Goal: Task Accomplishment & Management: Use online tool/utility

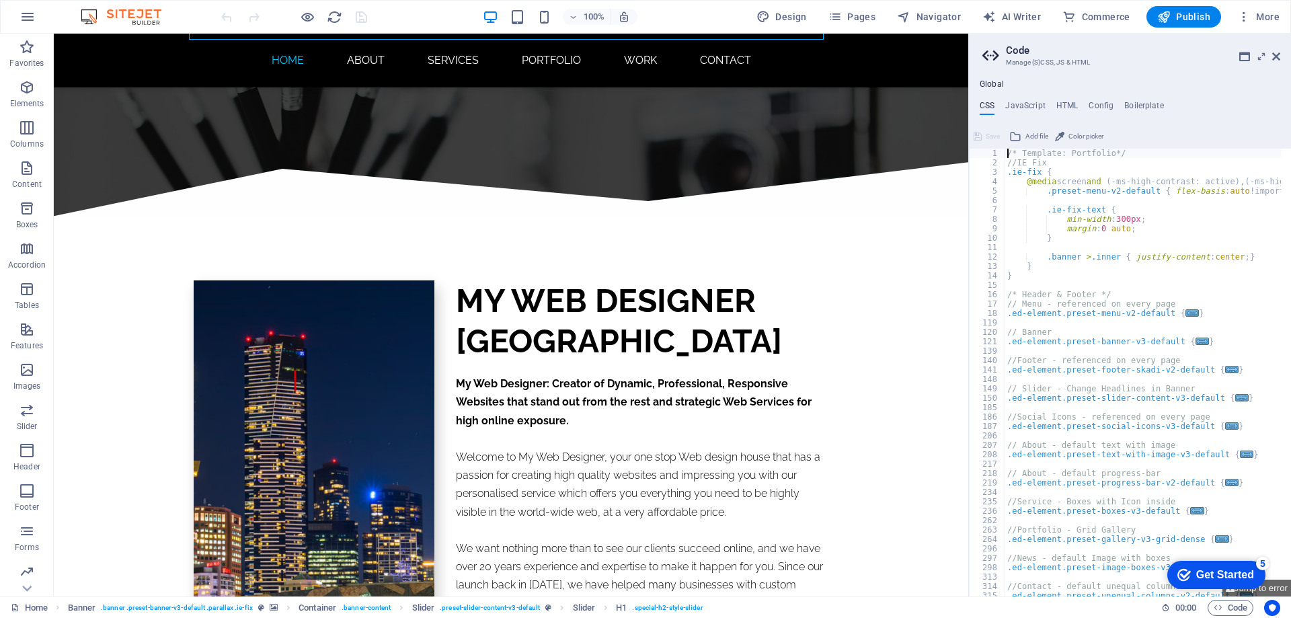
scroll to position [336, 0]
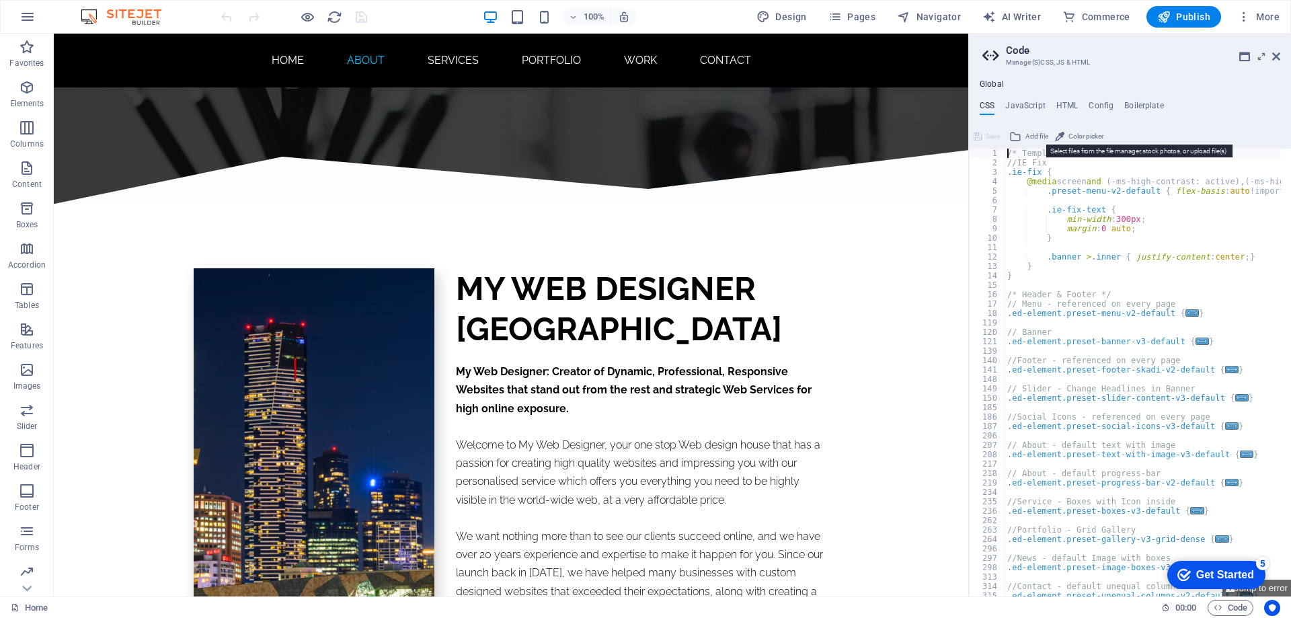
click at [1030, 135] on span "Add file" at bounding box center [1037, 136] width 23 height 16
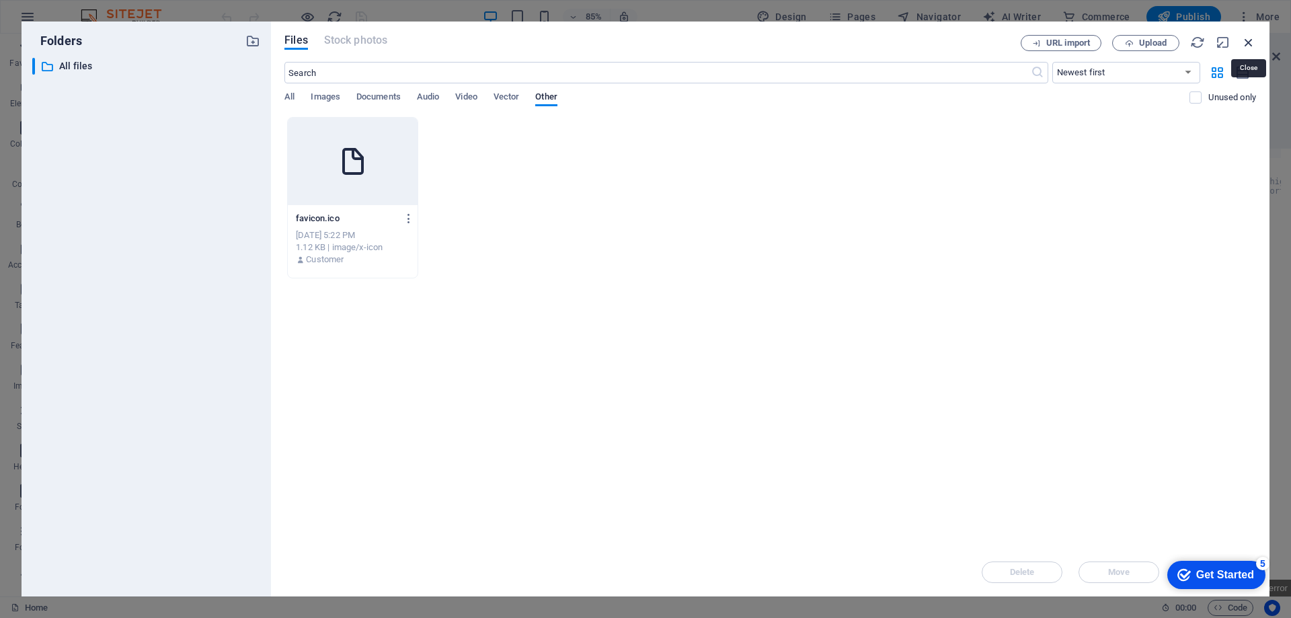
click at [1248, 42] on icon "button" at bounding box center [1249, 42] width 15 height 15
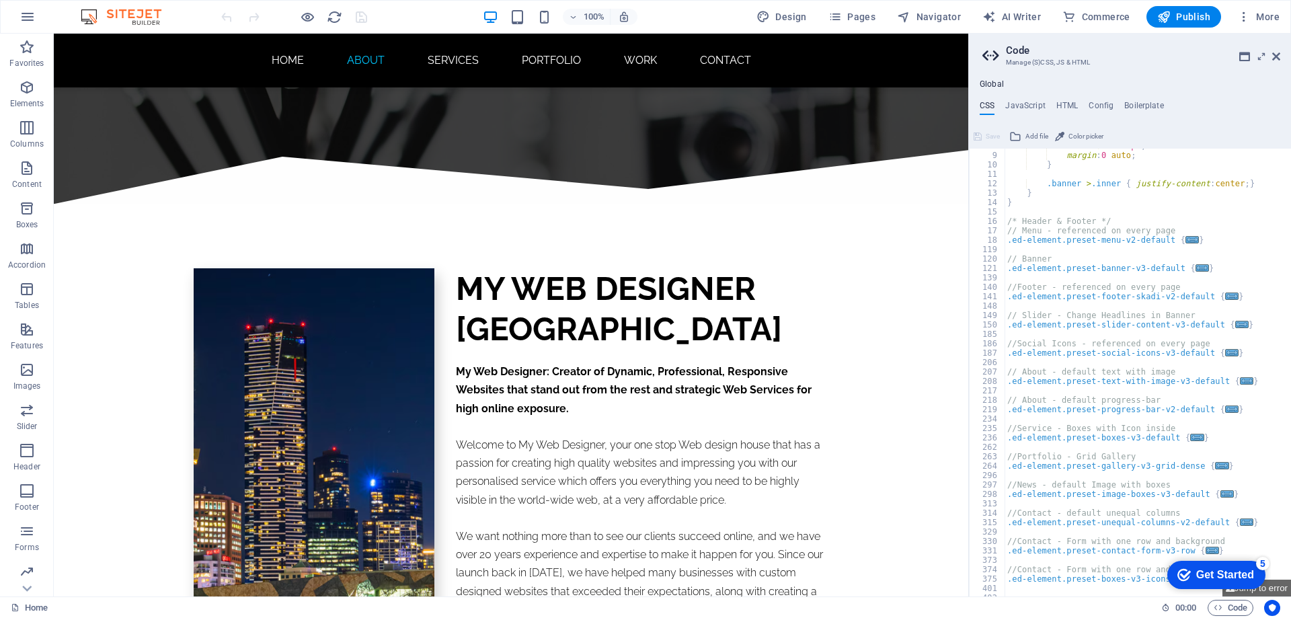
scroll to position [0, 0]
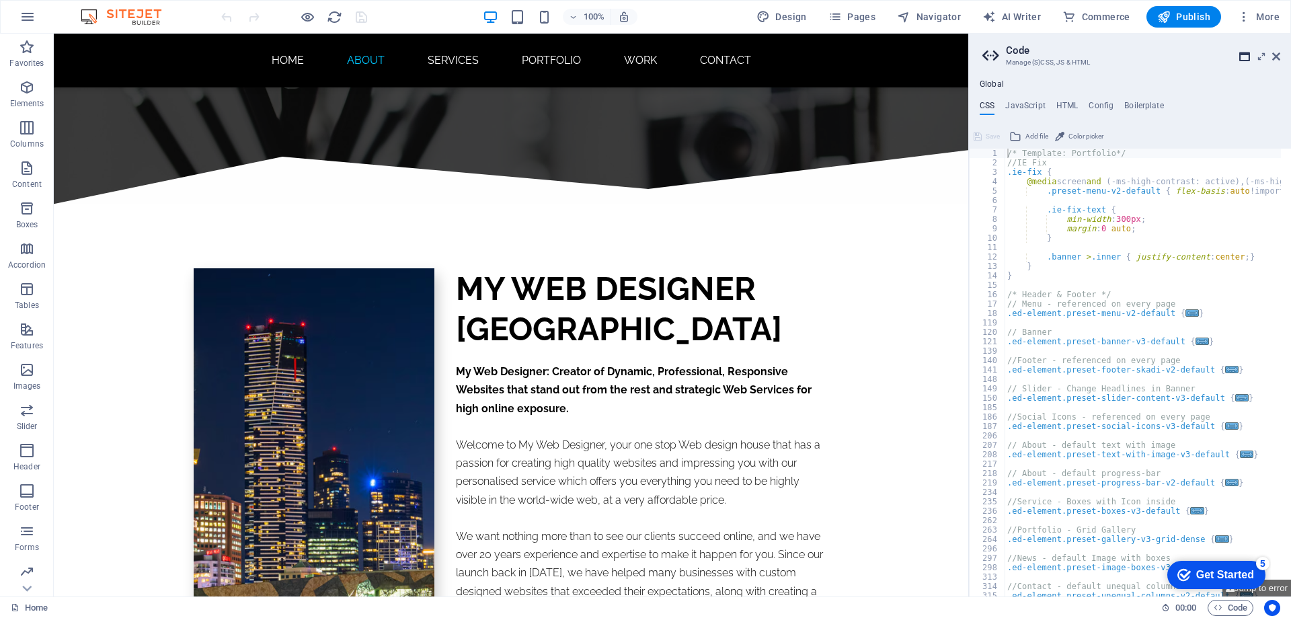
click at [1244, 59] on icon at bounding box center [1245, 56] width 11 height 11
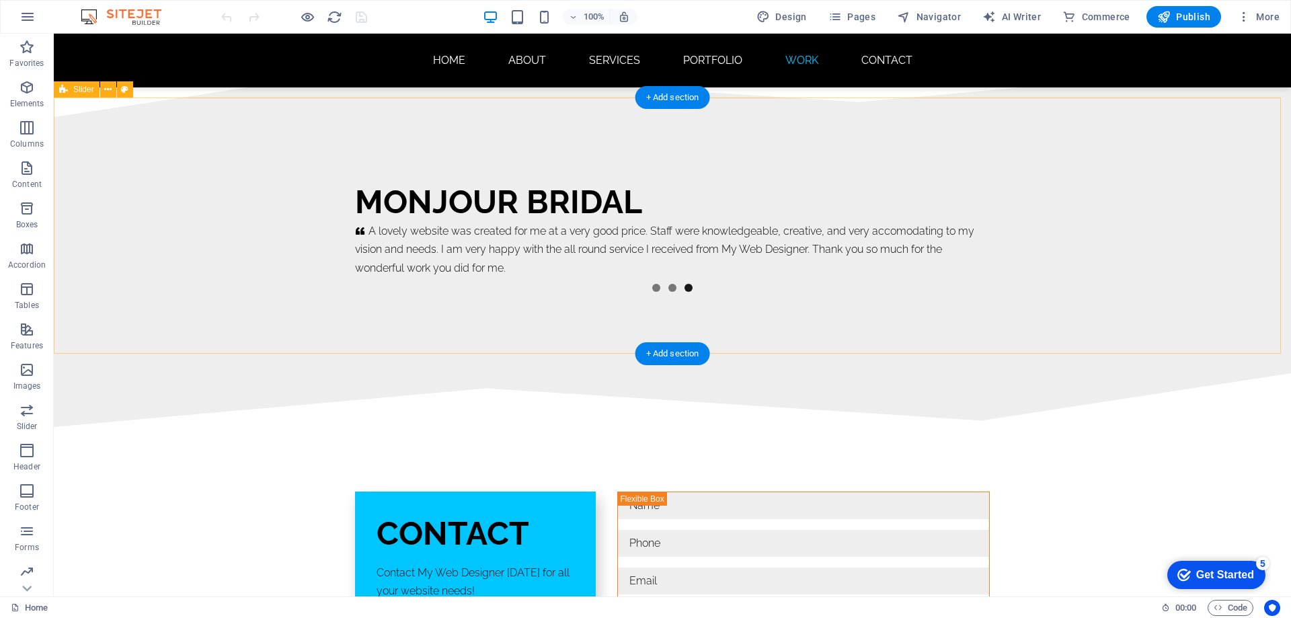
scroll to position [8370, 0]
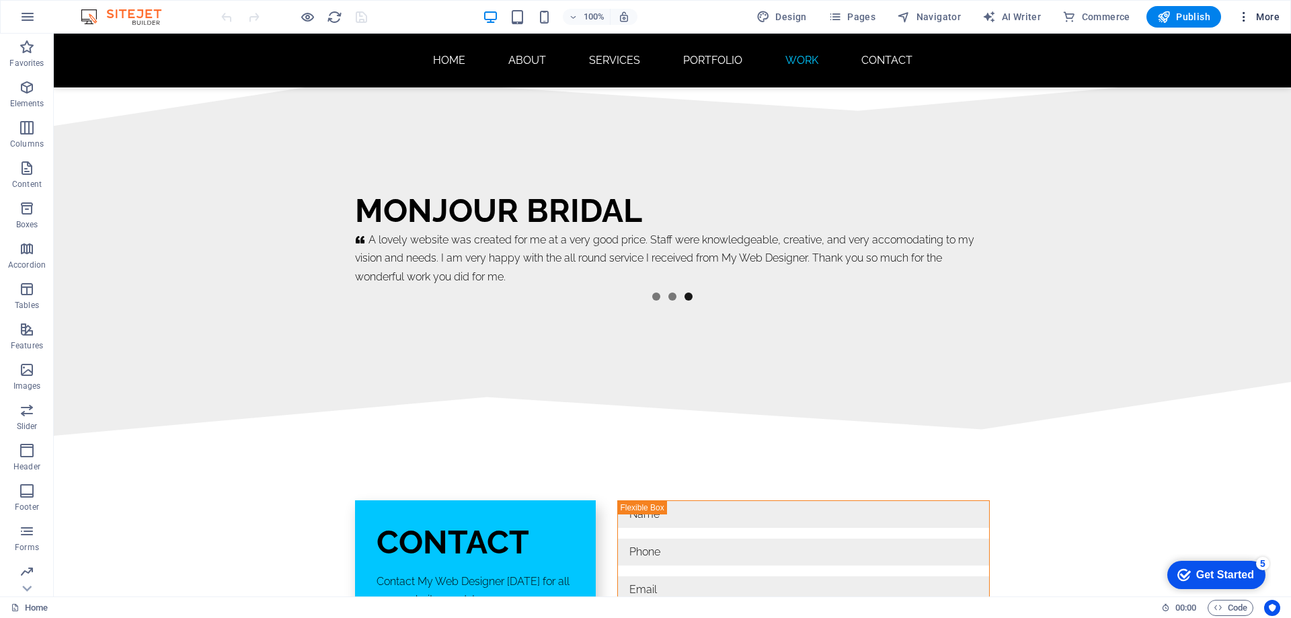
click at [1249, 20] on icon "button" at bounding box center [1244, 16] width 13 height 13
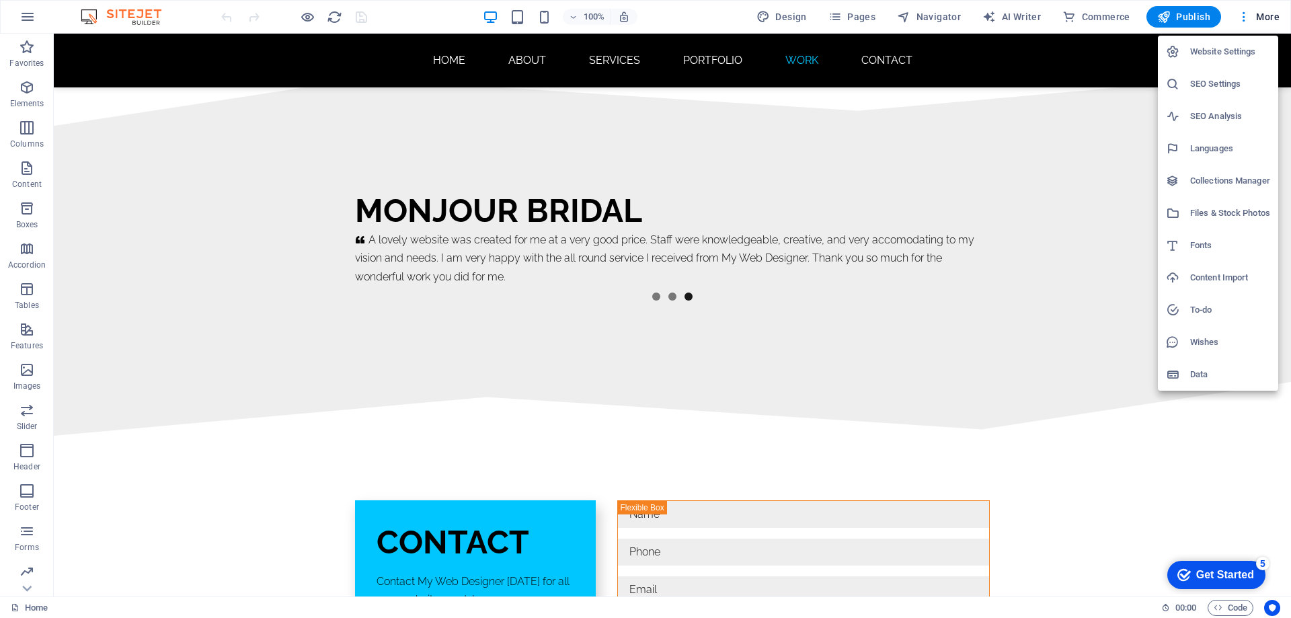
click at [1209, 81] on h6 "SEO Settings" at bounding box center [1230, 84] width 80 height 16
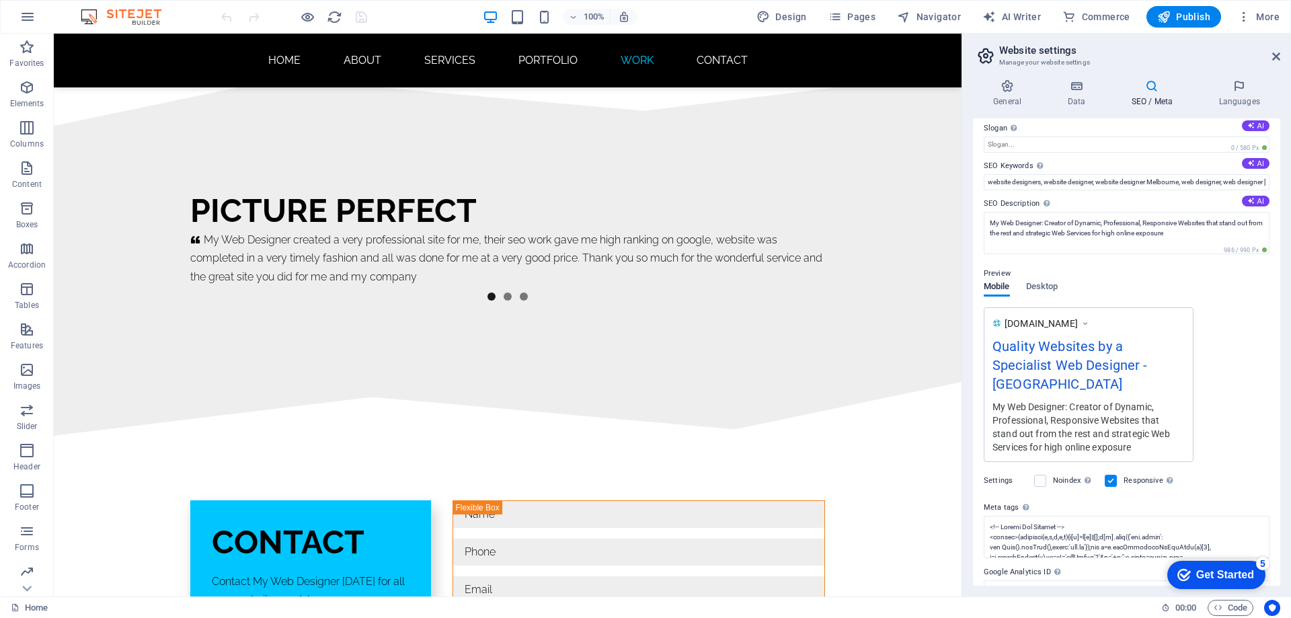
scroll to position [87, 0]
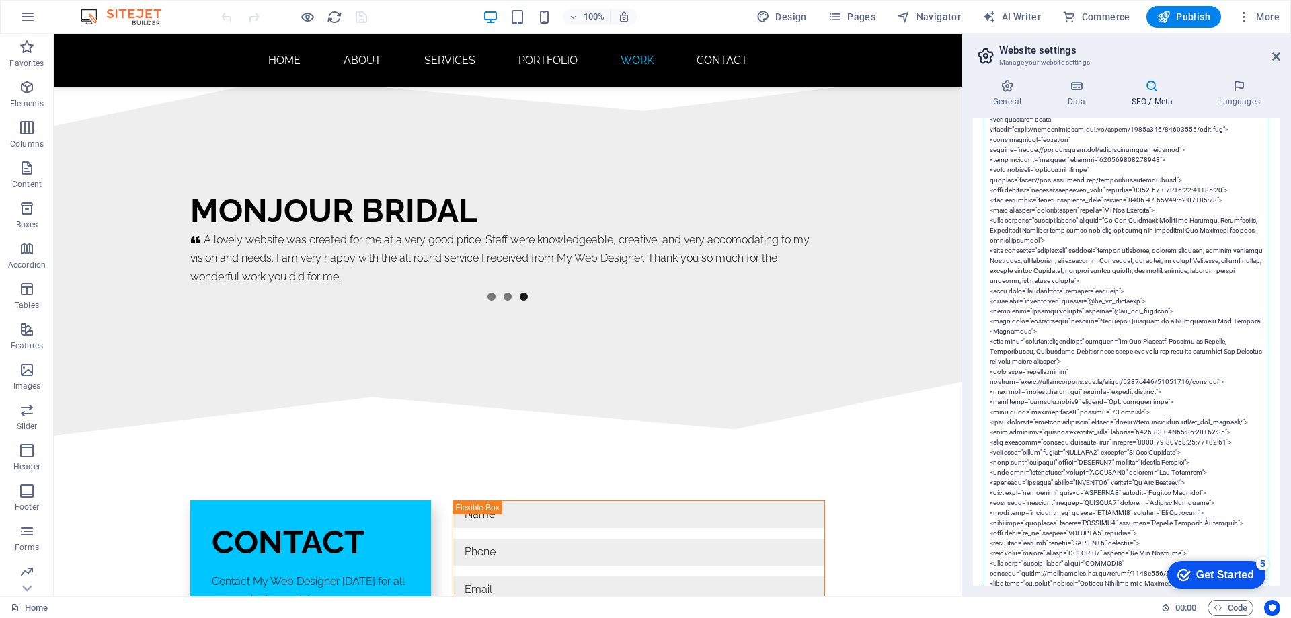
scroll to position [558, 0]
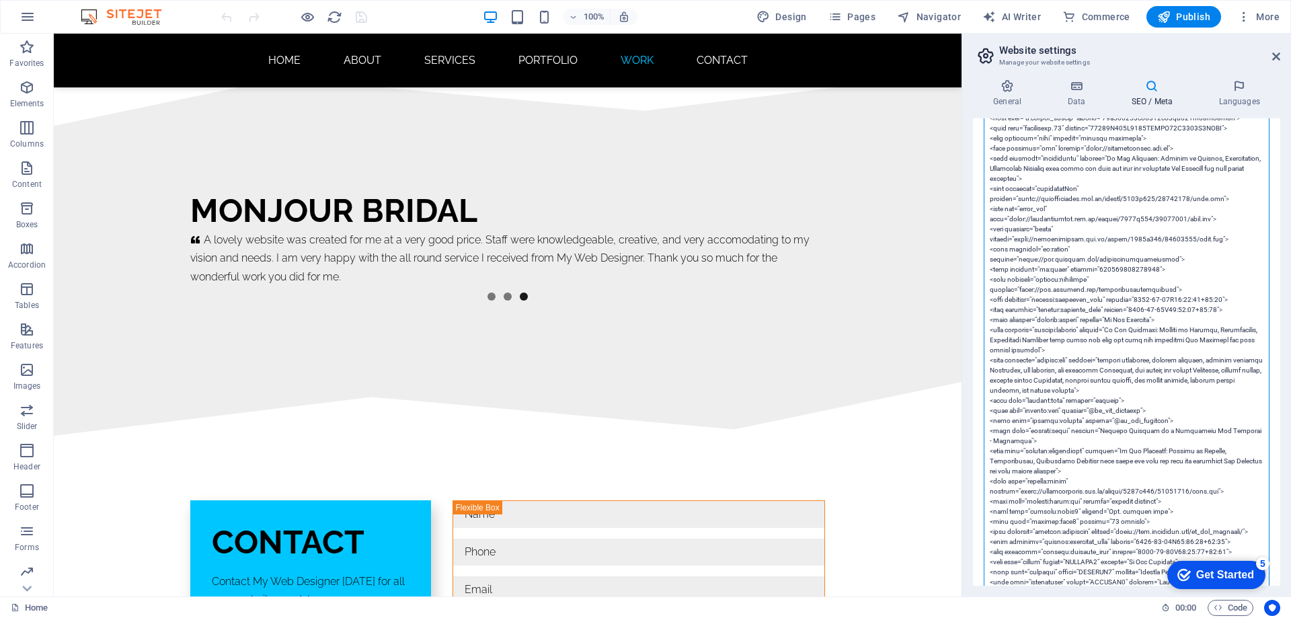
scroll to position [0, 0]
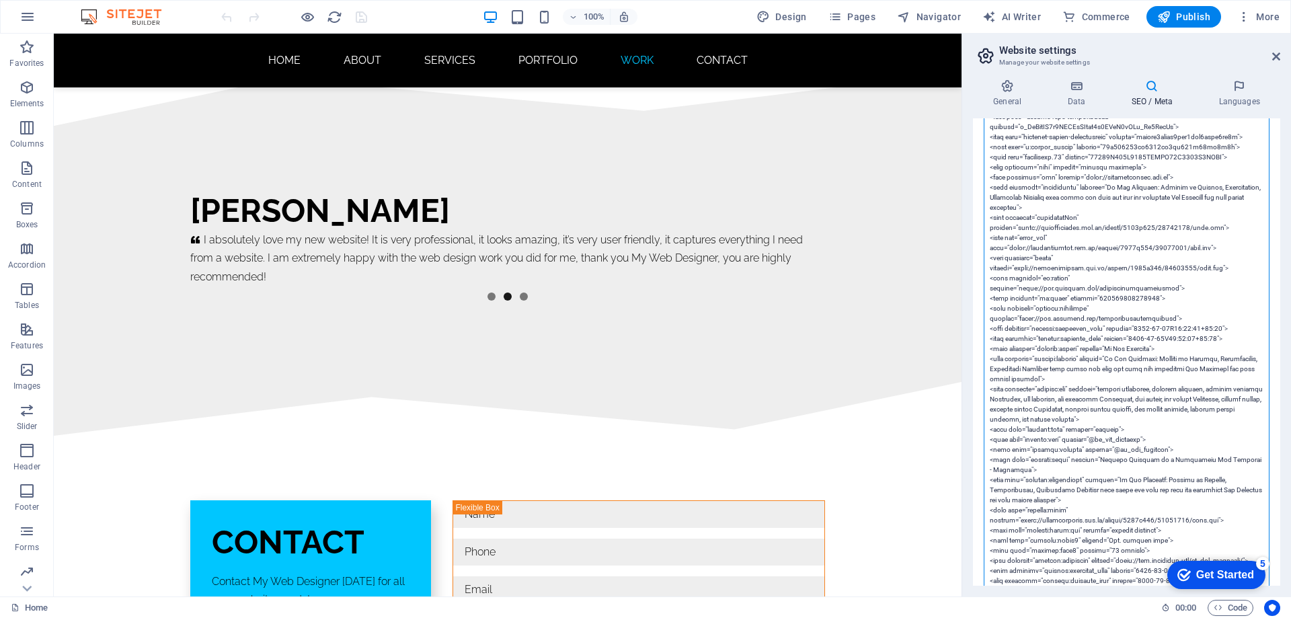
drag, startPoint x: 1232, startPoint y: 319, endPoint x: 990, endPoint y: 318, distance: 242.1
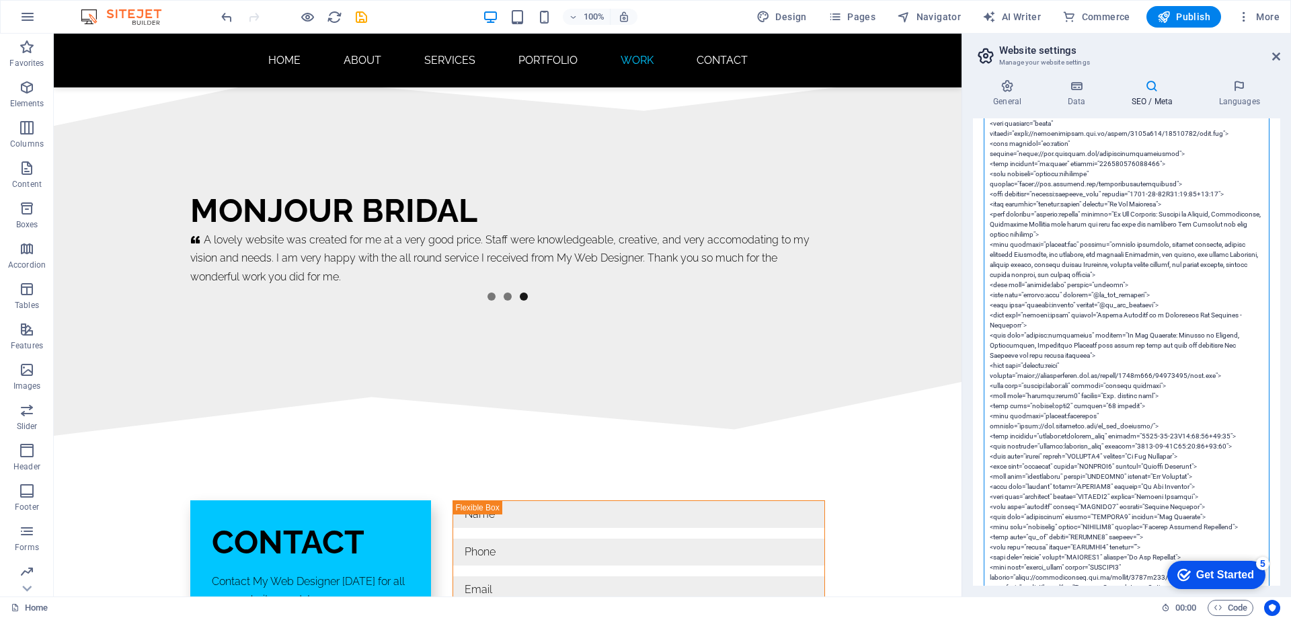
scroll to position [202, 0]
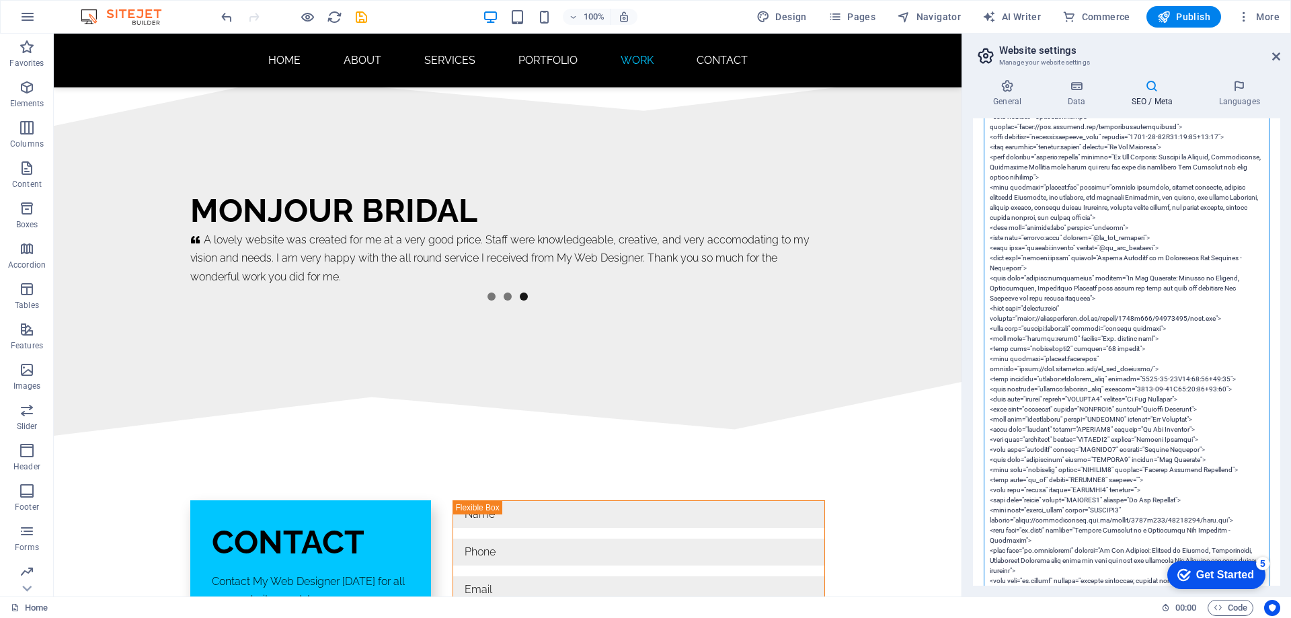
drag, startPoint x: 1233, startPoint y: 358, endPoint x: 981, endPoint y: 361, distance: 251.6
click at [981, 361] on div "SEO Title The title of your website - make it something that stands out in sear…" at bounding box center [1126, 351] width 307 height 467
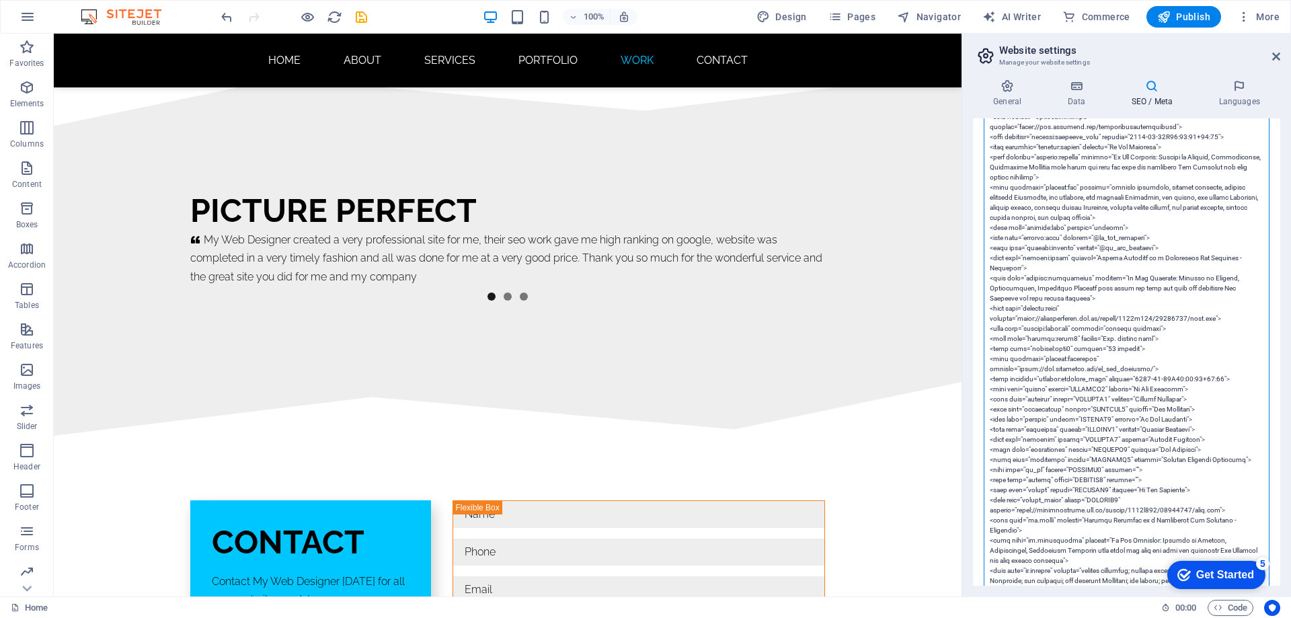
scroll to position [558, 0]
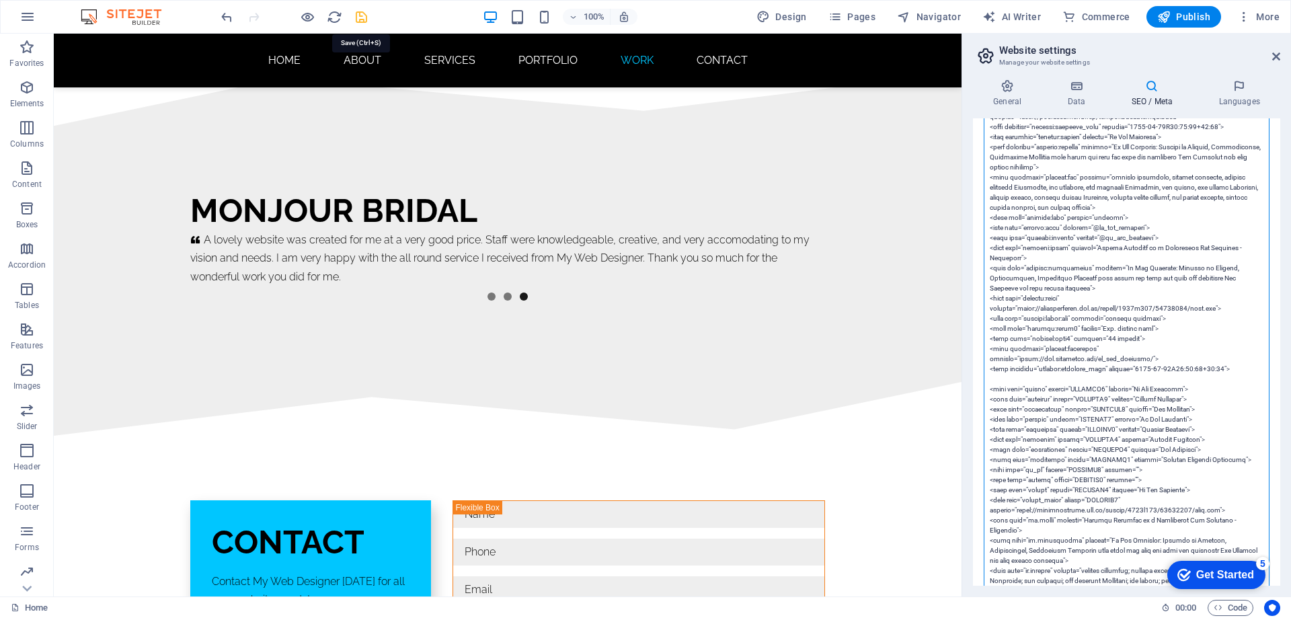
type textarea "<!-- Google Tag Manager --> <script>(function(w,d,s,l,i){w[l]=w[l]||[];w[l].pus…"
click at [362, 17] on icon "save" at bounding box center [361, 16] width 15 height 15
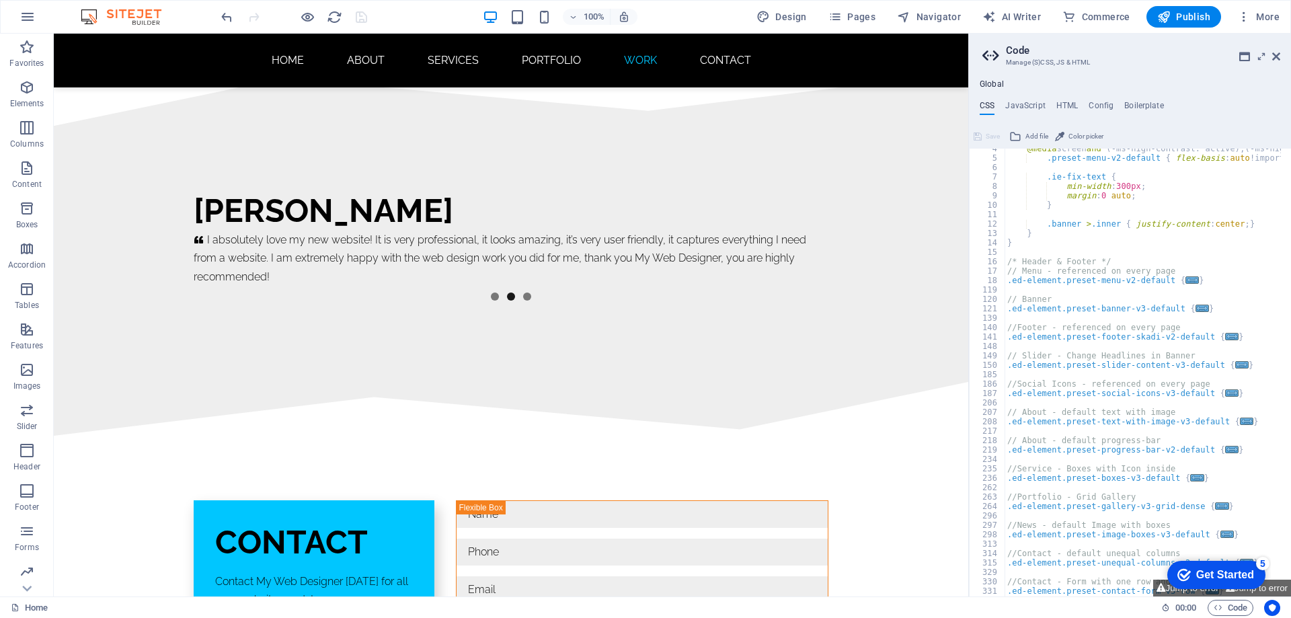
scroll to position [0, 0]
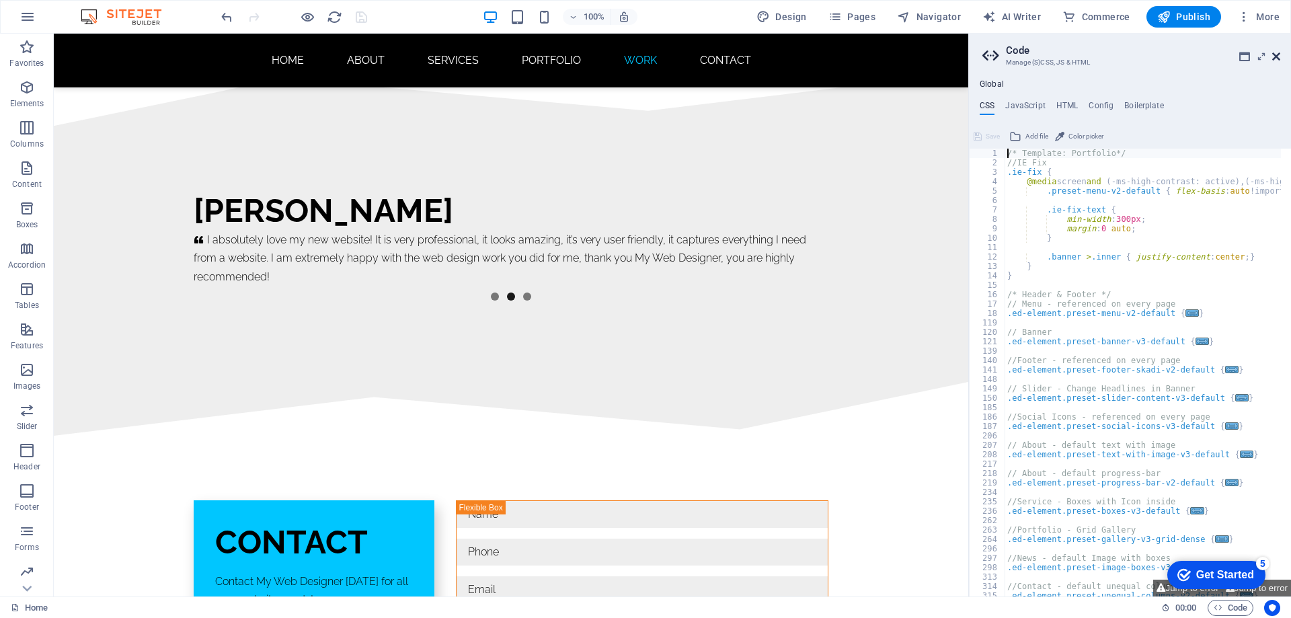
click at [1278, 55] on icon at bounding box center [1277, 56] width 8 height 11
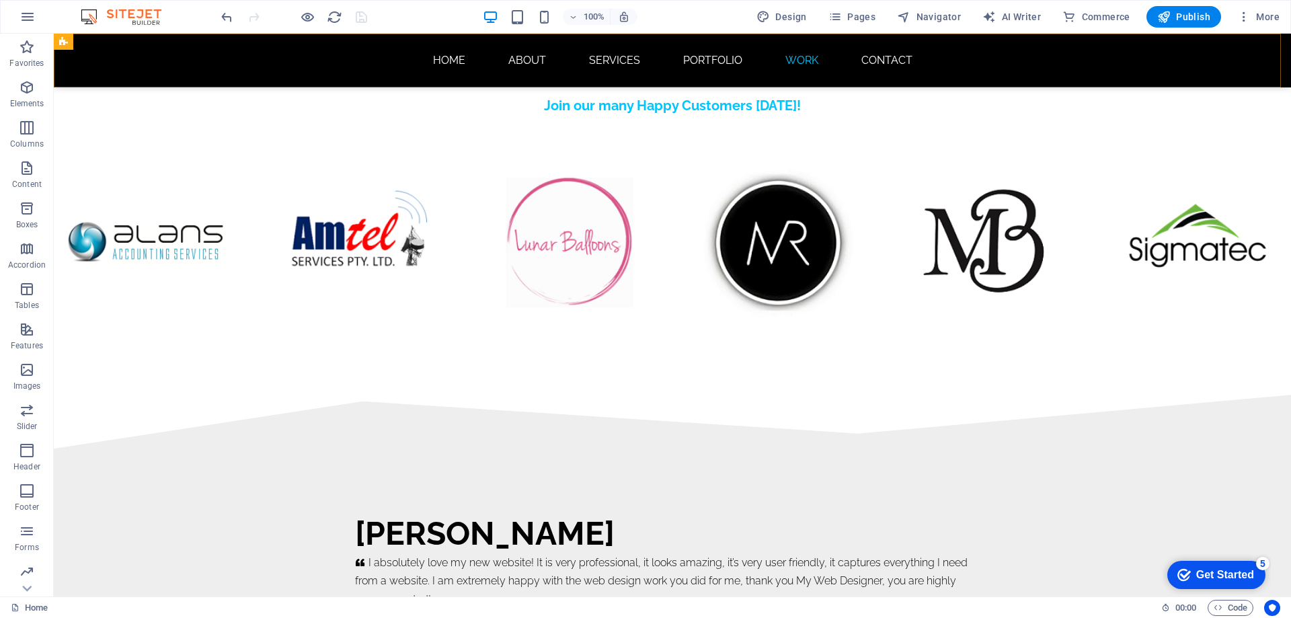
scroll to position [8370, 0]
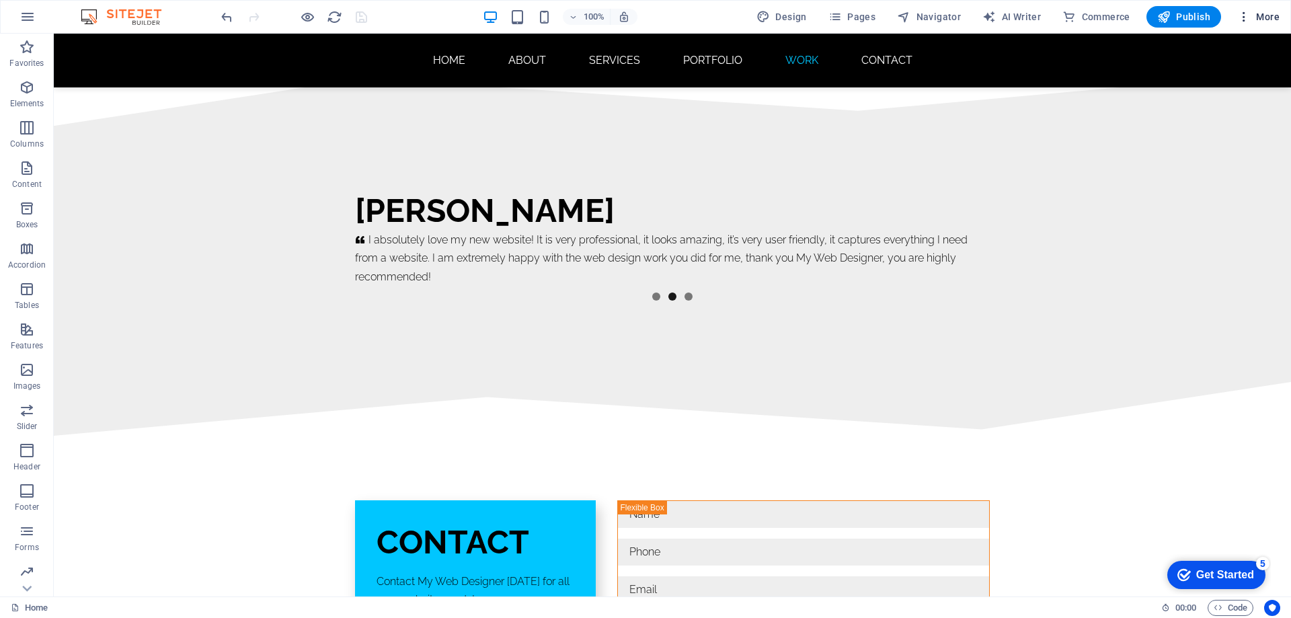
click at [1261, 18] on span "More" at bounding box center [1259, 16] width 42 height 13
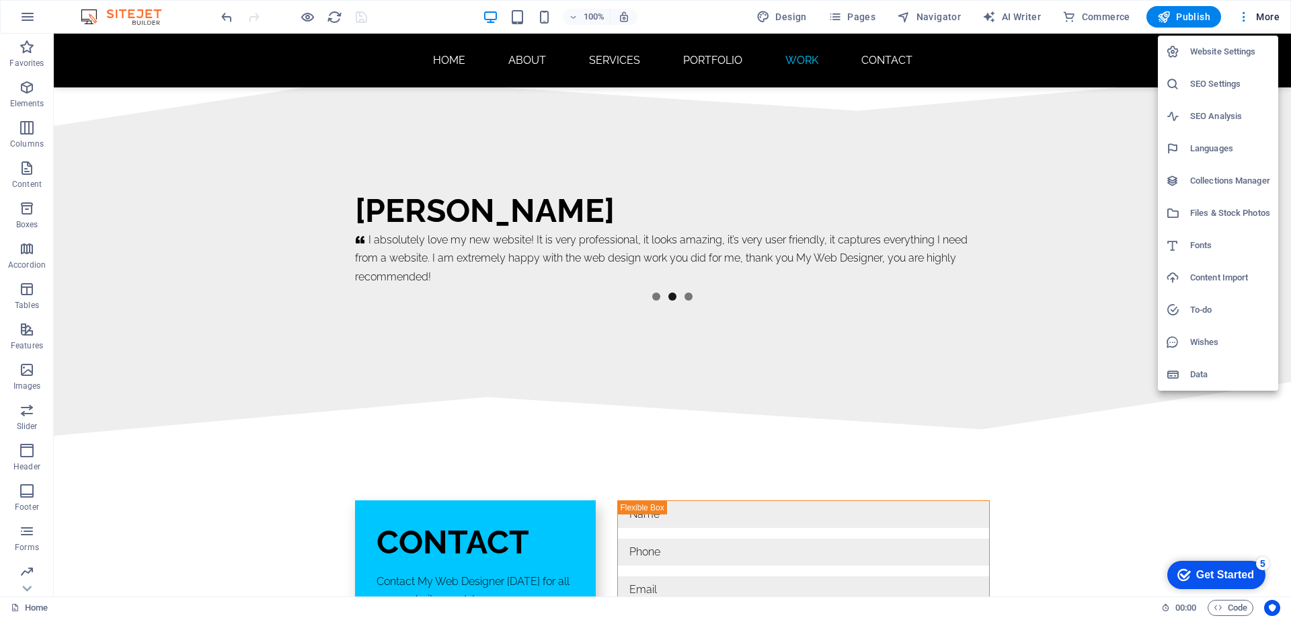
click at [1207, 81] on h6 "SEO Settings" at bounding box center [1230, 84] width 80 height 16
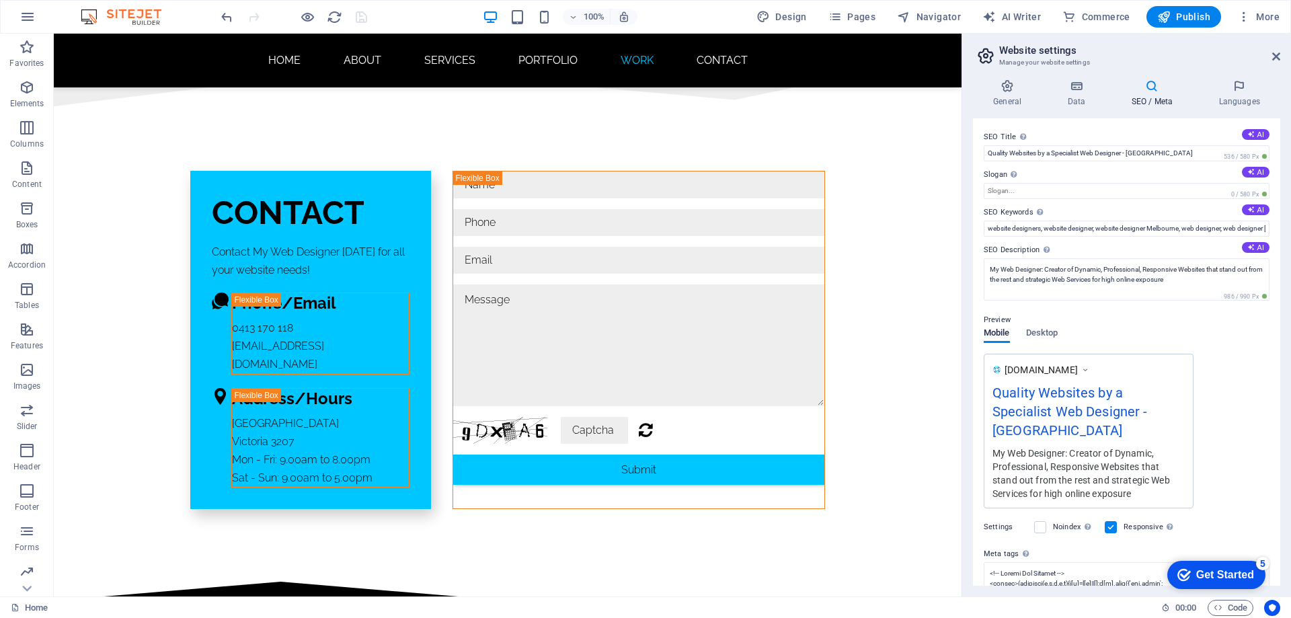
scroll to position [8041, 0]
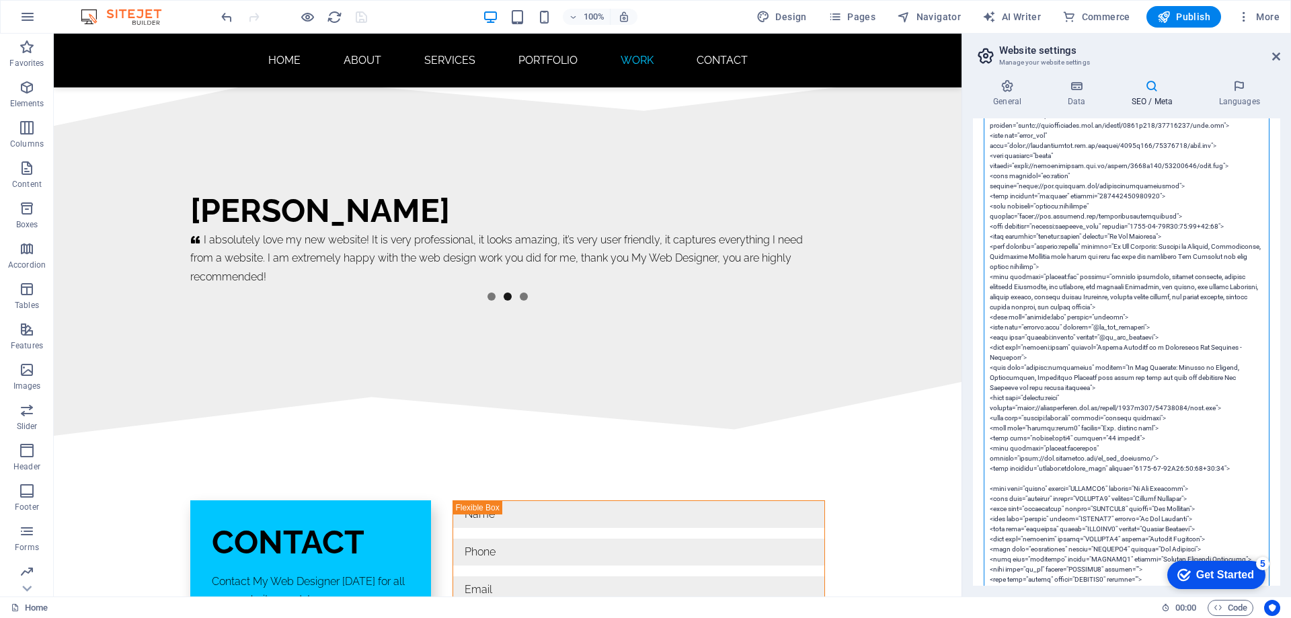
scroll to position [538, 0]
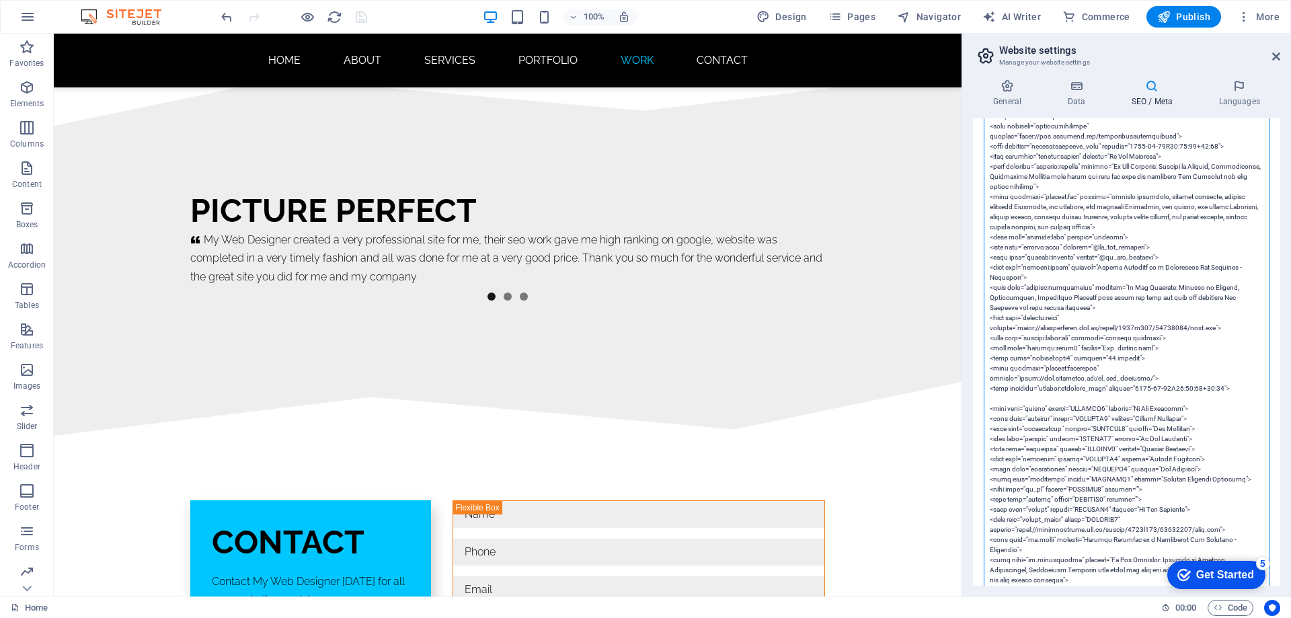
paste textarea "<meta property="article:publisher" content="https://x.com/my_web_designer"> <me…"
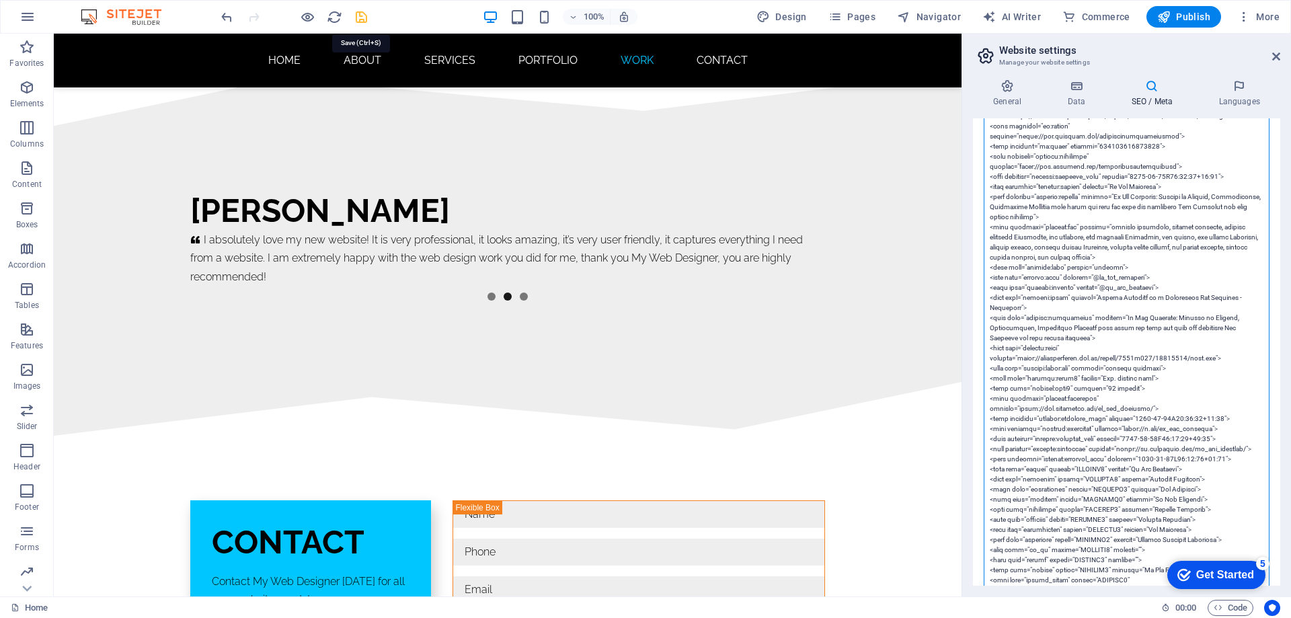
type textarea "<!-- Google Tag Manager --> <script>(function(w,d,s,l,i){w[l]=w[l]||[];w[l].pus…"
click at [362, 17] on icon "save" at bounding box center [361, 16] width 15 height 15
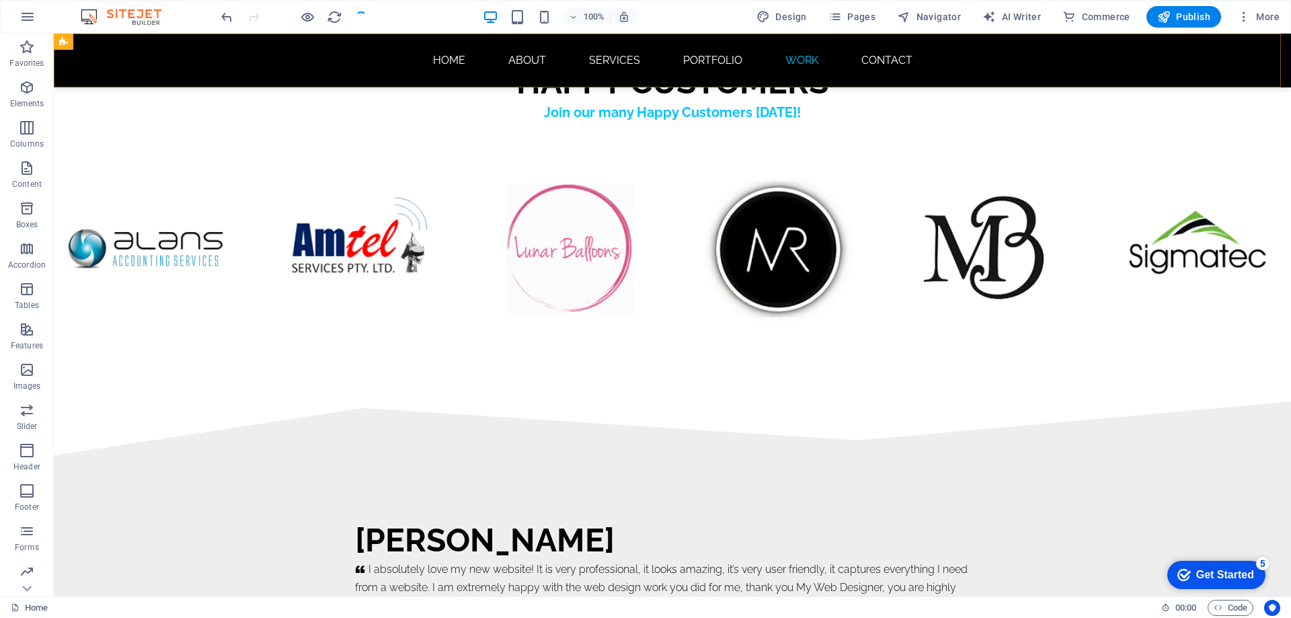
scroll to position [8370, 0]
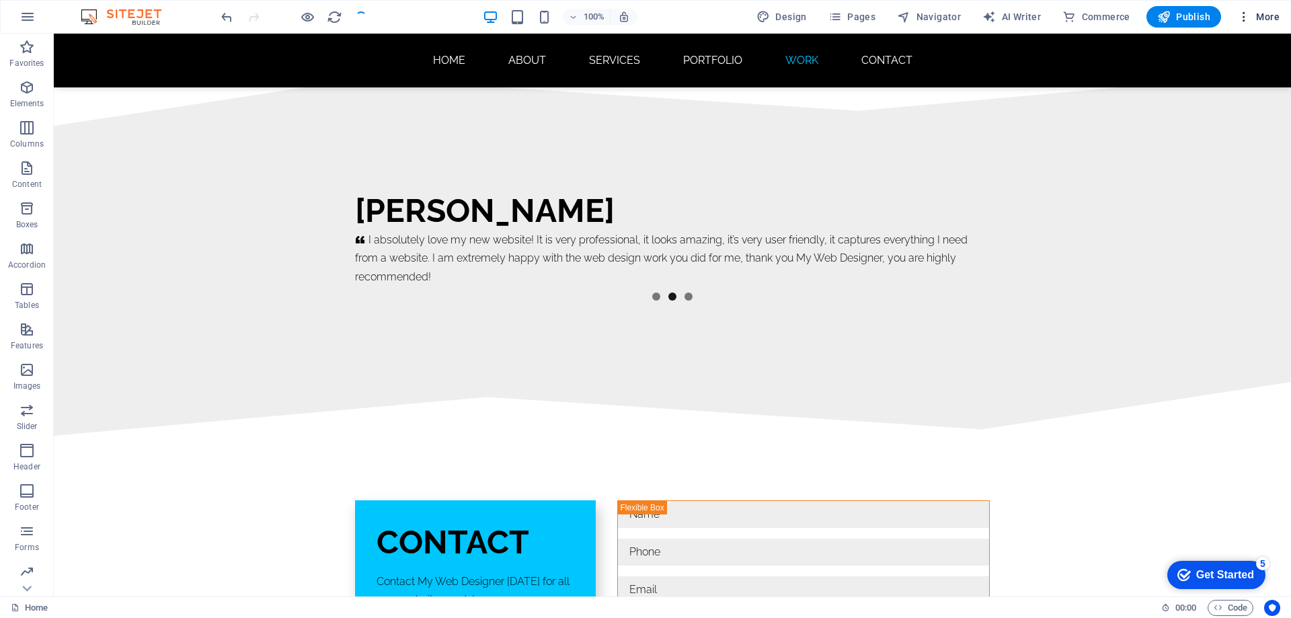
click at [1261, 16] on span "More" at bounding box center [1259, 16] width 42 height 13
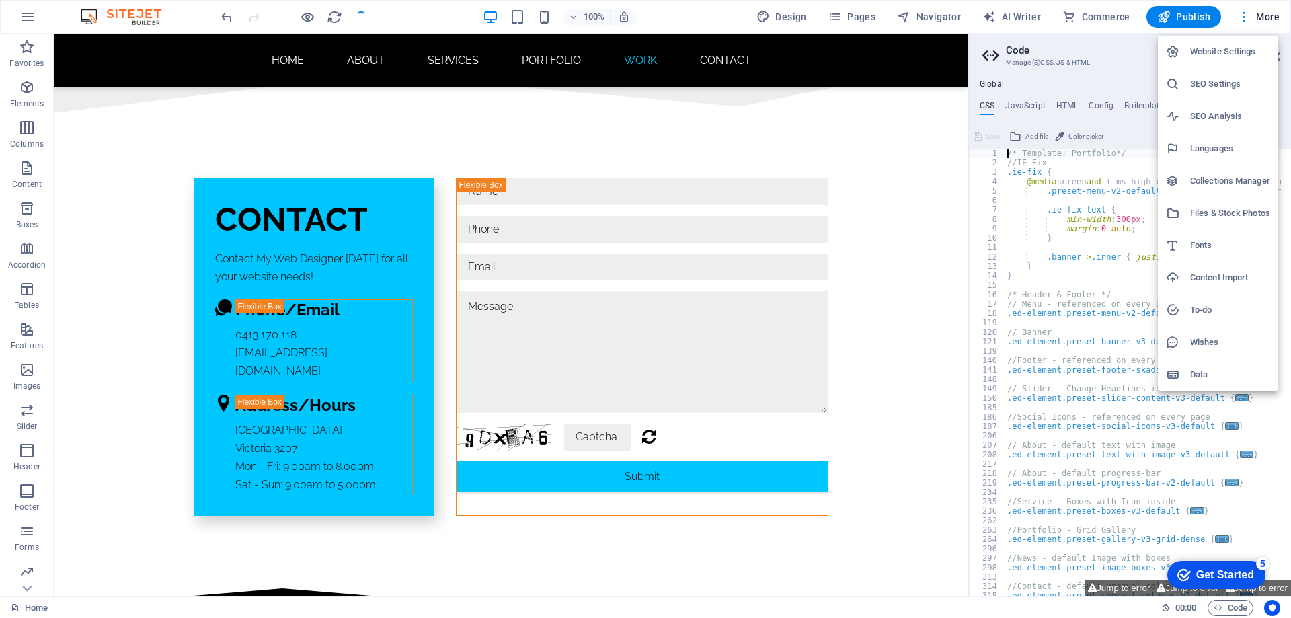
scroll to position [8048, 0]
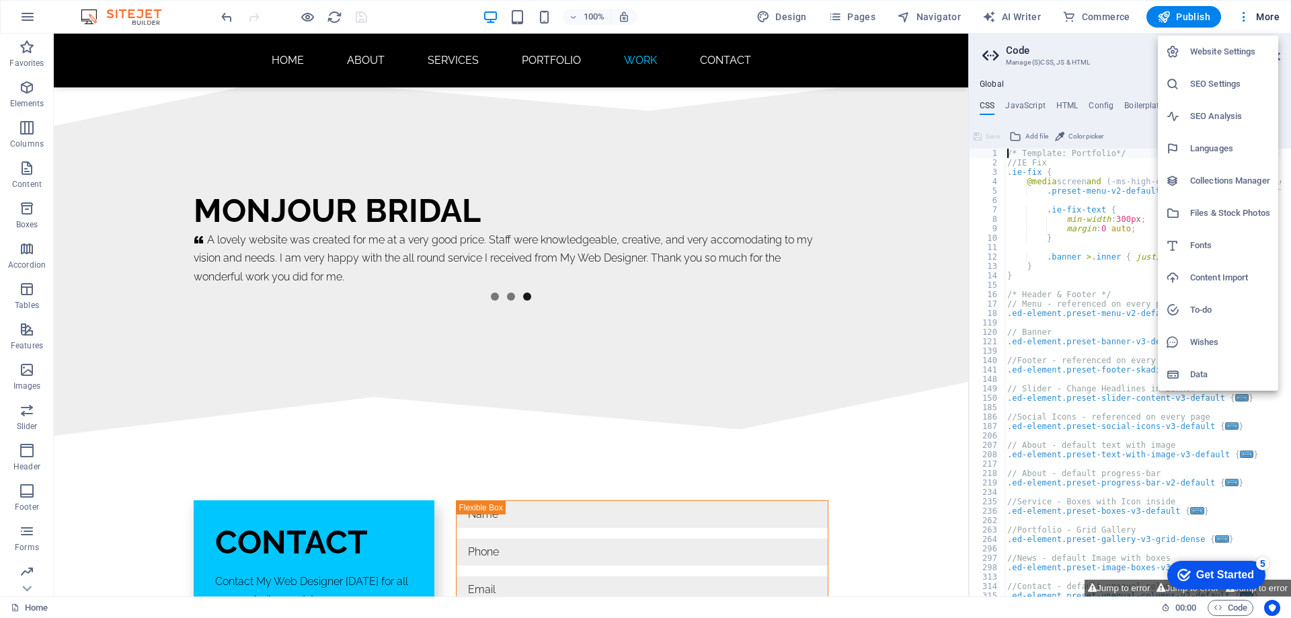
click at [1271, 11] on div at bounding box center [645, 309] width 1291 height 618
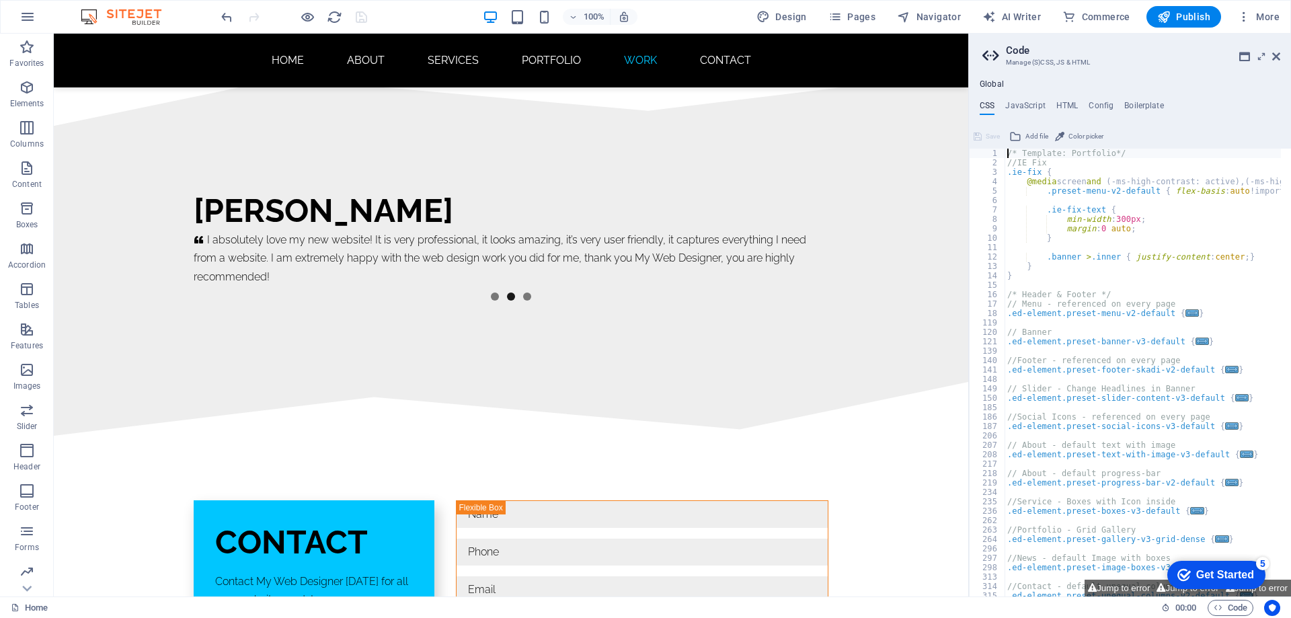
scroll to position [0, 0]
click at [1027, 107] on h4 "JavaScript" at bounding box center [1026, 108] width 40 height 15
type textarea "/* JS for preset "Menu V2" */"
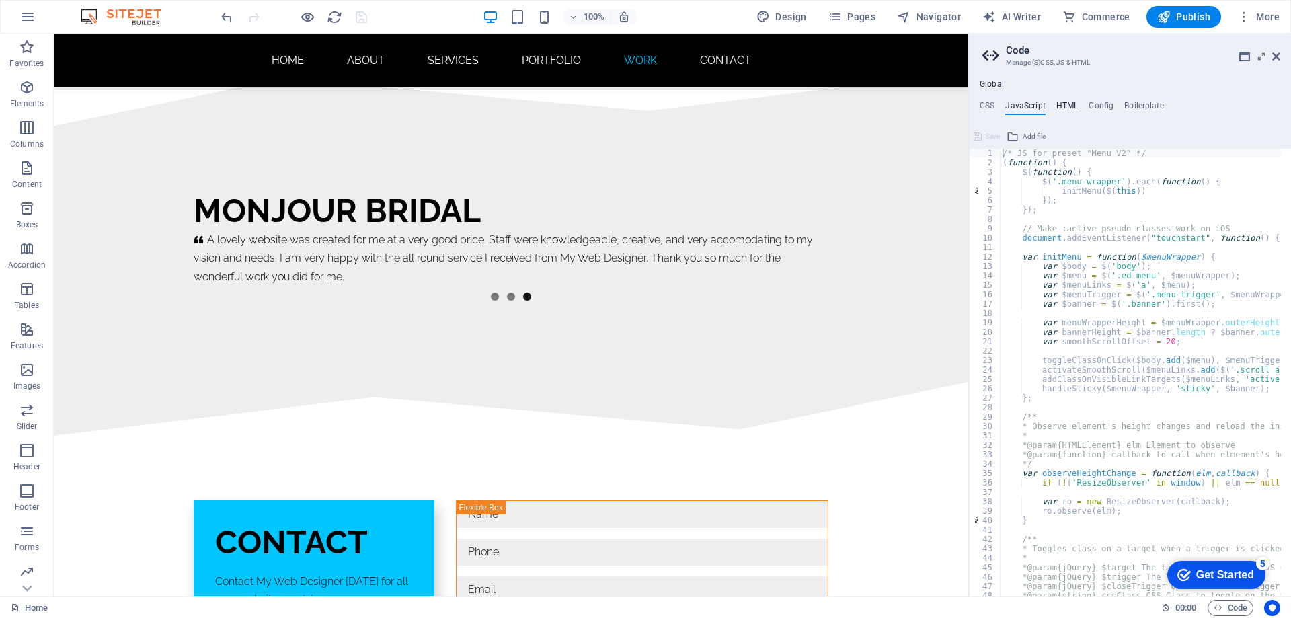
click at [1062, 108] on h4 "HTML" at bounding box center [1068, 108] width 22 height 15
type textarea "{{content}}"
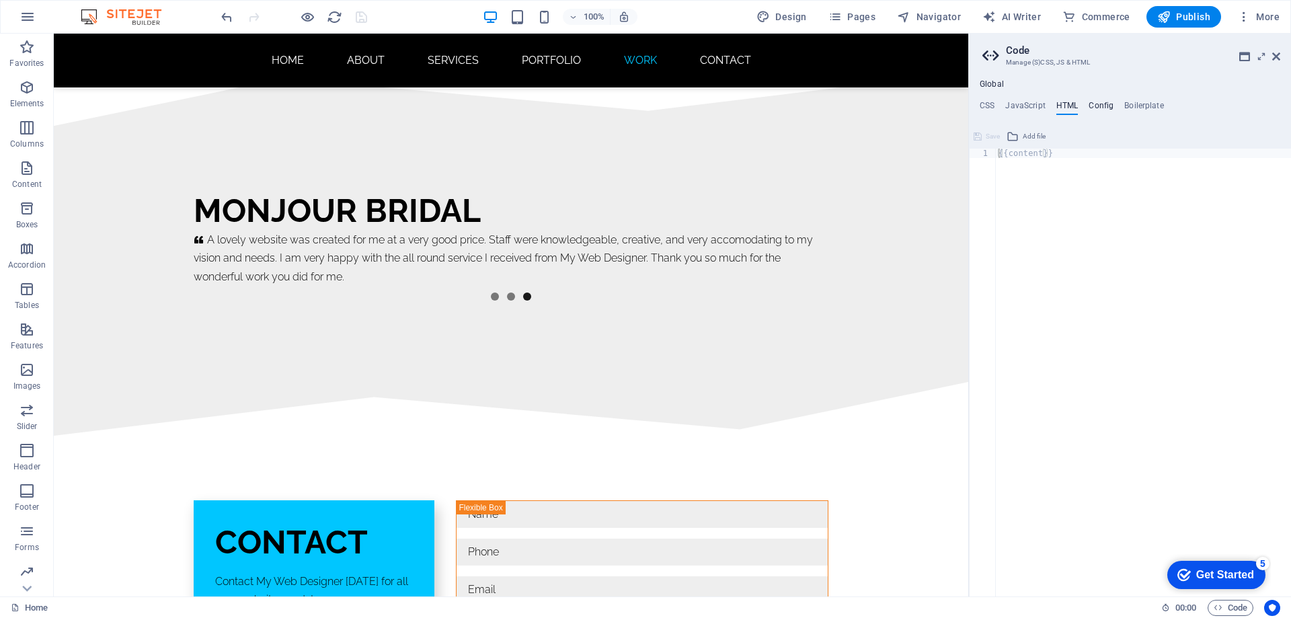
click at [1102, 107] on h4 "Config" at bounding box center [1101, 108] width 25 height 15
type textarea "$color-background: #ffffff;"
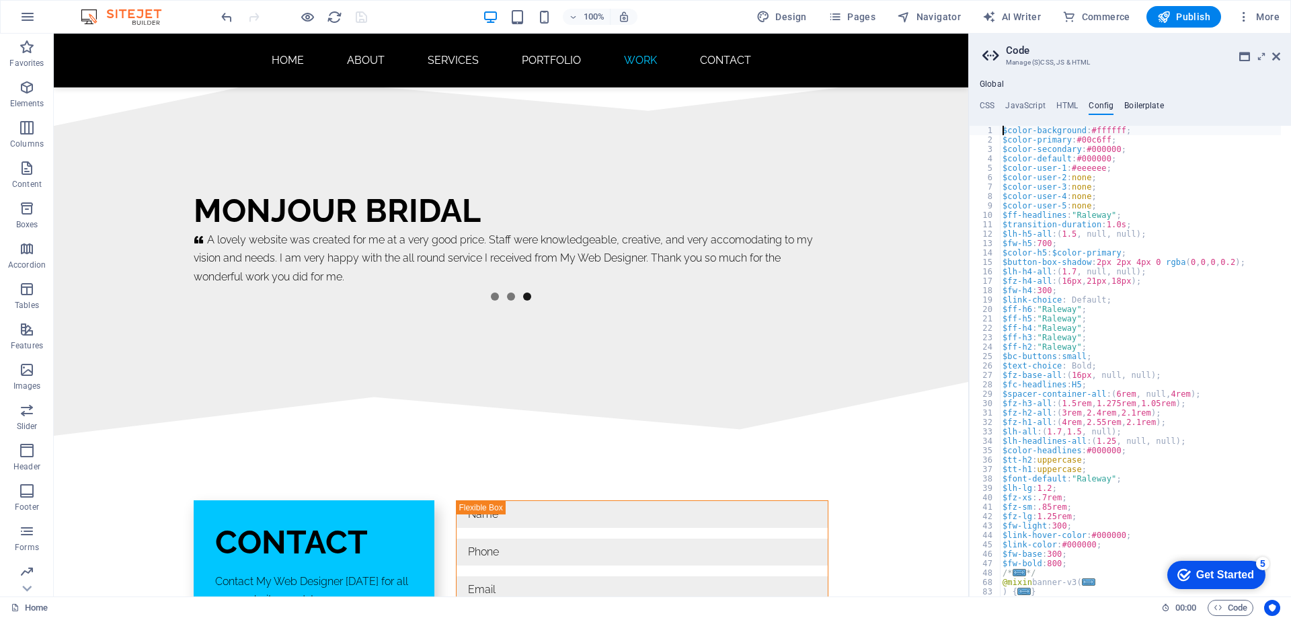
click at [1137, 107] on h4 "Boilerplate" at bounding box center [1145, 108] width 40 height 15
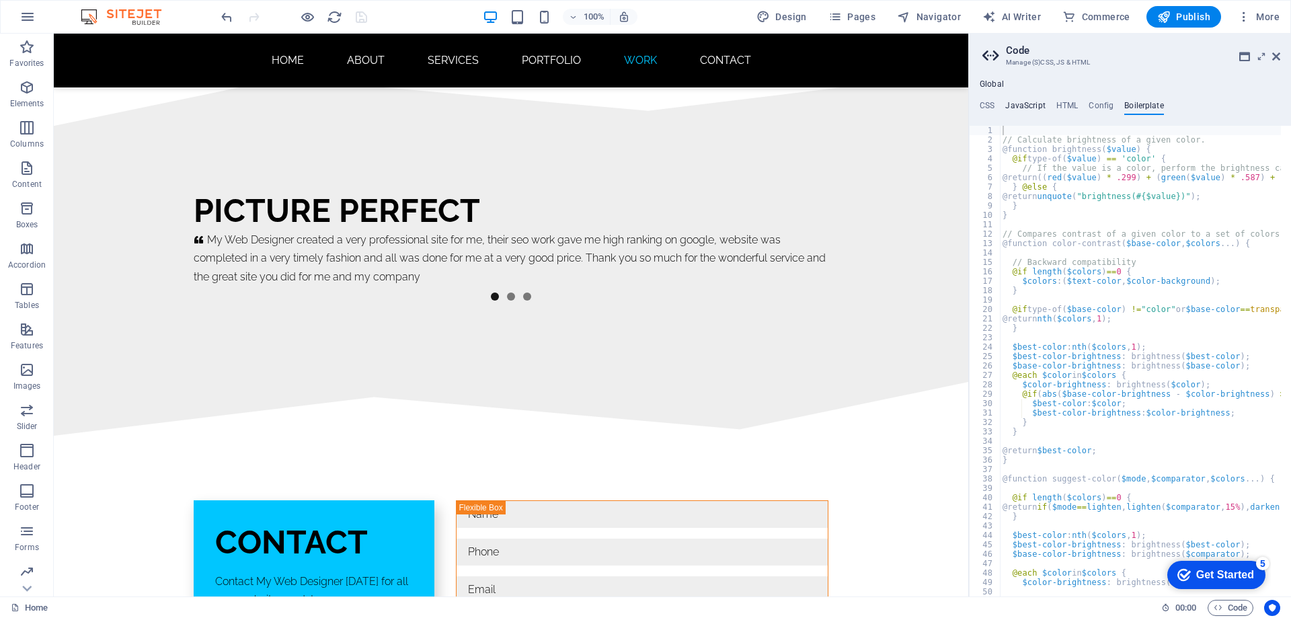
click at [1011, 104] on h4 "JavaScript" at bounding box center [1026, 108] width 40 height 15
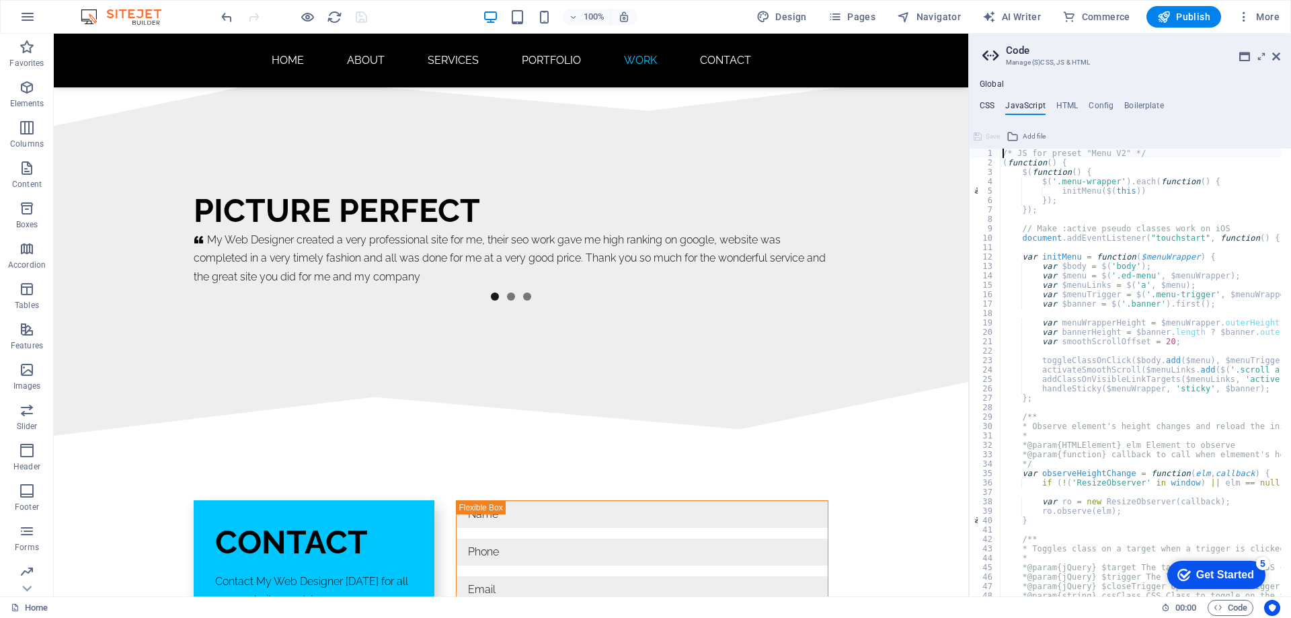
click at [985, 104] on h4 "CSS" at bounding box center [987, 108] width 15 height 15
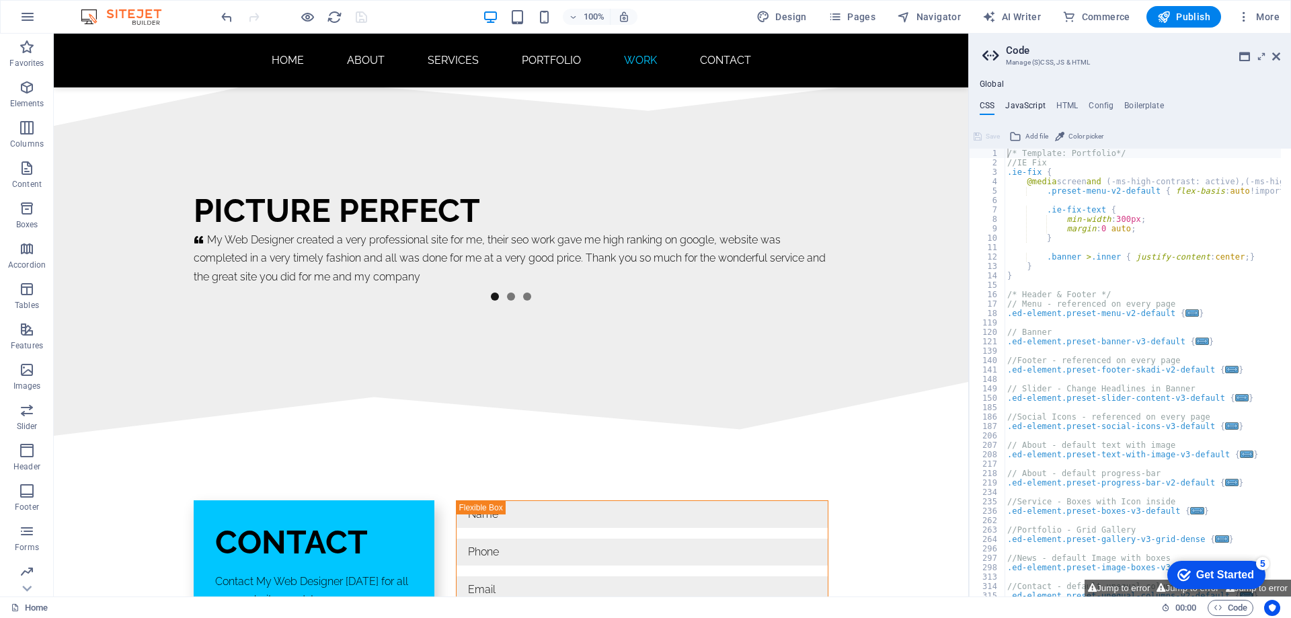
click at [1027, 107] on h4 "JavaScript" at bounding box center [1026, 108] width 40 height 15
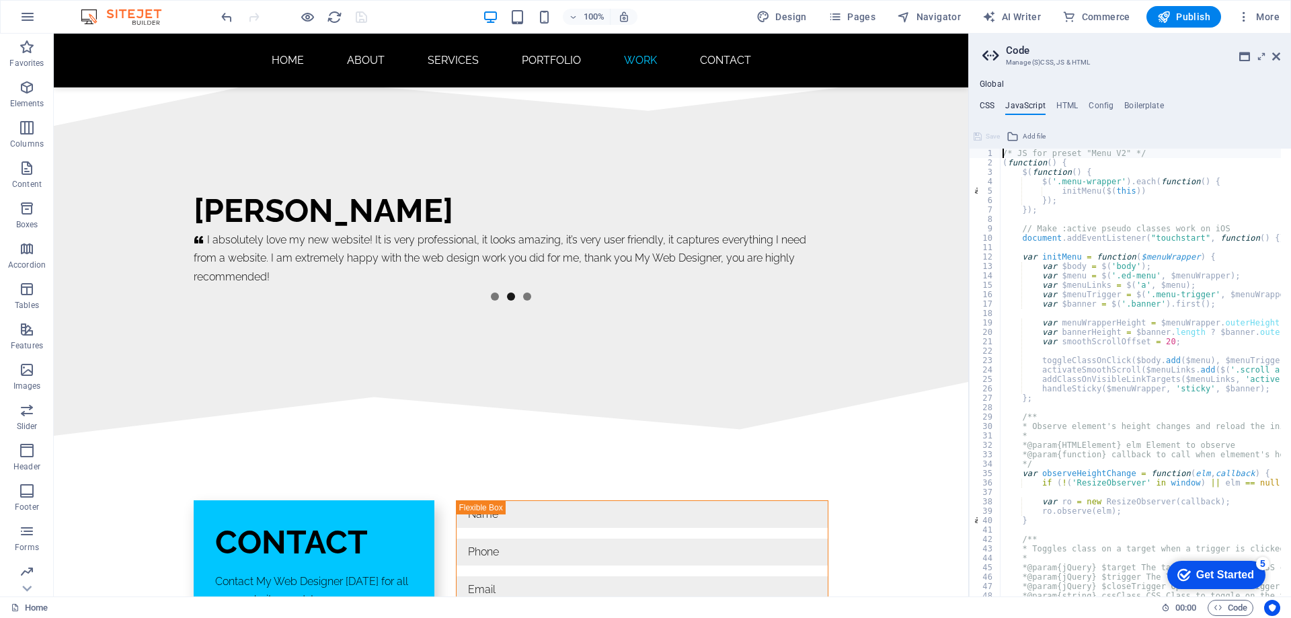
click at [986, 104] on h4 "CSS" at bounding box center [987, 108] width 15 height 15
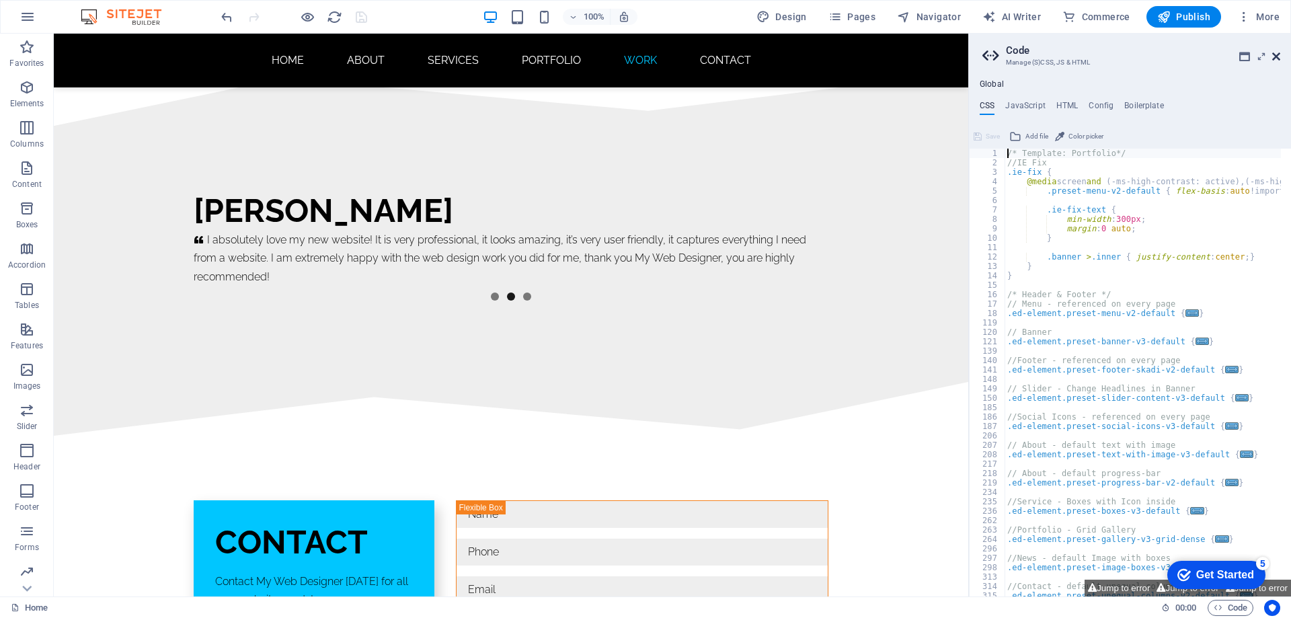
click at [1278, 56] on icon at bounding box center [1277, 56] width 8 height 11
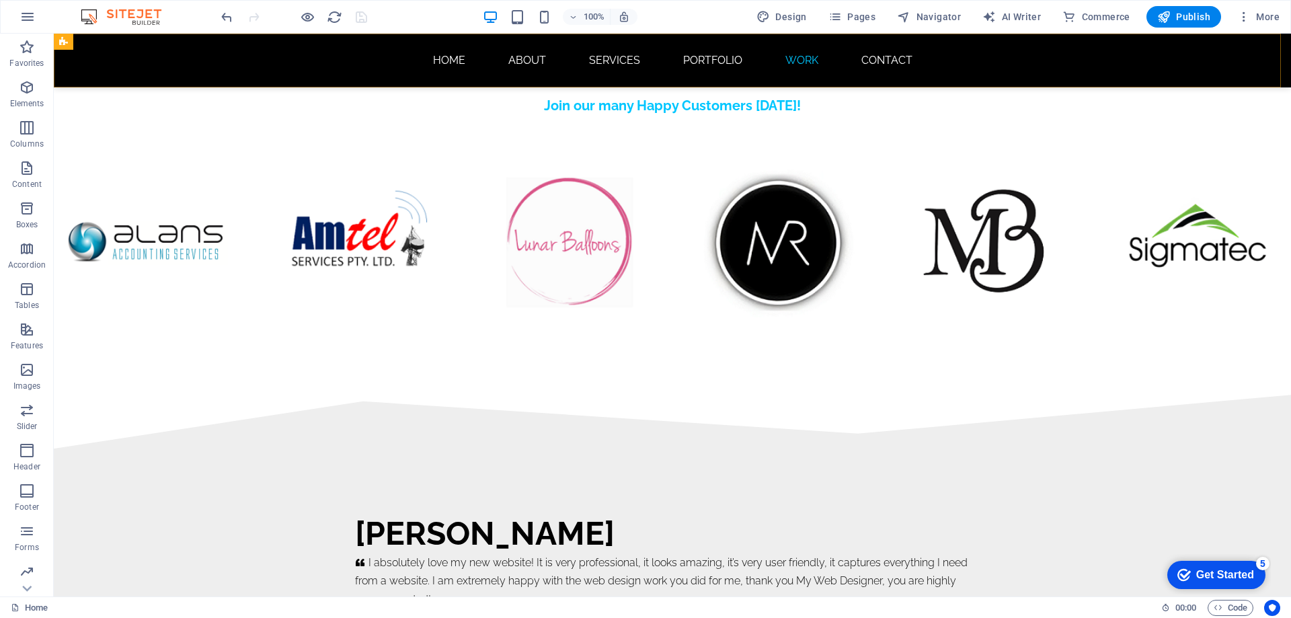
scroll to position [8370, 0]
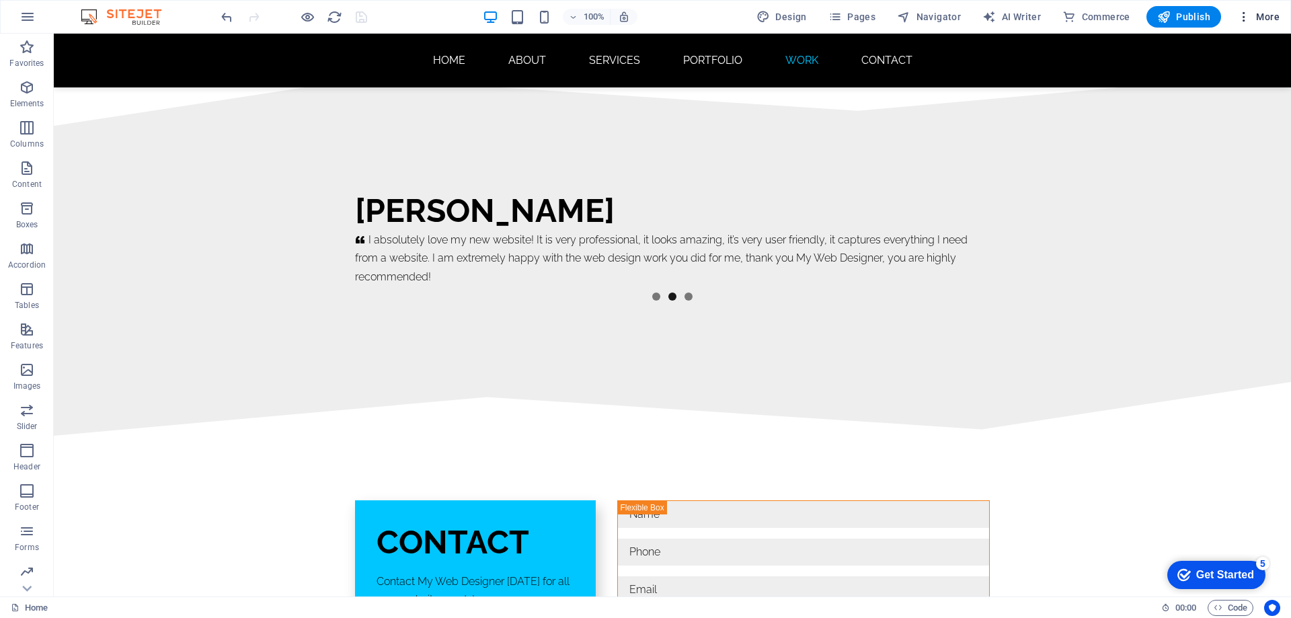
click at [1268, 17] on span "More" at bounding box center [1259, 16] width 42 height 13
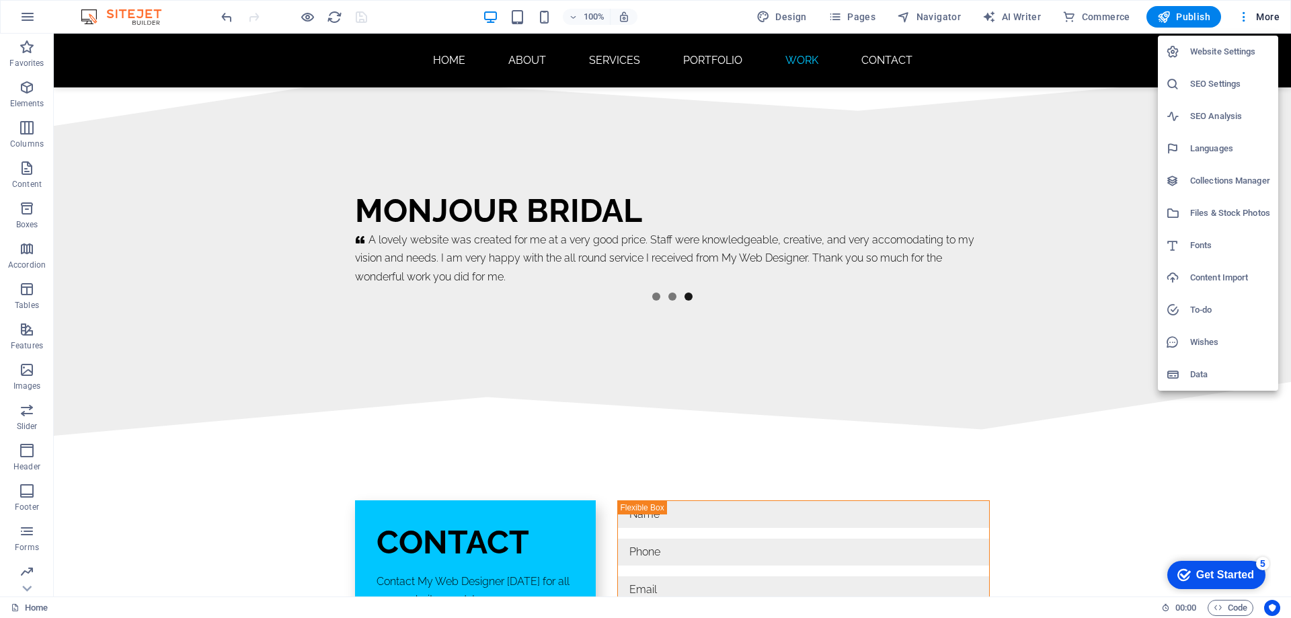
click at [1208, 81] on h6 "SEO Settings" at bounding box center [1230, 84] width 80 height 16
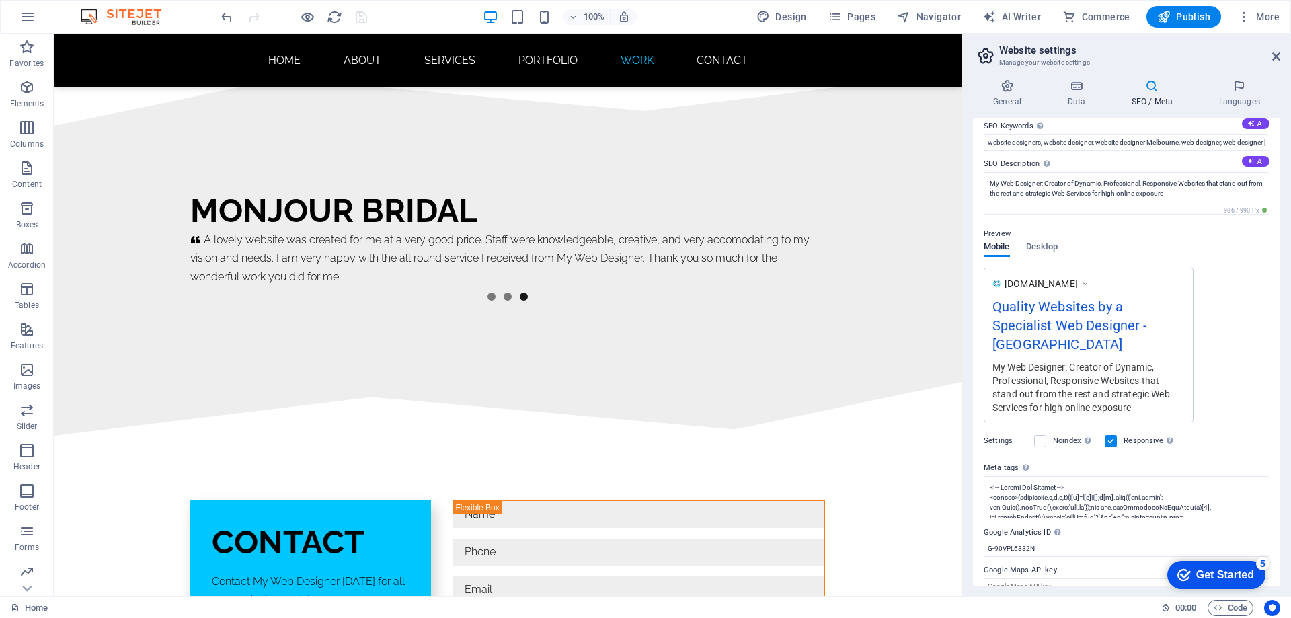
scroll to position [87, 0]
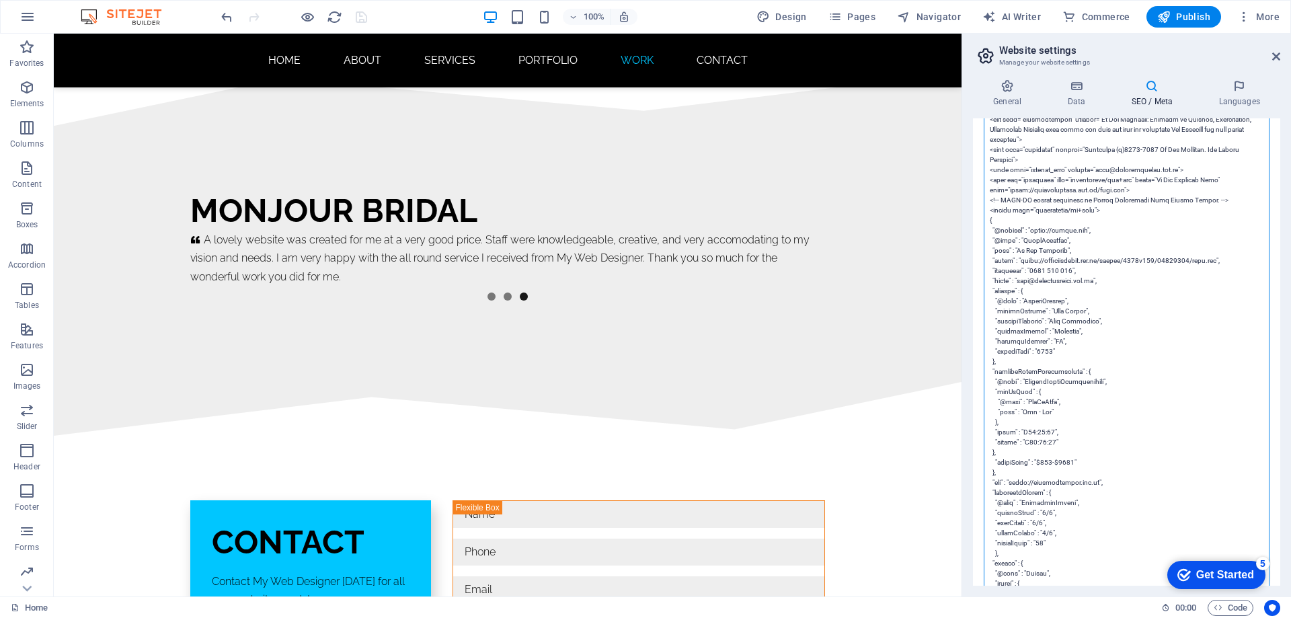
scroll to position [1237, 0]
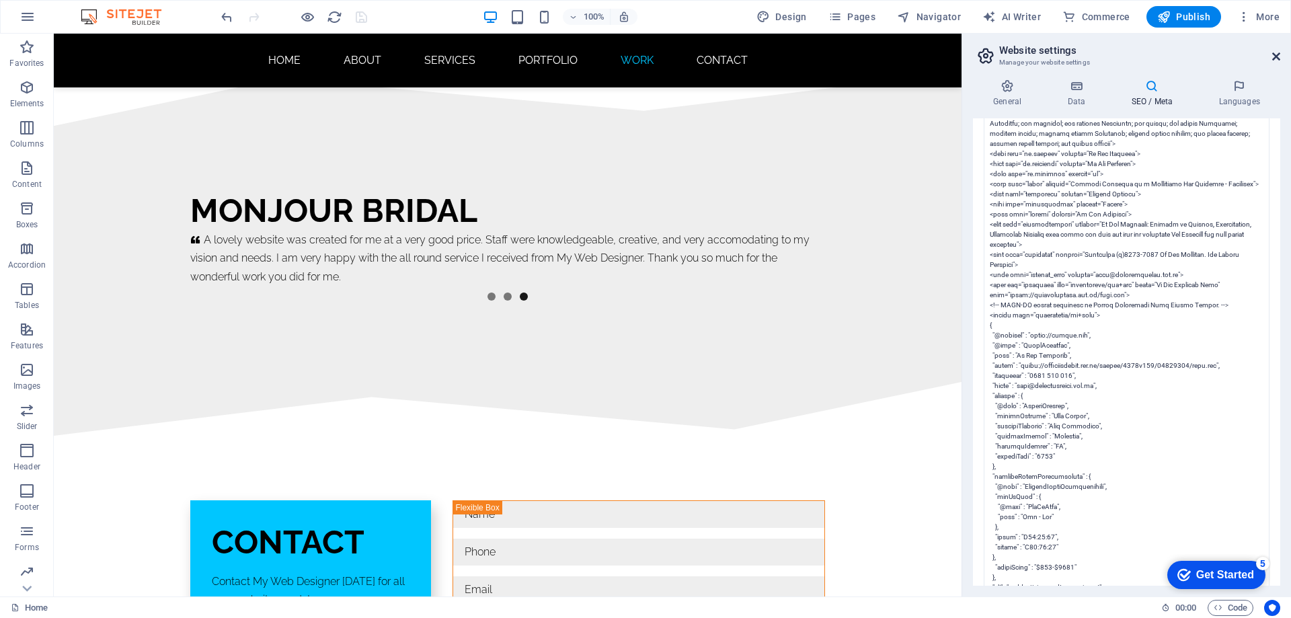
click at [1279, 59] on icon at bounding box center [1277, 56] width 8 height 11
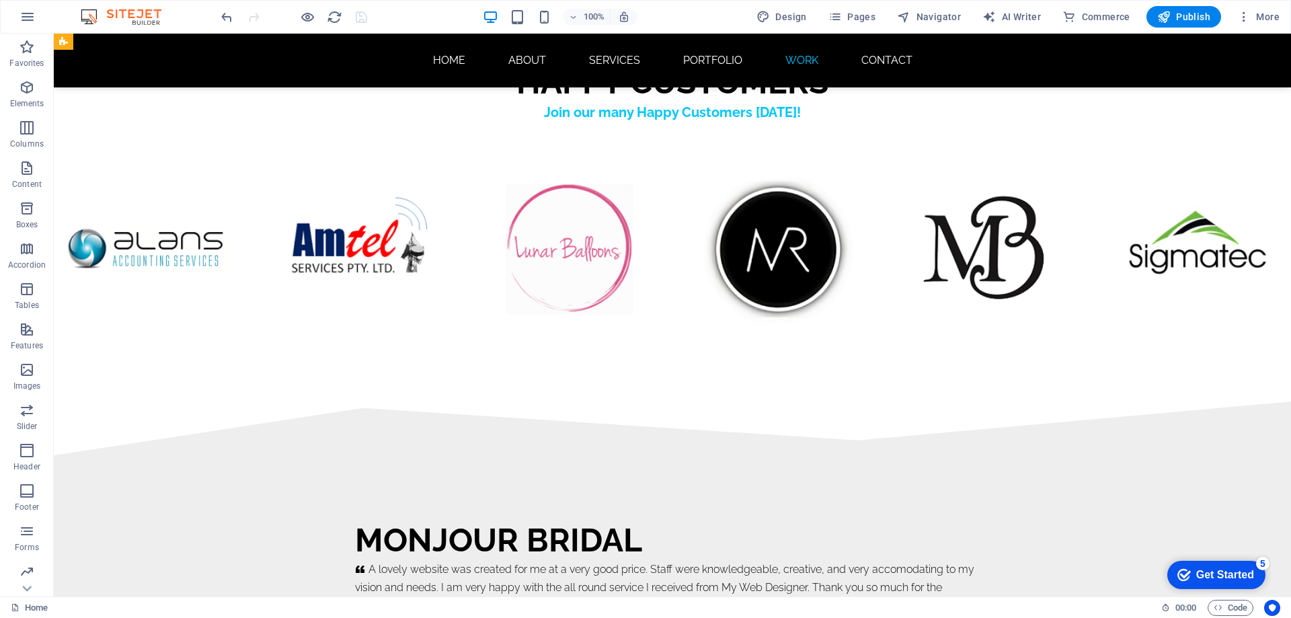
scroll to position [8370, 0]
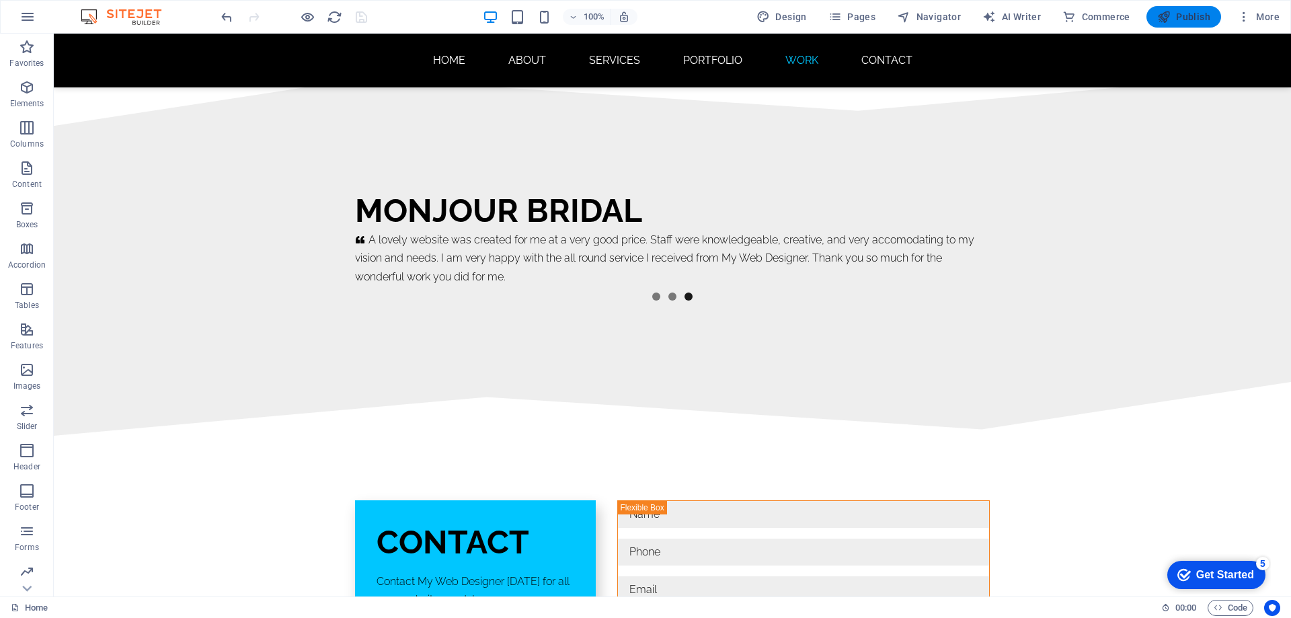
click at [1183, 16] on span "Publish" at bounding box center [1184, 16] width 53 height 13
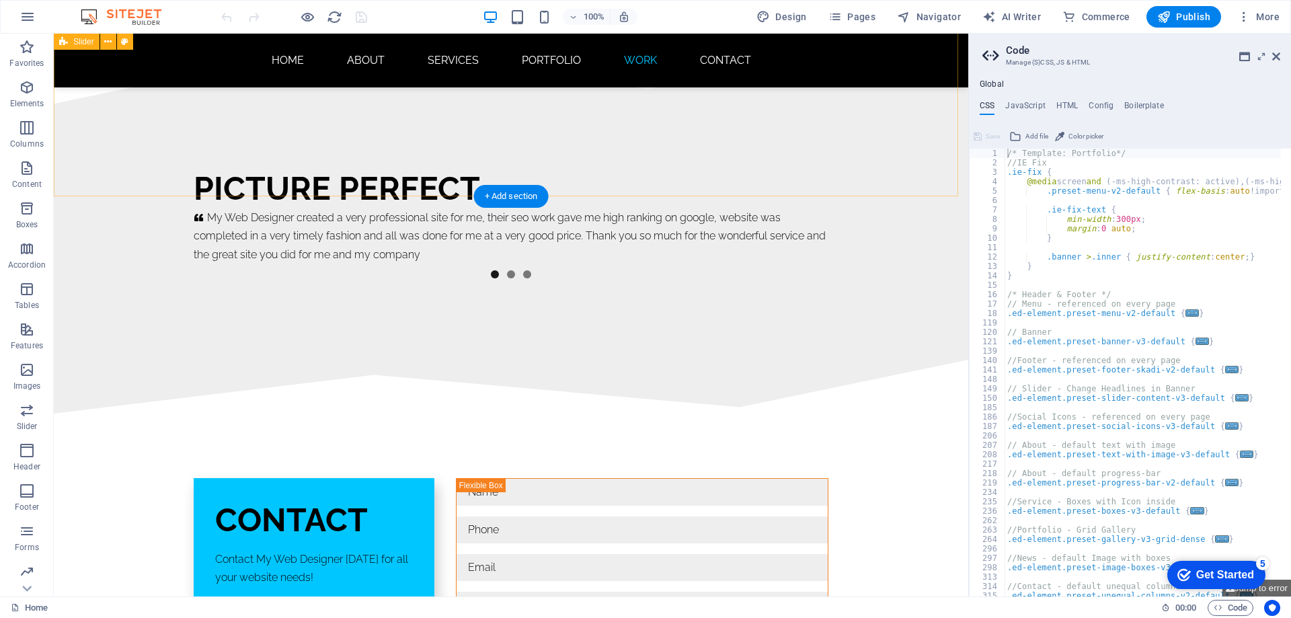
scroll to position [7980, 0]
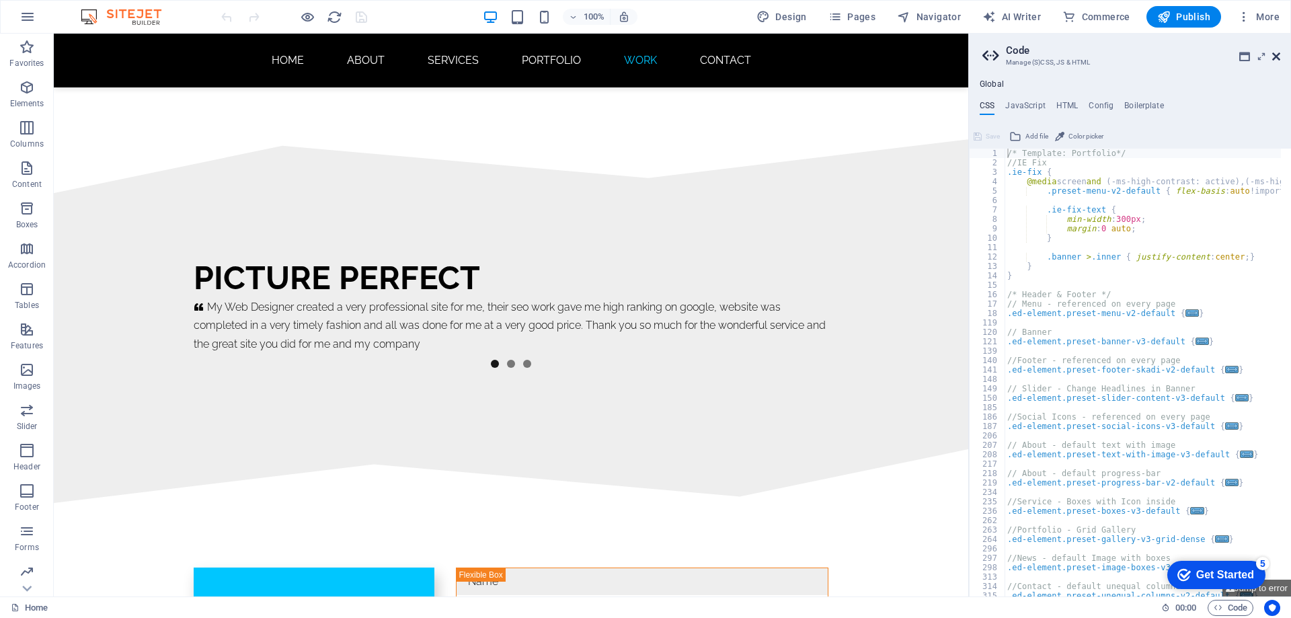
click at [1275, 53] on icon at bounding box center [1277, 56] width 8 height 11
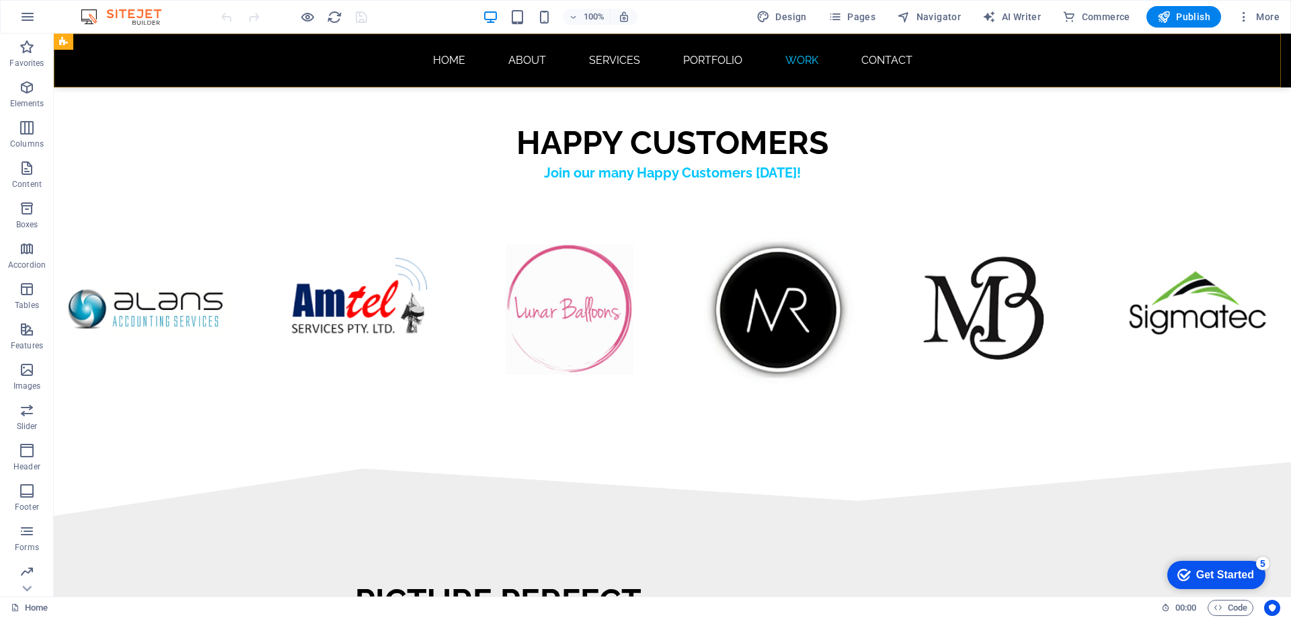
scroll to position [8249, 0]
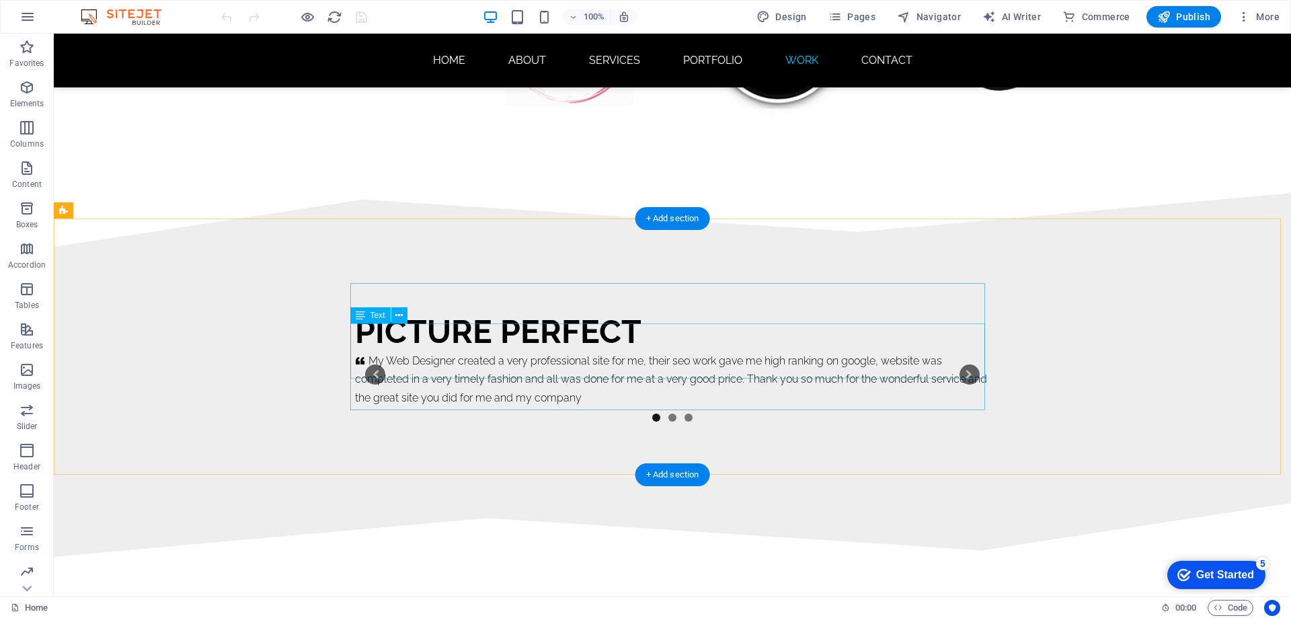
click at [377, 352] on div "My Web Designer created a very professional site for me, their seo work gave me…" at bounding box center [672, 379] width 635 height 55
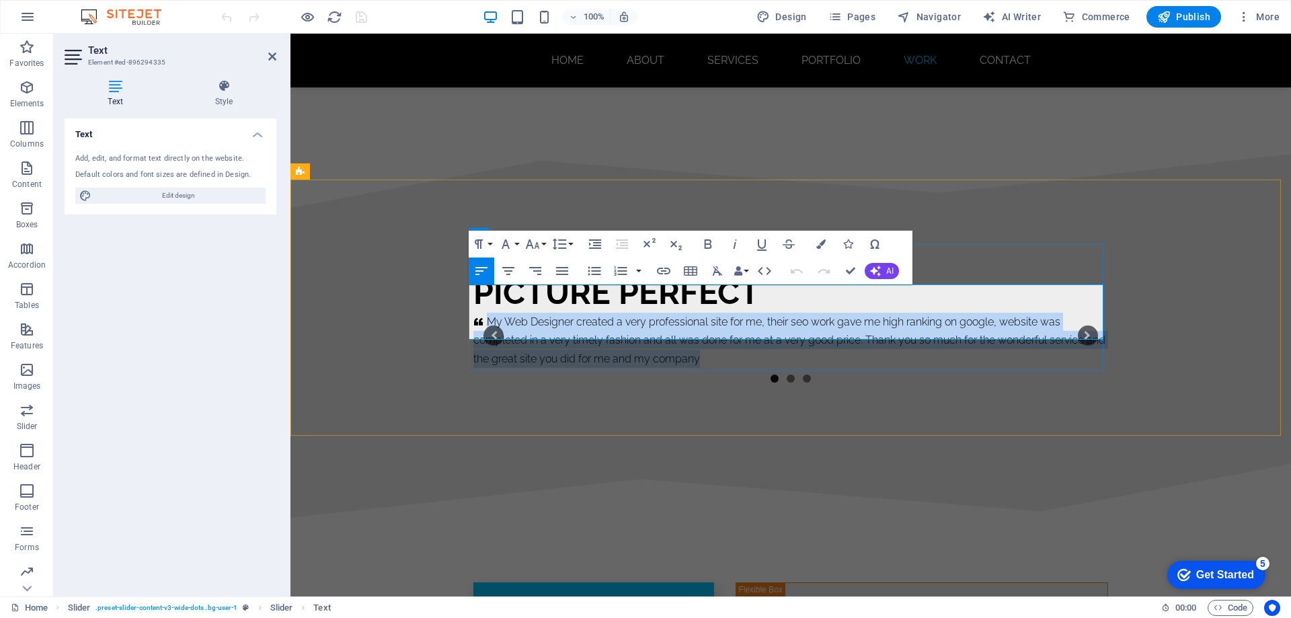
drag, startPoint x: 483, startPoint y: 291, endPoint x: 738, endPoint y: 330, distance: 257.9
click at [738, 330] on p "My Web Designer created a very professional site for me, their seo work gave me…" at bounding box center [791, 340] width 635 height 55
copy p "My Web Designer created a very professional site for me, their seo work gave me…"
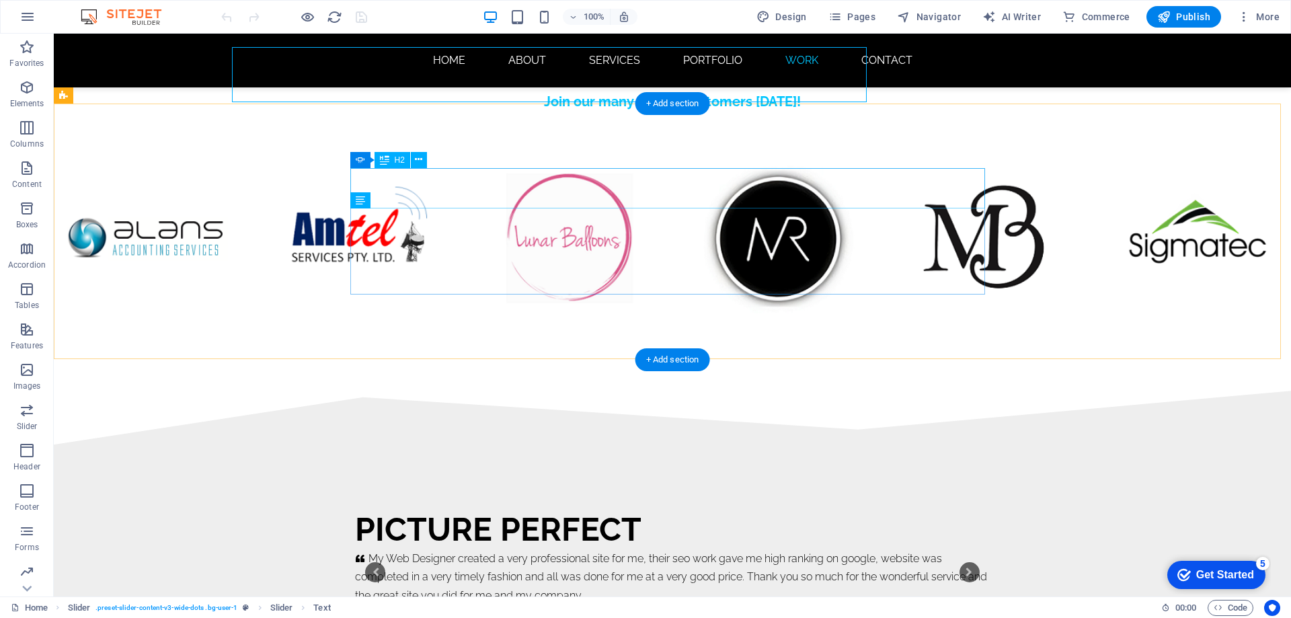
scroll to position [8289, 0]
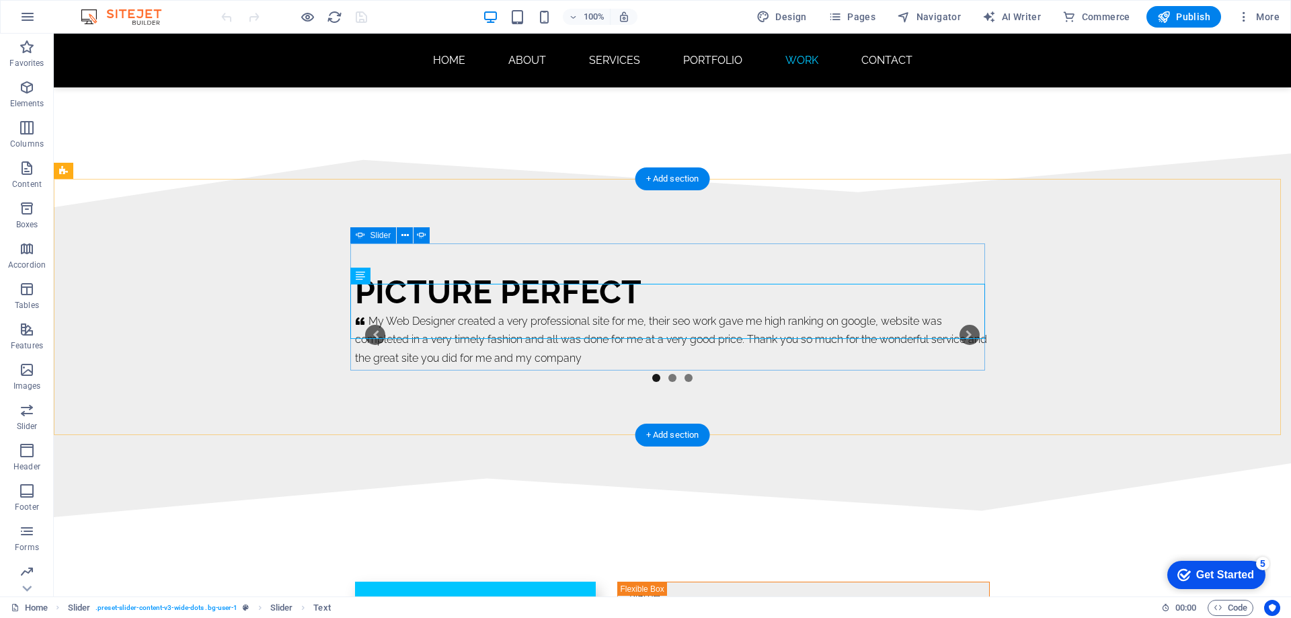
click at [669, 374] on button "2" at bounding box center [673, 378] width 8 height 8
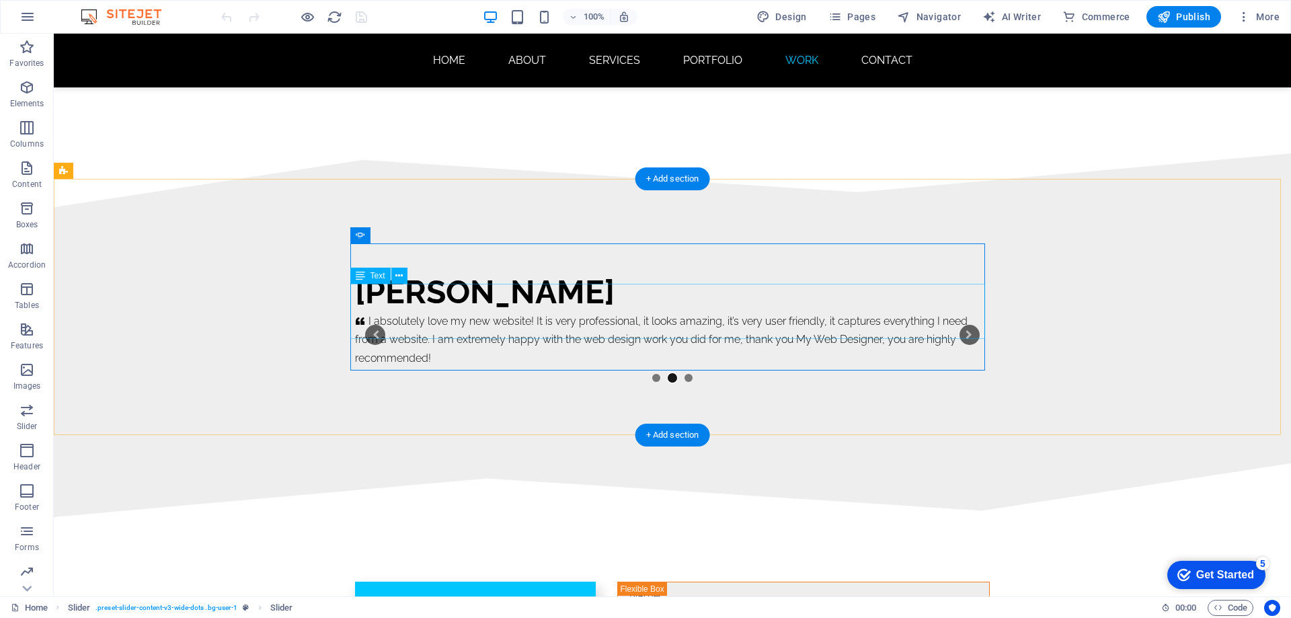
click at [438, 312] on div "I absolutely love my new website! It is very professional, it looks amazing, it…" at bounding box center [672, 339] width 635 height 55
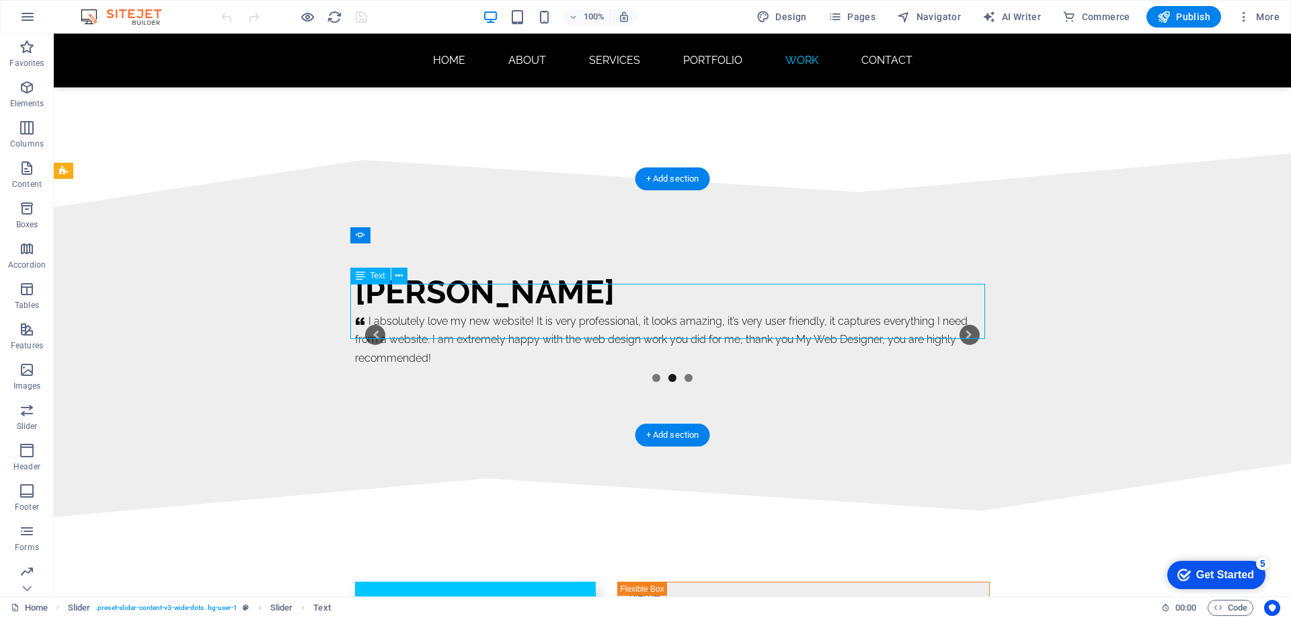
click at [438, 312] on div "I absolutely love my new website! It is very professional, it looks amazing, it…" at bounding box center [672, 339] width 635 height 55
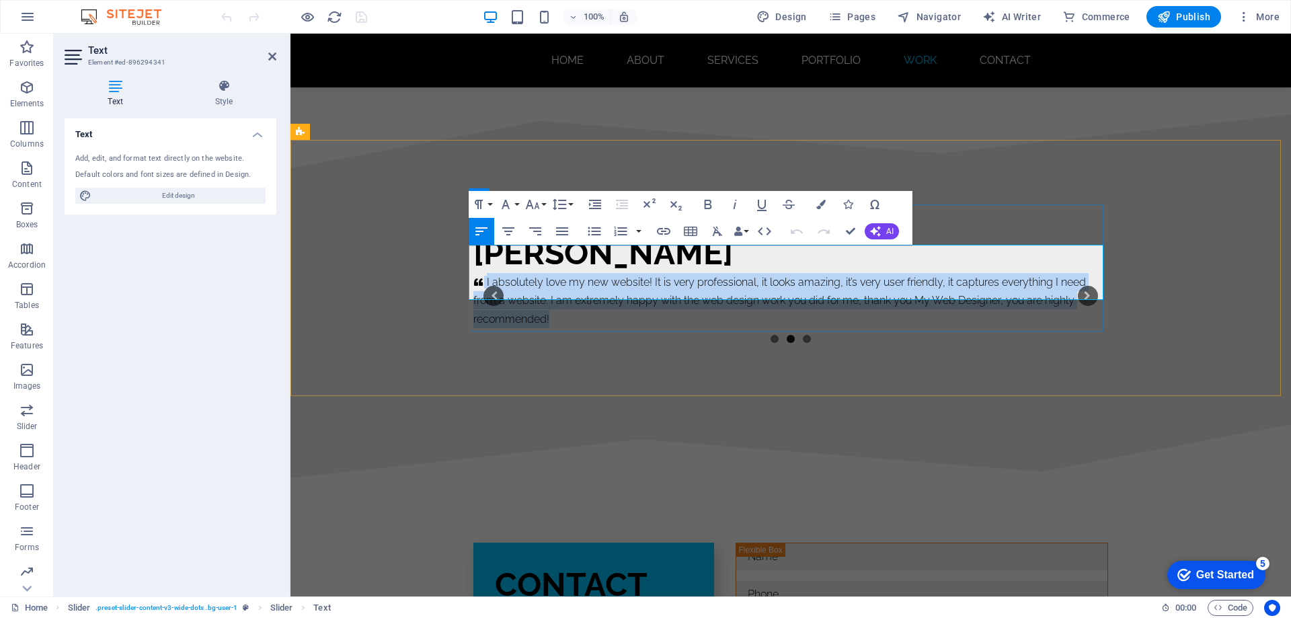
drag, startPoint x: 480, startPoint y: 252, endPoint x: 564, endPoint y: 293, distance: 93.8
click at [564, 293] on p "I absolutely love my new website! It is very professional, it looks amazing, it…" at bounding box center [791, 300] width 635 height 55
copy p "I absolutely love my new website! It is very professional, it looks amazing, it…"
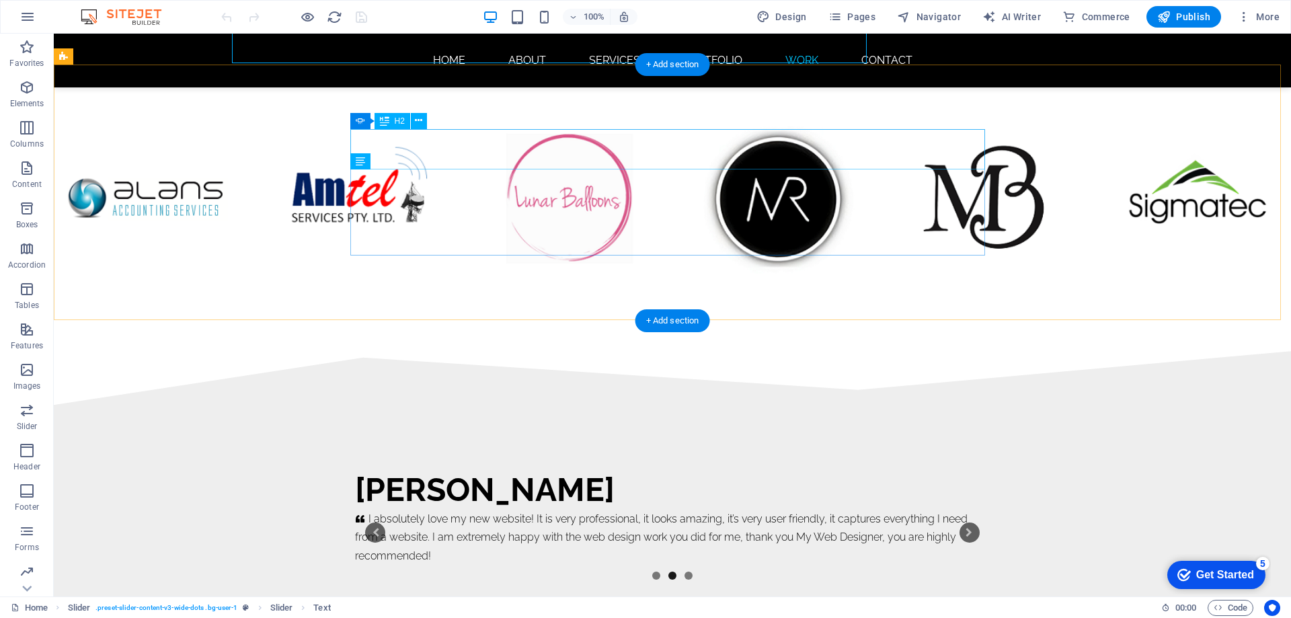
scroll to position [8328, 0]
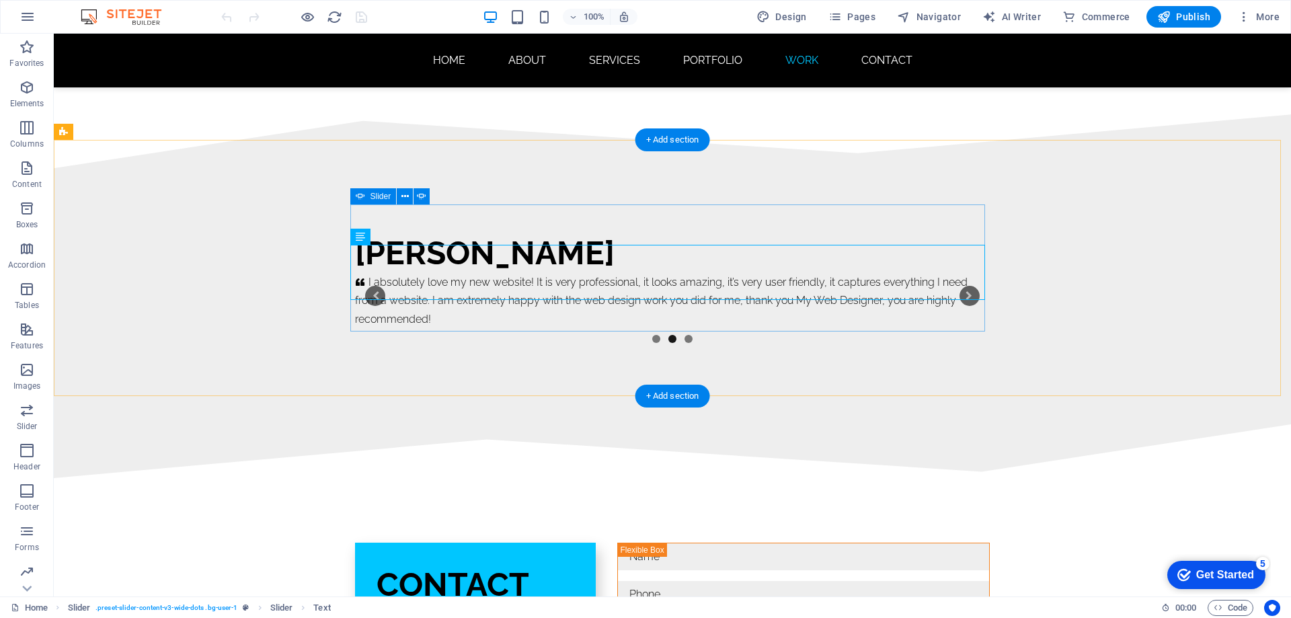
click at [685, 335] on button "3" at bounding box center [689, 339] width 8 height 8
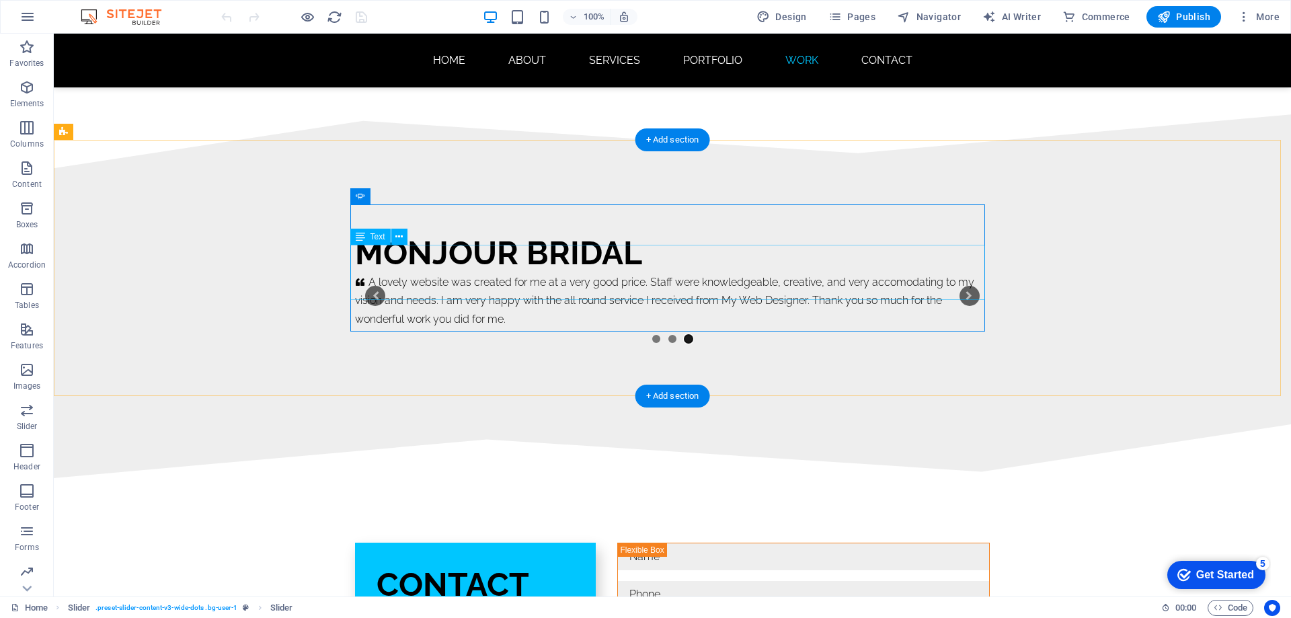
click at [378, 273] on div "A lovely website was created for me at a very good price. Staff were knowledgea…" at bounding box center [672, 300] width 635 height 55
click at [424, 273] on div "A lovely website was created for me at a very good price. Staff were knowledgea…" at bounding box center [672, 300] width 635 height 55
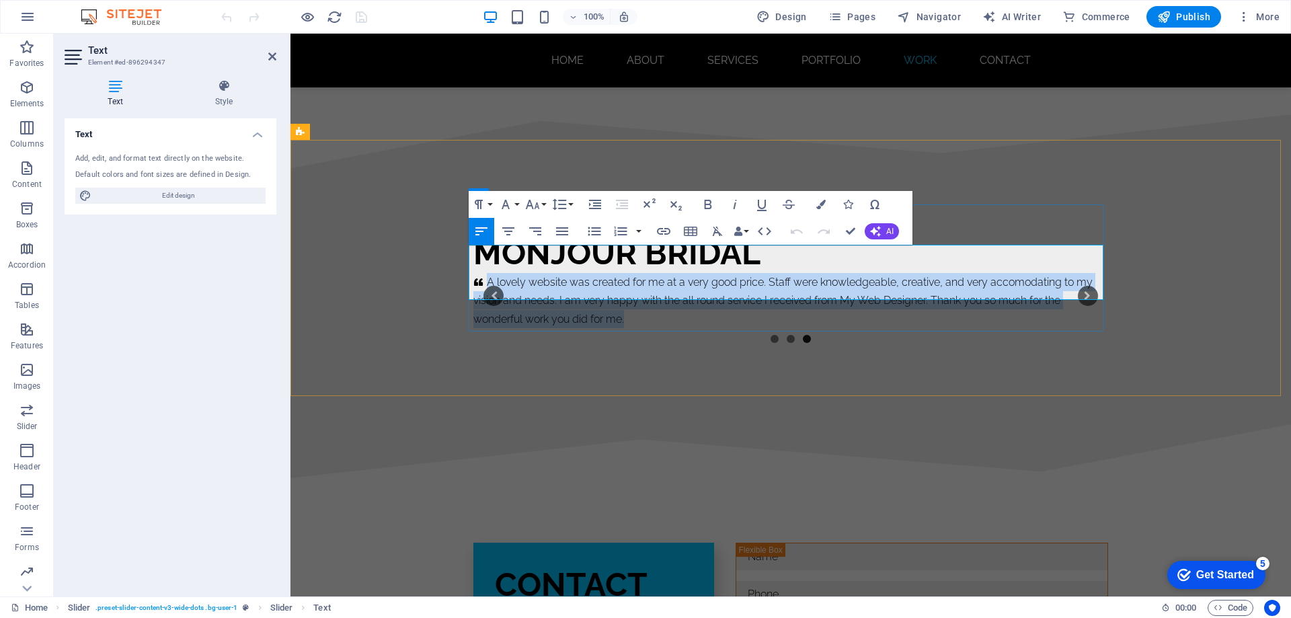
drag, startPoint x: 482, startPoint y: 252, endPoint x: 695, endPoint y: 288, distance: 215.5
click at [695, 288] on p "A lovely website was created for me at a very good price. Staff were knowledgea…" at bounding box center [791, 300] width 635 height 55
copy p "A lovely website was created for me at a very good price. Staff were knowledgea…"
click at [708, 346] on div "Monjour Bridal     A lovely website was created for me at a very good price. St…" at bounding box center [791, 296] width 1001 height 256
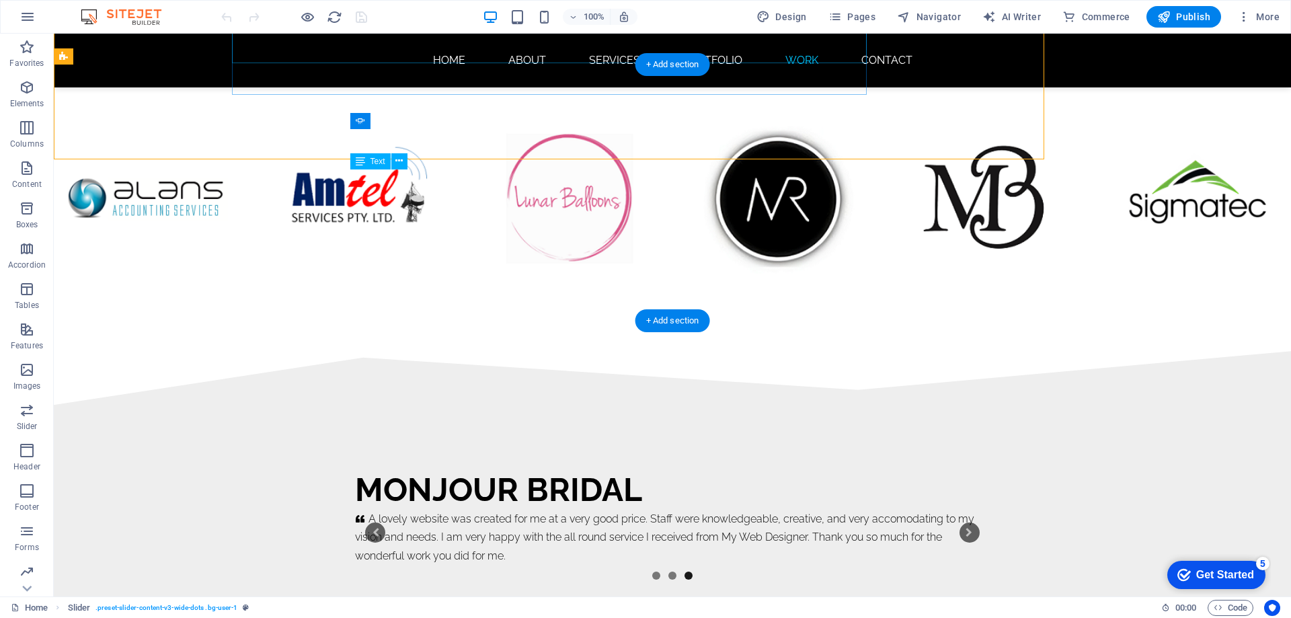
scroll to position [8328, 0]
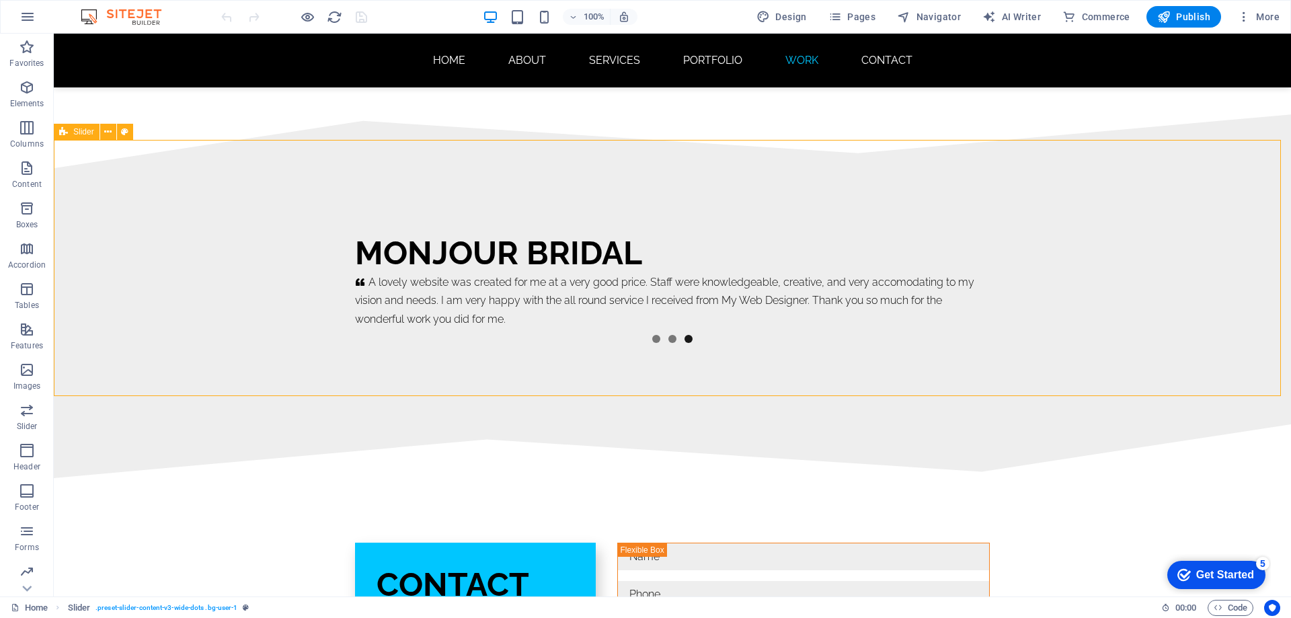
click at [78, 133] on span "Slider" at bounding box center [83, 132] width 21 height 8
click at [77, 133] on span "Slider" at bounding box center [83, 132] width 21 height 8
select select "region"
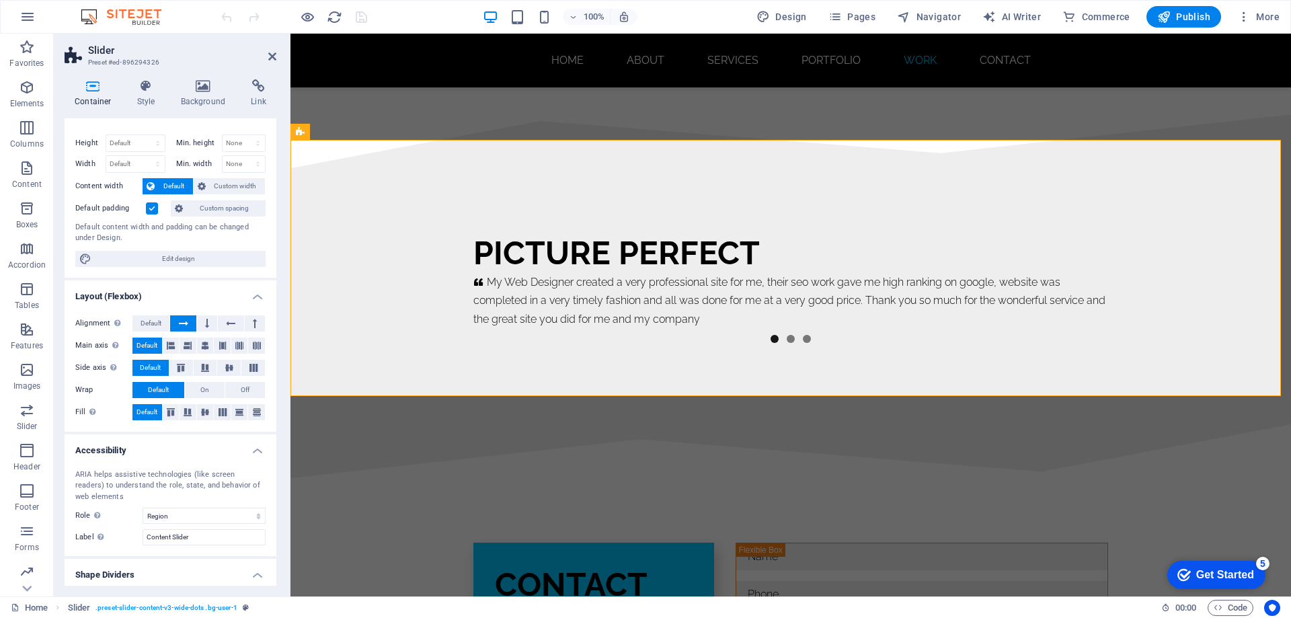
scroll to position [0, 0]
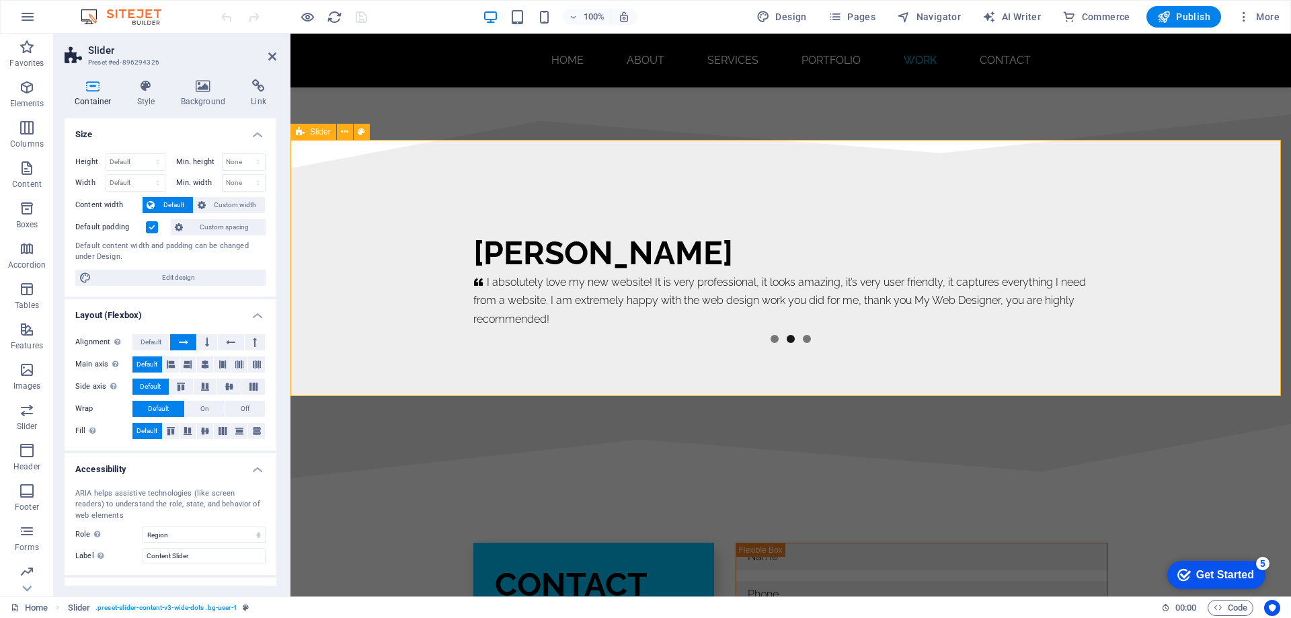
click at [322, 135] on span "Slider" at bounding box center [320, 132] width 21 height 8
click at [342, 131] on icon at bounding box center [344, 132] width 7 height 14
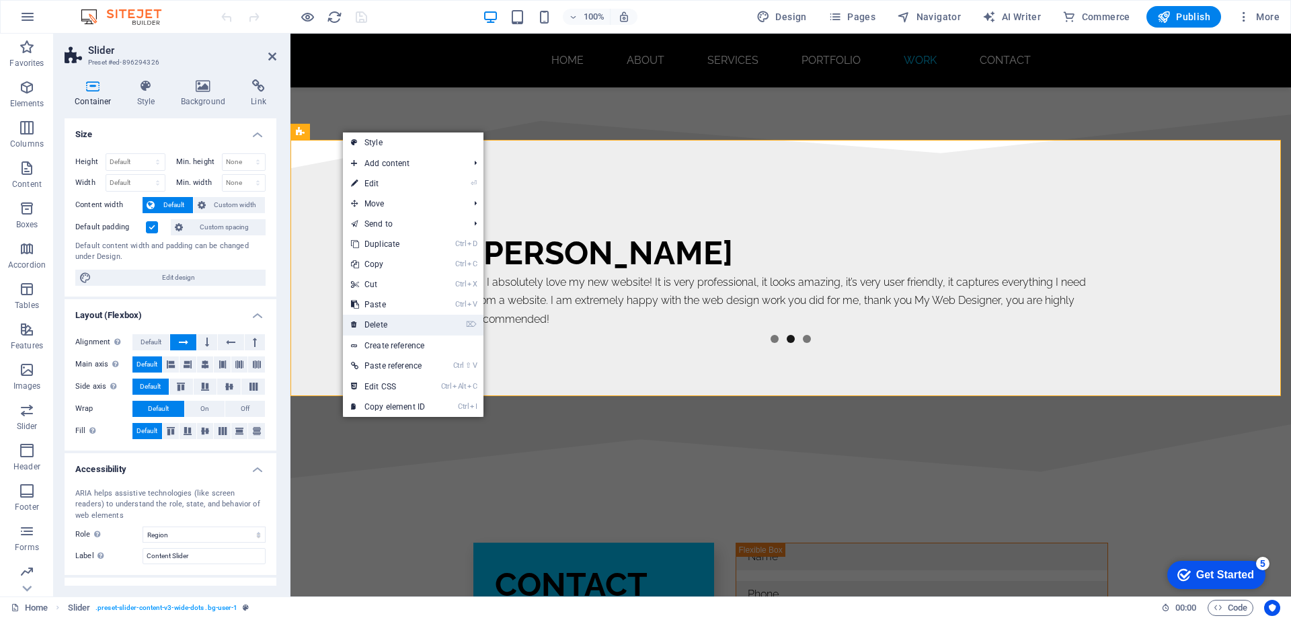
click at [395, 326] on link "⌦ Delete" at bounding box center [388, 325] width 90 height 20
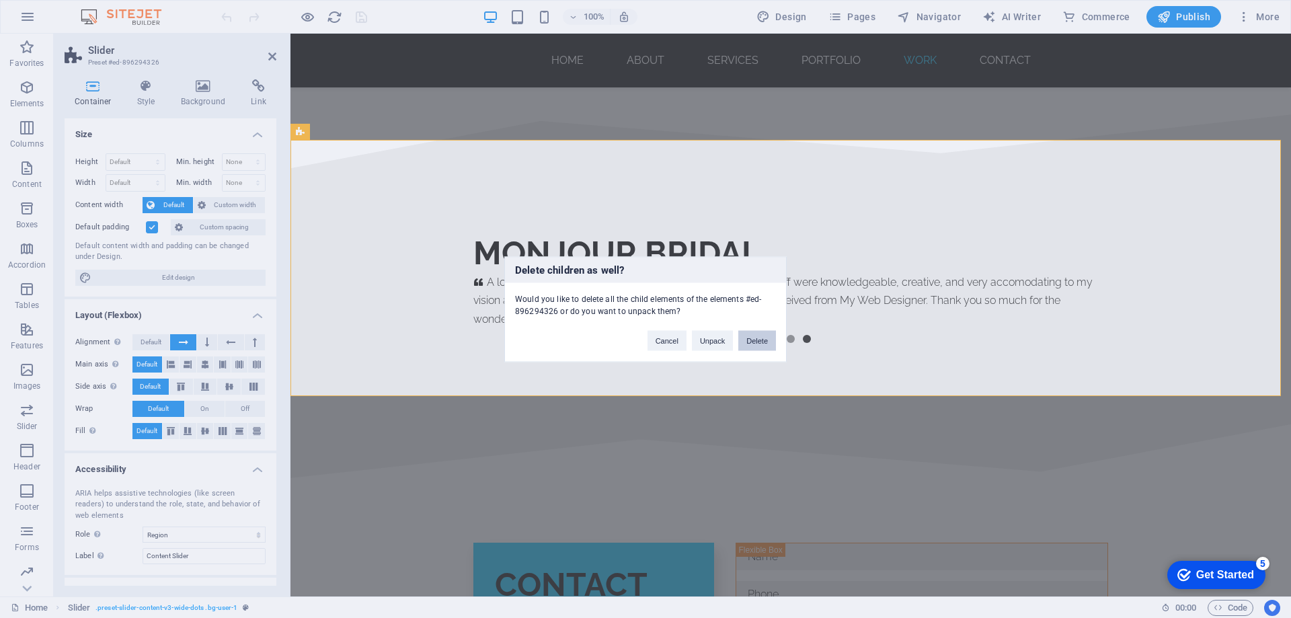
drag, startPoint x: 761, startPoint y: 338, endPoint x: 722, endPoint y: 305, distance: 51.1
click at [761, 338] on button "Delete" at bounding box center [758, 340] width 38 height 20
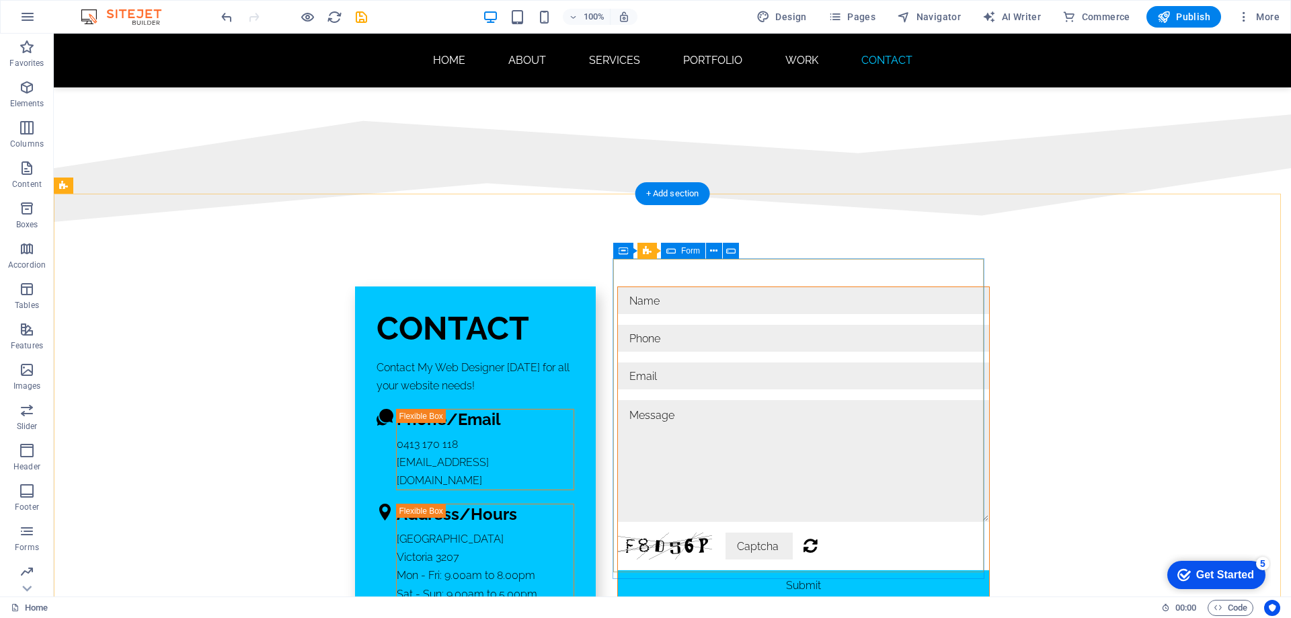
scroll to position [8126, 0]
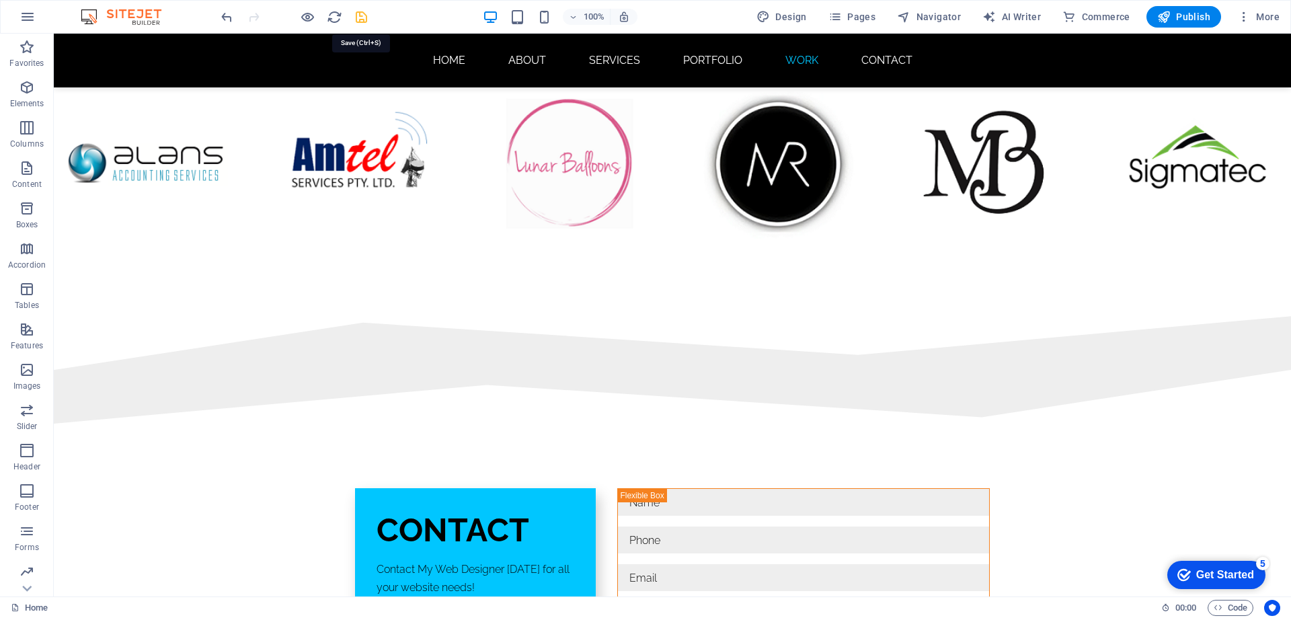
click at [363, 13] on icon "save" at bounding box center [361, 16] width 15 height 15
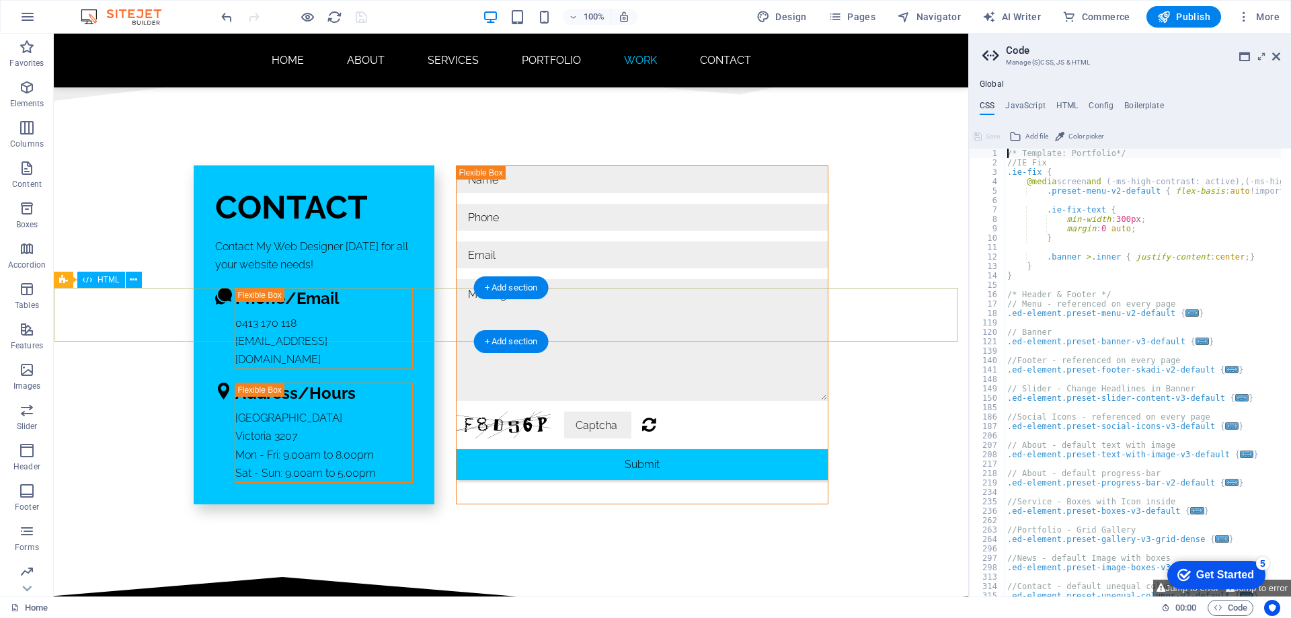
scroll to position [7857, 0]
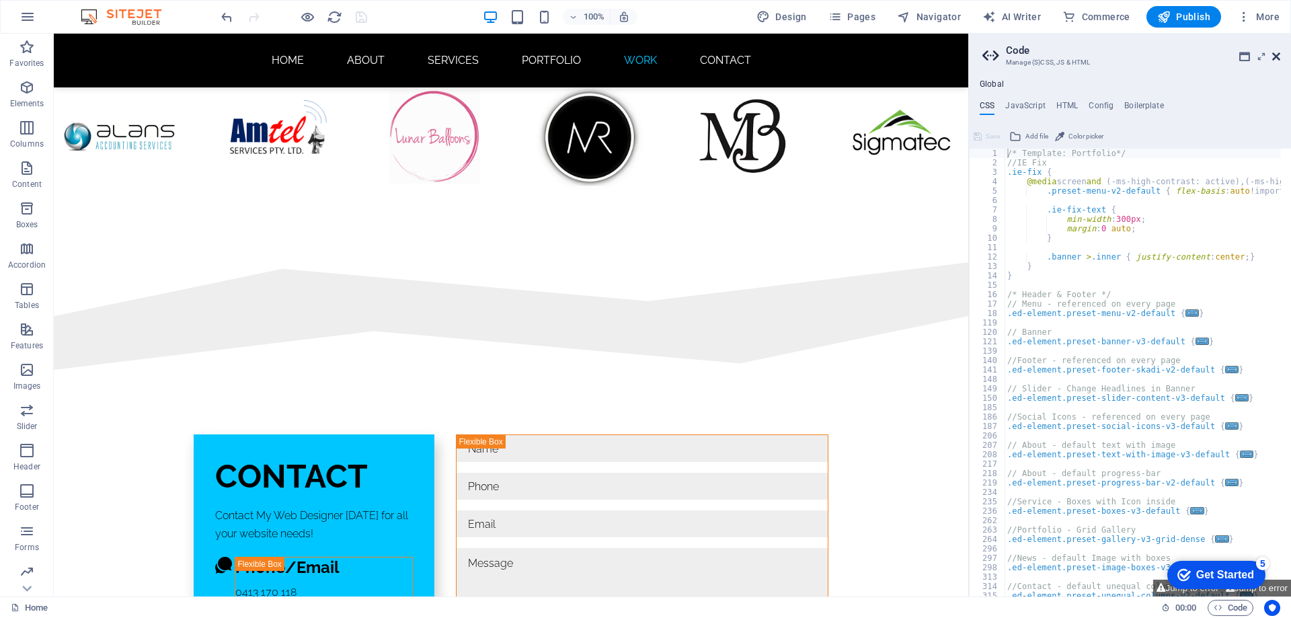
click at [1277, 57] on icon at bounding box center [1277, 56] width 8 height 11
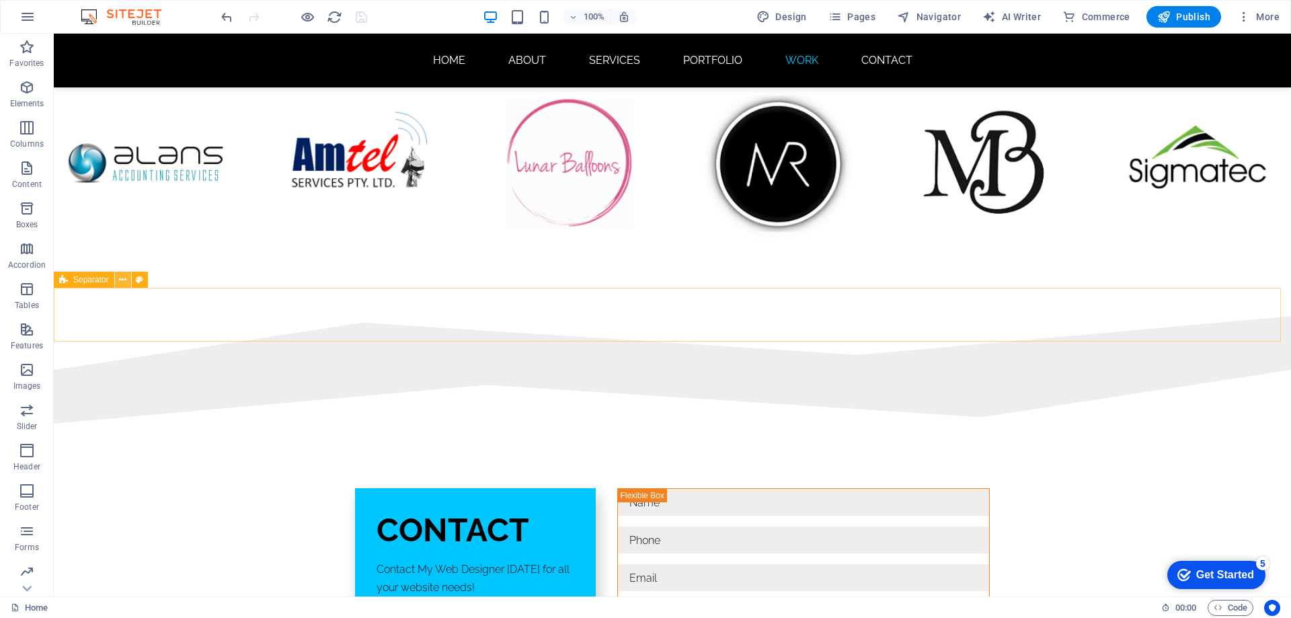
click at [127, 282] on button at bounding box center [123, 280] width 16 height 16
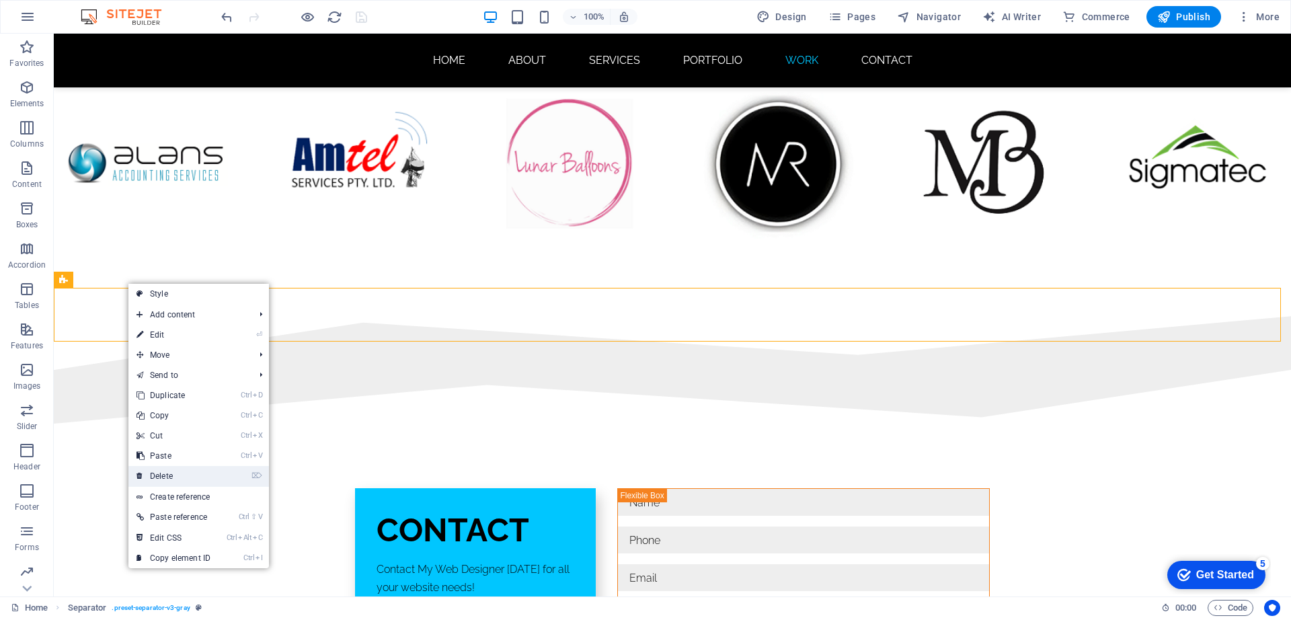
click at [184, 480] on link "⌦ Delete" at bounding box center [173, 476] width 90 height 20
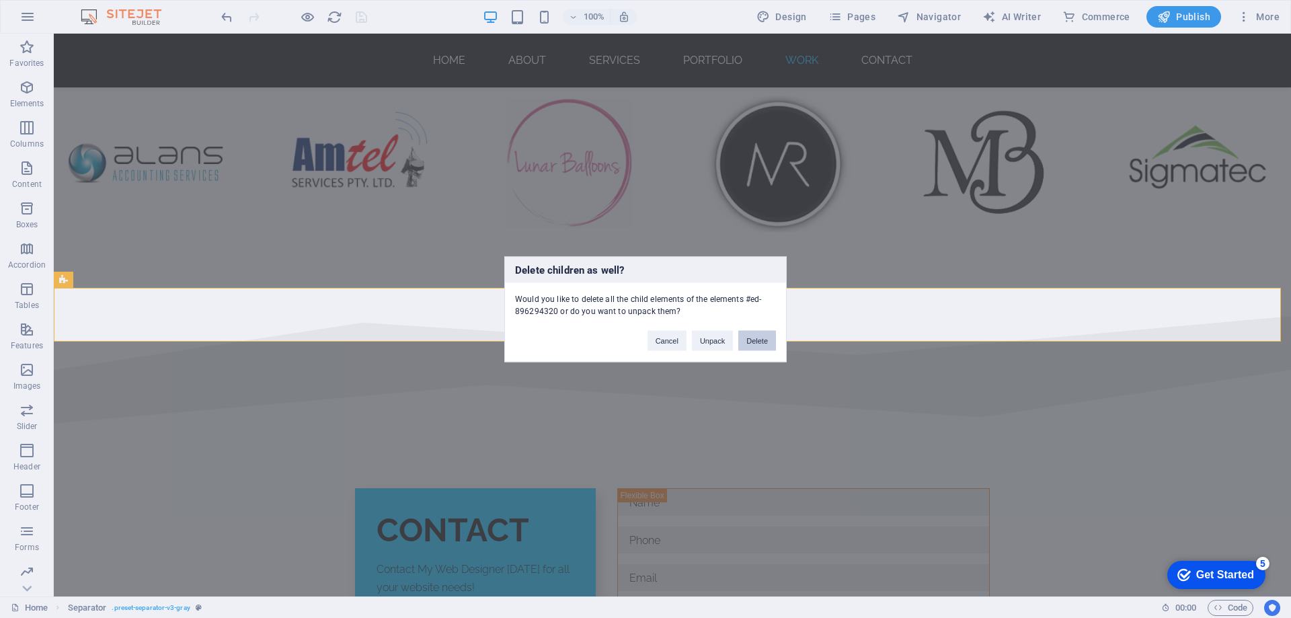
click at [753, 340] on button "Delete" at bounding box center [758, 340] width 38 height 20
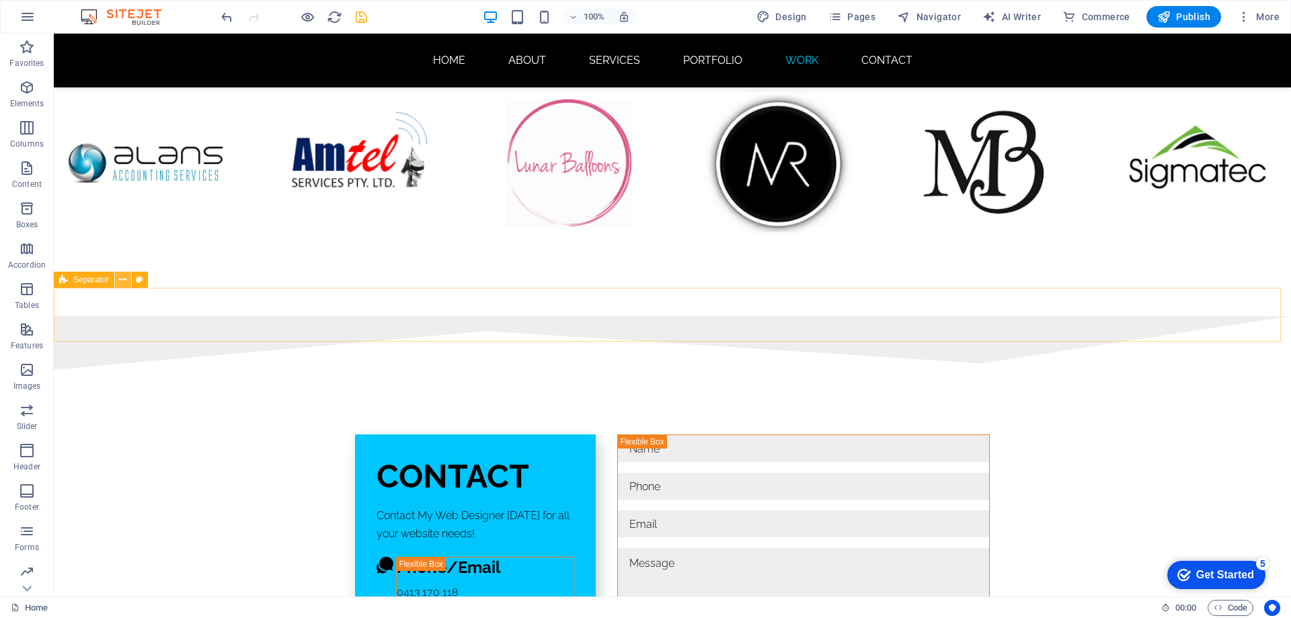
click at [126, 285] on icon at bounding box center [122, 280] width 7 height 14
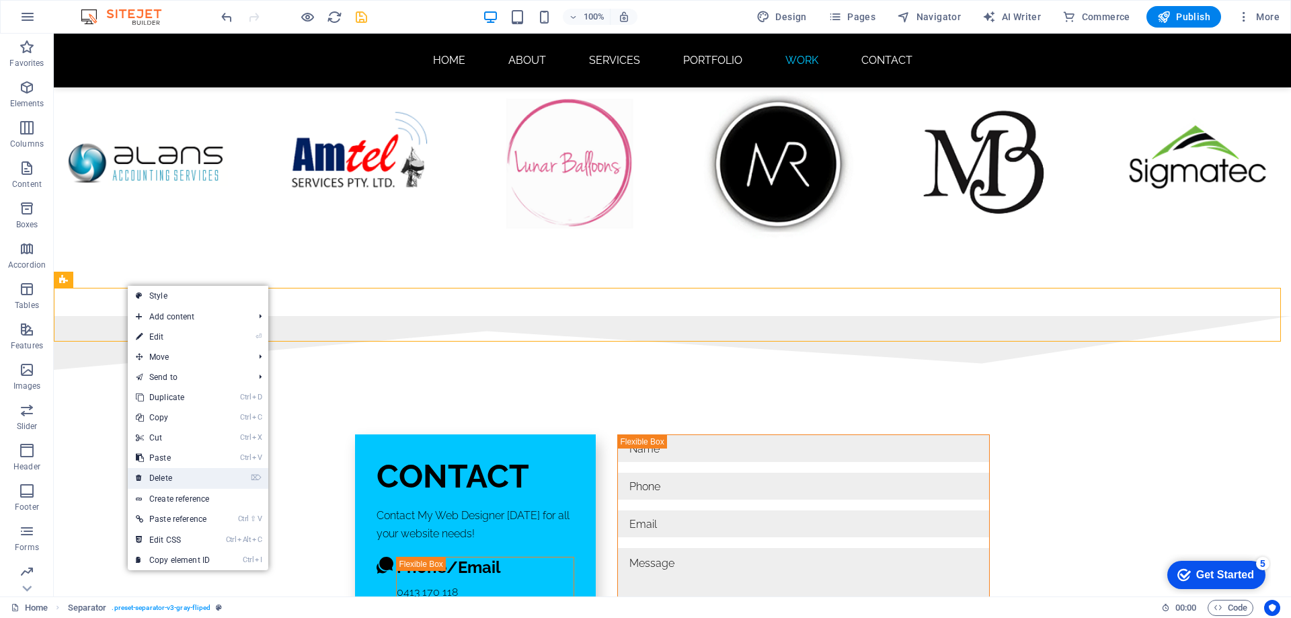
click at [178, 478] on link "⌦ Delete" at bounding box center [173, 478] width 90 height 20
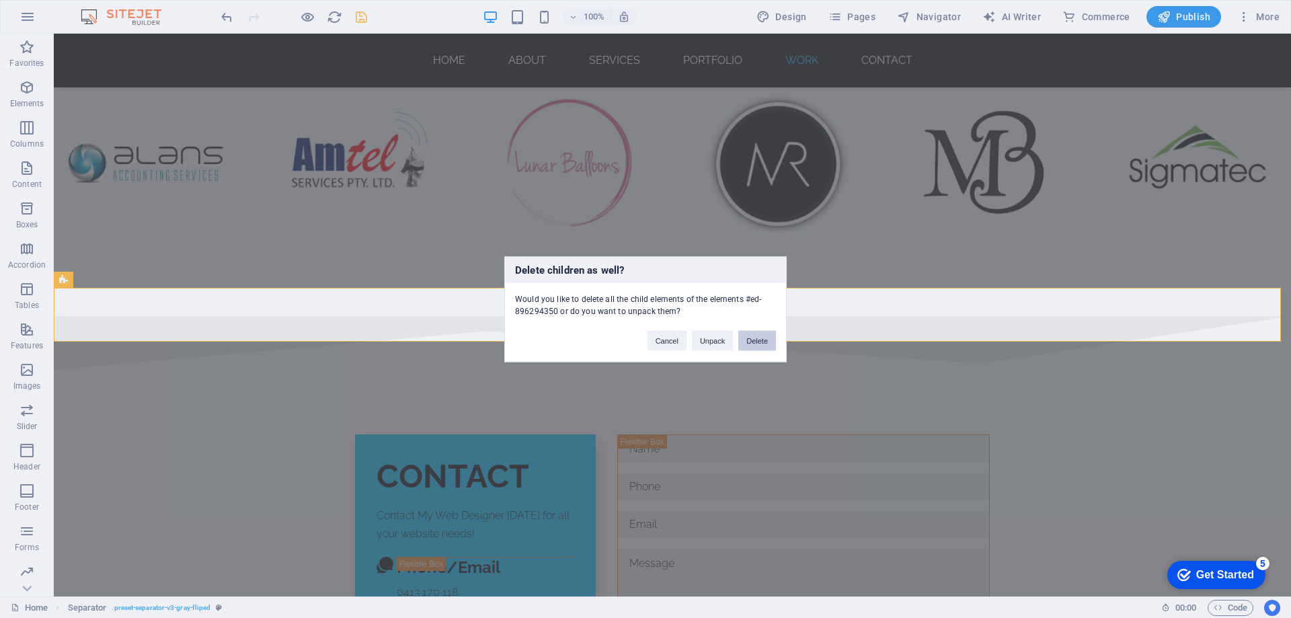
click at [756, 341] on button "Delete" at bounding box center [758, 340] width 38 height 20
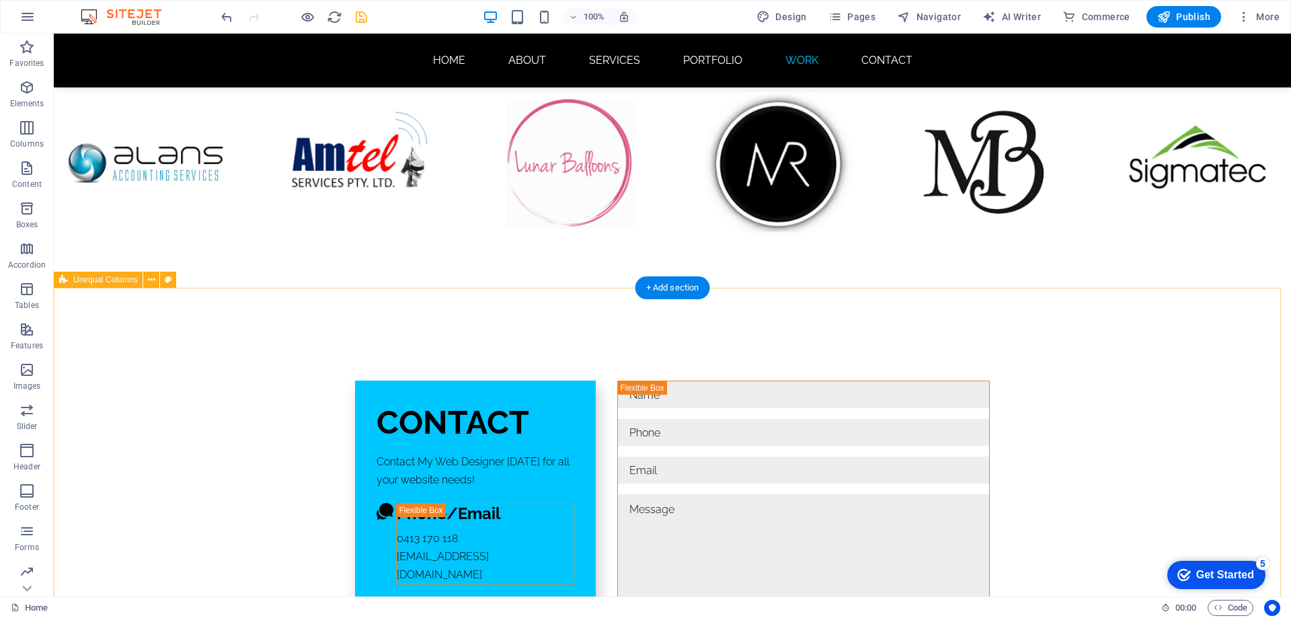
click at [843, 316] on div "CONTACT Contact My Web Designer today for all your website needs! web designer …" at bounding box center [673, 550] width 1238 height 468
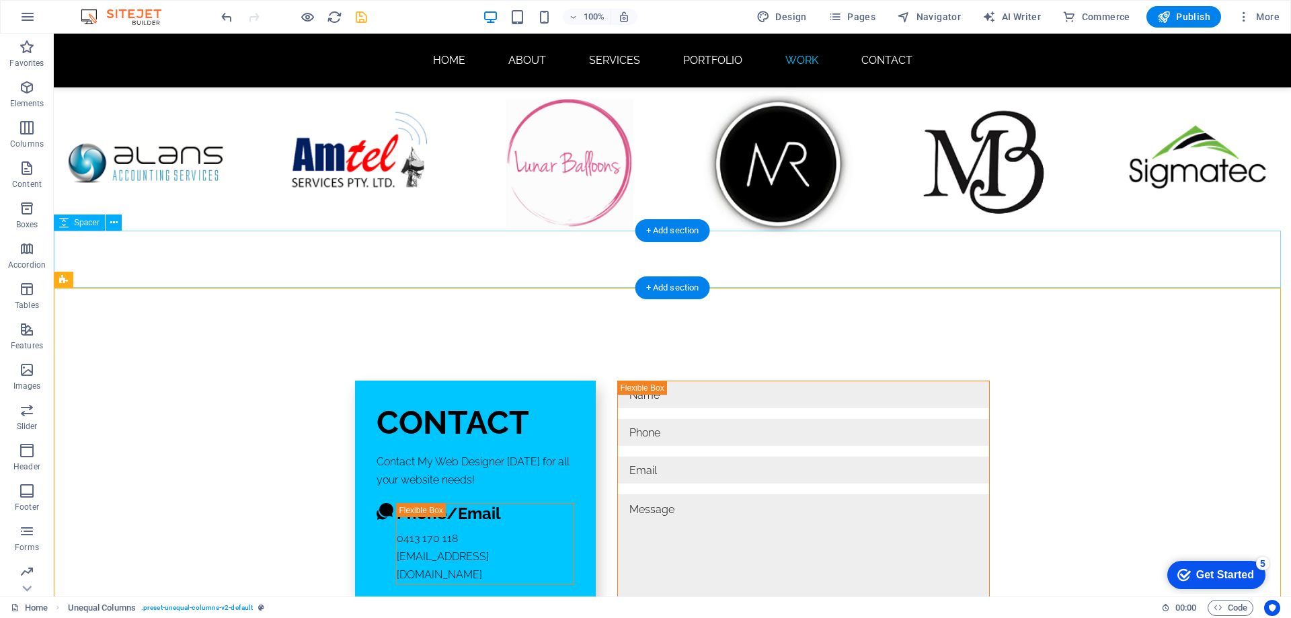
click at [812, 262] on div at bounding box center [673, 287] width 1238 height 57
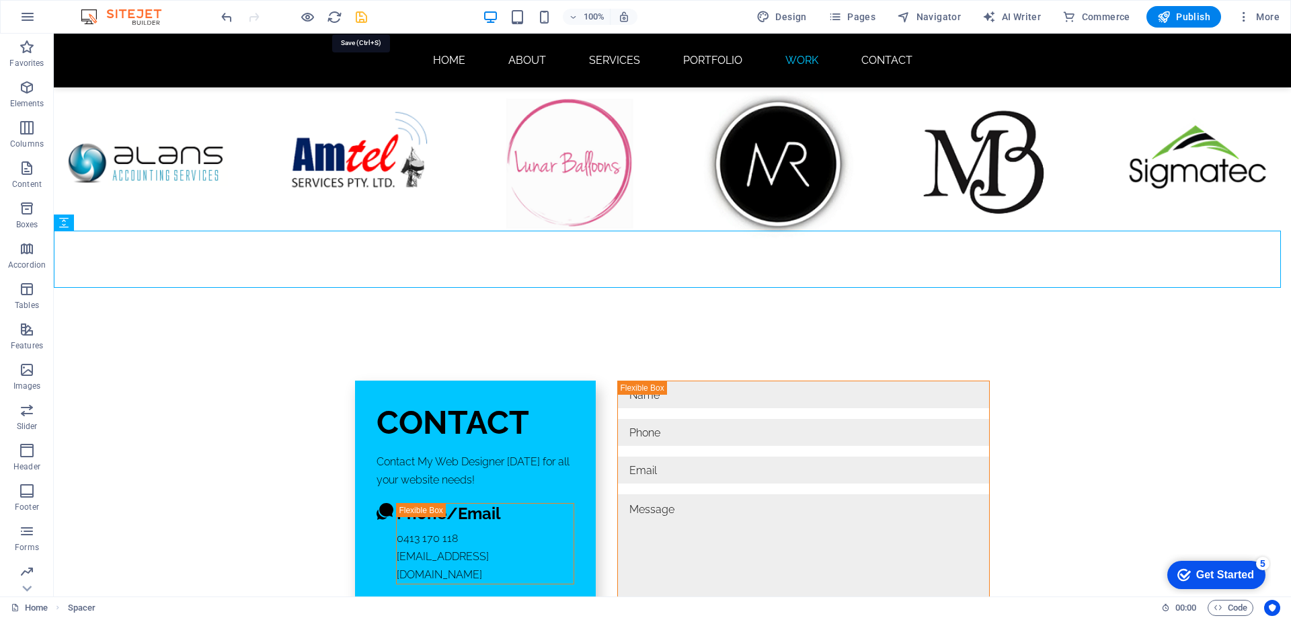
click at [363, 17] on icon "save" at bounding box center [361, 16] width 15 height 15
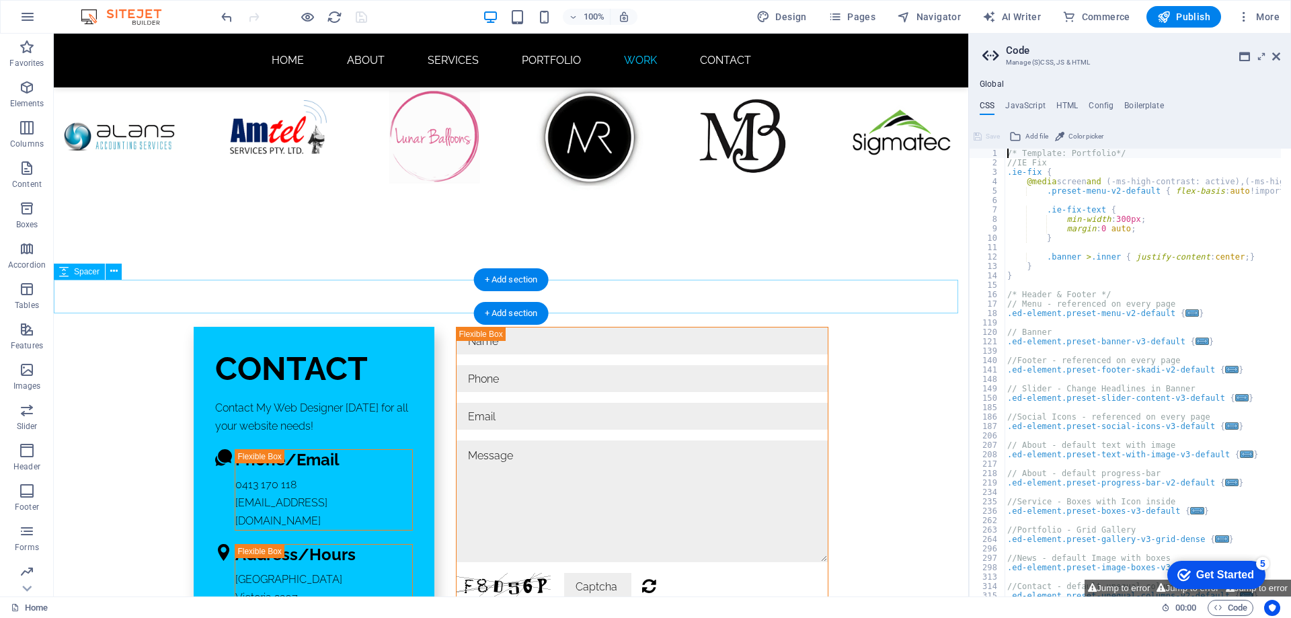
scroll to position [7588, 0]
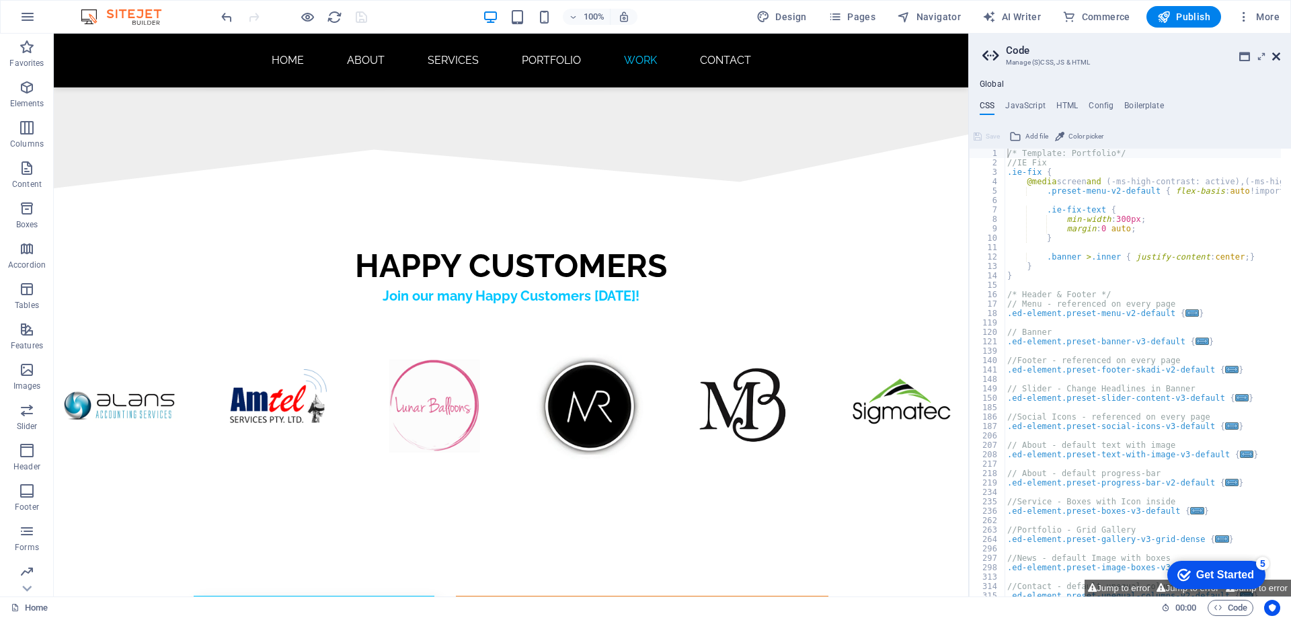
click at [1275, 59] on icon at bounding box center [1277, 56] width 8 height 11
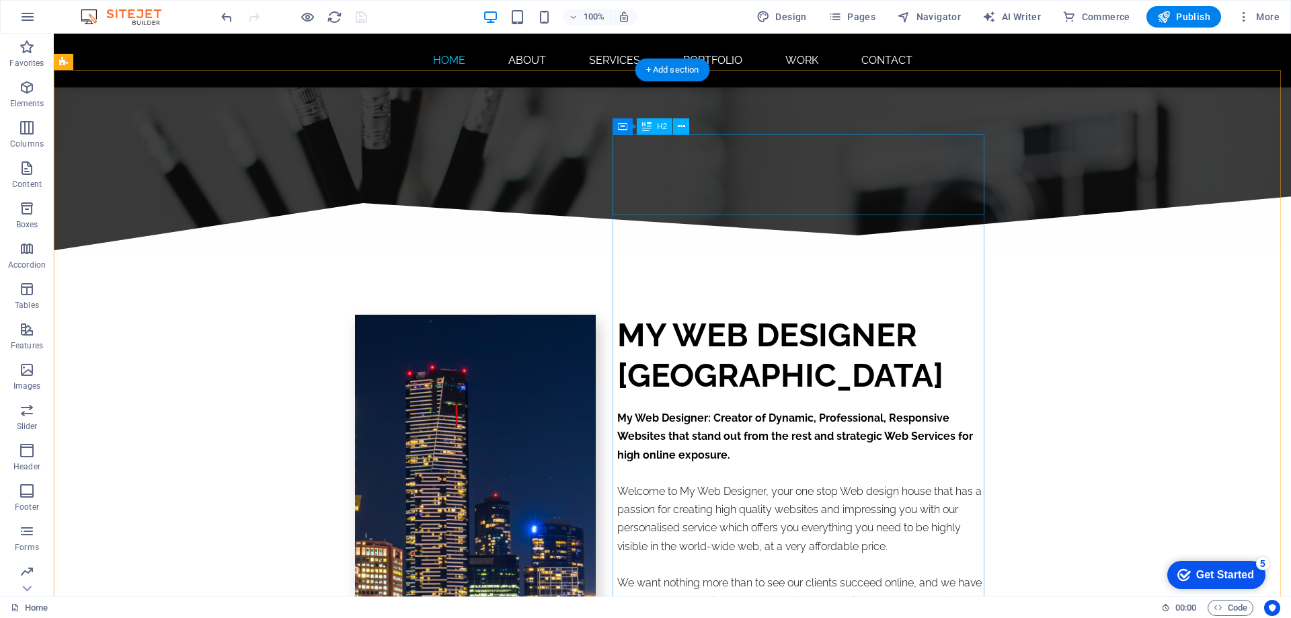
scroll to position [0, 0]
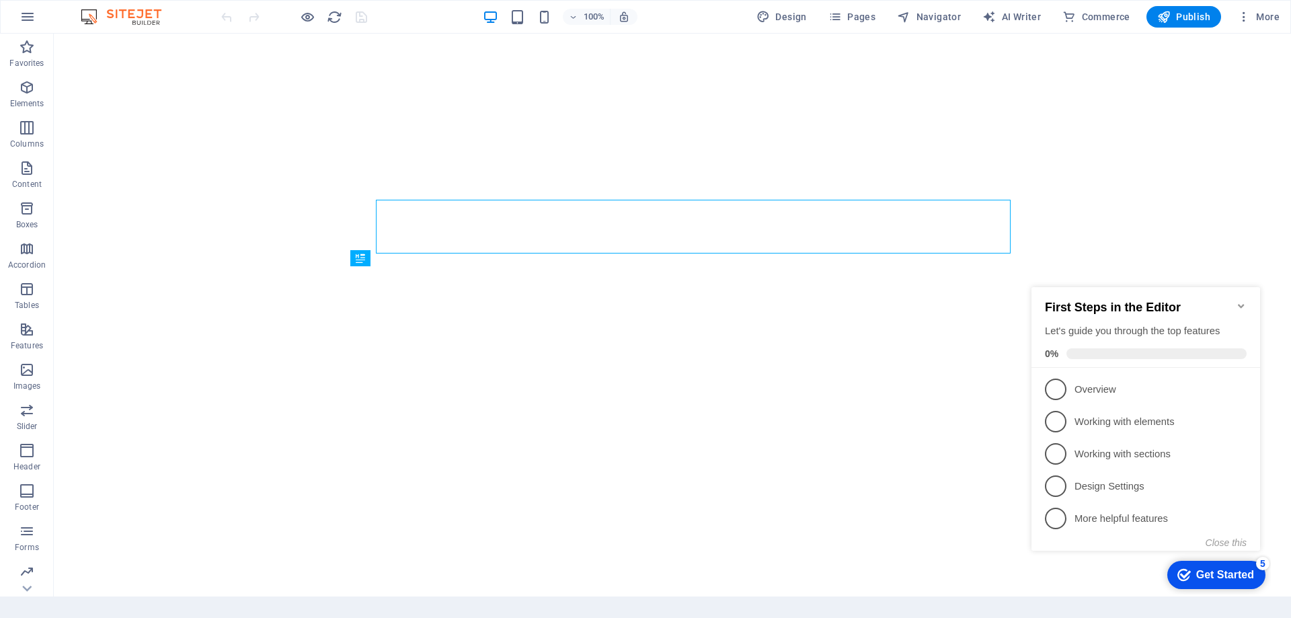
click at [1240, 304] on icon "Minimize checklist" at bounding box center [1241, 306] width 6 height 4
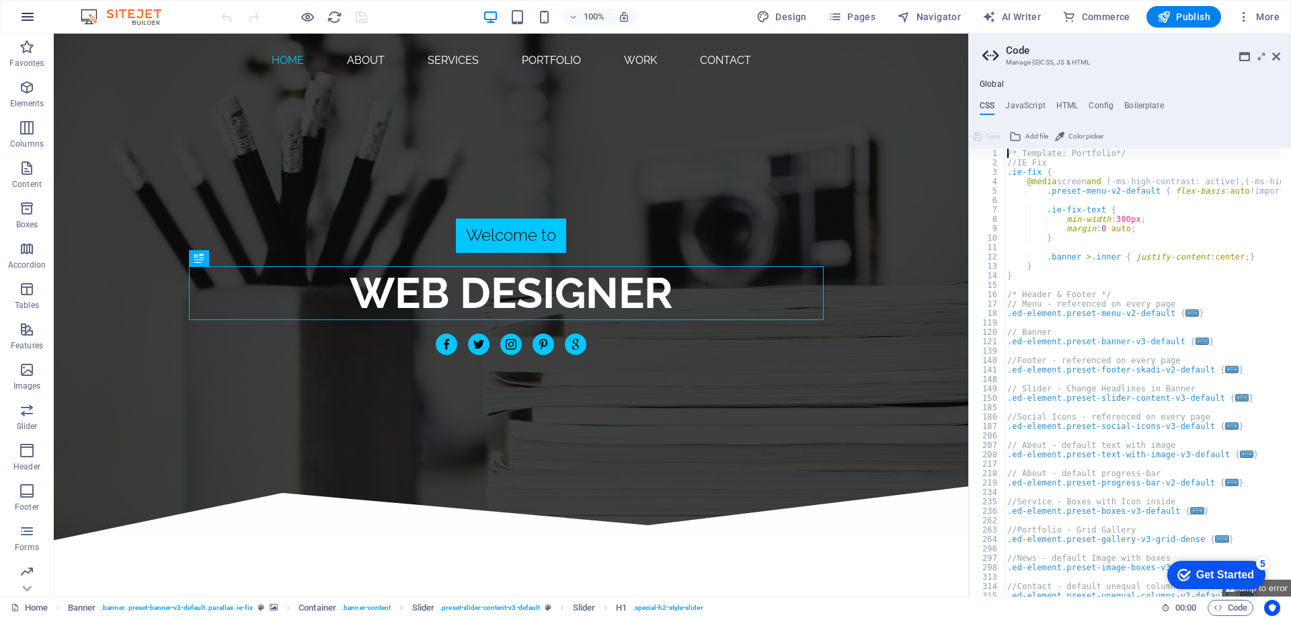
click at [30, 18] on icon "button" at bounding box center [28, 17] width 16 height 16
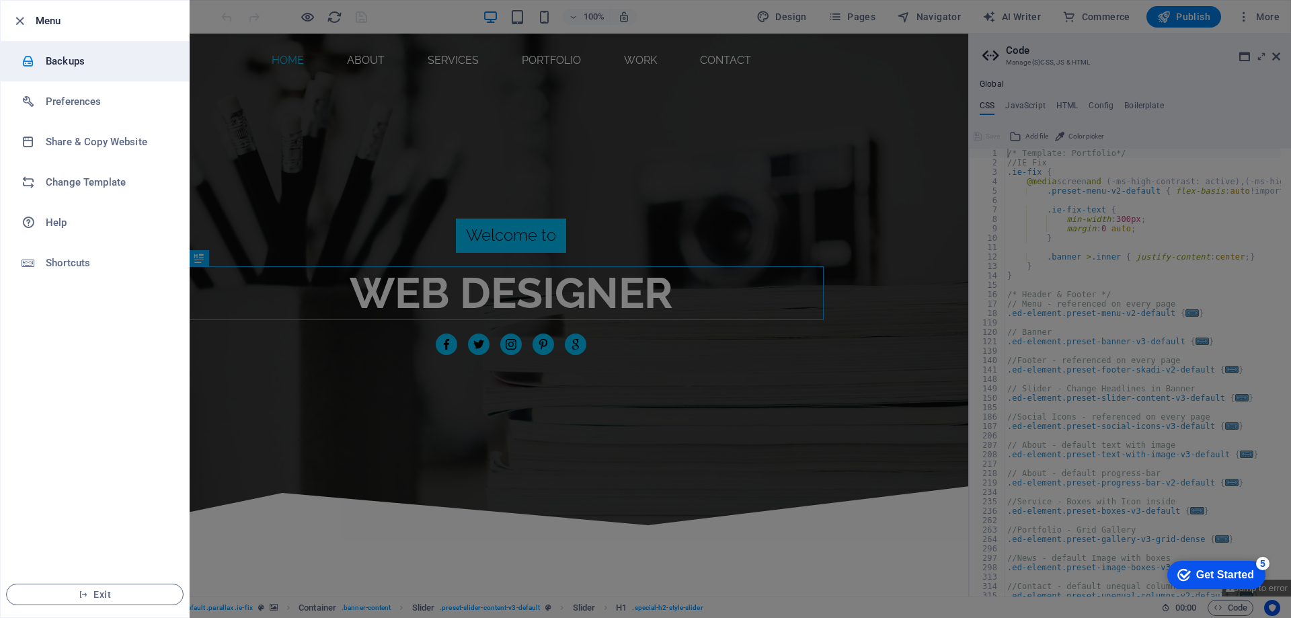
click at [69, 61] on h6 "Backups" at bounding box center [108, 61] width 124 height 16
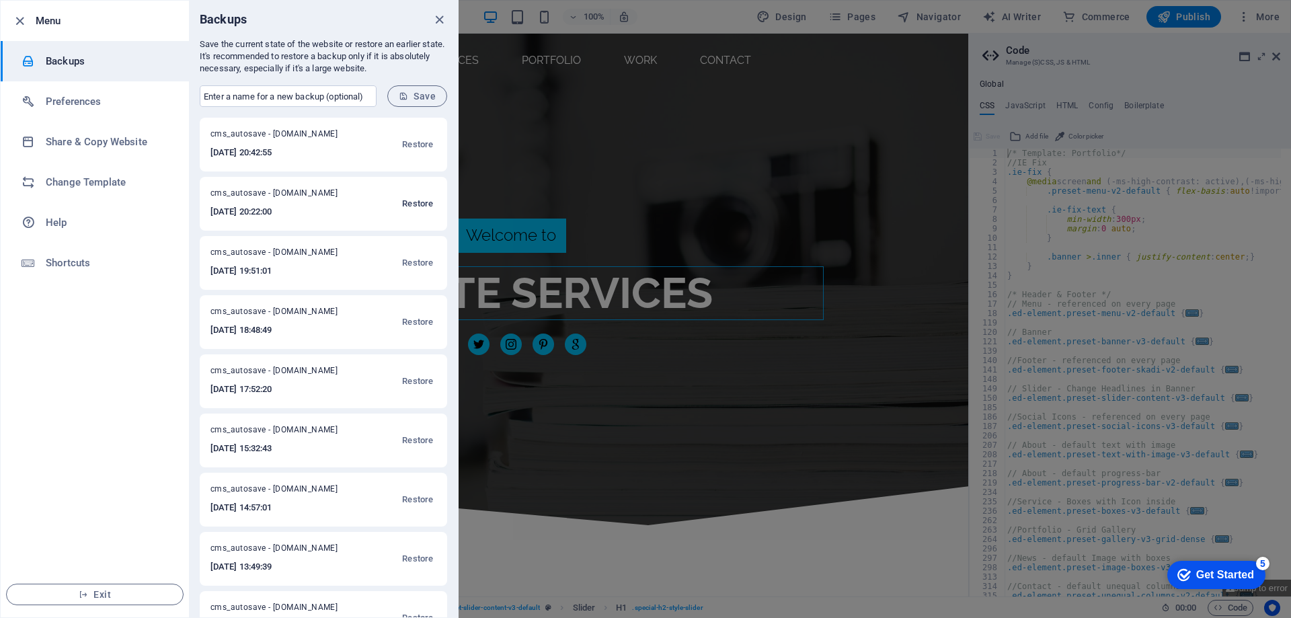
click at [424, 201] on span "Restore" at bounding box center [417, 204] width 31 height 16
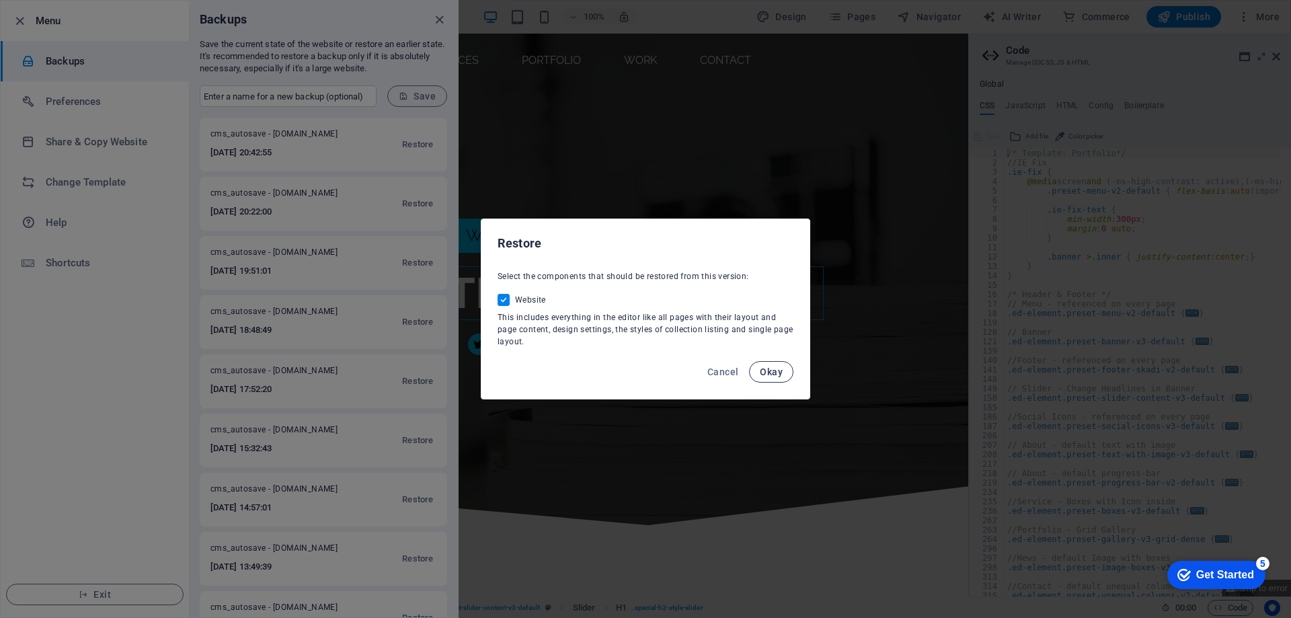
click at [769, 373] on span "Okay" at bounding box center [771, 372] width 23 height 11
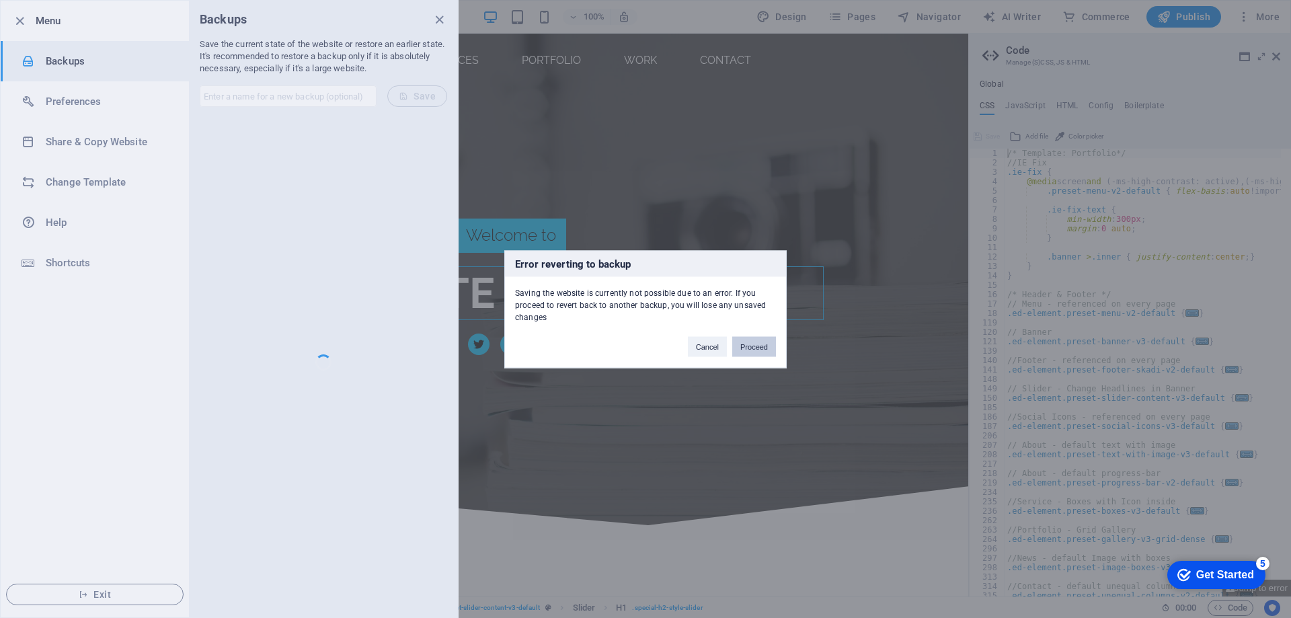
click at [751, 348] on button "Proceed" at bounding box center [754, 346] width 44 height 20
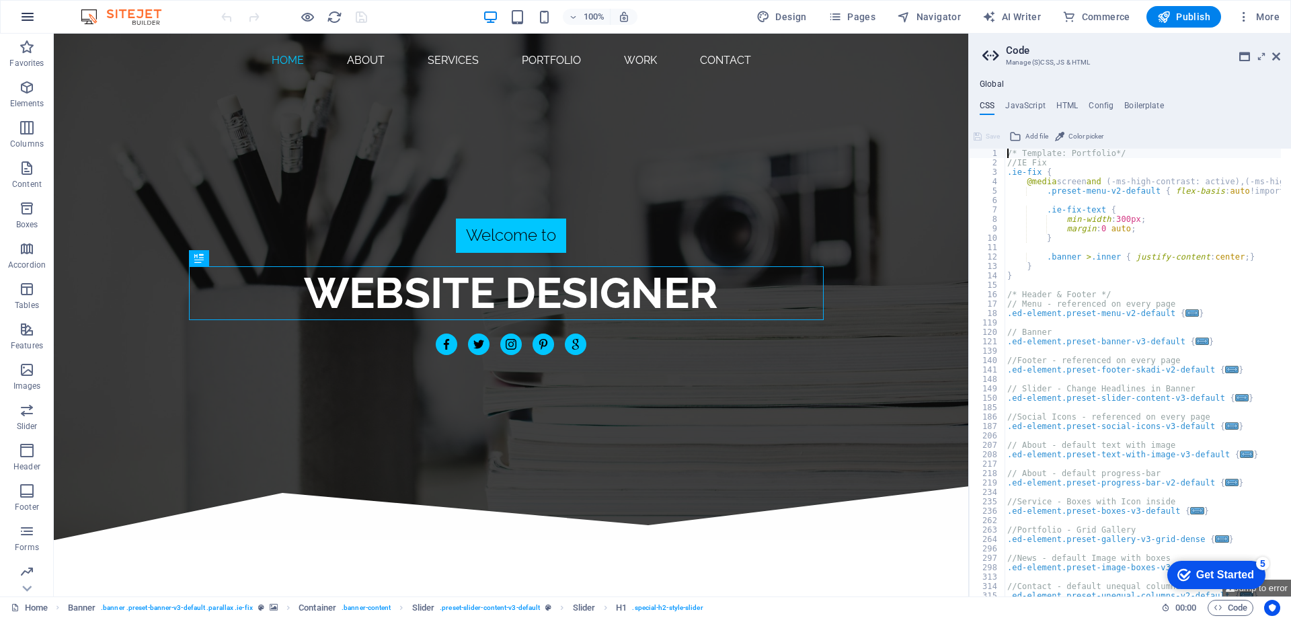
click at [29, 20] on icon "button" at bounding box center [28, 17] width 16 height 16
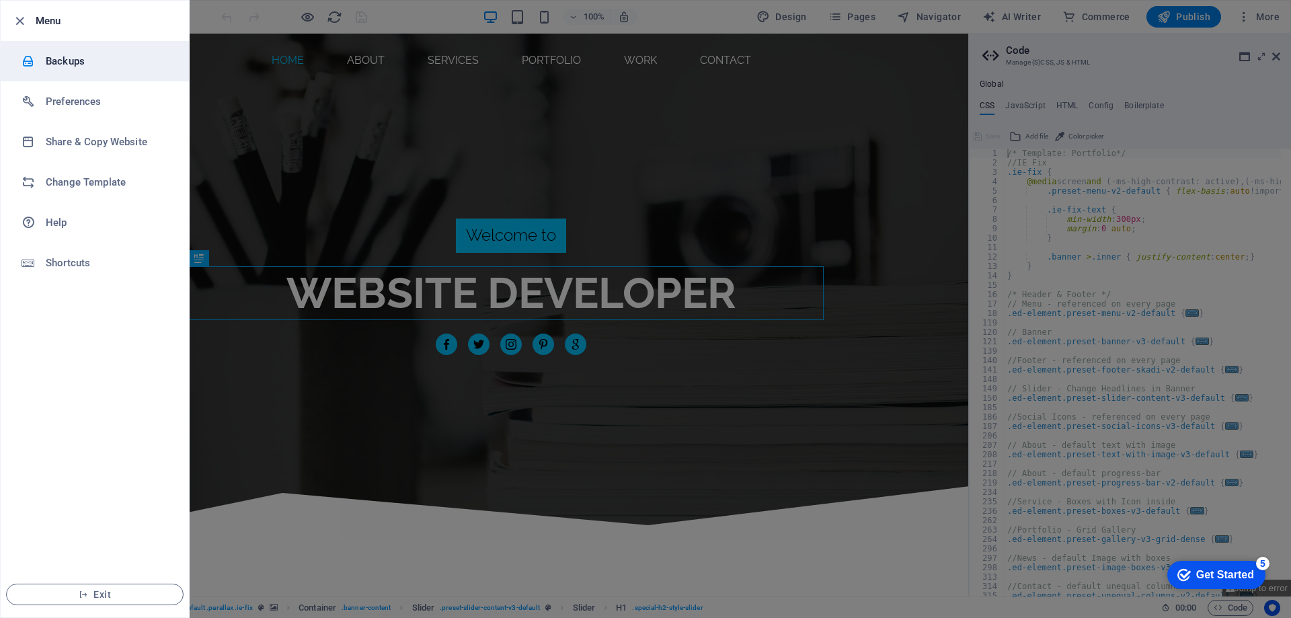
click at [70, 61] on h6 "Backups" at bounding box center [108, 61] width 124 height 16
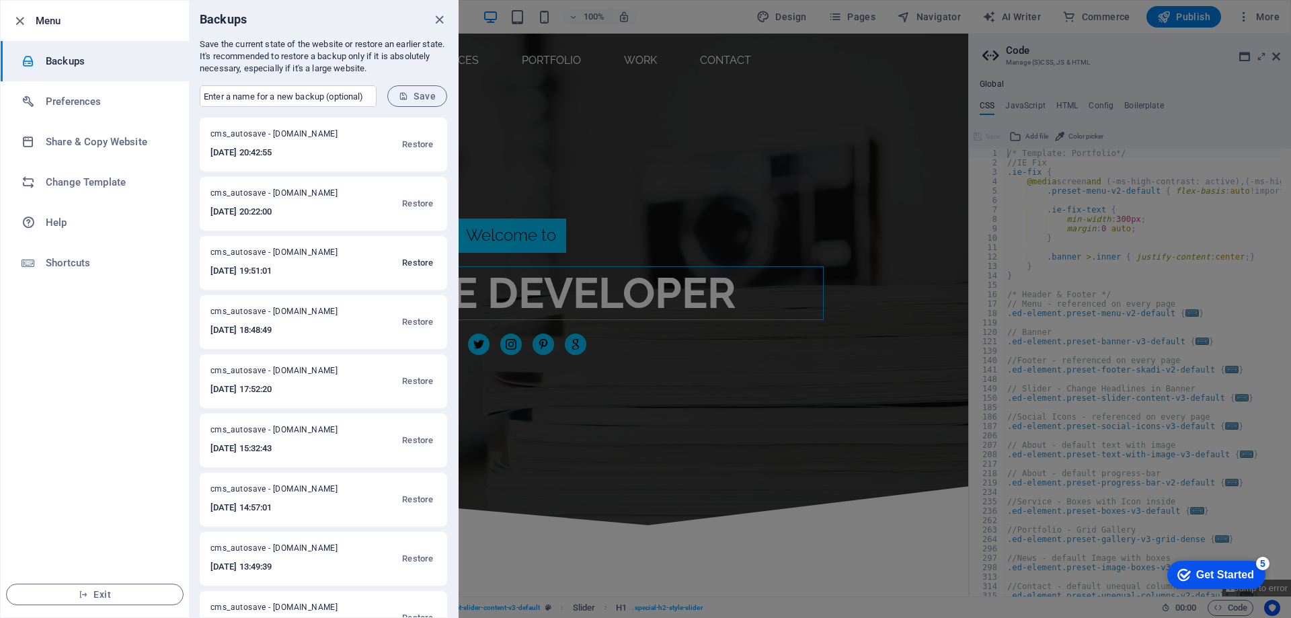
click at [413, 260] on span "Restore" at bounding box center [417, 263] width 31 height 16
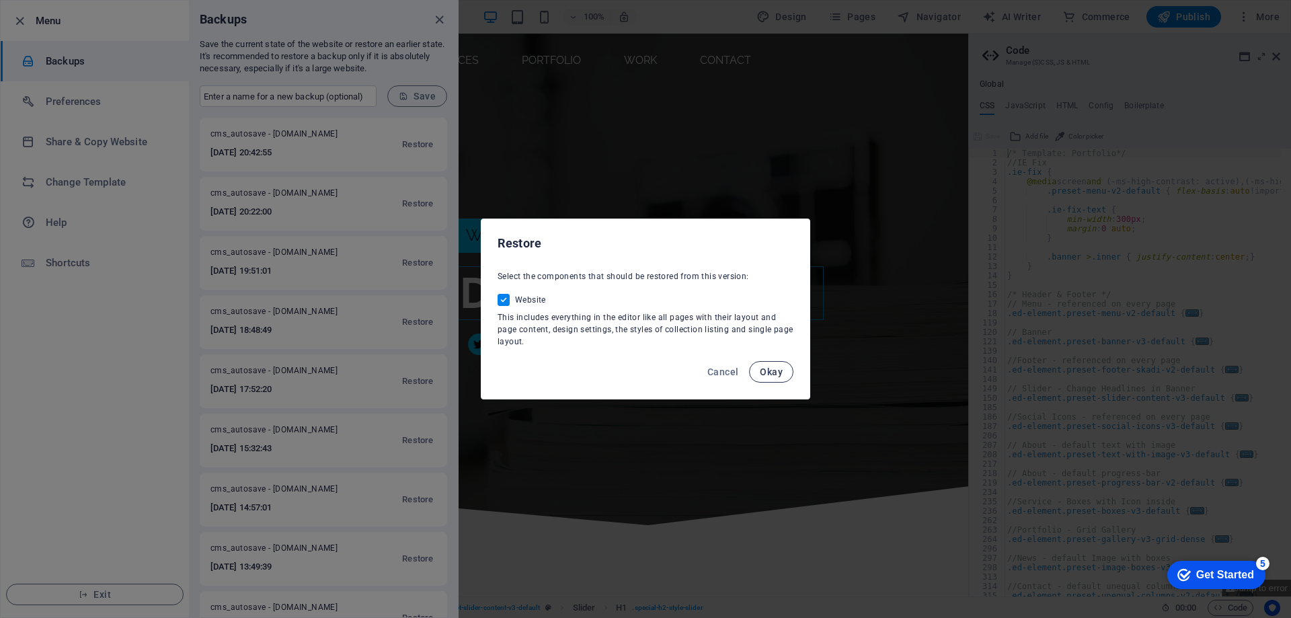
click at [771, 373] on span "Okay" at bounding box center [771, 372] width 23 height 11
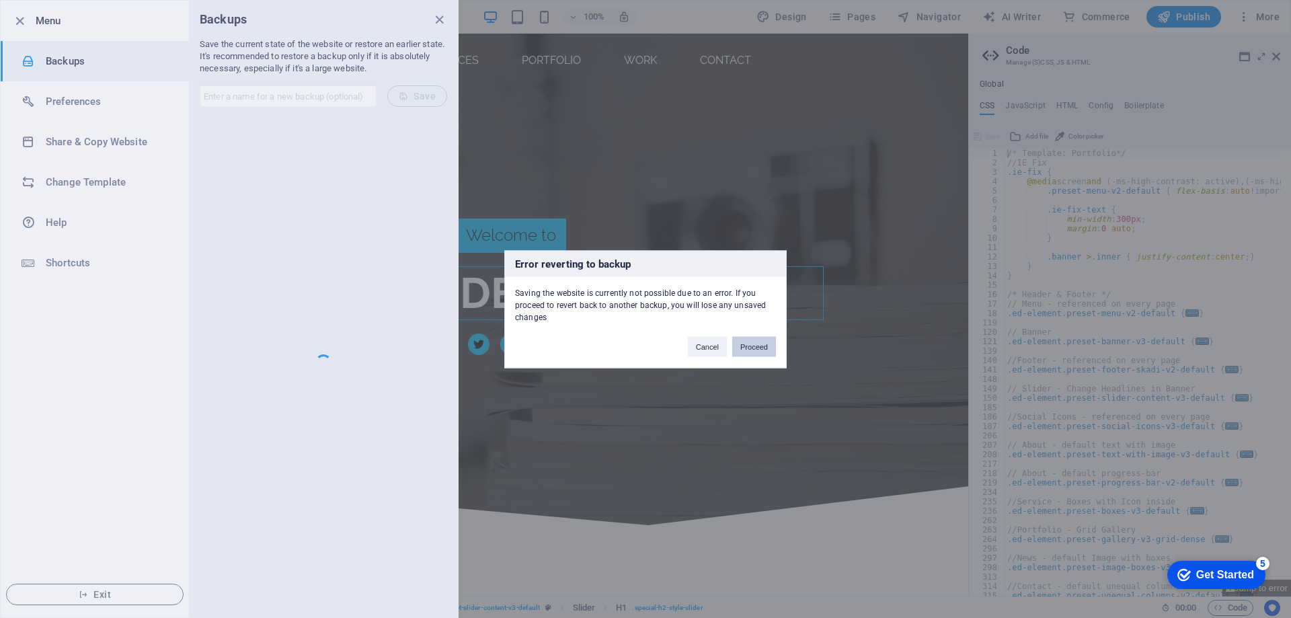
click at [760, 354] on button "Proceed" at bounding box center [754, 346] width 44 height 20
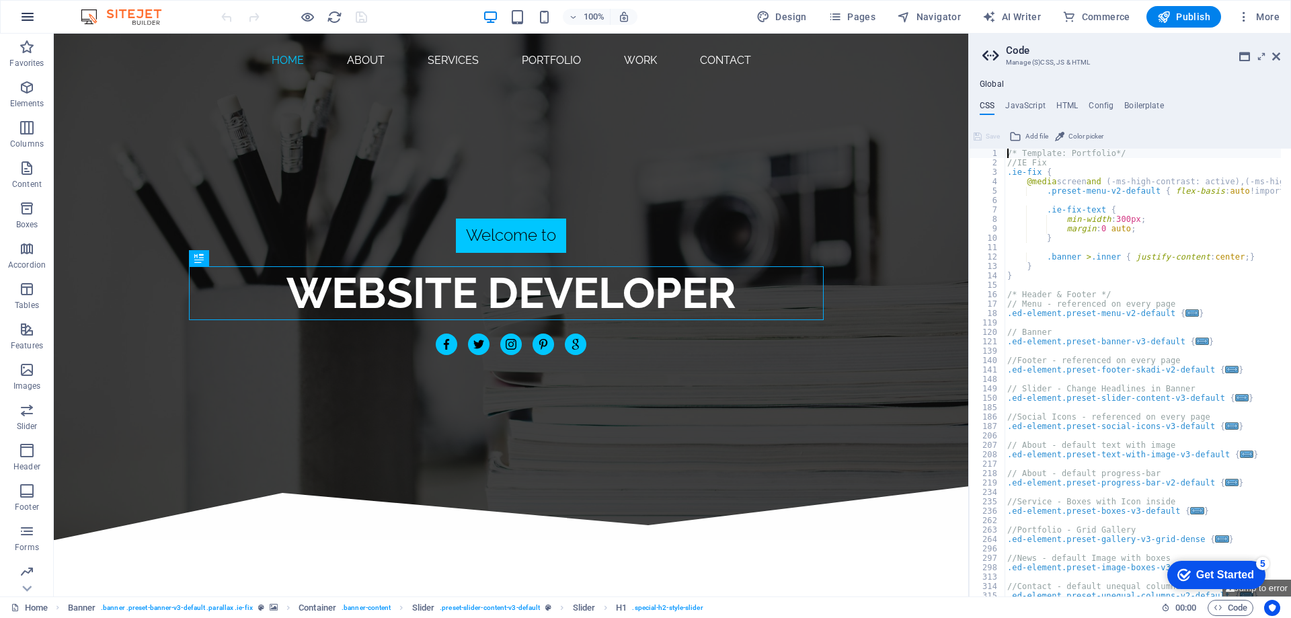
click at [32, 17] on icon "button" at bounding box center [28, 17] width 16 height 16
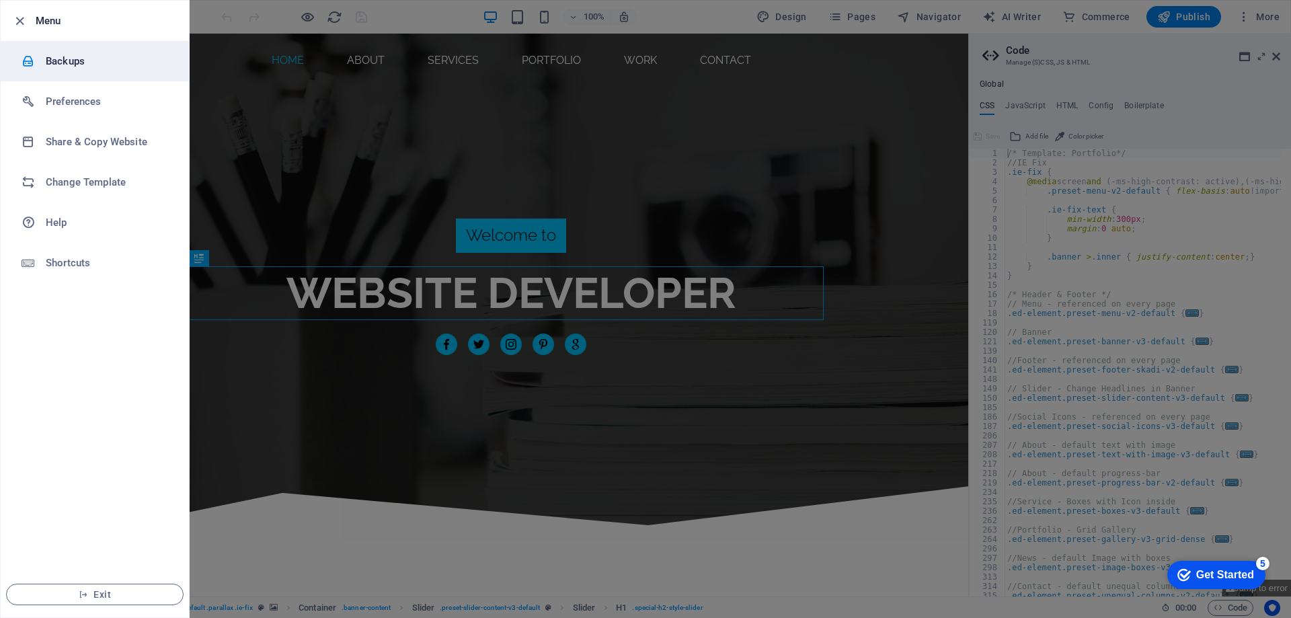
click at [79, 65] on h6 "Backups" at bounding box center [108, 61] width 124 height 16
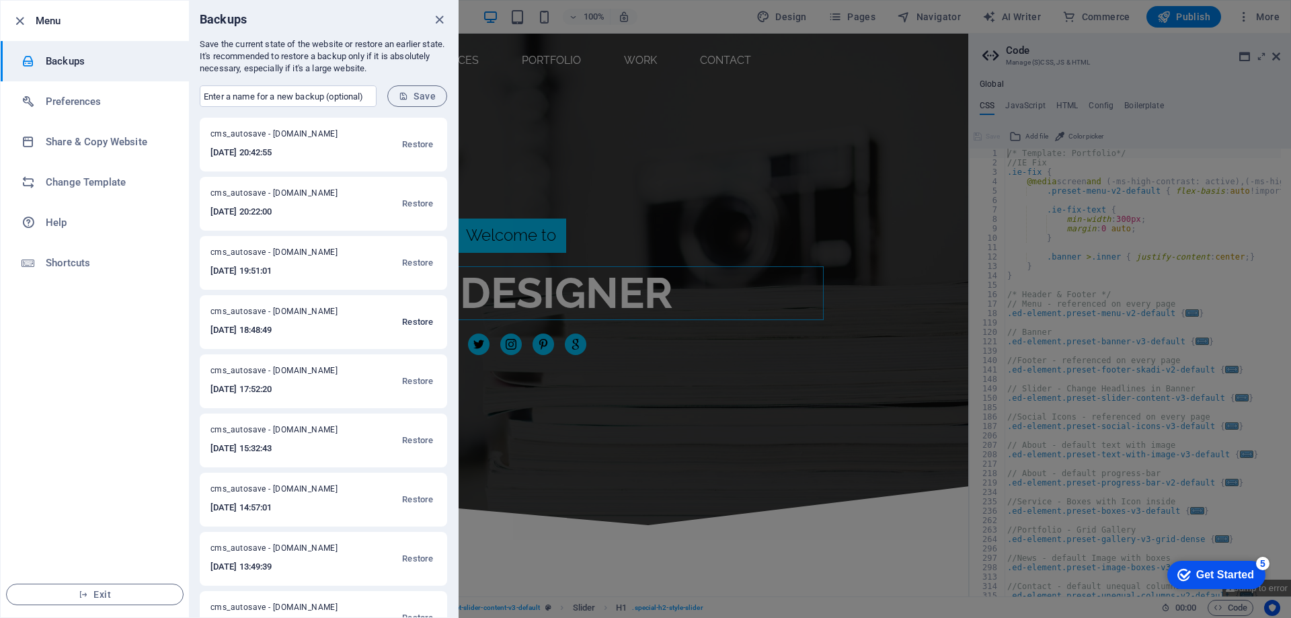
click at [416, 322] on span "Restore" at bounding box center [417, 322] width 31 height 16
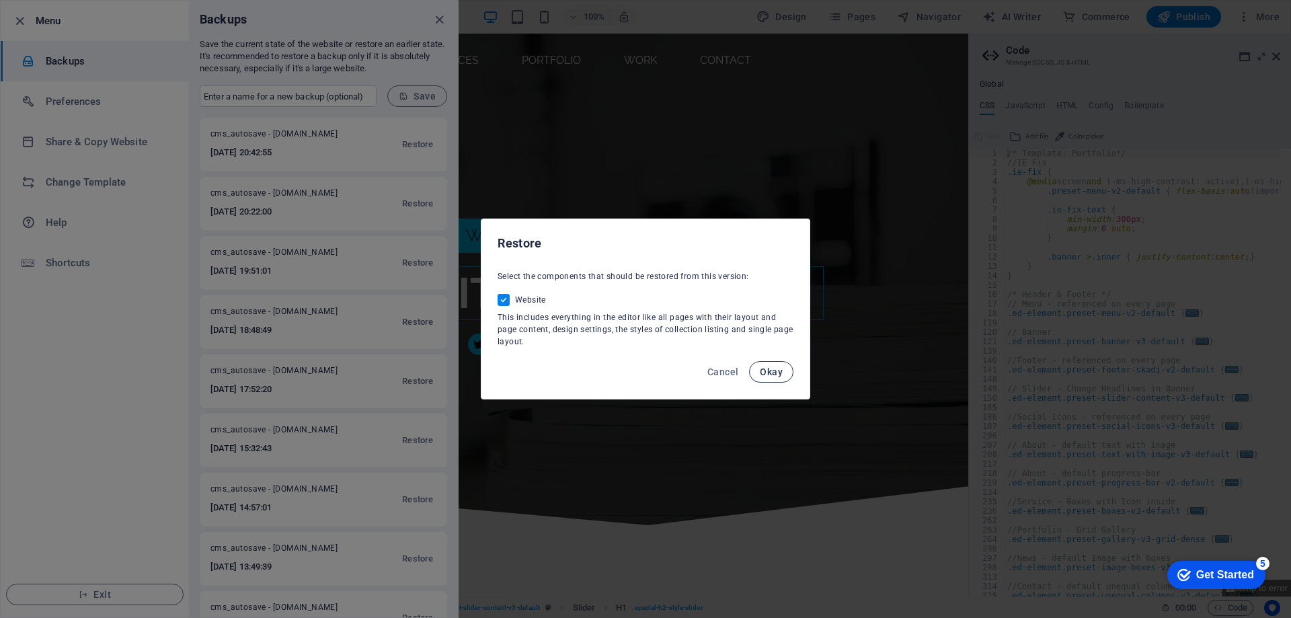
click at [776, 373] on span "Okay" at bounding box center [771, 372] width 23 height 11
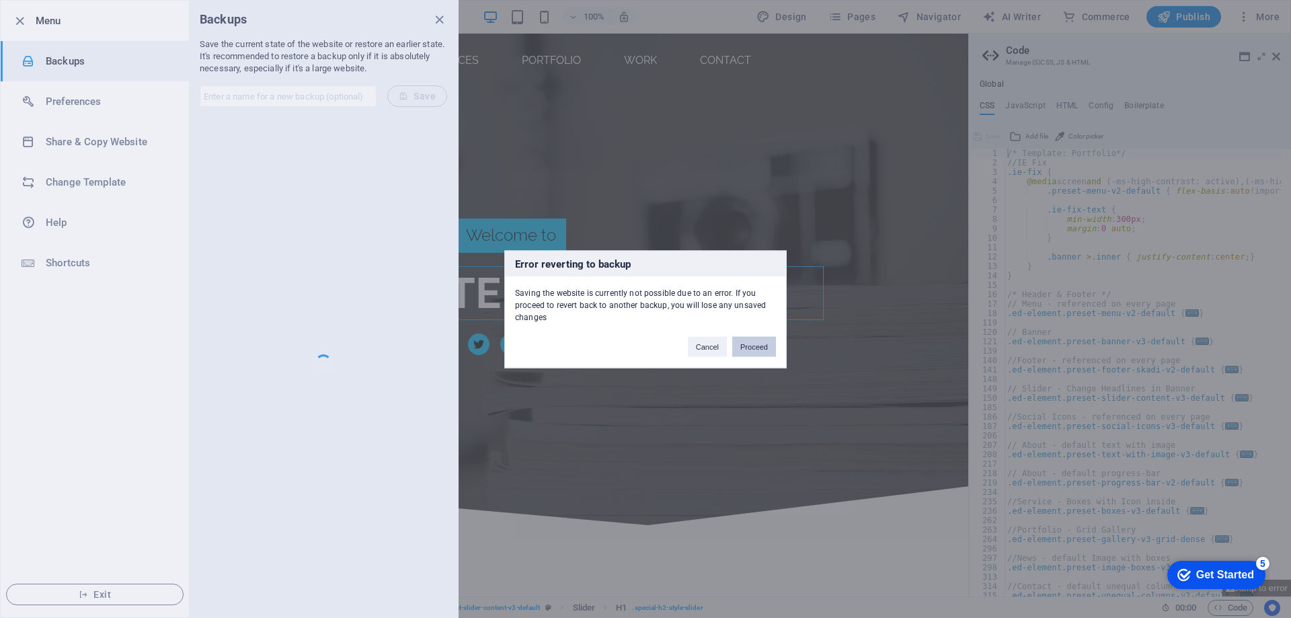
click at [755, 348] on button "Proceed" at bounding box center [754, 346] width 44 height 20
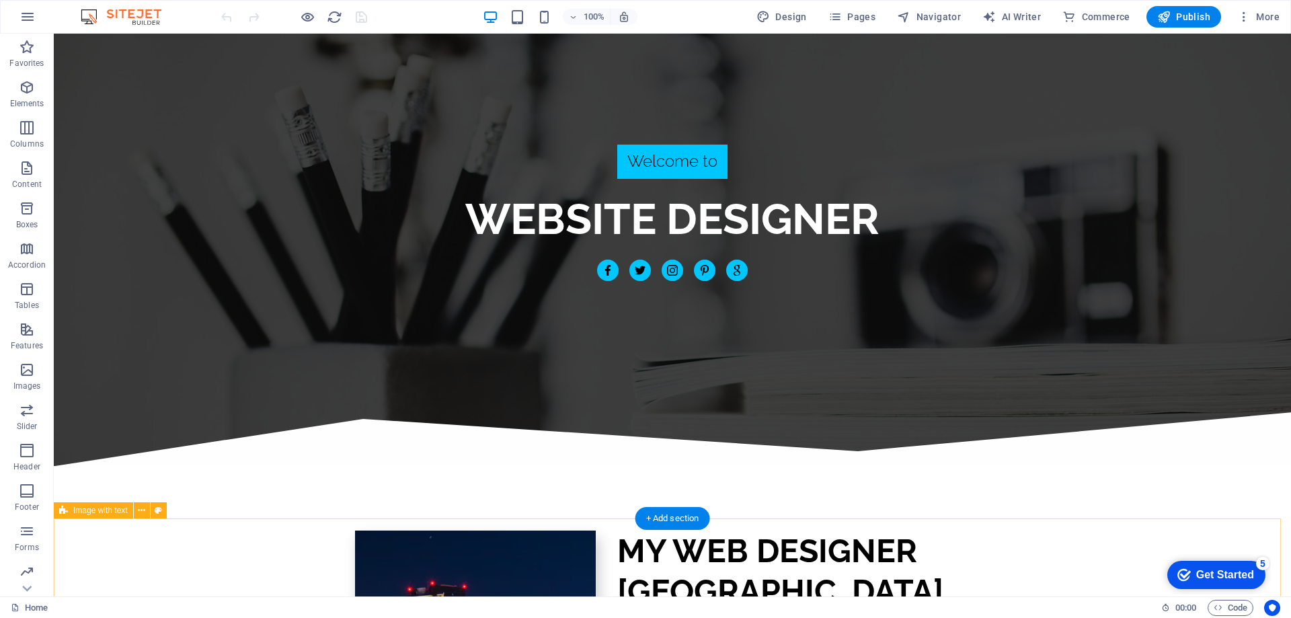
scroll to position [135, 0]
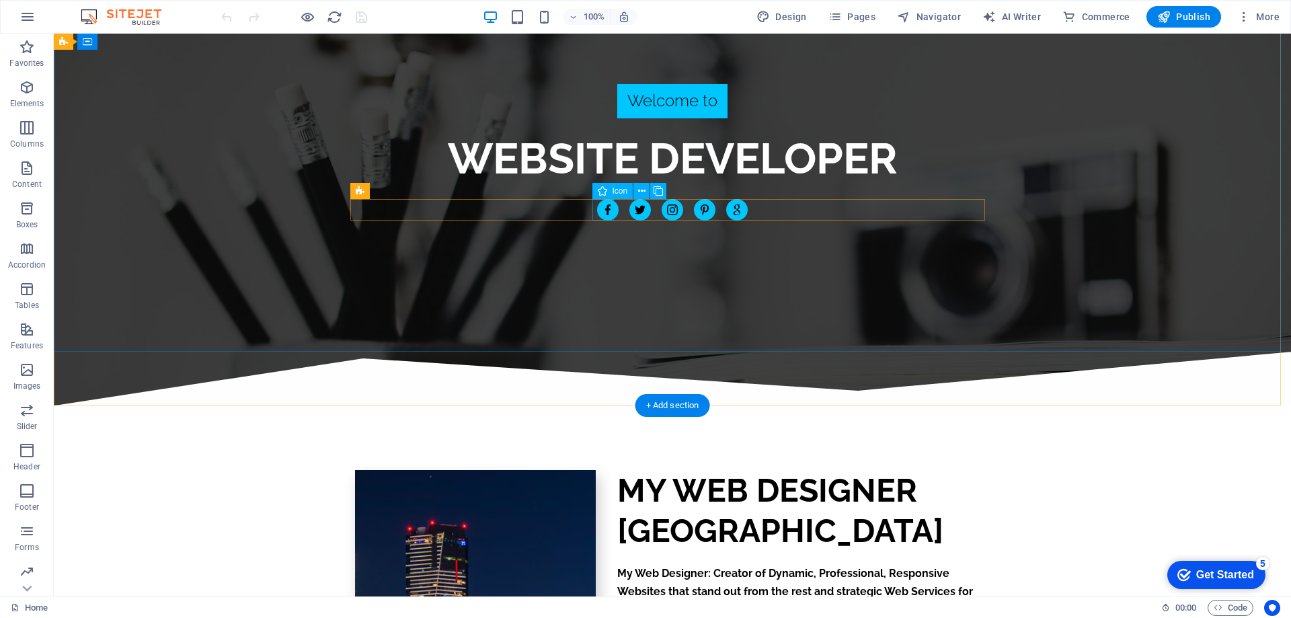
click at [600, 204] on figure "website designer" at bounding box center [608, 210] width 22 height 22
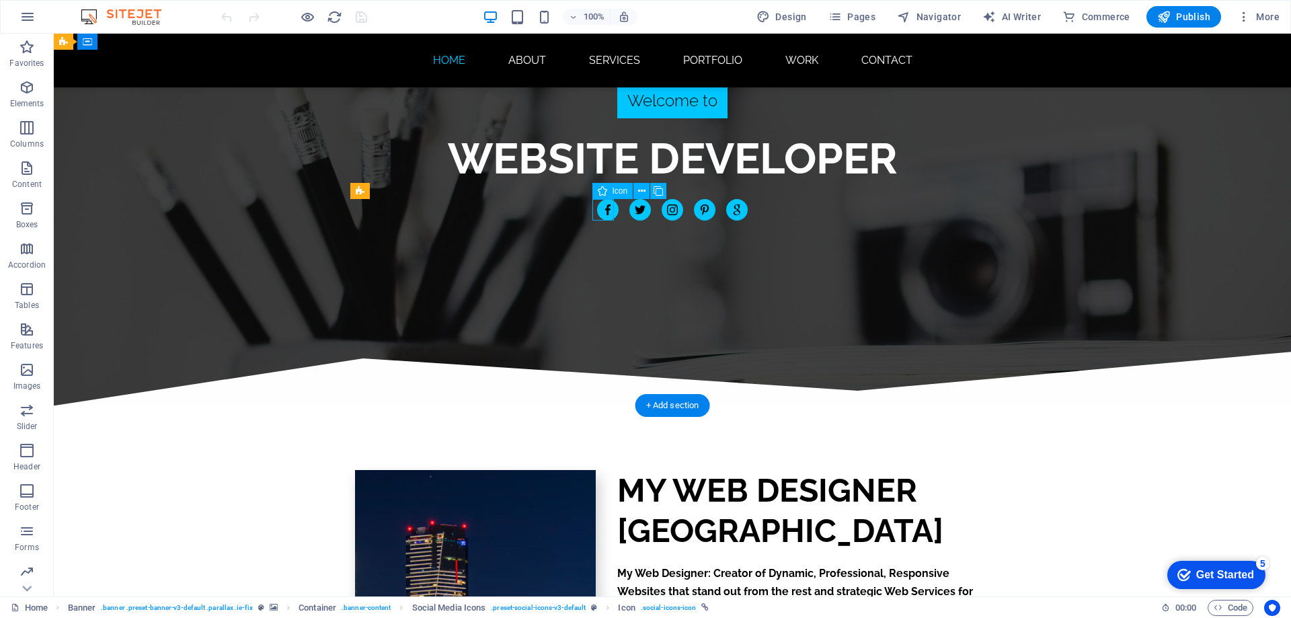
select select "xMidYMid"
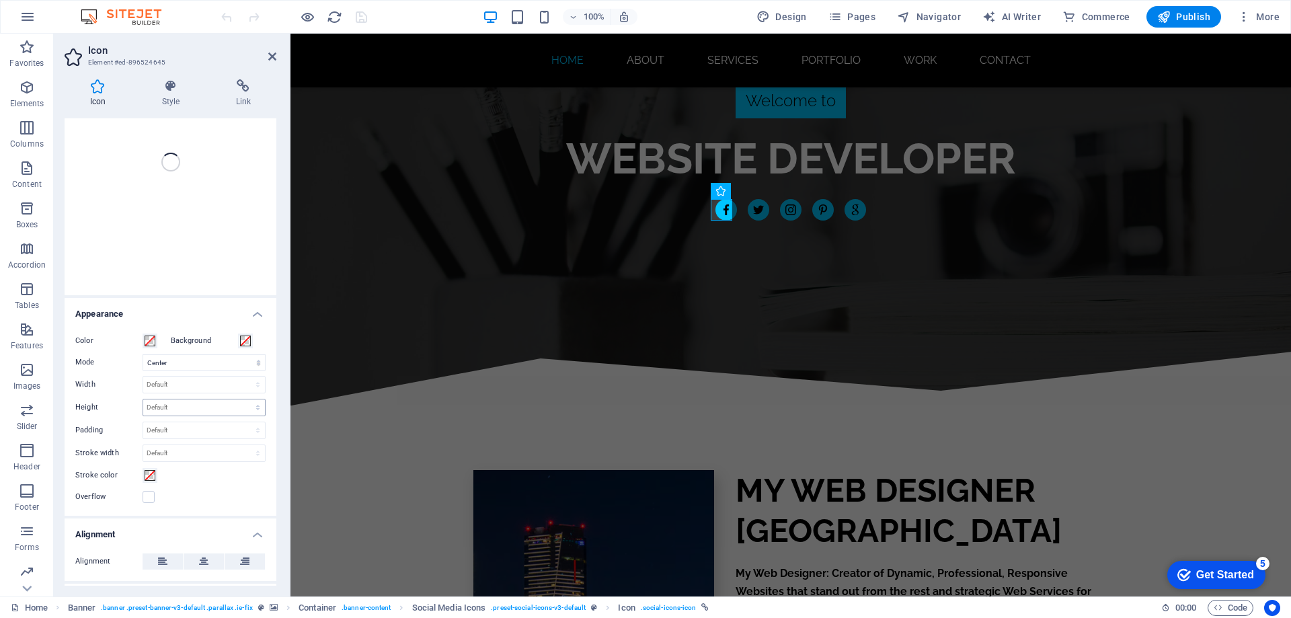
scroll to position [239, 0]
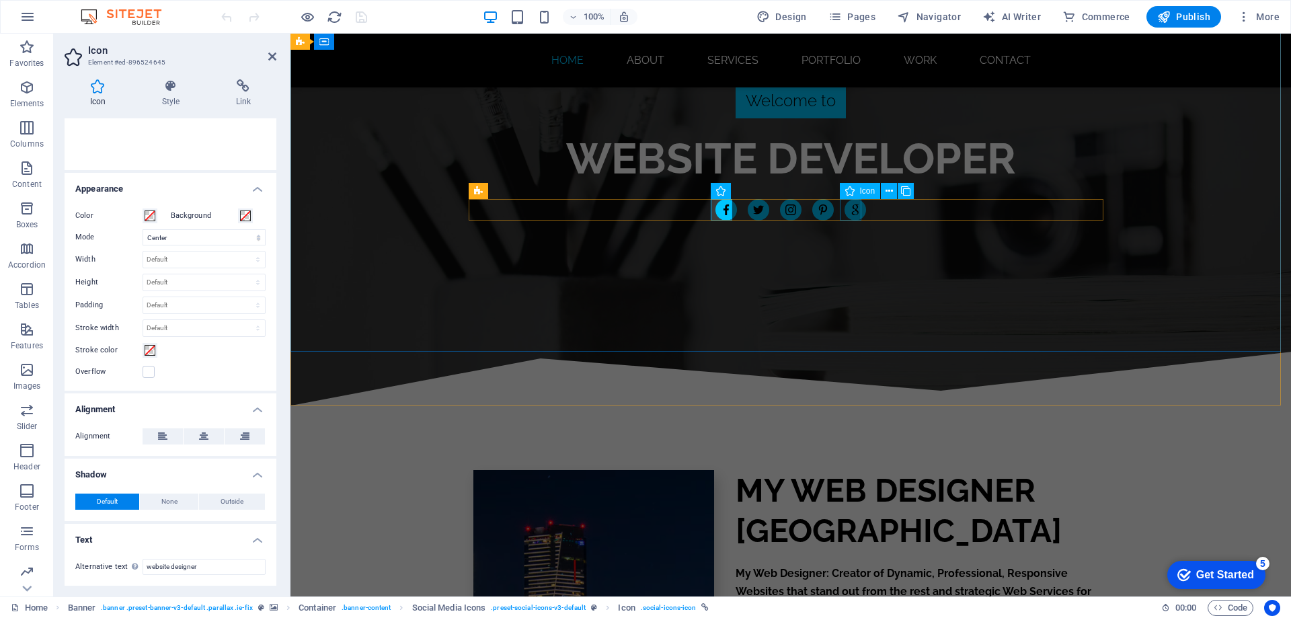
click at [845, 212] on figure "website designer" at bounding box center [856, 210] width 22 height 22
select select "xMidYMid"
select select "px"
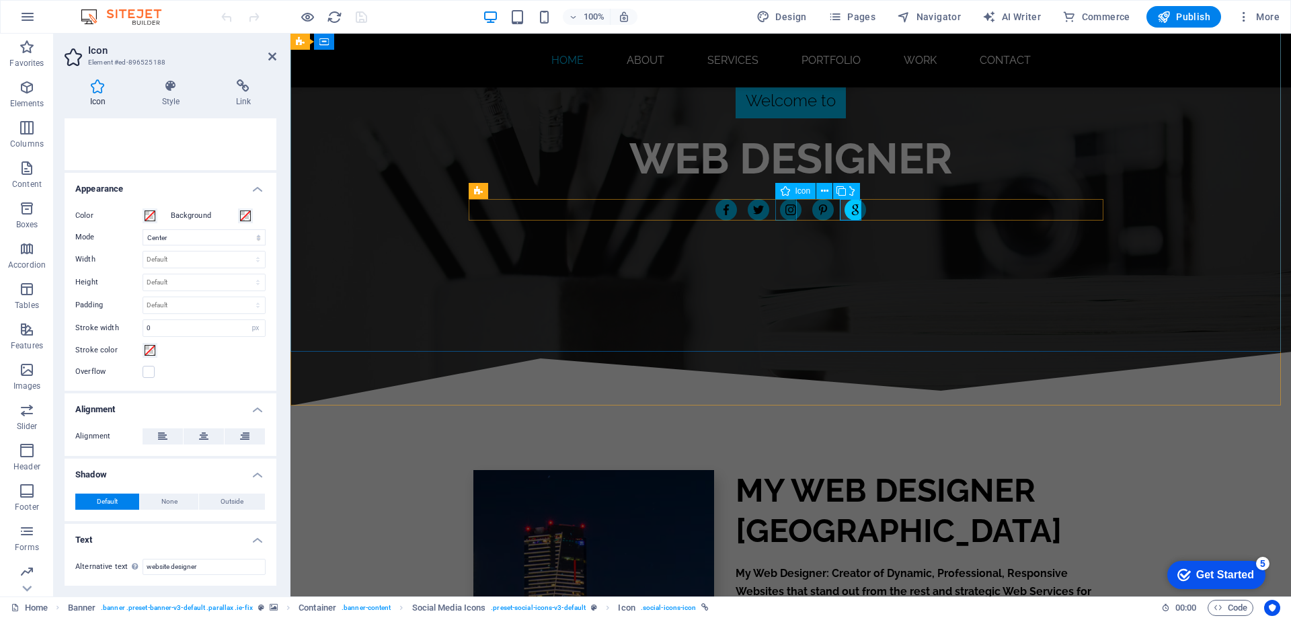
click at [786, 206] on figure "web design" at bounding box center [791, 210] width 22 height 22
select select "xMidYMid"
select select "px"
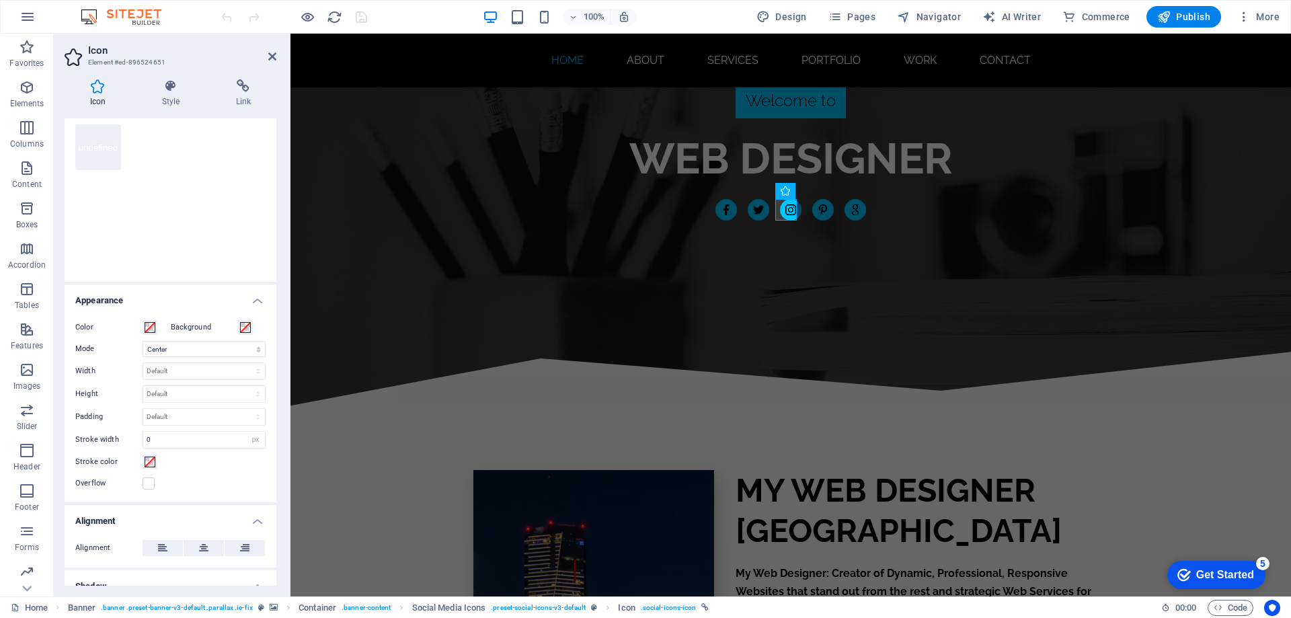
scroll to position [0, 0]
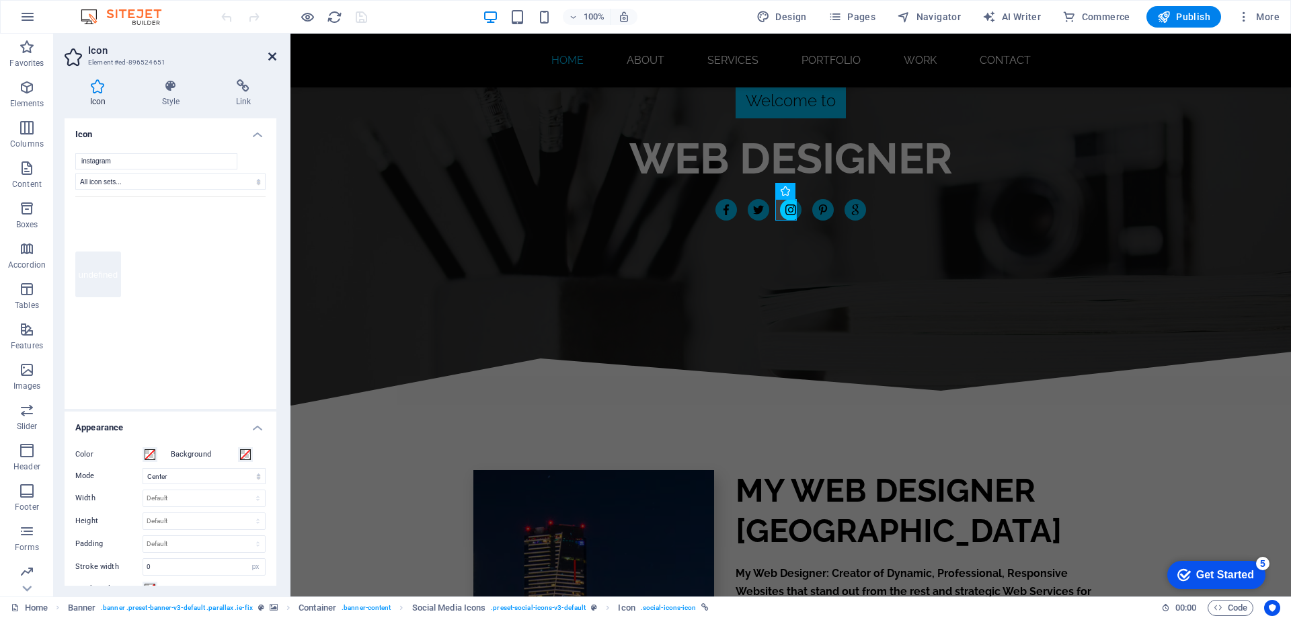
click at [271, 52] on icon at bounding box center [272, 56] width 8 height 11
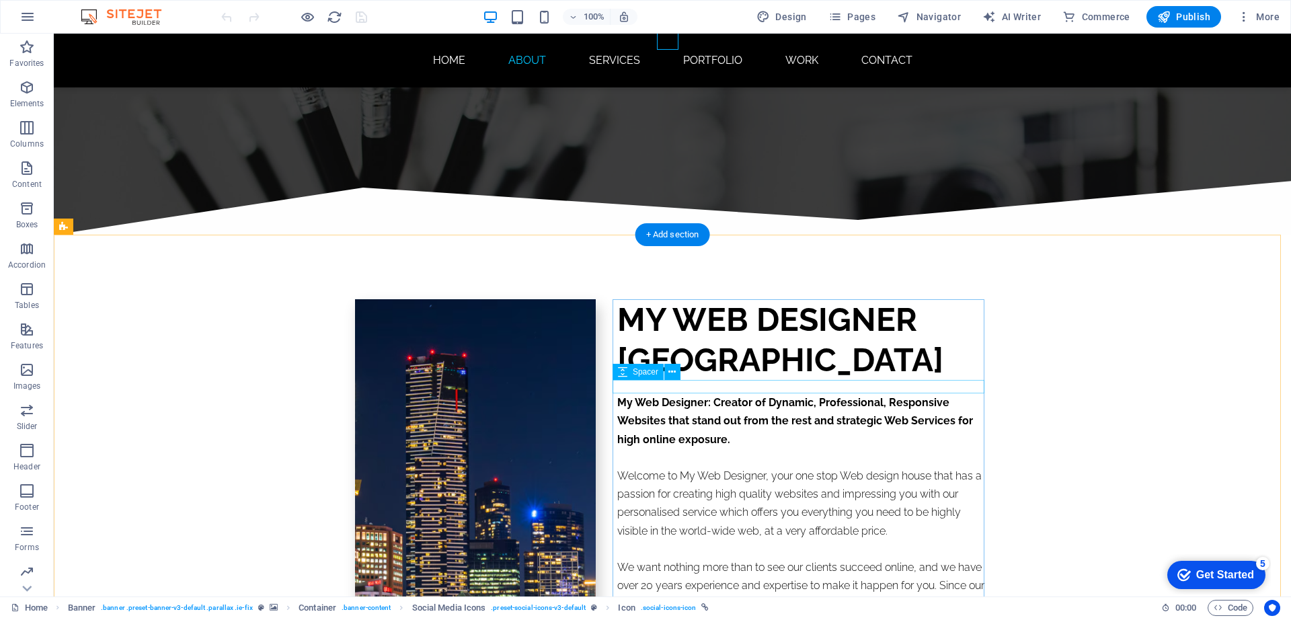
scroll to position [336, 0]
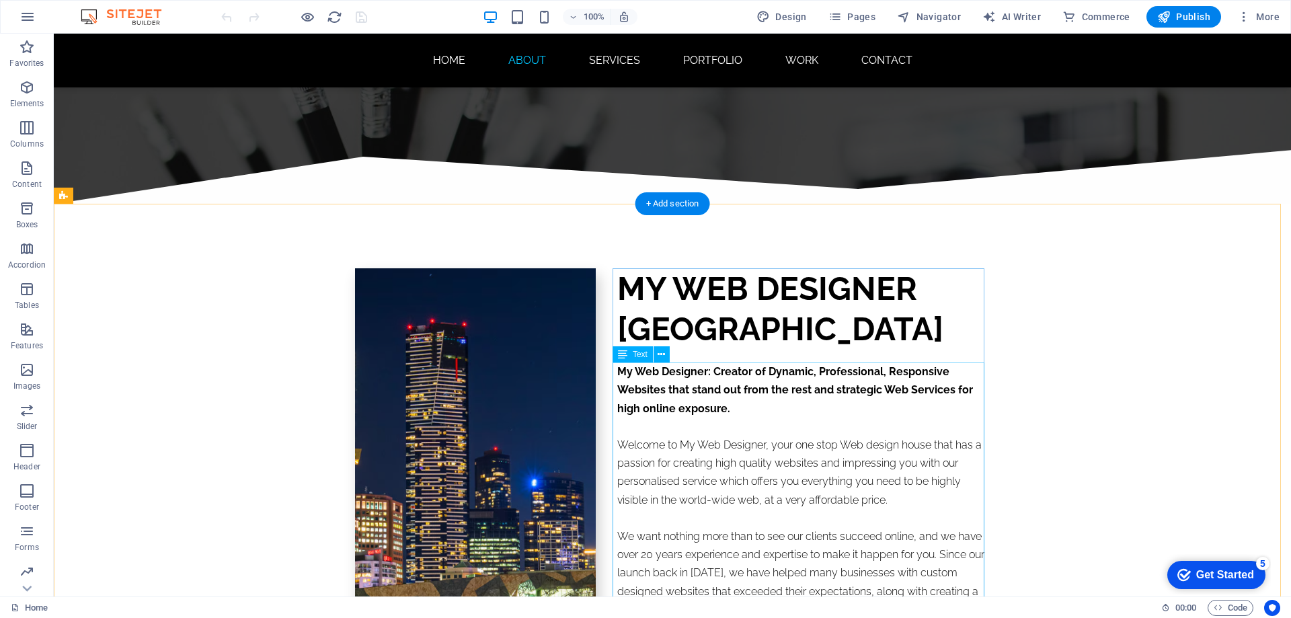
click at [665, 384] on div "My Web Designer: Creator of Dynamic, Professional, Responsive Websites that sta…" at bounding box center [803, 500] width 373 height 274
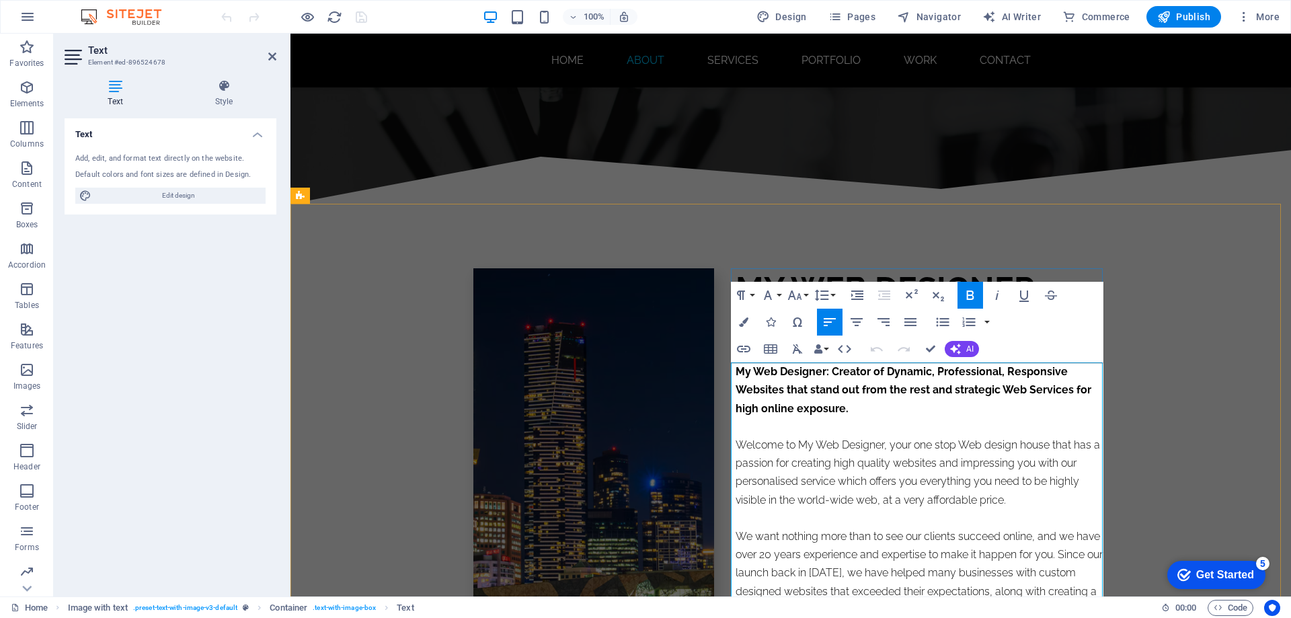
click at [769, 389] on strong "My Web Designer: Creator of Dynamic, Professional, Responsive Websites that sta…" at bounding box center [914, 389] width 356 height 49
click at [746, 297] on icon "button" at bounding box center [741, 295] width 16 height 16
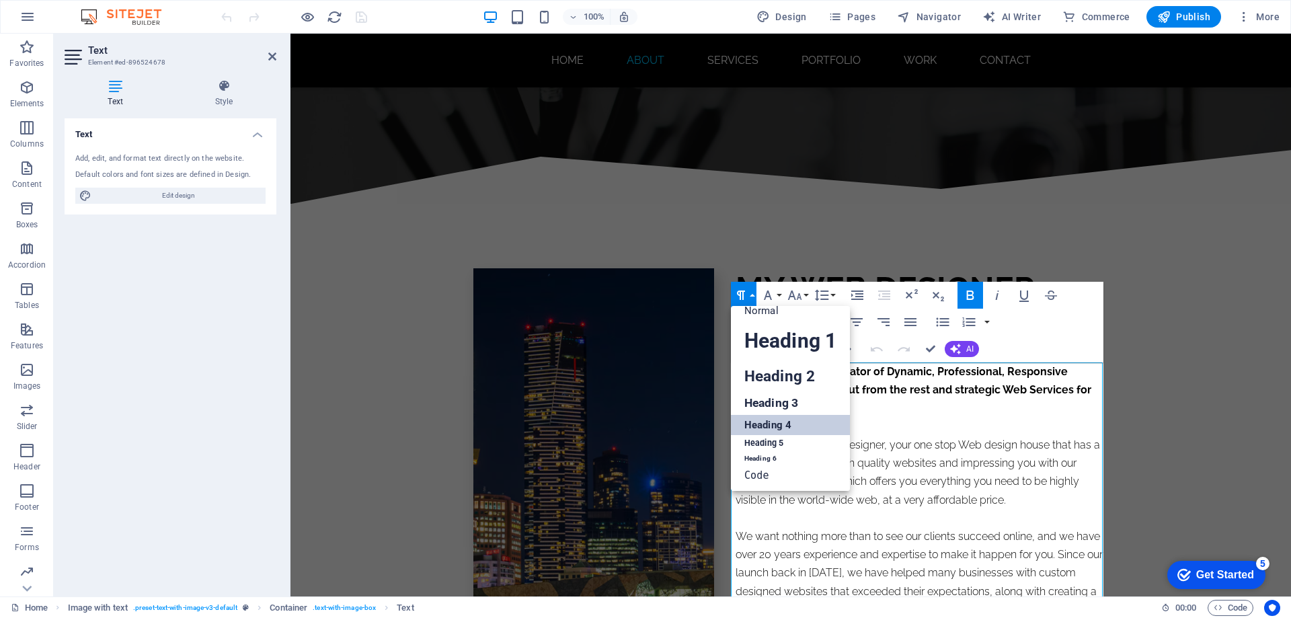
scroll to position [11, 0]
click at [891, 474] on p "Welcome to My Web Designer, your one stop Web design house that has a passion f…" at bounding box center [922, 472] width 373 height 73
click at [914, 469] on p "Welcome to My Web Designer, your one stop Web design house that has a passion f…" at bounding box center [922, 472] width 373 height 73
click at [891, 391] on strong "My Web Designer: Creator of Dynamic, Professional, Responsive Websites that sta…" at bounding box center [914, 389] width 356 height 49
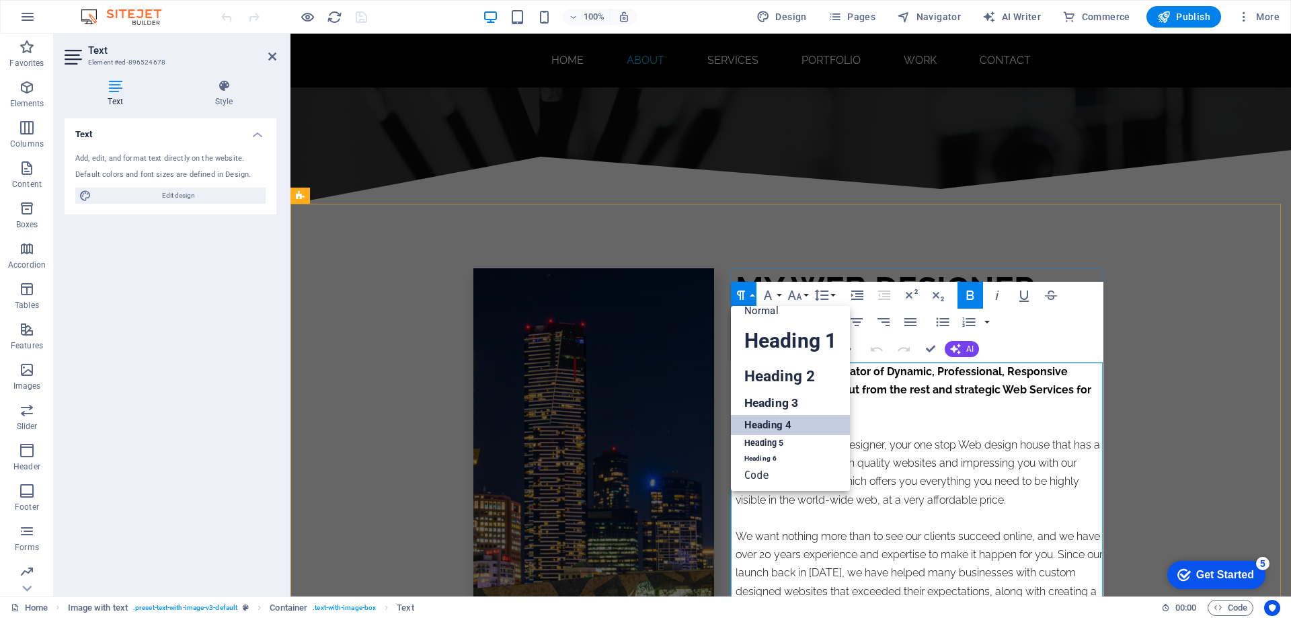
click at [895, 387] on strong "My Web Designer: Creator of Dynamic, Professional, Responsive Websites that sta…" at bounding box center [914, 389] width 356 height 49
click at [741, 291] on icon "button" at bounding box center [741, 295] width 8 height 9
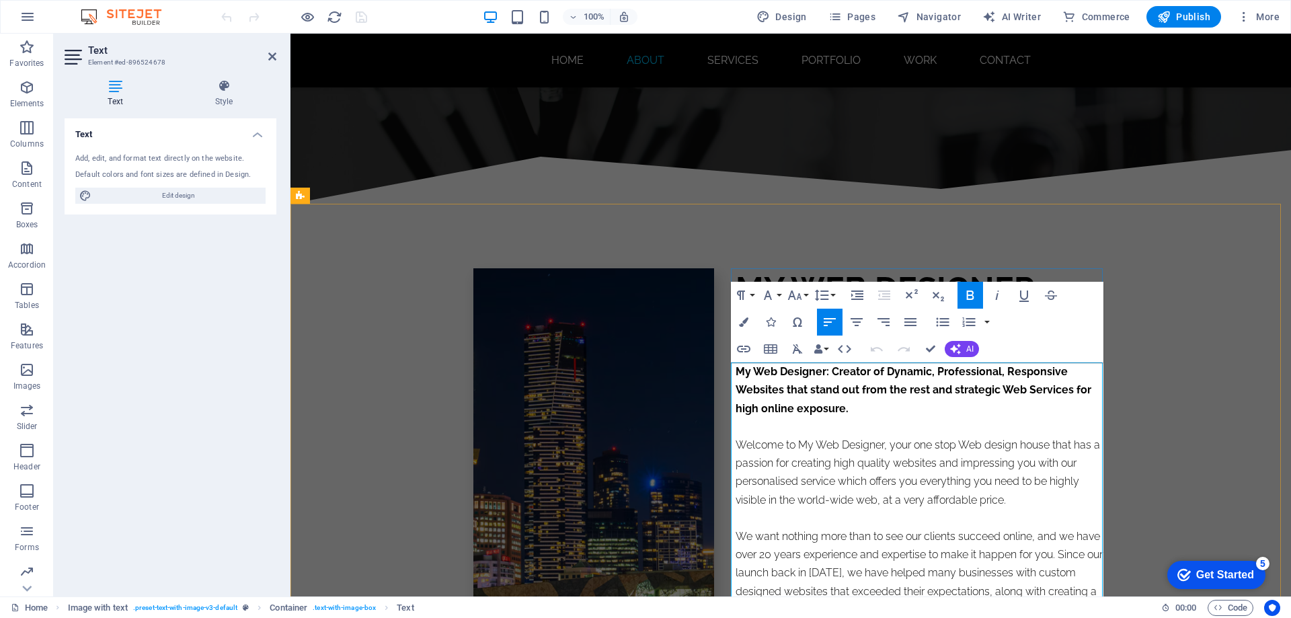
click at [759, 447] on p "Welcome to My Web Designer, your one stop Web design house that has a passion f…" at bounding box center [922, 472] width 373 height 73
click at [743, 295] on icon "button" at bounding box center [741, 295] width 8 height 9
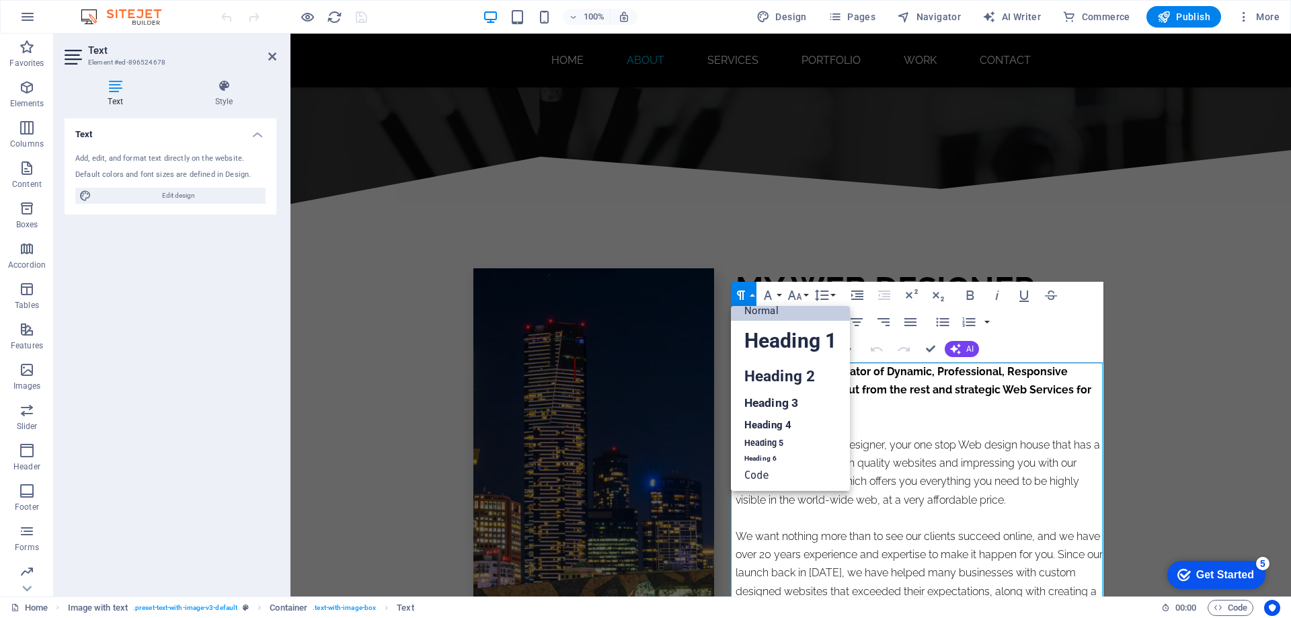
click at [743, 295] on icon "button" at bounding box center [741, 295] width 8 height 9
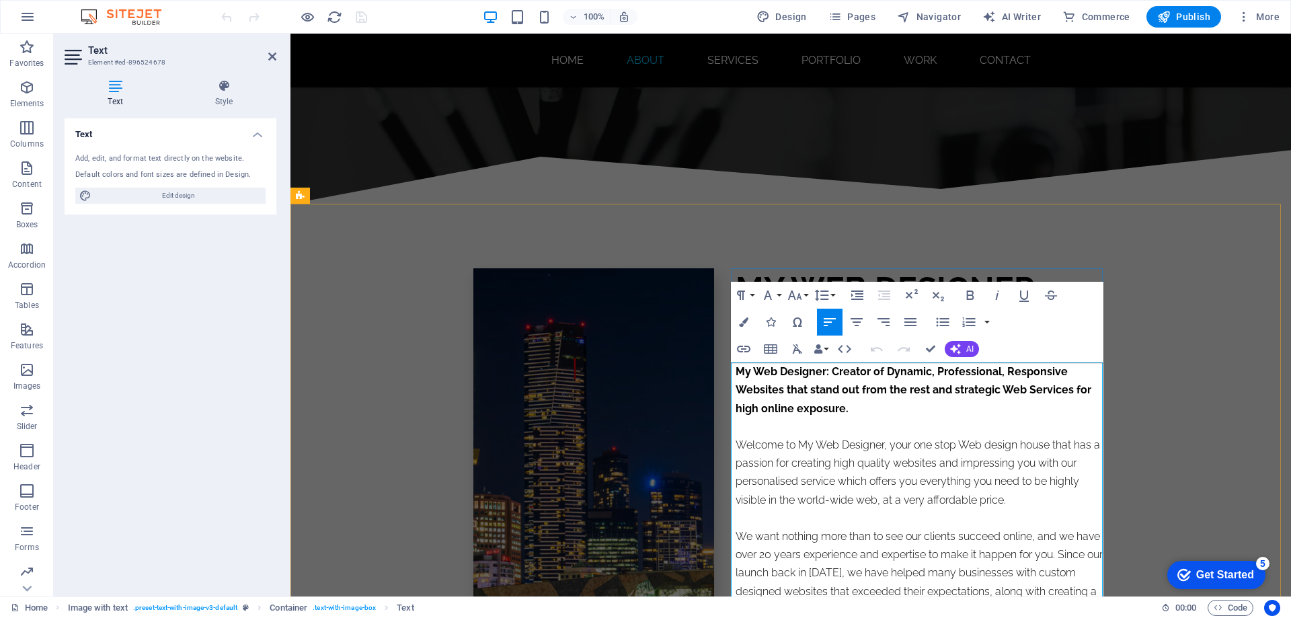
click at [786, 554] on p "We want nothing more than to see our clients succeed online, and we have over 2…" at bounding box center [922, 582] width 373 height 110
click at [743, 293] on icon "button" at bounding box center [741, 295] width 8 height 9
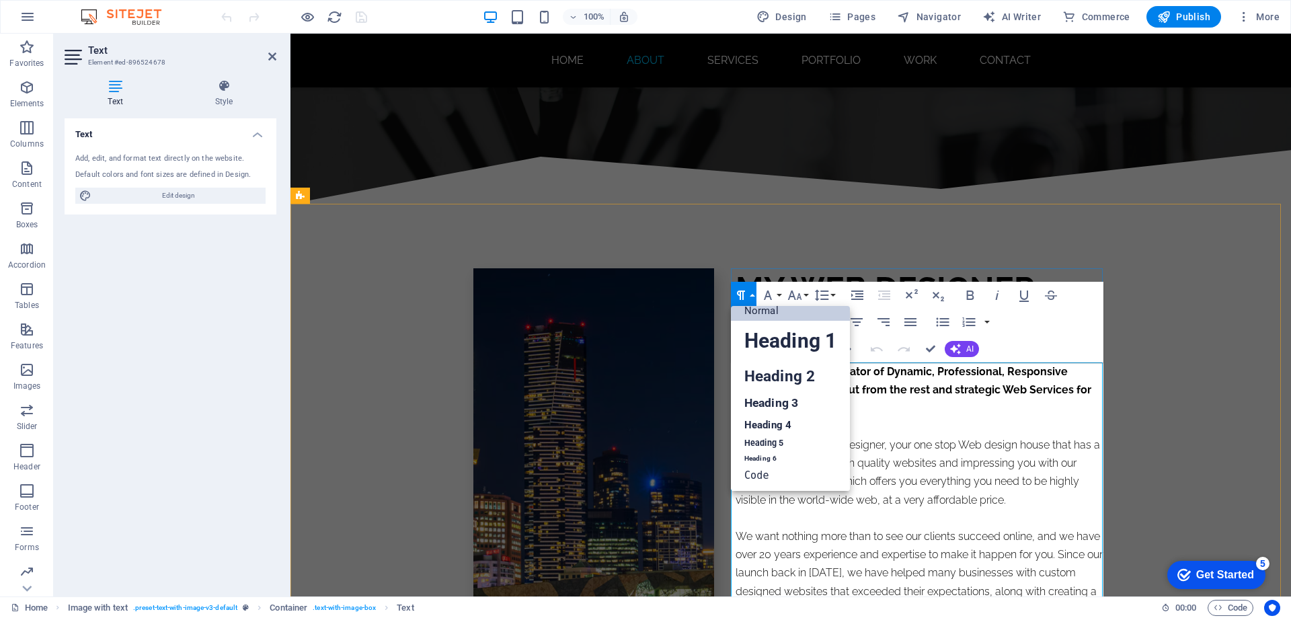
click at [838, 548] on p "We want nothing more than to see our clients succeed online, and we have over 2…" at bounding box center [922, 582] width 373 height 110
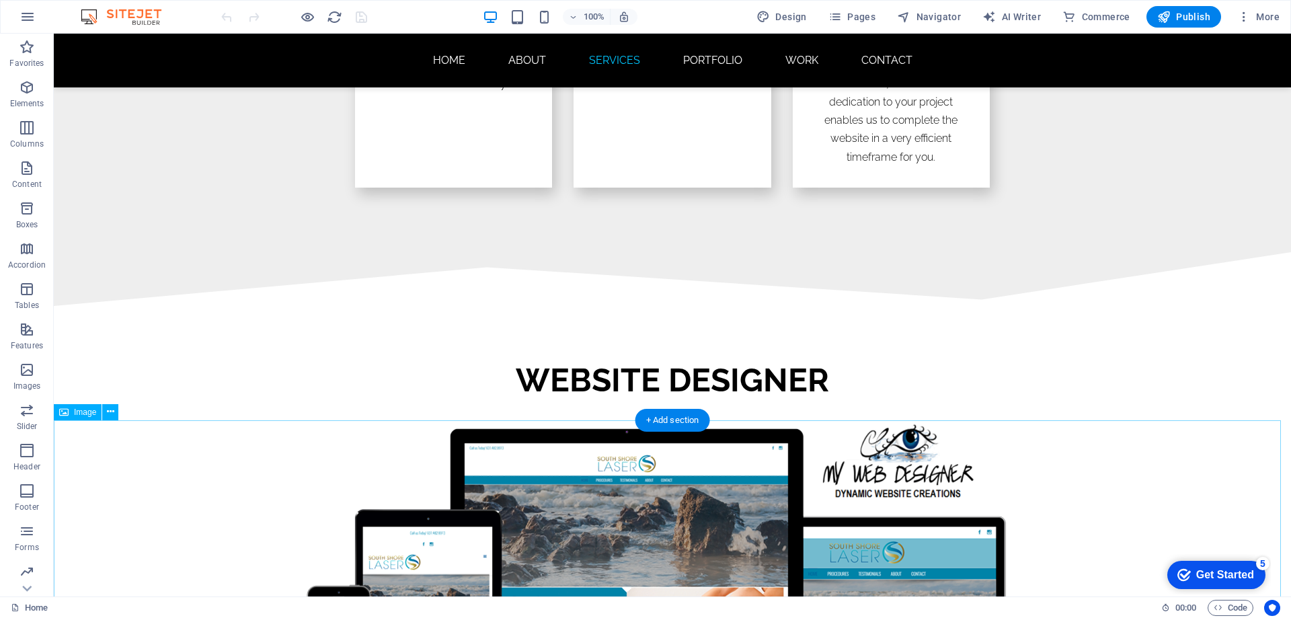
scroll to position [2085, 0]
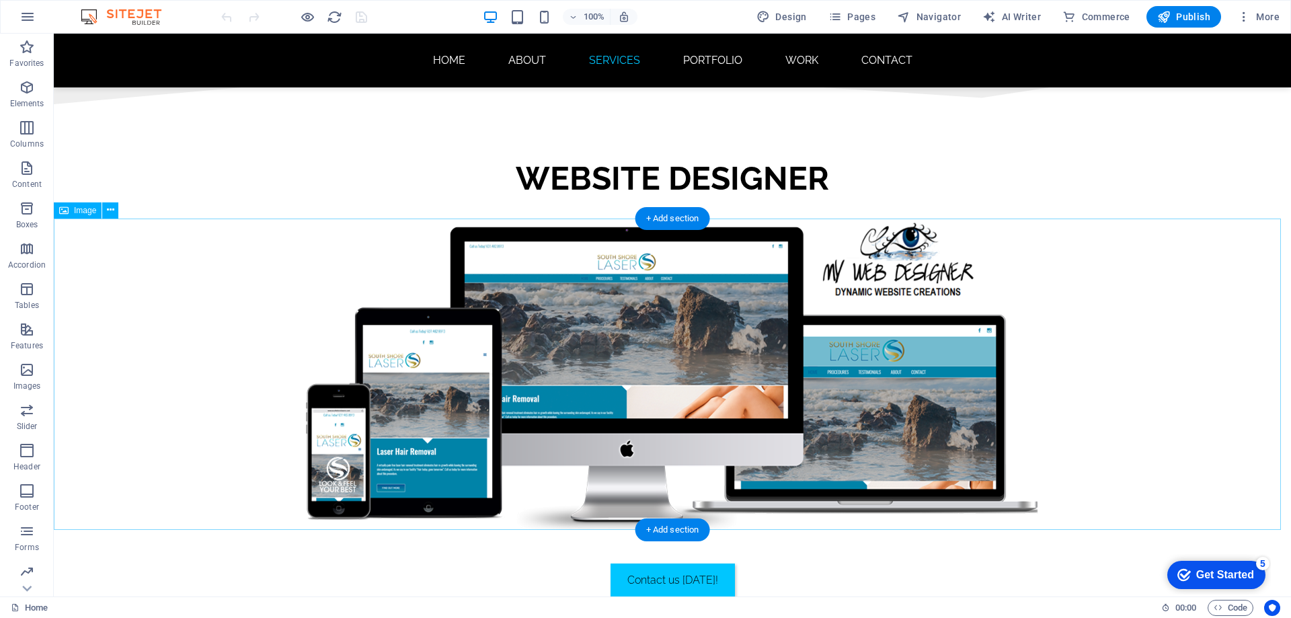
click at [584, 361] on figure at bounding box center [673, 374] width 1238 height 311
select select "px"
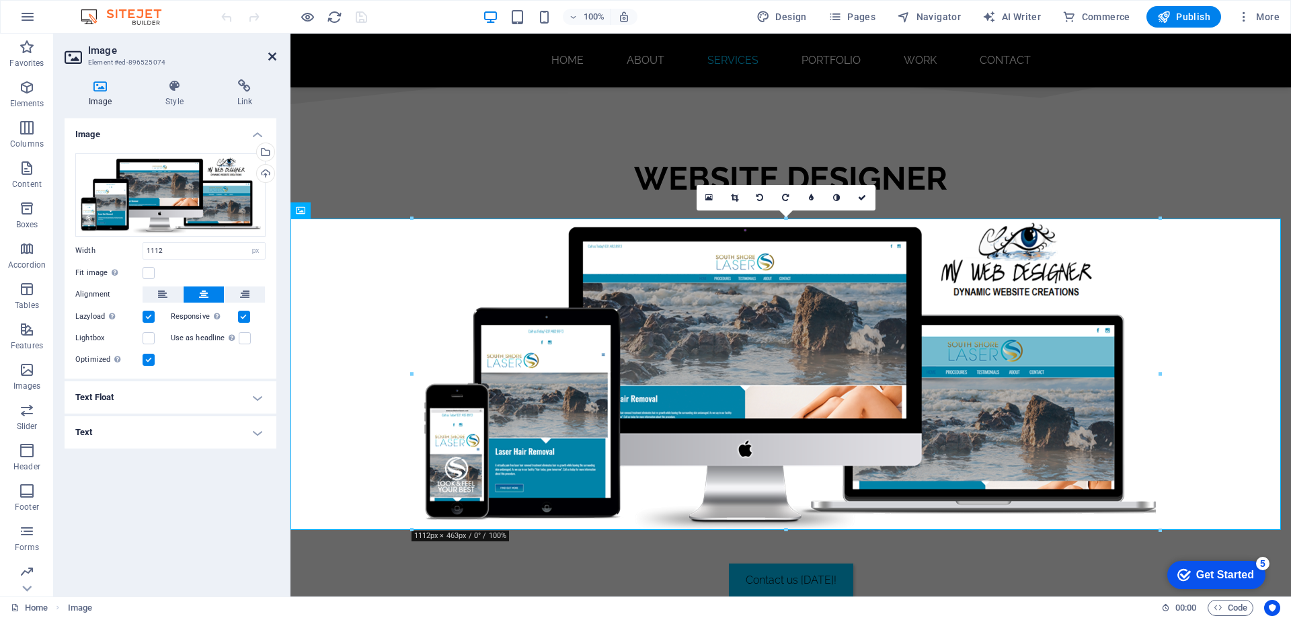
click at [270, 56] on icon at bounding box center [272, 56] width 8 height 11
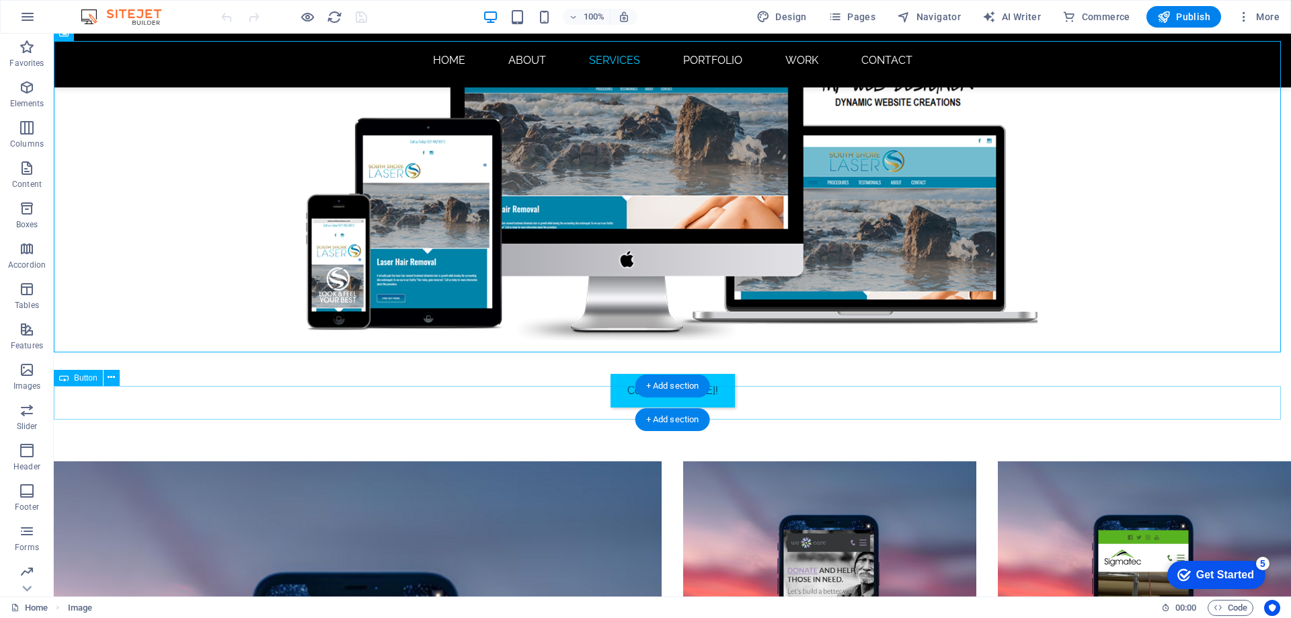
scroll to position [2287, 0]
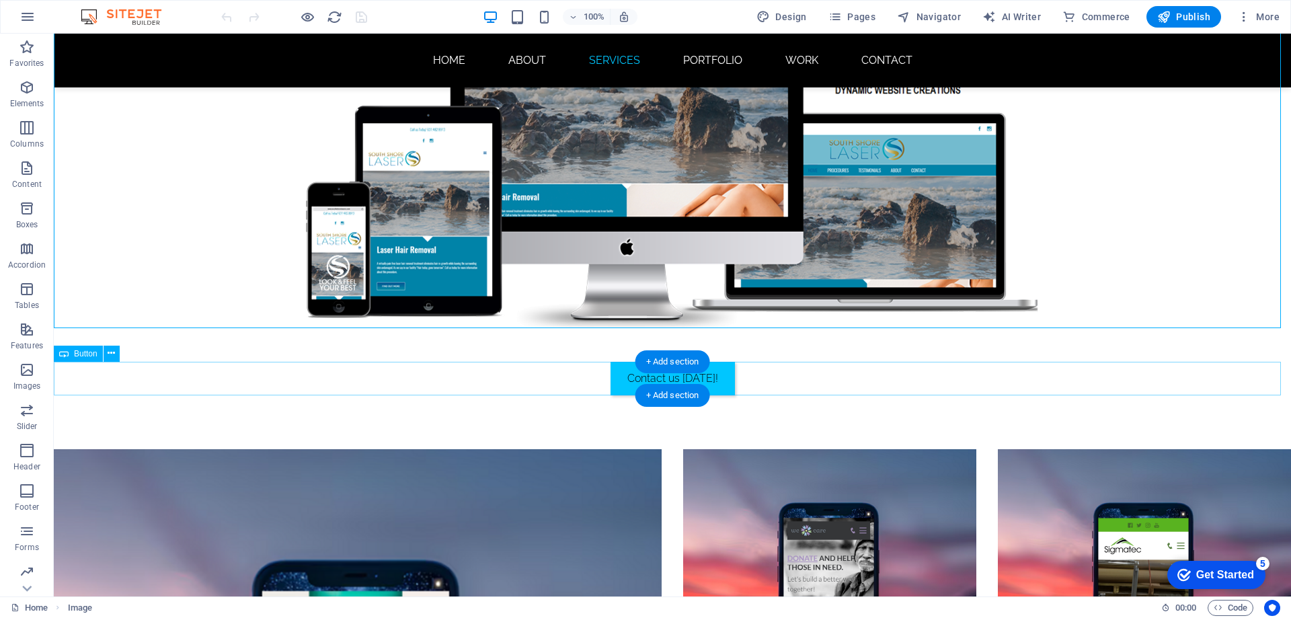
click at [628, 383] on div "Contact us [DATE]!" at bounding box center [673, 379] width 1238 height 34
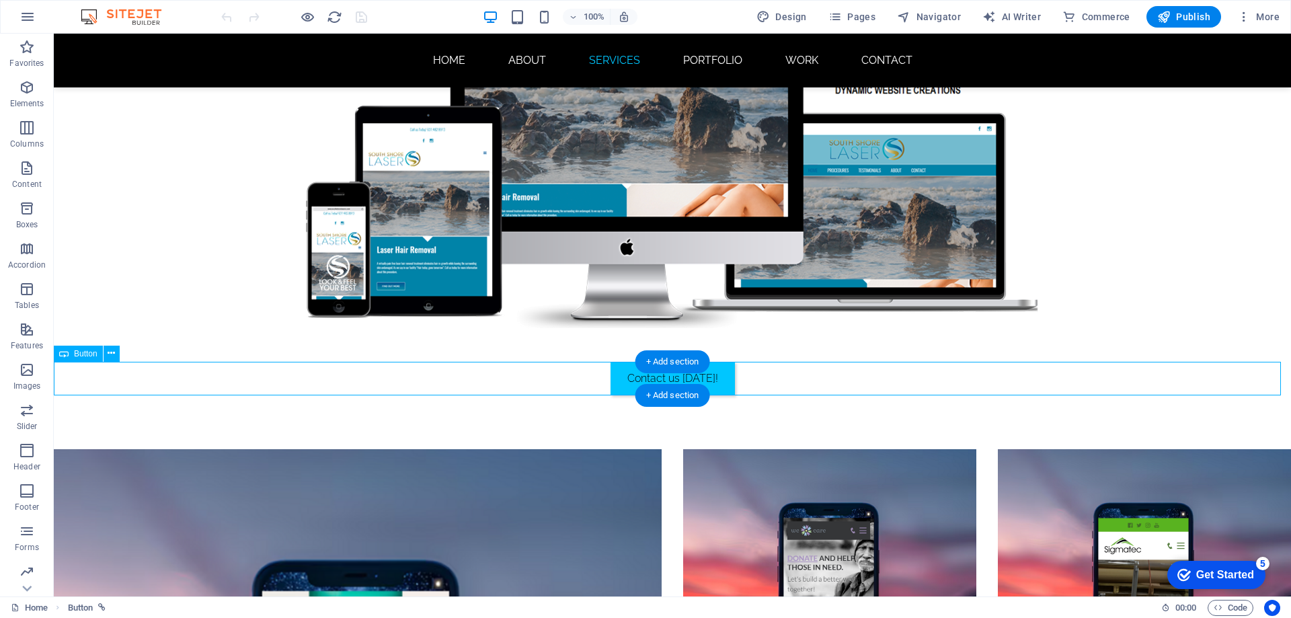
click at [628, 383] on div "Contact us [DATE]!" at bounding box center [673, 379] width 1238 height 34
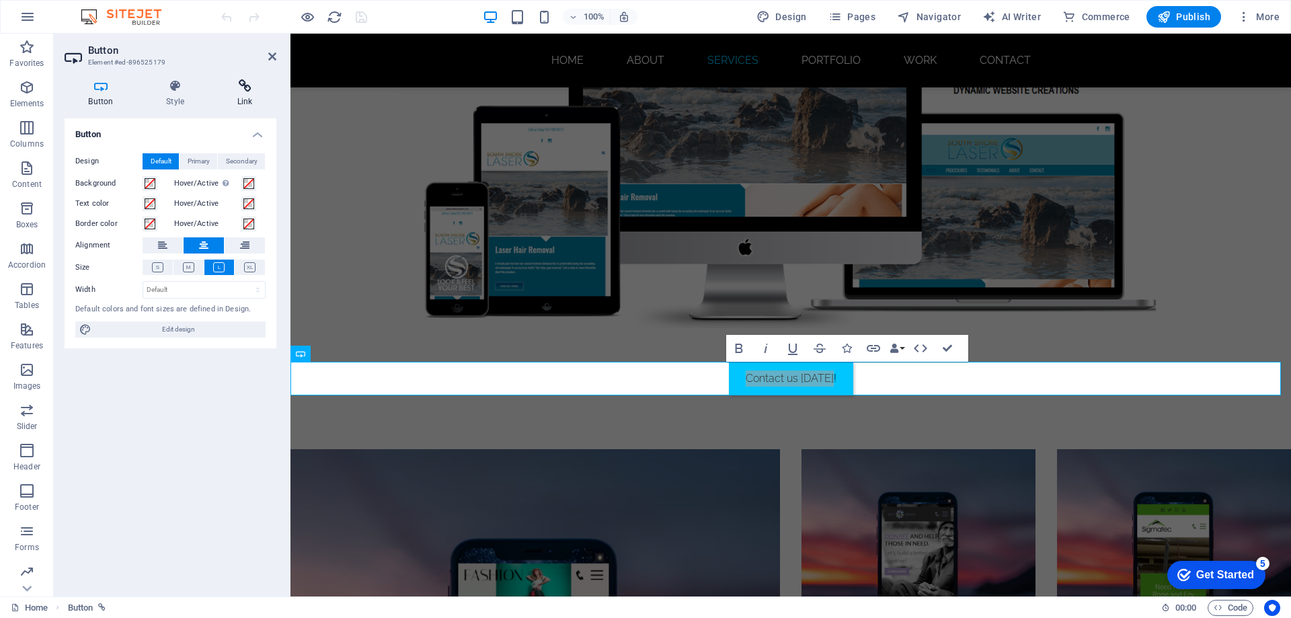
click at [247, 89] on icon at bounding box center [244, 85] width 63 height 13
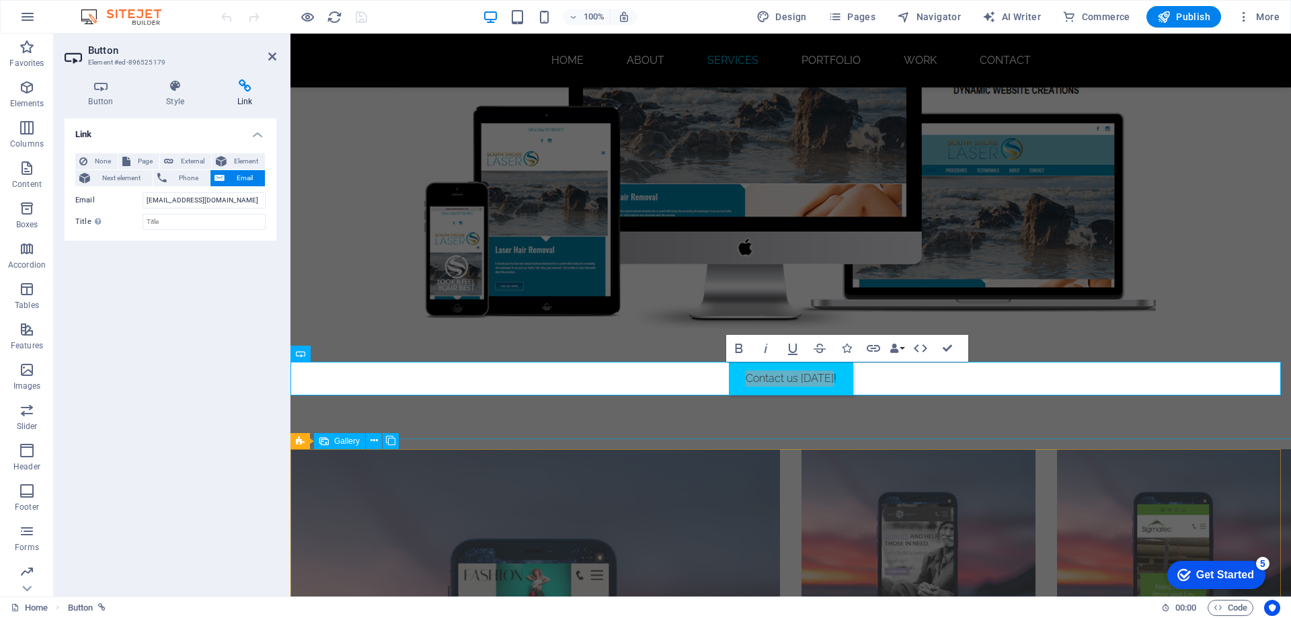
click at [884, 504] on li at bounding box center [919, 566] width 234 height 234
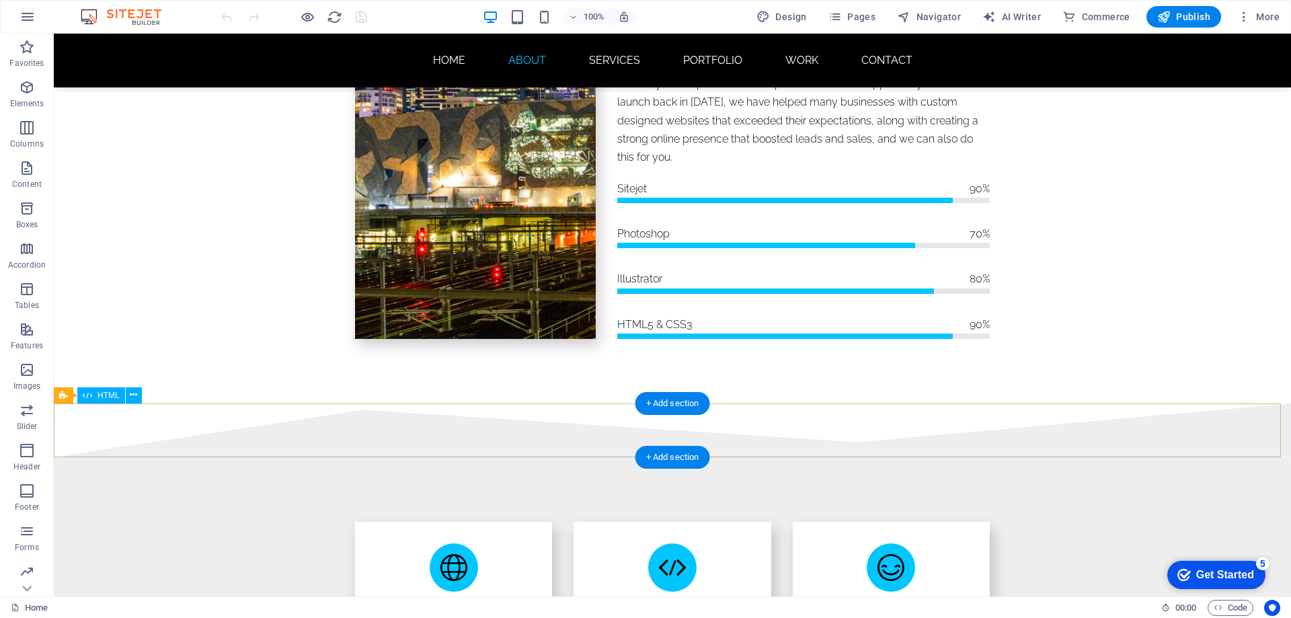
scroll to position [1076, 0]
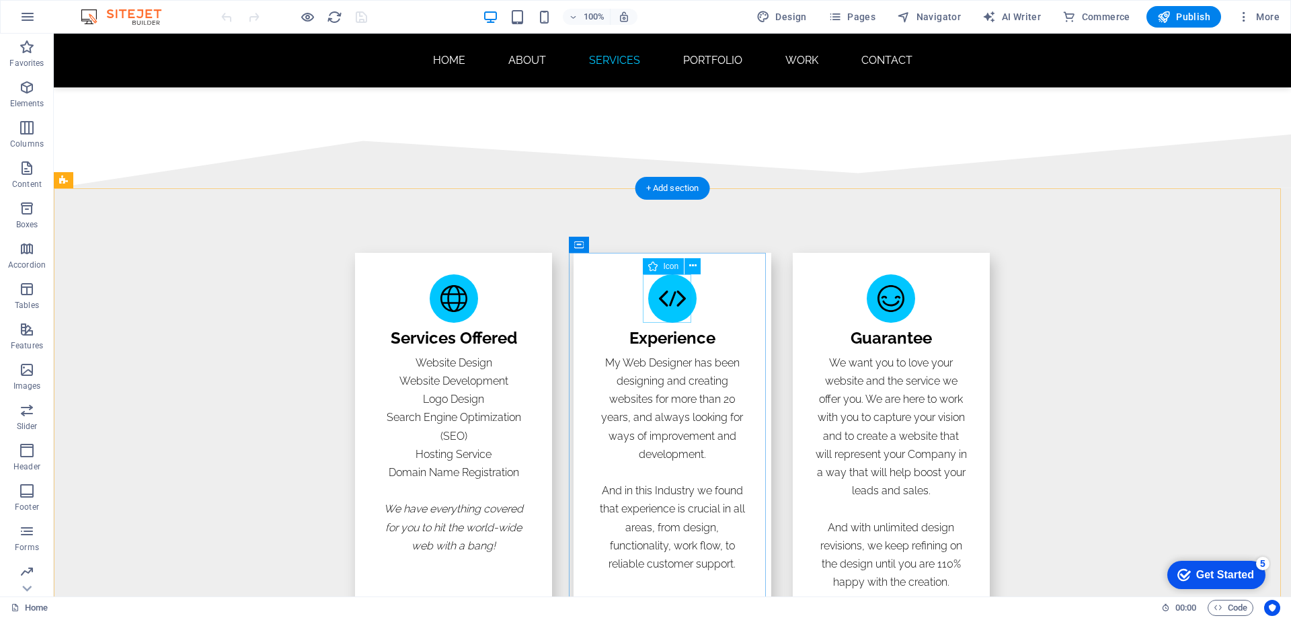
click at [669, 303] on figure "web designer [GEOGRAPHIC_DATA]" at bounding box center [672, 298] width 48 height 48
click at [669, 302] on figure "web designer [GEOGRAPHIC_DATA]" at bounding box center [672, 298] width 48 height 48
select select "xMidYMid"
select select "px"
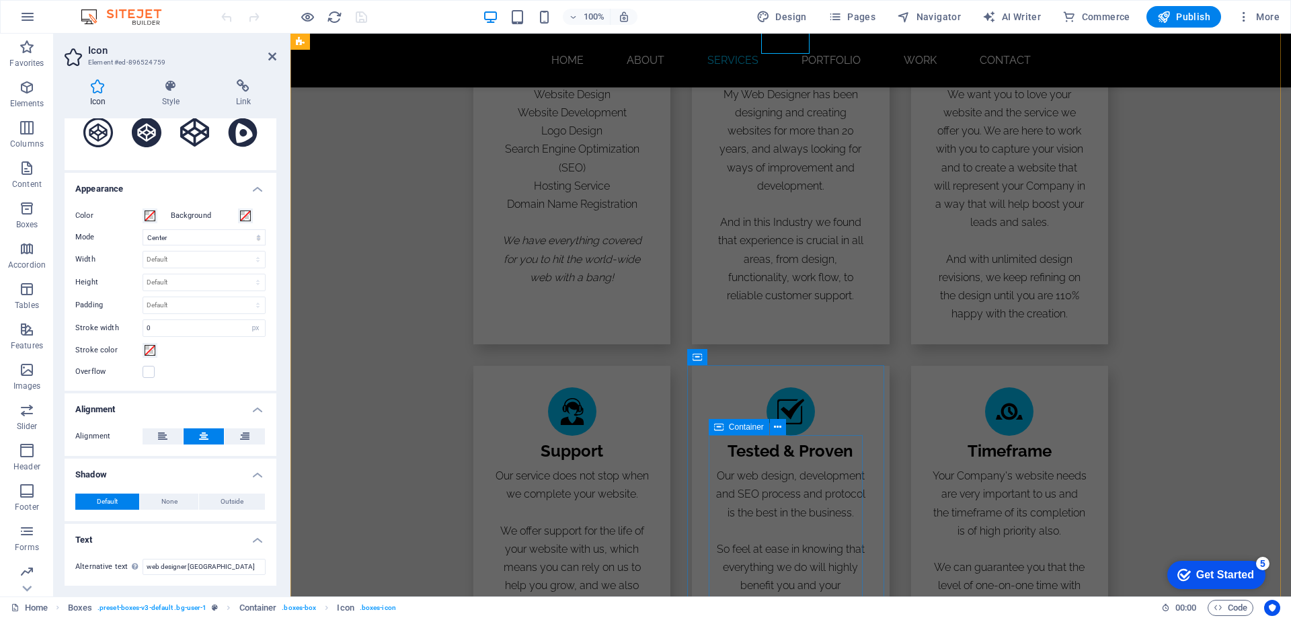
scroll to position [1345, 0]
click at [785, 417] on figure "website designer" at bounding box center [791, 411] width 48 height 48
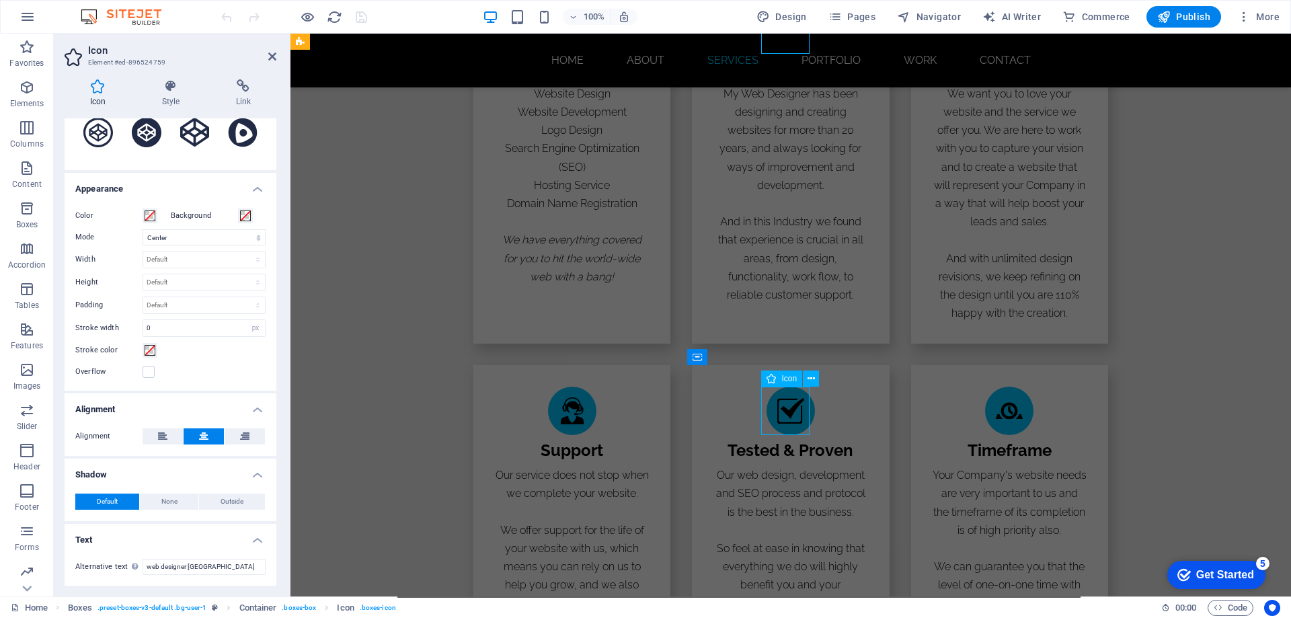
click at [785, 417] on figure "website designer" at bounding box center [791, 411] width 48 height 48
select select "xMidYMid"
select select "px"
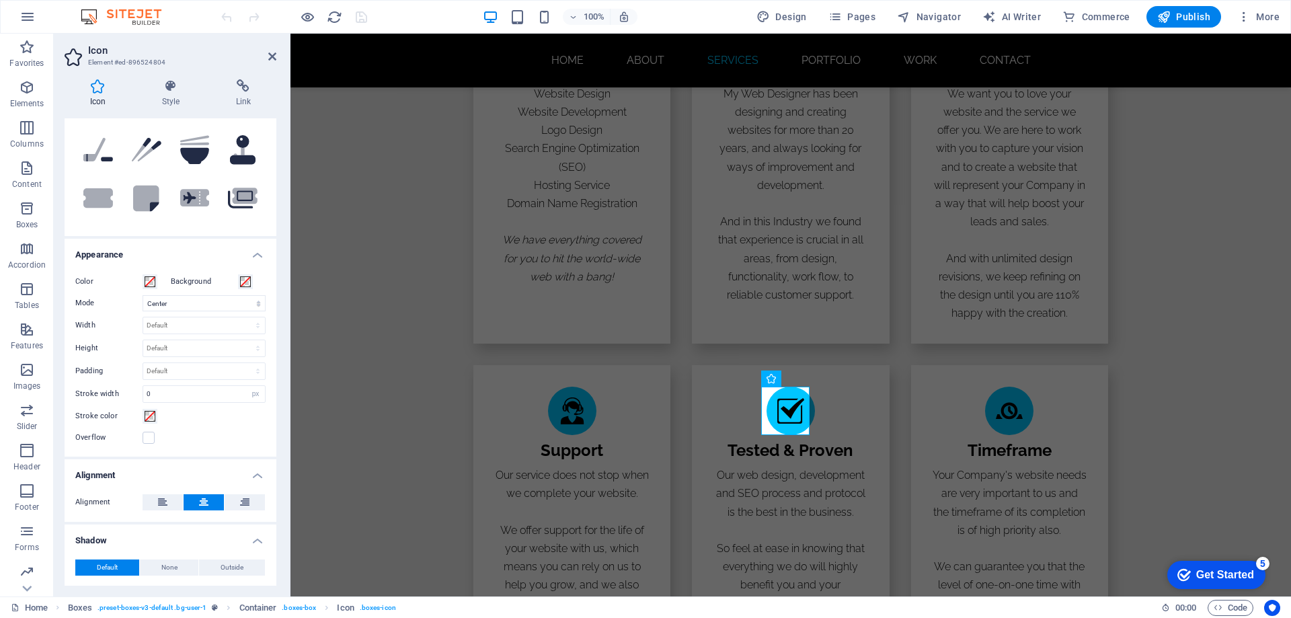
scroll to position [239, 0]
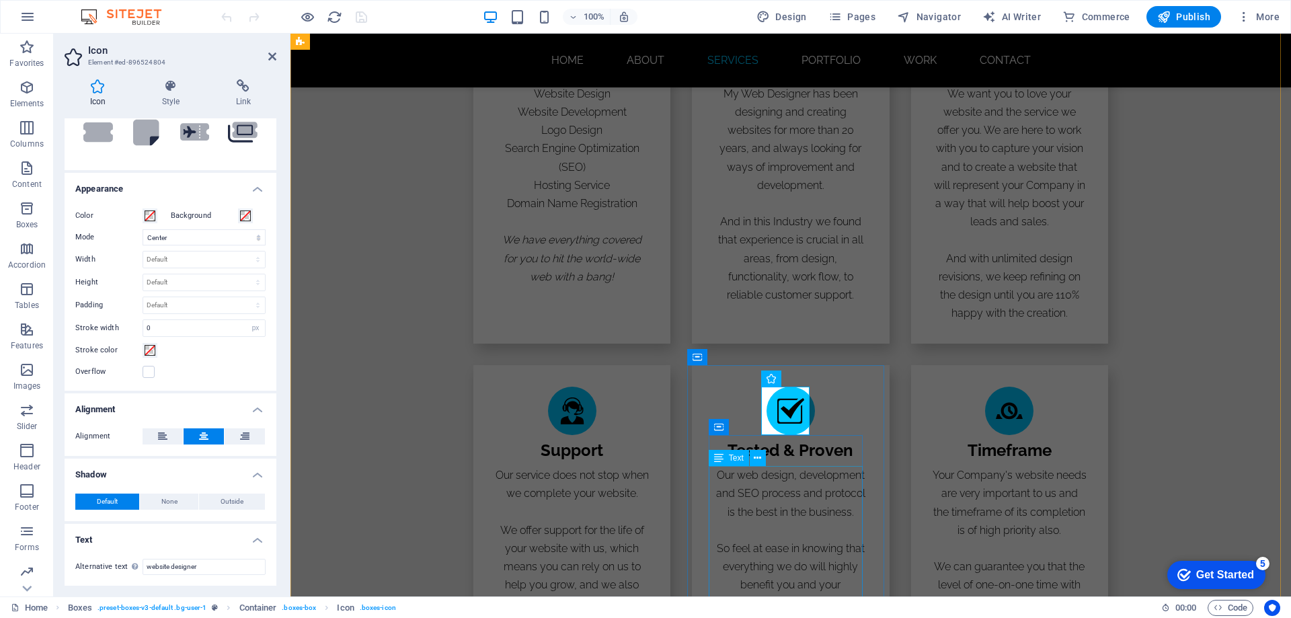
click at [748, 495] on div "Our web design, development and SEO process and protocol is the best in the bus…" at bounding box center [791, 548] width 154 height 165
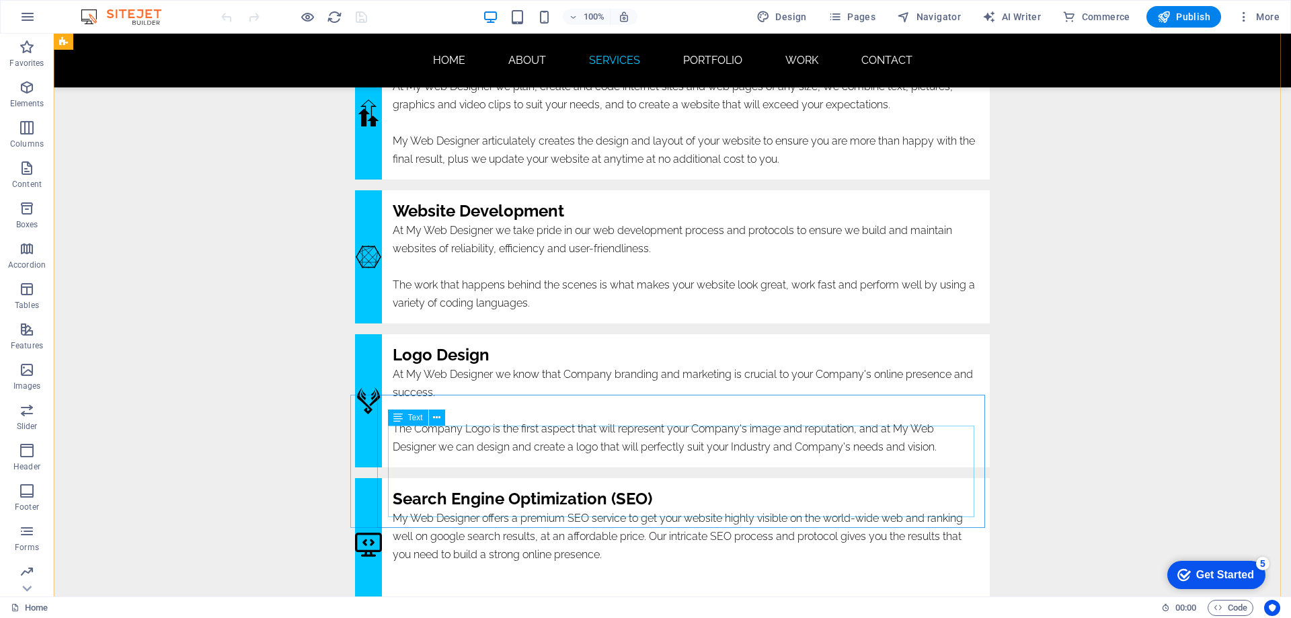
scroll to position [3565, 0]
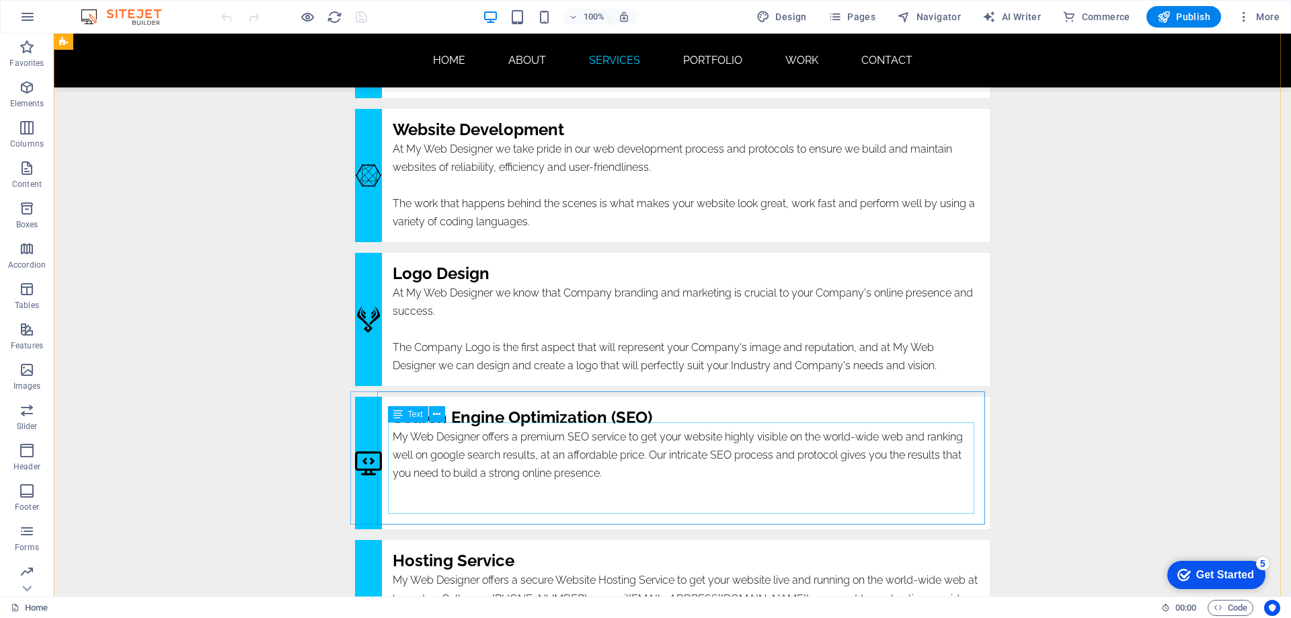
click at [516, 454] on div "My Web Designer offers a premium SEO service to get your website highly visible…" at bounding box center [686, 473] width 587 height 91
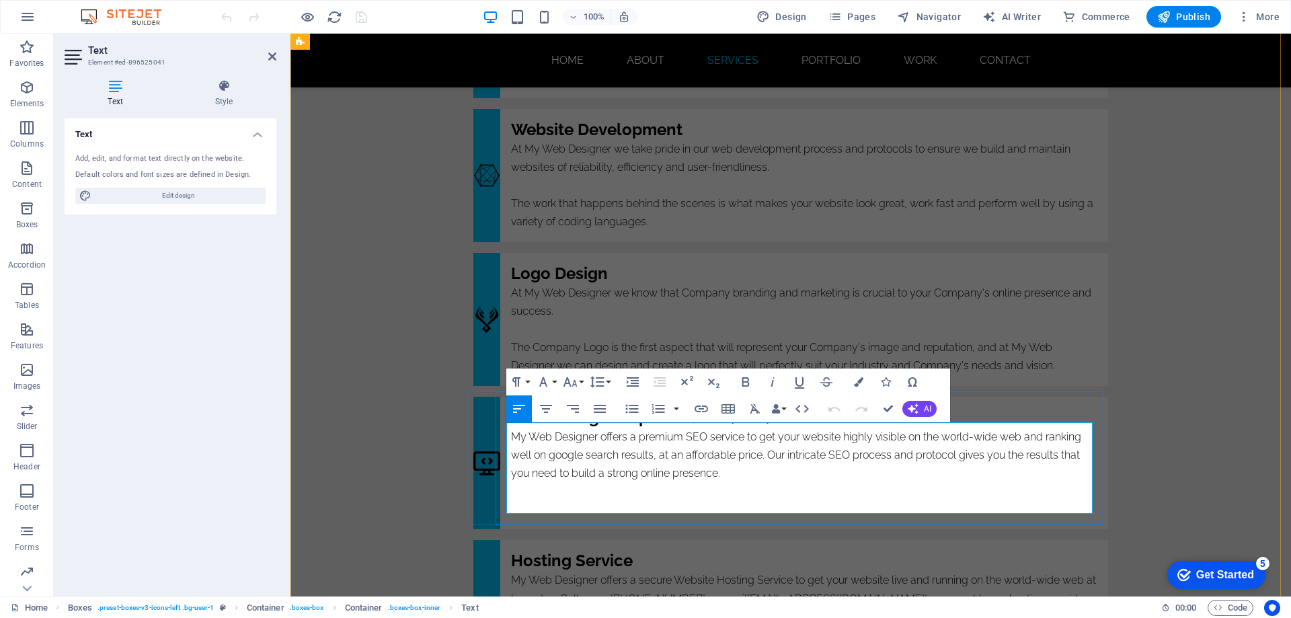
click at [558, 445] on p "My Web Designer offers a premium SEO service to get your website highly visible…" at bounding box center [804, 455] width 587 height 55
click at [517, 380] on icon "button" at bounding box center [516, 382] width 16 height 16
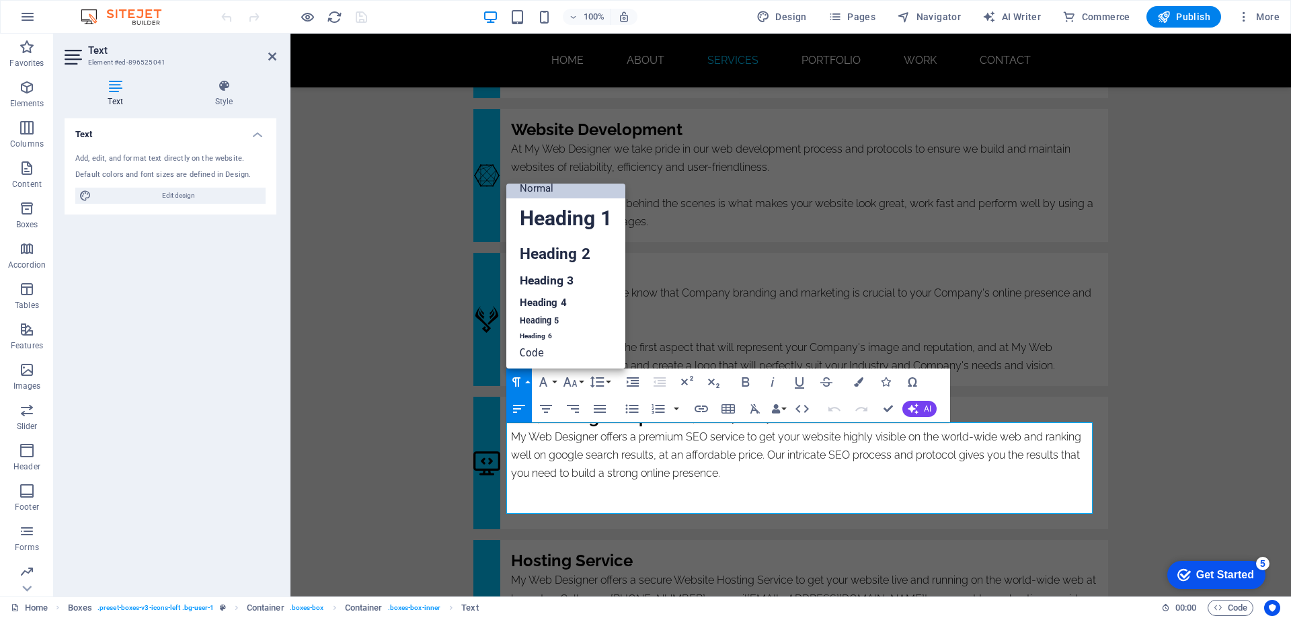
scroll to position [11, 0]
click at [728, 289] on div "At My Web Designer we know that Company branding and marketing is crucial to yo…" at bounding box center [804, 329] width 587 height 91
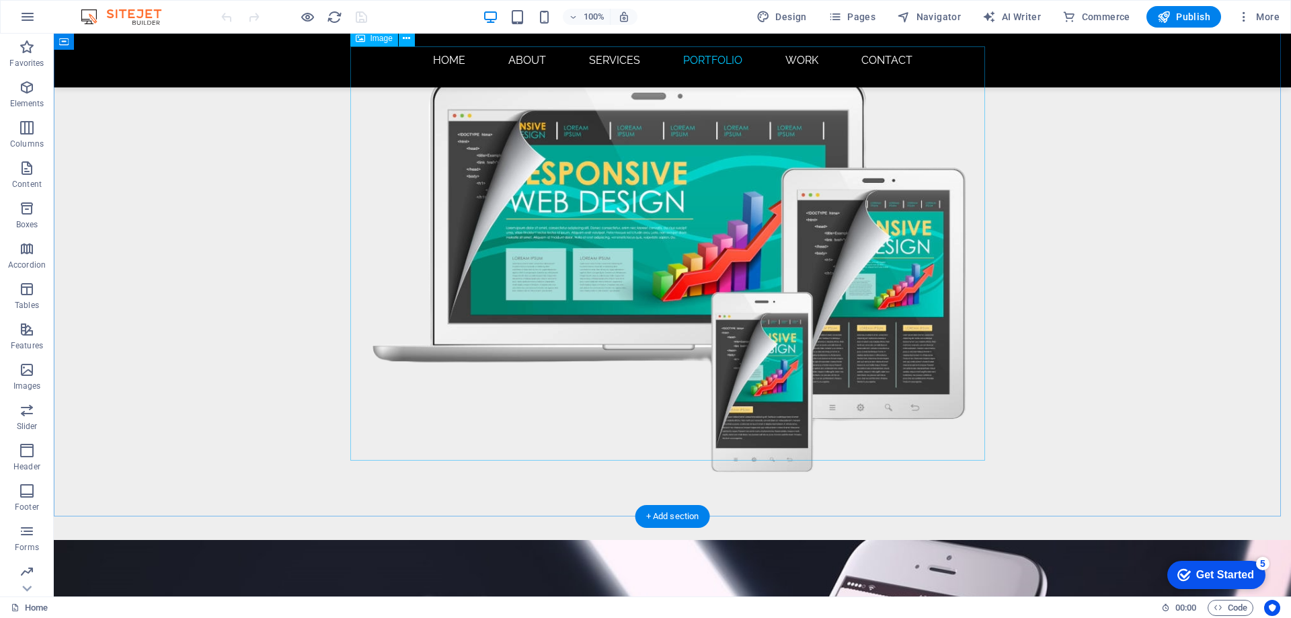
scroll to position [6390, 0]
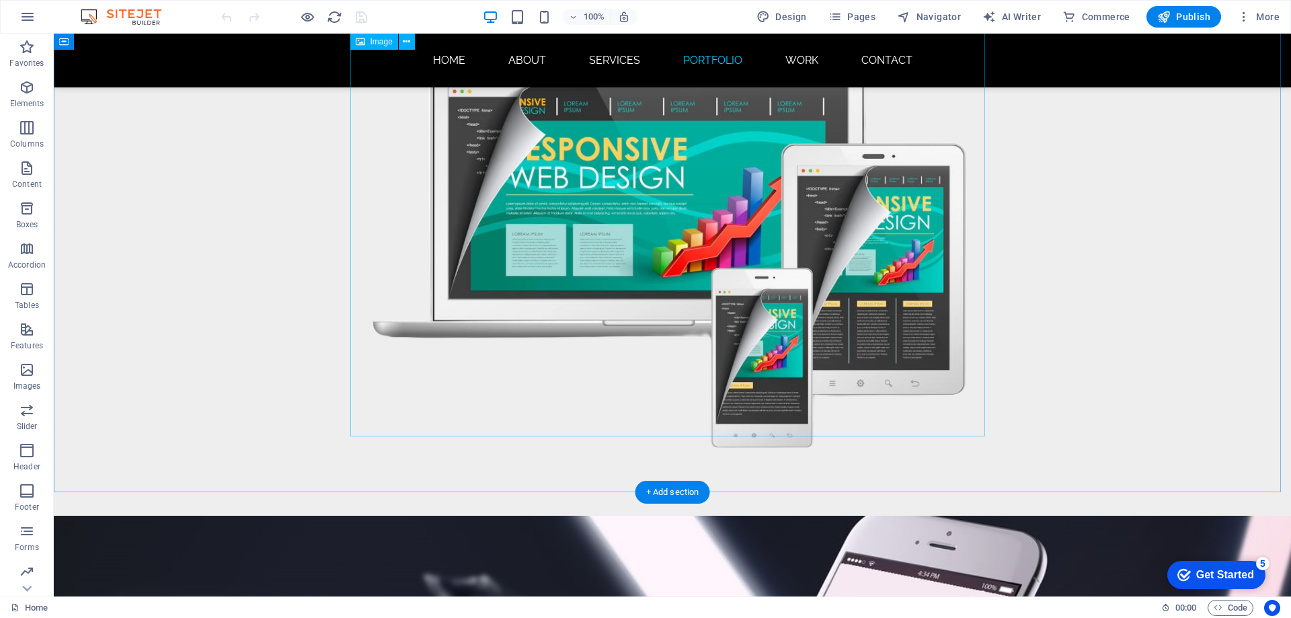
click at [669, 258] on figure at bounding box center [672, 253] width 635 height 414
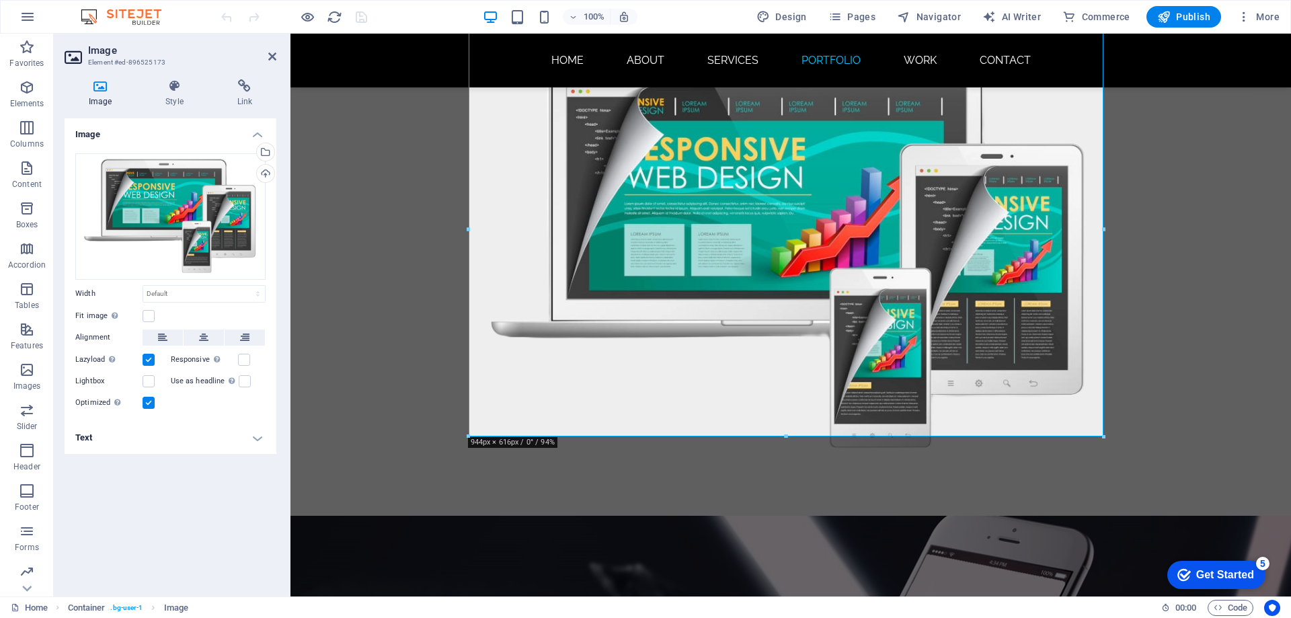
click at [171, 442] on h4 "Text" at bounding box center [171, 438] width 212 height 32
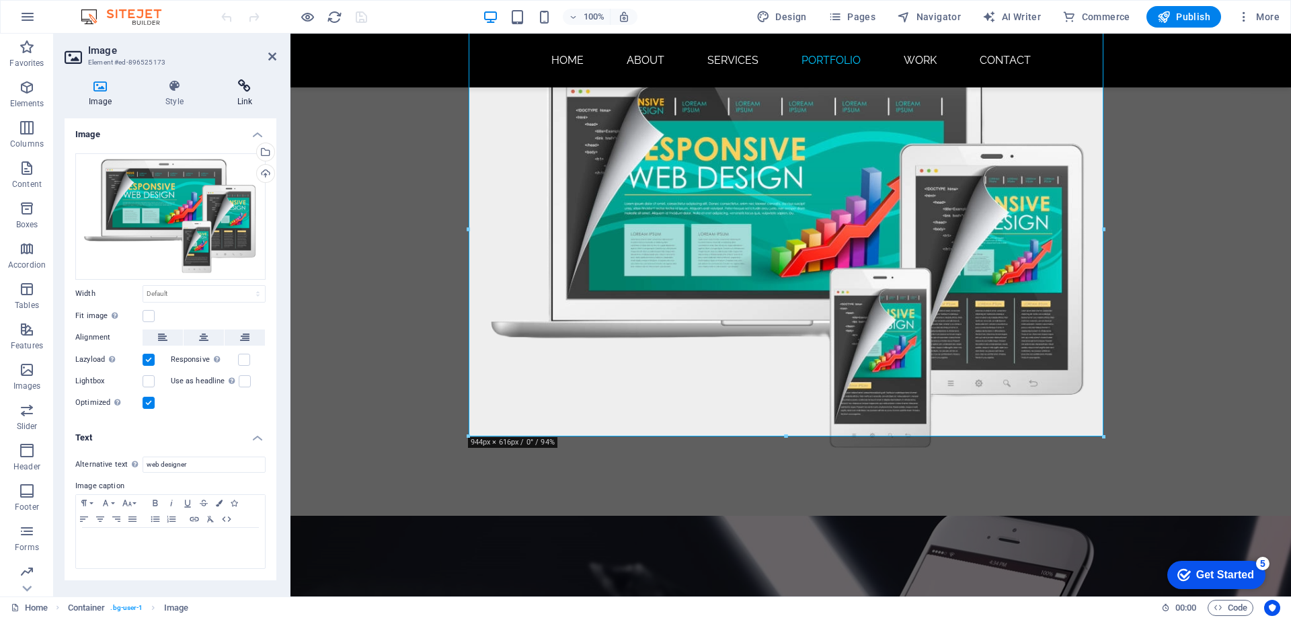
click at [245, 89] on icon at bounding box center [244, 85] width 63 height 13
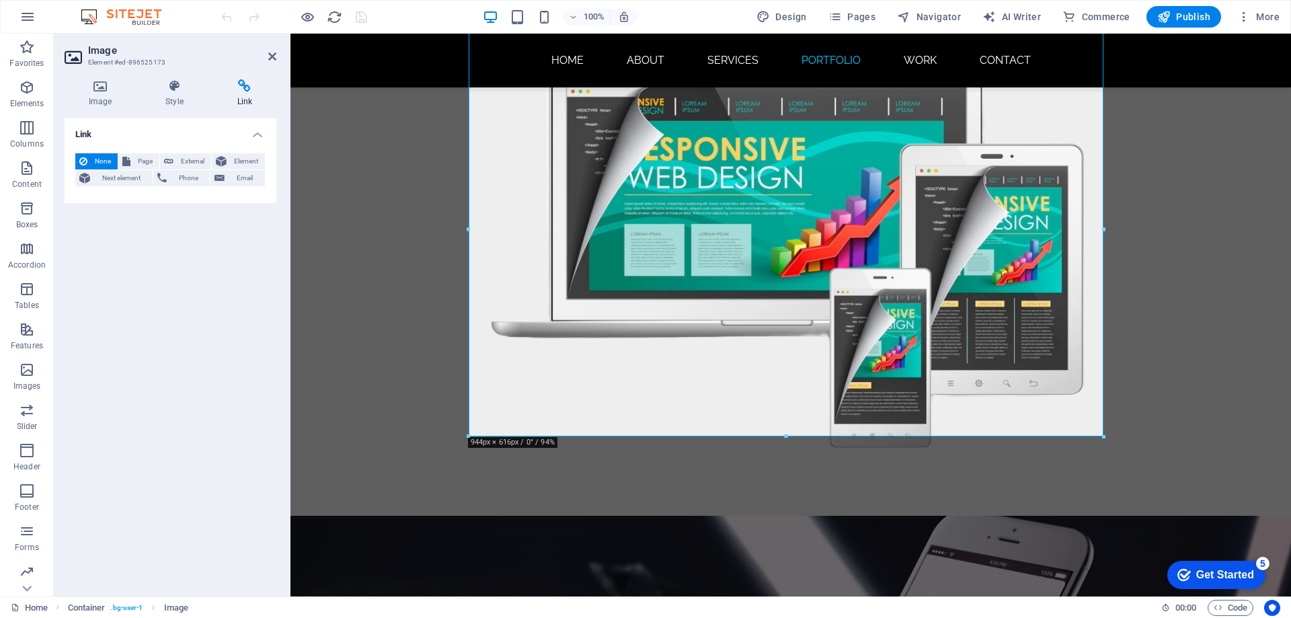
click at [268, 50] on h2 "Image" at bounding box center [182, 50] width 188 height 12
click at [278, 58] on aside "Image Element #ed-896525173 Image Style Link Image Drag files here, click to ch…" at bounding box center [172, 315] width 237 height 563
click at [272, 54] on icon at bounding box center [272, 56] width 8 height 11
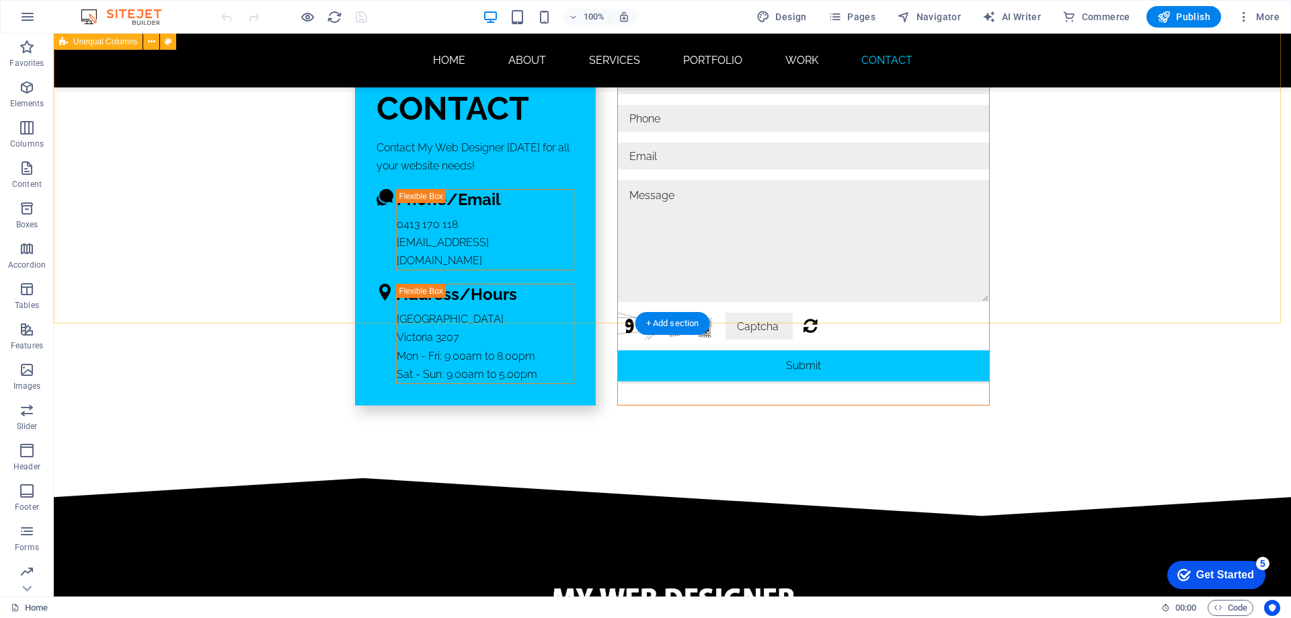
scroll to position [8152, 0]
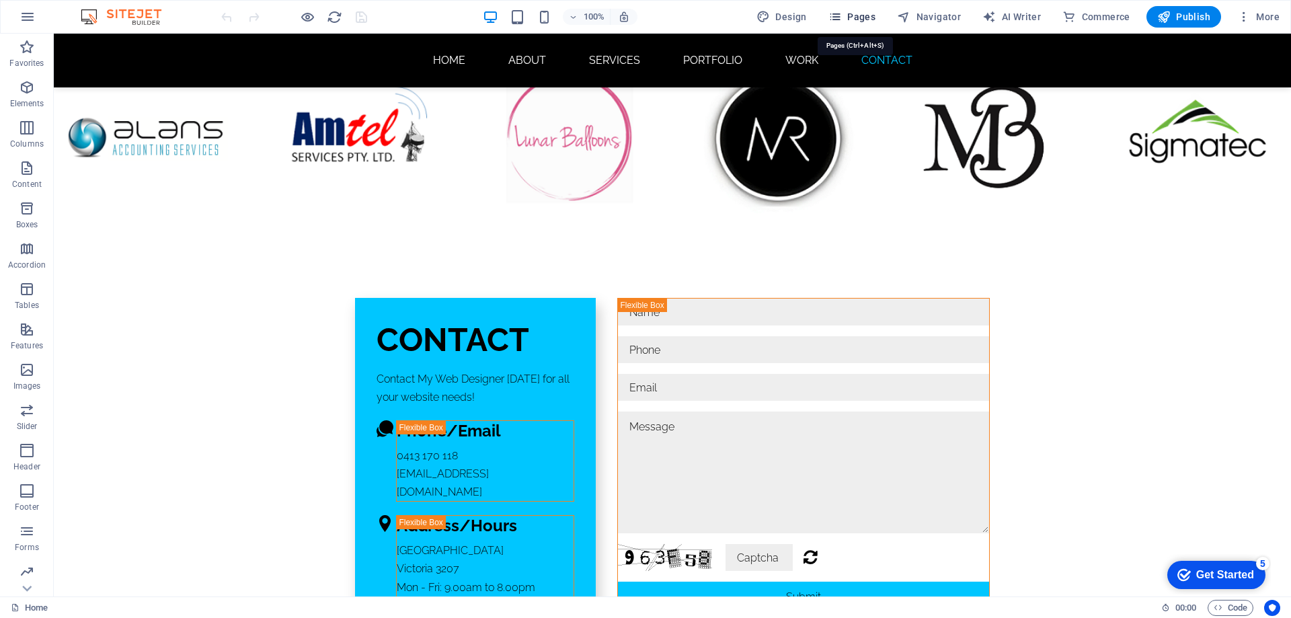
click at [864, 15] on span "Pages" at bounding box center [852, 16] width 47 height 13
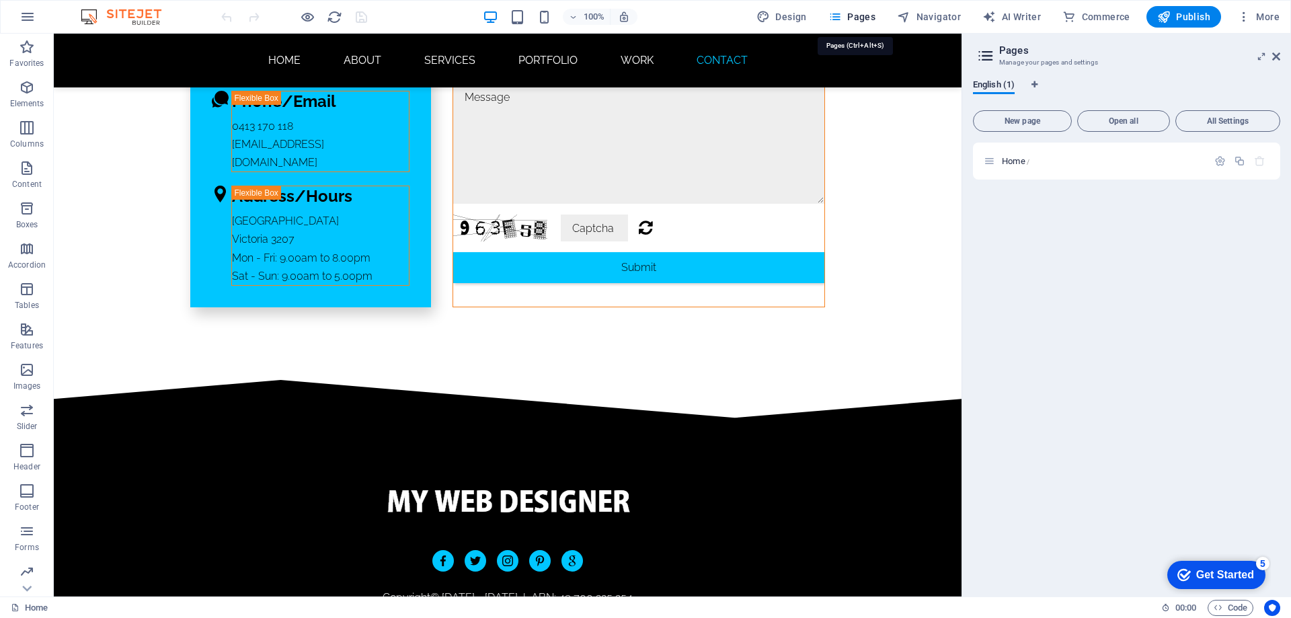
scroll to position [7877, 0]
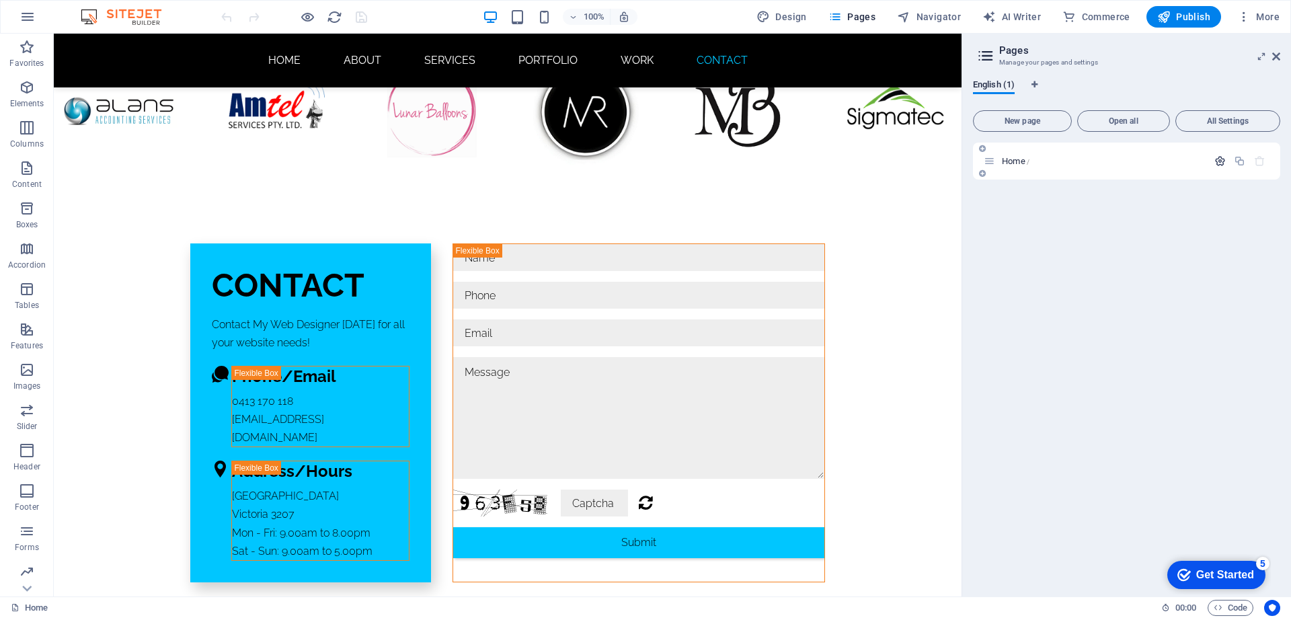
click at [1219, 156] on icon "button" at bounding box center [1220, 160] width 11 height 11
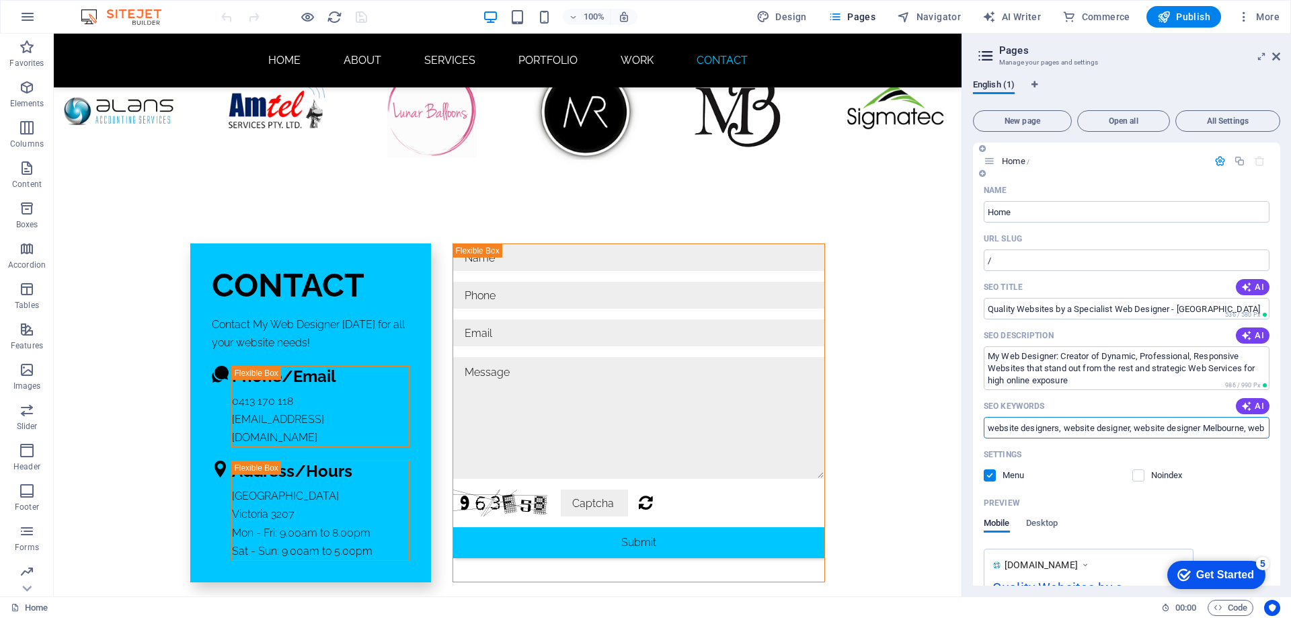
click at [1084, 427] on input "website designers, website designer, website designer Melbourne, web designer, …" at bounding box center [1127, 428] width 286 height 22
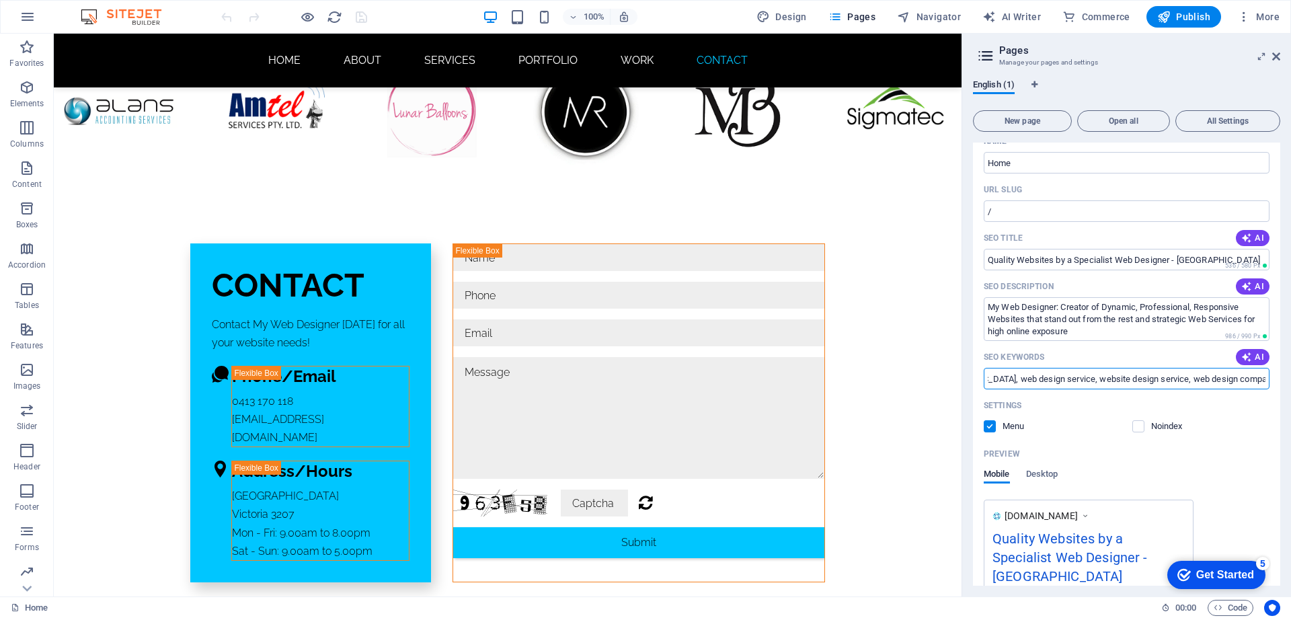
scroll to position [0, 0]
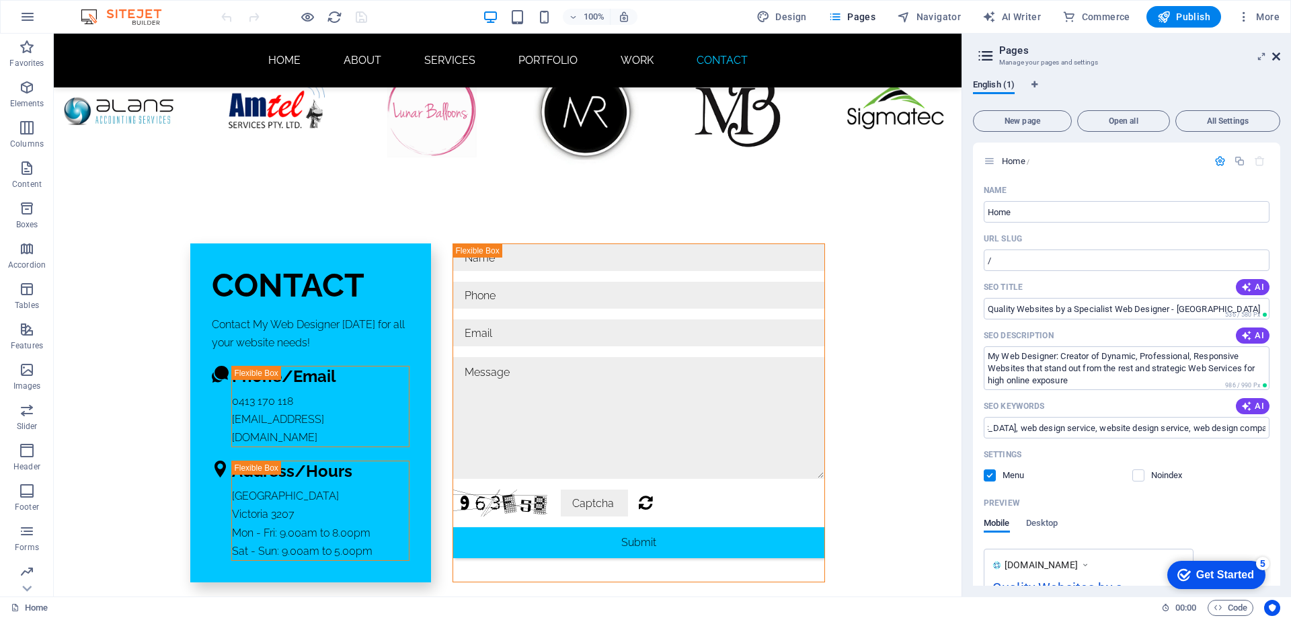
click at [1276, 53] on icon at bounding box center [1277, 56] width 8 height 11
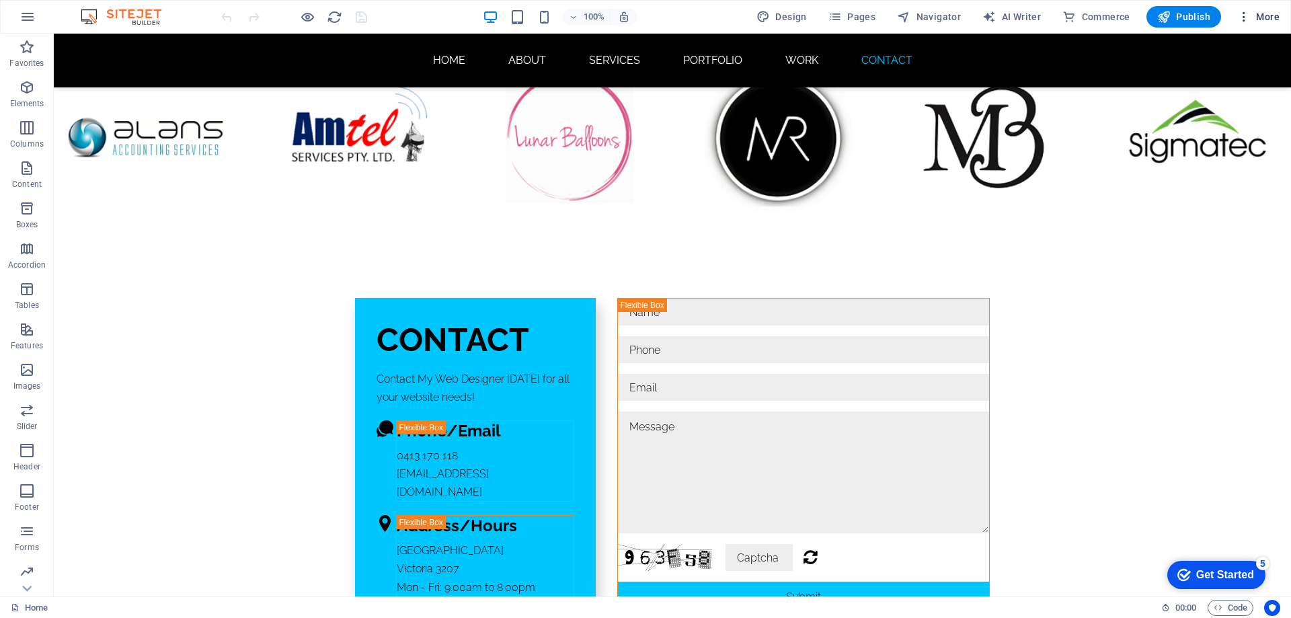
click at [1264, 13] on span "More" at bounding box center [1259, 16] width 42 height 13
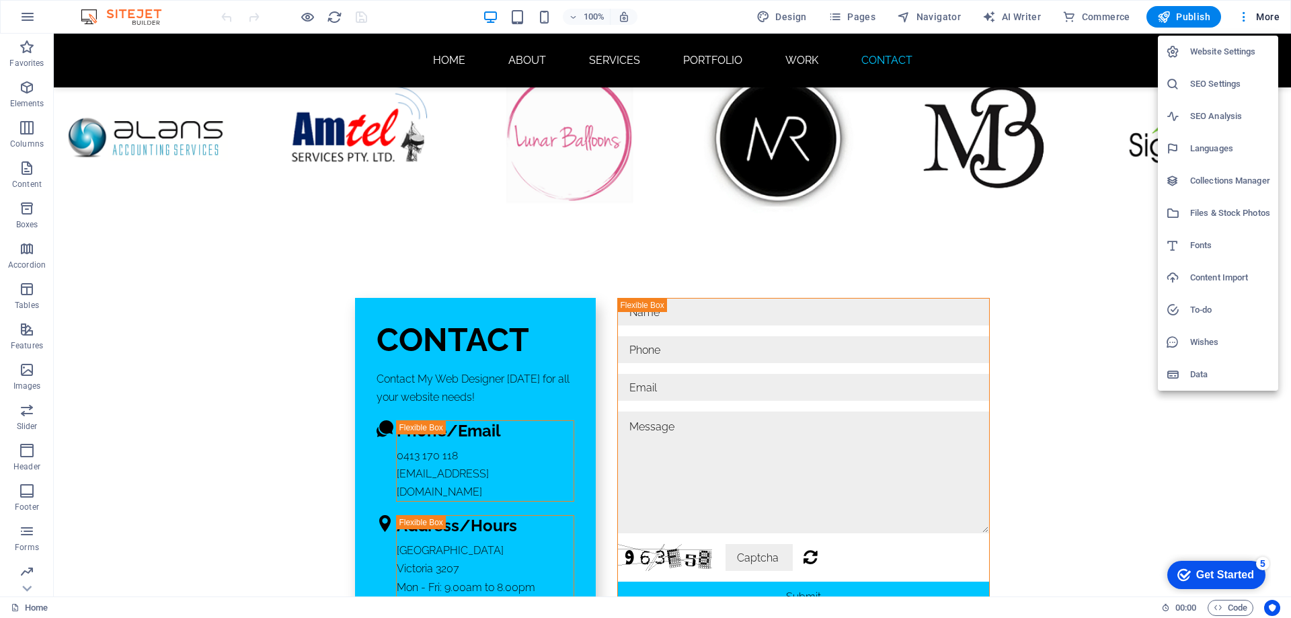
click at [1196, 79] on h6 "SEO Settings" at bounding box center [1230, 84] width 80 height 16
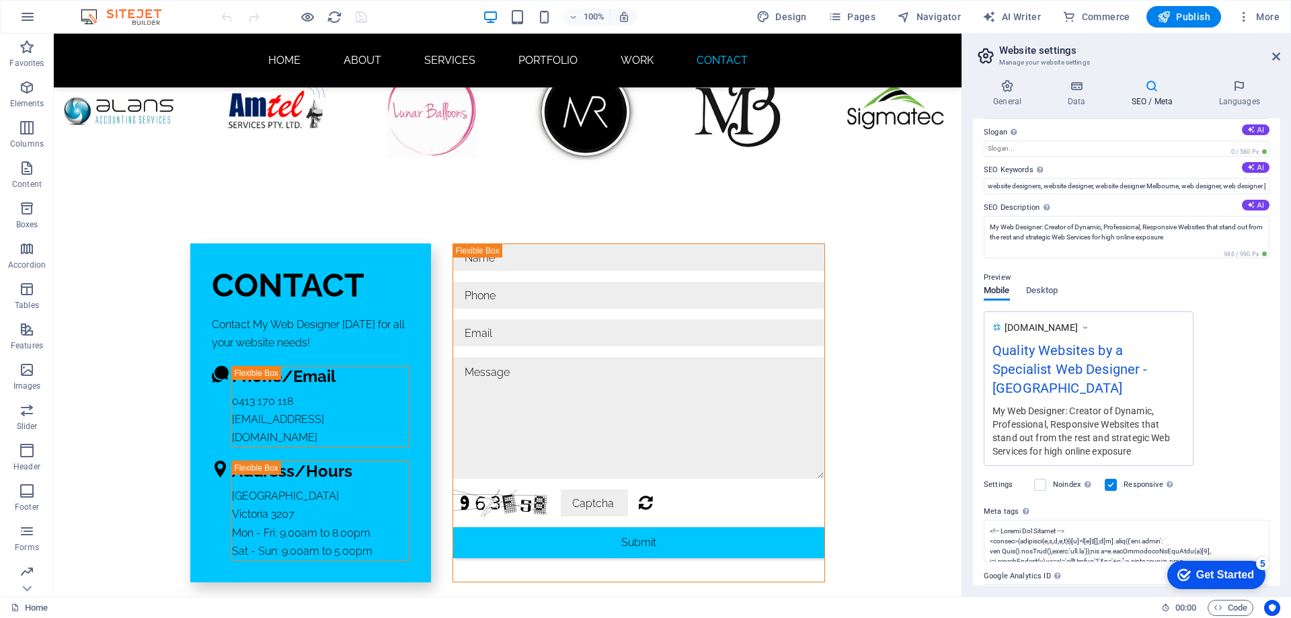
scroll to position [20, 0]
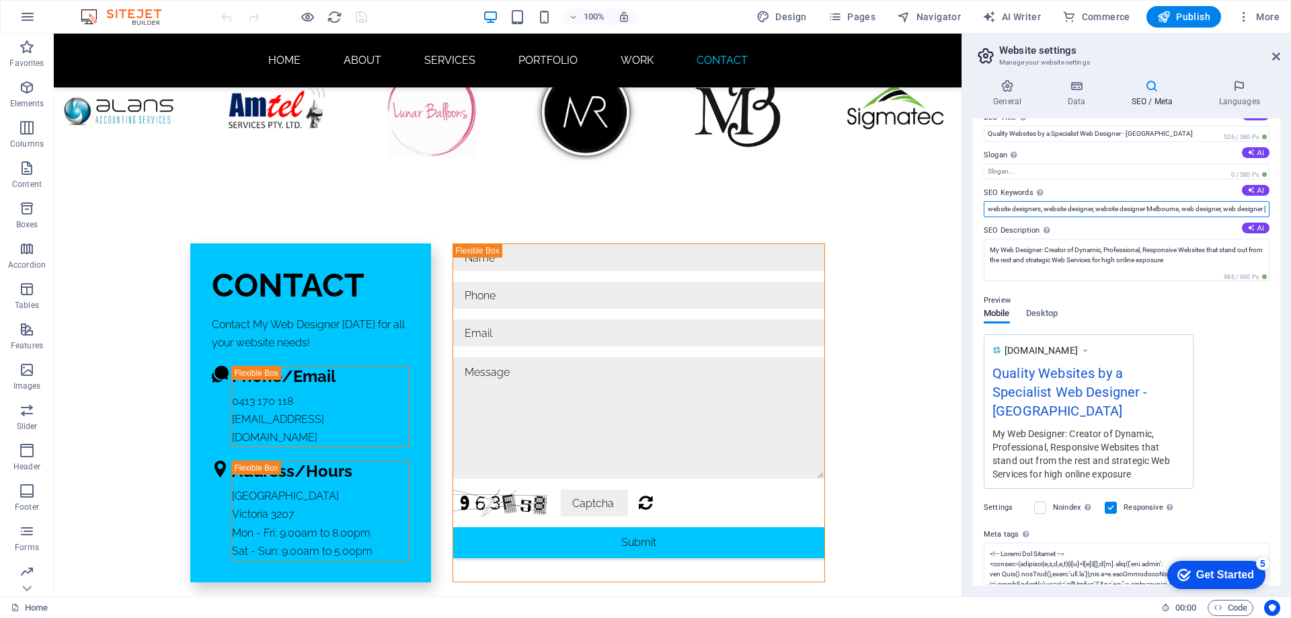
click at [1236, 209] on input "website designers, website designer, website designer Melbourne, web designer, …" at bounding box center [1127, 209] width 286 height 16
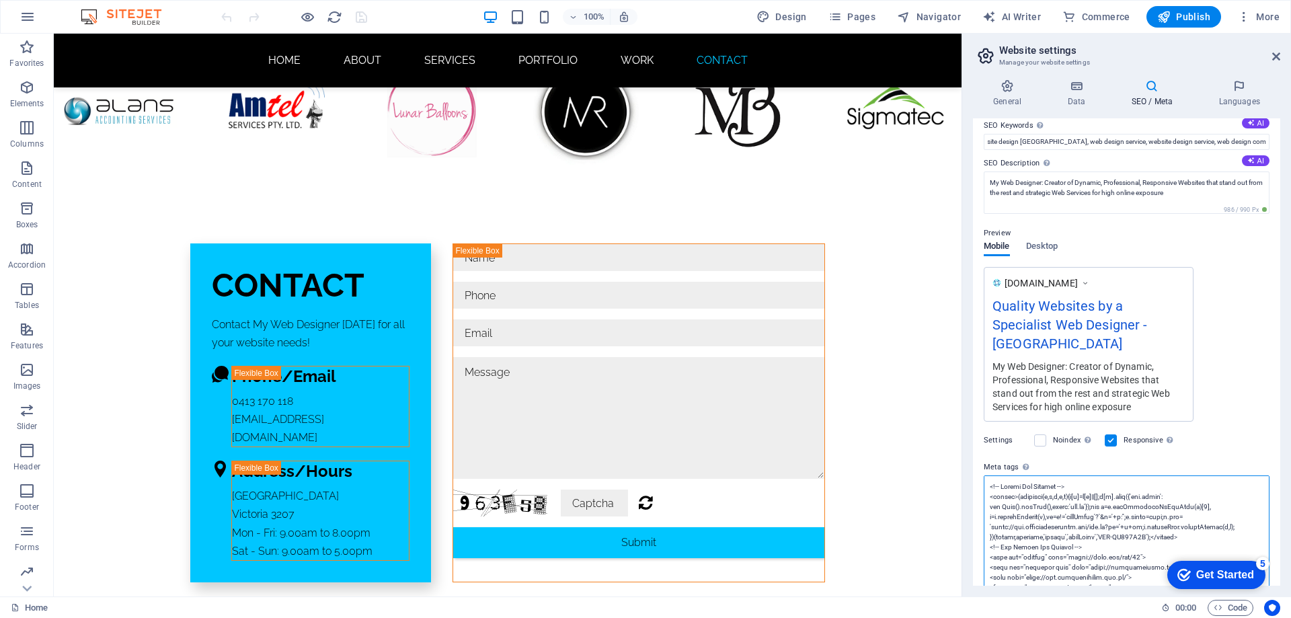
scroll to position [0, 0]
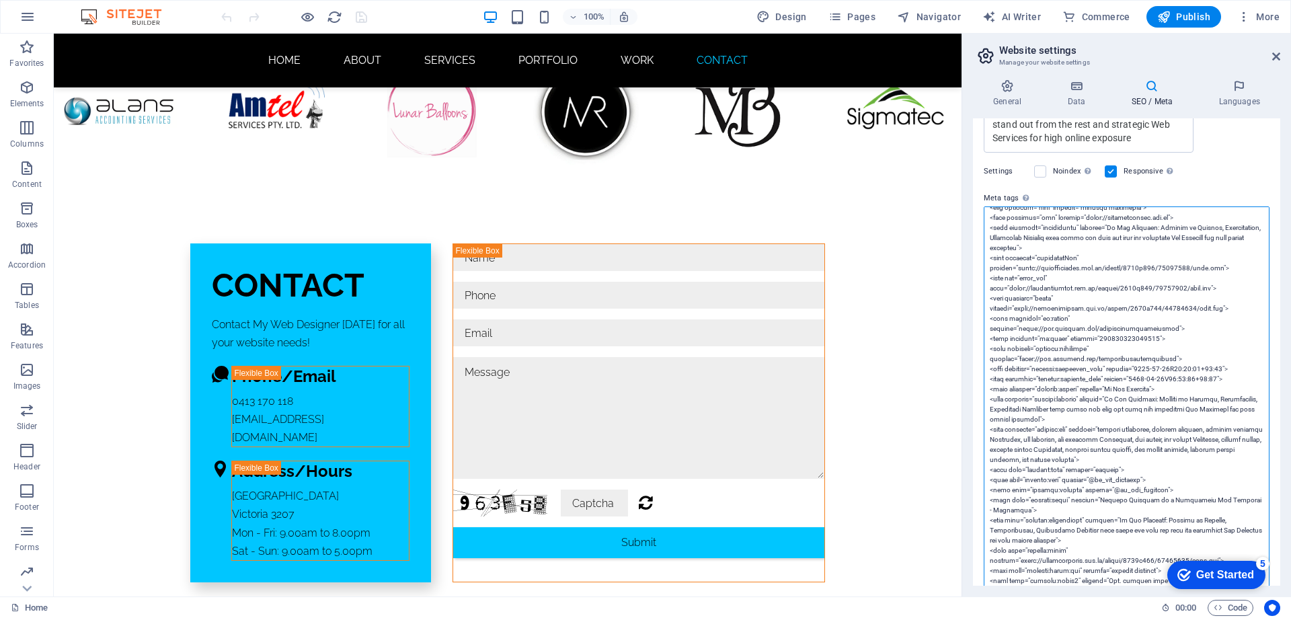
scroll to position [202, 0]
drag, startPoint x: 1230, startPoint y: 319, endPoint x: 974, endPoint y: 324, distance: 256.3
click at [974, 324] on div "SEO Title The title of your website - make it something that stands out in sear…" at bounding box center [1126, 351] width 307 height 467
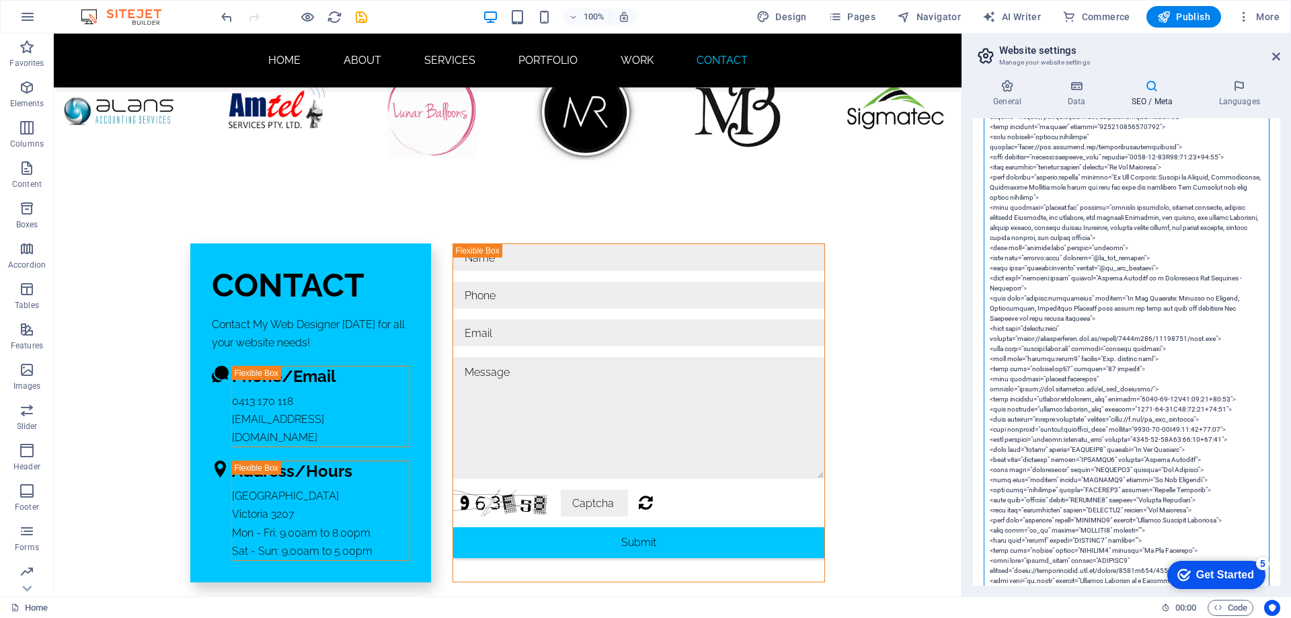
scroll to position [625, 0]
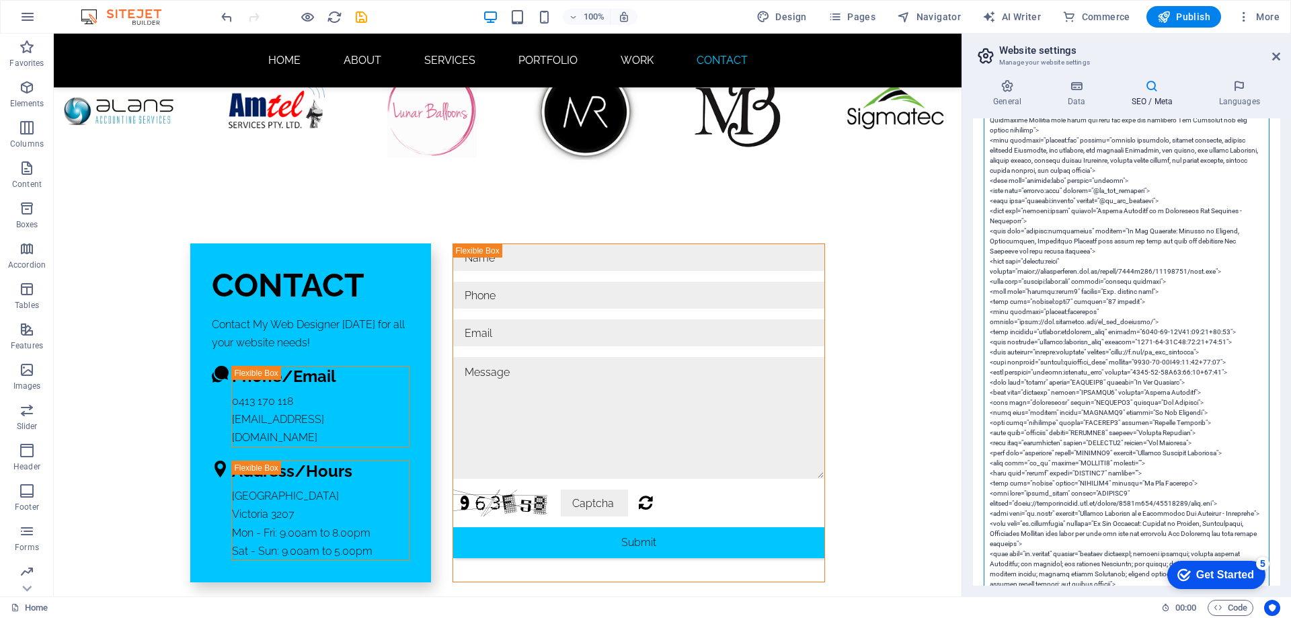
drag, startPoint x: 1231, startPoint y: 293, endPoint x: 984, endPoint y: 293, distance: 246.8
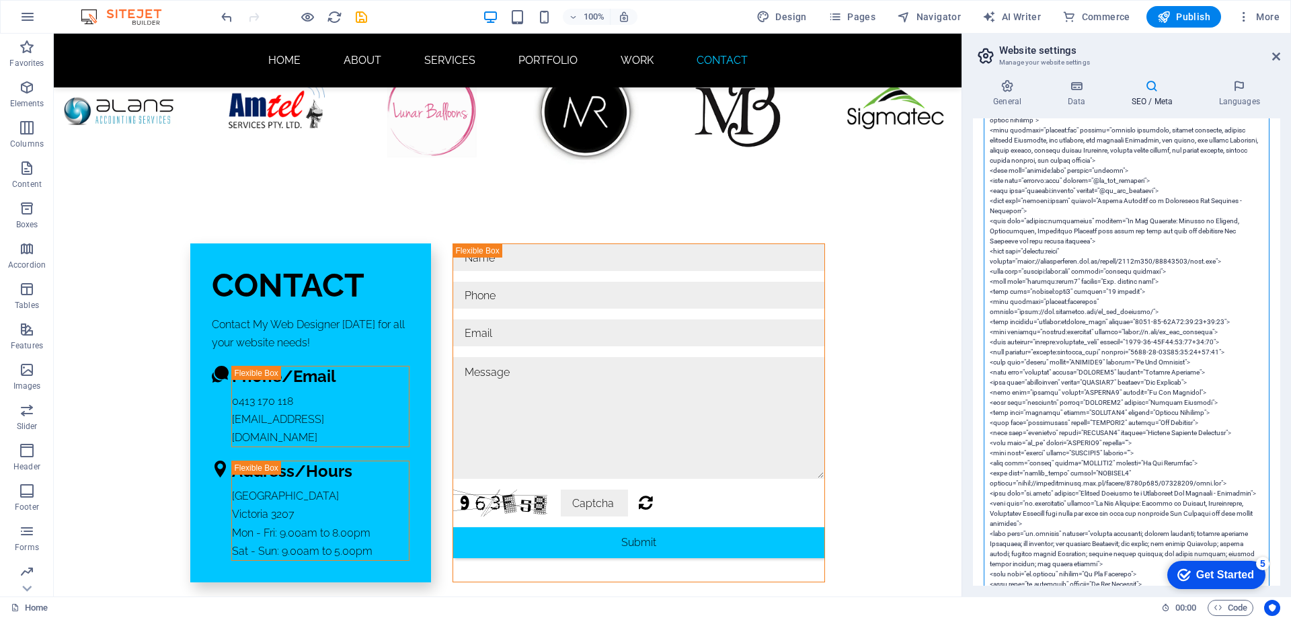
scroll to position [202, 0]
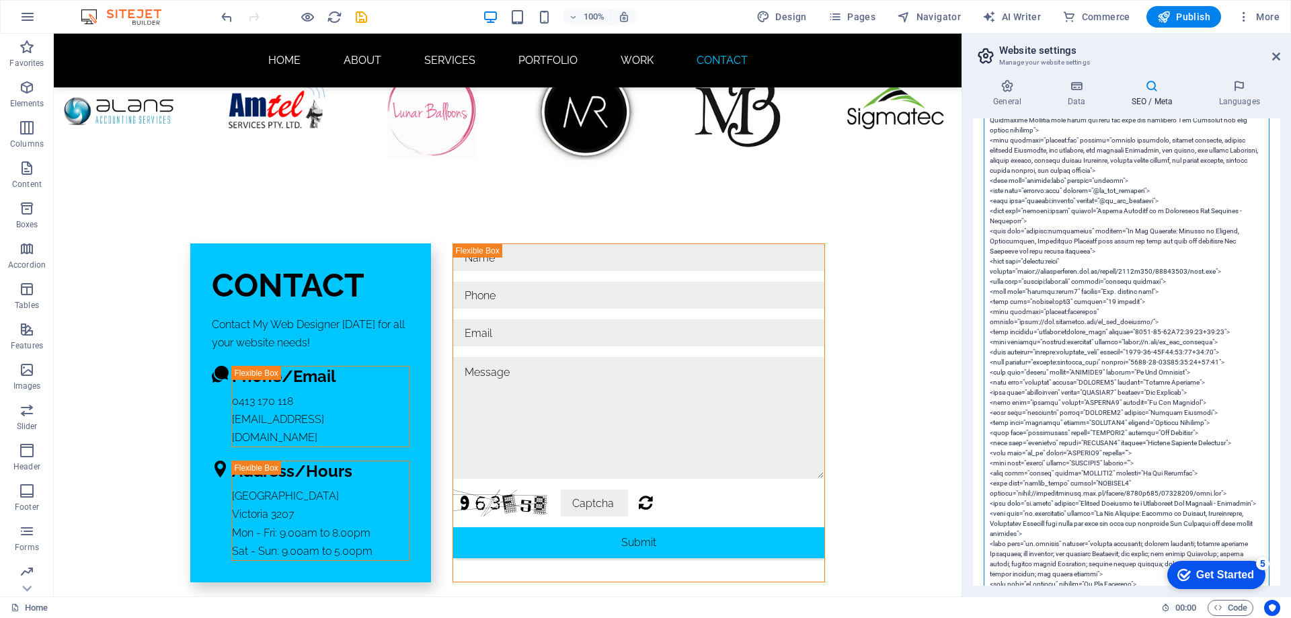
drag, startPoint x: 1229, startPoint y: 312, endPoint x: 984, endPoint y: 312, distance: 244.8
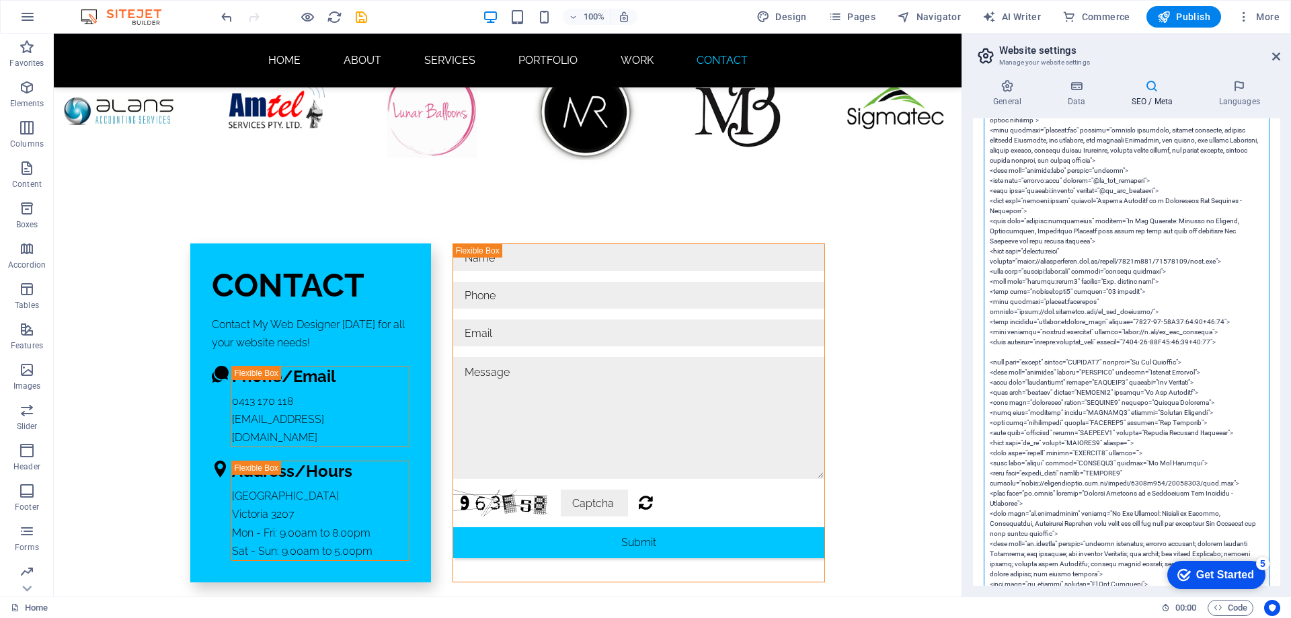
drag, startPoint x: 1229, startPoint y: 313, endPoint x: 983, endPoint y: 305, distance: 246.3
click at [983, 305] on div "SEO Title The title of your website - make it something that stands out in sear…" at bounding box center [1126, 351] width 307 height 467
paste textarea "<meta property="article:publisher" content="https://x.com/my_web_designer"> <me…"
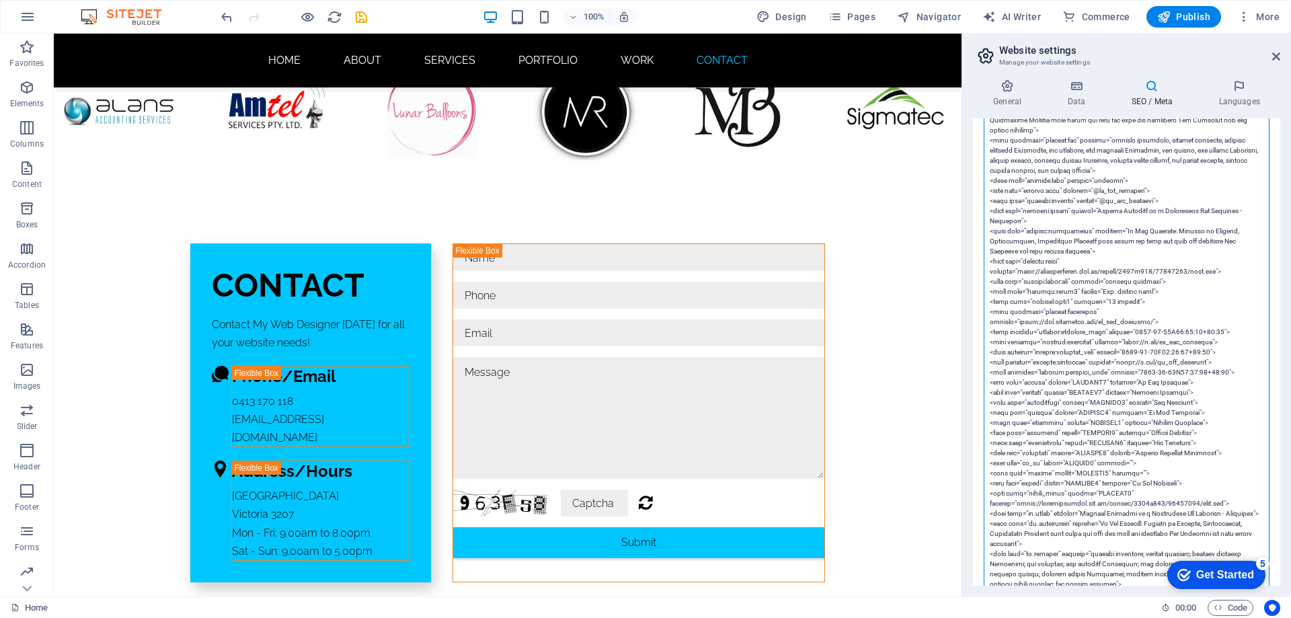
drag, startPoint x: 1121, startPoint y: 323, endPoint x: 1218, endPoint y: 326, distance: 97.6
paste textarea "au.pinterest.com/my_web_designer/"
type textarea "<!-- Google Tag Manager --> <script>(function(w,d,s,l,i){w[l]=w[l]||[];w[l].pus…"
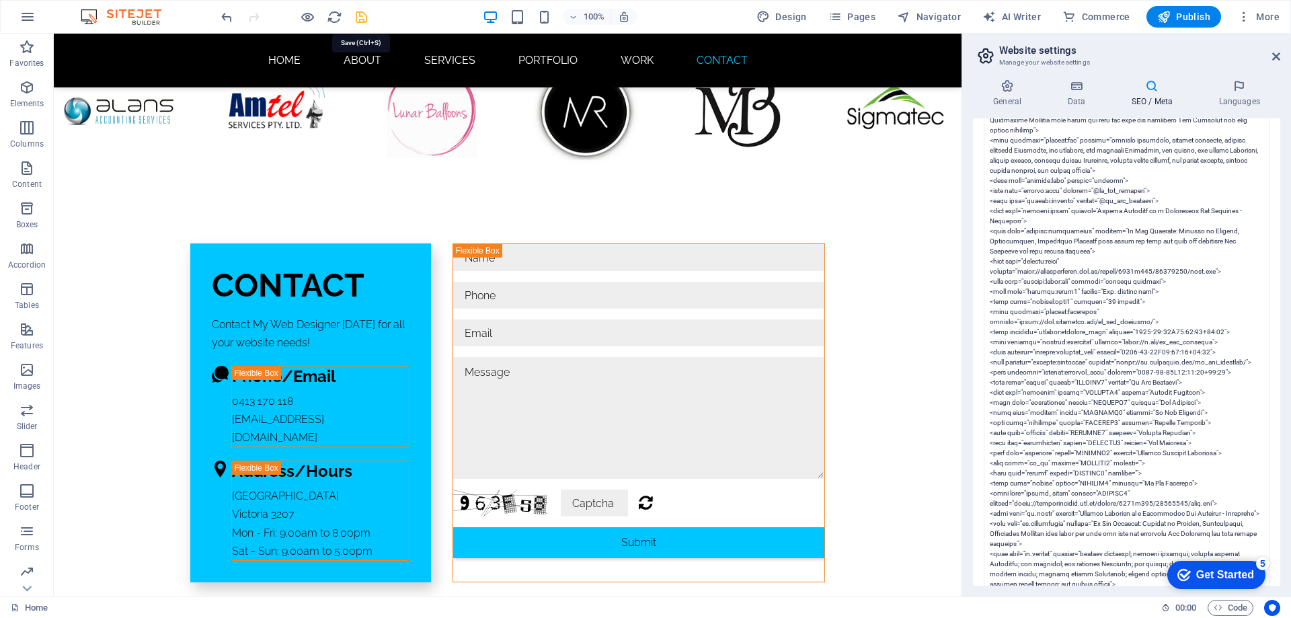
click at [358, 17] on icon "save" at bounding box center [361, 16] width 15 height 15
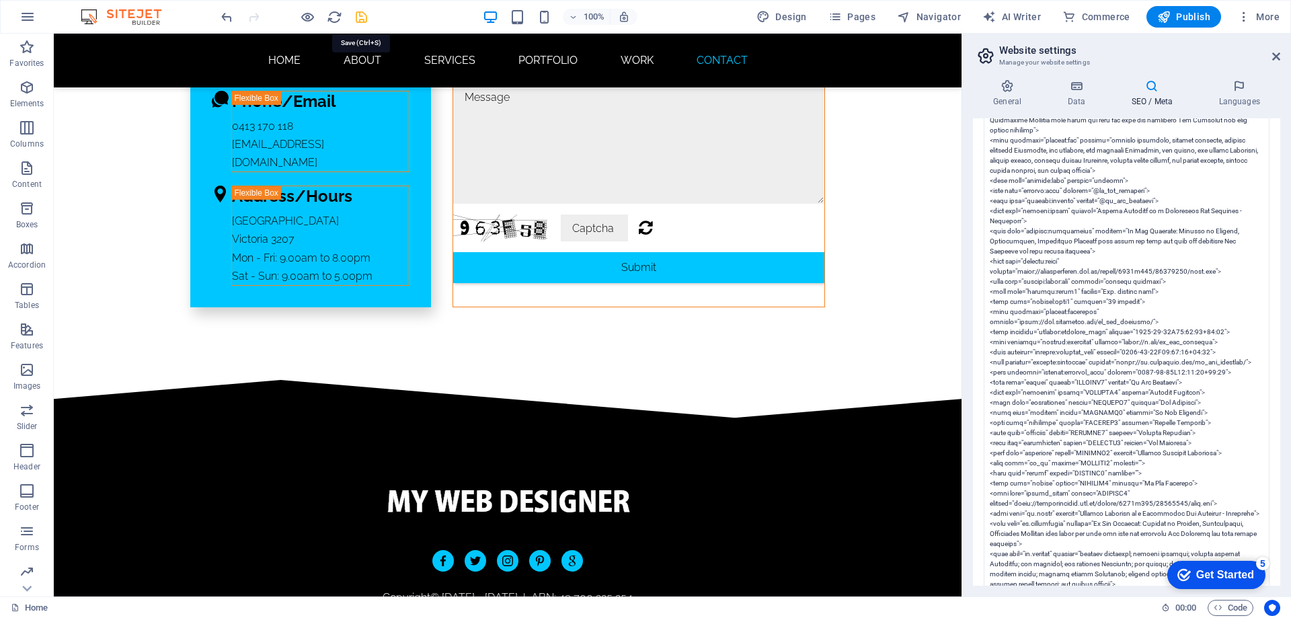
scroll to position [0, 0]
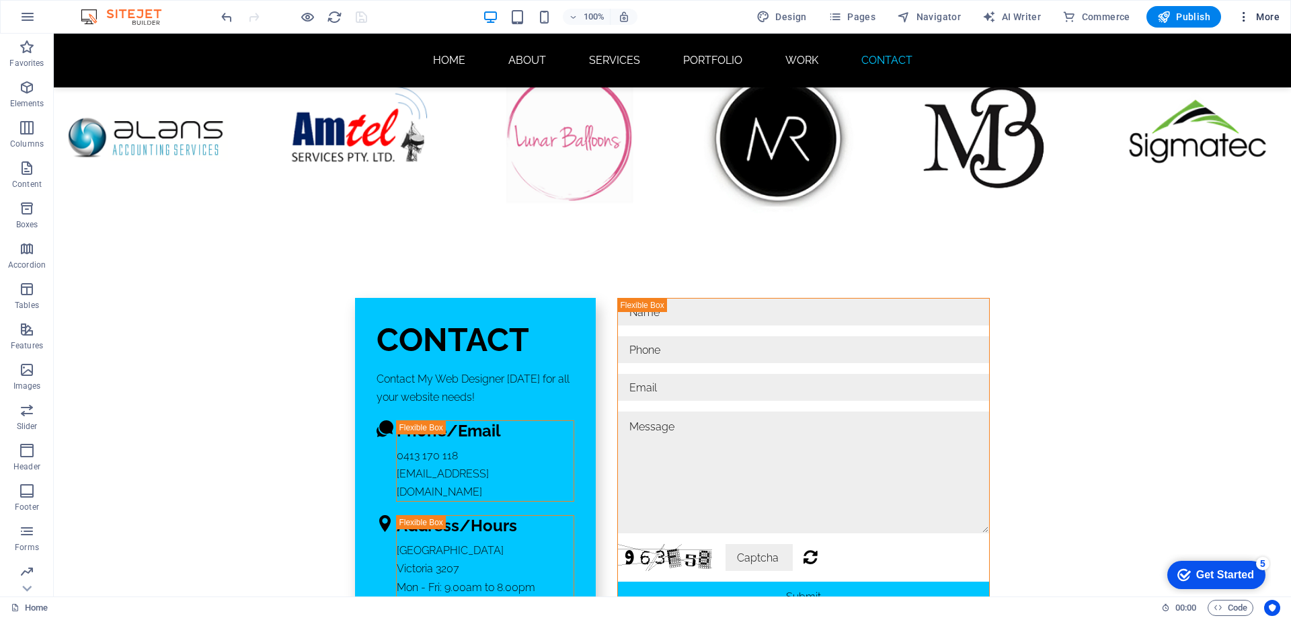
click at [1266, 17] on span "More" at bounding box center [1259, 16] width 42 height 13
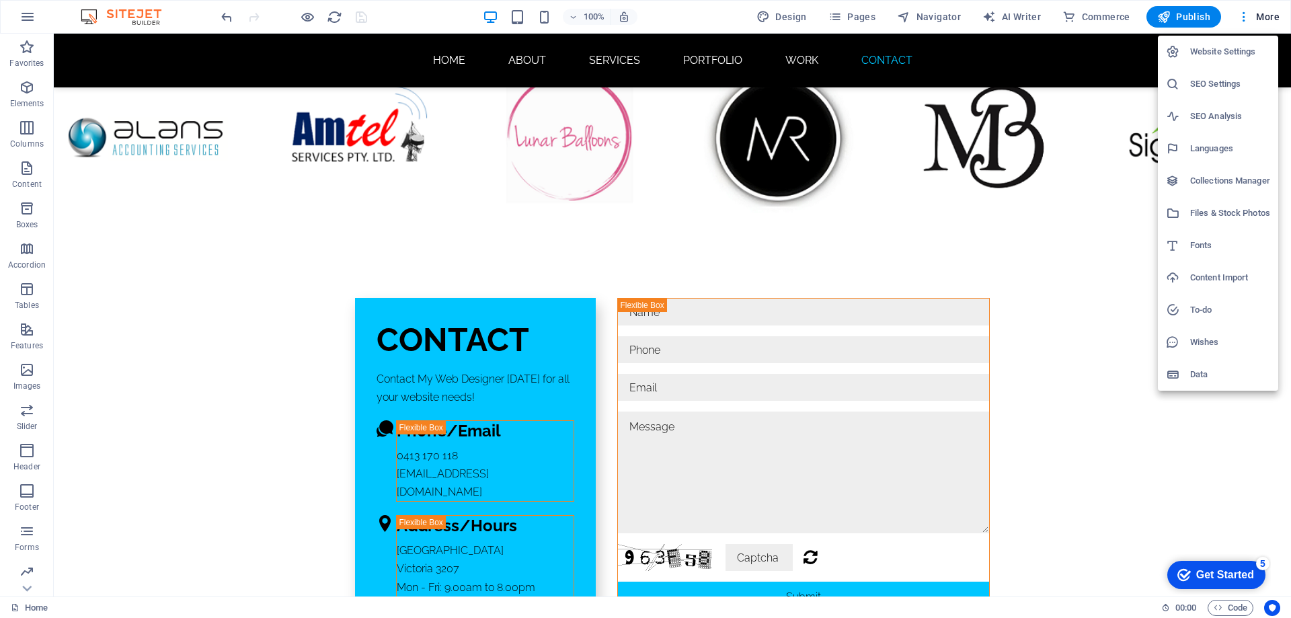
click at [1220, 80] on h6 "SEO Settings" at bounding box center [1230, 84] width 80 height 16
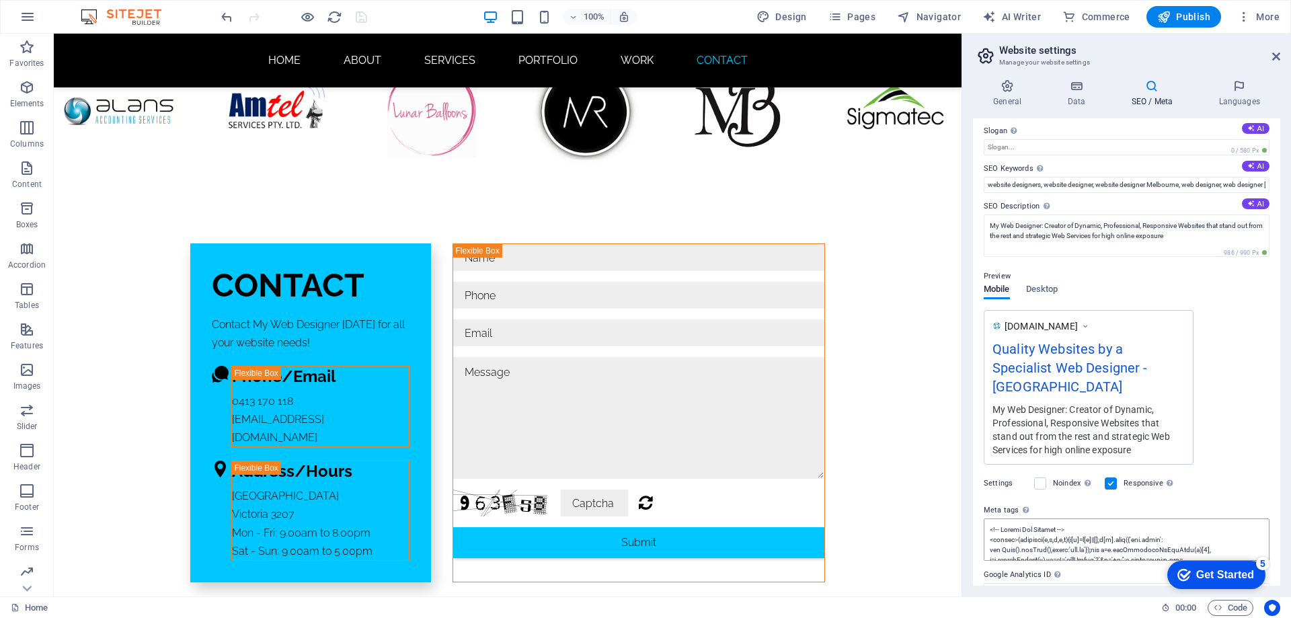
scroll to position [87, 0]
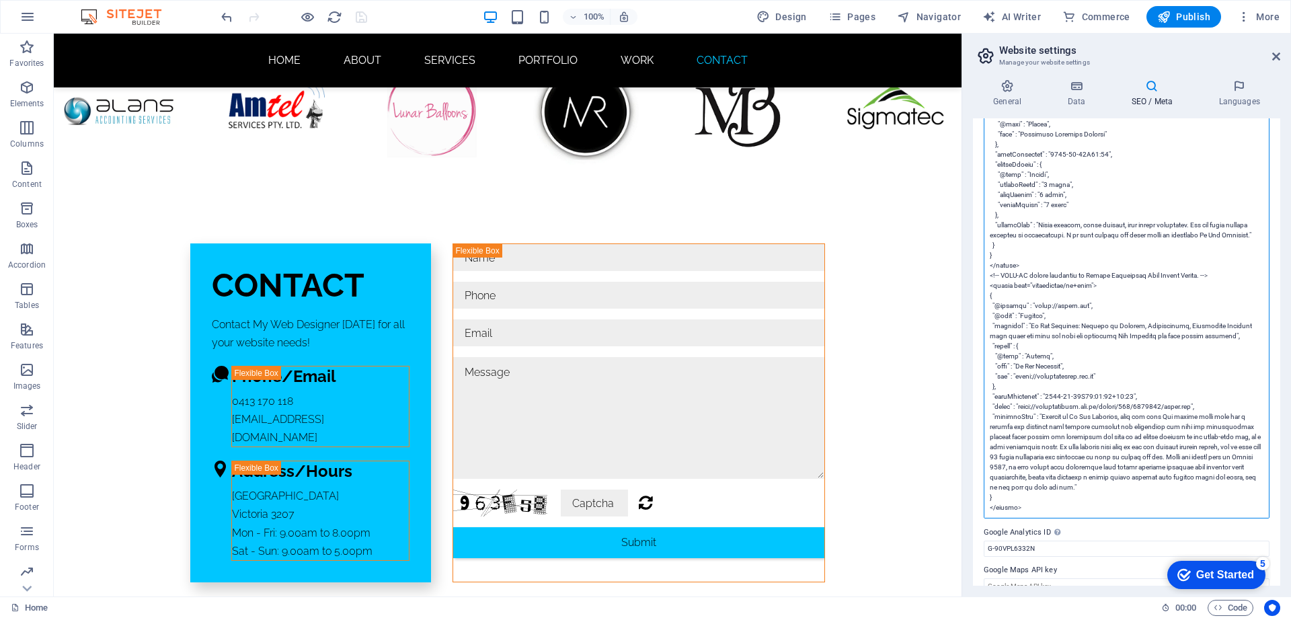
scroll to position [3456, 0]
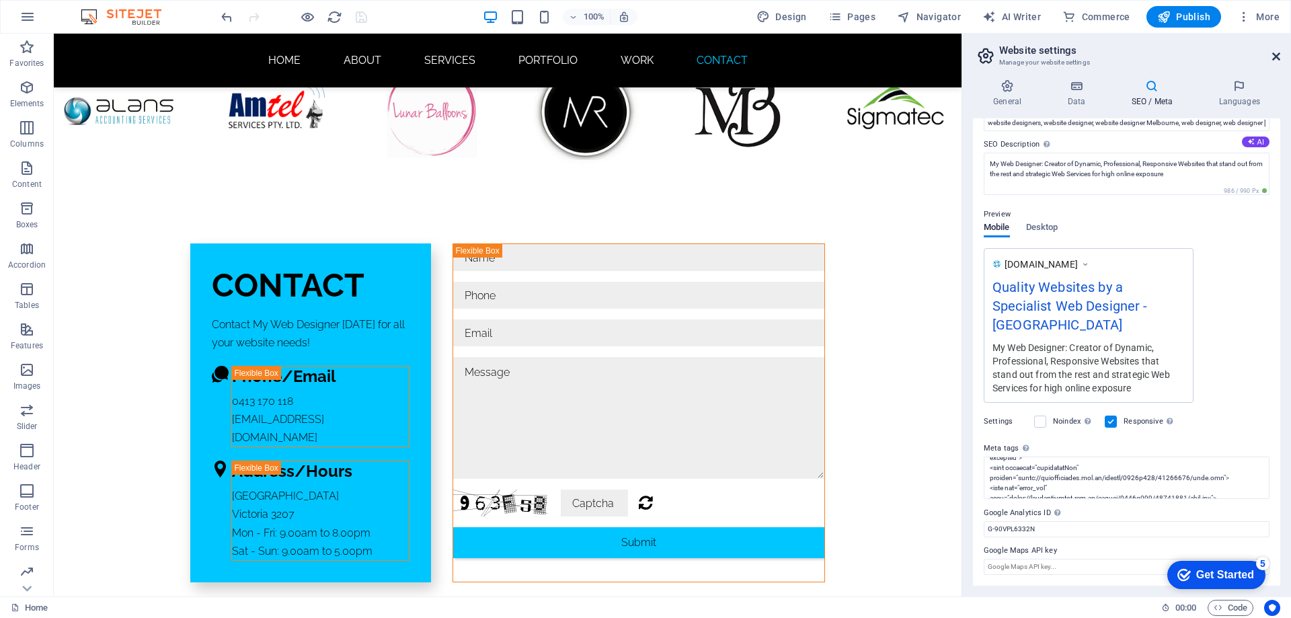
click at [1277, 58] on icon at bounding box center [1277, 56] width 8 height 11
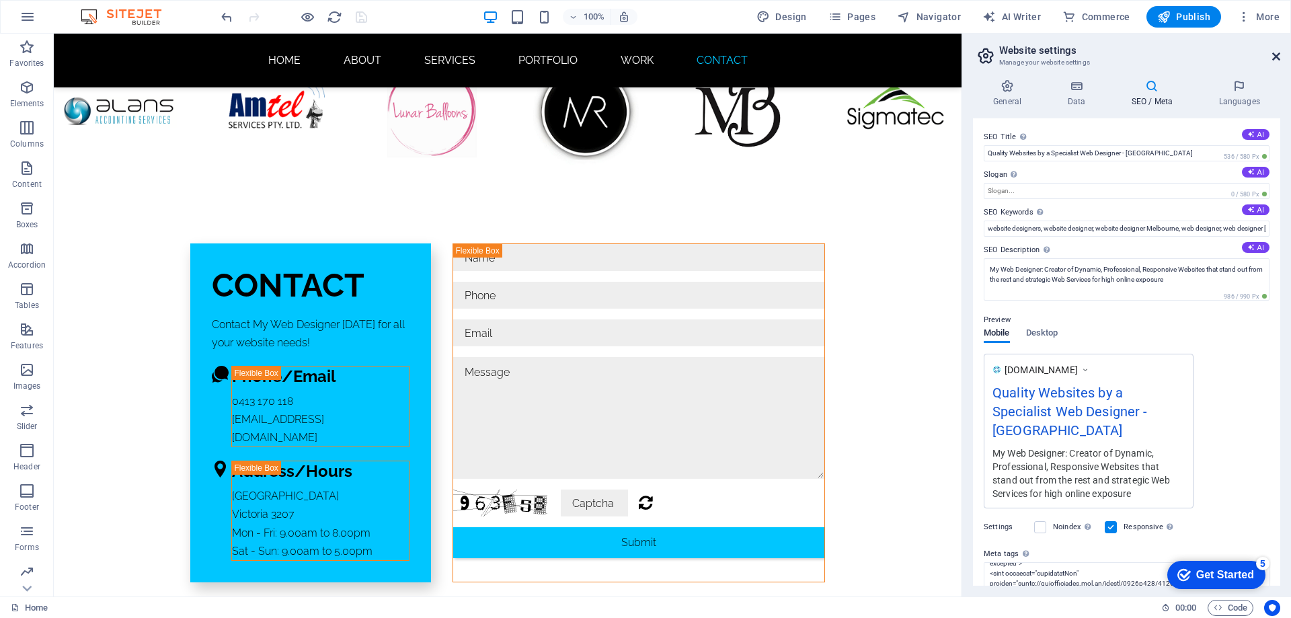
scroll to position [8152, 0]
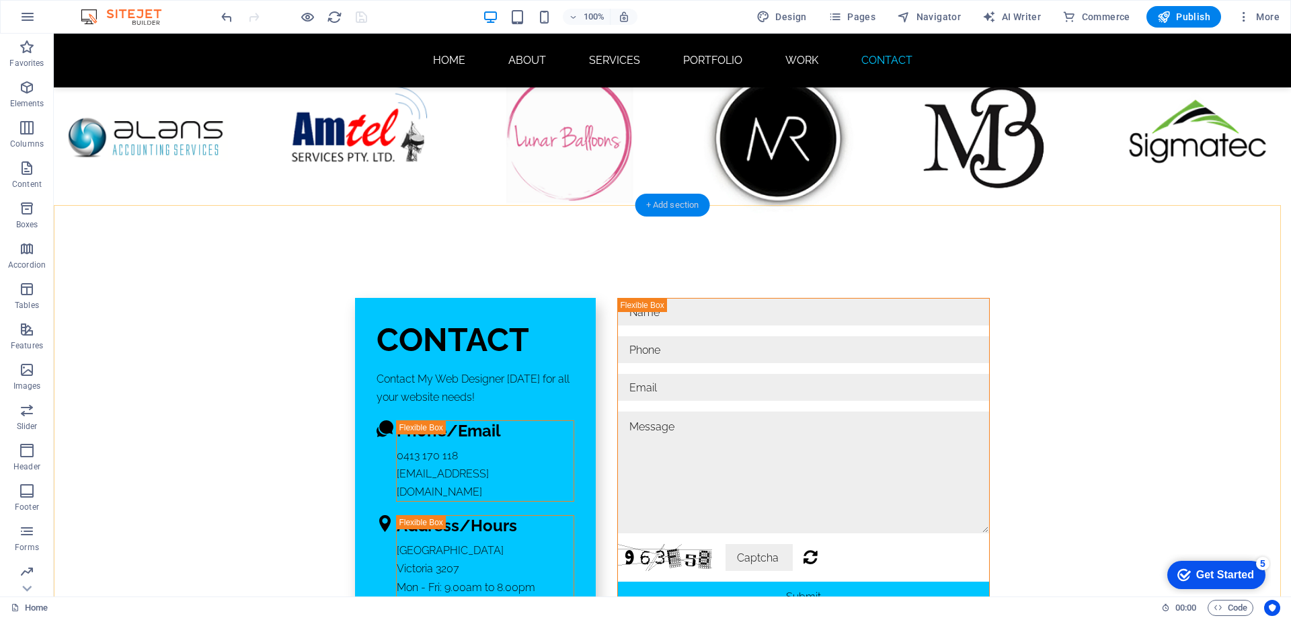
click at [677, 206] on div "+ Add section" at bounding box center [673, 205] width 75 height 23
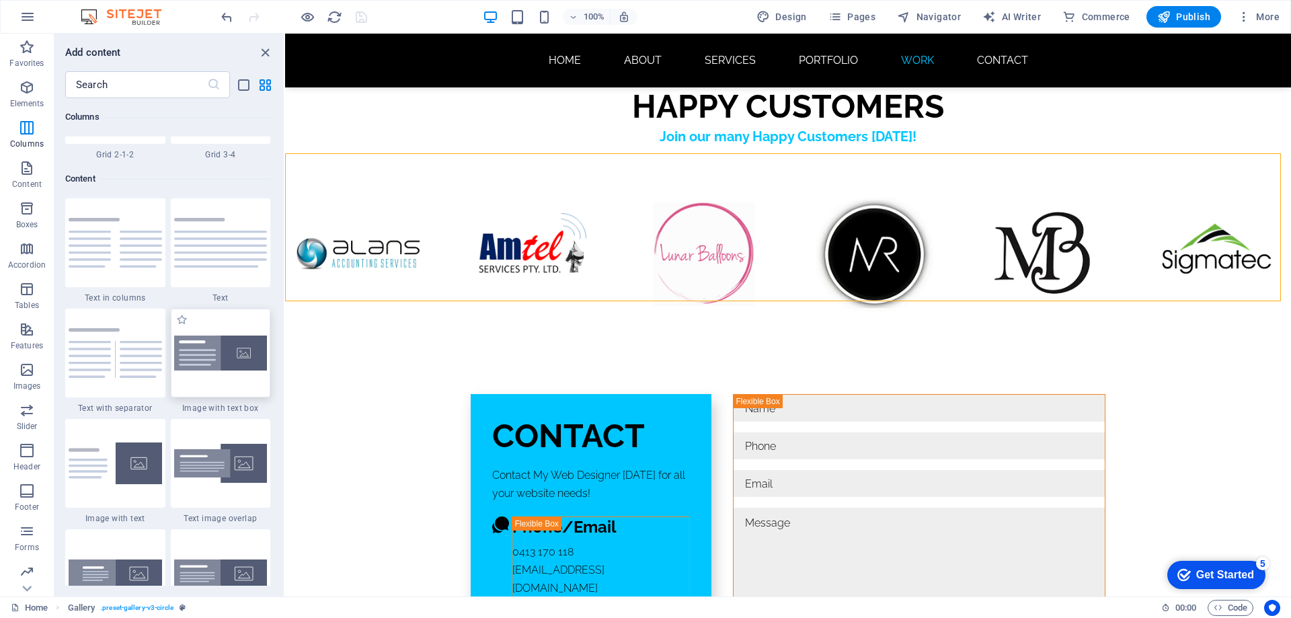
scroll to position [2353, 0]
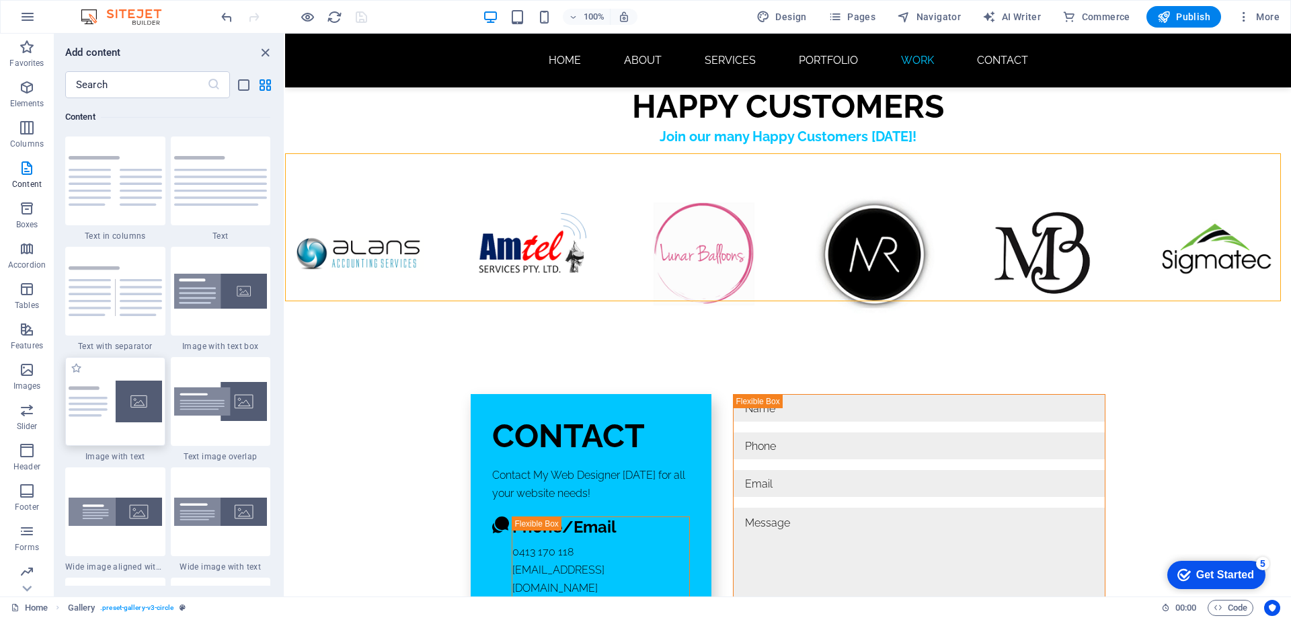
click at [122, 402] on img at bounding box center [115, 402] width 93 height 42
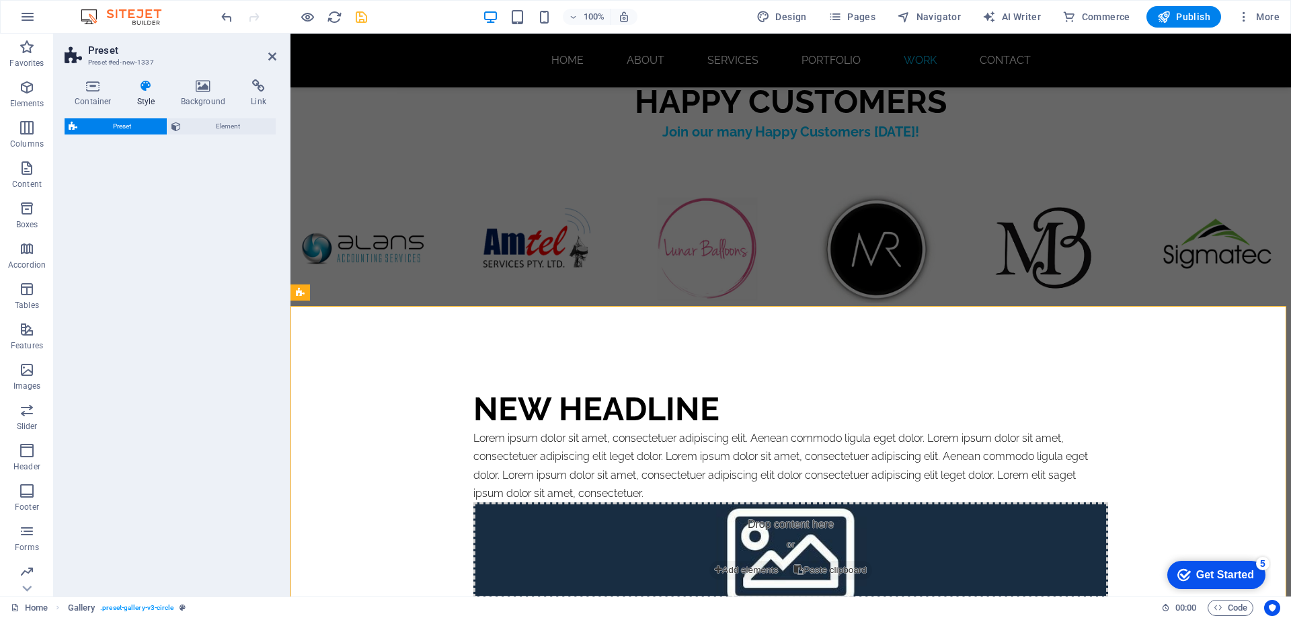
scroll to position [7820, 0]
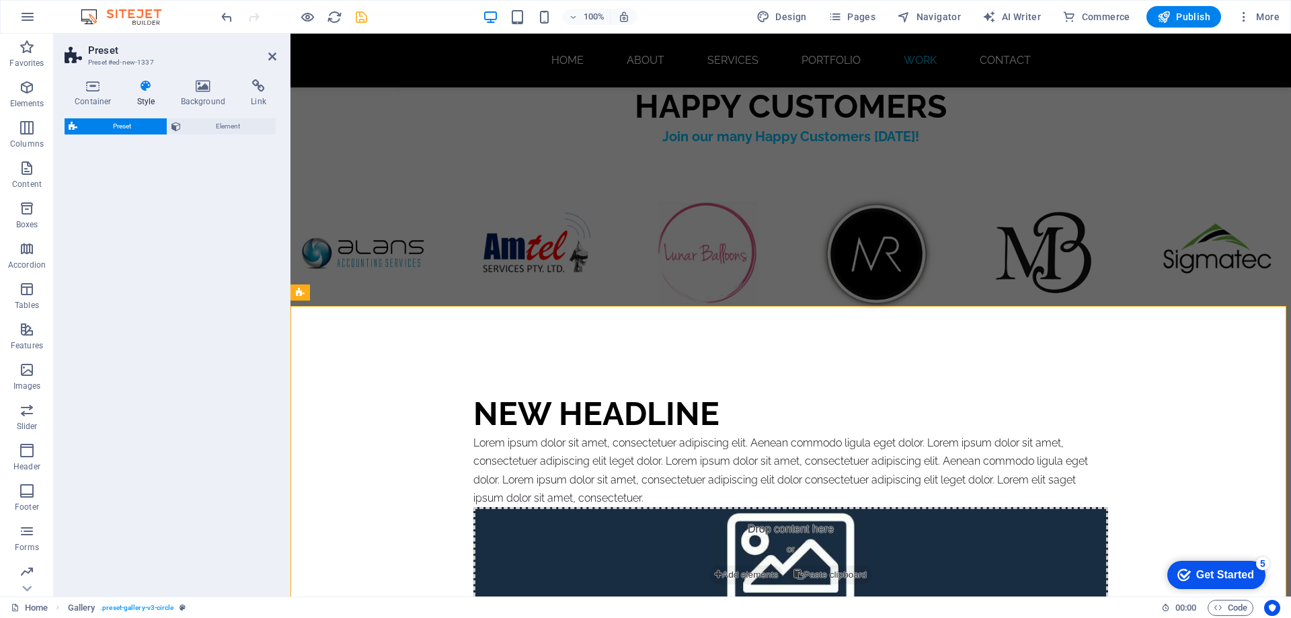
select select "rem"
select select "px"
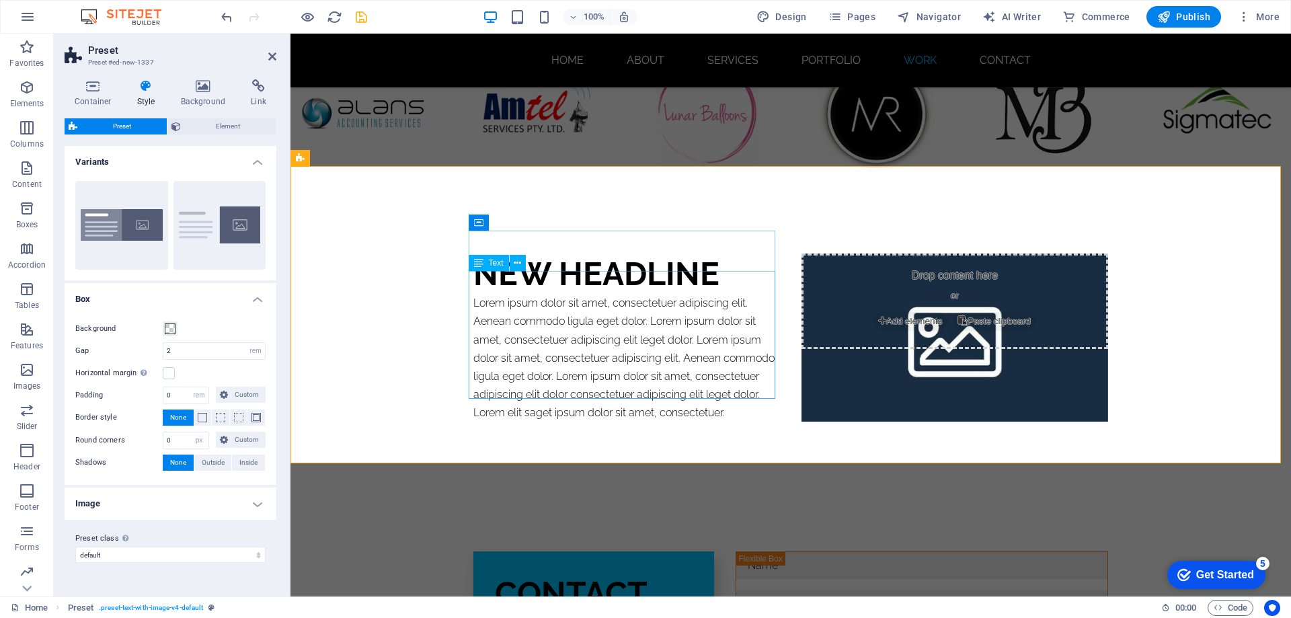
scroll to position [7954, 0]
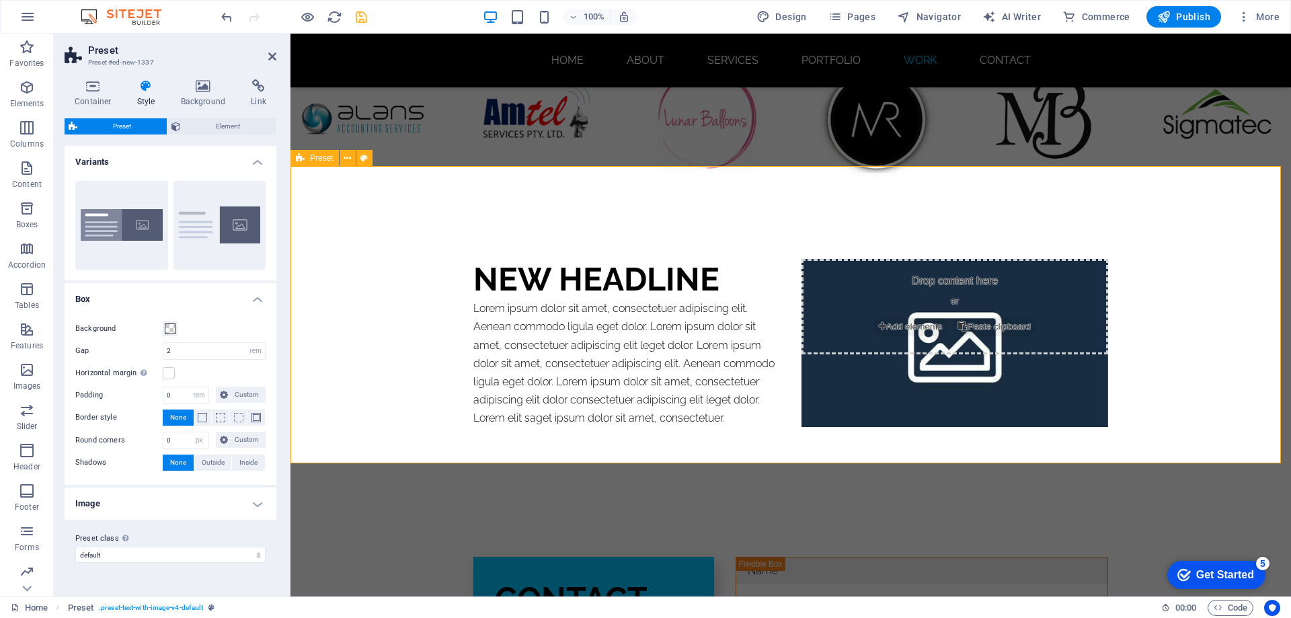
click at [330, 262] on div "New headline Lorem ipsum dolor sit amet, consectetuer adipiscing elit. Aenean c…" at bounding box center [791, 342] width 1001 height 297
click at [422, 266] on div "New headline Lorem ipsum dolor sit amet, consectetuer adipiscing elit. Aenean c…" at bounding box center [791, 342] width 1001 height 297
click at [254, 163] on h4 "Variants" at bounding box center [171, 158] width 212 height 24
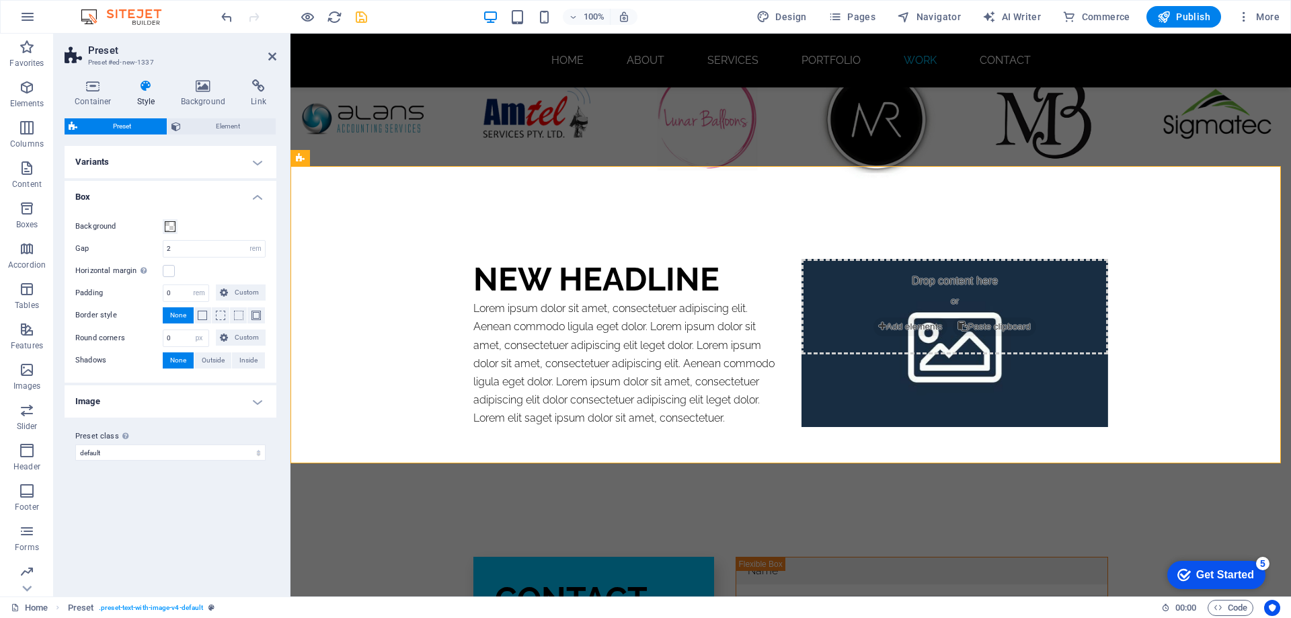
click at [262, 165] on h4 "Variants" at bounding box center [171, 162] width 212 height 32
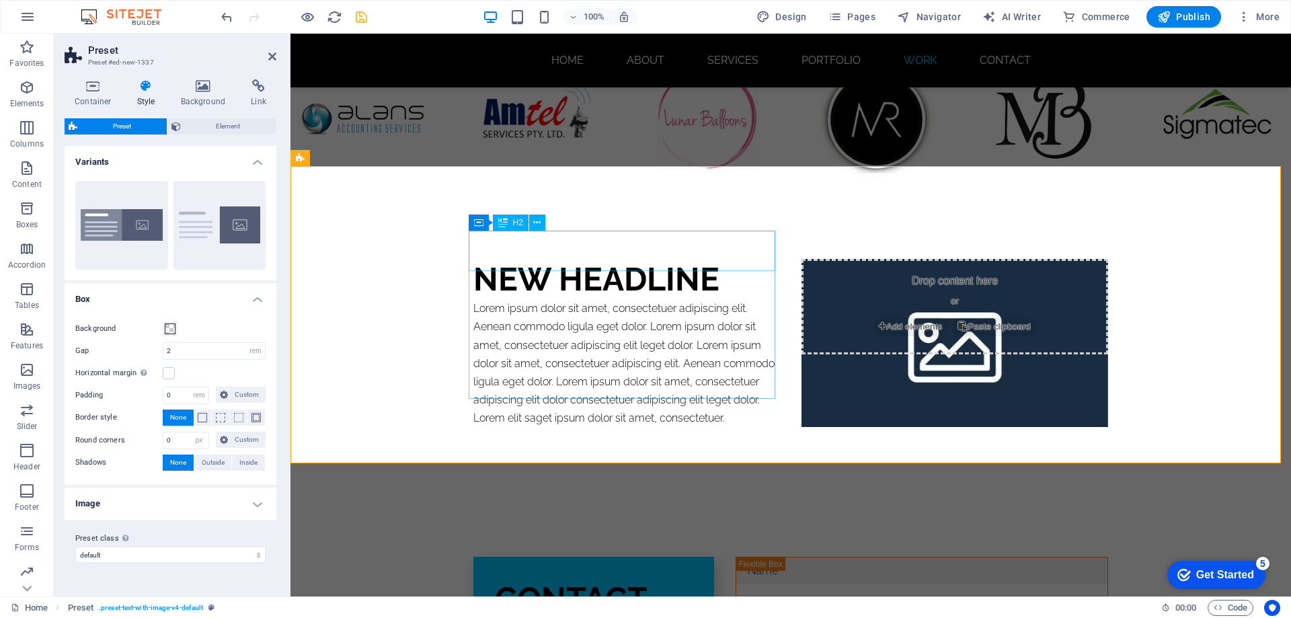
click at [636, 259] on div "New headline" at bounding box center [627, 279] width 307 height 40
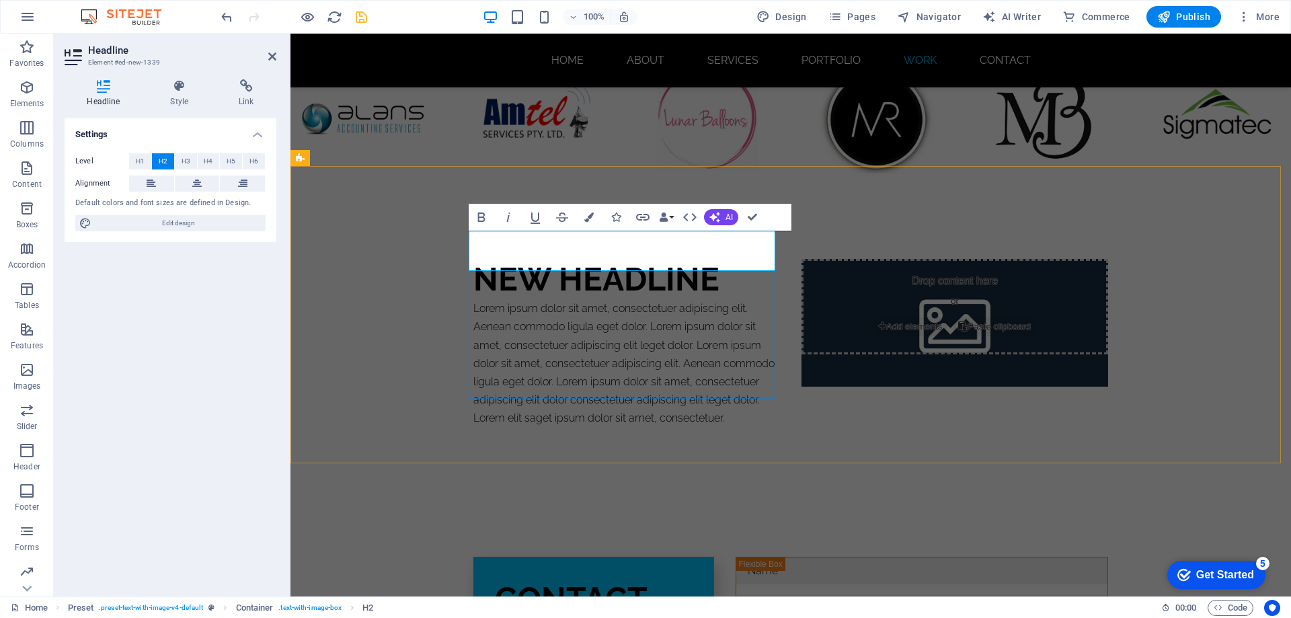
click at [724, 259] on h2 "New headline" at bounding box center [627, 279] width 307 height 40
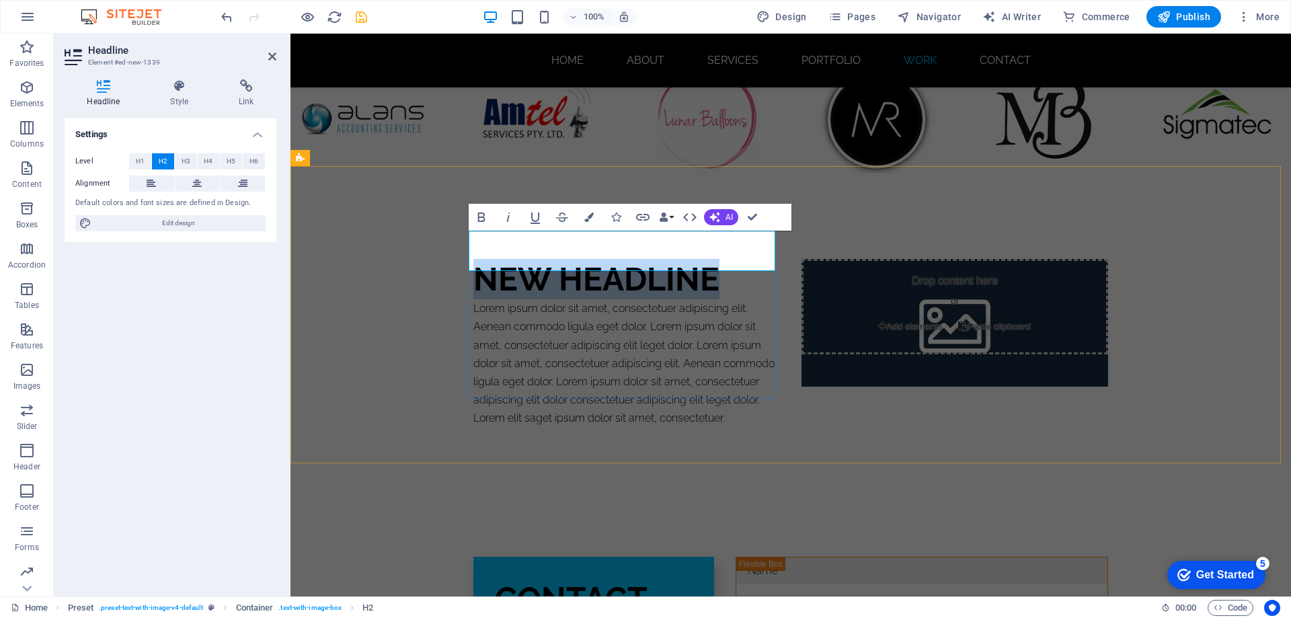
drag, startPoint x: 710, startPoint y: 252, endPoint x: 477, endPoint y: 254, distance: 232.7
click at [477, 259] on h2 "New headline" at bounding box center [627, 279] width 307 height 40
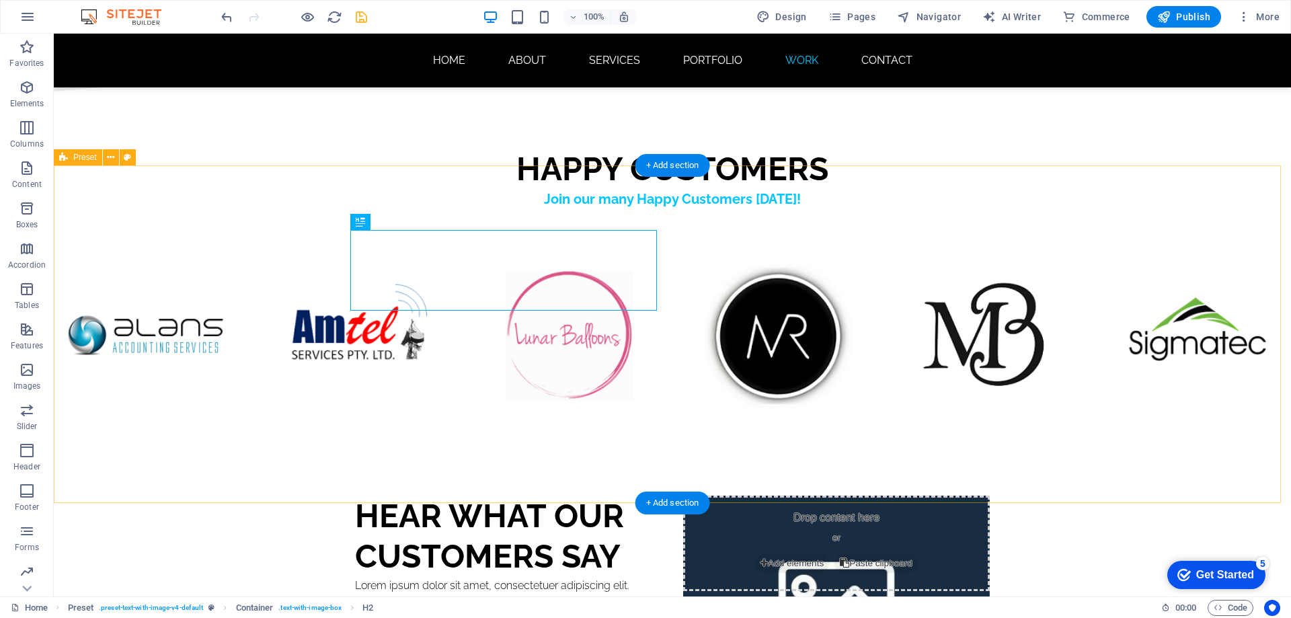
scroll to position [8192, 0]
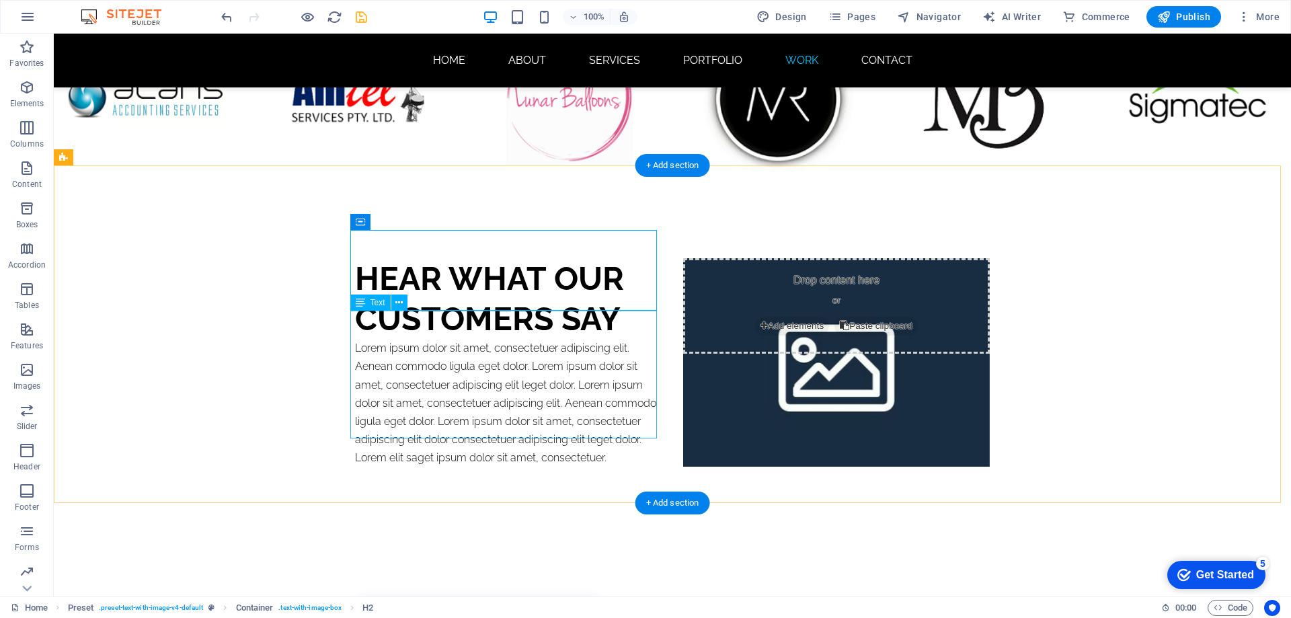
click at [427, 347] on div "Lorem ipsum dolor sit amet, consectetuer adipiscing elit. Aenean commodo ligula…" at bounding box center [508, 403] width 307 height 128
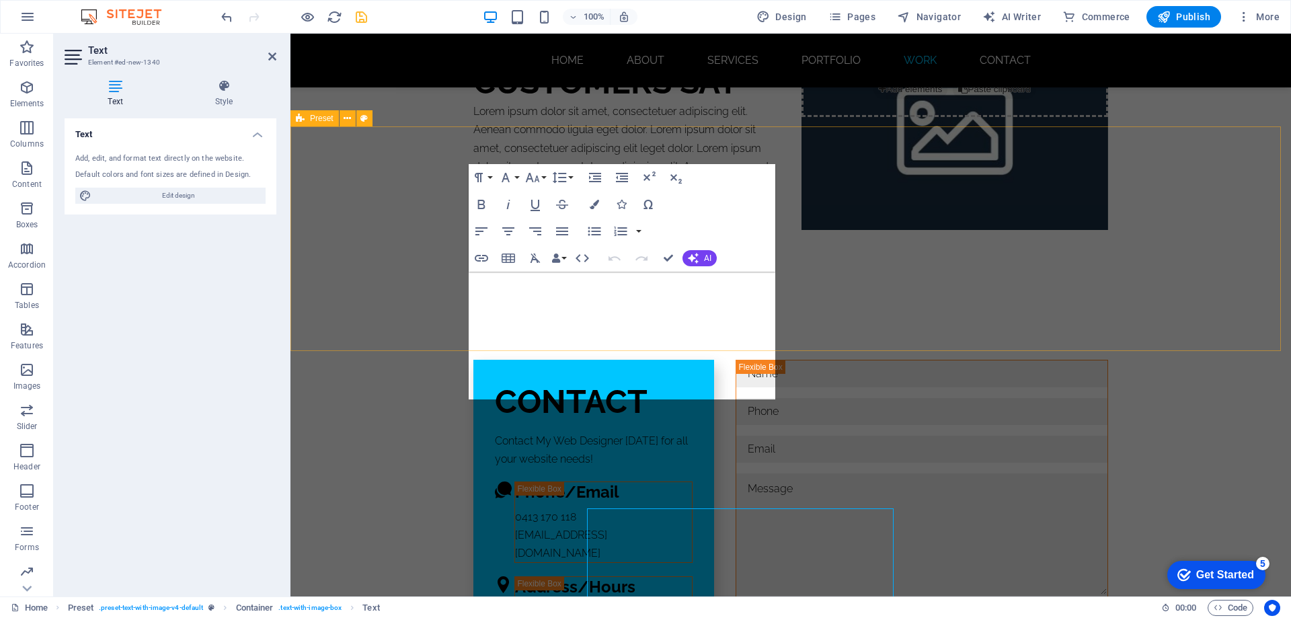
scroll to position [7994, 0]
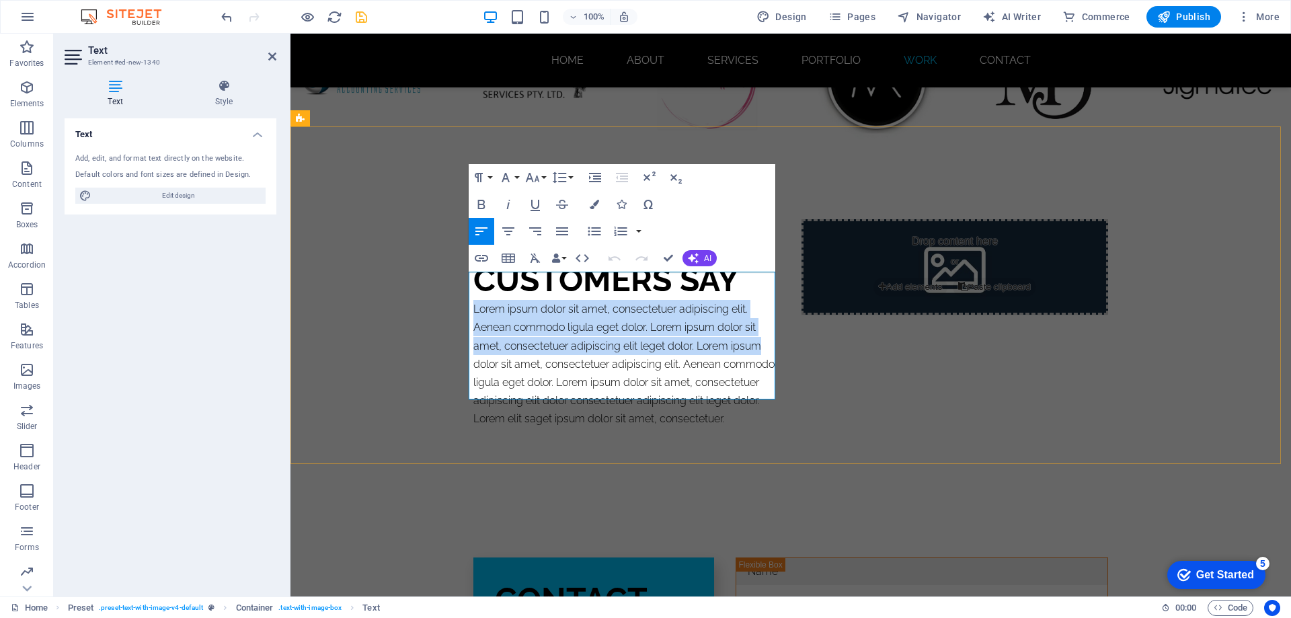
drag, startPoint x: 469, startPoint y: 279, endPoint x: 762, endPoint y: 317, distance: 295.7
click at [762, 317] on p "Lorem ipsum dolor sit amet, consectetuer adipiscing elit. Aenean commodo ligula…" at bounding box center [627, 364] width 307 height 128
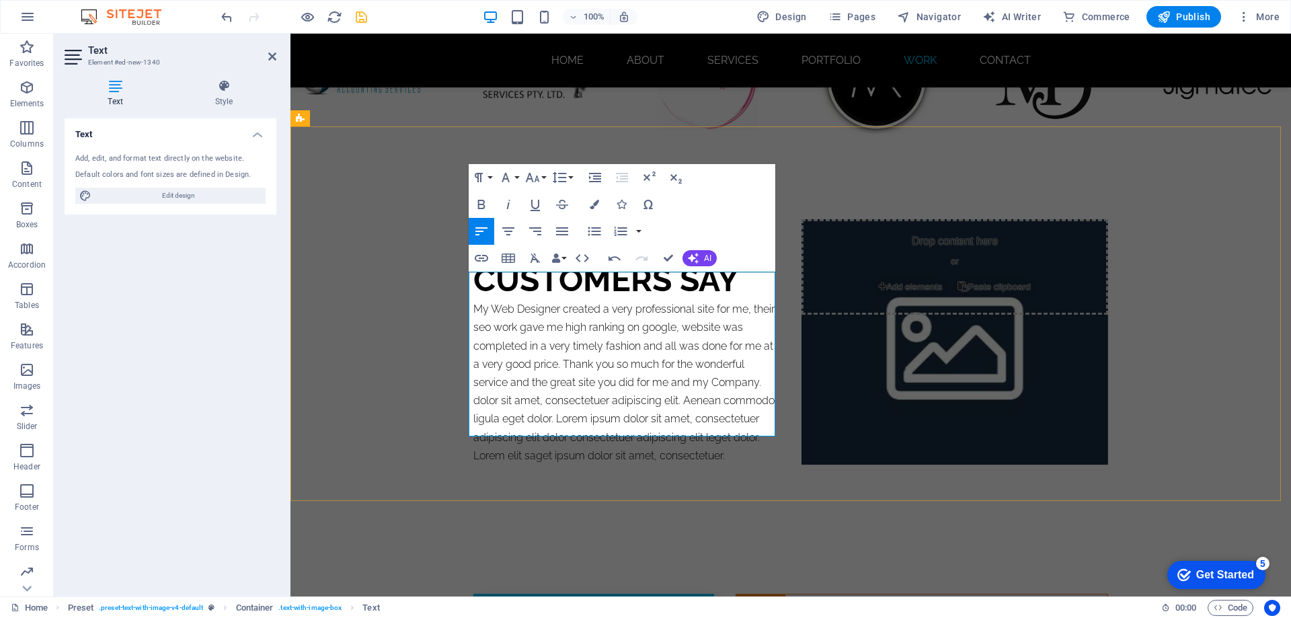
click at [759, 355] on p "My Web Designer created a very professional site for me, their seo work gave me…" at bounding box center [627, 382] width 307 height 165
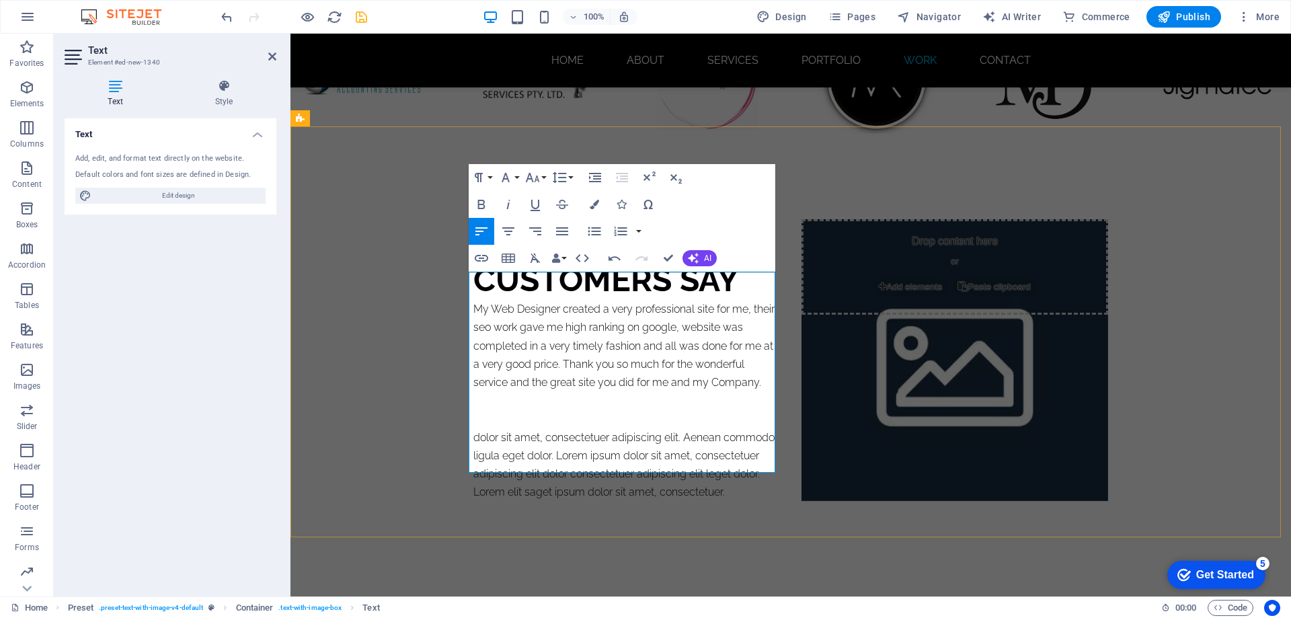
click at [478, 410] on p at bounding box center [627, 419] width 307 height 18
click at [480, 410] on p at bounding box center [627, 419] width 307 height 18
click at [493, 391] on p at bounding box center [627, 400] width 307 height 18
click at [499, 410] on p at bounding box center [627, 419] width 307 height 18
click at [552, 410] on p at bounding box center [627, 419] width 307 height 18
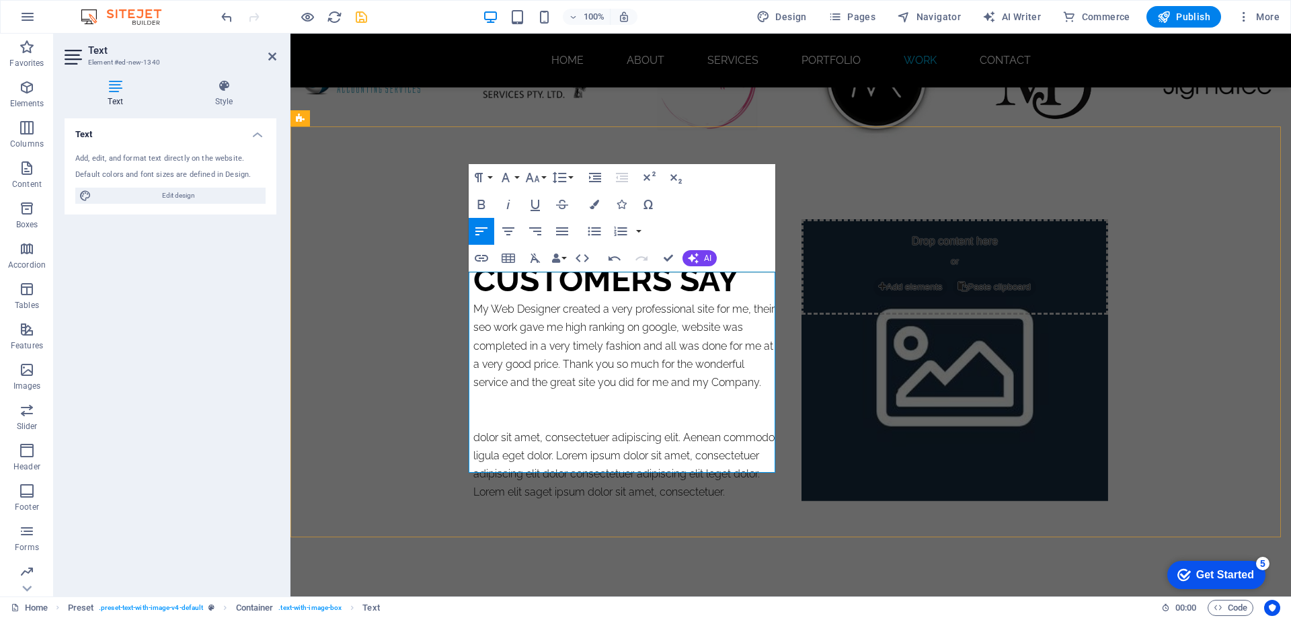
click at [593, 391] on p at bounding box center [627, 400] width 307 height 18
click at [676, 347] on p "My Web Designer created a very professional site for me, their seo work gave me…" at bounding box center [627, 345] width 307 height 91
drag, startPoint x: 687, startPoint y: 342, endPoint x: 728, endPoint y: 342, distance: 40.4
click at [689, 342] on p "My Web Designer created a very professional site for me, their seo work gave me…" at bounding box center [627, 345] width 307 height 91
drag, startPoint x: 730, startPoint y: 343, endPoint x: 736, endPoint y: 346, distance: 7.2
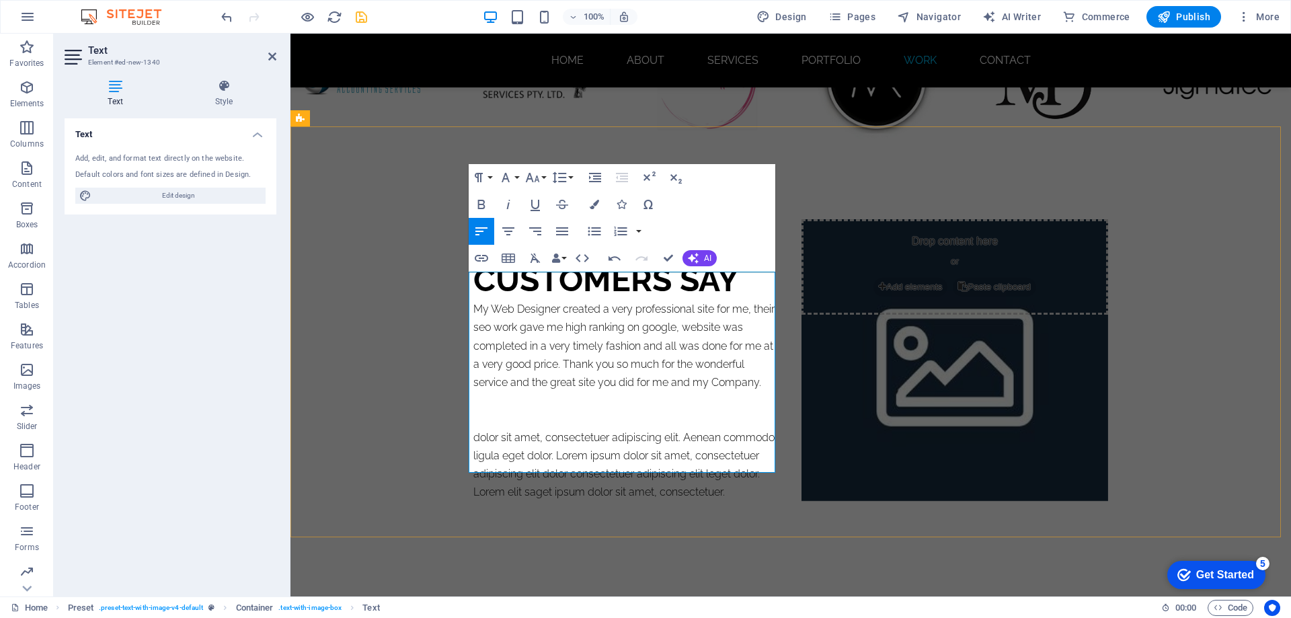
click at [730, 344] on p "My Web Designer created a very professional site for me, their seo work gave me…" at bounding box center [627, 345] width 307 height 91
click at [749, 353] on p "My Web Designer created a very professional site for me, their seo work gave me…" at bounding box center [627, 345] width 307 height 91
click at [765, 354] on p "My Web Designer created a very professional site for me, their seo work gave me…" at bounding box center [627, 345] width 307 height 91
click at [474, 300] on p "My Web Designer created a very professional site for me, their seo work gave me…" at bounding box center [627, 345] width 307 height 91
click at [478, 300] on p "My Web Designer created a very professional site for me, their seo work gave me…" at bounding box center [627, 345] width 307 height 91
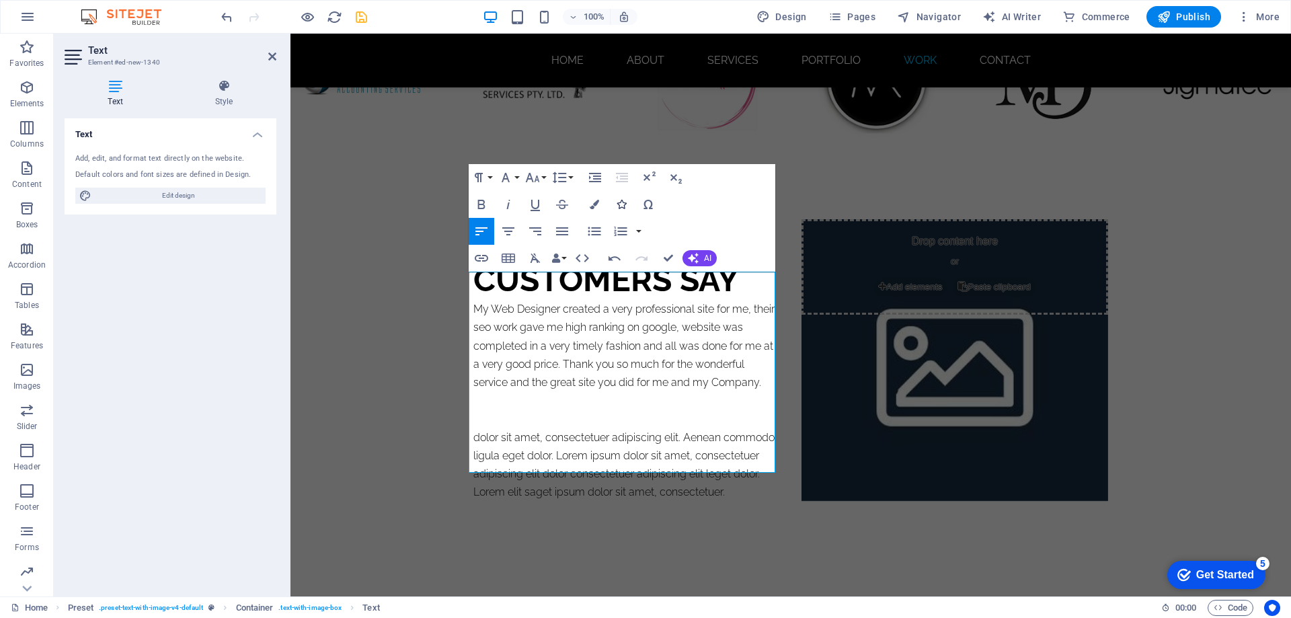
click at [624, 204] on icon "button" at bounding box center [621, 204] width 9 height 9
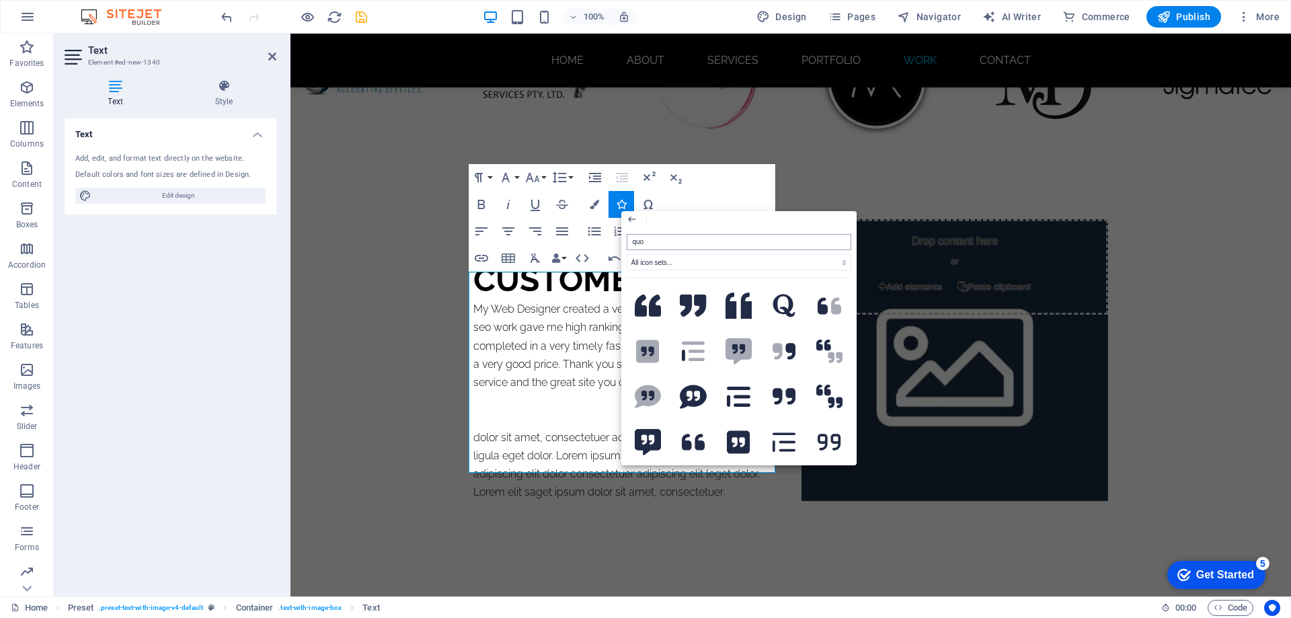
type input "quot"
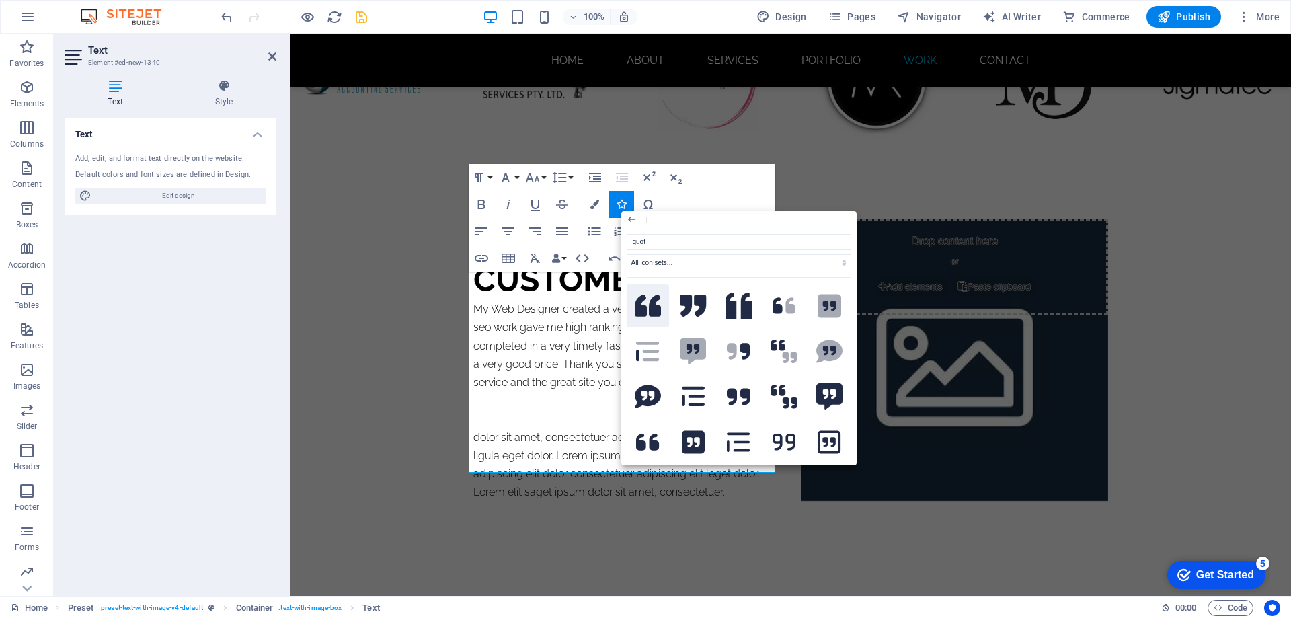
click at [648, 311] on icon at bounding box center [648, 306] width 27 height 22
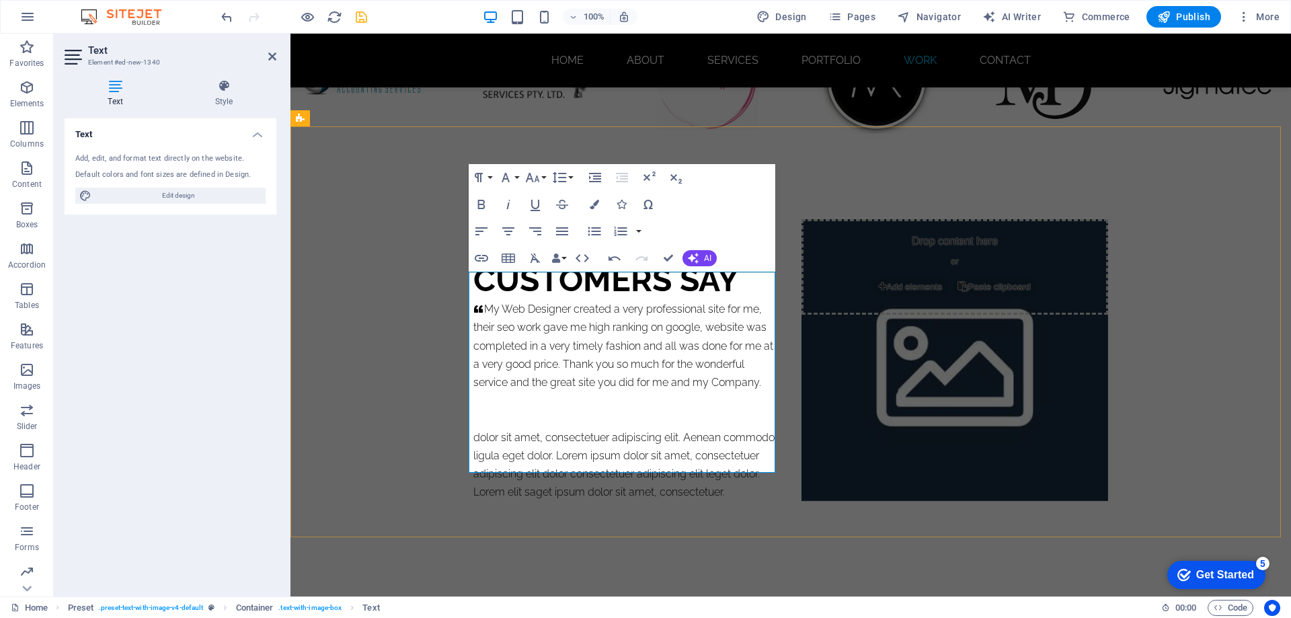
click at [480, 300] on p "My Web Designer created a very professional site for me, their seo work gave me…" at bounding box center [627, 345] width 307 height 91
click at [760, 355] on p "My Web Designer created a very professional site for me, their seo work gave me…" at bounding box center [627, 345] width 307 height 91
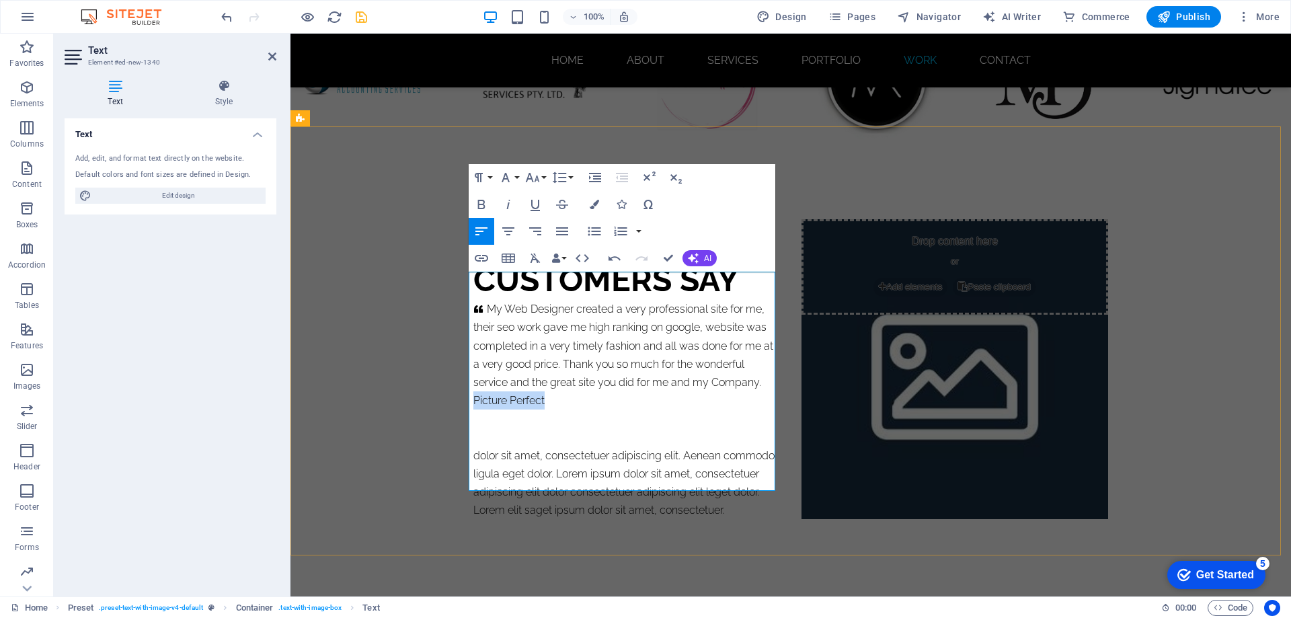
drag, startPoint x: 543, startPoint y: 372, endPoint x: 468, endPoint y: 373, distance: 74.7
click at [474, 391] on p "Picture Perfect" at bounding box center [627, 400] width 307 height 18
click at [482, 202] on icon "button" at bounding box center [482, 204] width 16 height 16
click at [563, 391] on p "Picture Perfect" at bounding box center [627, 400] width 307 height 18
click at [474, 447] on p "dolor sit amet, consectetuer adipiscing elit. Aenean commodo ligula eget dolor.…" at bounding box center [627, 483] width 307 height 73
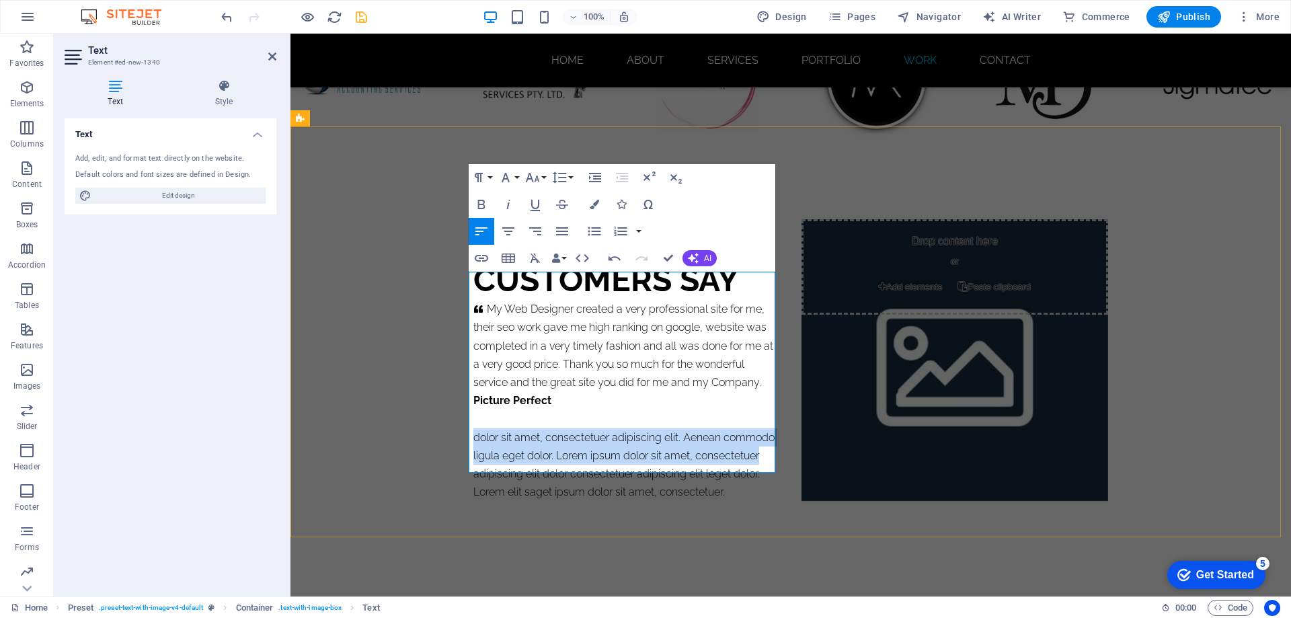
drag, startPoint x: 471, startPoint y: 409, endPoint x: 763, endPoint y: 426, distance: 292.4
click at [763, 428] on p "dolor sit amet, consectetuer adipiscing elit. Aenean commodo ligula eget dolor.…" at bounding box center [627, 464] width 307 height 73
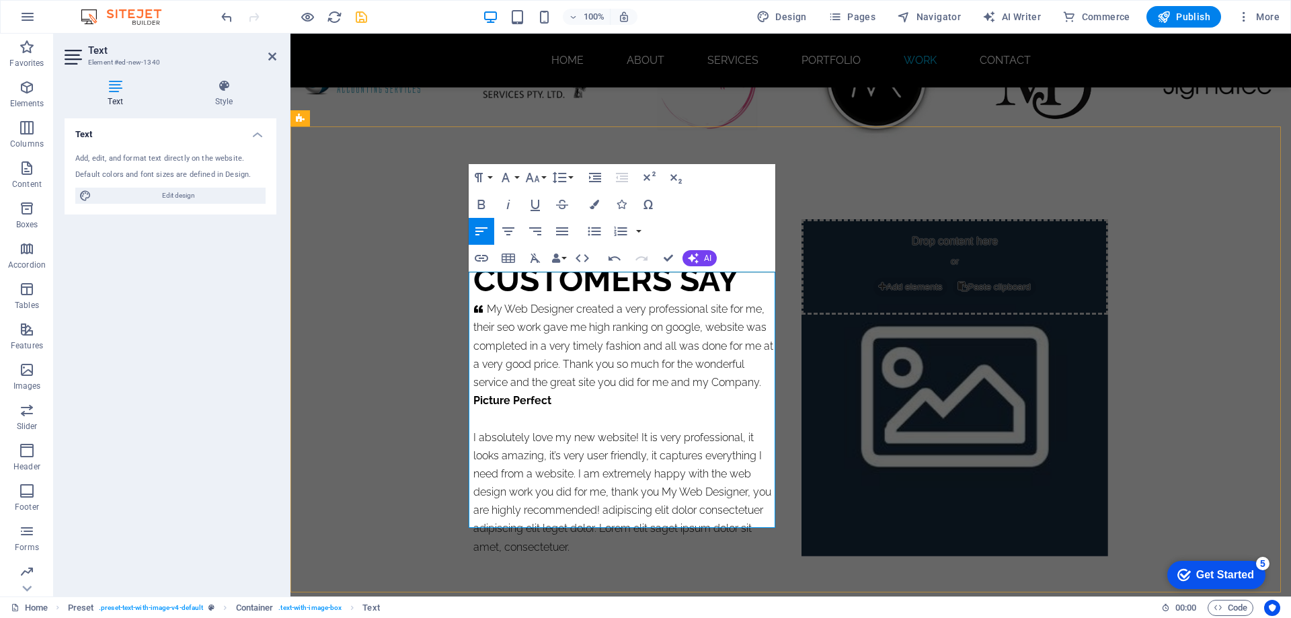
click at [474, 428] on p "I absolutely love my new website! It is very professional, it looks amazing, it…" at bounding box center [627, 492] width 307 height 128
click at [482, 428] on p "I absolutely love my new website! It is very professional, it looks amazing, it…" at bounding box center [627, 492] width 307 height 128
click at [620, 203] on icon "button" at bounding box center [621, 204] width 9 height 9
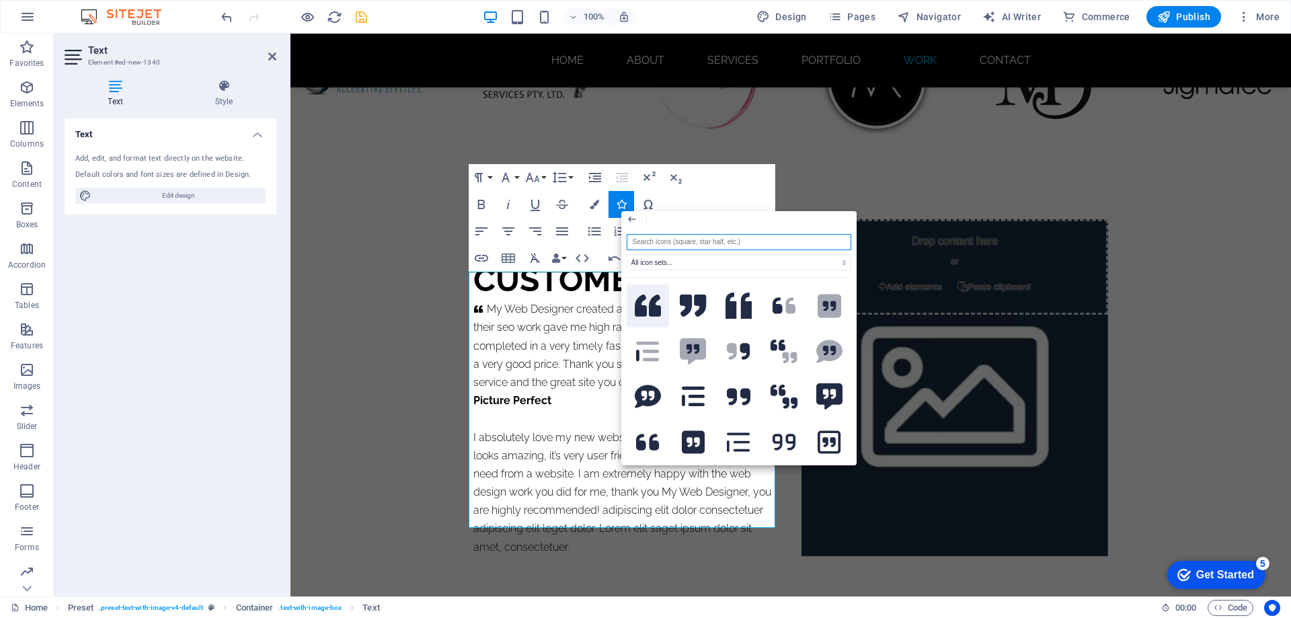
click at [650, 303] on icon at bounding box center [648, 306] width 27 height 22
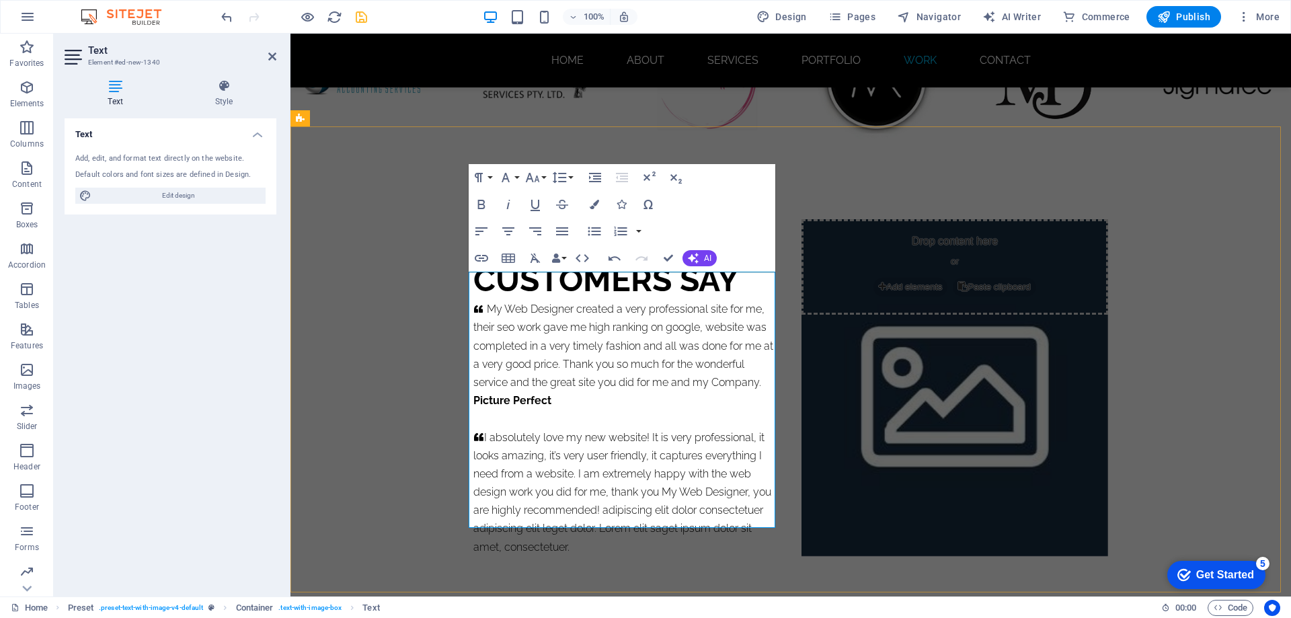
click at [478, 432] on icon at bounding box center [479, 437] width 11 height 11
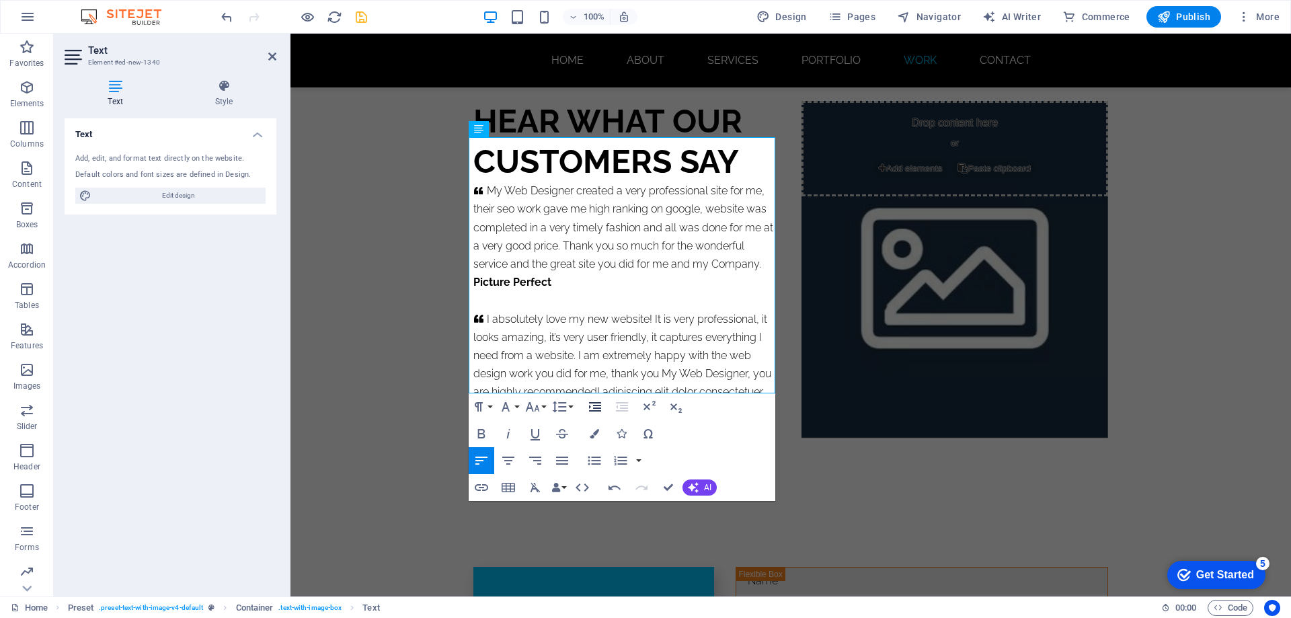
scroll to position [8128, 0]
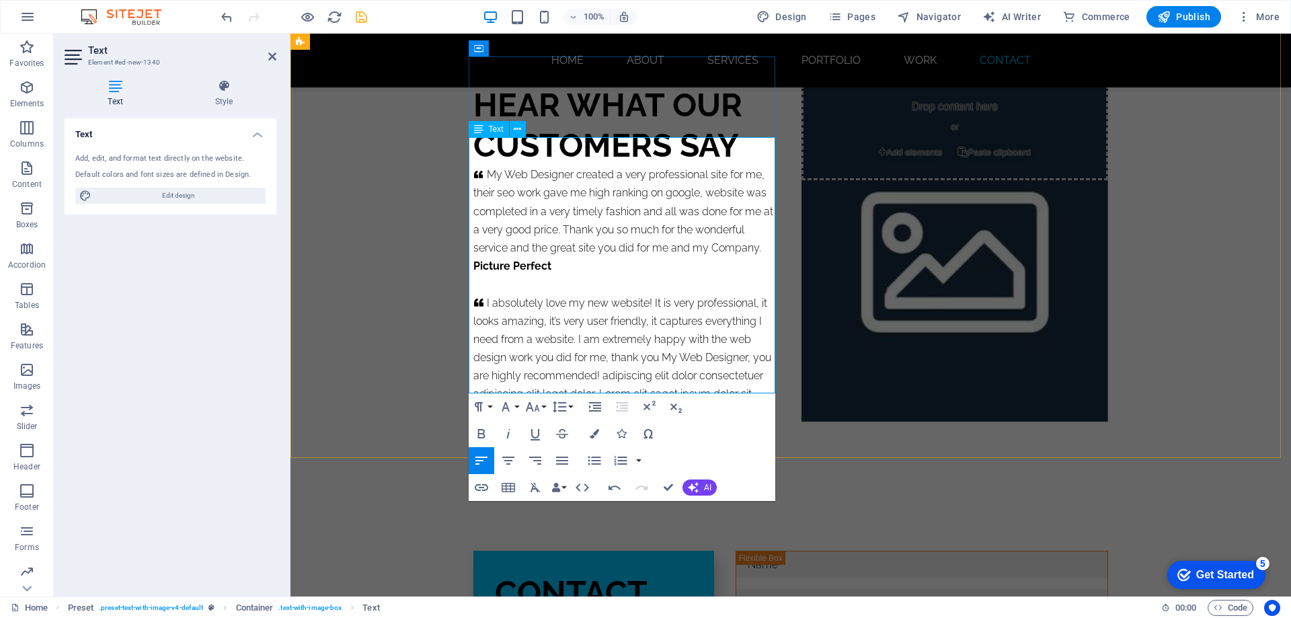
click at [599, 348] on p "I absolutely love my new website! It is very professional, it looks amazing, it…" at bounding box center [627, 358] width 307 height 128
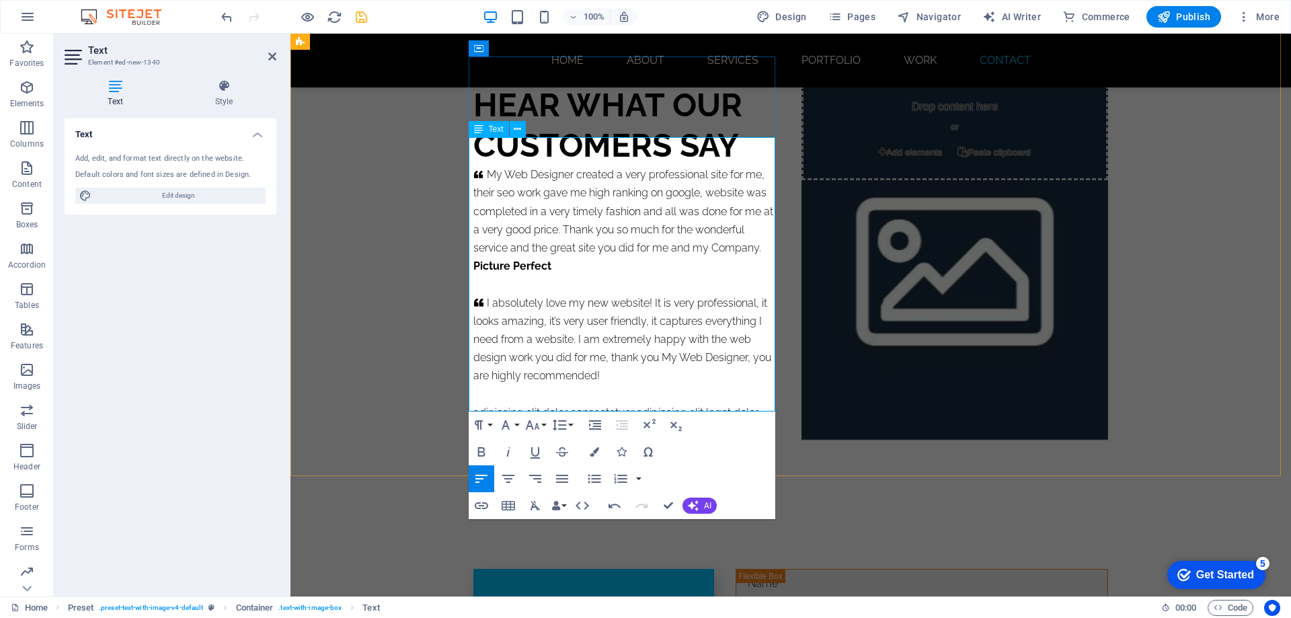
click at [600, 349] on p "I absolutely love my new website! It is very professional, it looks amazing, it…" at bounding box center [627, 339] width 307 height 91
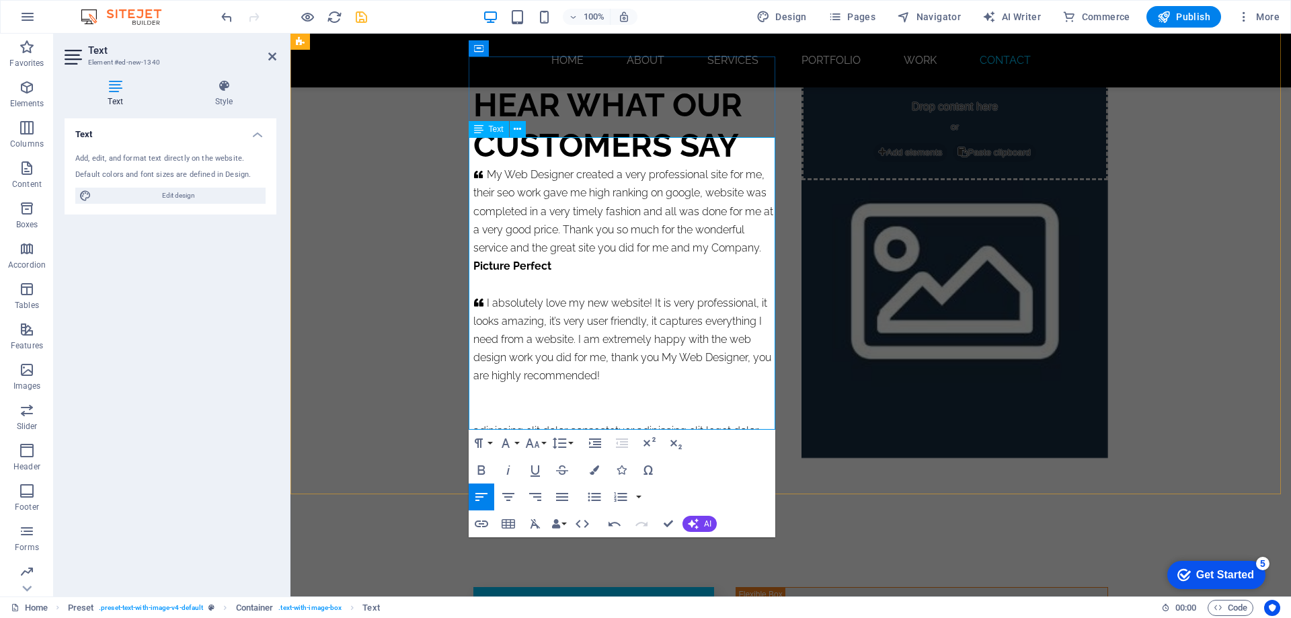
click at [487, 385] on p at bounding box center [627, 394] width 307 height 18
click at [606, 350] on p "I absolutely love my new website! It is very professional, it looks amazing, it…" at bounding box center [627, 339] width 307 height 91
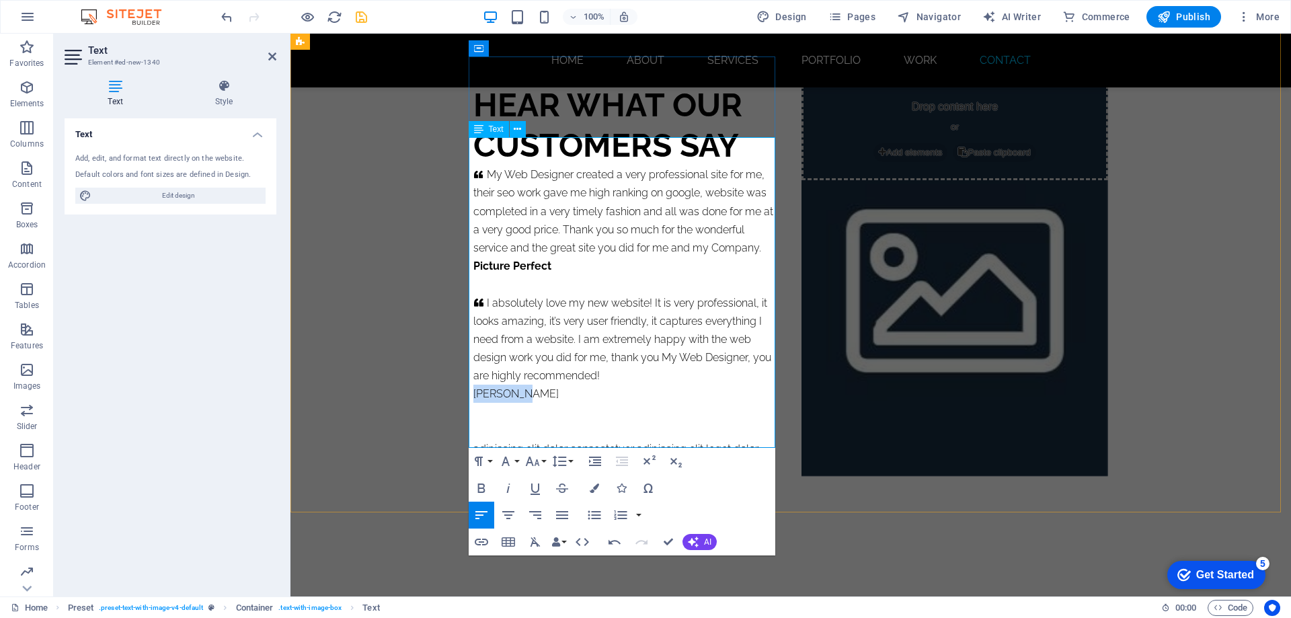
drag, startPoint x: 522, startPoint y: 367, endPoint x: 468, endPoint y: 365, distance: 53.8
click at [474, 385] on p "[PERSON_NAME]" at bounding box center [627, 394] width 307 height 18
click at [480, 488] on icon "button" at bounding box center [482, 488] width 16 height 16
drag, startPoint x: 471, startPoint y: 420, endPoint x: 494, endPoint y: 421, distance: 22.9
click at [474, 440] on p "adipiscing elit dolor consectetuer adipiscing elit leget dolor. Lorem elit sage…" at bounding box center [627, 458] width 307 height 36
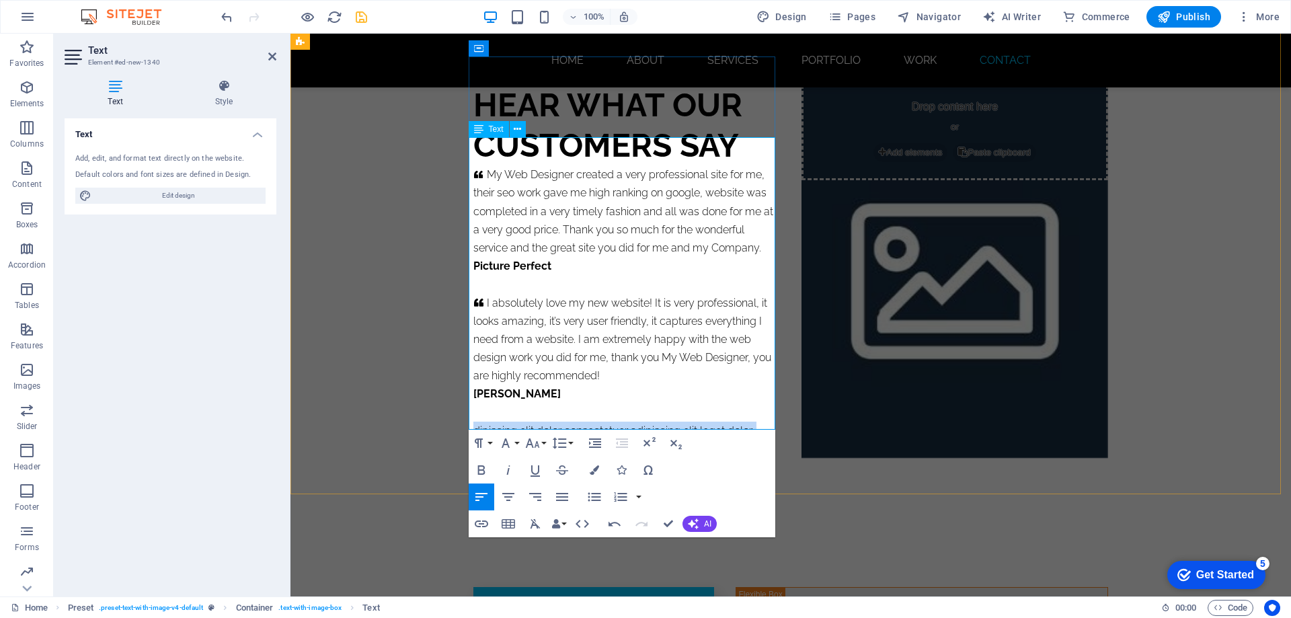
drag, startPoint x: 471, startPoint y: 402, endPoint x: 767, endPoint y: 422, distance: 296.6
click at [767, 422] on p "dipiscing elit dolor consectetuer adipiscing elit leget dolor. Lorem elit saget…" at bounding box center [627, 440] width 307 height 36
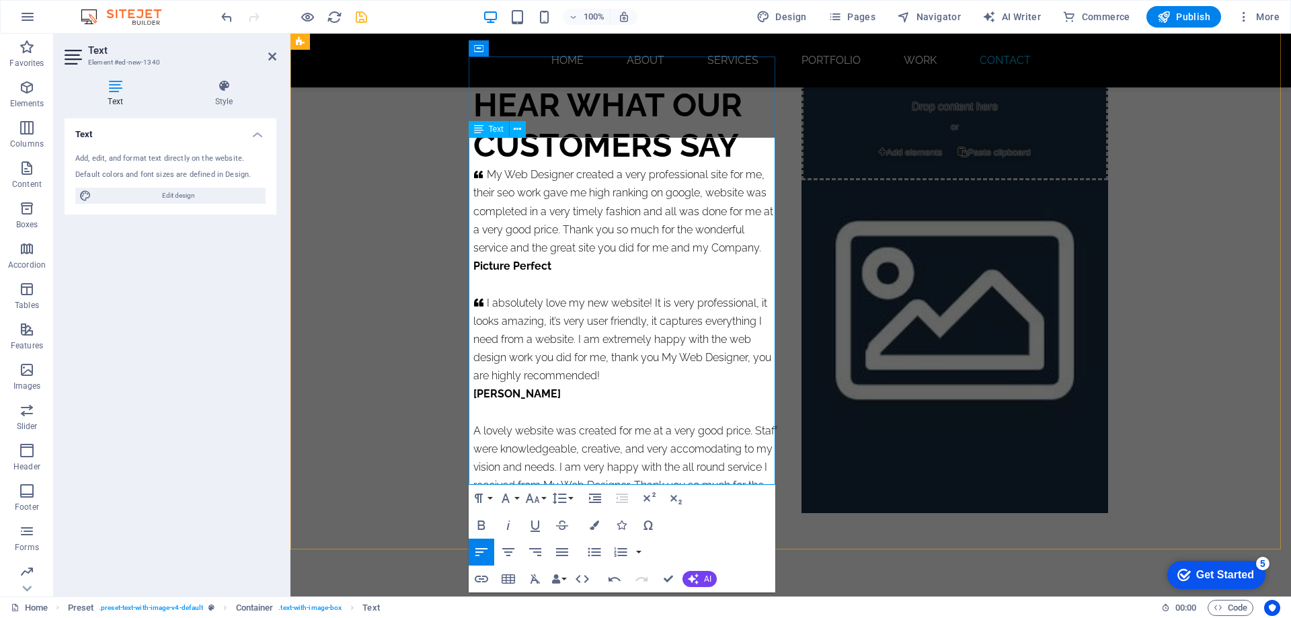
click at [474, 422] on p "A lovely website was created for me at a very good price. Staff were knowledgea…" at bounding box center [627, 467] width 307 height 91
click at [621, 524] on icon "button" at bounding box center [621, 525] width 9 height 9
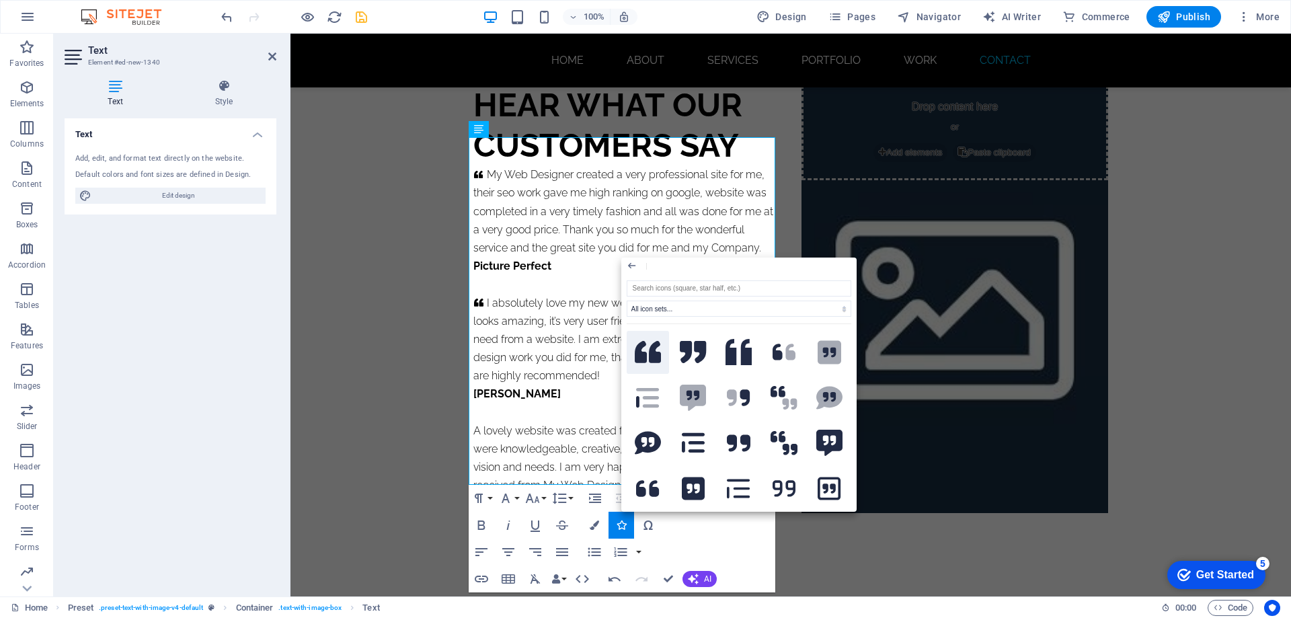
drag, startPoint x: 648, startPoint y: 350, endPoint x: 357, endPoint y: 317, distance: 292.4
click at [648, 350] on icon at bounding box center [648, 352] width 27 height 22
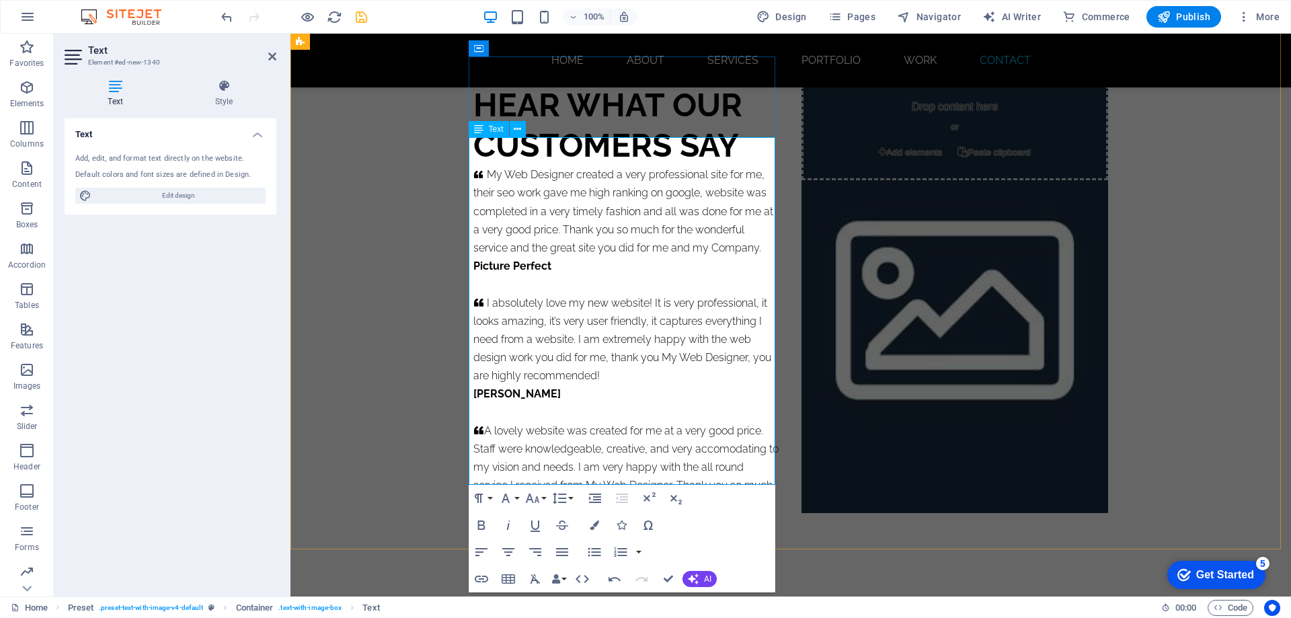
click at [482, 422] on p "A lovely website was created for me at a very good price. Staff were knowledgea…" at bounding box center [627, 467] width 307 height 91
click at [659, 480] on p "A lovely website was created for me at a very good price. Staff were knowledgea…" at bounding box center [627, 467] width 307 height 91
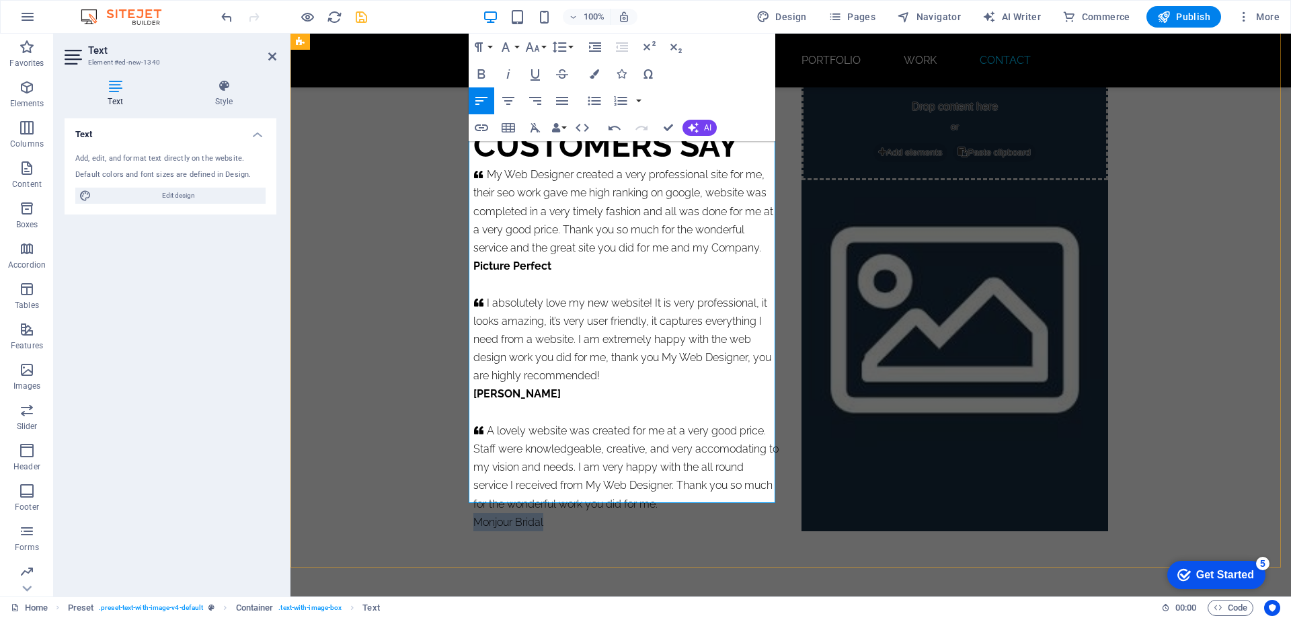
drag, startPoint x: 546, startPoint y: 492, endPoint x: 468, endPoint y: 495, distance: 78.1
click at [474, 513] on p "Monjour Bridal" at bounding box center [627, 522] width 307 height 18
click at [482, 75] on icon "button" at bounding box center [481, 73] width 7 height 9
click at [1161, 361] on div "HEAR WHAT OUR CUSTOMERS SAY     My Web Designer created a very professional sit…" at bounding box center [791, 308] width 1001 height 576
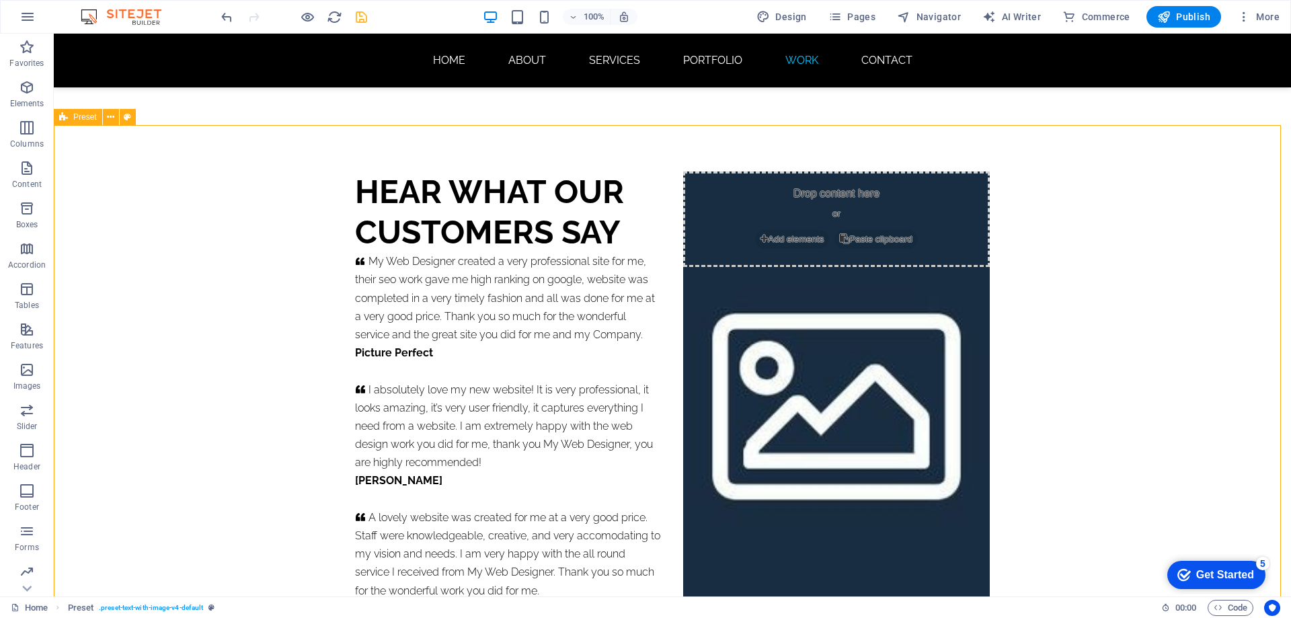
scroll to position [8298, 0]
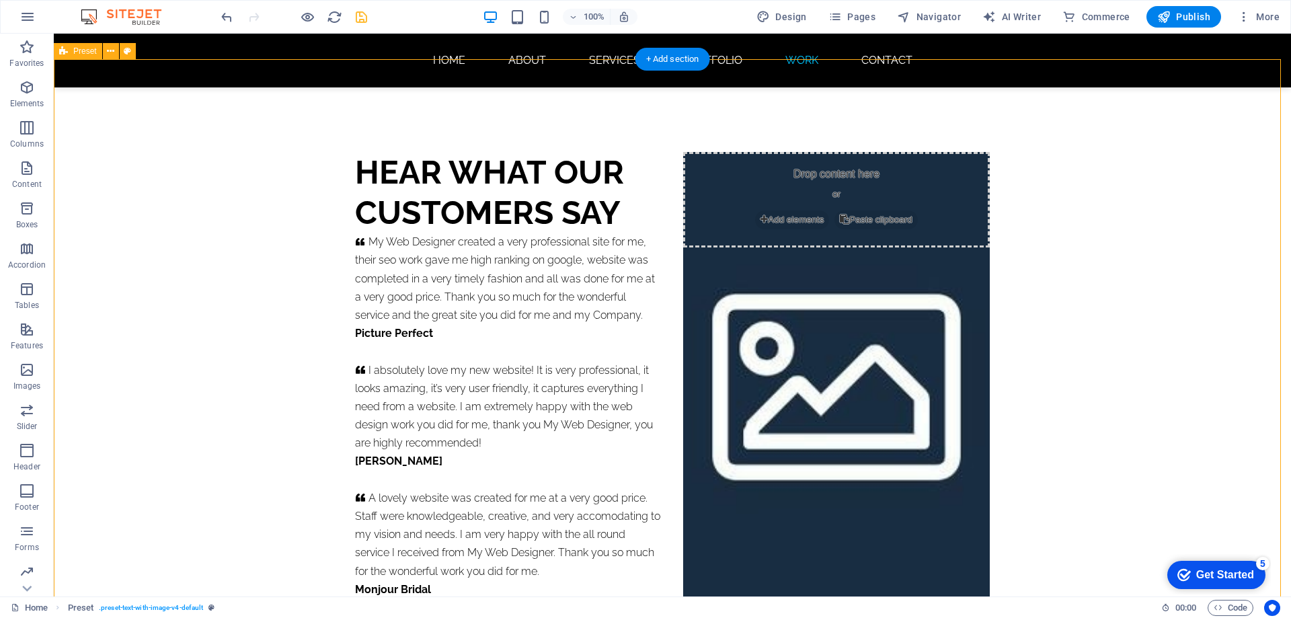
click at [329, 151] on div "HEAR WHAT OUR CUSTOMERS SAY     My Web Designer created a very professional sit…" at bounding box center [673, 375] width 1238 height 576
click at [439, 152] on div "HEAR WHAT OUR CUSTOMERS SAY" at bounding box center [508, 192] width 307 height 81
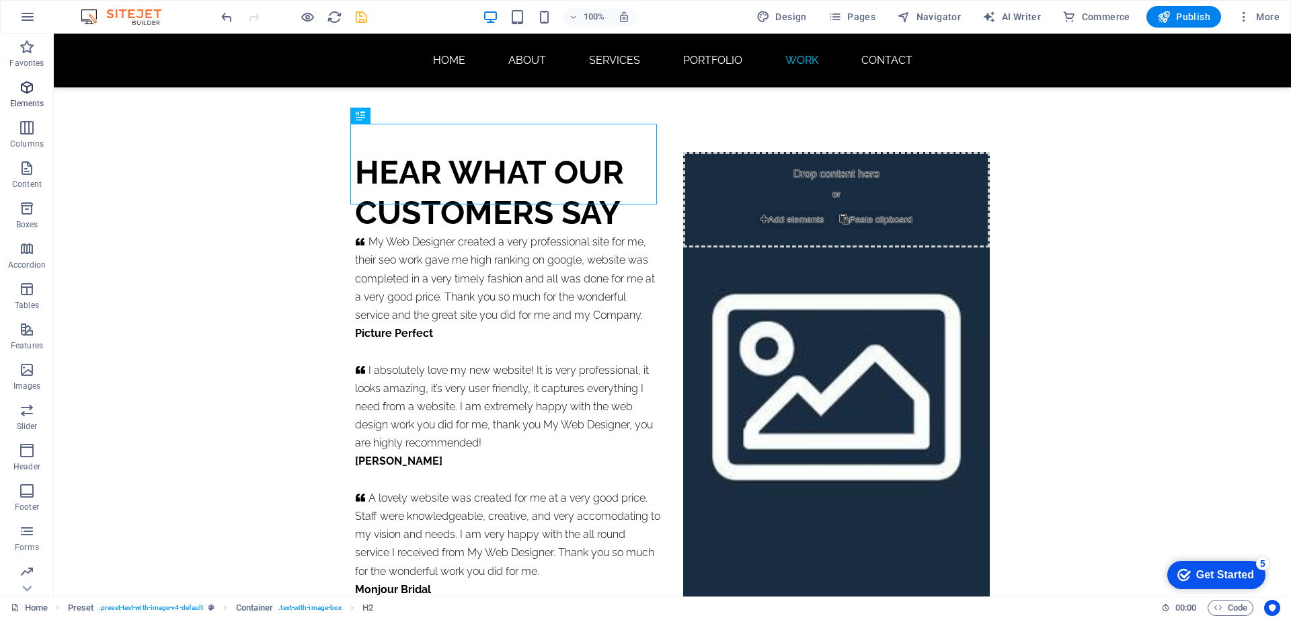
click at [19, 95] on icon "button" at bounding box center [27, 87] width 16 height 16
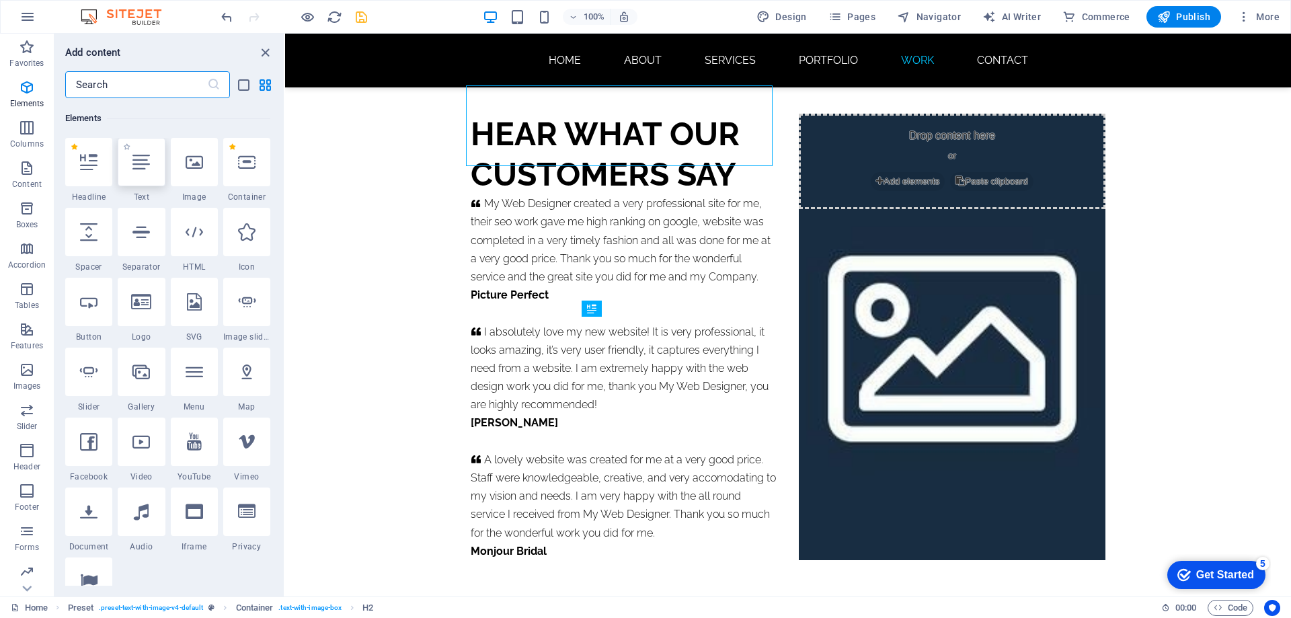
scroll to position [143, 0]
click at [93, 232] on icon at bounding box center [88, 230] width 17 height 17
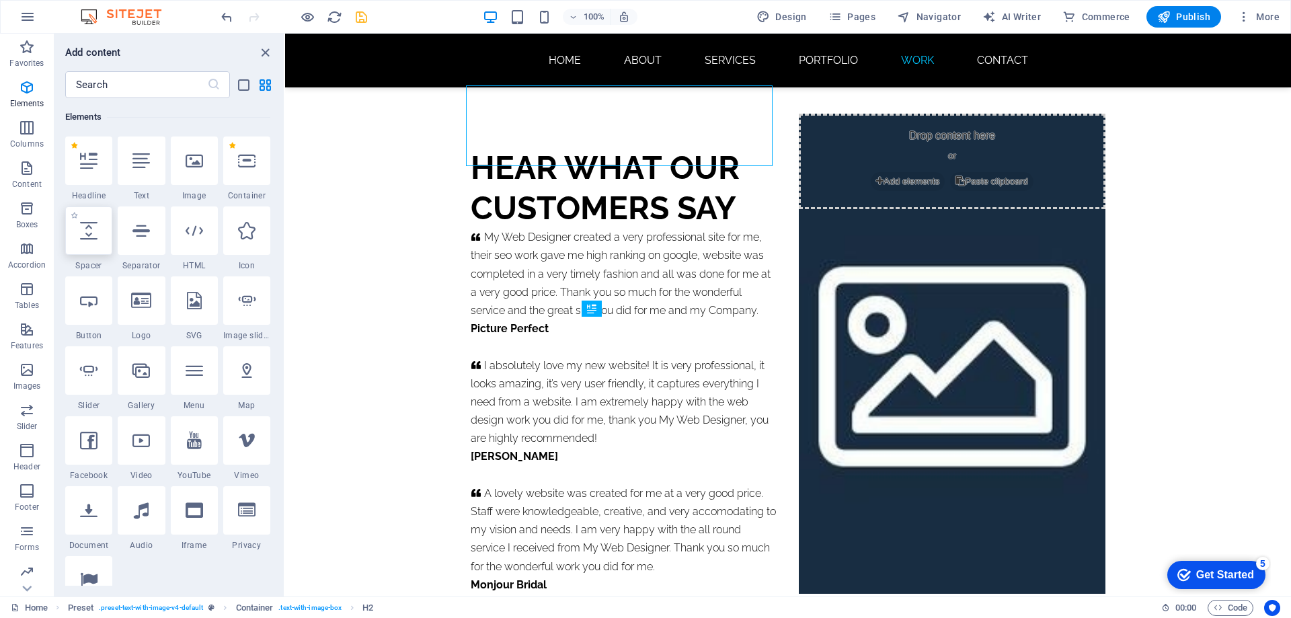
scroll to position [8100, 0]
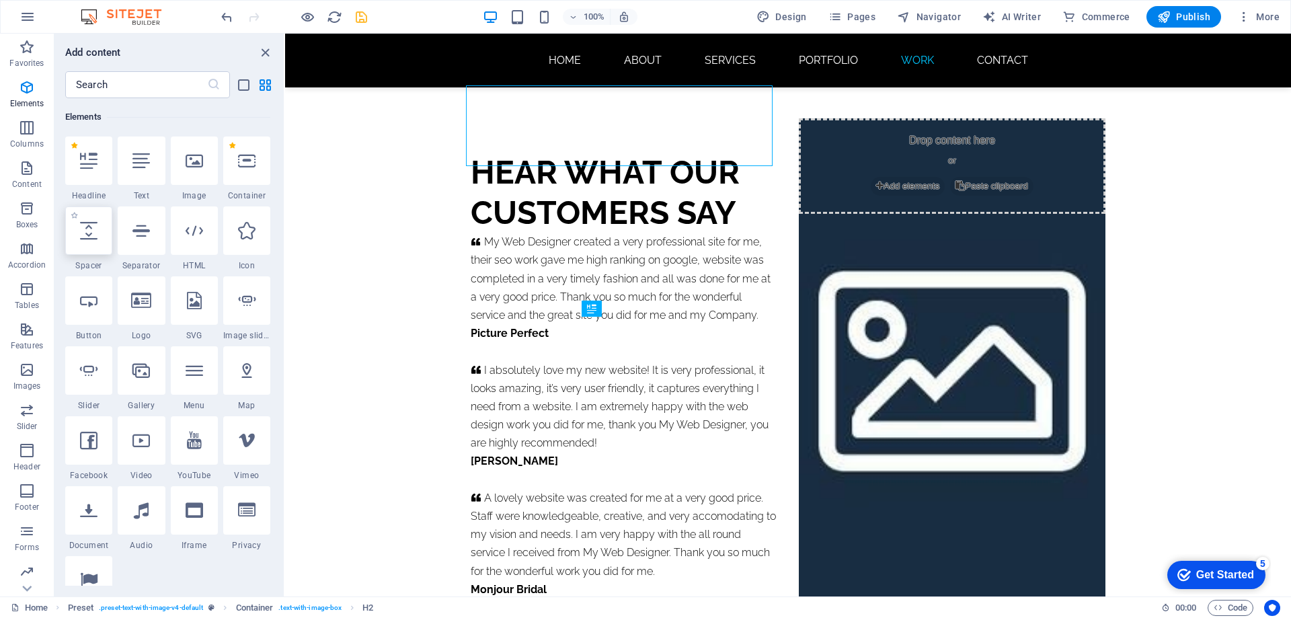
select select "px"
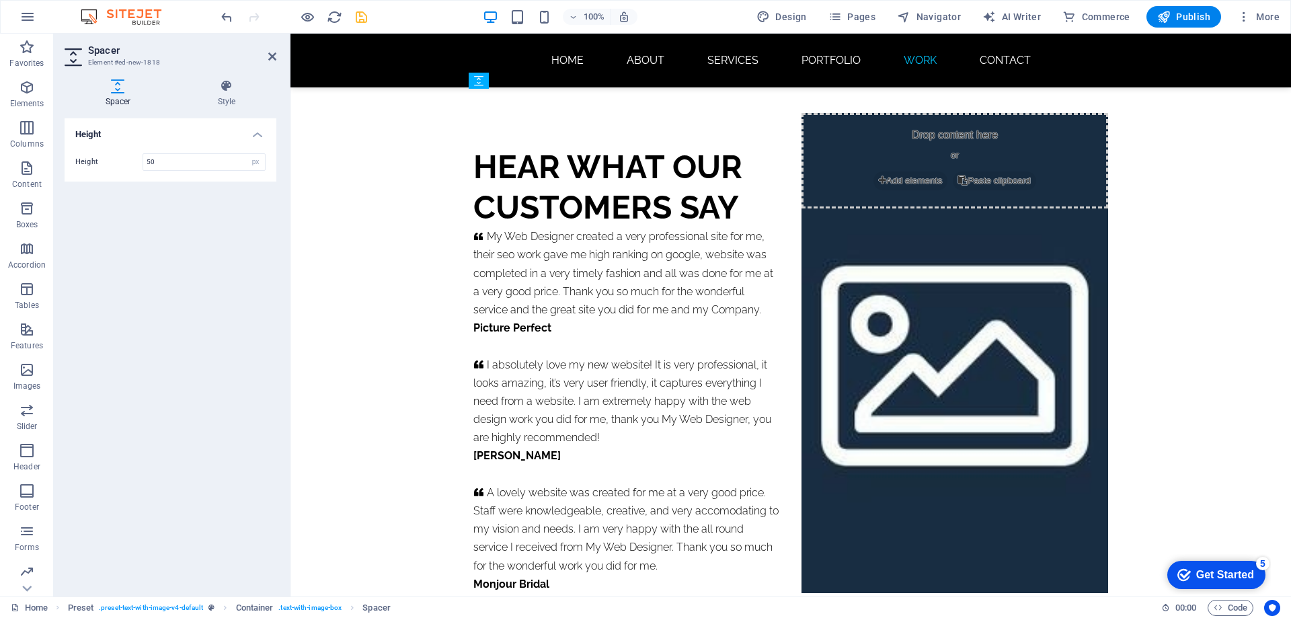
scroll to position [8096, 0]
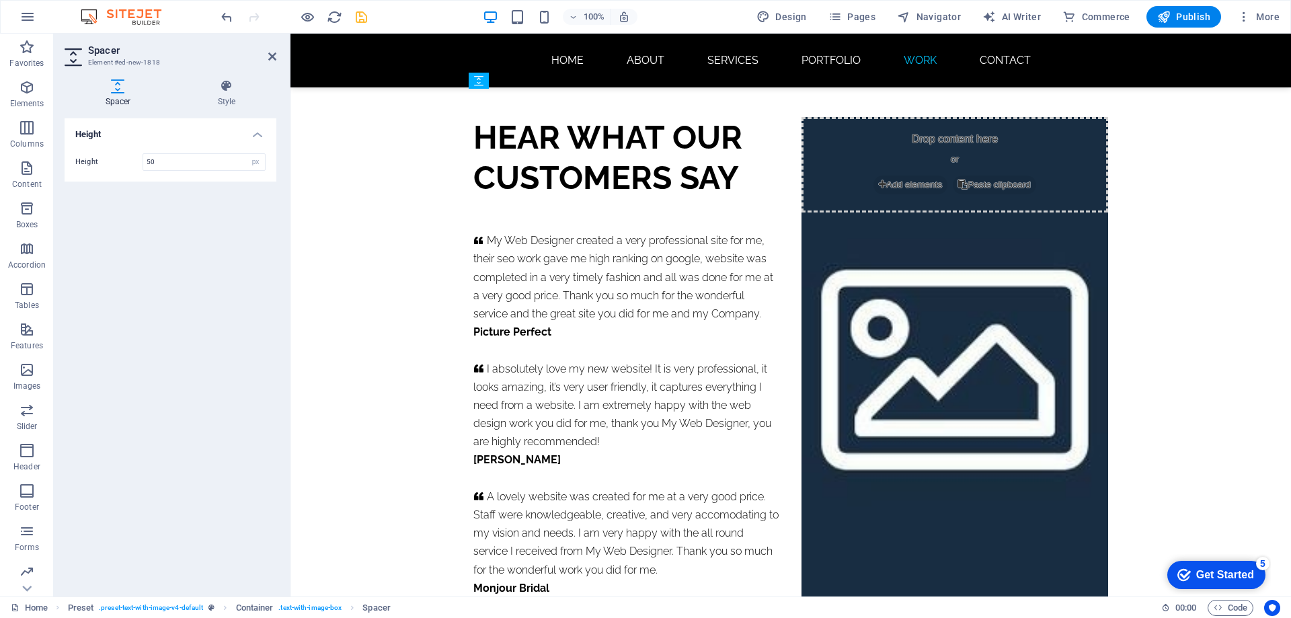
drag, startPoint x: 565, startPoint y: 99, endPoint x: 561, endPoint y: 182, distance: 82.8
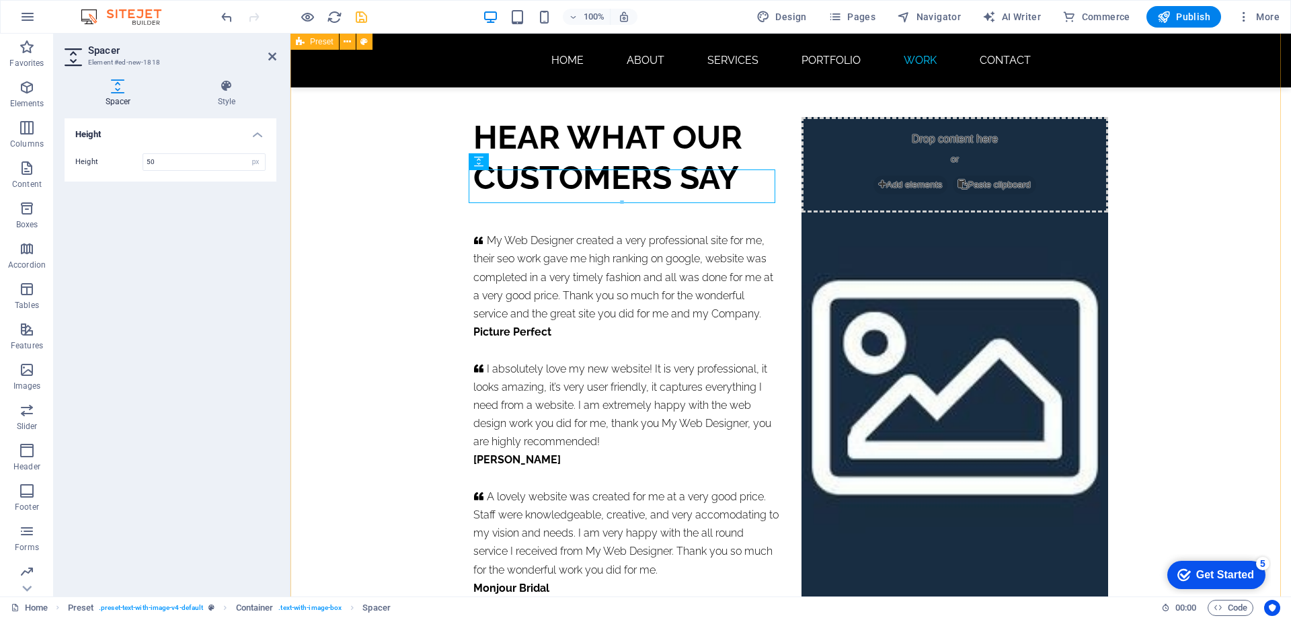
click at [1177, 278] on div "HEAR WHAT OUR CUSTOMERS SAY     My Web Designer created a very professional sit…" at bounding box center [791, 356] width 1001 height 609
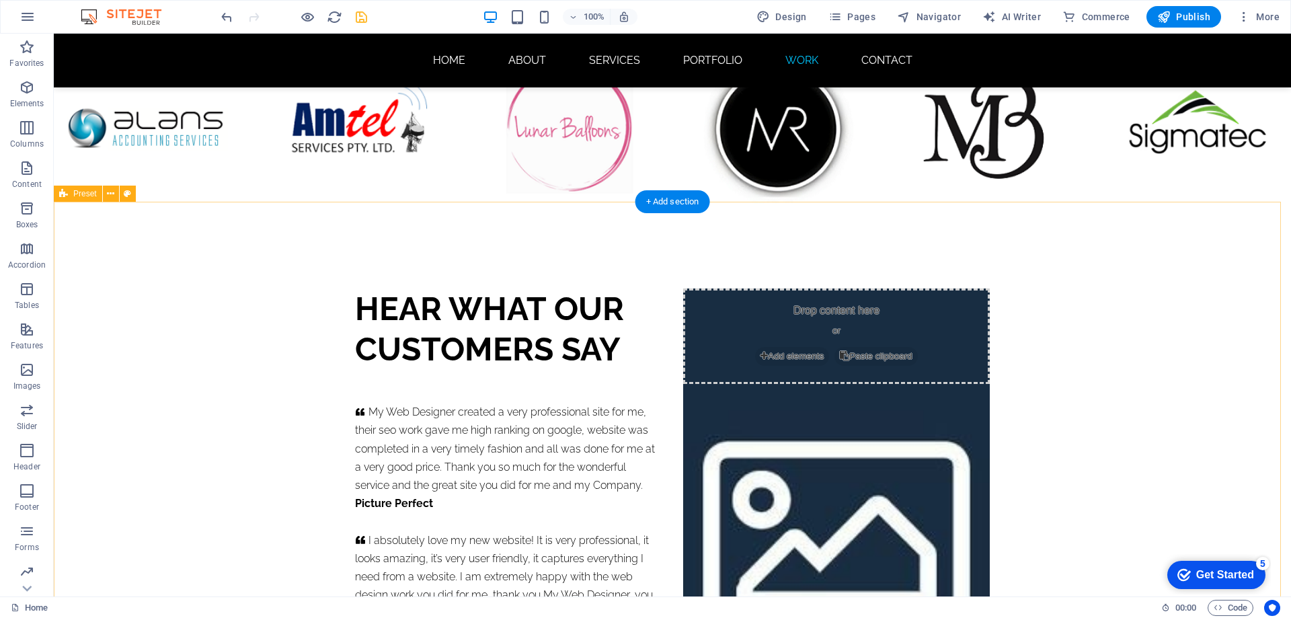
scroll to position [8155, 0]
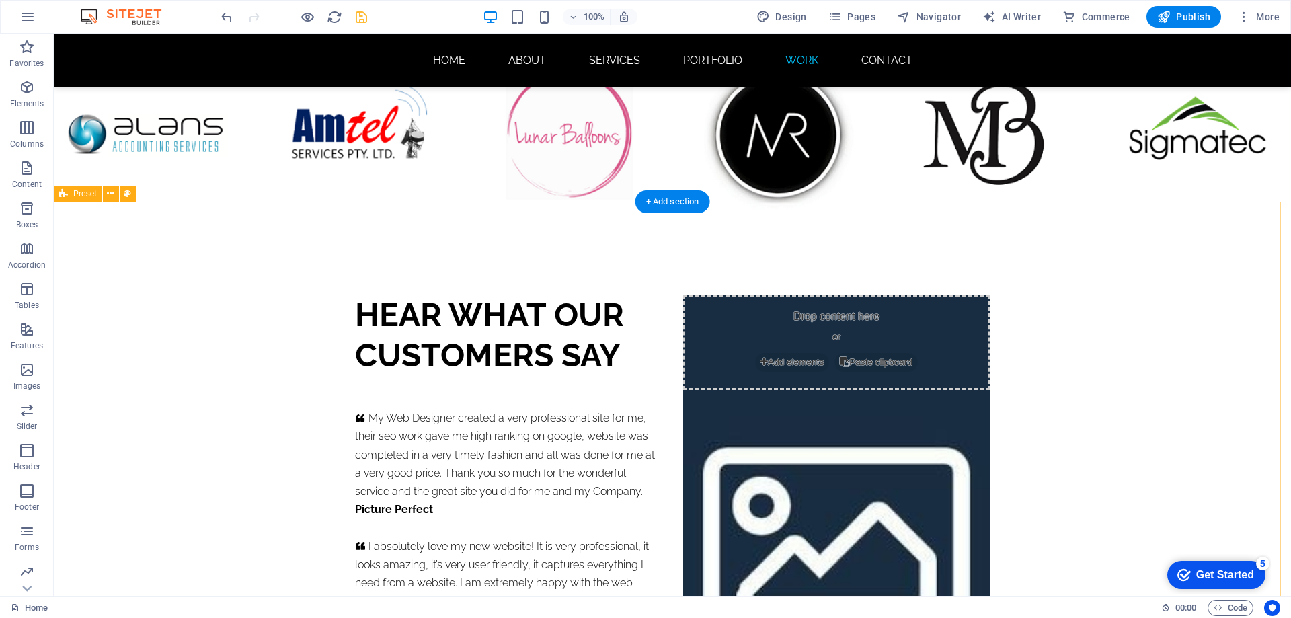
click at [114, 238] on div "HEAR WHAT OUR CUSTOMERS SAY     My Web Designer created a very professional sit…" at bounding box center [673, 534] width 1238 height 609
click at [30, 91] on icon "button" at bounding box center [27, 87] width 16 height 16
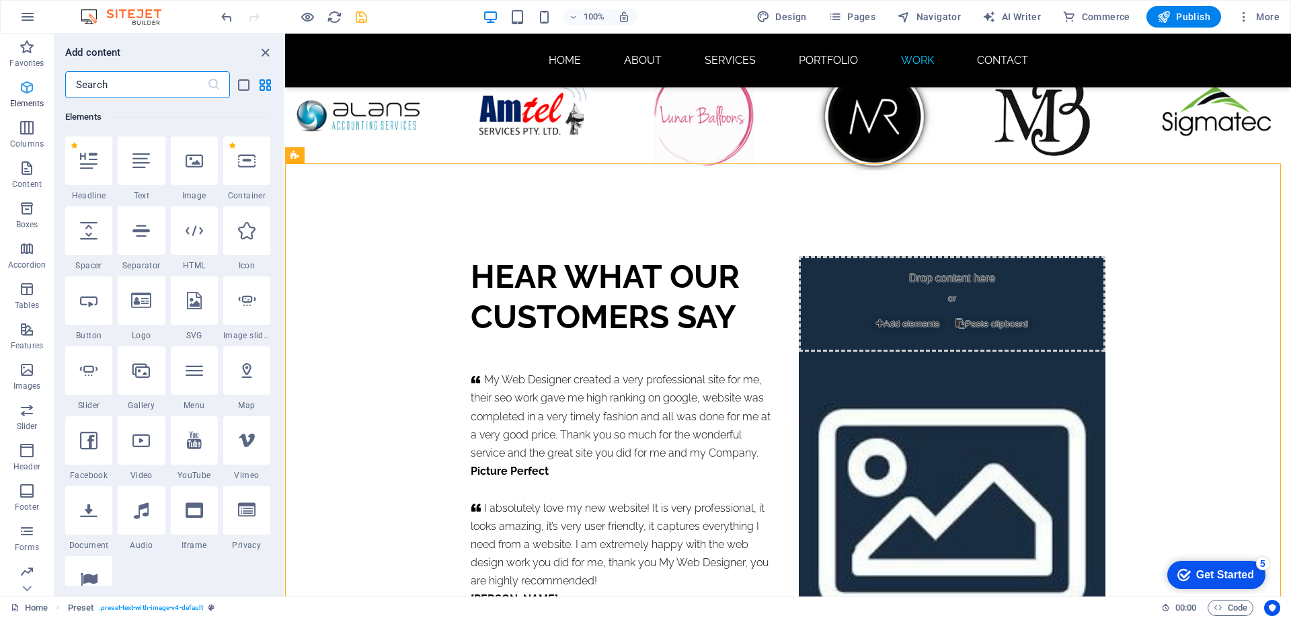
scroll to position [143, 0]
click at [398, 262] on div "HEAR WHAT OUR CUSTOMERS SAY     My Web Designer created a very professional sit…" at bounding box center [788, 496] width 1006 height 609
click at [265, 54] on icon "close panel" at bounding box center [265, 52] width 15 height 15
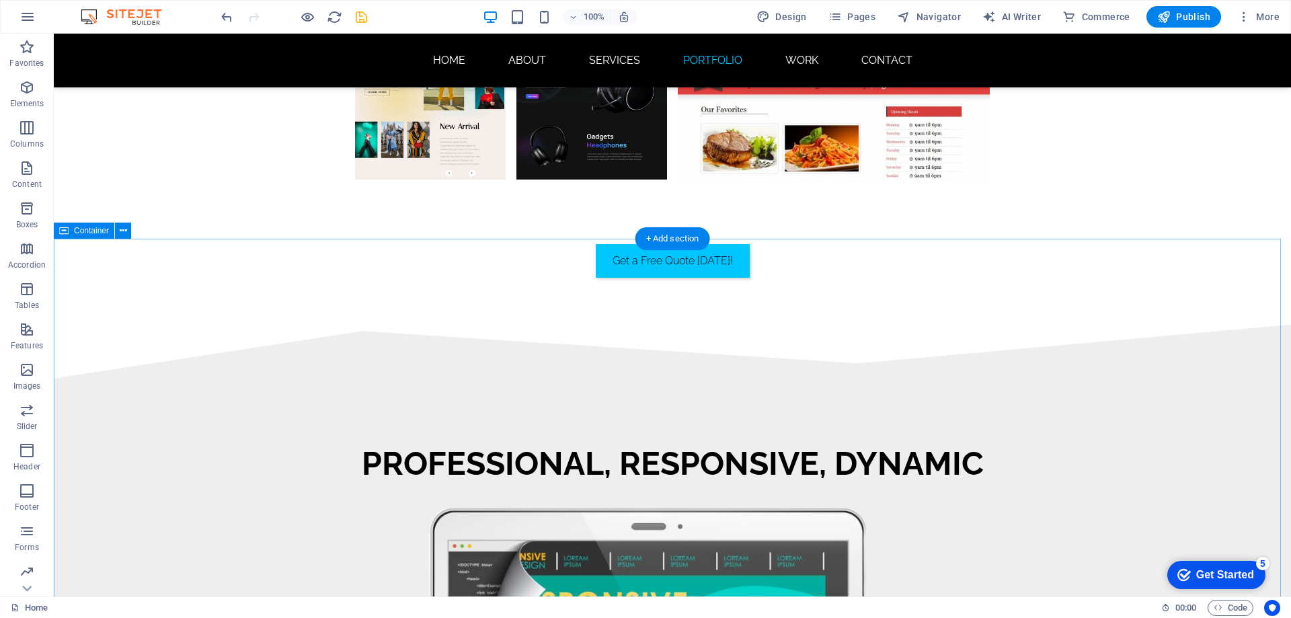
scroll to position [6070, 0]
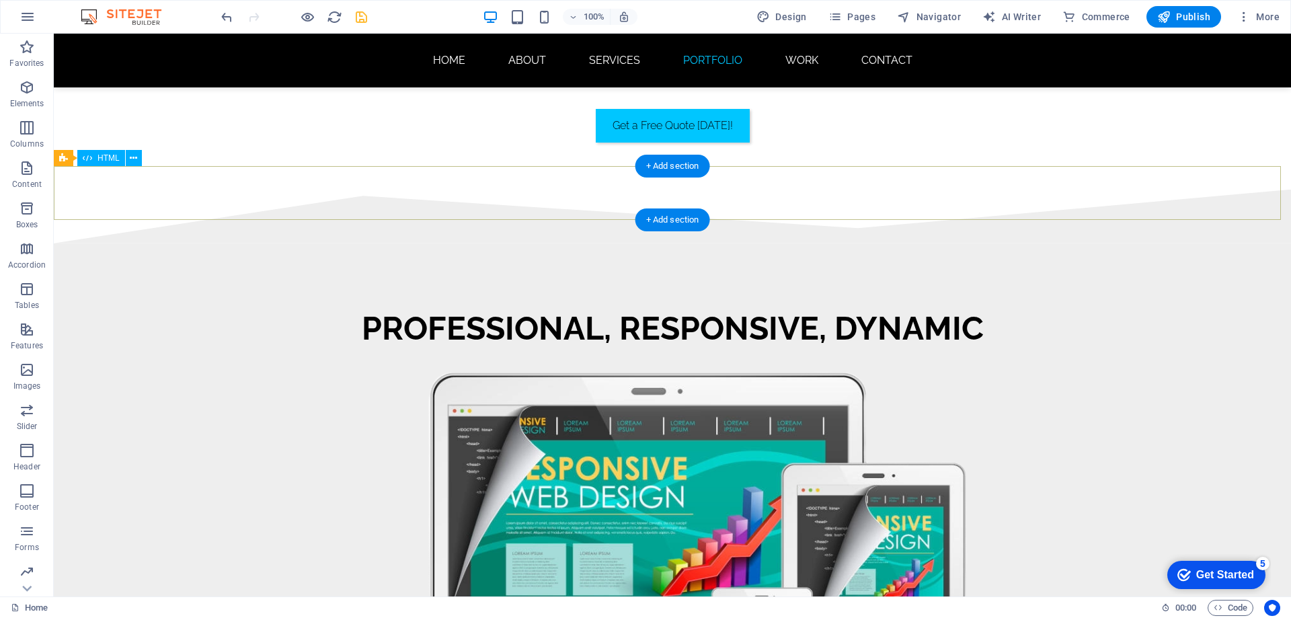
click at [211, 190] on div at bounding box center [673, 217] width 1238 height 54
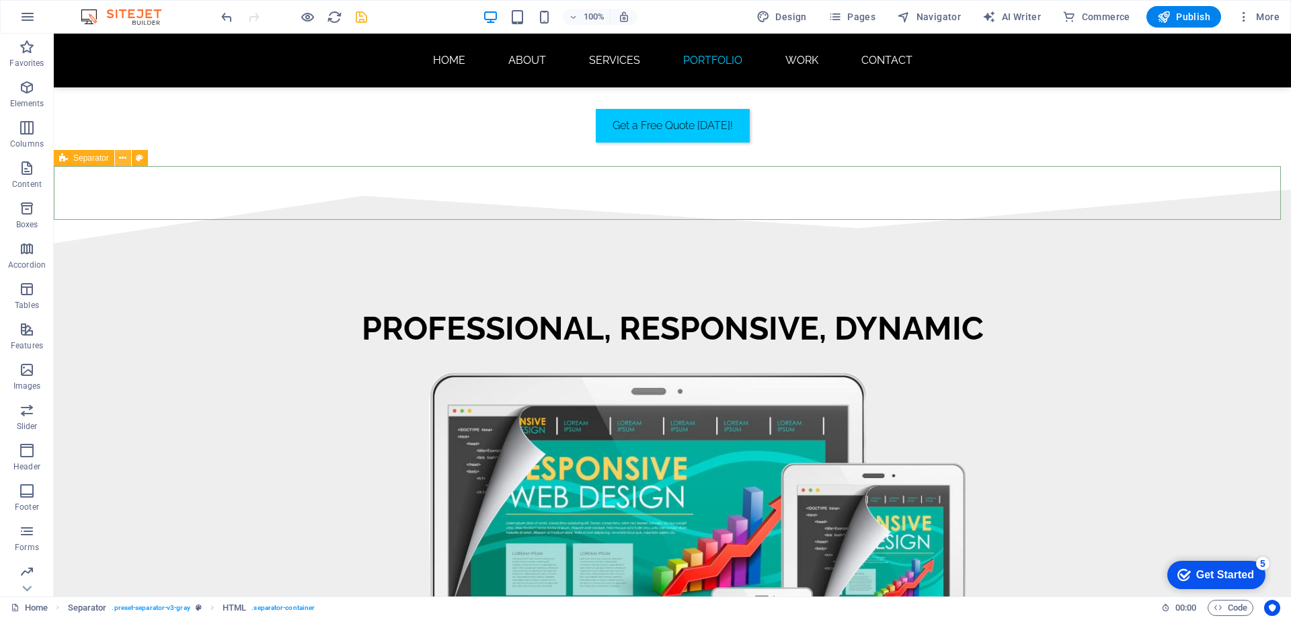
click at [124, 159] on icon at bounding box center [122, 158] width 7 height 14
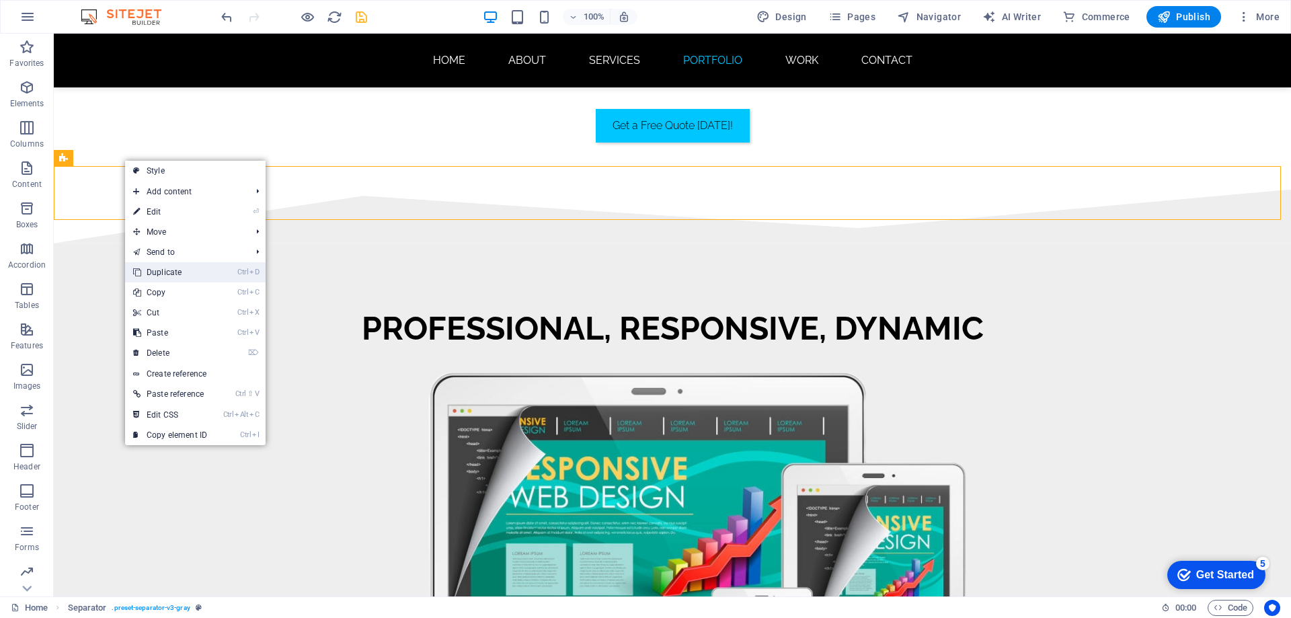
click at [176, 274] on link "Ctrl D Duplicate" at bounding box center [170, 272] width 90 height 20
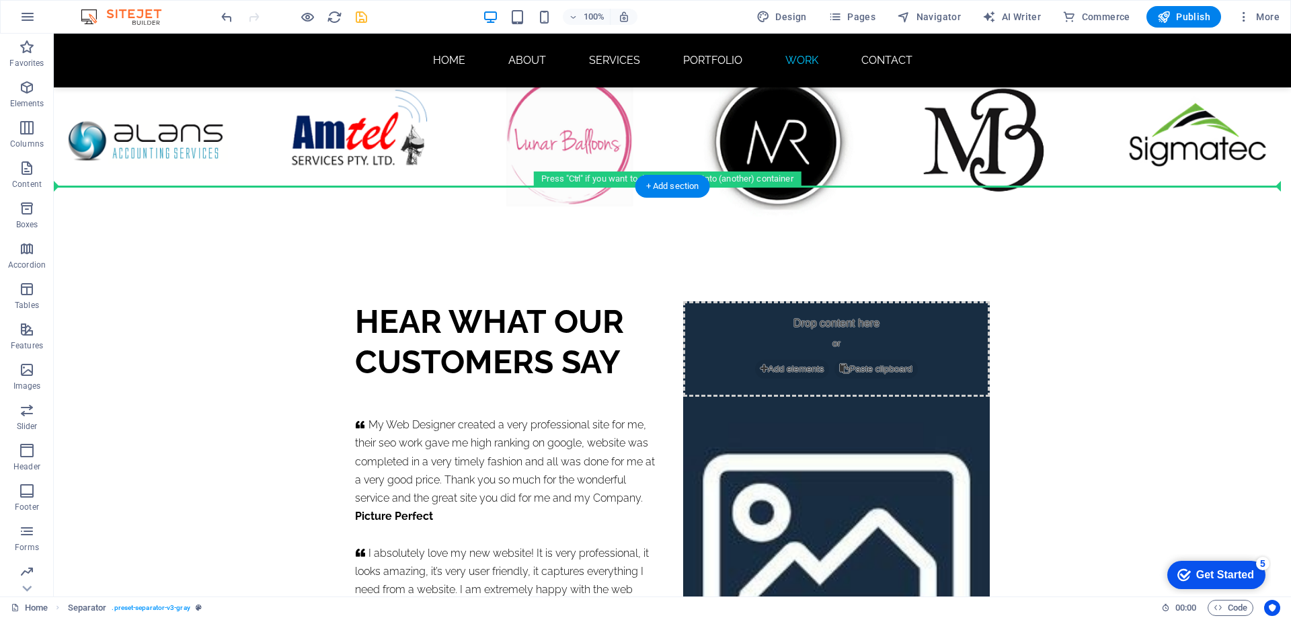
scroll to position [8224, 0]
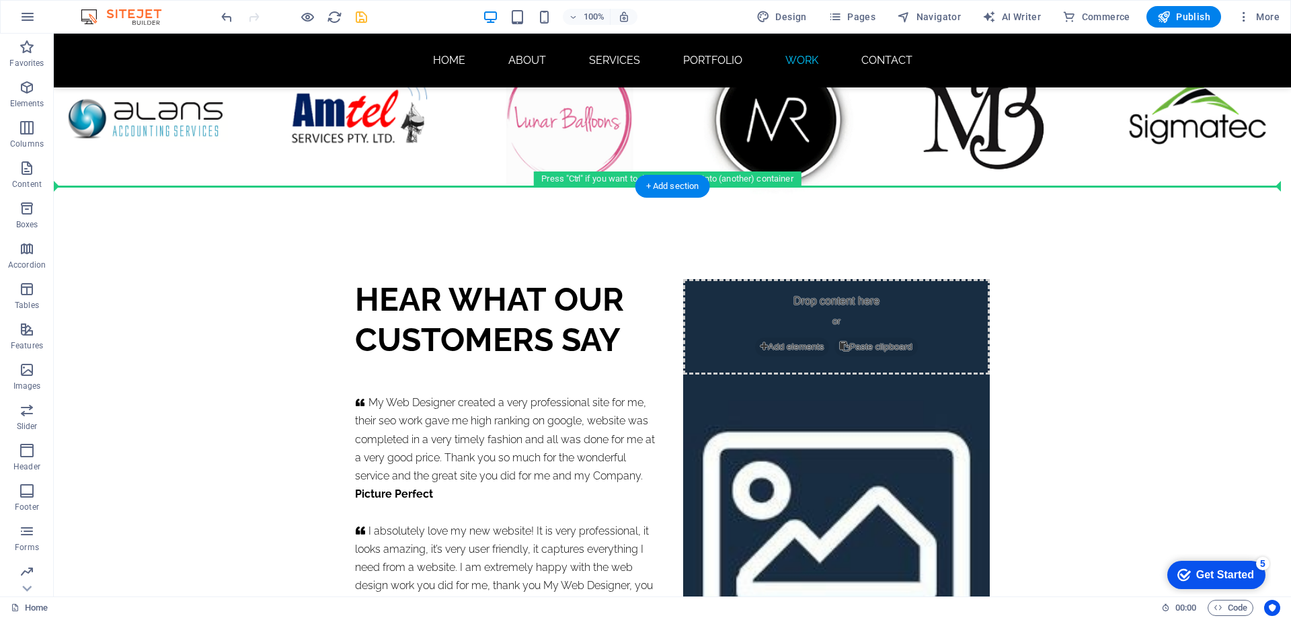
drag, startPoint x: 144, startPoint y: 248, endPoint x: 176, endPoint y: 205, distance: 52.9
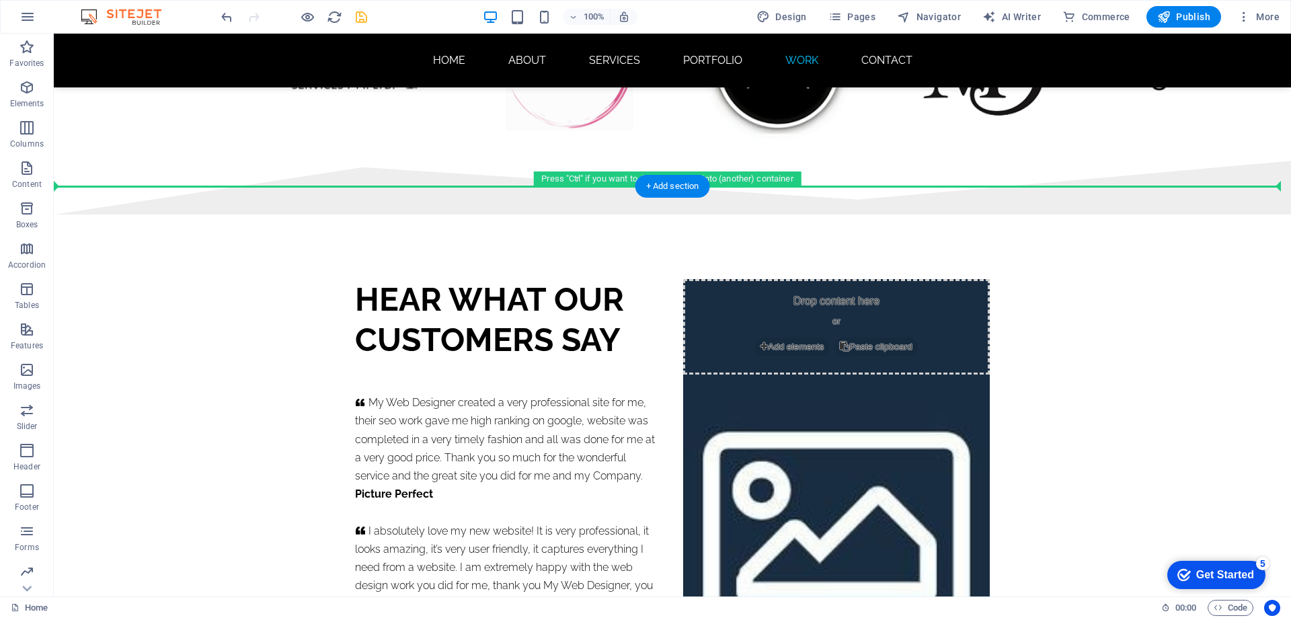
scroll to position [8171, 0]
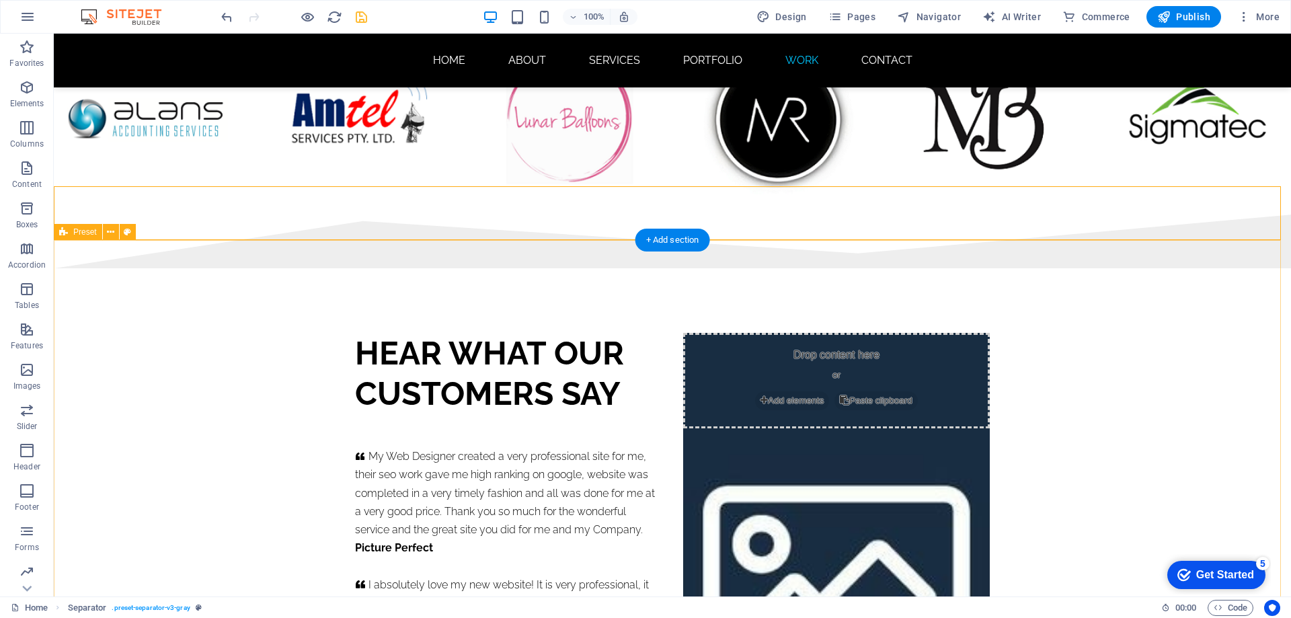
click at [189, 371] on div "HEAR WHAT OUR CUSTOMERS SAY     My Web Designer created a very professional sit…" at bounding box center [673, 572] width 1238 height 609
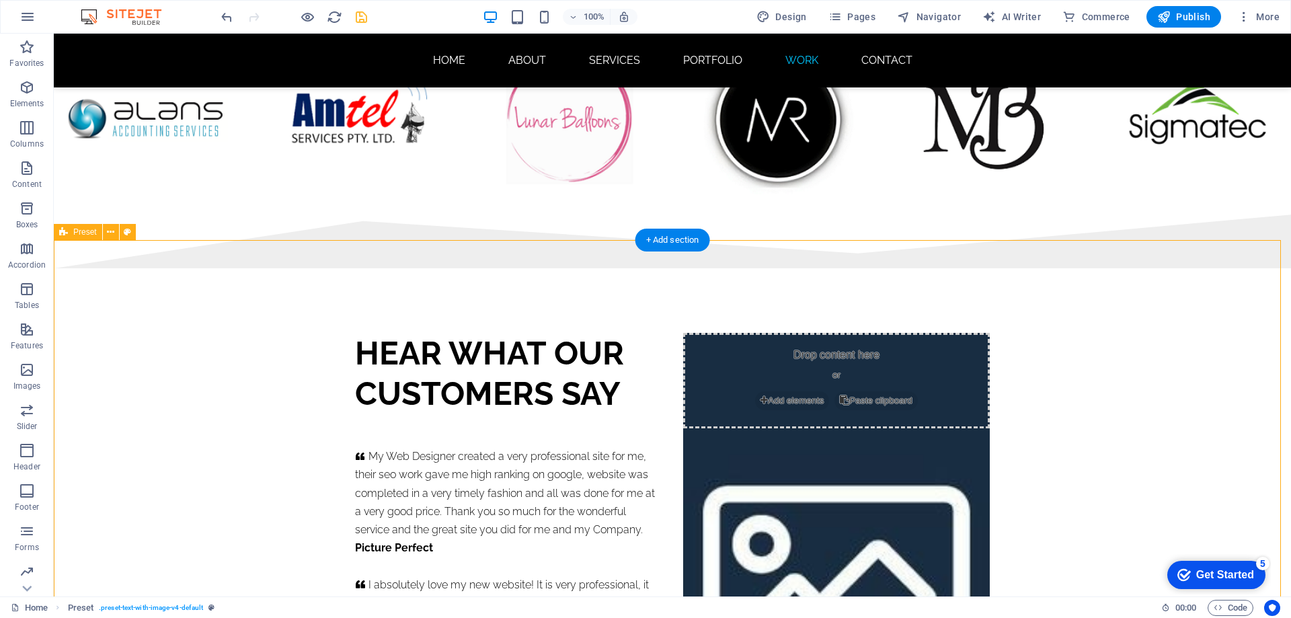
click at [164, 344] on div "HEAR WHAT OUR CUSTOMERS SAY     My Web Designer created a very professional sit…" at bounding box center [673, 572] width 1238 height 609
select select "rem"
select select "px"
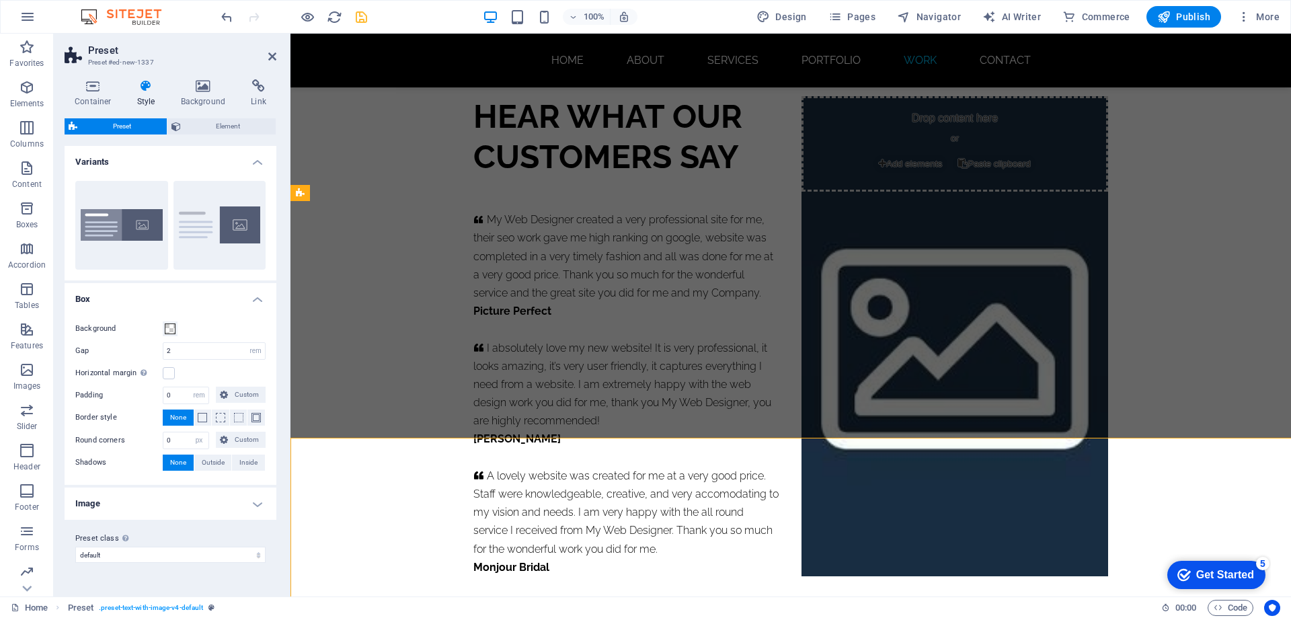
scroll to position [7973, 0]
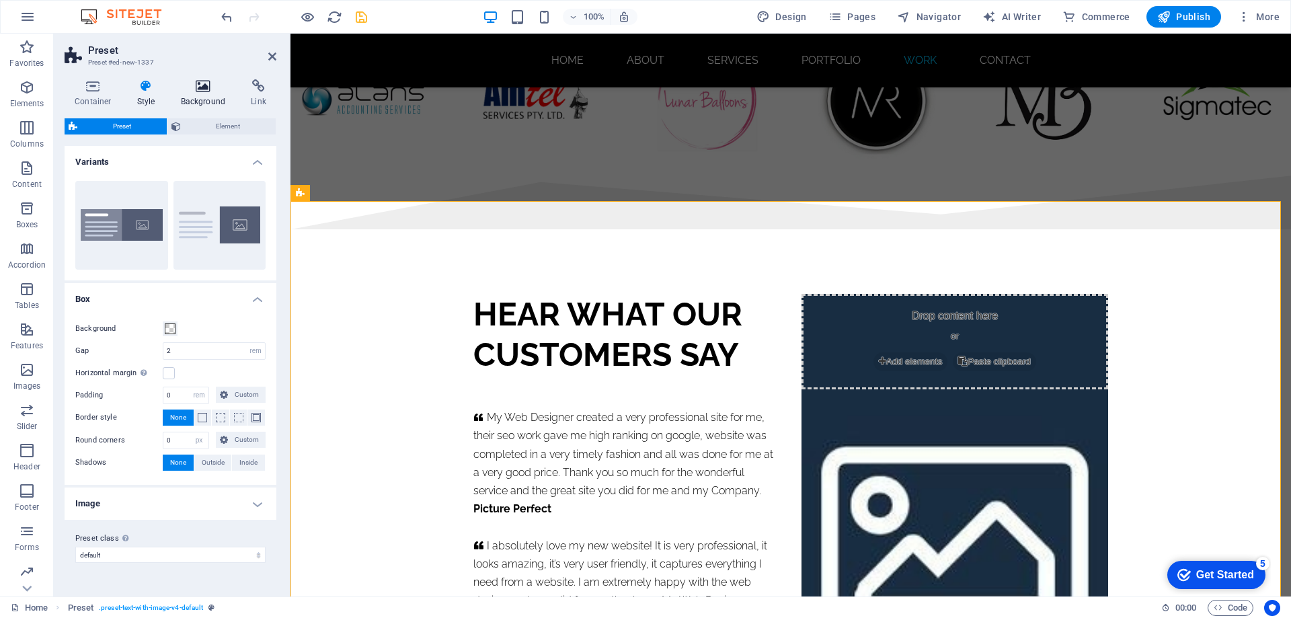
click at [204, 85] on icon at bounding box center [203, 85] width 65 height 13
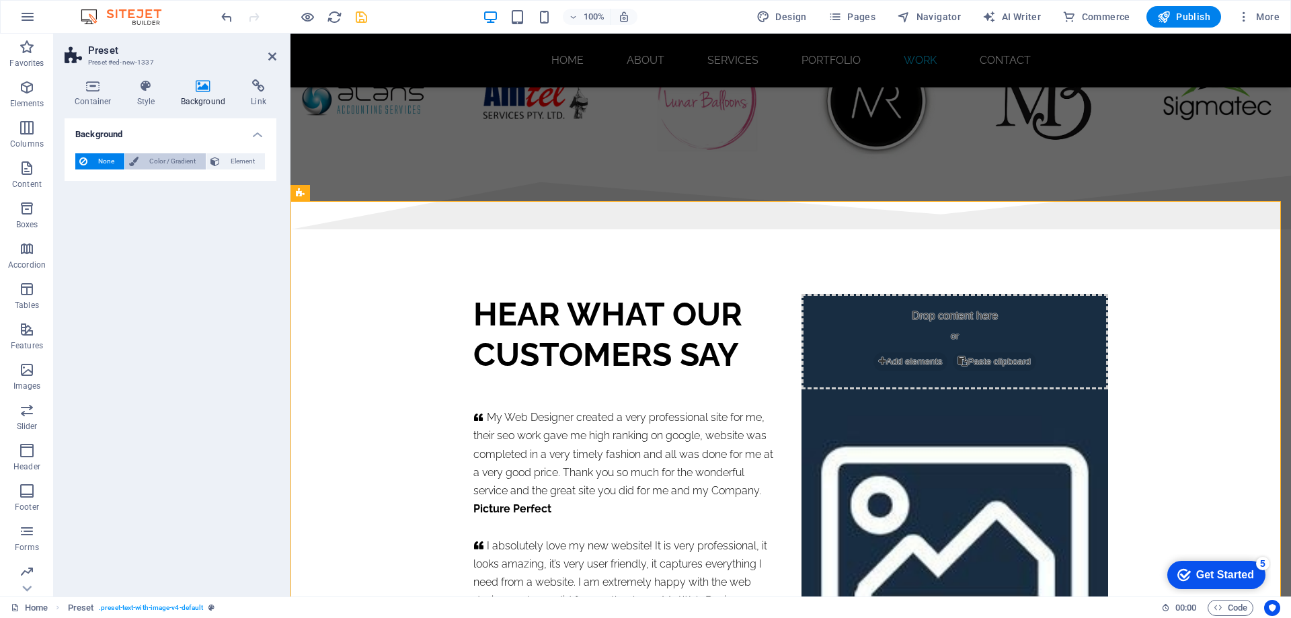
click at [153, 162] on span "Color / Gradient" at bounding box center [172, 161] width 59 height 16
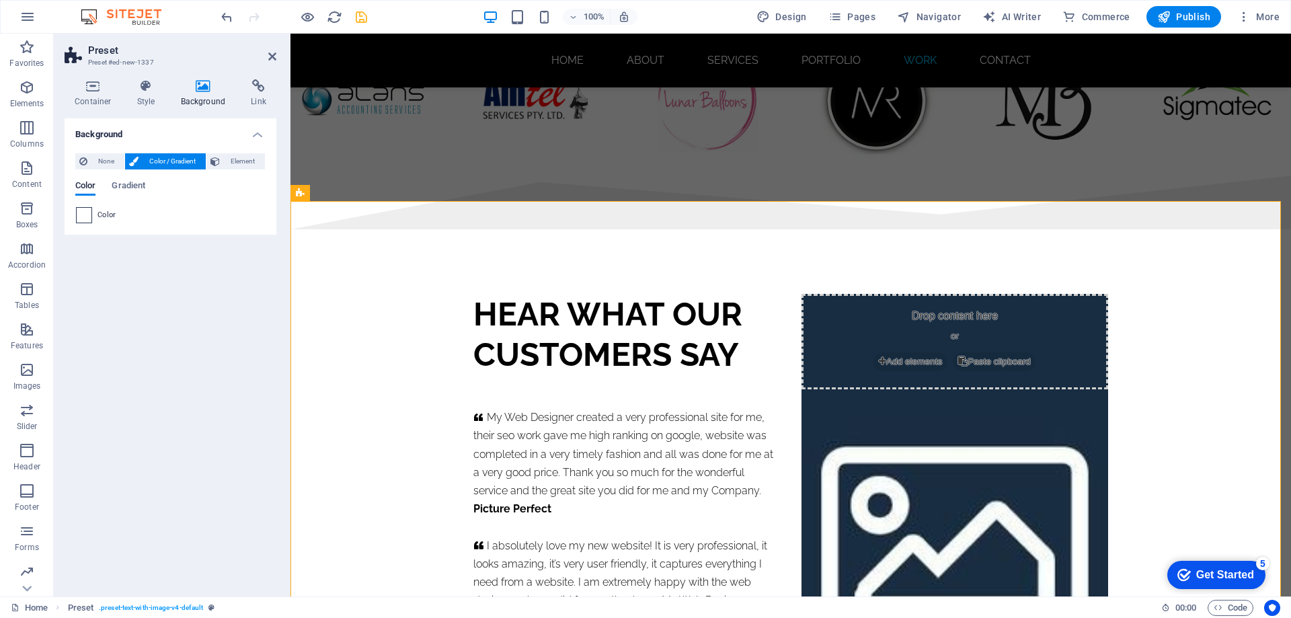
click at [88, 216] on span at bounding box center [84, 215] width 15 height 15
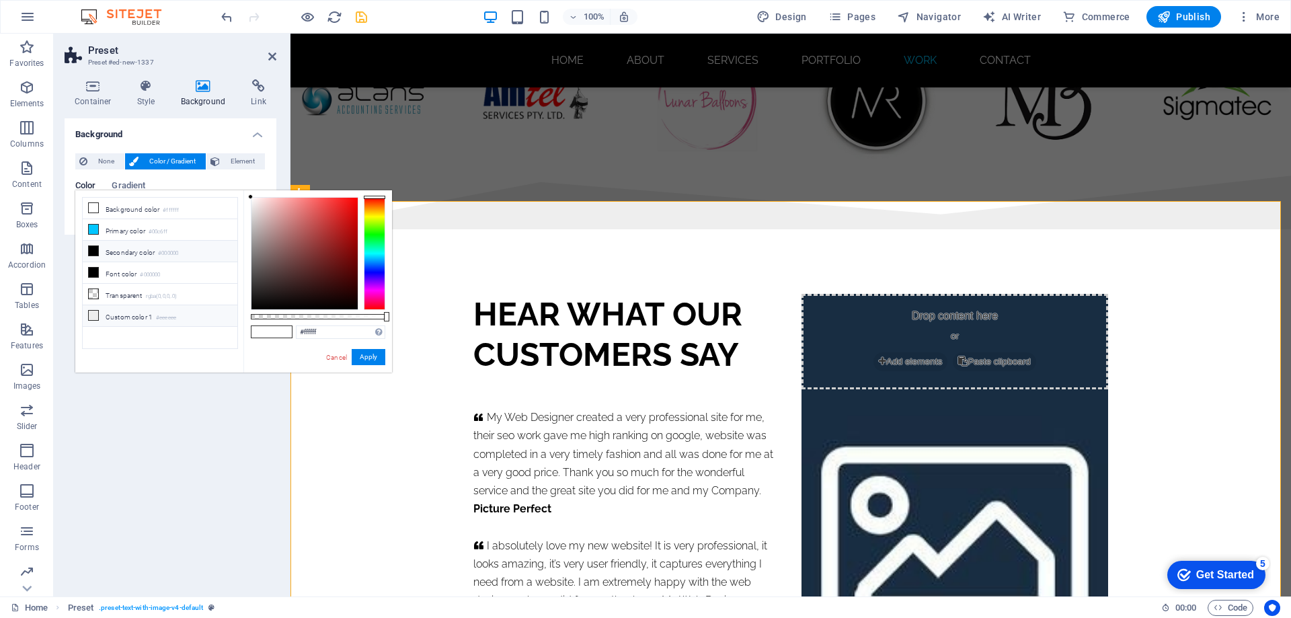
click at [91, 313] on icon at bounding box center [93, 315] width 9 height 9
type input "#eeeeee"
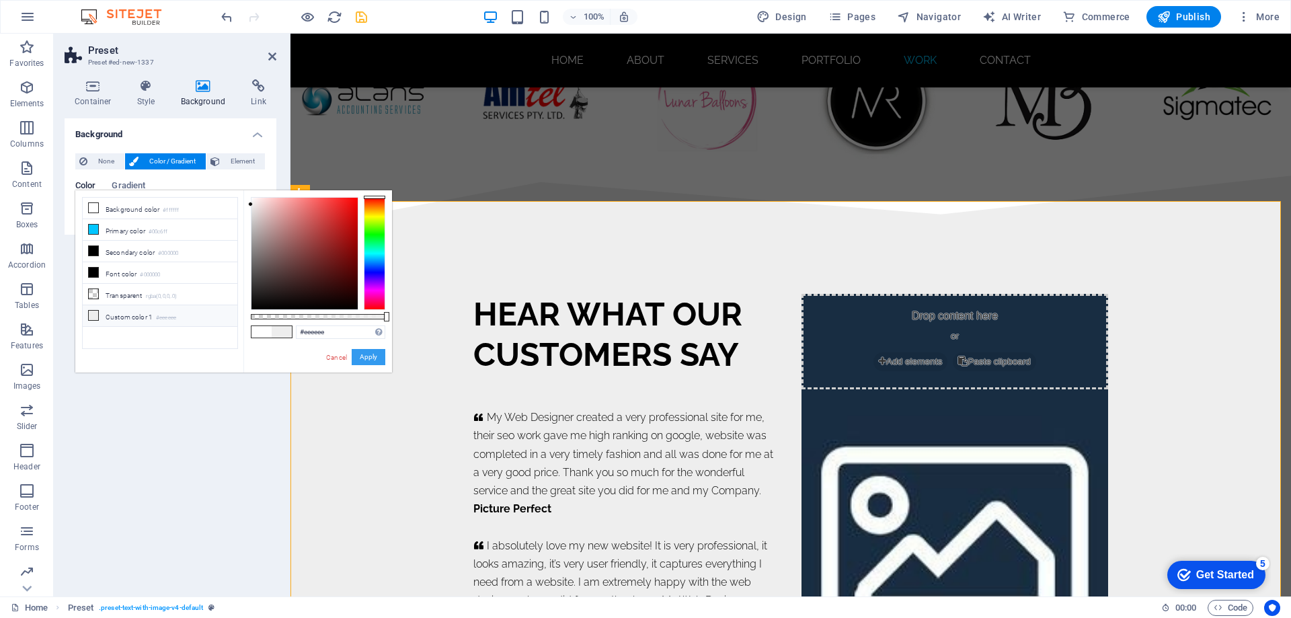
click at [359, 357] on button "Apply" at bounding box center [369, 357] width 34 height 16
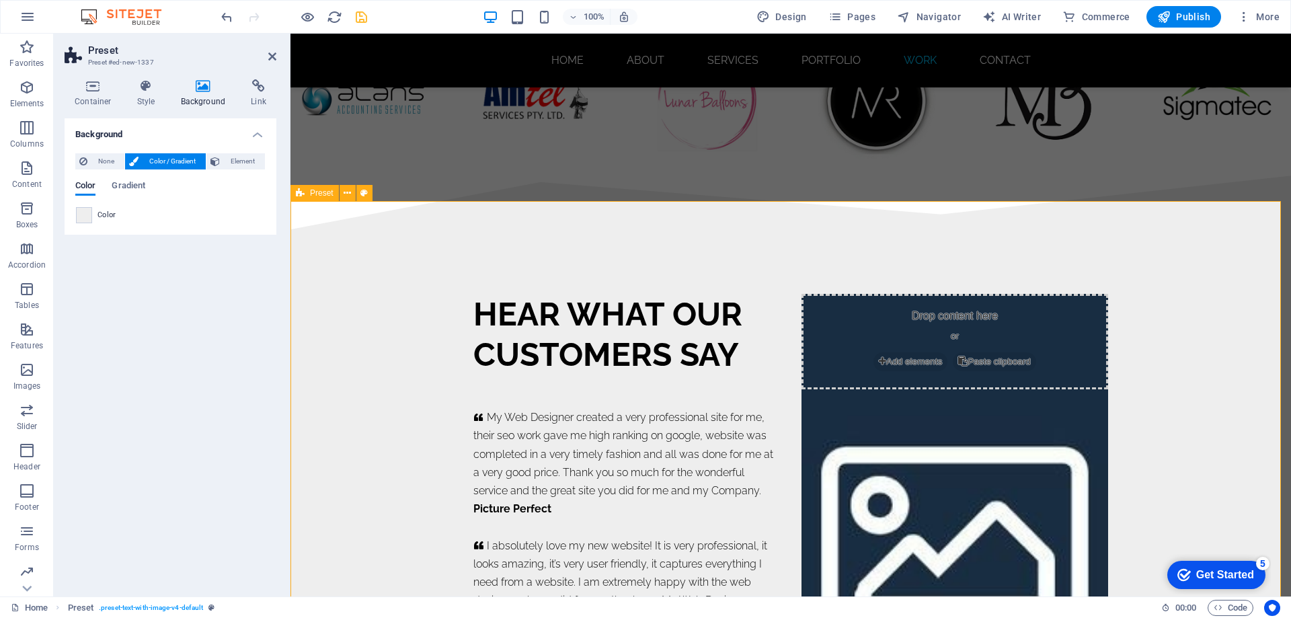
click at [416, 309] on div "HEAR WHAT OUR CUSTOMERS SAY     My Web Designer created a very professional sit…" at bounding box center [791, 533] width 1001 height 609
click at [432, 126] on div at bounding box center [791, 101] width 1022 height 170
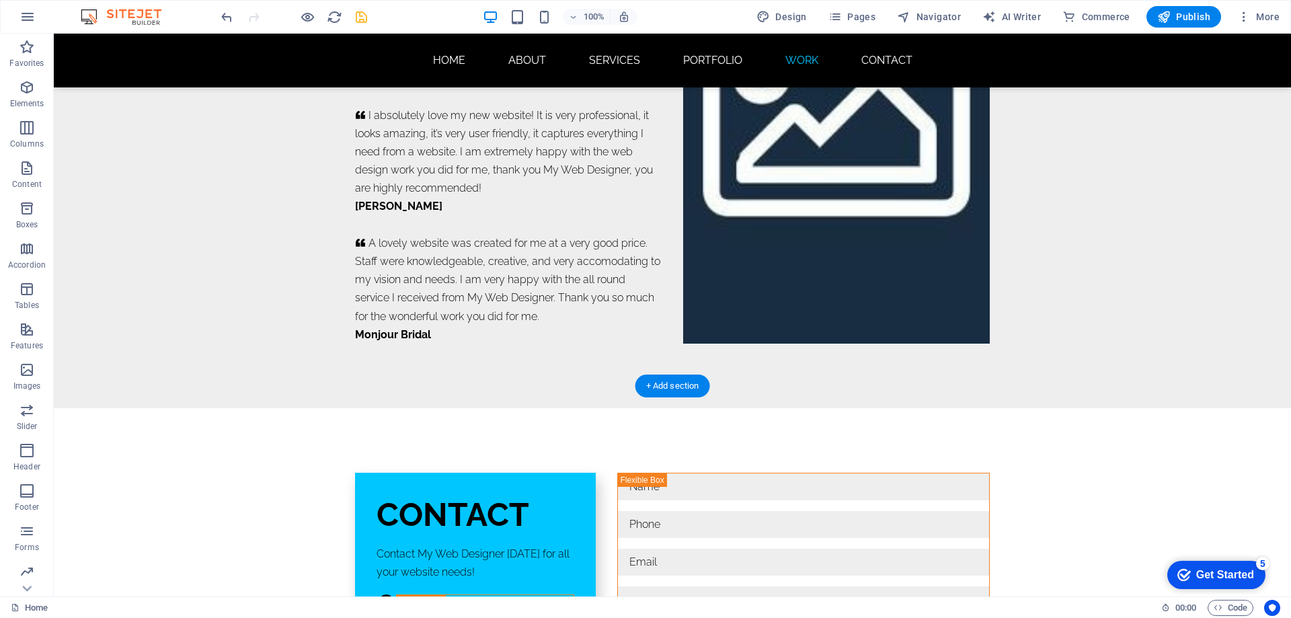
scroll to position [8641, 0]
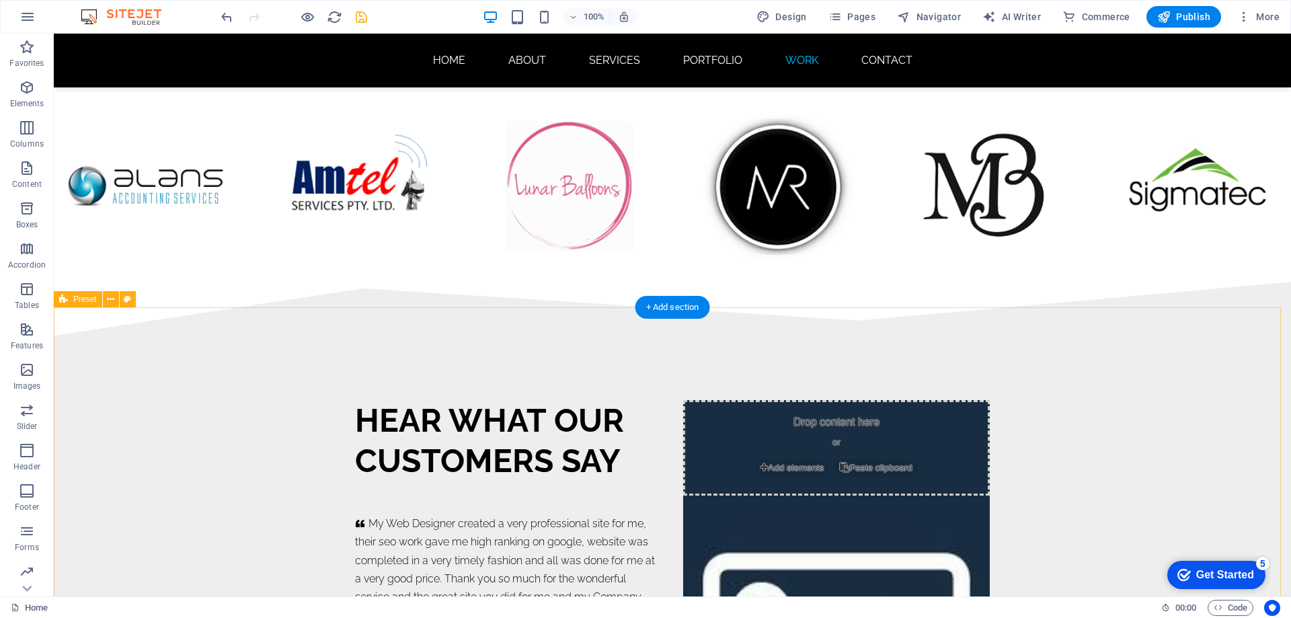
scroll to position [8036, 0]
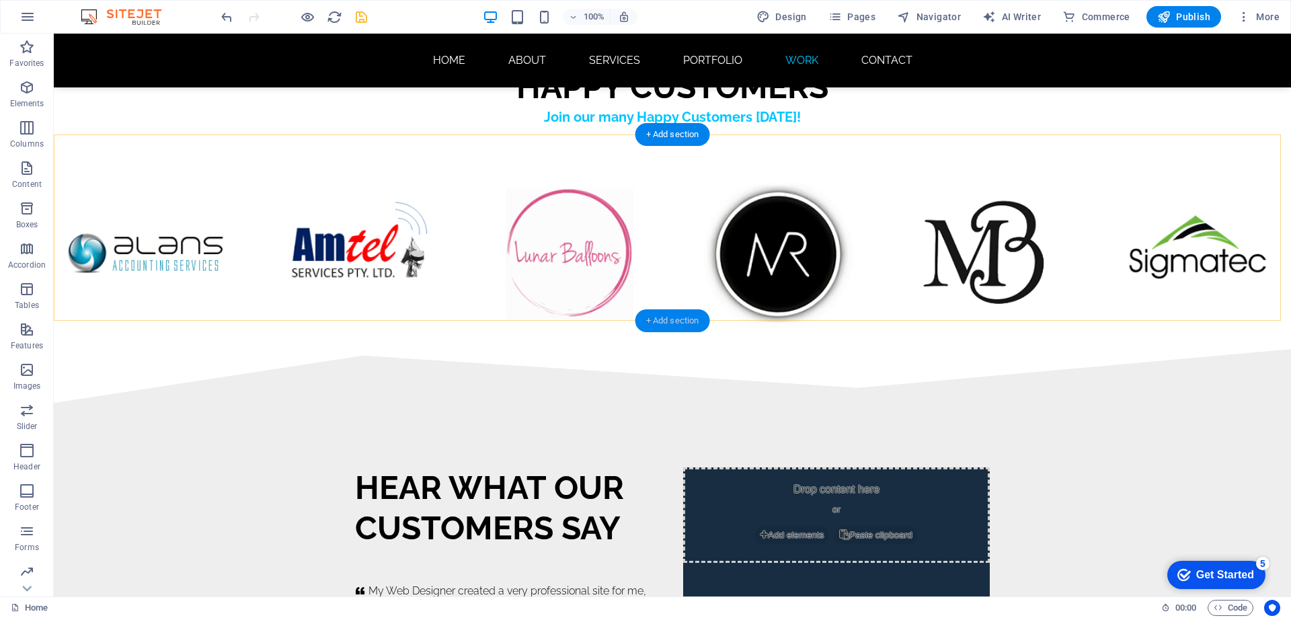
click at [673, 320] on div "+ Add section" at bounding box center [673, 320] width 75 height 23
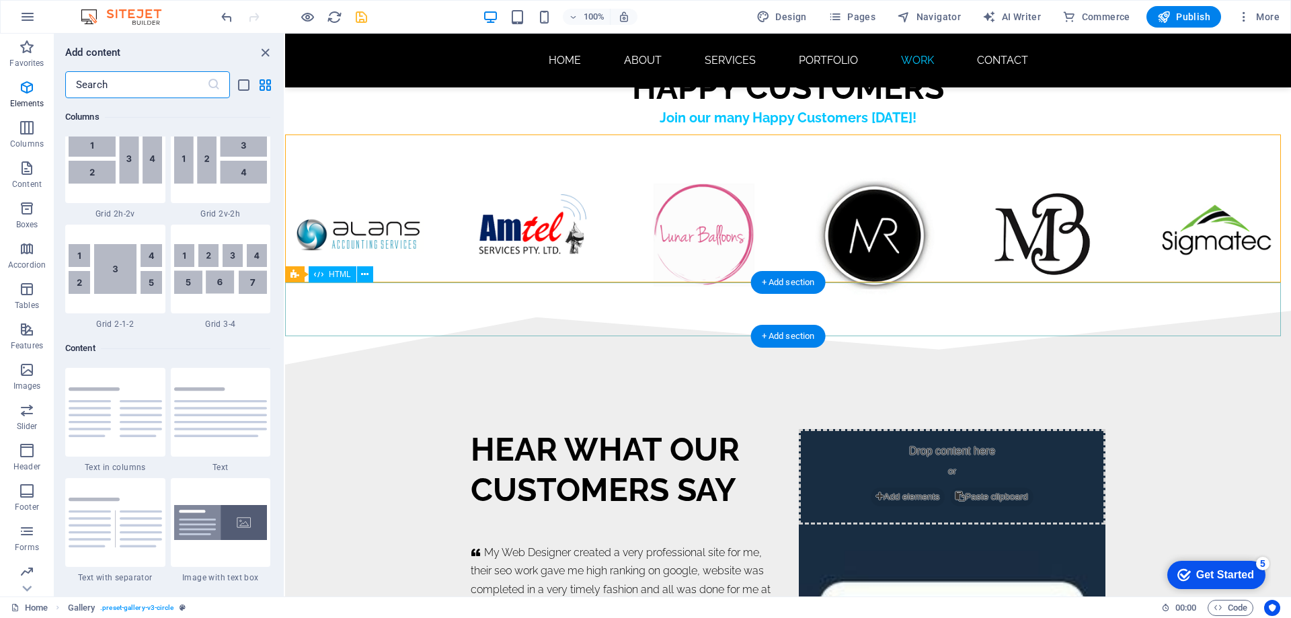
scroll to position [2353, 0]
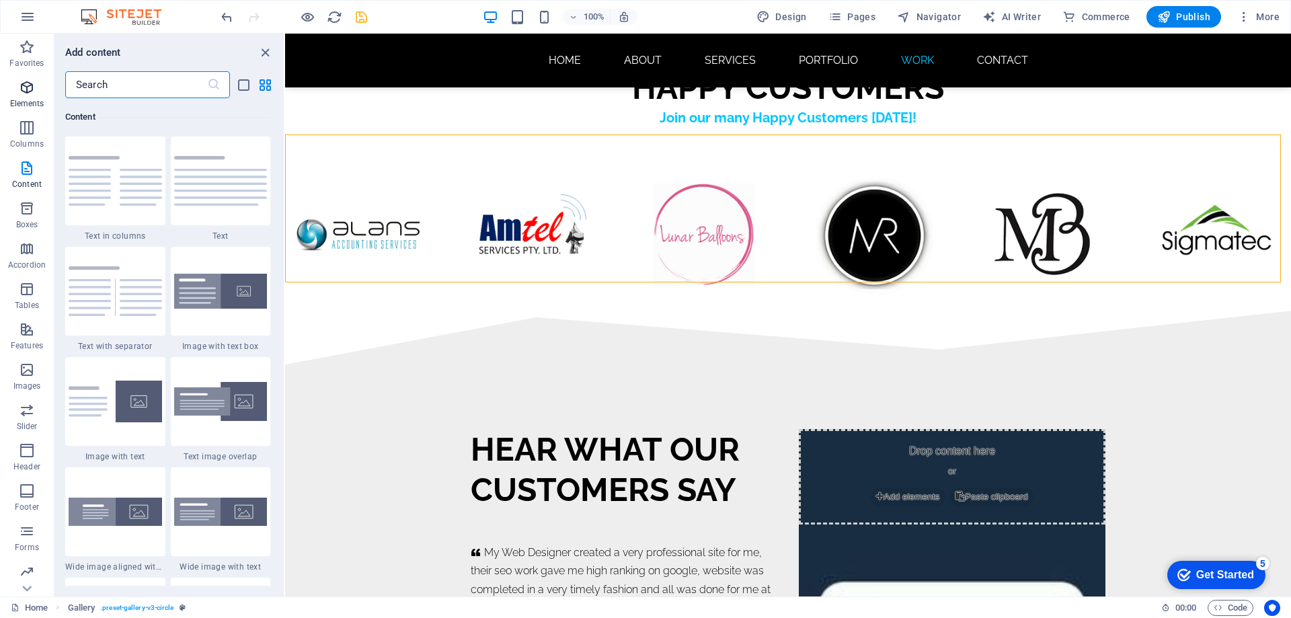
click at [21, 86] on icon "button" at bounding box center [27, 87] width 16 height 16
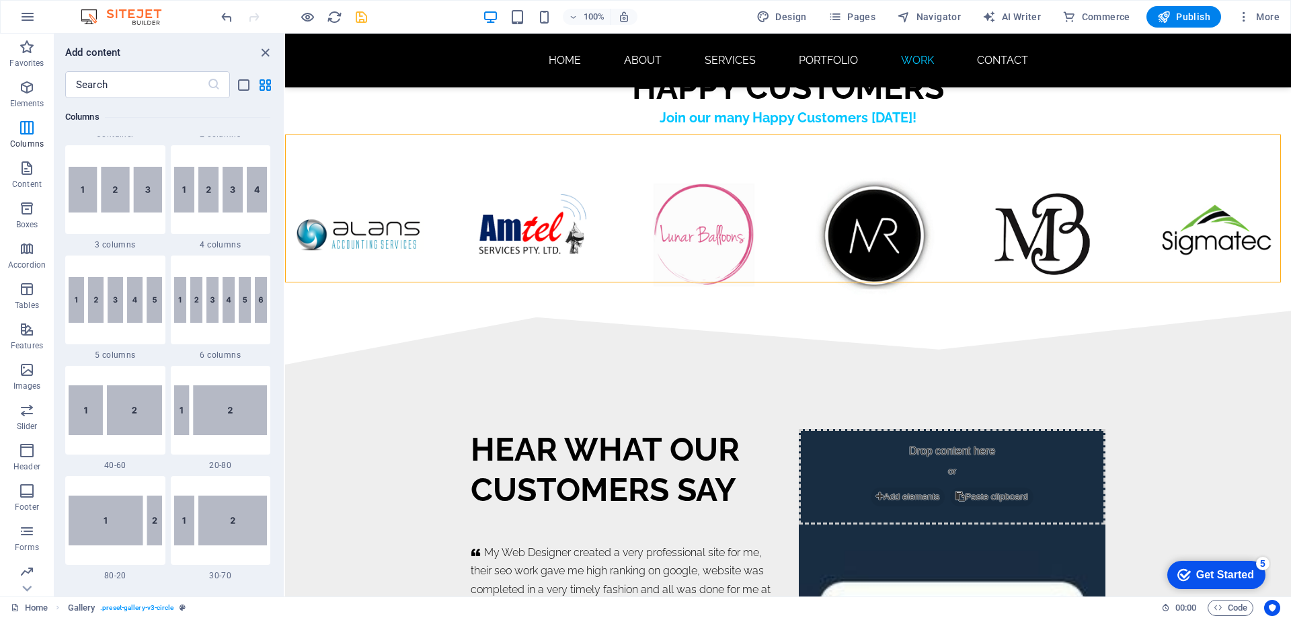
scroll to position [143, 0]
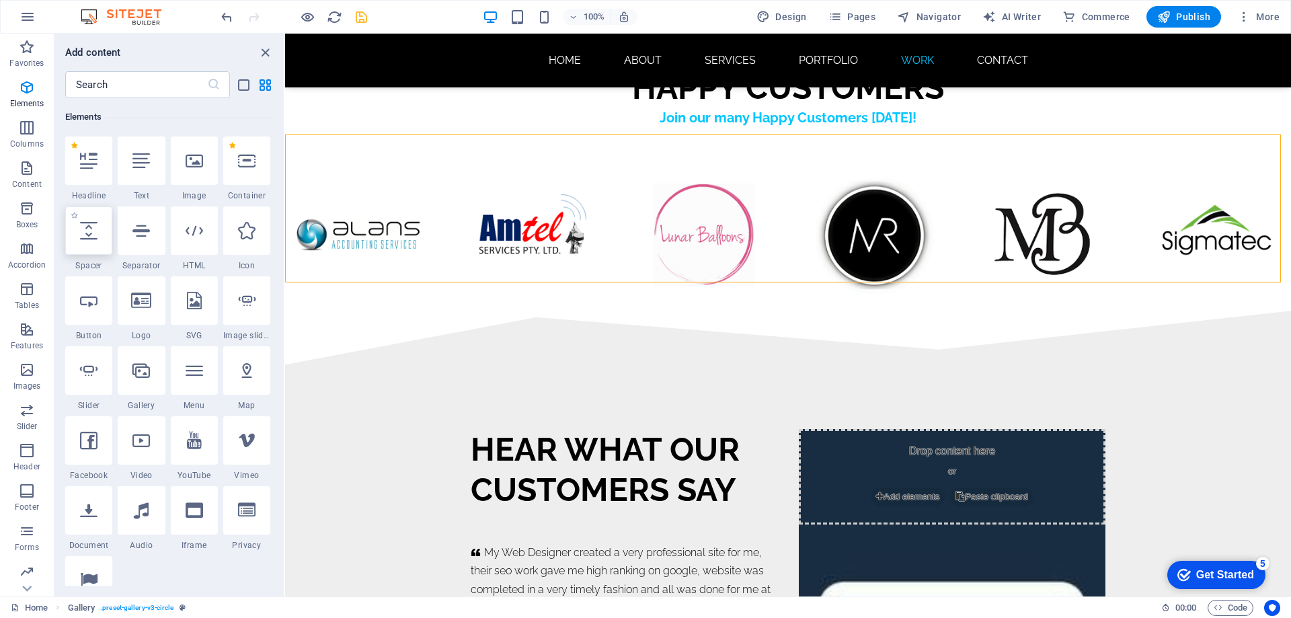
click at [93, 239] on icon at bounding box center [88, 230] width 17 height 17
select select "px"
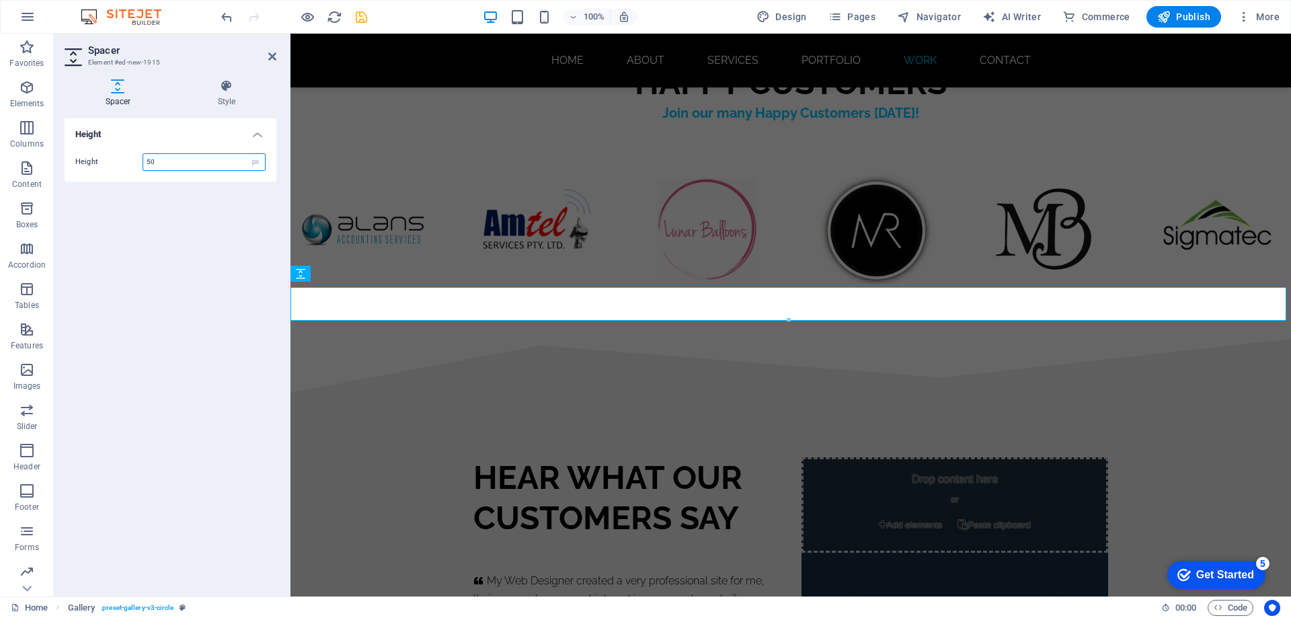
scroll to position [7838, 0]
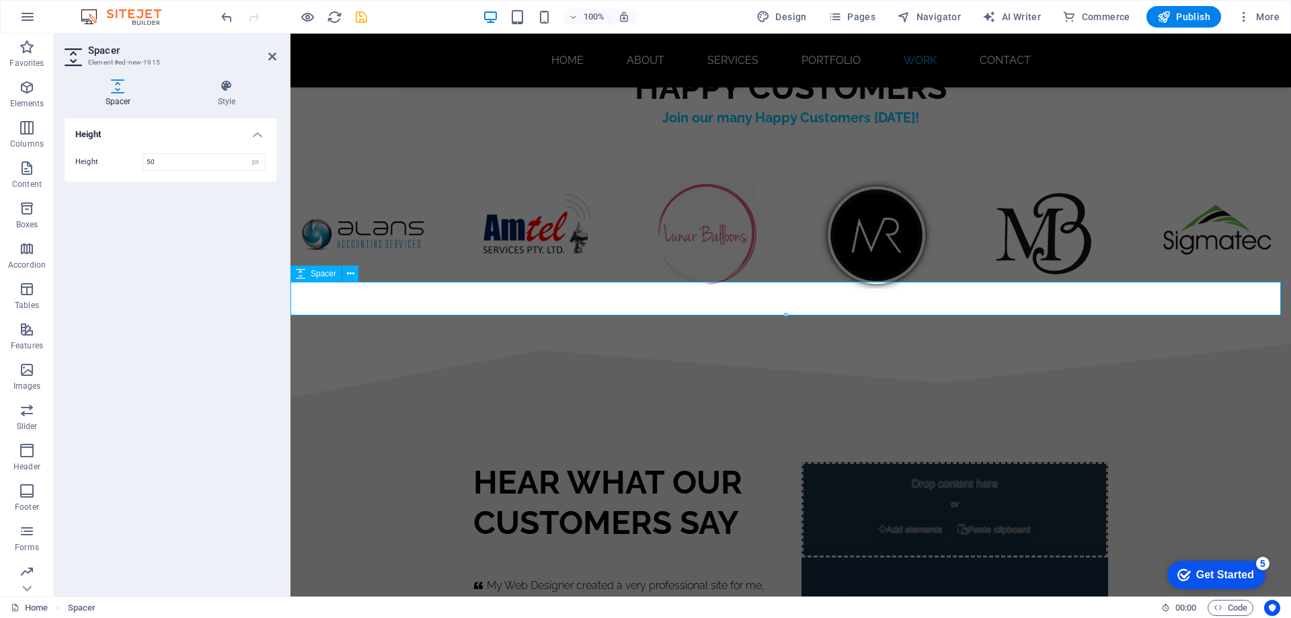
click at [330, 310] on div at bounding box center [791, 327] width 1001 height 34
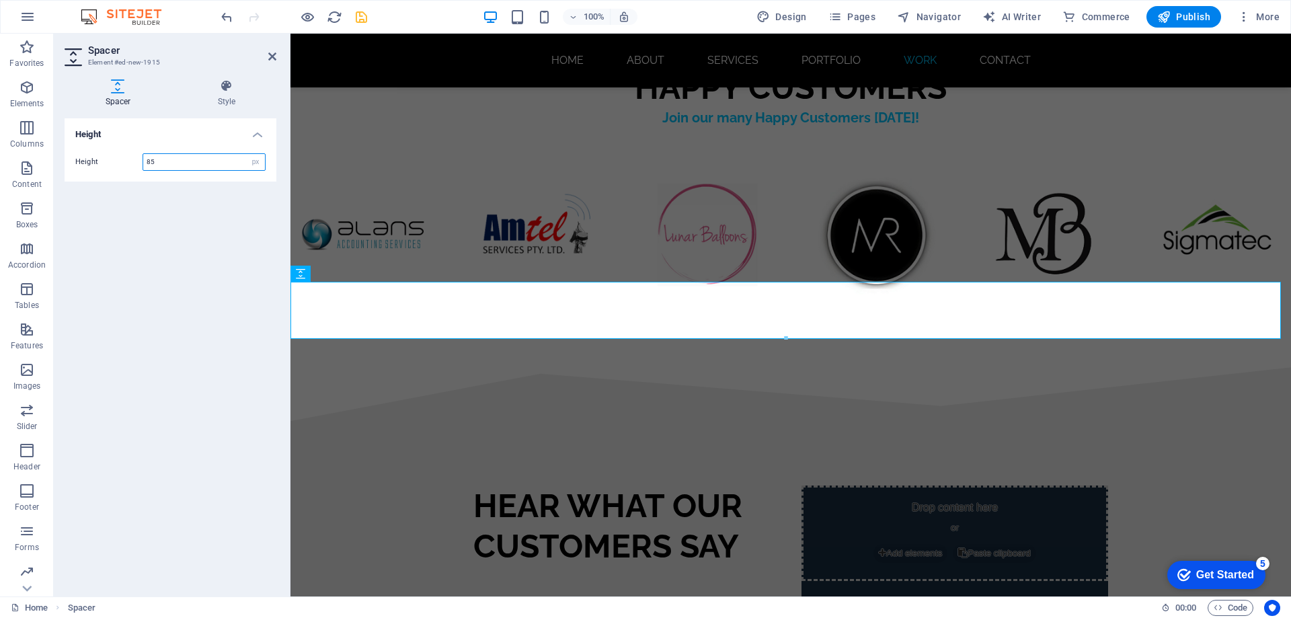
type input "85"
click at [359, 17] on icon "save" at bounding box center [361, 16] width 15 height 15
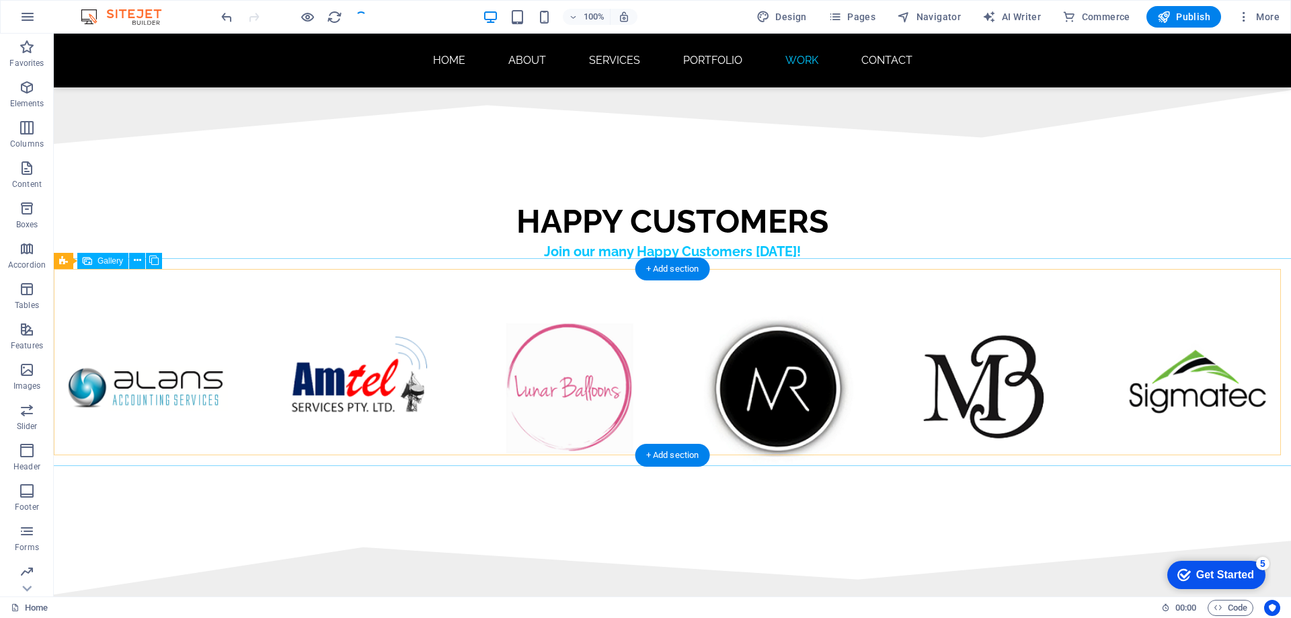
scroll to position [7767, 0]
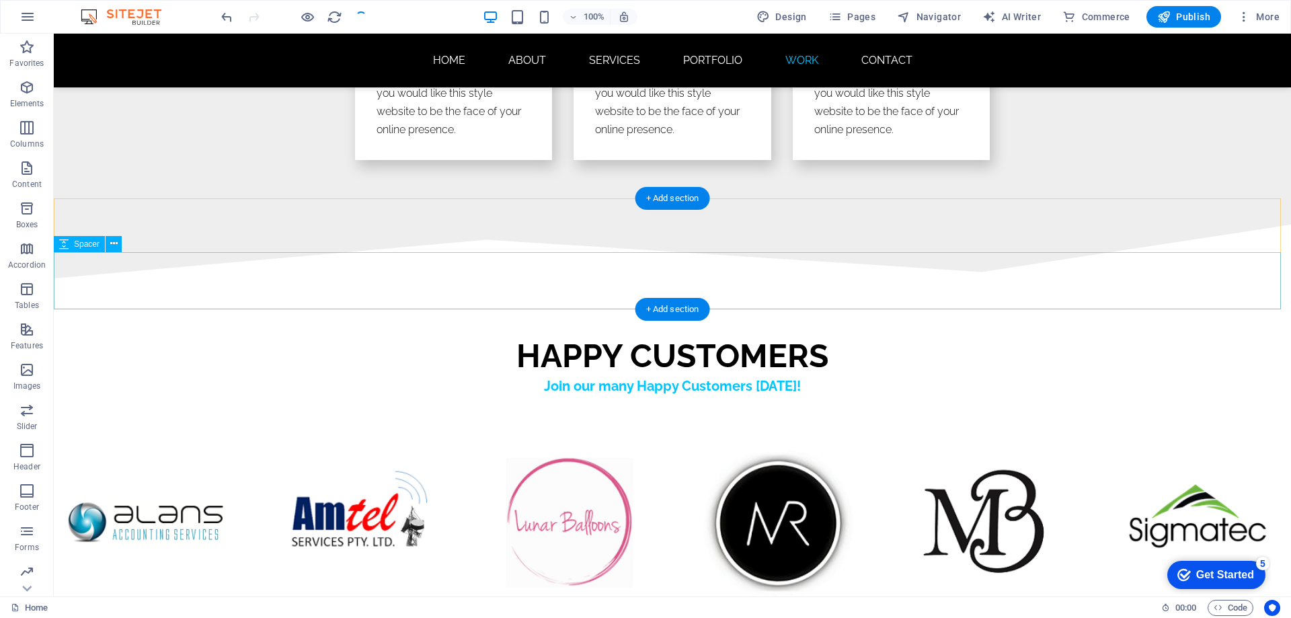
click at [352, 304] on div at bounding box center [673, 306] width 1238 height 57
select select "px"
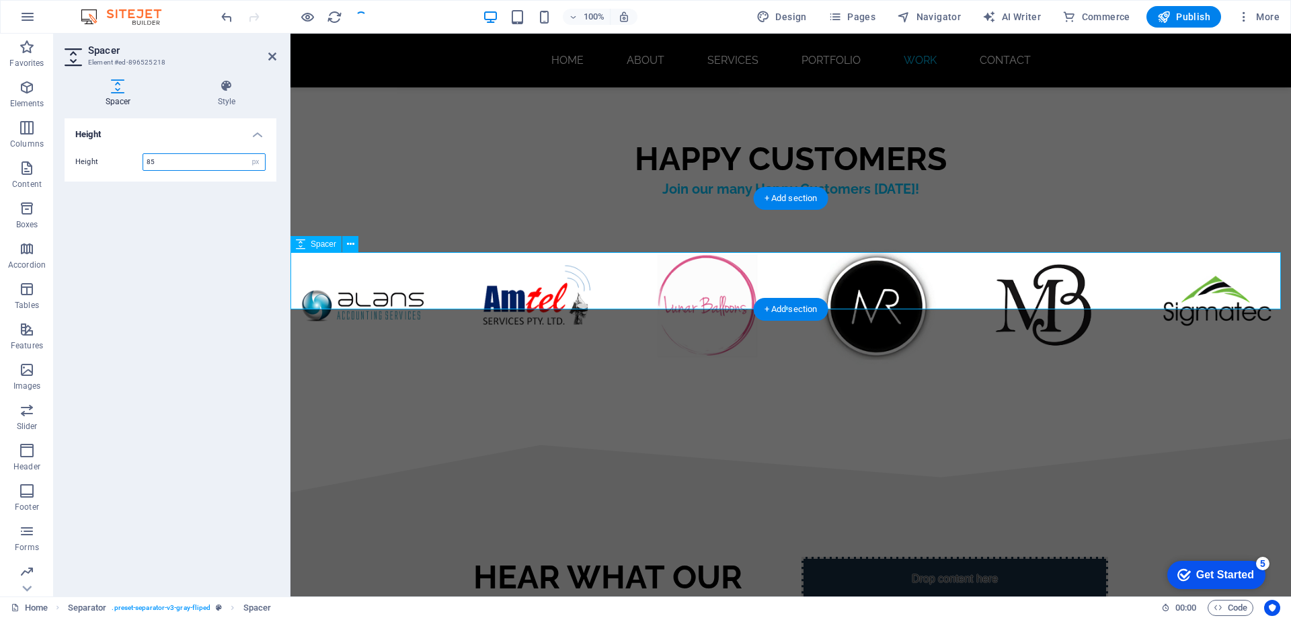
scroll to position [7569, 0]
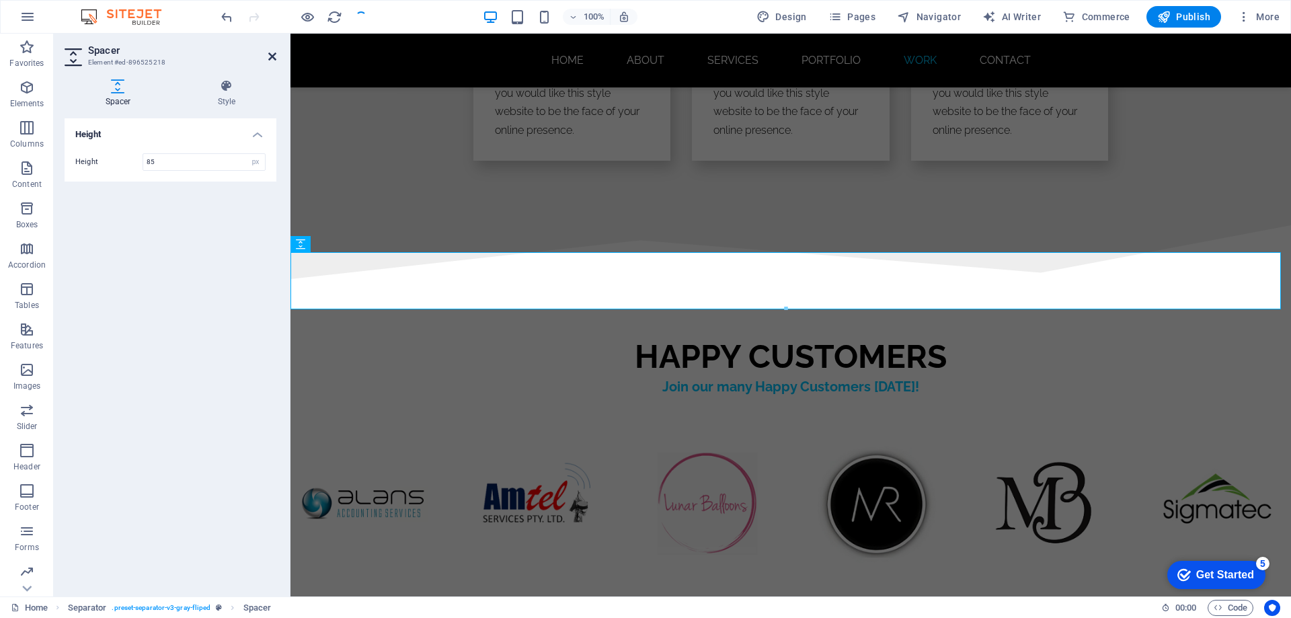
click at [273, 52] on icon at bounding box center [272, 56] width 8 height 11
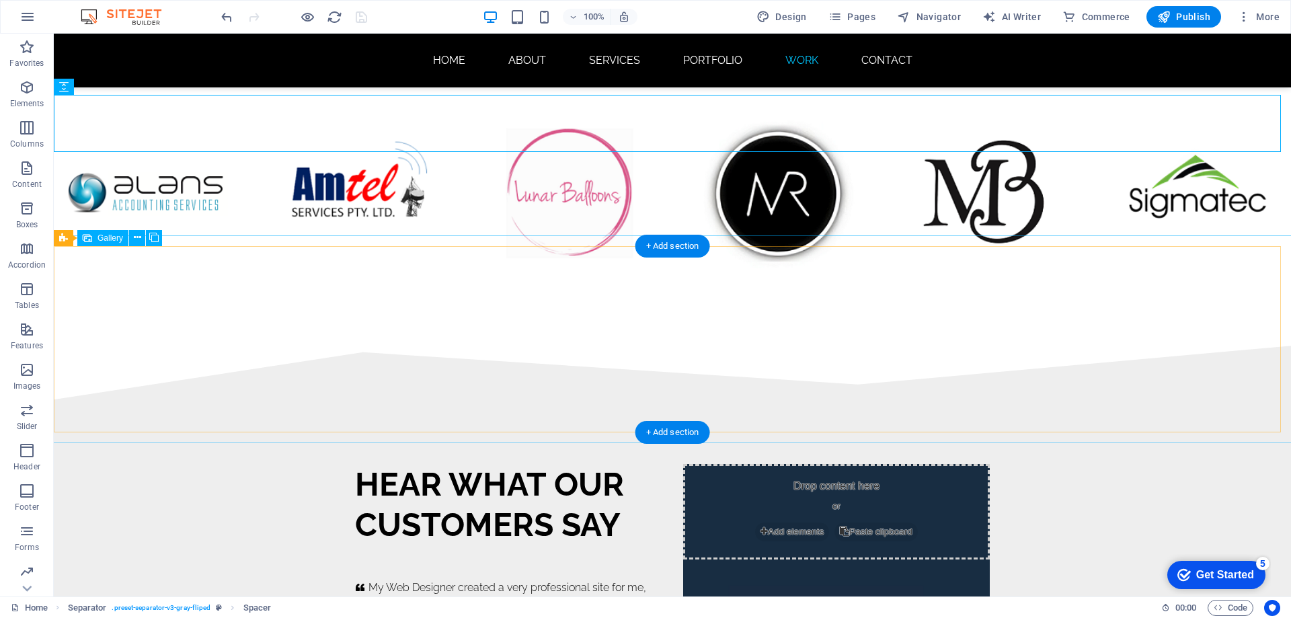
scroll to position [8103, 0]
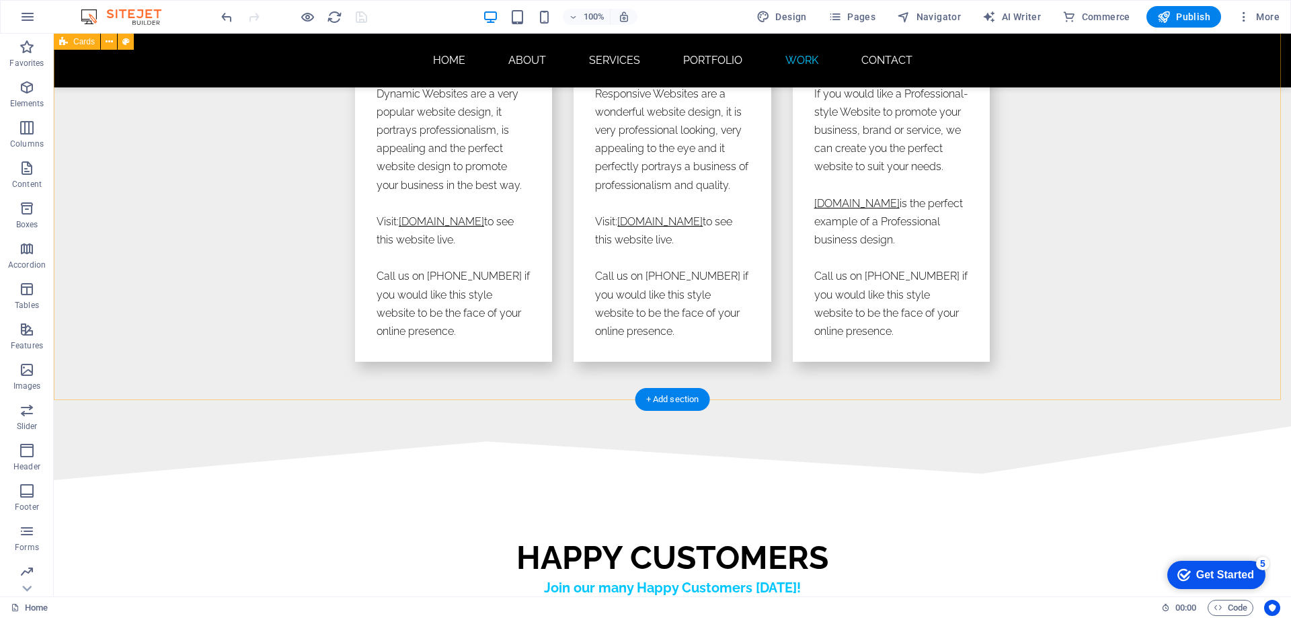
scroll to position [7767, 0]
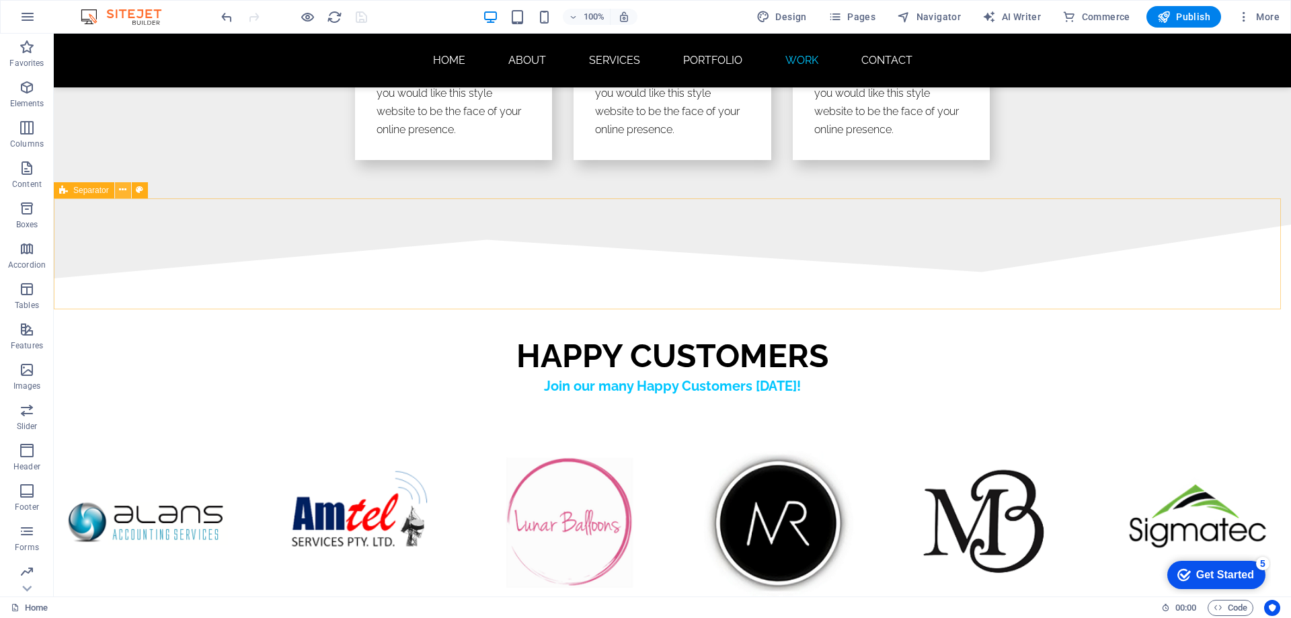
click at [120, 192] on icon at bounding box center [122, 190] width 7 height 14
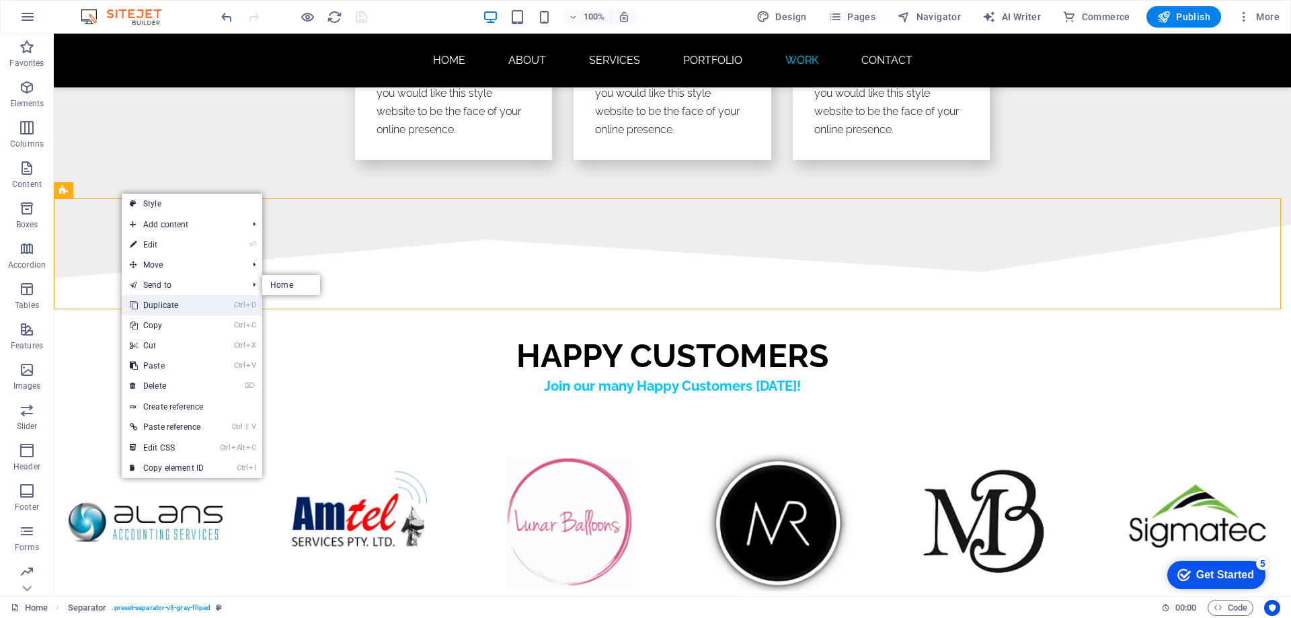
click at [159, 307] on link "Ctrl D Duplicate" at bounding box center [167, 305] width 90 height 20
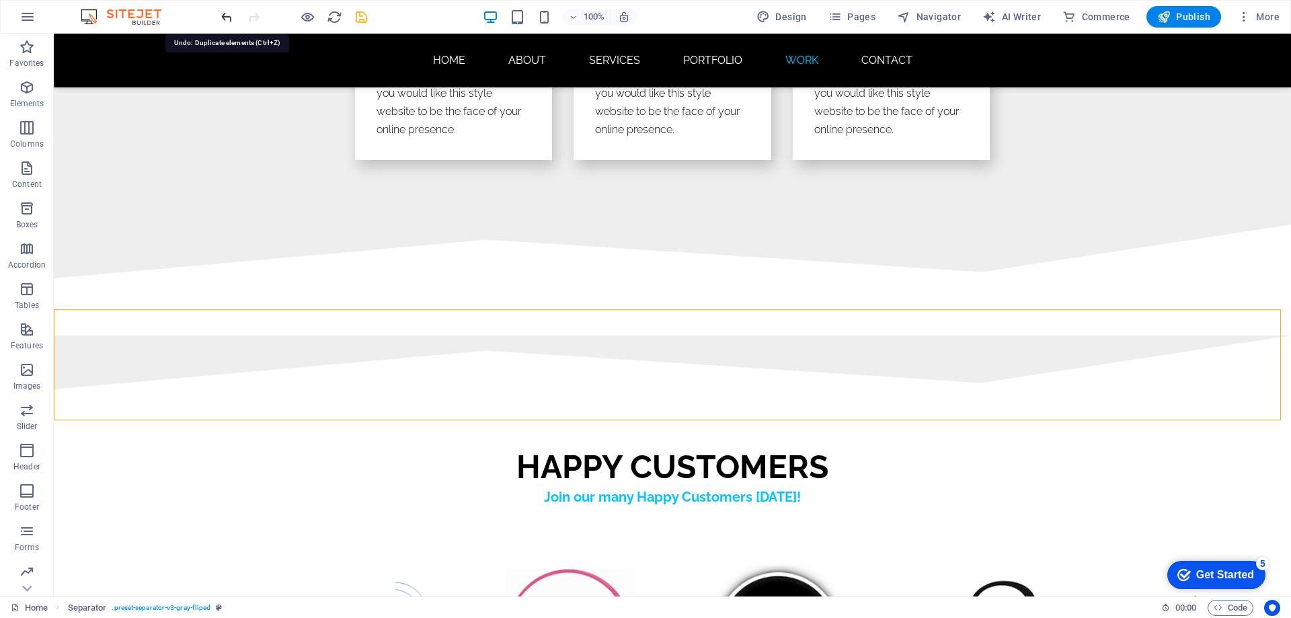
click at [227, 15] on icon "undo" at bounding box center [226, 16] width 15 height 15
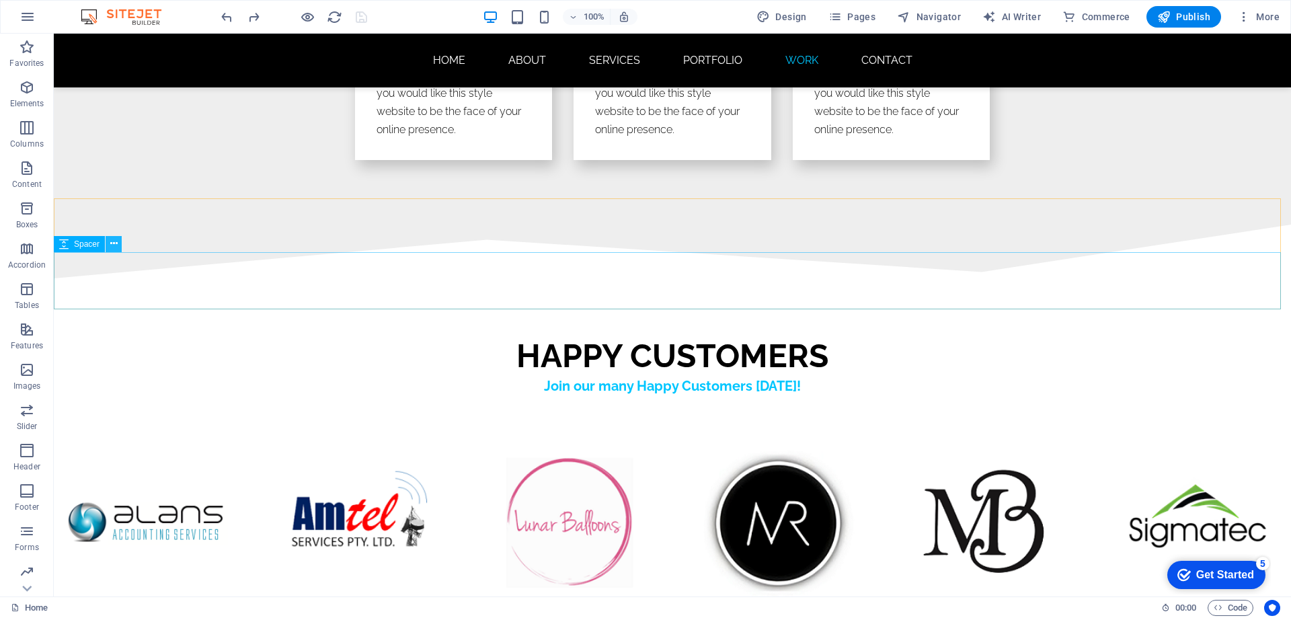
click at [115, 243] on icon at bounding box center [113, 244] width 7 height 14
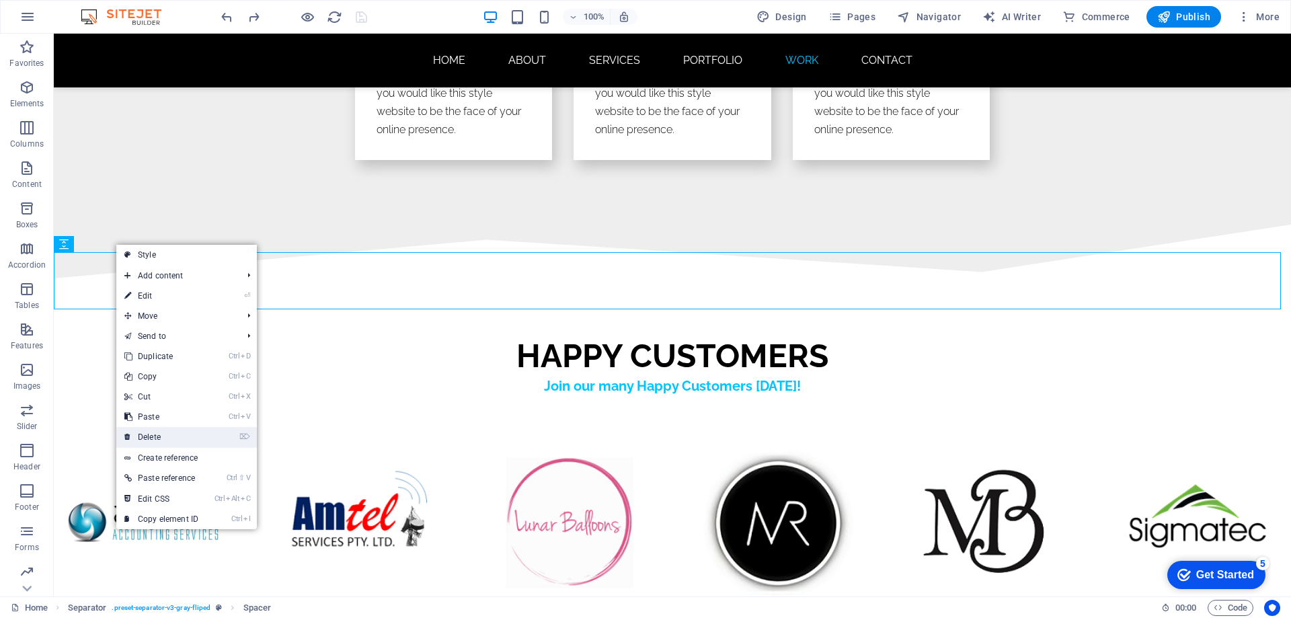
drag, startPoint x: 155, startPoint y: 435, endPoint x: 137, endPoint y: 358, distance: 78.6
click at [155, 435] on link "⌦ Delete" at bounding box center [161, 437] width 90 height 20
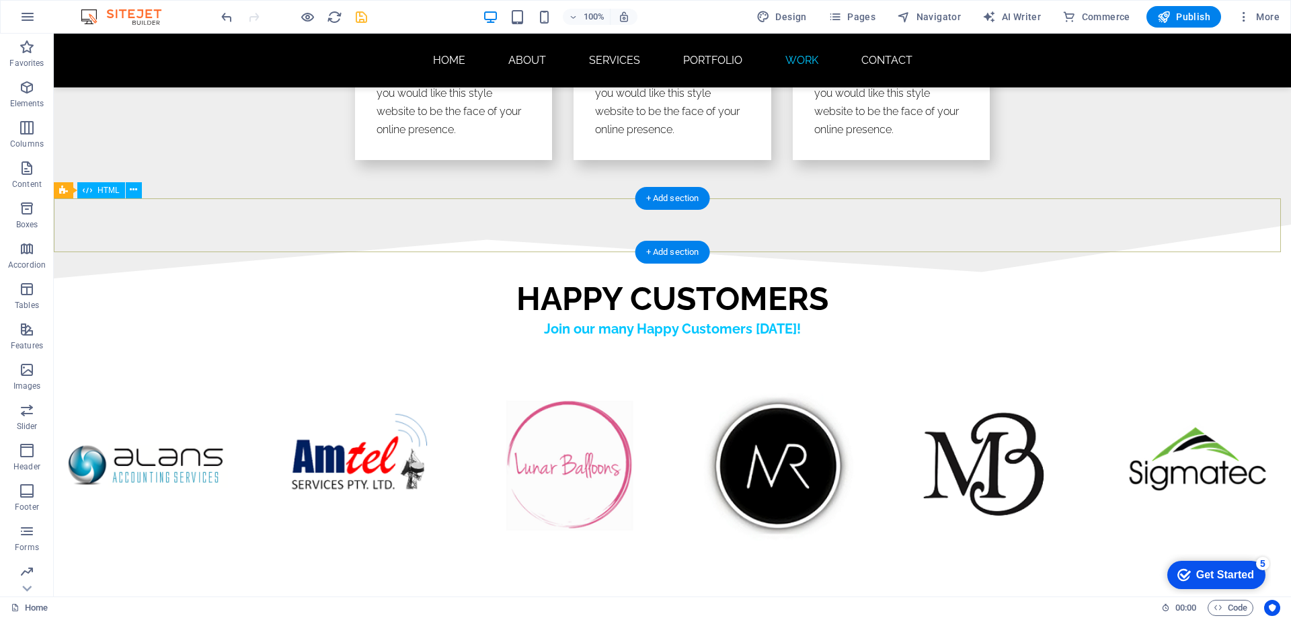
click at [248, 225] on div at bounding box center [673, 252] width 1238 height 54
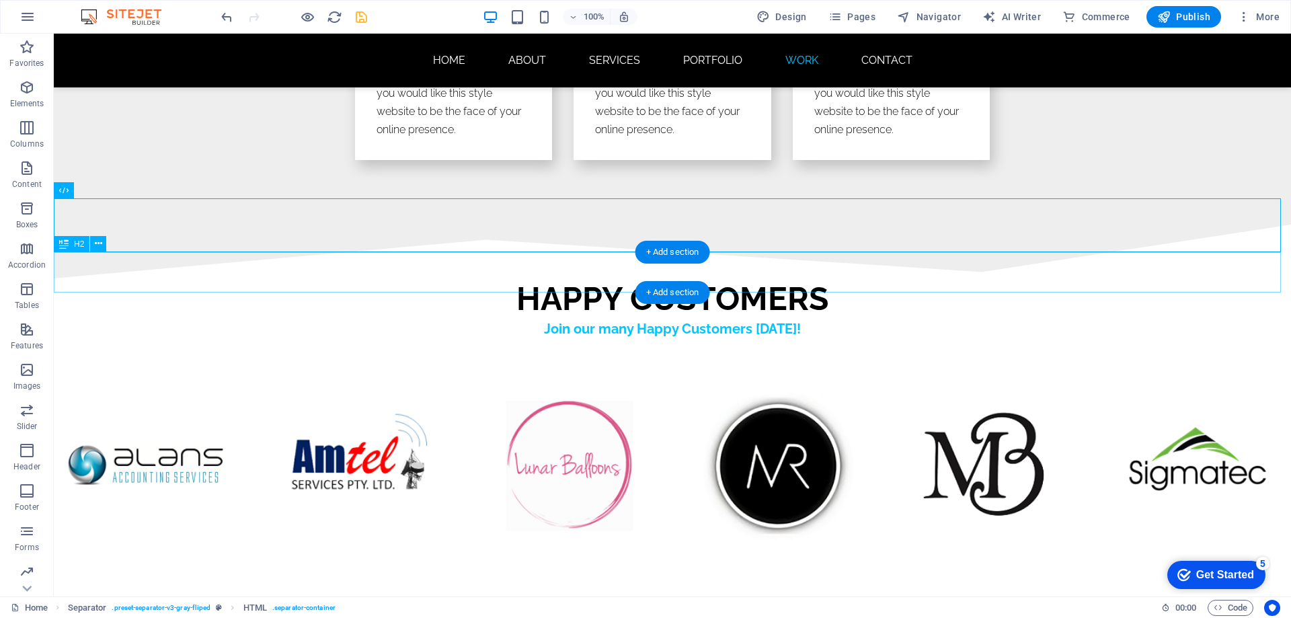
click at [170, 282] on div "HAPPY CUSTOMERS" at bounding box center [673, 298] width 1238 height 40
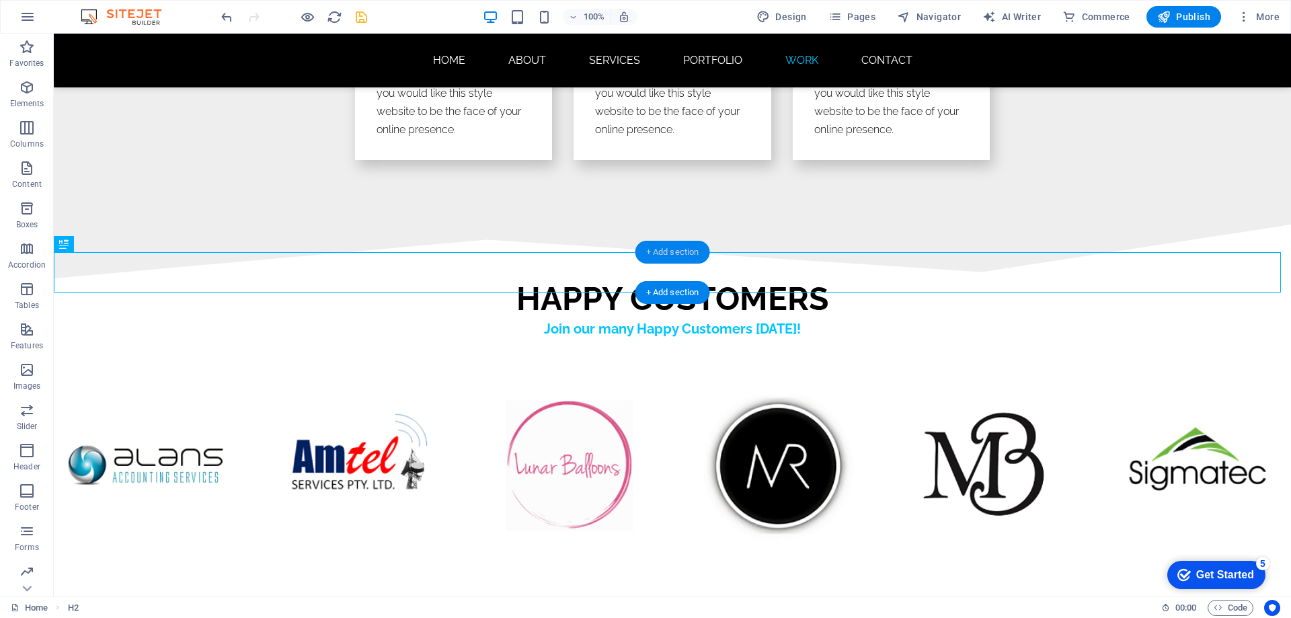
click at [674, 251] on div "+ Add section" at bounding box center [673, 252] width 75 height 23
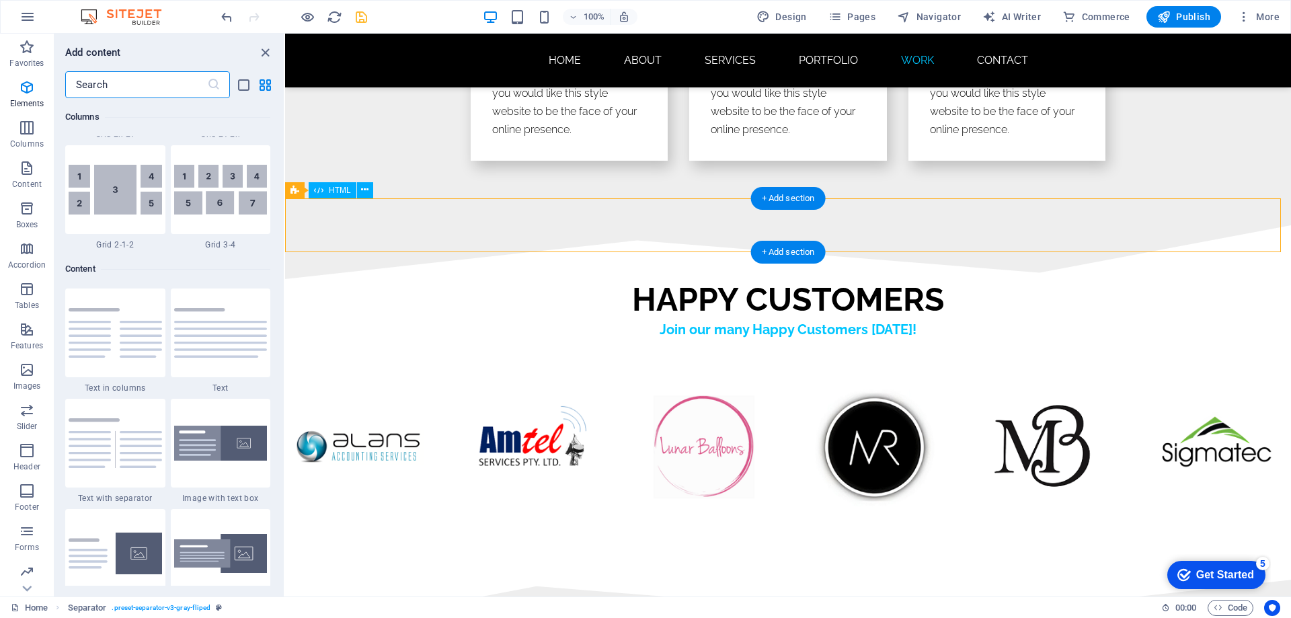
scroll to position [2353, 0]
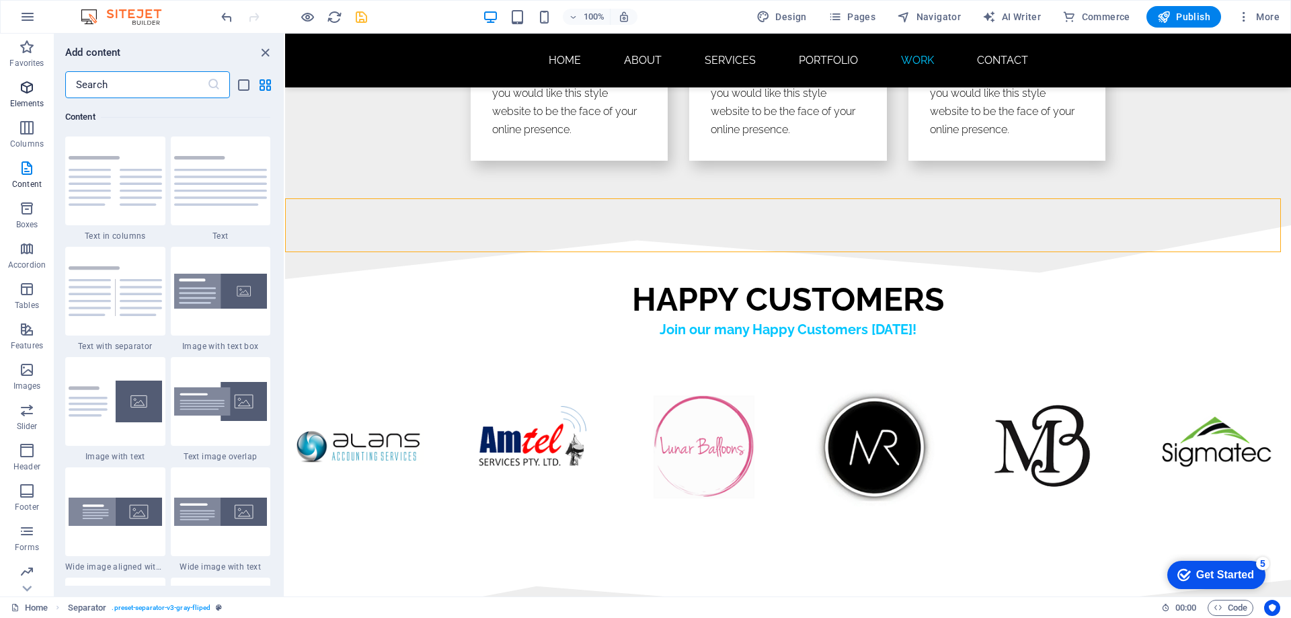
click at [23, 96] on span "Elements" at bounding box center [27, 95] width 54 height 32
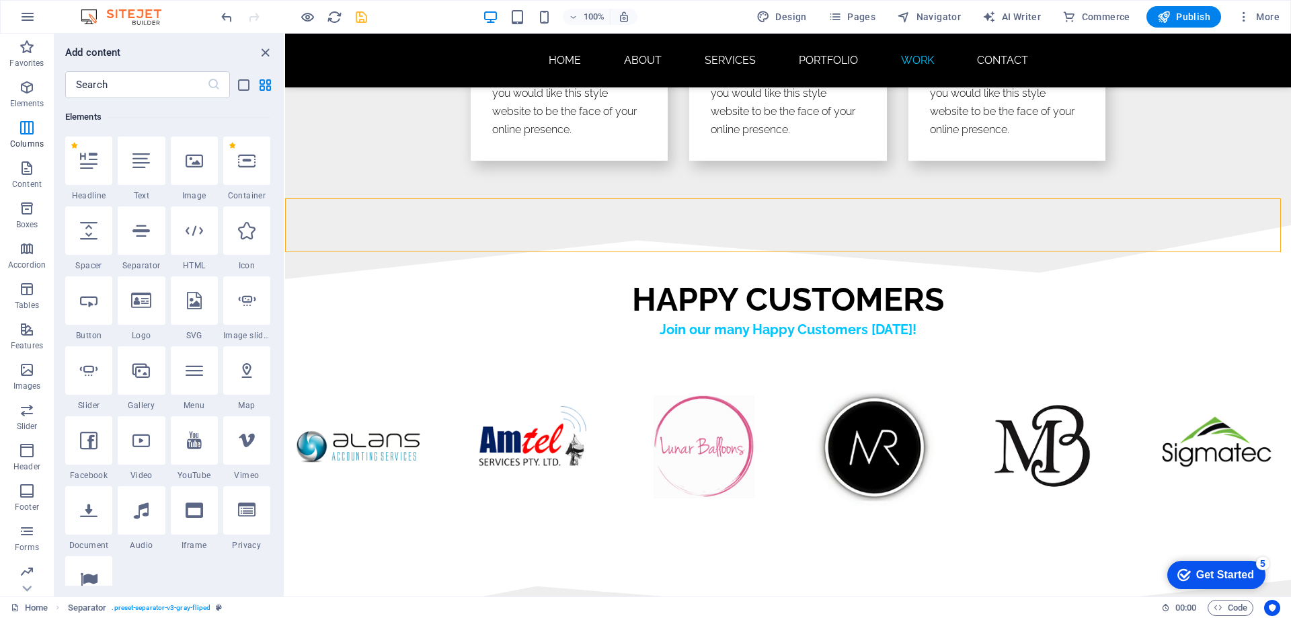
scroll to position [143, 0]
click at [89, 234] on icon at bounding box center [88, 230] width 17 height 17
select select "px"
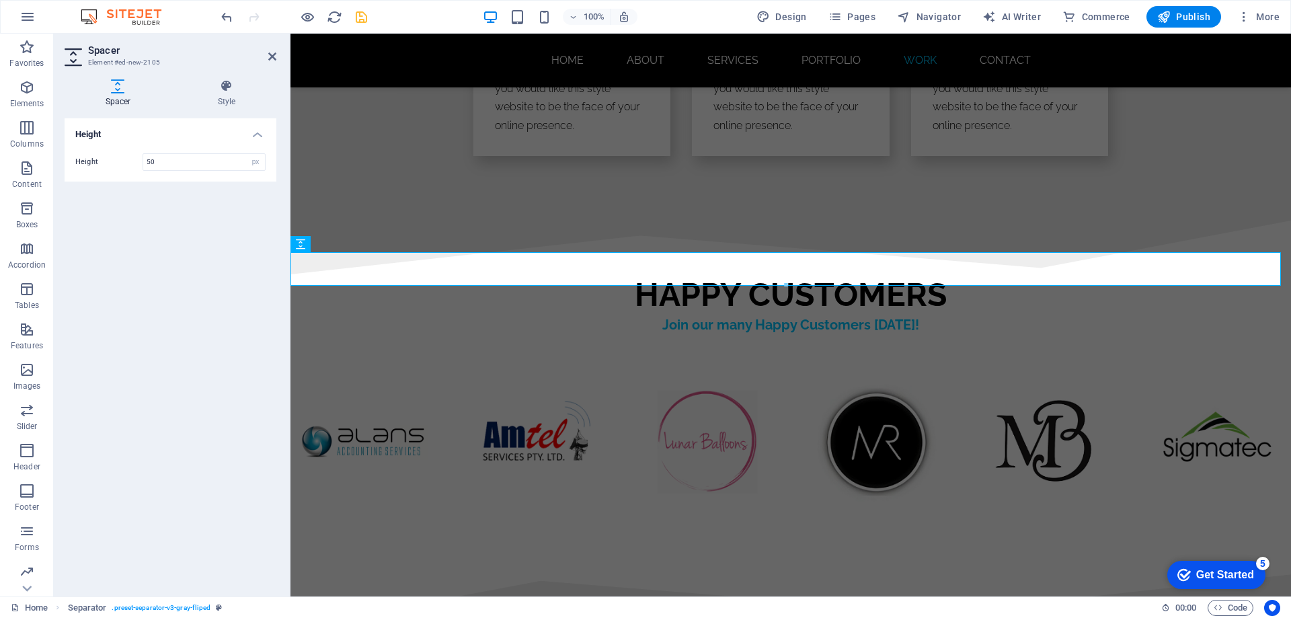
scroll to position [7569, 0]
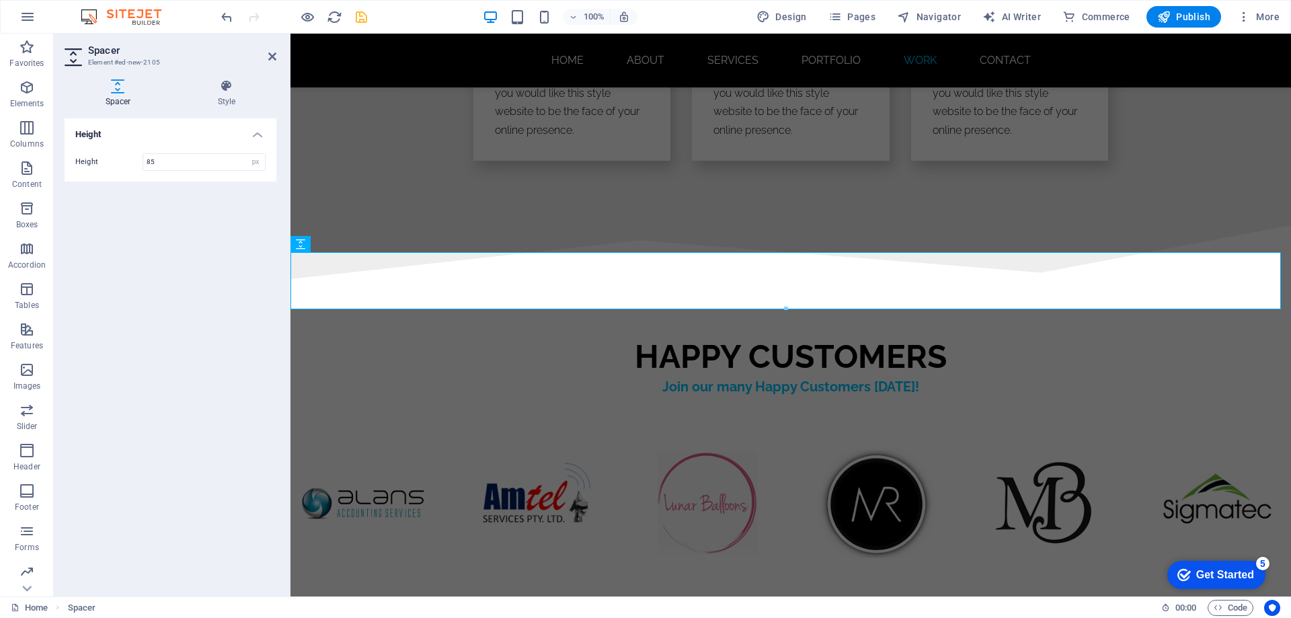
type input "85"
click at [365, 17] on icon "save" at bounding box center [361, 16] width 15 height 15
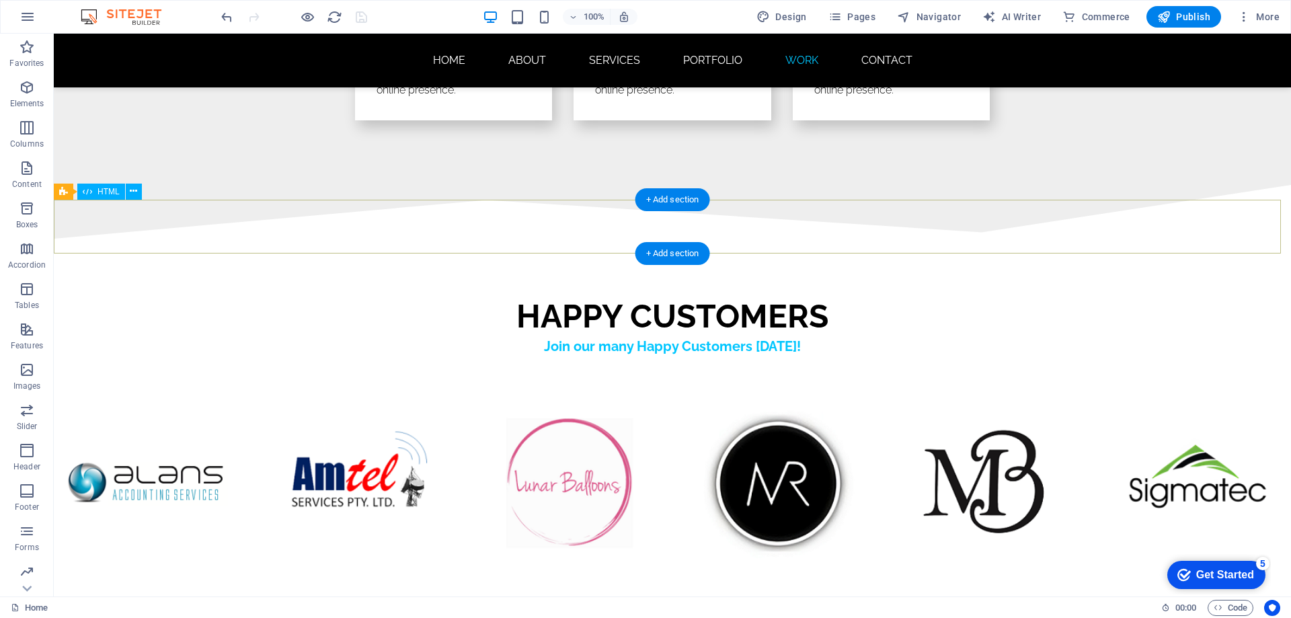
scroll to position [7869, 0]
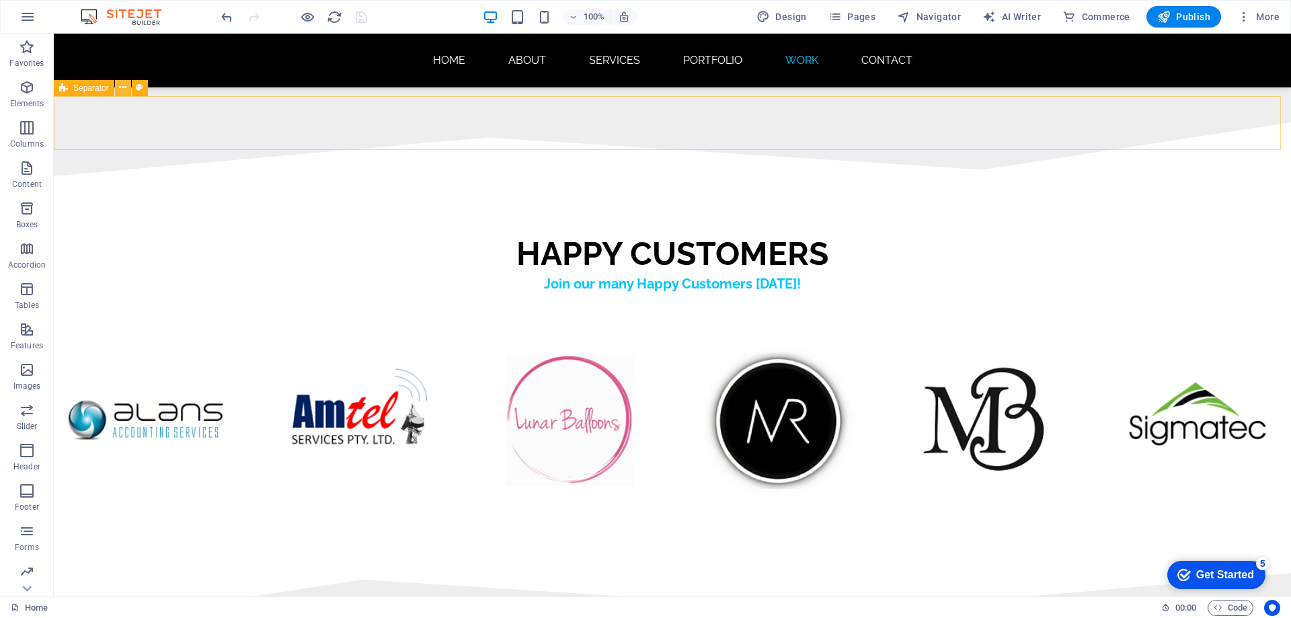
click at [124, 89] on icon at bounding box center [122, 88] width 7 height 14
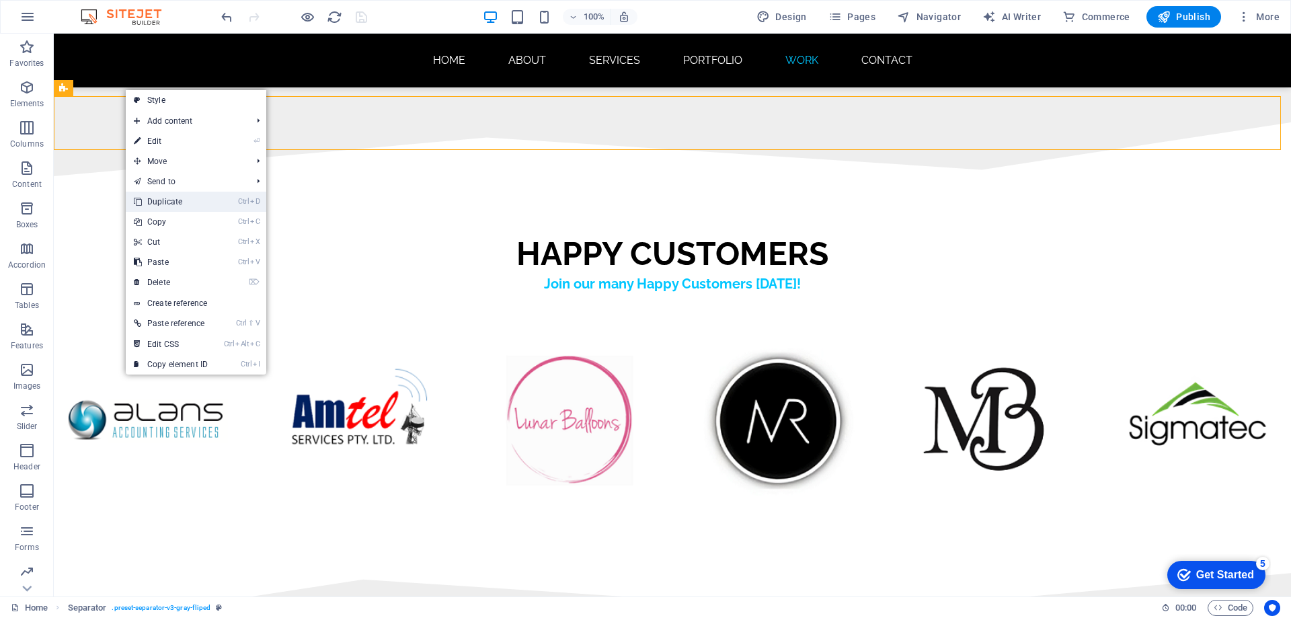
click at [169, 200] on link "Ctrl D Duplicate" at bounding box center [171, 202] width 90 height 20
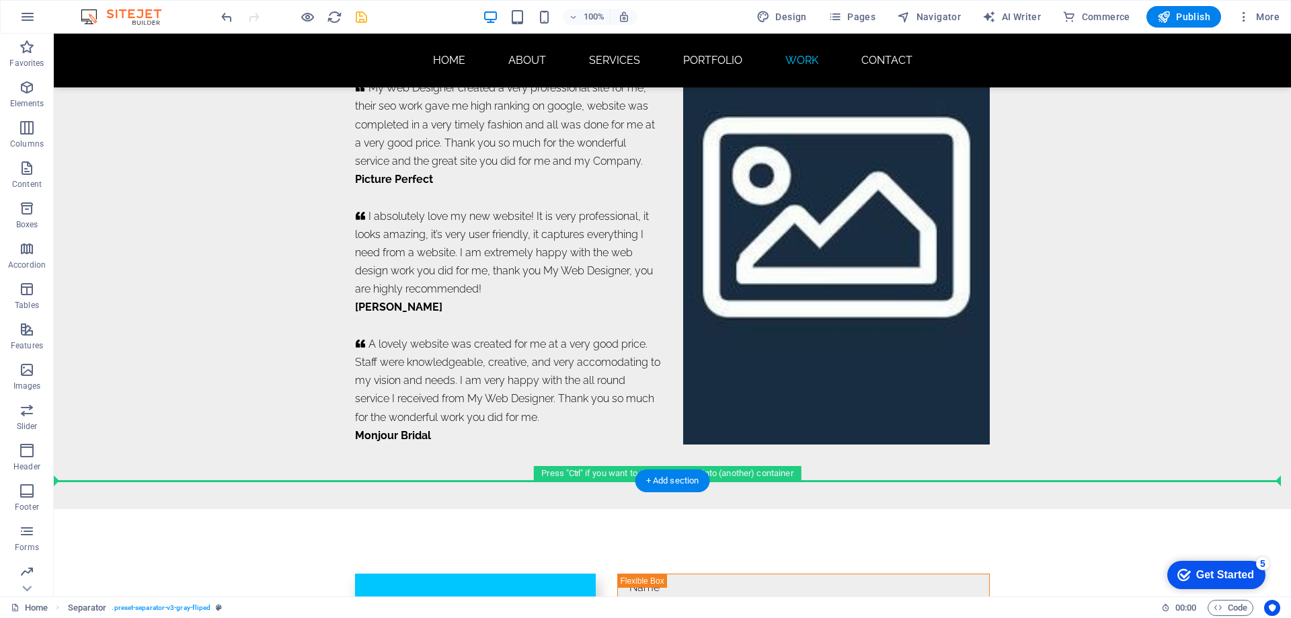
scroll to position [8748, 0]
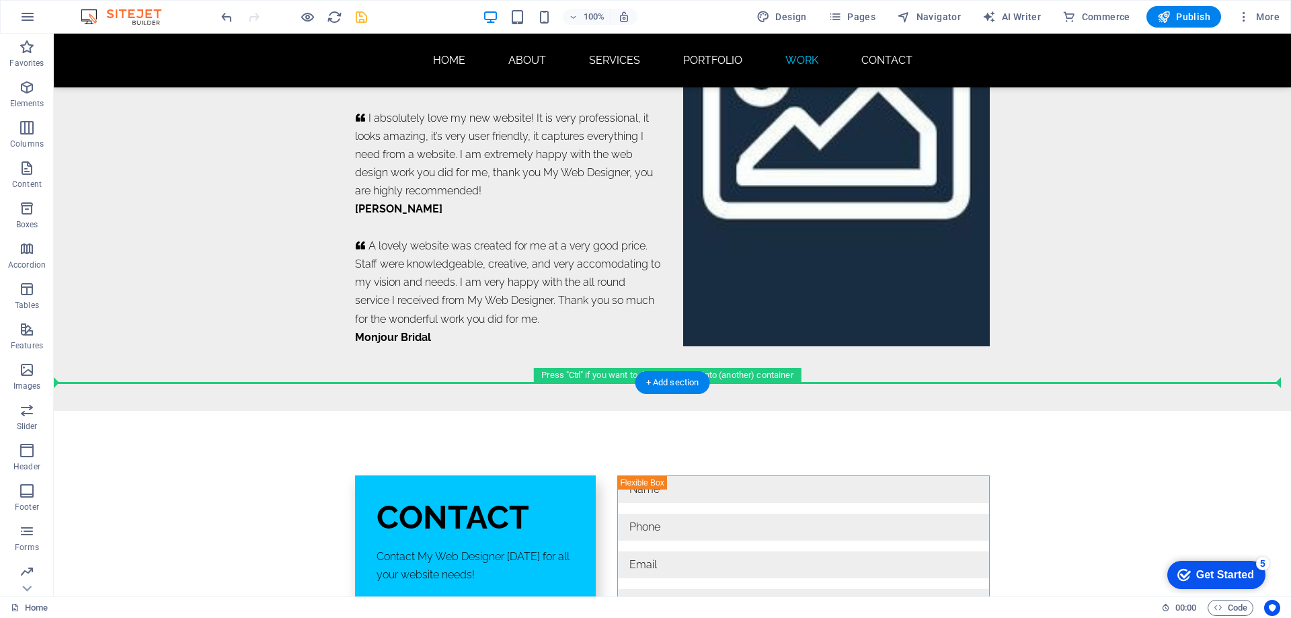
drag, startPoint x: 145, startPoint y: 176, endPoint x: 130, endPoint y: 386, distance: 210.3
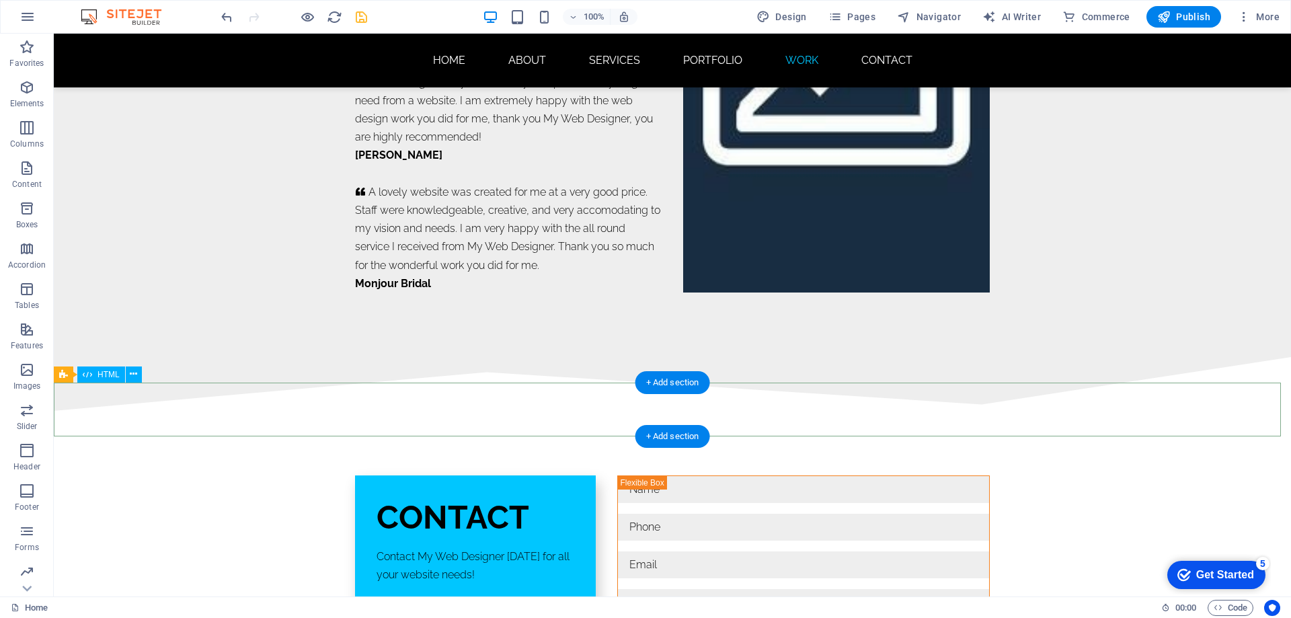
scroll to position [8695, 0]
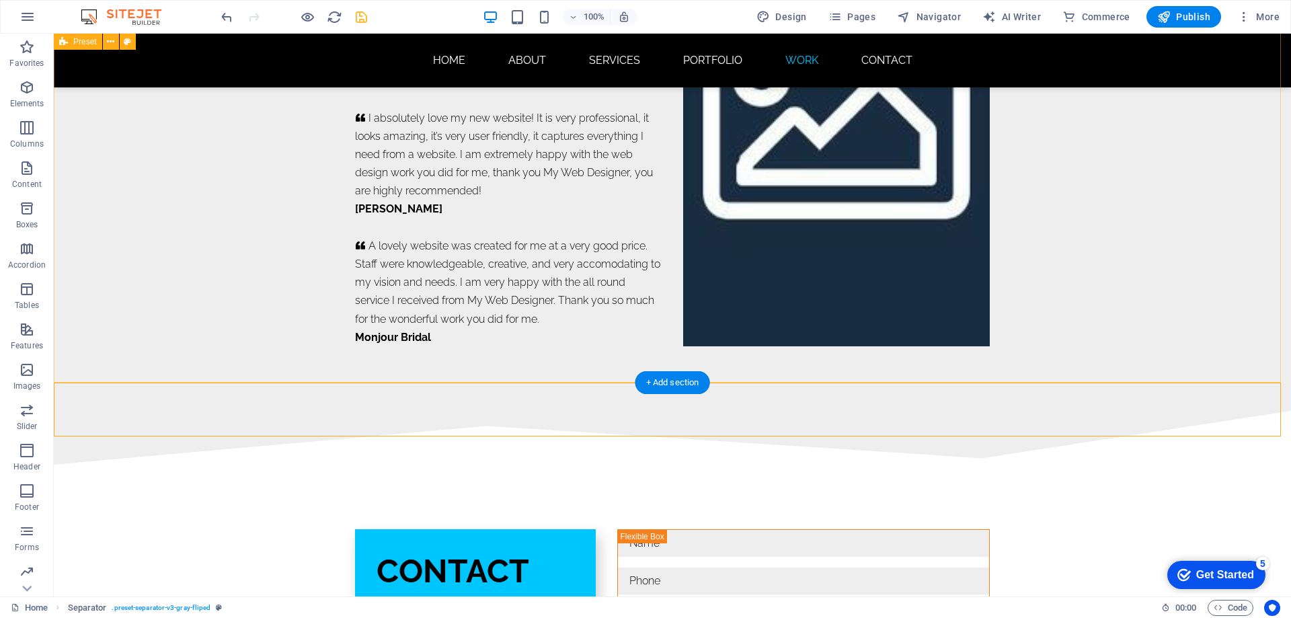
click at [796, 347] on div "HEAR WHAT OUR CUSTOMERS SAY     My Web Designer created a very professional sit…" at bounding box center [673, 106] width 1238 height 609
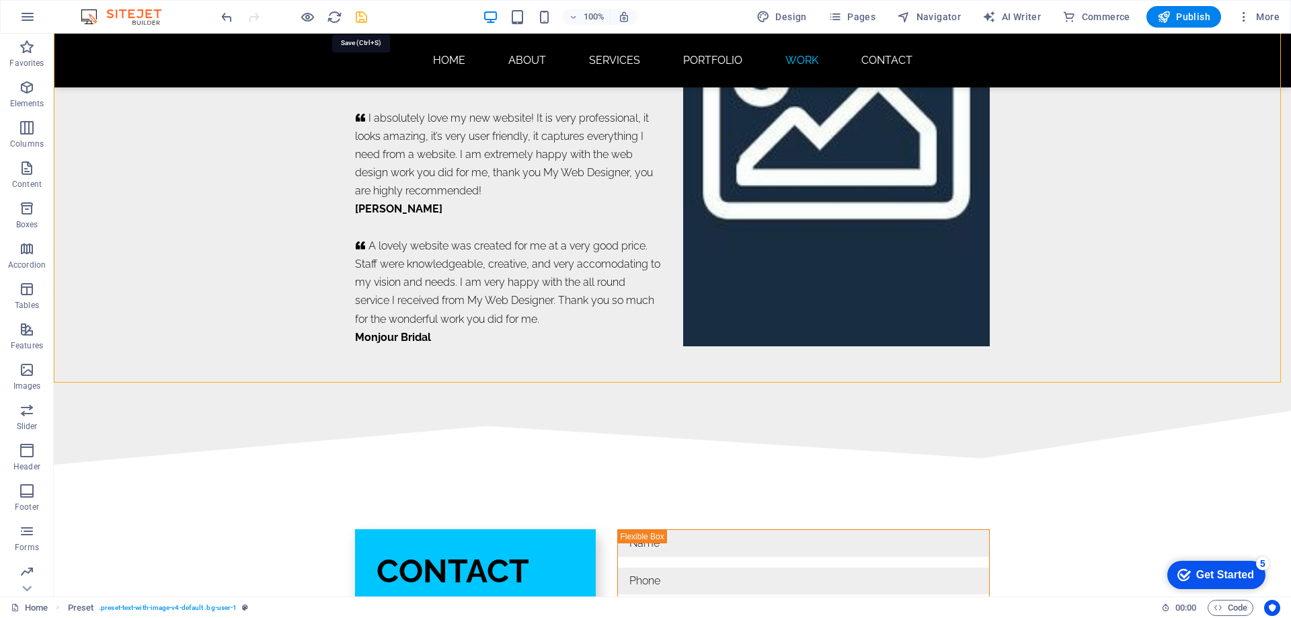
click at [360, 17] on icon "save" at bounding box center [361, 16] width 15 height 15
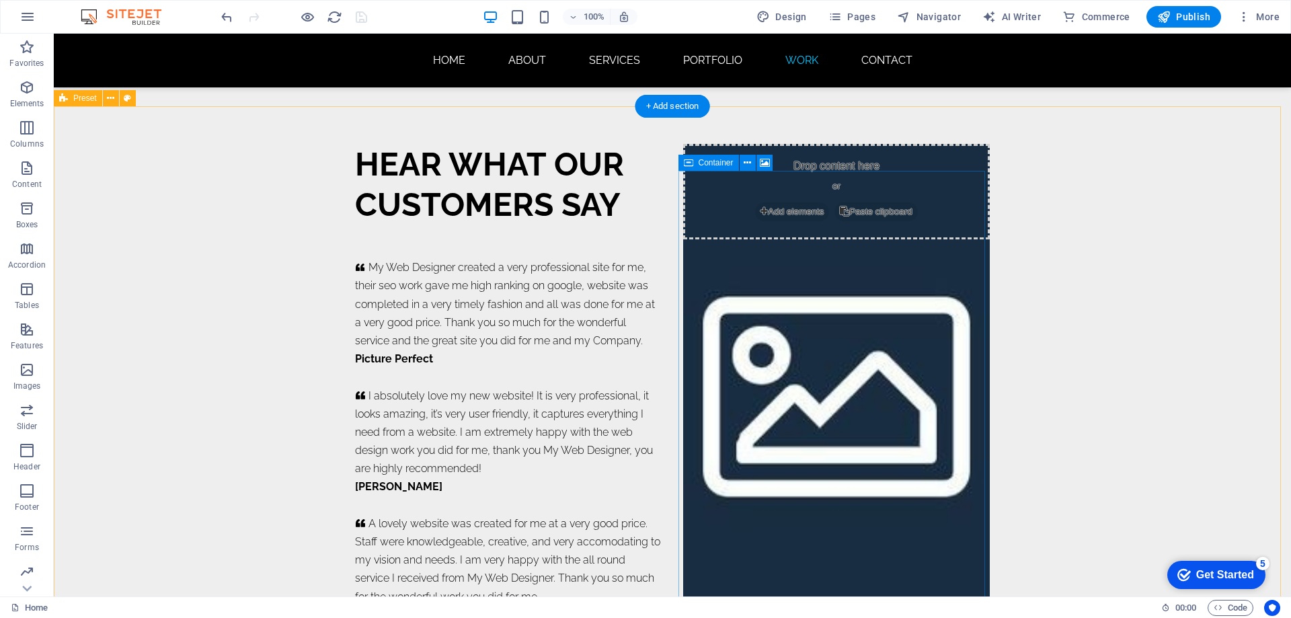
scroll to position [8455, 0]
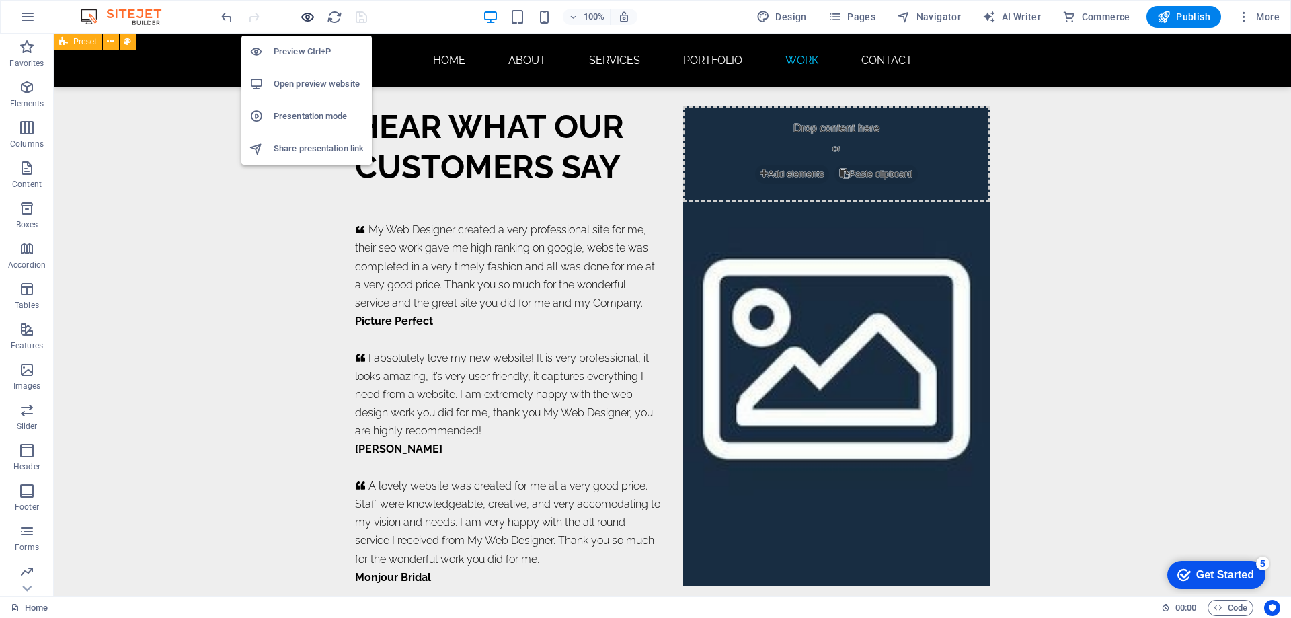
click at [305, 20] on icon "button" at bounding box center [307, 16] width 15 height 15
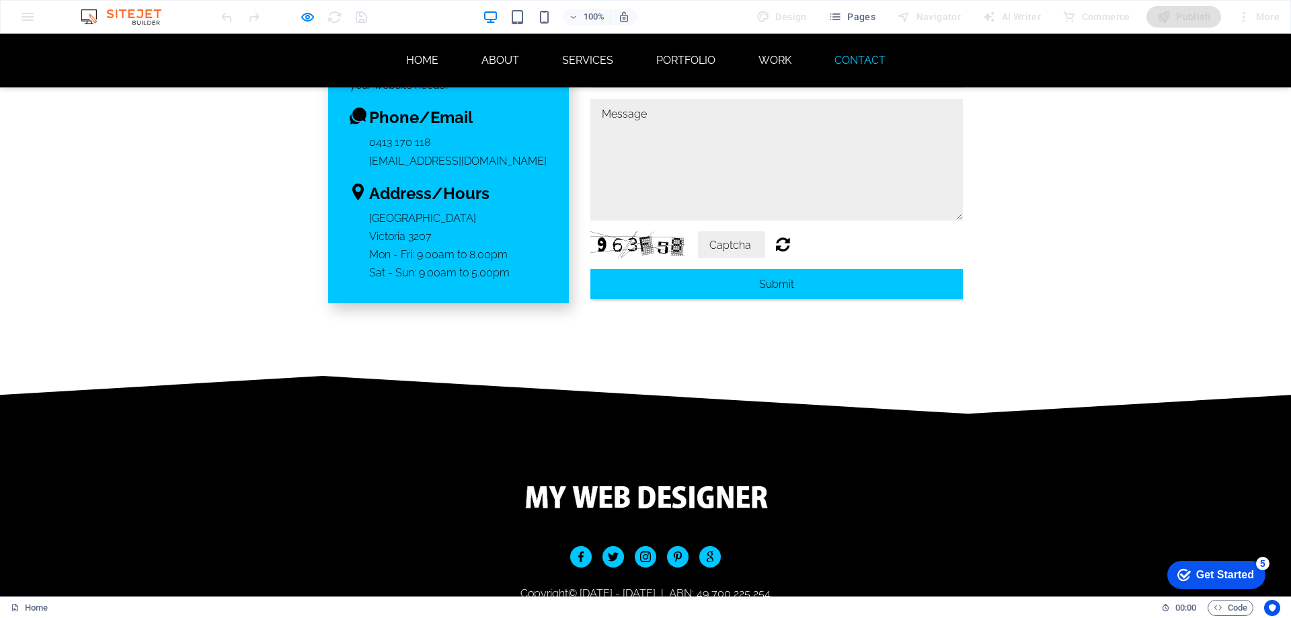
scroll to position [9313, 0]
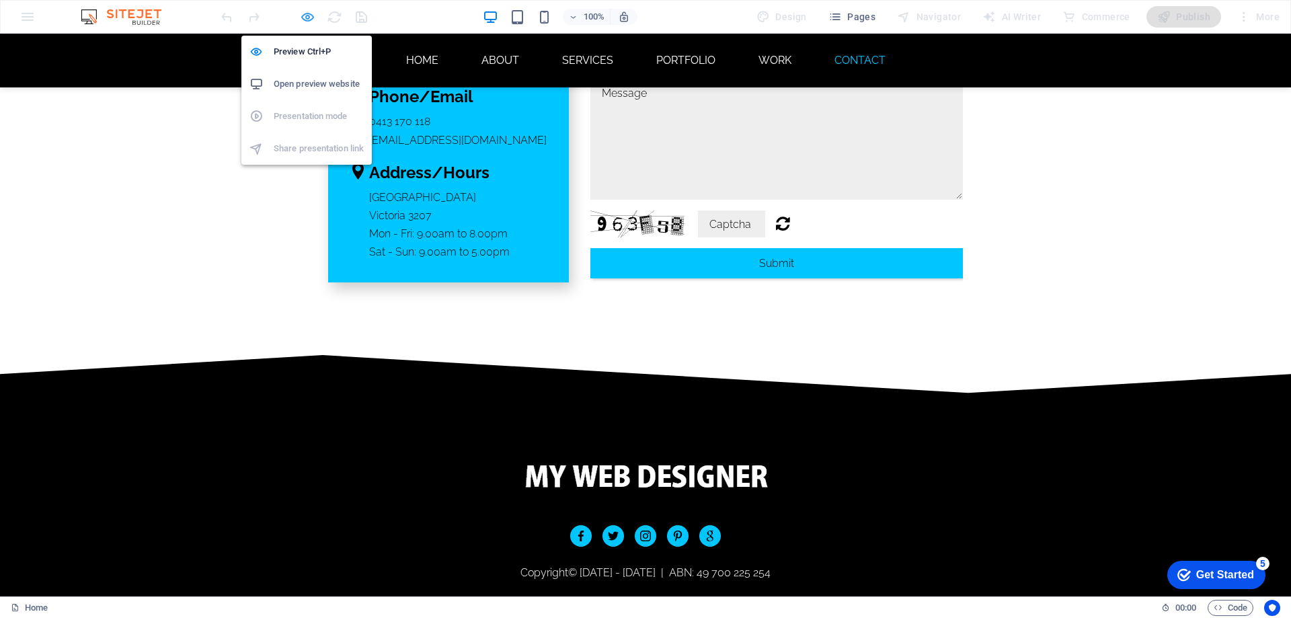
click at [304, 17] on icon "button" at bounding box center [307, 16] width 15 height 15
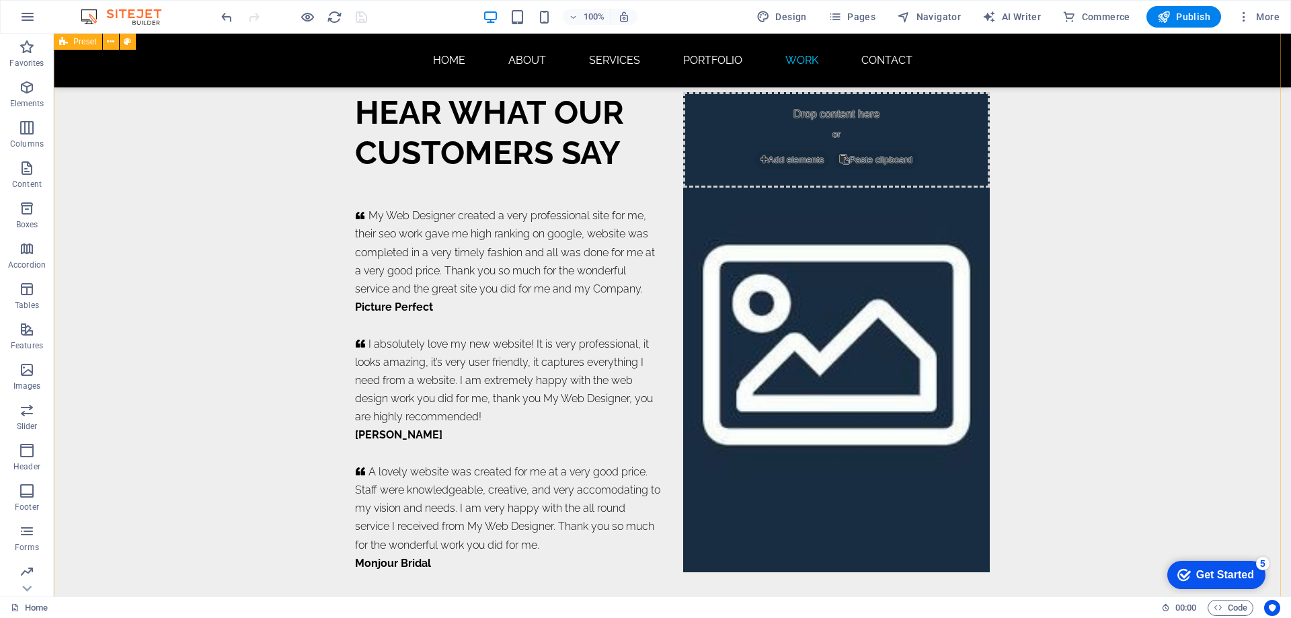
scroll to position [8385, 0]
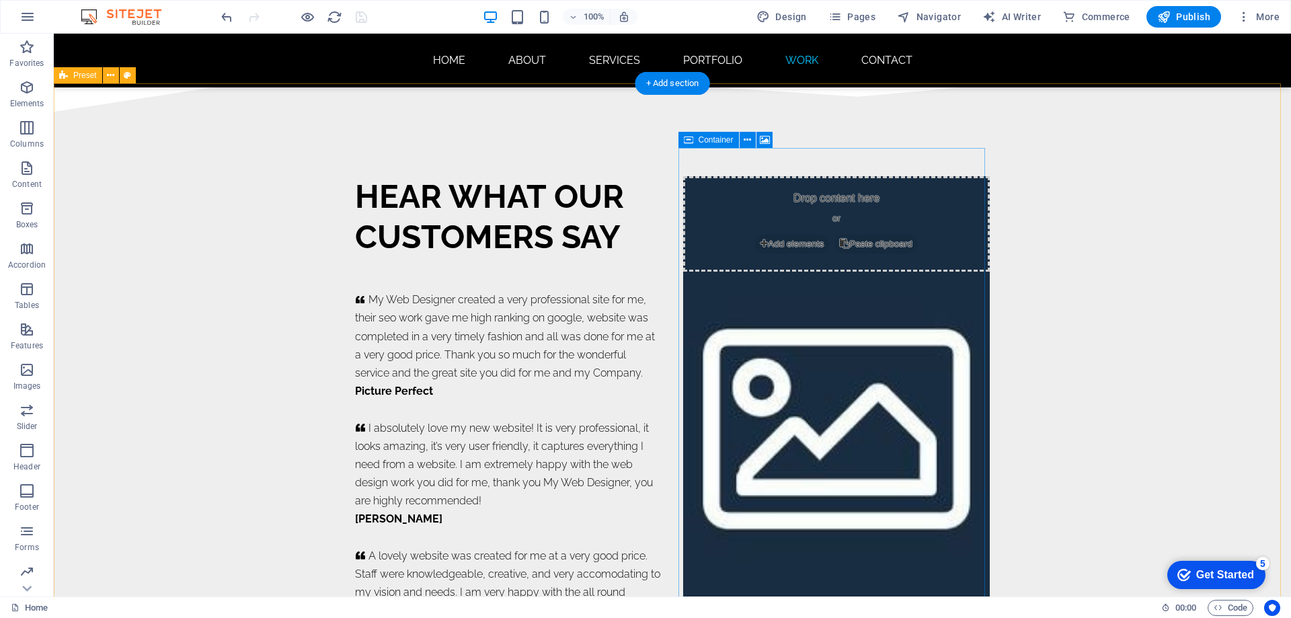
click at [812, 176] on div "Drop content here or Add elements Paste clipboard" at bounding box center [836, 224] width 307 height 96
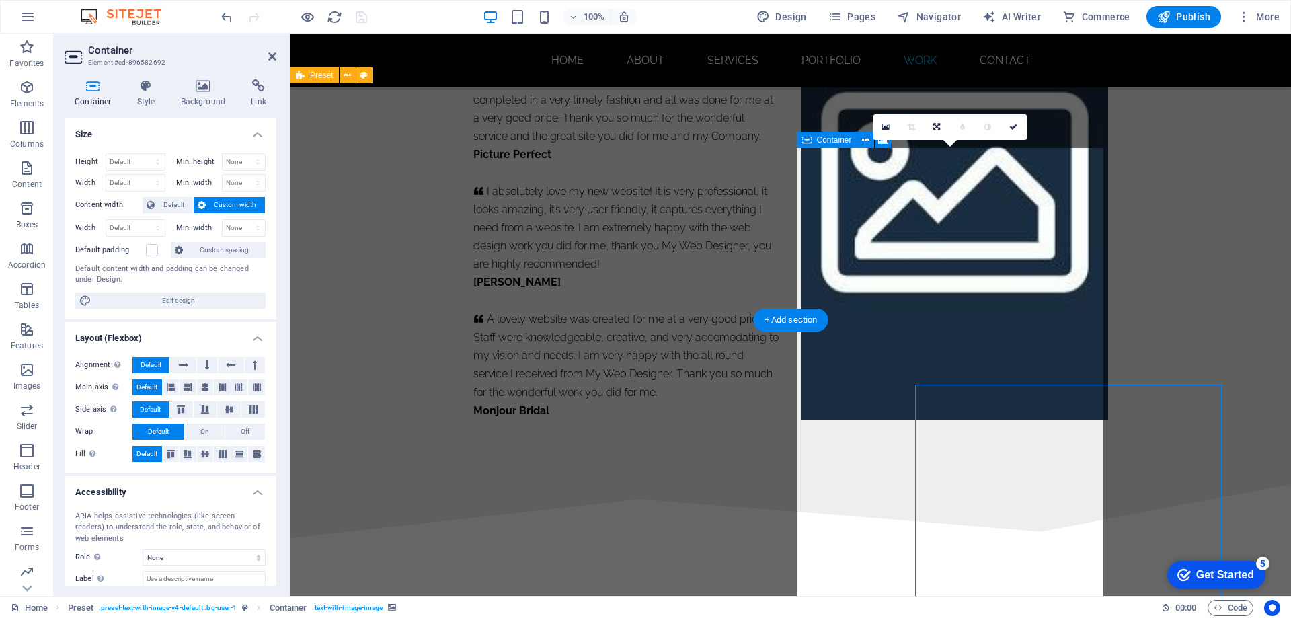
scroll to position [8148, 0]
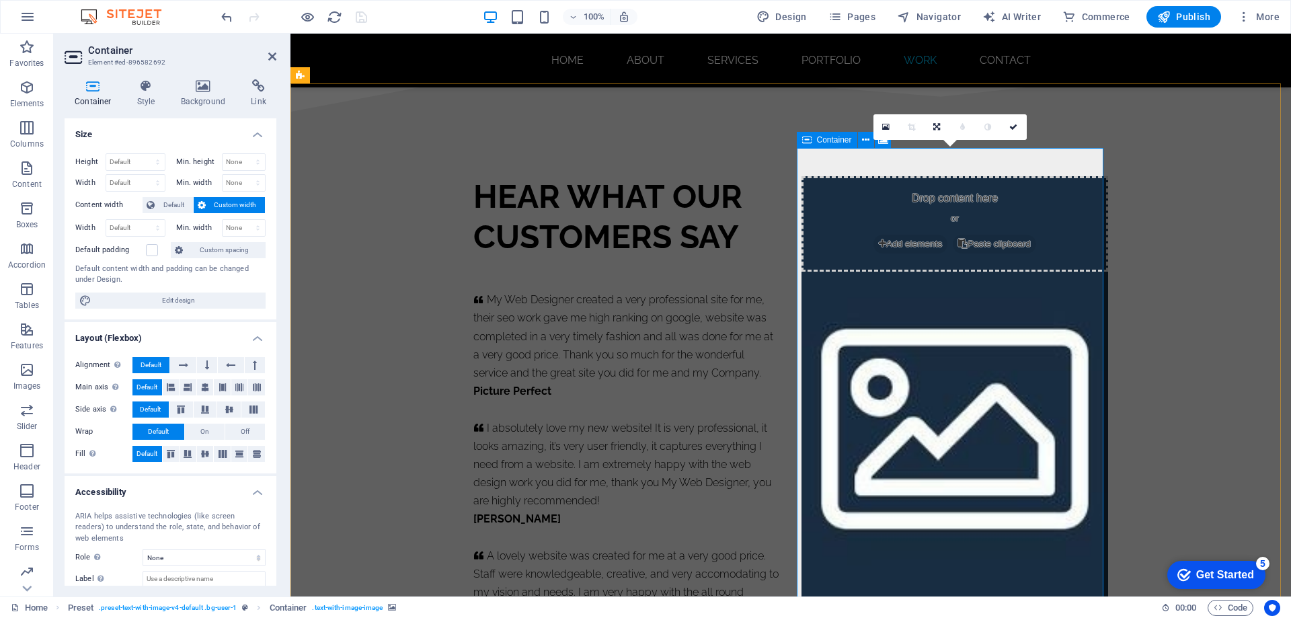
click at [895, 235] on span "Add elements" at bounding box center [911, 244] width 74 height 19
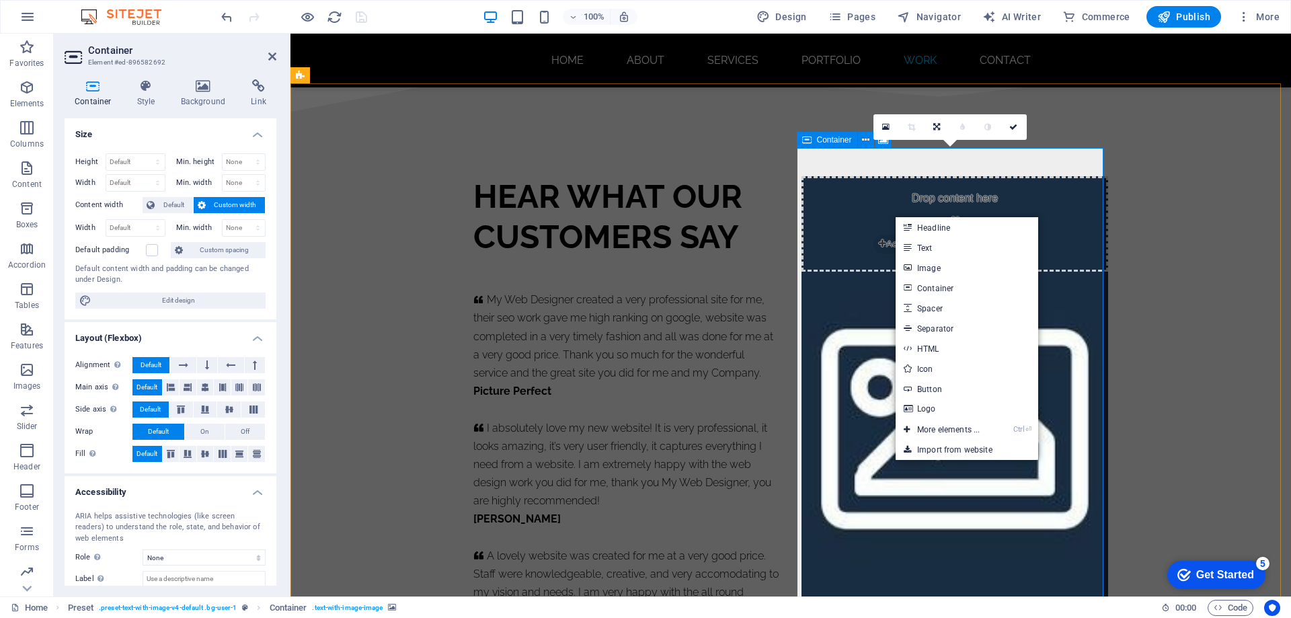
click at [942, 195] on div "Drop content here or Add elements Paste clipboard" at bounding box center [955, 224] width 307 height 96
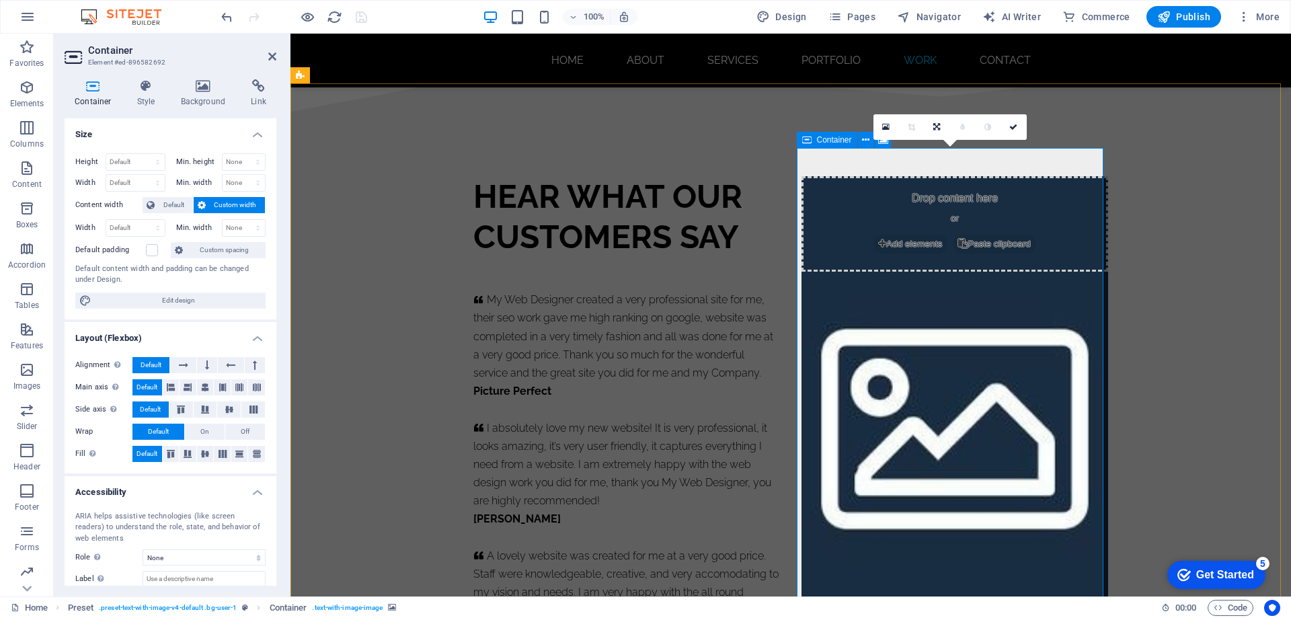
click at [913, 185] on div "Drop content here or Add elements Paste clipboard" at bounding box center [955, 224] width 307 height 96
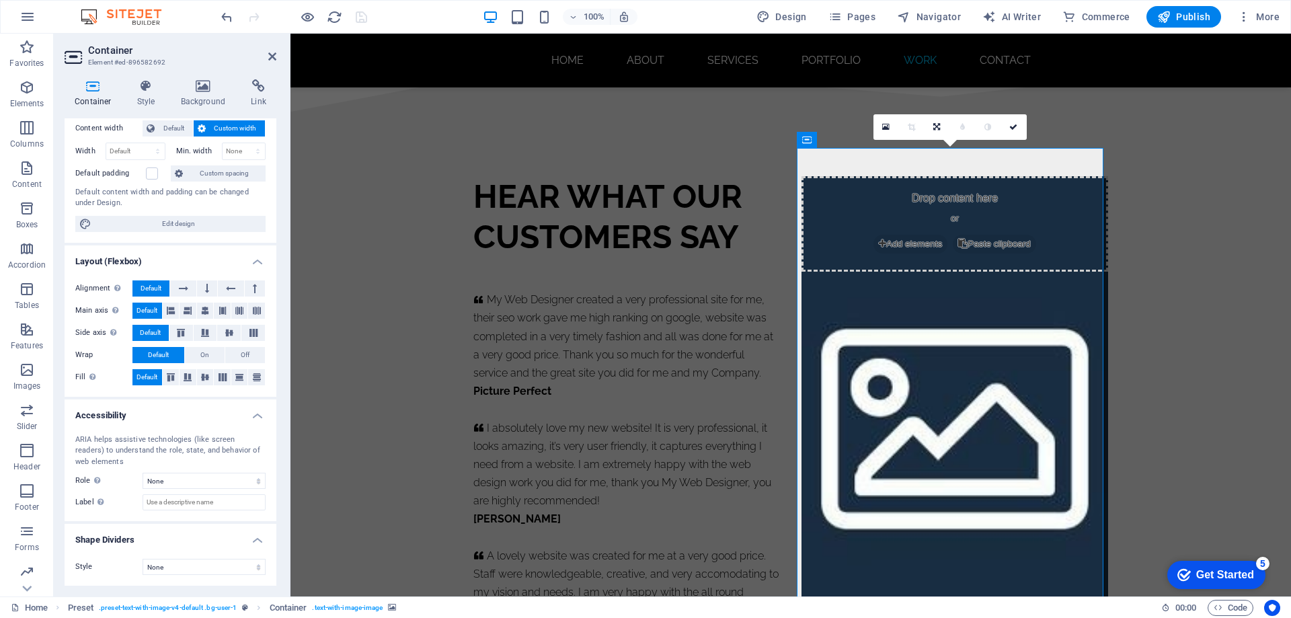
scroll to position [0, 0]
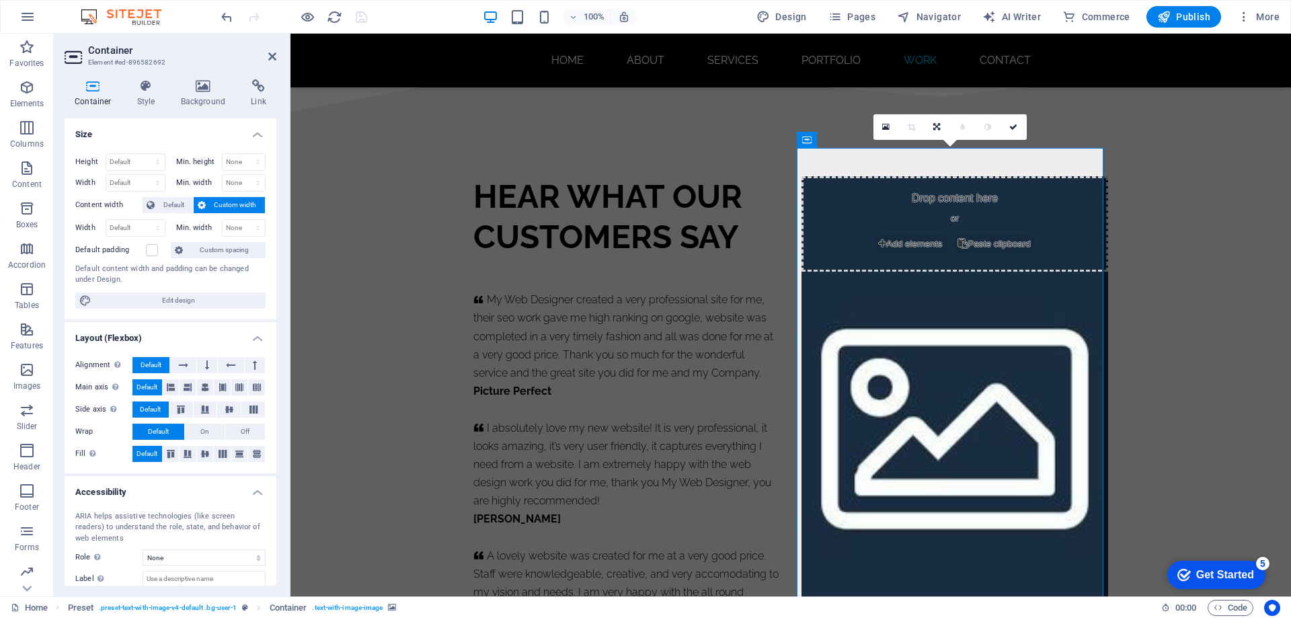
click at [97, 89] on icon at bounding box center [93, 85] width 57 height 13
click at [142, 87] on icon at bounding box center [146, 85] width 38 height 13
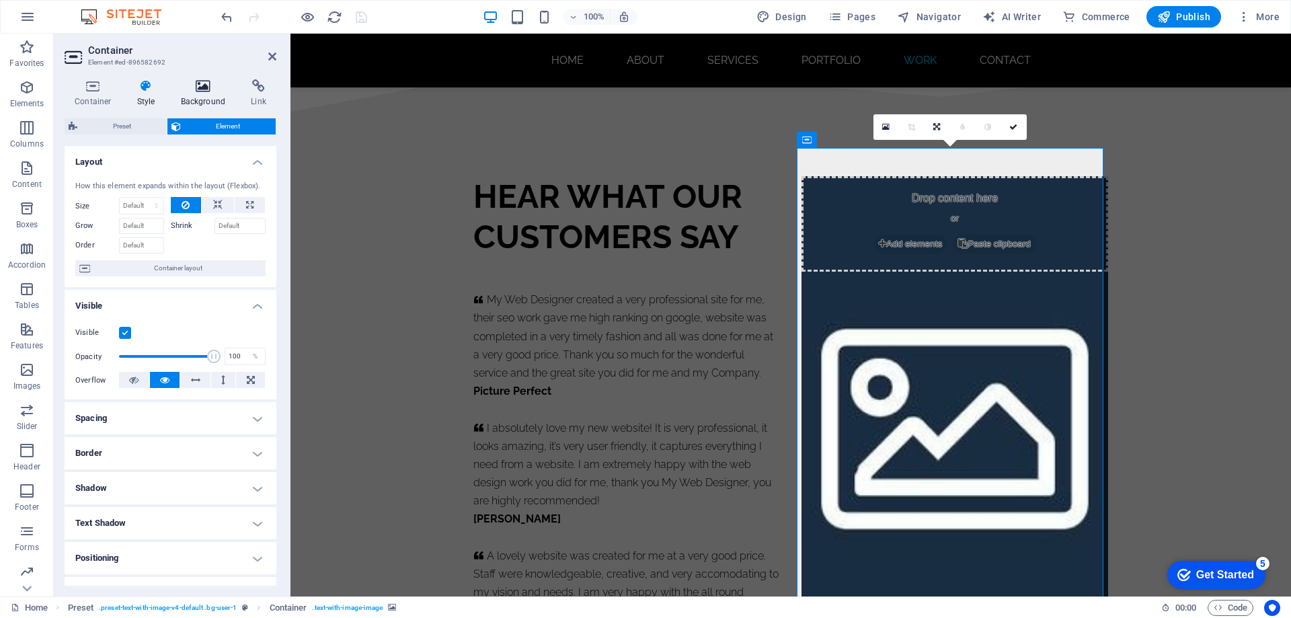
click at [202, 91] on icon at bounding box center [203, 85] width 65 height 13
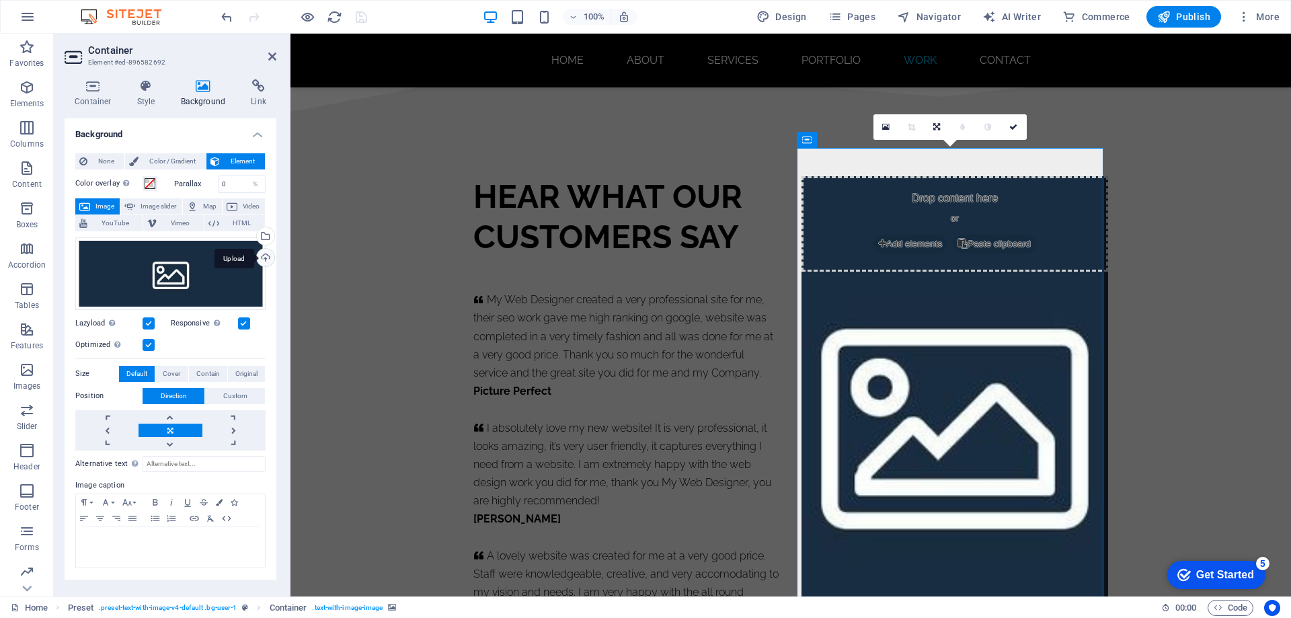
click at [264, 258] on div "Upload" at bounding box center [264, 259] width 20 height 20
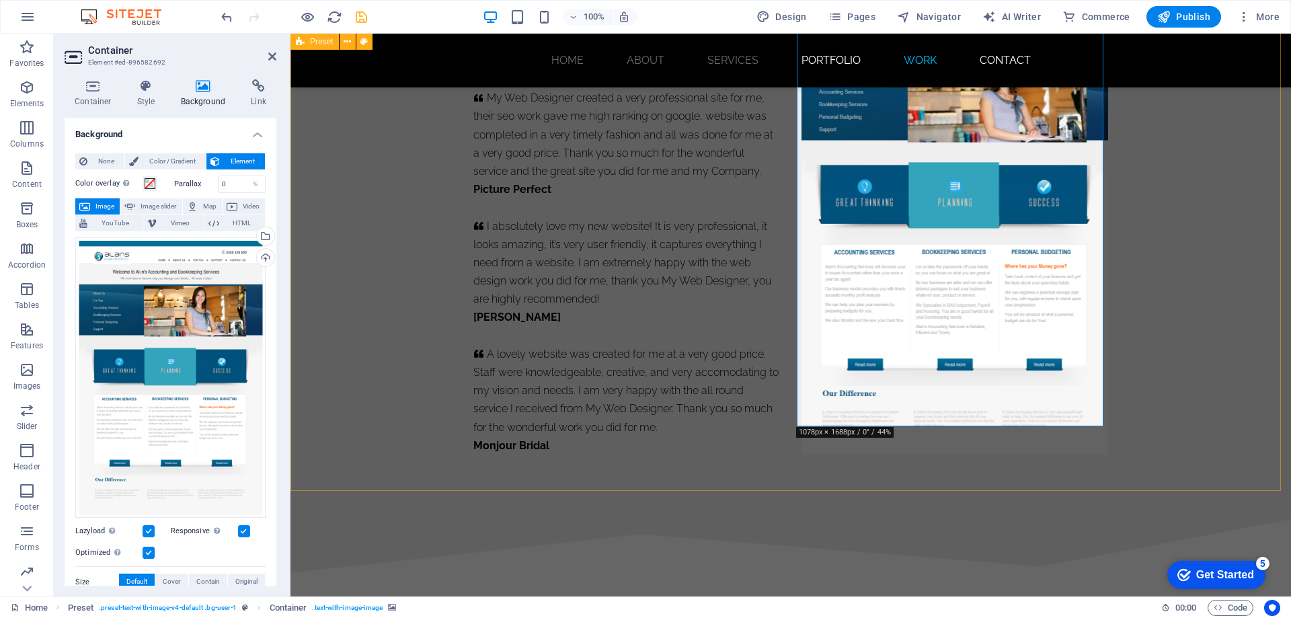
scroll to position [8215, 0]
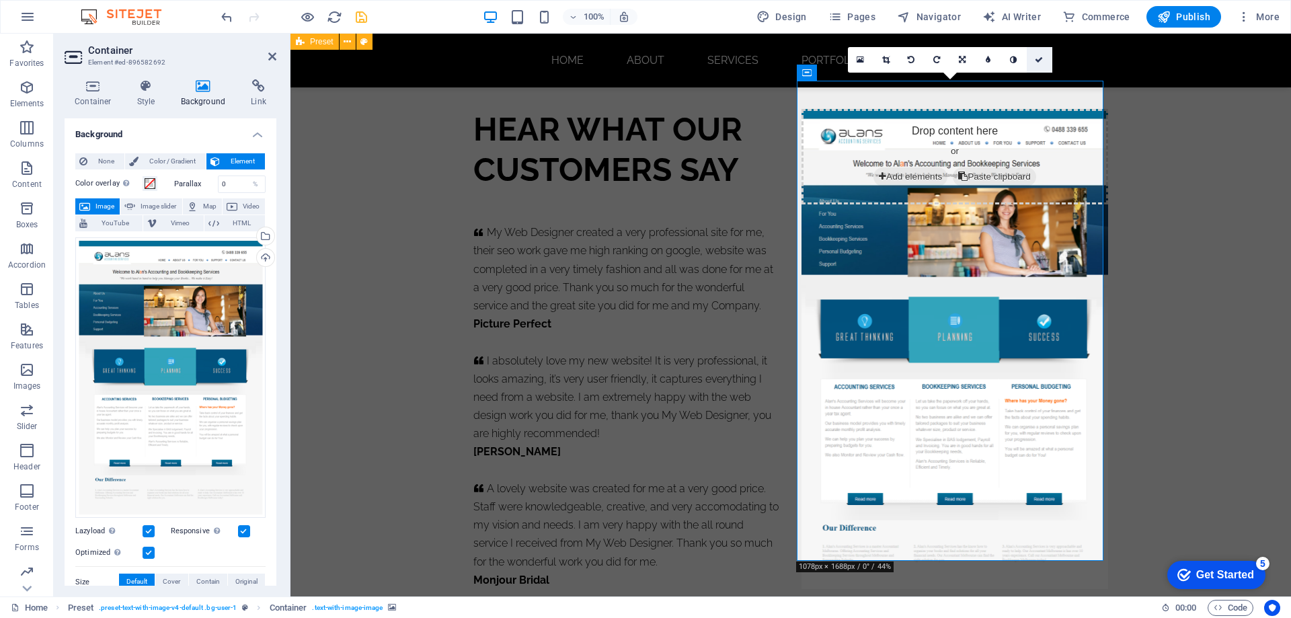
click at [1040, 61] on icon at bounding box center [1039, 60] width 8 height 8
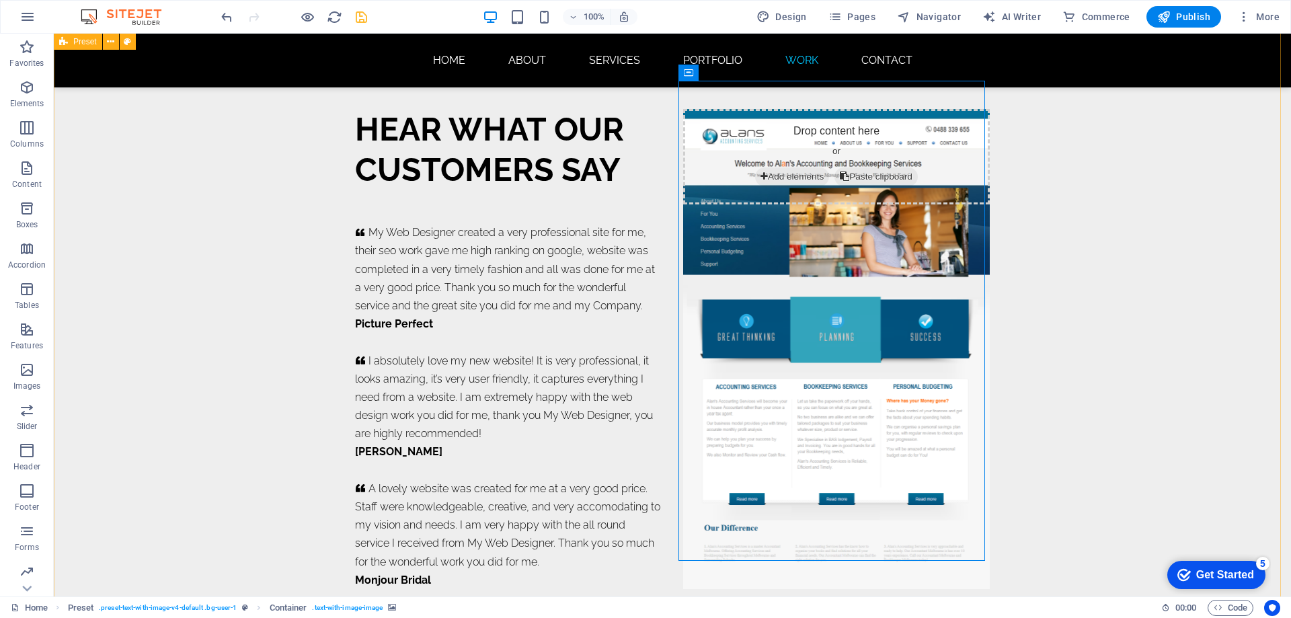
click at [1086, 344] on div "HEAR WHAT OUR CUSTOMERS SAY     My Web Designer created a very professional sit…" at bounding box center [673, 348] width 1238 height 609
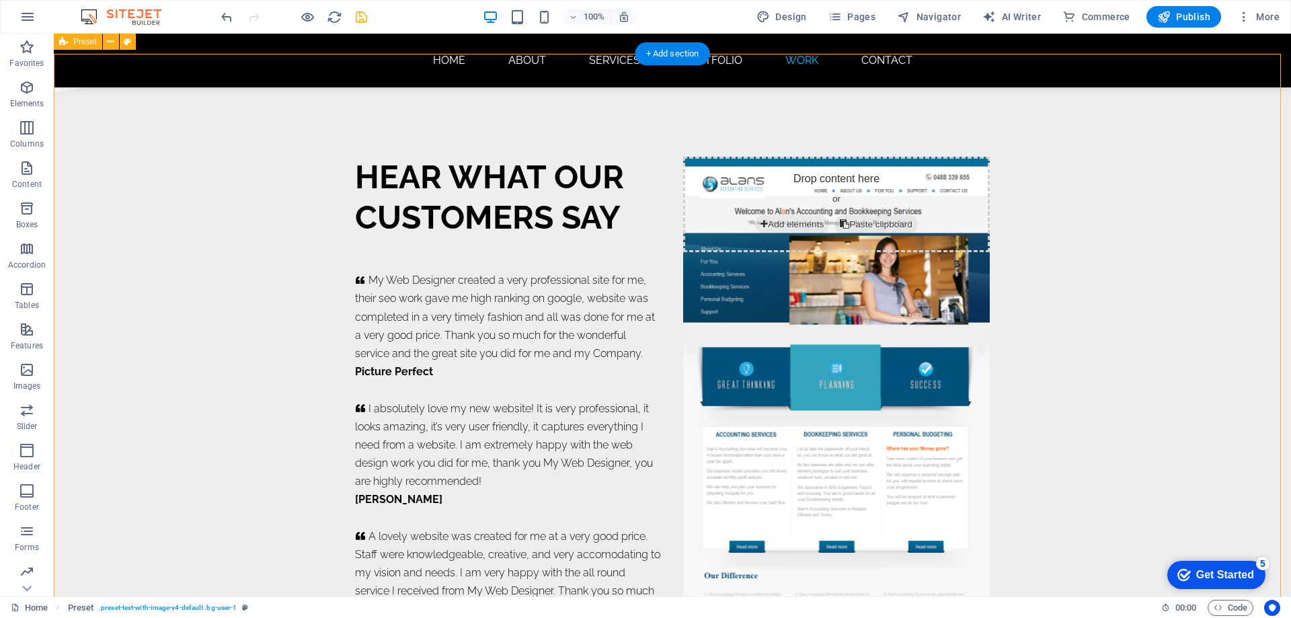
scroll to position [8385, 0]
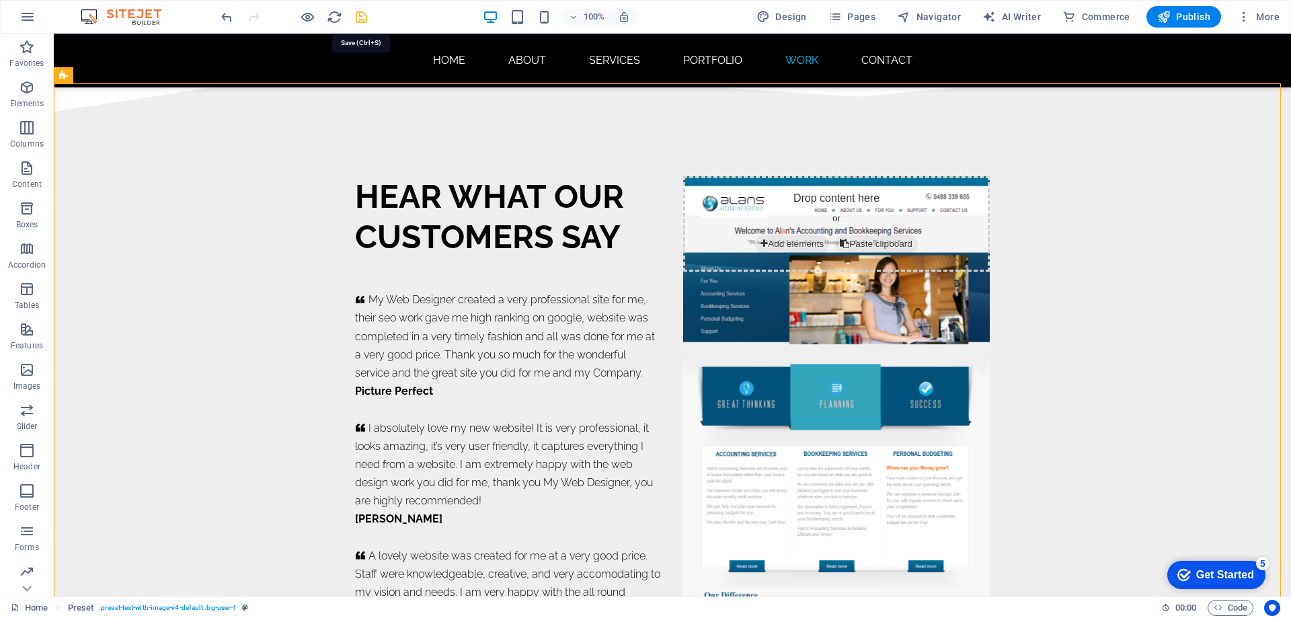
click at [358, 20] on icon "save" at bounding box center [361, 16] width 15 height 15
click at [423, 291] on div "My Web Designer created a very professional site for me, their seo work gave me…" at bounding box center [508, 474] width 307 height 366
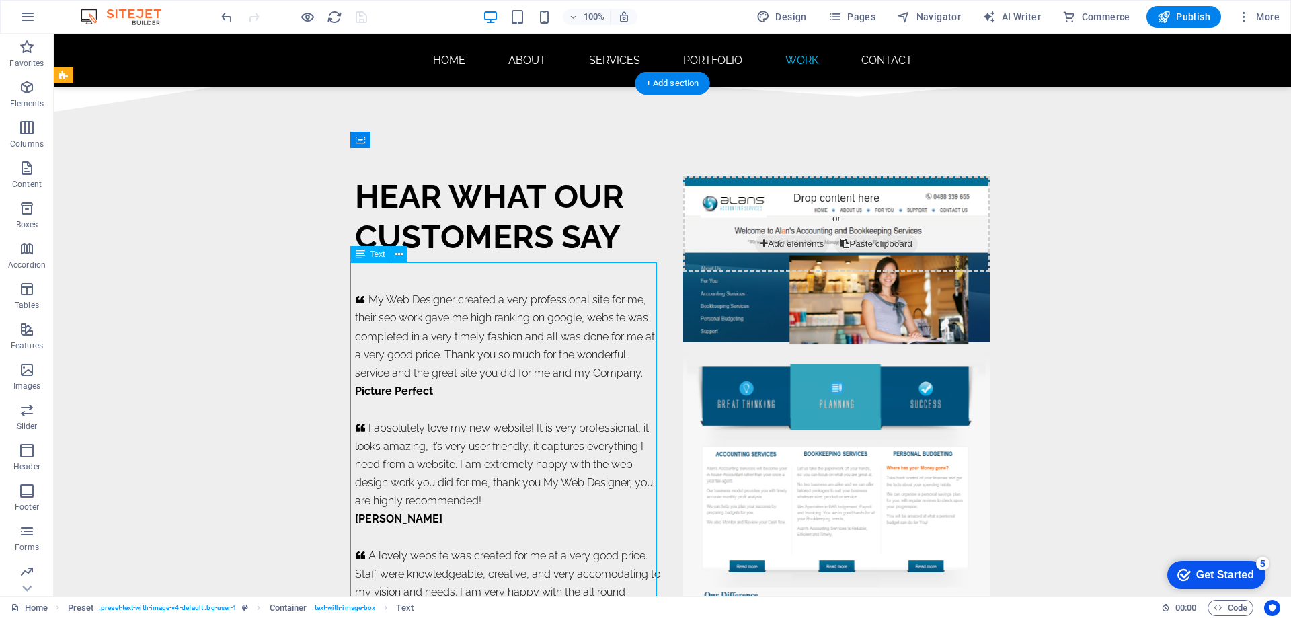
click at [423, 291] on div "My Web Designer created a very professional site for me, their seo work gave me…" at bounding box center [508, 474] width 307 height 366
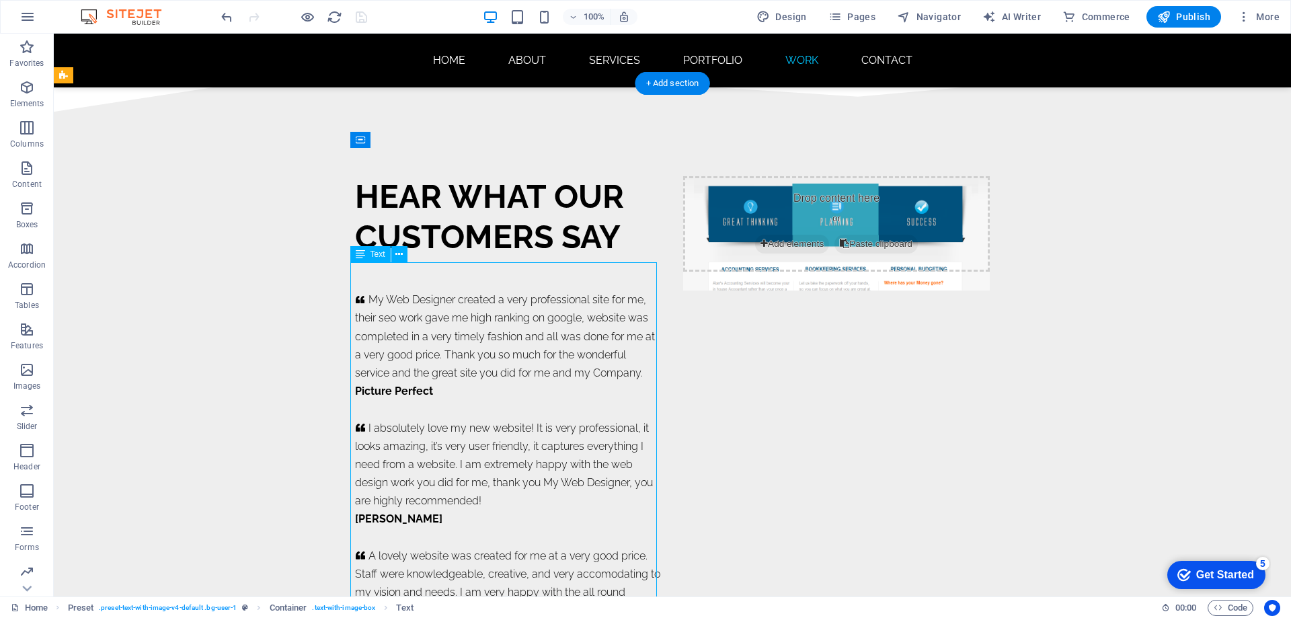
scroll to position [8148, 0]
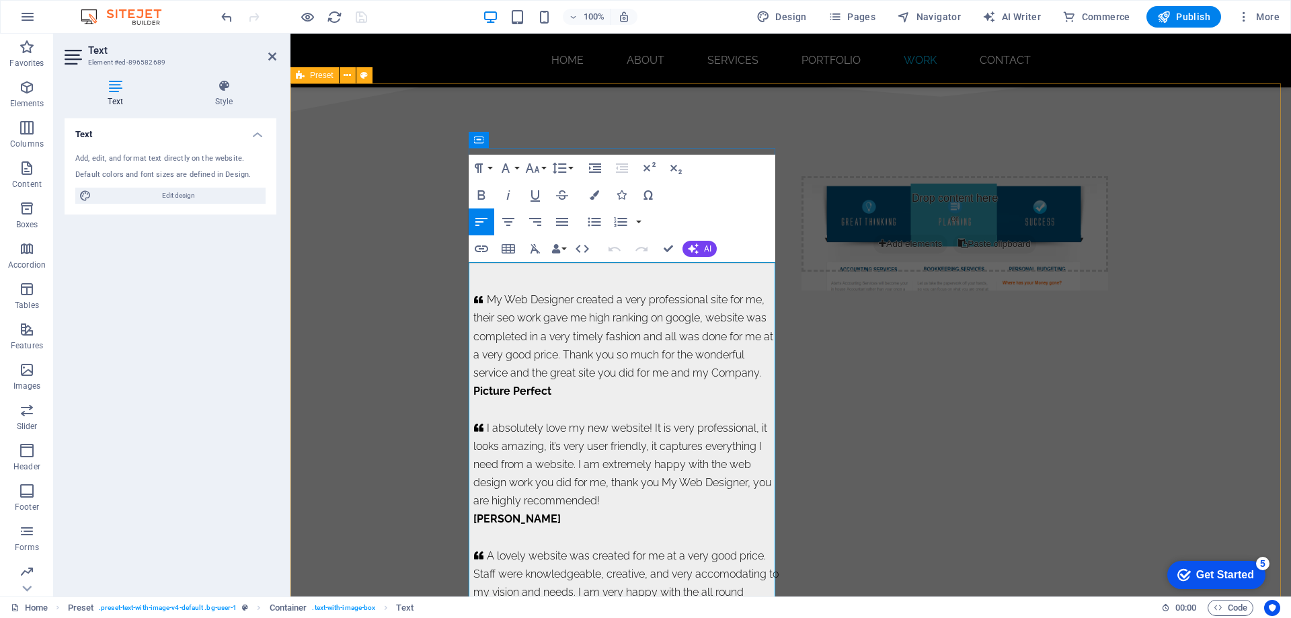
click at [556, 291] on p "My Web Designer created a very professional site for me, their seo work gave me…" at bounding box center [627, 336] width 307 height 91
click at [482, 167] on icon "button" at bounding box center [479, 168] width 16 height 16
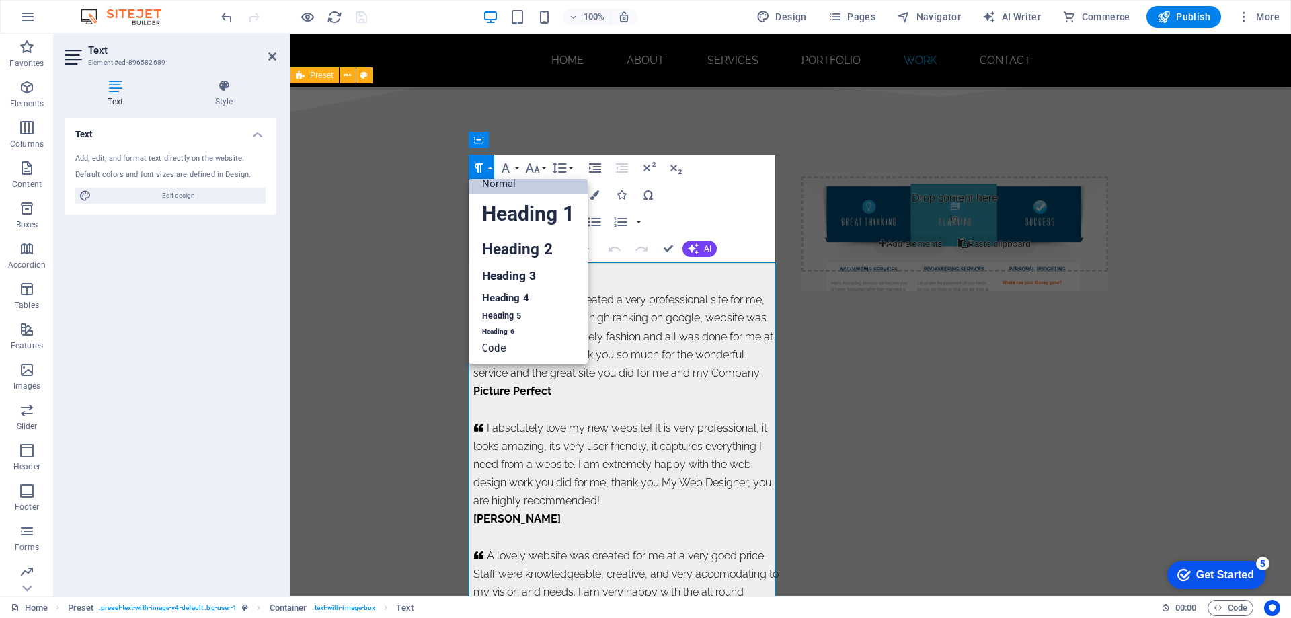
scroll to position [11, 0]
click at [573, 420] on p "I absolutely love my new website! It is very professional, it looks amazing, it…" at bounding box center [627, 464] width 307 height 91
click at [596, 547] on p "A lovely website was created for me at a very good price. Staff were knowledgea…" at bounding box center [627, 592] width 307 height 91
click at [488, 165] on button "Paragraph Format" at bounding box center [482, 168] width 26 height 27
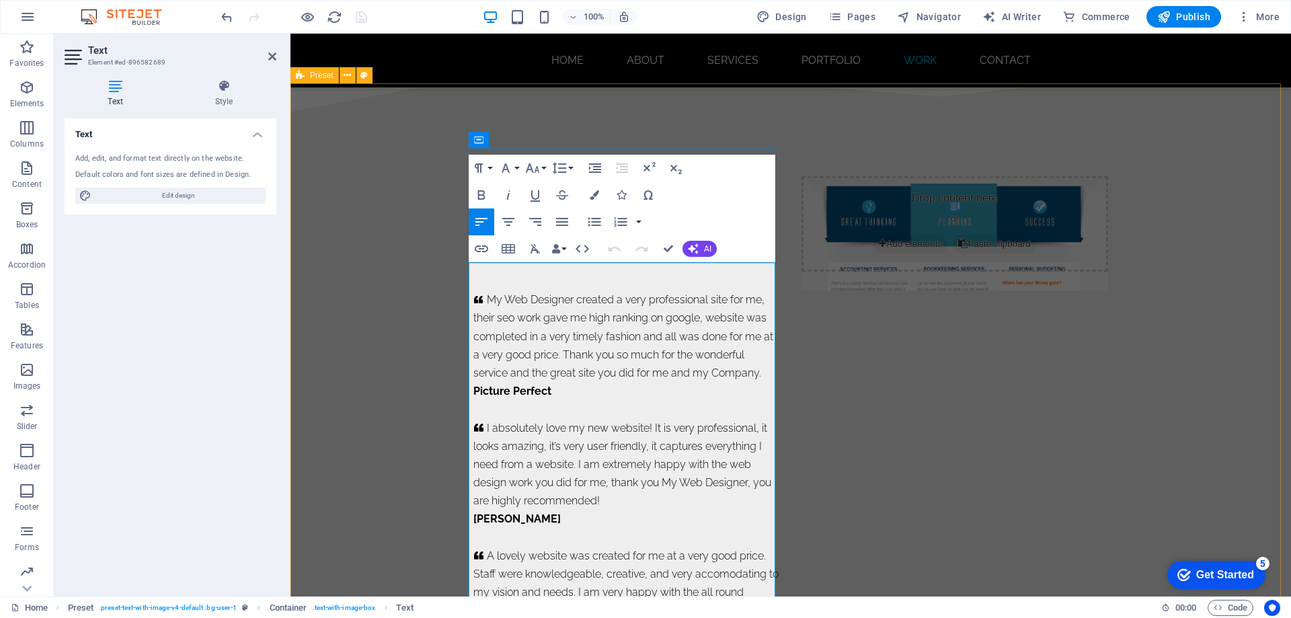
click at [562, 438] on p "I absolutely love my new website! It is very professional, it looks amazing, it…" at bounding box center [627, 464] width 307 height 91
click at [482, 167] on icon "button" at bounding box center [479, 168] width 16 height 16
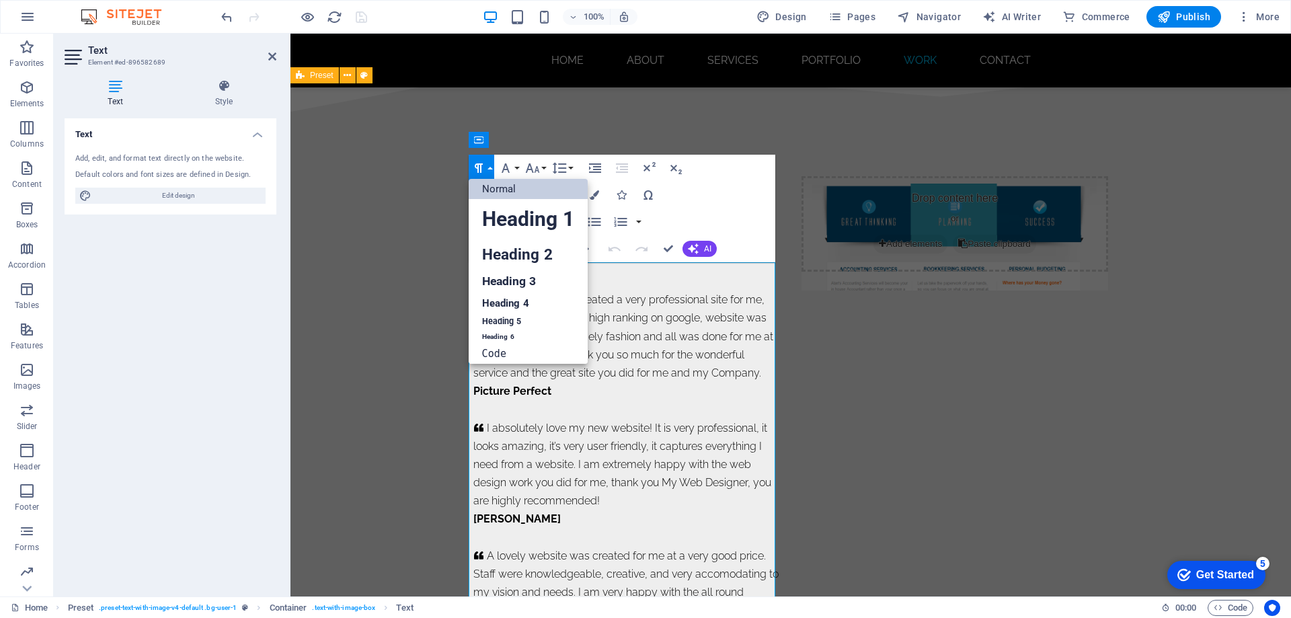
click at [482, 167] on icon "button" at bounding box center [479, 168] width 16 height 16
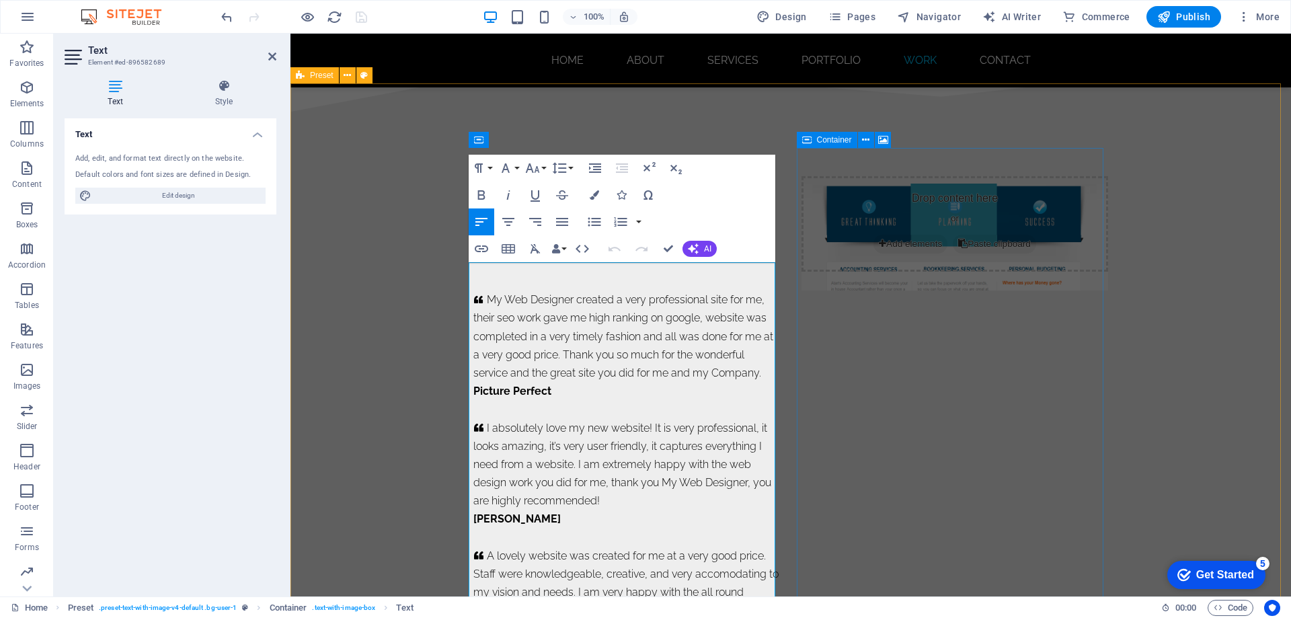
click at [854, 365] on div "Drop content here or Add elements Paste clipboard" at bounding box center [955, 416] width 307 height 480
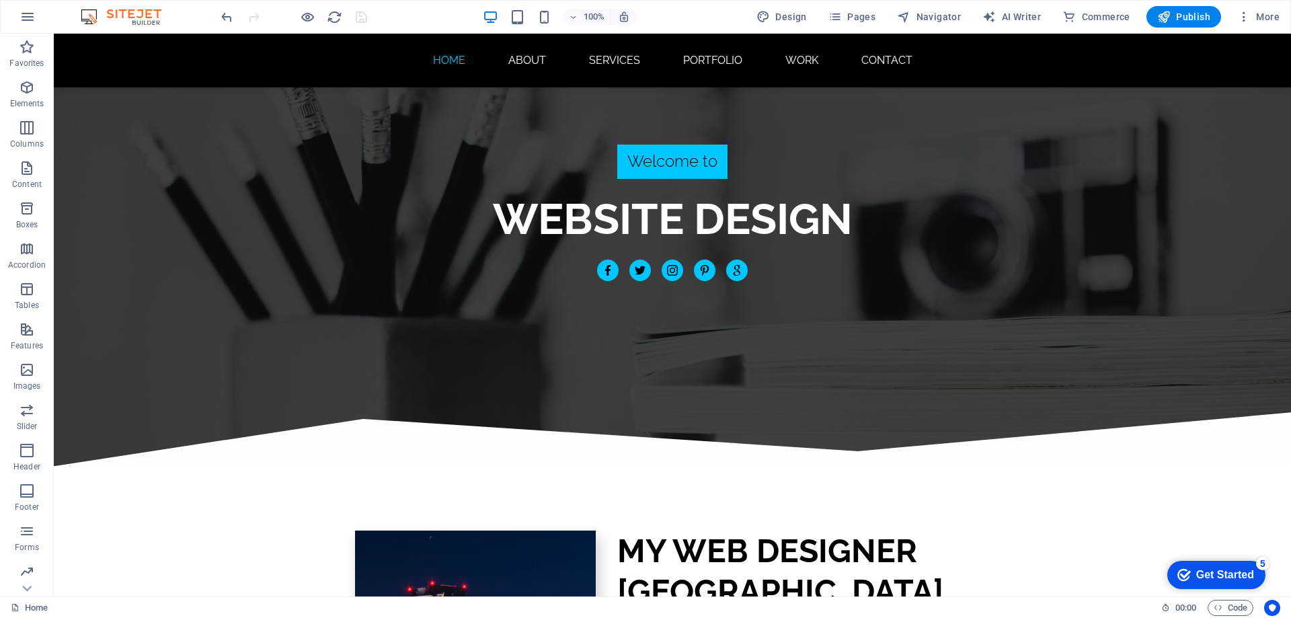
scroll to position [0, 0]
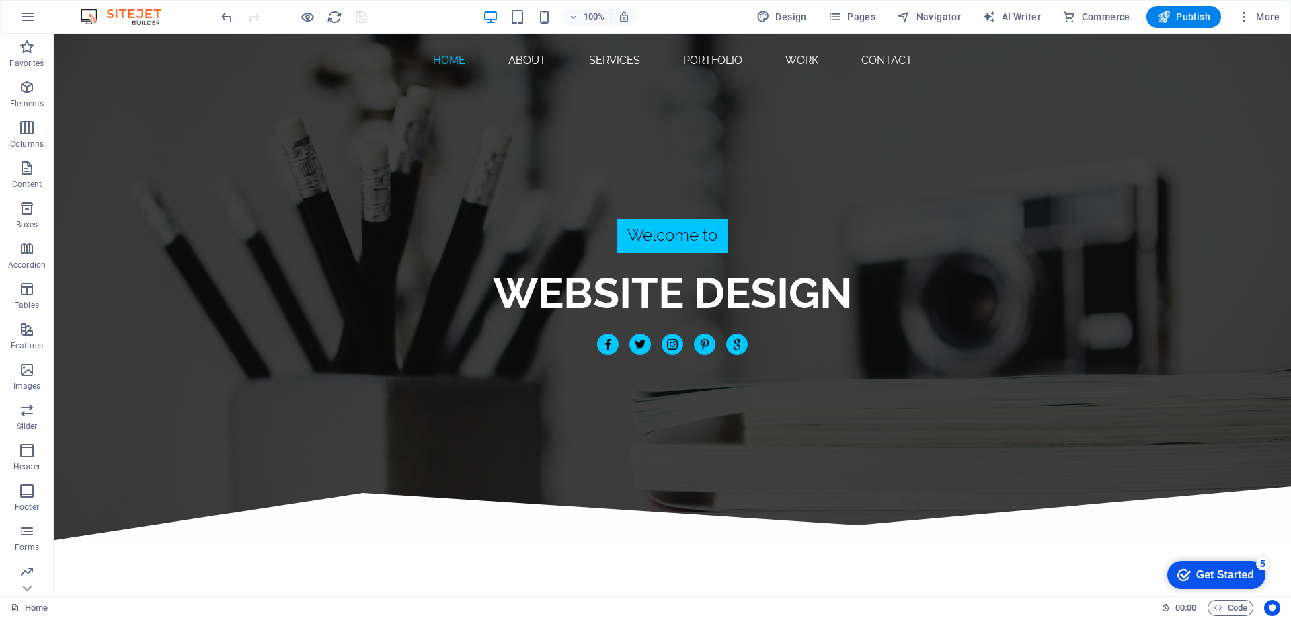
drag, startPoint x: 1285, startPoint y: 569, endPoint x: 1335, endPoint y: 43, distance: 528.3
click at [674, 343] on figure "web design" at bounding box center [673, 345] width 22 height 22
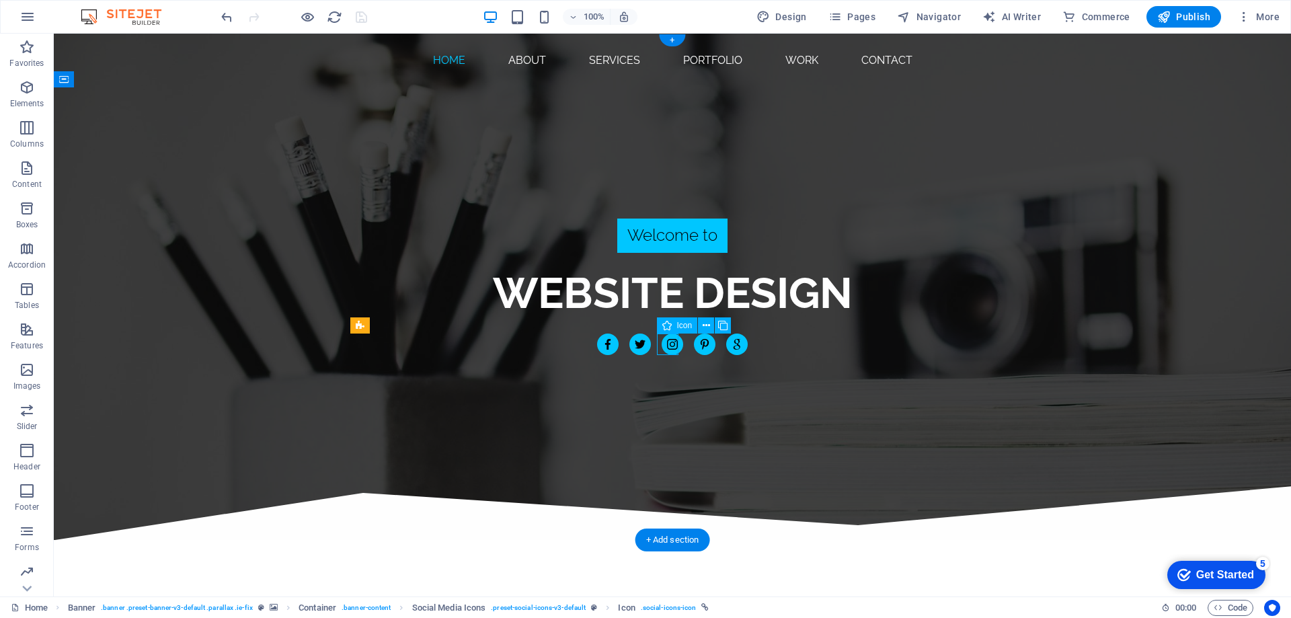
click at [674, 343] on figure "web design" at bounding box center [673, 345] width 22 height 22
select select "xMidYMid"
select select "px"
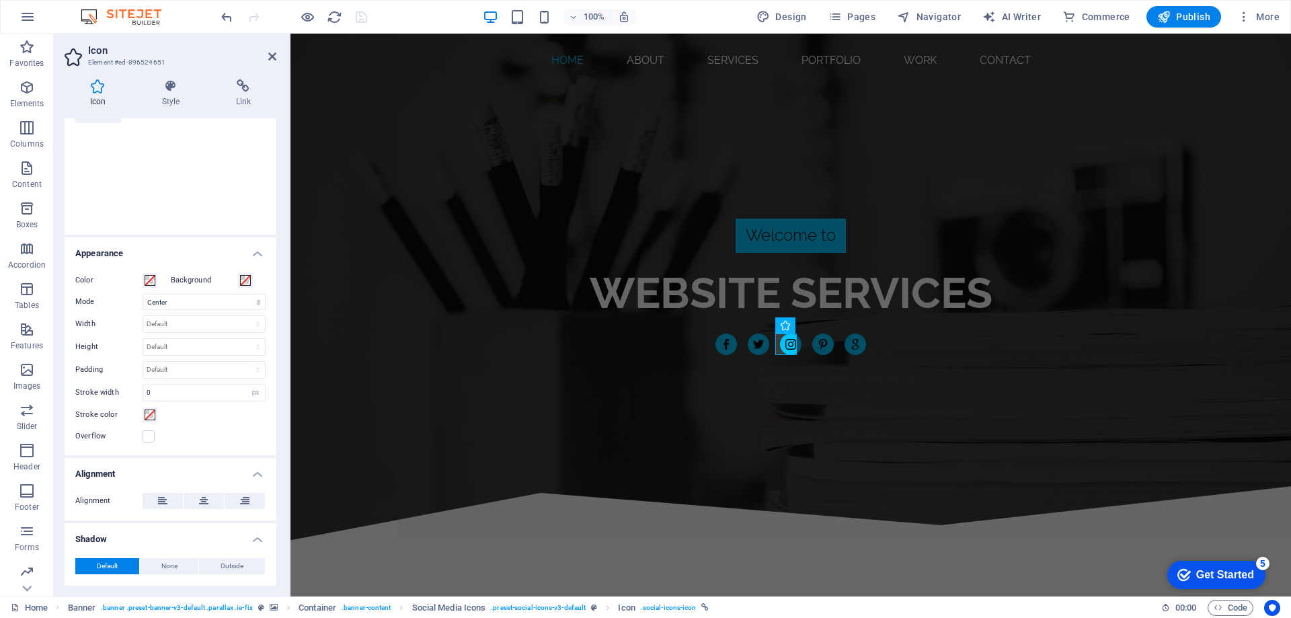
scroll to position [239, 0]
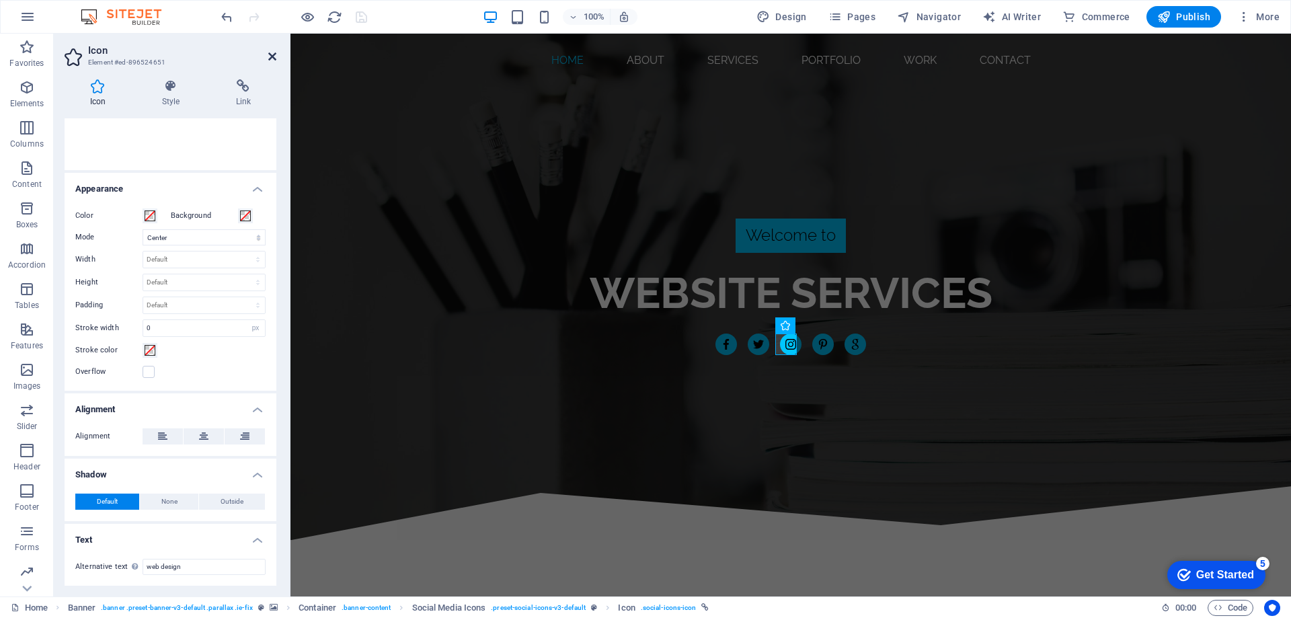
click at [270, 57] on icon at bounding box center [272, 56] width 8 height 11
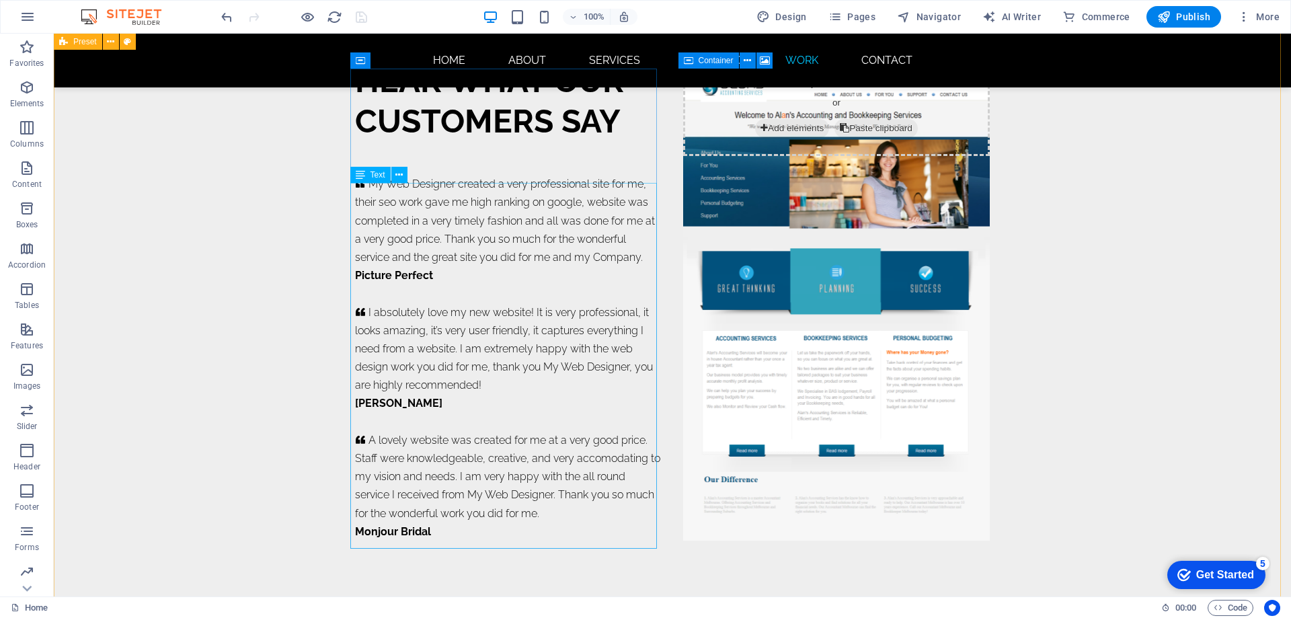
scroll to position [8522, 0]
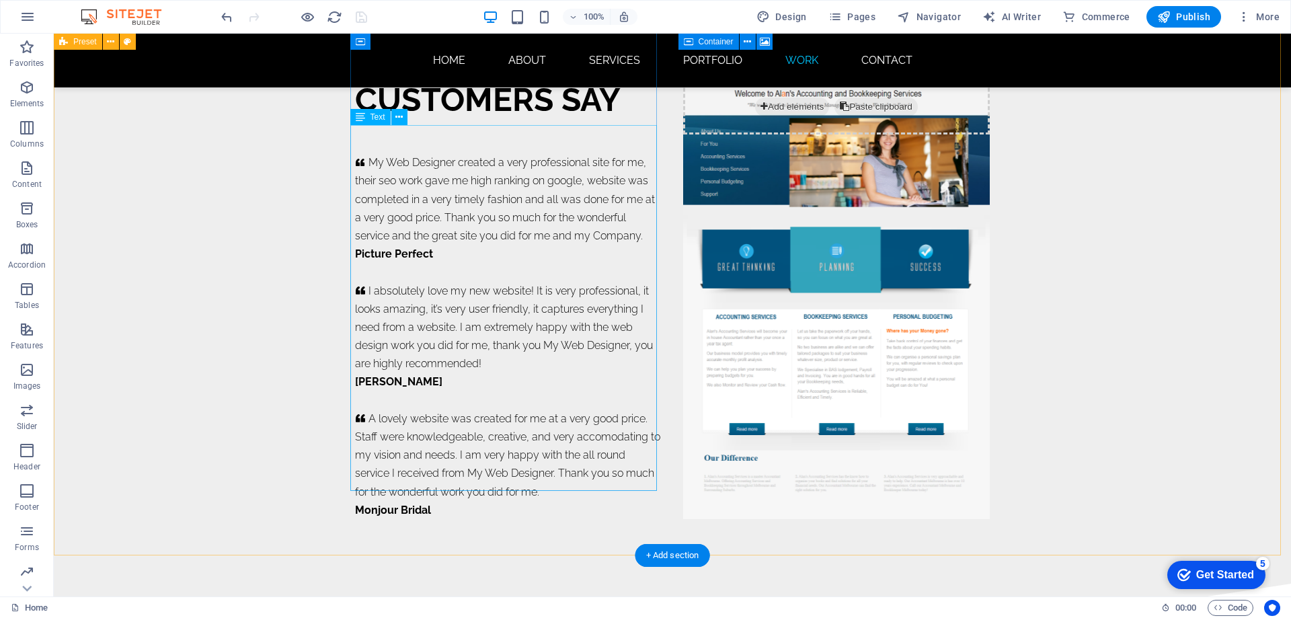
click at [420, 465] on div "My Web Designer created a very professional site for me, their seo work gave me…" at bounding box center [508, 336] width 307 height 366
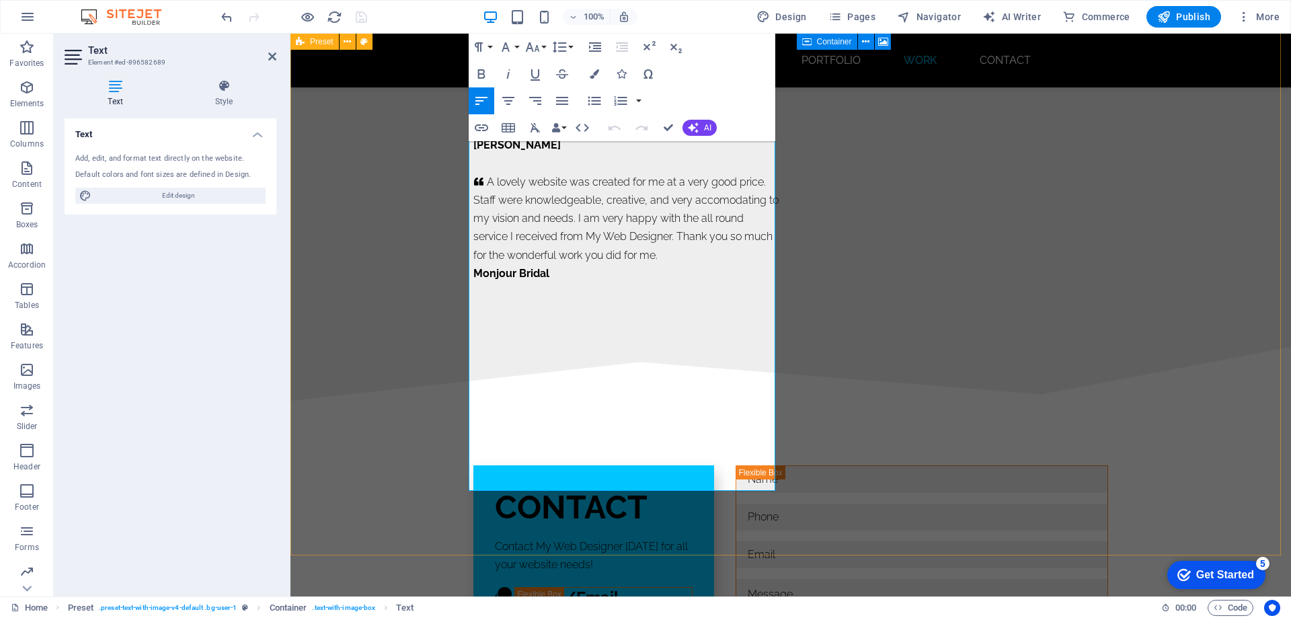
scroll to position [8285, 0]
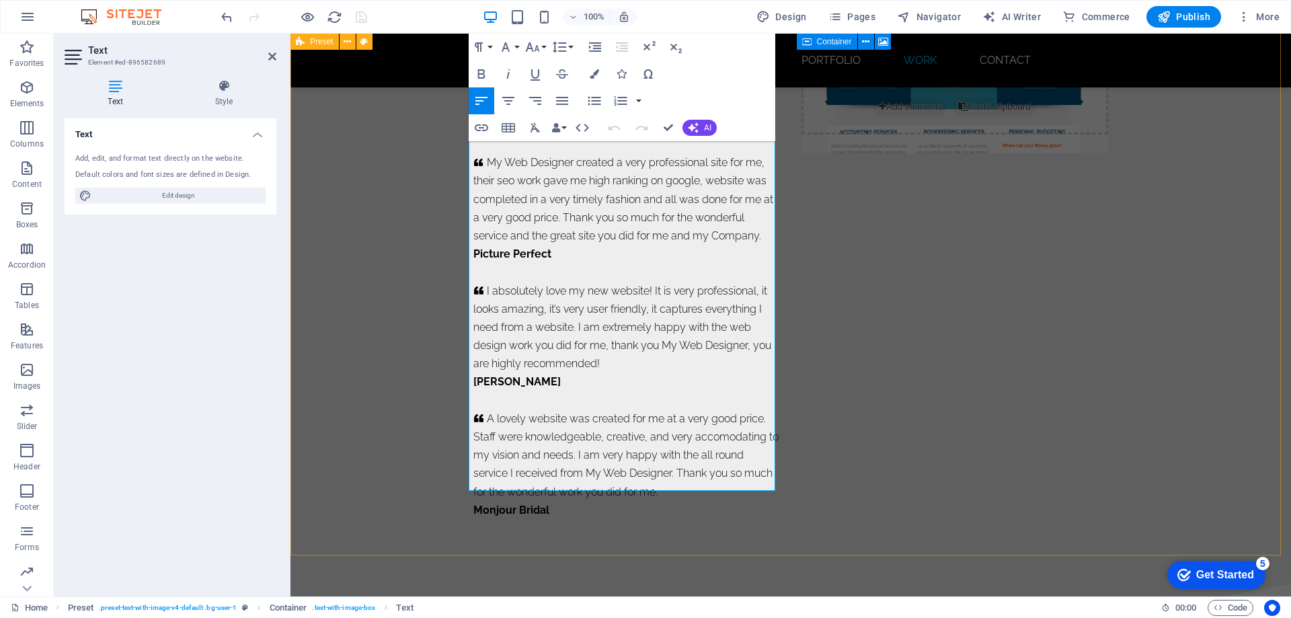
click at [551, 461] on p "A lovely website was created for me at a very good price. Staff were knowledgea…" at bounding box center [627, 455] width 307 height 91
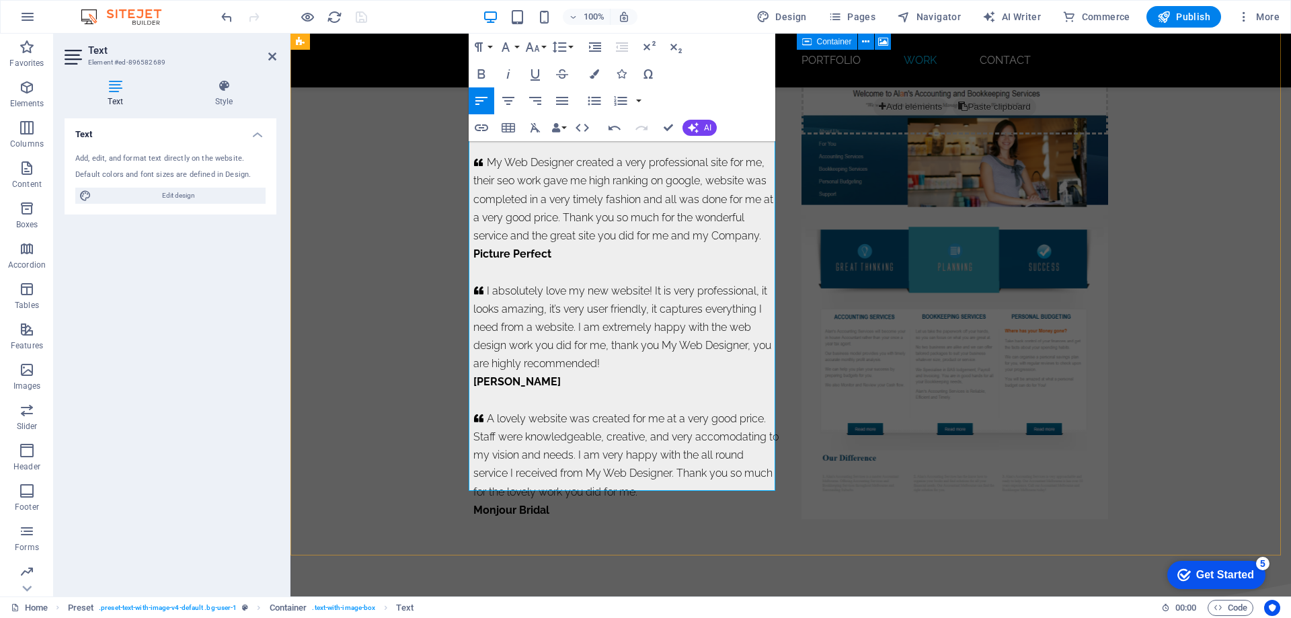
click at [690, 209] on p "My Web Designer created a very professional site for me, their seo work gave me…" at bounding box center [627, 198] width 307 height 91
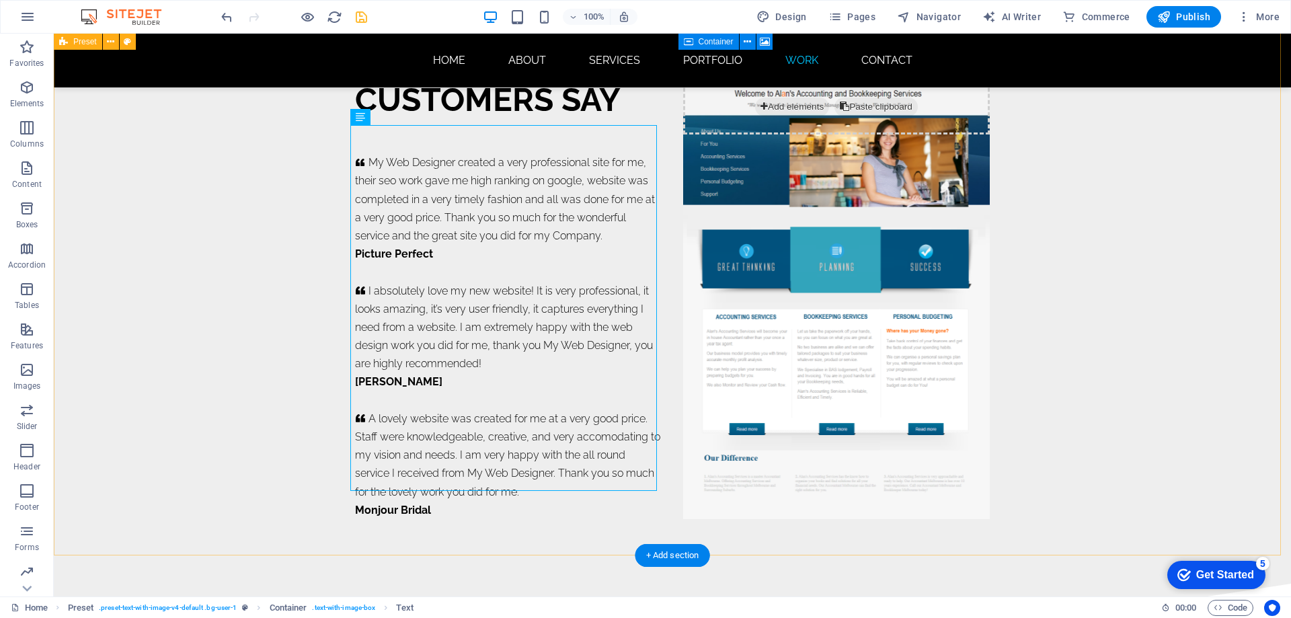
click at [1059, 363] on div "HEAR WHAT OUR CUSTOMERS SAY     My Web Designer created a very professional sit…" at bounding box center [673, 278] width 1238 height 609
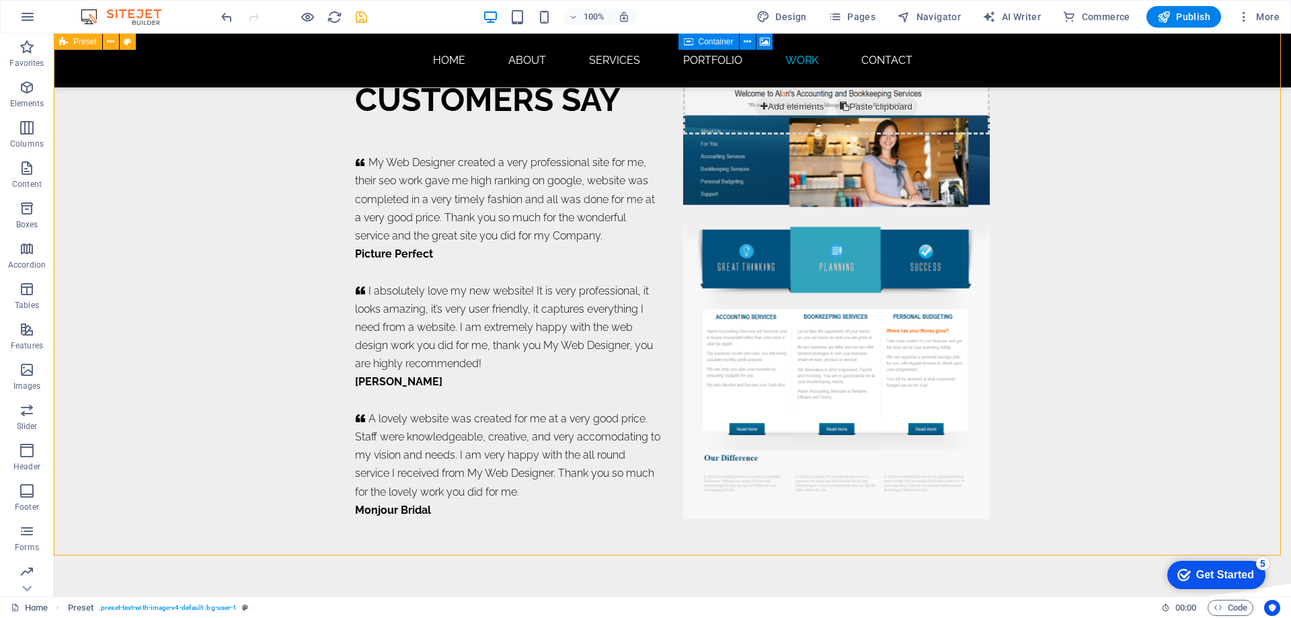
click at [363, 17] on icon "save" at bounding box center [361, 16] width 15 height 15
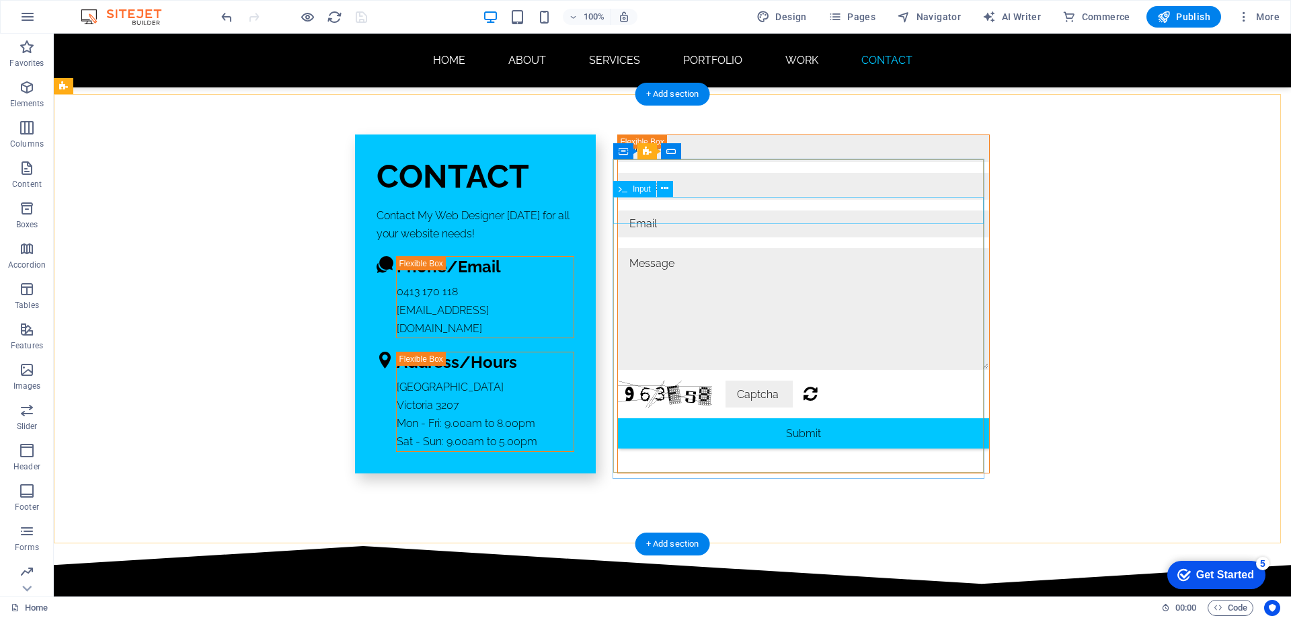
scroll to position [9127, 0]
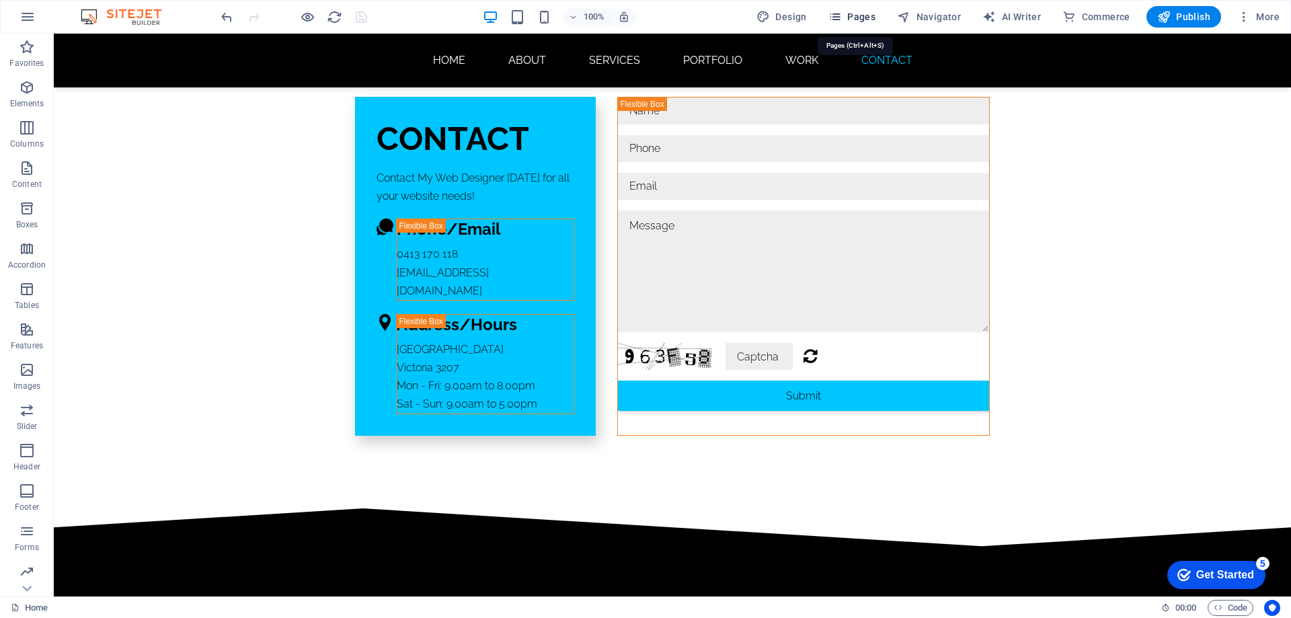
click at [850, 22] on span "Pages" at bounding box center [852, 16] width 47 height 13
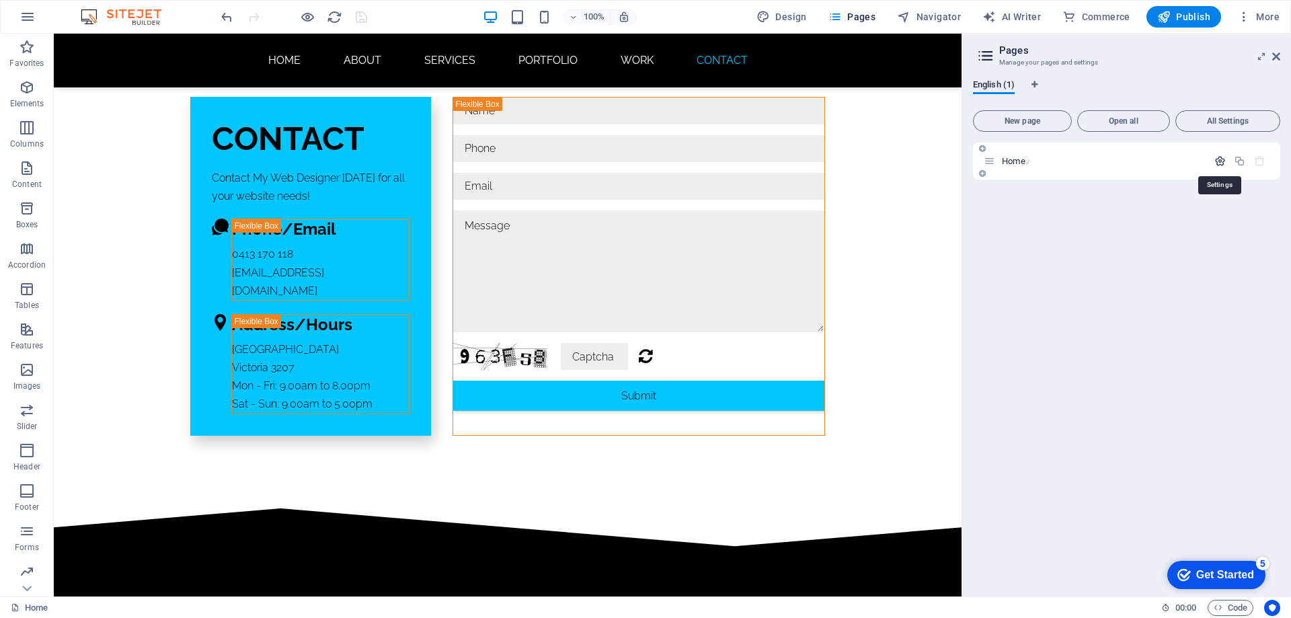
click at [1222, 165] on icon "button" at bounding box center [1220, 160] width 11 height 11
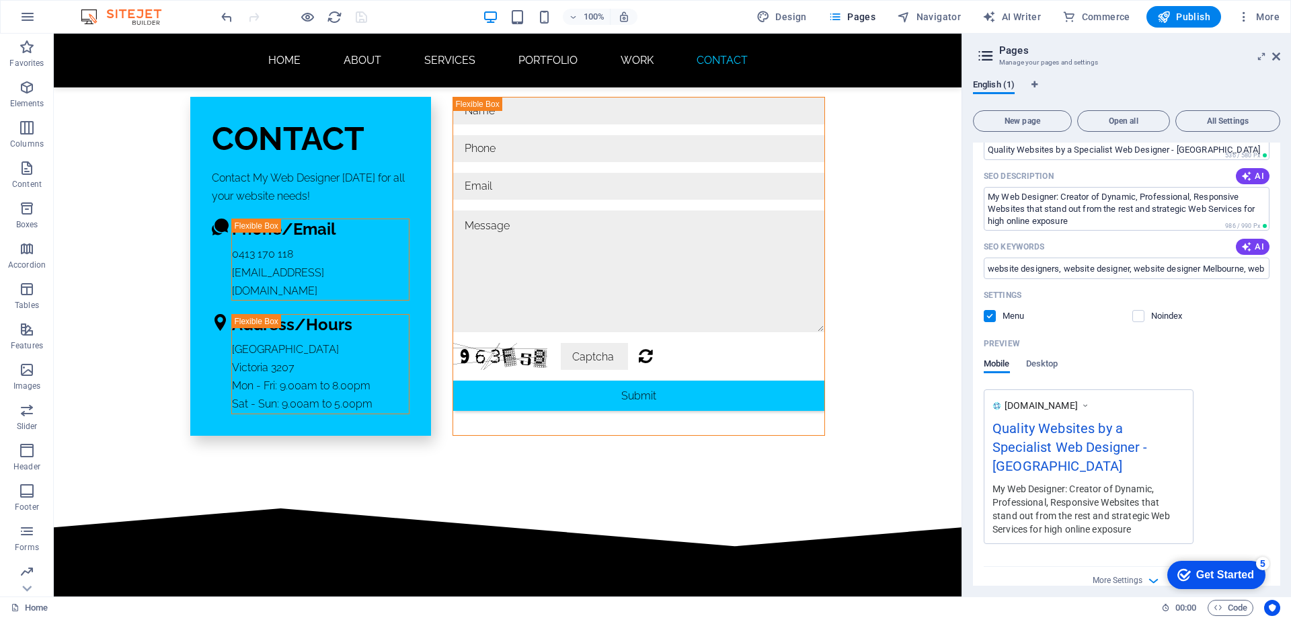
scroll to position [0, 0]
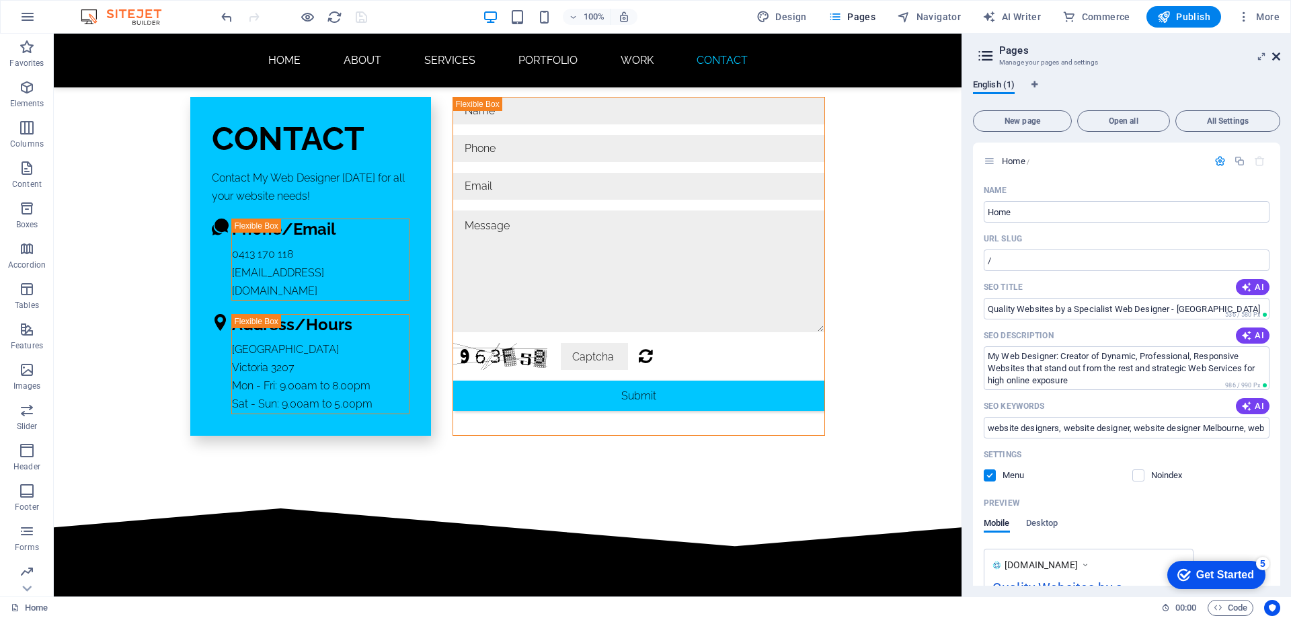
click at [1273, 57] on icon at bounding box center [1277, 56] width 8 height 11
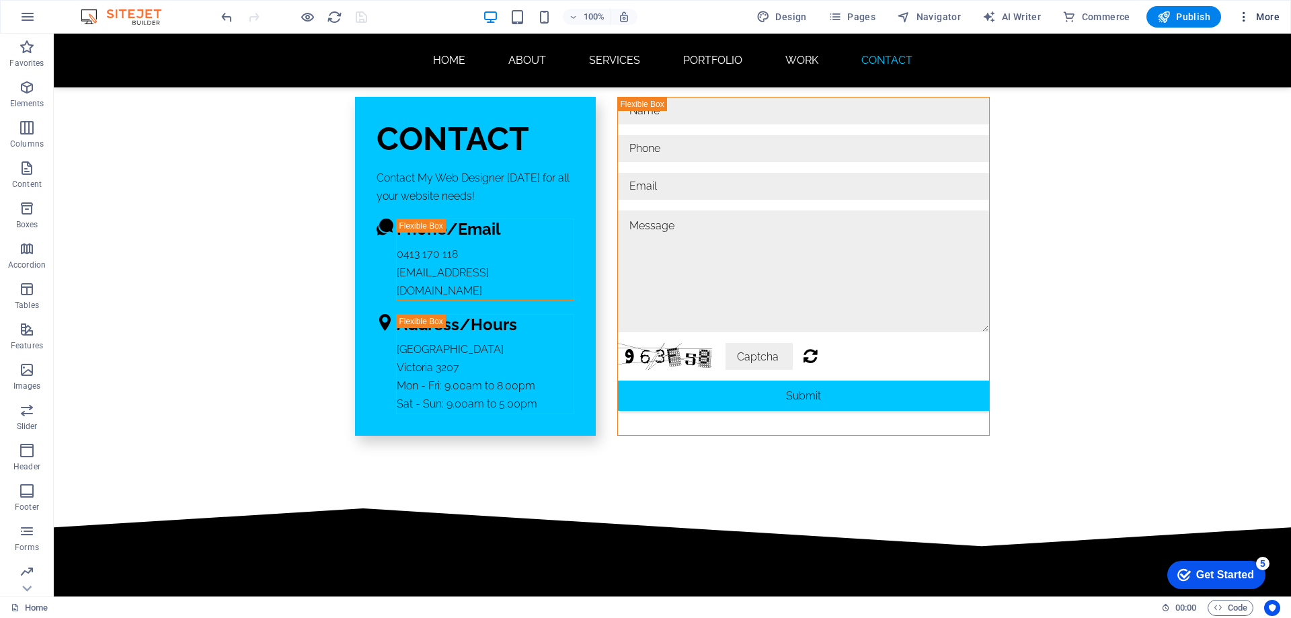
click at [1265, 17] on span "More" at bounding box center [1259, 16] width 42 height 13
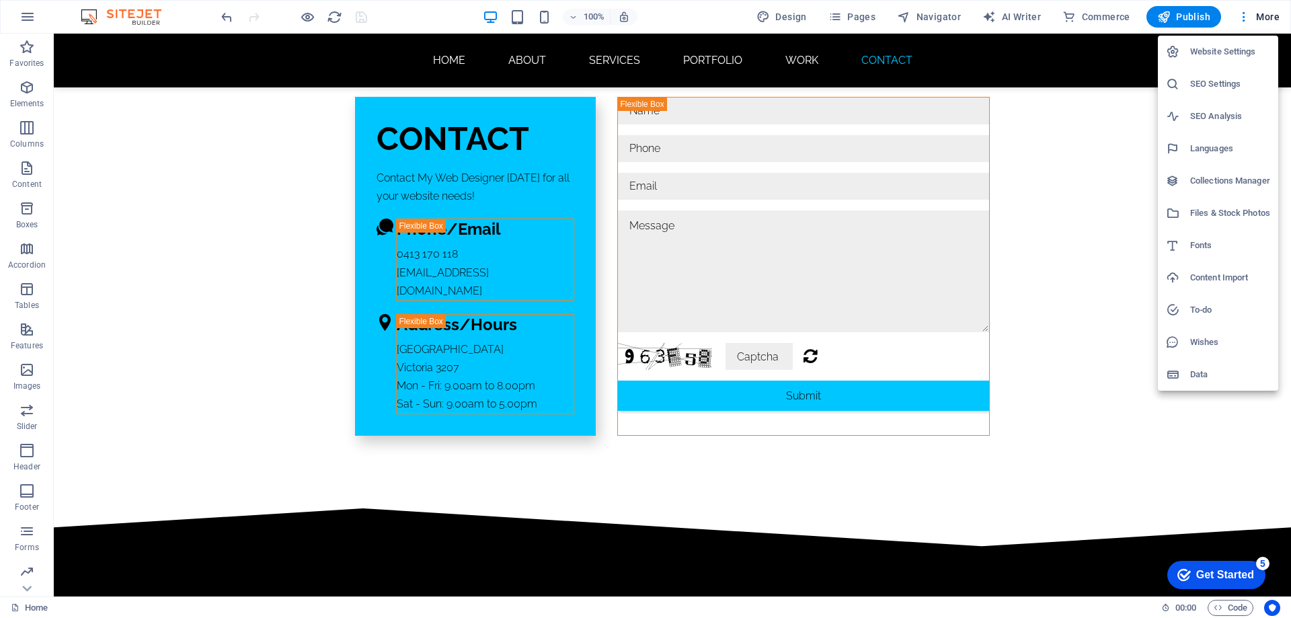
click at [1213, 81] on h6 "SEO Settings" at bounding box center [1230, 84] width 80 height 16
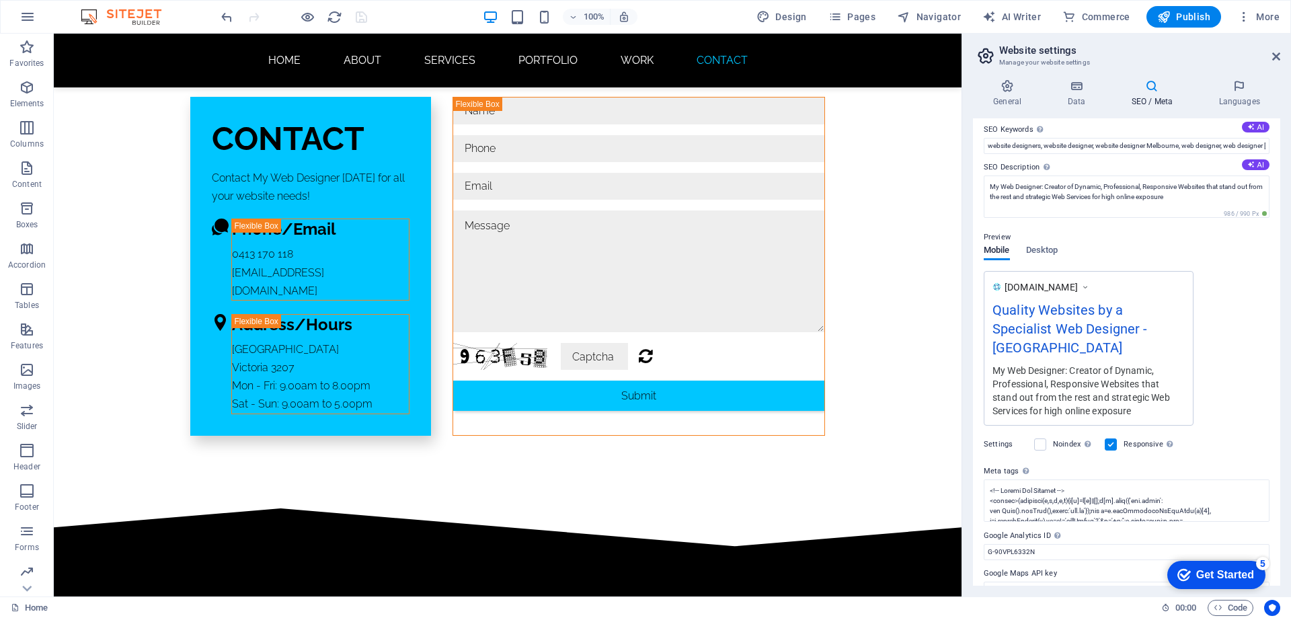
scroll to position [87, 0]
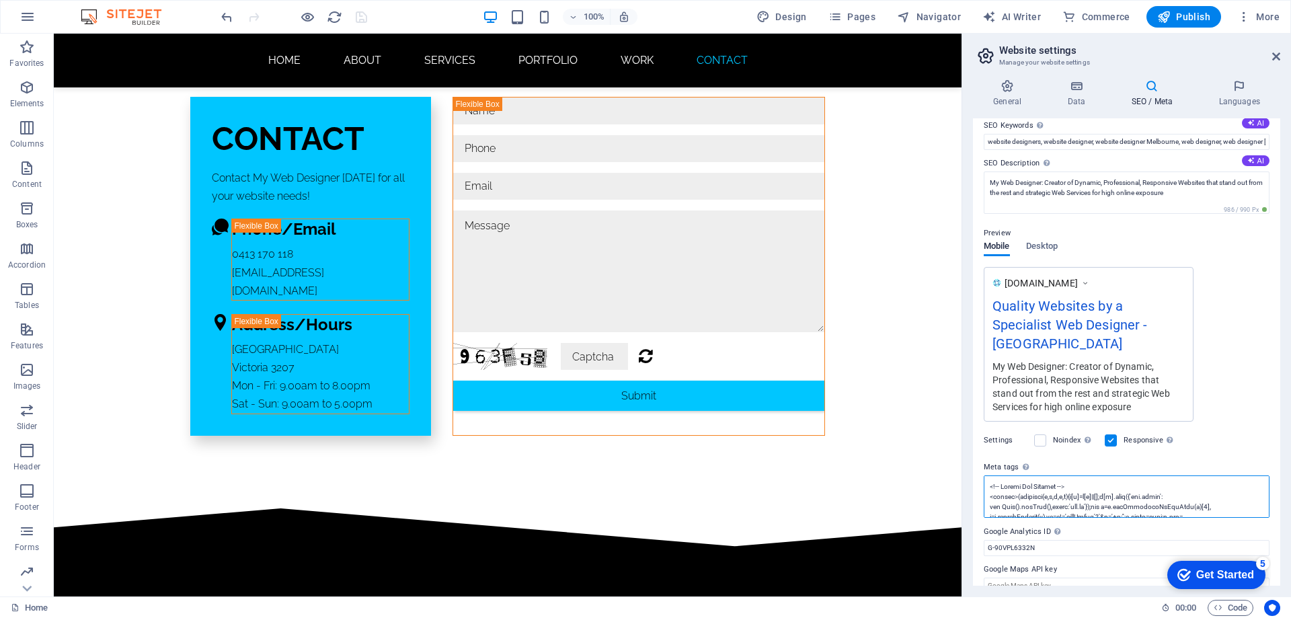
click at [1061, 489] on textarea "Meta tags Enter HTML code here that will be placed inside the tags of your webs…" at bounding box center [1127, 497] width 286 height 42
click at [1186, 11] on span "Publish" at bounding box center [1184, 16] width 53 height 13
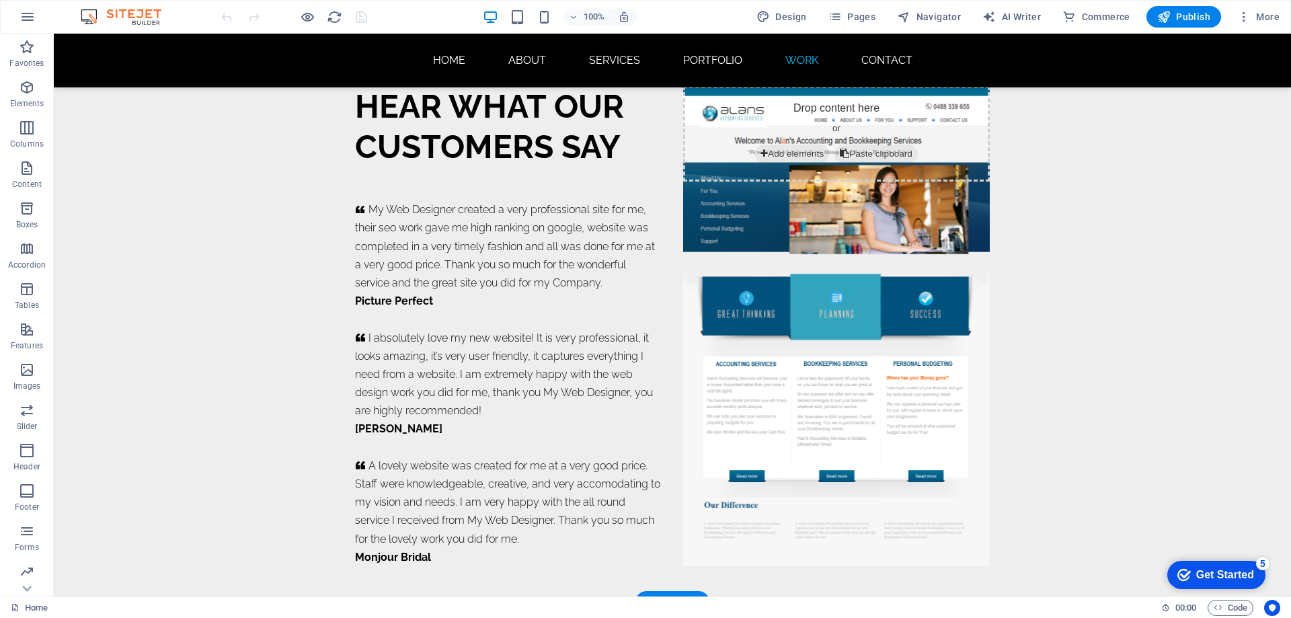
scroll to position [8340, 0]
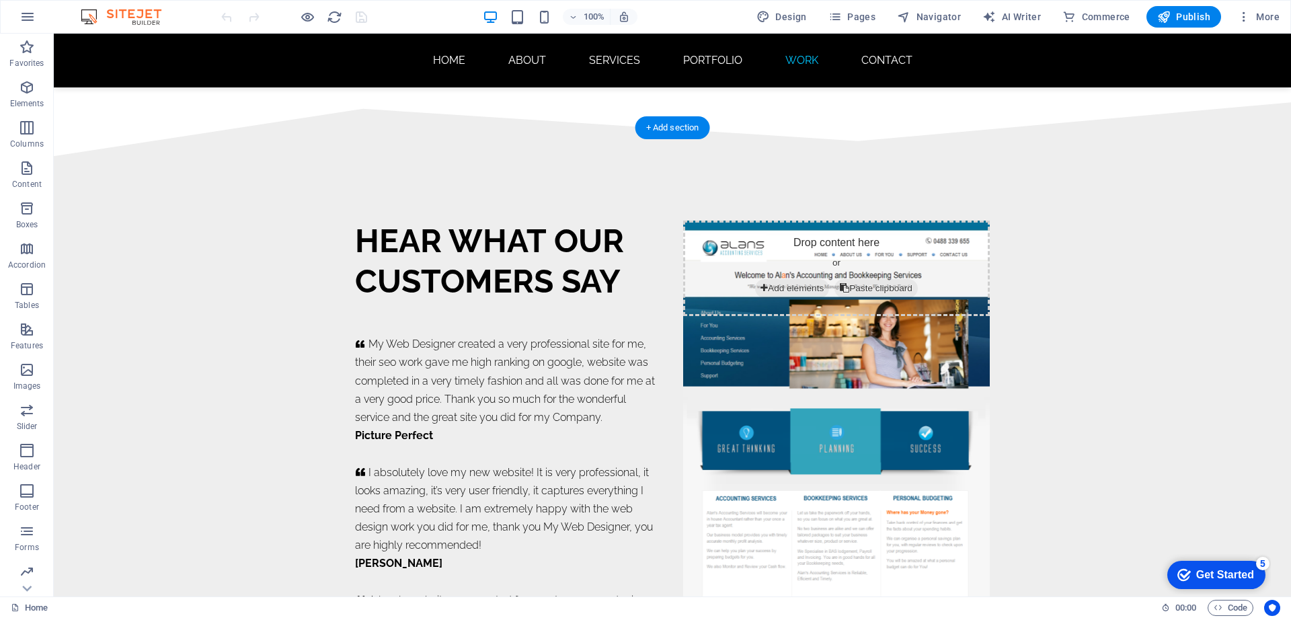
click at [797, 333] on figure at bounding box center [836, 461] width 307 height 480
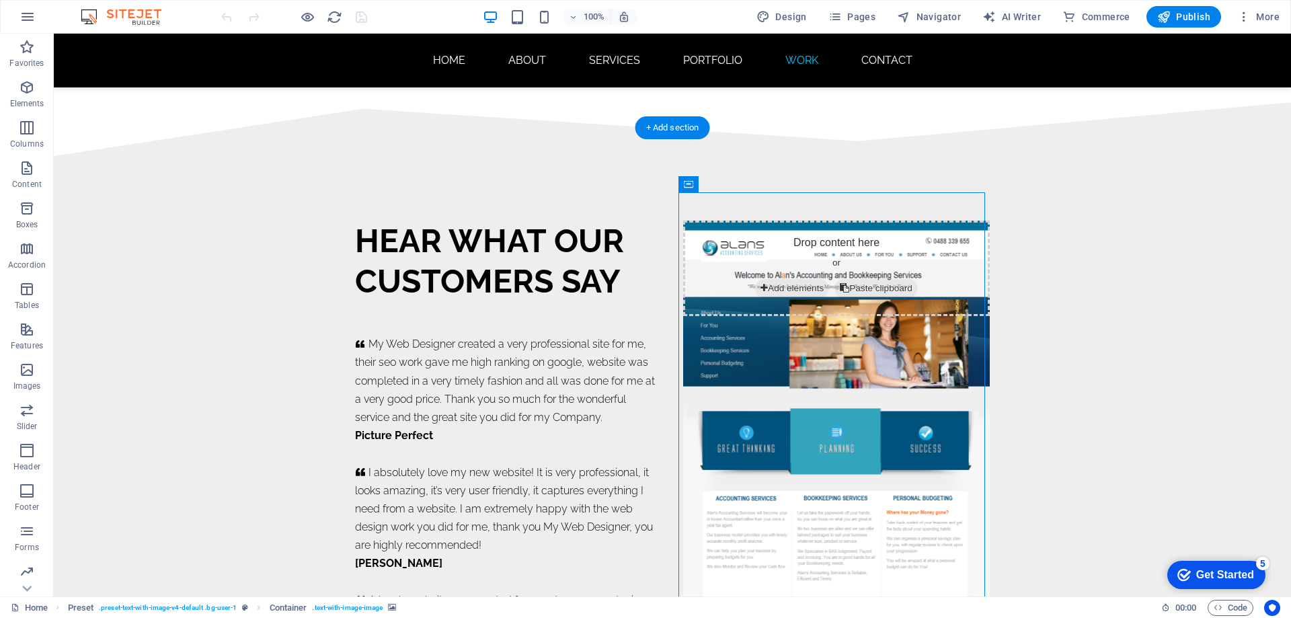
click at [797, 333] on figure at bounding box center [836, 461] width 307 height 480
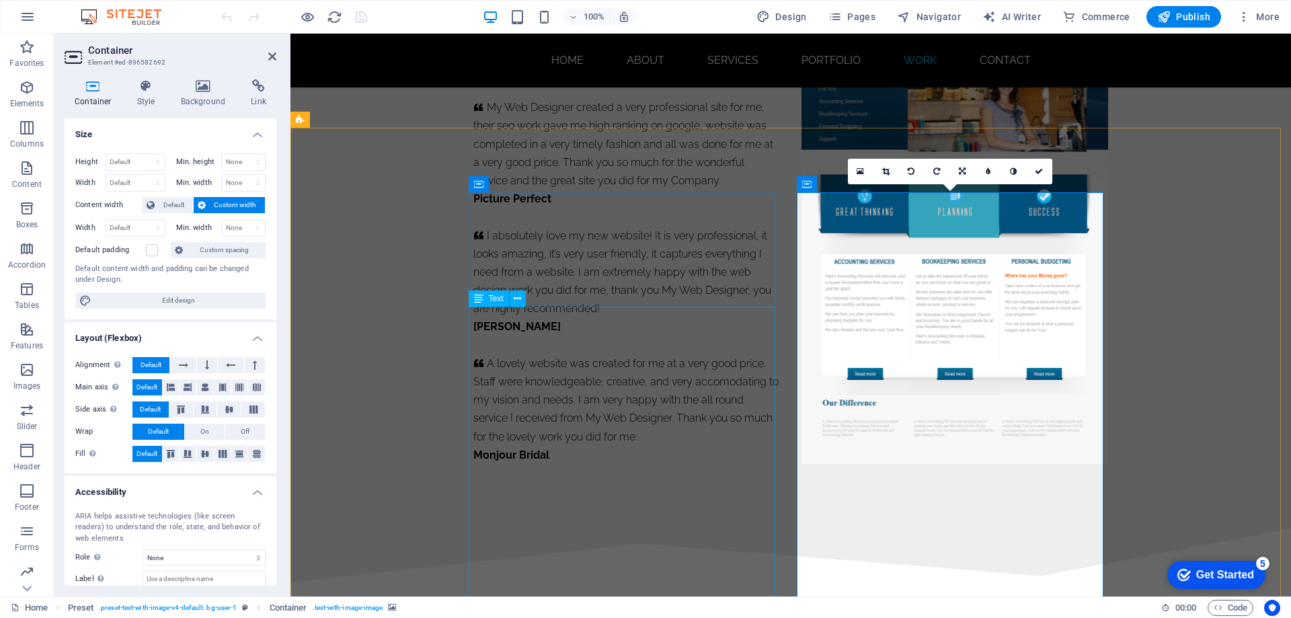
scroll to position [8103, 0]
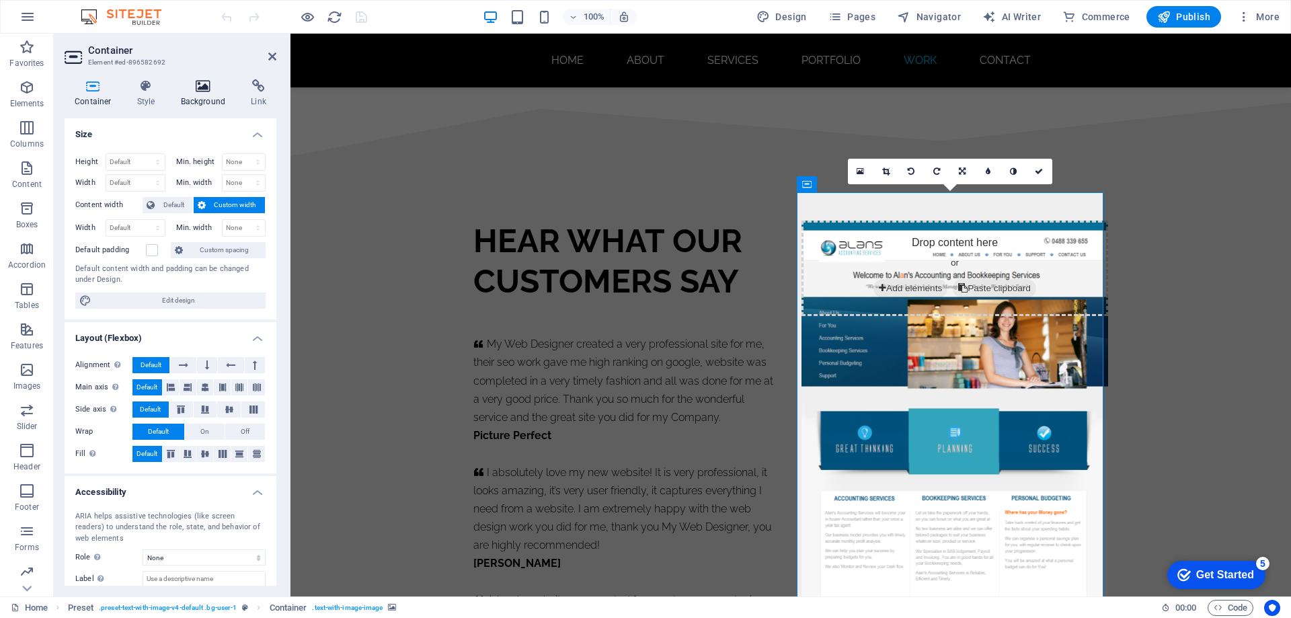
click at [209, 89] on icon at bounding box center [203, 85] width 65 height 13
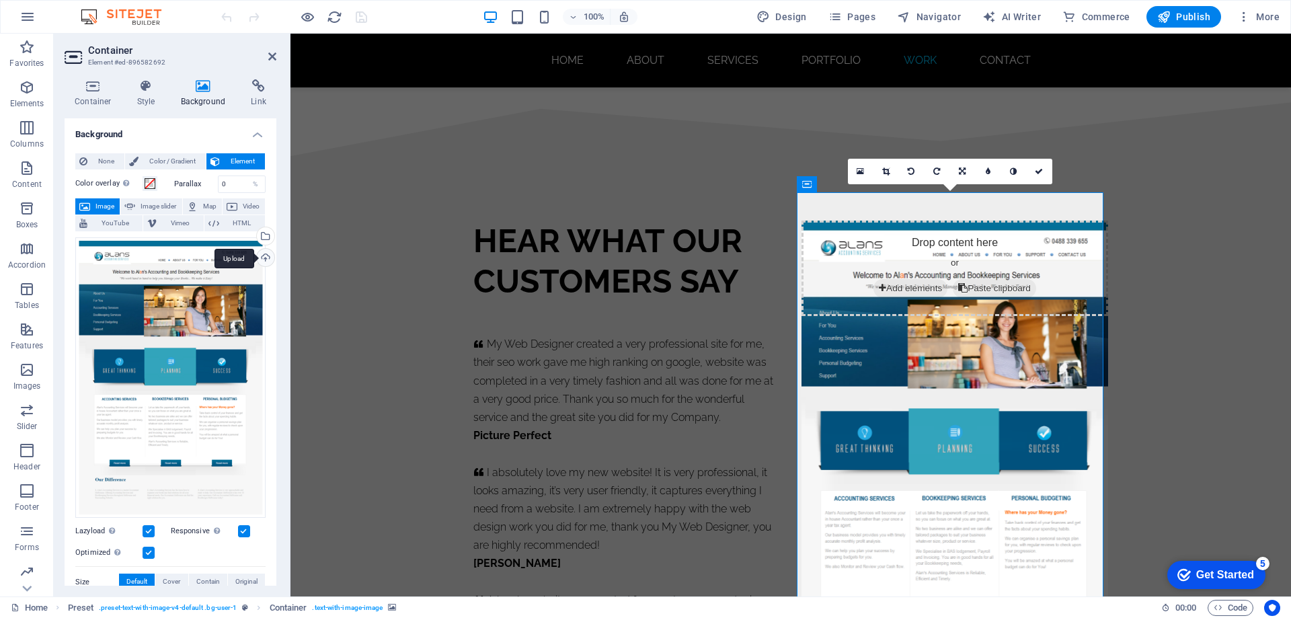
click at [262, 257] on div "Upload" at bounding box center [264, 259] width 20 height 20
click at [929, 350] on figure at bounding box center [955, 461] width 307 height 480
click at [1038, 169] on icon at bounding box center [1039, 171] width 8 height 8
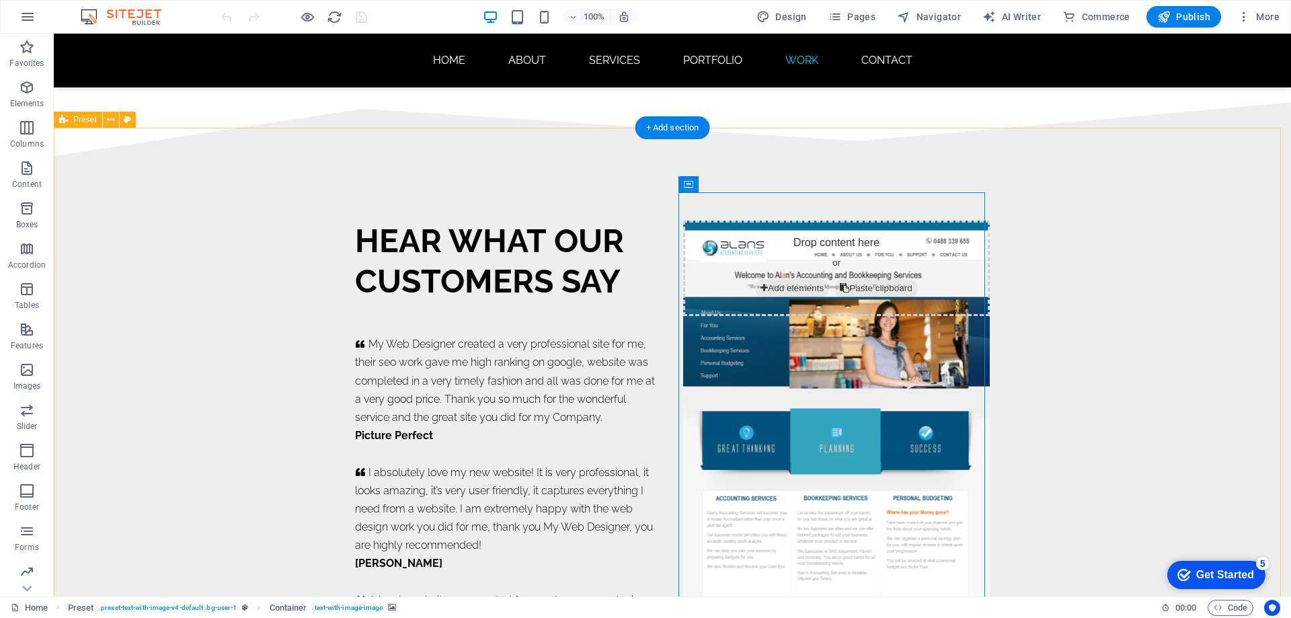
click at [258, 200] on div "HEAR WHAT OUR CUSTOMERS SAY     My Web Designer created a very professional sit…" at bounding box center [673, 460] width 1238 height 609
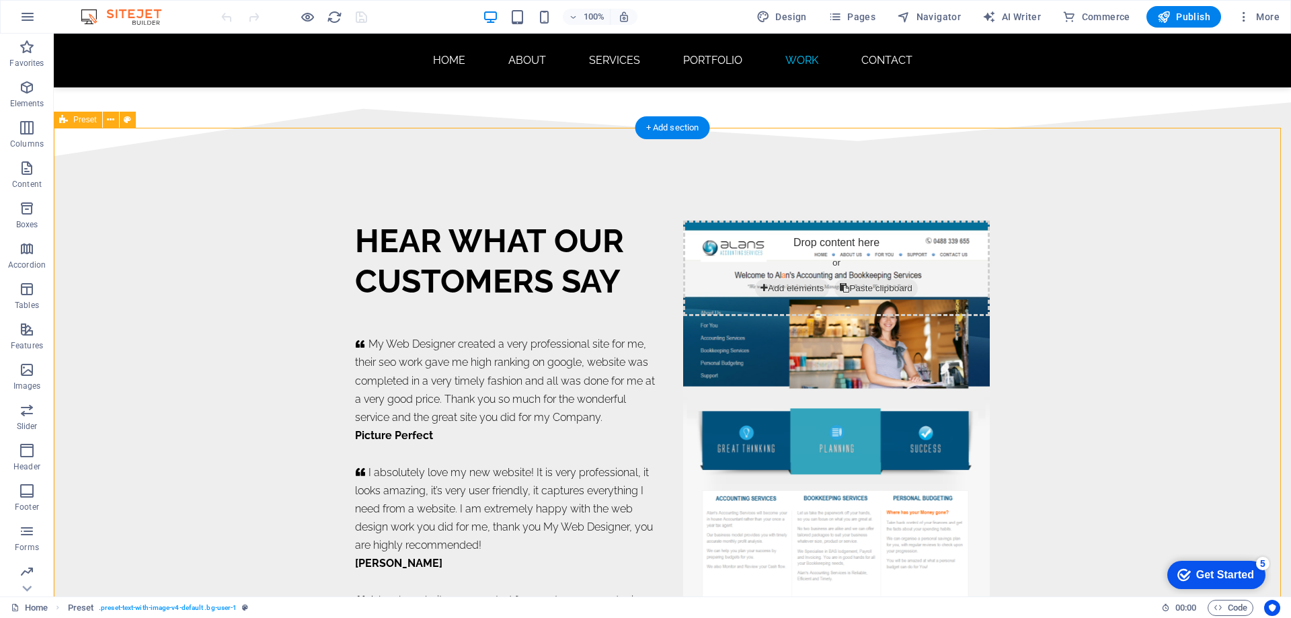
click at [219, 220] on div "HEAR WHAT OUR CUSTOMERS SAY     My Web Designer created a very professional sit…" at bounding box center [673, 460] width 1238 height 609
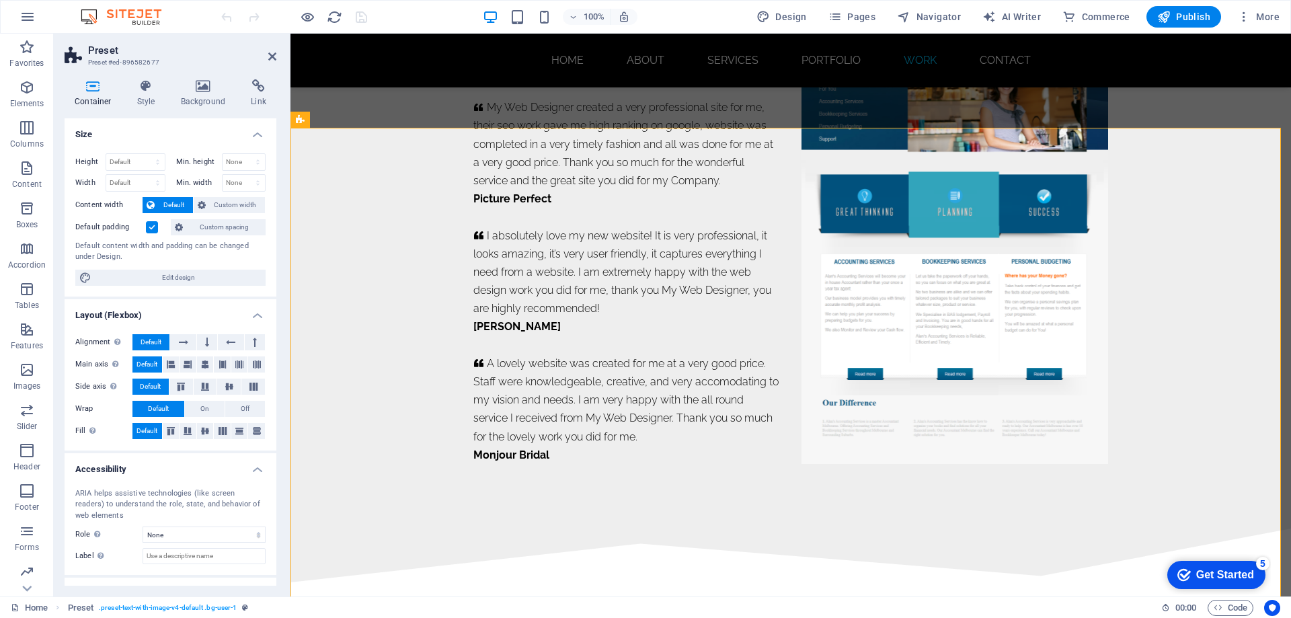
scroll to position [8103, 0]
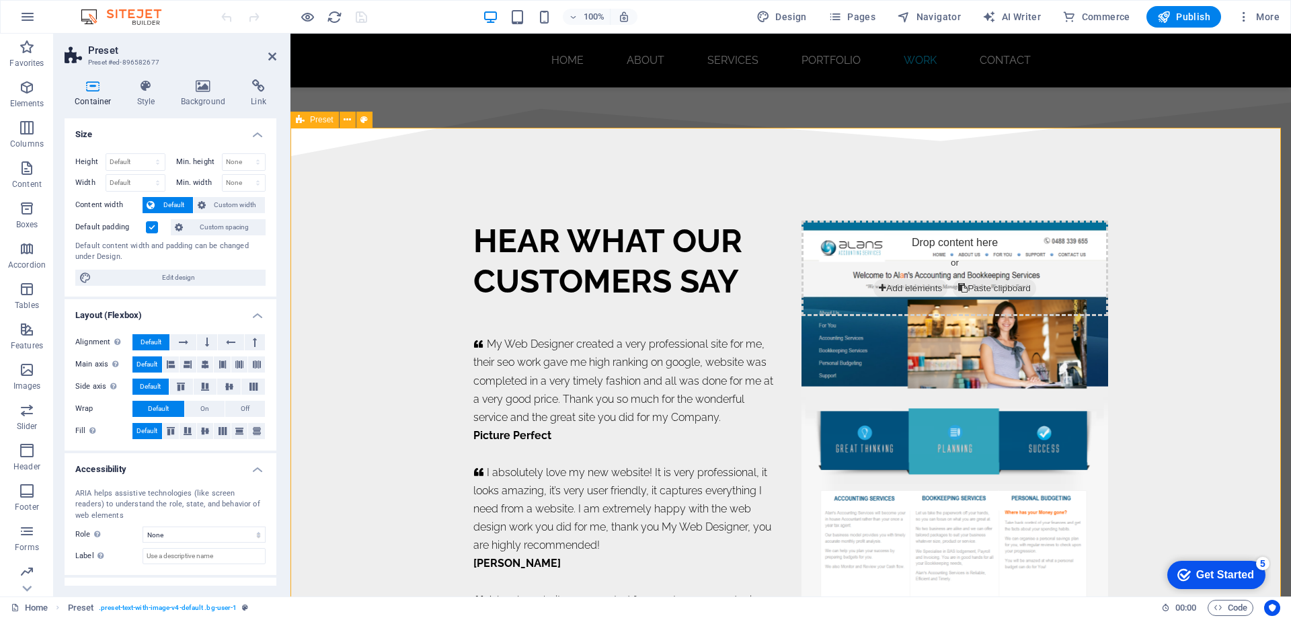
click at [405, 216] on div "HEAR WHAT OUR CUSTOMERS SAY     My Web Designer created a very professional sit…" at bounding box center [791, 460] width 1001 height 609
click at [352, 118] on button at bounding box center [348, 120] width 16 height 16
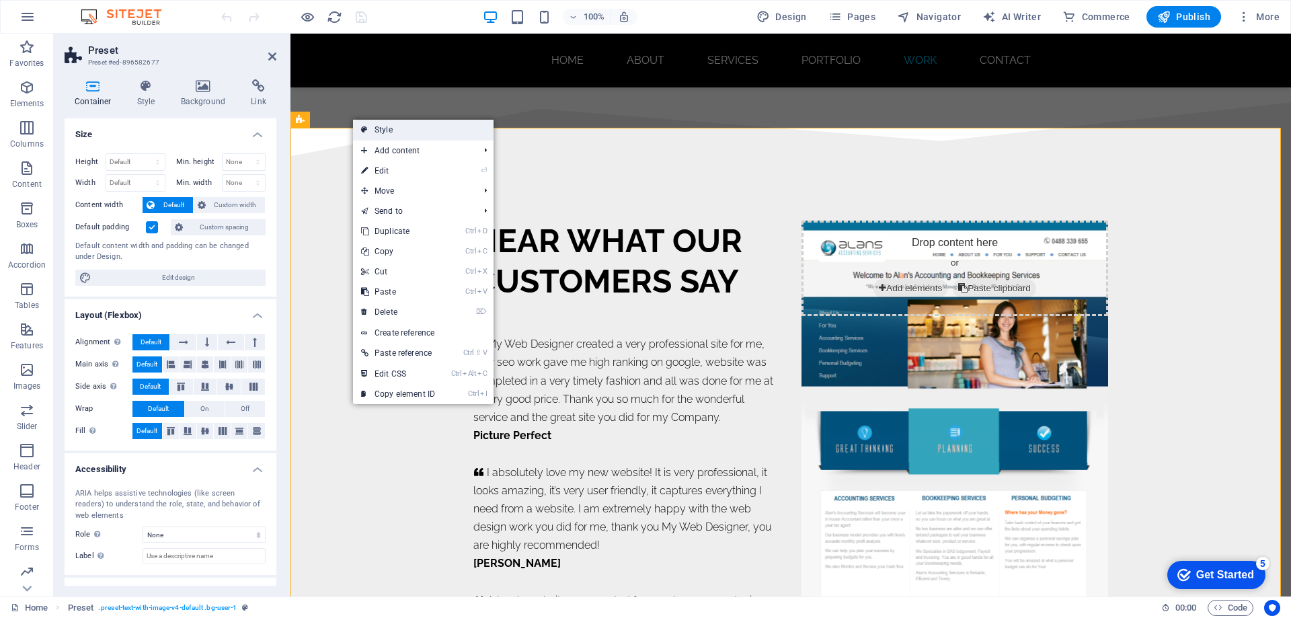
click at [409, 126] on link "Style" at bounding box center [423, 130] width 141 height 20
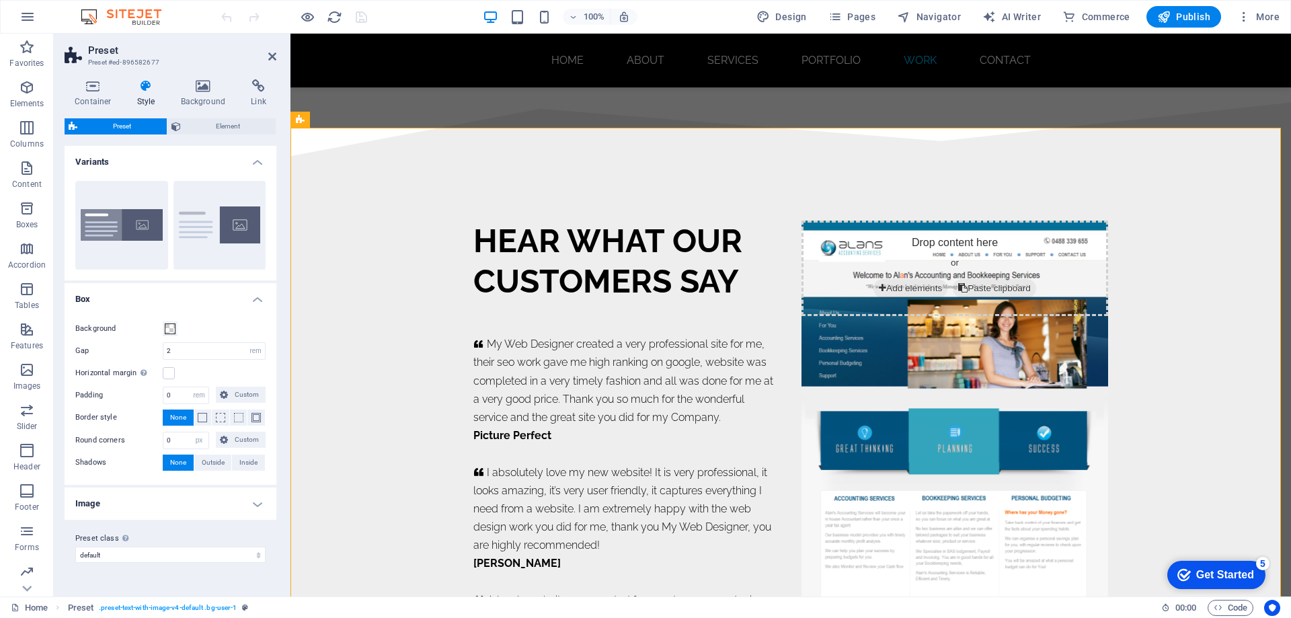
click at [258, 167] on h4 "Variants" at bounding box center [171, 158] width 212 height 24
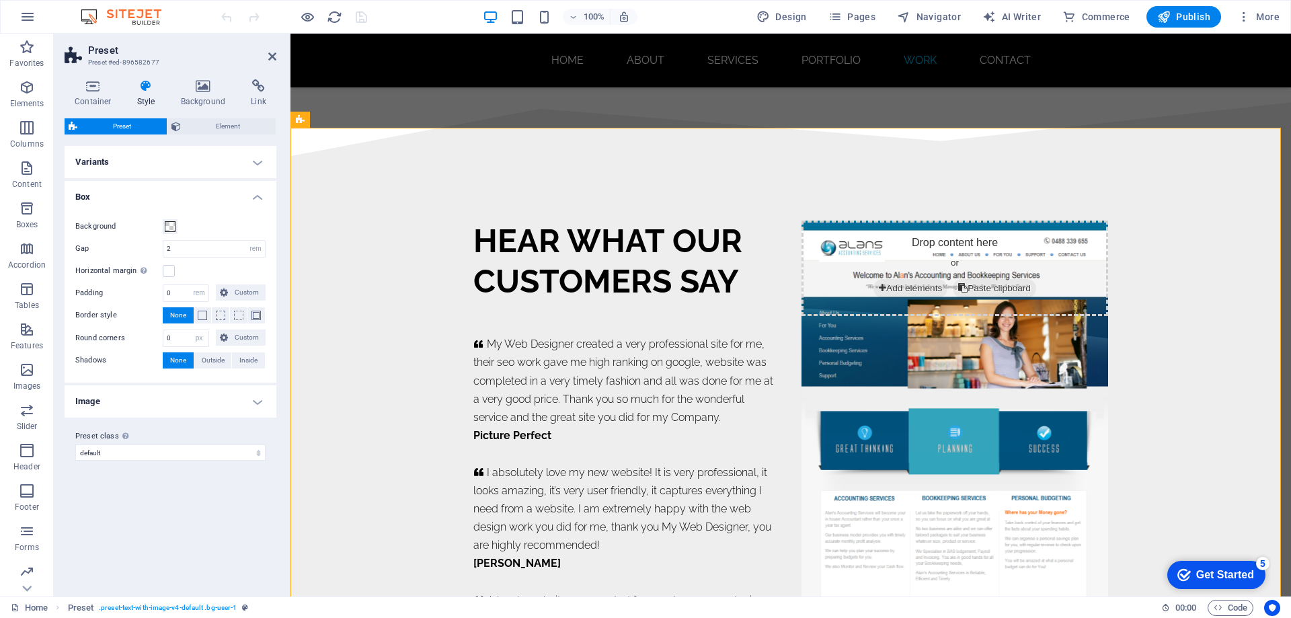
click at [258, 164] on h4 "Variants" at bounding box center [171, 162] width 212 height 32
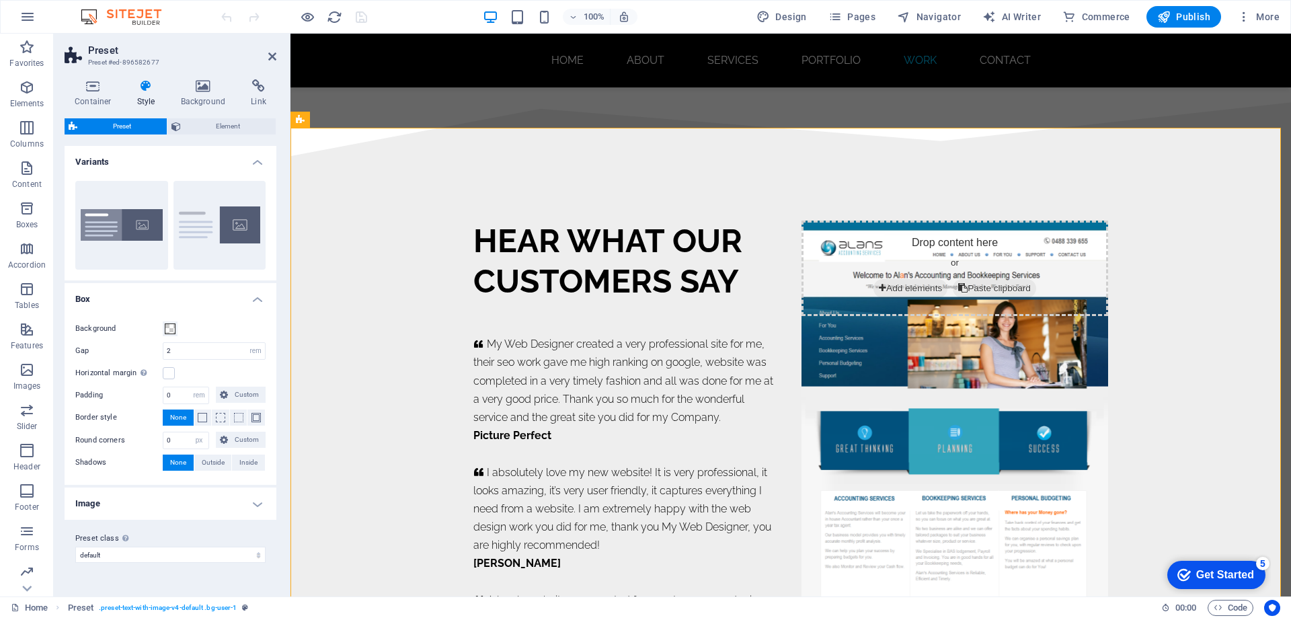
click at [258, 164] on h4 "Variants" at bounding box center [171, 158] width 212 height 24
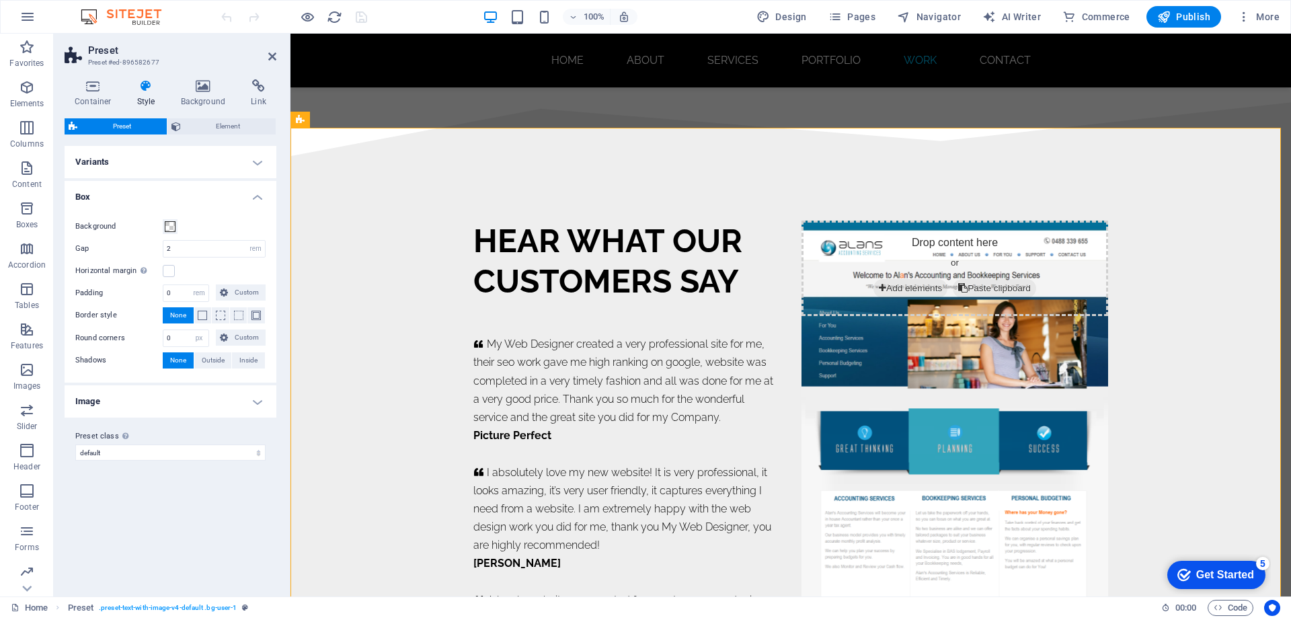
click at [258, 164] on h4 "Variants" at bounding box center [171, 162] width 212 height 32
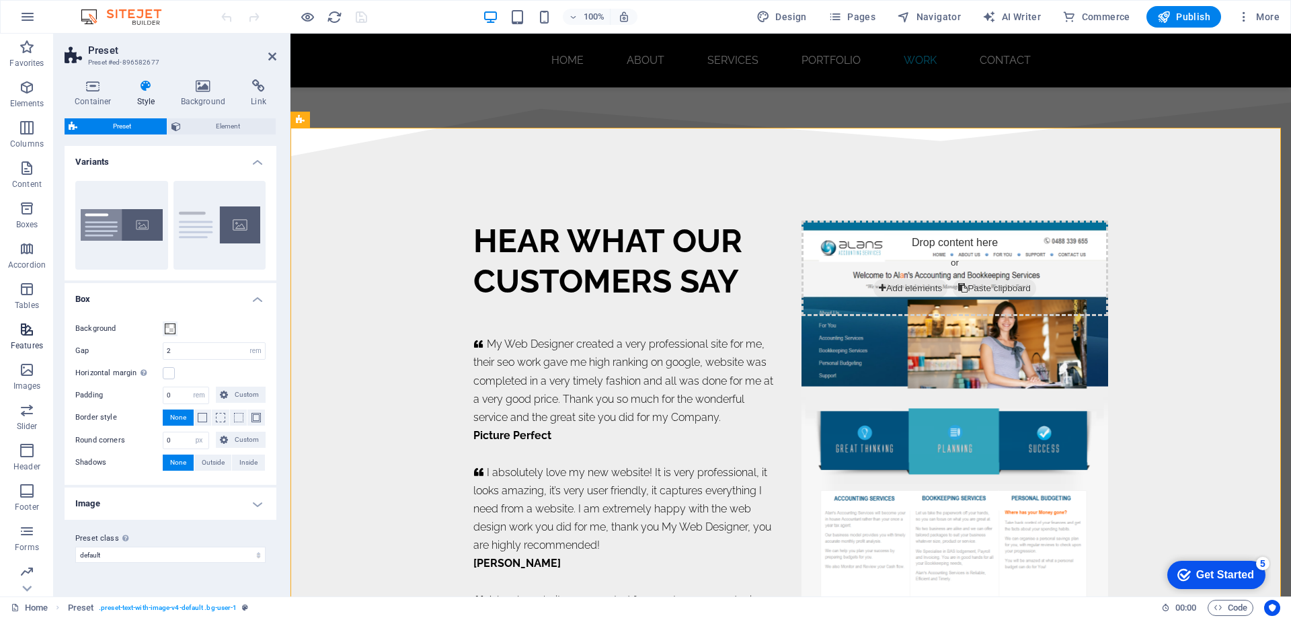
click at [25, 334] on icon "button" at bounding box center [27, 330] width 16 height 16
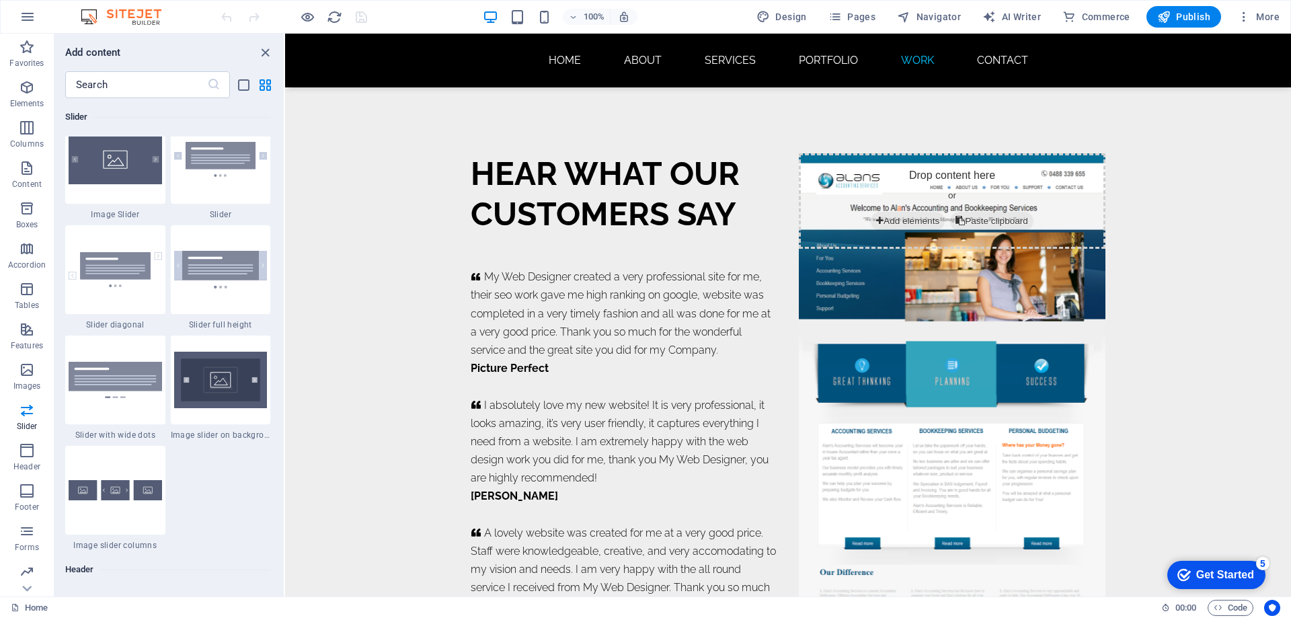
scroll to position [7668, 0]
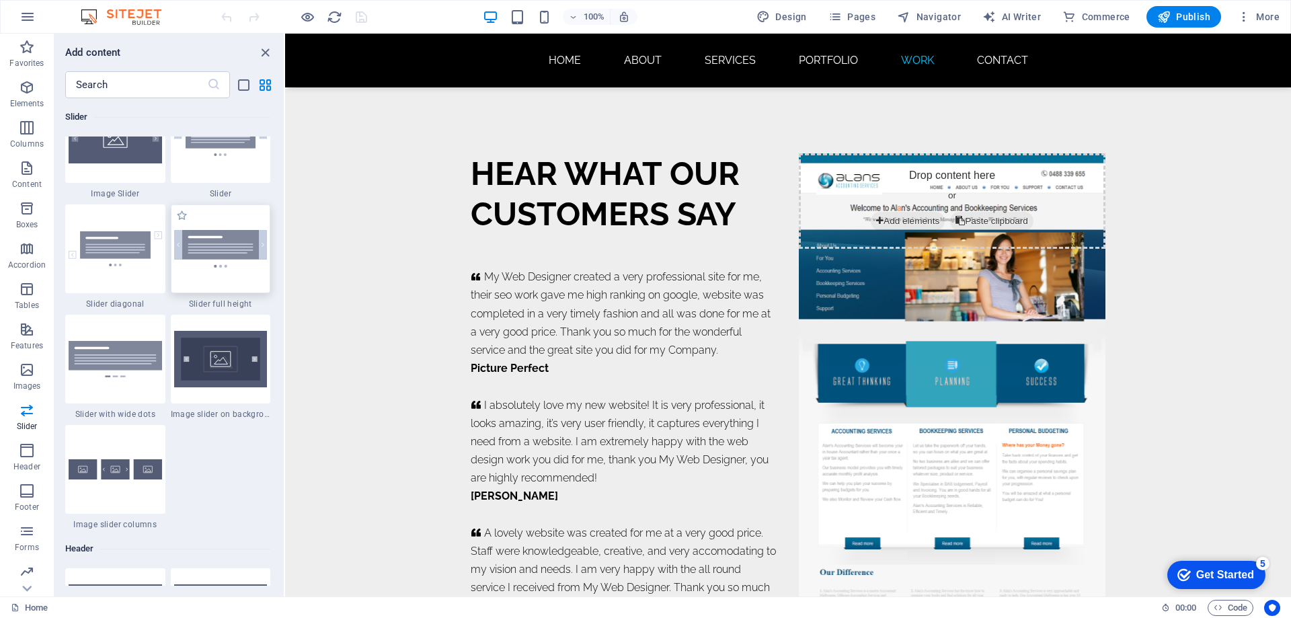
click at [222, 250] on img at bounding box center [220, 248] width 93 height 37
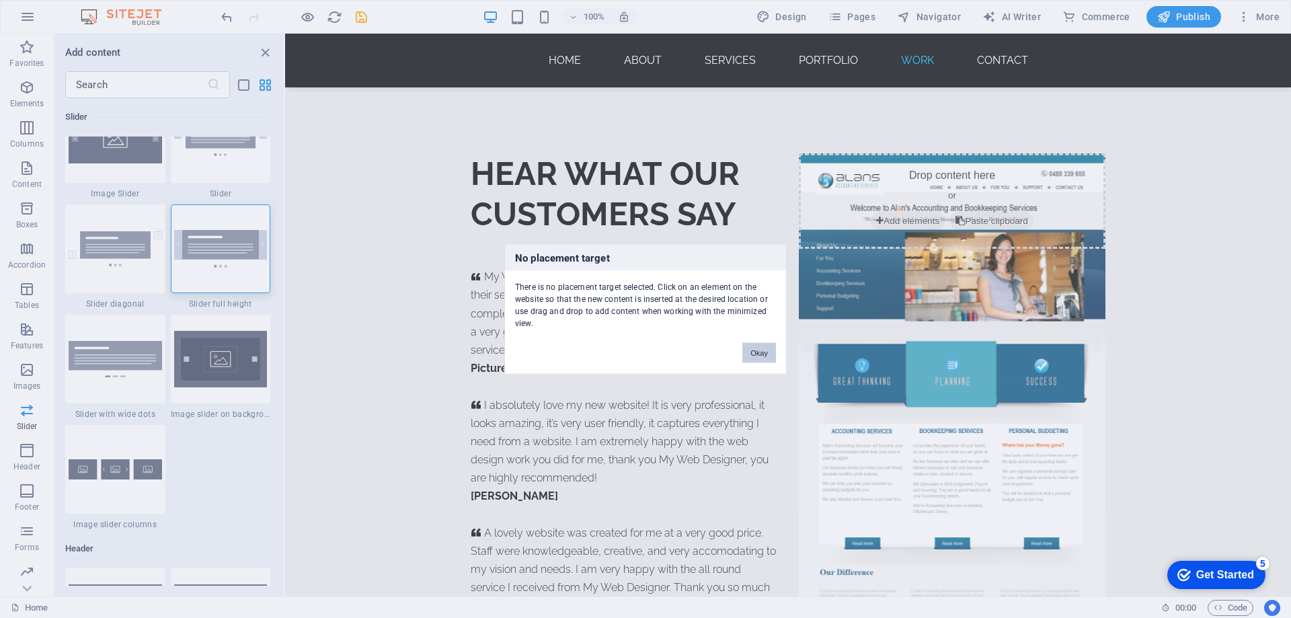
click at [751, 346] on button "Okay" at bounding box center [760, 352] width 34 height 20
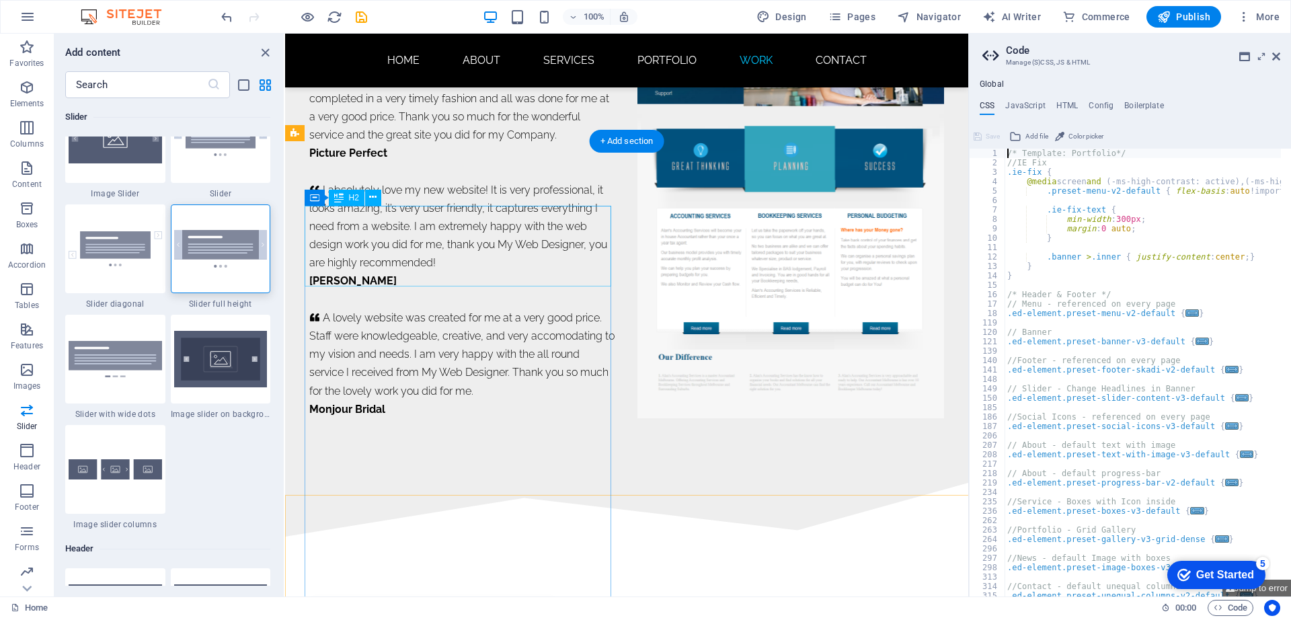
scroll to position [7742, 0]
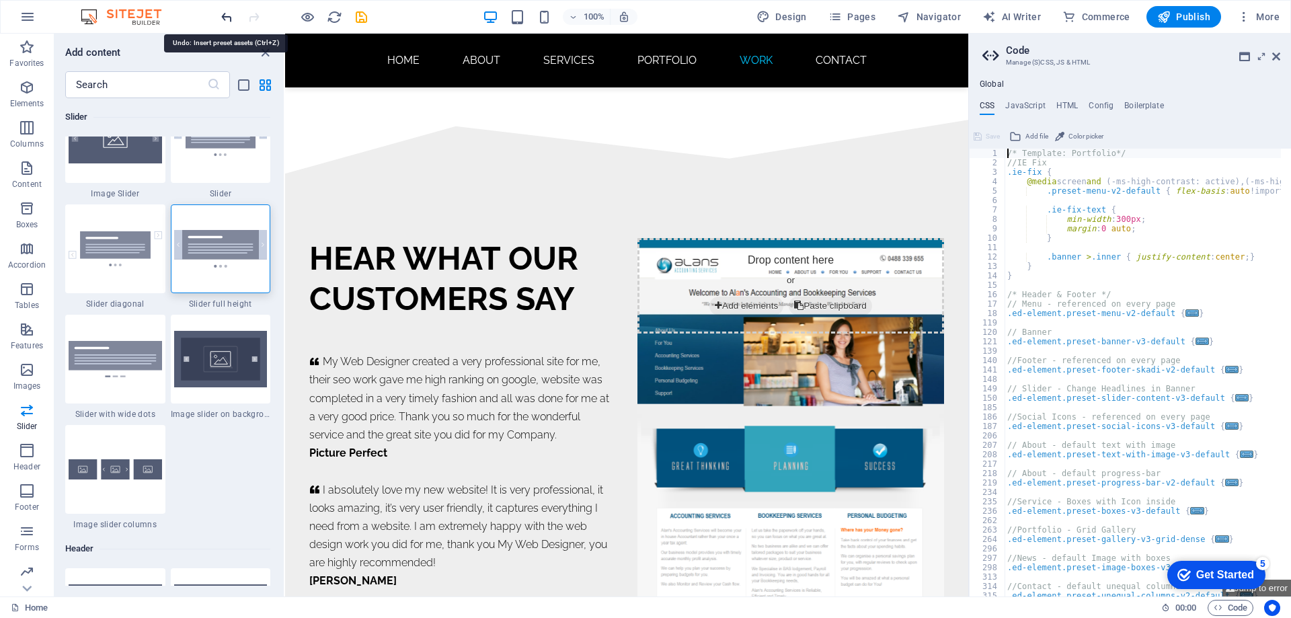
click at [223, 15] on icon "undo" at bounding box center [226, 16] width 15 height 15
click at [225, 19] on div at bounding box center [294, 17] width 151 height 22
click at [1276, 55] on icon at bounding box center [1277, 56] width 8 height 11
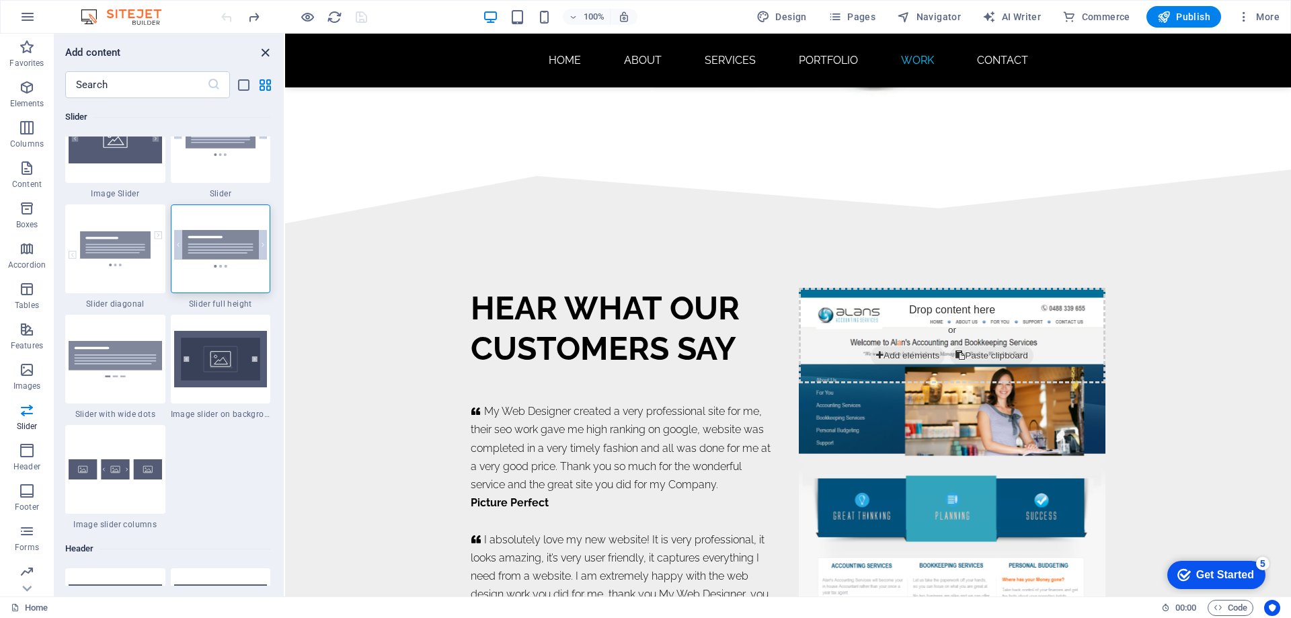
click at [266, 53] on icon "close panel" at bounding box center [265, 52] width 15 height 15
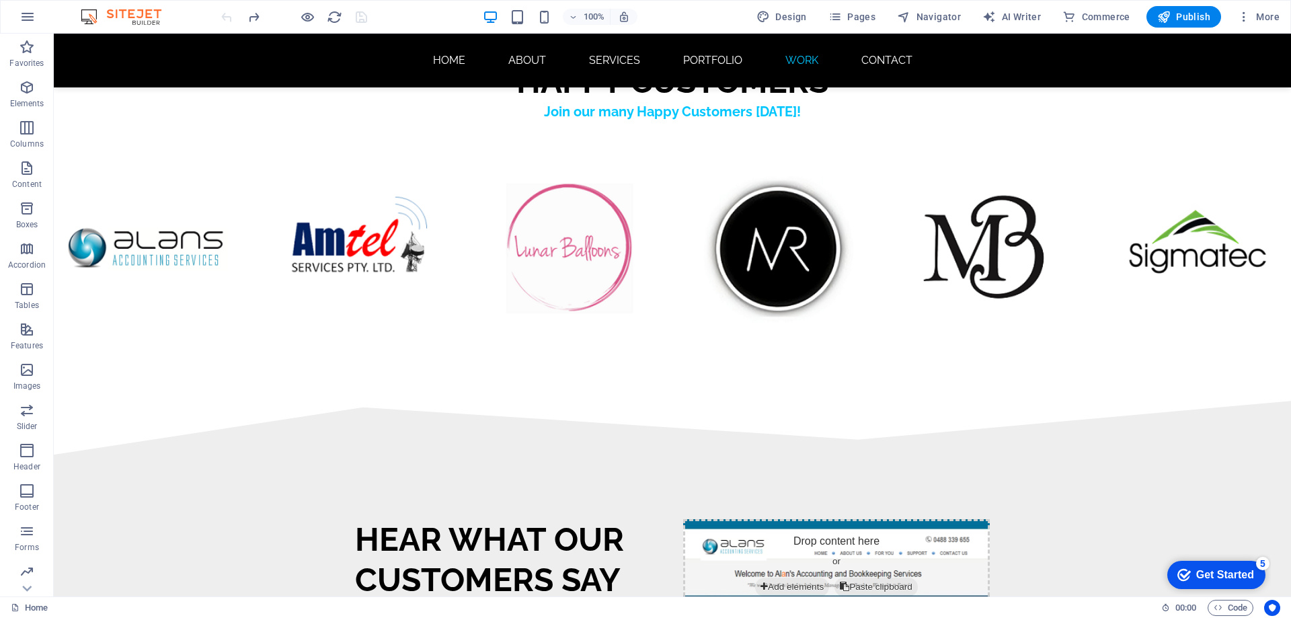
scroll to position [8235, 0]
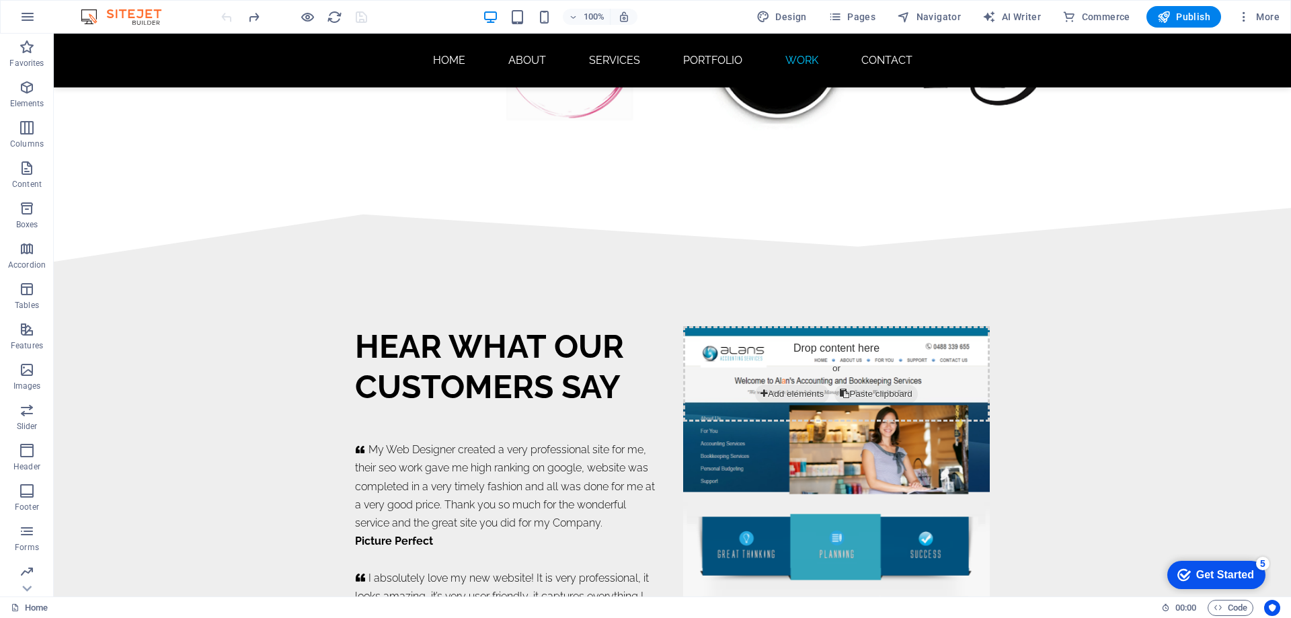
click at [225, 14] on div at bounding box center [294, 17] width 151 height 22
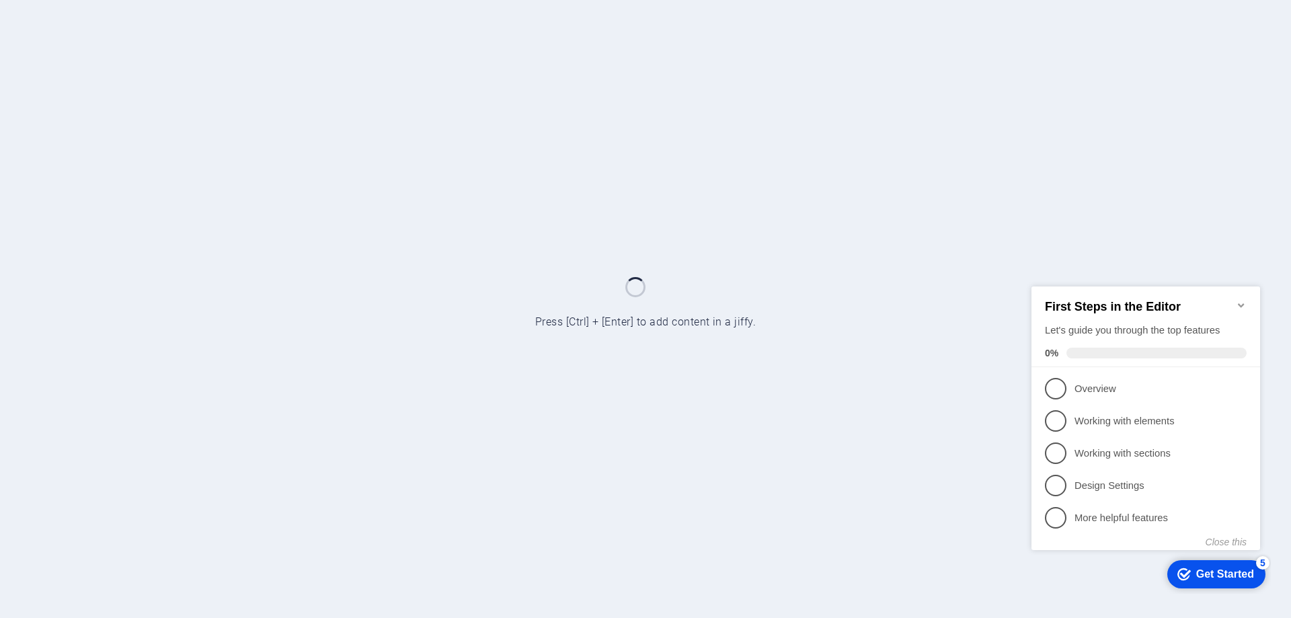
click at [1242, 299] on icon "Minimize checklist" at bounding box center [1241, 304] width 11 height 11
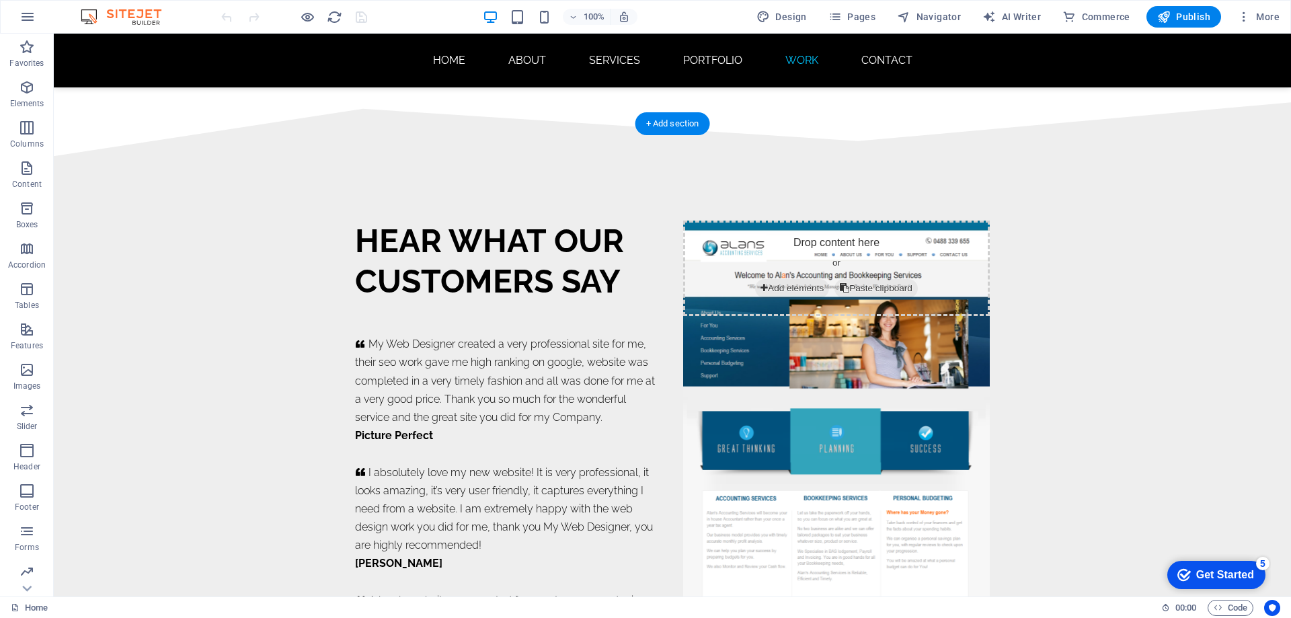
scroll to position [8407, 0]
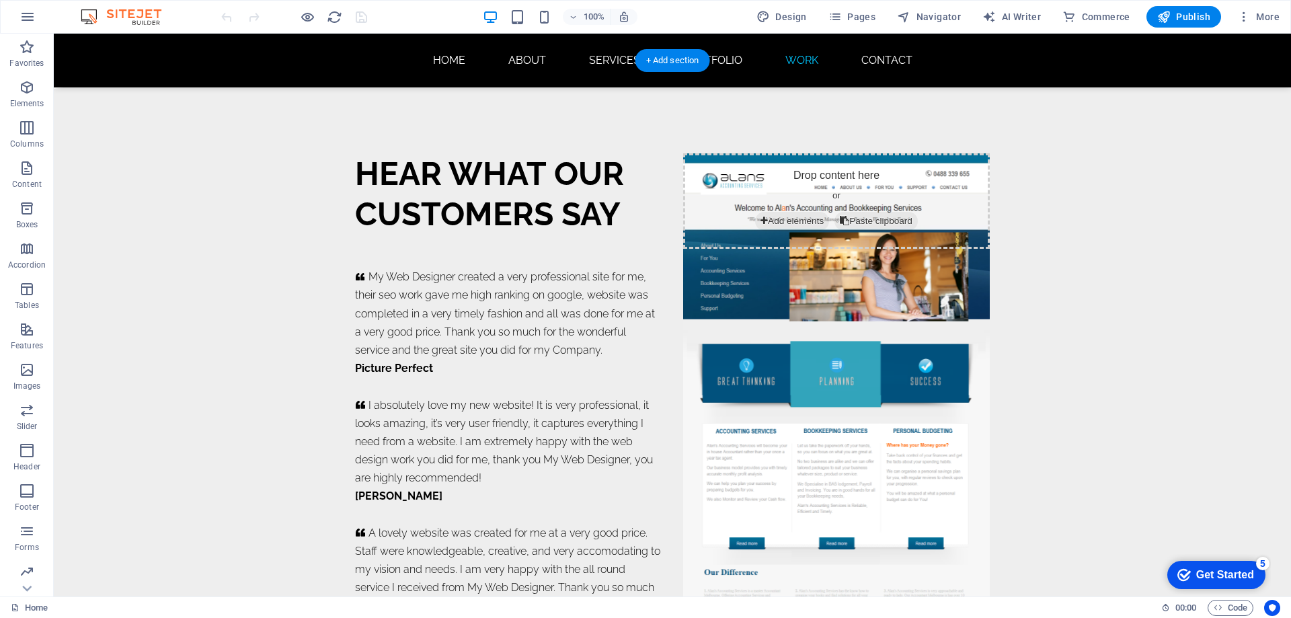
click at [833, 337] on figure at bounding box center [836, 393] width 307 height 480
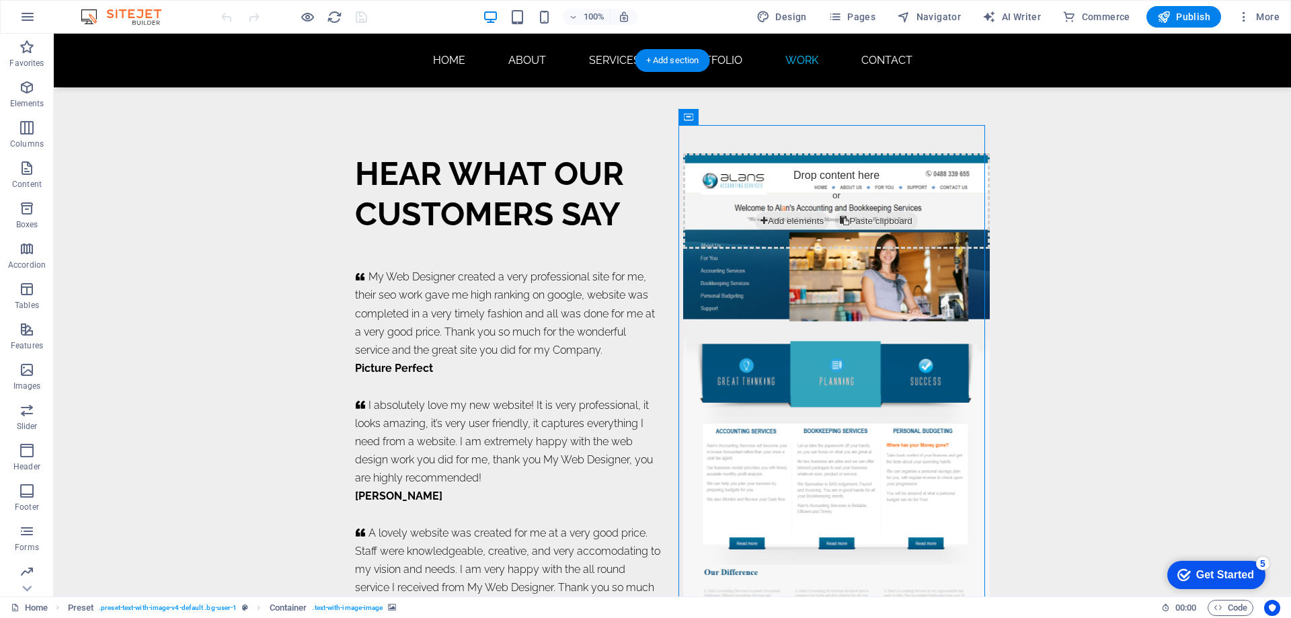
click at [833, 296] on figure at bounding box center [836, 393] width 307 height 480
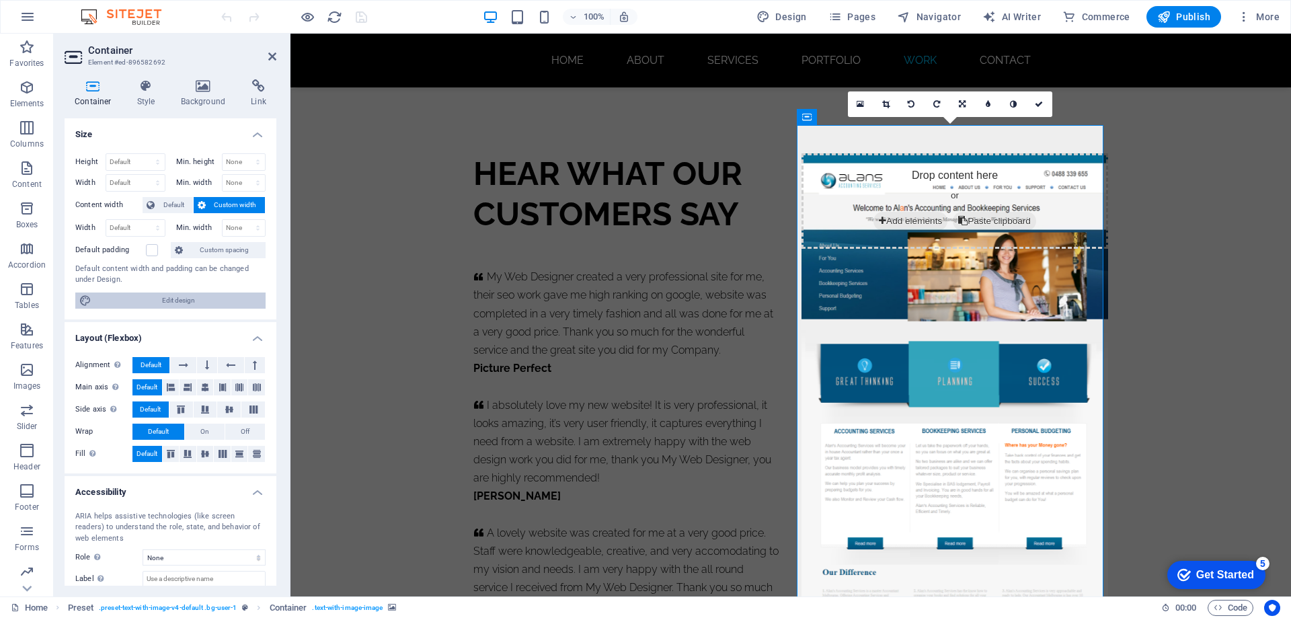
click at [169, 297] on span "Edit design" at bounding box center [179, 301] width 166 height 16
select select "800"
select select "rem"
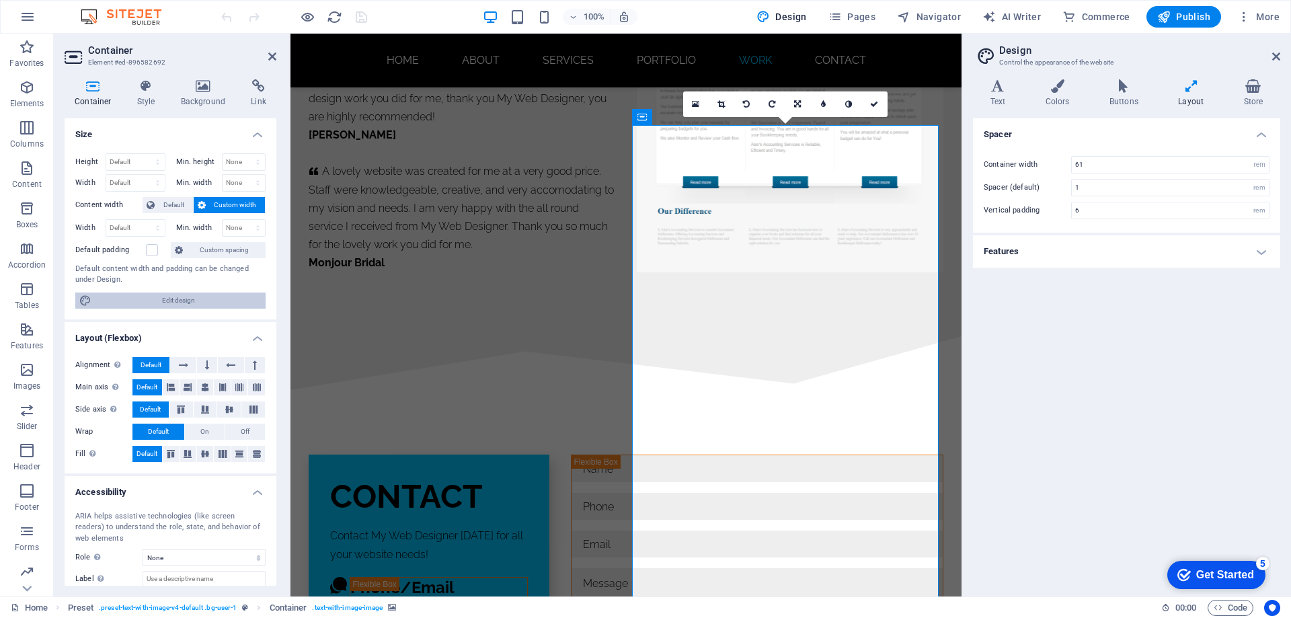
scroll to position [7805, 0]
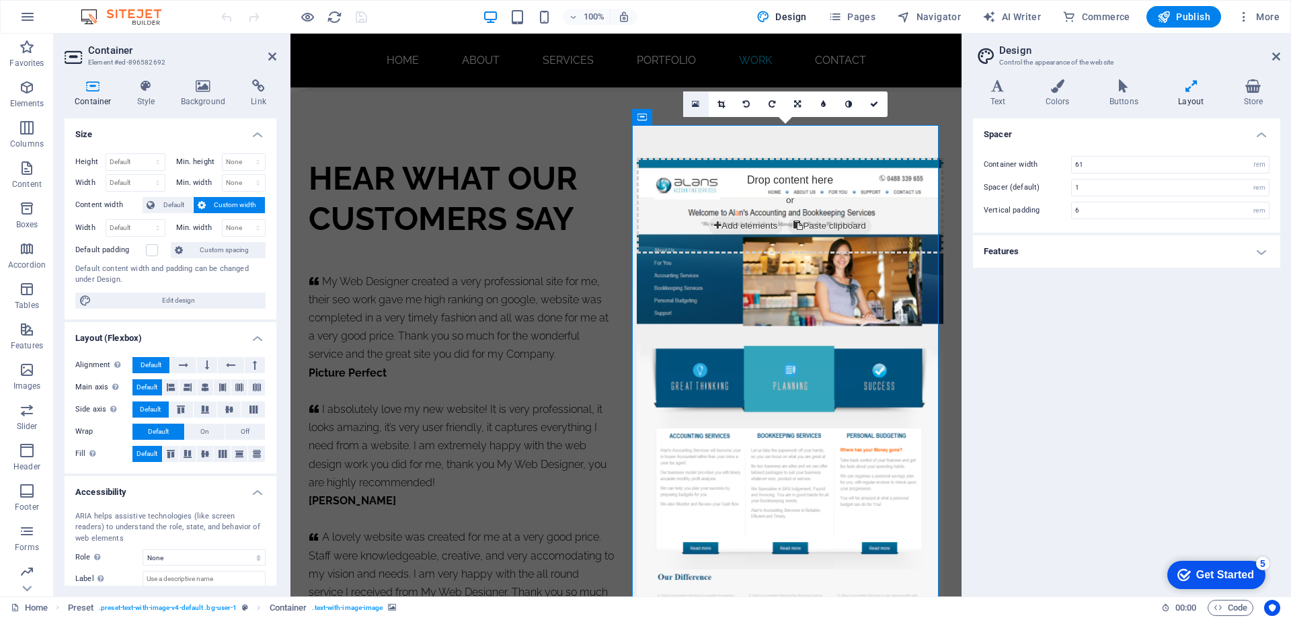
click at [694, 104] on icon at bounding box center [695, 104] width 7 height 9
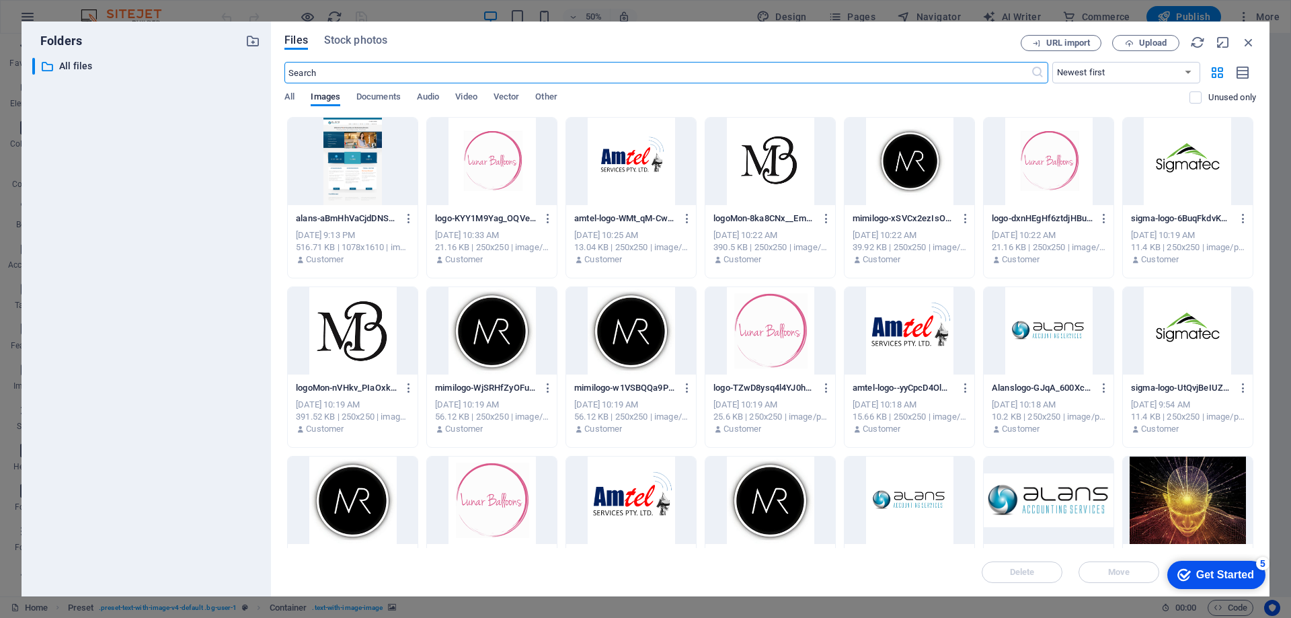
scroll to position [8329, 0]
click at [346, 141] on div at bounding box center [353, 161] width 130 height 87
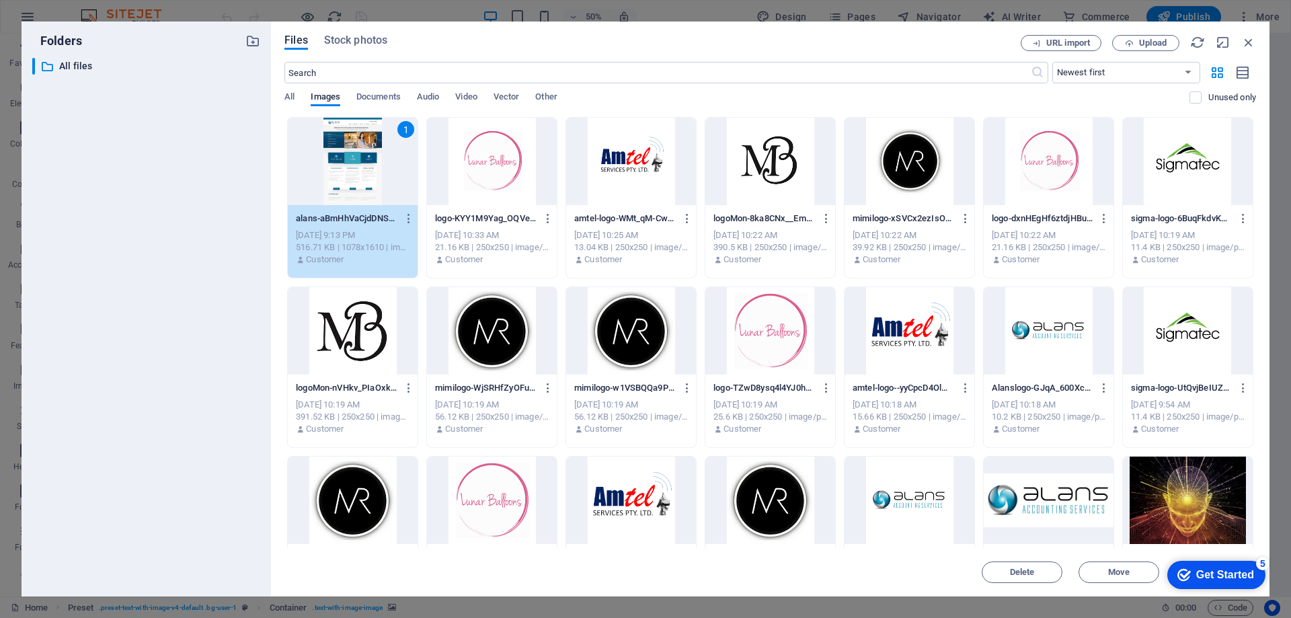
click at [346, 166] on div "1" at bounding box center [353, 161] width 130 height 87
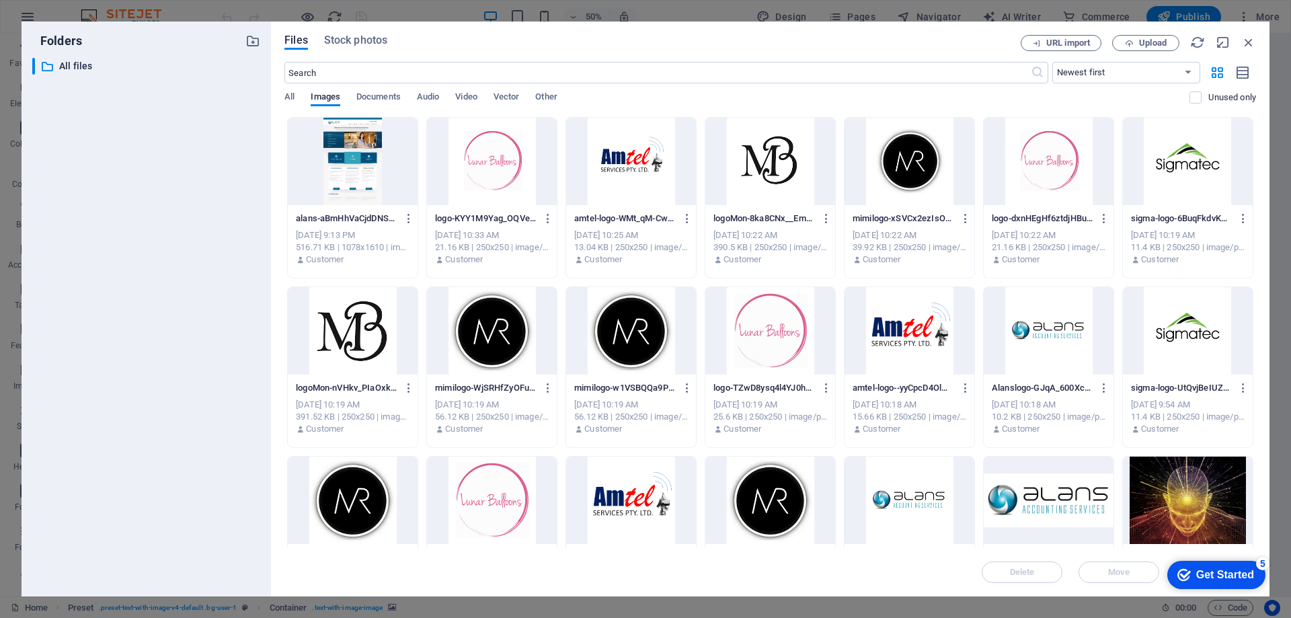
click at [346, 166] on div at bounding box center [353, 161] width 130 height 87
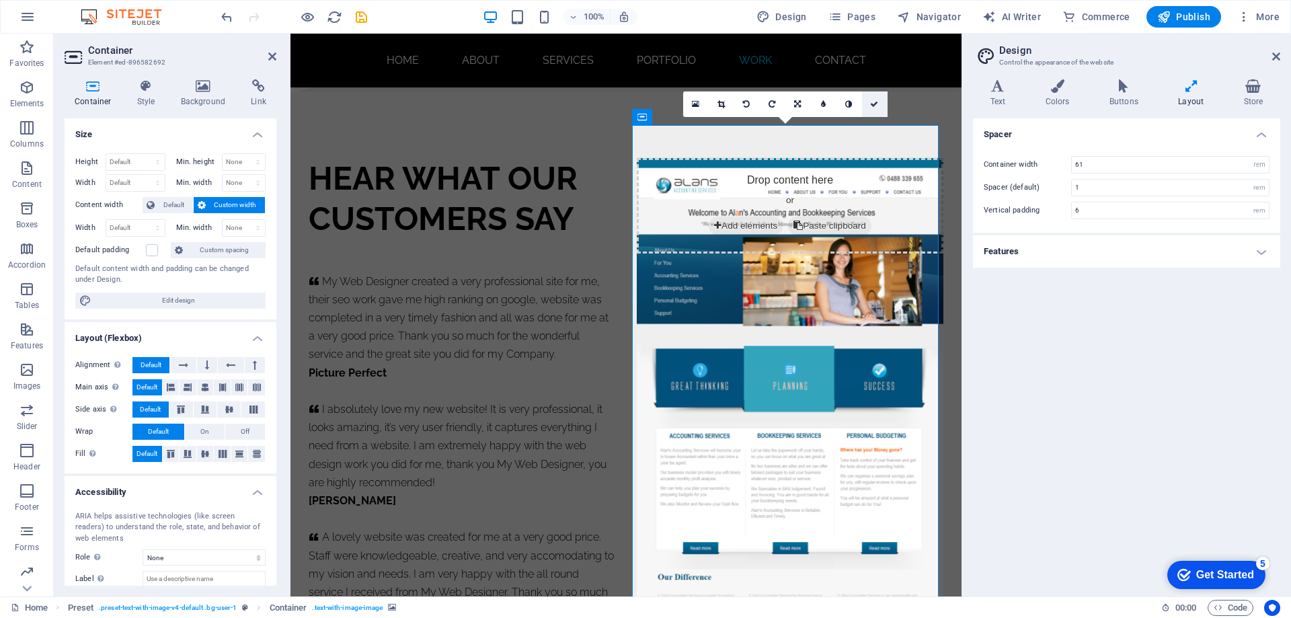
click at [873, 103] on icon at bounding box center [874, 104] width 8 height 8
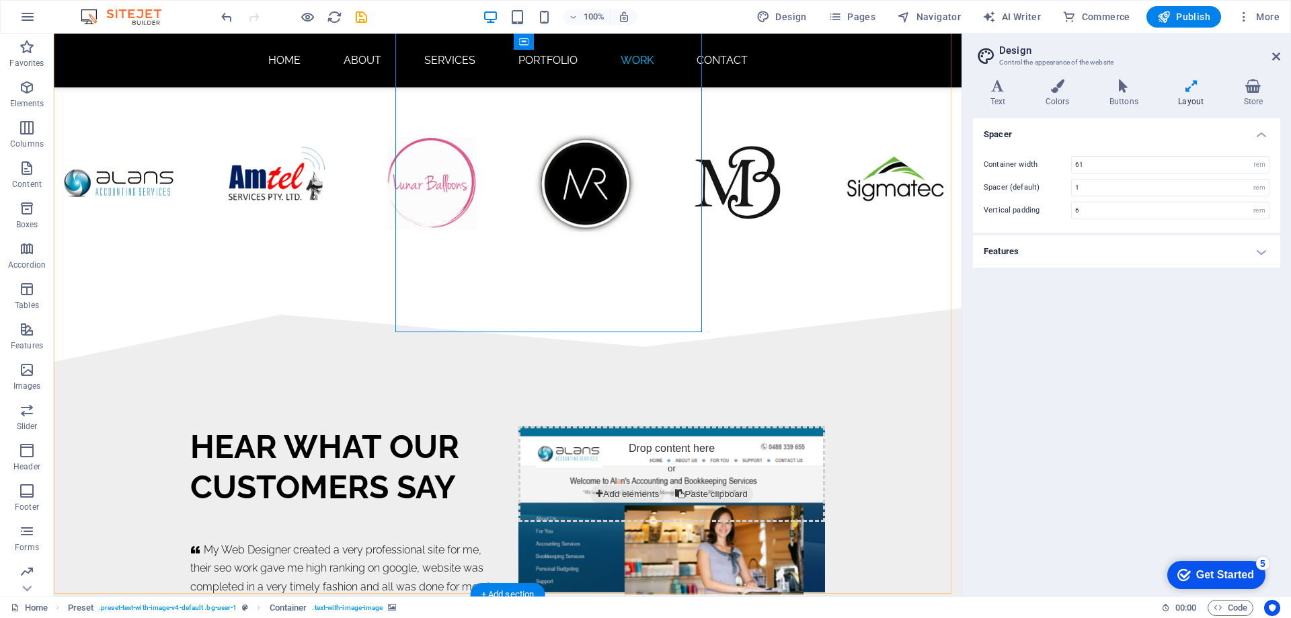
scroll to position [8078, 0]
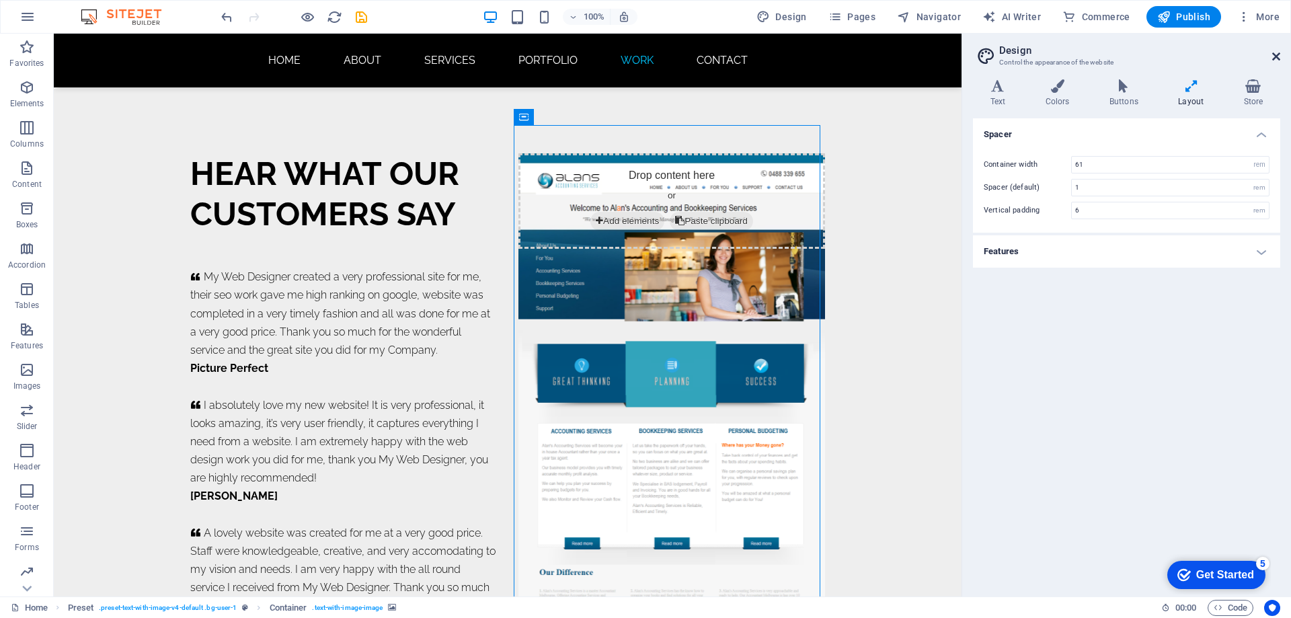
click at [1277, 56] on icon at bounding box center [1277, 56] width 8 height 11
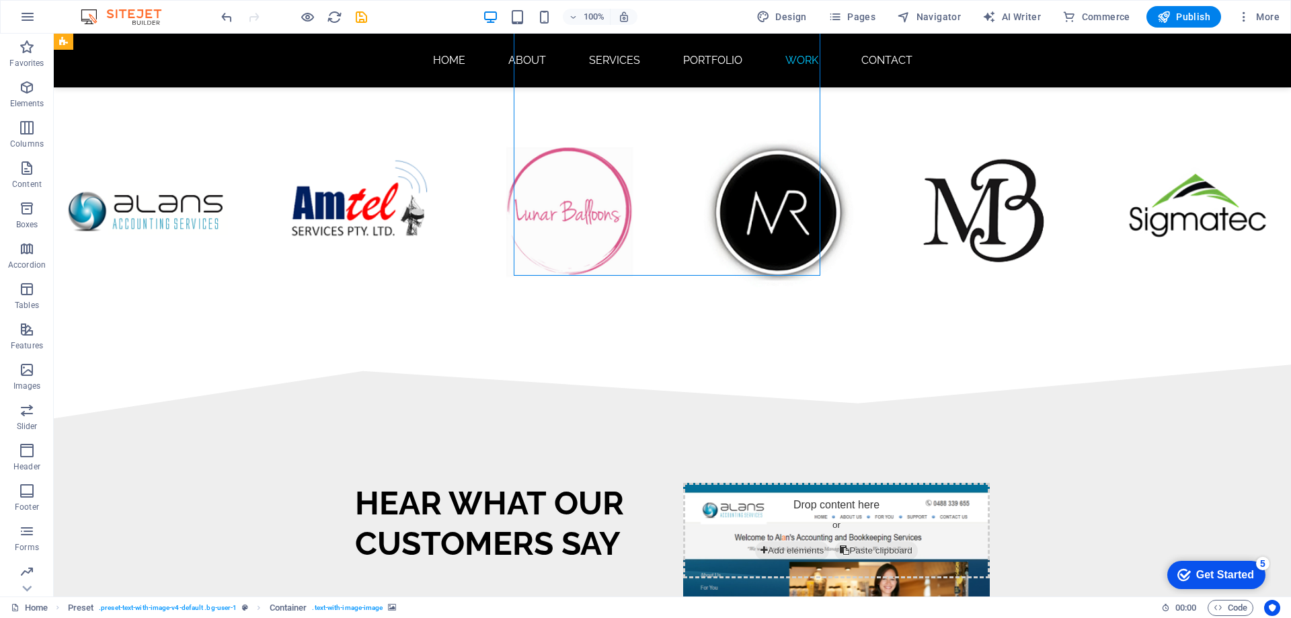
scroll to position [8407, 0]
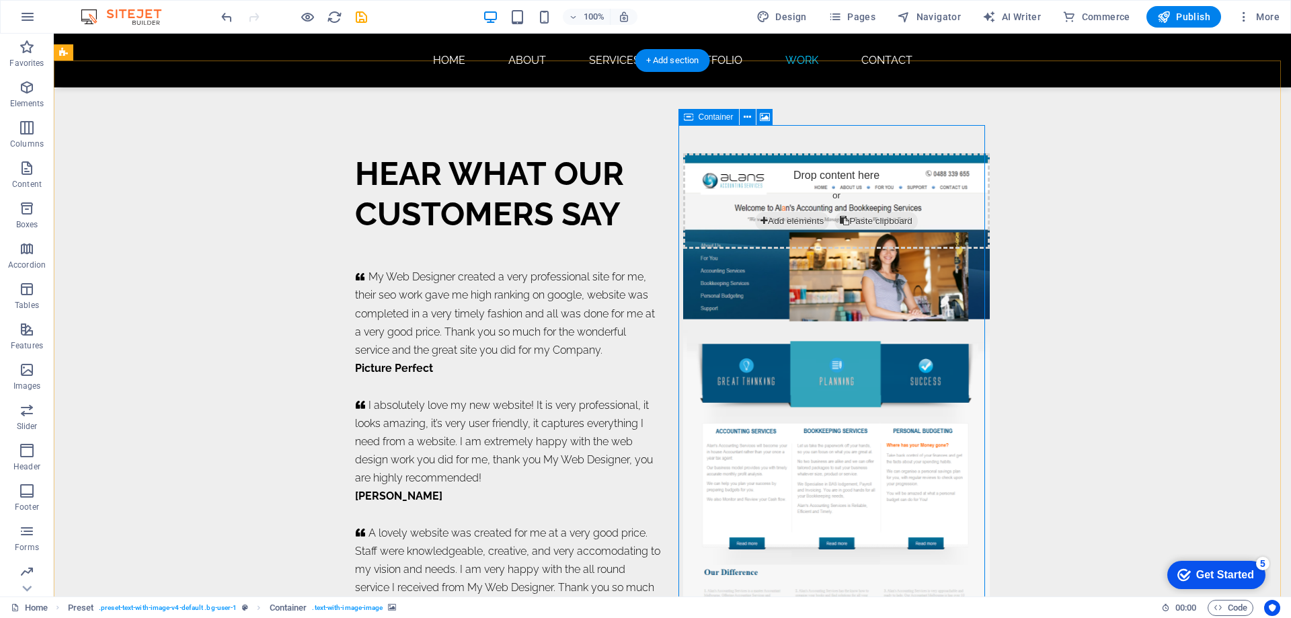
click at [796, 212] on span "Add elements" at bounding box center [792, 221] width 74 height 19
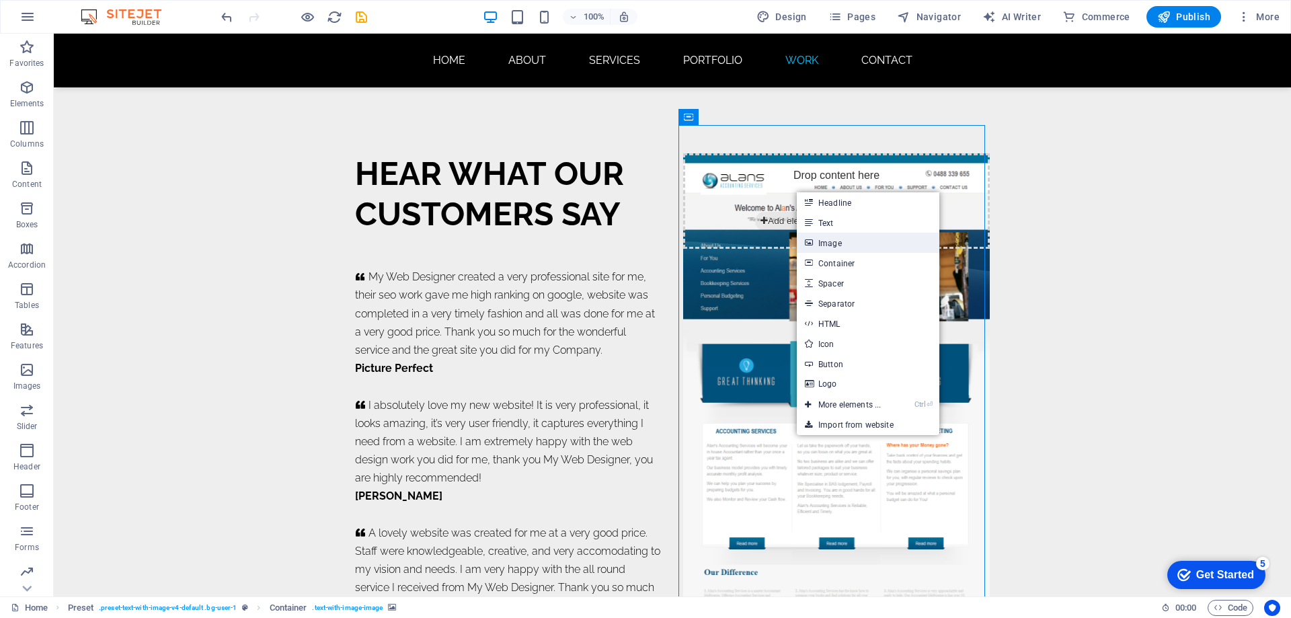
click at [832, 243] on link "Image" at bounding box center [868, 243] width 143 height 20
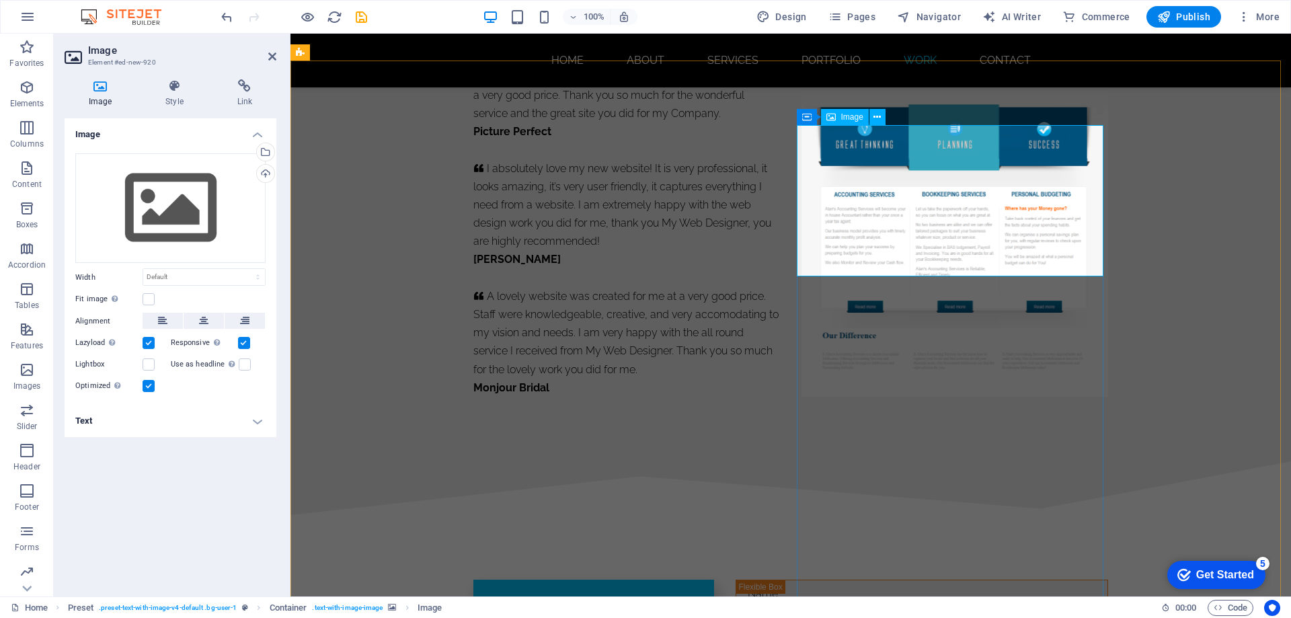
scroll to position [8171, 0]
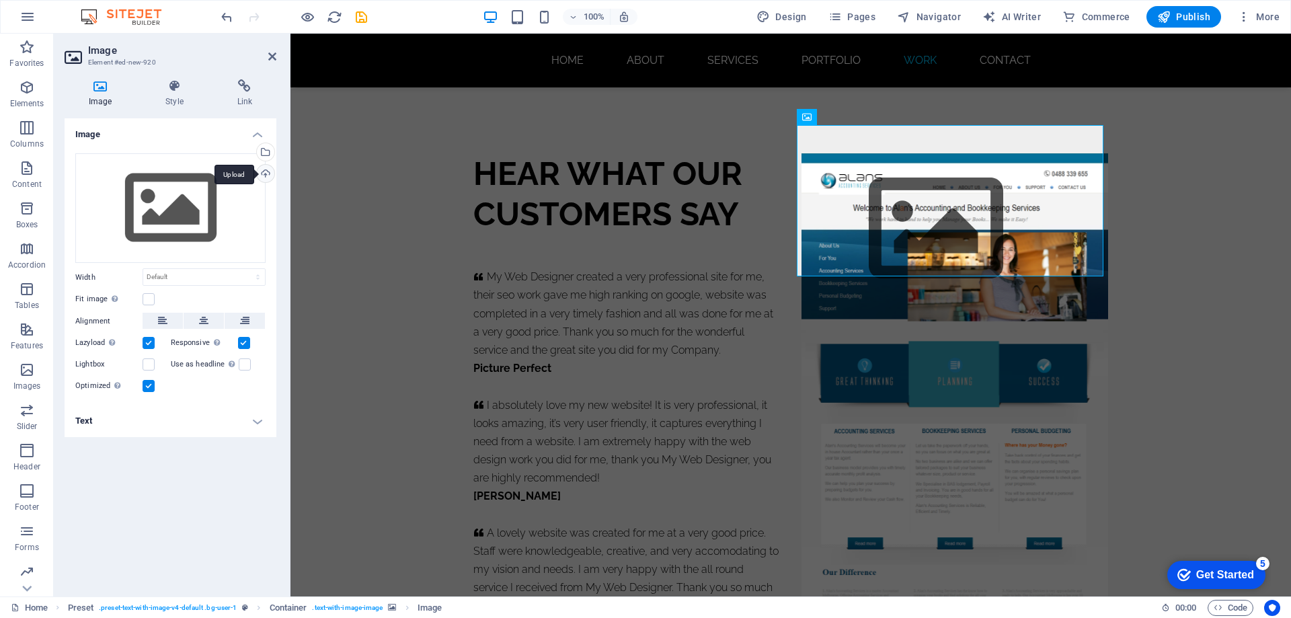
click at [264, 176] on div "Upload" at bounding box center [264, 175] width 20 height 20
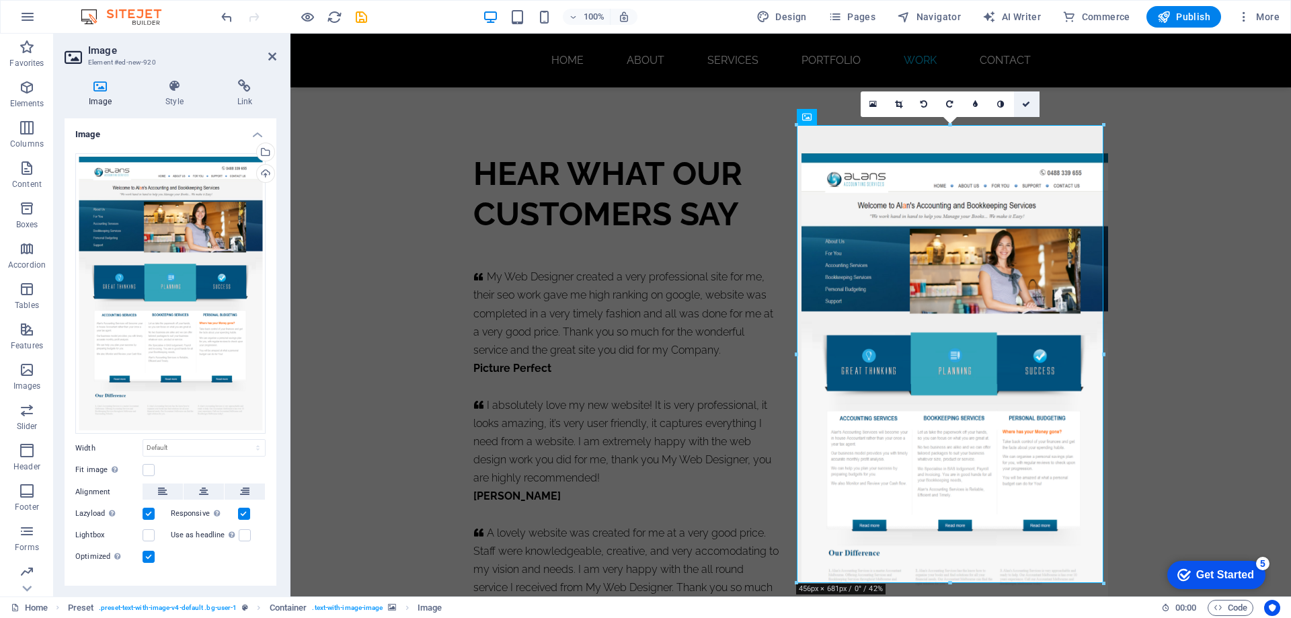
click at [1028, 103] on icon at bounding box center [1026, 104] width 8 height 8
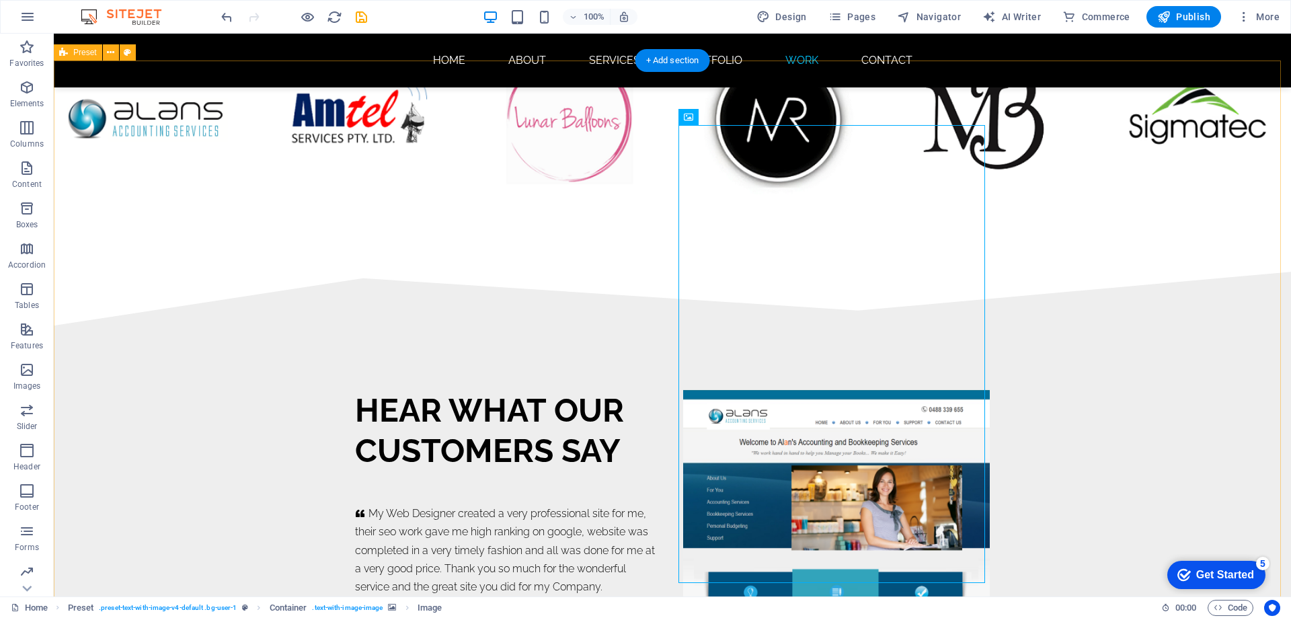
scroll to position [8407, 0]
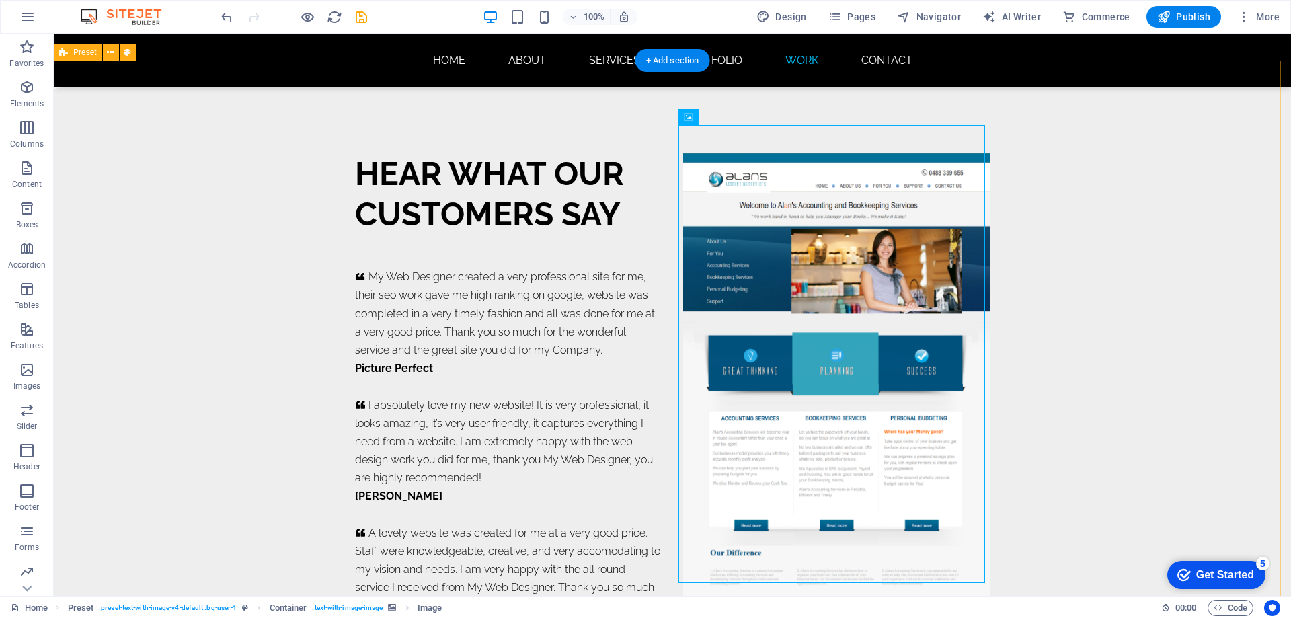
click at [1058, 265] on div "HEAR WHAT OUR CUSTOMERS SAY     My Web Designer created a very professional sit…" at bounding box center [673, 393] width 1238 height 609
click at [784, 268] on figure at bounding box center [836, 382] width 307 height 458
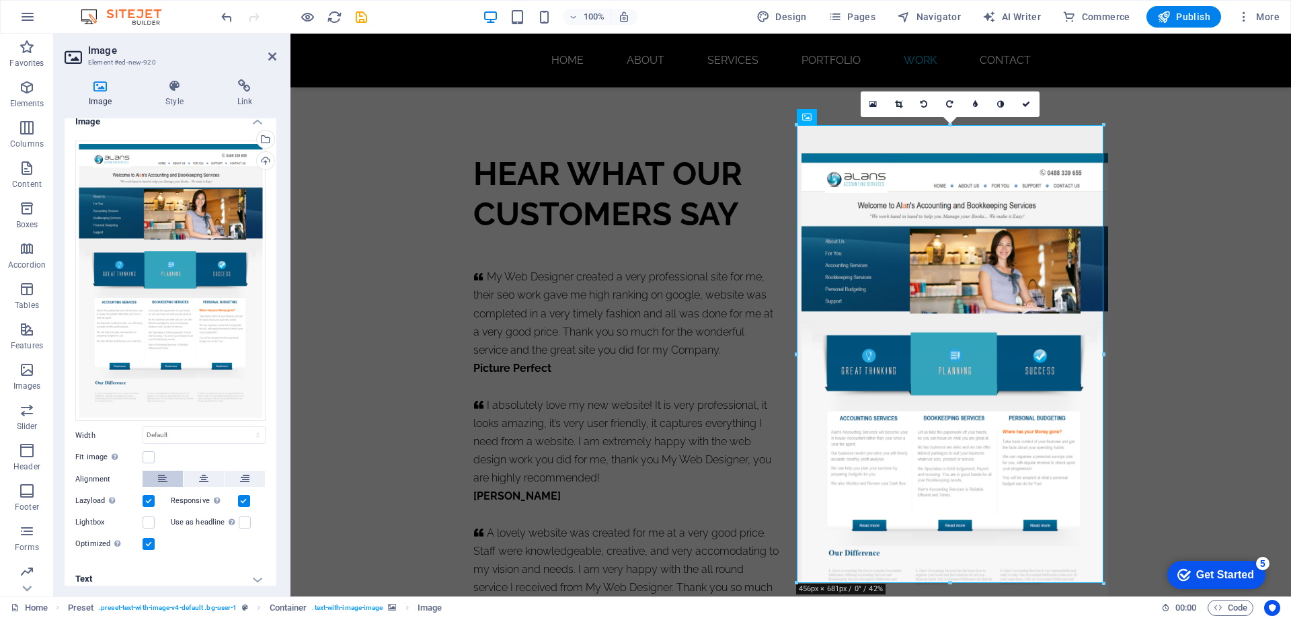
scroll to position [18, 0]
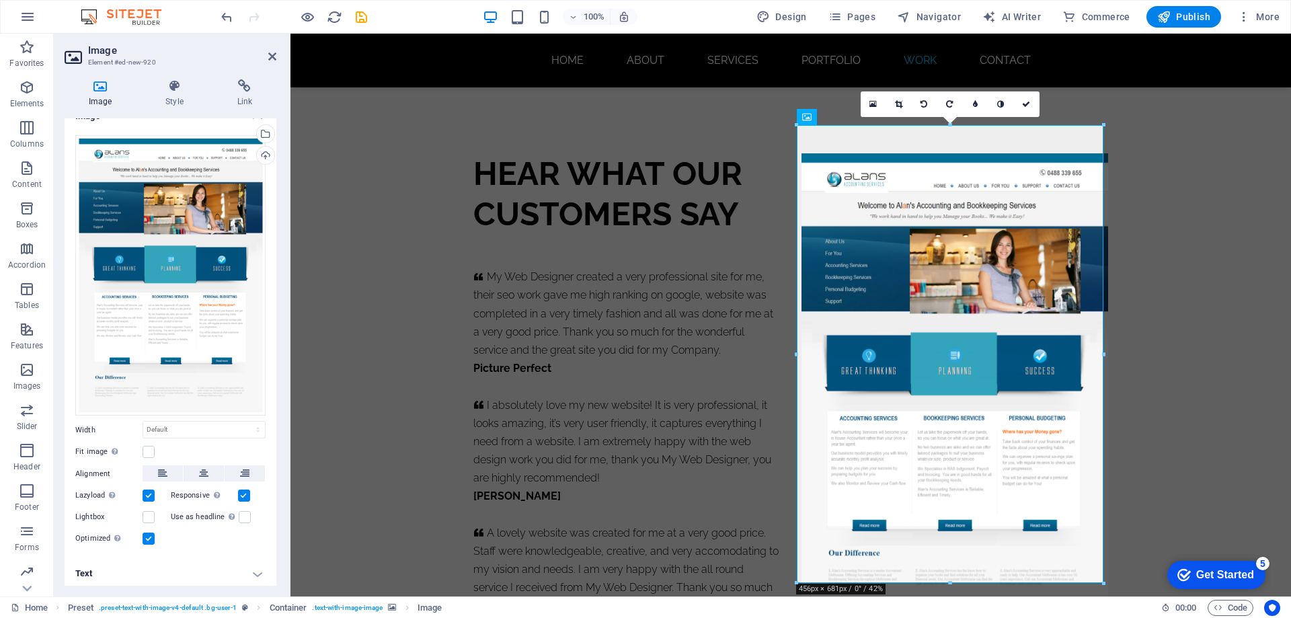
click at [195, 571] on h4 "Text" at bounding box center [171, 574] width 212 height 32
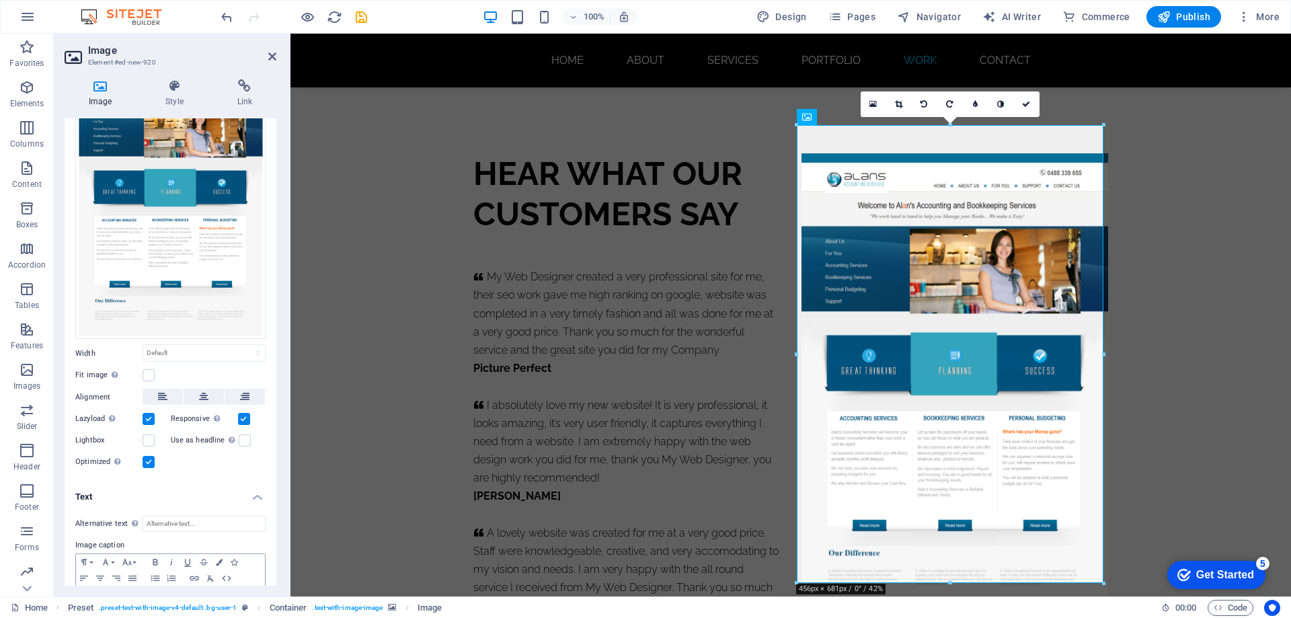
scroll to position [145, 0]
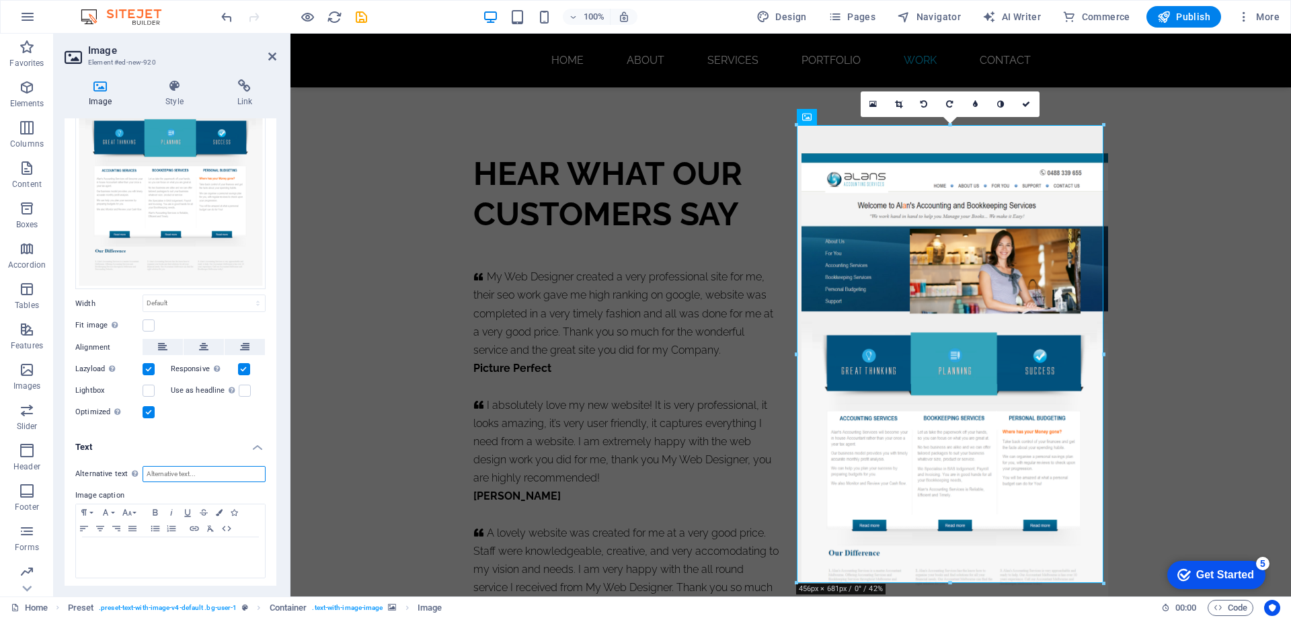
click at [166, 469] on input "Alternative text The alternative text is used by devices that cannot display im…" at bounding box center [204, 474] width 123 height 16
type input "website designers"
click at [364, 17] on icon "save" at bounding box center [361, 16] width 15 height 15
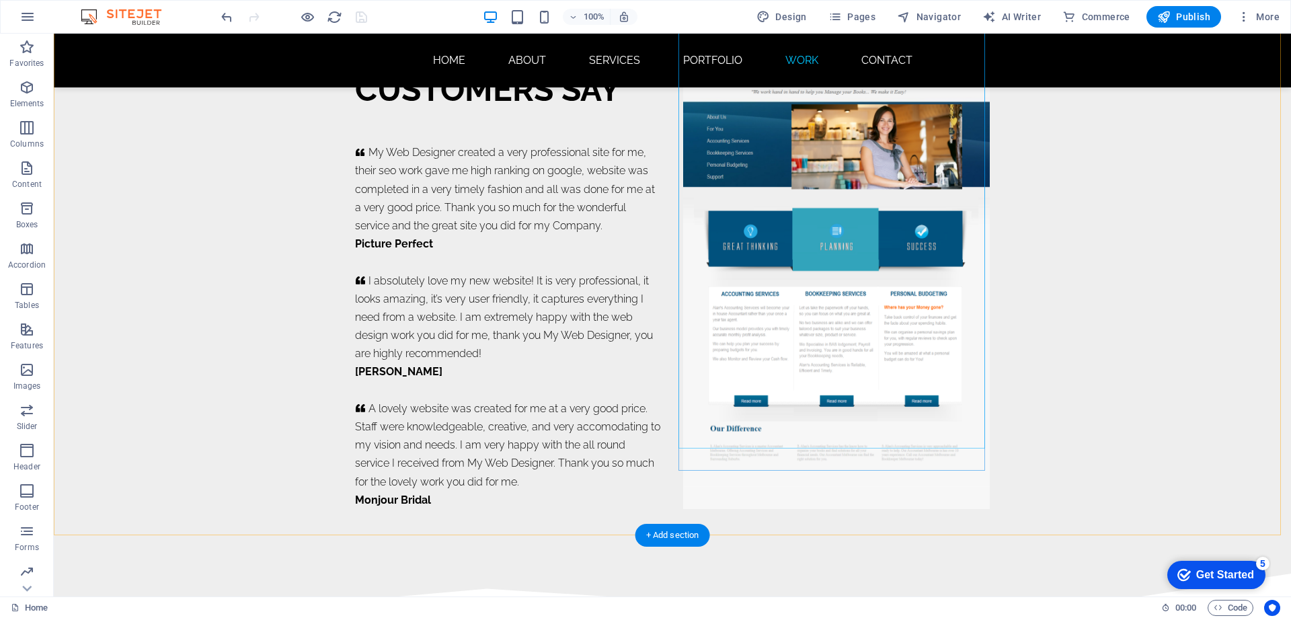
scroll to position [8542, 0]
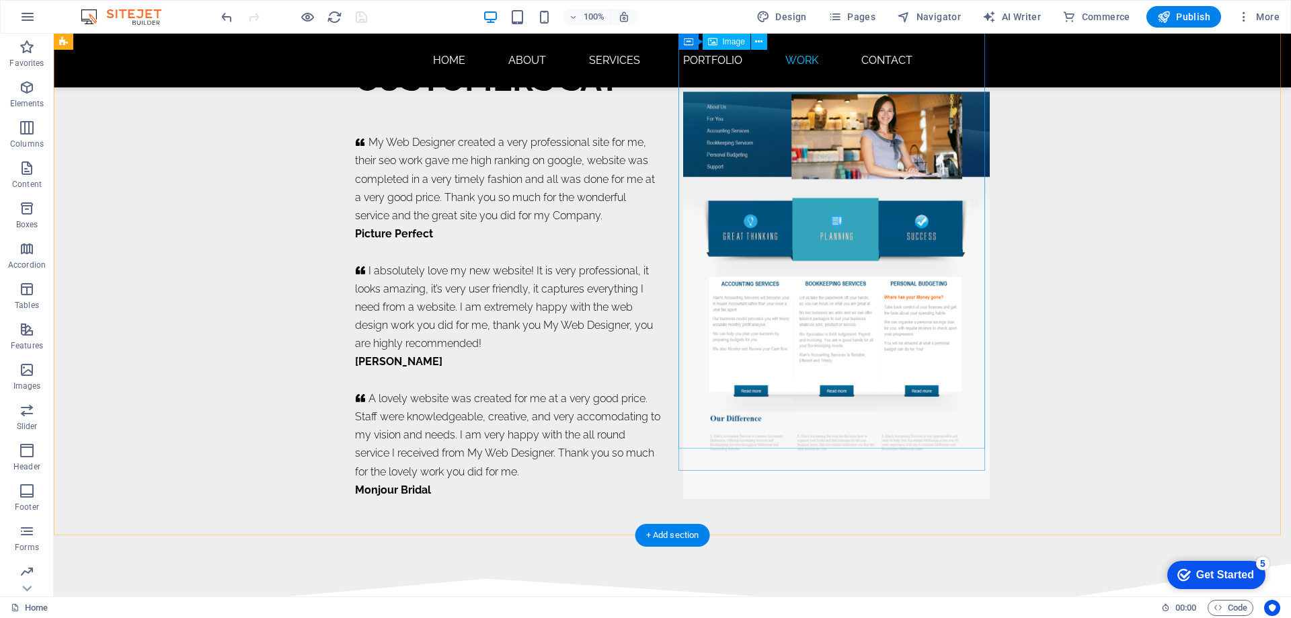
click at [785, 393] on figure at bounding box center [836, 248] width 307 height 458
click at [840, 468] on figure at bounding box center [836, 259] width 307 height 480
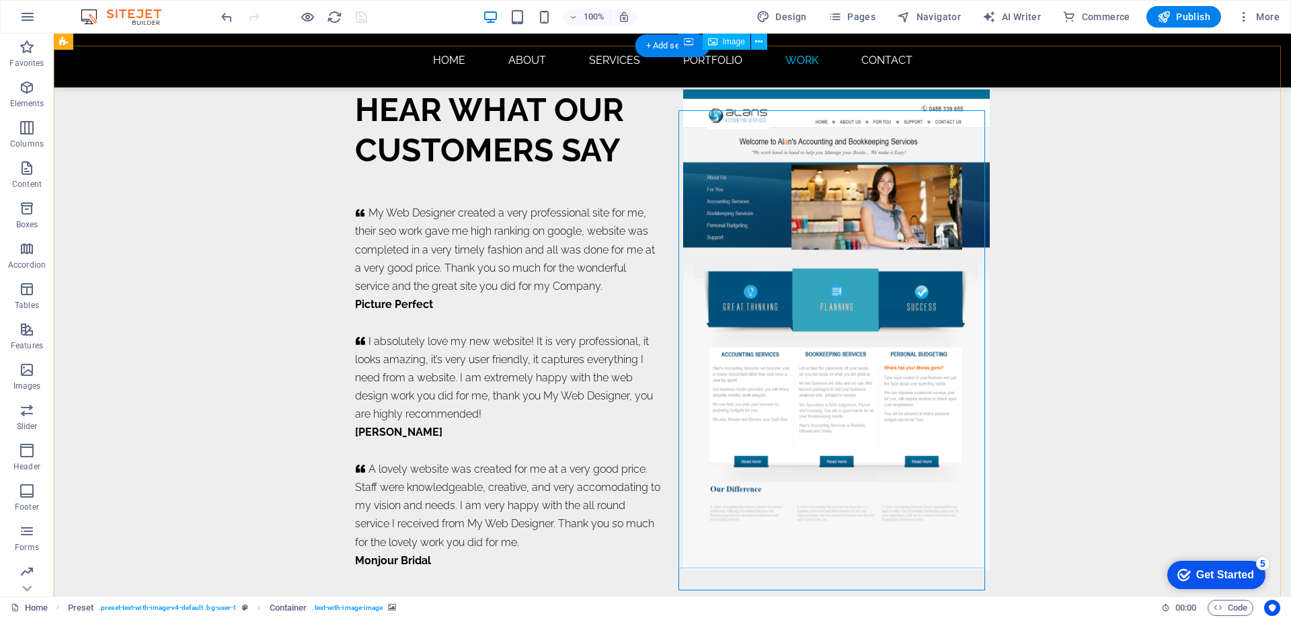
scroll to position [8407, 0]
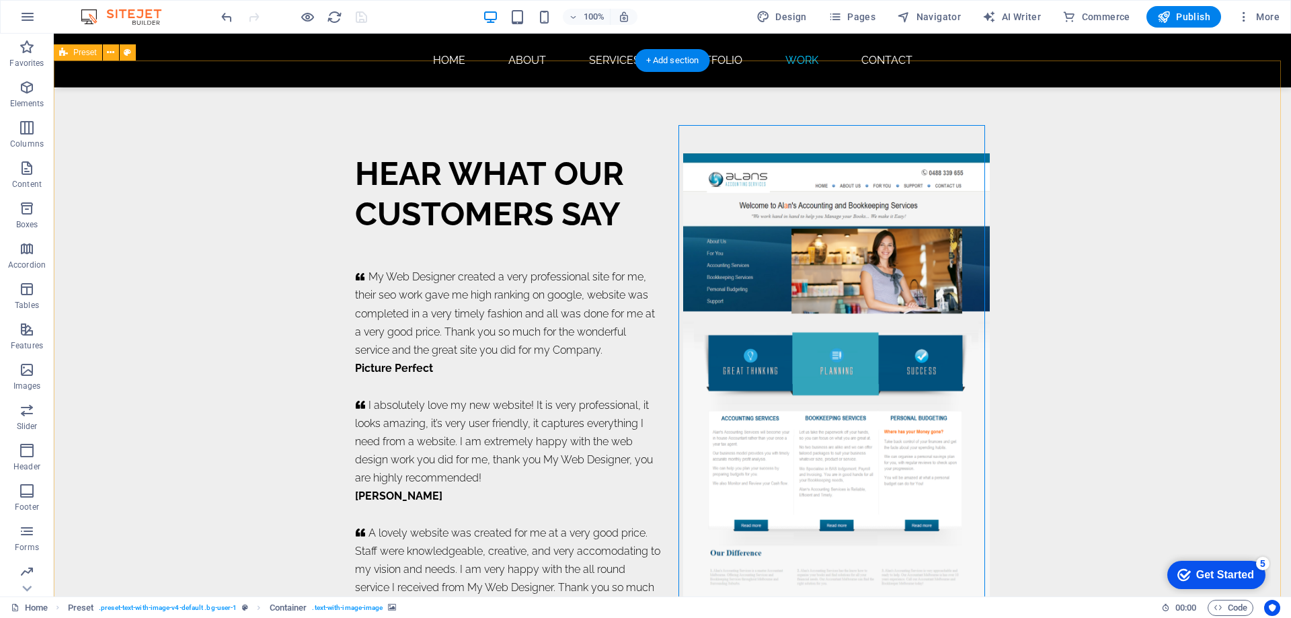
click at [686, 120] on div "HEAR WHAT OUR CUSTOMERS SAY     My Web Designer created a very professional sit…" at bounding box center [673, 393] width 1238 height 609
click at [741, 175] on figure at bounding box center [836, 382] width 307 height 458
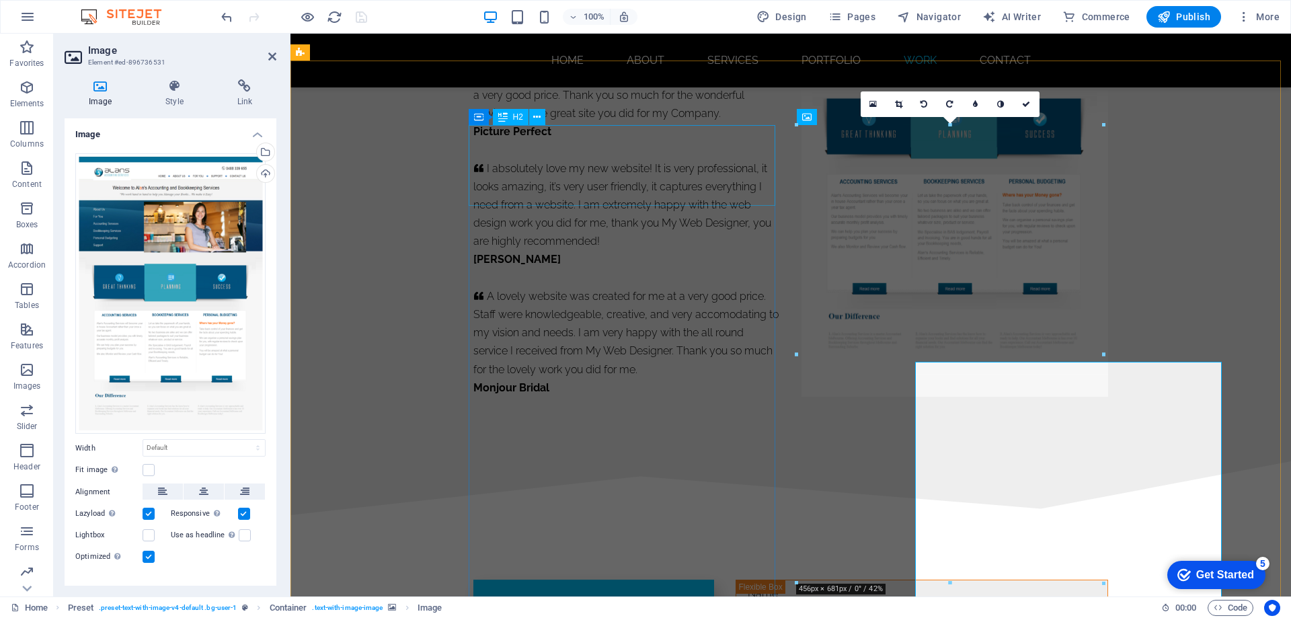
scroll to position [8171, 0]
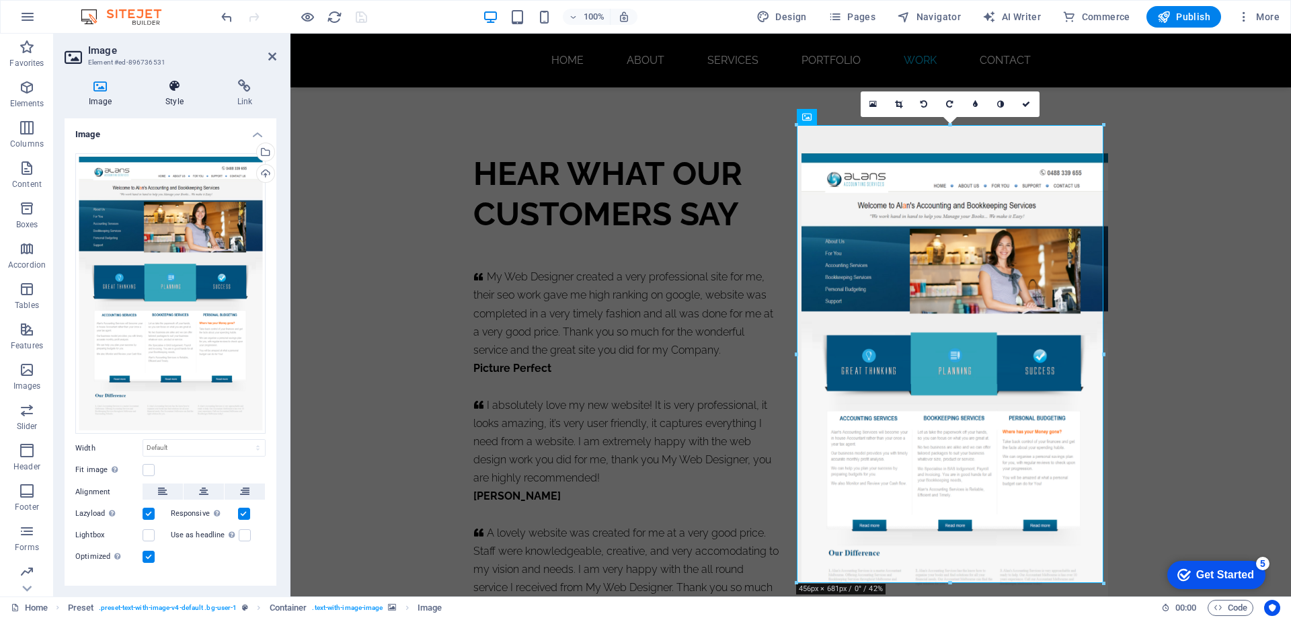
click at [176, 90] on icon at bounding box center [174, 85] width 66 height 13
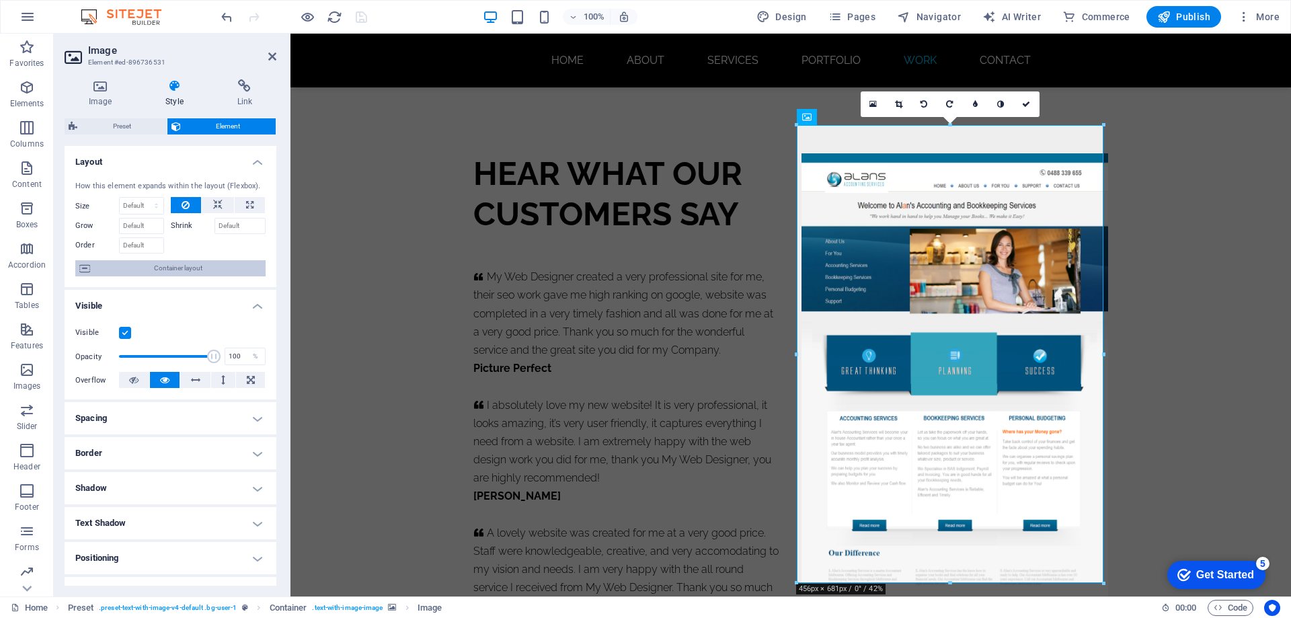
click at [204, 269] on span "Container layout" at bounding box center [177, 268] width 167 height 16
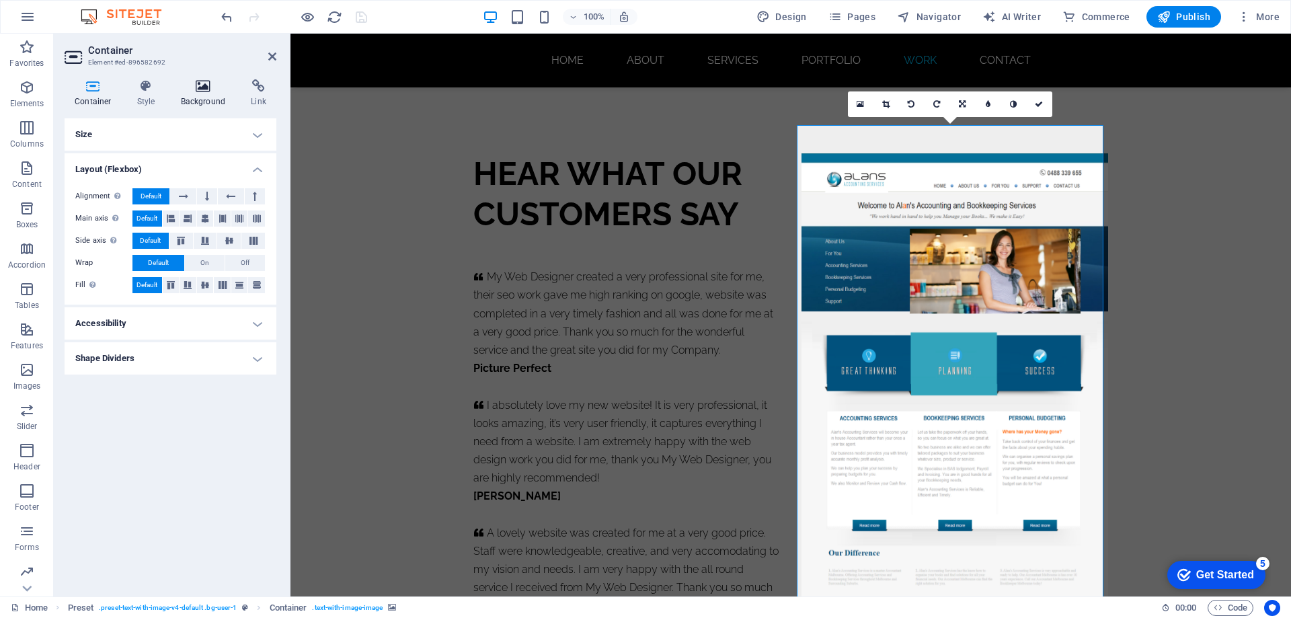
click at [204, 87] on icon at bounding box center [203, 85] width 65 height 13
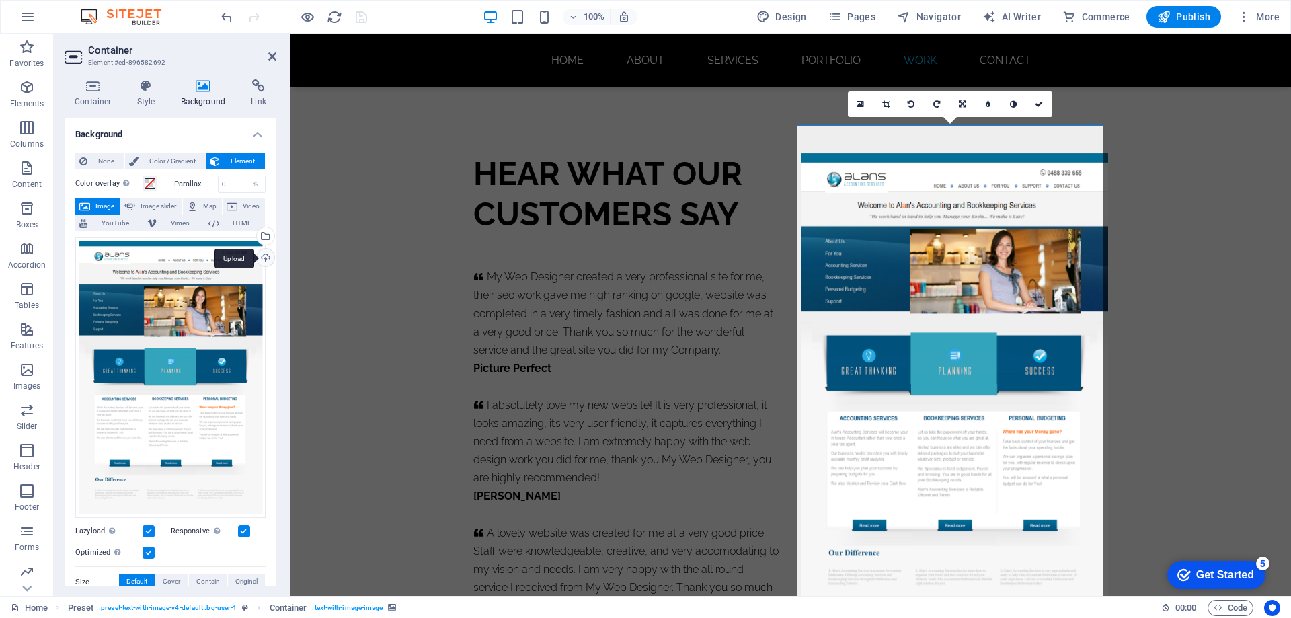
click at [264, 259] on div "Upload" at bounding box center [264, 259] width 20 height 20
click at [1038, 103] on icon at bounding box center [1039, 104] width 8 height 8
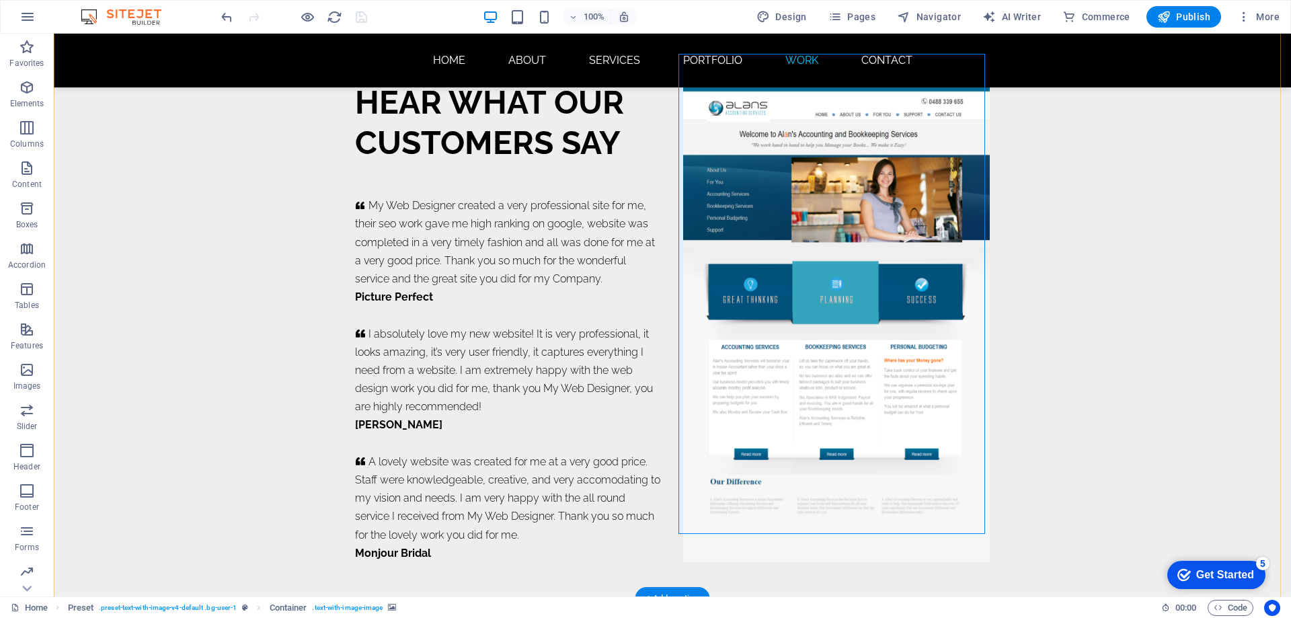
scroll to position [8542, 0]
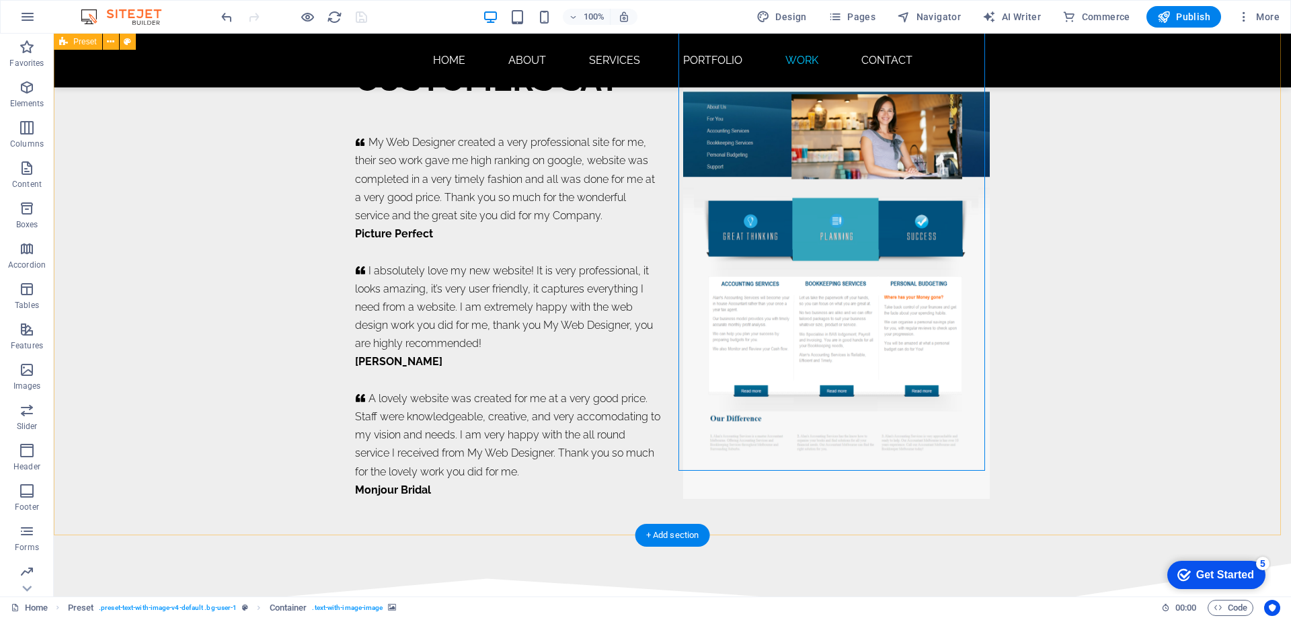
click at [1074, 266] on div "HEAR WHAT OUR CUSTOMERS SAY     My Web Designer created a very professional sit…" at bounding box center [673, 258] width 1238 height 609
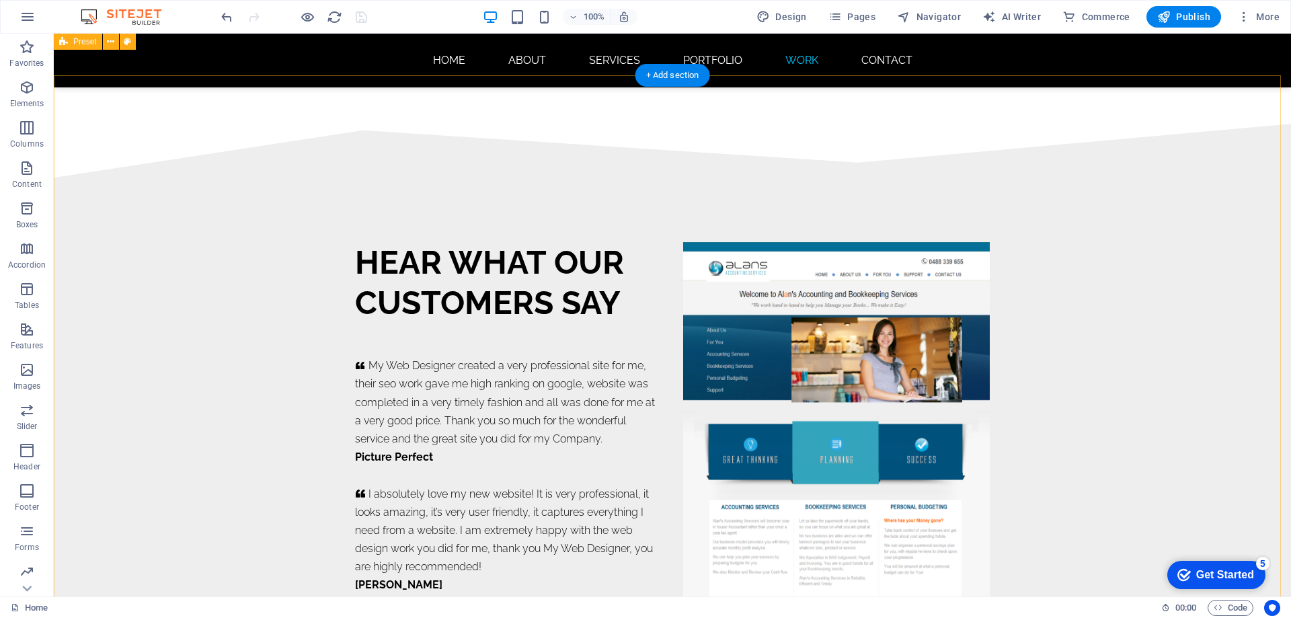
scroll to position [8185, 0]
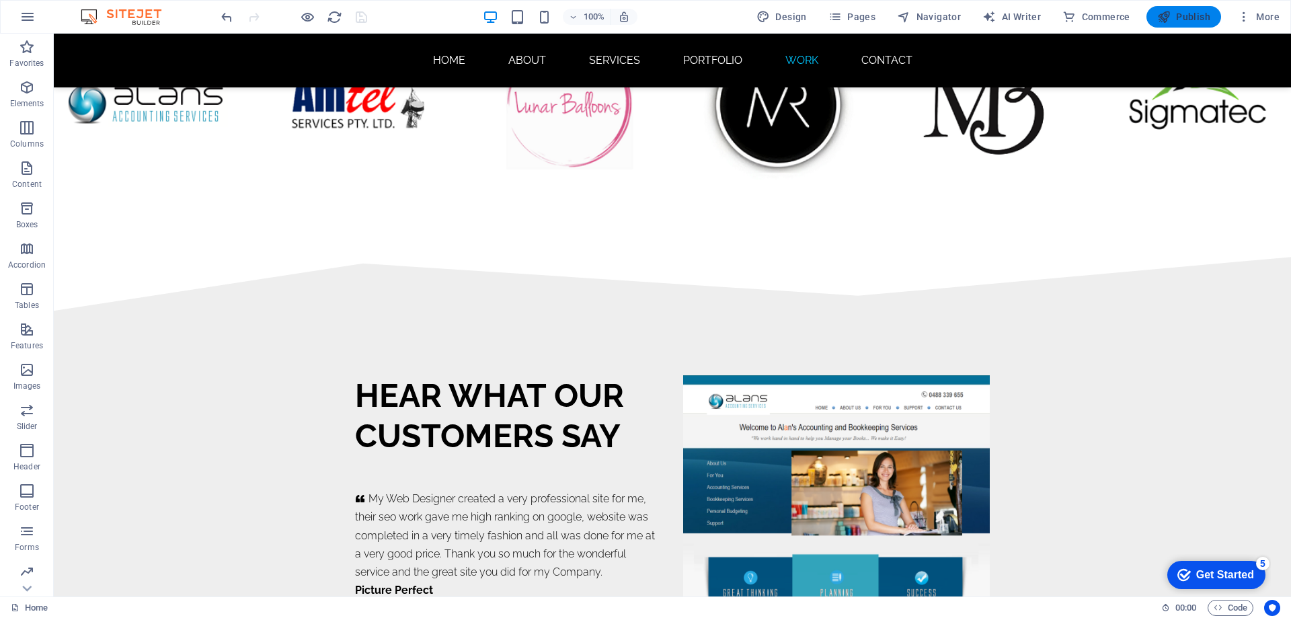
click at [1195, 13] on span "Publish" at bounding box center [1184, 16] width 53 height 13
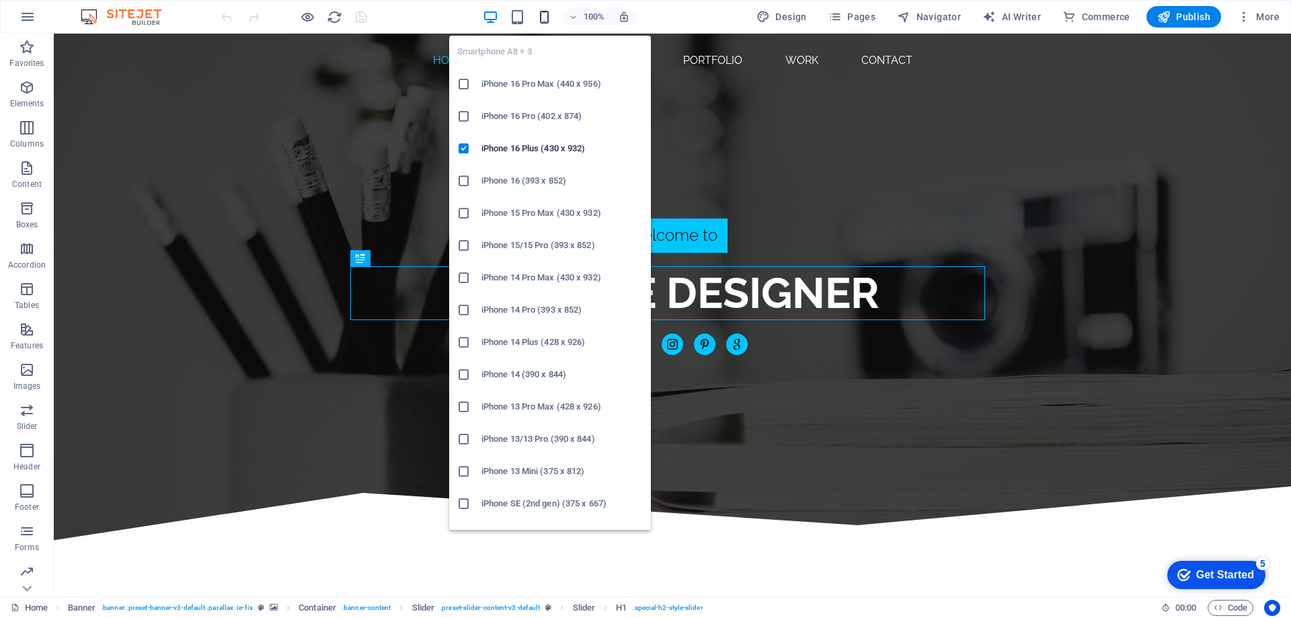
click at [552, 19] on icon "button" at bounding box center [544, 16] width 15 height 15
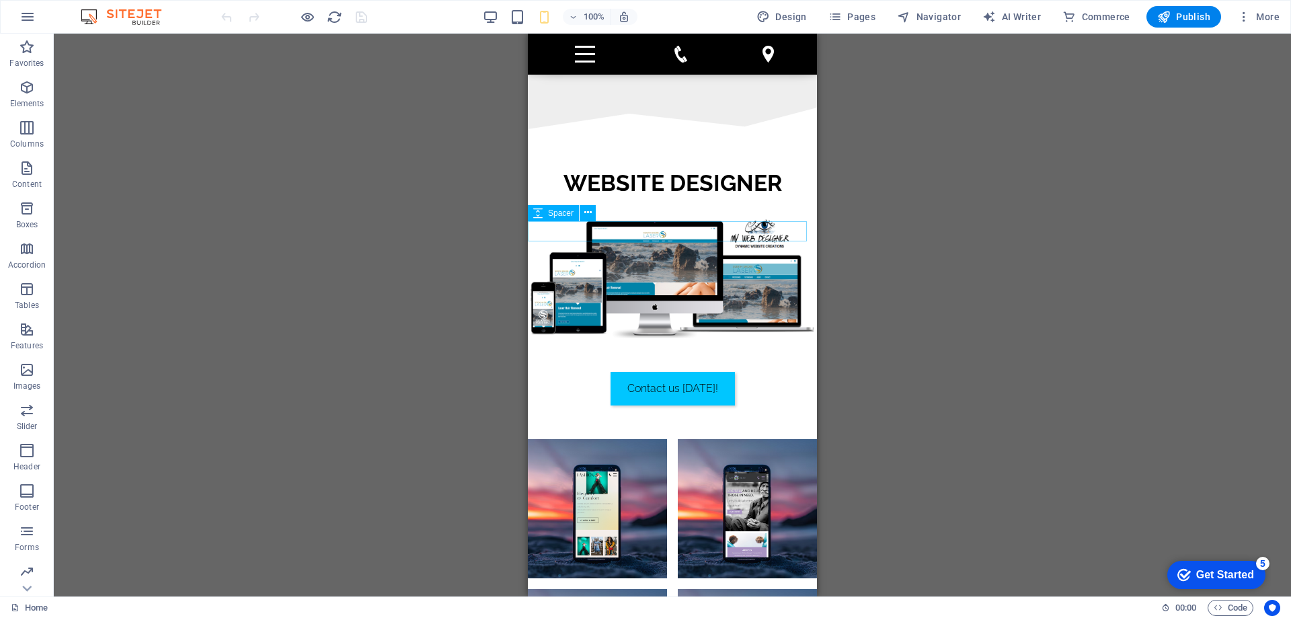
scroll to position [2892, 0]
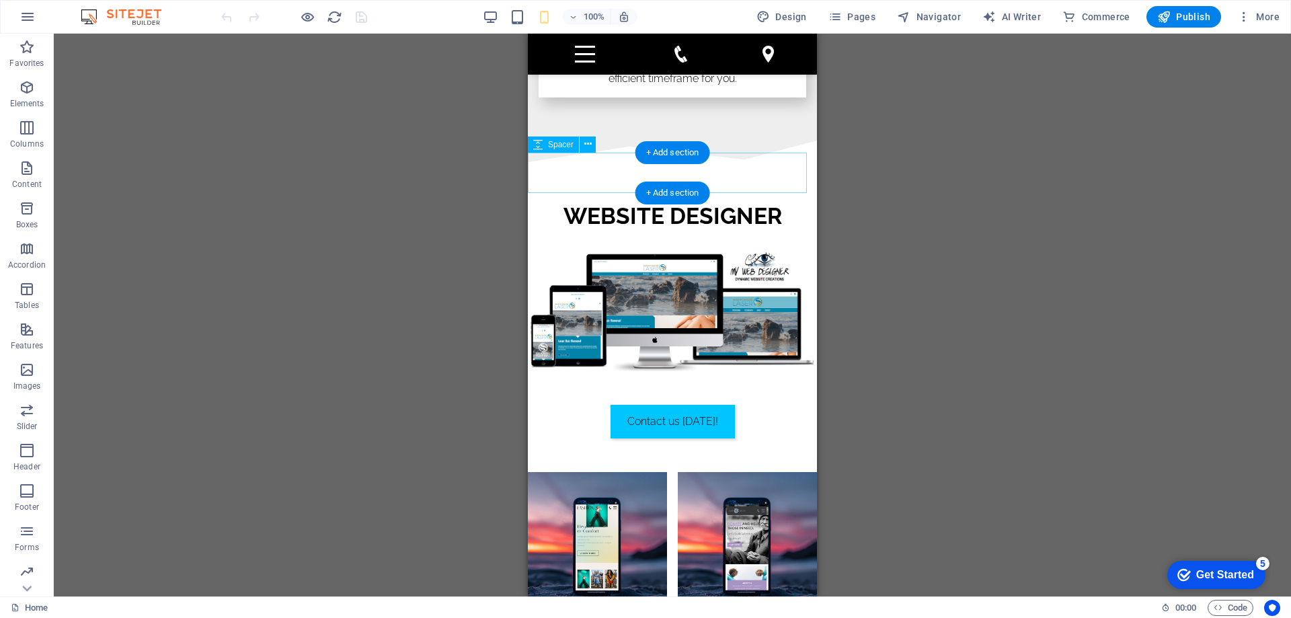
click at [736, 170] on div at bounding box center [672, 182] width 289 height 40
select select "px"
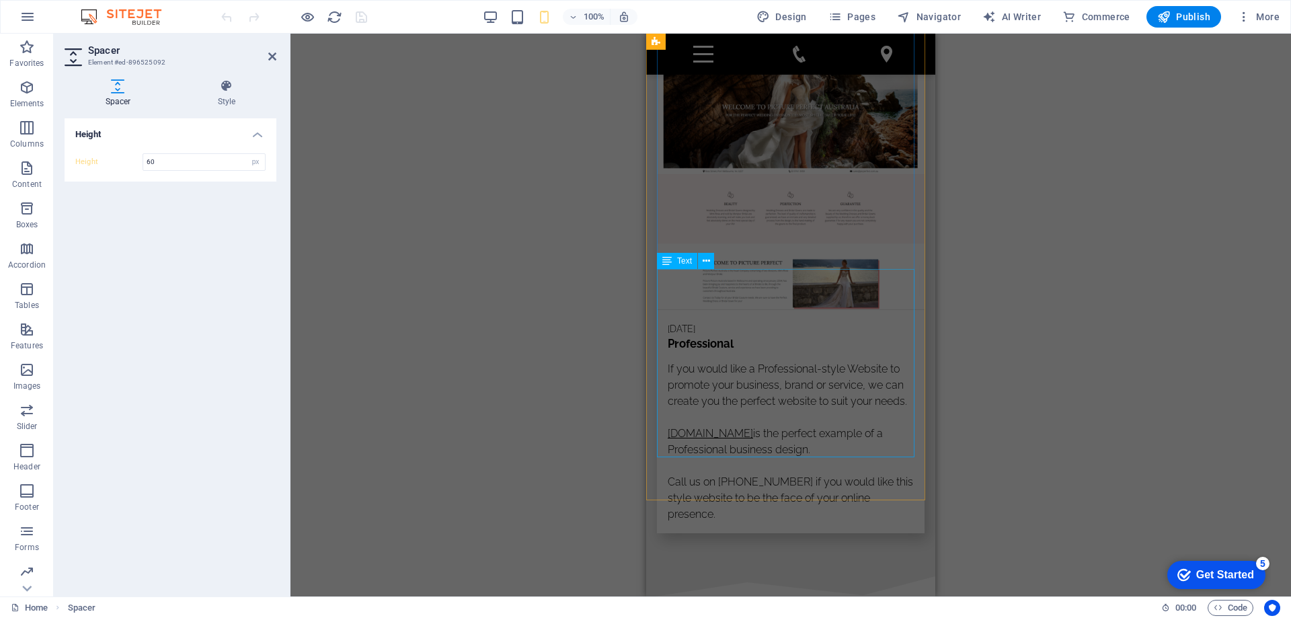
scroll to position [8475, 0]
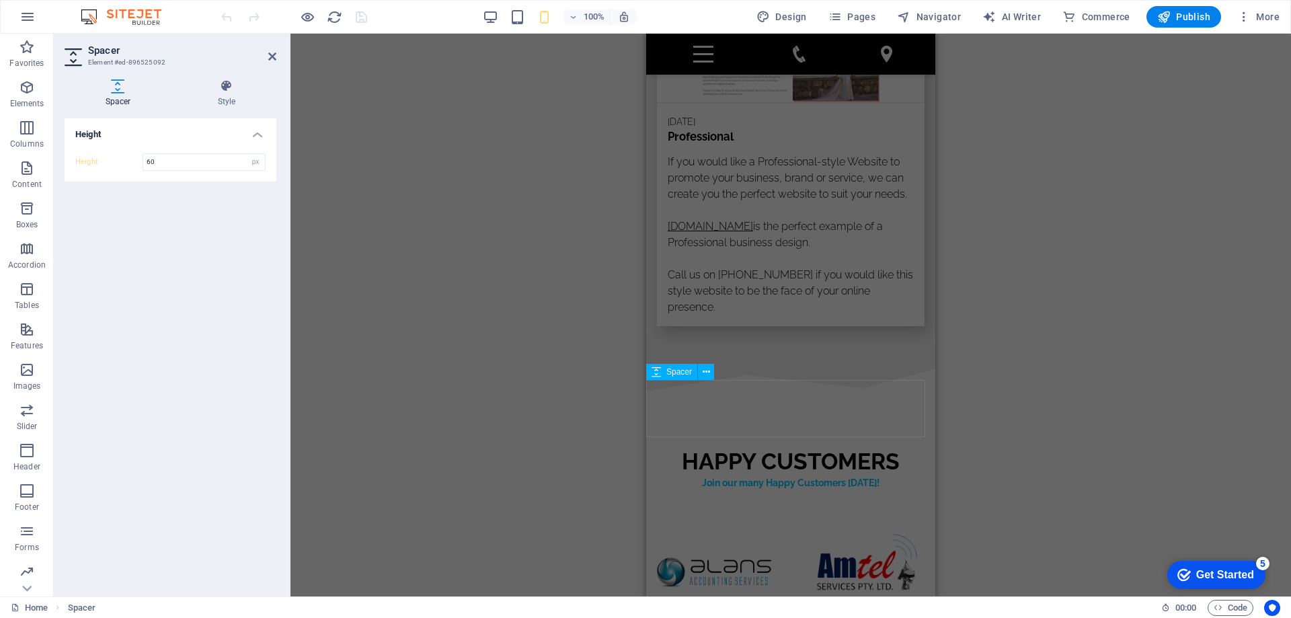
click at [825, 408] on div at bounding box center [790, 419] width 289 height 57
select select "px"
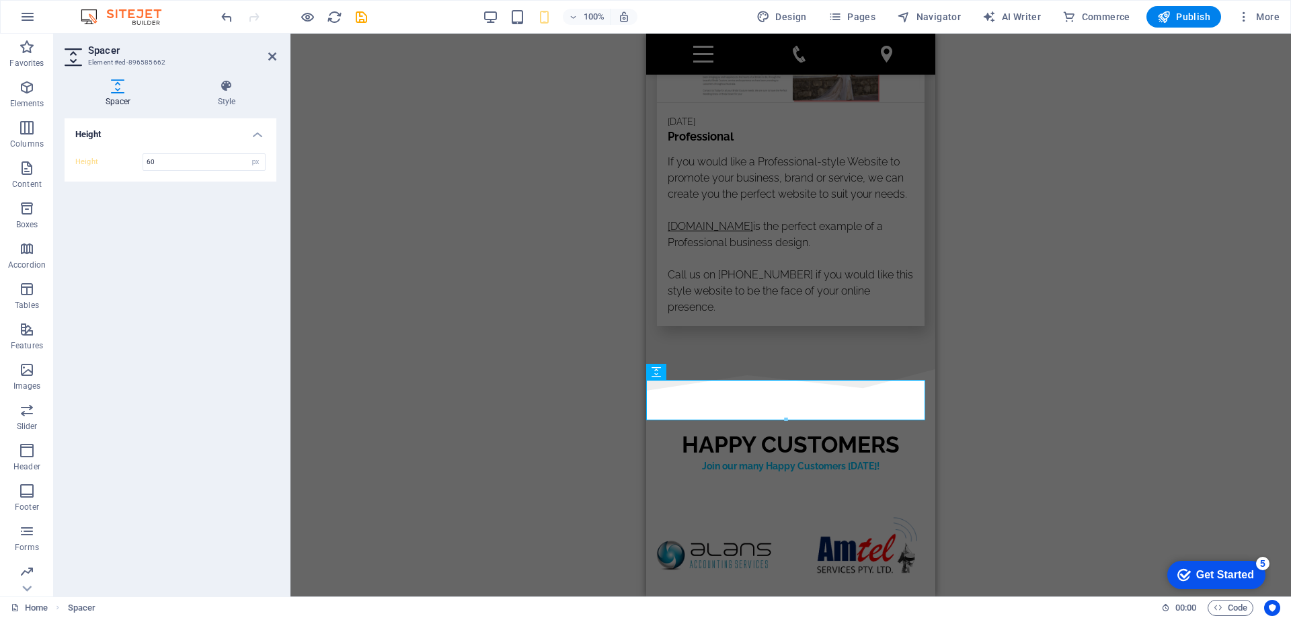
type input "60"
click at [991, 360] on div "Slider Slider H1 Banner Container Slider Slider Menu Banner Menu Bar Menu Bar B…" at bounding box center [791, 315] width 1001 height 563
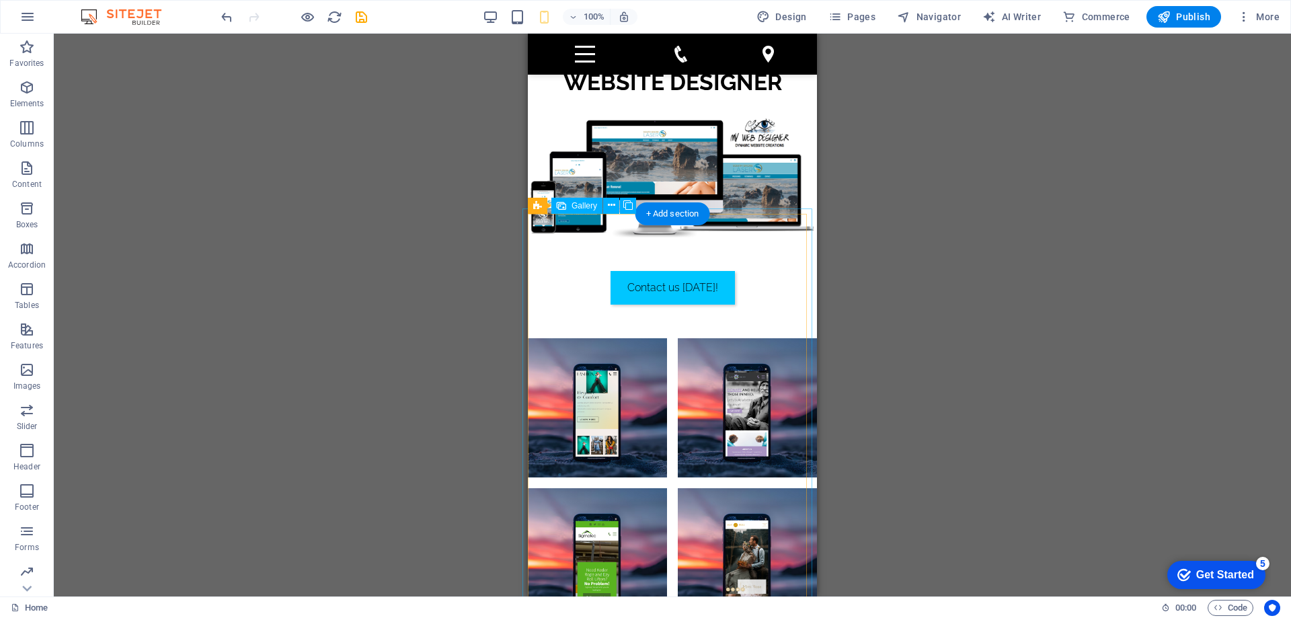
scroll to position [2892, 0]
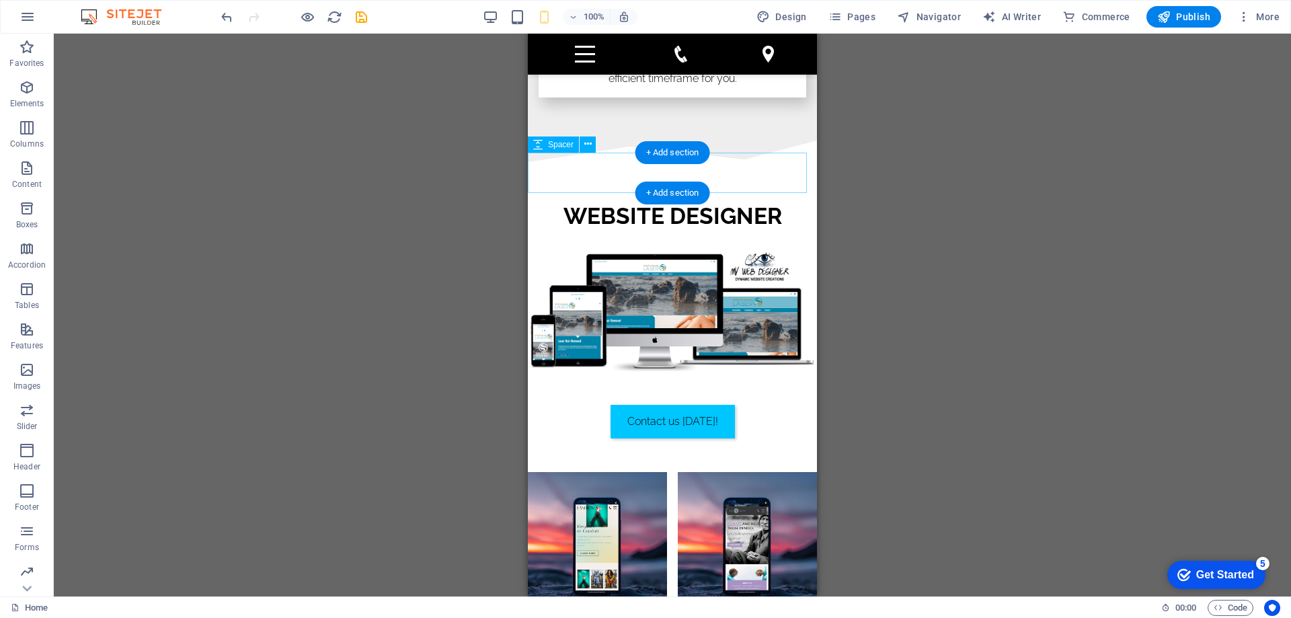
click at [745, 172] on div at bounding box center [672, 182] width 289 height 40
select select "px"
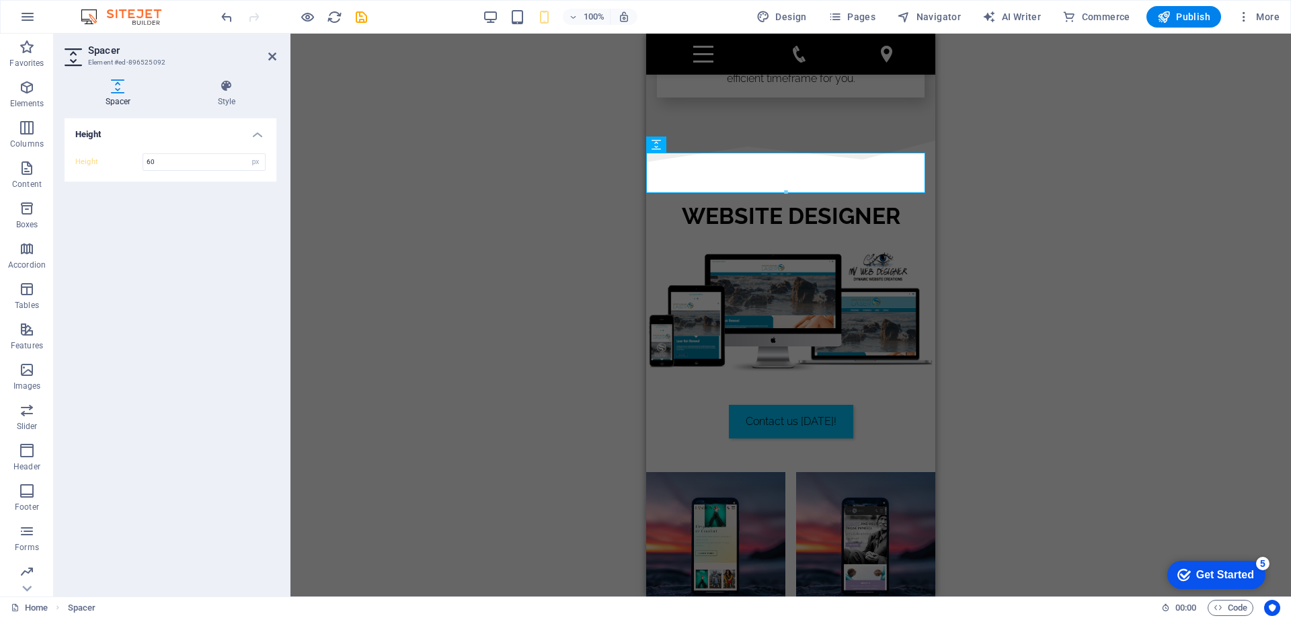
click at [1048, 297] on div "Slider Slider H1 Banner Container Slider Slider Menu Banner Menu Bar Menu Bar B…" at bounding box center [791, 315] width 1001 height 563
click at [969, 321] on div "Slider Slider H1 Banner Container Slider Slider Menu Banner Menu Bar Menu Bar B…" at bounding box center [791, 315] width 1001 height 563
click at [275, 51] on icon at bounding box center [272, 56] width 8 height 11
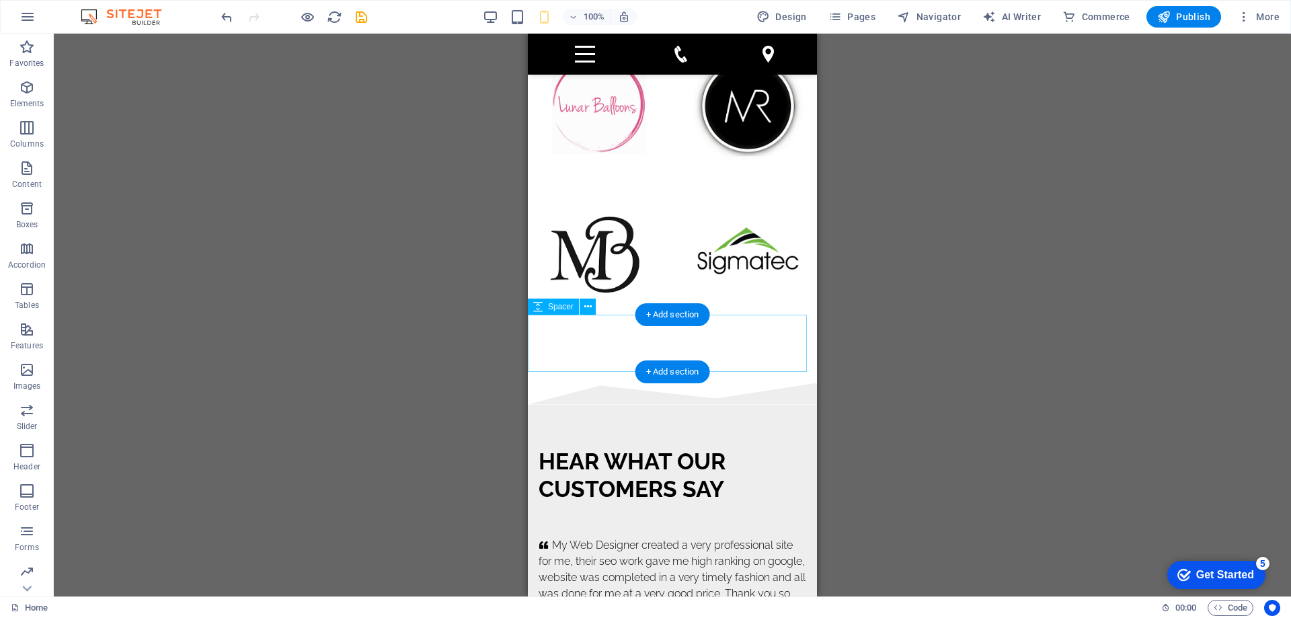
scroll to position [9080, 0]
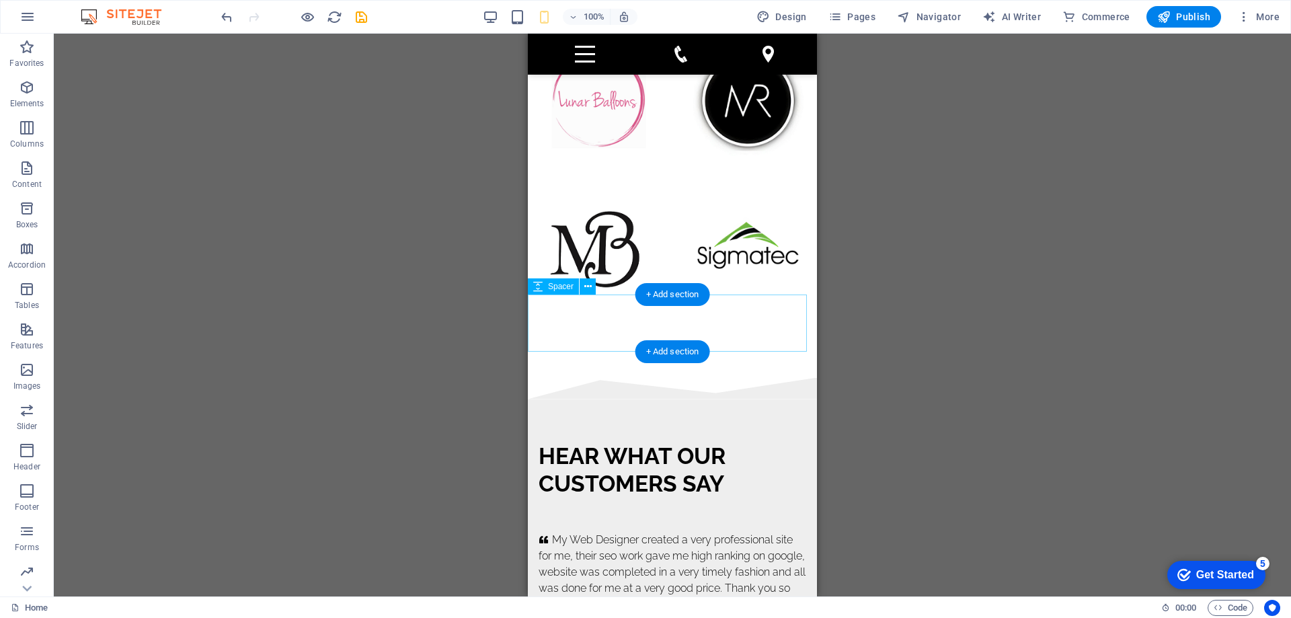
click at [679, 326] on div at bounding box center [672, 349] width 289 height 57
select select "px"
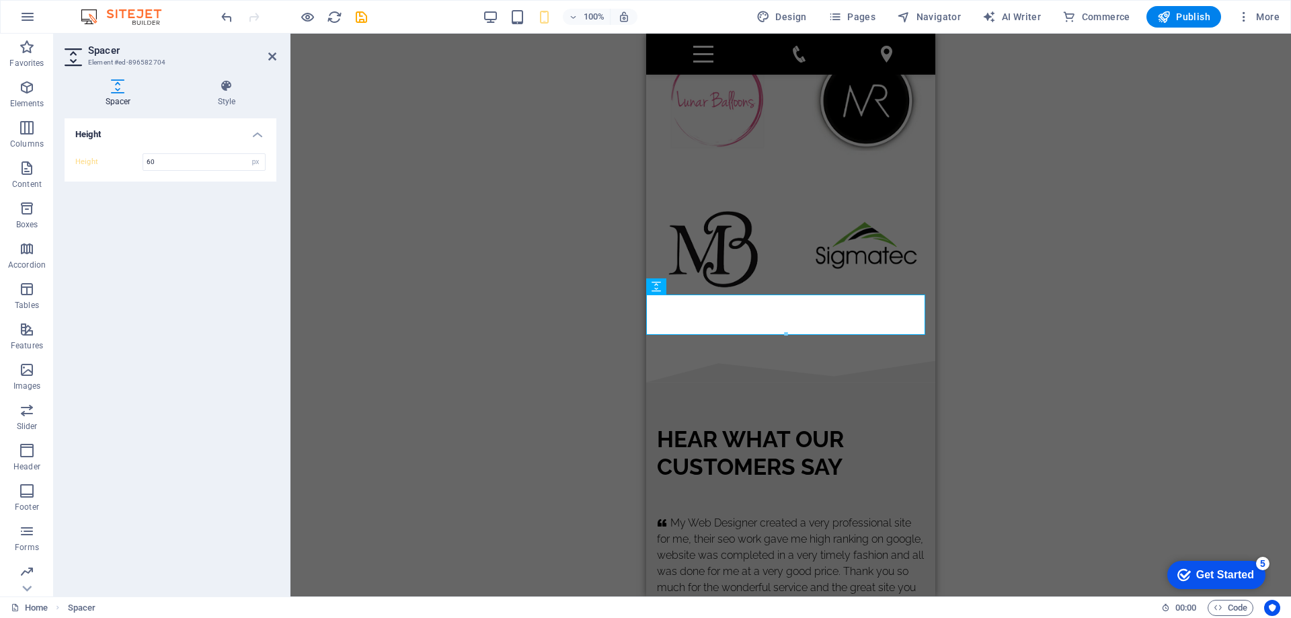
type input "60"
click at [997, 335] on div "Slider Slider H1 Banner Container Slider Slider Menu Banner Menu Bar Menu Bar B…" at bounding box center [791, 315] width 1001 height 563
click at [362, 17] on icon "save" at bounding box center [361, 16] width 15 height 15
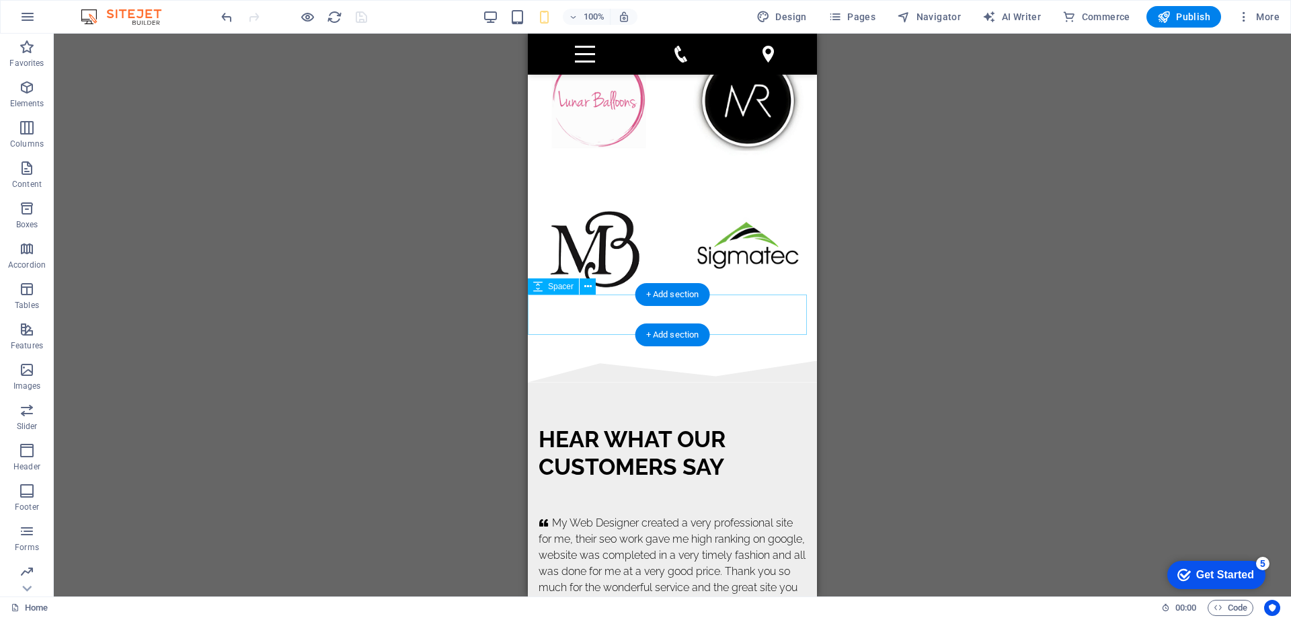
click at [724, 321] on div at bounding box center [672, 341] width 289 height 40
select select "px"
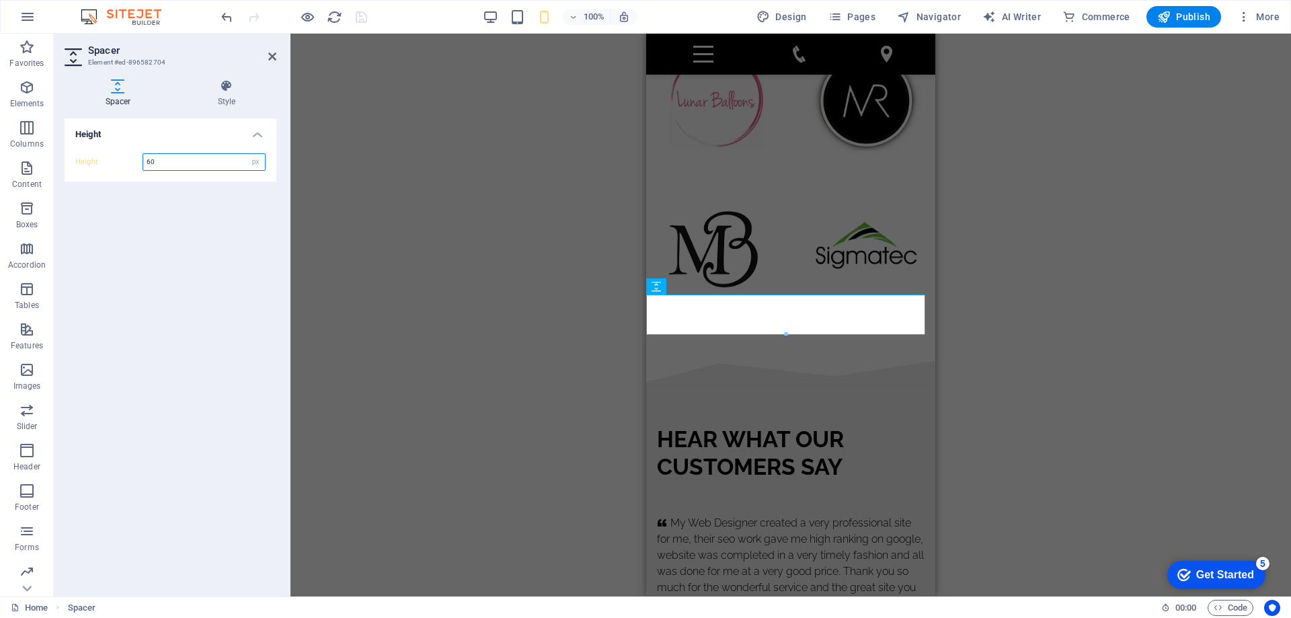
drag, startPoint x: 165, startPoint y: 162, endPoint x: 128, endPoint y: 163, distance: 37.0
click at [128, 163] on div "Height 60 px rem vh vw" at bounding box center [170, 161] width 190 height 17
type input "65"
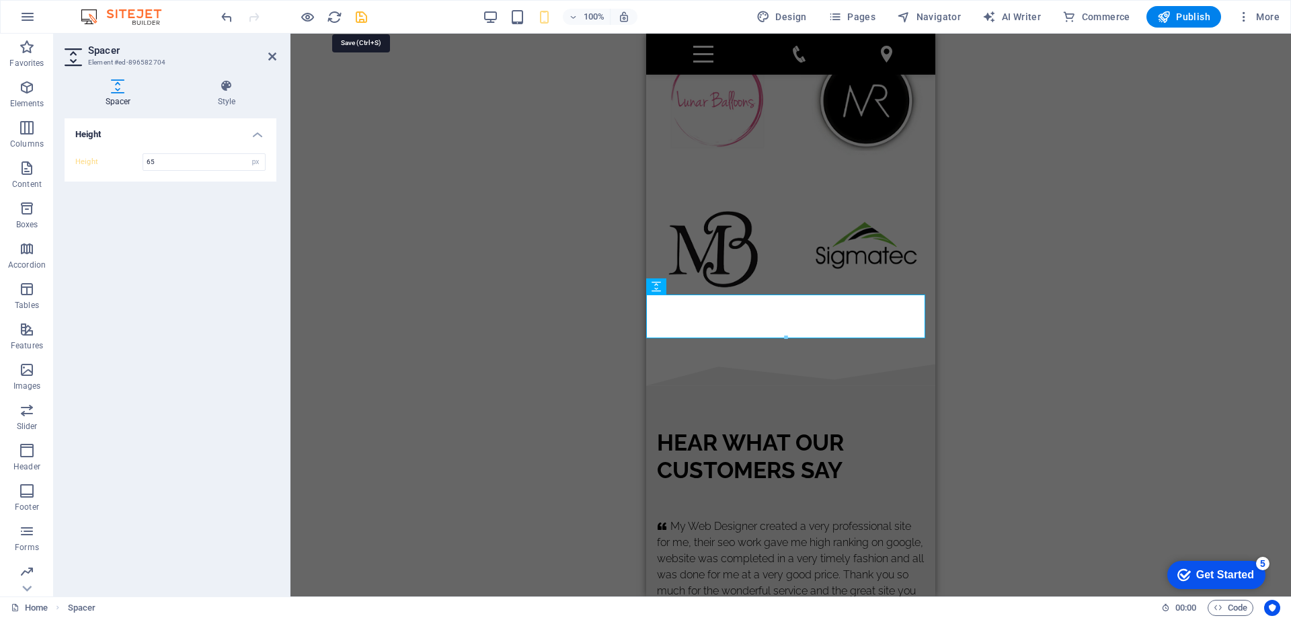
click at [358, 19] on icon "save" at bounding box center [361, 16] width 15 height 15
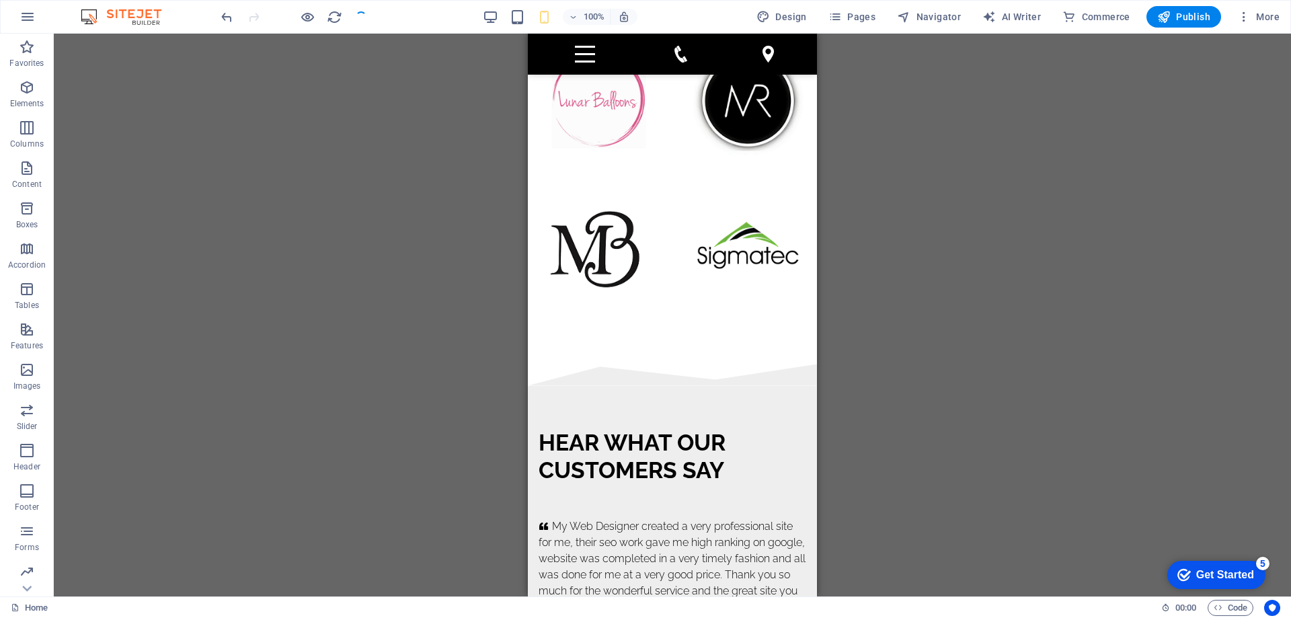
click at [969, 305] on div "Slider Slider H1 Banner Container Slider Slider Menu Banner Menu Bar Menu Bar B…" at bounding box center [673, 315] width 1238 height 563
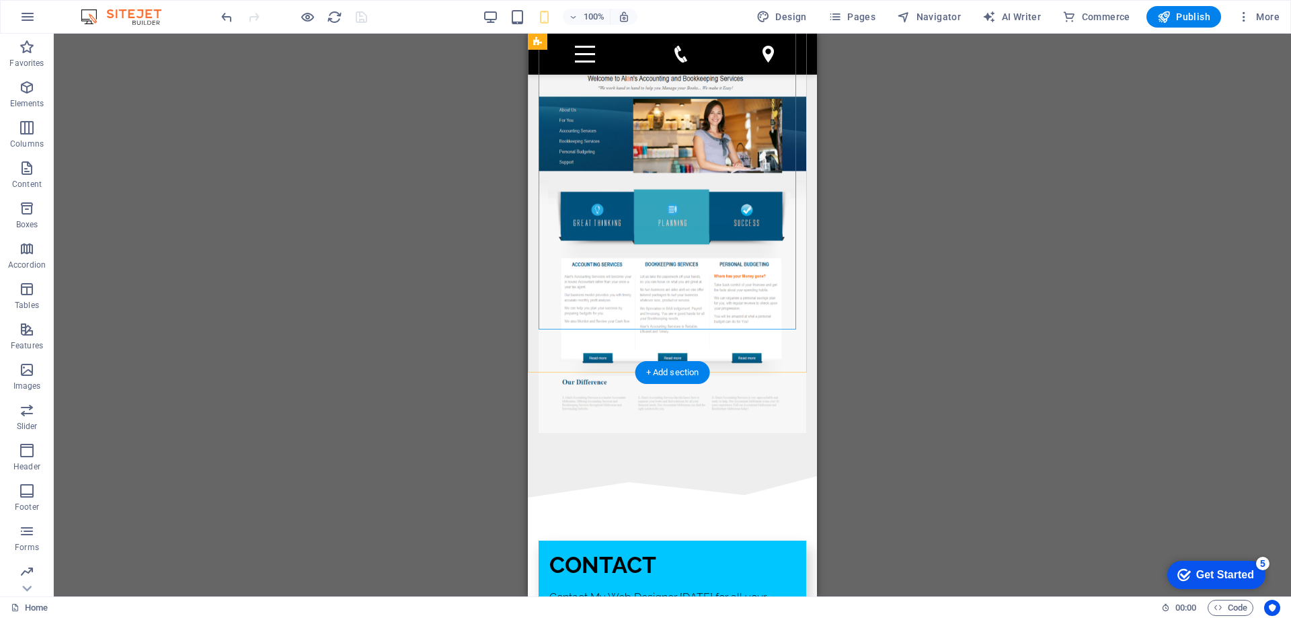
scroll to position [10022, 0]
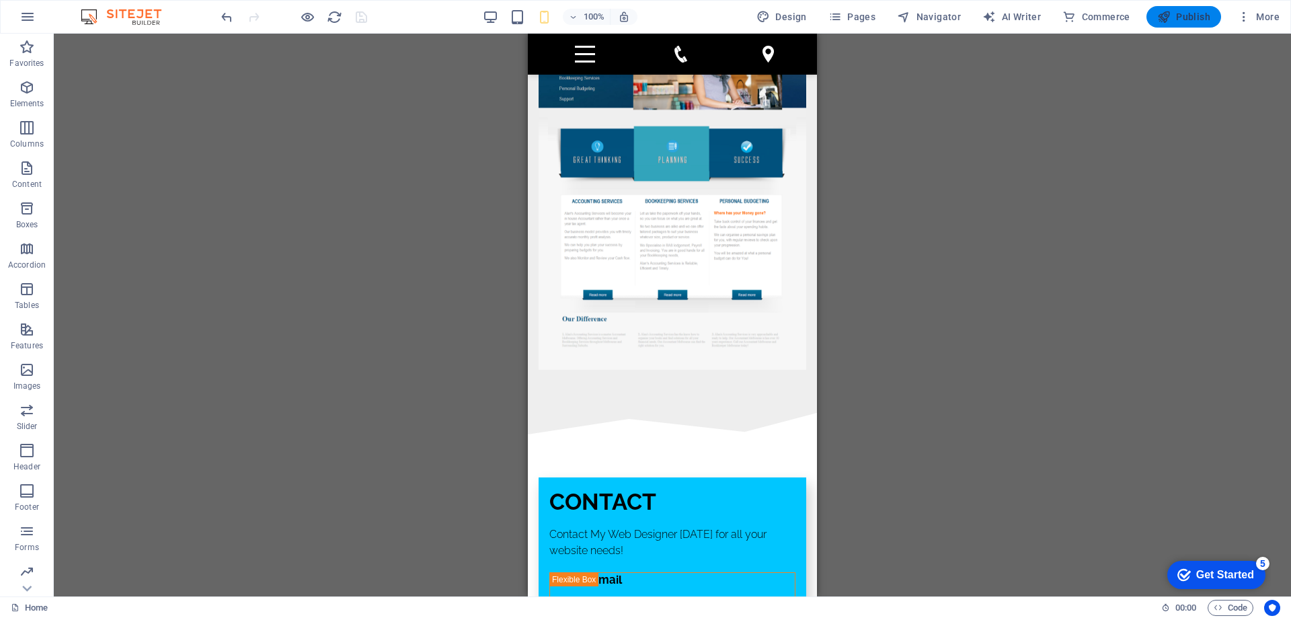
click at [1180, 18] on span "Publish" at bounding box center [1184, 16] width 53 height 13
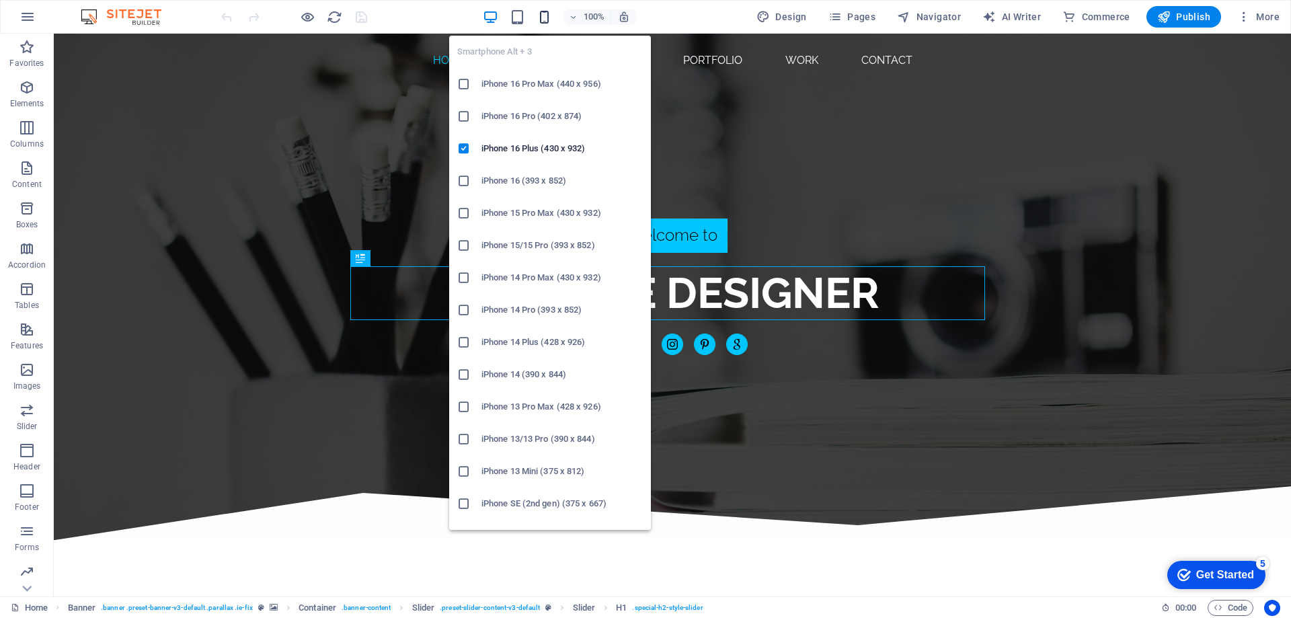
click at [540, 20] on icon "button" at bounding box center [544, 16] width 15 height 15
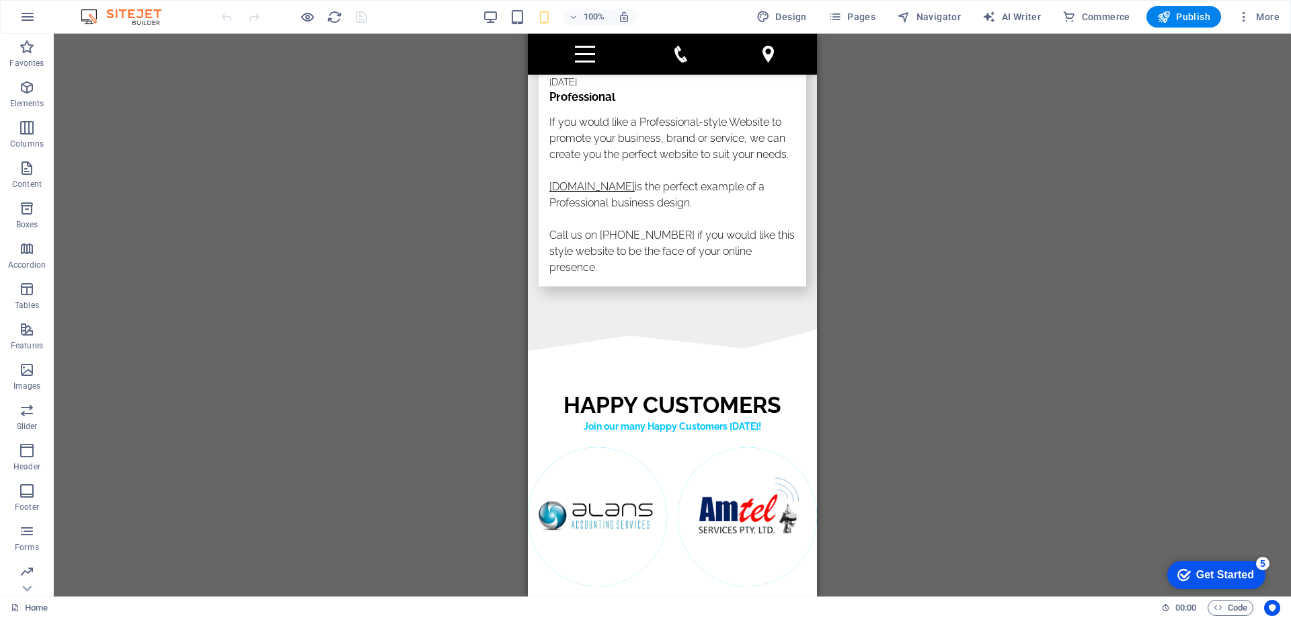
scroll to position [8528, 0]
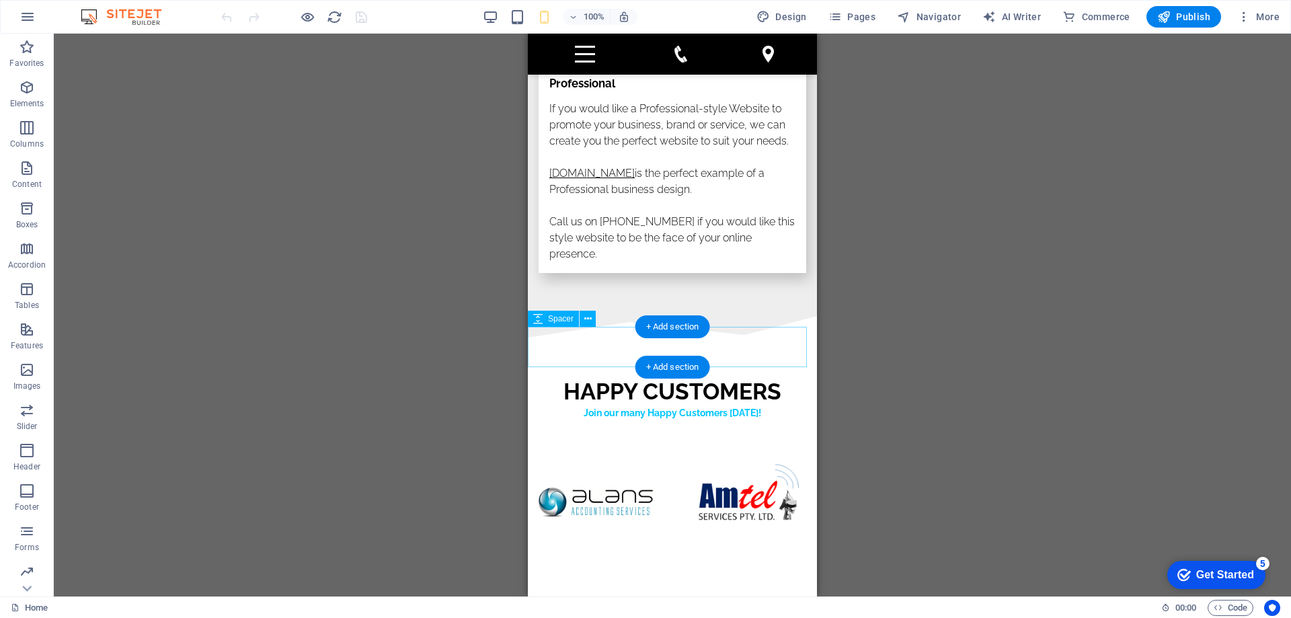
click at [707, 352] on div at bounding box center [672, 358] width 289 height 40
select select "px"
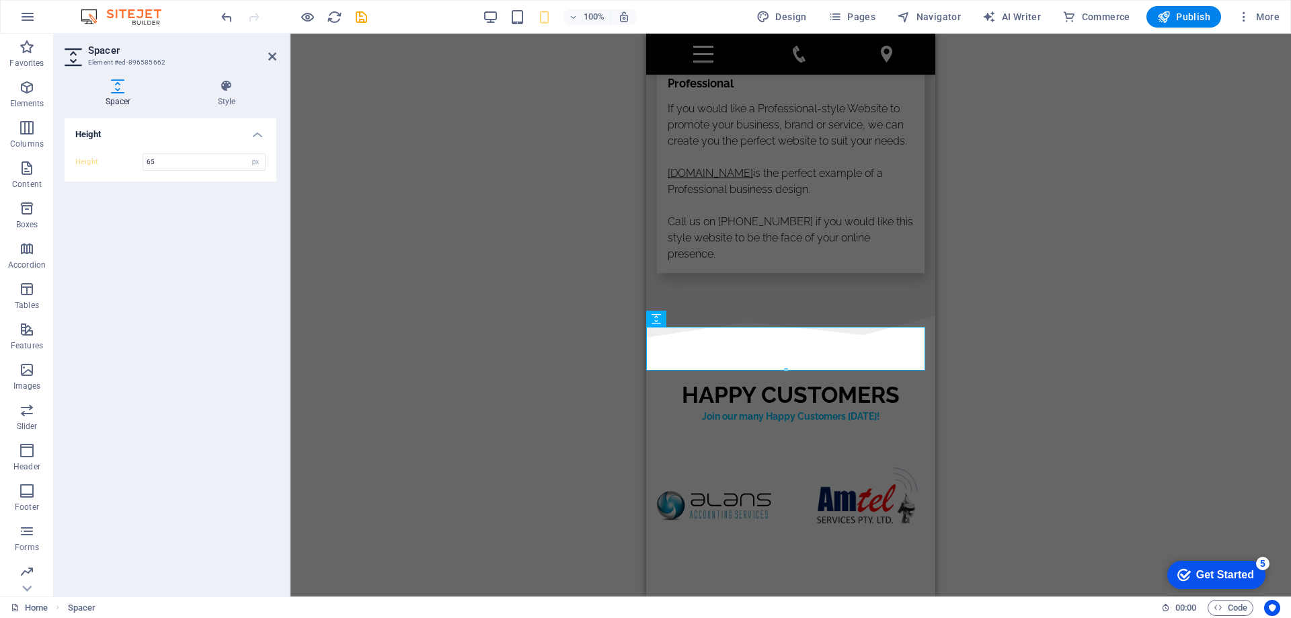
type input "65"
click at [1019, 375] on div "H1 Banner Container Slider Slider Banner Menu Bar Menu Banner Container Gallery…" at bounding box center [791, 315] width 1001 height 563
click at [365, 12] on icon "save" at bounding box center [361, 16] width 15 height 15
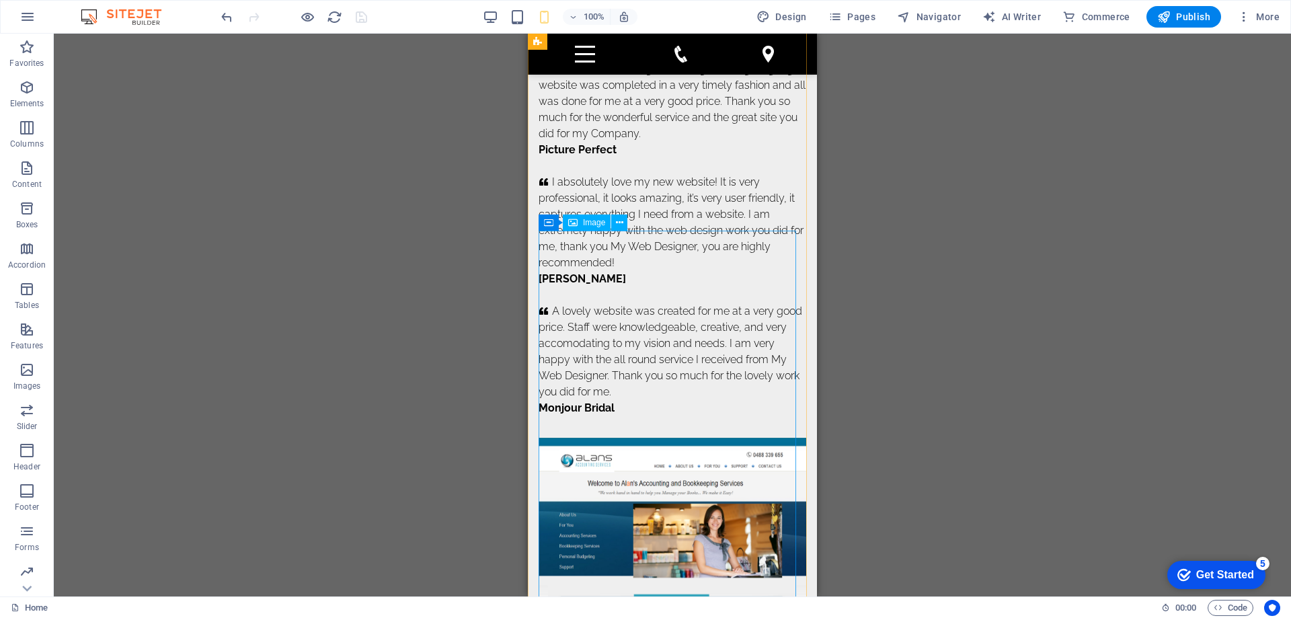
scroll to position [9739, 0]
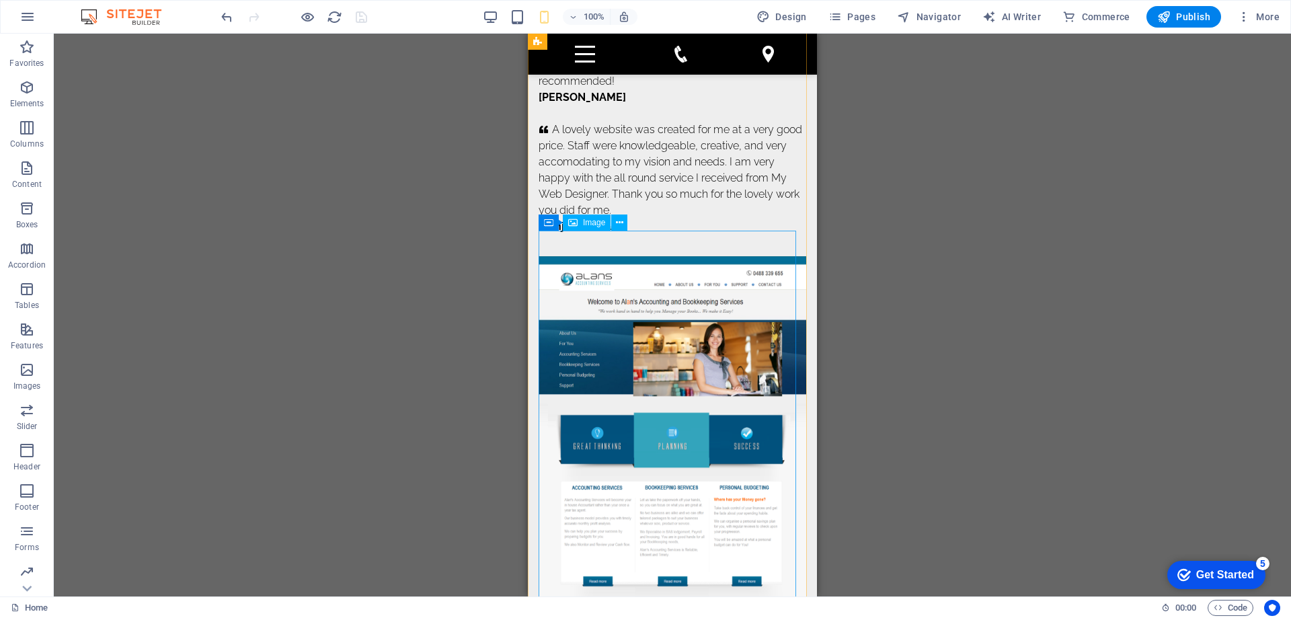
click at [701, 351] on figure at bounding box center [673, 456] width 268 height 400
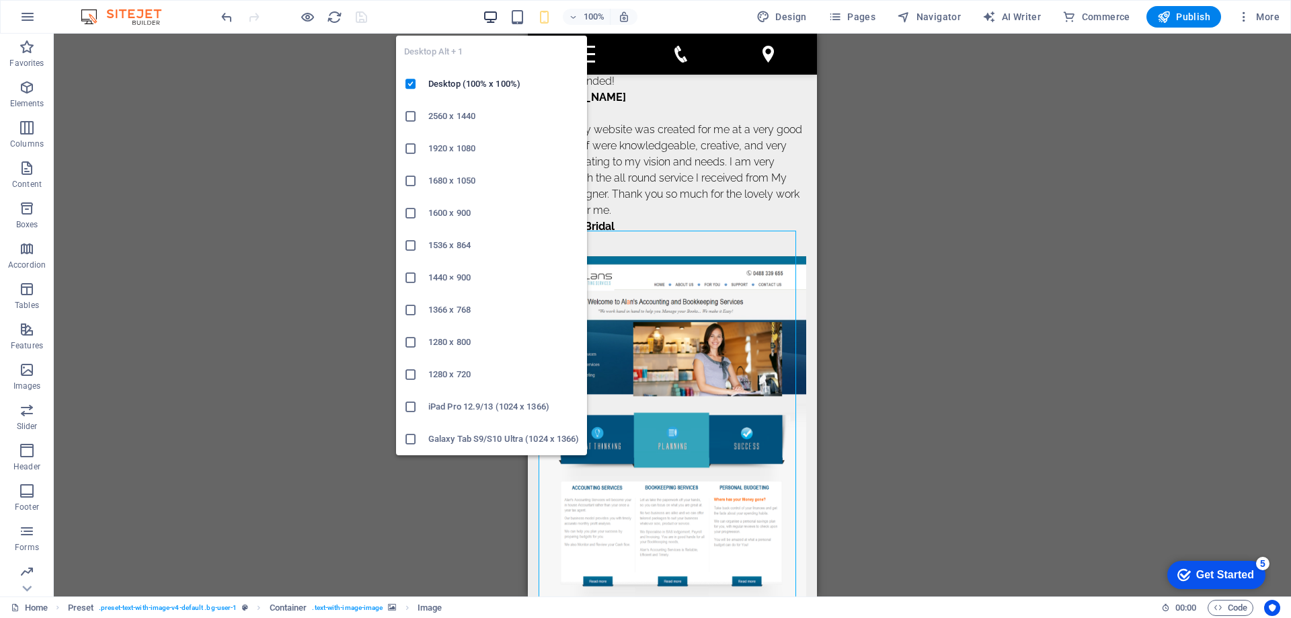
click at [496, 11] on icon "button" at bounding box center [490, 16] width 15 height 15
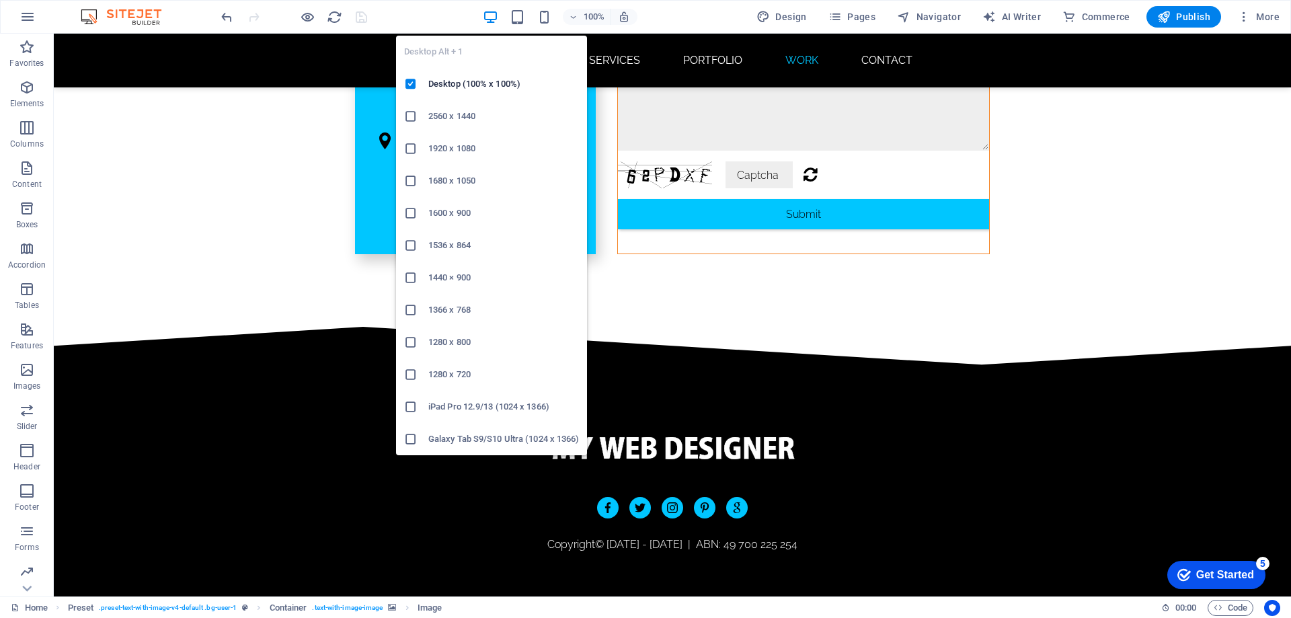
scroll to position [8434, 0]
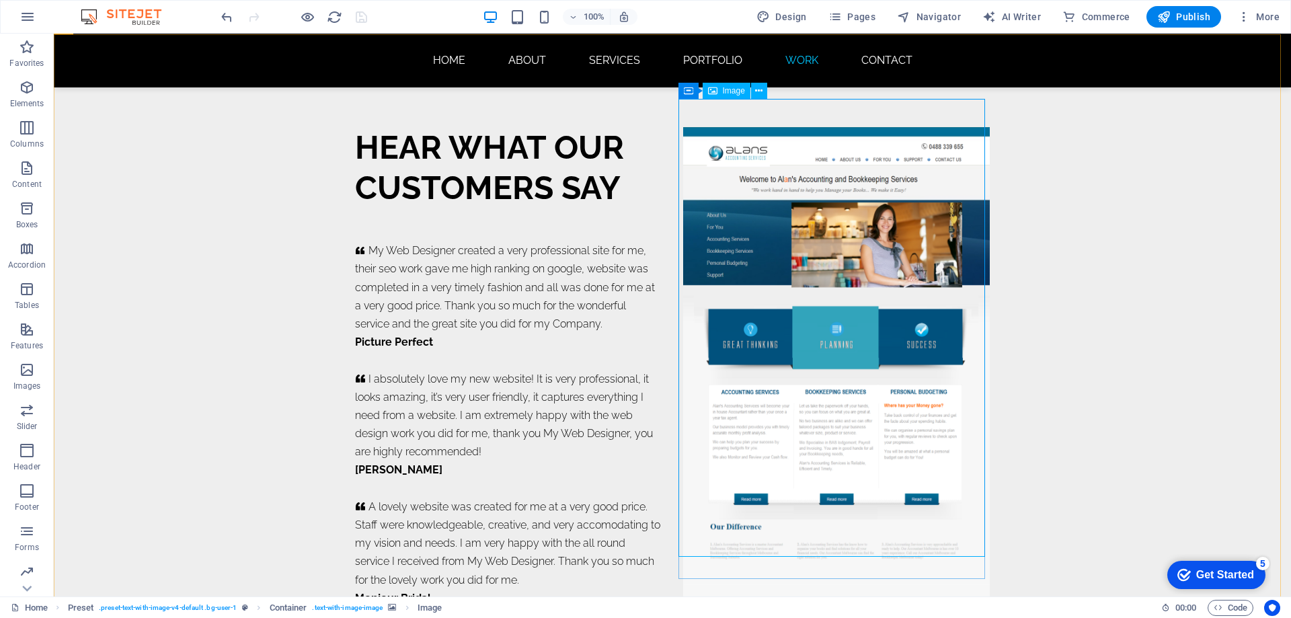
click at [727, 93] on span "Image" at bounding box center [734, 91] width 22 height 8
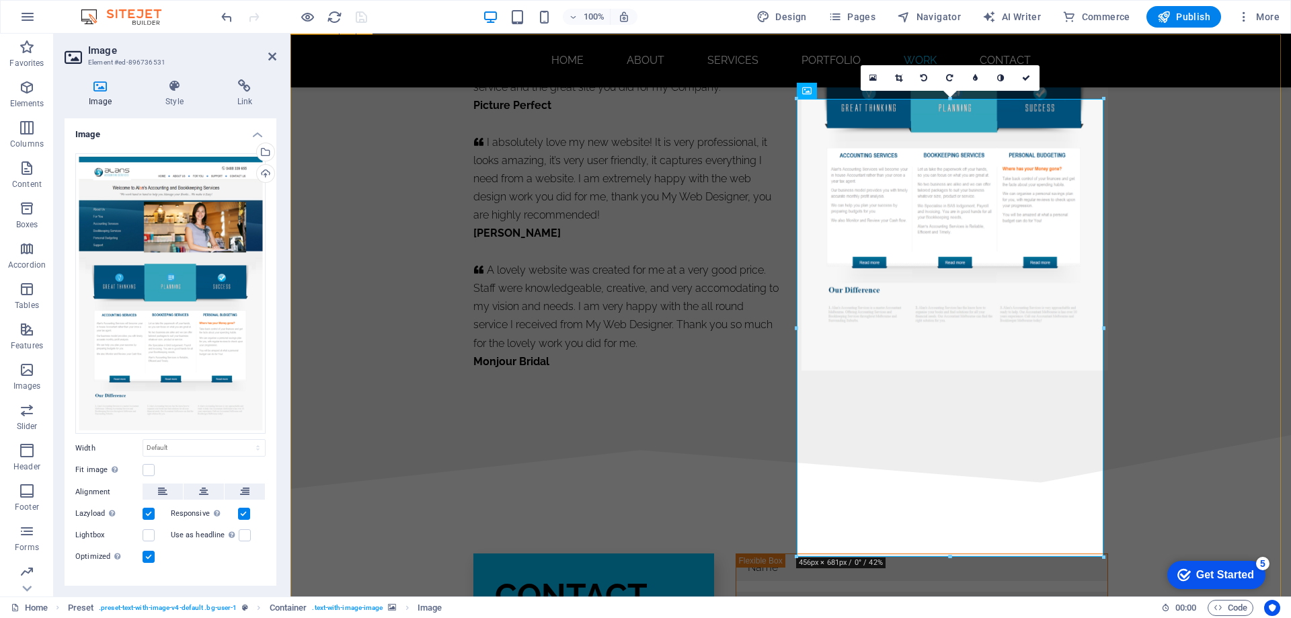
scroll to position [8197, 0]
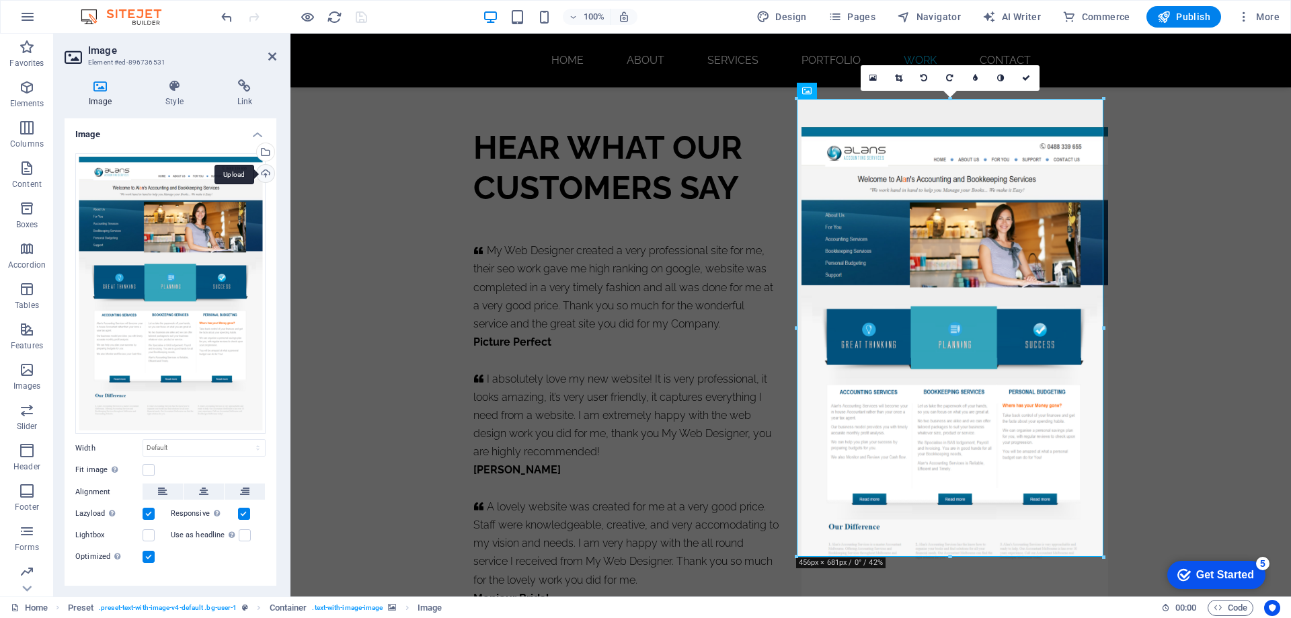
click at [262, 175] on div "Upload" at bounding box center [264, 175] width 20 height 20
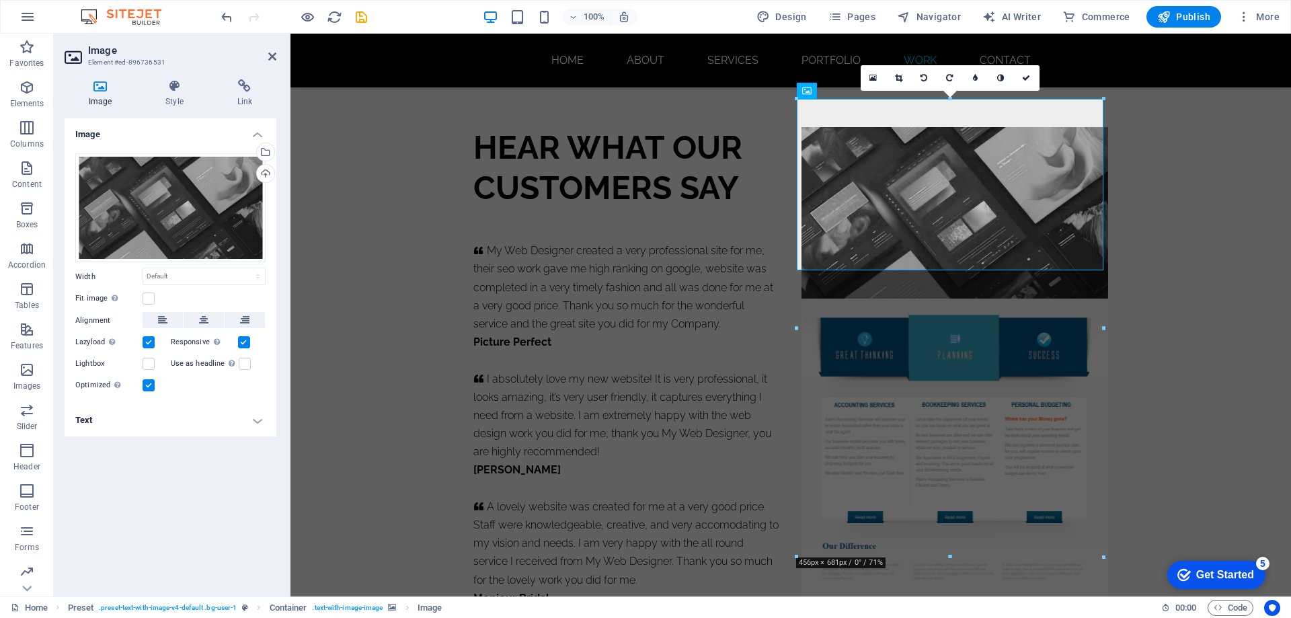
click at [883, 379] on figure at bounding box center [955, 367] width 307 height 480
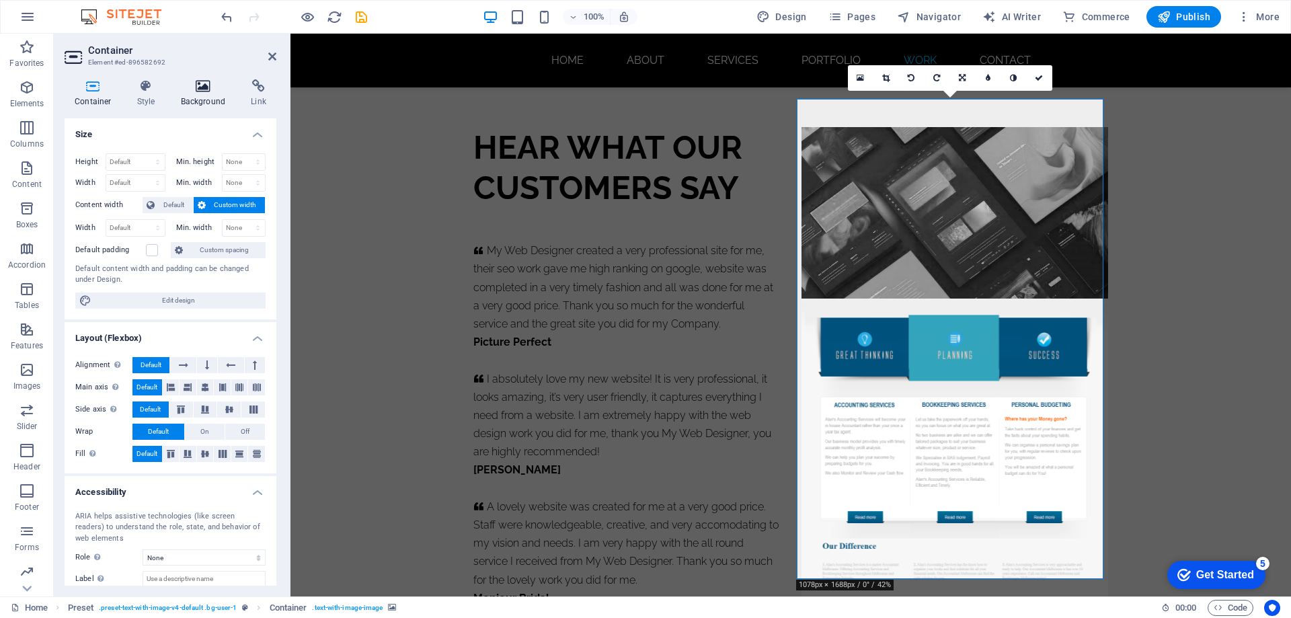
click at [206, 98] on h4 "Background" at bounding box center [206, 93] width 71 height 28
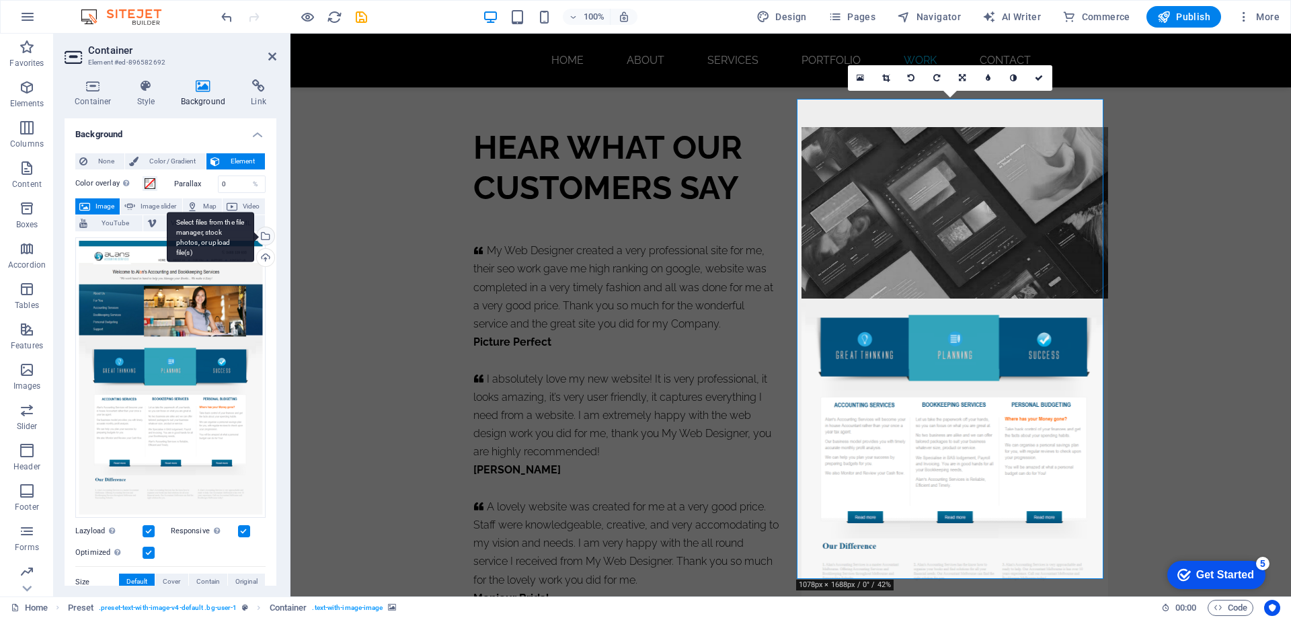
click at [264, 237] on div "Select files from the file manager, stock photos, or upload file(s)" at bounding box center [264, 237] width 20 height 20
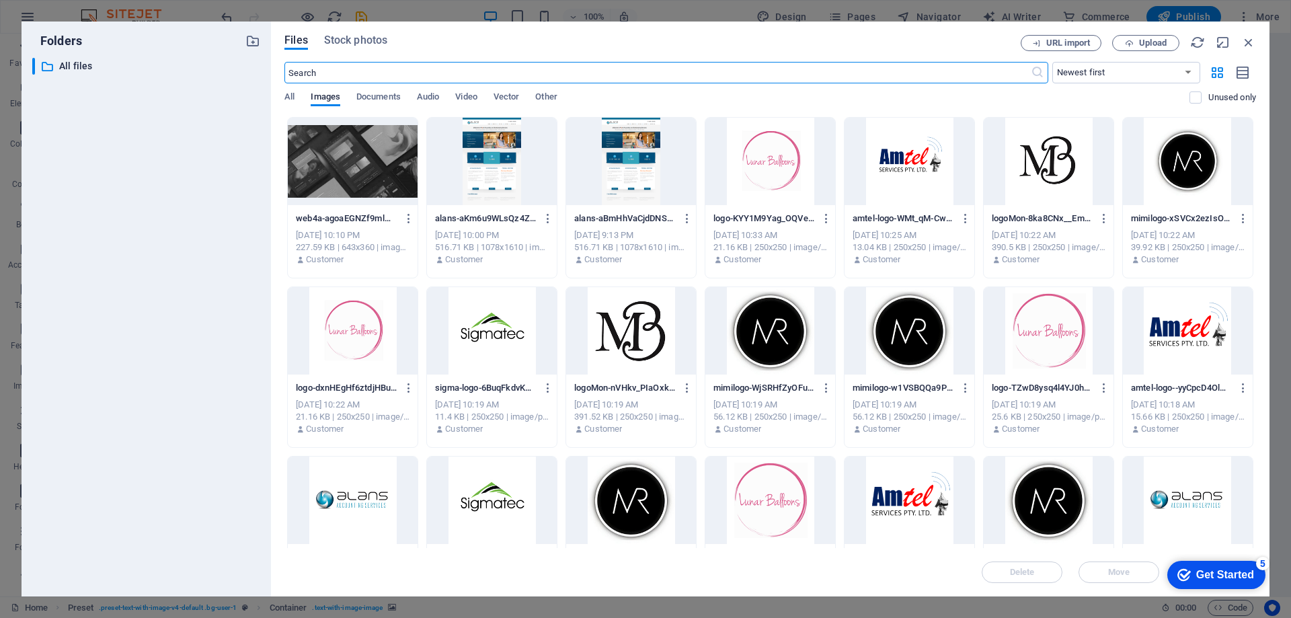
scroll to position [7831, 0]
click at [372, 162] on div at bounding box center [353, 161] width 130 height 87
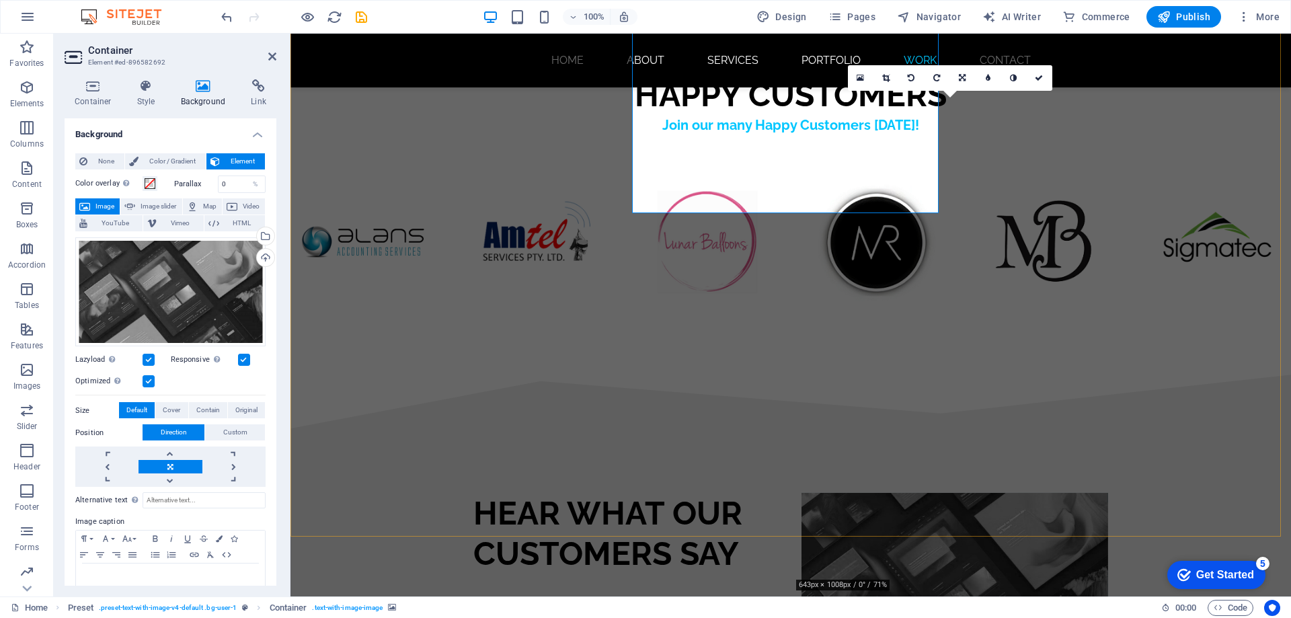
scroll to position [8197, 0]
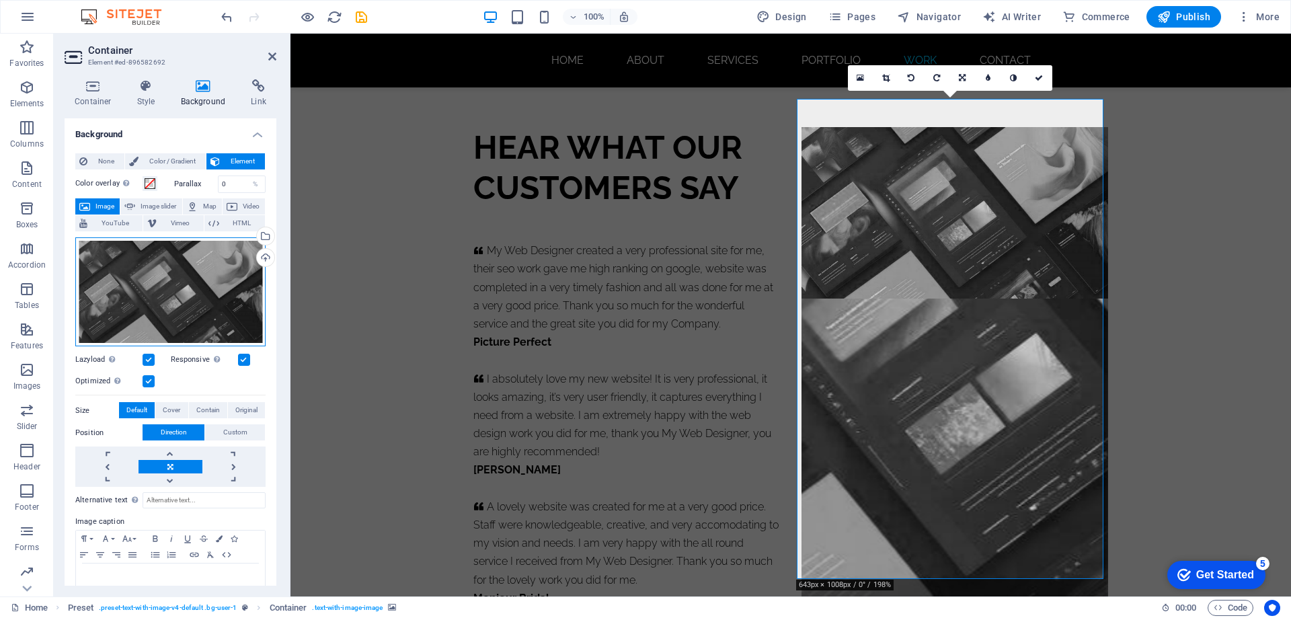
click at [180, 285] on div "Drag files here, click to choose files or select files from Files or our free s…" at bounding box center [170, 292] width 190 height 110
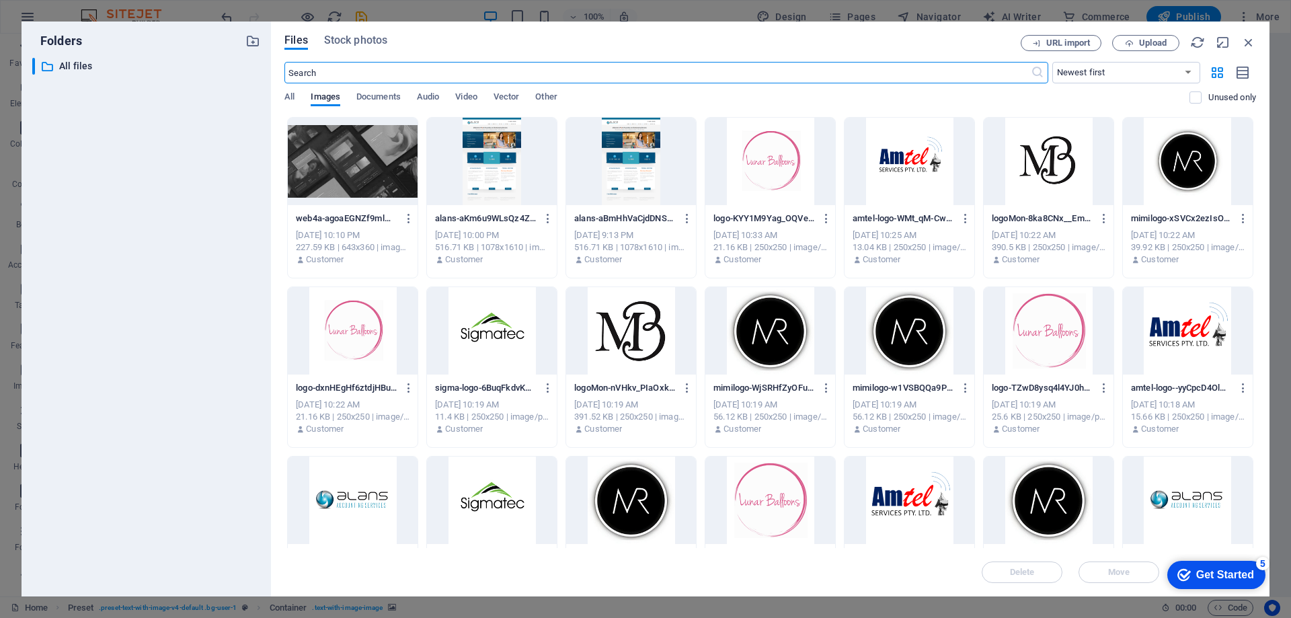
scroll to position [7831, 0]
click at [1247, 44] on icon "button" at bounding box center [1249, 42] width 15 height 15
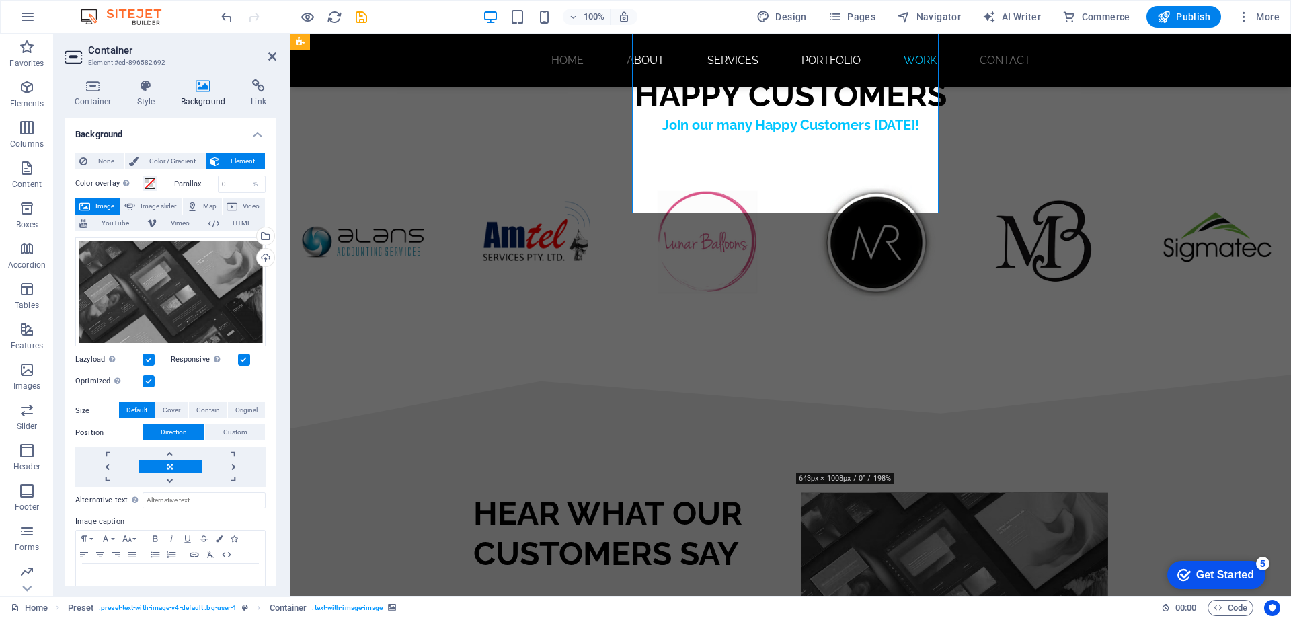
scroll to position [8197, 0]
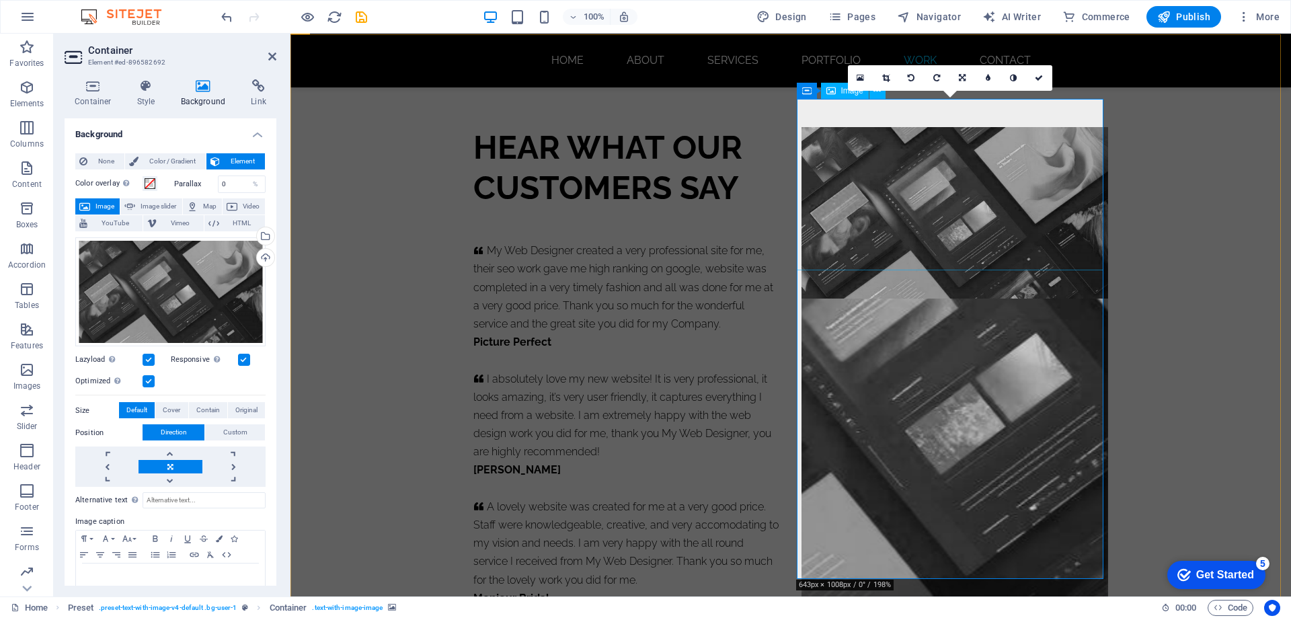
click at [911, 165] on figure at bounding box center [955, 213] width 307 height 172
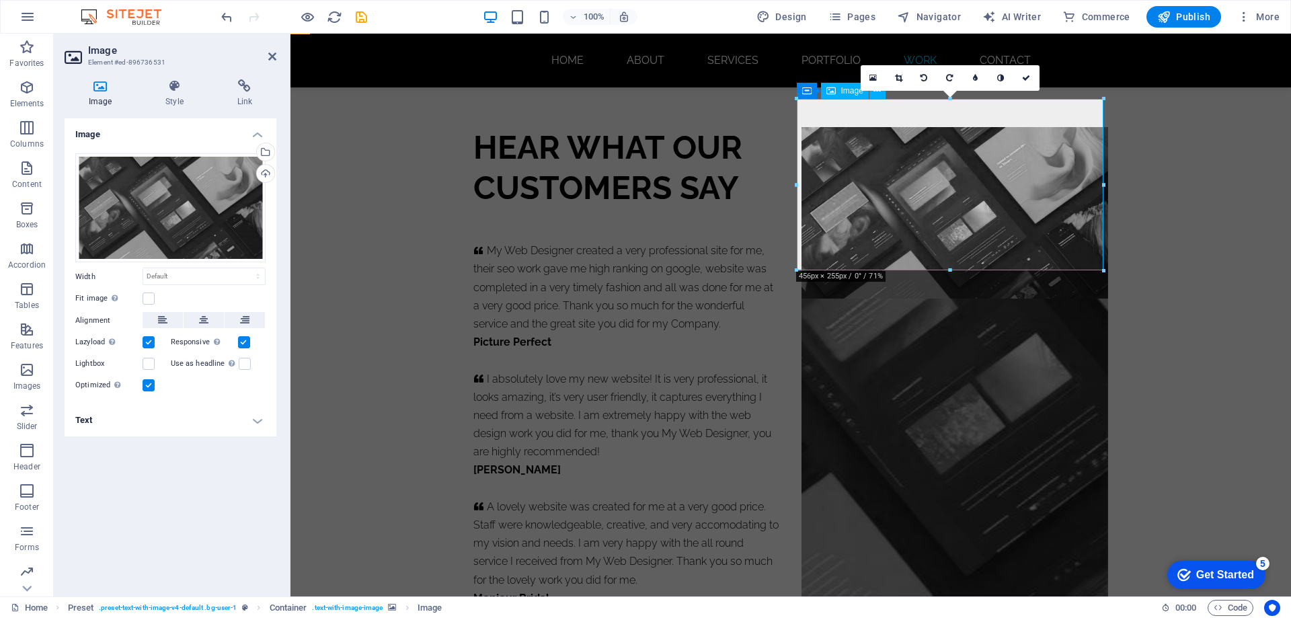
click at [911, 165] on figure at bounding box center [955, 213] width 307 height 172
click at [940, 330] on figure at bounding box center [955, 367] width 307 height 480
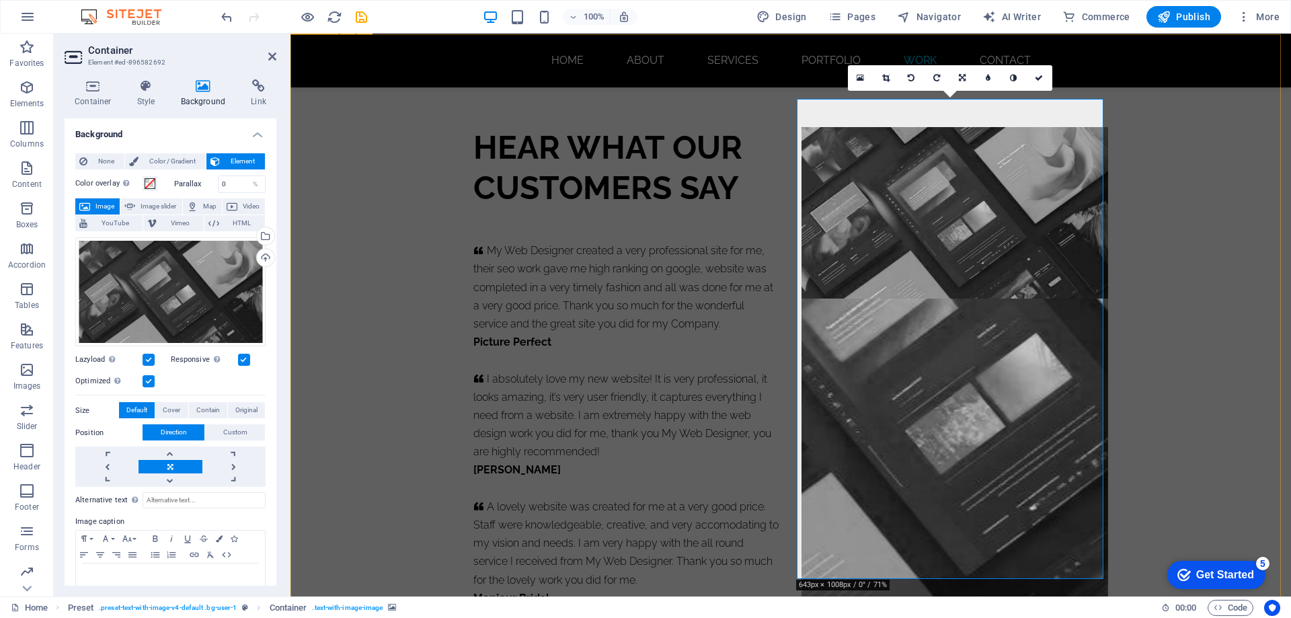
click at [1158, 226] on div "HEAR WHAT OUR CUSTOMERS SAY     My Web Designer created a very professional sit…" at bounding box center [791, 367] width 1001 height 609
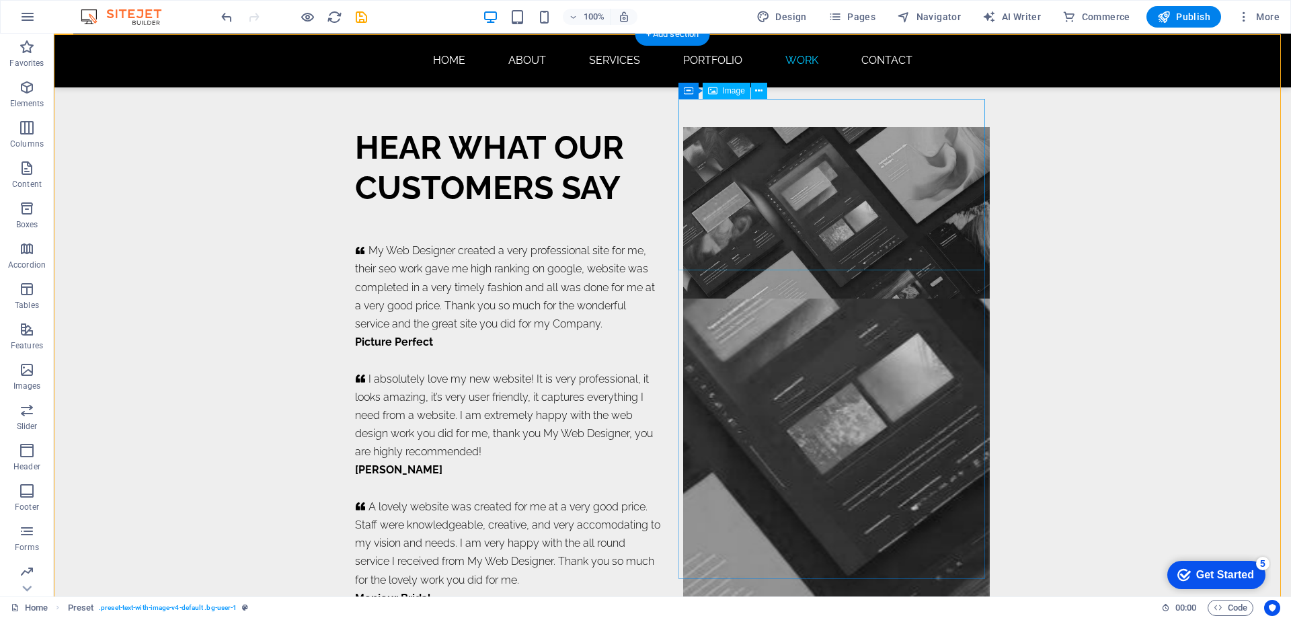
click at [804, 171] on figure at bounding box center [836, 213] width 307 height 172
click at [759, 89] on icon at bounding box center [758, 91] width 7 height 14
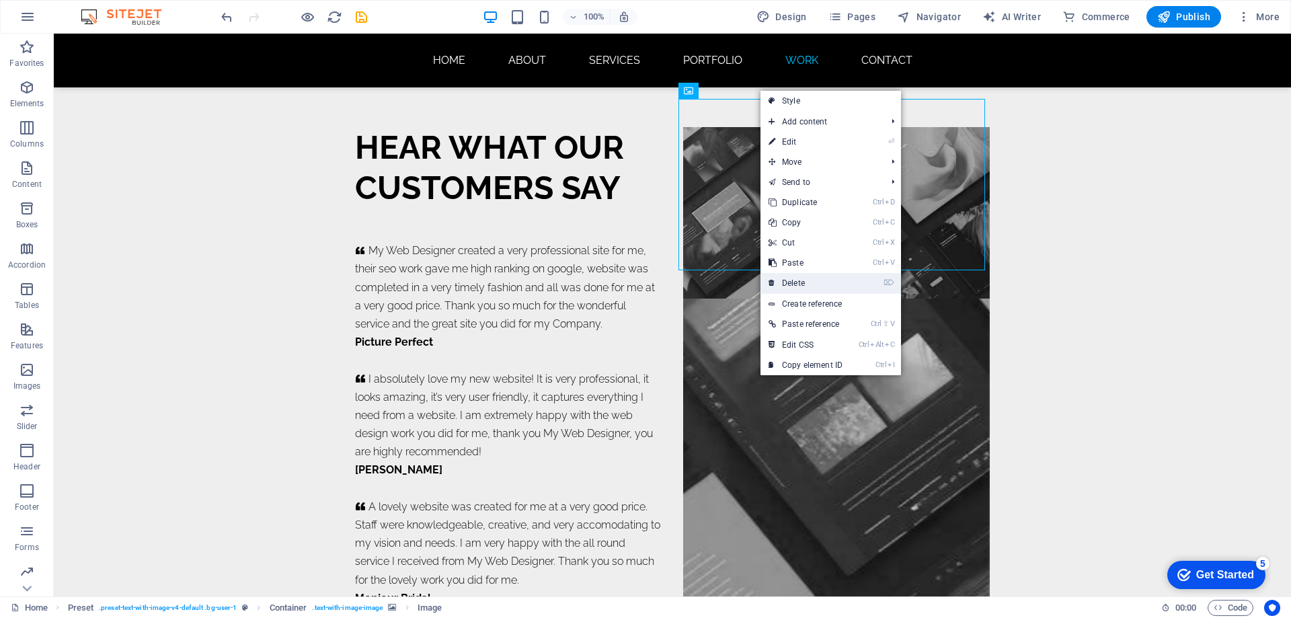
click at [803, 281] on link "⌦ Delete" at bounding box center [806, 283] width 90 height 20
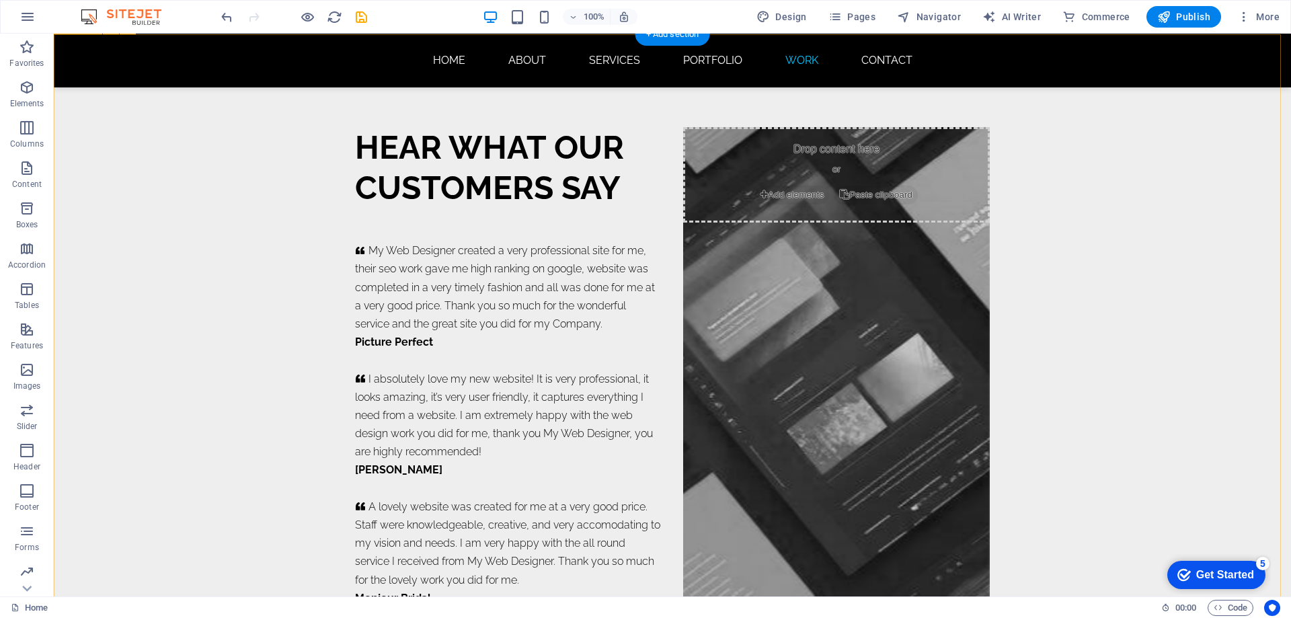
click at [838, 297] on figure at bounding box center [836, 367] width 307 height 480
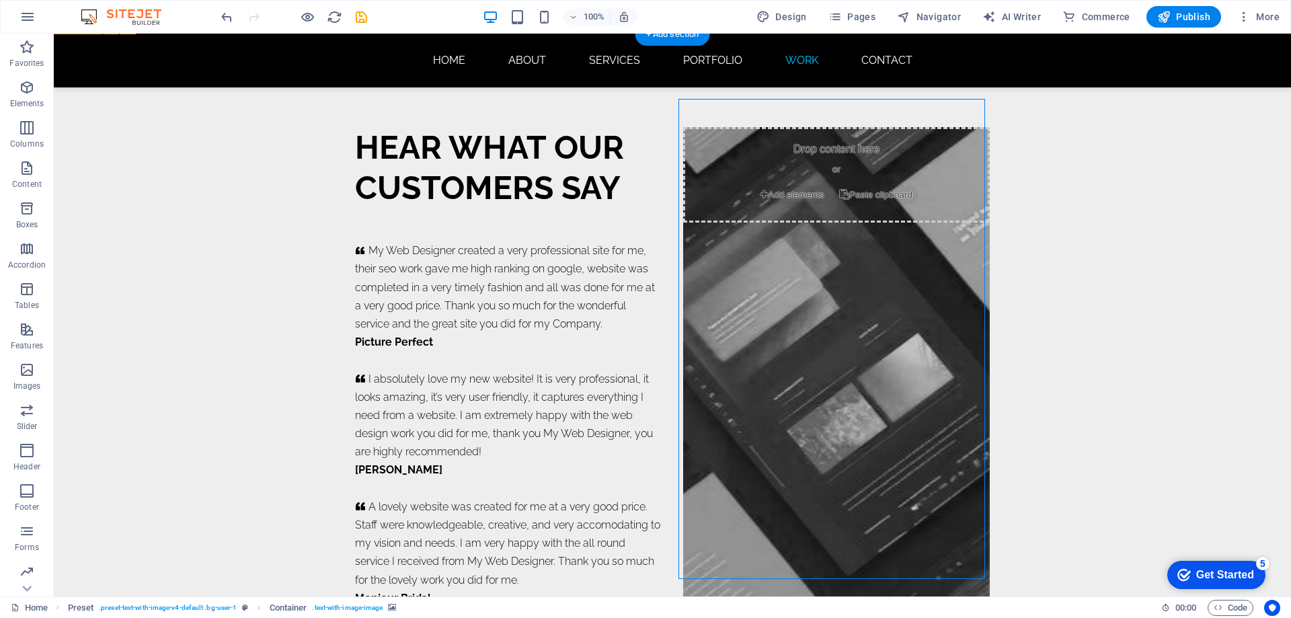
click at [837, 299] on figure at bounding box center [836, 367] width 307 height 480
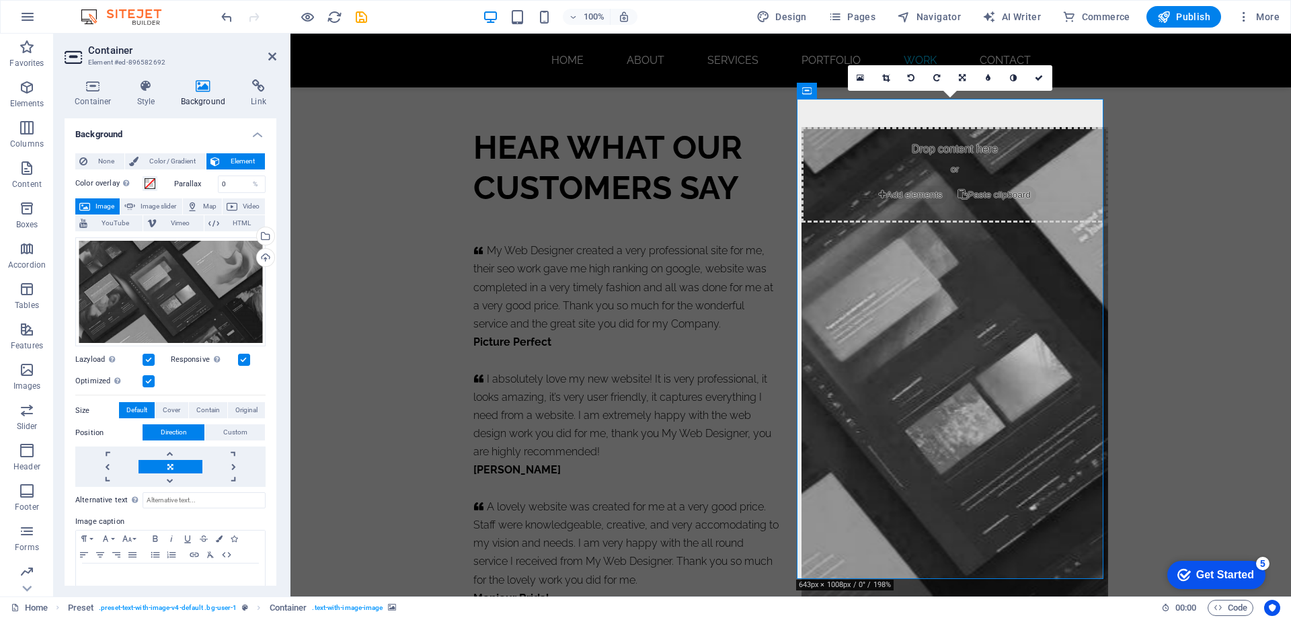
click at [920, 253] on figure at bounding box center [955, 367] width 307 height 480
click at [921, 270] on figure at bounding box center [955, 367] width 307 height 480
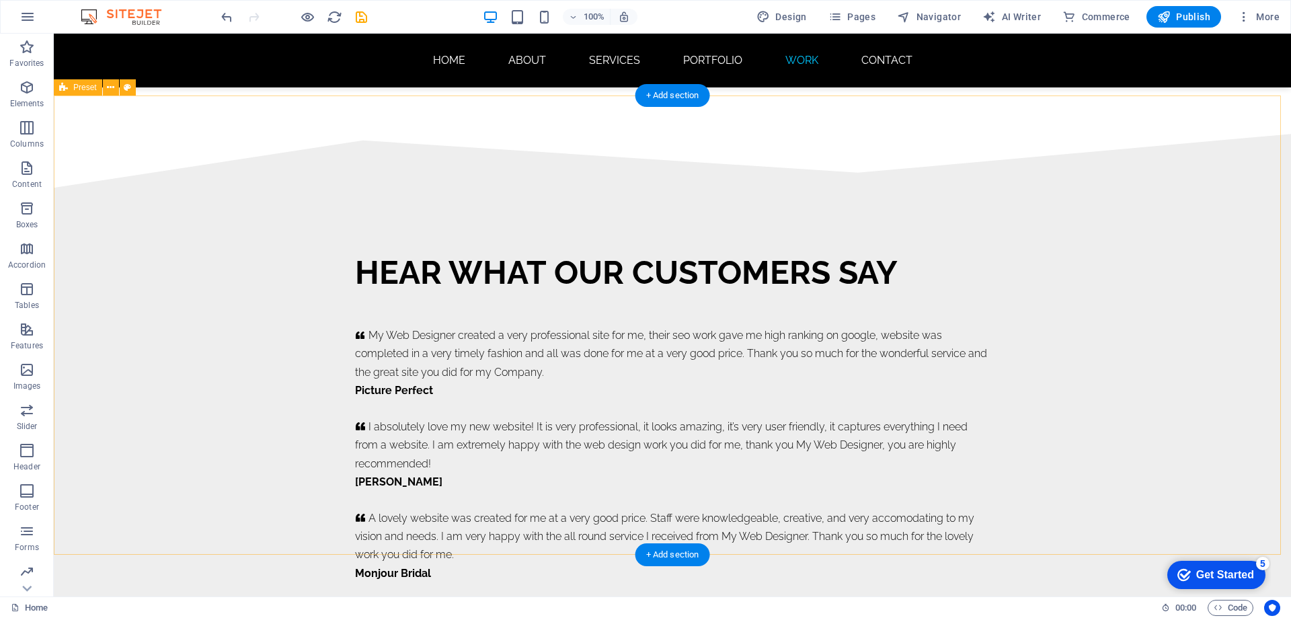
scroll to position [8299, 0]
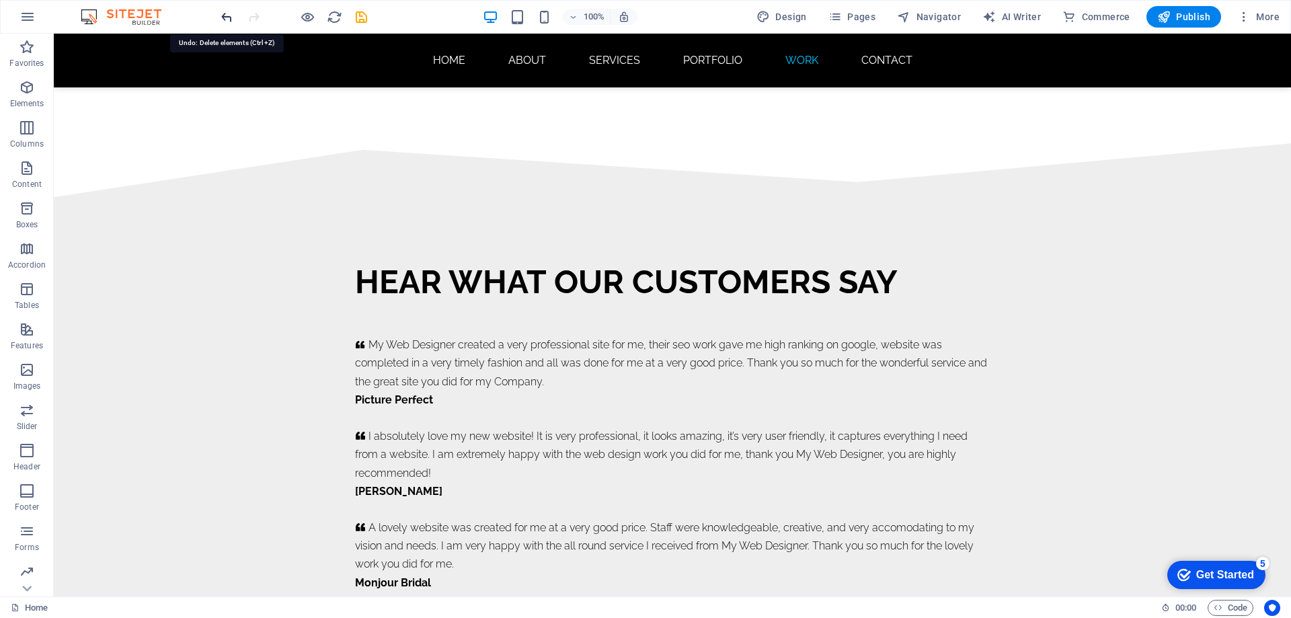
click at [223, 16] on icon "undo" at bounding box center [226, 16] width 15 height 15
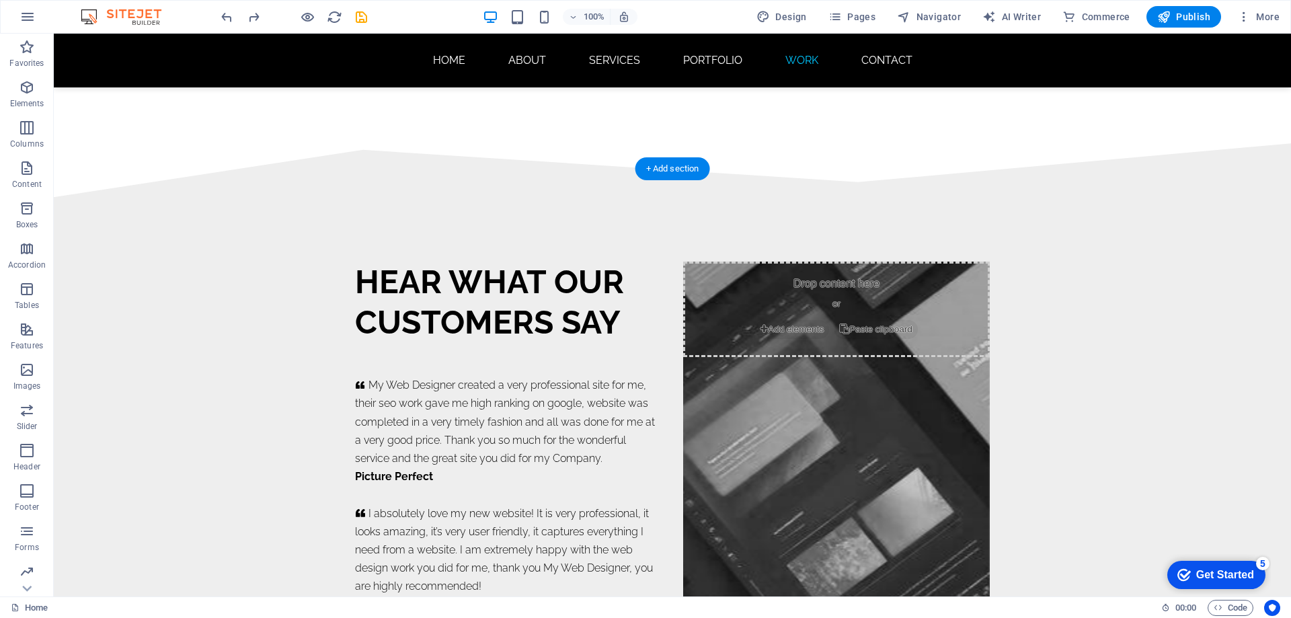
click at [754, 362] on figure at bounding box center [836, 502] width 307 height 480
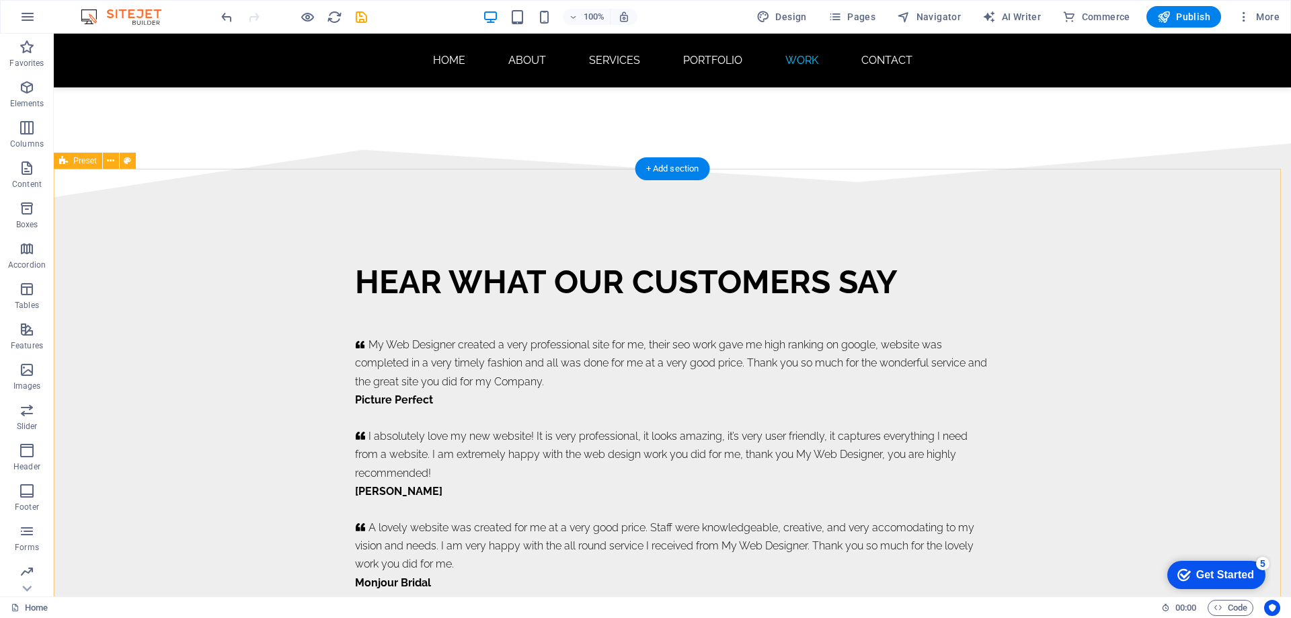
click at [1150, 368] on div "HEAR WHAT OUR CUSTOMERS SAY     My Web Designer created a very professional sit…" at bounding box center [673, 426] width 1238 height 459
click at [451, 262] on div "HEAR WHAT OUR CUSTOMERS SAY" at bounding box center [672, 282] width 635 height 40
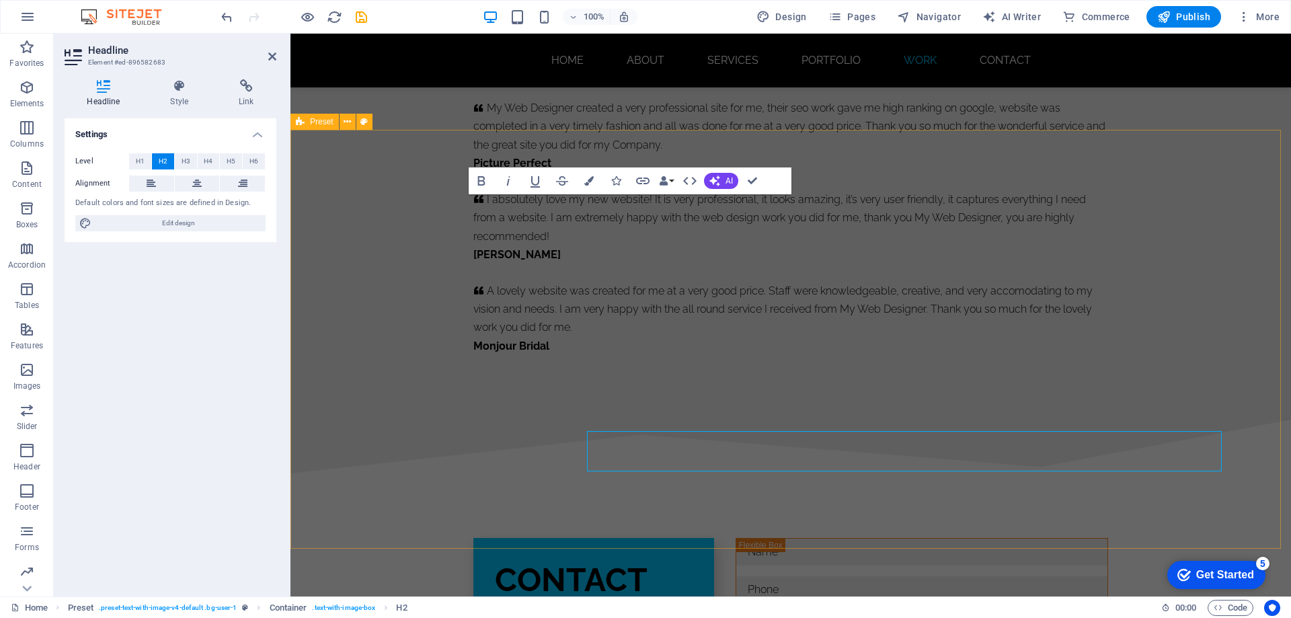
scroll to position [8101, 0]
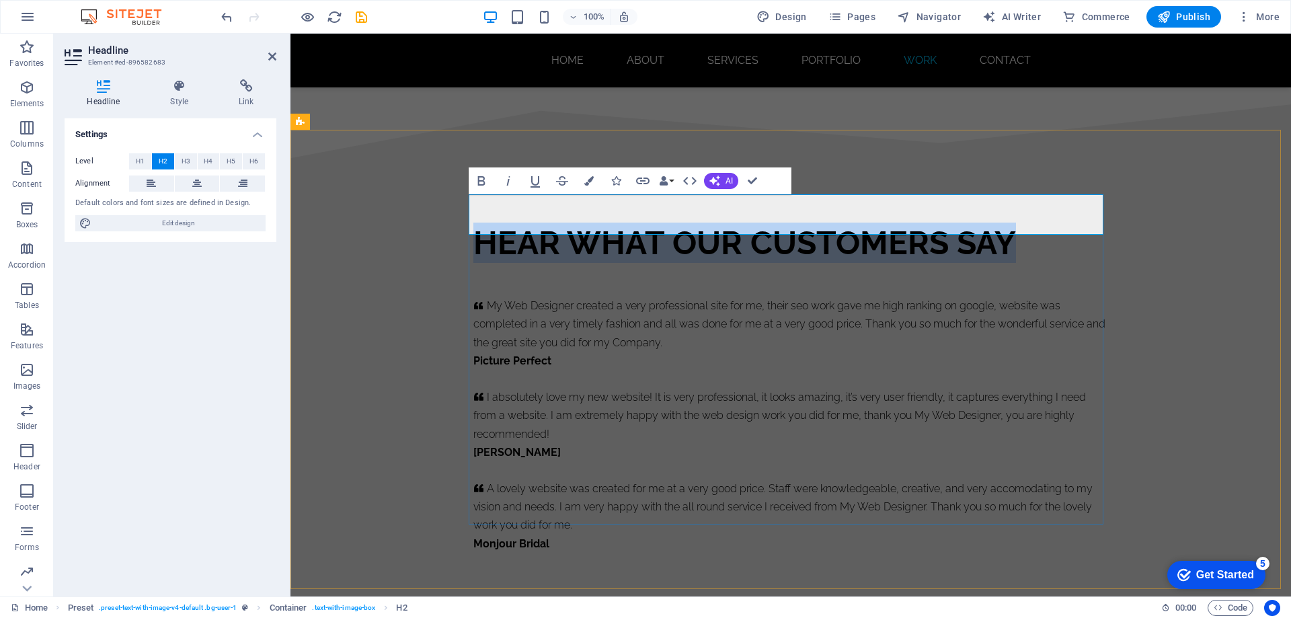
click at [565, 223] on h2 "HEAR WHAT OUR CUSTOMERS SAY" at bounding box center [791, 243] width 635 height 40
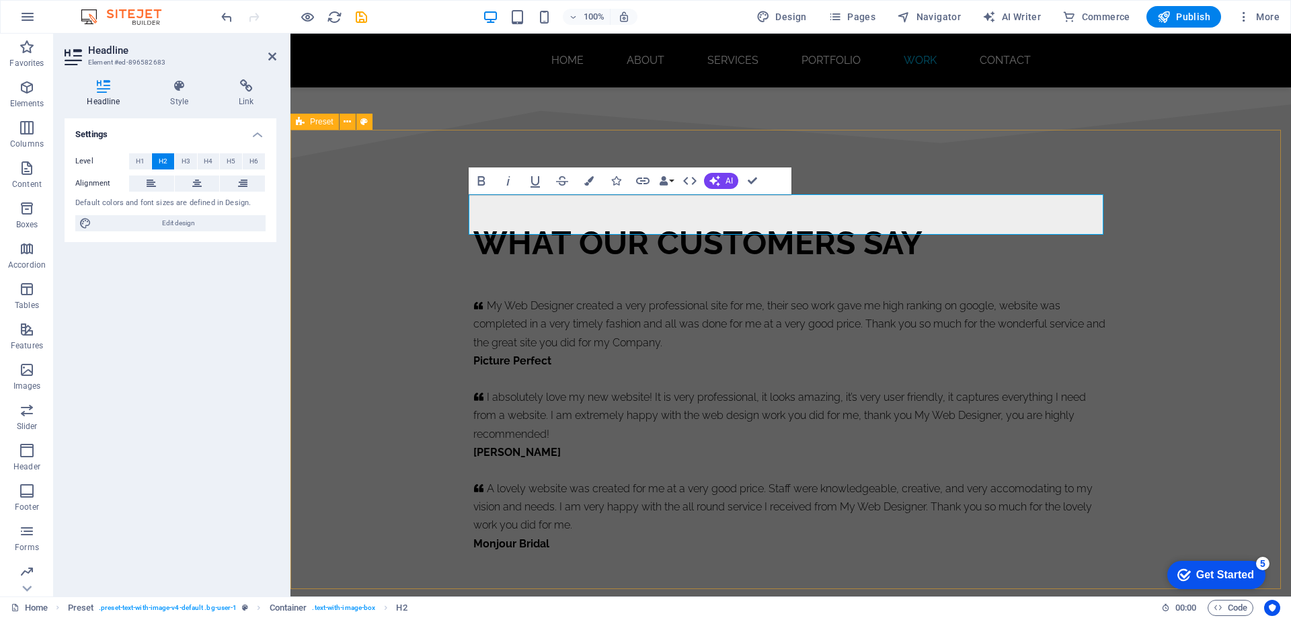
click at [1150, 303] on div "WHAT OUR CUSTOMERS SAY     My Web Designer created a very professional site for…" at bounding box center [791, 387] width 1001 height 459
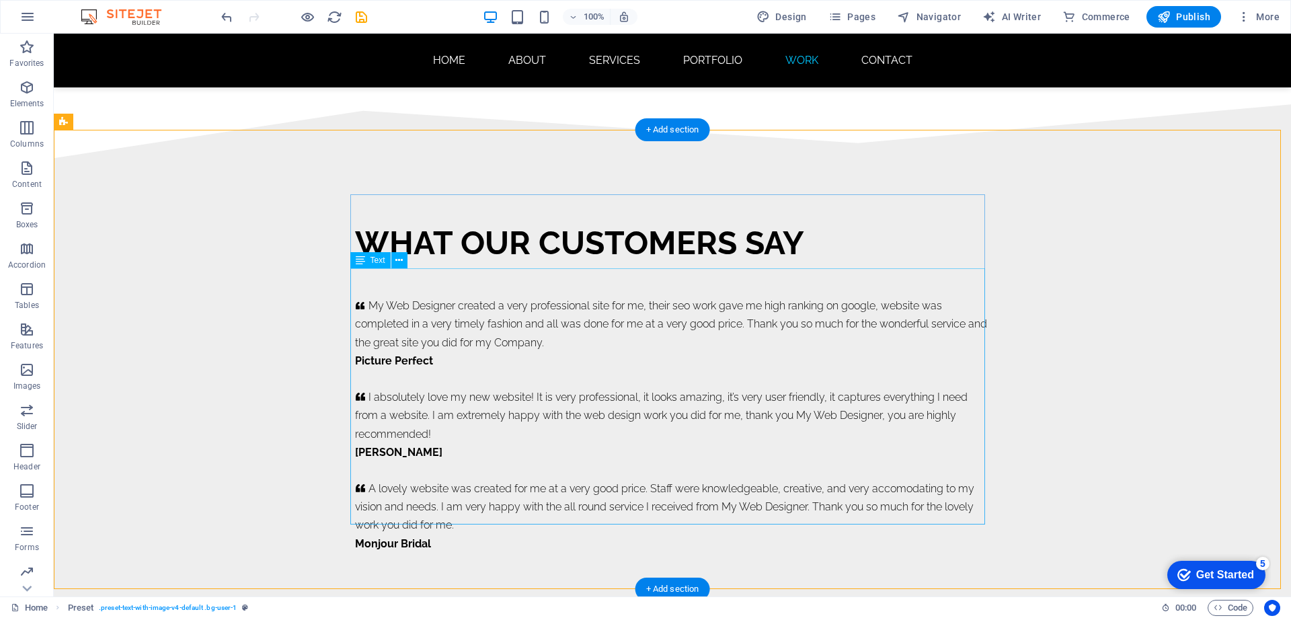
click at [356, 302] on icon at bounding box center [360, 306] width 9 height 8
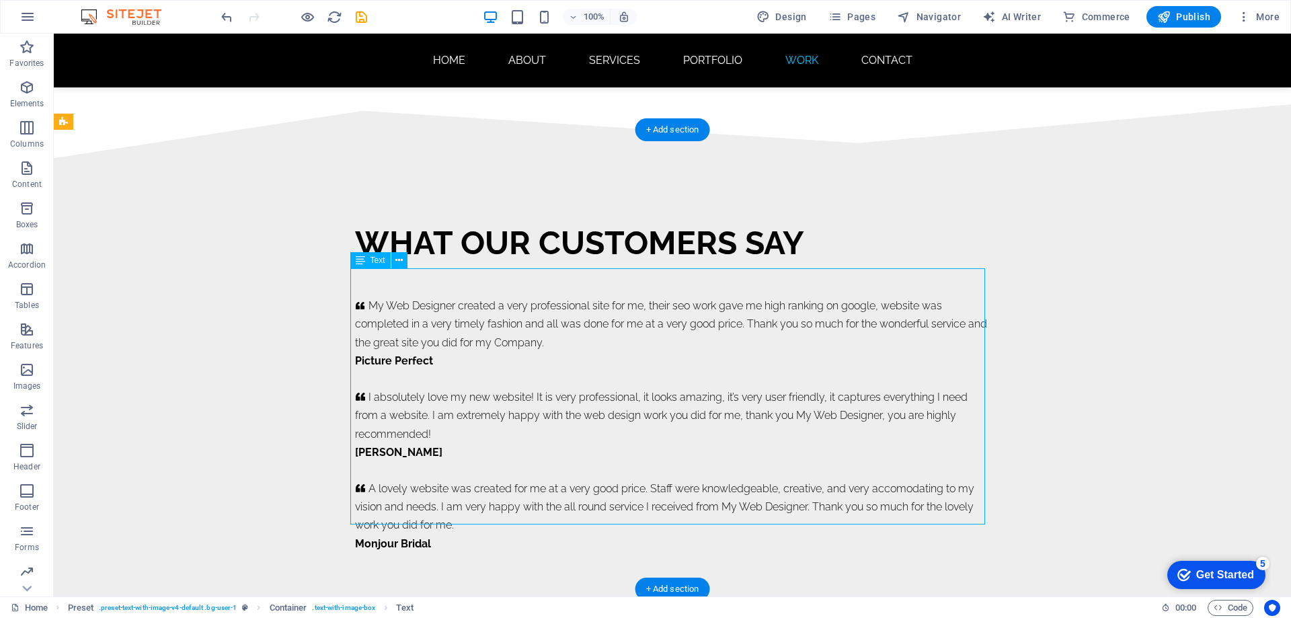
click at [356, 302] on icon at bounding box center [360, 306] width 9 height 8
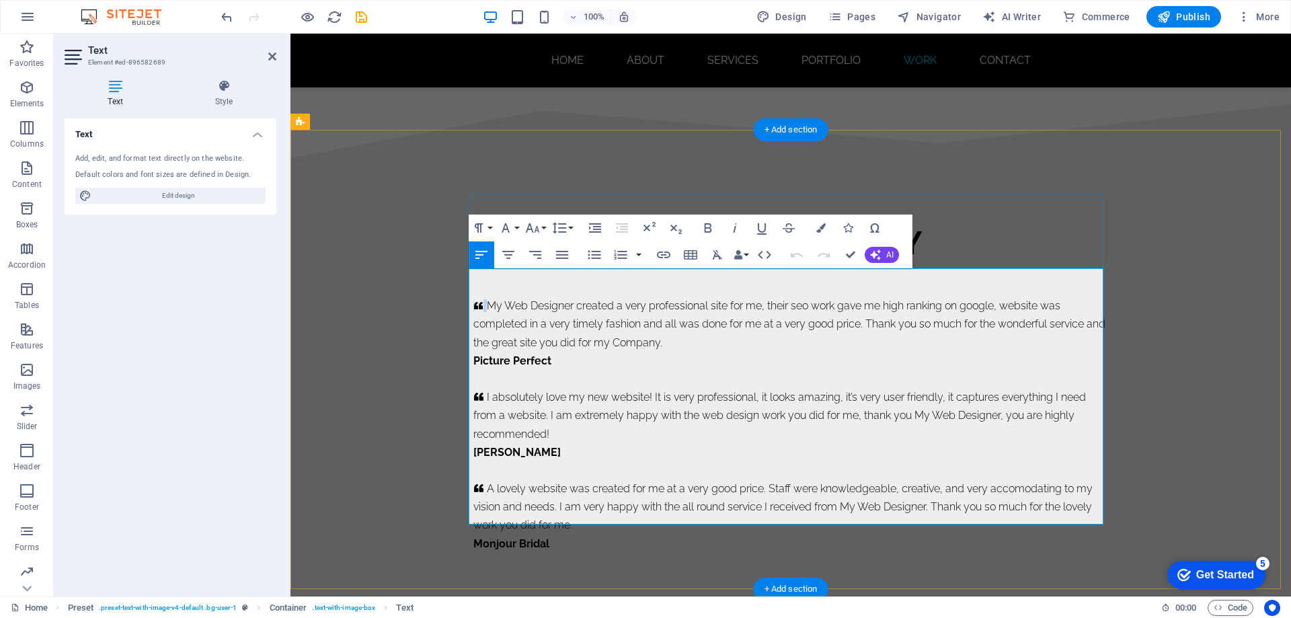
click at [474, 302] on icon at bounding box center [478, 306] width 9 height 8
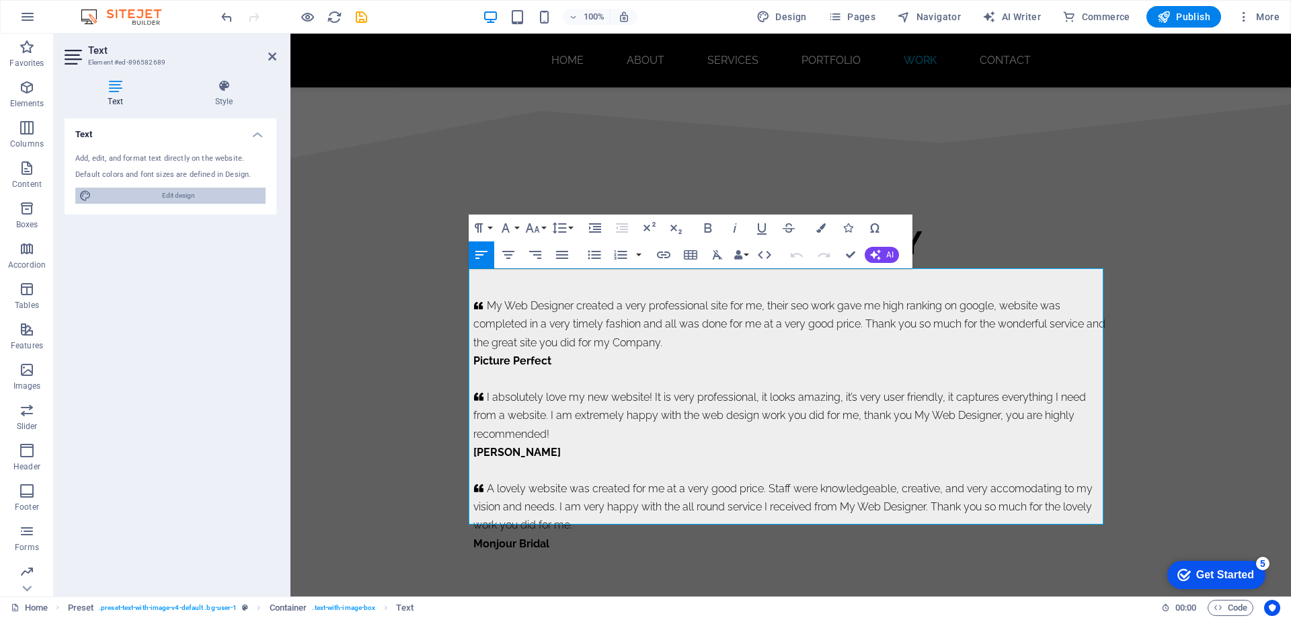
click at [205, 199] on span "Edit design" at bounding box center [179, 196] width 166 height 16
select select "800"
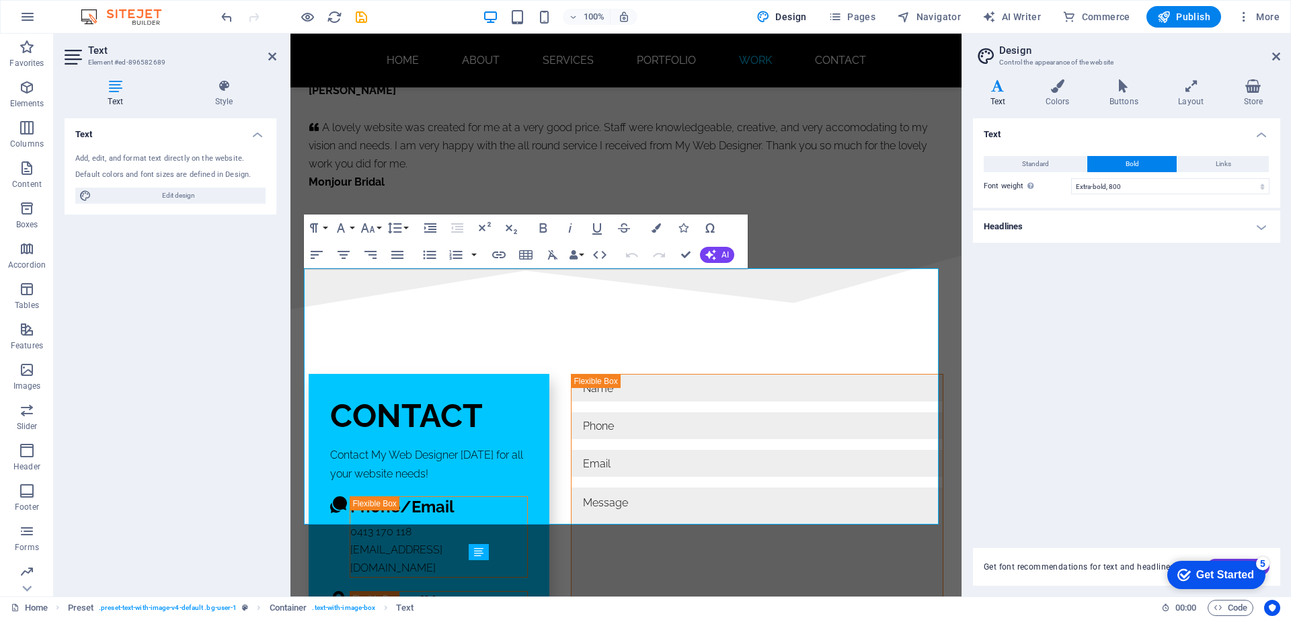
scroll to position [7736, 0]
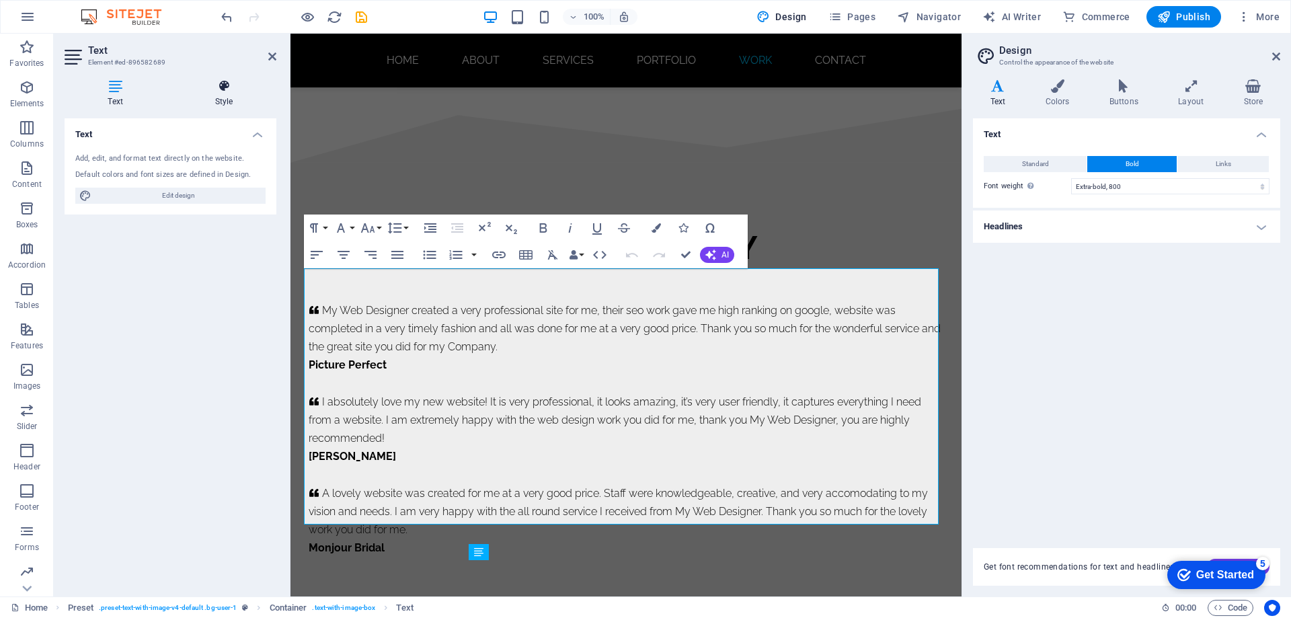
click at [227, 98] on h4 "Style" at bounding box center [224, 93] width 105 height 28
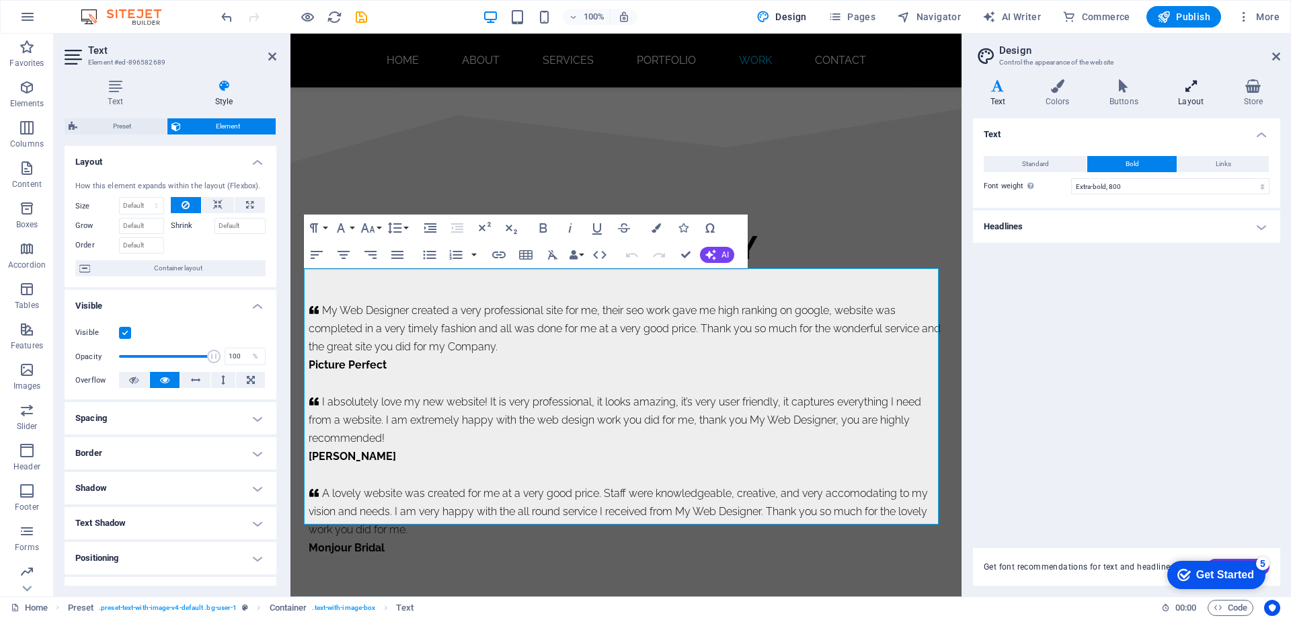
click at [1199, 91] on icon at bounding box center [1192, 85] width 60 height 13
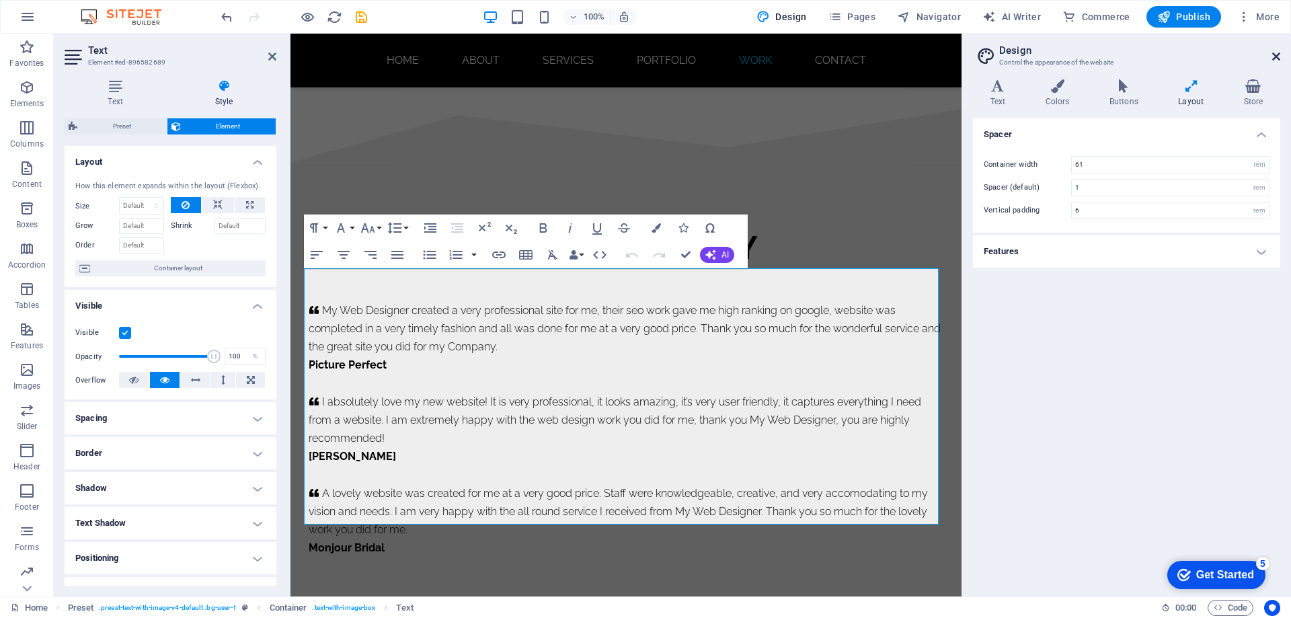
click at [1275, 56] on icon at bounding box center [1277, 56] width 8 height 11
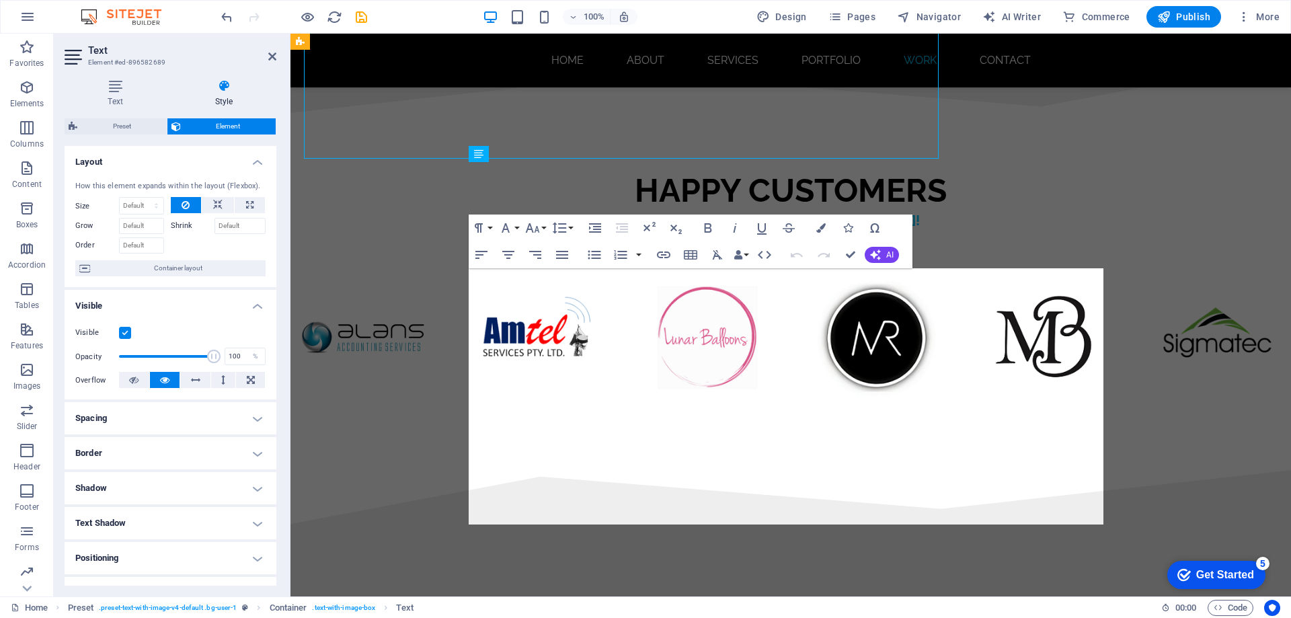
scroll to position [8101, 0]
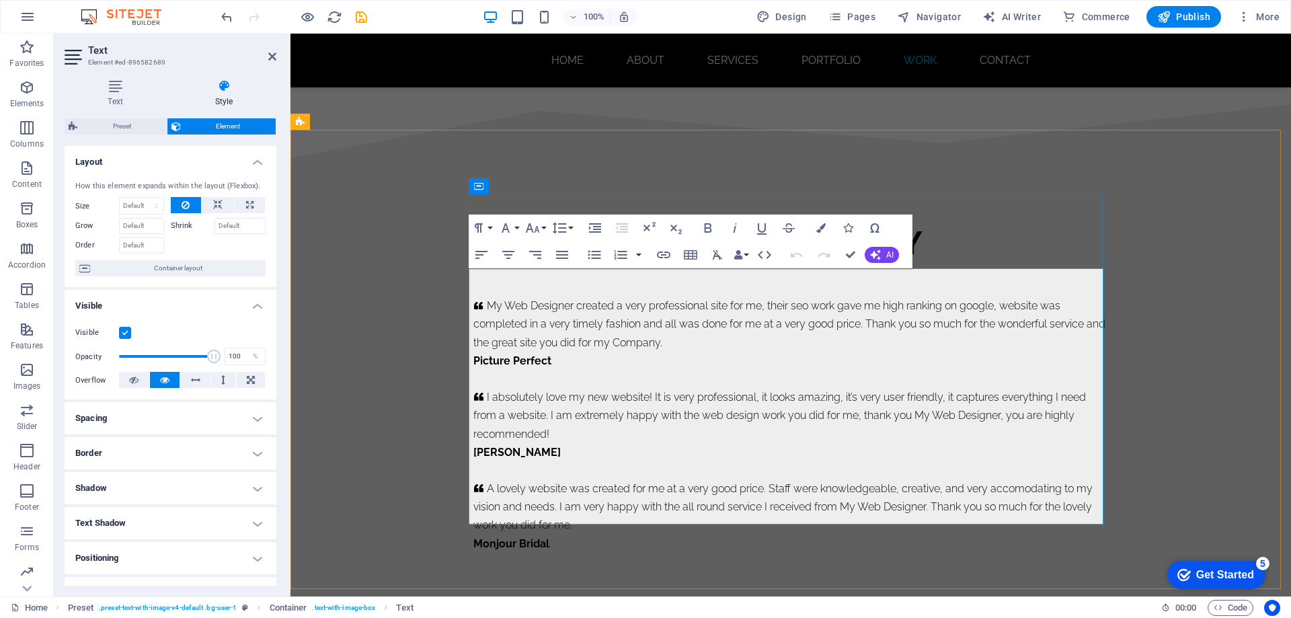
click at [693, 317] on p "My Web Designer created a very professional site for me, their seo work gave me…" at bounding box center [791, 324] width 635 height 55
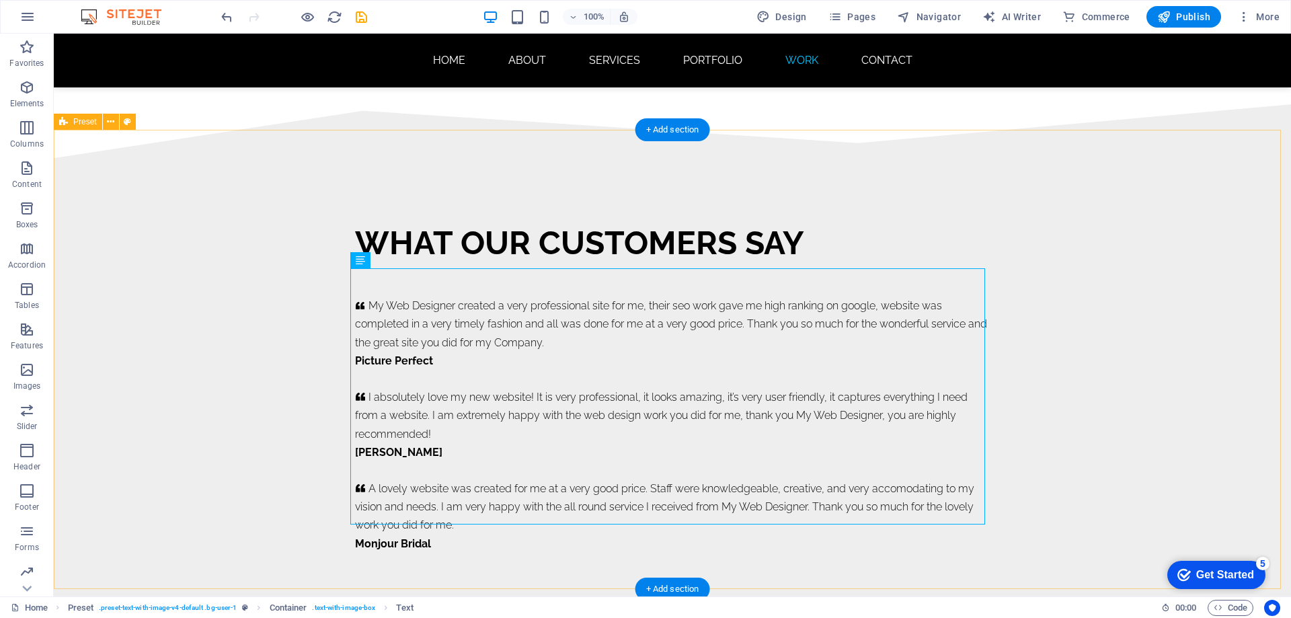
click at [1066, 331] on div "WHAT OUR CUSTOMERS SAY     My Web Designer created a very professional site for…" at bounding box center [673, 387] width 1238 height 459
click at [243, 316] on div "WHAT OUR CUSTOMERS SAY     My Web Designer created a very professional site for…" at bounding box center [673, 387] width 1238 height 459
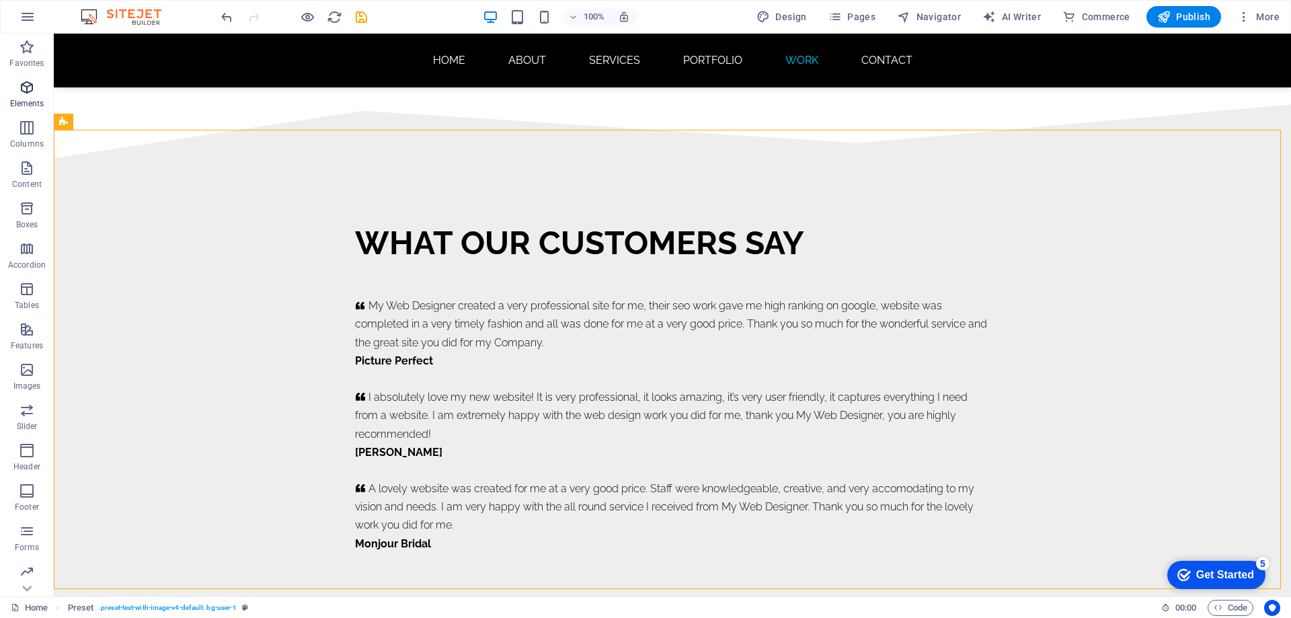
click at [28, 91] on icon "button" at bounding box center [27, 87] width 16 height 16
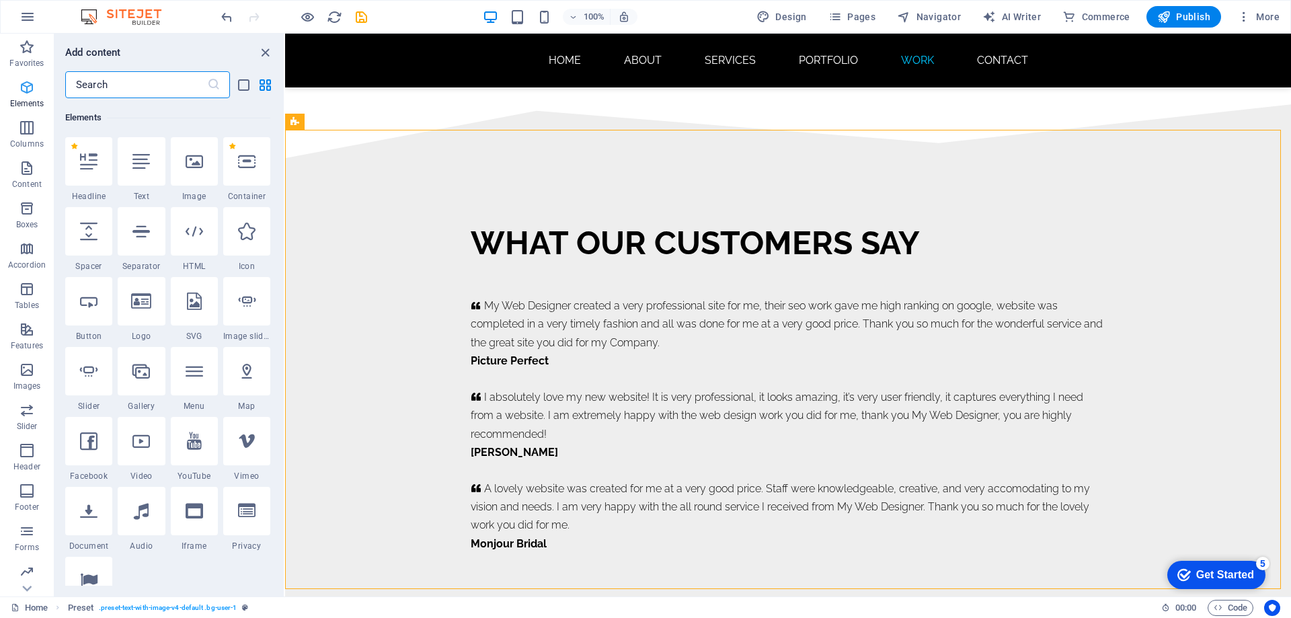
scroll to position [143, 0]
click at [195, 172] on div at bounding box center [194, 161] width 47 height 48
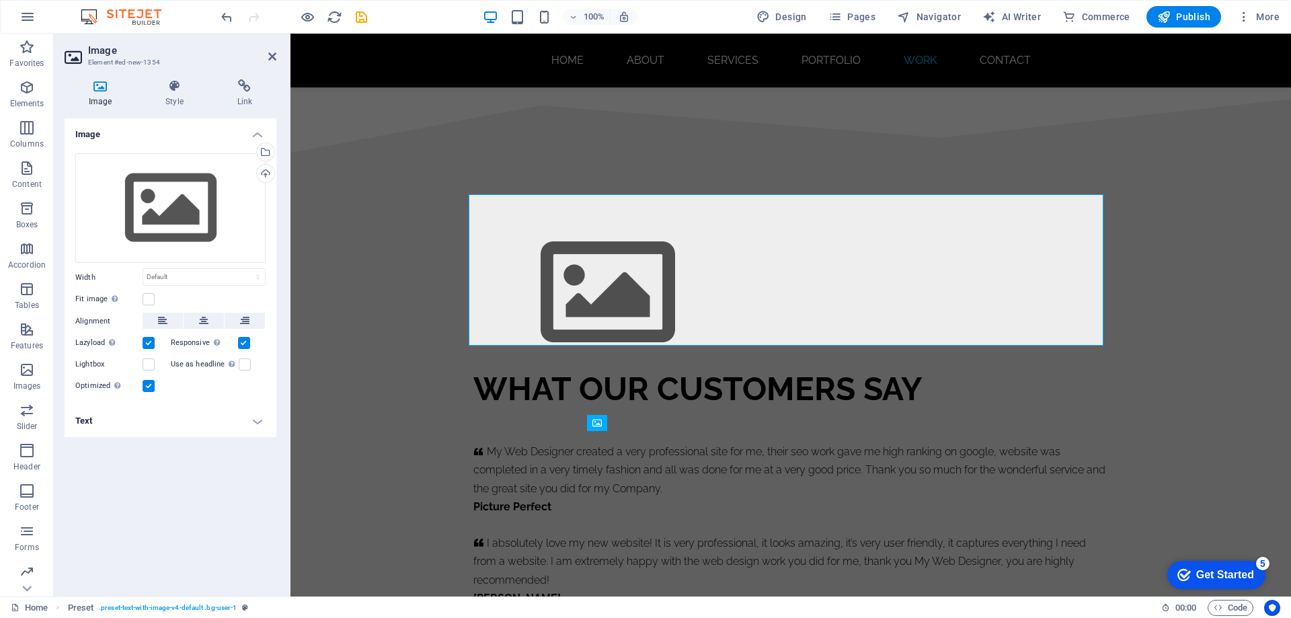
scroll to position [8101, 0]
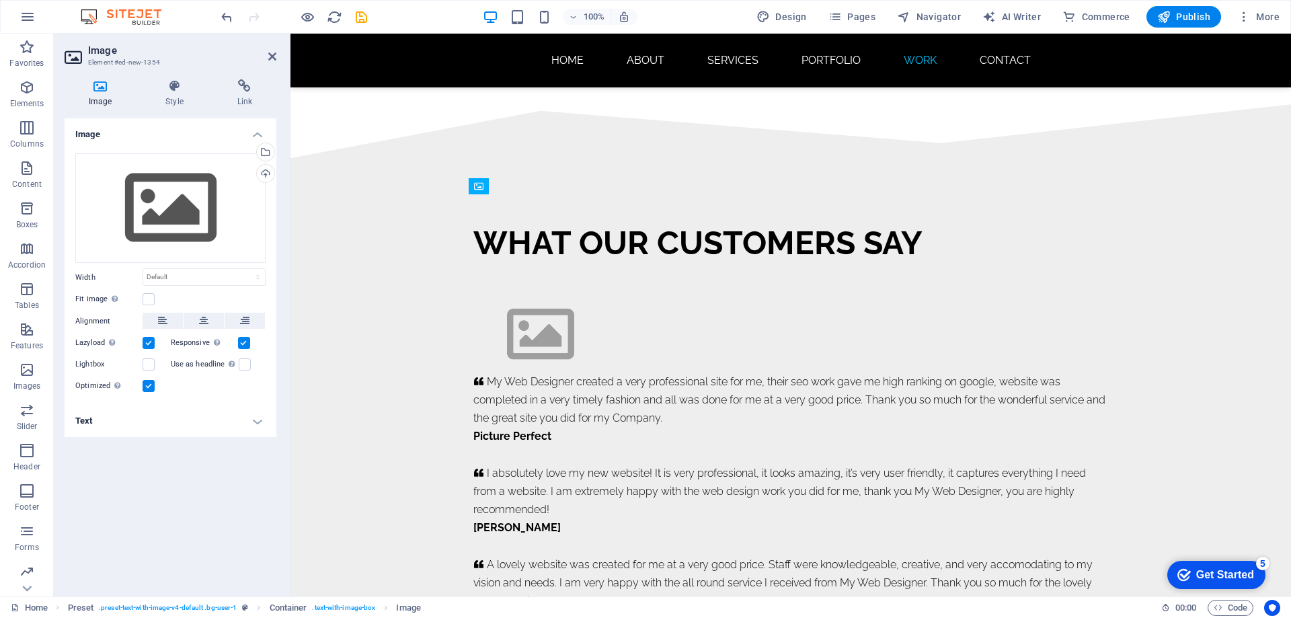
drag, startPoint x: 815, startPoint y: 220, endPoint x: 525, endPoint y: 278, distance: 296.4
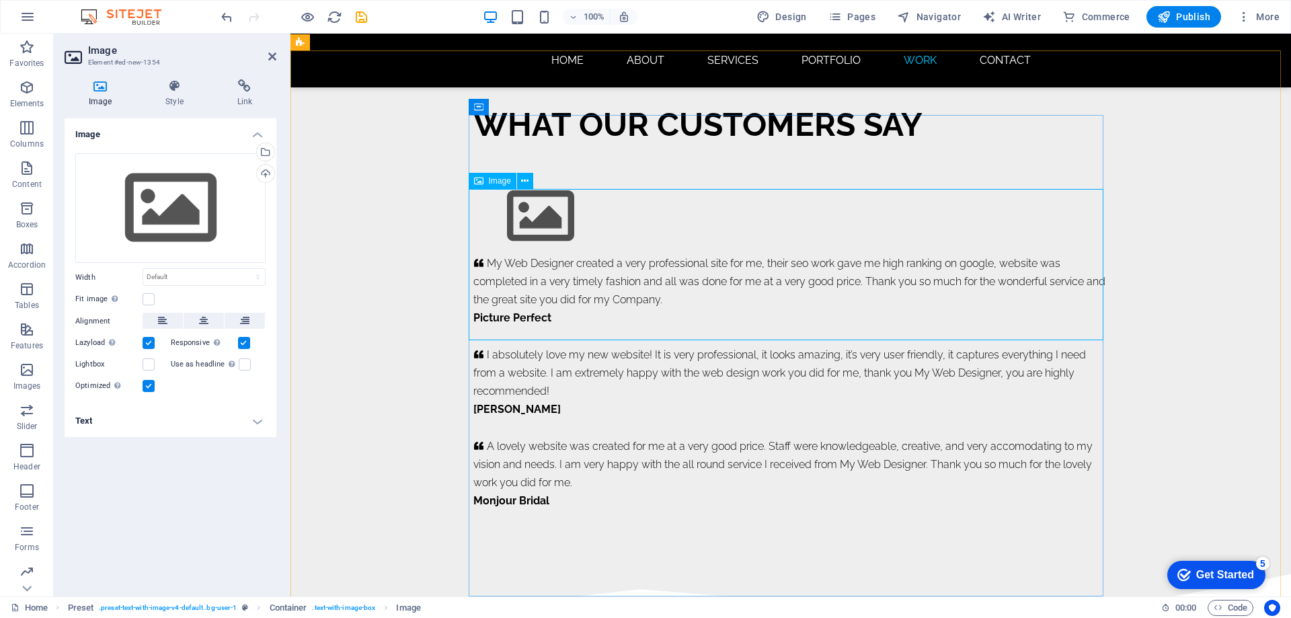
scroll to position [8236, 0]
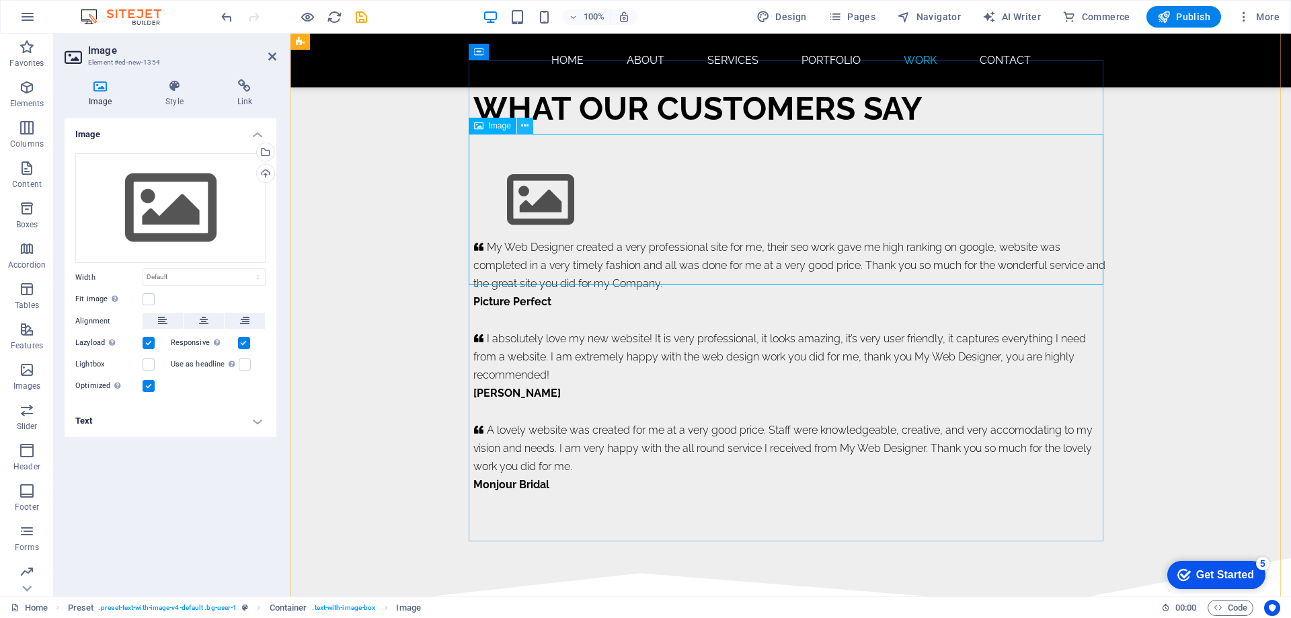
click at [527, 128] on icon at bounding box center [524, 126] width 7 height 14
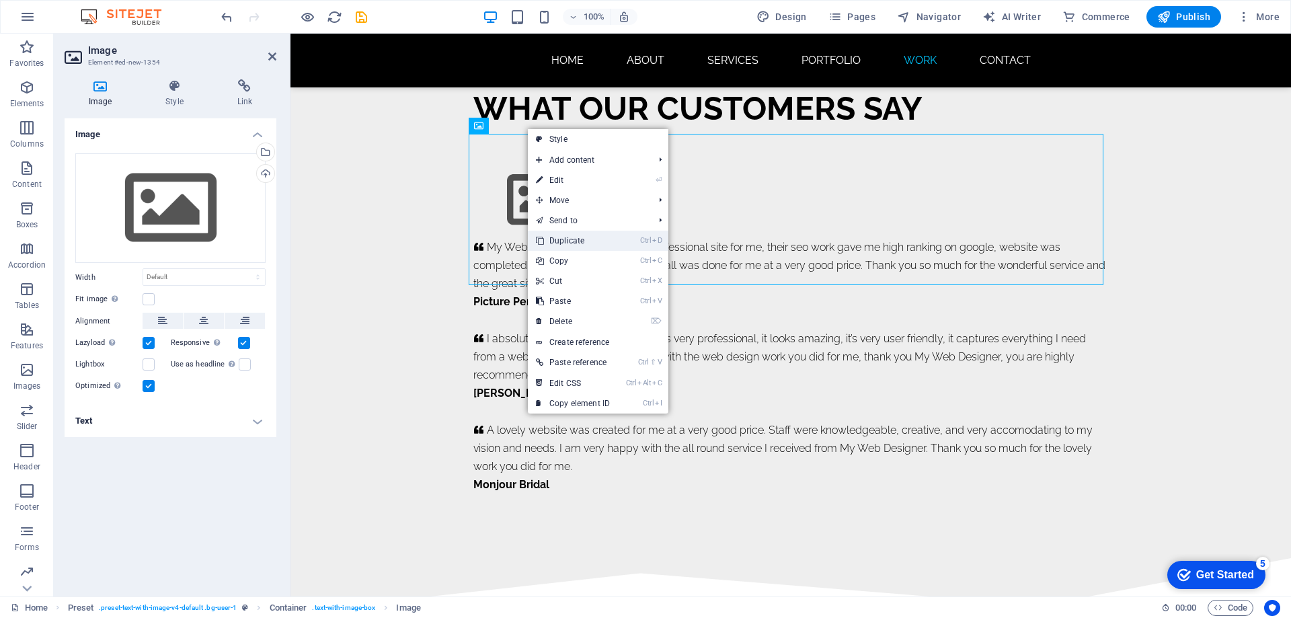
click at [582, 241] on link "Ctrl D Duplicate" at bounding box center [573, 241] width 90 height 20
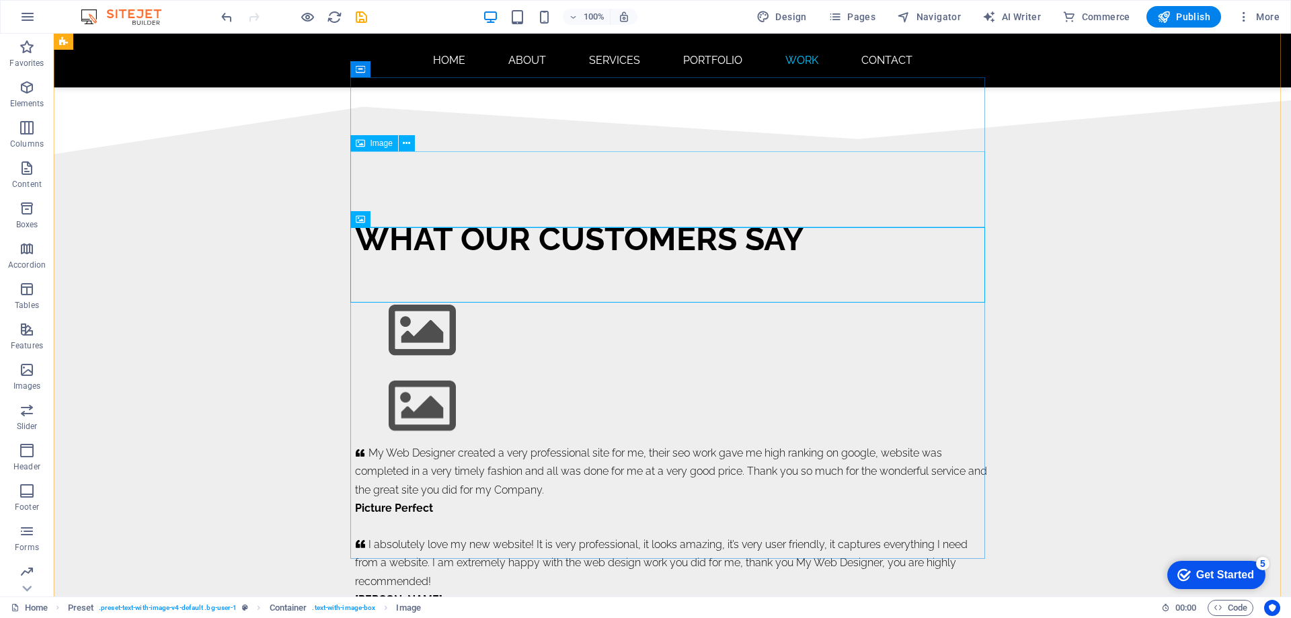
scroll to position [8338, 0]
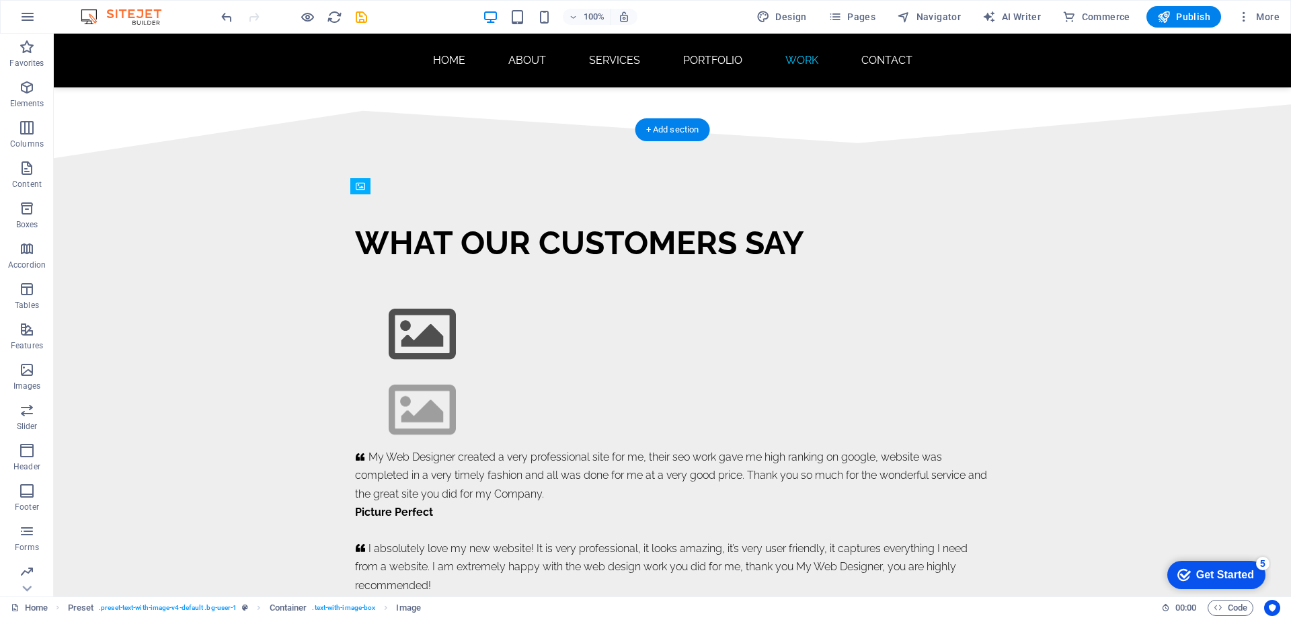
drag, startPoint x: 429, startPoint y: 373, endPoint x: 433, endPoint y: 519, distance: 146.0
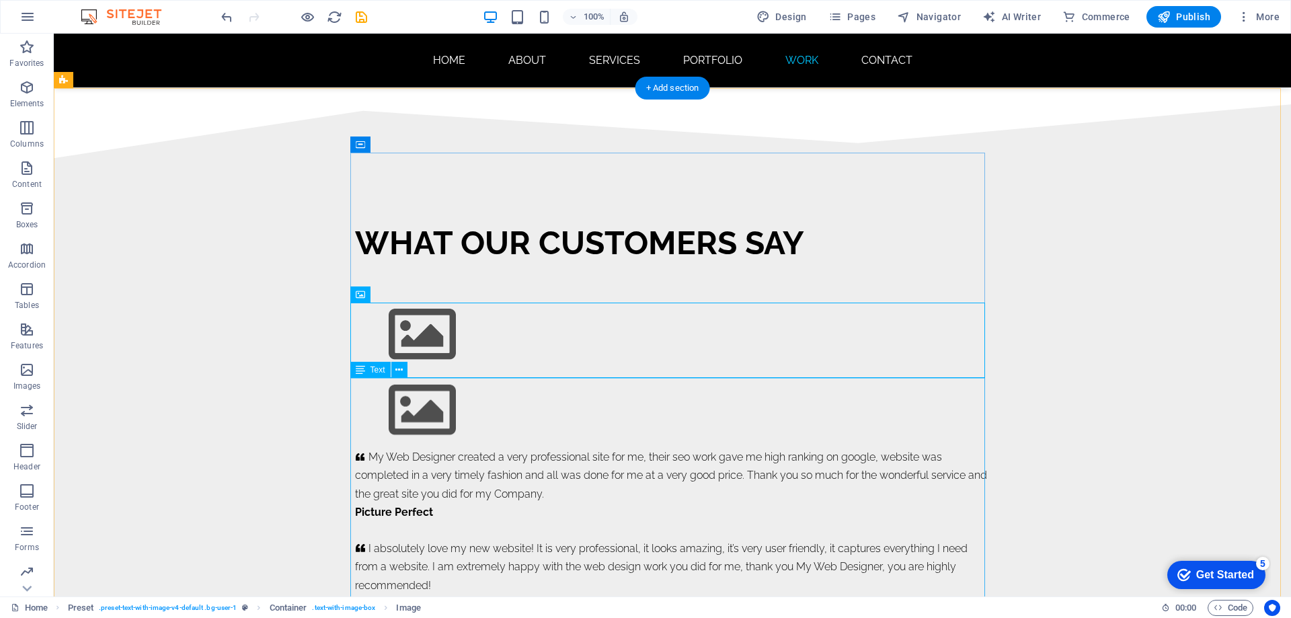
scroll to position [8473, 0]
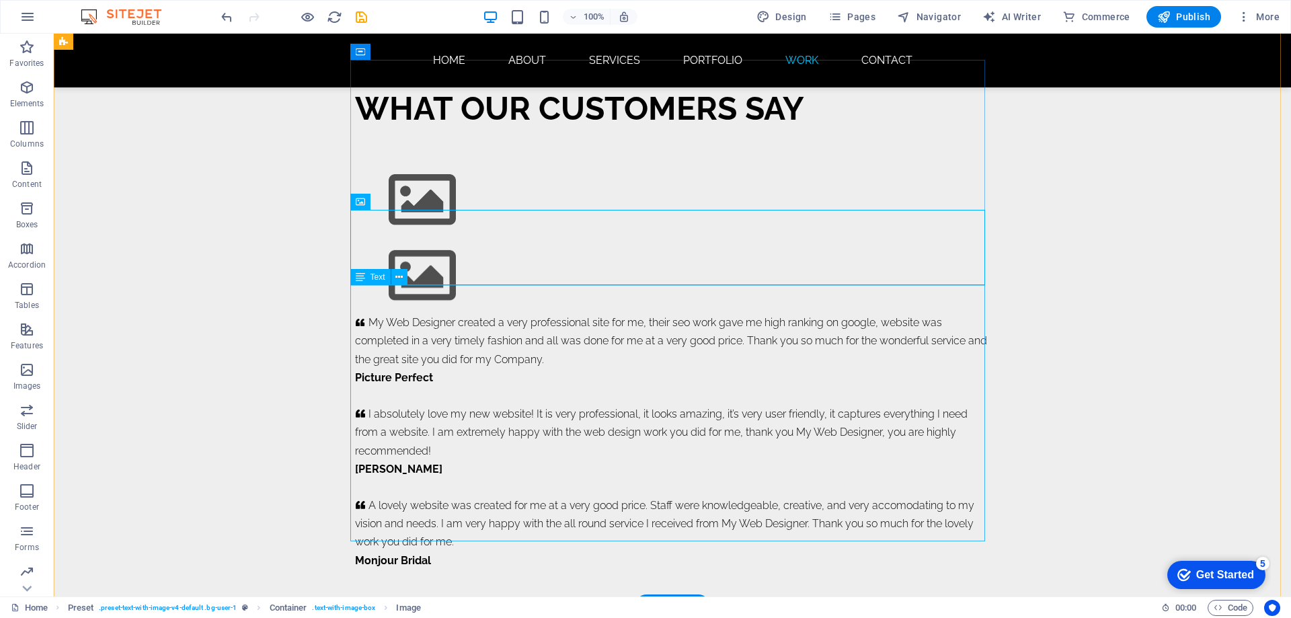
drag, startPoint x: 384, startPoint y: 239, endPoint x: 391, endPoint y: 447, distance: 208.6
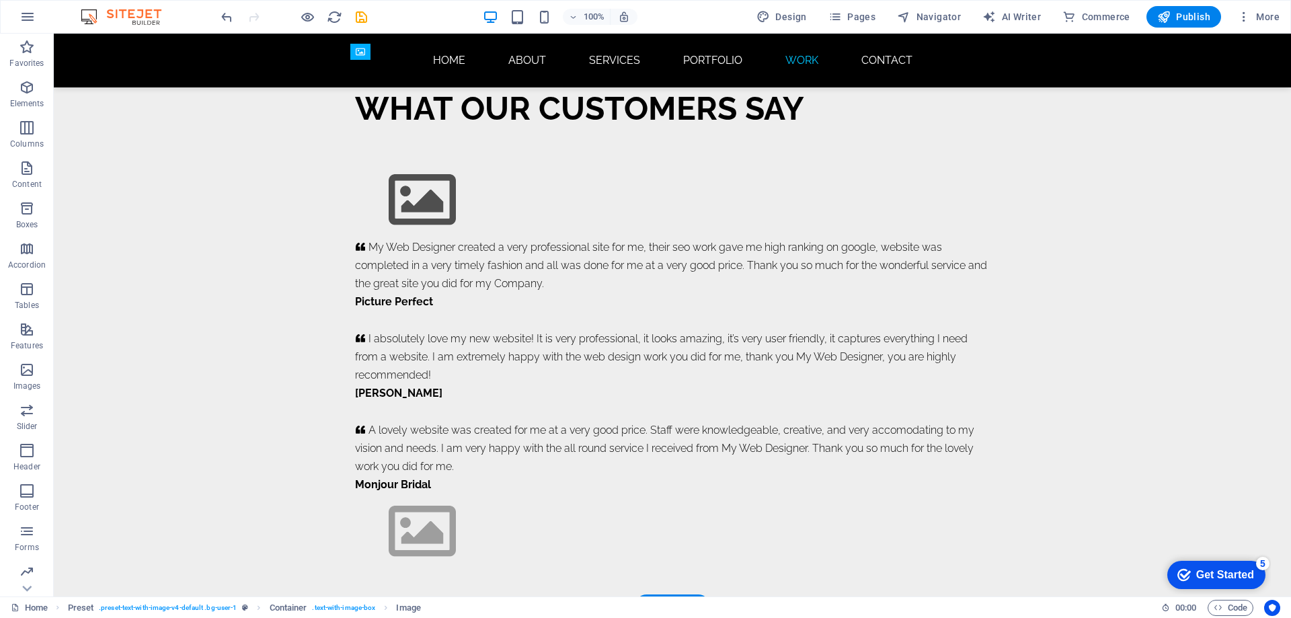
drag, startPoint x: 384, startPoint y: 213, endPoint x: 401, endPoint y: 385, distance: 173.7
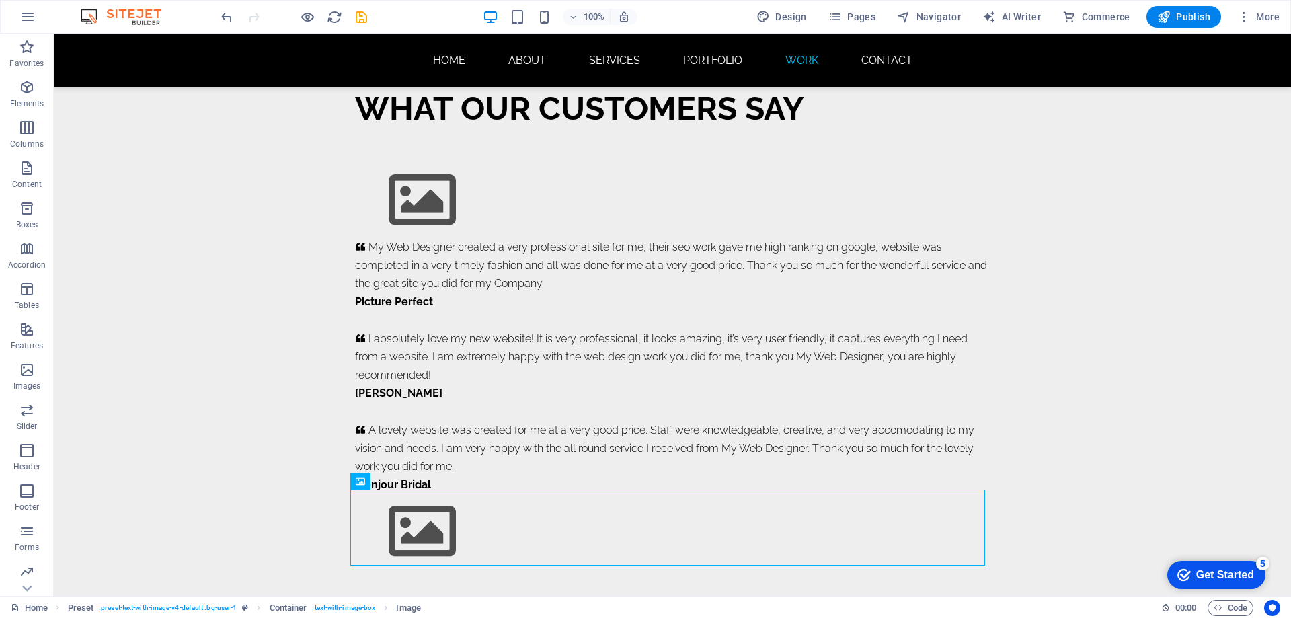
scroll to position [8338, 0]
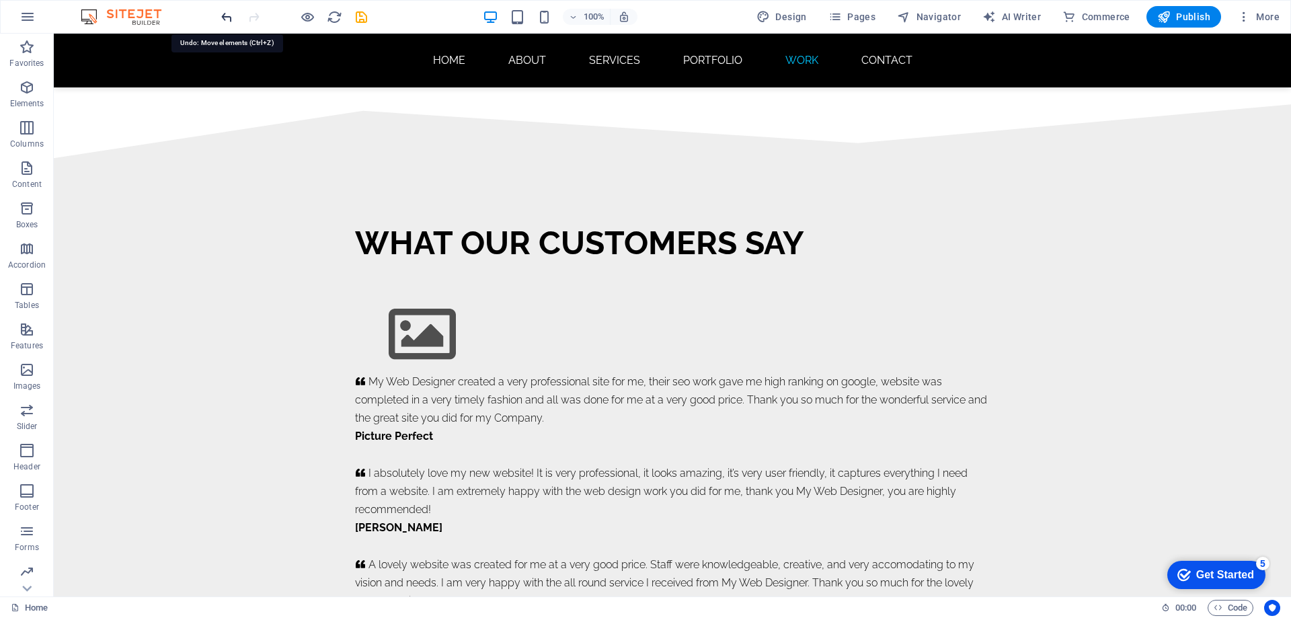
click at [222, 17] on icon "undo" at bounding box center [226, 16] width 15 height 15
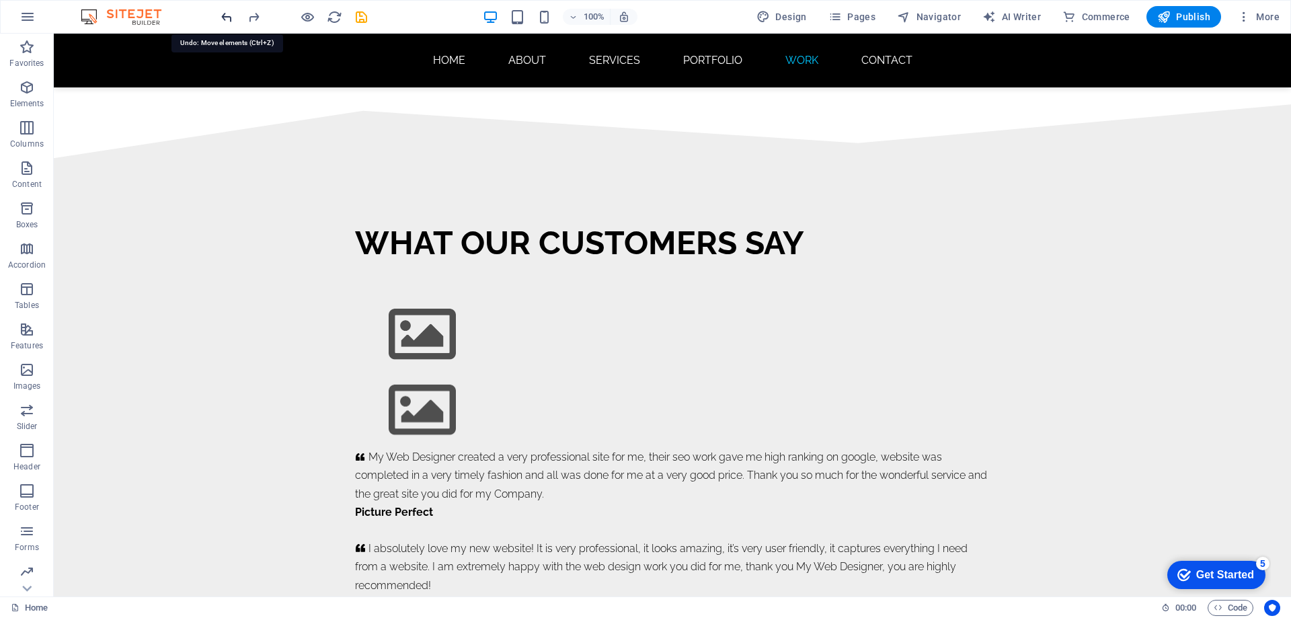
click at [225, 17] on icon "undo" at bounding box center [226, 16] width 15 height 15
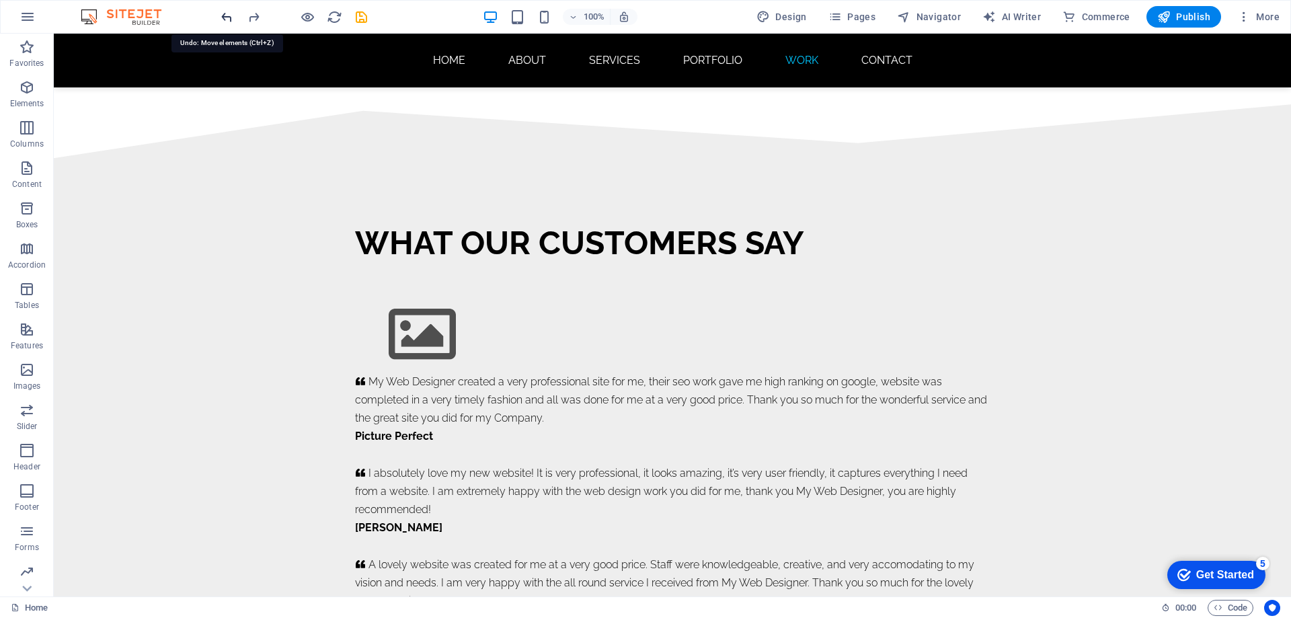
click at [225, 17] on icon "undo" at bounding box center [226, 16] width 15 height 15
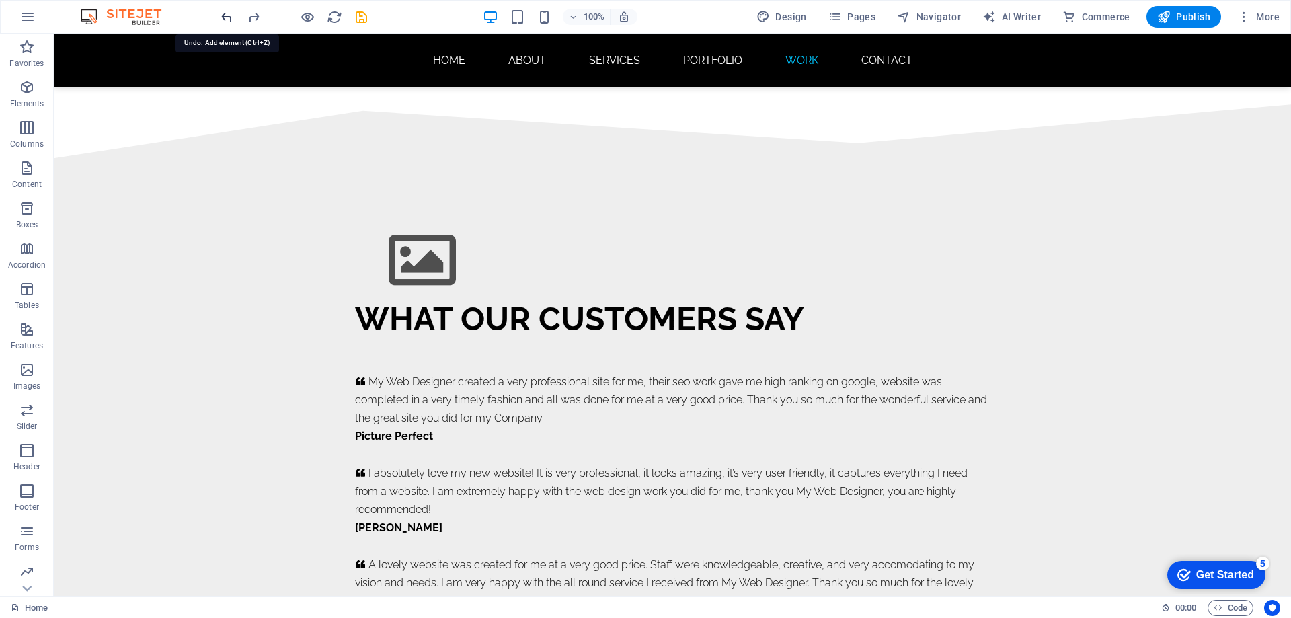
click at [225, 17] on icon "undo" at bounding box center [226, 16] width 15 height 15
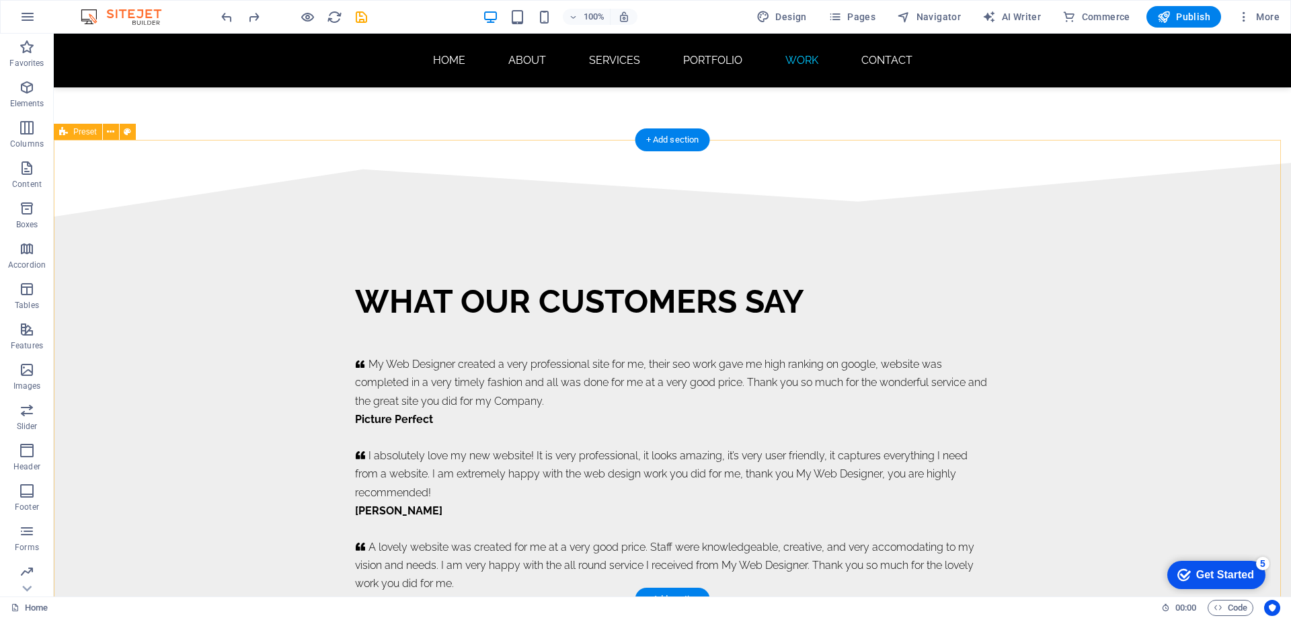
scroll to position [8204, 0]
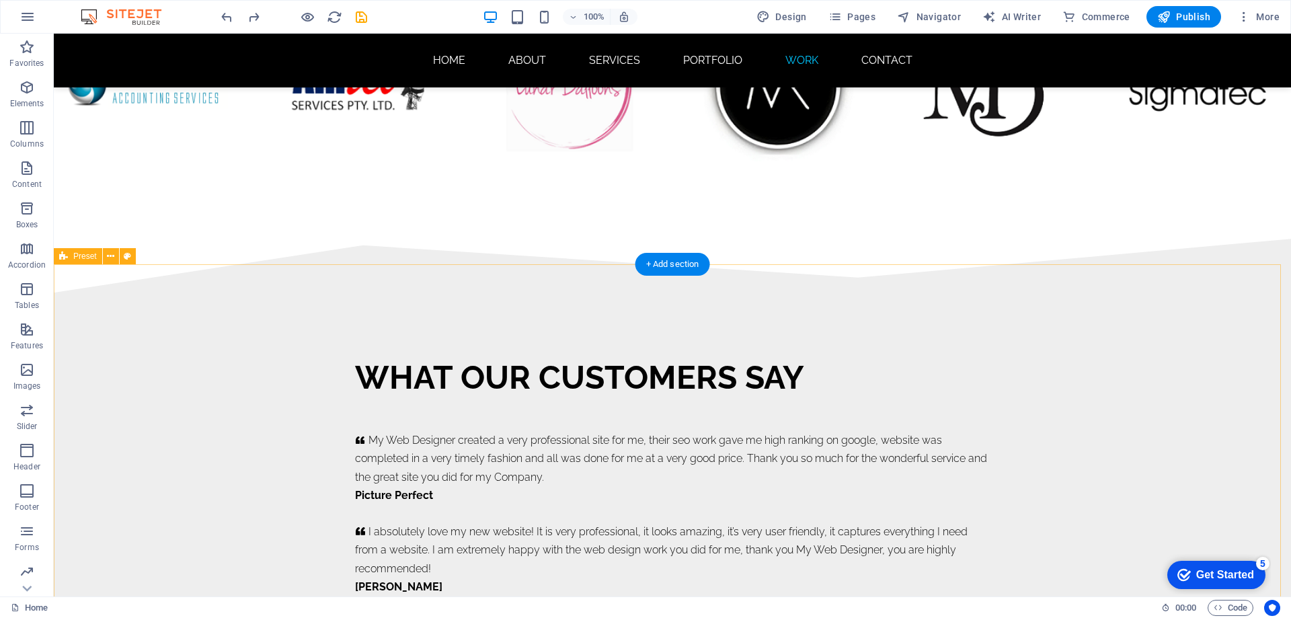
click at [774, 308] on div "WHAT OUR CUSTOMERS SAY     My Web Designer created a very professional site for…" at bounding box center [673, 522] width 1238 height 459
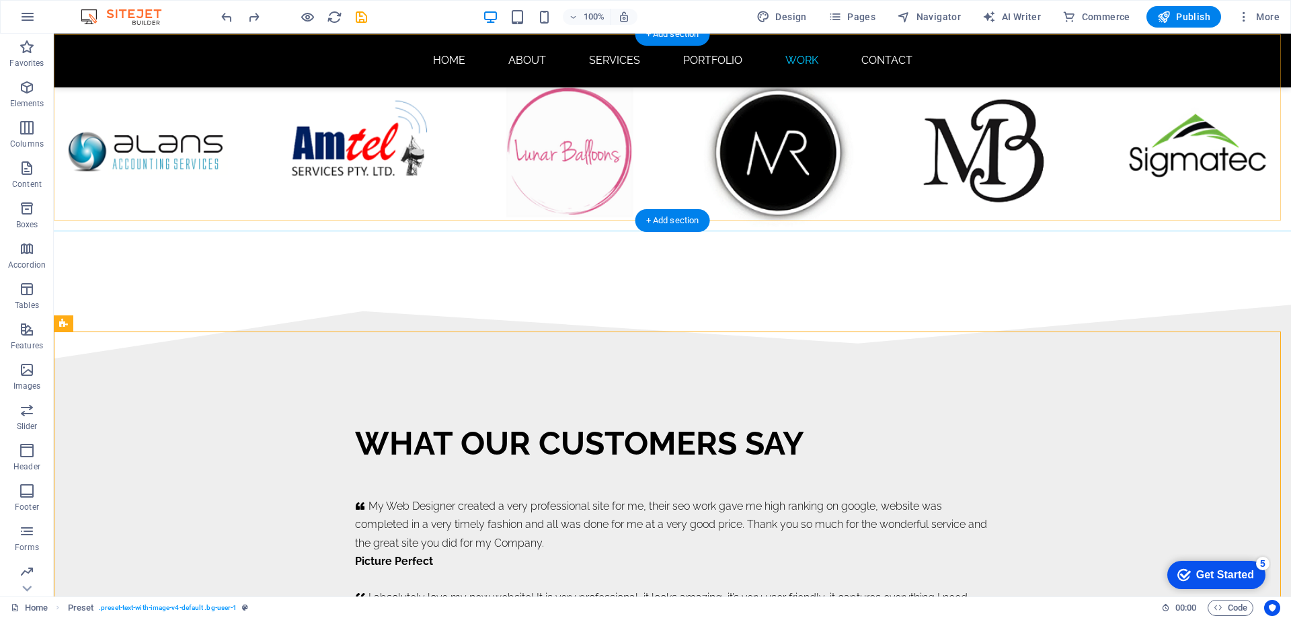
scroll to position [8136, 0]
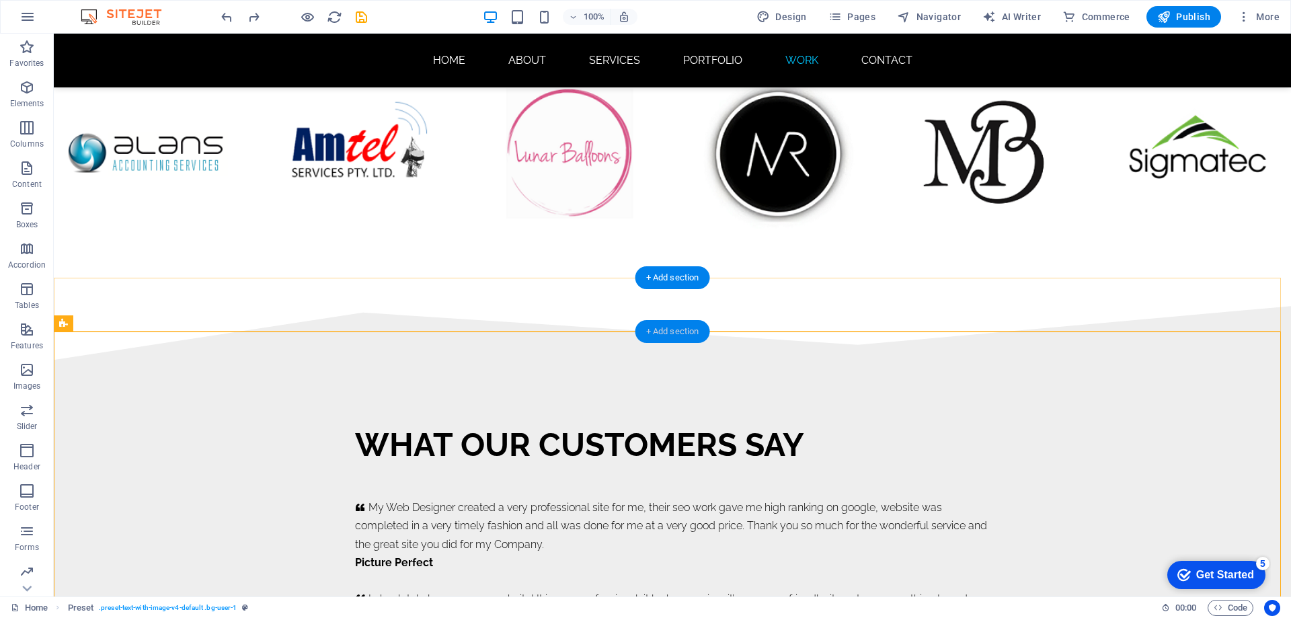
drag, startPoint x: 665, startPoint y: 332, endPoint x: 388, endPoint y: 299, distance: 278.4
click at [665, 332] on div "+ Add section" at bounding box center [673, 331] width 75 height 23
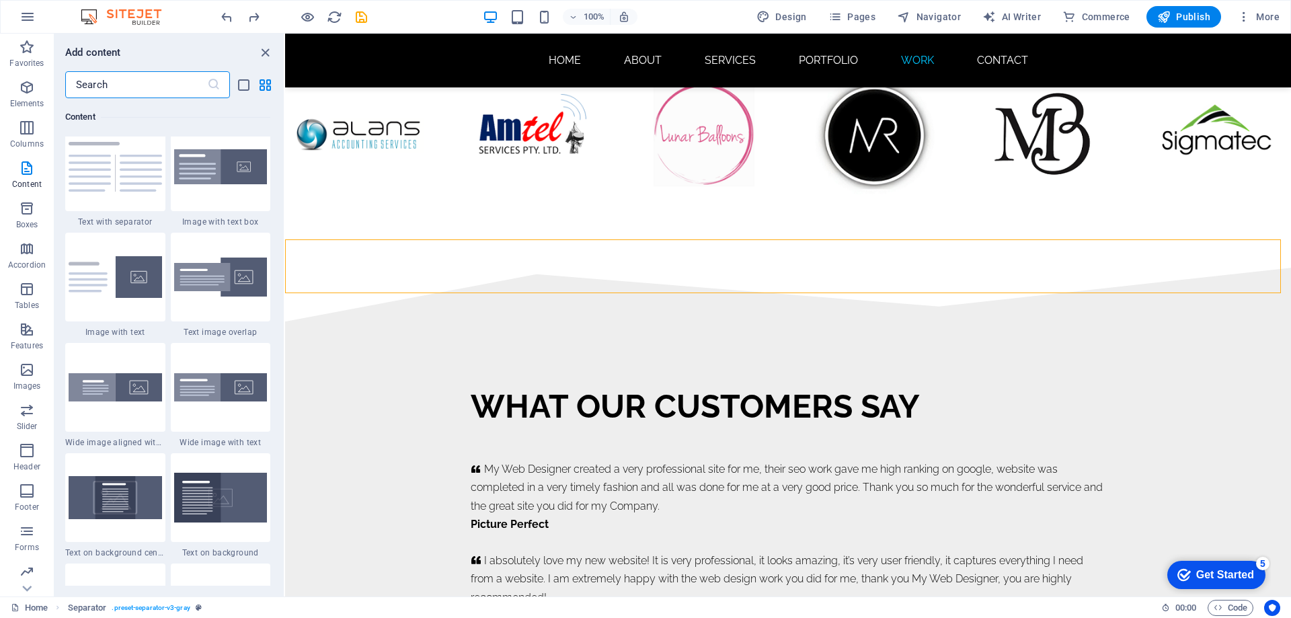
scroll to position [2488, 0]
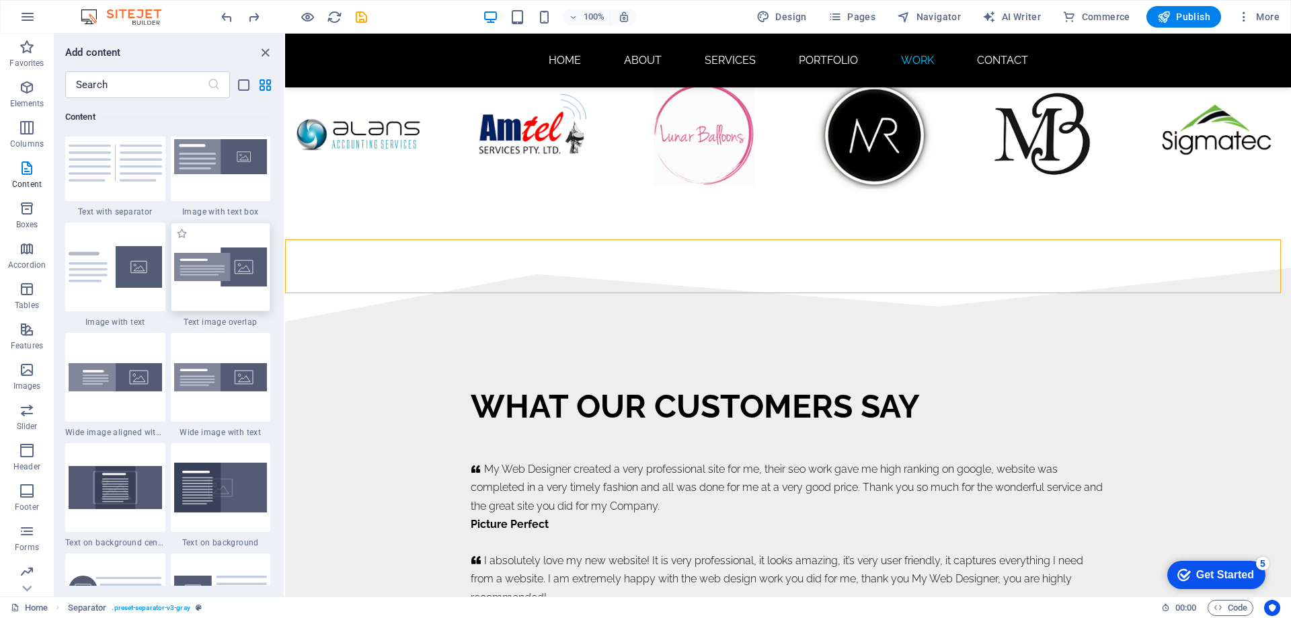
click at [233, 270] on img at bounding box center [220, 268] width 93 height 40
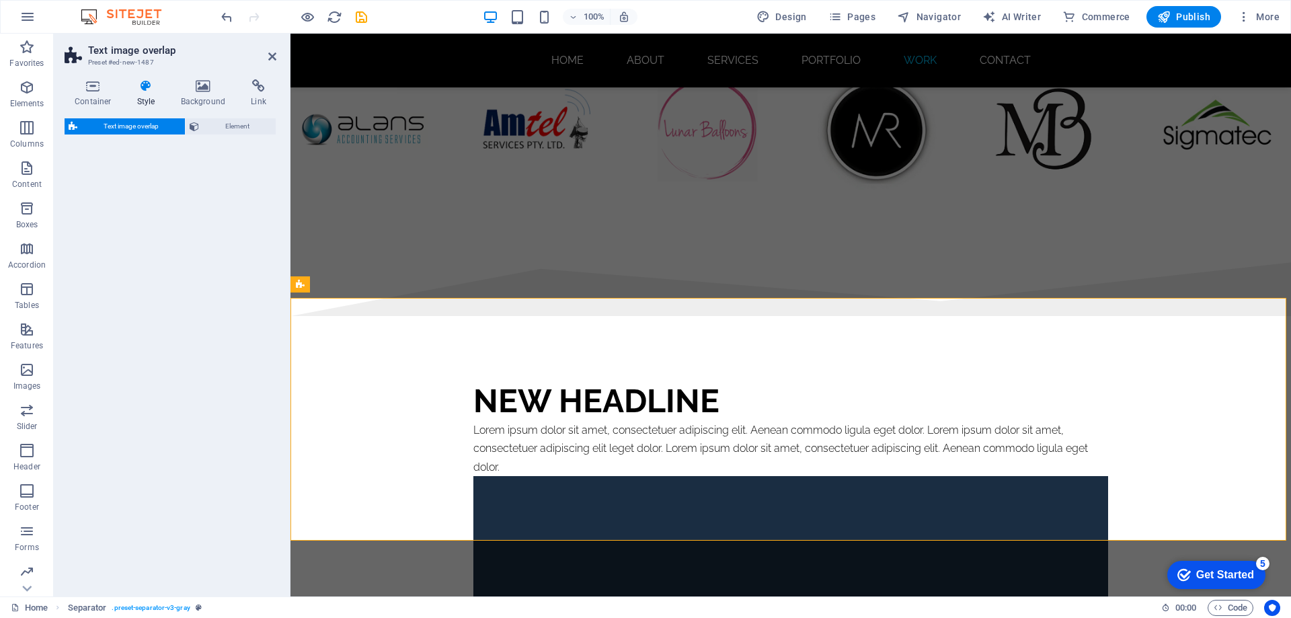
select select "rem"
select select "px"
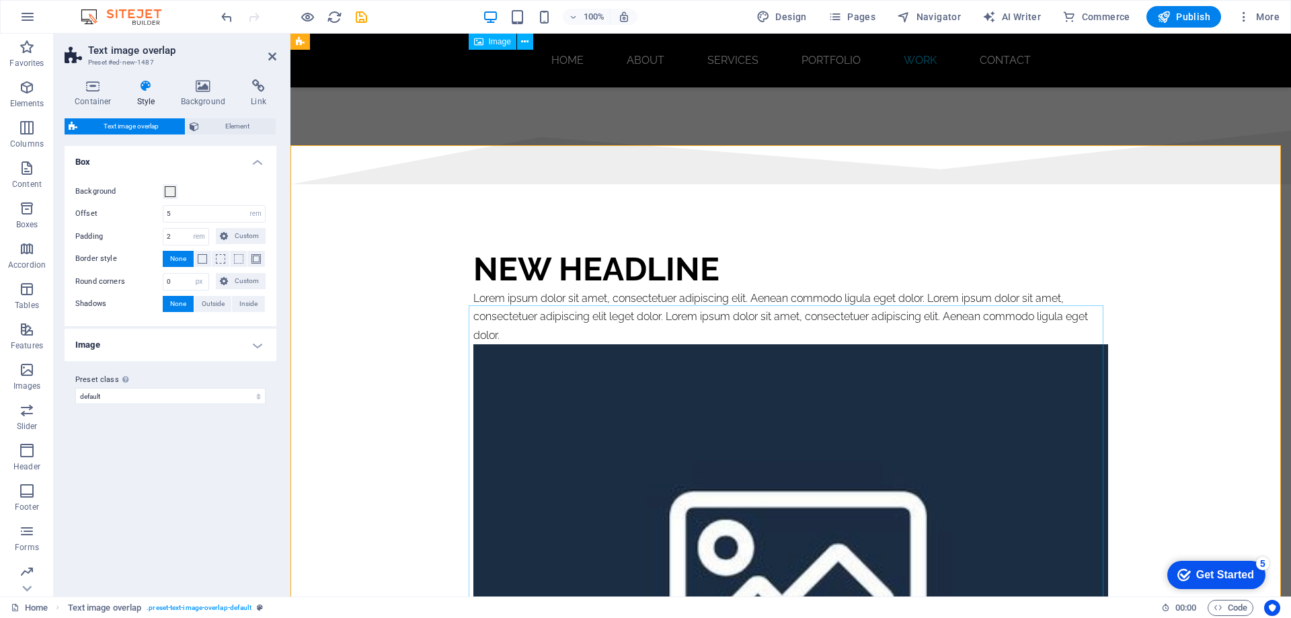
scroll to position [8073, 0]
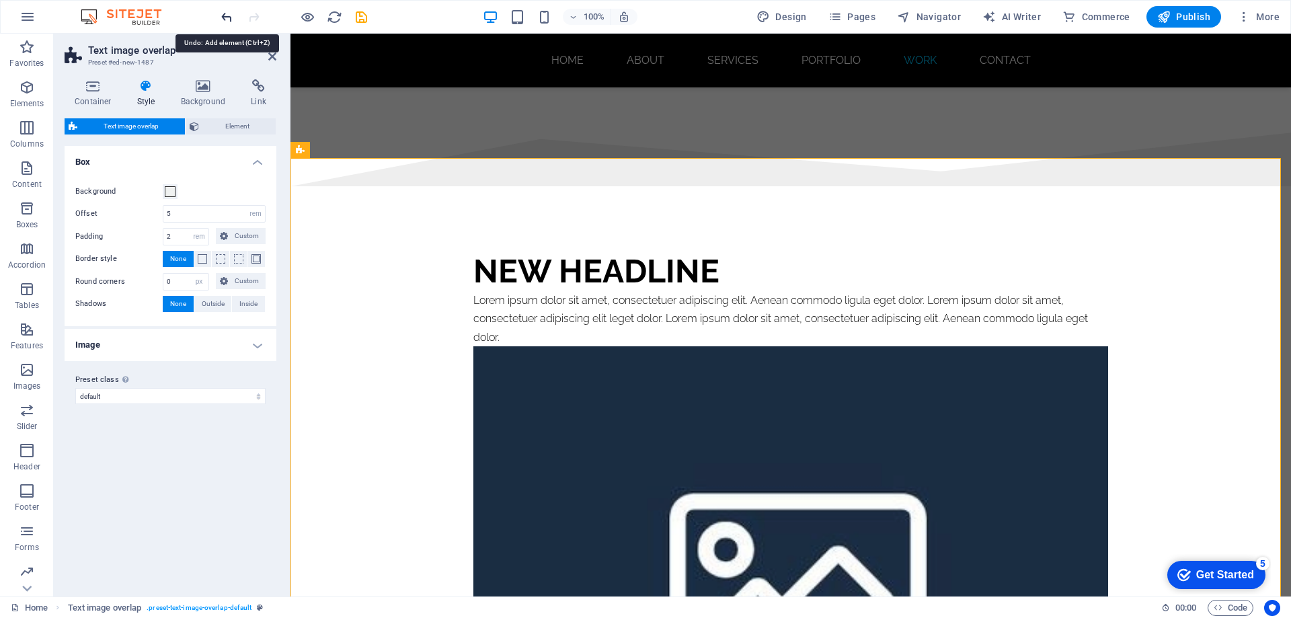
click at [228, 17] on icon "undo" at bounding box center [226, 16] width 15 height 15
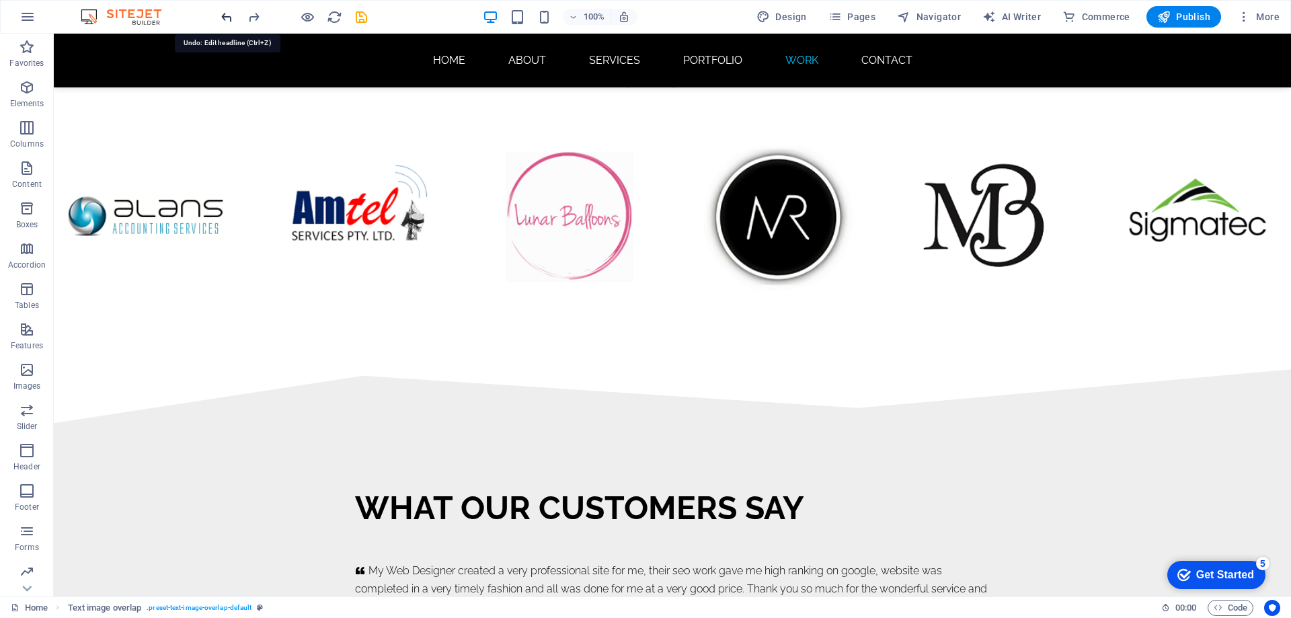
scroll to position [8271, 0]
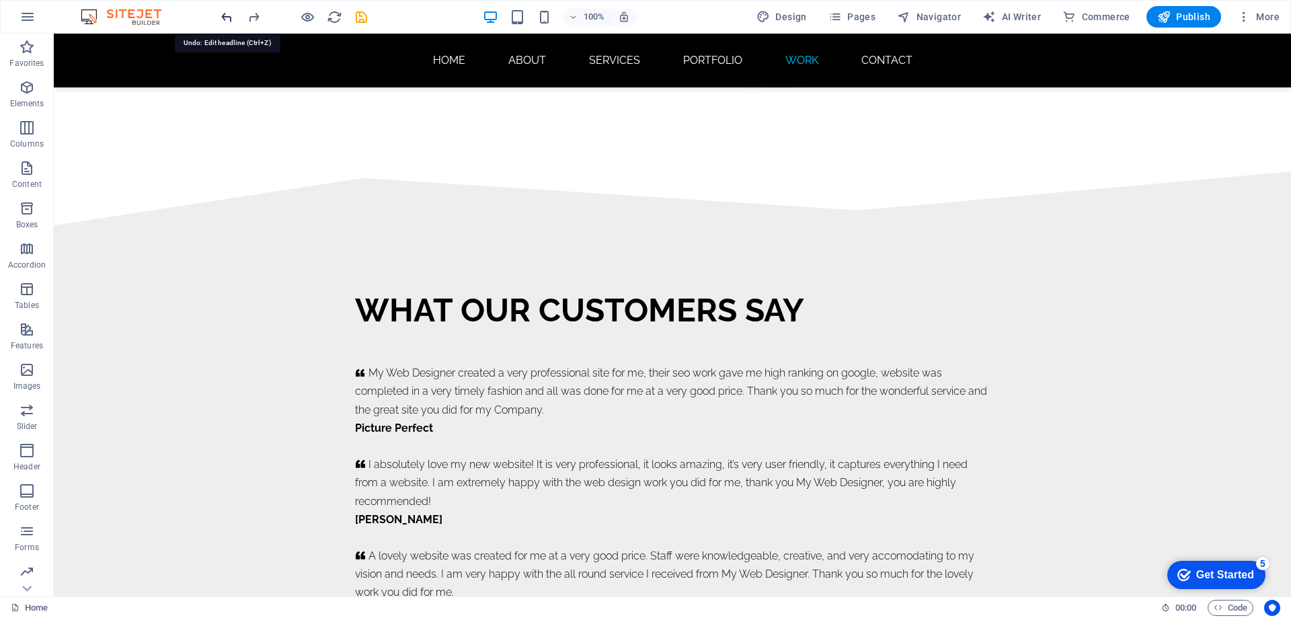
click at [224, 15] on icon "undo" at bounding box center [226, 16] width 15 height 15
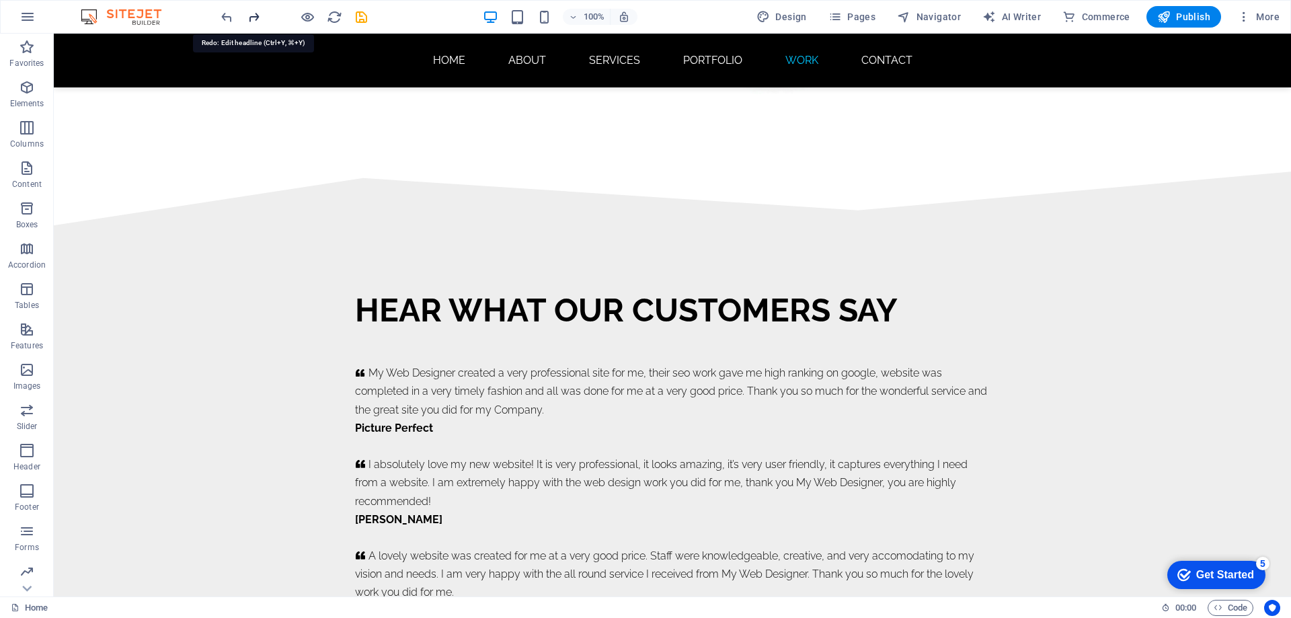
click at [257, 15] on icon "redo" at bounding box center [253, 16] width 15 height 15
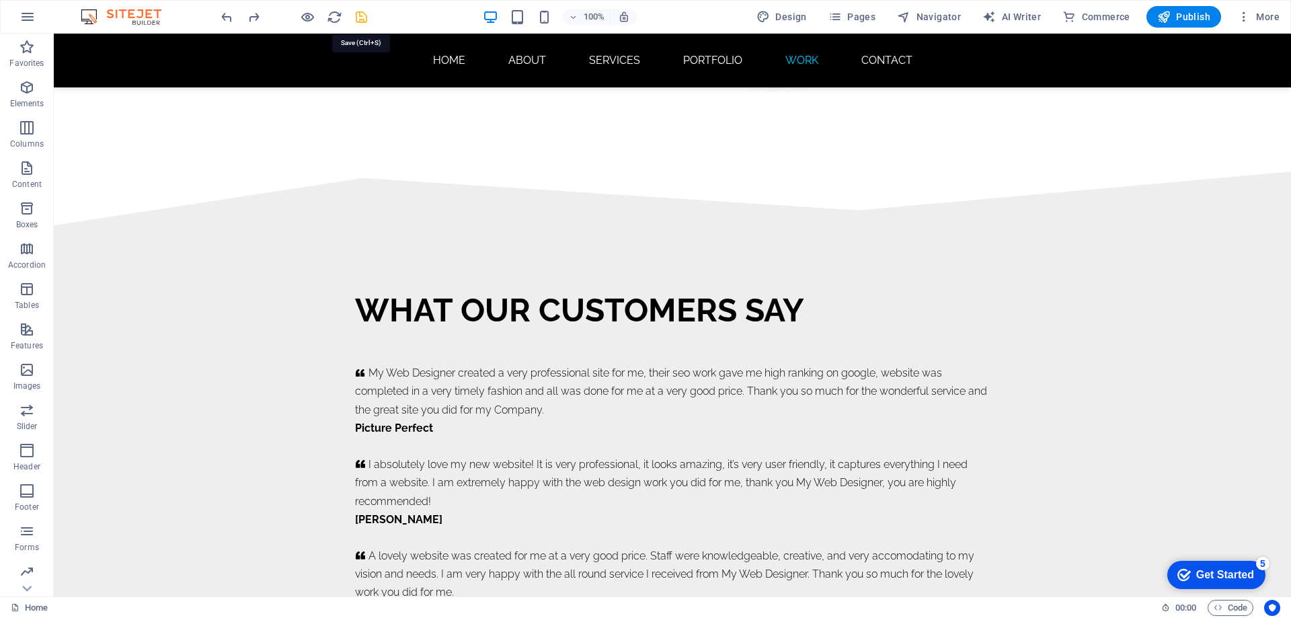
click at [365, 16] on icon "save" at bounding box center [361, 16] width 15 height 15
click at [675, 203] on div "+ Add section" at bounding box center [673, 197] width 75 height 23
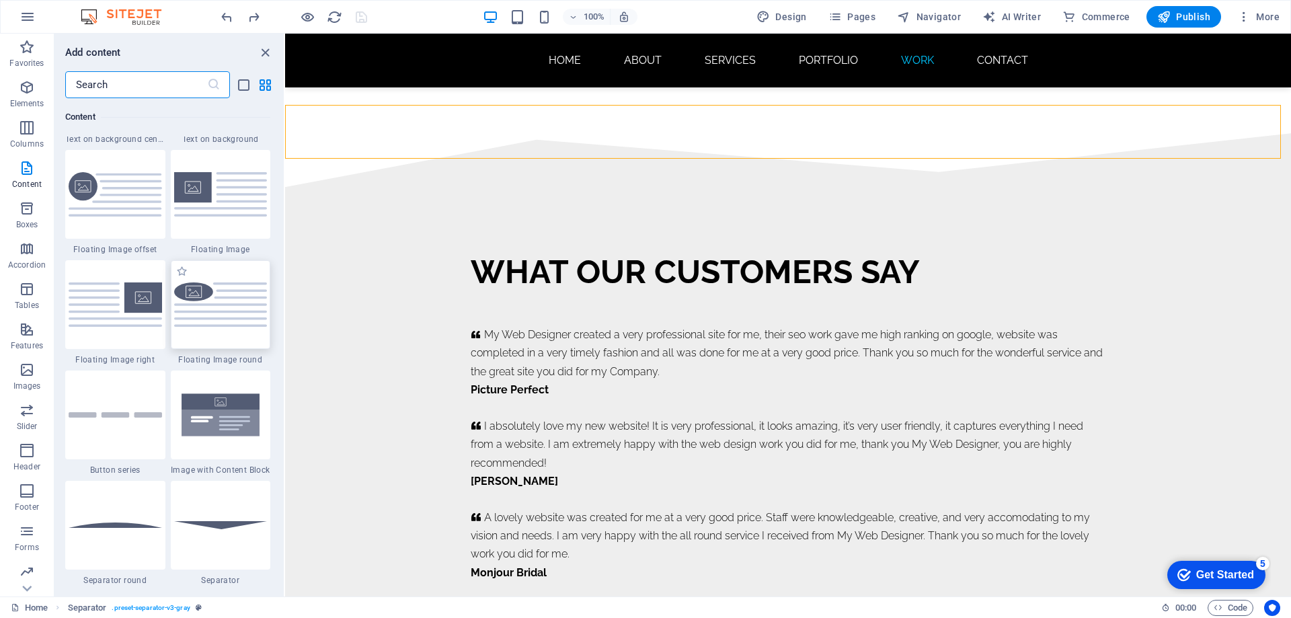
scroll to position [2824, 0]
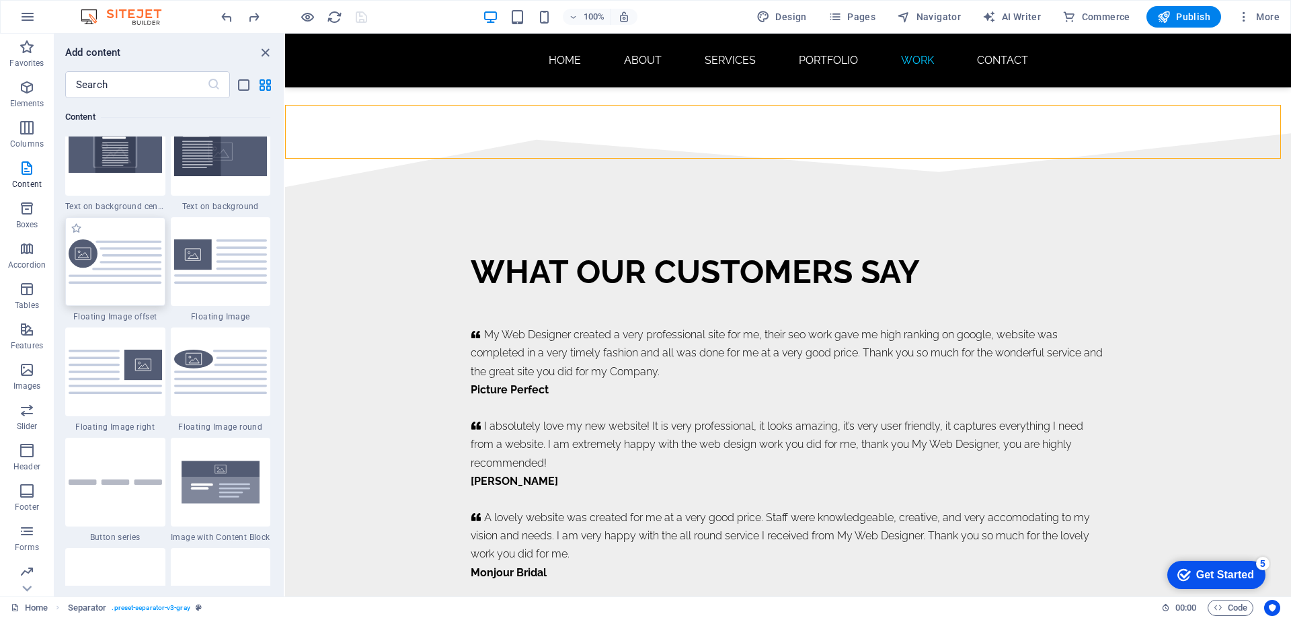
click at [121, 258] on img at bounding box center [115, 261] width 93 height 45
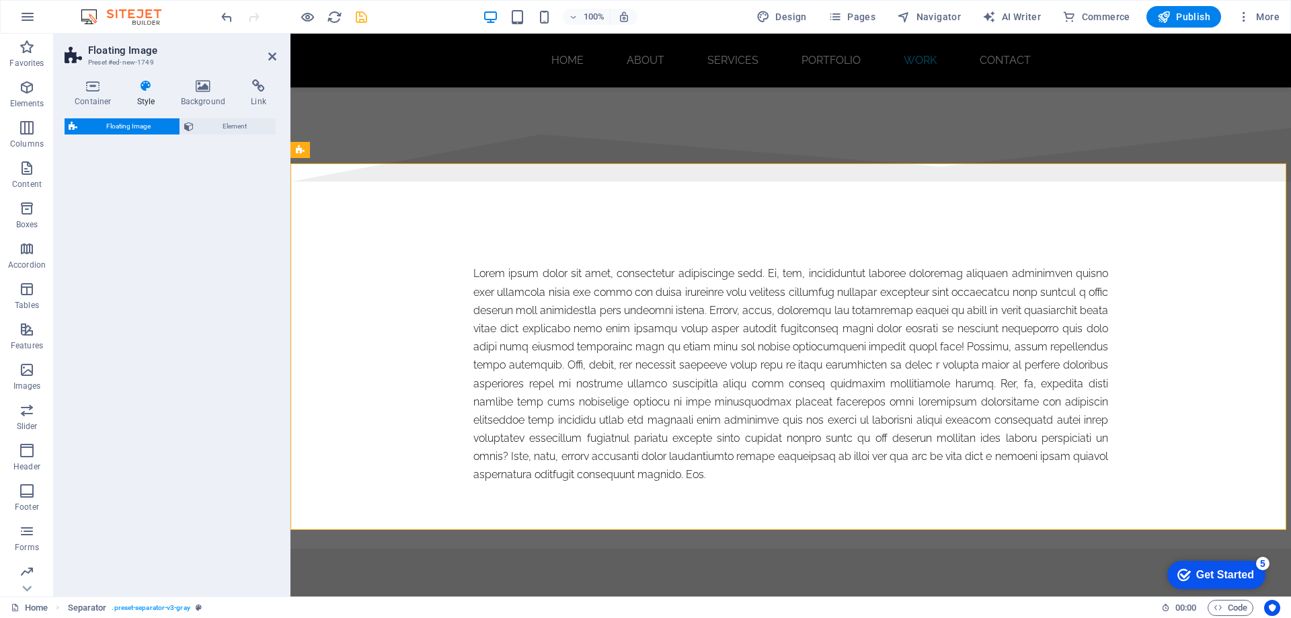
select select "%"
select select "rem"
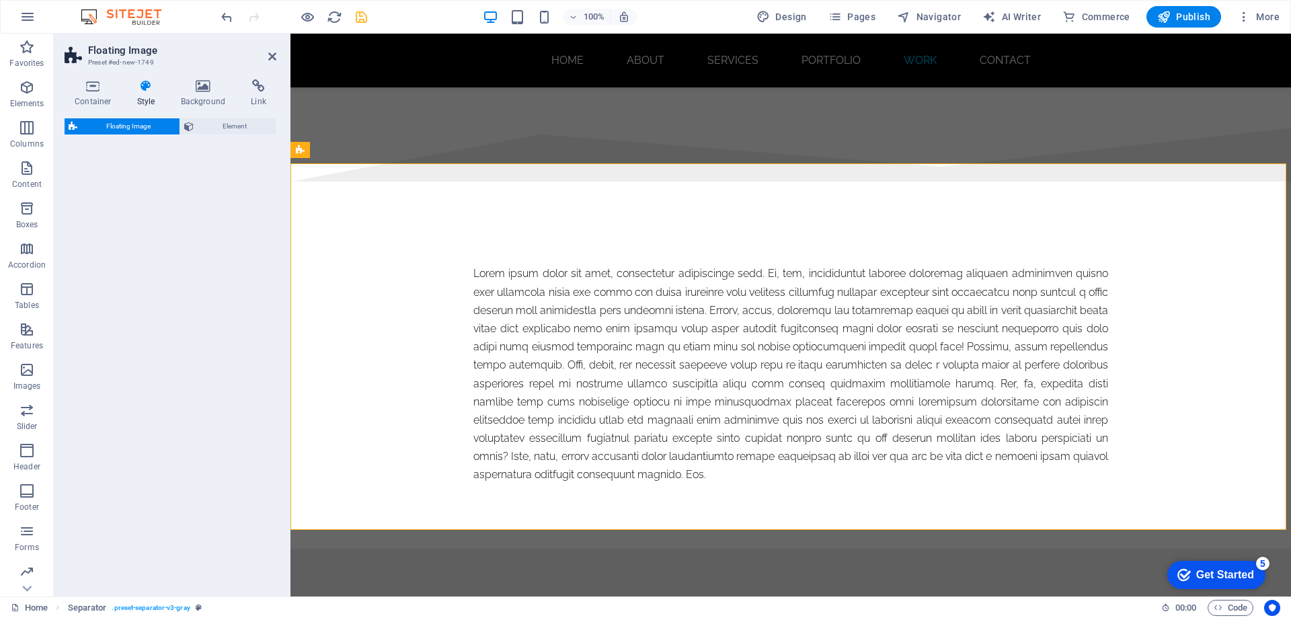
select select "%"
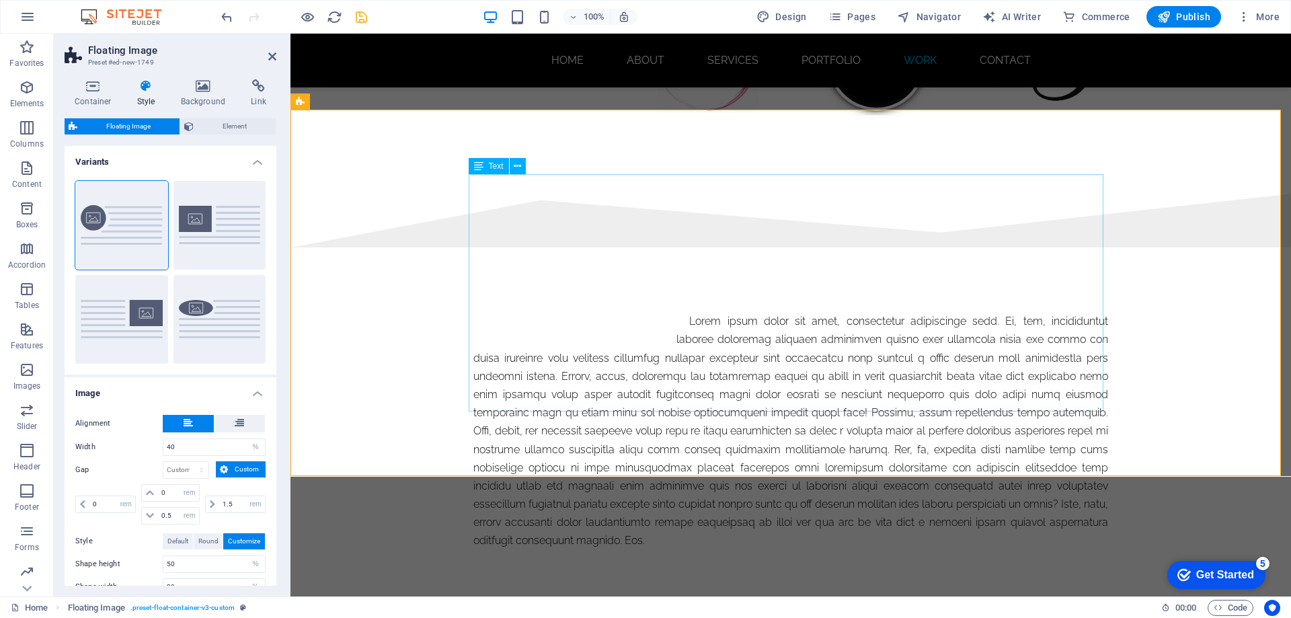
scroll to position [8006, 0]
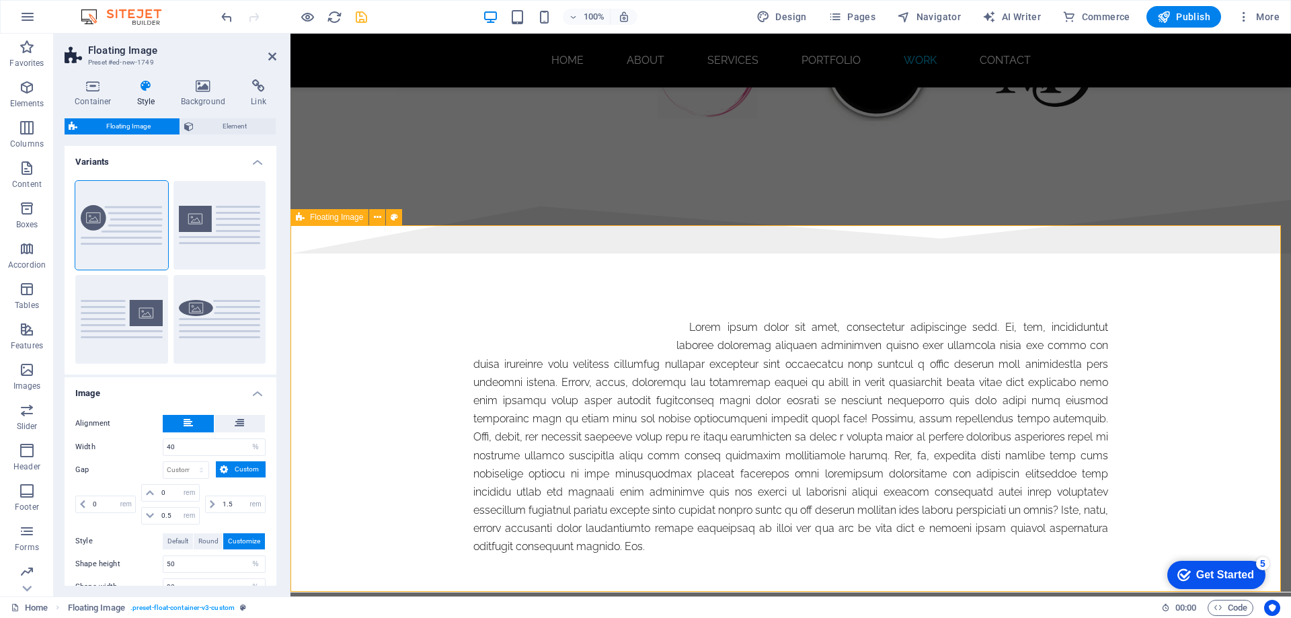
click at [363, 291] on div at bounding box center [791, 437] width 1001 height 367
click at [226, 17] on icon "undo" at bounding box center [226, 16] width 15 height 15
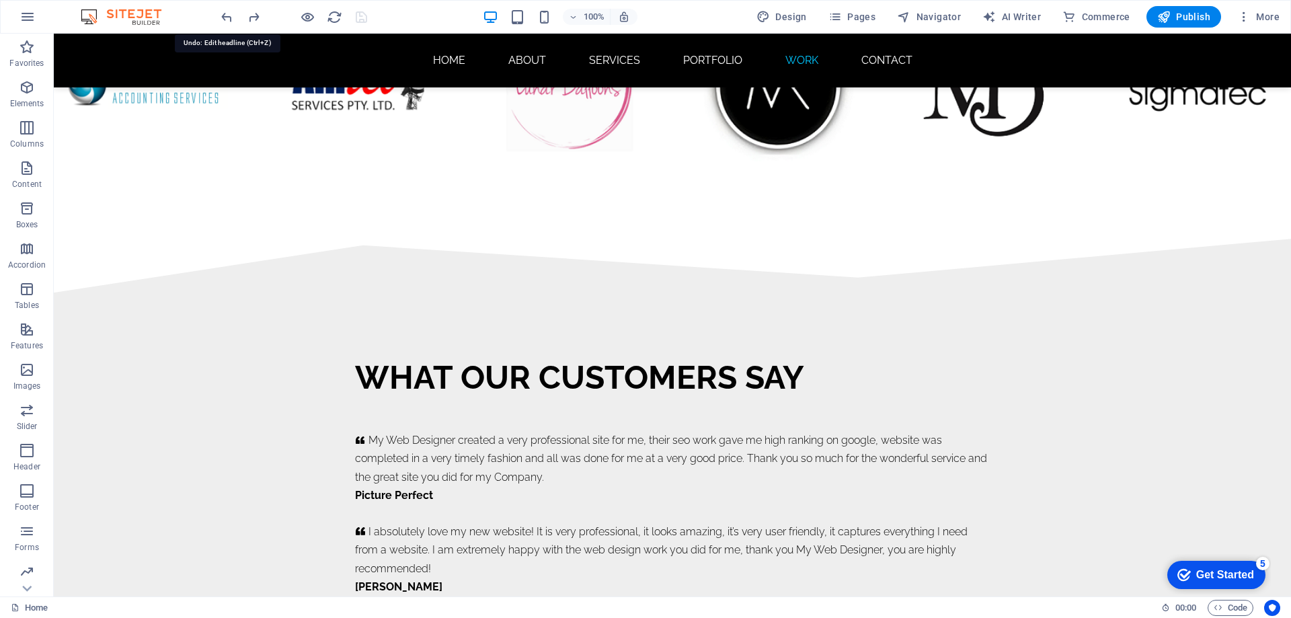
click at [221, 8] on div at bounding box center [294, 17] width 151 height 22
click at [229, 18] on icon "undo" at bounding box center [226, 16] width 15 height 15
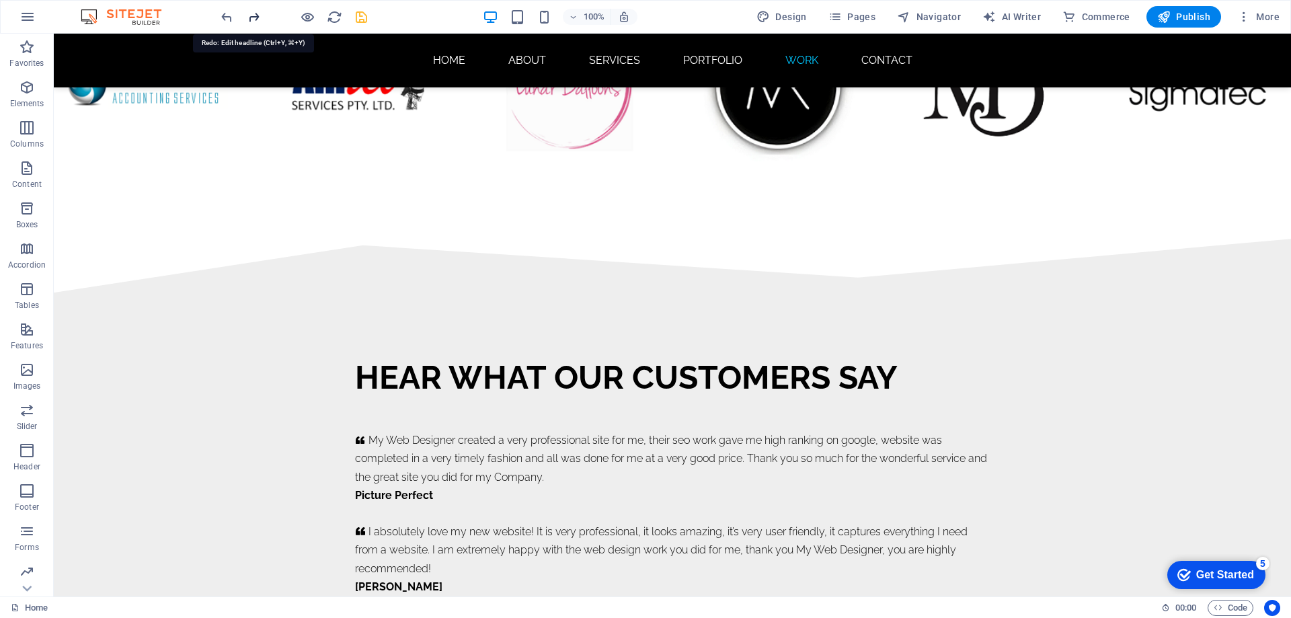
click at [254, 18] on icon "redo" at bounding box center [253, 16] width 15 height 15
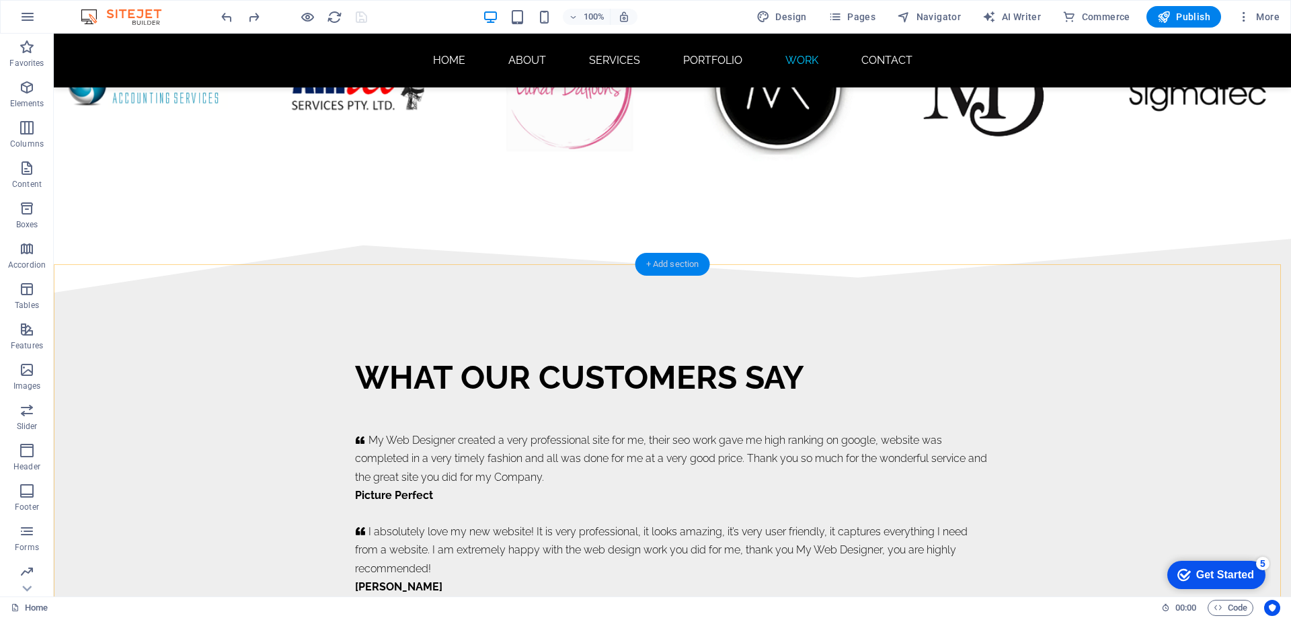
click at [671, 265] on div "+ Add section" at bounding box center [673, 264] width 75 height 23
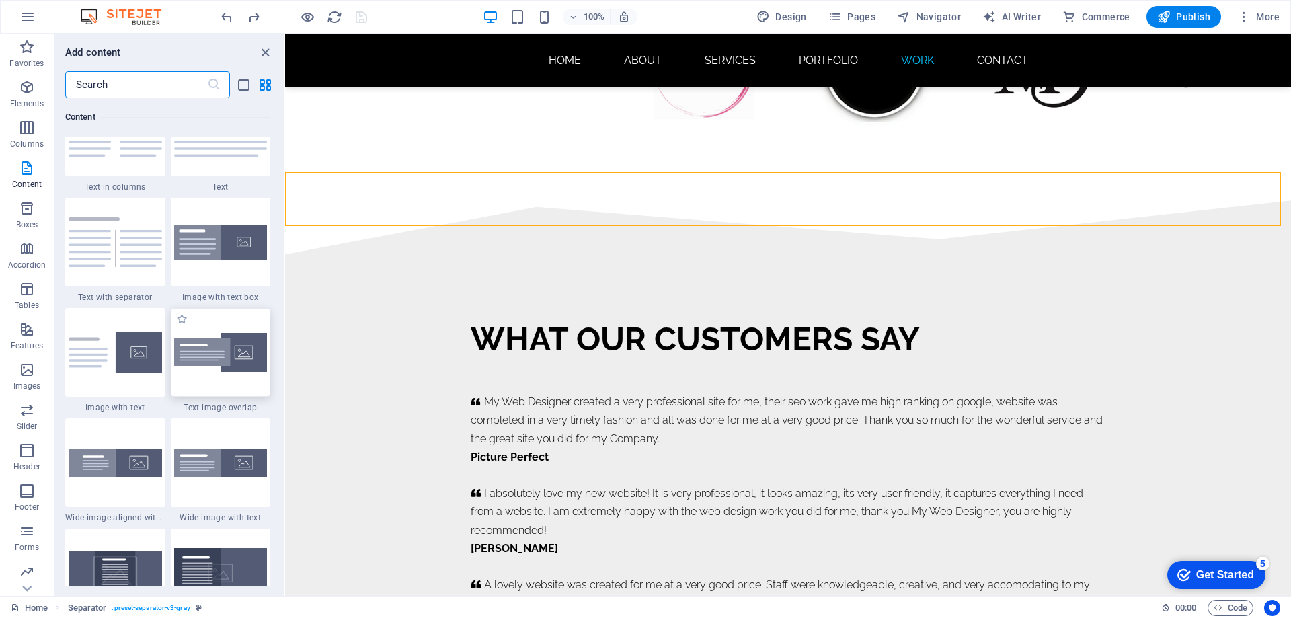
scroll to position [2421, 0]
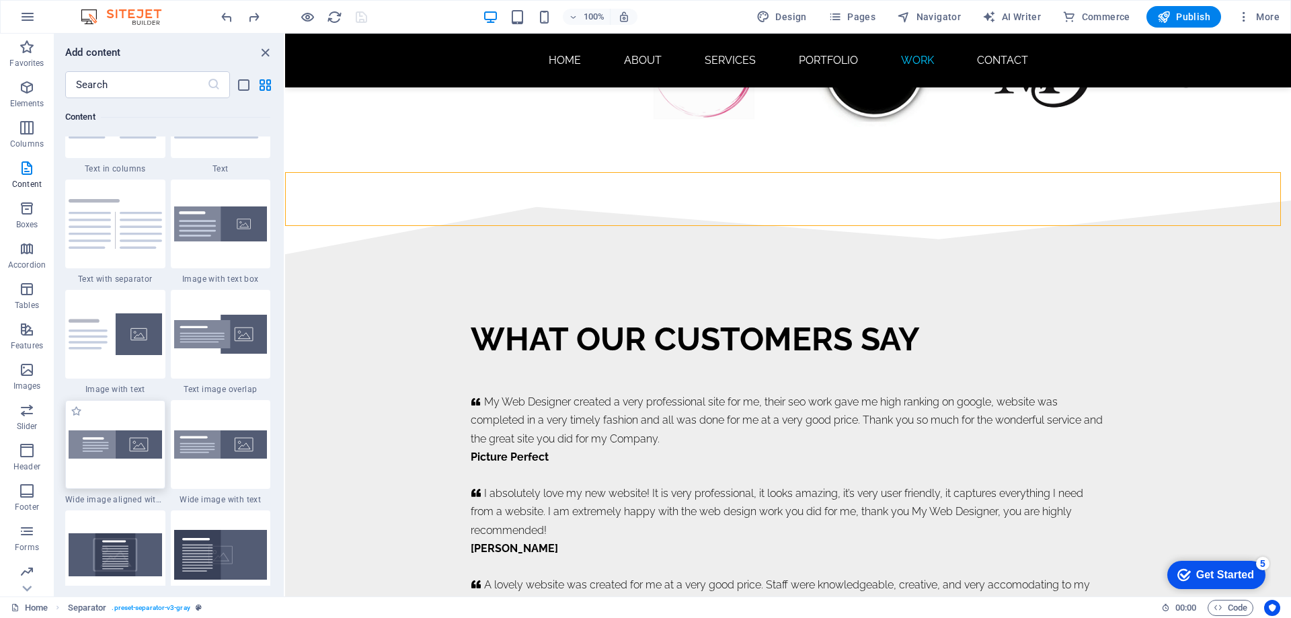
click at [114, 449] on img at bounding box center [115, 444] width 93 height 28
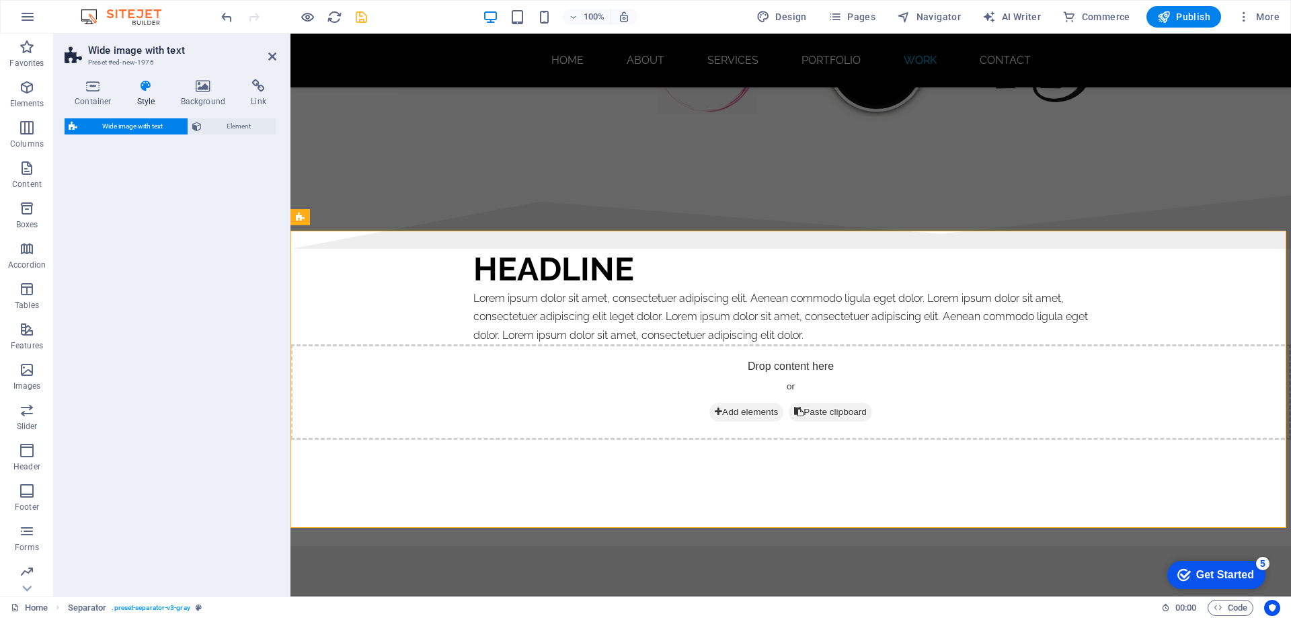
select select "%"
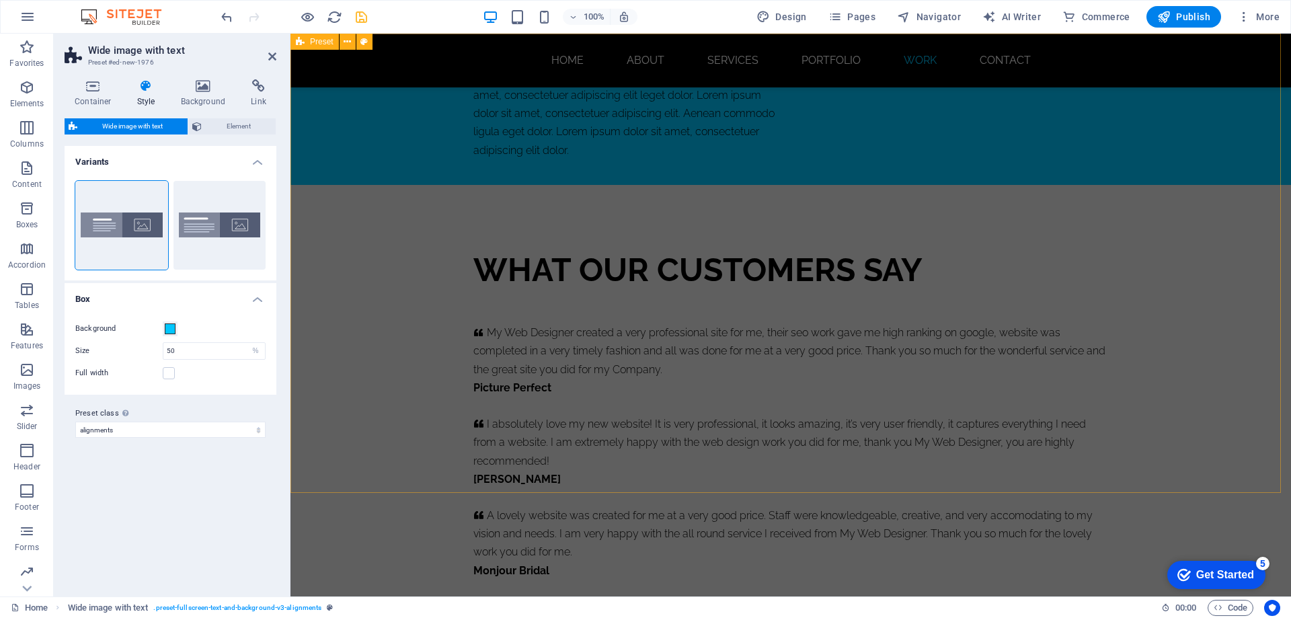
scroll to position [8006, 0]
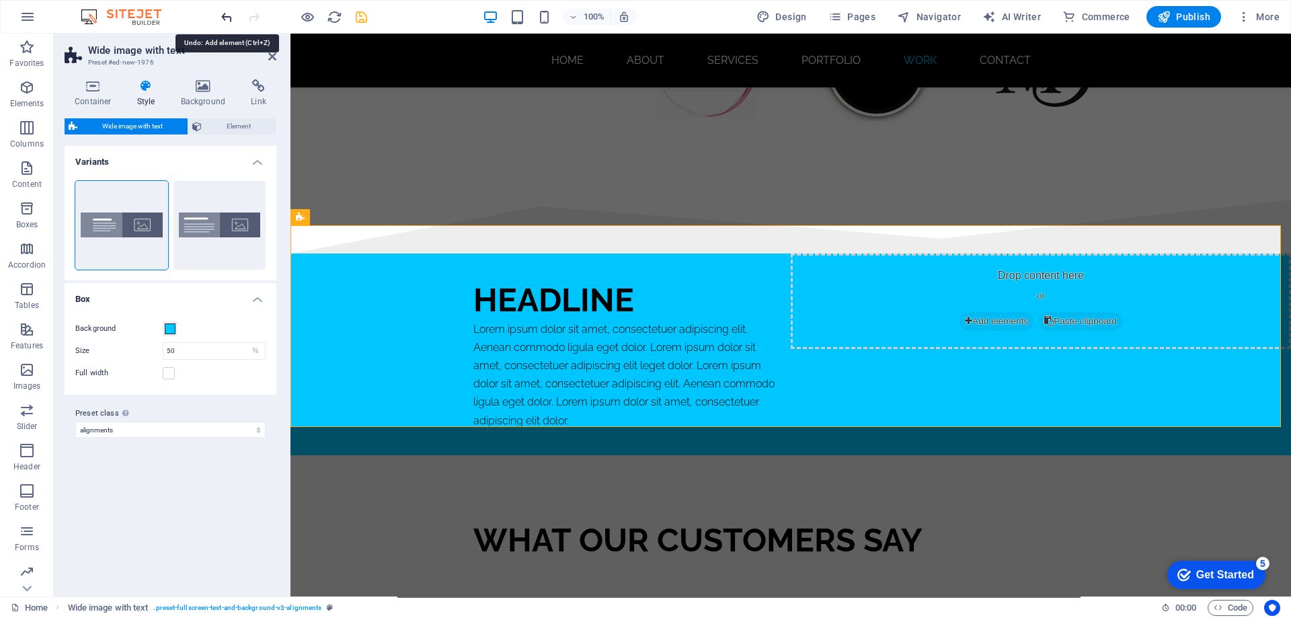
click at [223, 15] on icon "undo" at bounding box center [226, 16] width 15 height 15
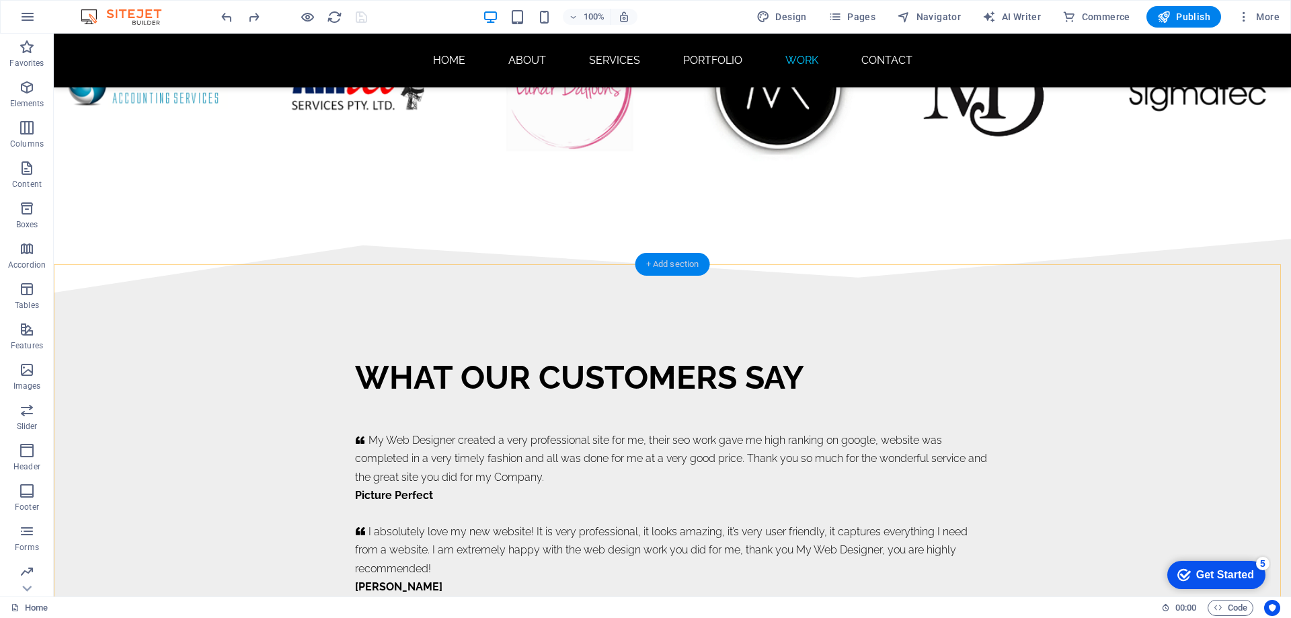
click at [667, 264] on div "+ Add section" at bounding box center [673, 264] width 75 height 23
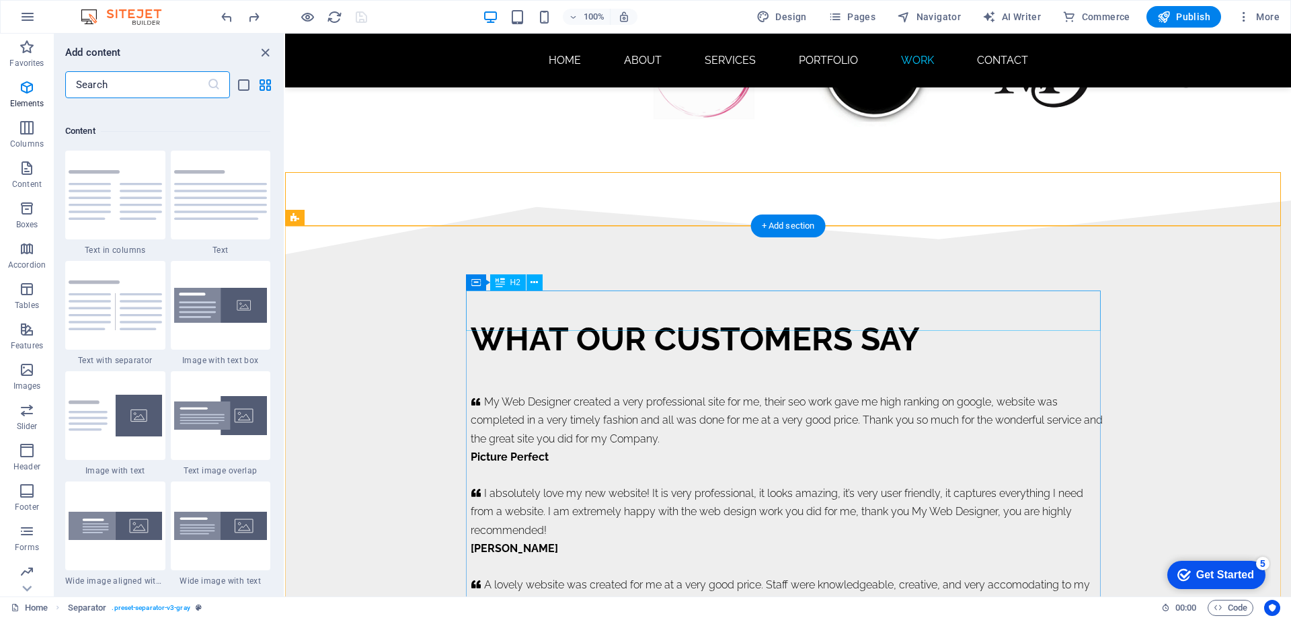
scroll to position [2353, 0]
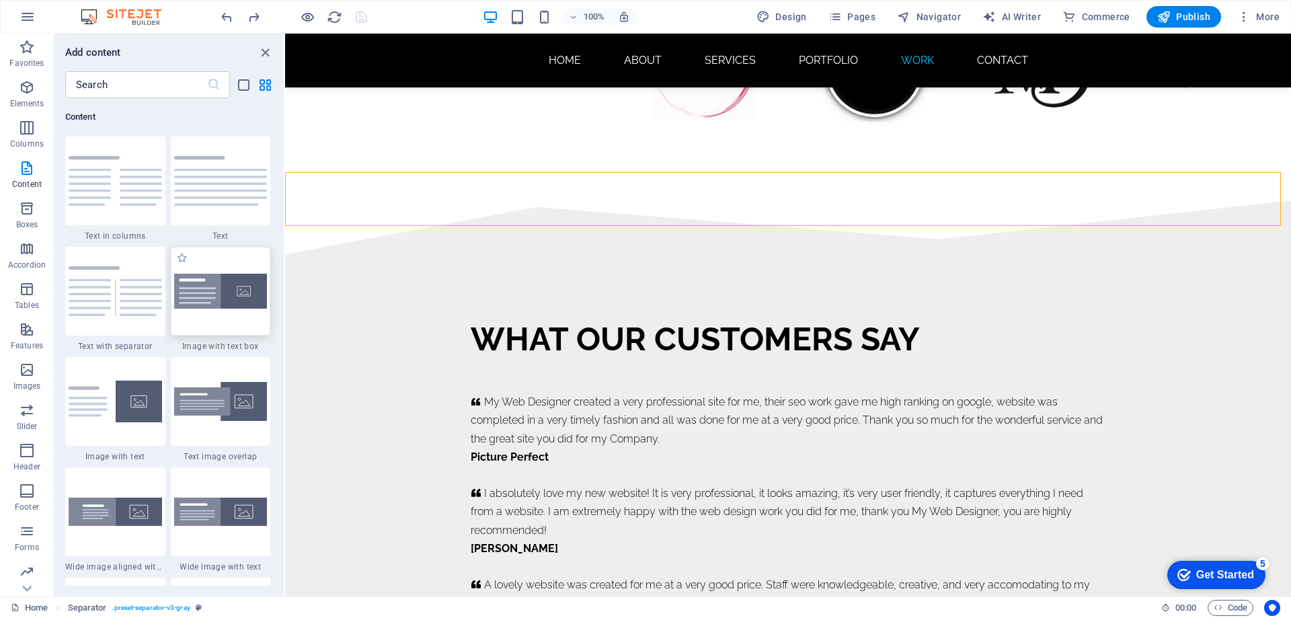
click at [216, 309] on img at bounding box center [220, 292] width 93 height 36
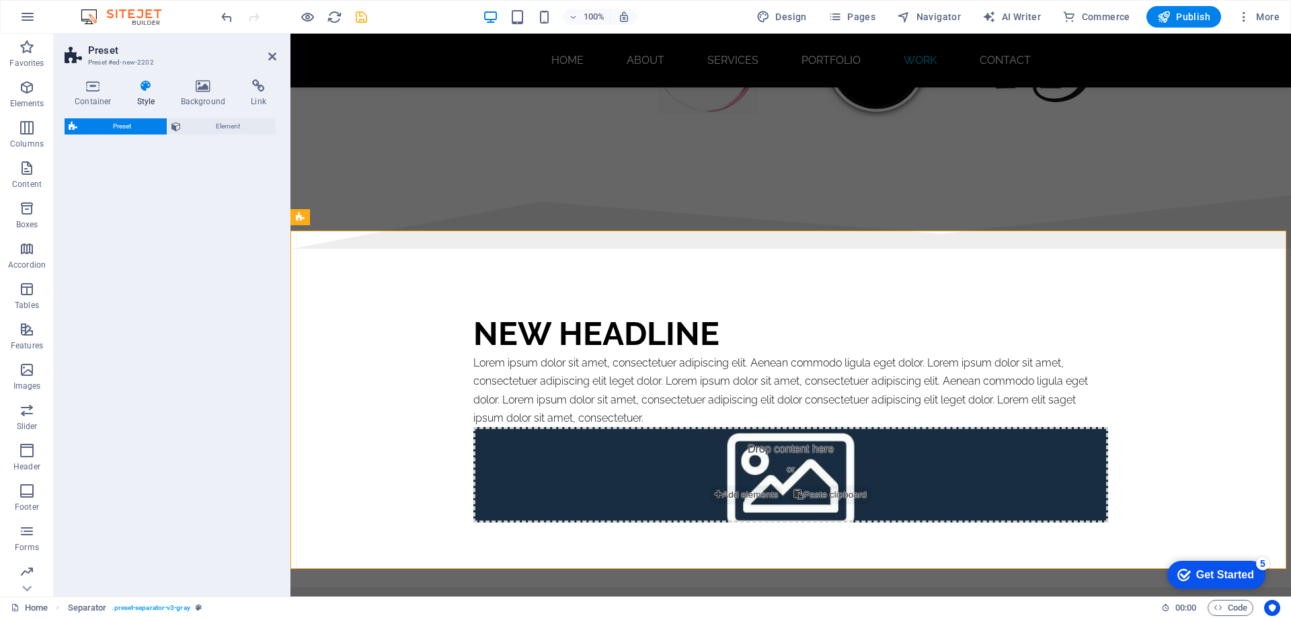
select select "rem"
select select "px"
select select "preset-text-with-image-v4-boxed"
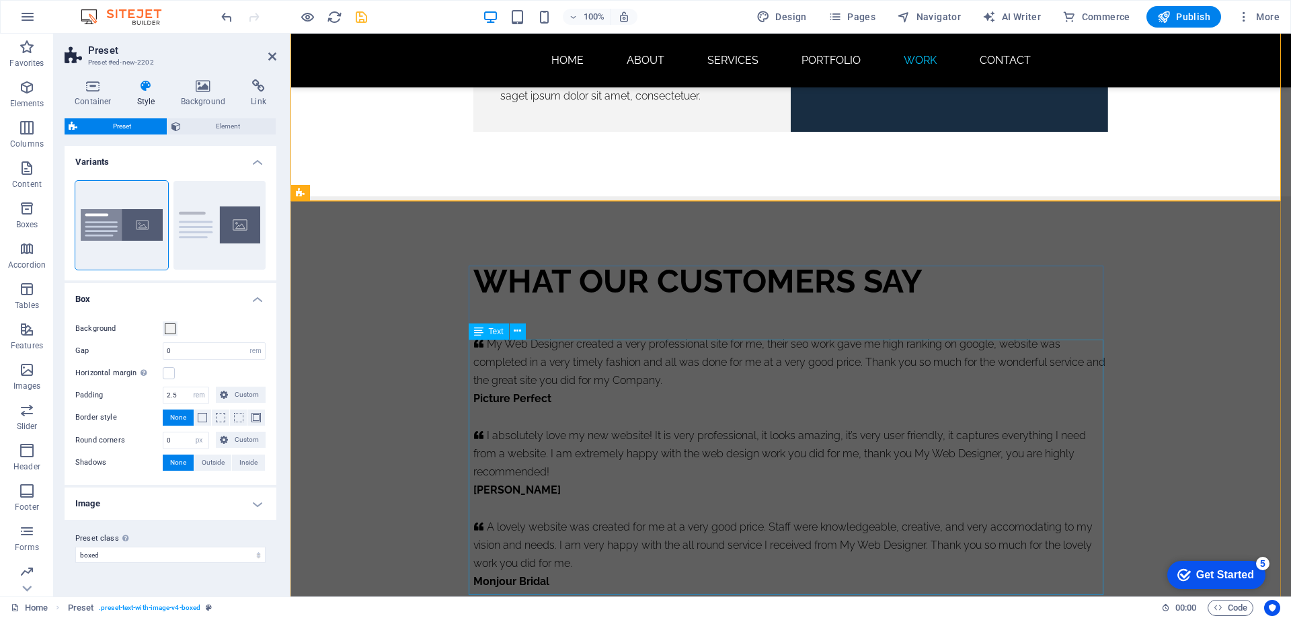
scroll to position [8477, 0]
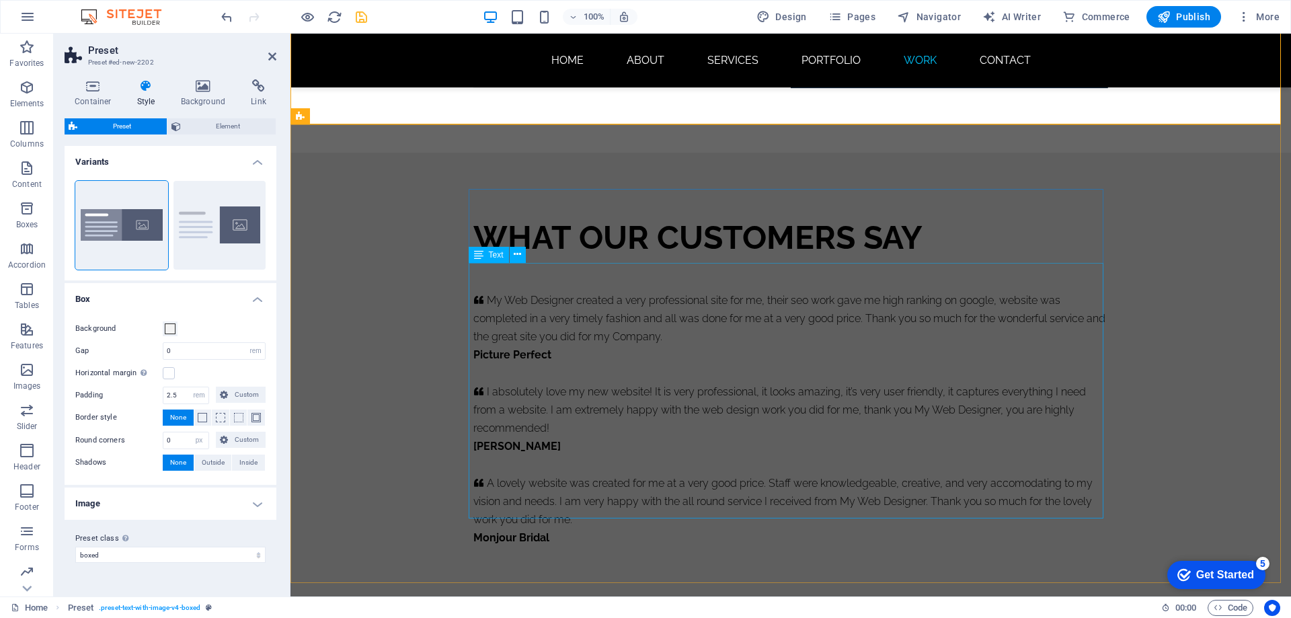
click at [527, 420] on div "My Web Designer created a very professional site for me, their seo work gave me…" at bounding box center [791, 419] width 635 height 256
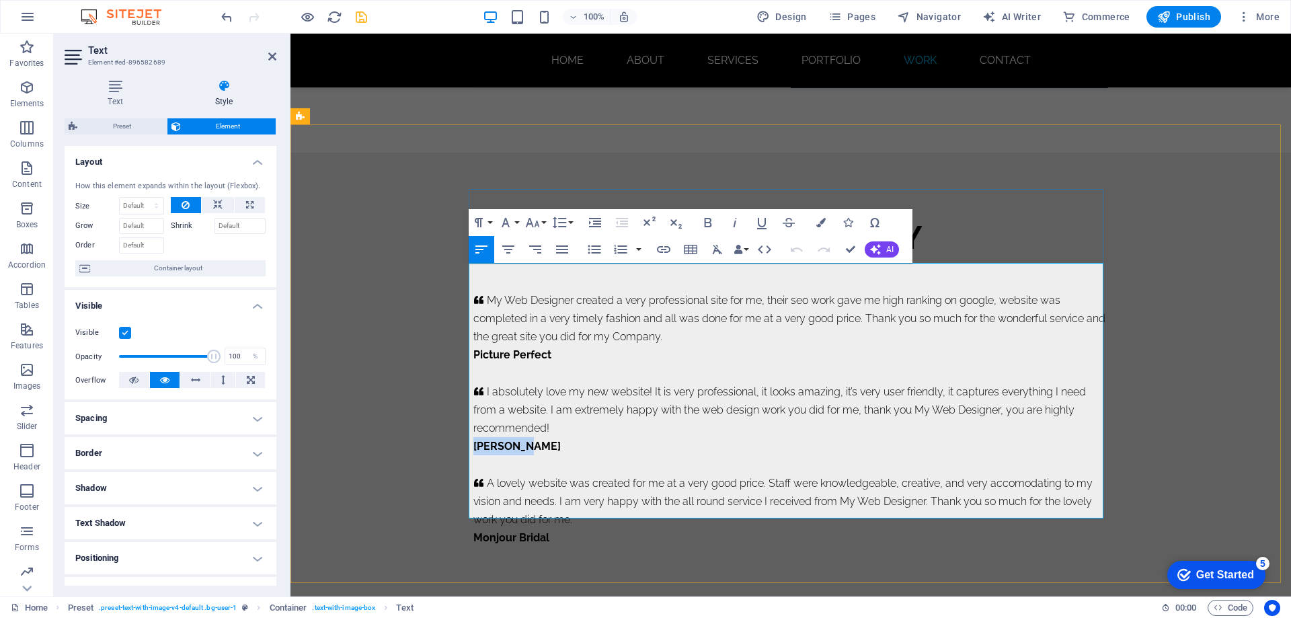
drag, startPoint x: 522, startPoint y: 417, endPoint x: 469, endPoint y: 418, distance: 52.5
click at [474, 437] on p "[PERSON_NAME]" at bounding box center [791, 446] width 635 height 18
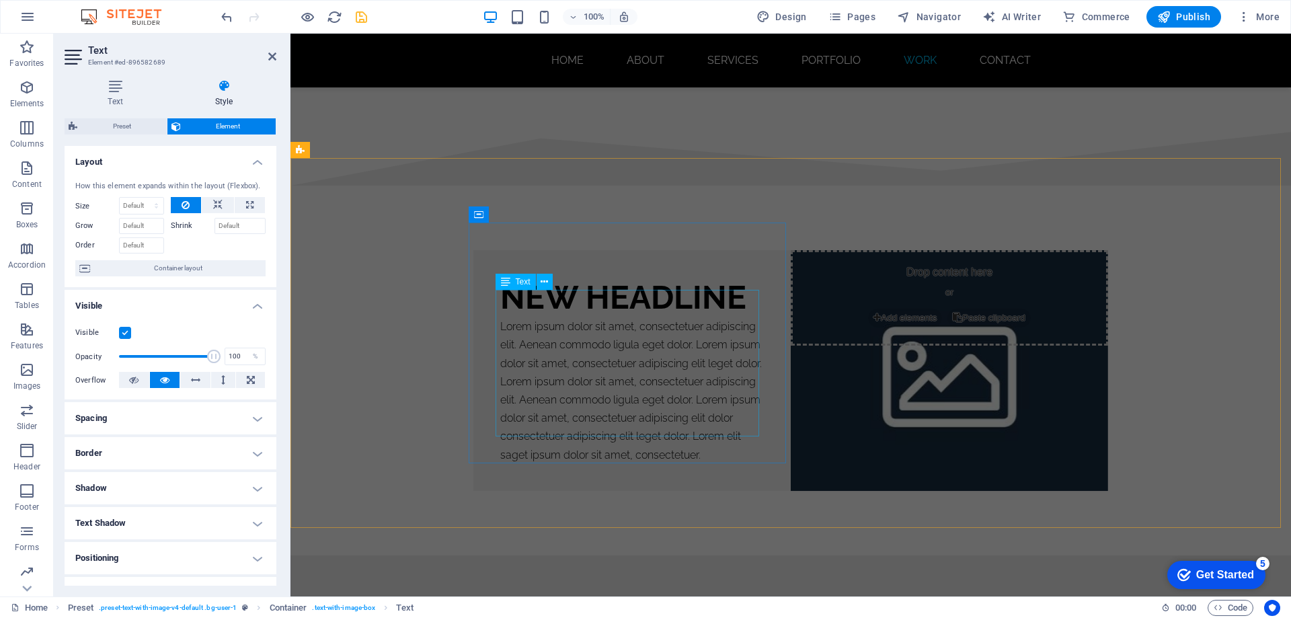
scroll to position [8073, 0]
click at [674, 278] on div "New headline" at bounding box center [632, 298] width 264 height 40
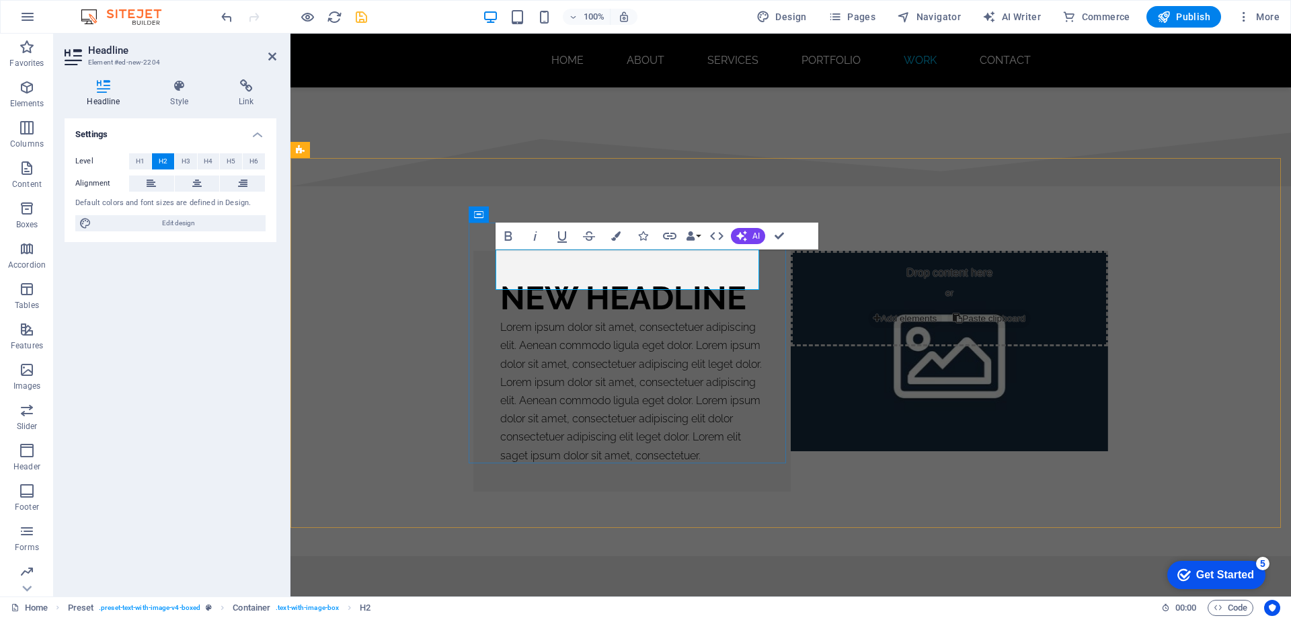
click at [743, 278] on h2 "New headline" at bounding box center [632, 298] width 264 height 40
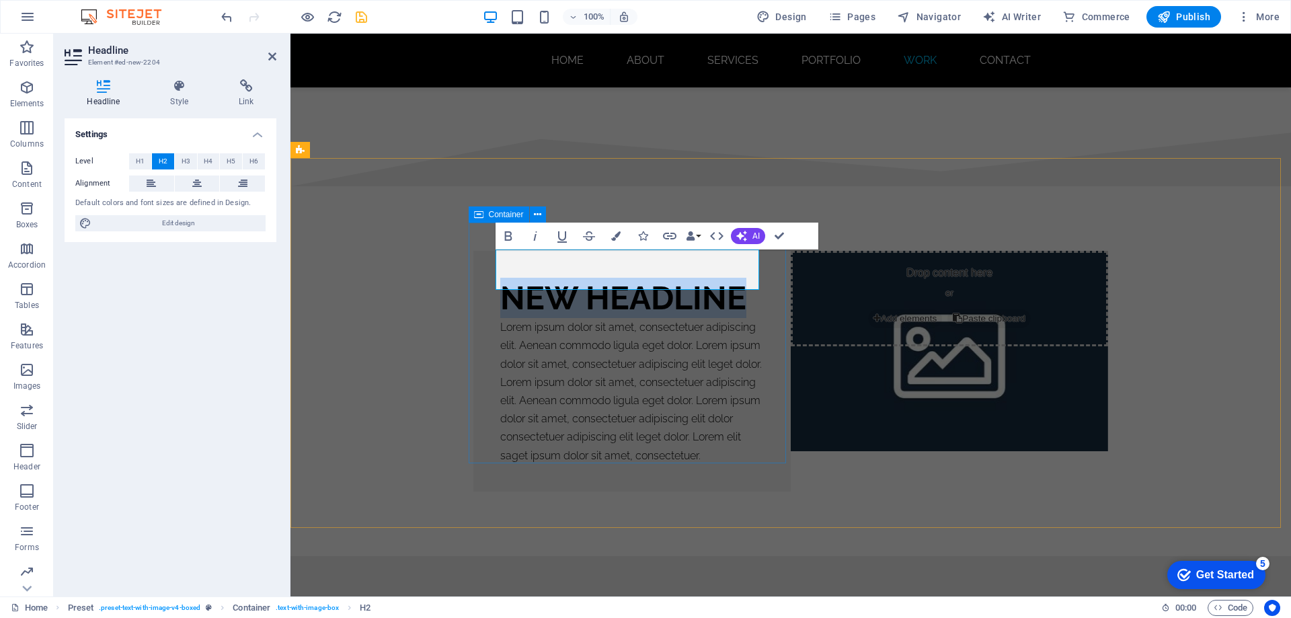
drag, startPoint x: 747, startPoint y: 269, endPoint x: 490, endPoint y: 281, distance: 257.2
click at [490, 281] on div "New headline Lorem ipsum dolor sit amet, consectetuer adipiscing elit. Aenean c…" at bounding box center [632, 371] width 317 height 241
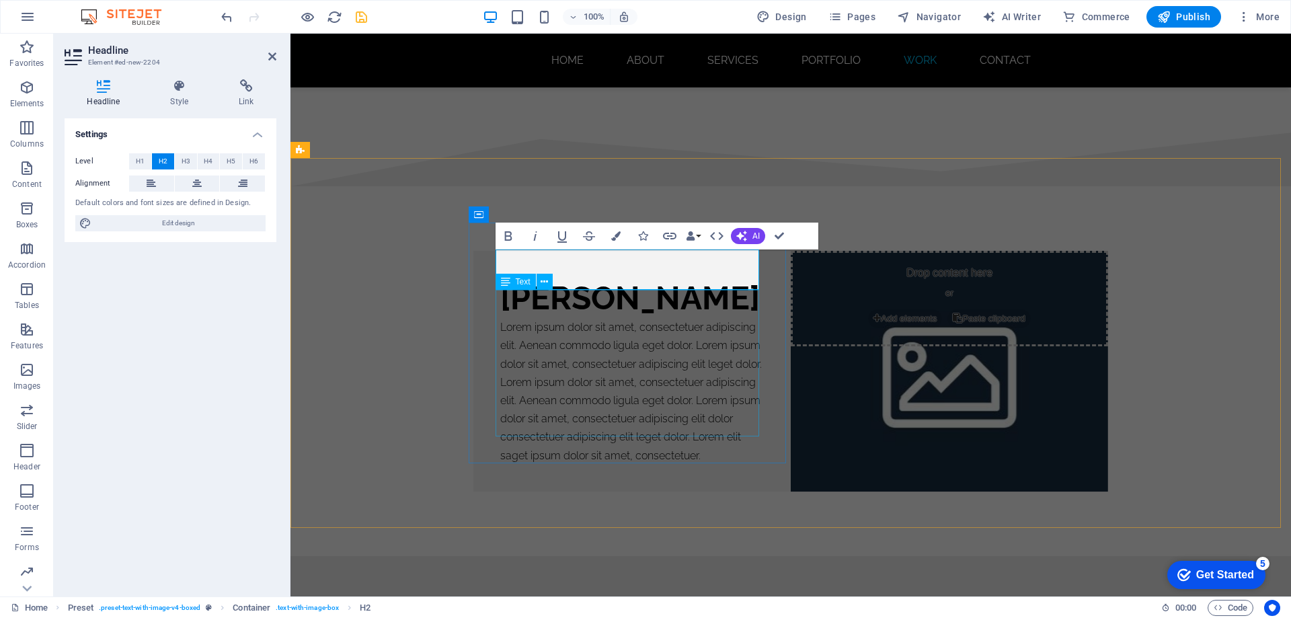
click at [635, 322] on div "Lorem ipsum dolor sit amet, consectetuer adipiscing elit. Aenean commodo ligula…" at bounding box center [632, 391] width 264 height 147
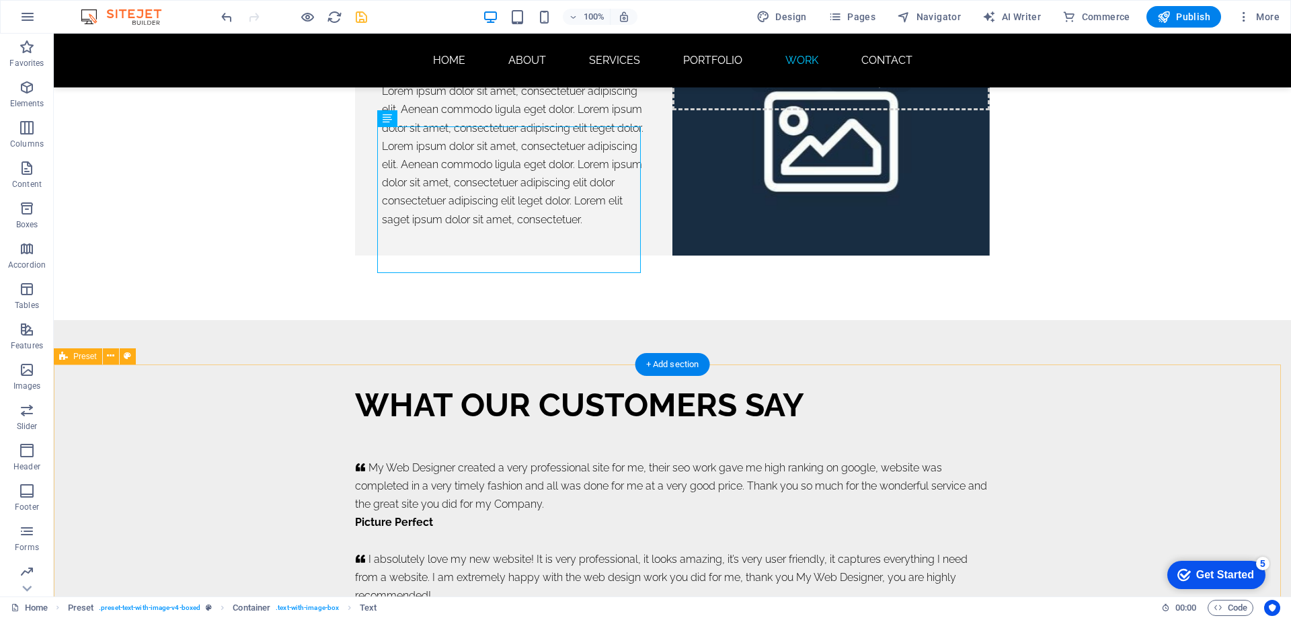
scroll to position [8674, 0]
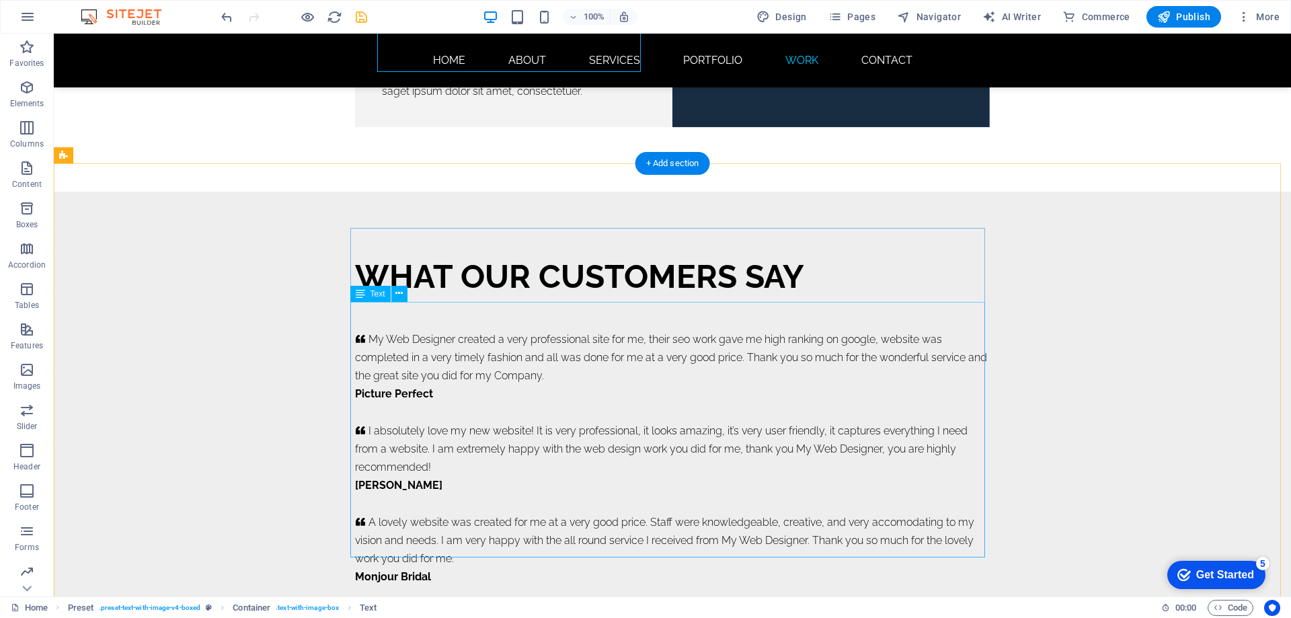
click at [417, 432] on div "My Web Designer created a very professional site for me, their seo work gave me…" at bounding box center [672, 458] width 635 height 256
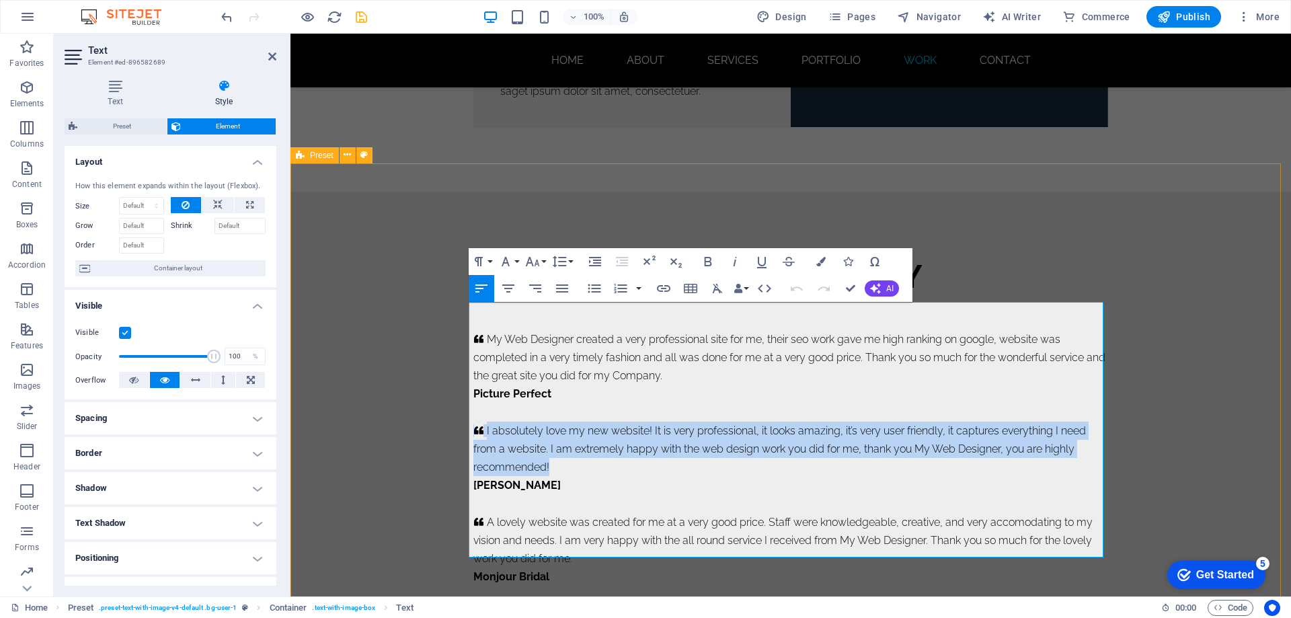
drag, startPoint x: 547, startPoint y: 436, endPoint x: 457, endPoint y: 400, distance: 96.9
click at [457, 400] on div "WHAT OUR CUSTOMERS SAY     My Web Designer created a very professional site for…" at bounding box center [791, 421] width 1001 height 459
copy p "I absolutely love my new website! It is very professional, it looks amazing, it…"
drag, startPoint x: 845, startPoint y: 290, endPoint x: 794, endPoint y: 256, distance: 61.2
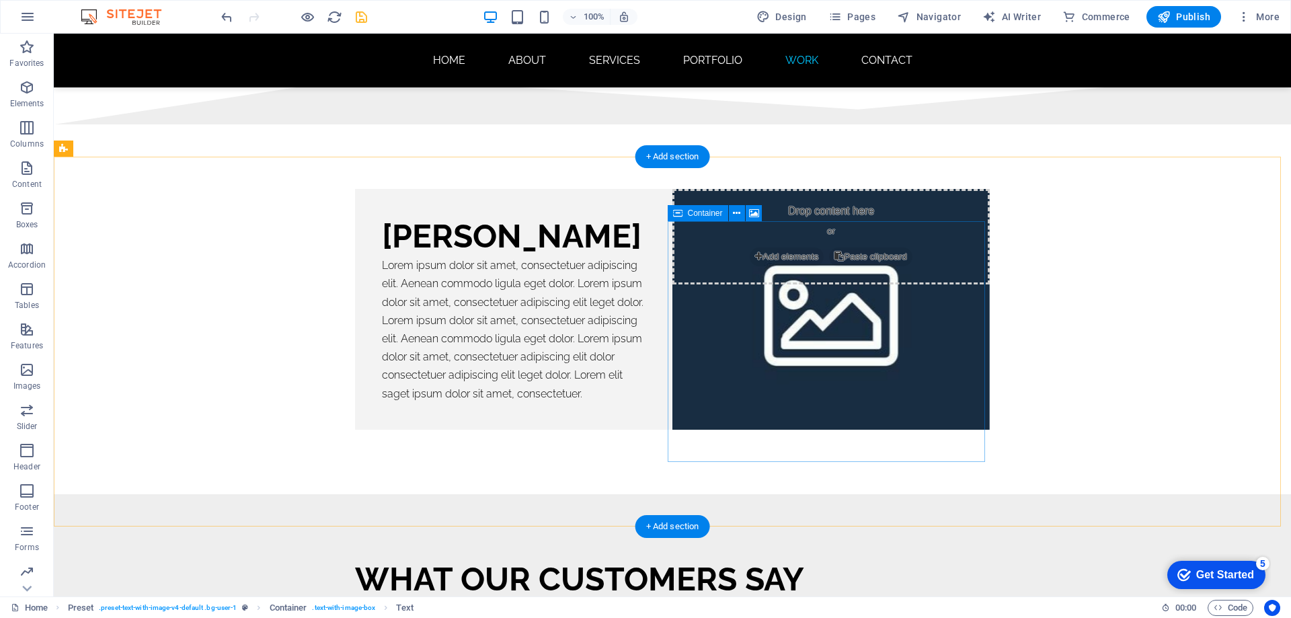
scroll to position [8270, 0]
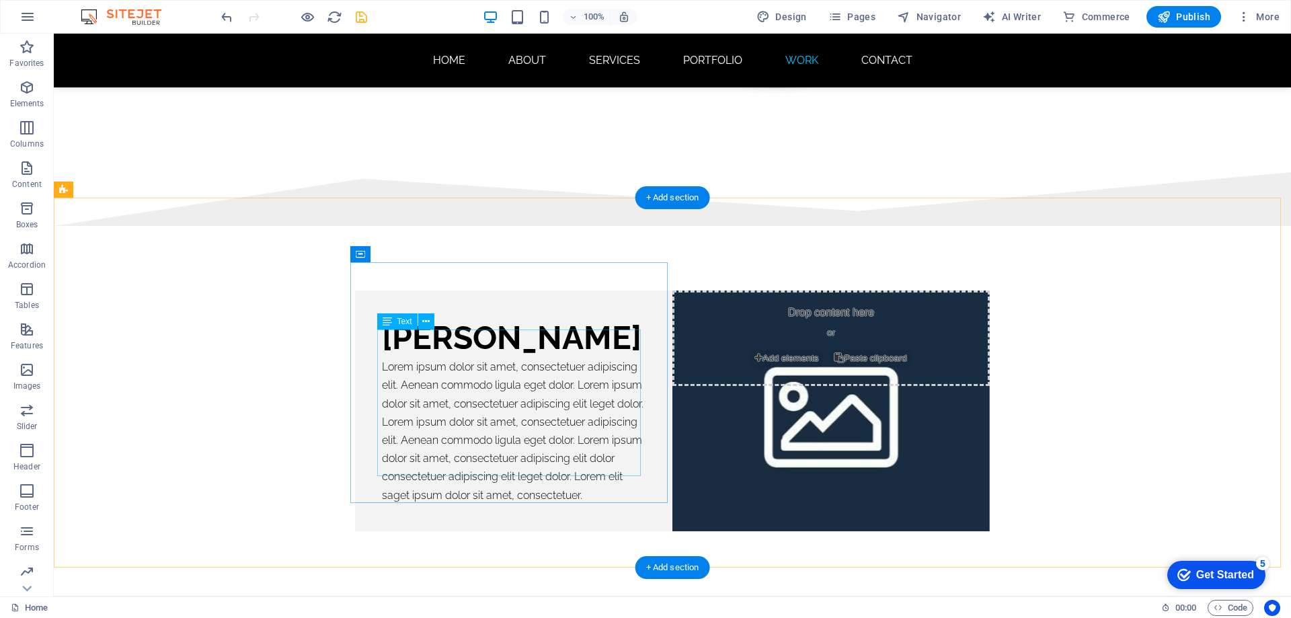
click at [626, 460] on div "Lorem ipsum dolor sit amet, consectetuer adipiscing elit. Aenean commodo ligula…" at bounding box center [514, 431] width 264 height 147
click at [629, 460] on div "Lorem ipsum dolor sit amet, consectetuer adipiscing elit. Aenean commodo ligula…" at bounding box center [514, 431] width 264 height 147
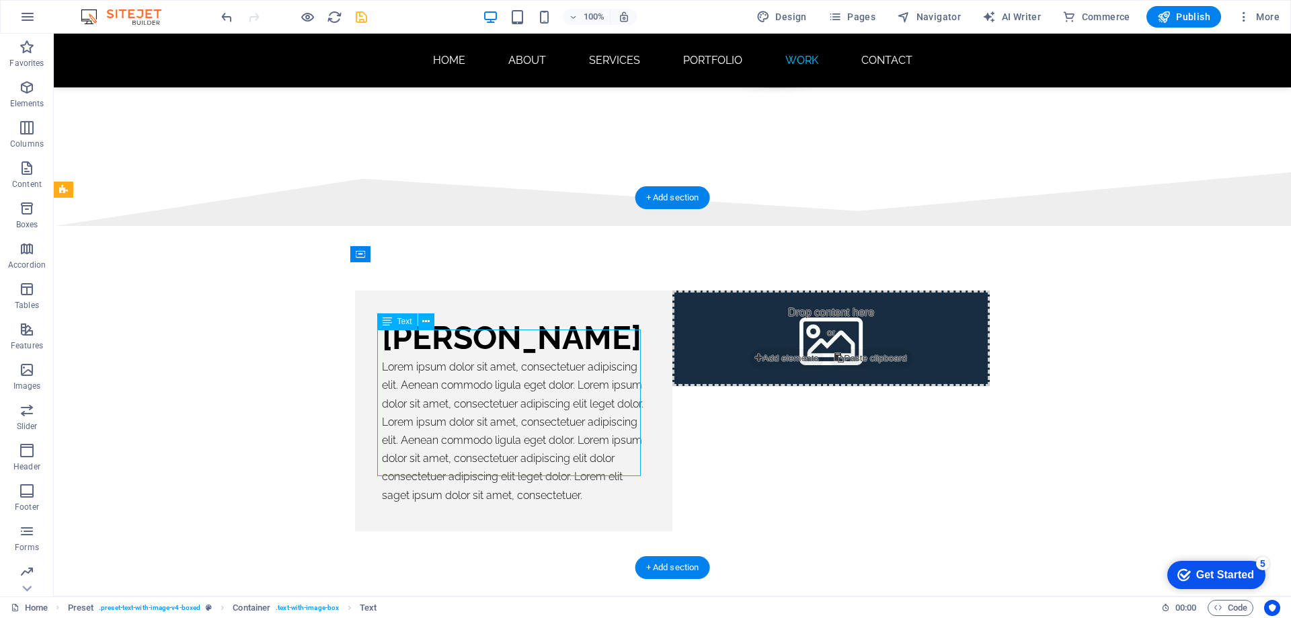
scroll to position [8072, 0]
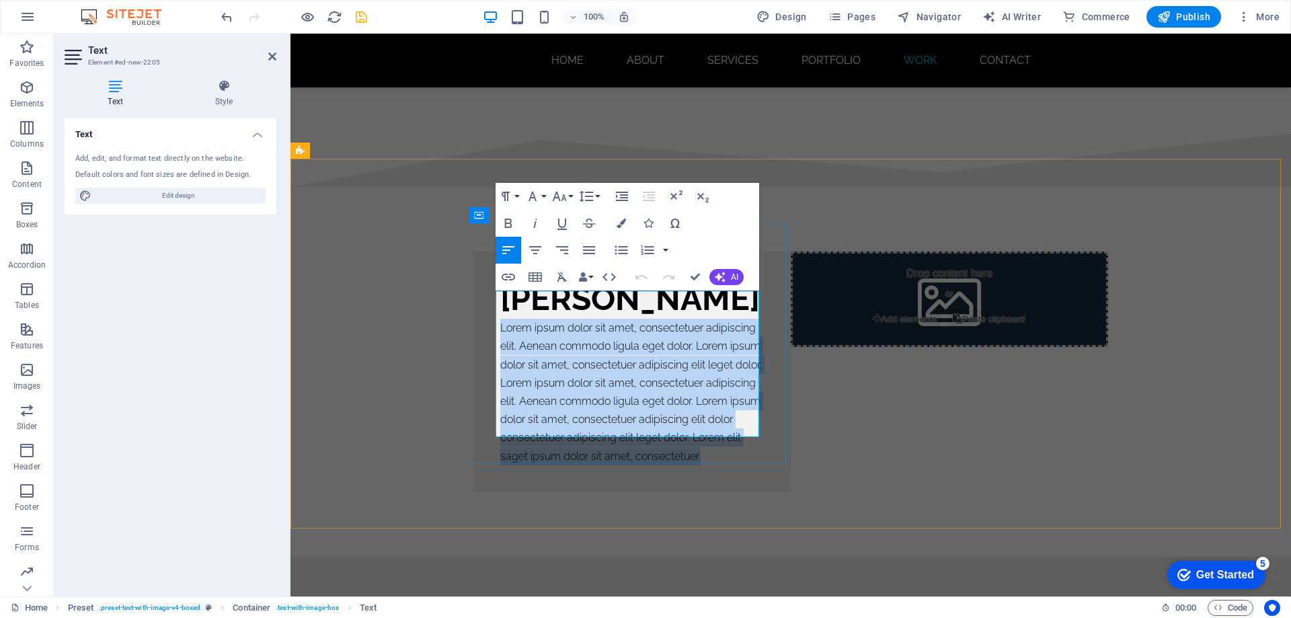
drag, startPoint x: 752, startPoint y: 427, endPoint x: 498, endPoint y: 299, distance: 284.9
click at [500, 319] on p "Lorem ipsum dolor sit amet, consectetuer adipiscing elit. Aenean commodo ligula…" at bounding box center [632, 392] width 264 height 147
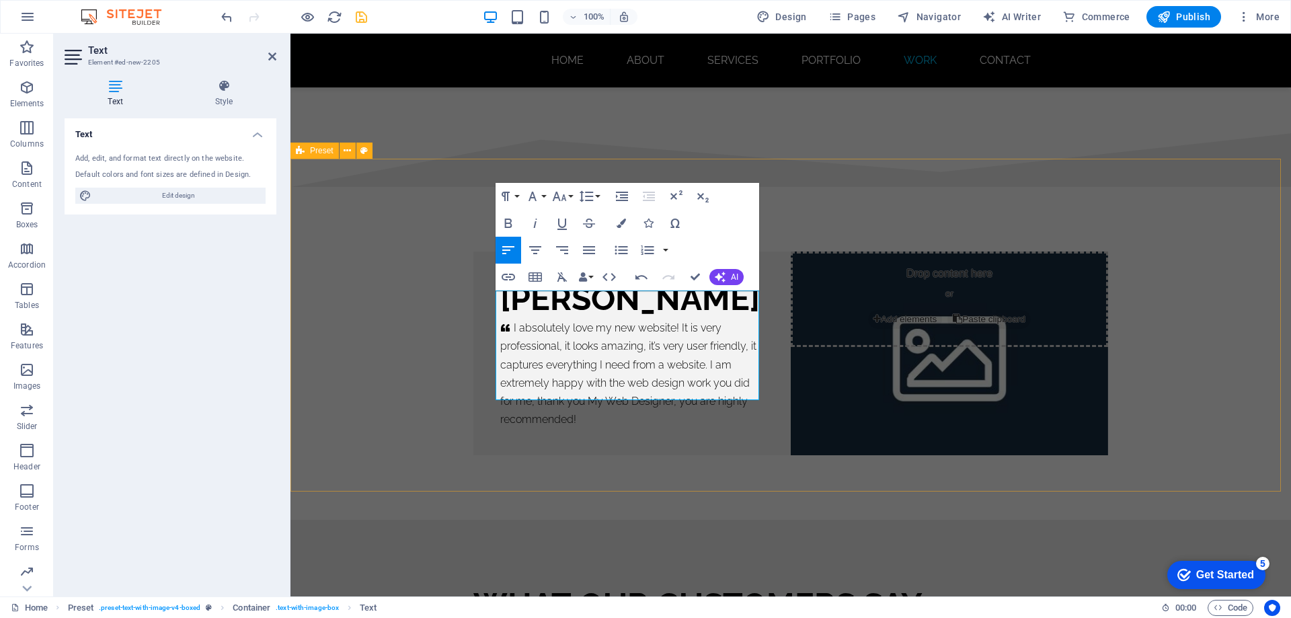
click at [1166, 420] on div "mimi rose     I absolutely love my new website! It is very professional, it loo…" at bounding box center [791, 353] width 1001 height 333
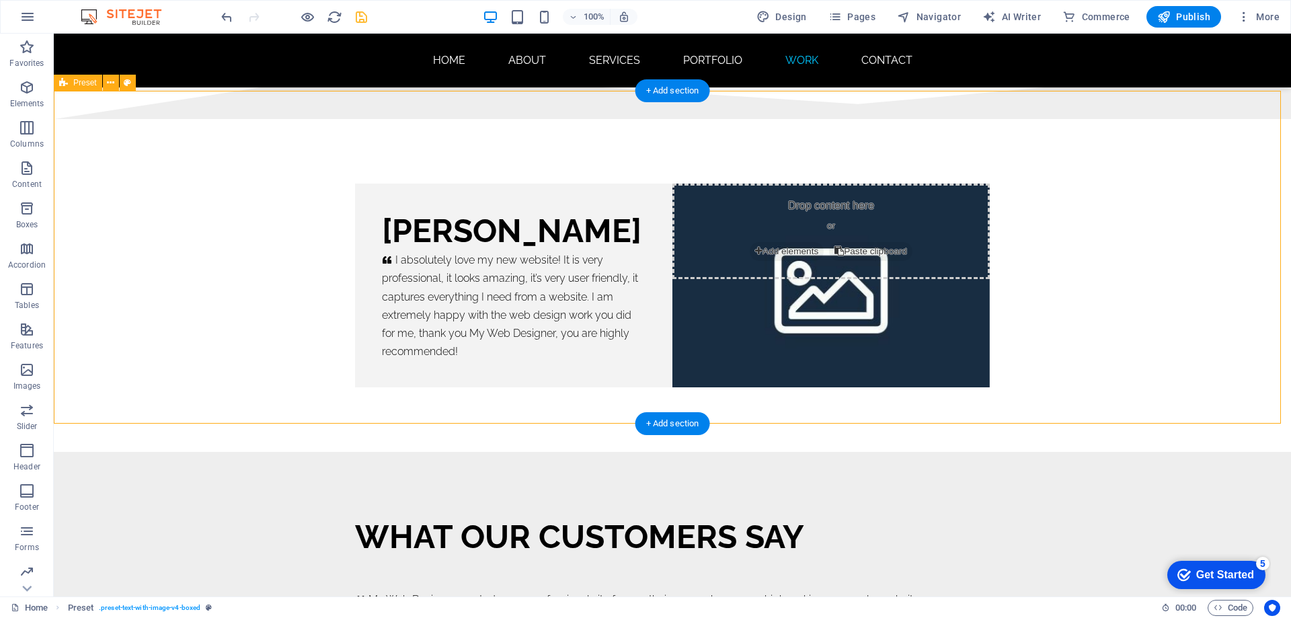
scroll to position [8310, 0]
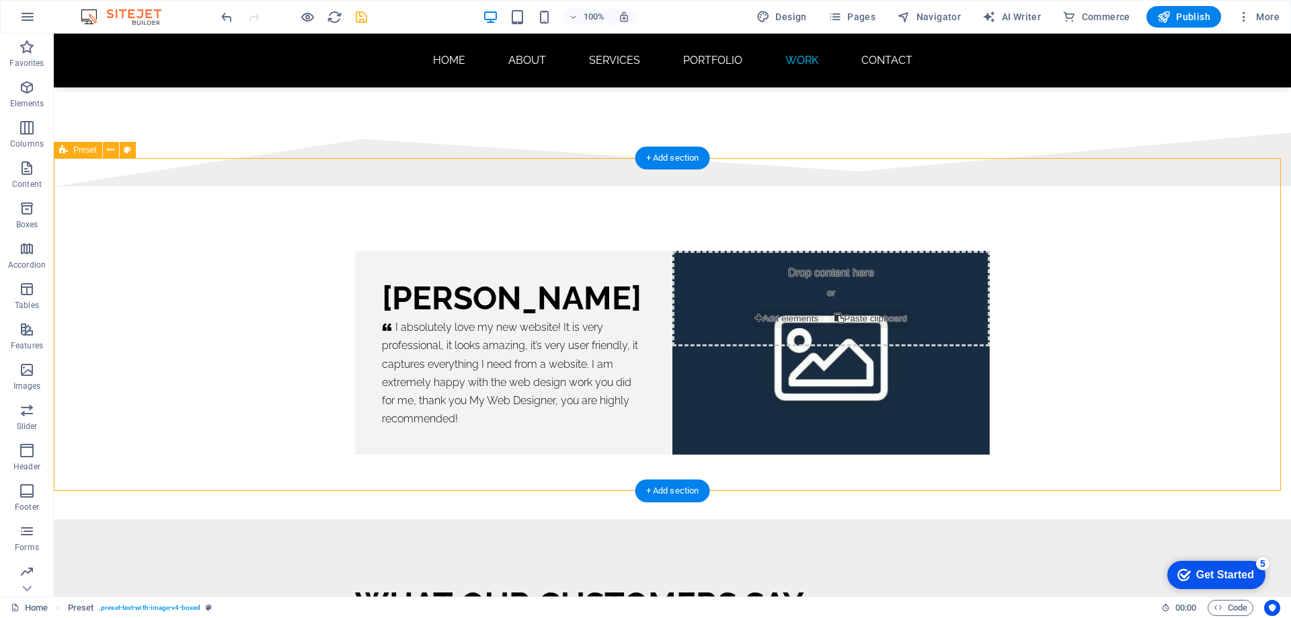
click at [174, 311] on div "mimi rose     I absolutely love my new website! It is very professional, it loo…" at bounding box center [673, 352] width 1238 height 333
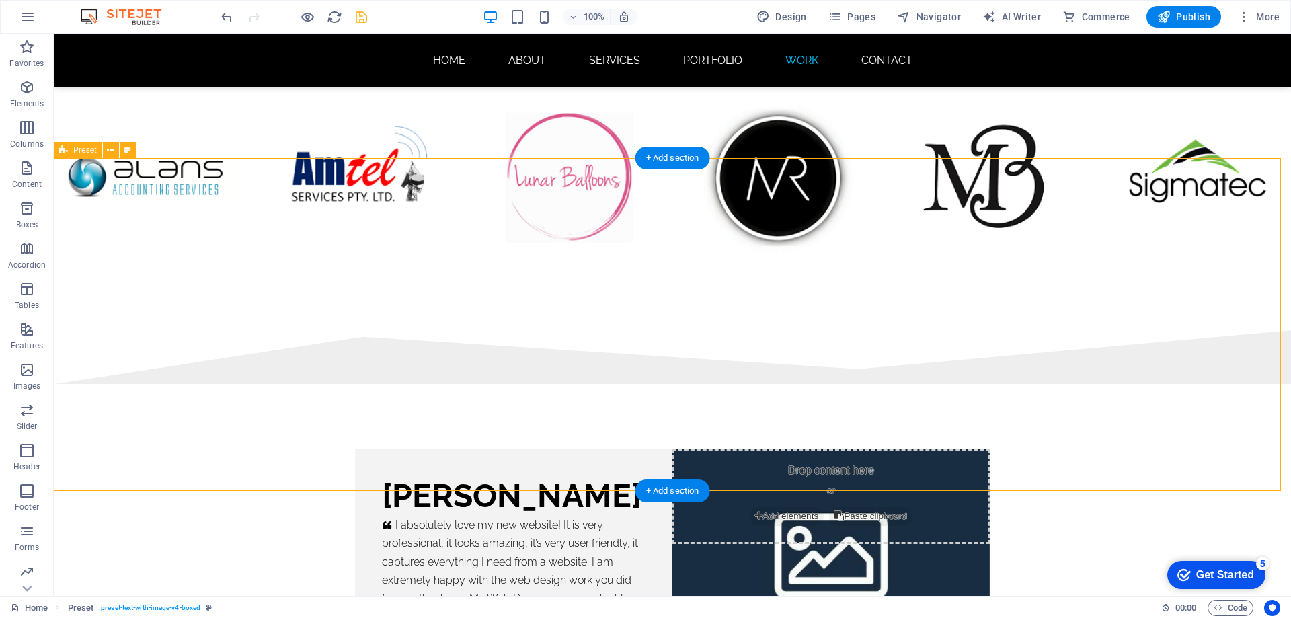
select select "rem"
select select "px"
select select "preset-text-with-image-v4-boxed"
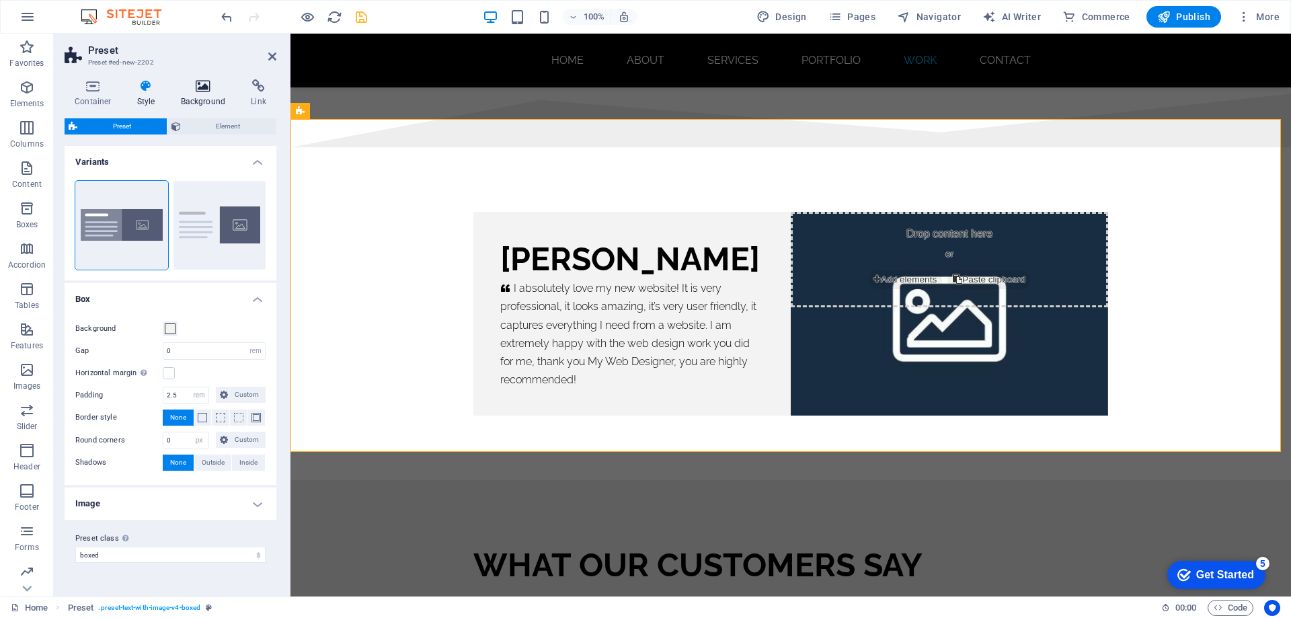
click at [190, 91] on icon at bounding box center [203, 85] width 65 height 13
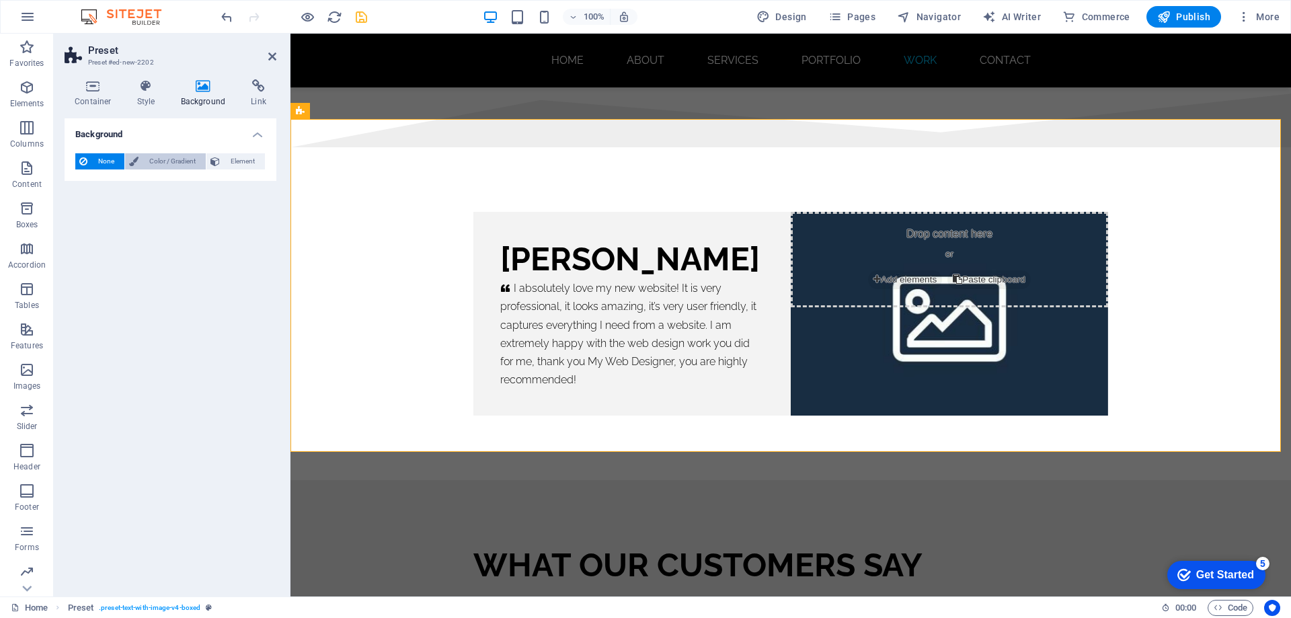
click at [165, 165] on span "Color / Gradient" at bounding box center [172, 161] width 59 height 16
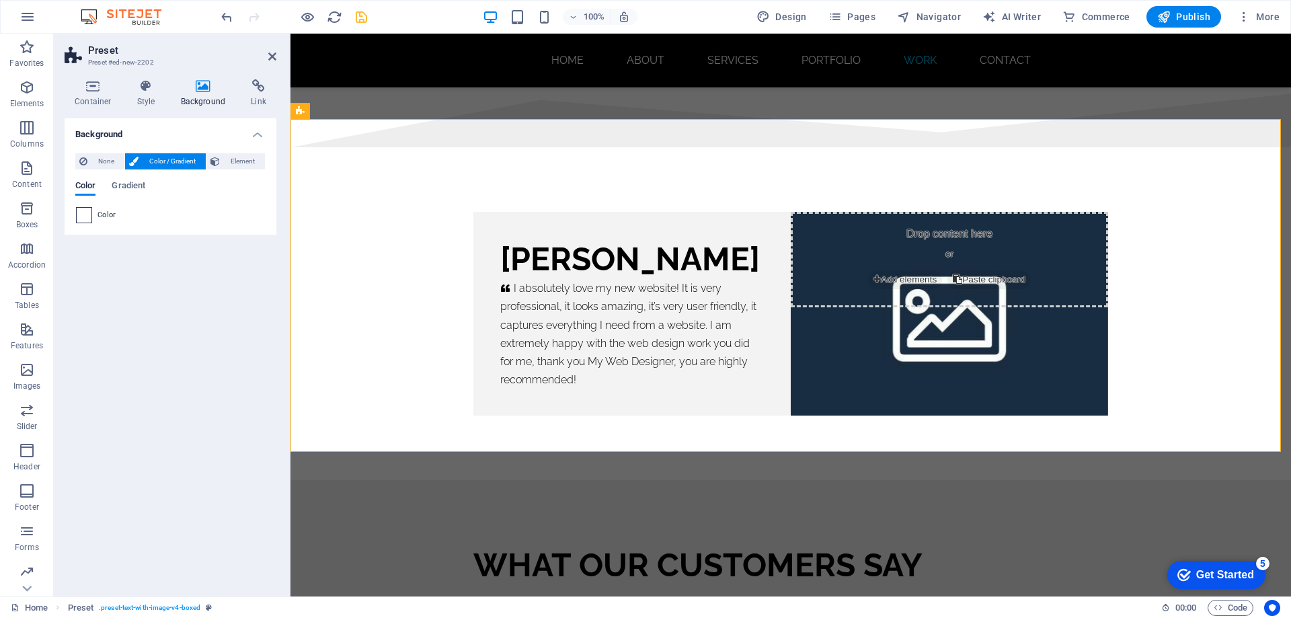
click at [81, 219] on span at bounding box center [84, 215] width 15 height 15
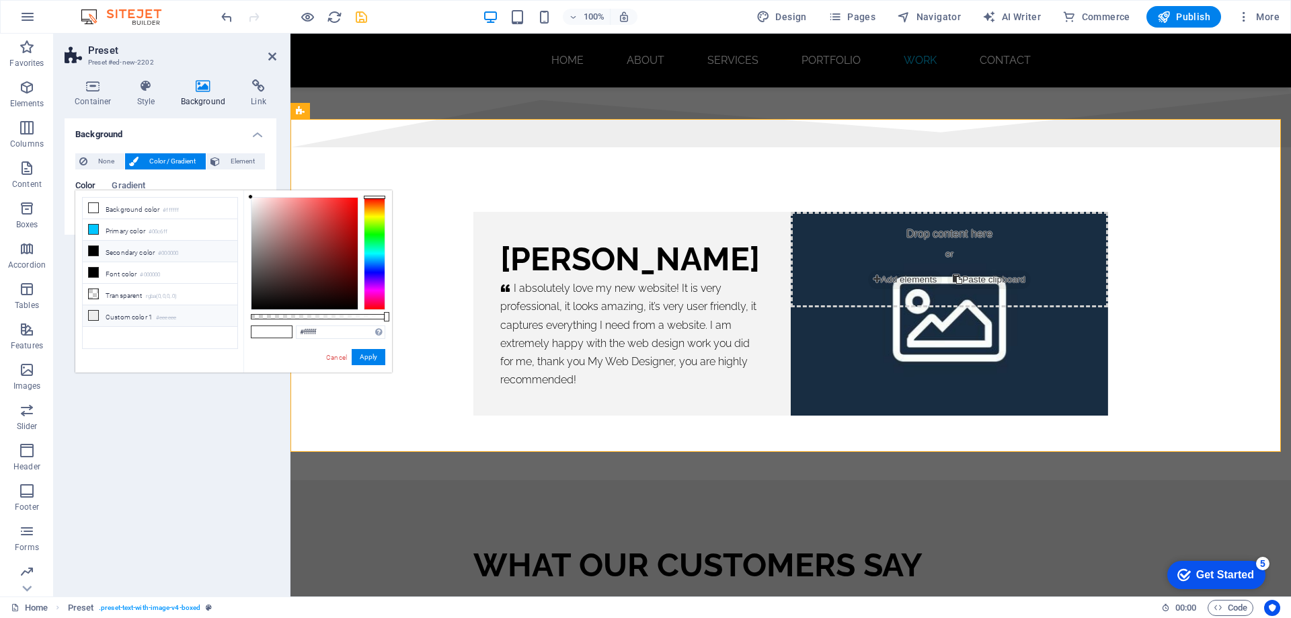
click at [94, 313] on icon at bounding box center [93, 315] width 9 height 9
type input "#eeeeee"
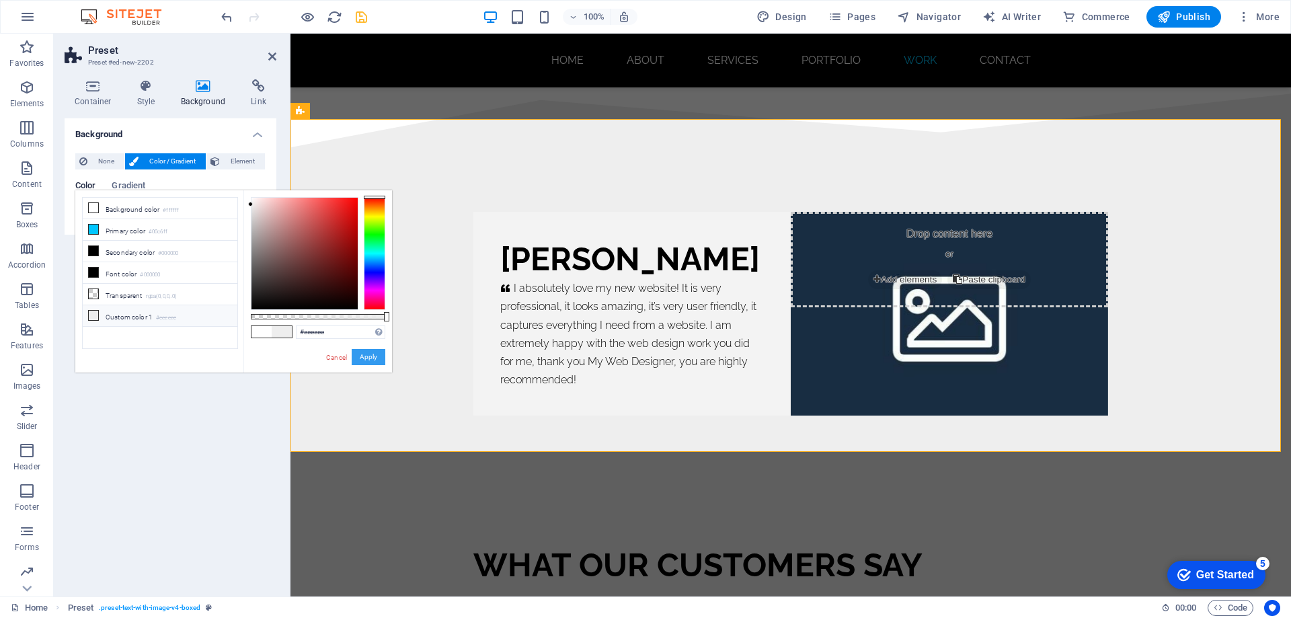
click at [369, 353] on button "Apply" at bounding box center [369, 357] width 34 height 16
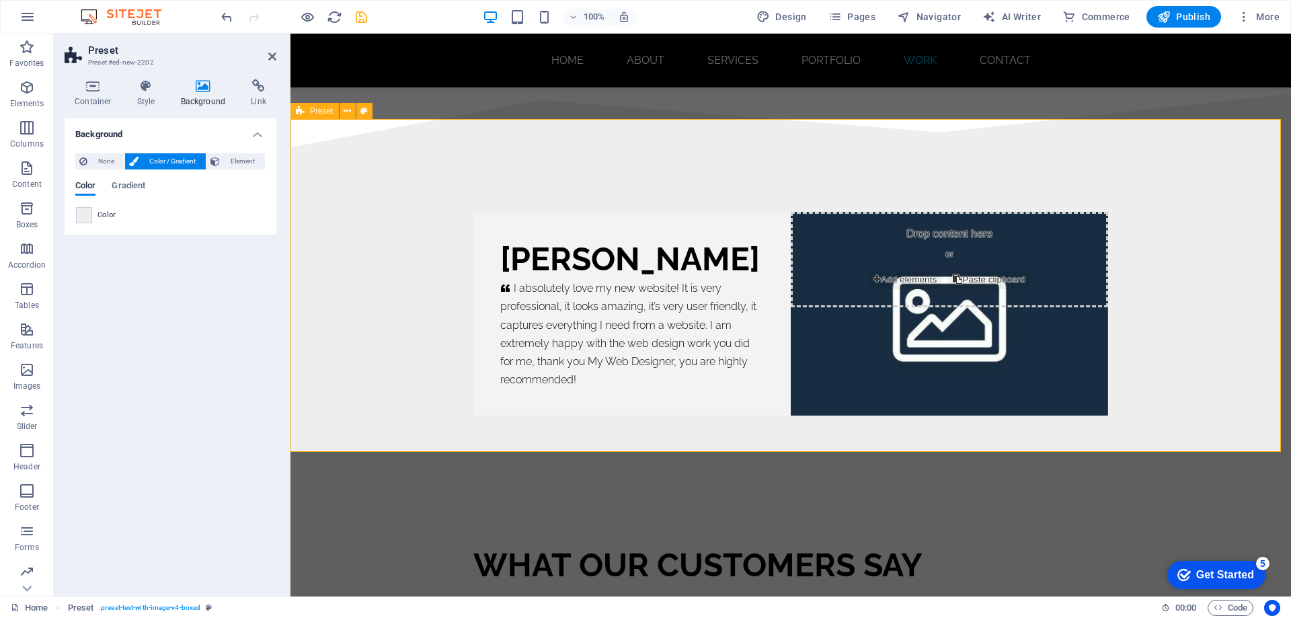
click at [1189, 386] on div "mimi rose     I absolutely love my new website! It is very professional, it loo…" at bounding box center [791, 313] width 1001 height 333
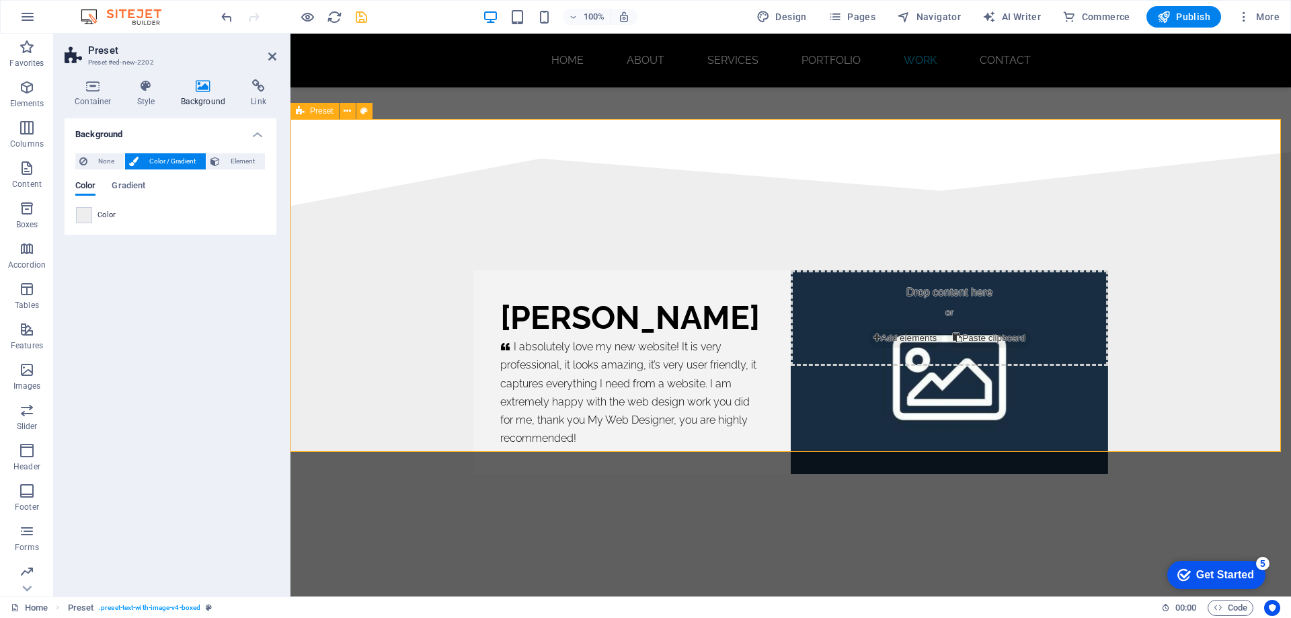
scroll to position [7978, 0]
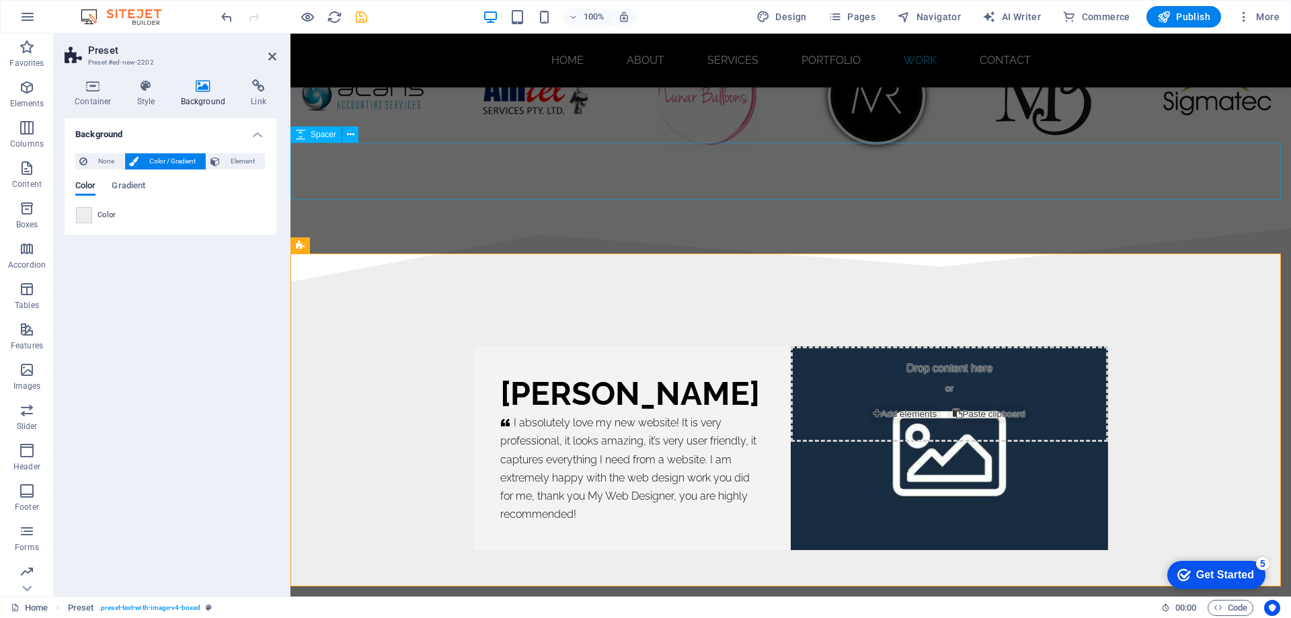
click at [870, 186] on div at bounding box center [791, 199] width 1001 height 57
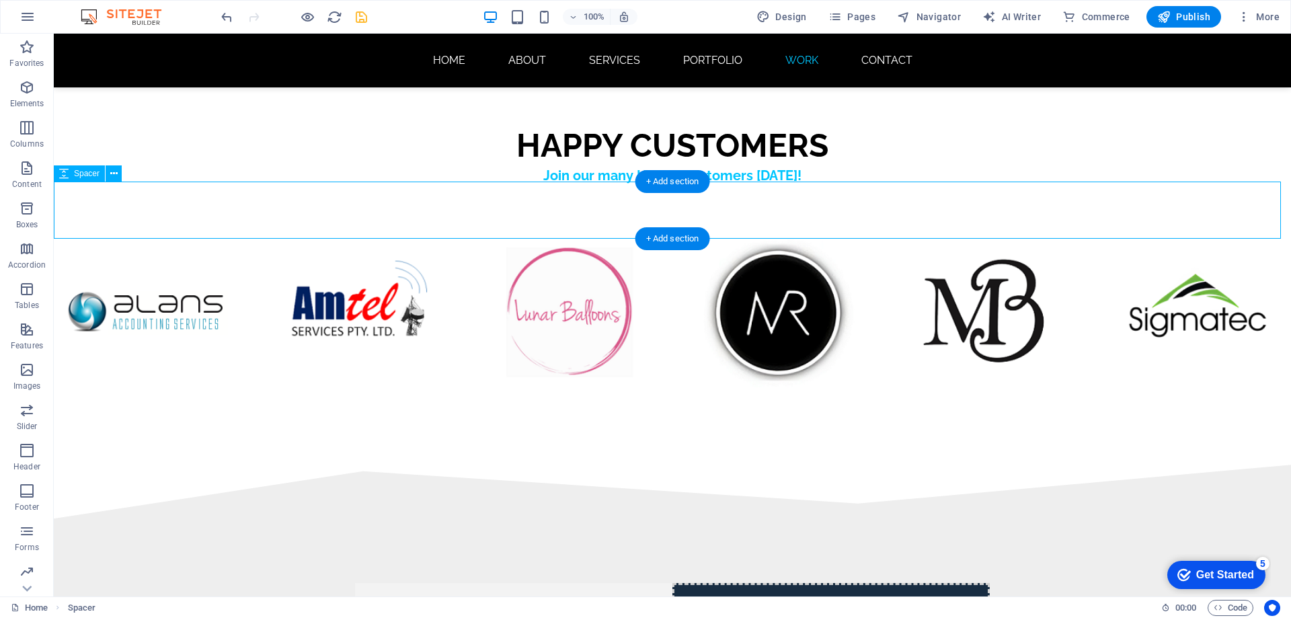
scroll to position [8175, 0]
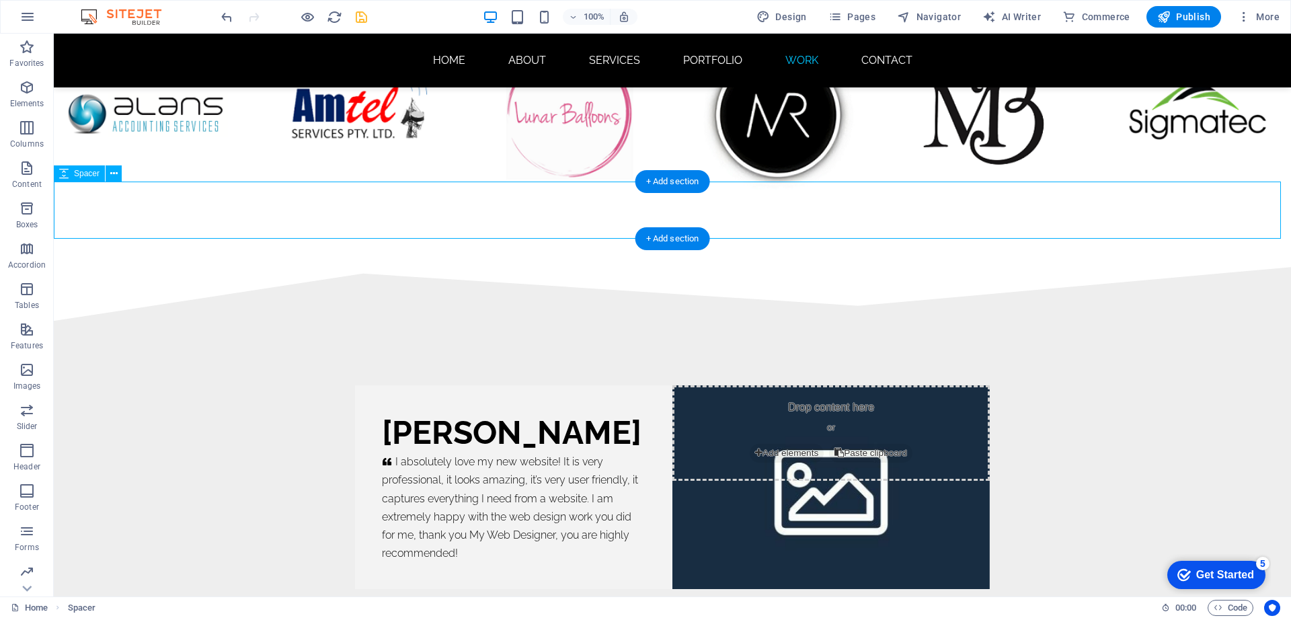
click at [878, 222] on div at bounding box center [673, 238] width 1238 height 57
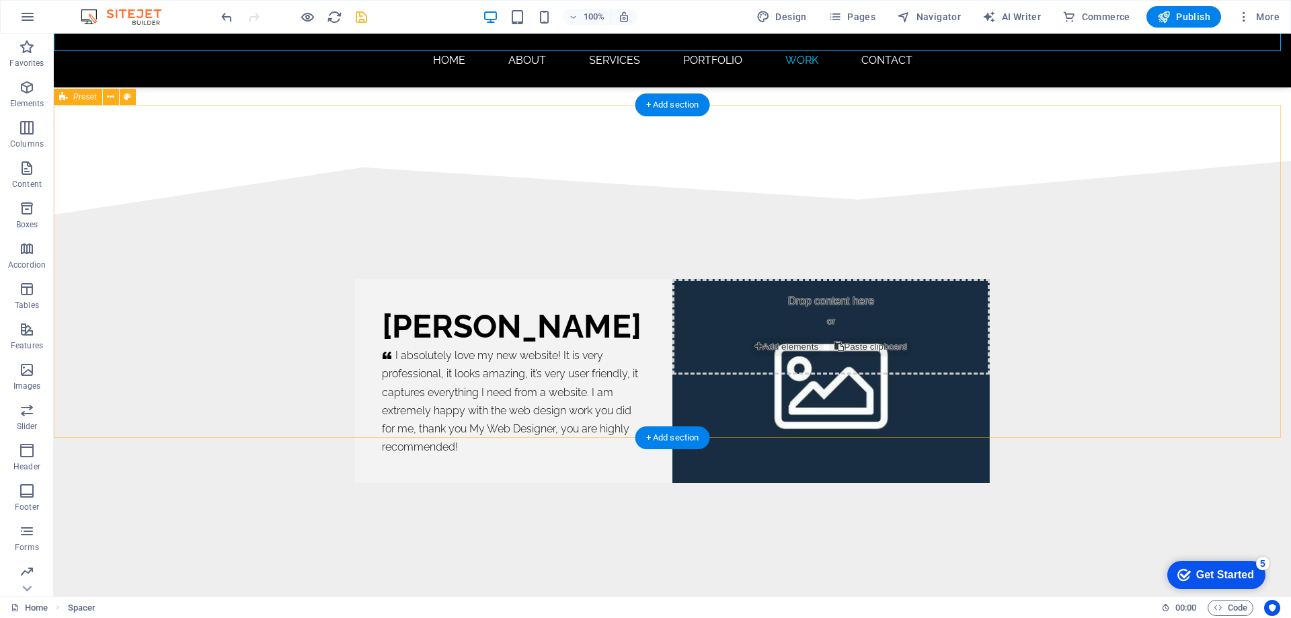
scroll to position [8377, 0]
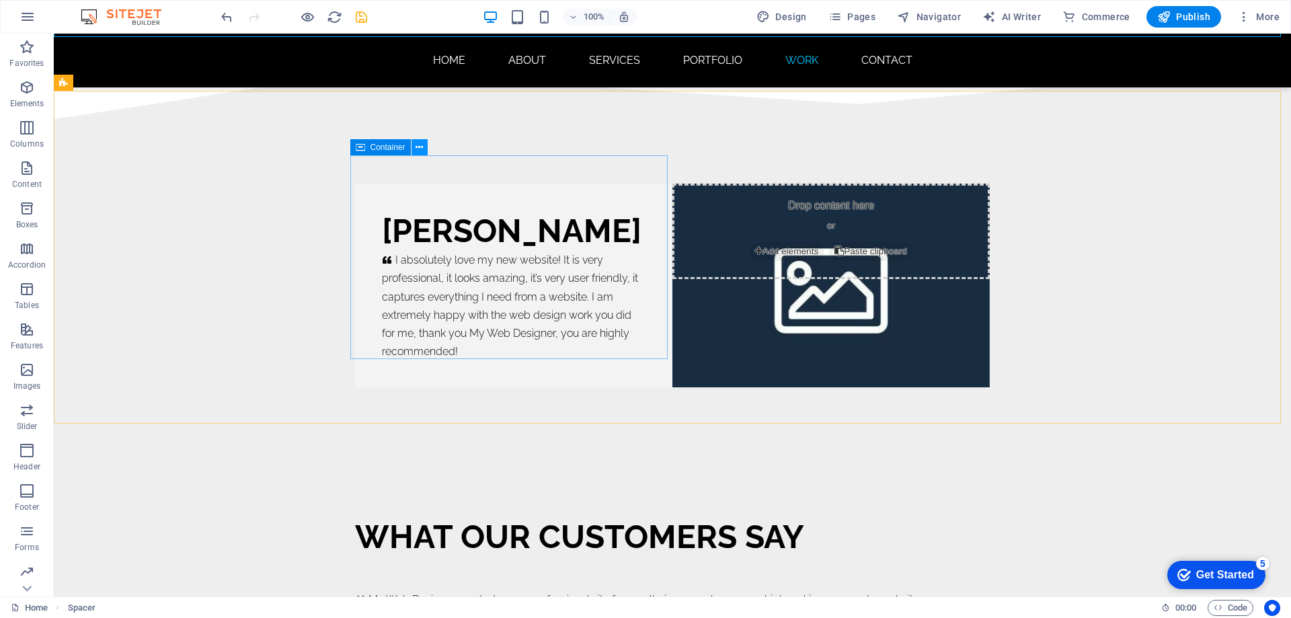
click at [420, 146] on icon at bounding box center [419, 148] width 7 height 14
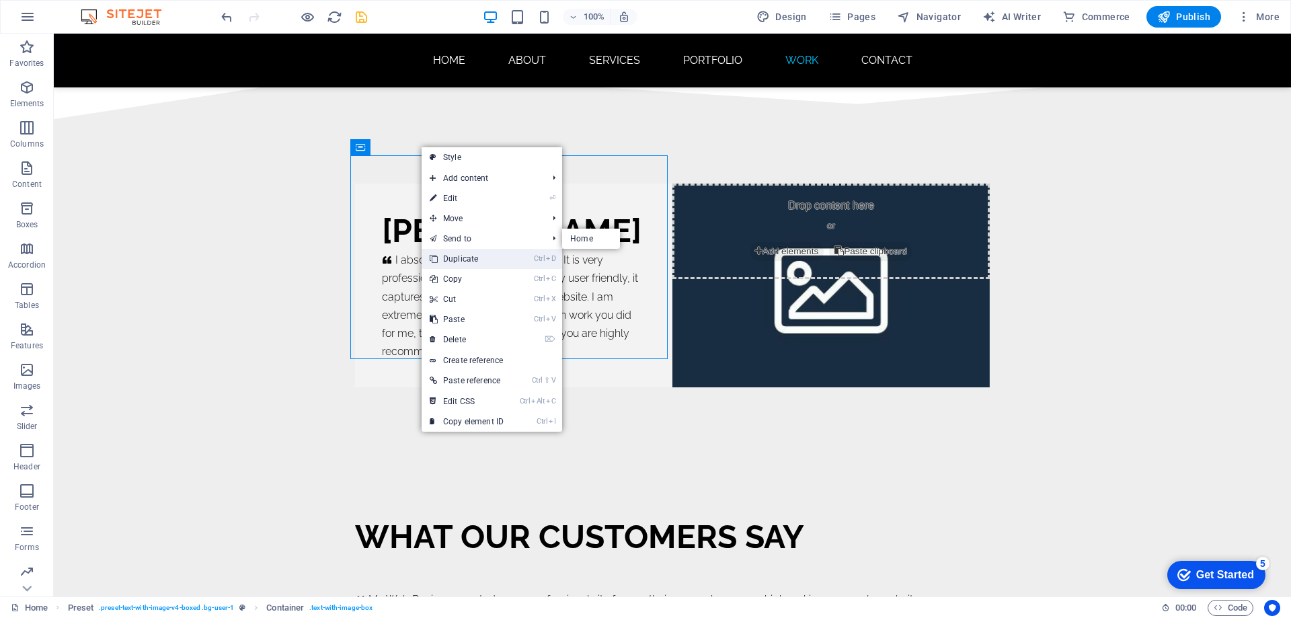
click at [457, 259] on link "Ctrl D Duplicate" at bounding box center [467, 259] width 90 height 20
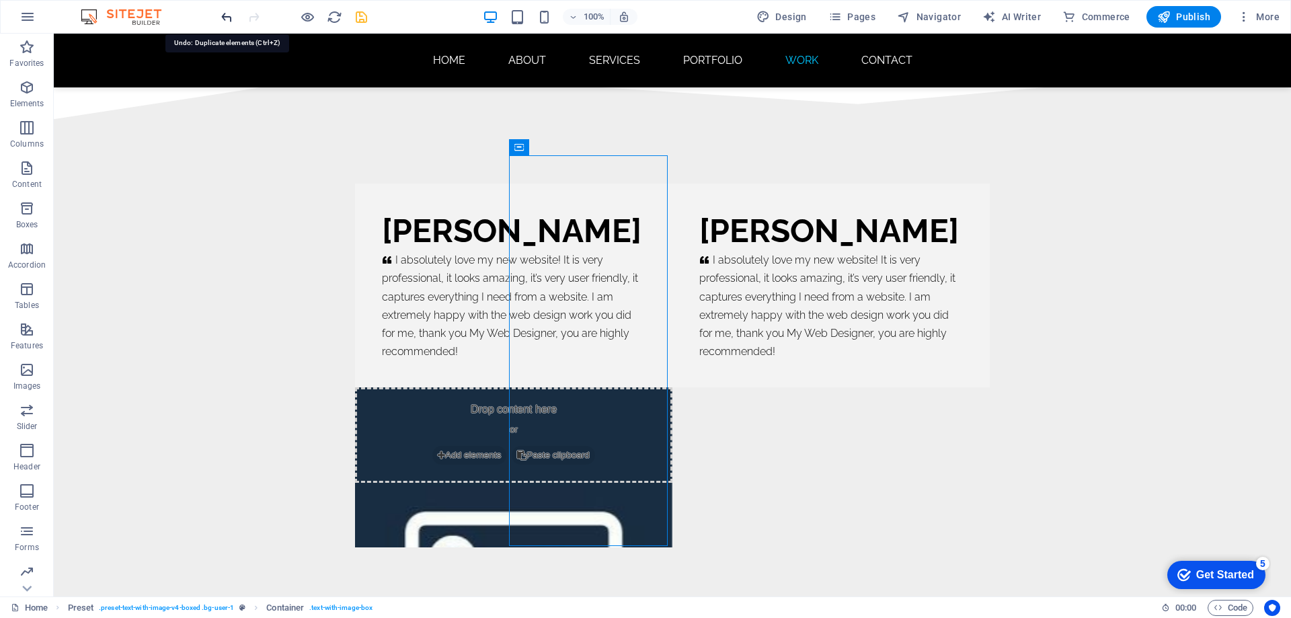
click at [225, 15] on icon "undo" at bounding box center [226, 16] width 15 height 15
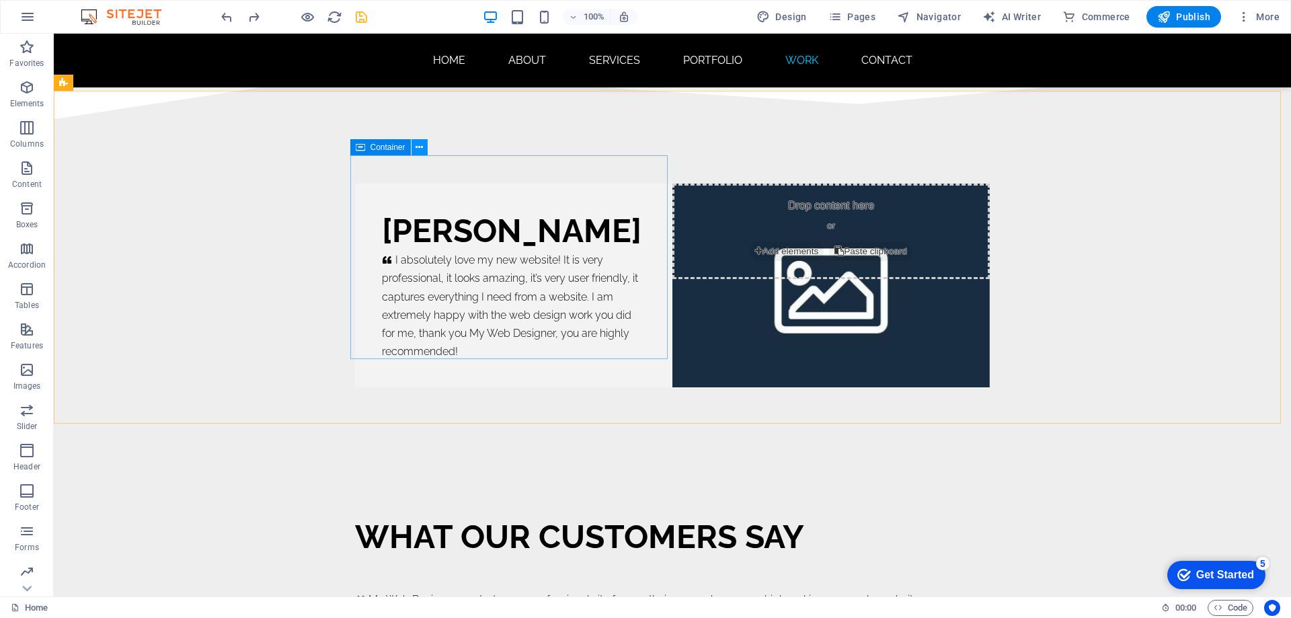
click at [421, 147] on icon at bounding box center [419, 148] width 7 height 14
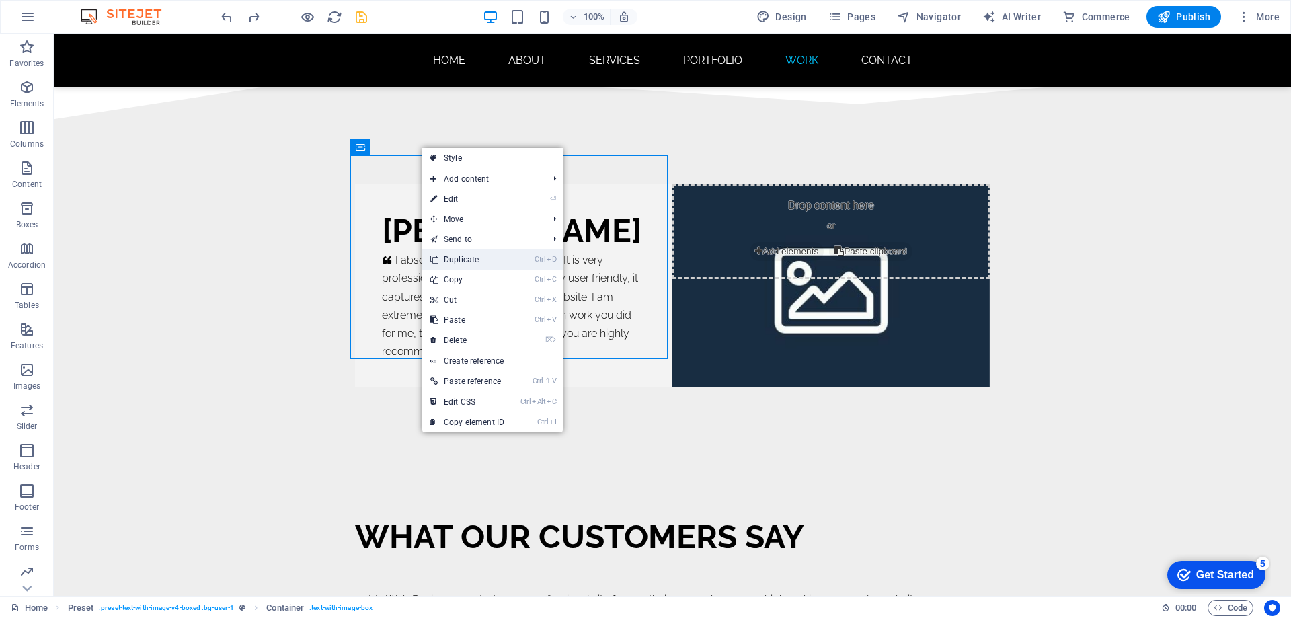
click at [461, 260] on link "Ctrl D Duplicate" at bounding box center [467, 260] width 90 height 20
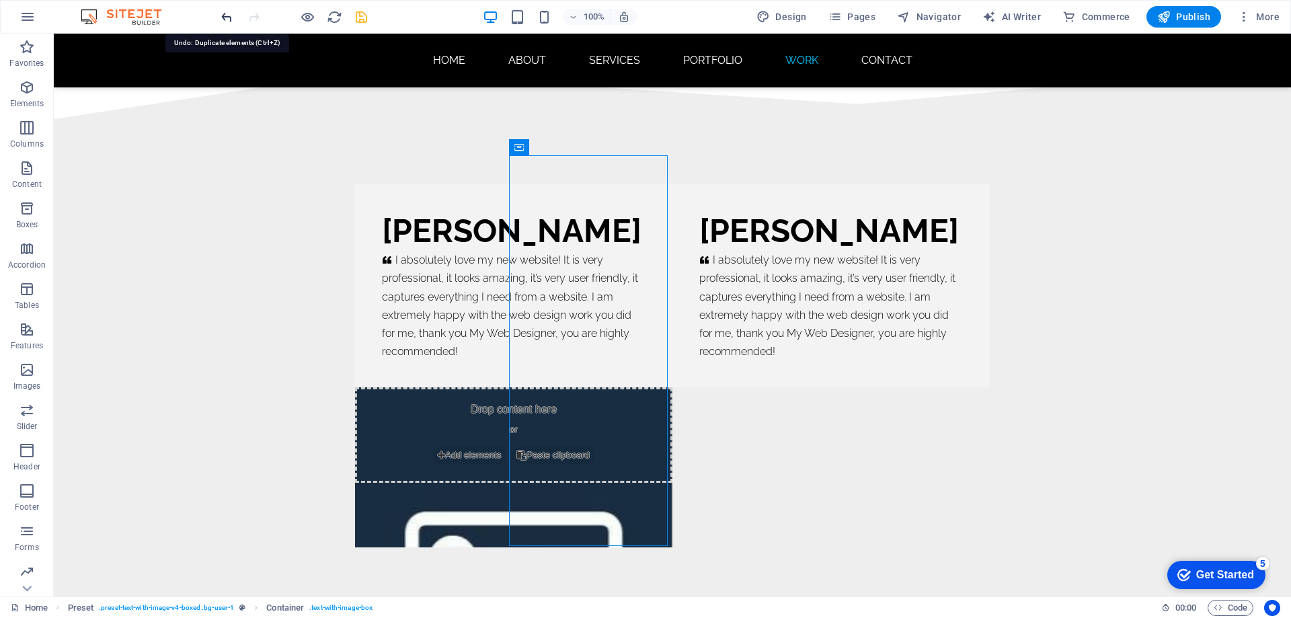
click at [229, 17] on icon "undo" at bounding box center [226, 16] width 15 height 15
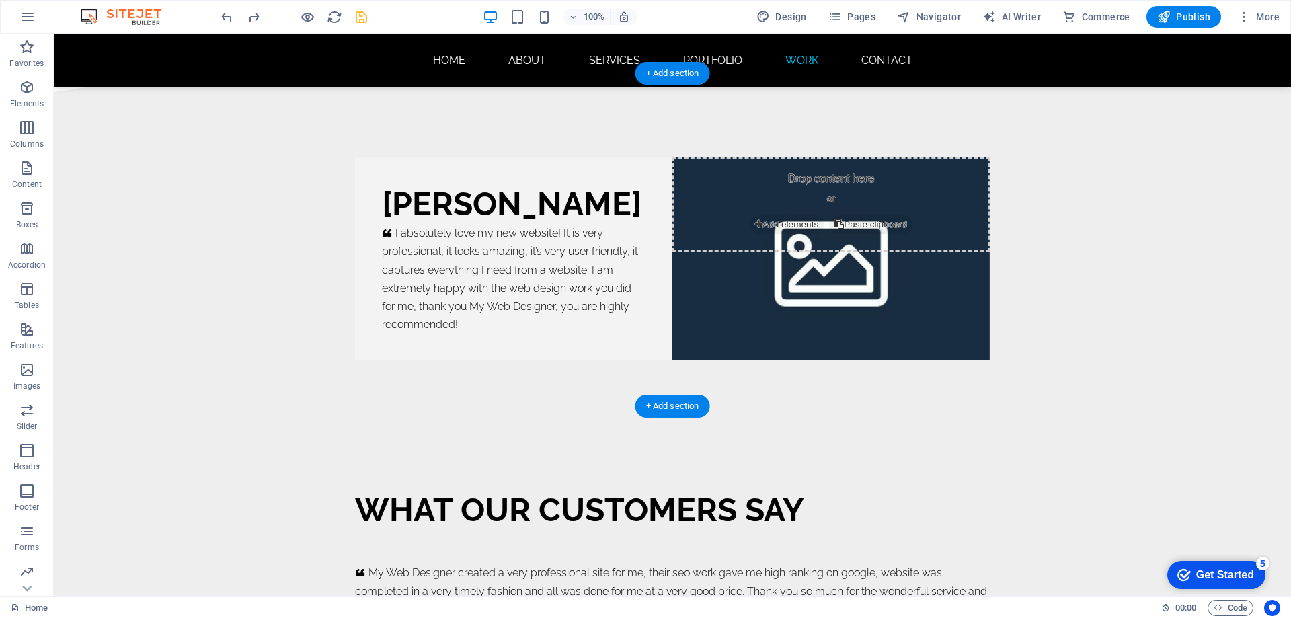
scroll to position [8444, 0]
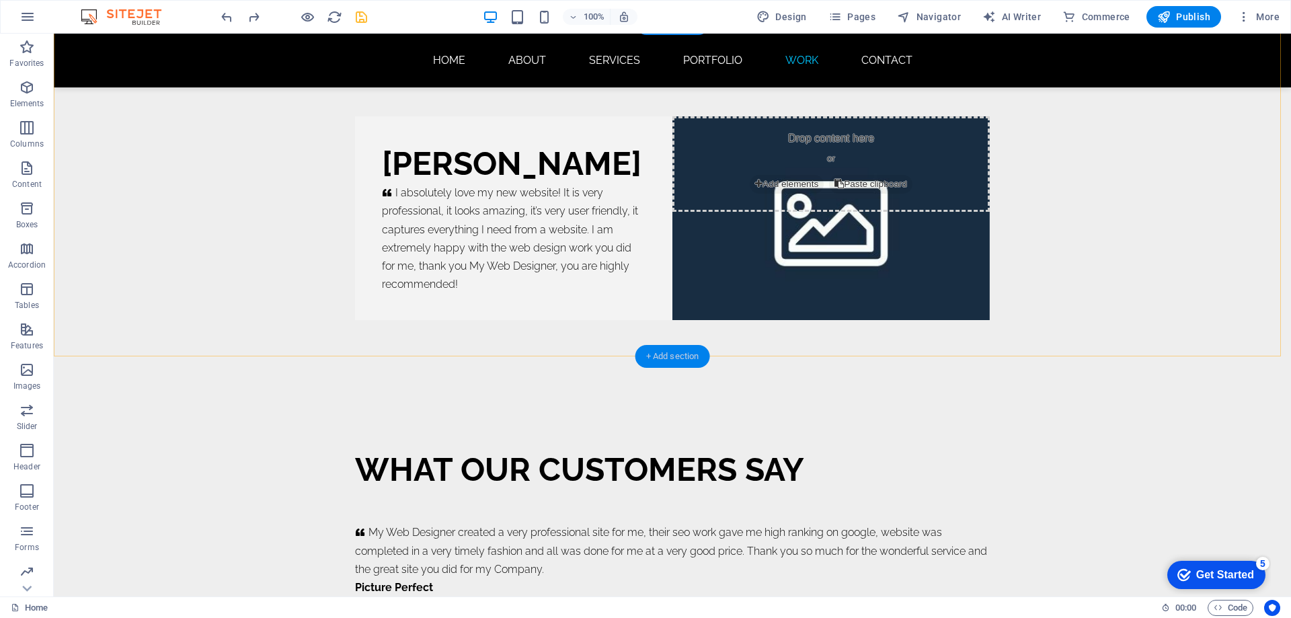
click at [676, 358] on div "+ Add section" at bounding box center [673, 356] width 75 height 23
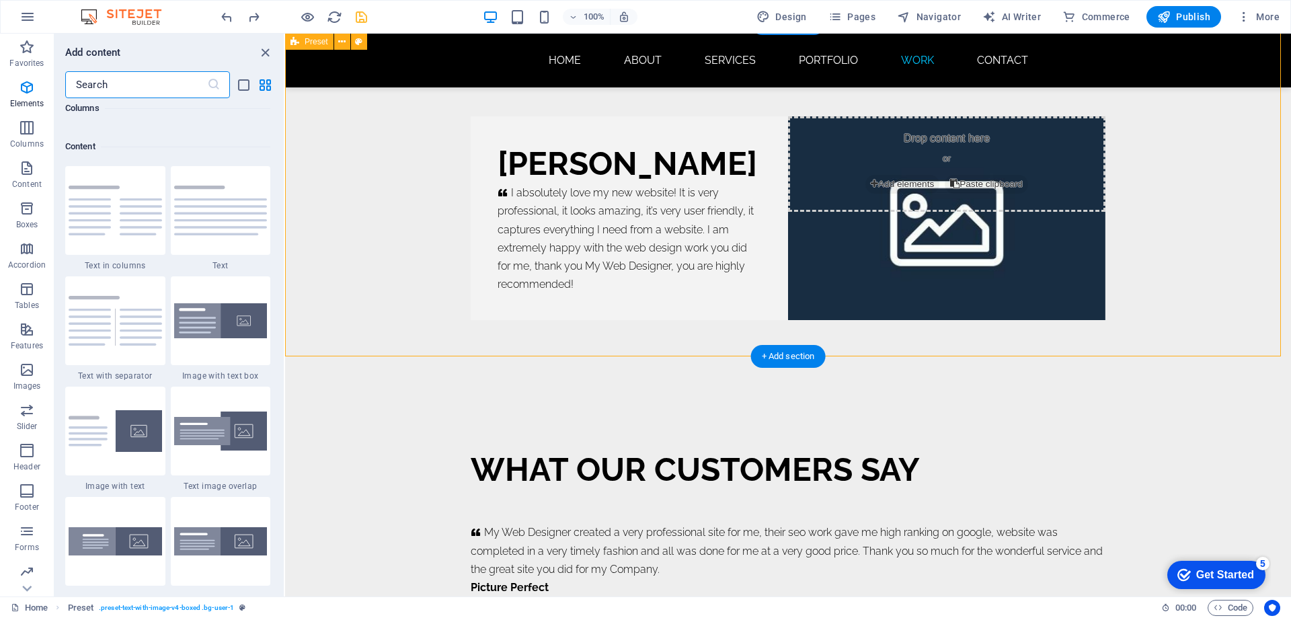
scroll to position [2353, 0]
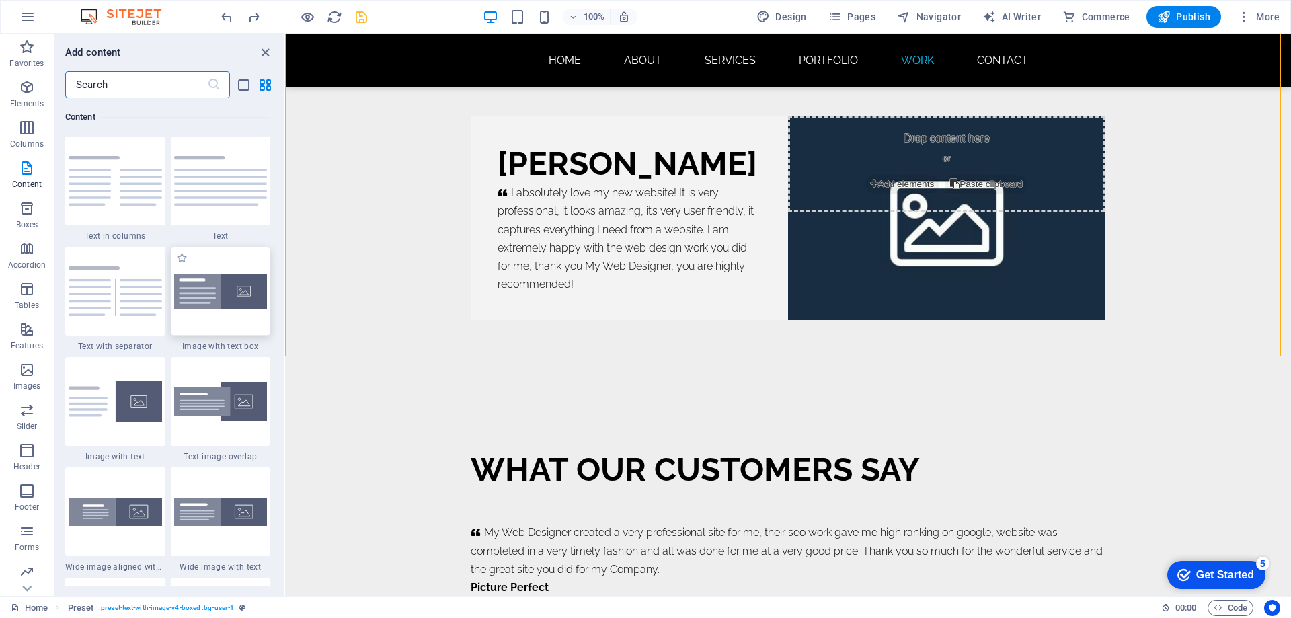
click at [221, 307] on img at bounding box center [220, 292] width 93 height 36
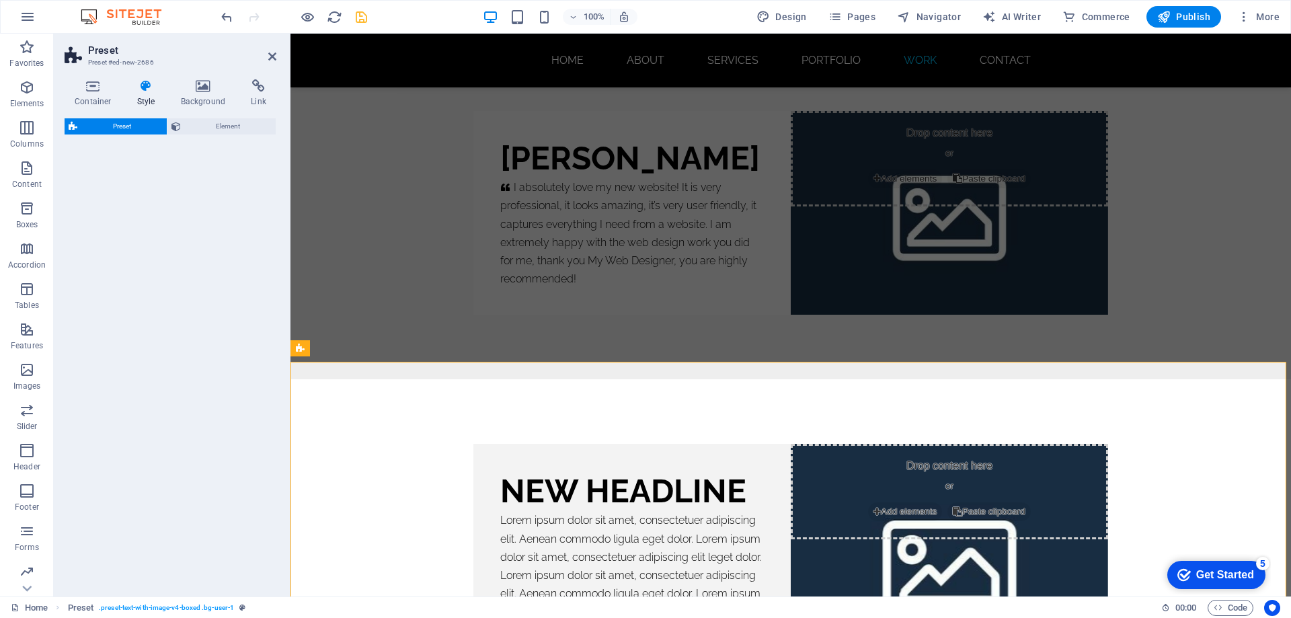
select select "rem"
select select "px"
select select "preset-text-with-image-v4-boxed"
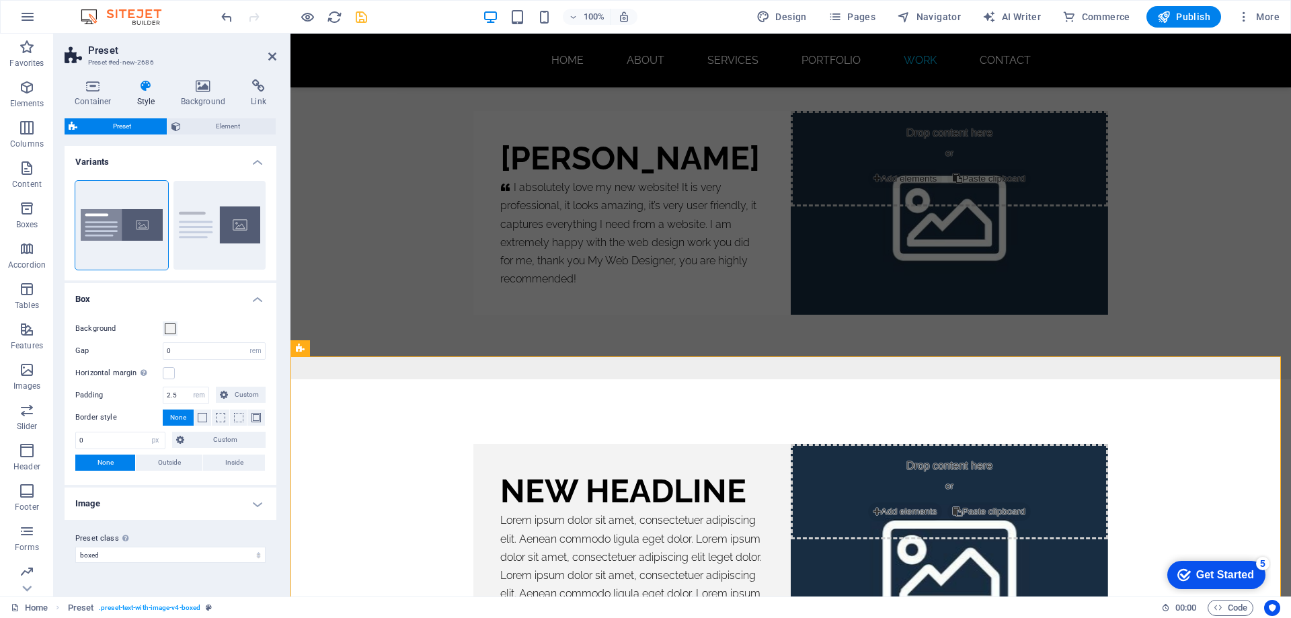
scroll to position [8208, 0]
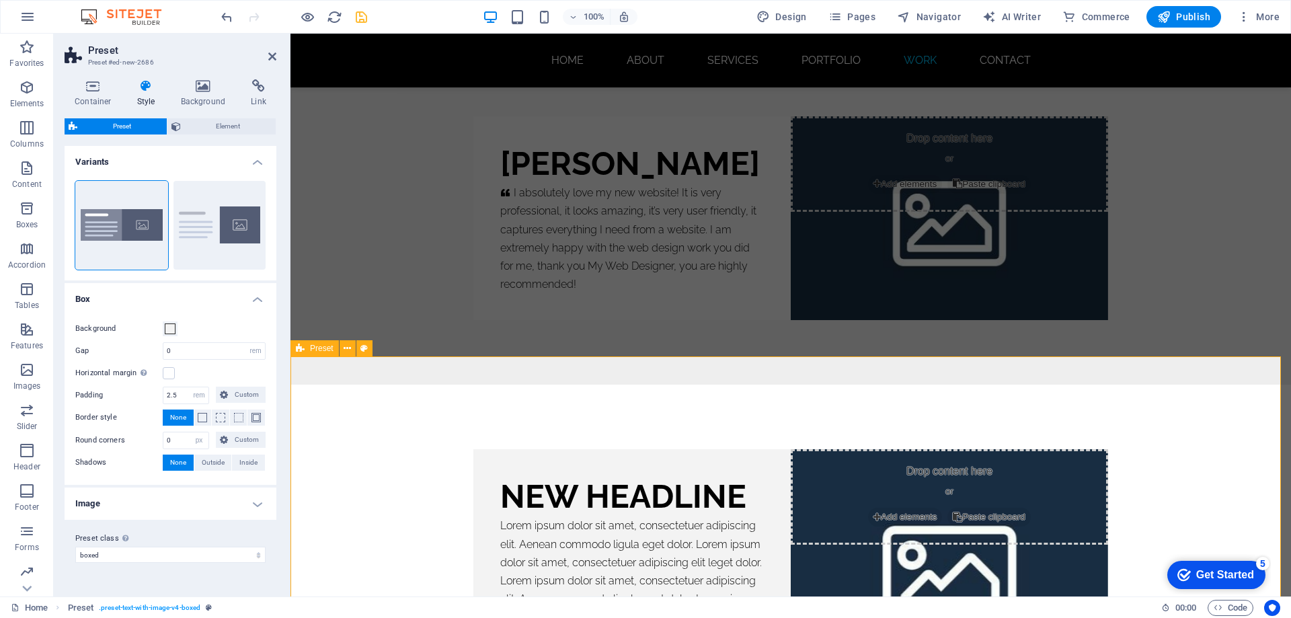
click at [702, 392] on div "New headline Lorem ipsum dolor sit amet, consectetuer adipiscing elit. Aenean c…" at bounding box center [791, 570] width 1001 height 370
click at [412, 228] on div "mimi rose     I absolutely love my new website! It is very professional, it loo…" at bounding box center [791, 218] width 1001 height 333
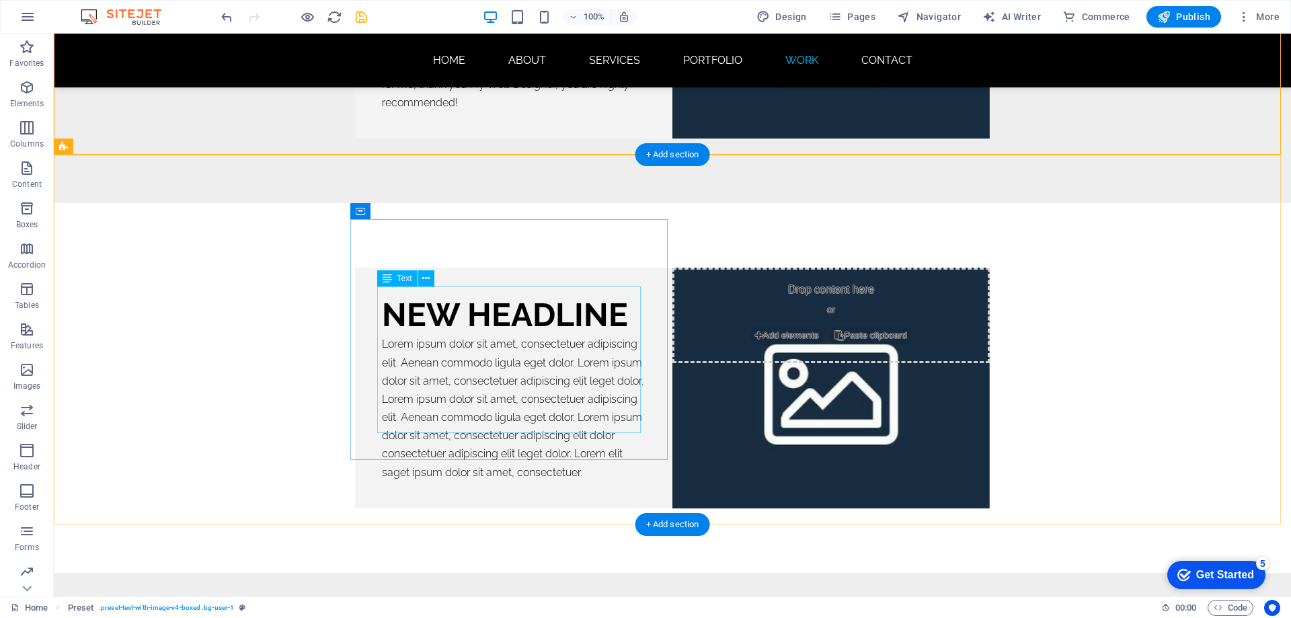
scroll to position [8646, 0]
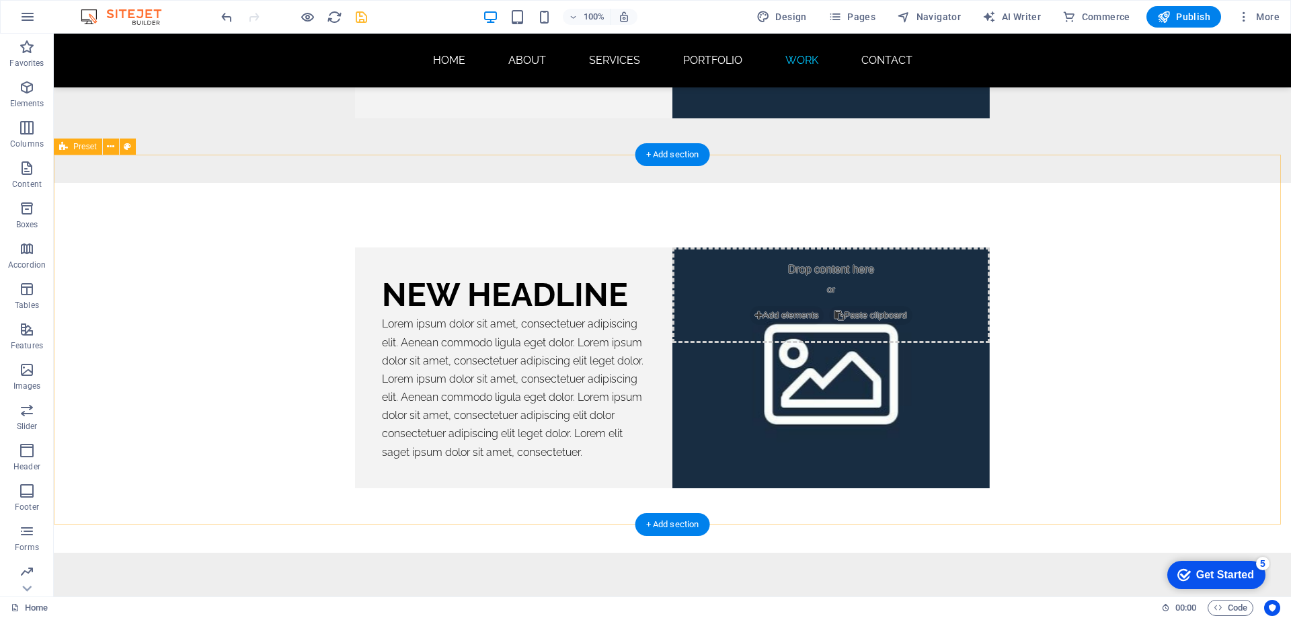
click at [273, 328] on div "New headline Lorem ipsum dolor sit amet, consectetuer adipiscing elit. Aenean c…" at bounding box center [673, 368] width 1238 height 370
select select "rem"
select select "px"
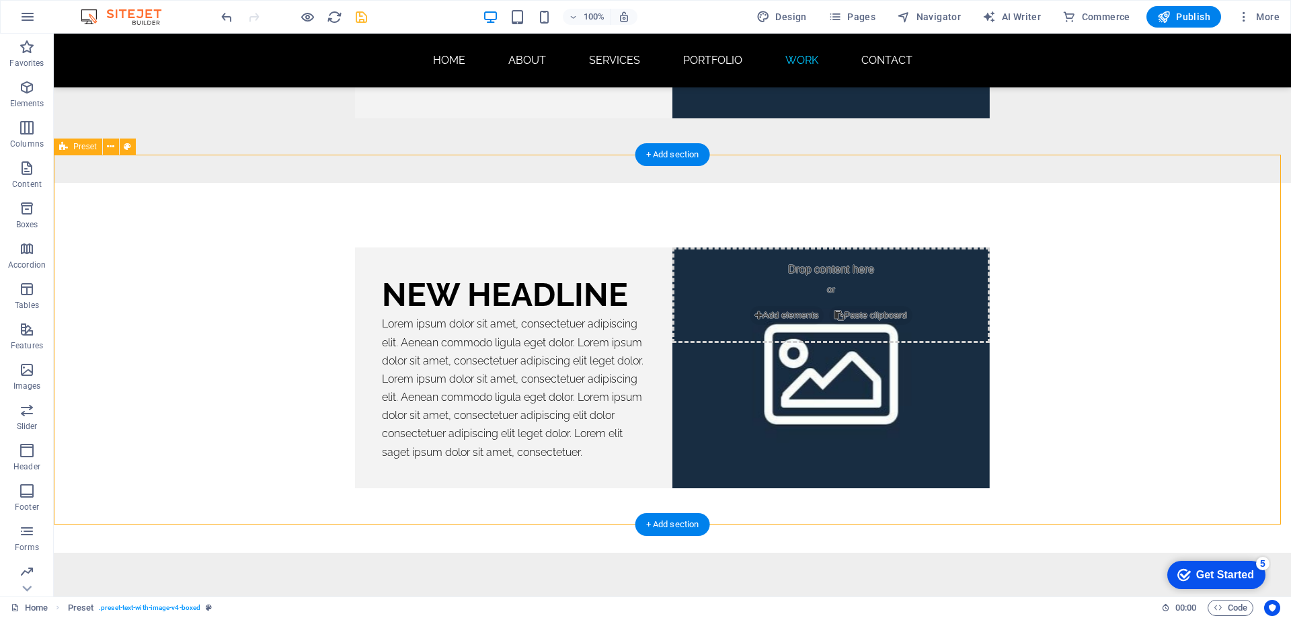
select select "preset-text-with-image-v4-boxed"
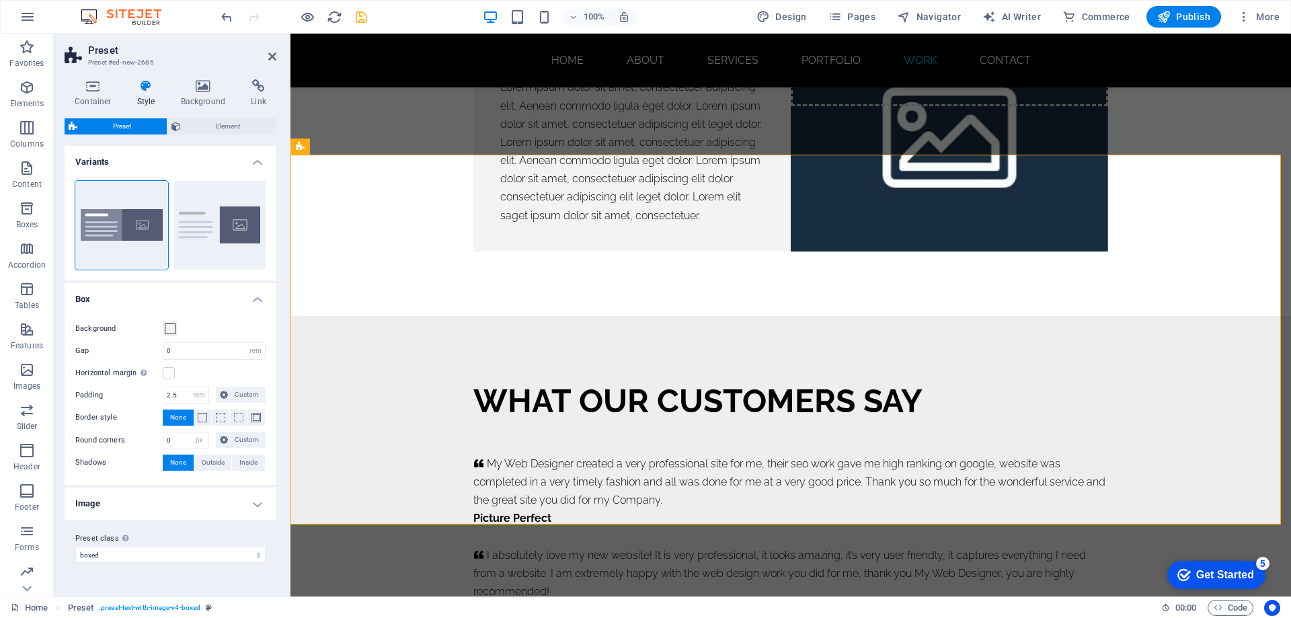
scroll to position [8409, 0]
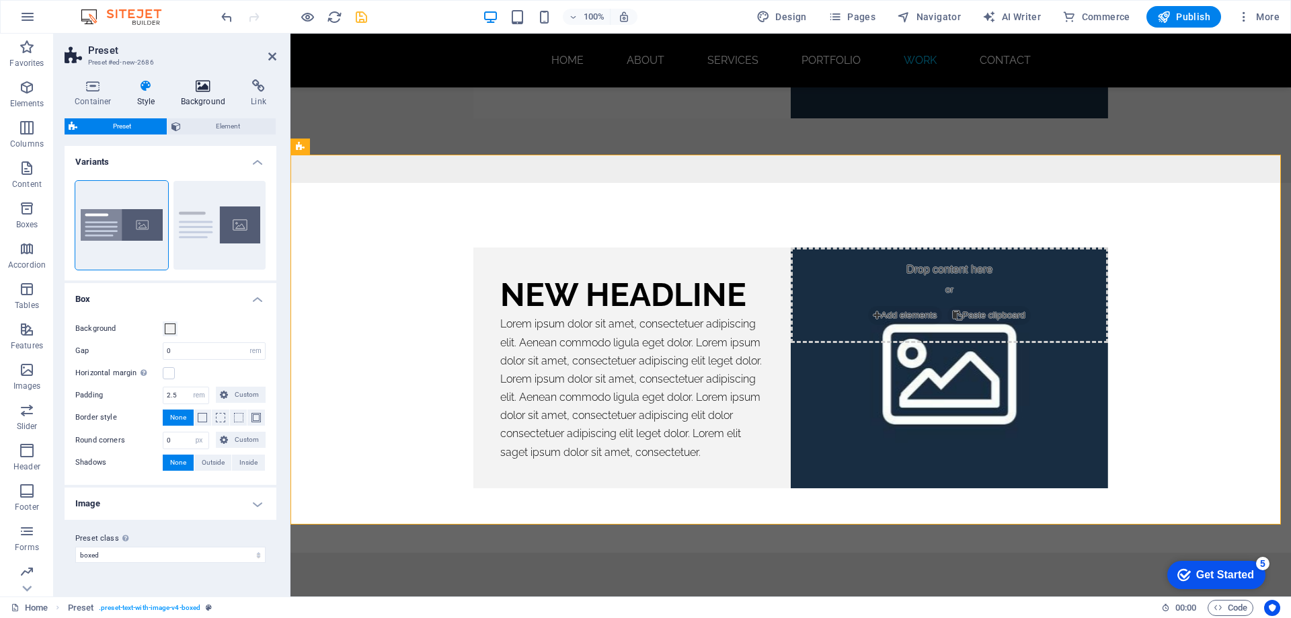
click at [202, 86] on icon at bounding box center [203, 85] width 65 height 13
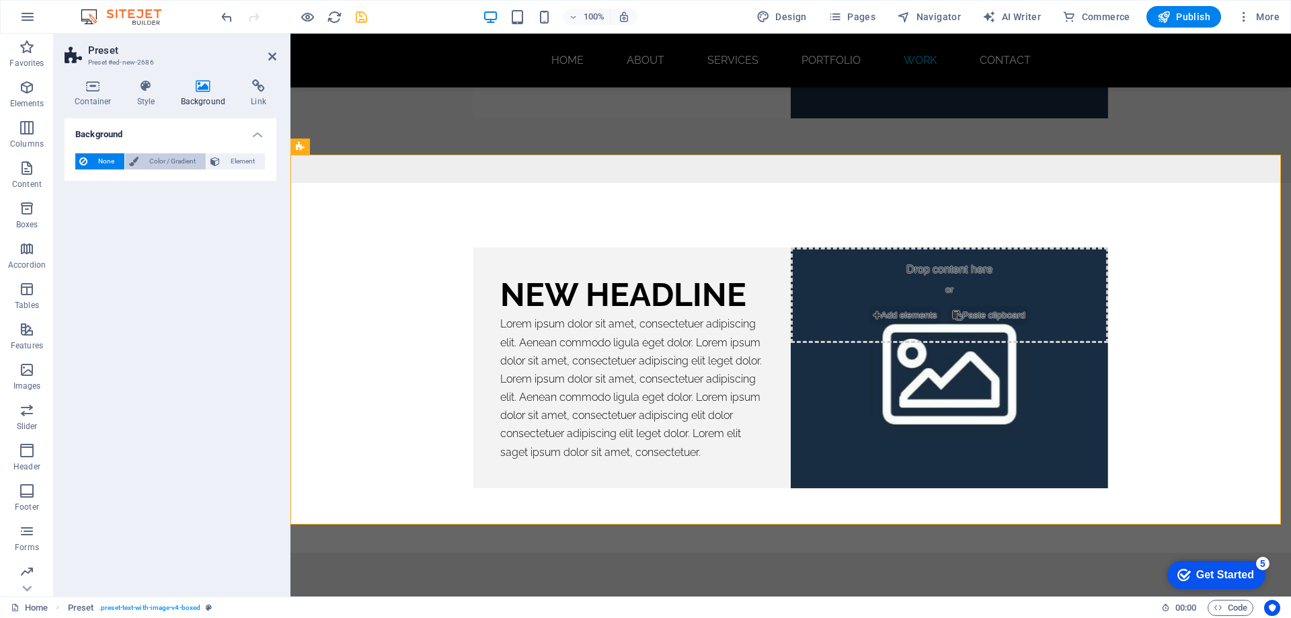
click at [167, 163] on span "Color / Gradient" at bounding box center [172, 161] width 59 height 16
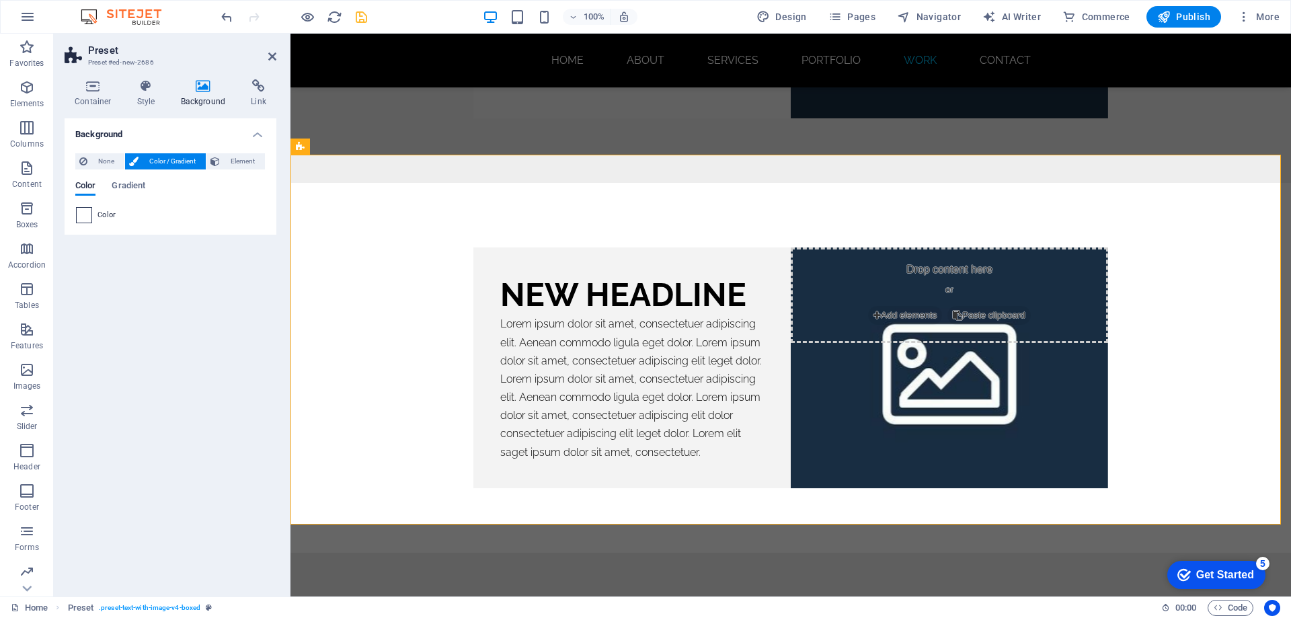
click at [82, 217] on span at bounding box center [84, 215] width 15 height 15
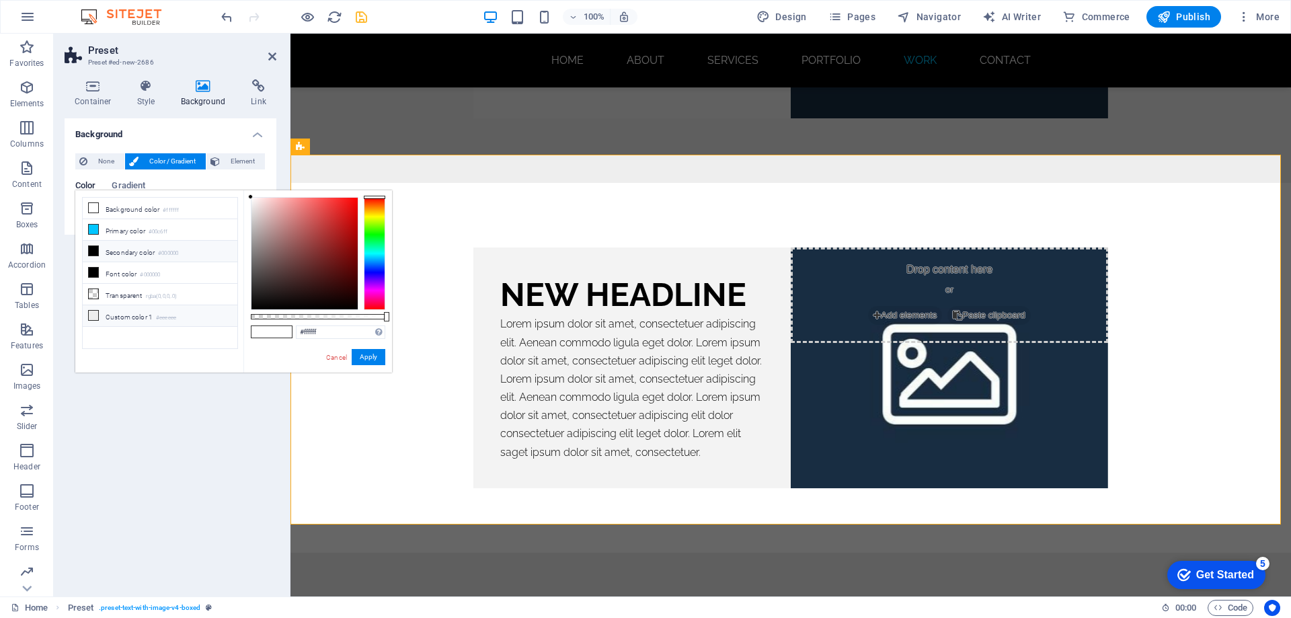
click at [94, 312] on icon at bounding box center [93, 315] width 9 height 9
type input "#eeeeee"
click at [128, 314] on li "Custom color 1 #eeeeee" at bounding box center [160, 316] width 155 height 22
click at [92, 311] on icon at bounding box center [93, 315] width 9 height 9
drag, startPoint x: 368, startPoint y: 358, endPoint x: 113, endPoint y: 324, distance: 257.1
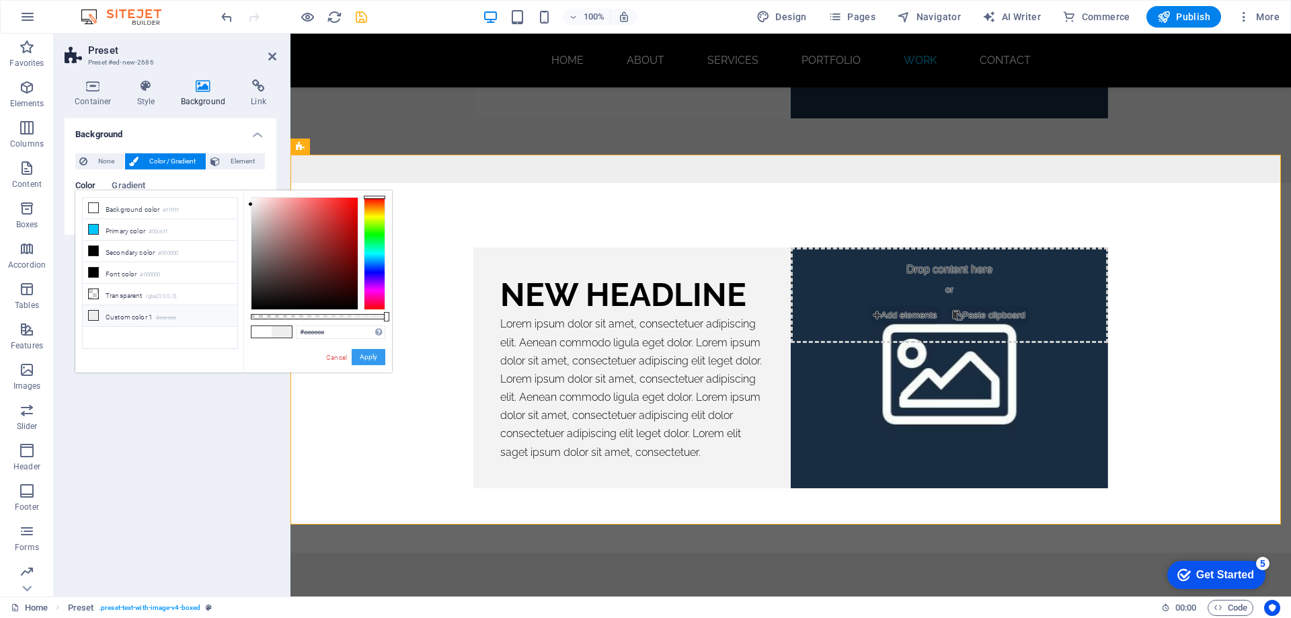
click at [368, 358] on button "Apply" at bounding box center [369, 357] width 34 height 16
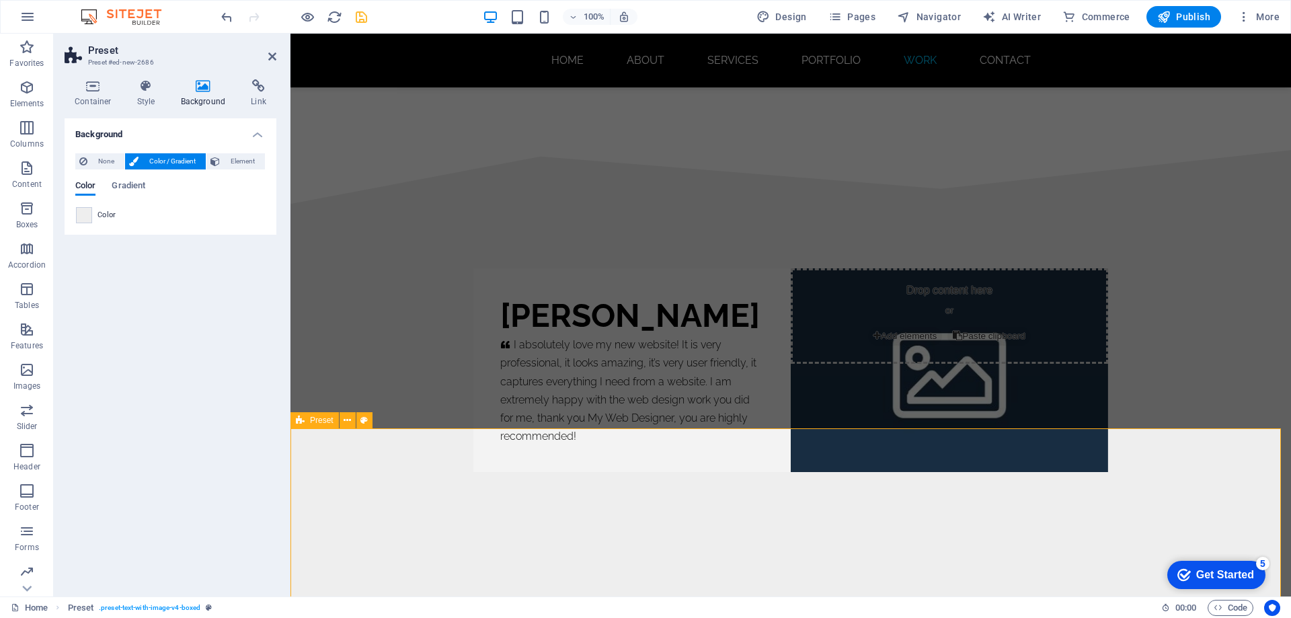
scroll to position [8006, 0]
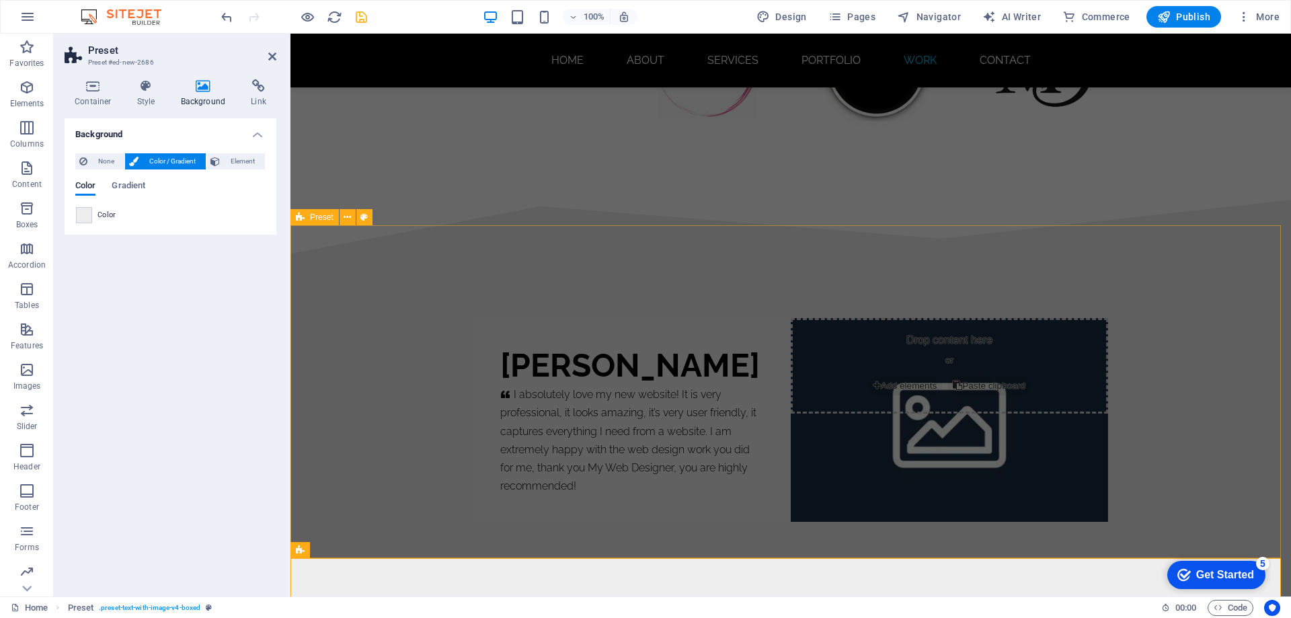
click at [693, 263] on div "mimi rose     I absolutely love my new website! It is very professional, it loo…" at bounding box center [791, 420] width 1001 height 333
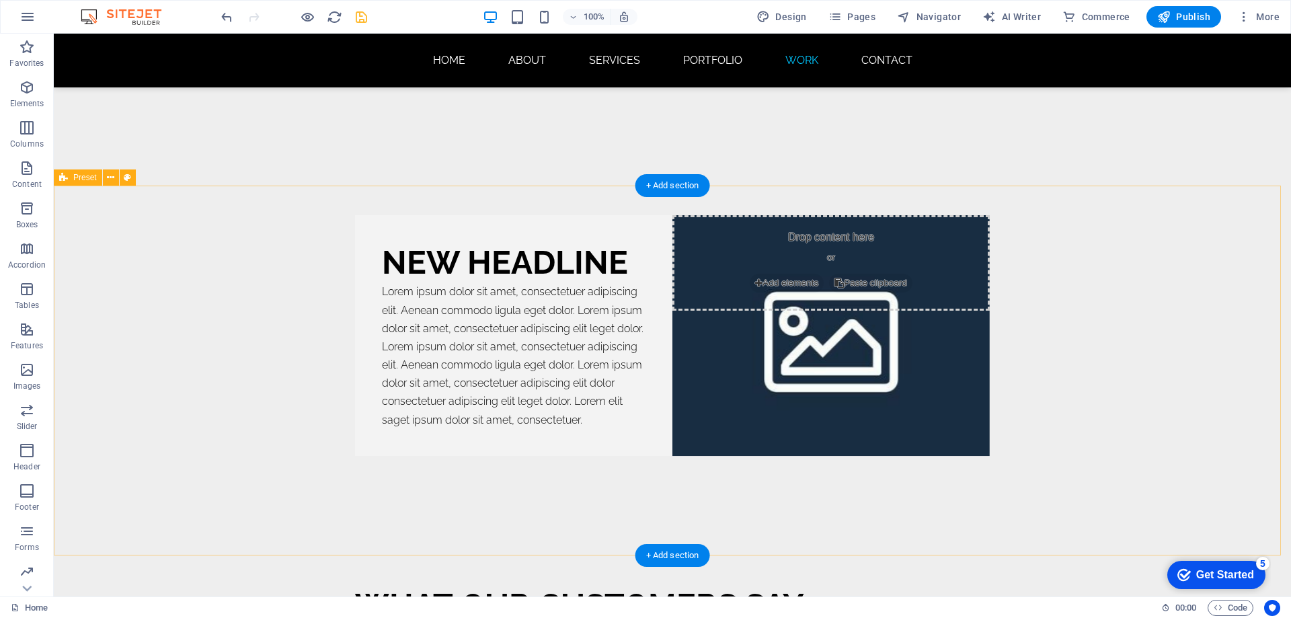
scroll to position [8607, 0]
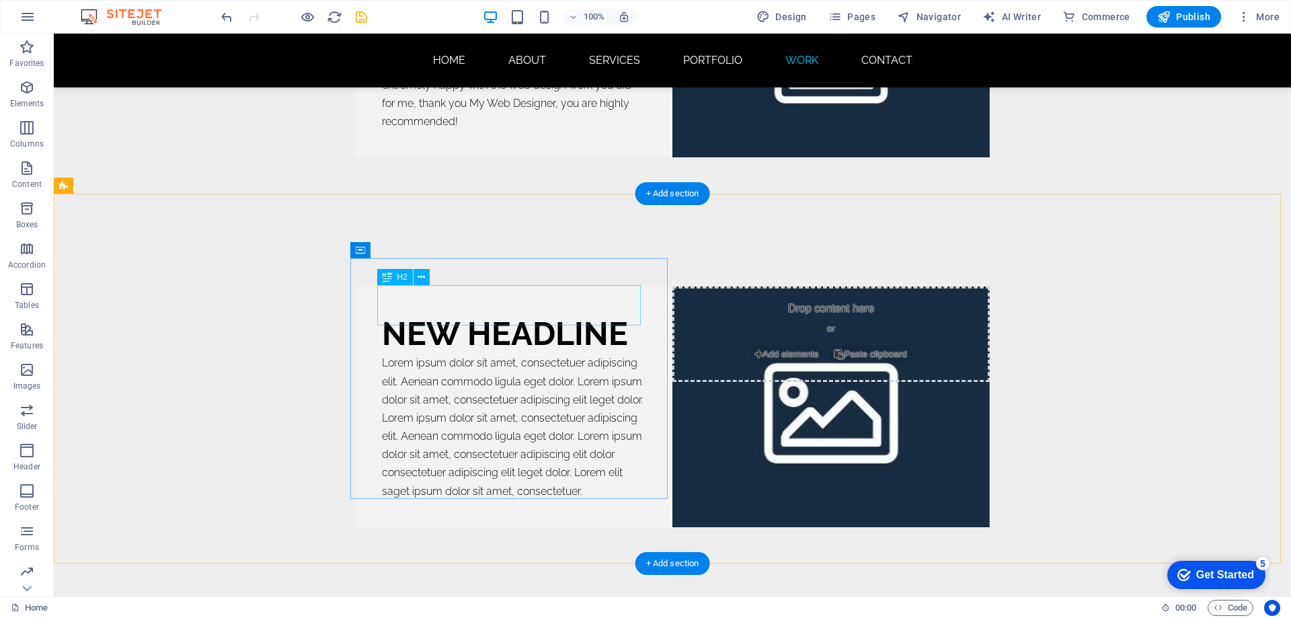
click at [569, 313] on div "New headline" at bounding box center [514, 333] width 264 height 40
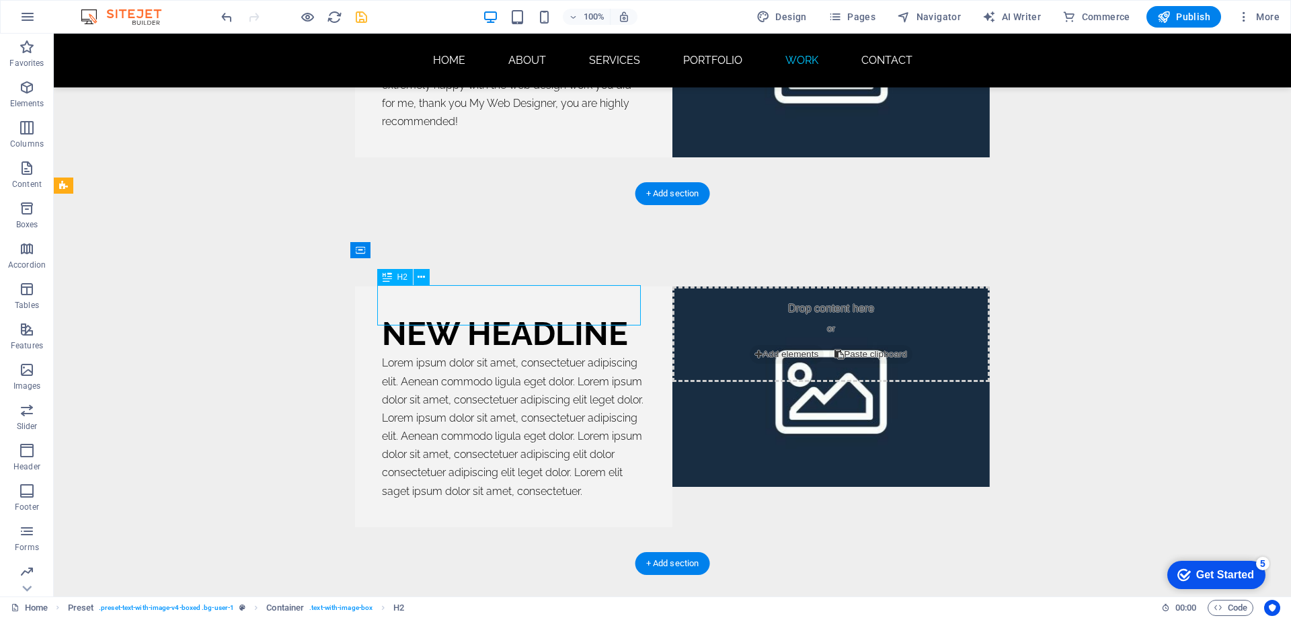
scroll to position [8370, 0]
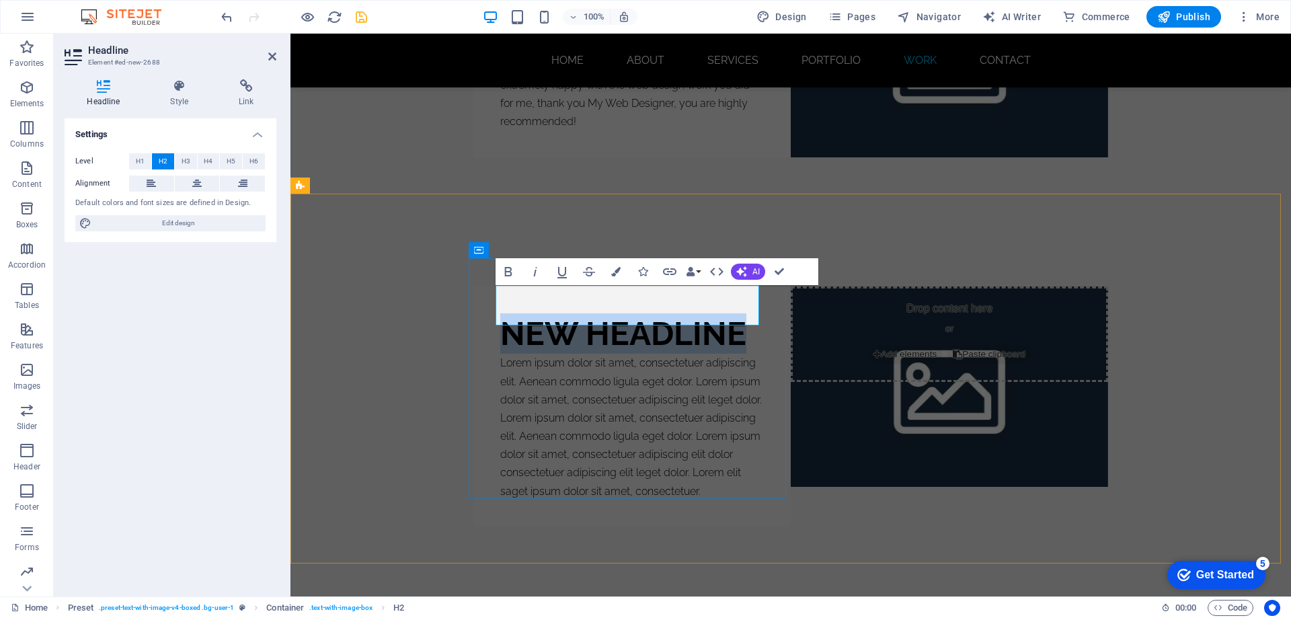
click at [739, 313] on h2 "New headline" at bounding box center [632, 333] width 264 height 40
drag, startPoint x: 743, startPoint y: 308, endPoint x: 499, endPoint y: 313, distance: 243.5
click at [500, 313] on h2 "New headline" at bounding box center [632, 333] width 264 height 40
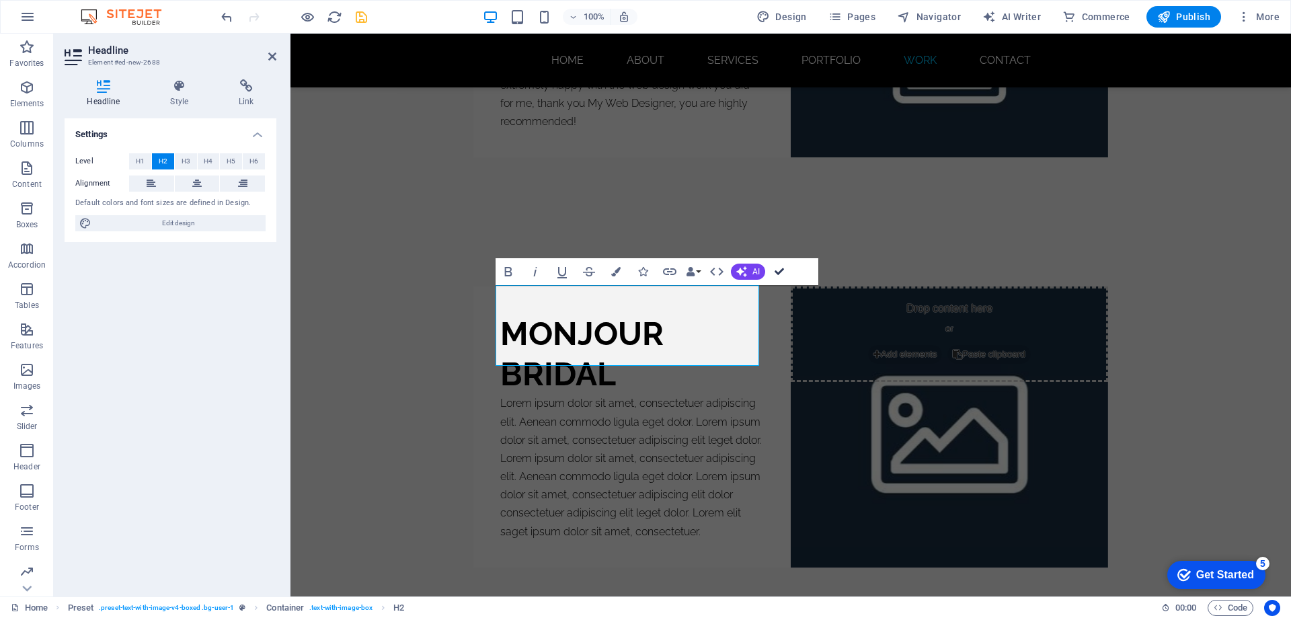
drag, startPoint x: 780, startPoint y: 264, endPoint x: 728, endPoint y: 235, distance: 59.6
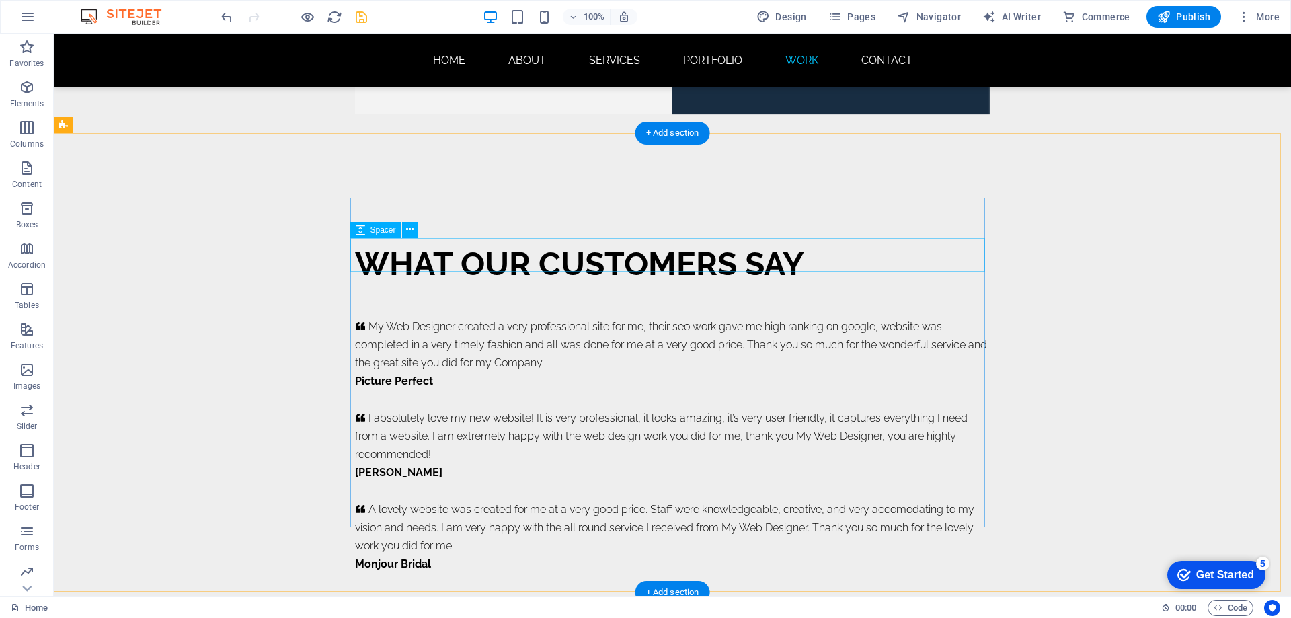
scroll to position [9078, 0]
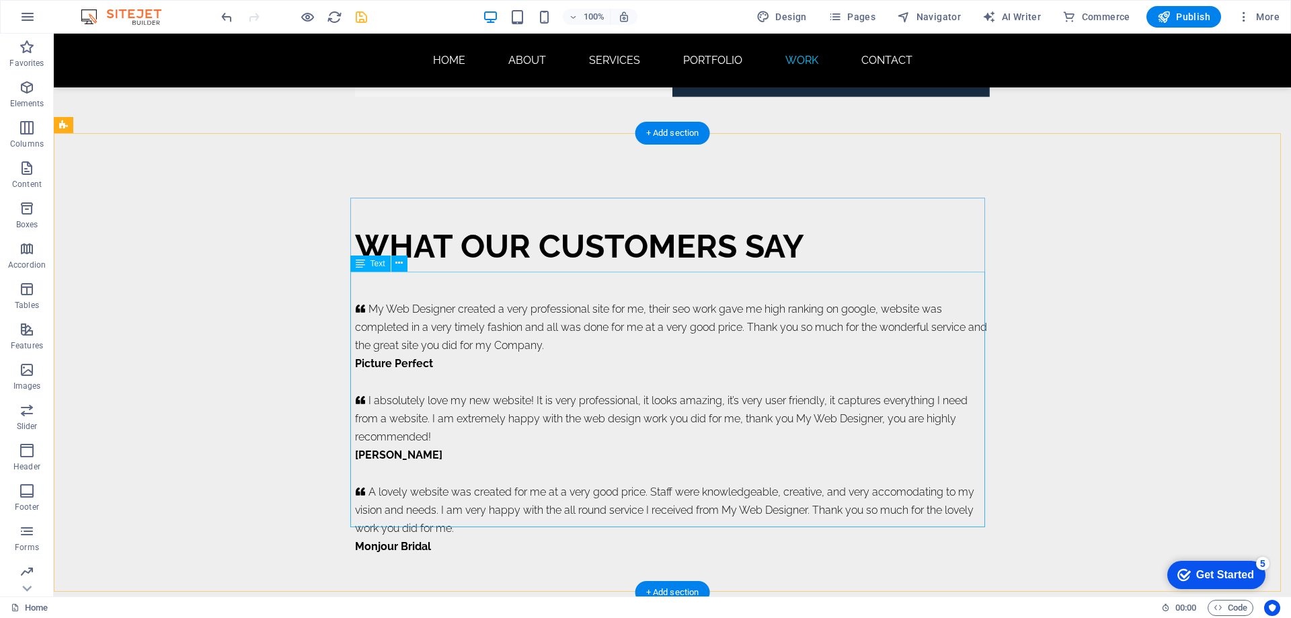
click at [465, 480] on div "My Web Designer created a very professional site for me, their seo work gave me…" at bounding box center [672, 428] width 635 height 256
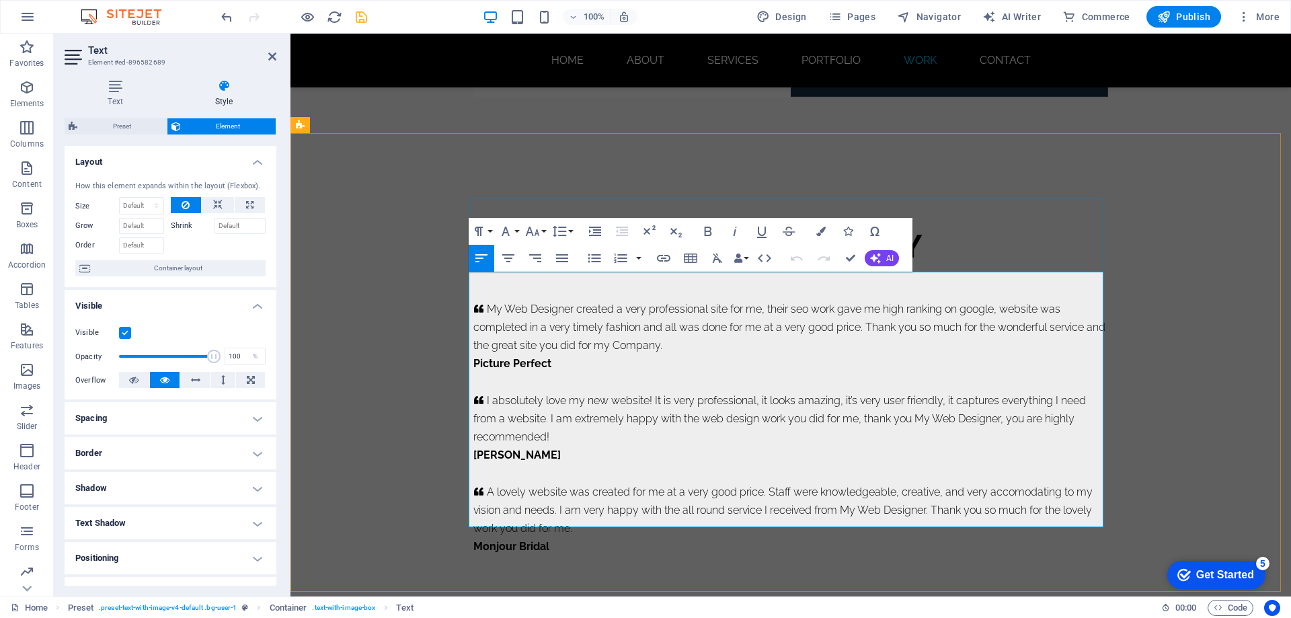
click at [570, 500] on p "A lovely website was created for me at a very good price. Staff were knowledgea…" at bounding box center [791, 510] width 635 height 55
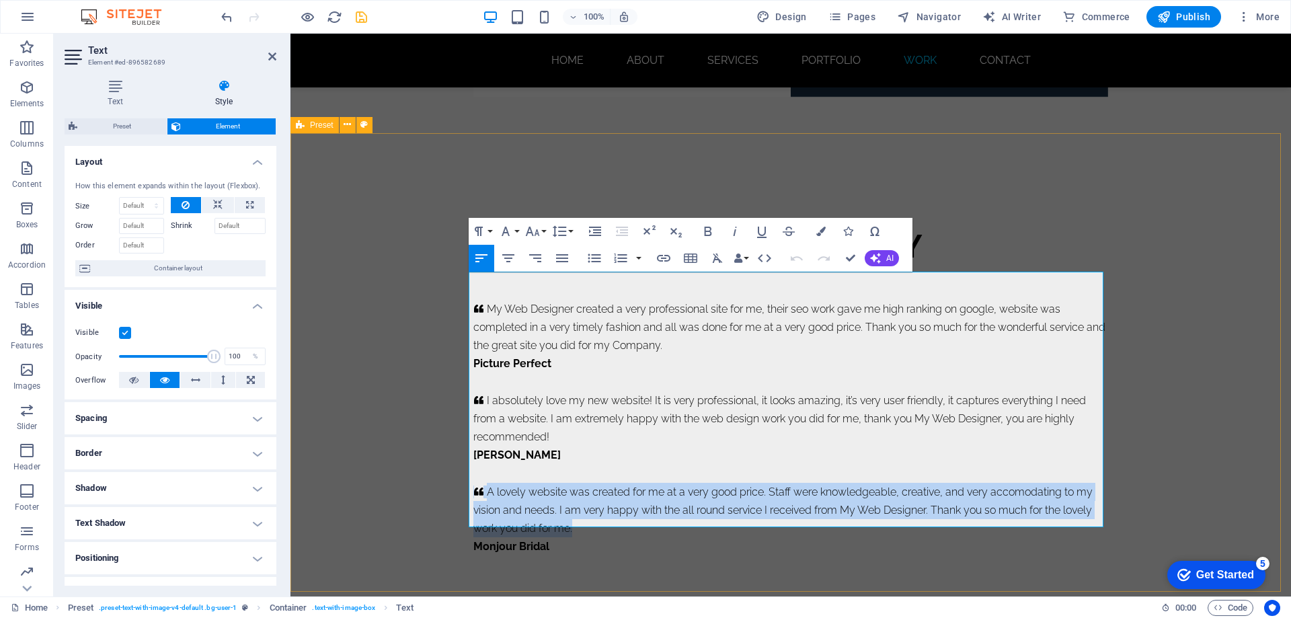
drag, startPoint x: 572, startPoint y: 500, endPoint x: 461, endPoint y: 464, distance: 117.2
click at [461, 464] on div "WHAT OUR CUSTOMERS SAY     My Web Designer created a very professional site for…" at bounding box center [791, 390] width 1001 height 459
copy p "A lovely website was created for me at a very good price. Staff were knowledgea…"
drag, startPoint x: 849, startPoint y: 260, endPoint x: 740, endPoint y: 242, distance: 110.4
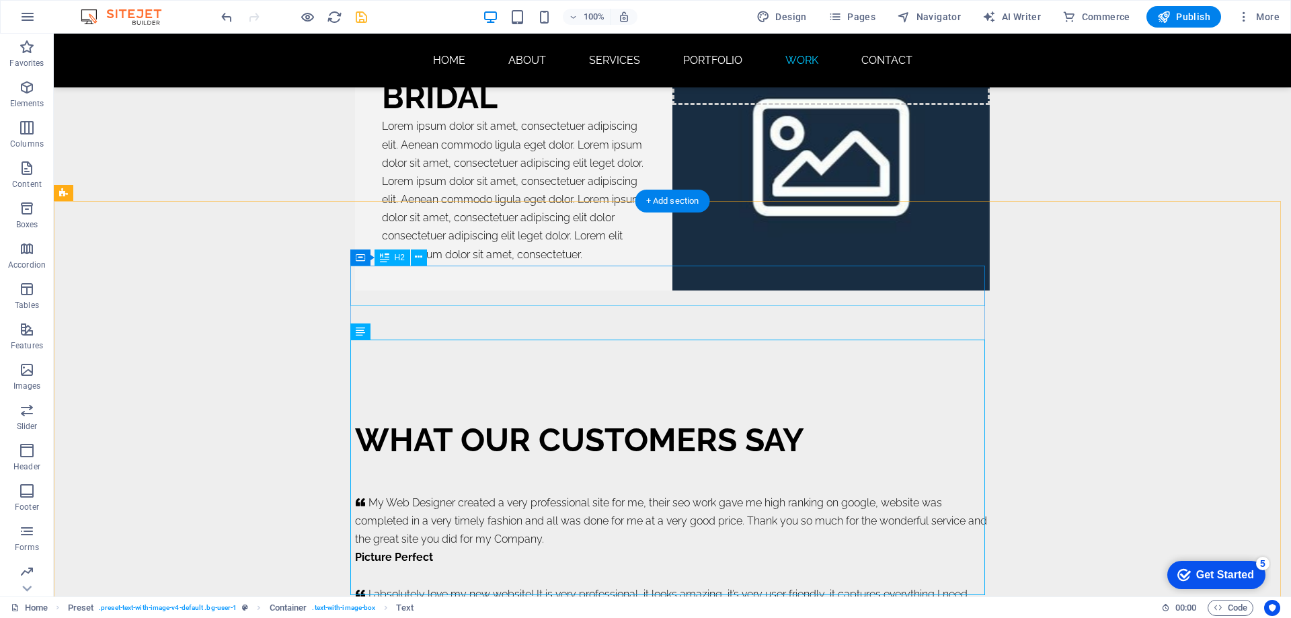
scroll to position [8741, 0]
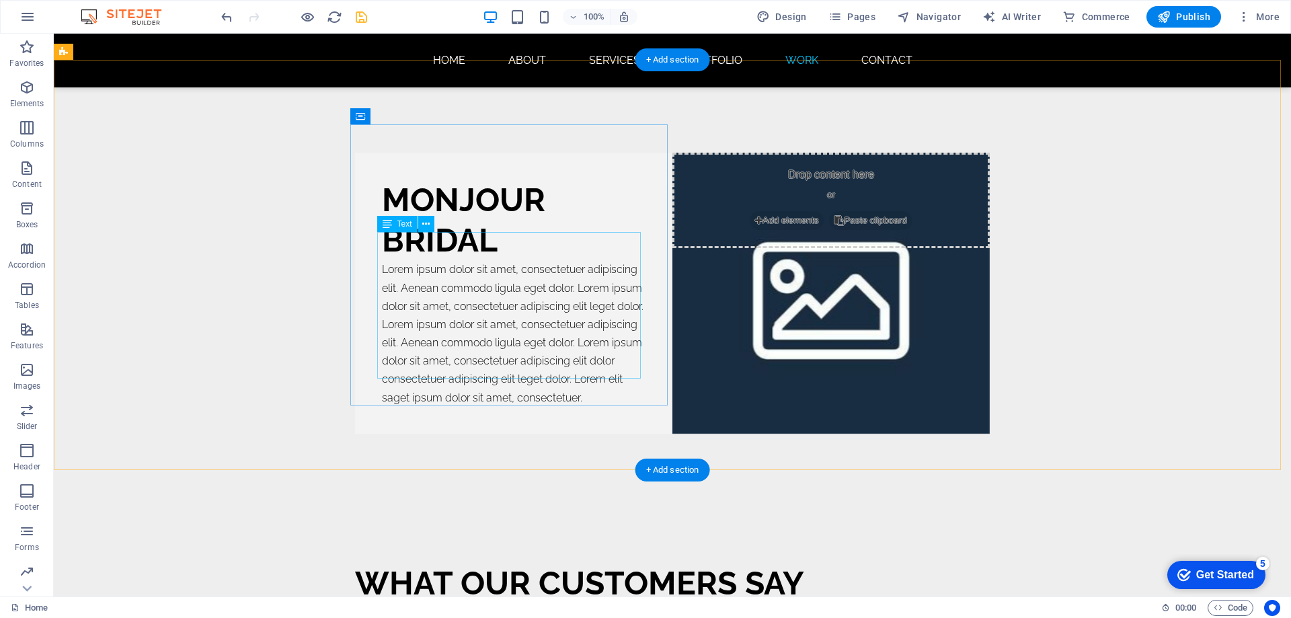
click at [533, 274] on div "Lorem ipsum dolor sit amet, consectetuer adipiscing elit. Aenean commodo ligula…" at bounding box center [514, 333] width 264 height 147
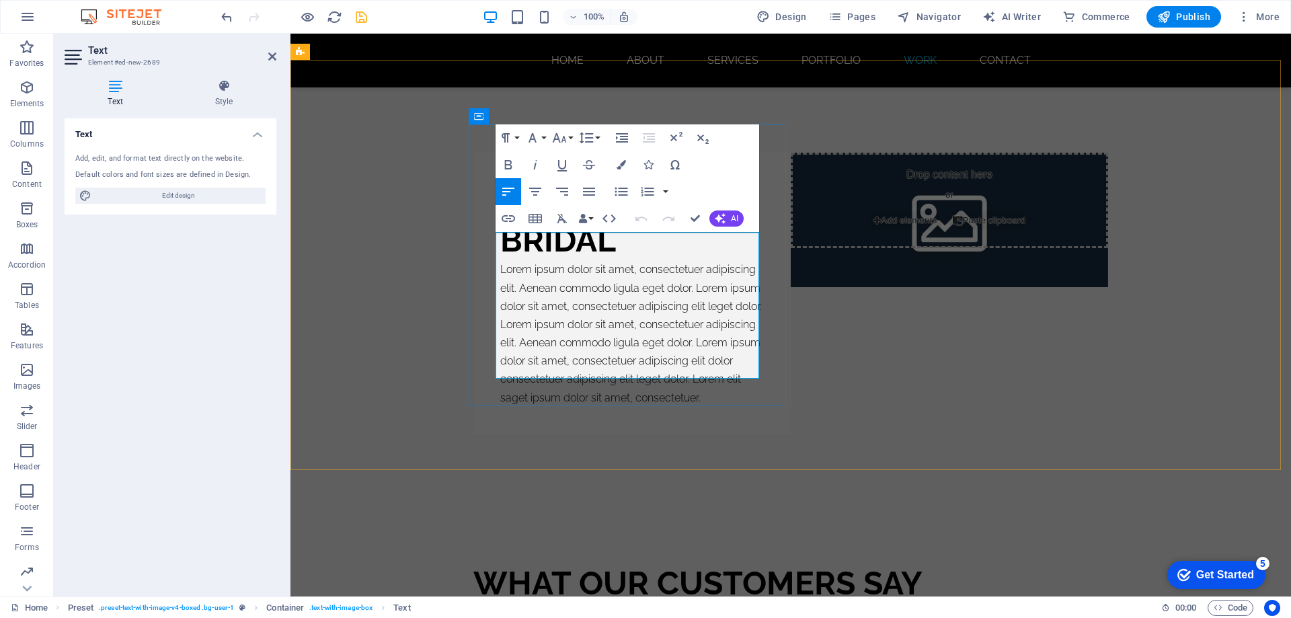
click at [734, 363] on p "Lorem ipsum dolor sit amet, consectetuer adipiscing elit. Aenean commodo ligula…" at bounding box center [632, 333] width 264 height 147
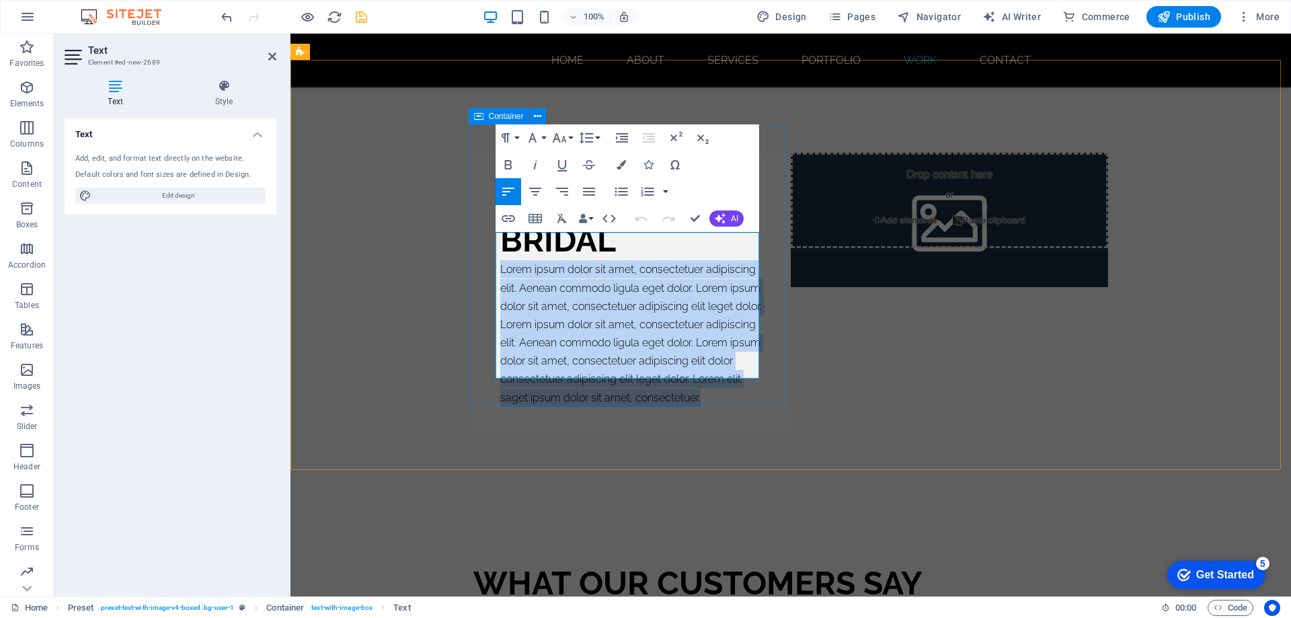
drag, startPoint x: 753, startPoint y: 368, endPoint x: 488, endPoint y: 235, distance: 296.6
click at [488, 235] on div "MONJOUR BRIDAL Lorem ipsum dolor sit amet, consectetuer adipiscing elit. Aenean…" at bounding box center [632, 293] width 317 height 281
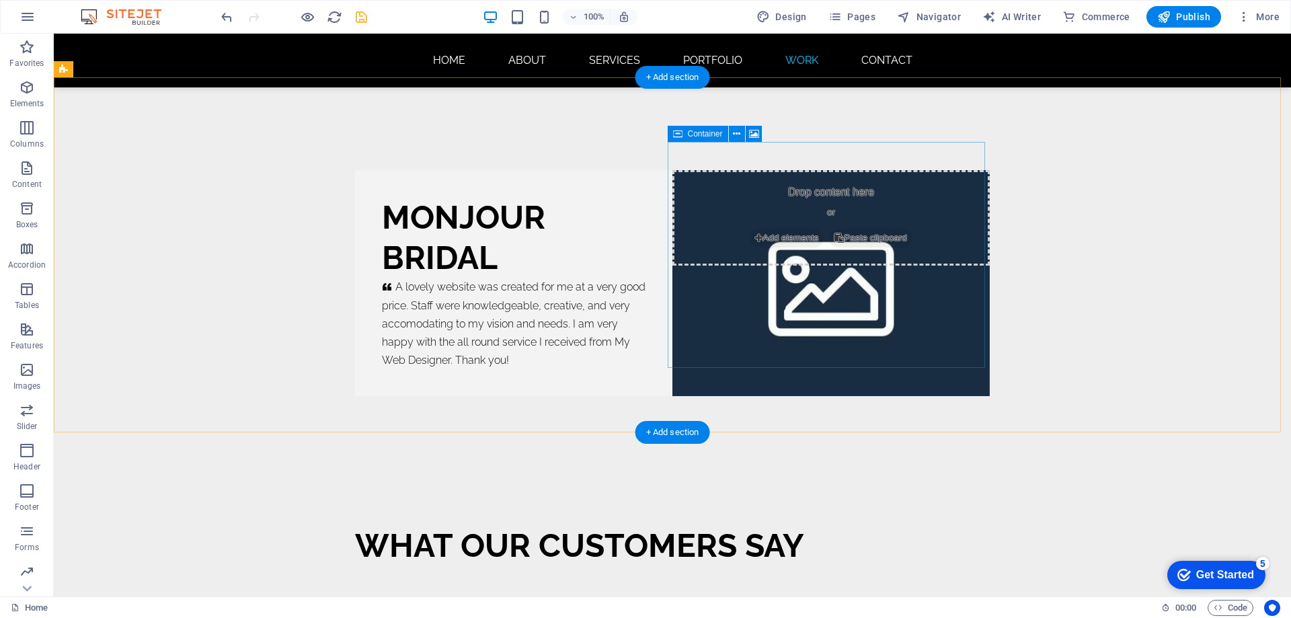
scroll to position [8741, 0]
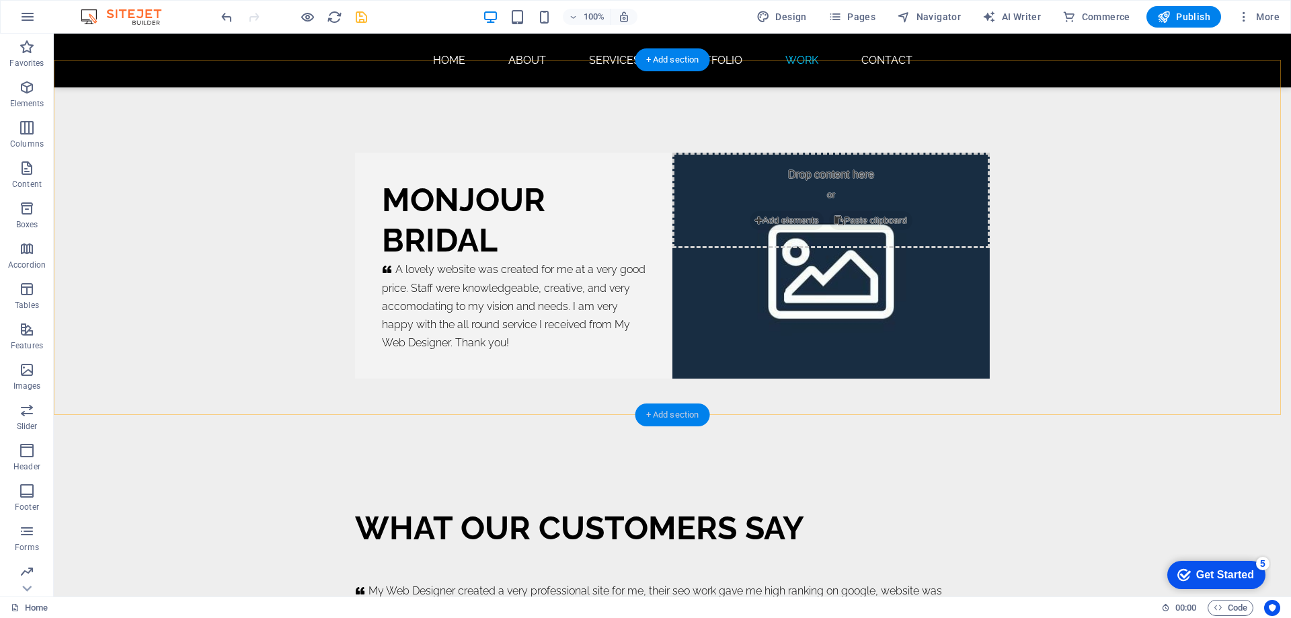
click at [658, 414] on div "+ Add section" at bounding box center [673, 415] width 75 height 23
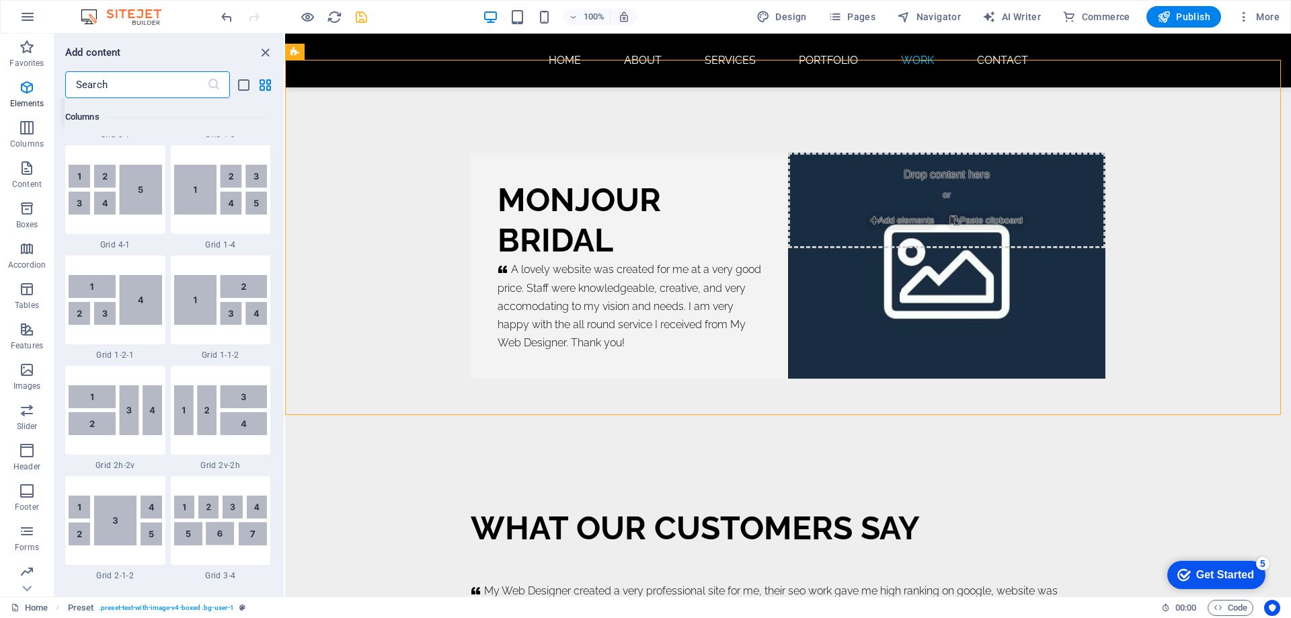
scroll to position [2353, 0]
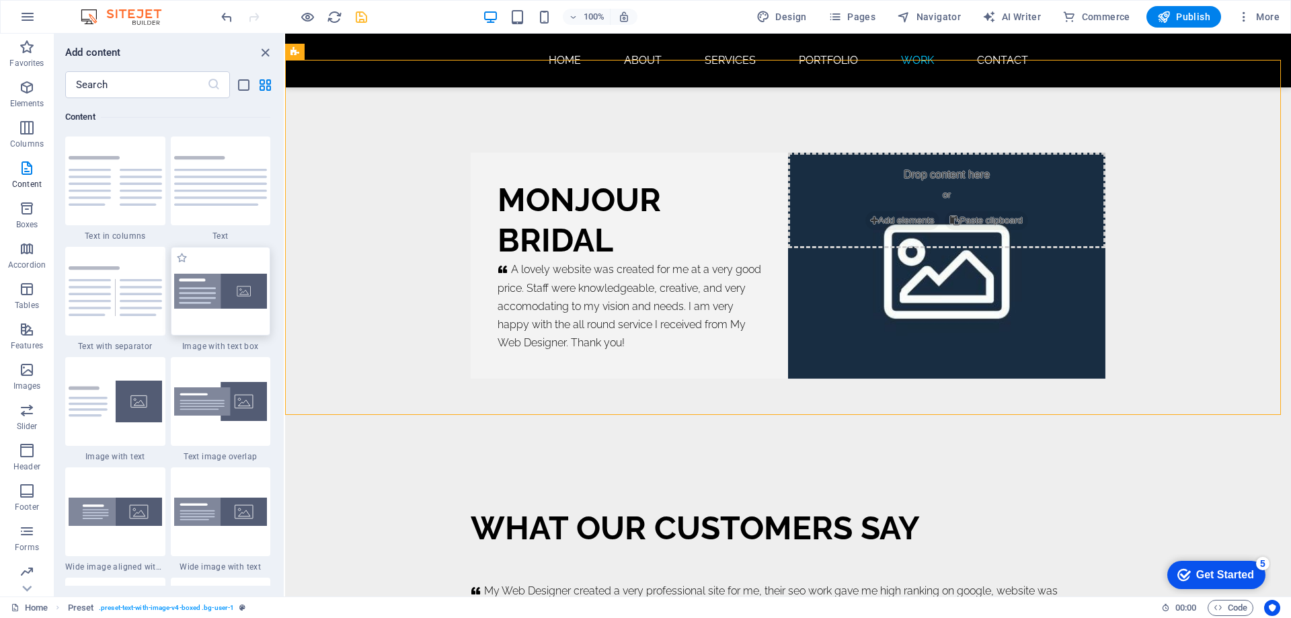
click at [221, 303] on img at bounding box center [220, 292] width 93 height 36
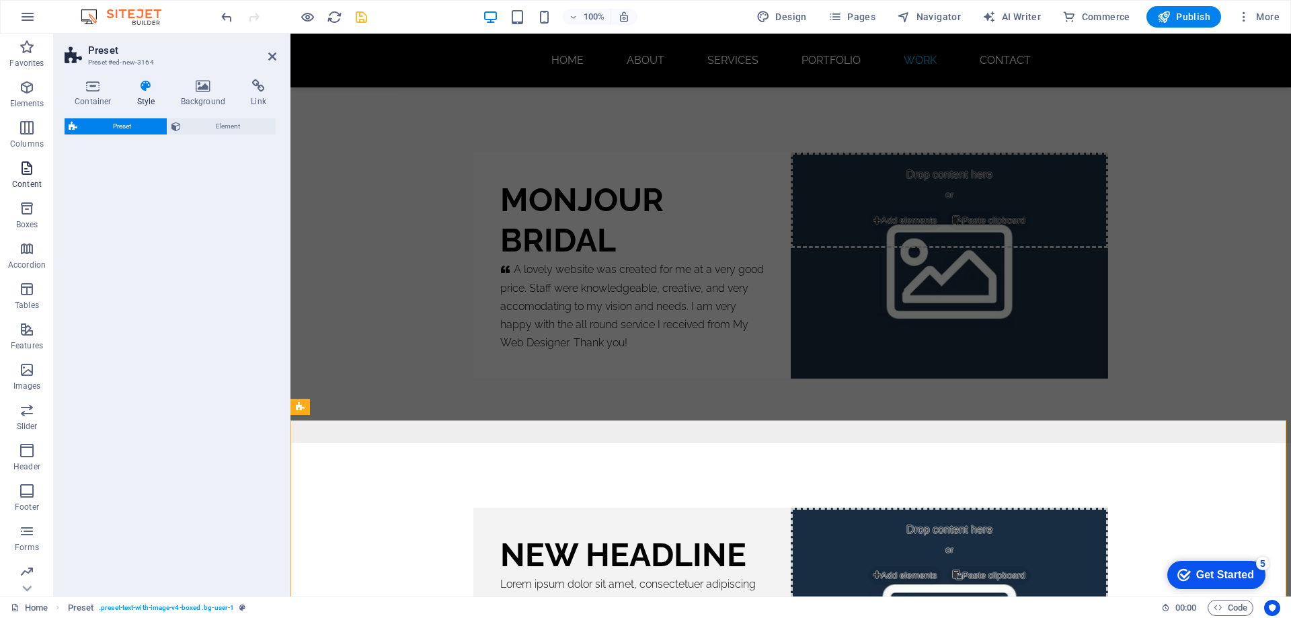
select select "rem"
select select "px"
select select "preset-text-with-image-v4-boxed"
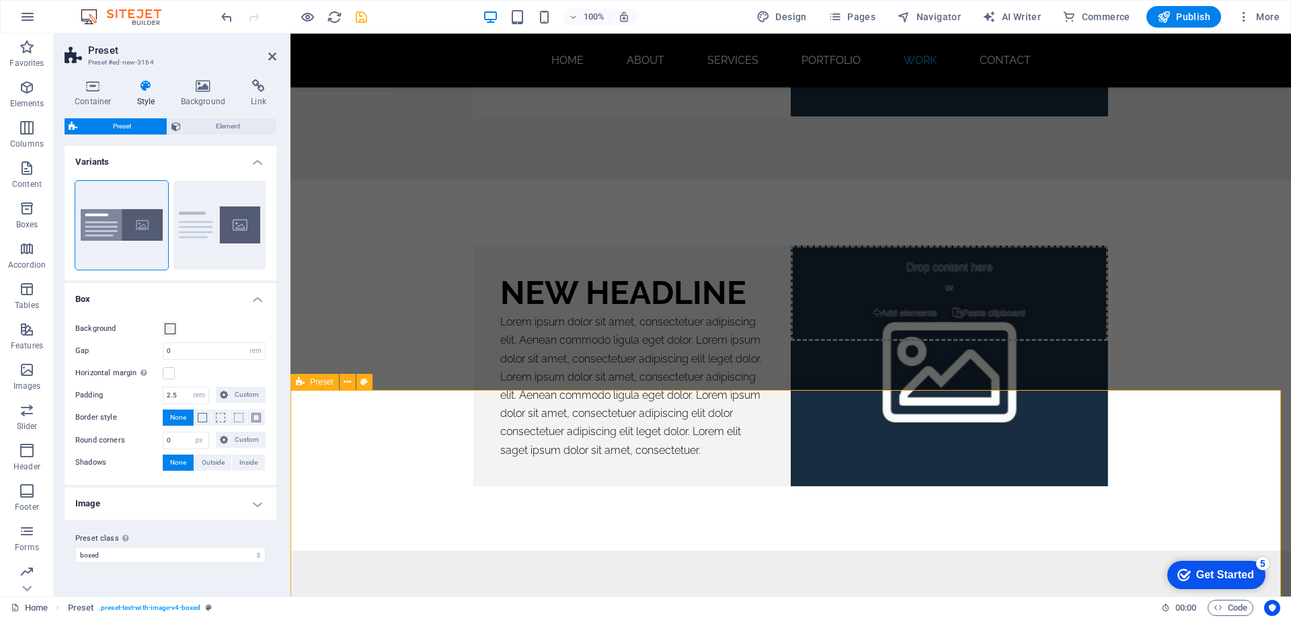
scroll to position [8773, 0]
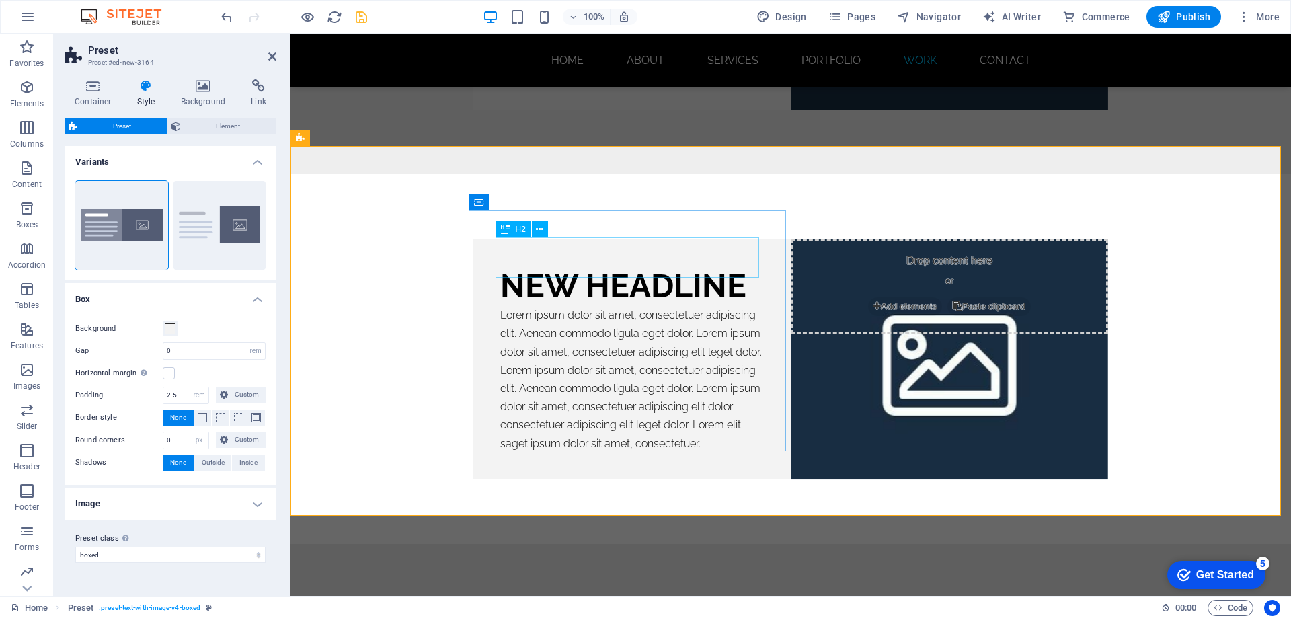
click at [628, 266] on div "New headline" at bounding box center [632, 286] width 264 height 40
click at [627, 266] on div "New headline" at bounding box center [632, 286] width 264 height 40
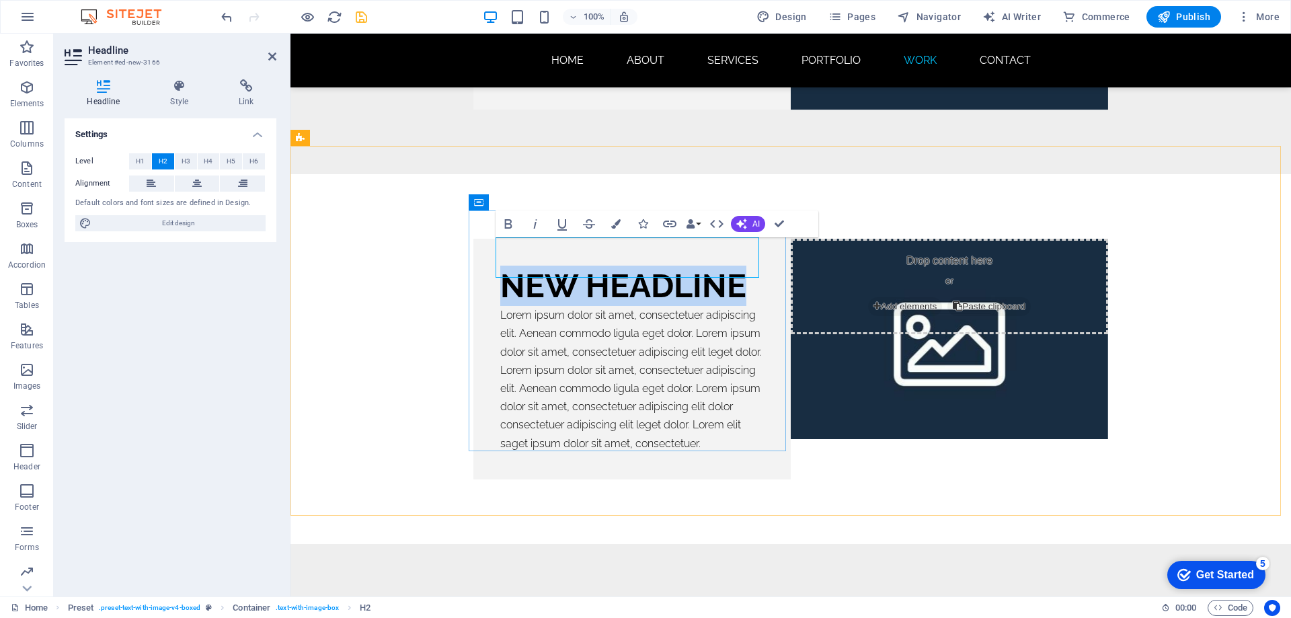
drag, startPoint x: 739, startPoint y: 256, endPoint x: 495, endPoint y: 250, distance: 244.2
click at [500, 266] on h2 "New headline" at bounding box center [632, 286] width 264 height 40
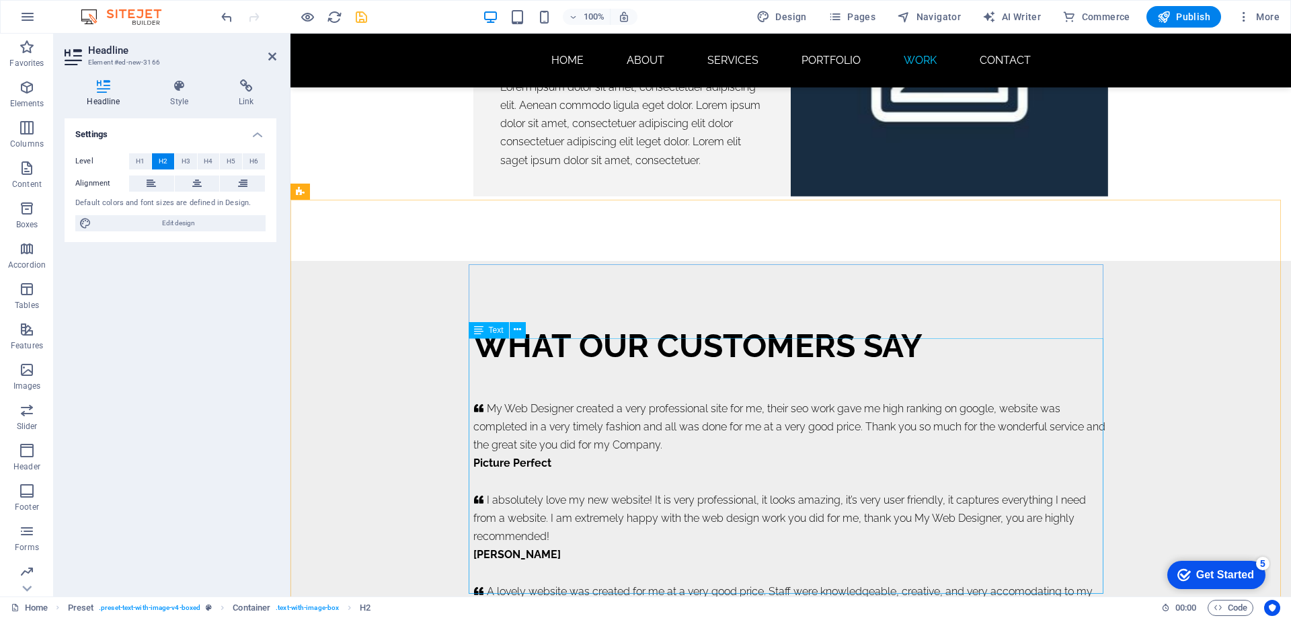
scroll to position [9177, 0]
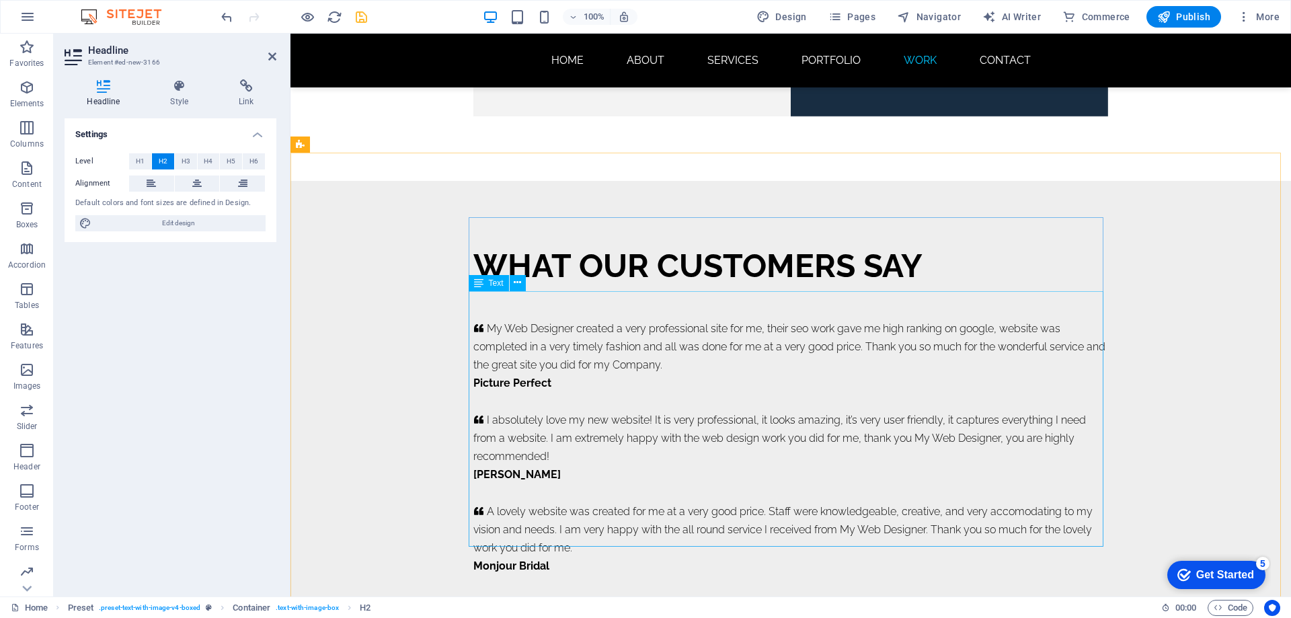
click at [623, 334] on div "My Web Designer created a very professional site for me, their seo work gave me…" at bounding box center [791, 447] width 635 height 256
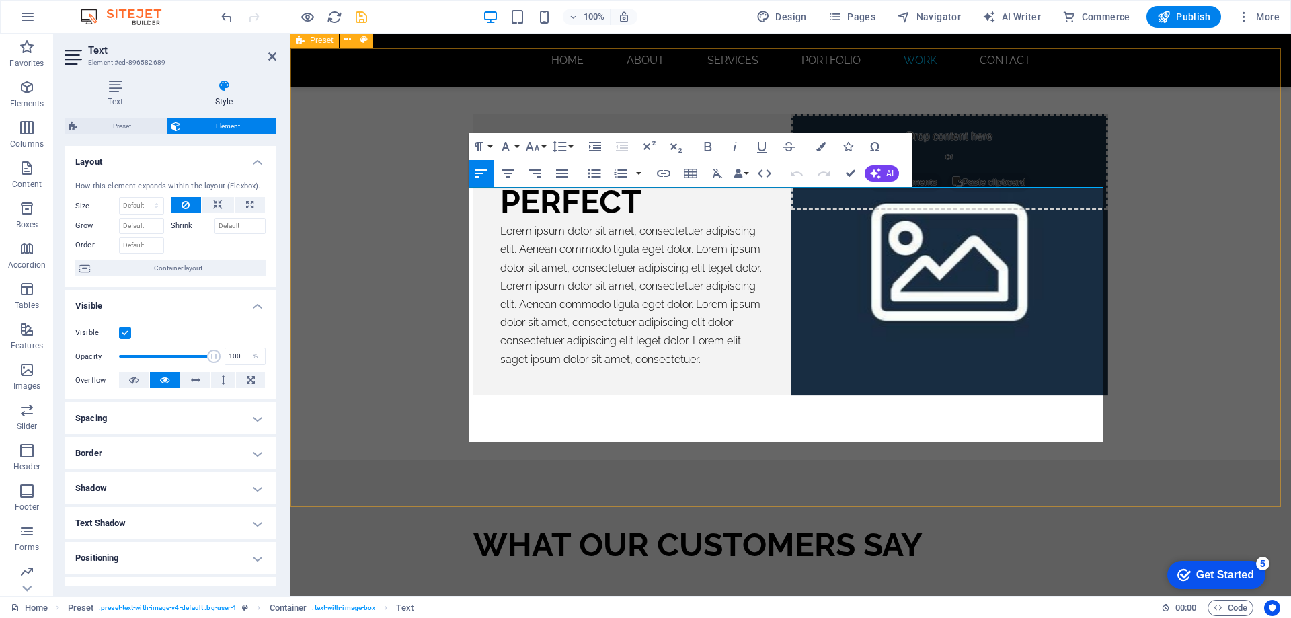
scroll to position [9281, 0]
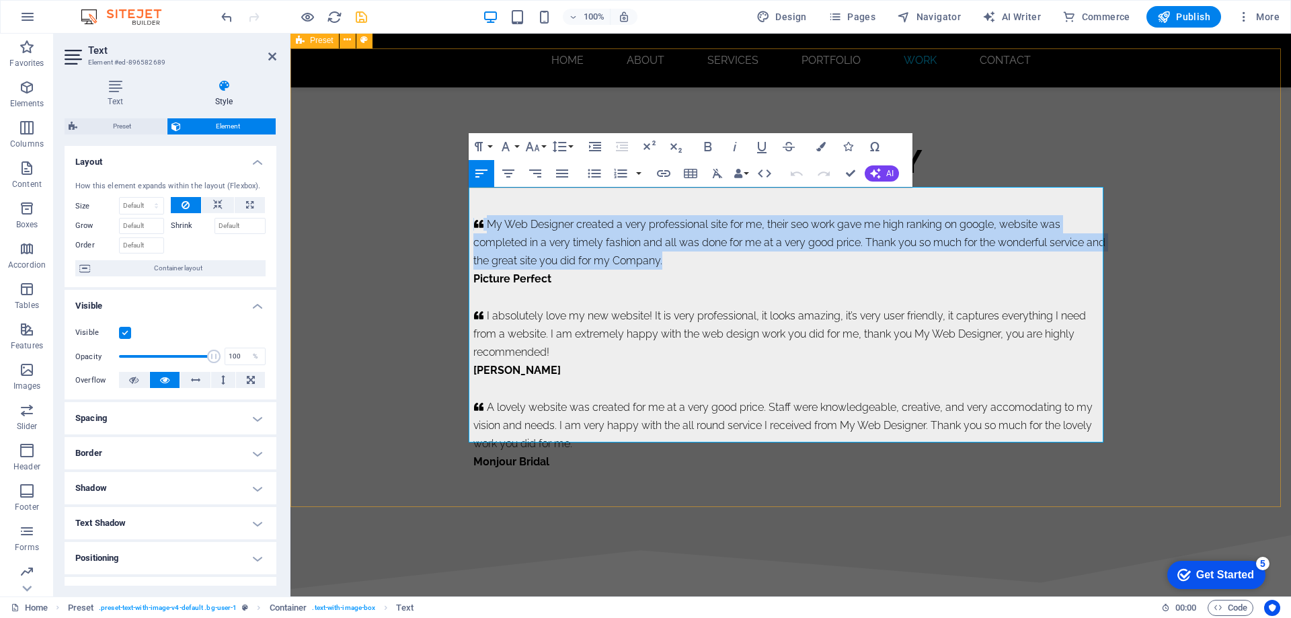
drag, startPoint x: 660, startPoint y: 233, endPoint x: 466, endPoint y: 193, distance: 197.7
click at [466, 193] on div "WHAT OUR CUSTOMERS SAY     My Web Designer created a very professional site for…" at bounding box center [791, 306] width 1001 height 459
copy p "My Web Designer created a very professional site for me, their seo work gave me…"
drag, startPoint x: 847, startPoint y: 174, endPoint x: 747, endPoint y: 165, distance: 100.6
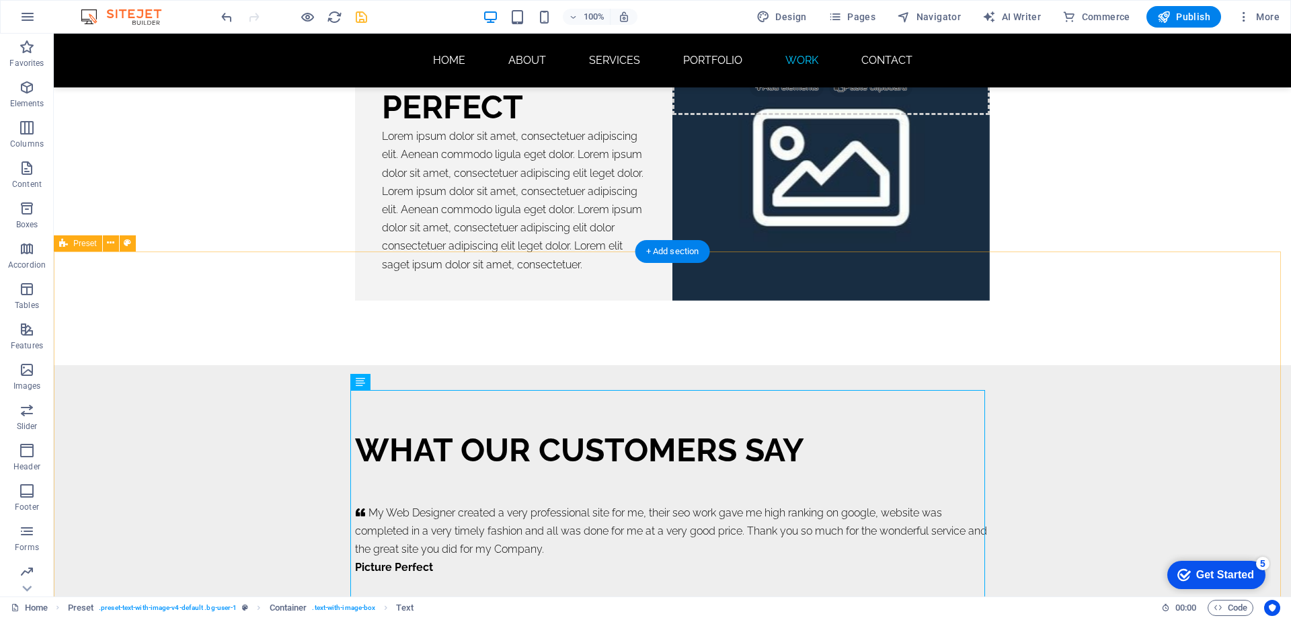
scroll to position [9114, 0]
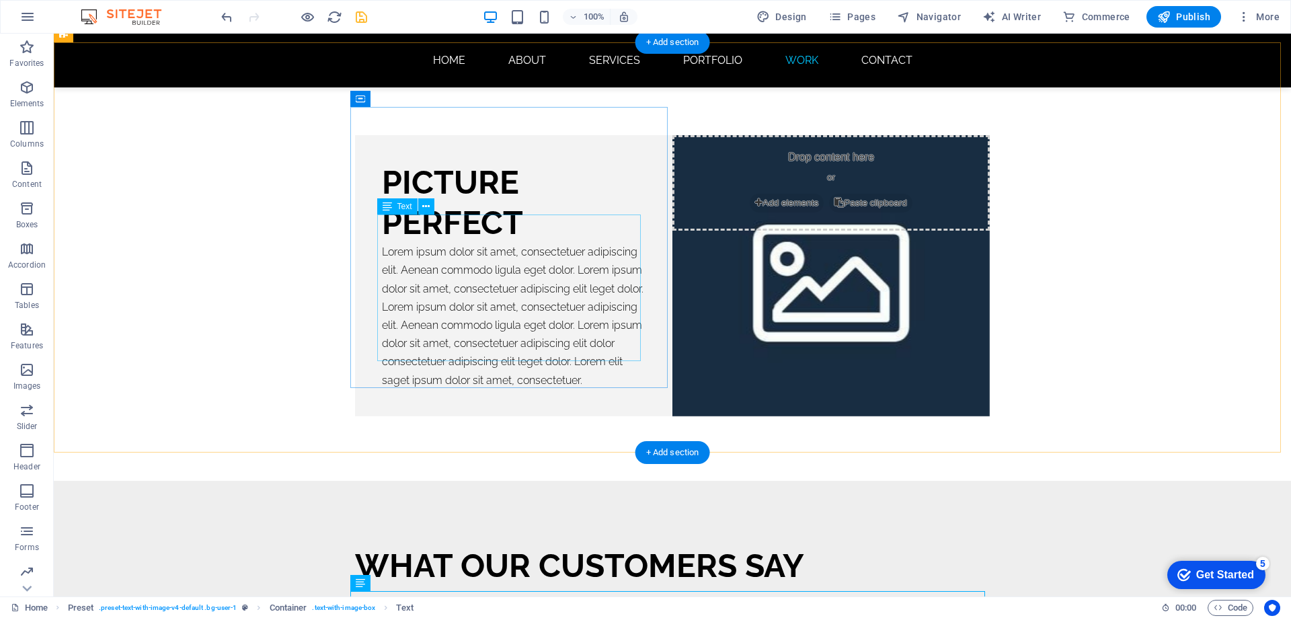
click at [600, 305] on div "Lorem ipsum dolor sit amet, consectetuer adipiscing elit. Aenean commodo ligula…" at bounding box center [514, 316] width 264 height 147
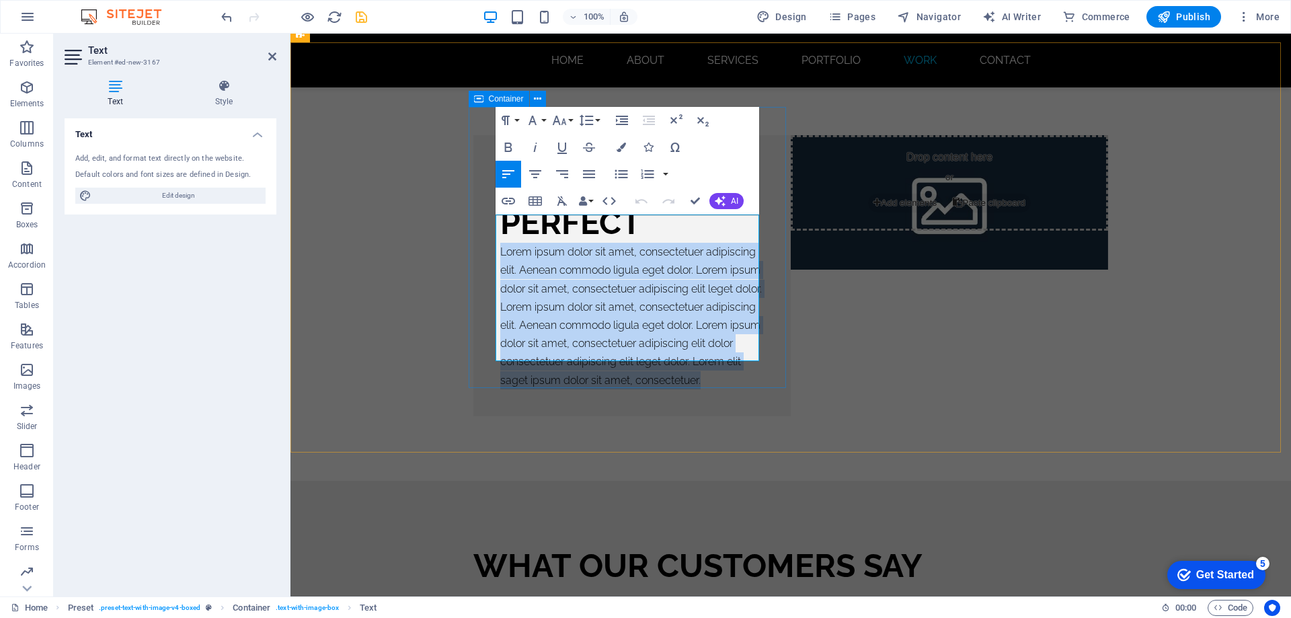
drag, startPoint x: 755, startPoint y: 353, endPoint x: 493, endPoint y: 219, distance: 293.9
click at [493, 219] on div "PICTURE PERFECT Lorem ipsum dolor sit amet, consectetuer adipiscing elit. Aenea…" at bounding box center [632, 275] width 317 height 281
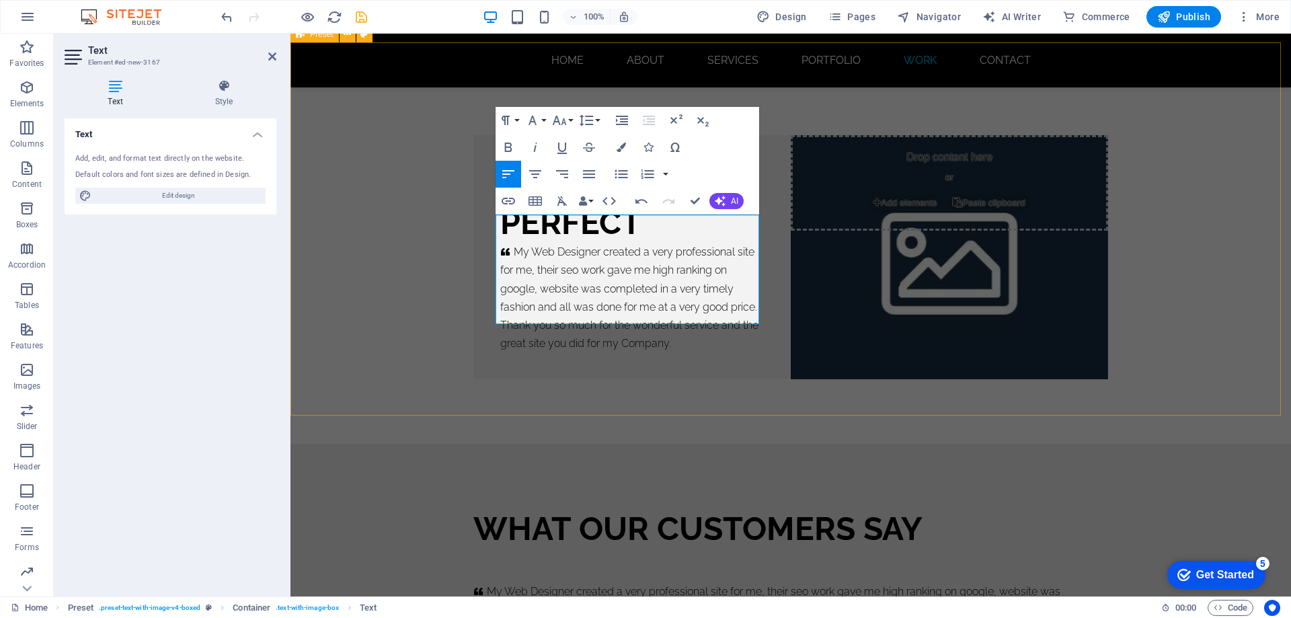
click at [942, 371] on div "PICTURE PERFECT     My Web Designer created a very professional site for me, th…" at bounding box center [791, 257] width 1001 height 373
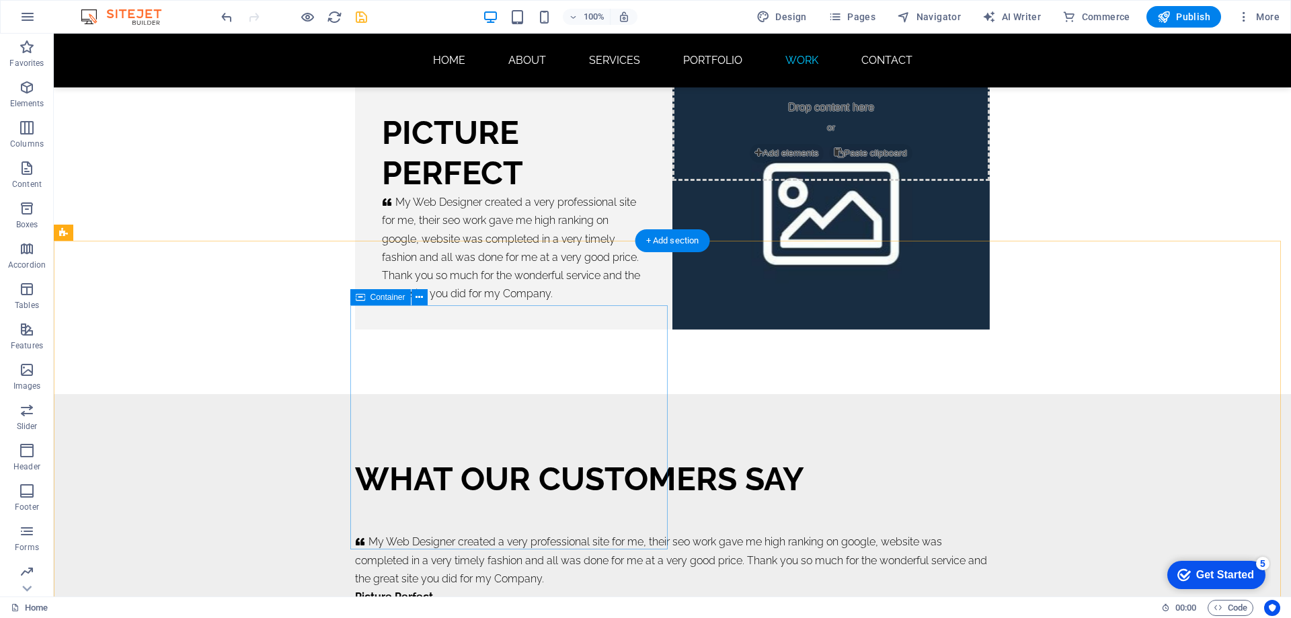
scroll to position [9181, 0]
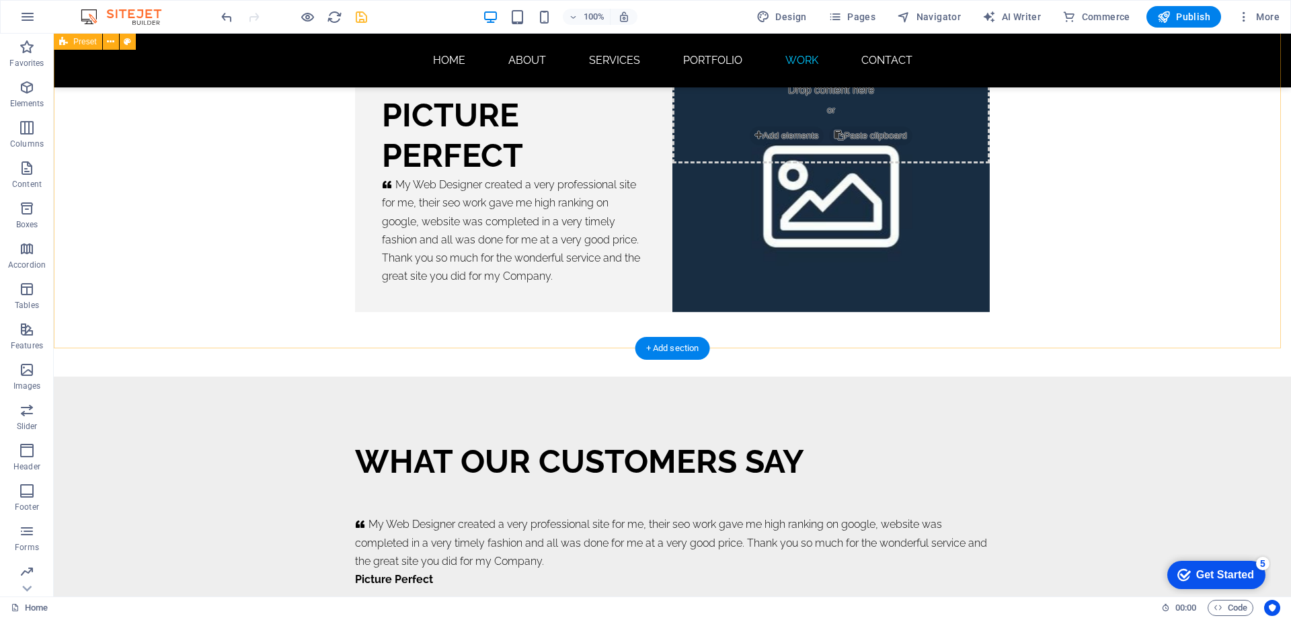
click at [185, 245] on div "PICTURE PERFECT     My Web Designer created a very professional site for me, th…" at bounding box center [673, 189] width 1238 height 373
select select "rem"
select select "px"
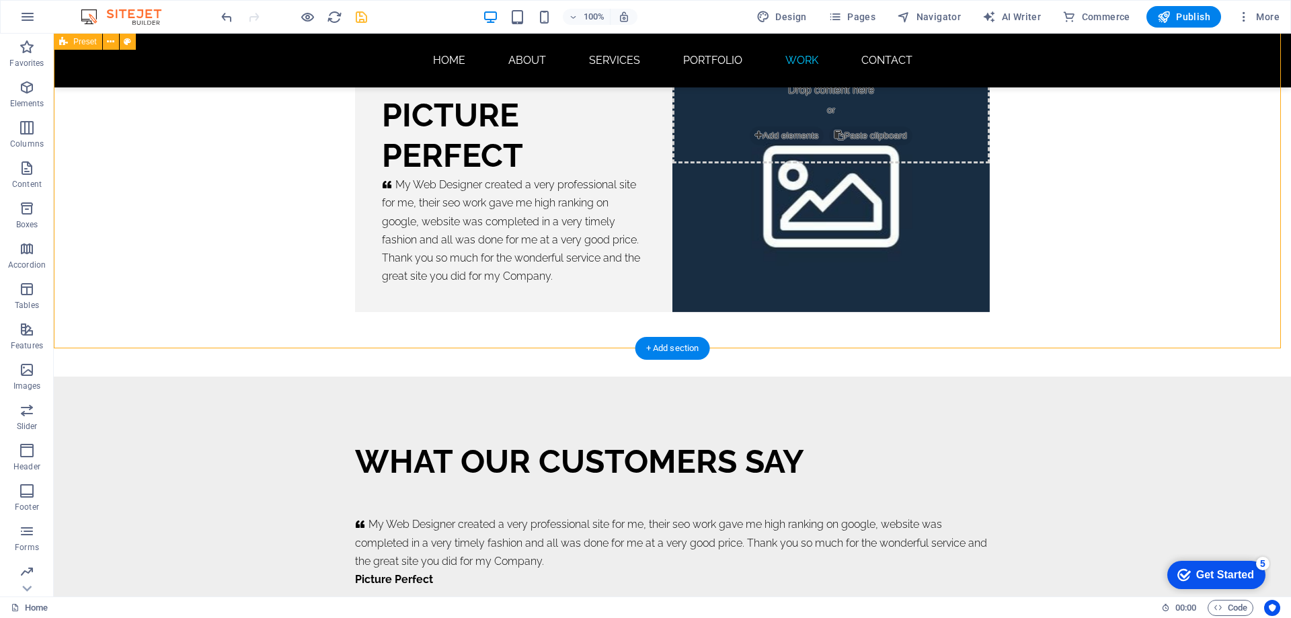
select select "preset-text-with-image-v4-boxed"
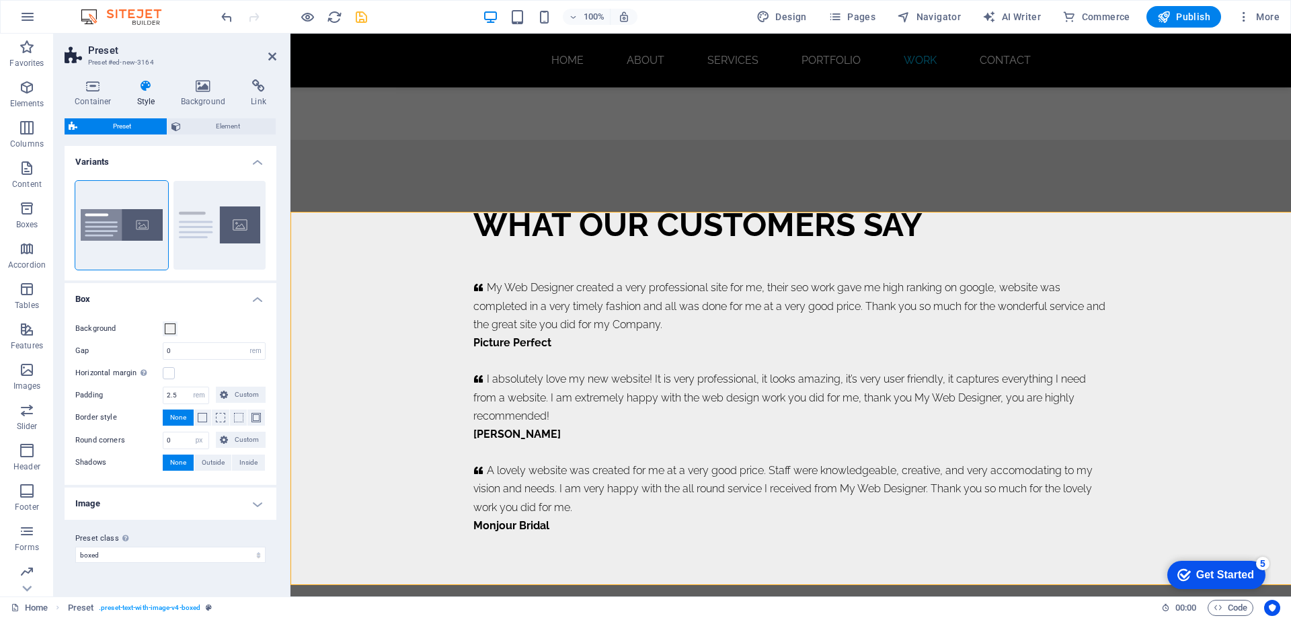
scroll to position [8944, 0]
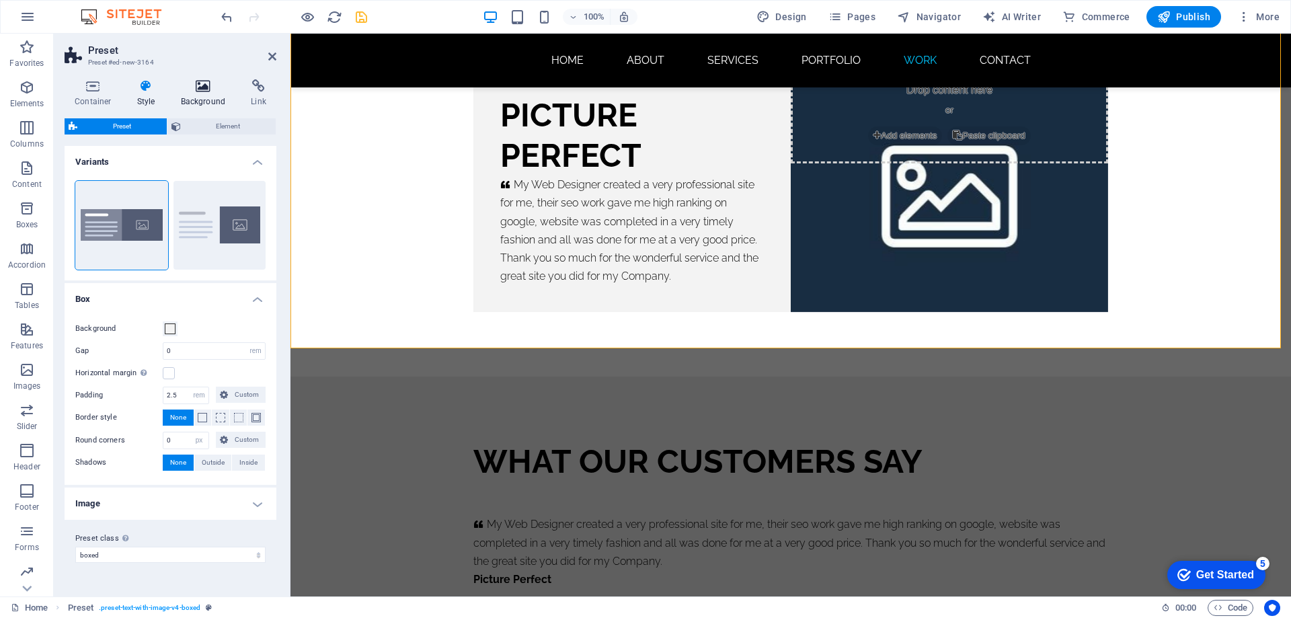
click at [200, 90] on icon at bounding box center [203, 85] width 65 height 13
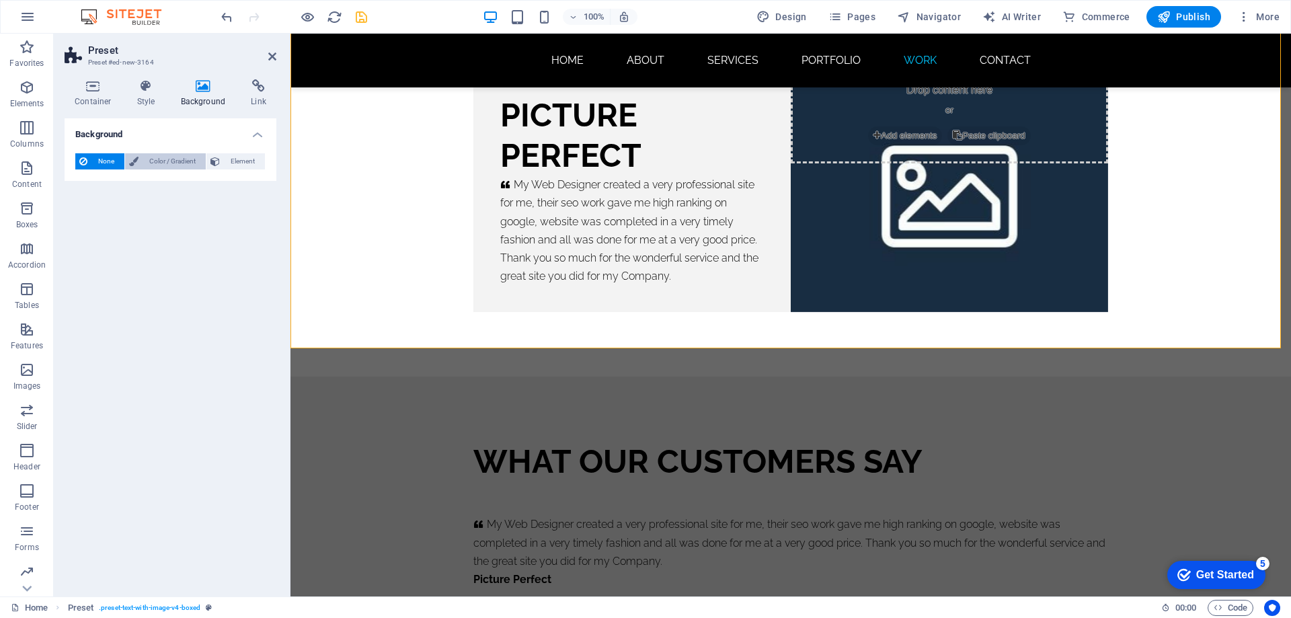
click at [172, 161] on span "Color / Gradient" at bounding box center [172, 161] width 59 height 16
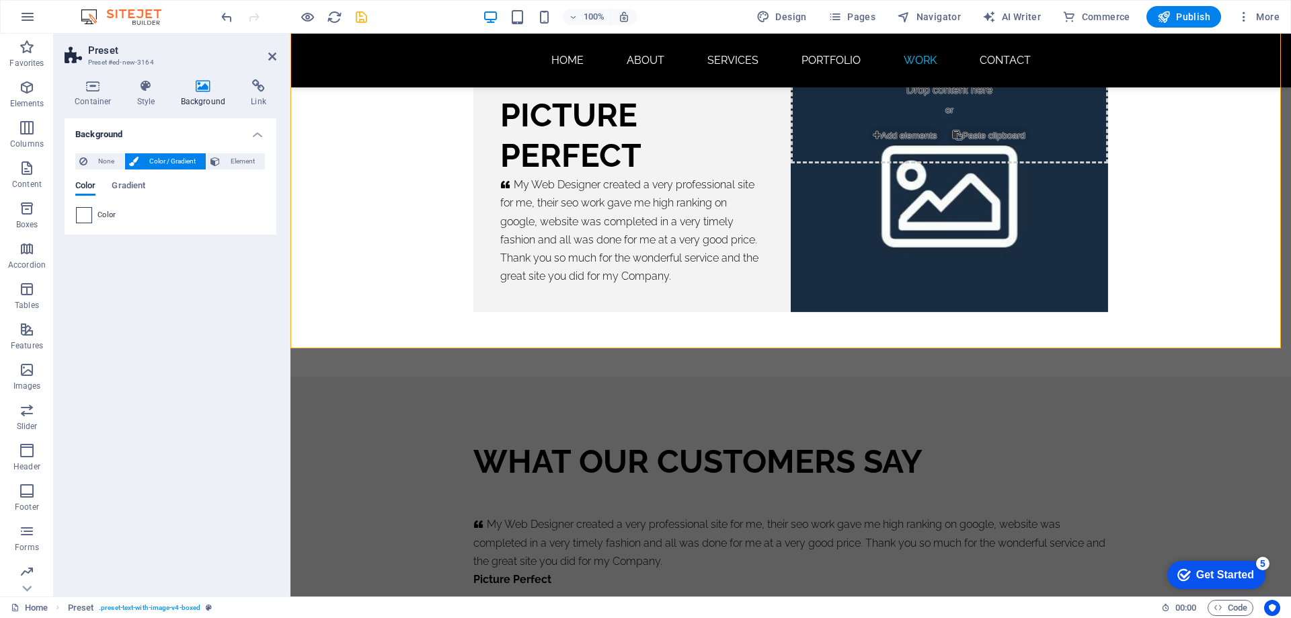
click at [81, 214] on span at bounding box center [84, 215] width 15 height 15
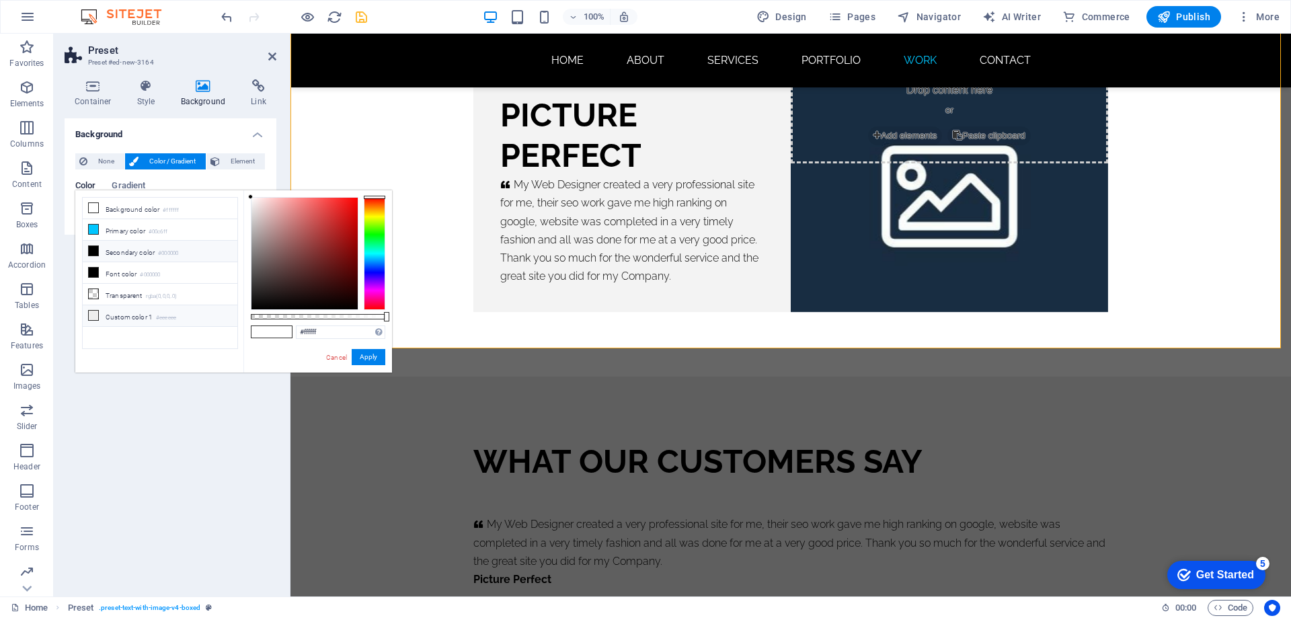
click at [143, 319] on li "Custom color 1 #eeeeee" at bounding box center [160, 316] width 155 height 22
type input "#eeeeee"
click at [361, 356] on button "Apply" at bounding box center [369, 357] width 34 height 16
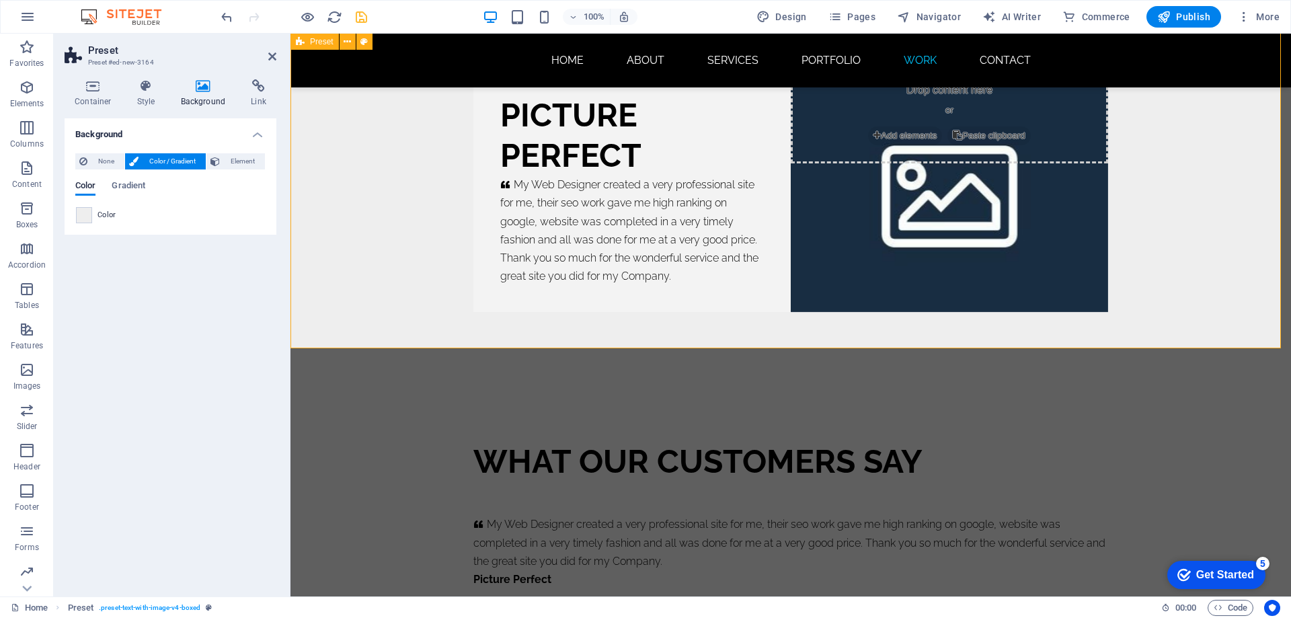
click at [413, 248] on div "PICTURE PERFECT     My Web Designer created a very professional site for me, th…" at bounding box center [791, 189] width 1001 height 373
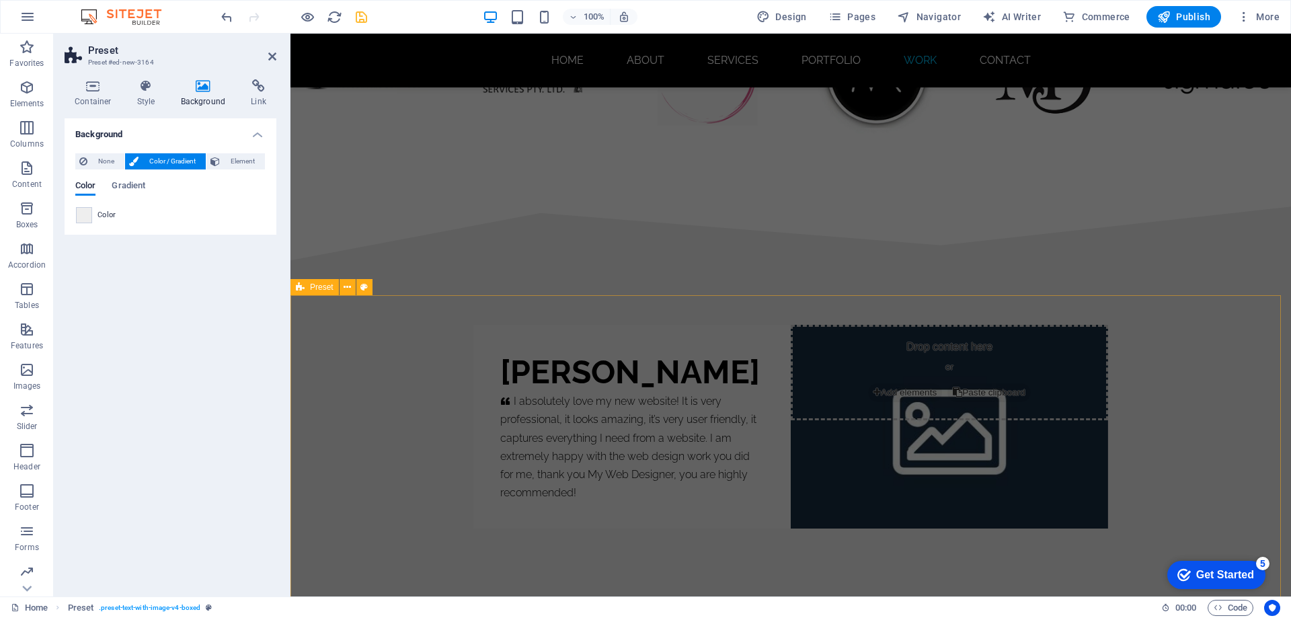
scroll to position [7935, 0]
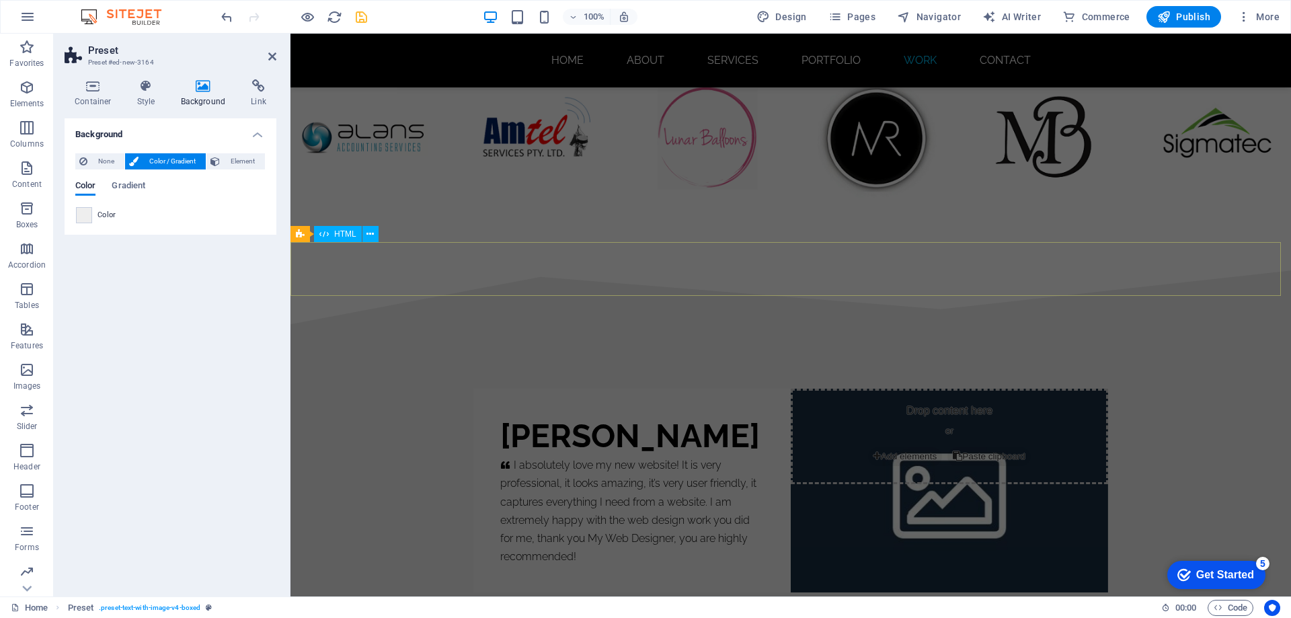
click at [468, 281] on div at bounding box center [791, 297] width 1001 height 54
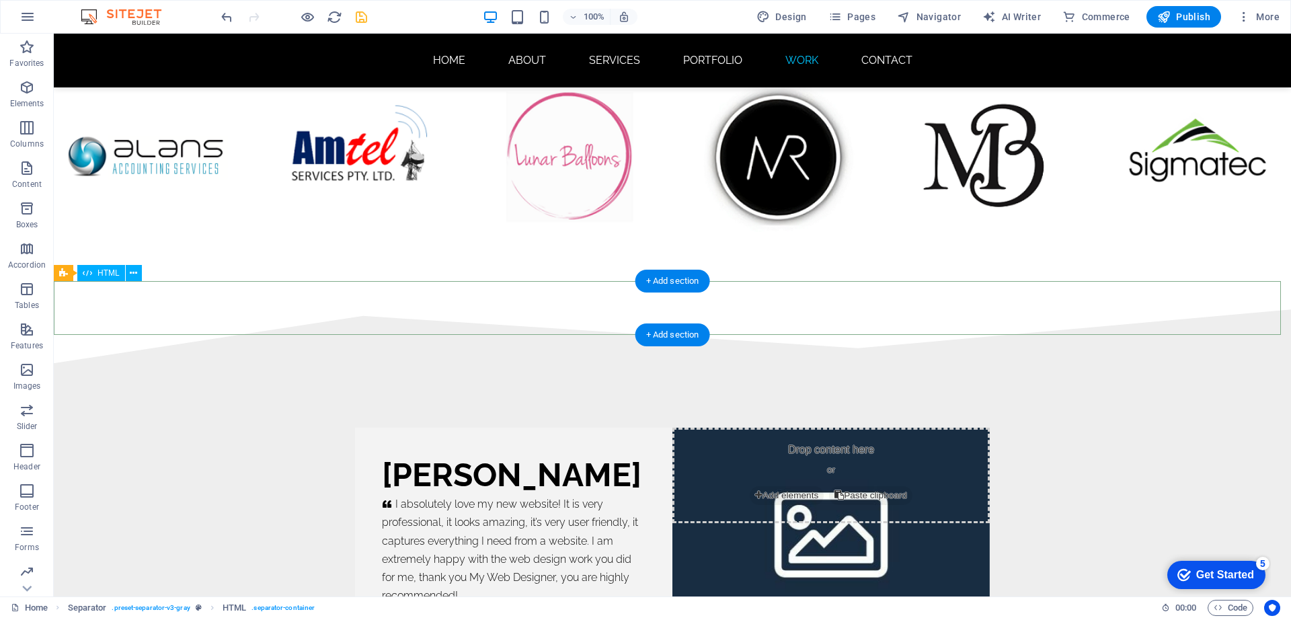
click at [482, 309] on div at bounding box center [673, 336] width 1238 height 54
drag, startPoint x: 669, startPoint y: 337, endPoint x: 383, endPoint y: 300, distance: 287.6
click at [669, 337] on div "+ Add section" at bounding box center [673, 335] width 75 height 23
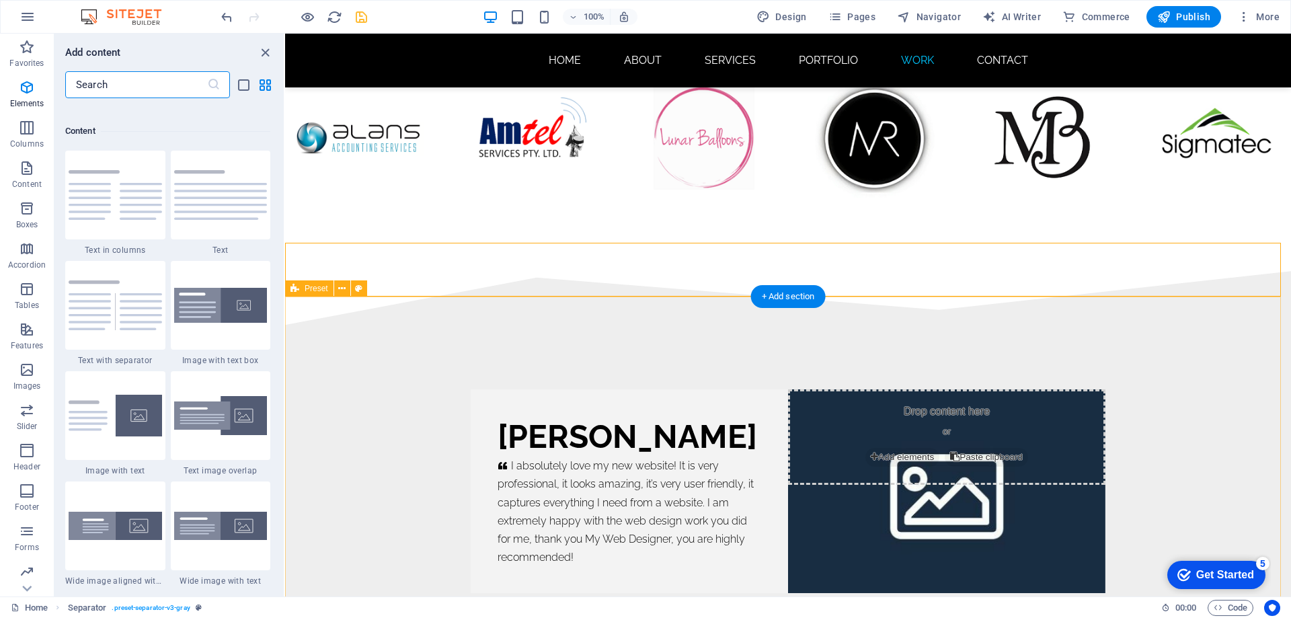
scroll to position [2353, 0]
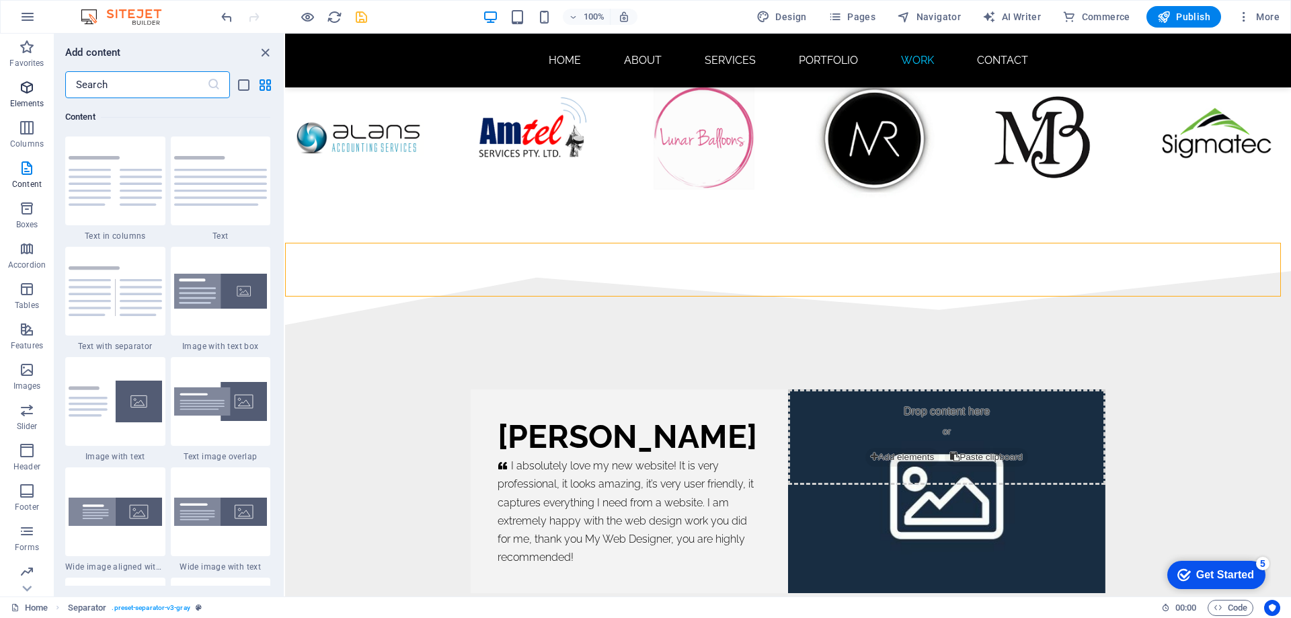
click at [27, 93] on icon "button" at bounding box center [27, 87] width 16 height 16
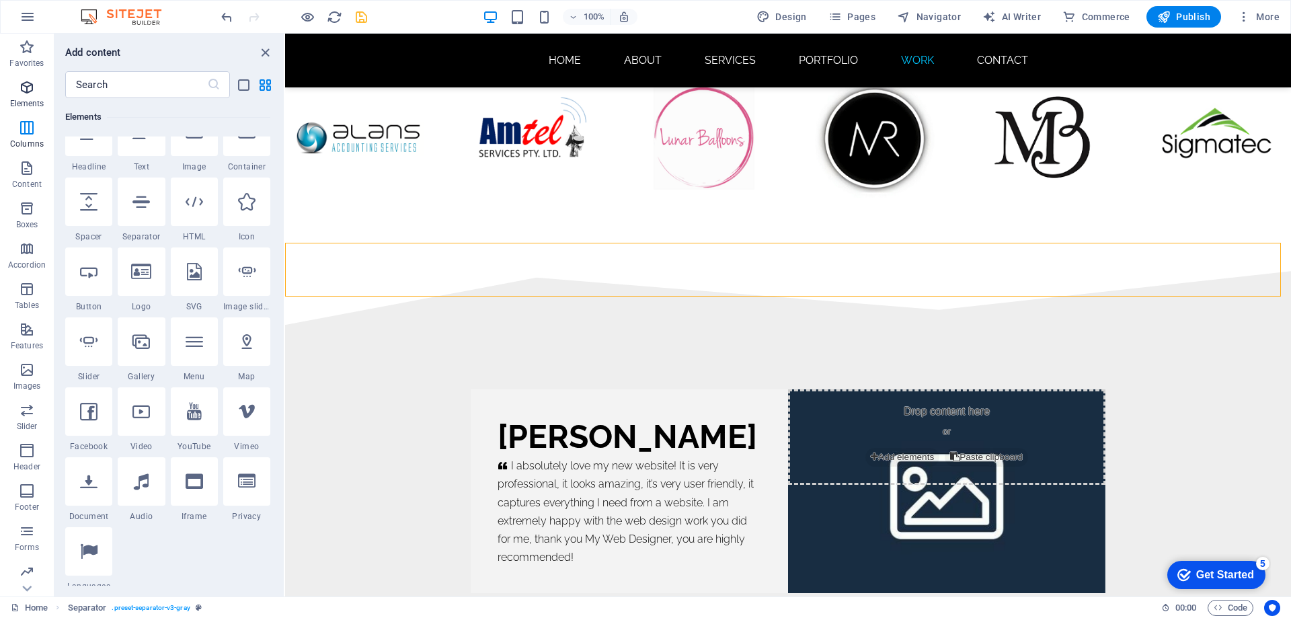
scroll to position [143, 0]
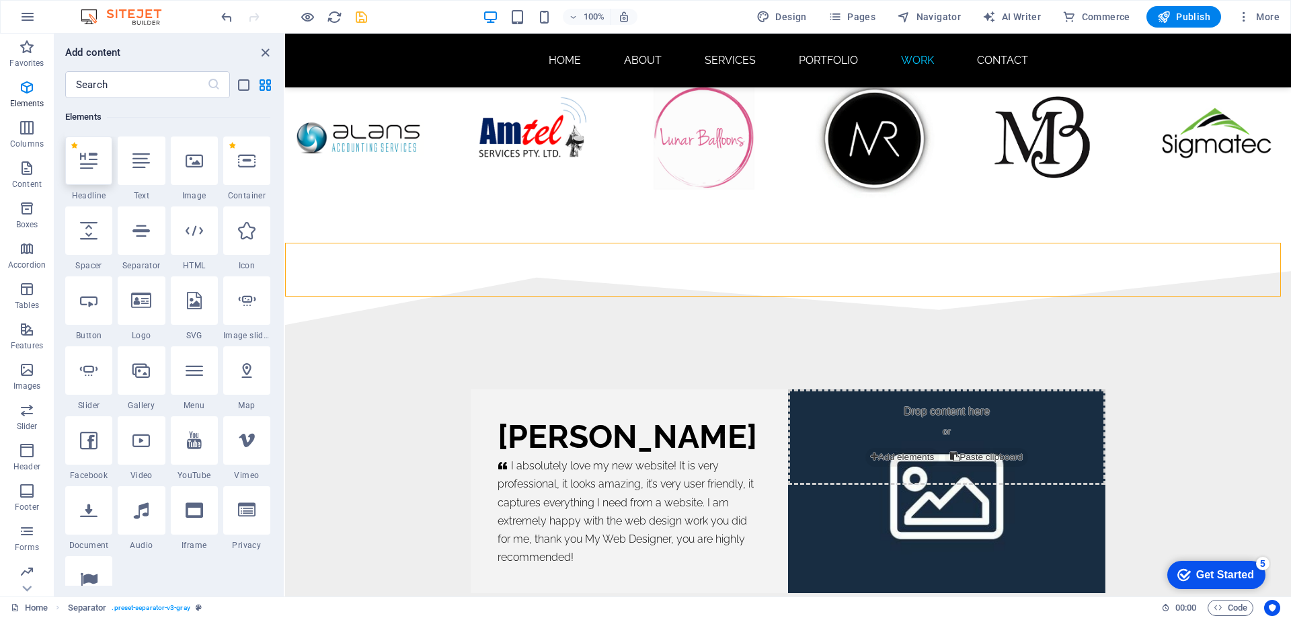
click at [86, 172] on div at bounding box center [88, 161] width 47 height 48
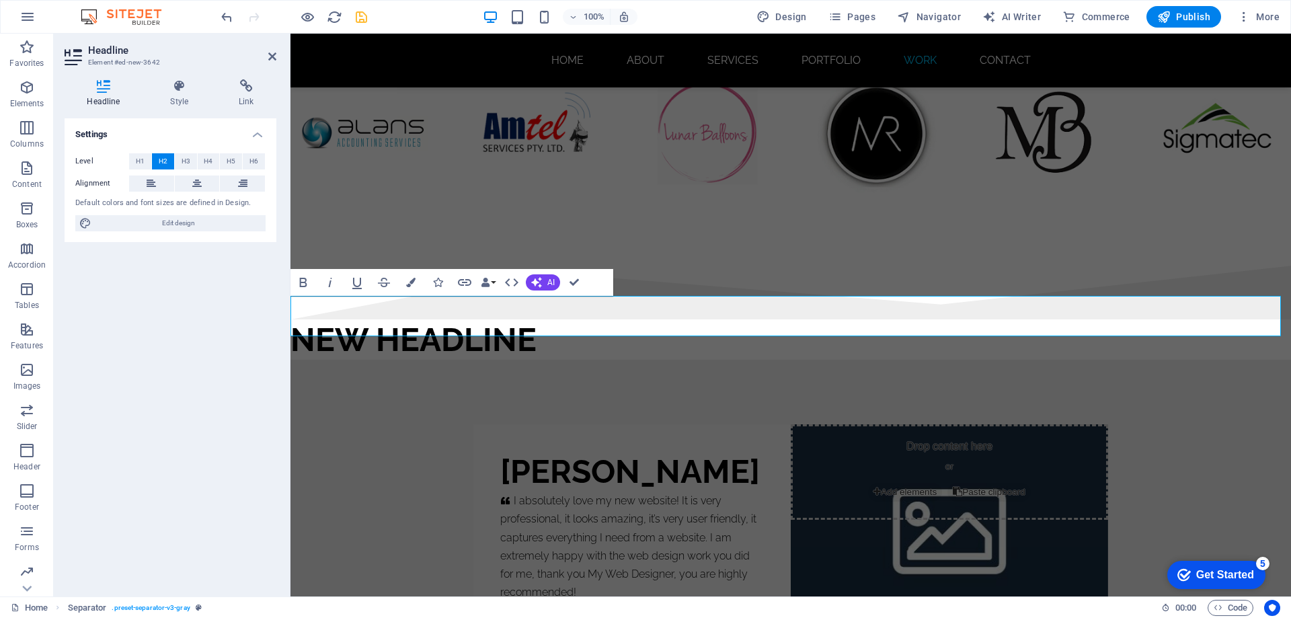
scroll to position [7935, 0]
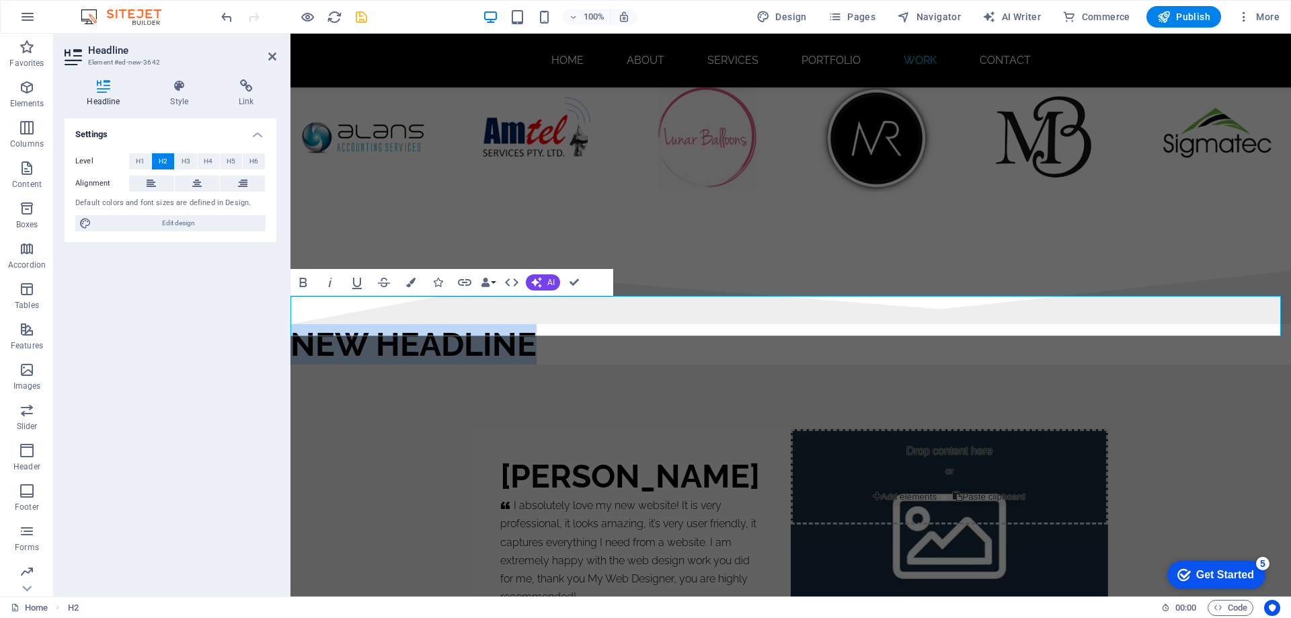
click at [550, 324] on h2 "New headline" at bounding box center [791, 344] width 1001 height 40
drag, startPoint x: 539, startPoint y: 313, endPoint x: 290, endPoint y: 319, distance: 248.9
drag, startPoint x: 734, startPoint y: 319, endPoint x: 277, endPoint y: 331, distance: 456.9
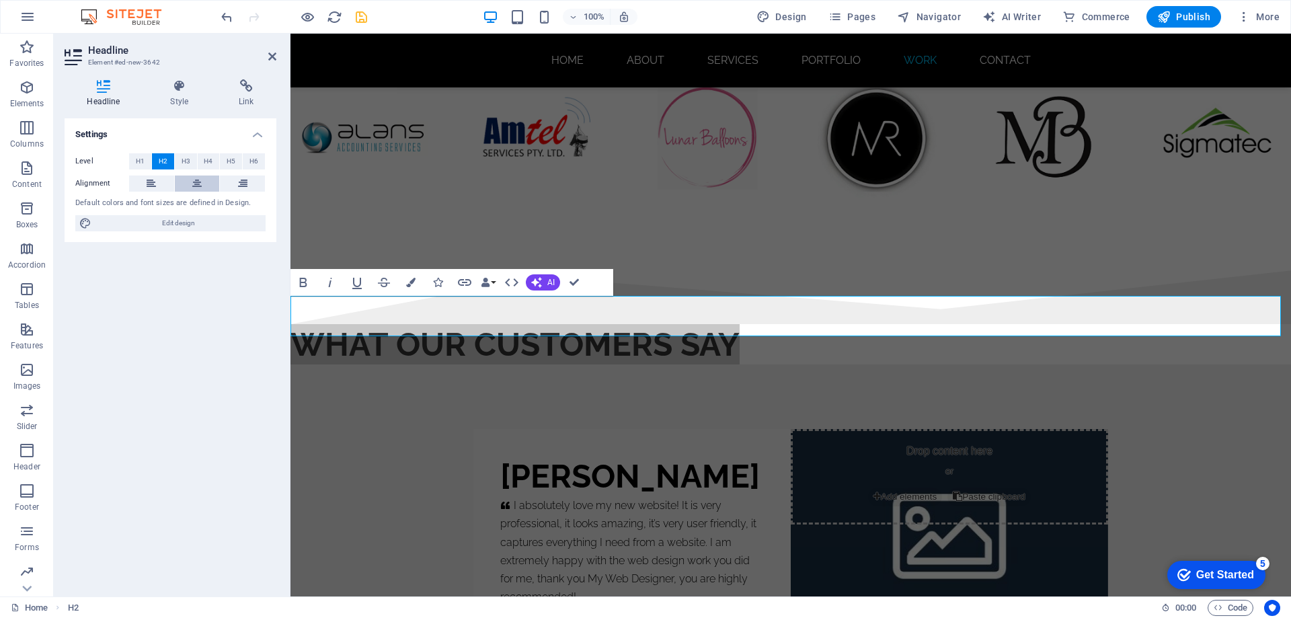
click at [198, 183] on icon at bounding box center [196, 184] width 9 height 16
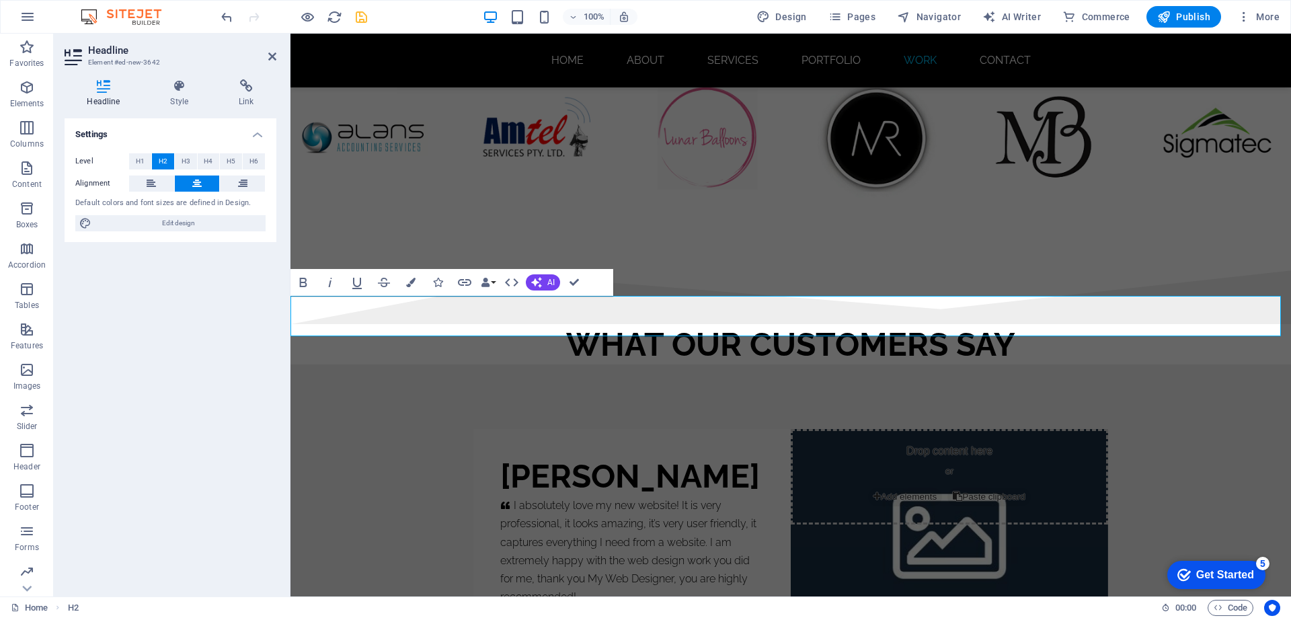
scroll to position [8133, 0]
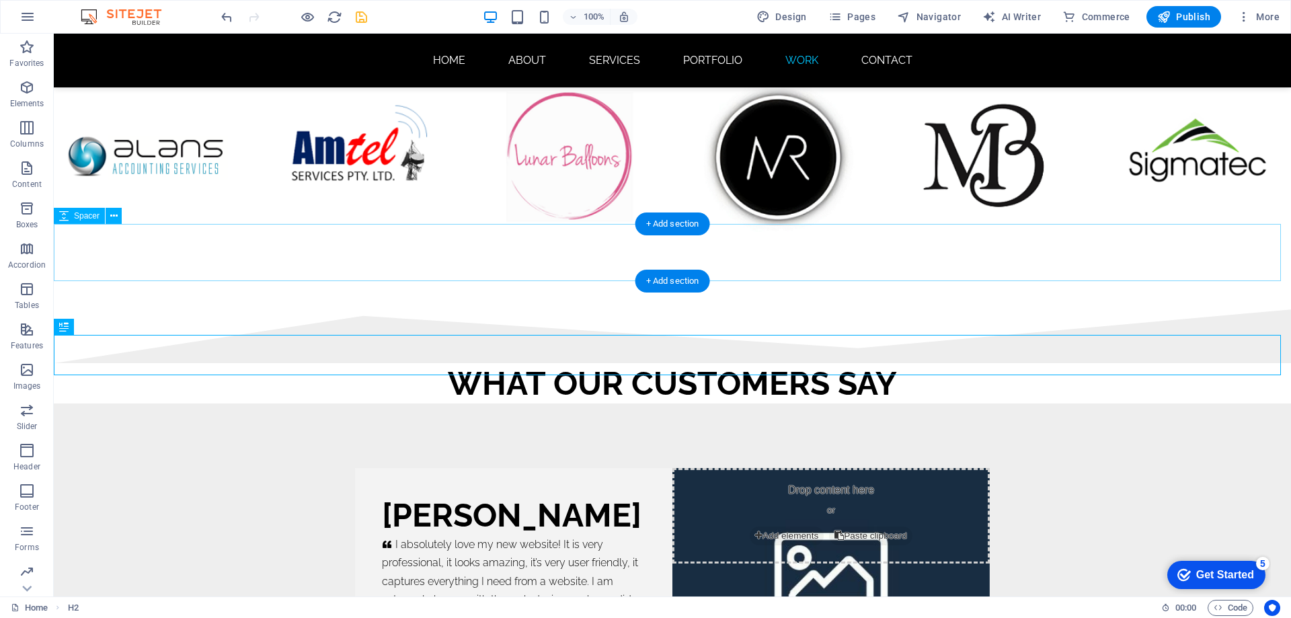
click at [789, 252] on div at bounding box center [673, 280] width 1238 height 57
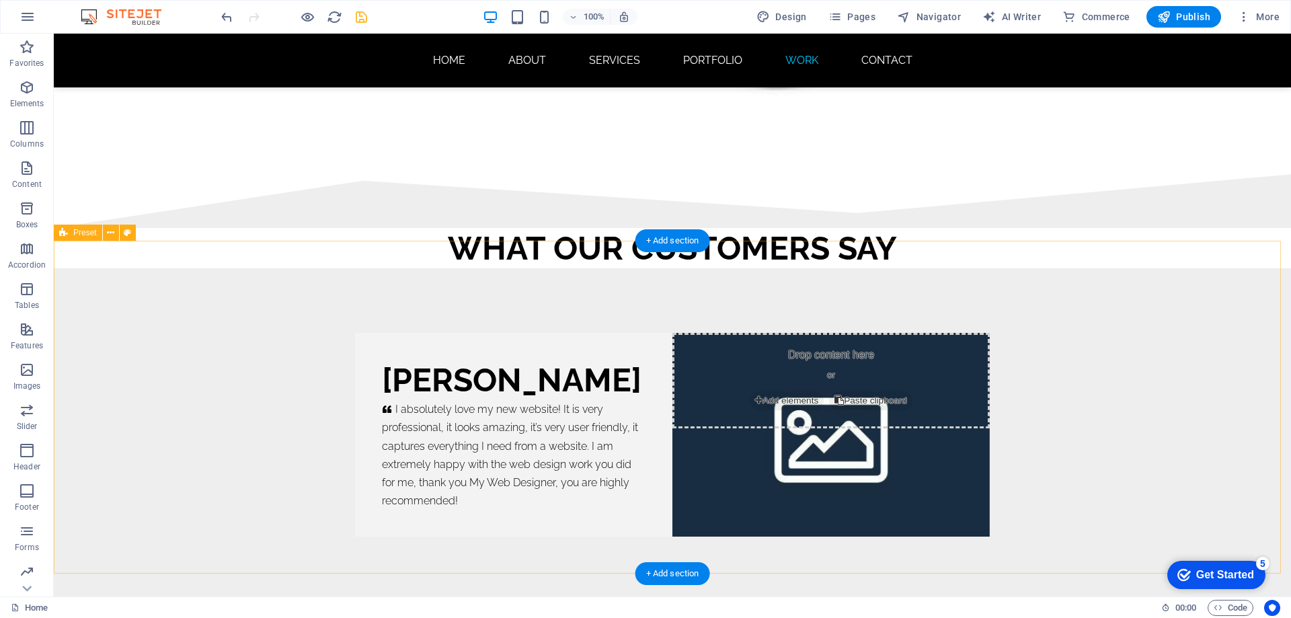
scroll to position [8268, 0]
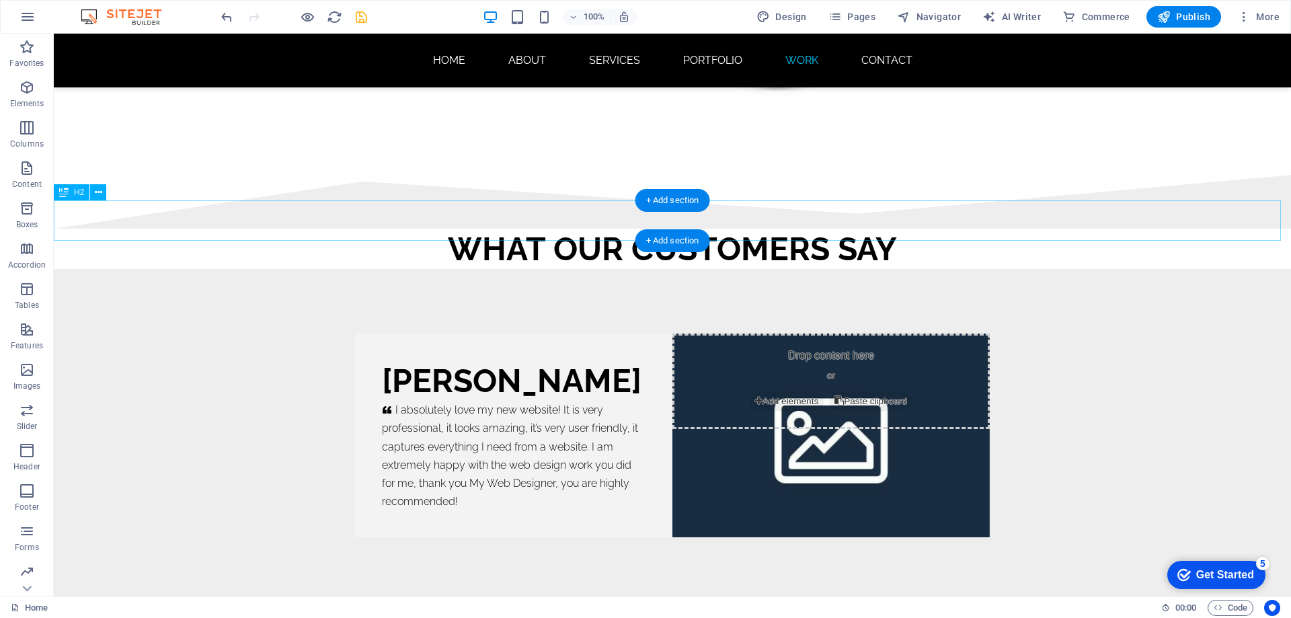
click at [214, 229] on div "WHAT OUR CUSTOMERS SAY" at bounding box center [673, 249] width 1238 height 40
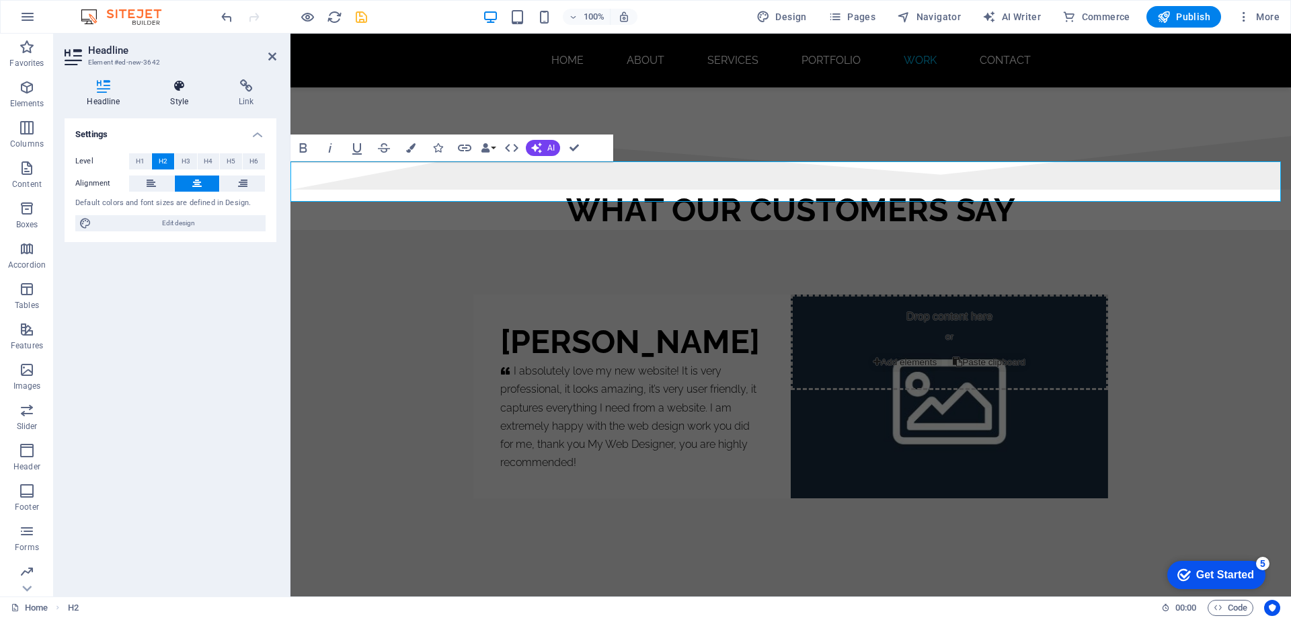
click at [178, 93] on h4 "Style" at bounding box center [182, 93] width 69 height 28
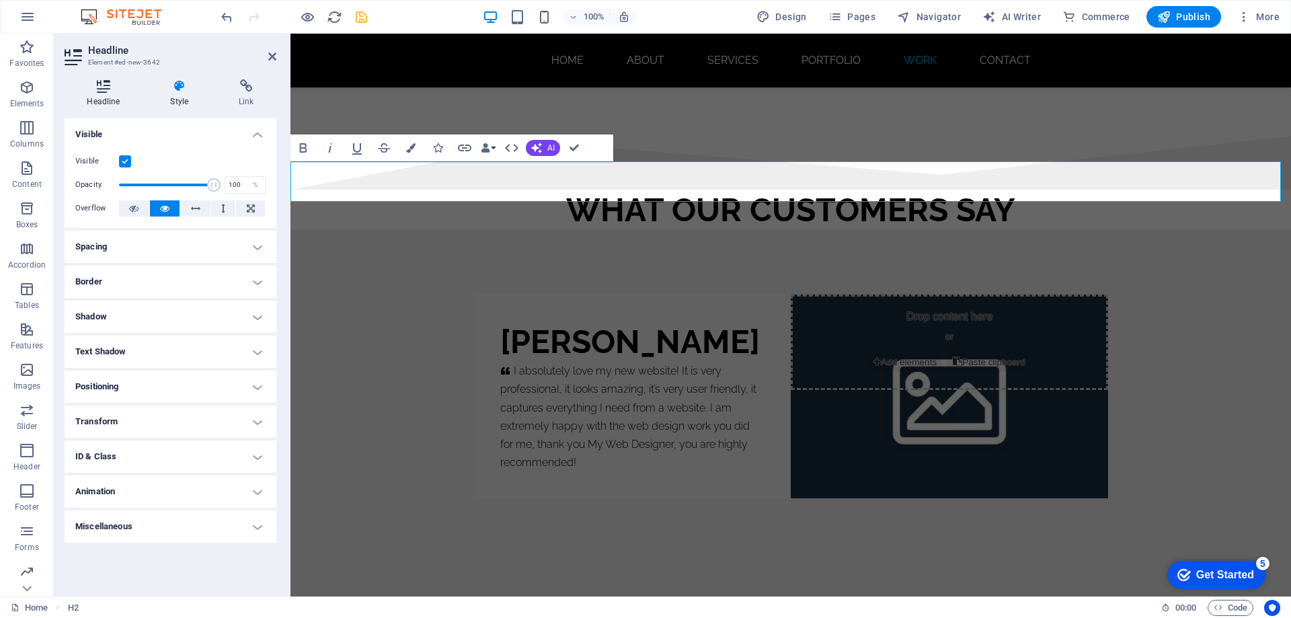
click at [101, 88] on icon at bounding box center [104, 85] width 78 height 13
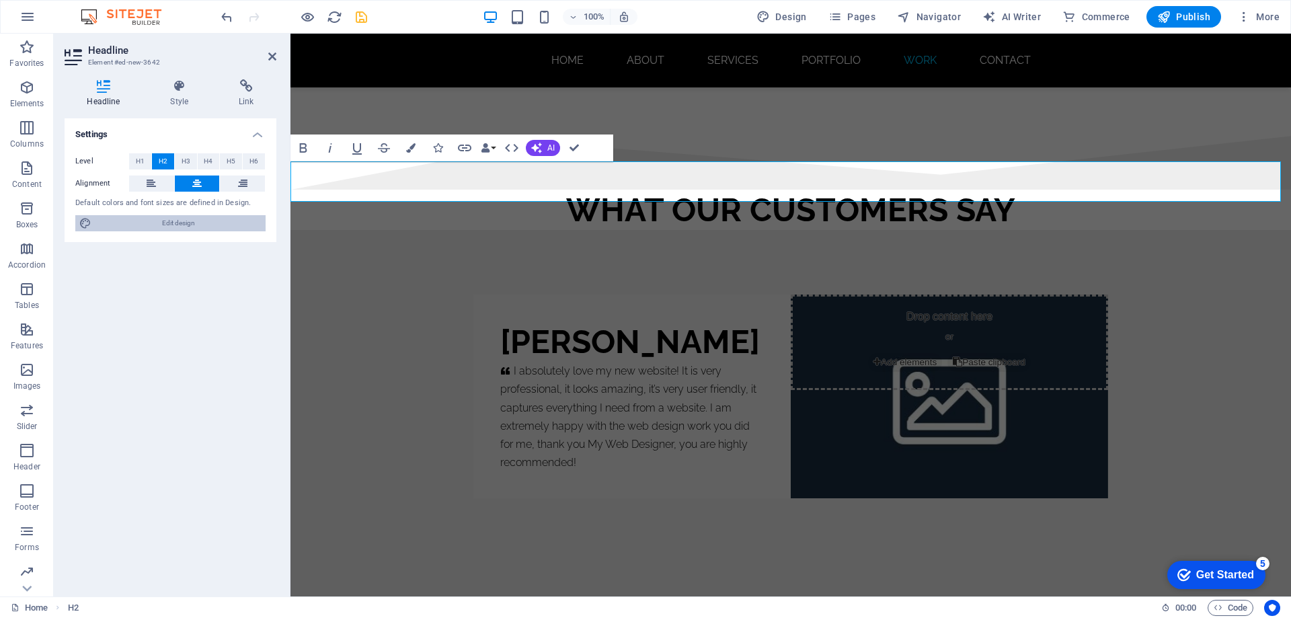
click at [182, 221] on span "Edit design" at bounding box center [179, 223] width 166 height 16
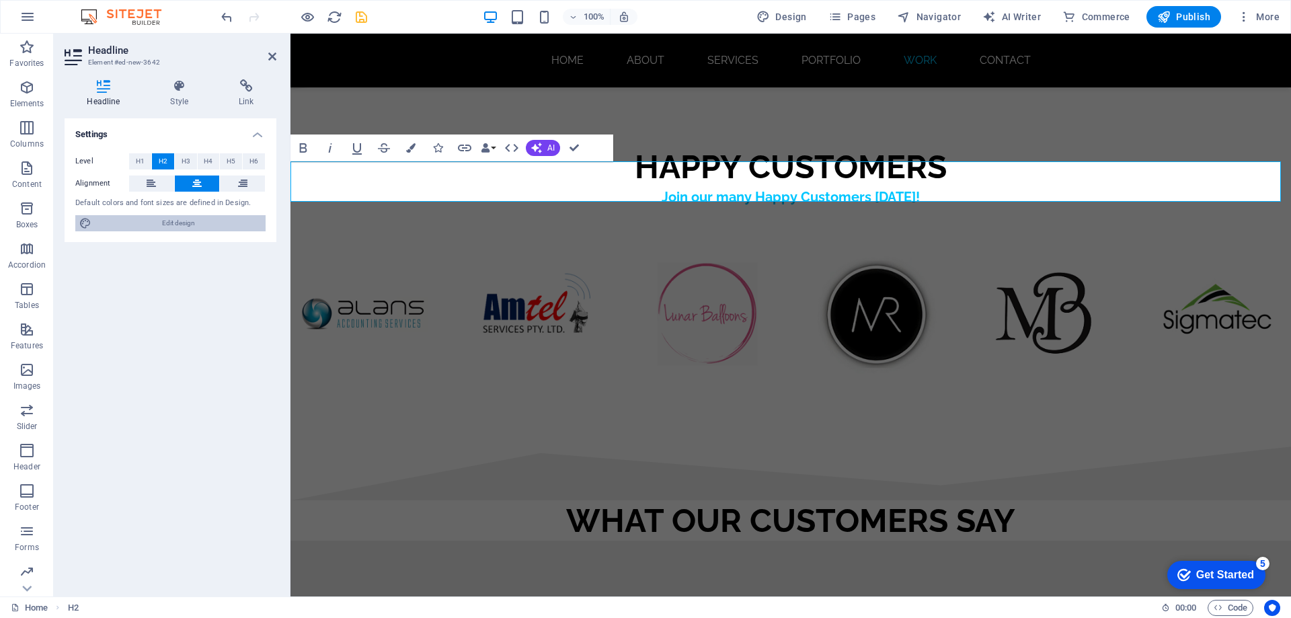
select select "800"
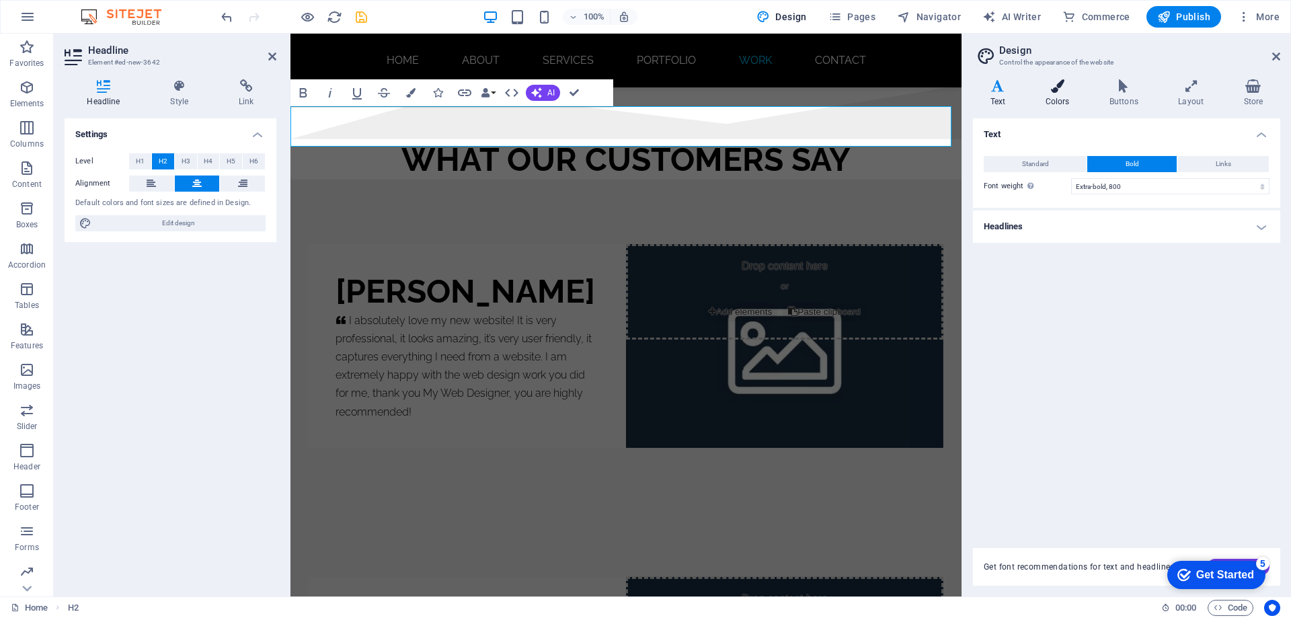
click at [1057, 88] on icon at bounding box center [1057, 85] width 59 height 13
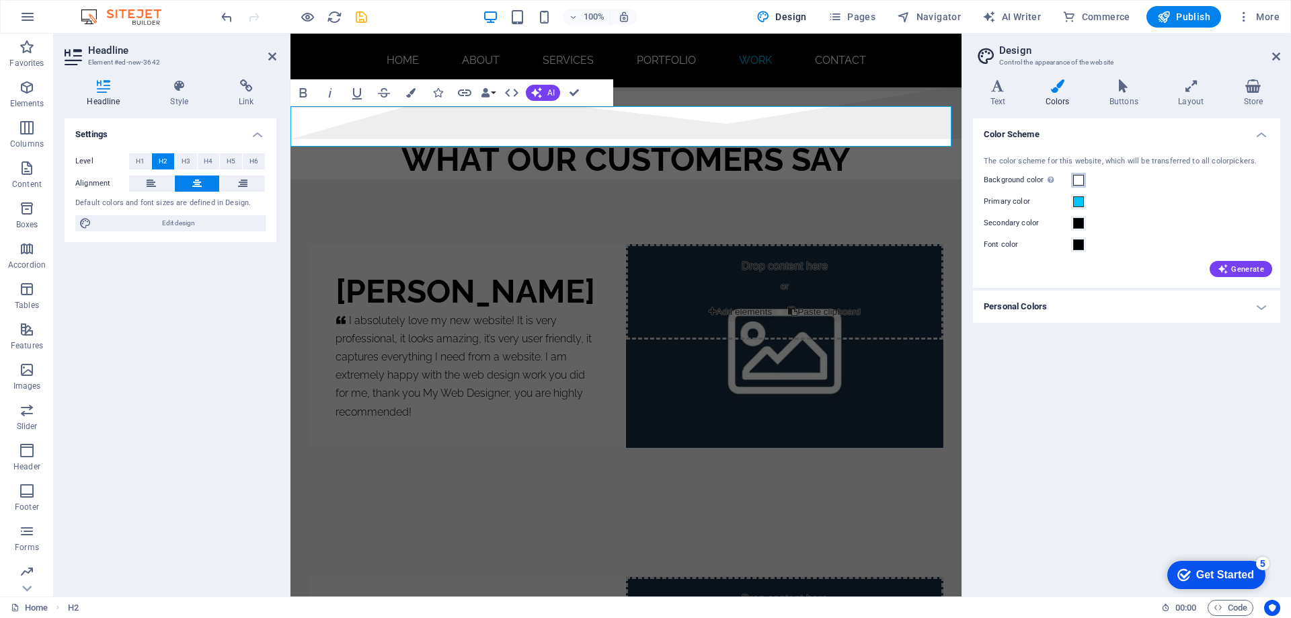
click at [1077, 182] on span at bounding box center [1078, 180] width 11 height 11
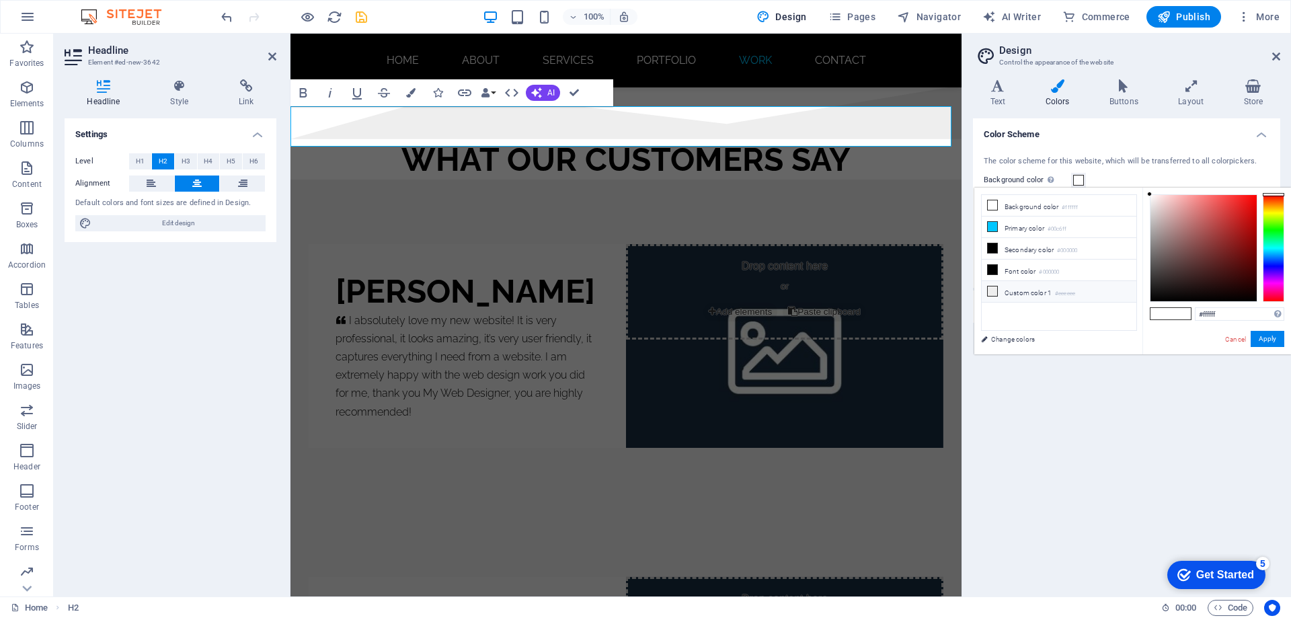
click at [991, 290] on icon at bounding box center [992, 291] width 9 height 9
type input "#eeeeee"
click at [1266, 341] on button "Apply" at bounding box center [1268, 339] width 34 height 16
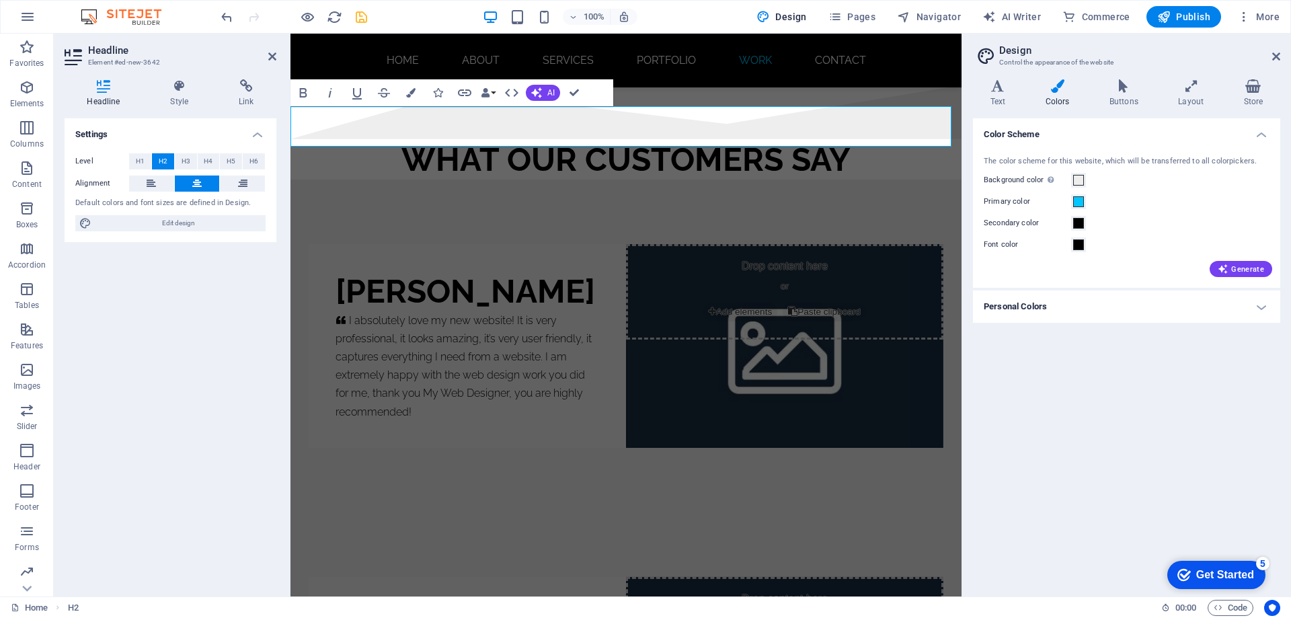
click at [899, 139] on h2 "WHAT OUR CUSTOMERS SAY" at bounding box center [626, 159] width 671 height 40
click at [840, 180] on div "mimi rose     I absolutely love my new website! It is very professional, it loo…" at bounding box center [626, 346] width 671 height 333
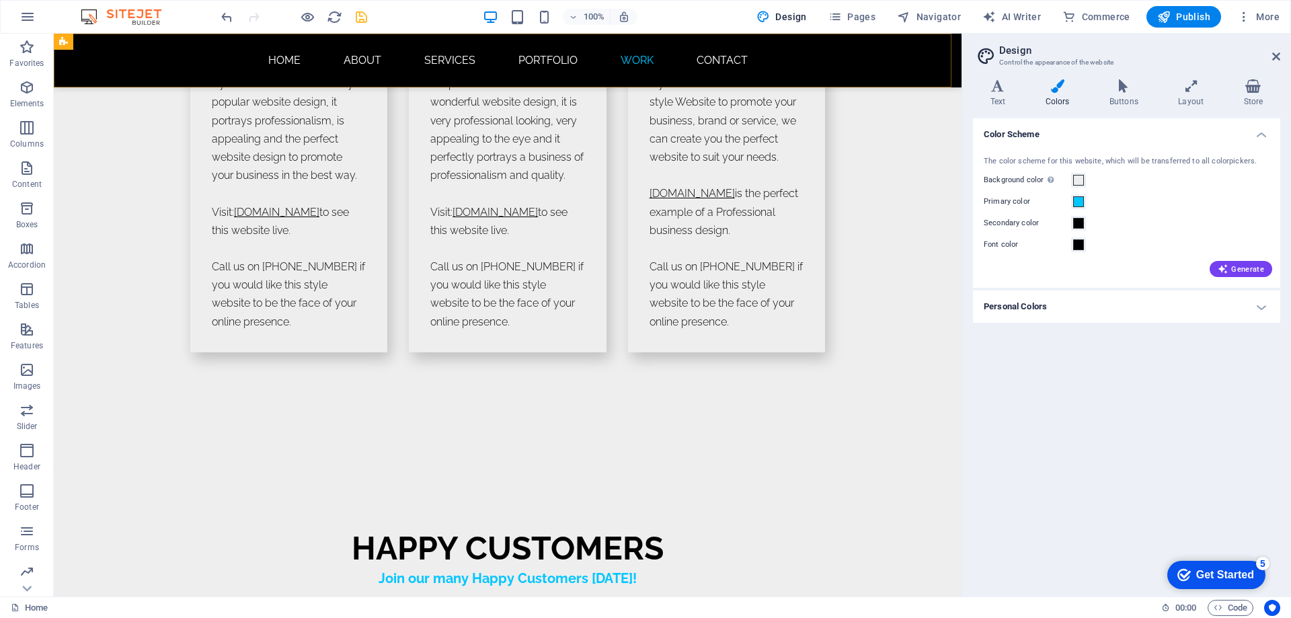
scroll to position [7360, 0]
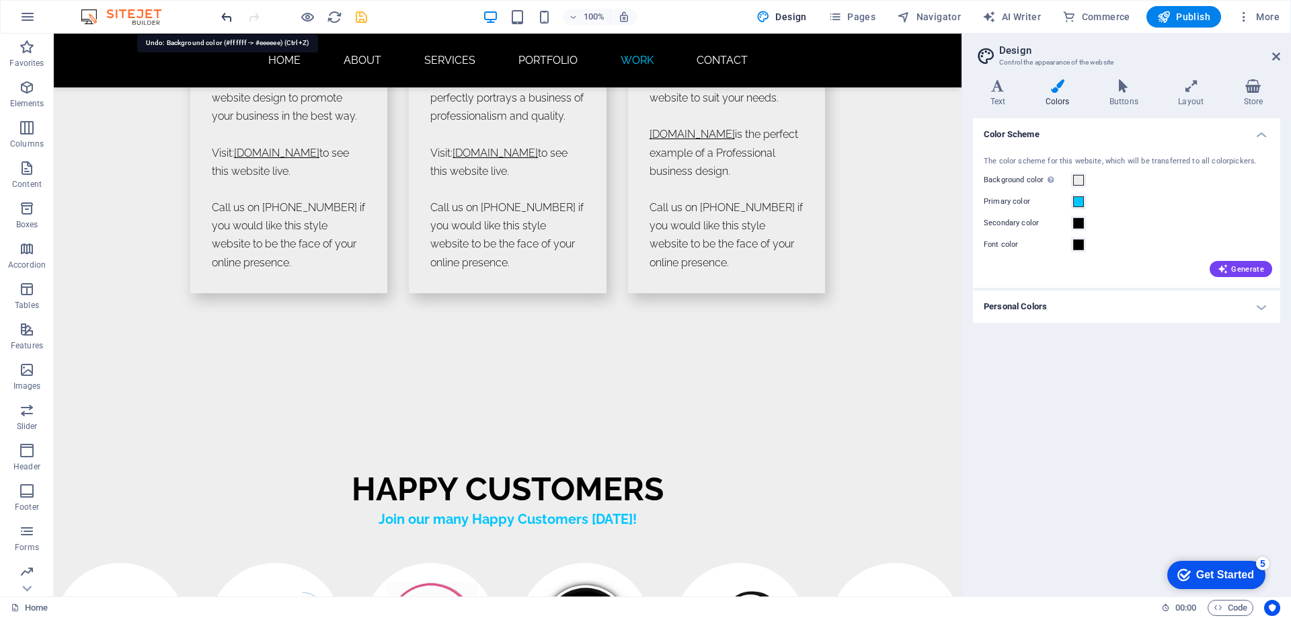
click at [223, 18] on icon "undo" at bounding box center [226, 16] width 15 height 15
click at [227, 17] on icon "undo" at bounding box center [226, 16] width 15 height 15
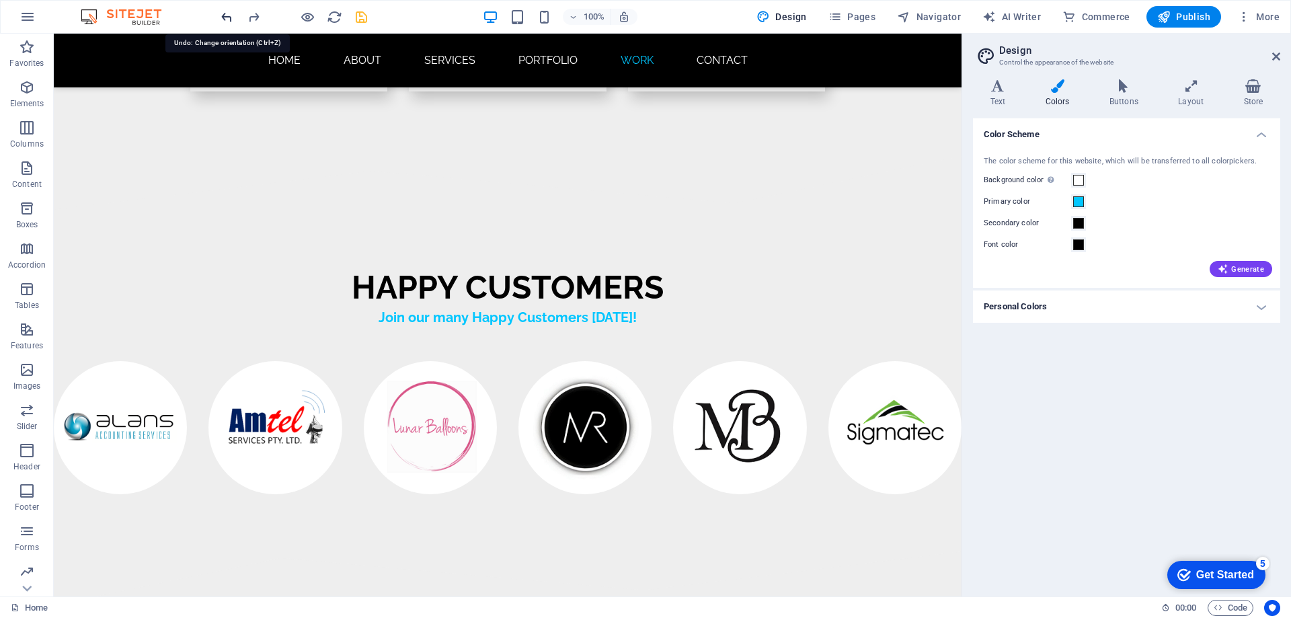
scroll to position [7844, 0]
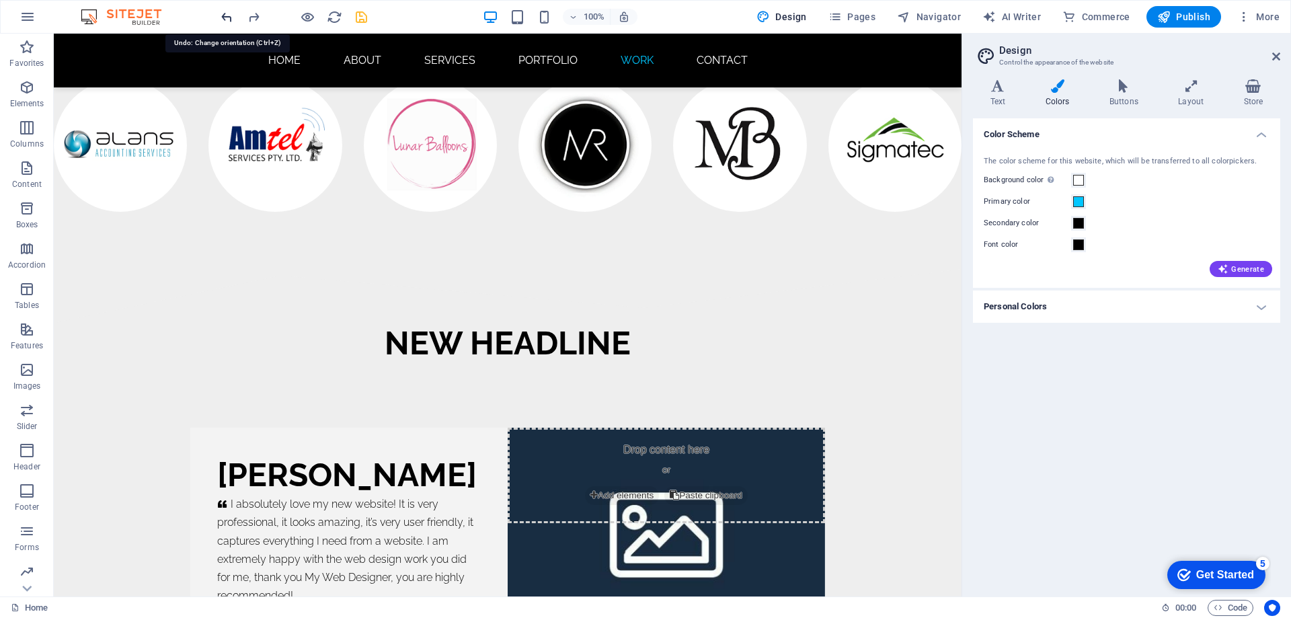
click at [227, 17] on icon "undo" at bounding box center [226, 16] width 15 height 15
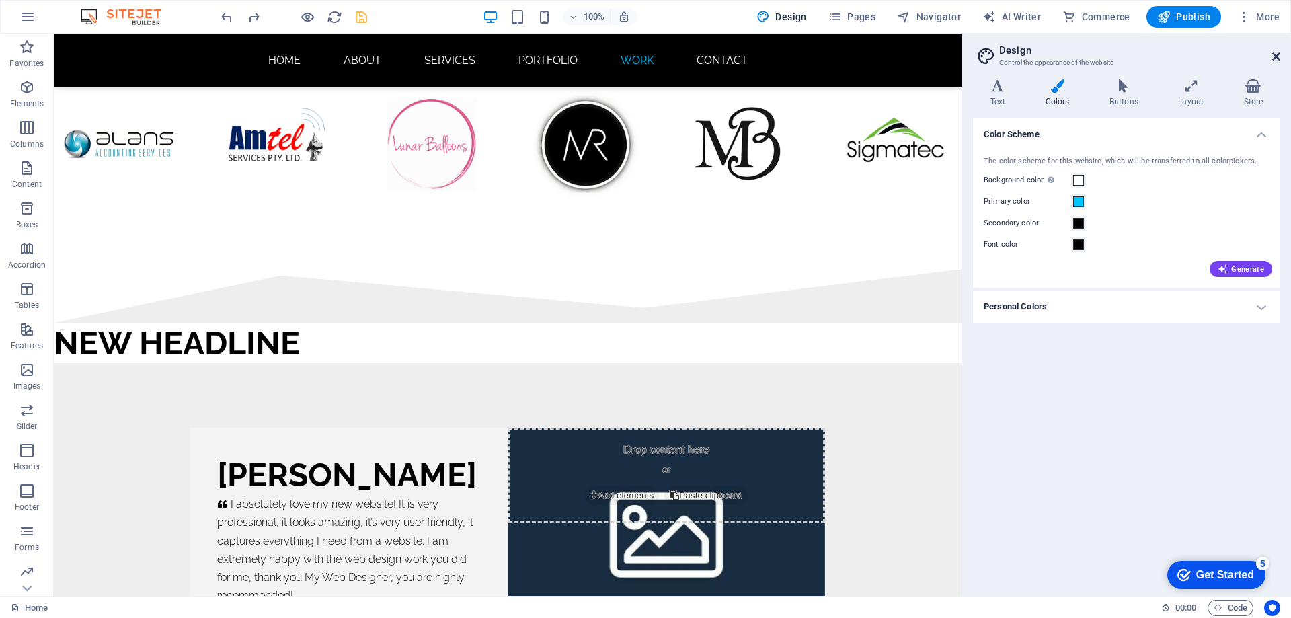
drag, startPoint x: 1277, startPoint y: 56, endPoint x: 1215, endPoint y: 26, distance: 69.5
click at [1277, 56] on icon at bounding box center [1277, 56] width 8 height 11
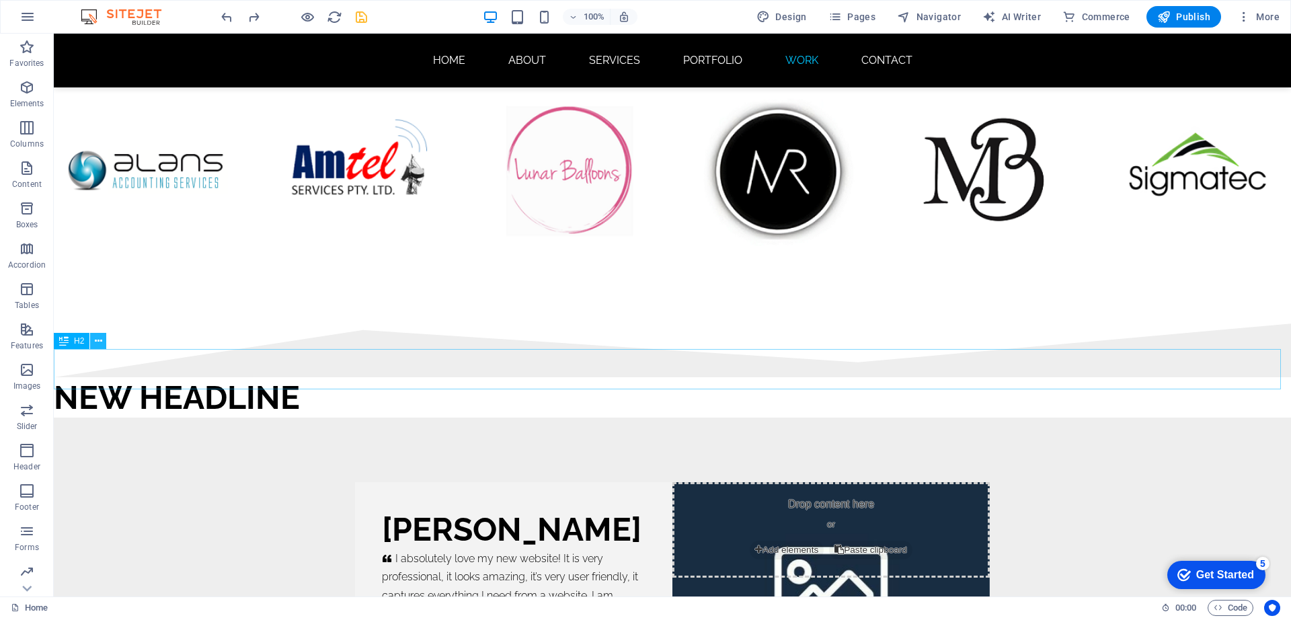
click at [105, 344] on button at bounding box center [98, 341] width 16 height 16
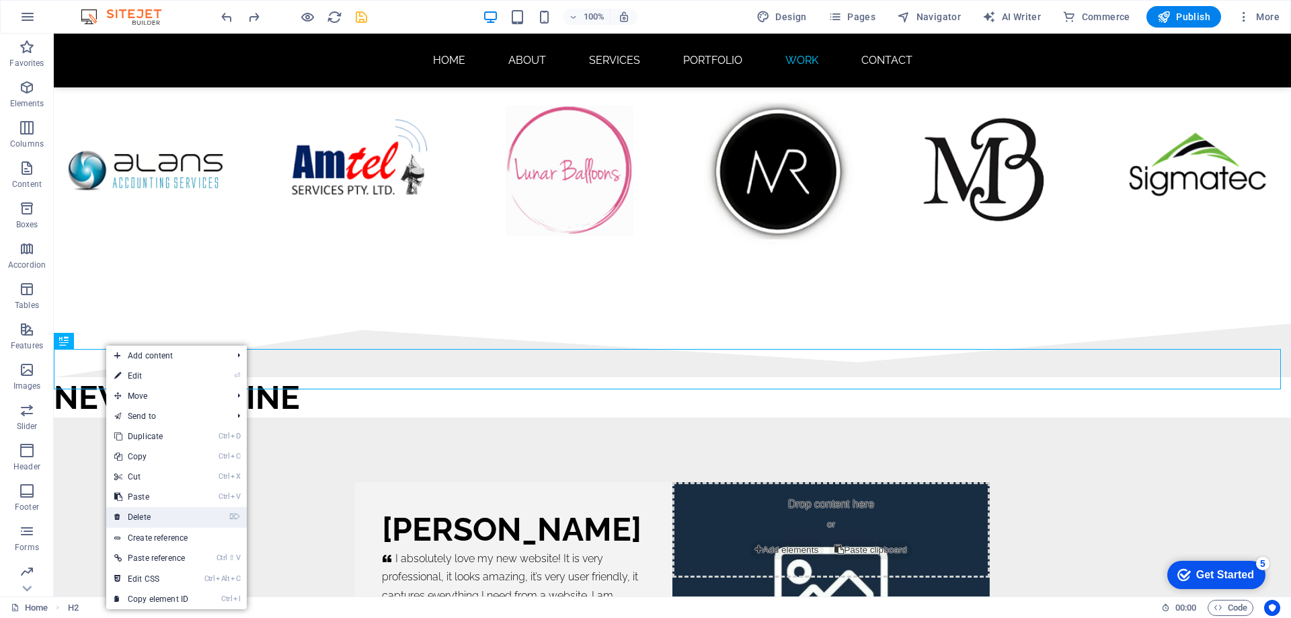
drag, startPoint x: 153, startPoint y: 515, endPoint x: 102, endPoint y: 480, distance: 61.9
click at [153, 515] on link "⌦ Delete" at bounding box center [151, 517] width 90 height 20
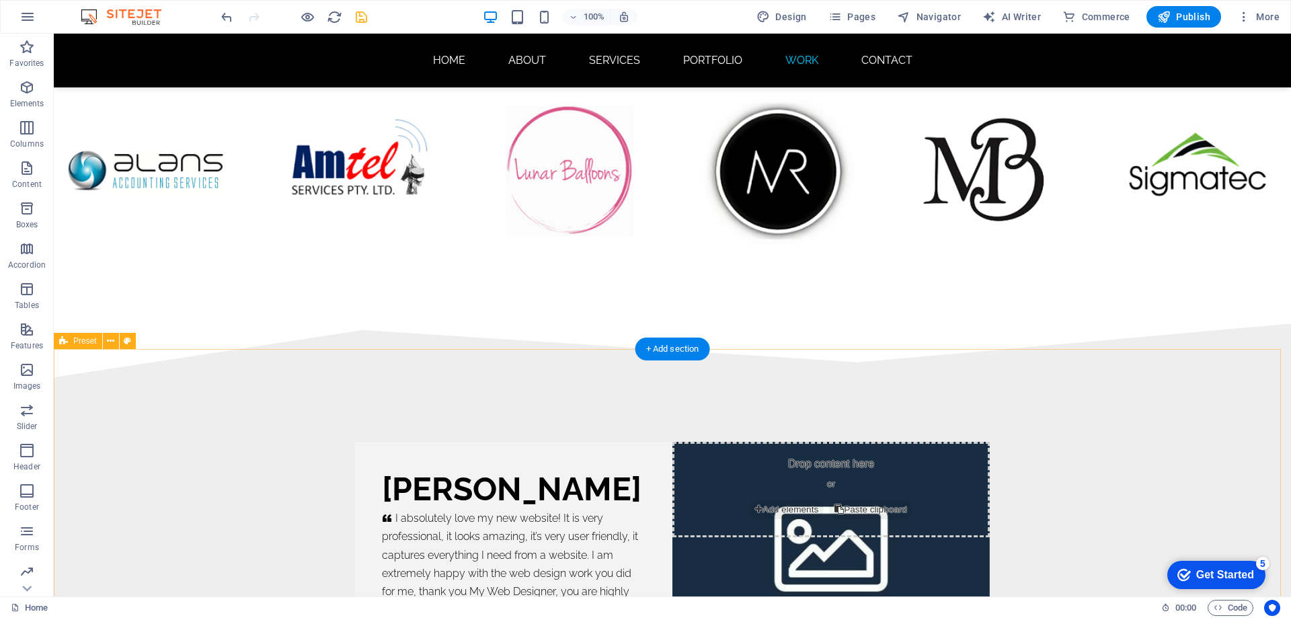
click at [523, 383] on div "mimi rose     I absolutely love my new website! It is very professional, it loo…" at bounding box center [673, 543] width 1238 height 333
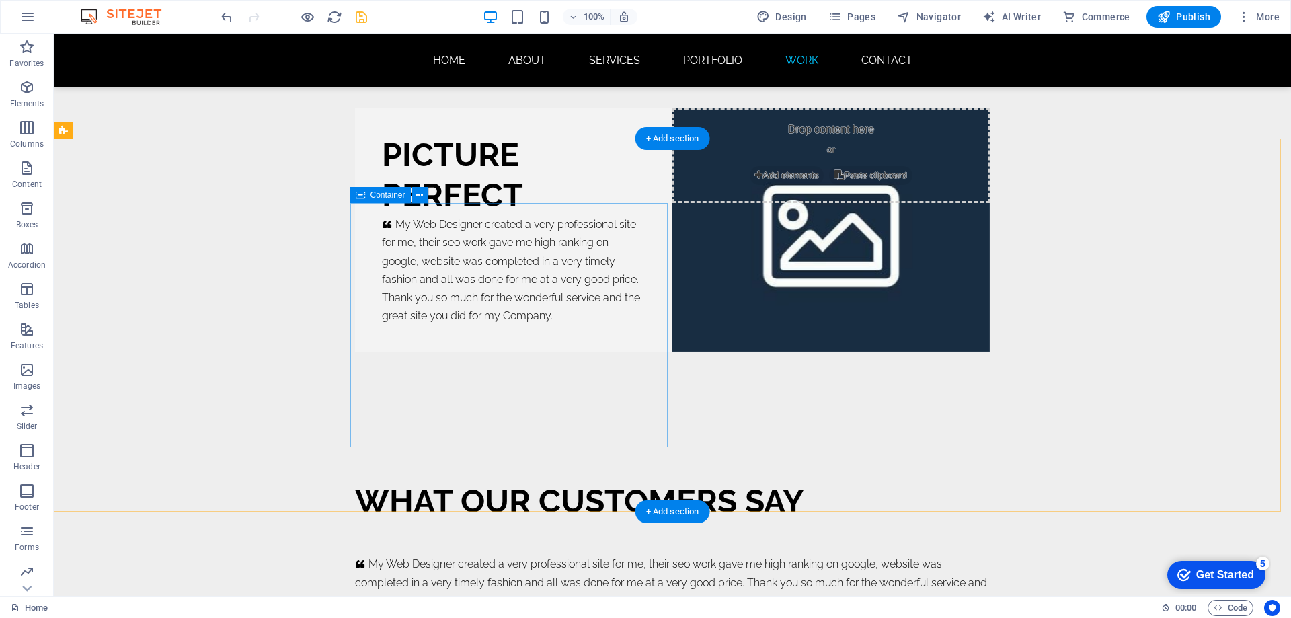
scroll to position [9195, 0]
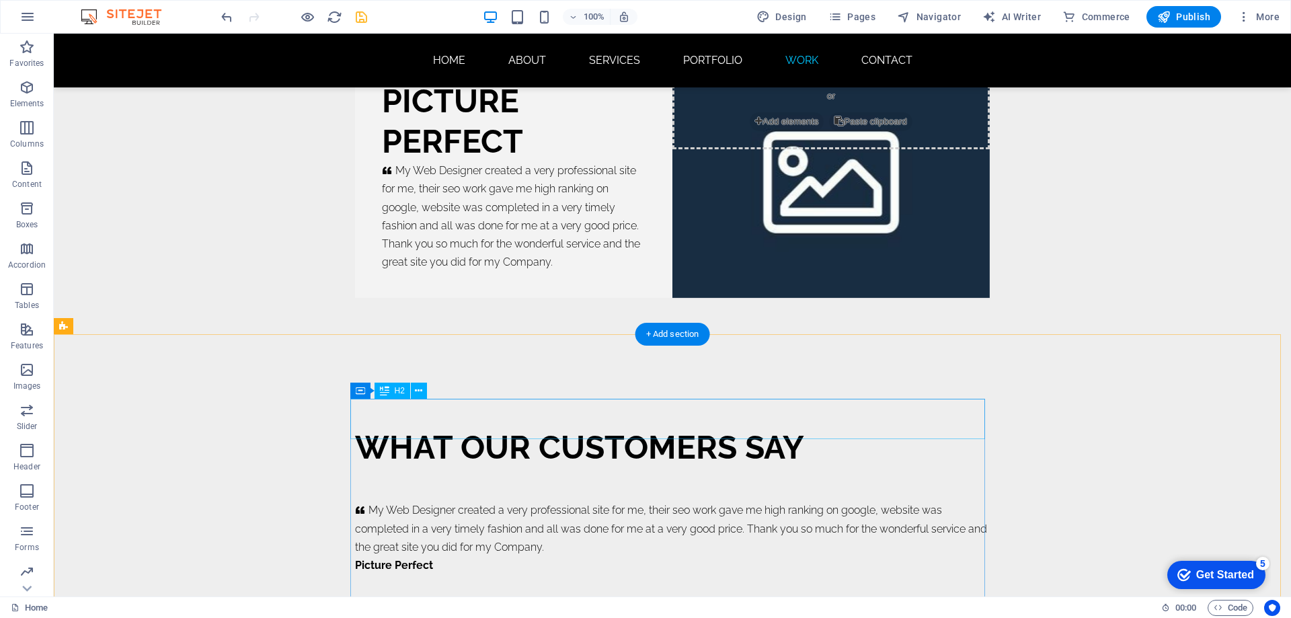
click at [506, 427] on div "WHAT OUR CUSTOMERS SAY" at bounding box center [672, 447] width 635 height 40
click at [424, 427] on div "WHAT OUR CUSTOMERS SAY" at bounding box center [672, 447] width 635 height 40
click at [420, 395] on icon at bounding box center [418, 391] width 7 height 14
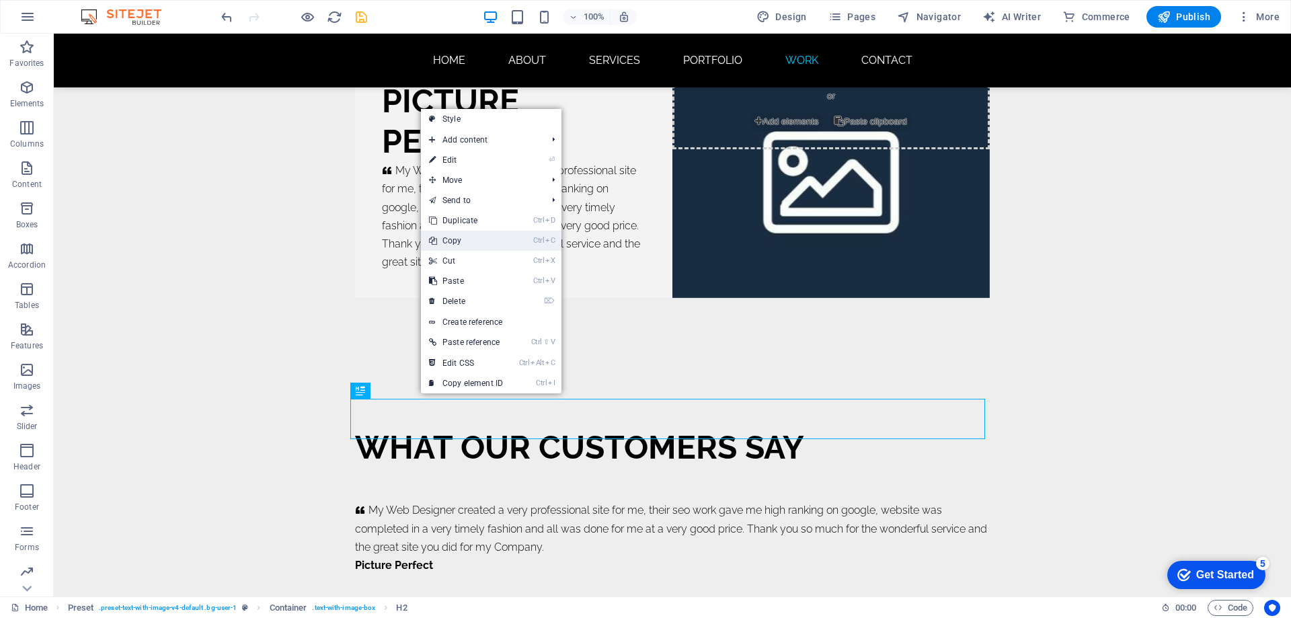
drag, startPoint x: 459, startPoint y: 243, endPoint x: 416, endPoint y: 219, distance: 49.4
click at [459, 243] on link "Ctrl C Copy" at bounding box center [466, 241] width 90 height 20
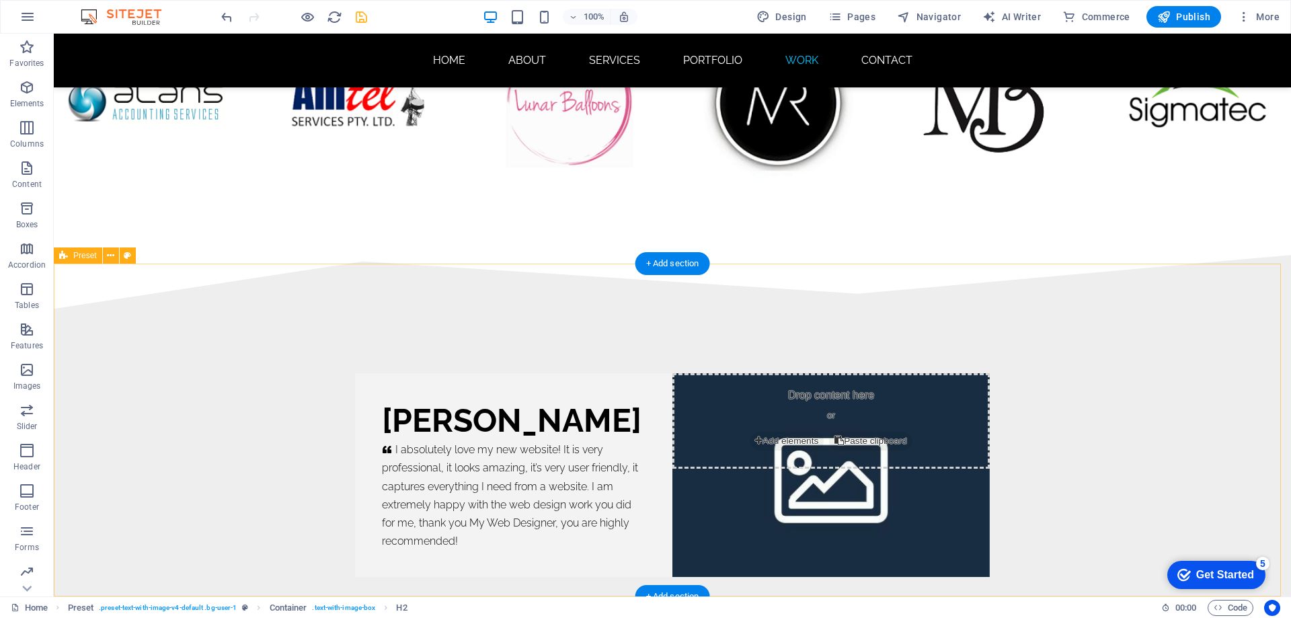
scroll to position [8186, 0]
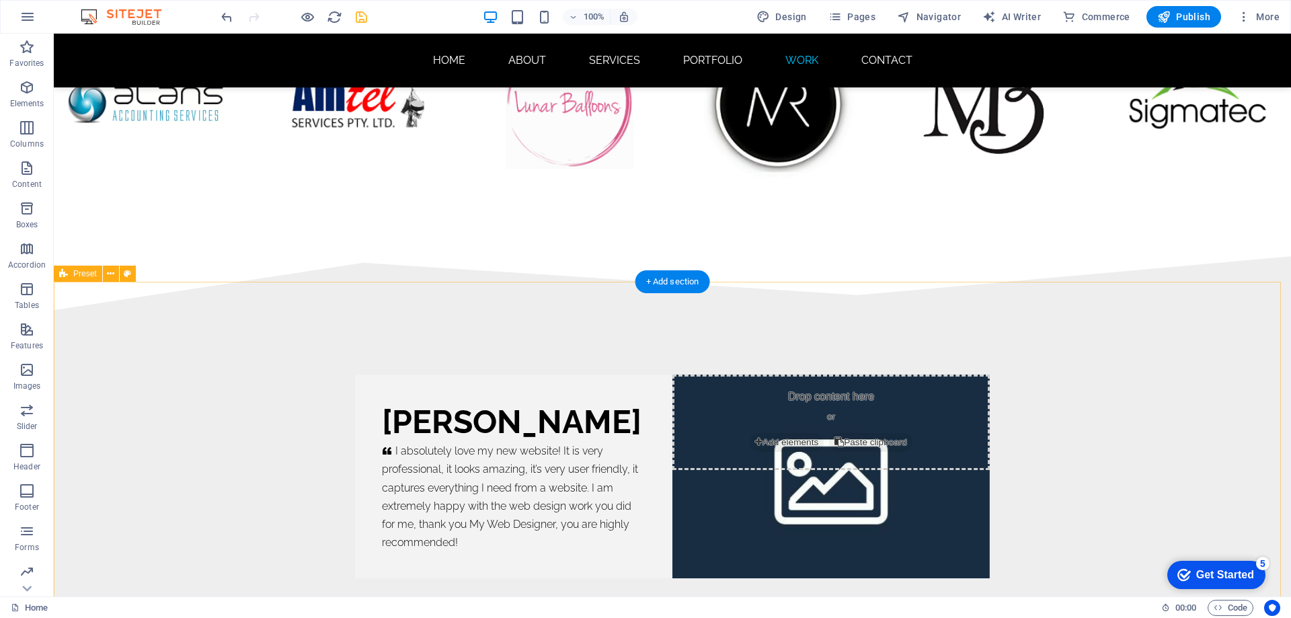
click at [481, 322] on div "mimi rose     I absolutely love my new website! It is very professional, it loo…" at bounding box center [673, 476] width 1238 height 333
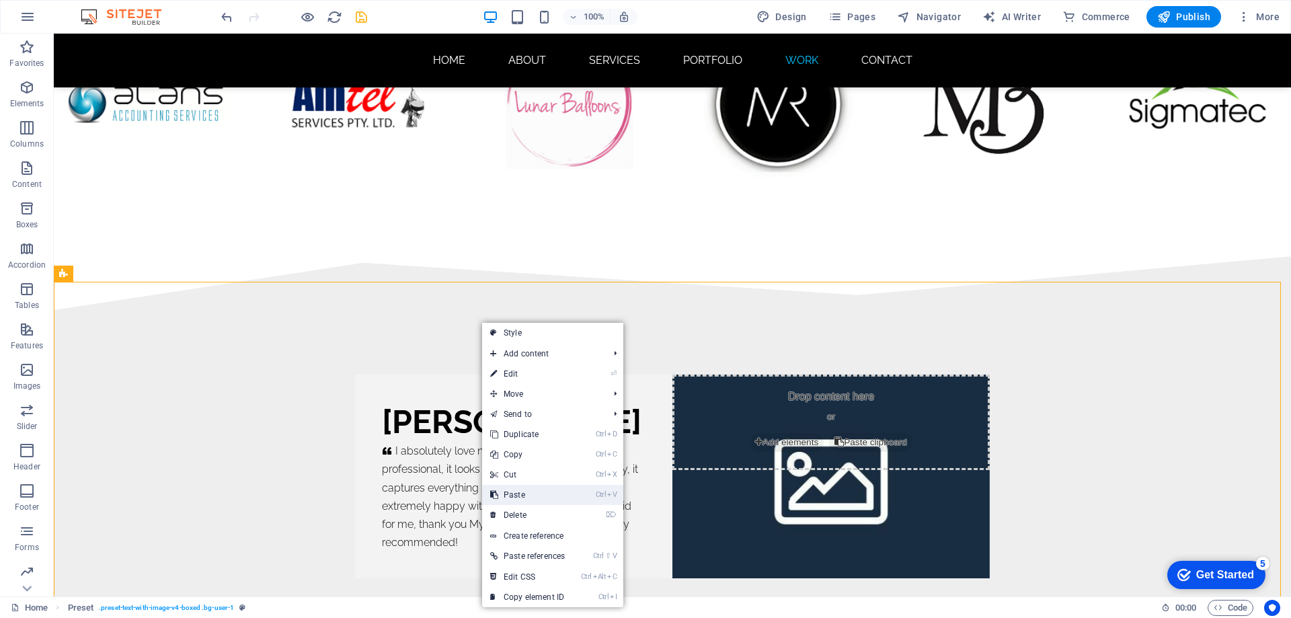
click at [517, 494] on link "Ctrl V Paste" at bounding box center [527, 495] width 91 height 20
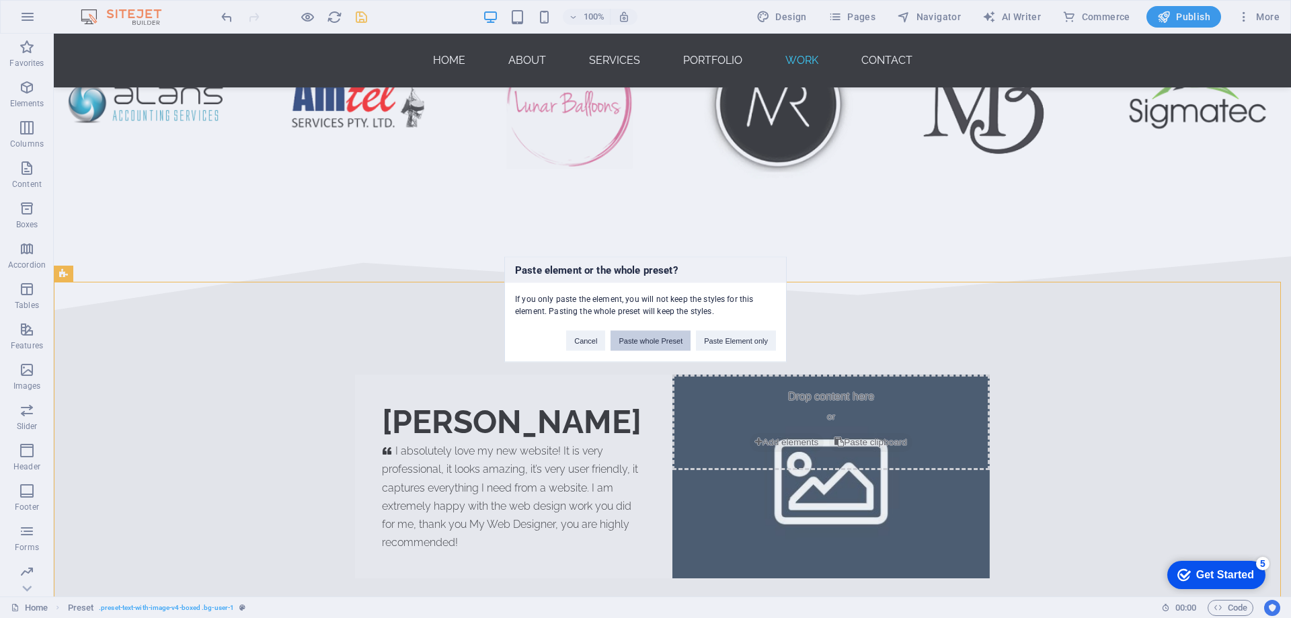
drag, startPoint x: 650, startPoint y: 340, endPoint x: 597, endPoint y: 307, distance: 63.1
click at [650, 340] on button "Paste whole Preset" at bounding box center [651, 340] width 80 height 20
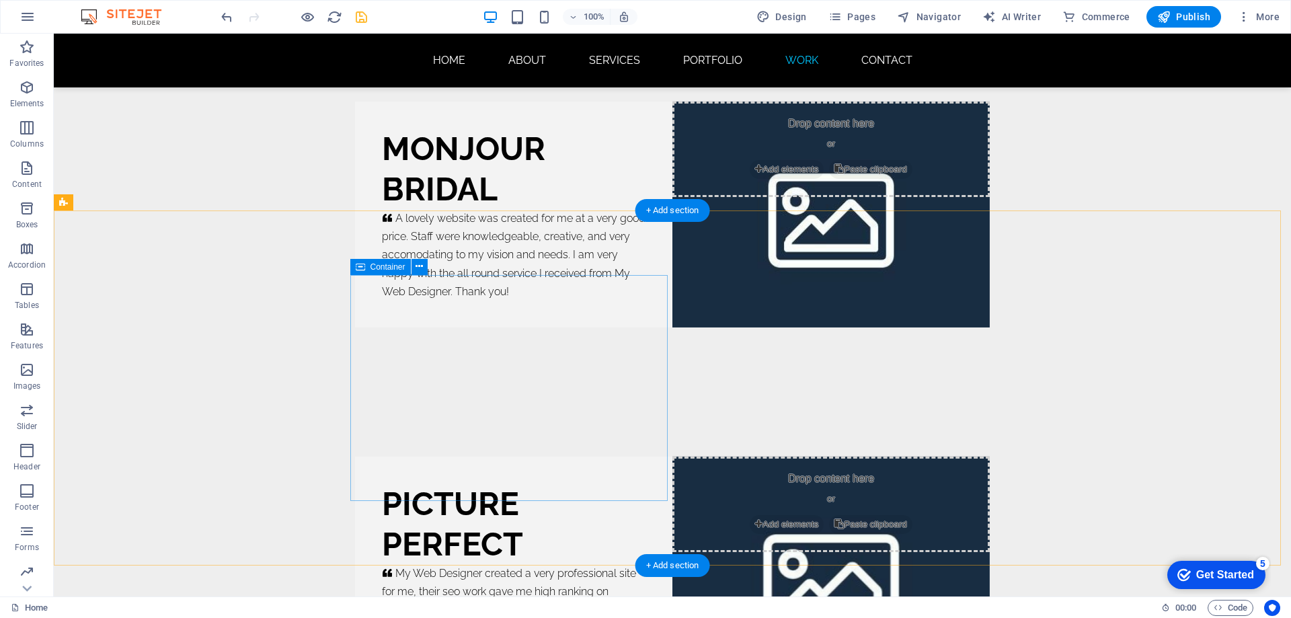
scroll to position [9254, 0]
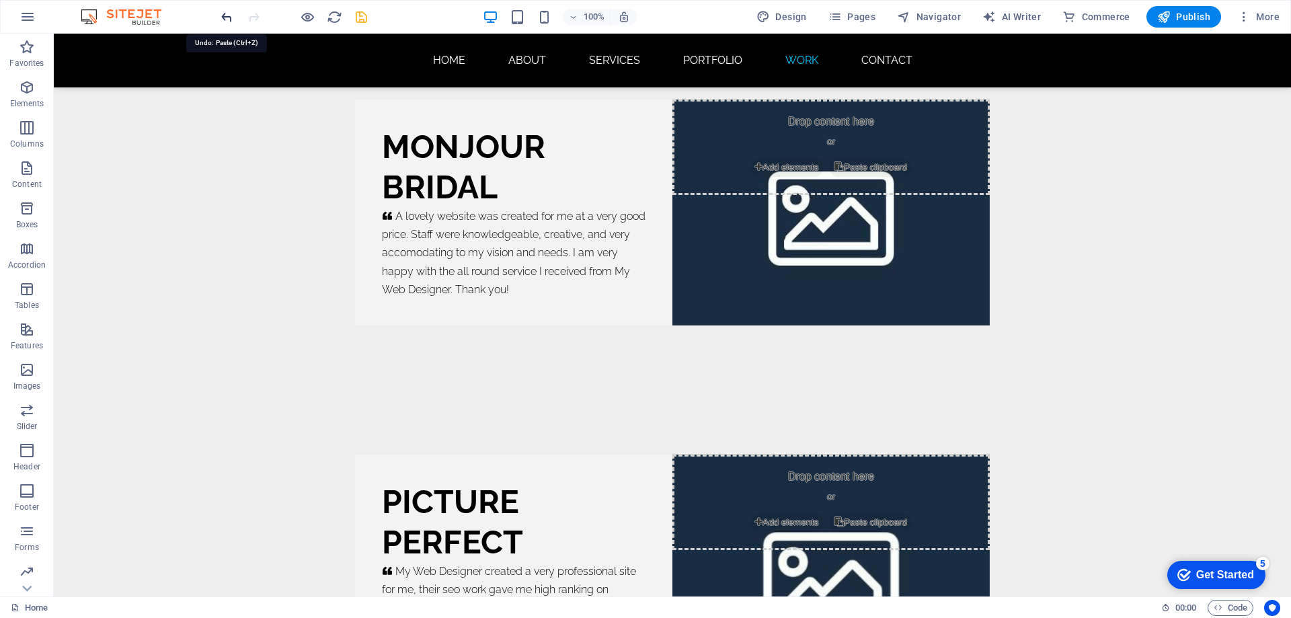
click at [223, 12] on icon "undo" at bounding box center [226, 16] width 15 height 15
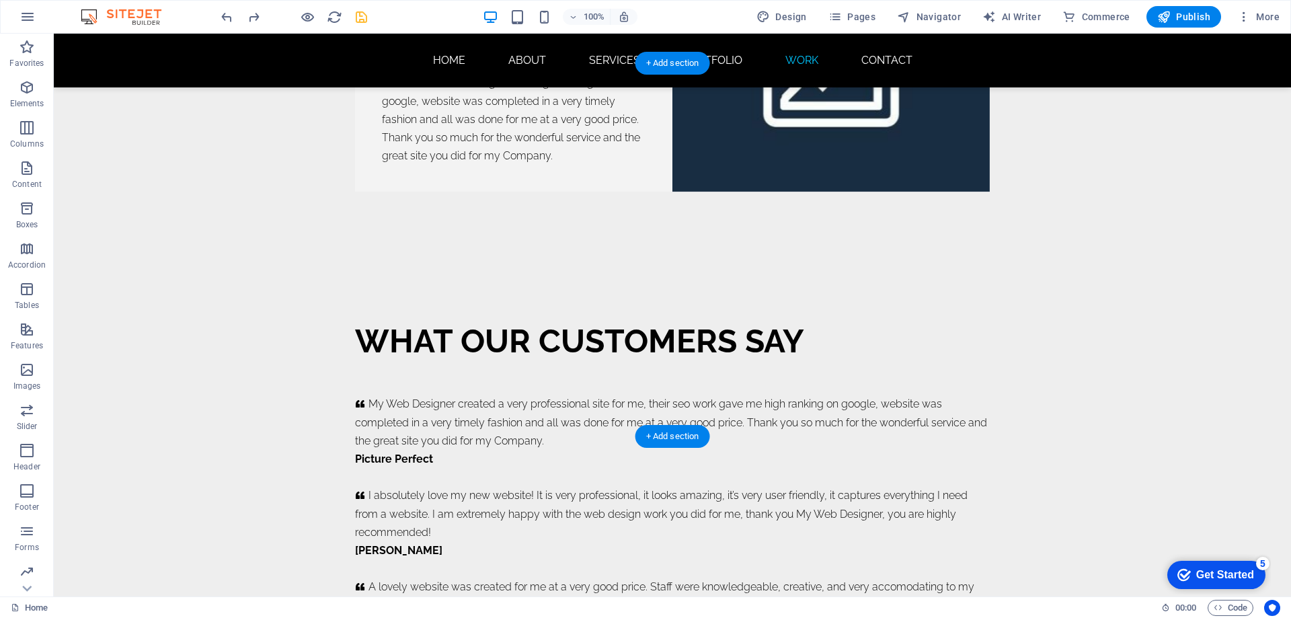
scroll to position [9321, 0]
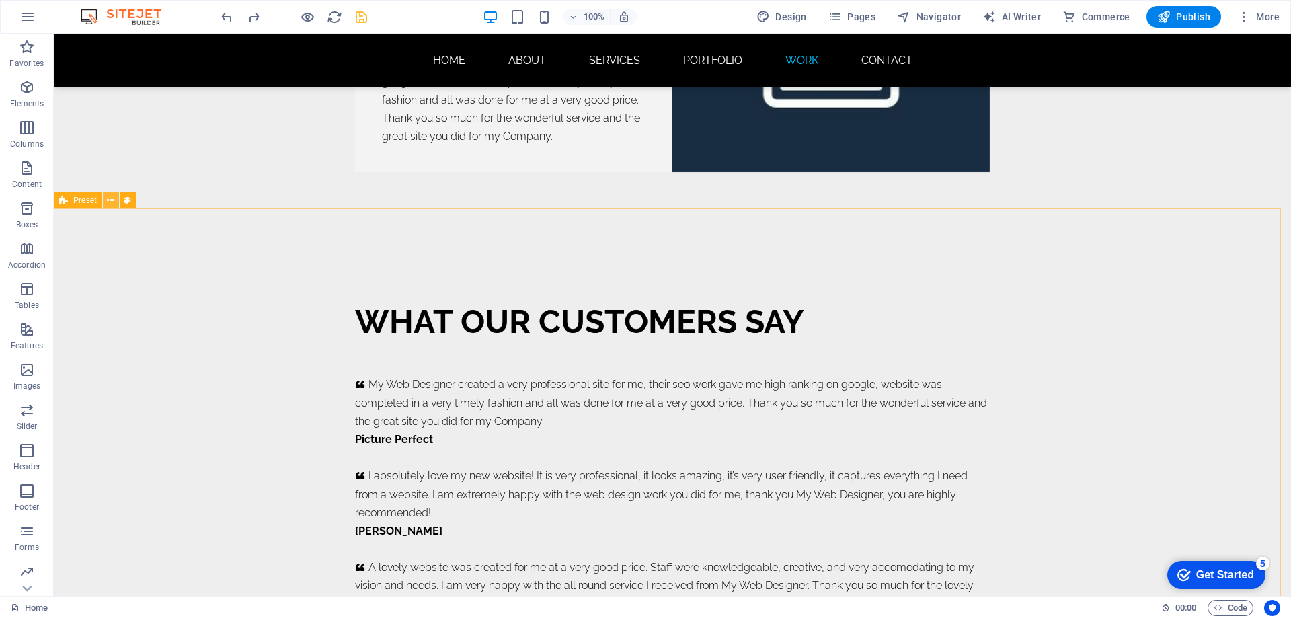
click at [110, 204] on icon at bounding box center [110, 201] width 7 height 14
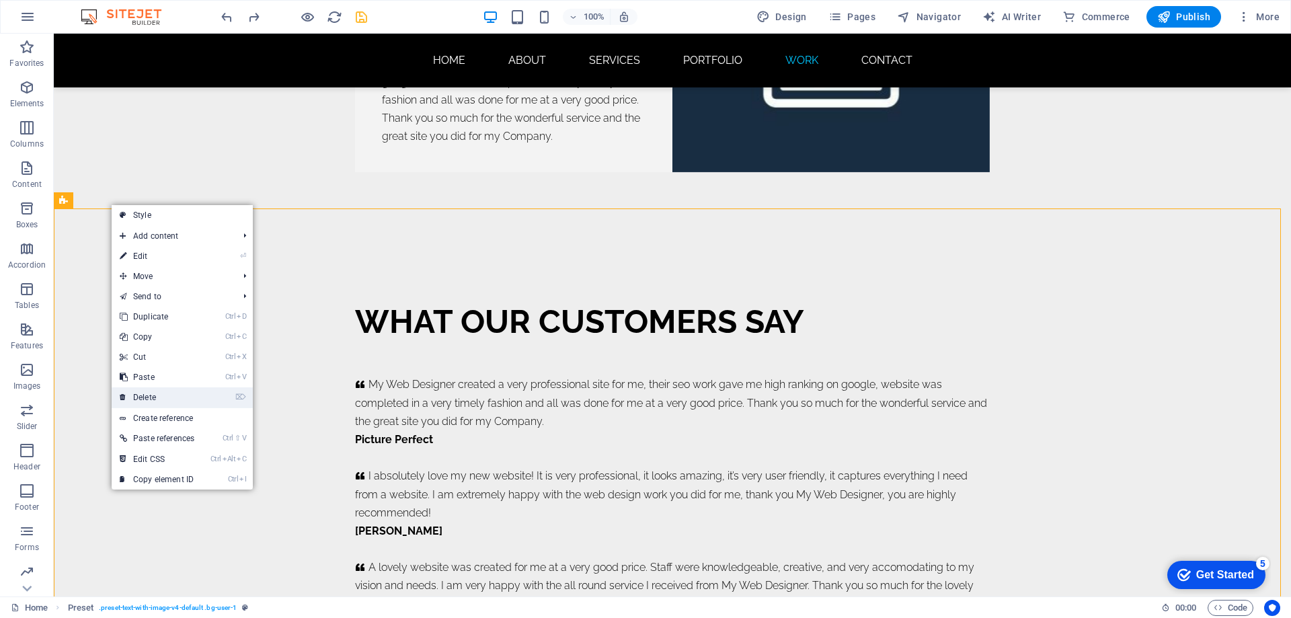
click at [155, 398] on link "⌦ Delete" at bounding box center [157, 397] width 91 height 20
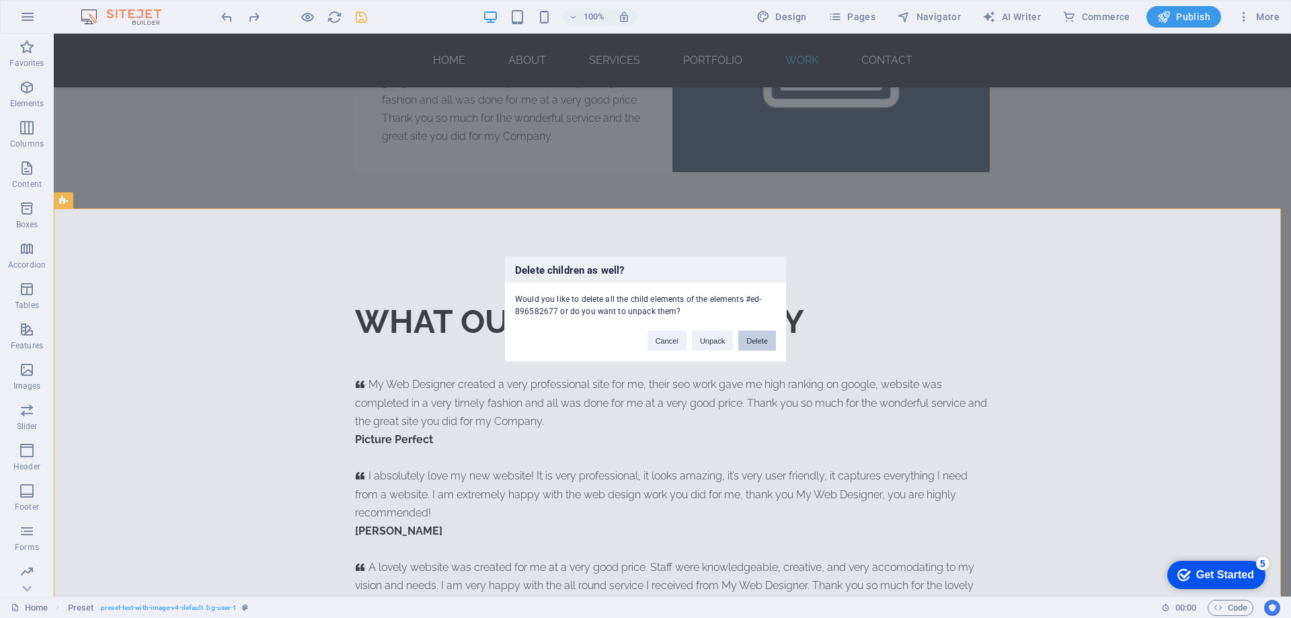
click at [763, 337] on button "Delete" at bounding box center [758, 340] width 38 height 20
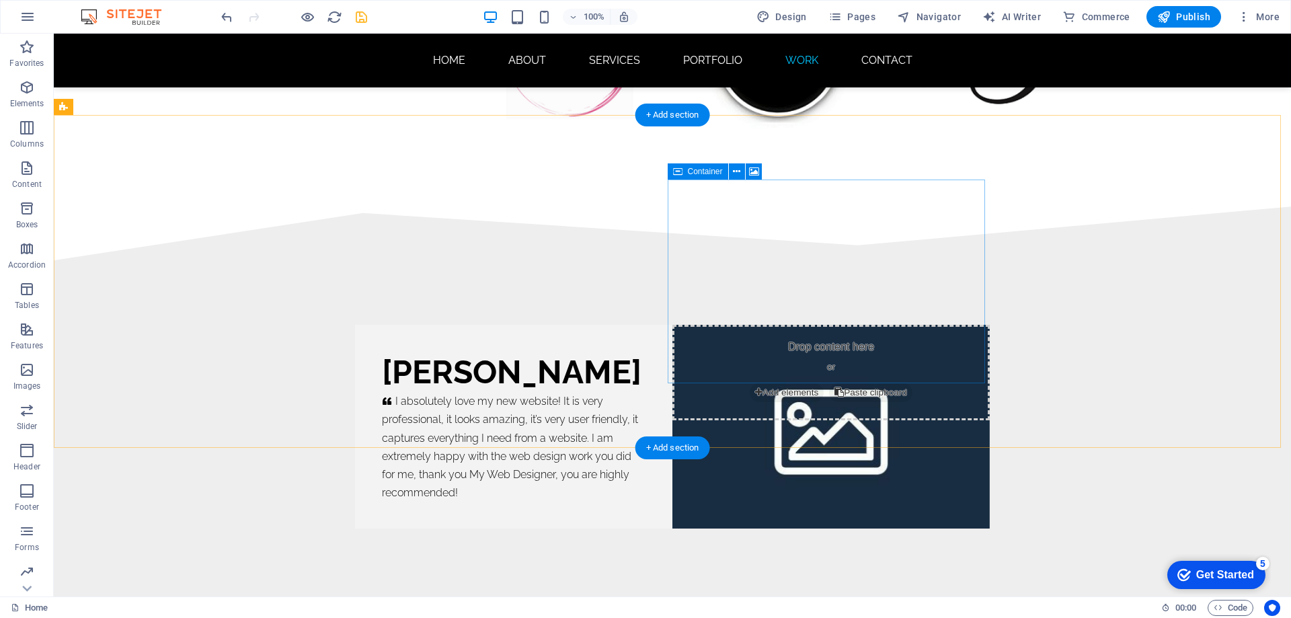
scroll to position [8235, 0]
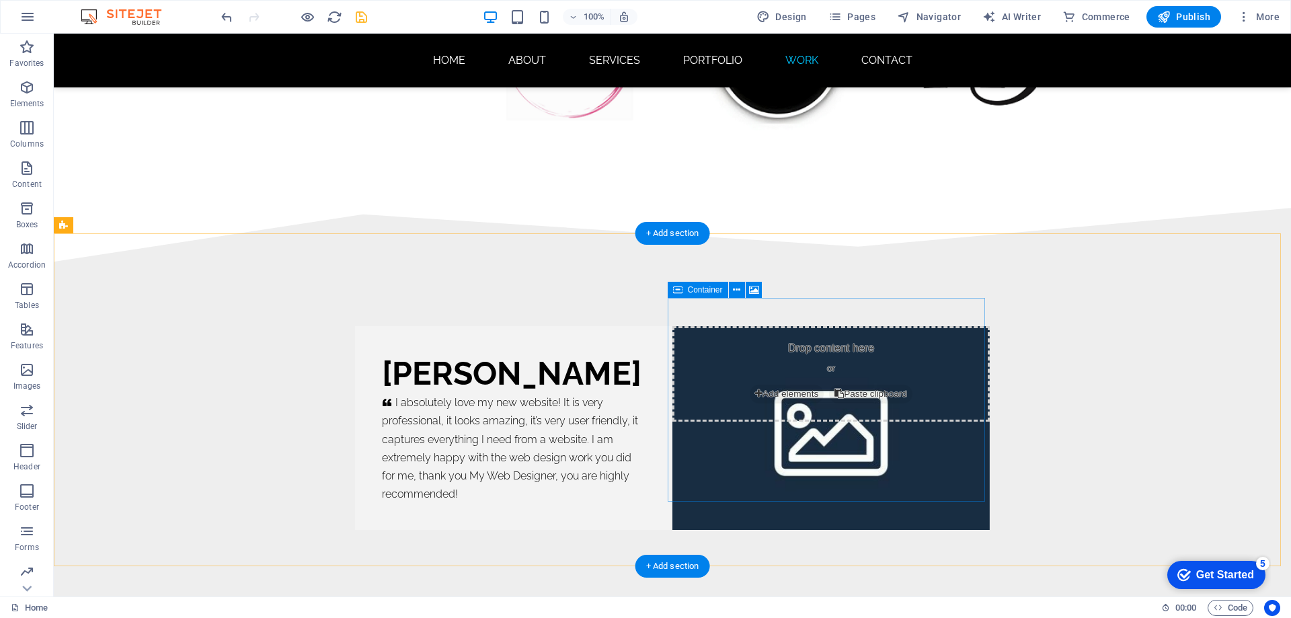
click at [778, 385] on span "Add elements" at bounding box center [787, 394] width 74 height 19
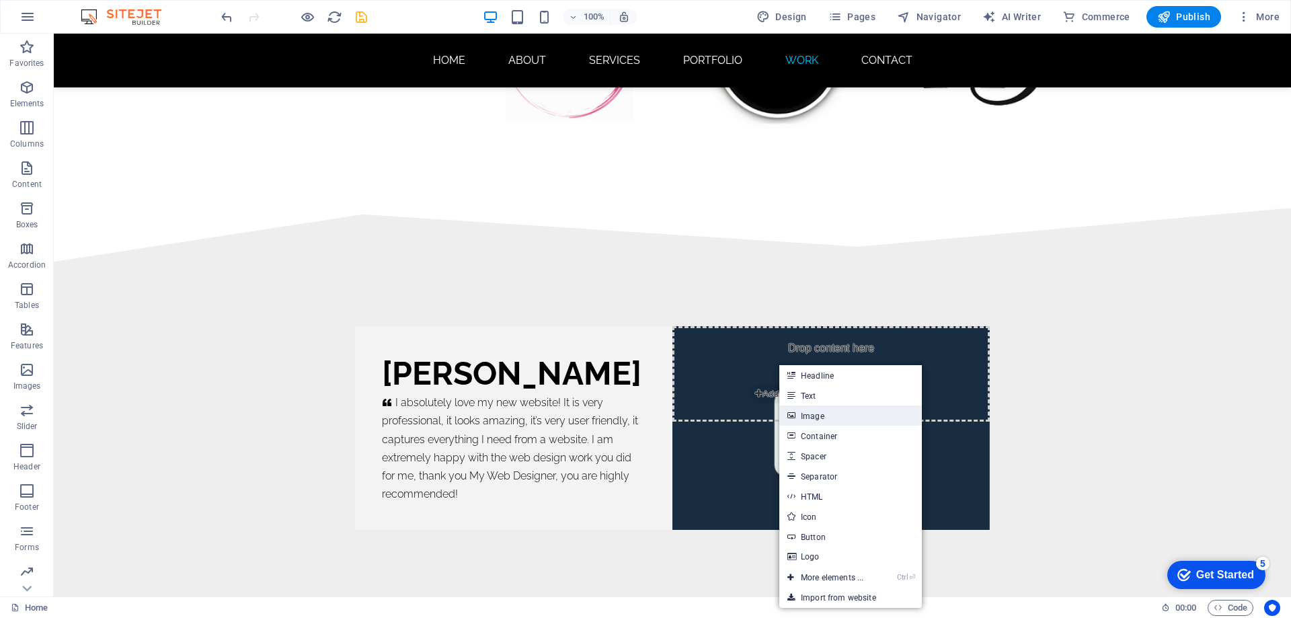
click at [816, 415] on link "Image" at bounding box center [851, 416] width 143 height 20
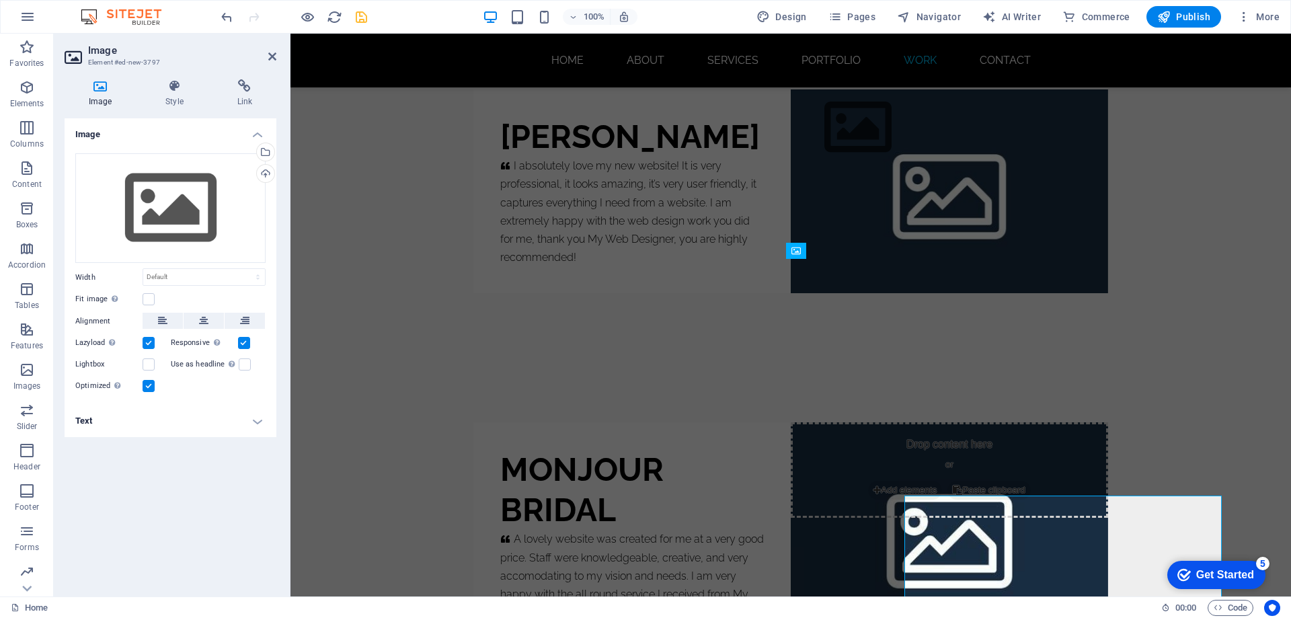
scroll to position [8037, 0]
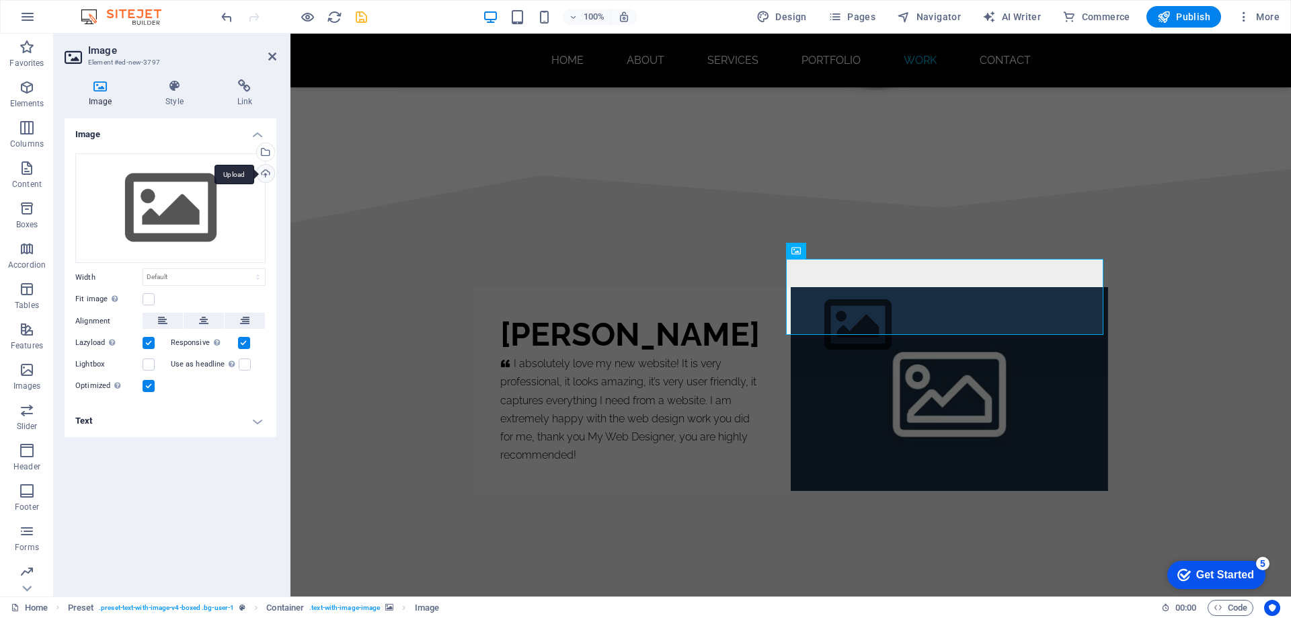
click at [265, 174] on div "Upload" at bounding box center [264, 175] width 20 height 20
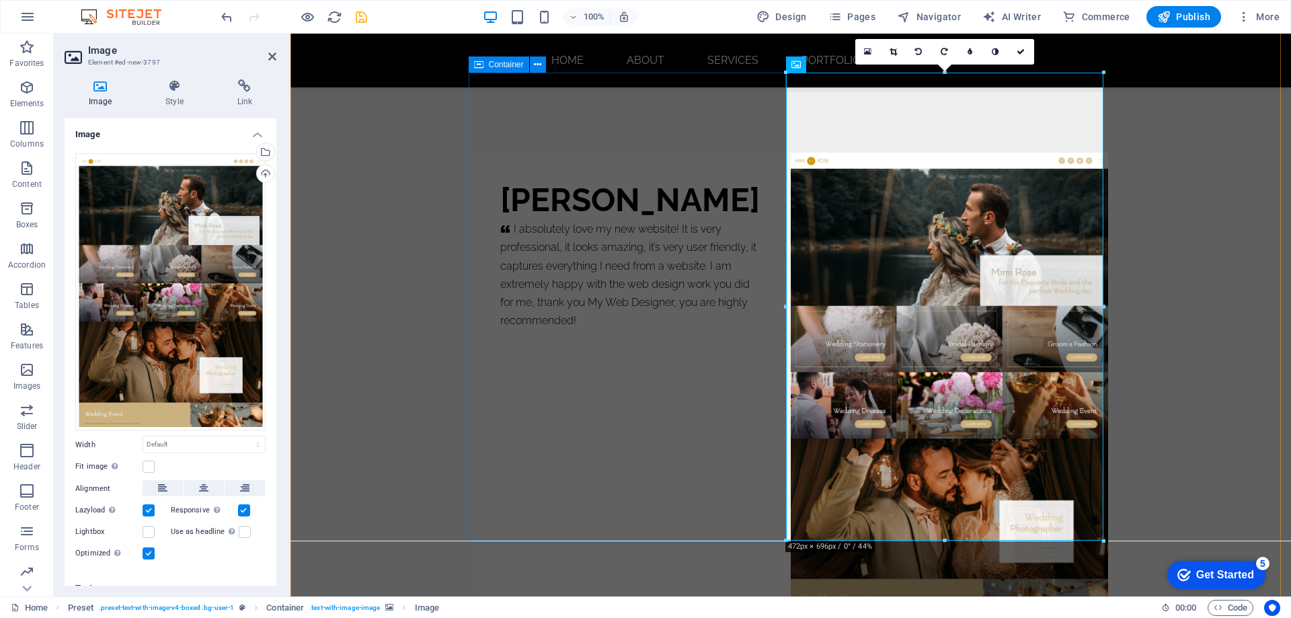
scroll to position [8306, 0]
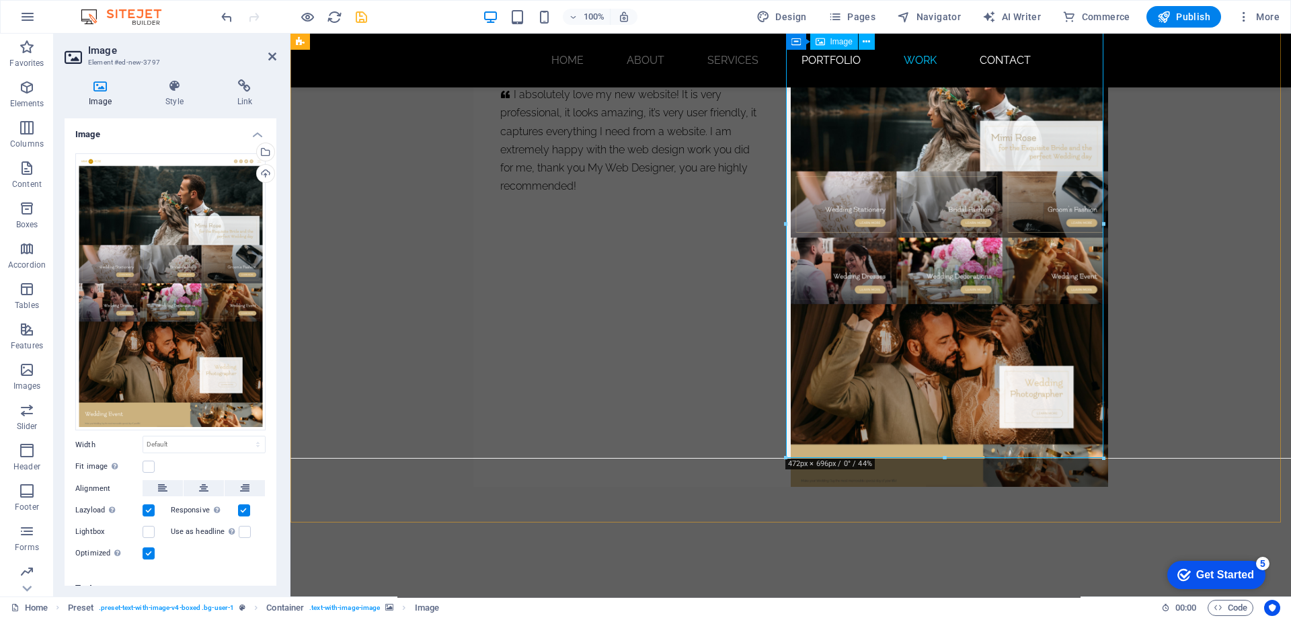
drag, startPoint x: 947, startPoint y: 430, endPoint x: 928, endPoint y: 116, distance: 314.7
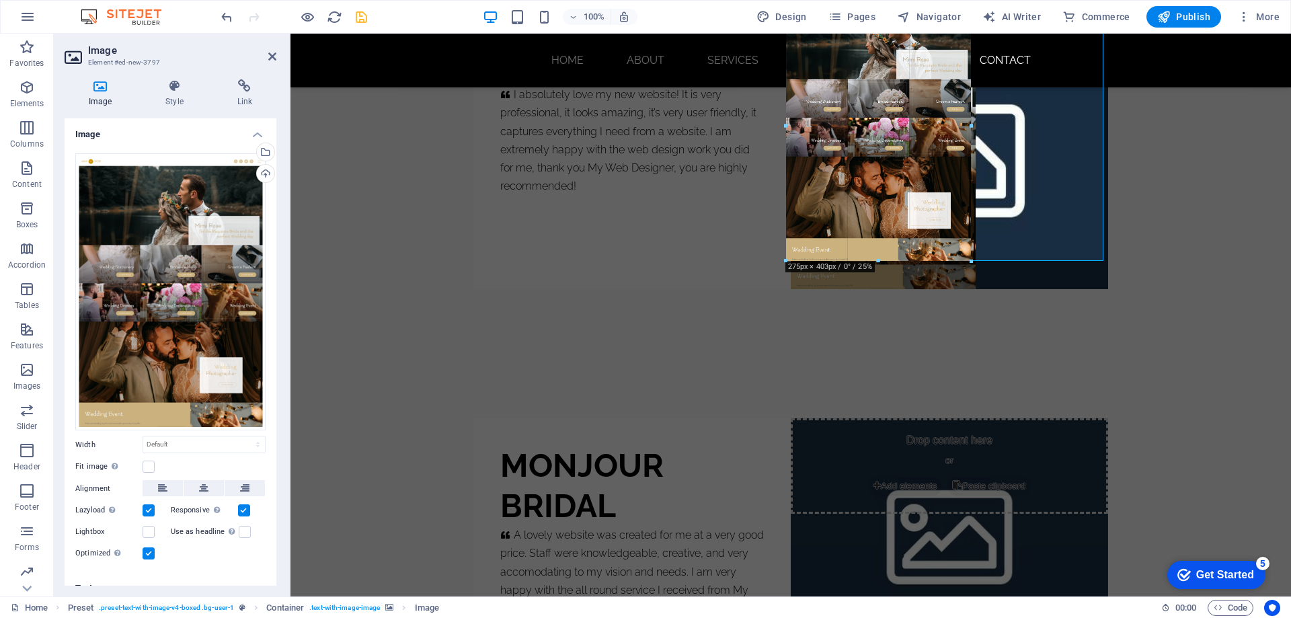
drag, startPoint x: 946, startPoint y: 461, endPoint x: 639, endPoint y: 227, distance: 385.8
type input "277"
select select "px"
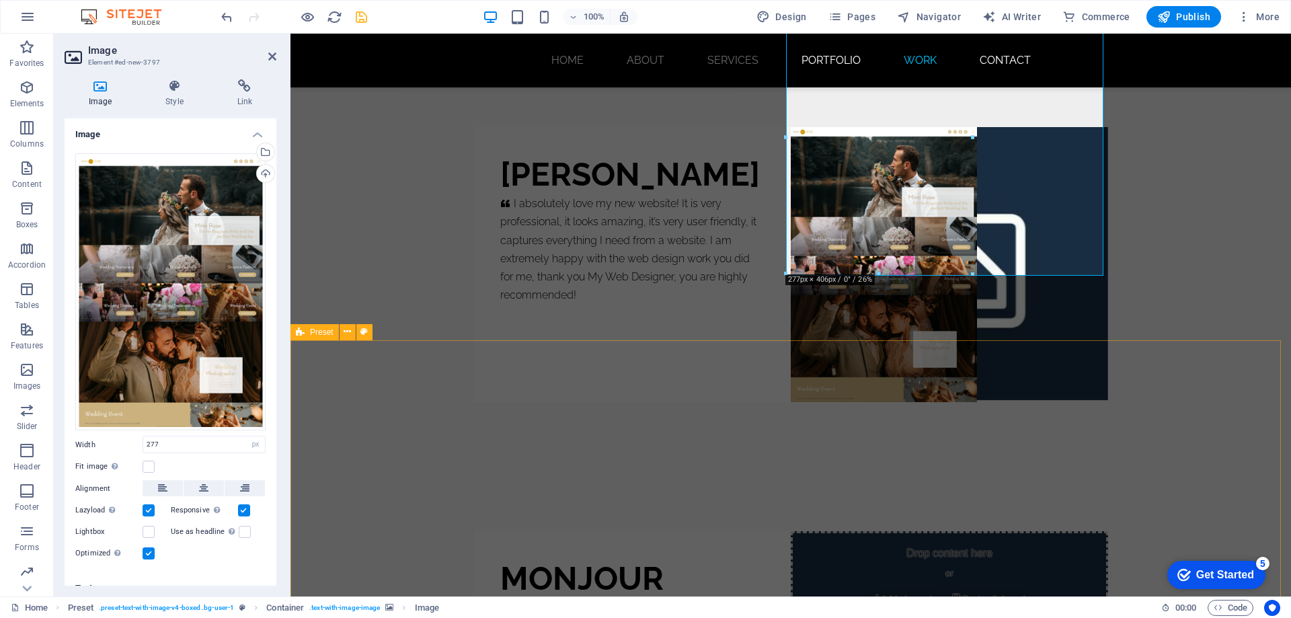
scroll to position [8171, 0]
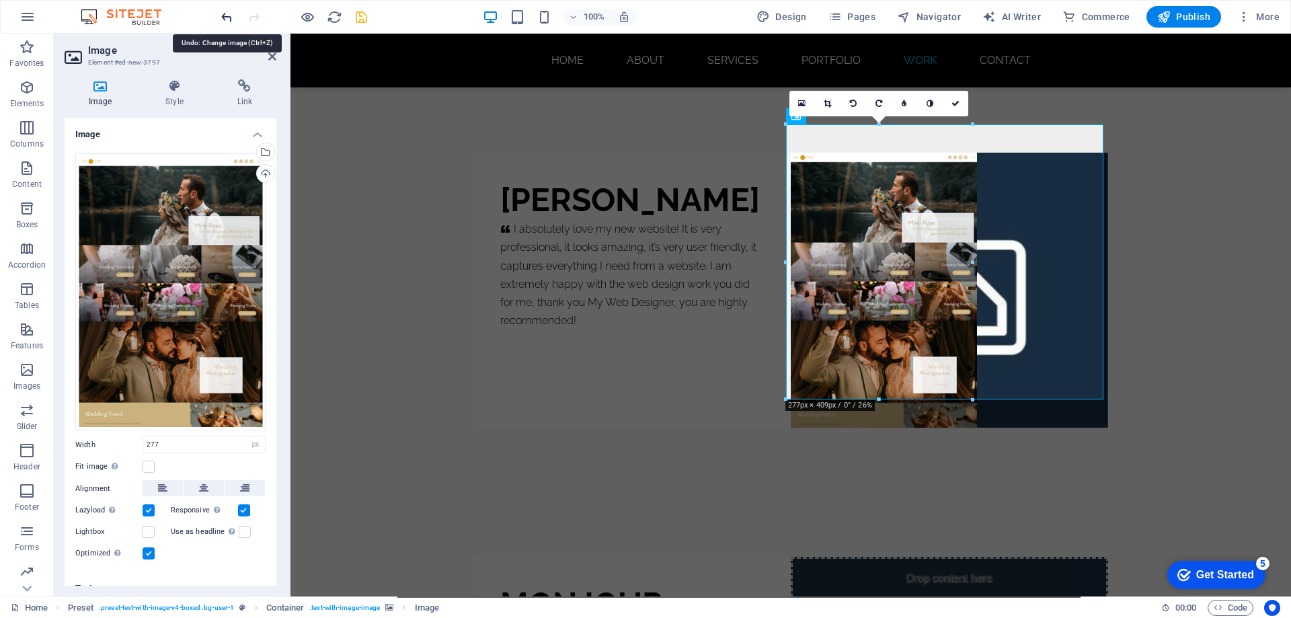
click at [224, 19] on icon "undo" at bounding box center [226, 16] width 15 height 15
select select "DISABLED_OPTION_VALUE"
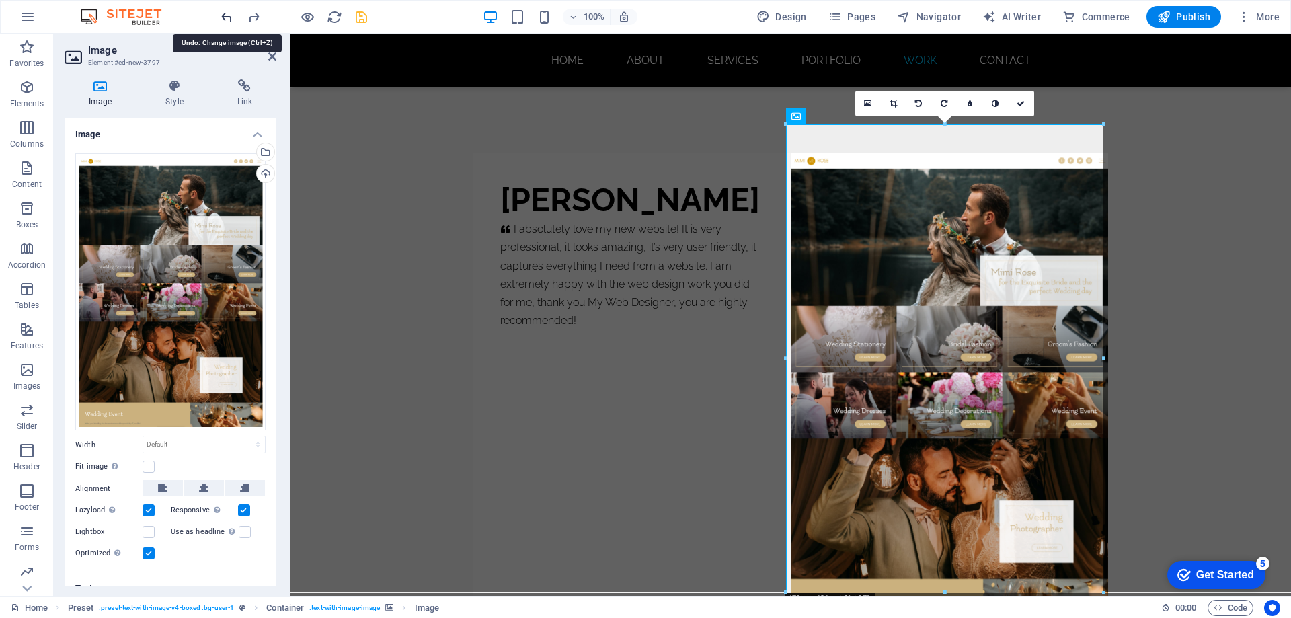
click at [233, 22] on icon "undo" at bounding box center [226, 16] width 15 height 15
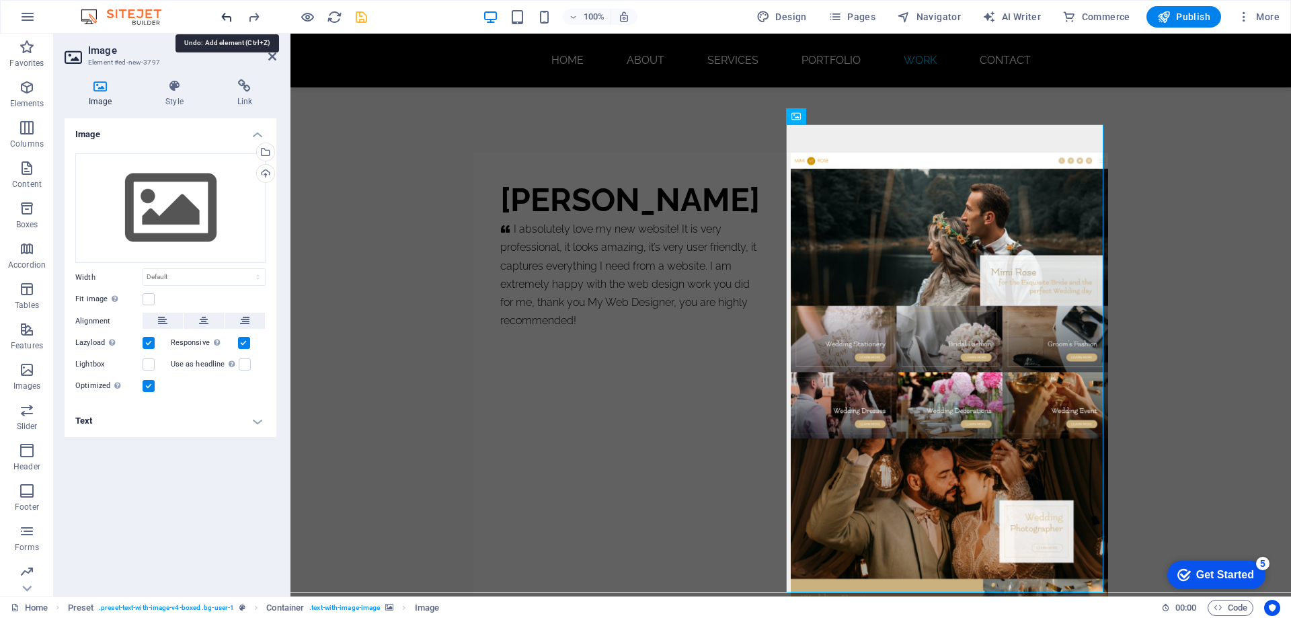
click at [233, 22] on icon "undo" at bounding box center [226, 16] width 15 height 15
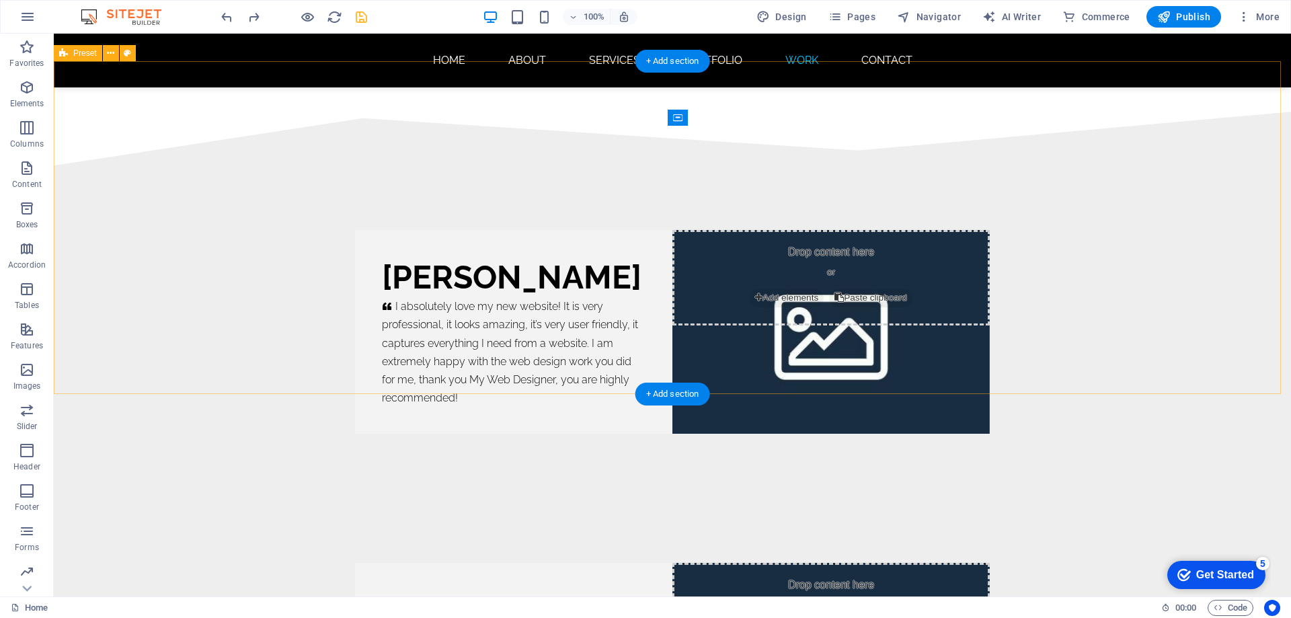
scroll to position [8274, 0]
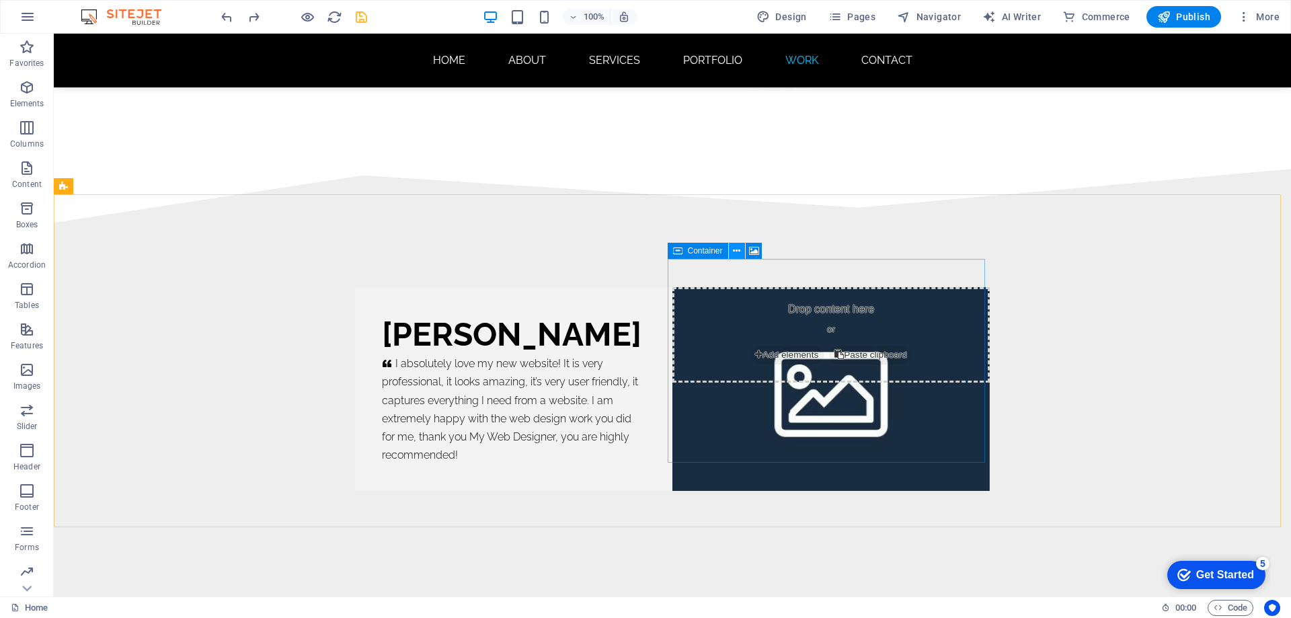
click at [739, 250] on icon at bounding box center [736, 251] width 7 height 14
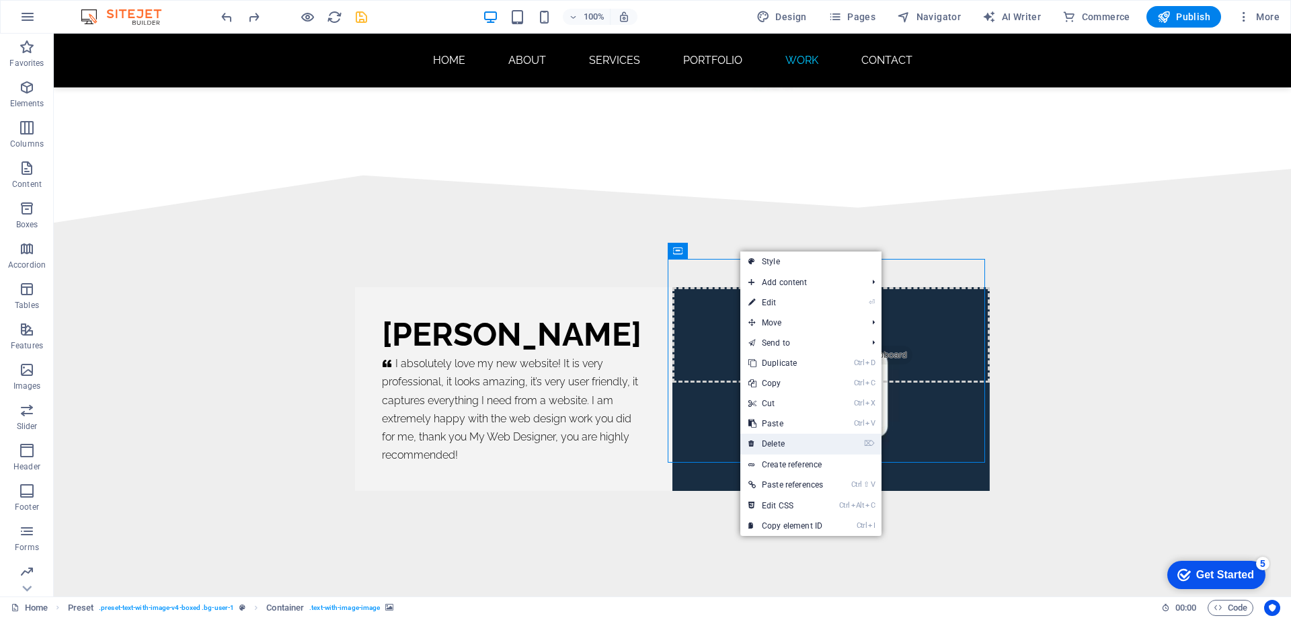
drag, startPoint x: 773, startPoint y: 442, endPoint x: 732, endPoint y: 406, distance: 54.4
click at [773, 442] on link "⌦ Delete" at bounding box center [786, 444] width 91 height 20
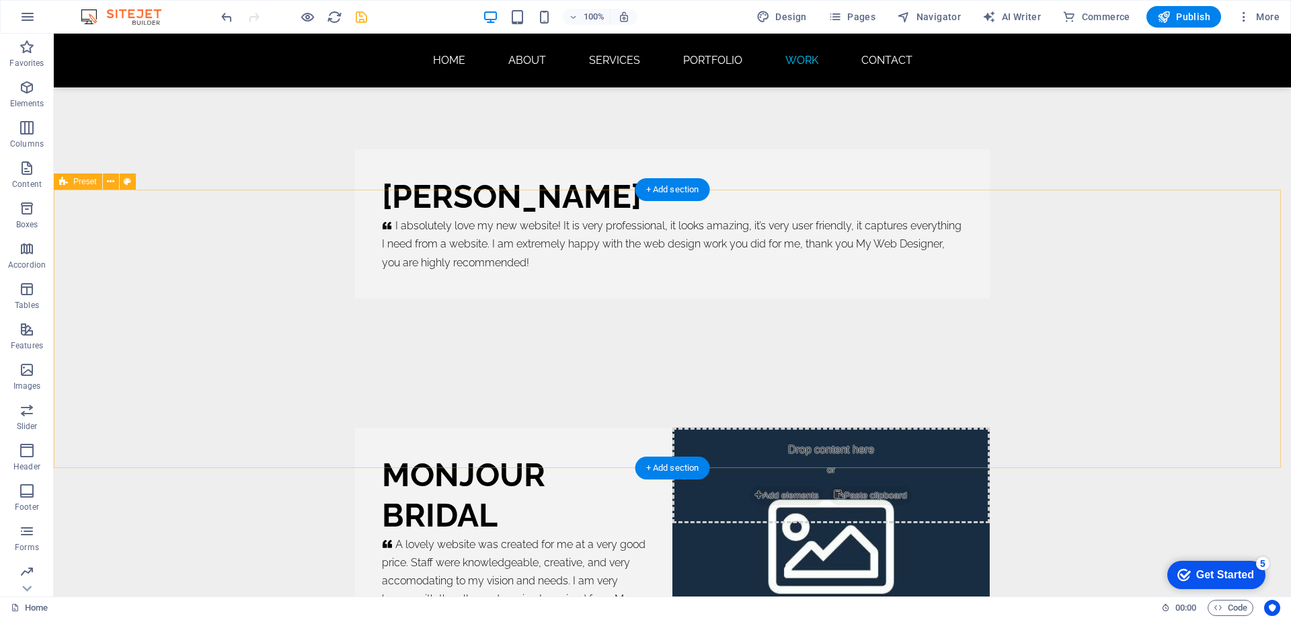
scroll to position [8475, 0]
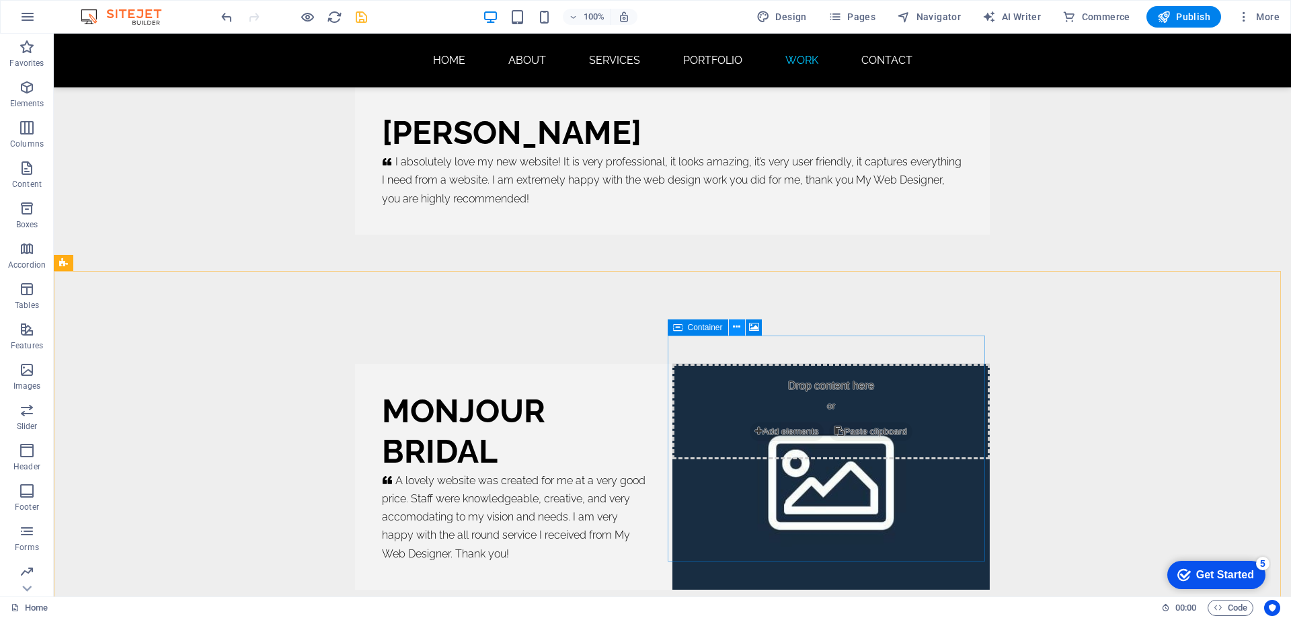
click at [737, 328] on icon at bounding box center [736, 327] width 7 height 14
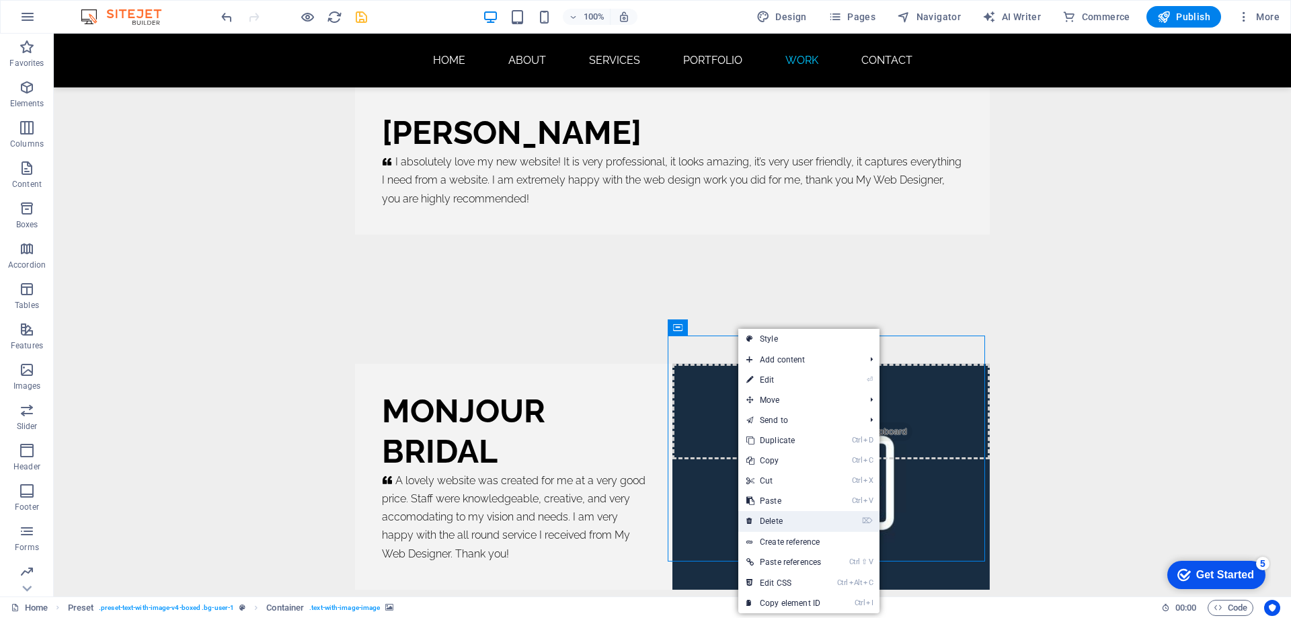
click at [776, 521] on link "⌦ Delete" at bounding box center [784, 521] width 91 height 20
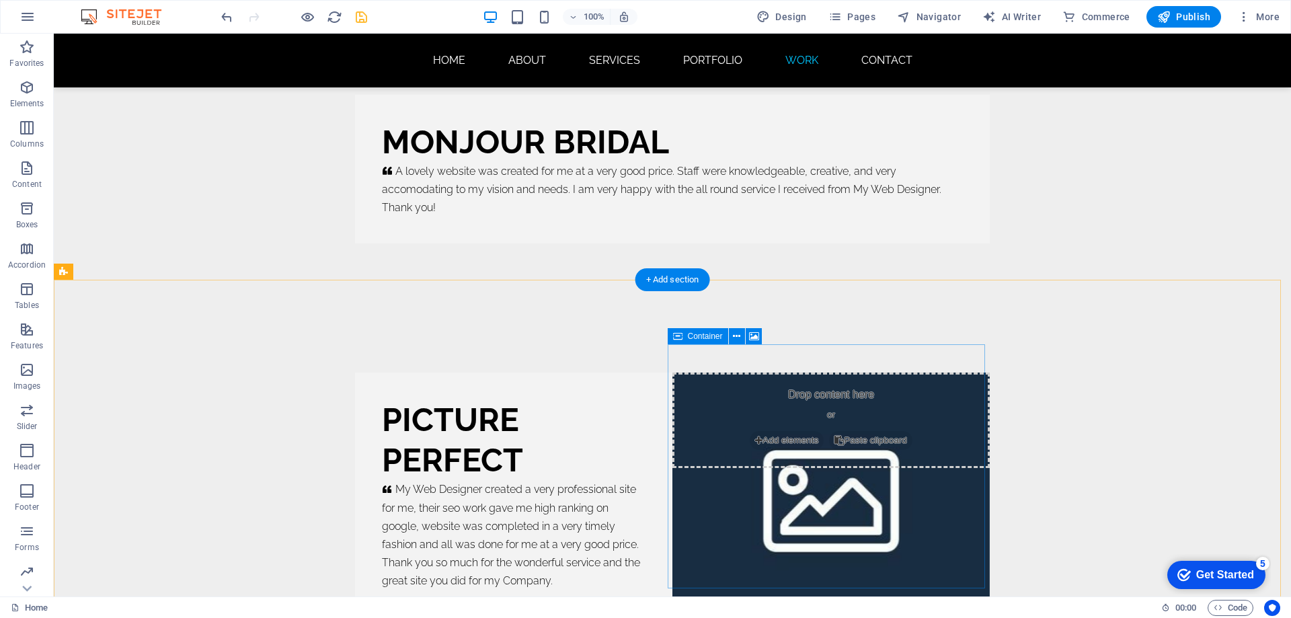
scroll to position [8812, 0]
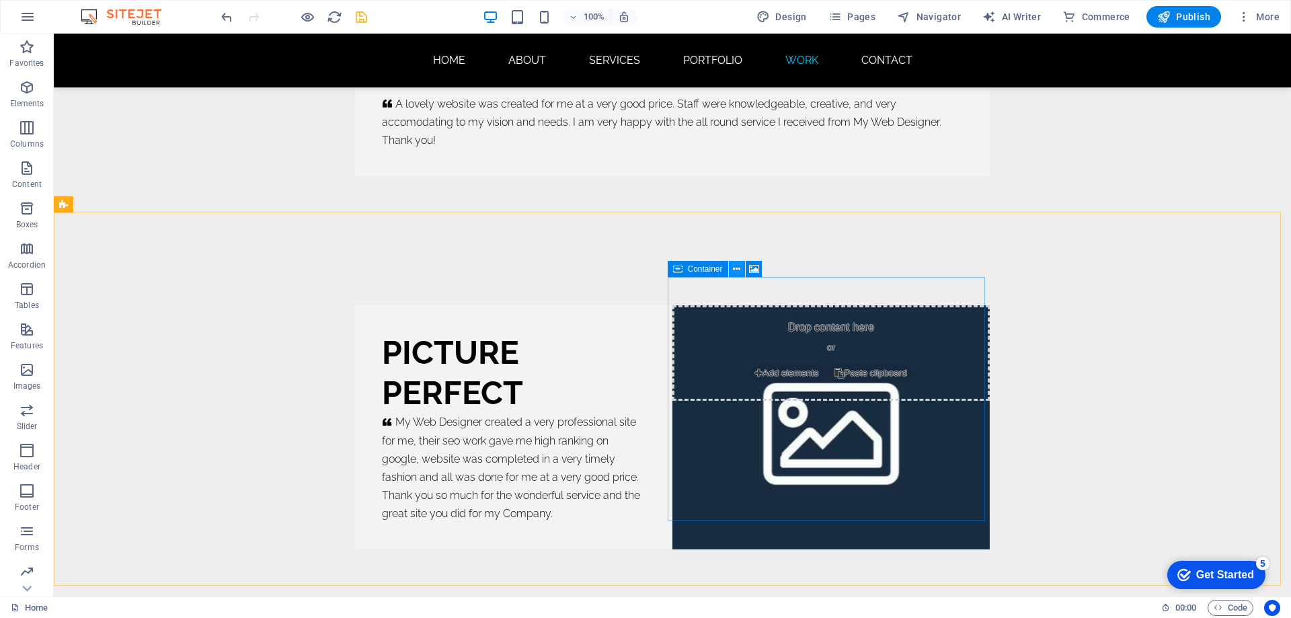
click at [736, 272] on icon at bounding box center [736, 269] width 7 height 14
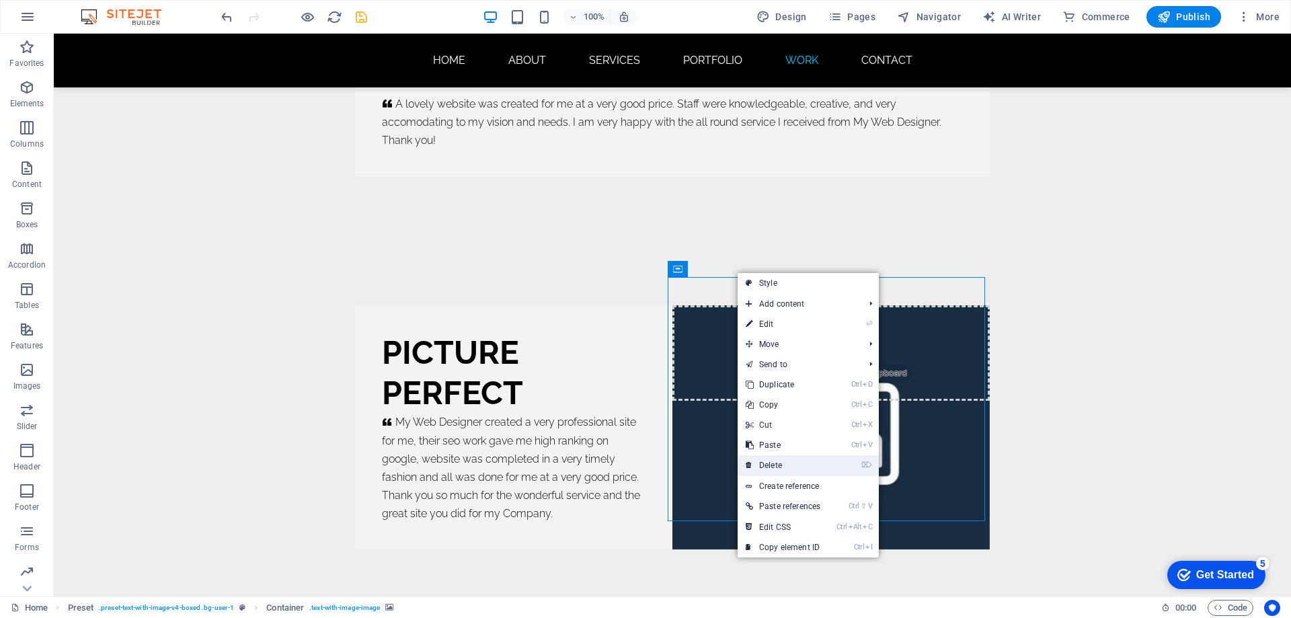
click at [776, 467] on link "⌦ Delete" at bounding box center [783, 465] width 91 height 20
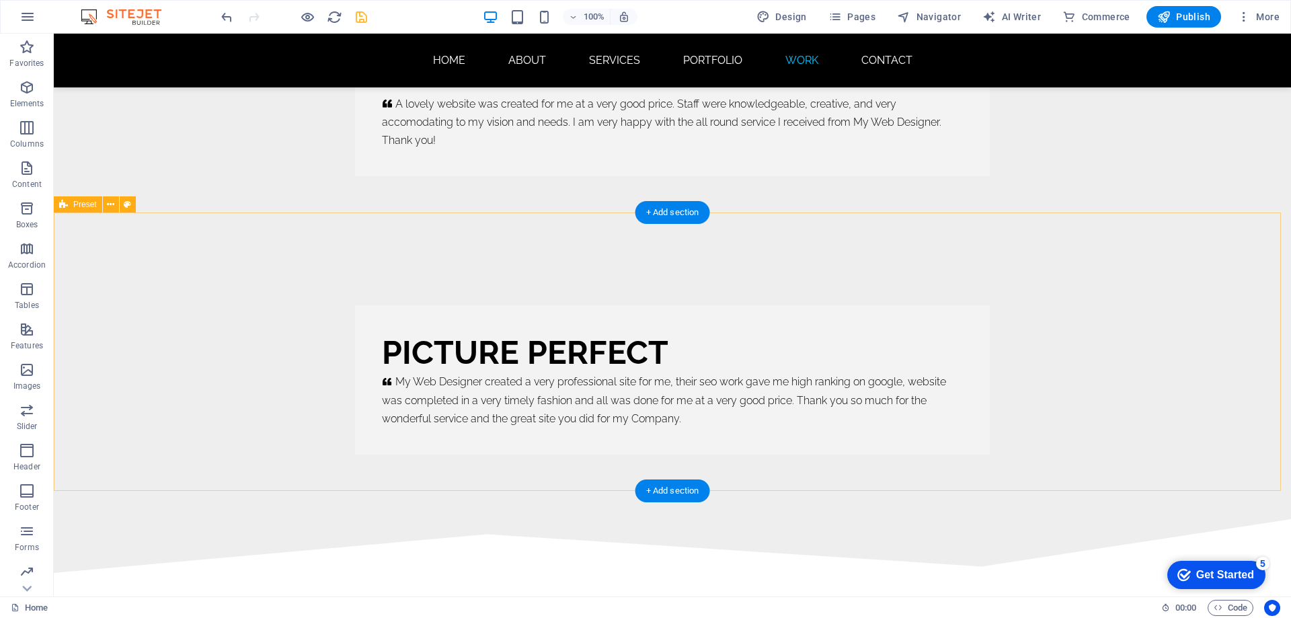
click at [1045, 392] on div "PICTURE PERFECT     My Web Designer created a very professional site for me, th…" at bounding box center [673, 380] width 1238 height 278
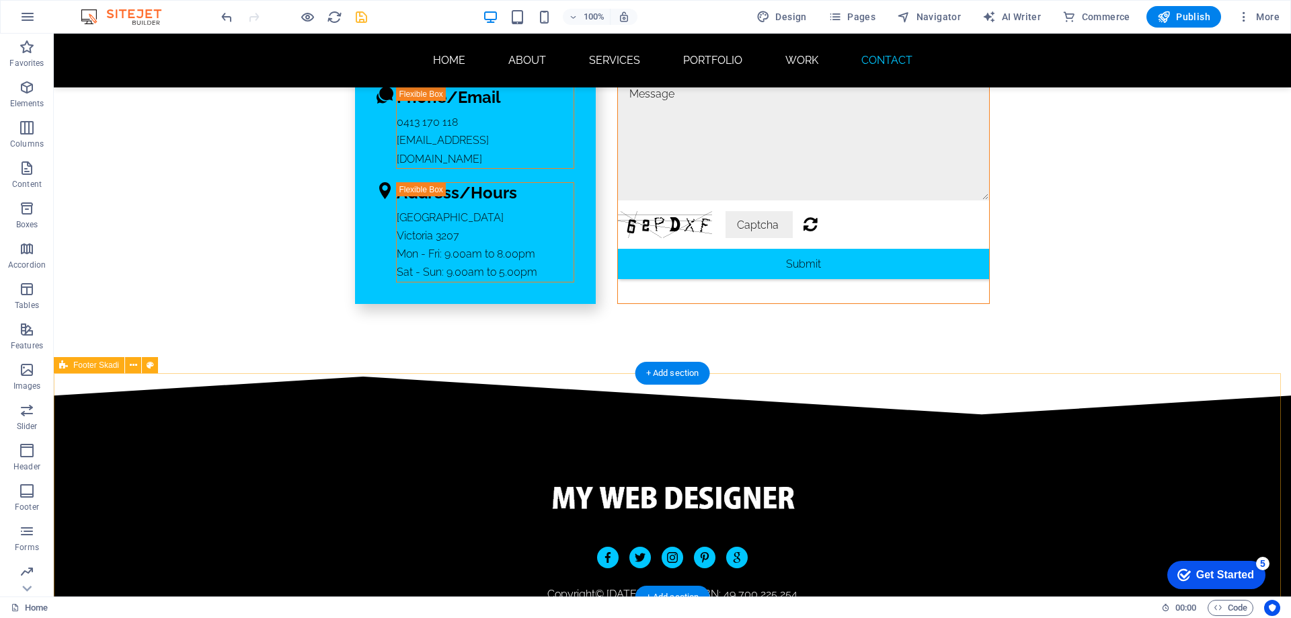
scroll to position [9487, 0]
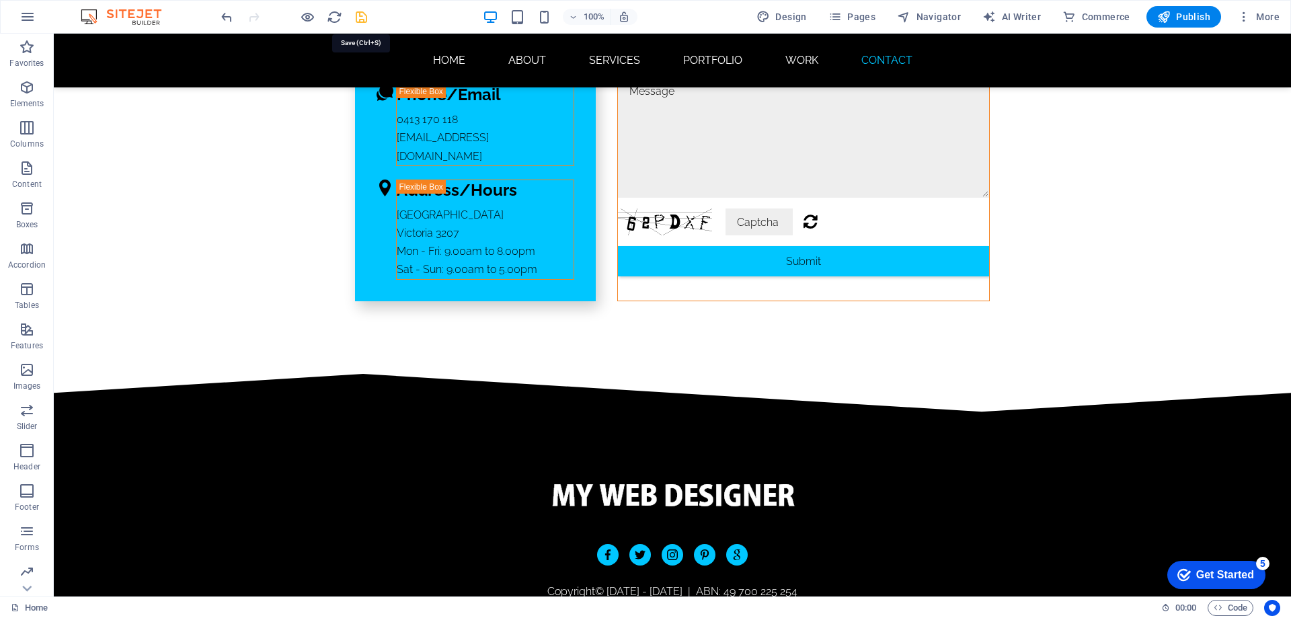
click at [363, 17] on icon "save" at bounding box center [361, 16] width 15 height 15
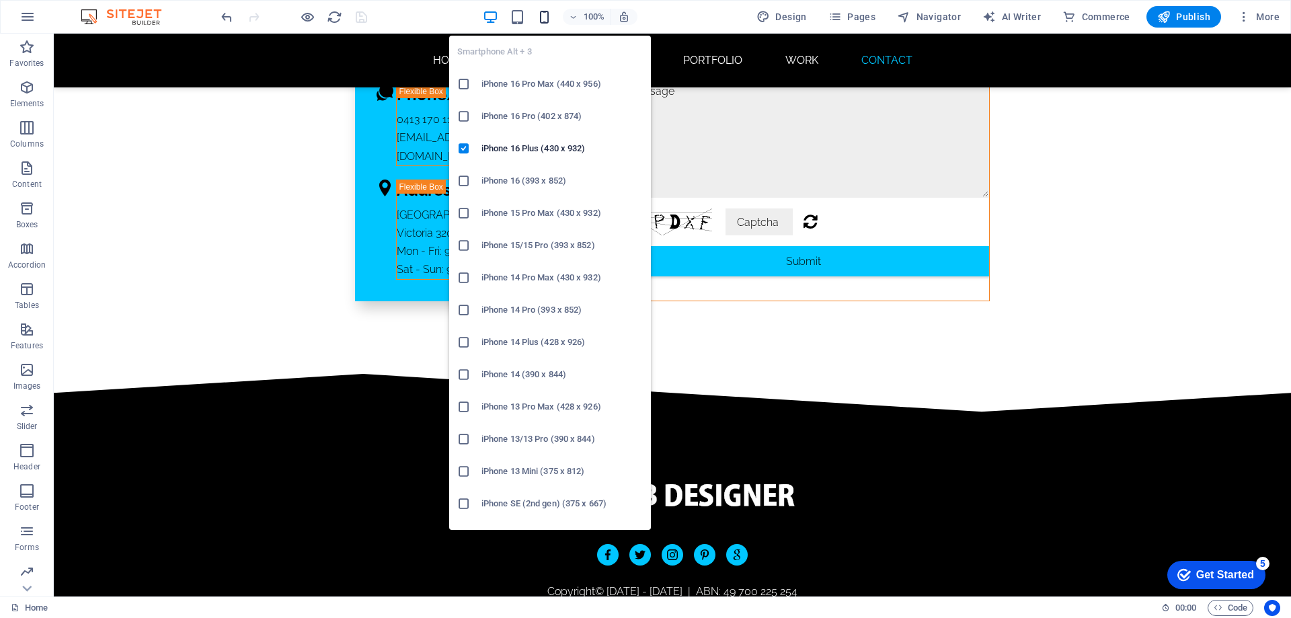
click at [550, 18] on icon "button" at bounding box center [544, 16] width 15 height 15
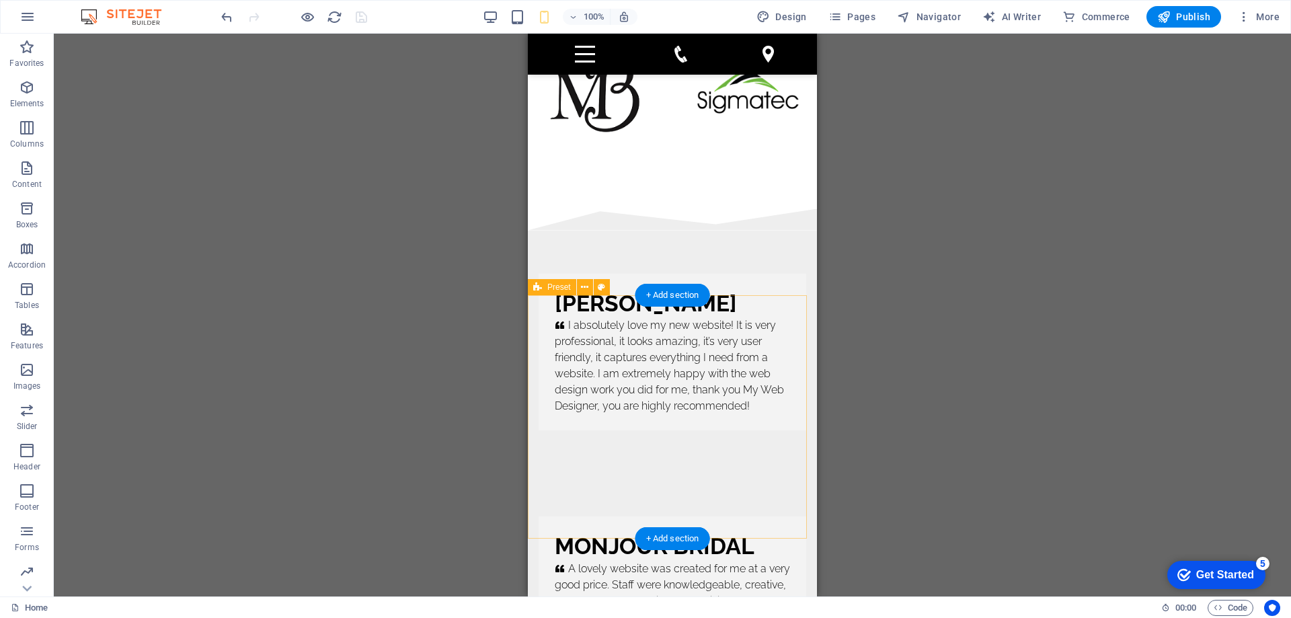
scroll to position [9044, 0]
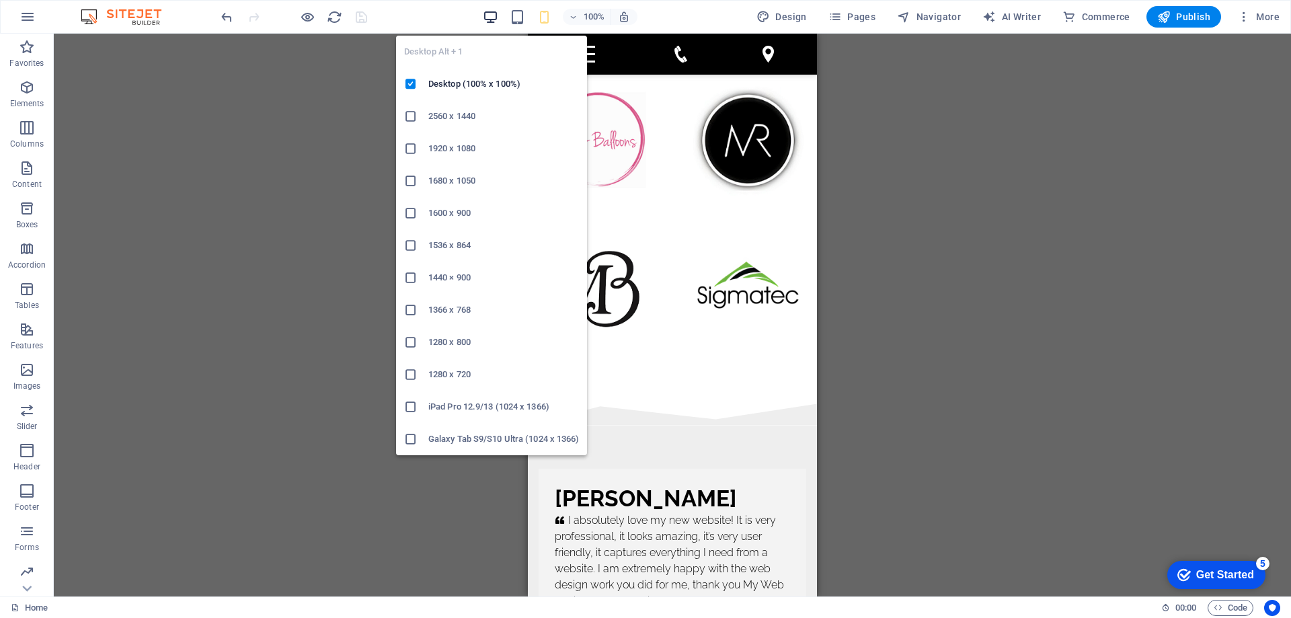
click at [492, 19] on icon "button" at bounding box center [490, 16] width 15 height 15
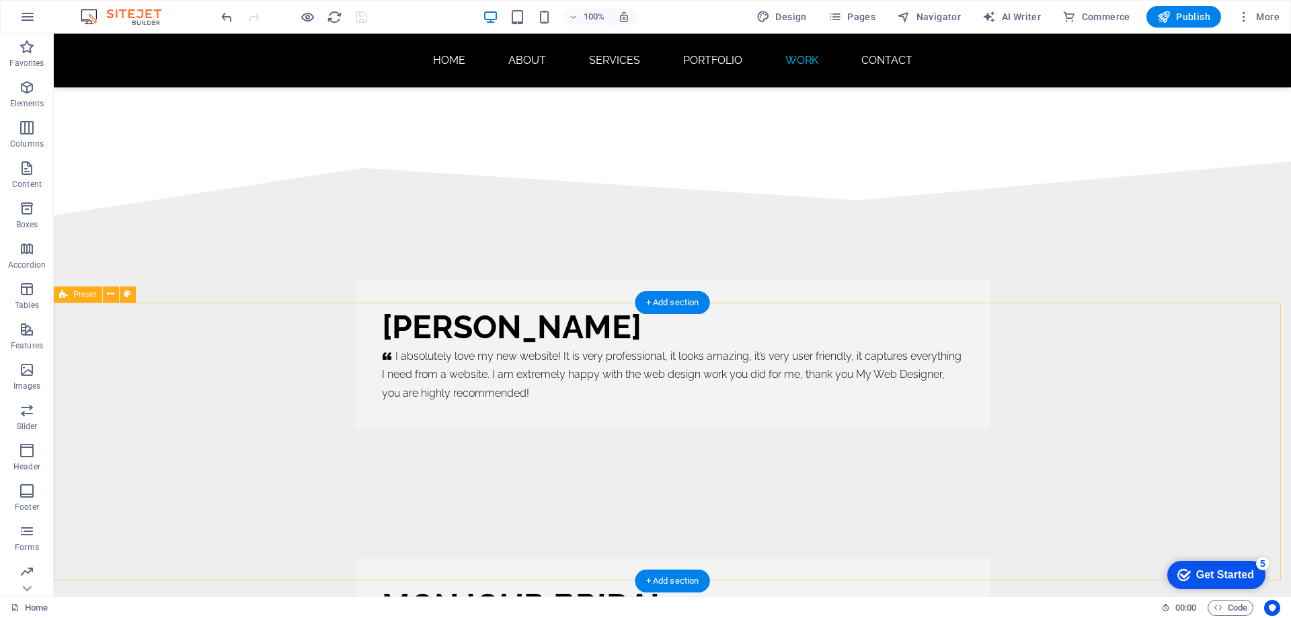
scroll to position [8280, 0]
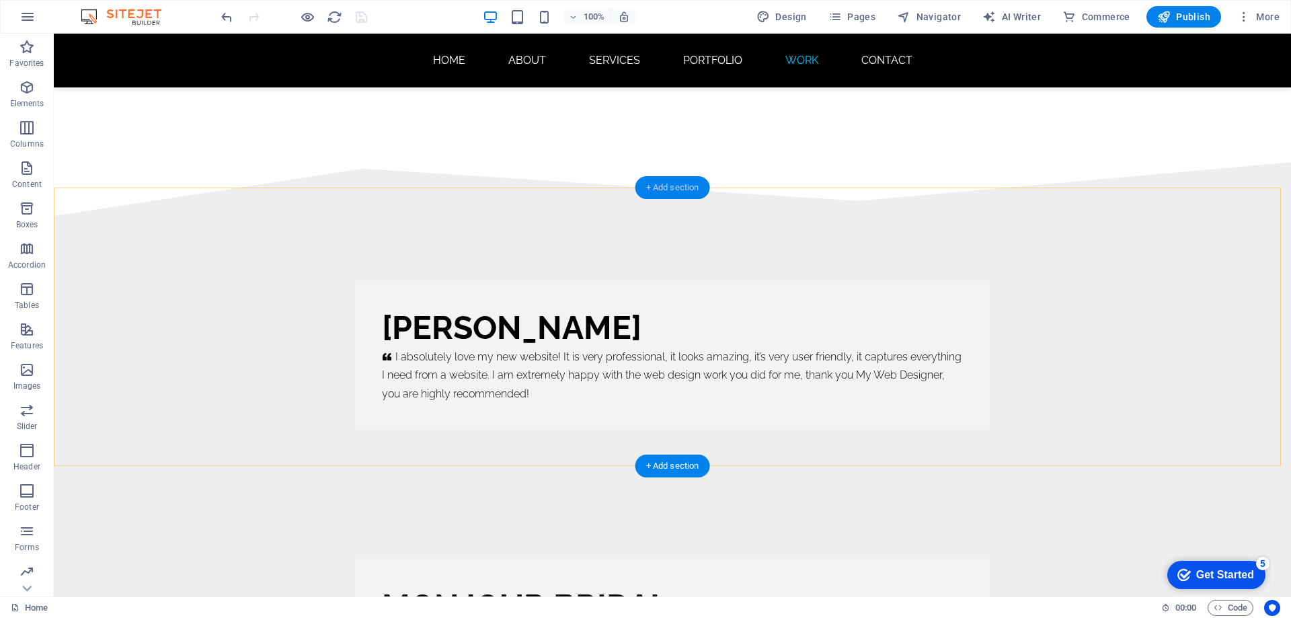
click at [682, 192] on div "+ Add section" at bounding box center [673, 187] width 75 height 23
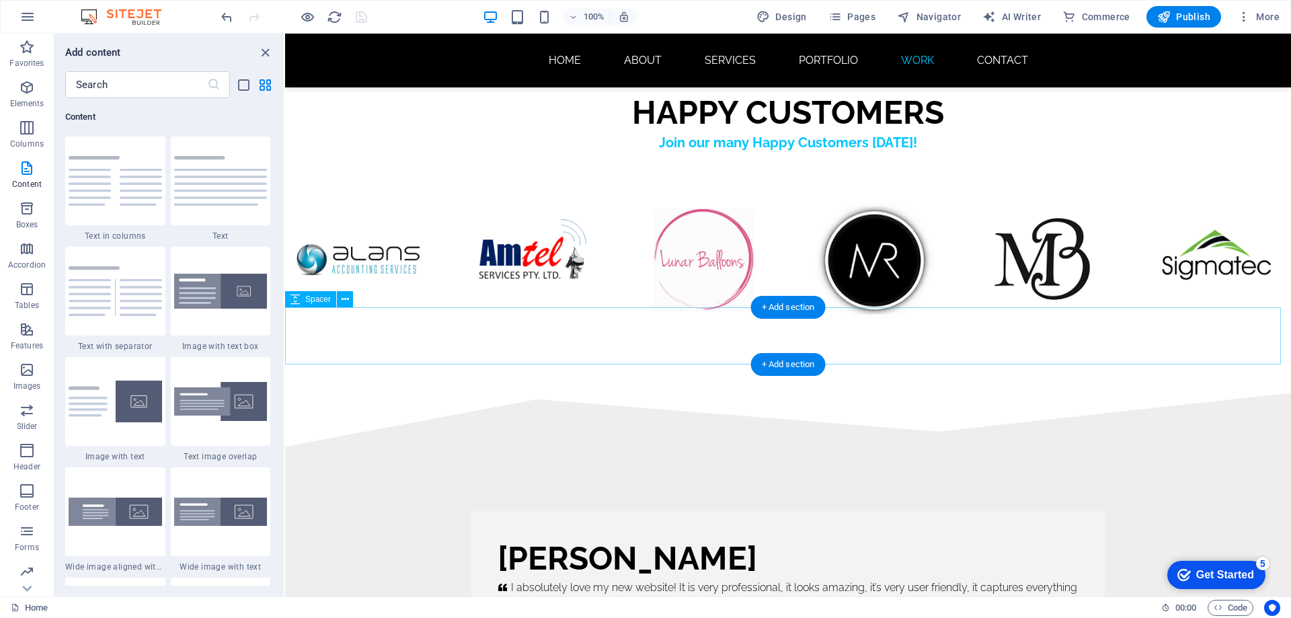
scroll to position [8087, 0]
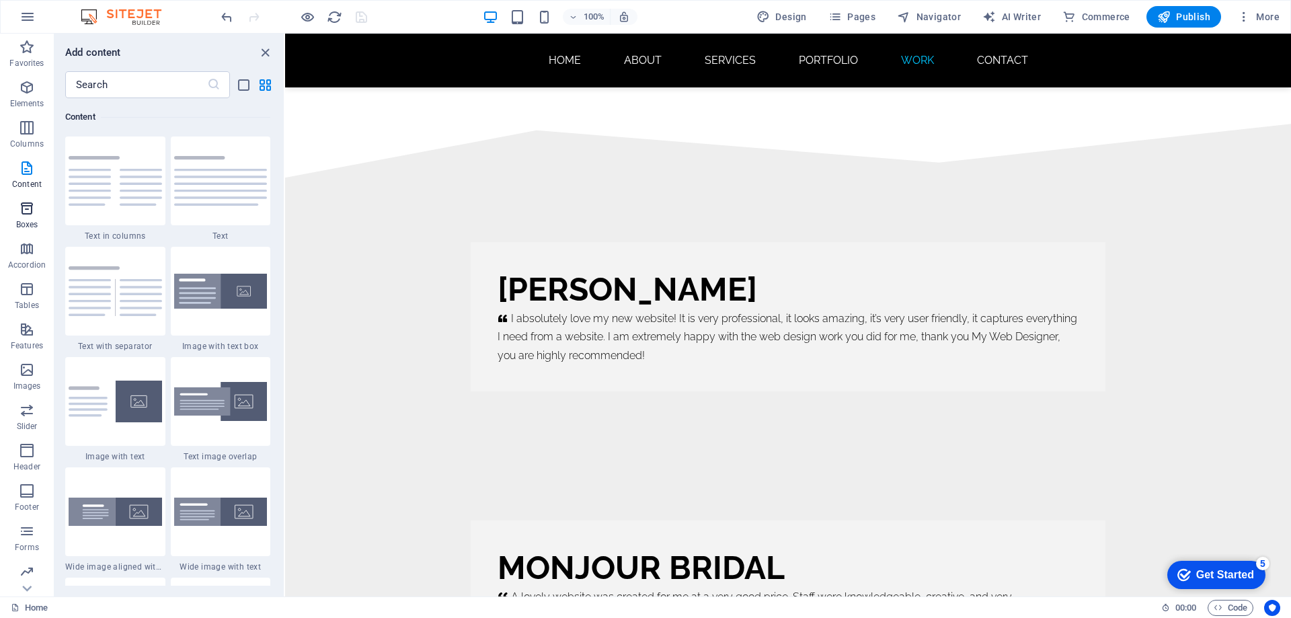
click at [24, 209] on icon "button" at bounding box center [27, 208] width 16 height 16
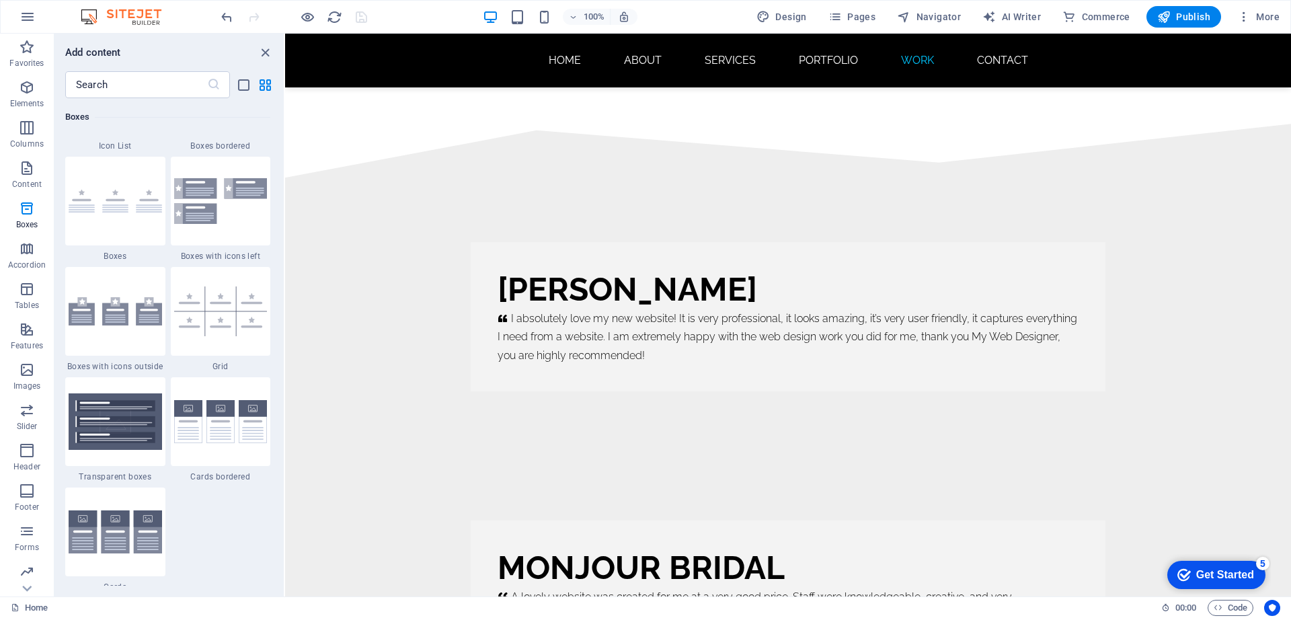
scroll to position [3777, 0]
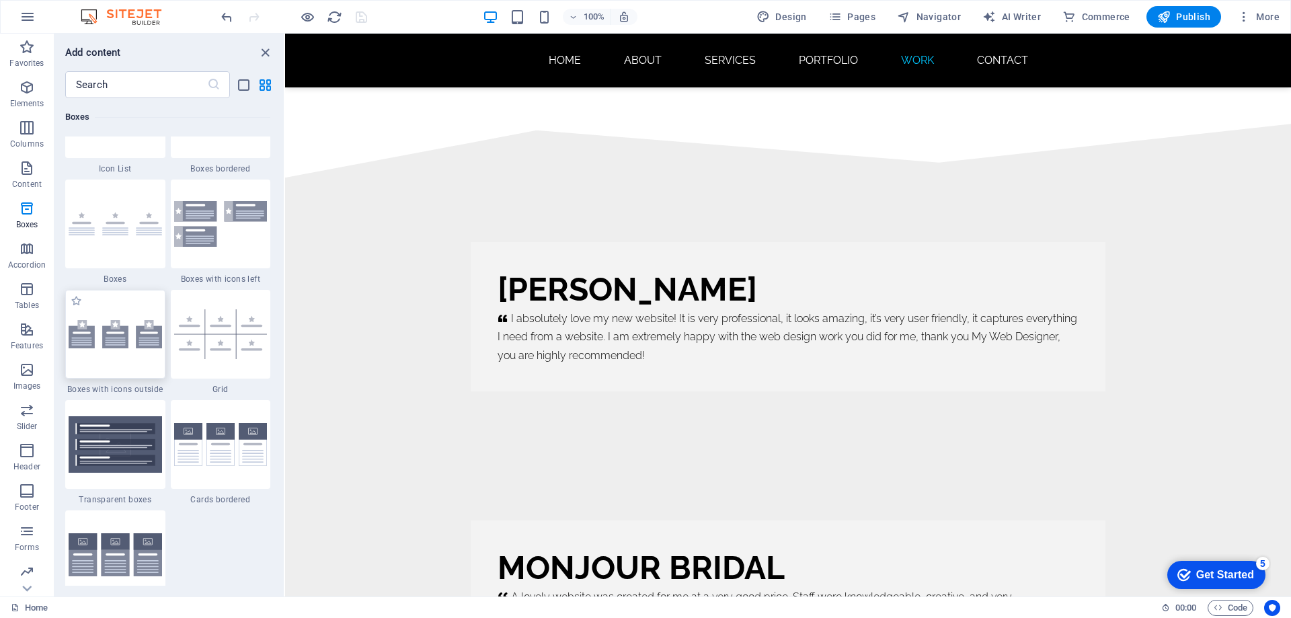
click at [120, 336] on img at bounding box center [115, 334] width 93 height 28
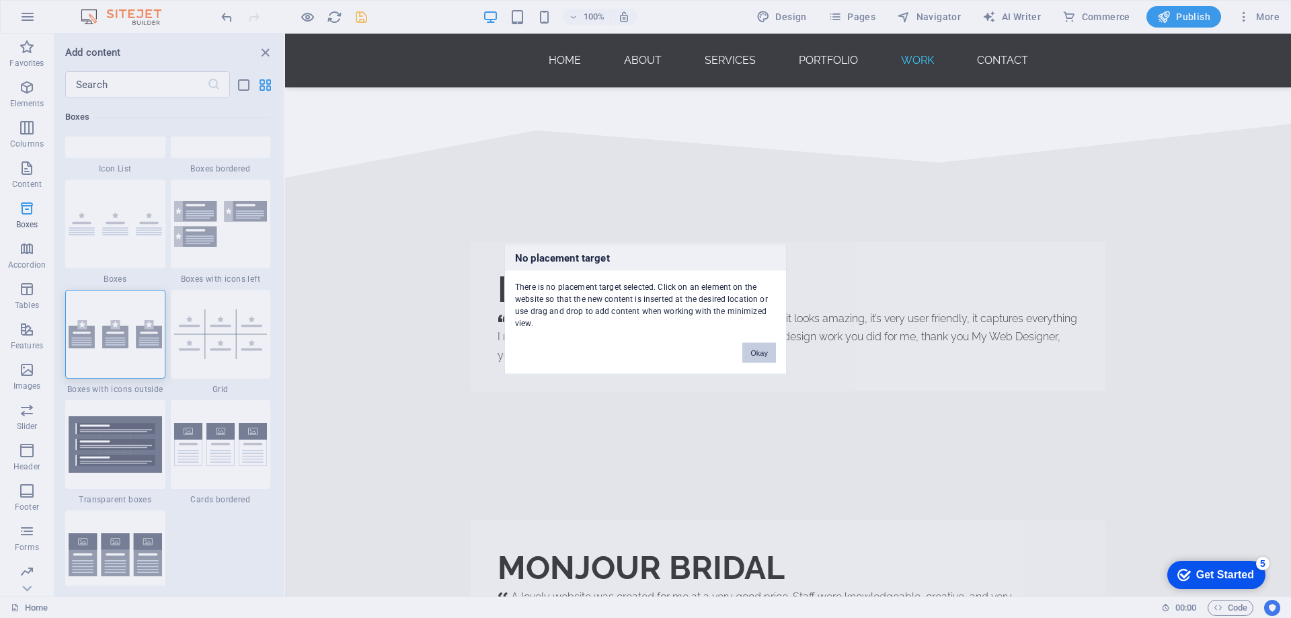
click at [756, 356] on button "Okay" at bounding box center [760, 352] width 34 height 20
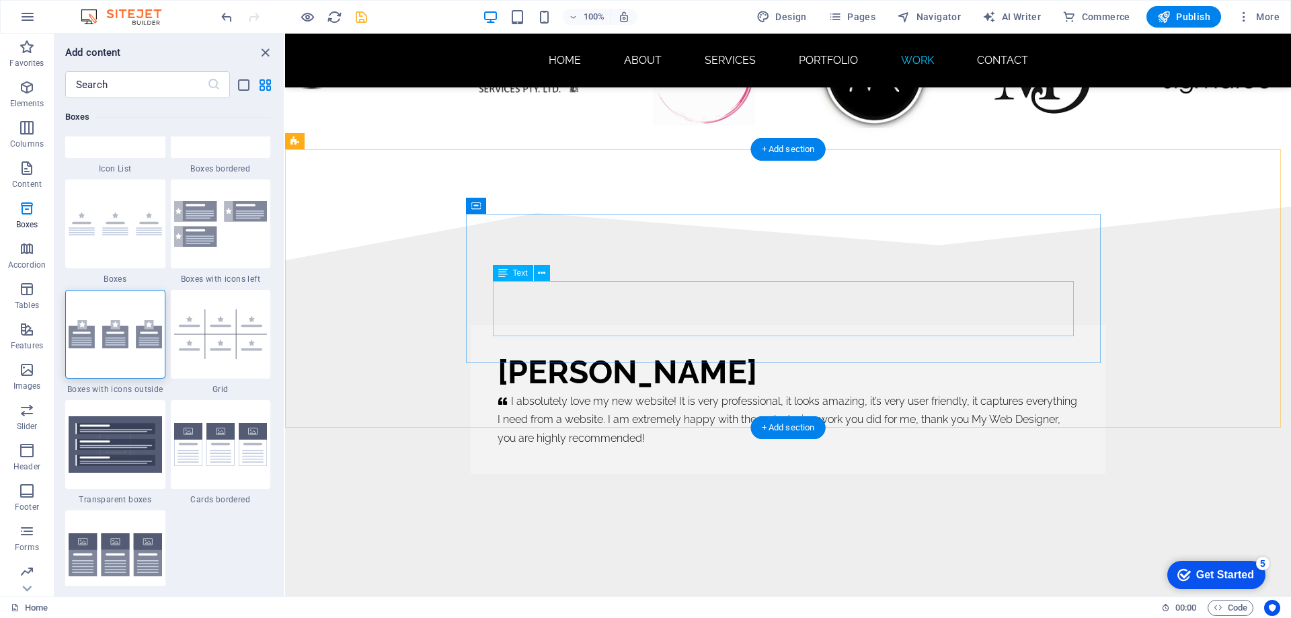
scroll to position [7886, 0]
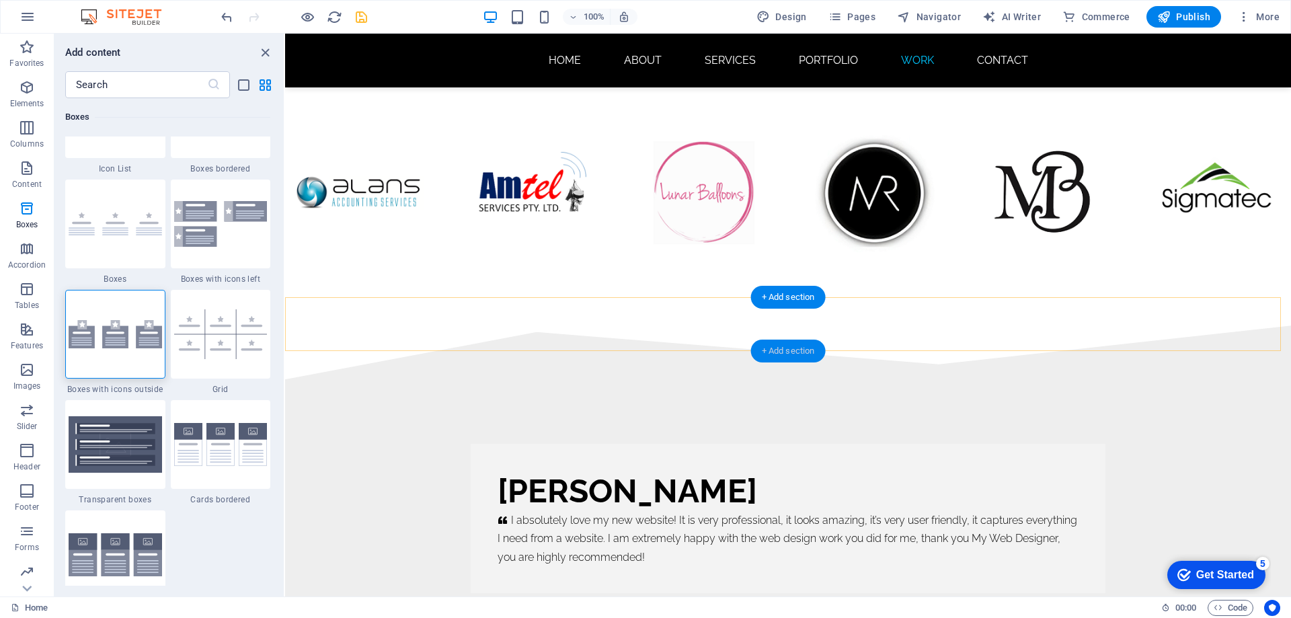
click at [782, 351] on div "+ Add section" at bounding box center [788, 351] width 75 height 23
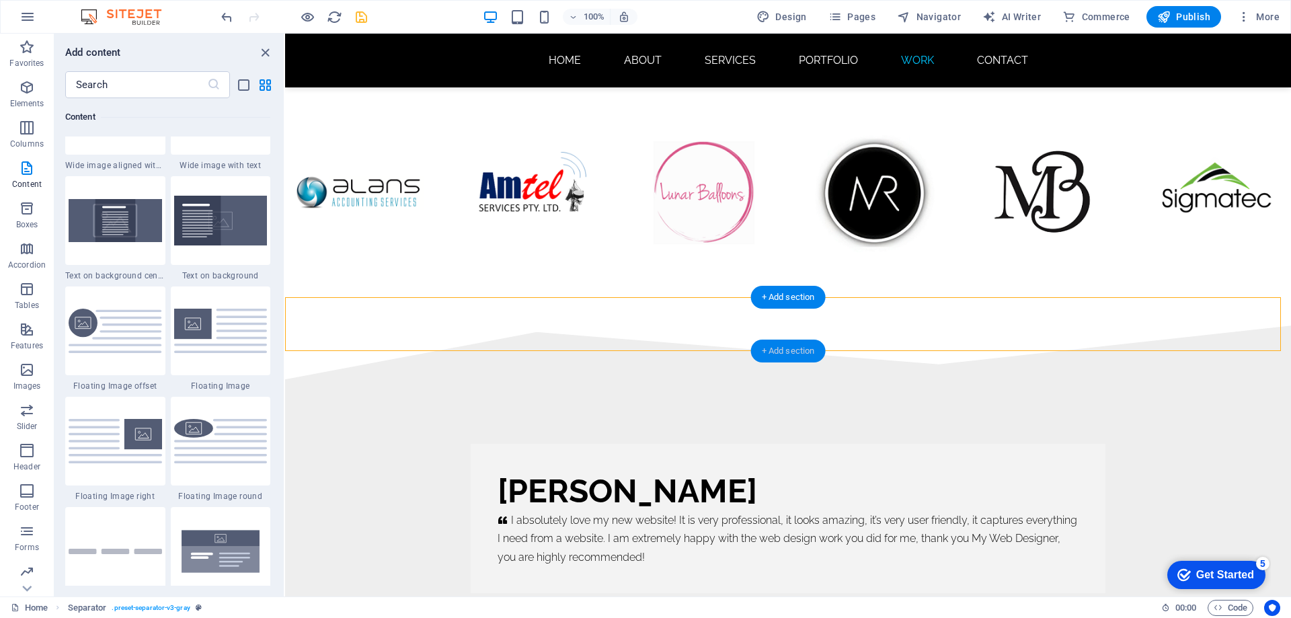
scroll to position [2353, 0]
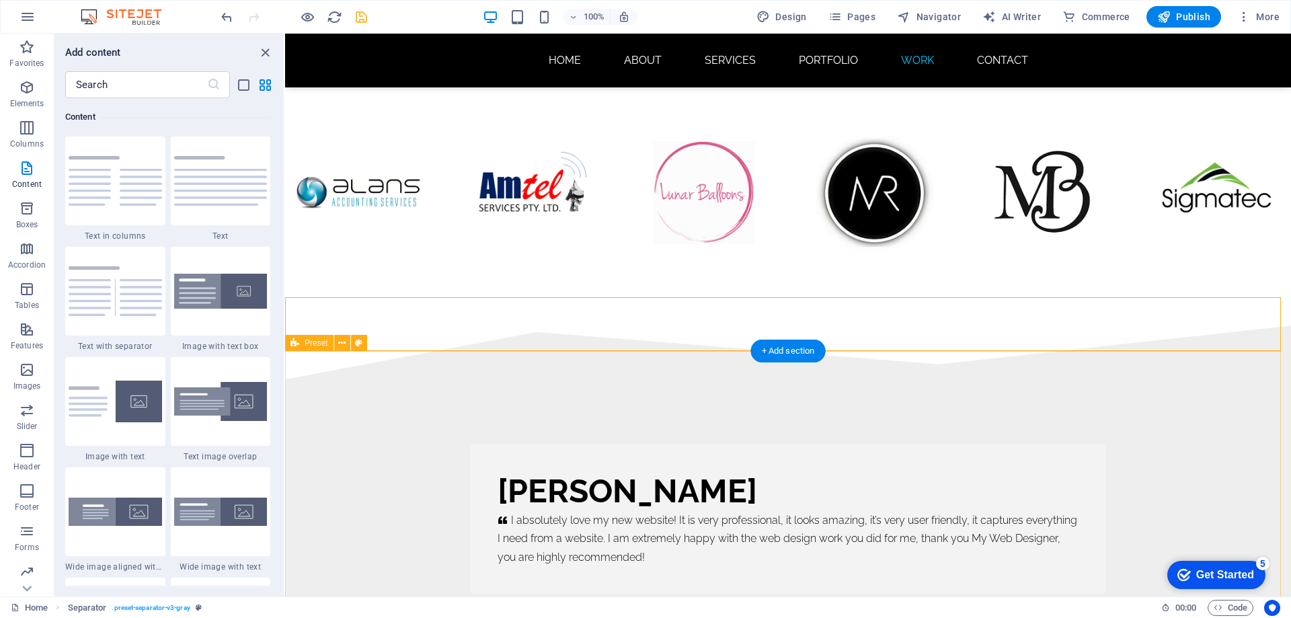
click at [334, 435] on div "mimi rose     I absolutely love my new website! It is very professional, it loo…" at bounding box center [788, 518] width 1006 height 278
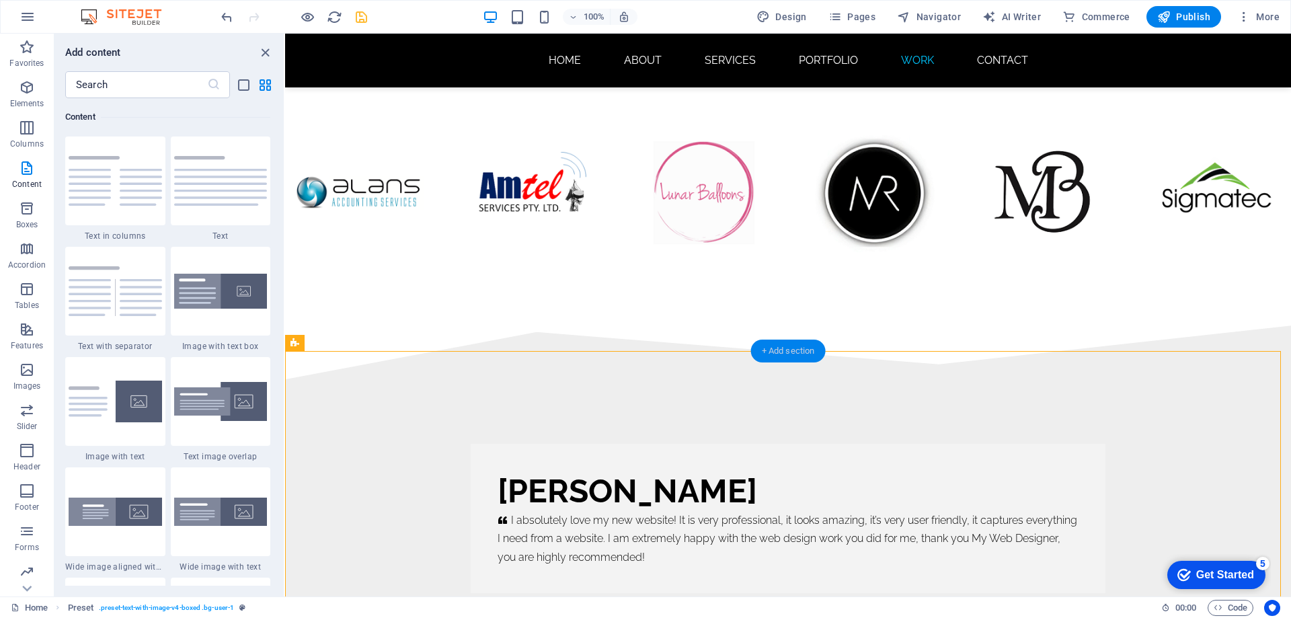
click at [784, 350] on div "+ Add section" at bounding box center [788, 351] width 75 height 23
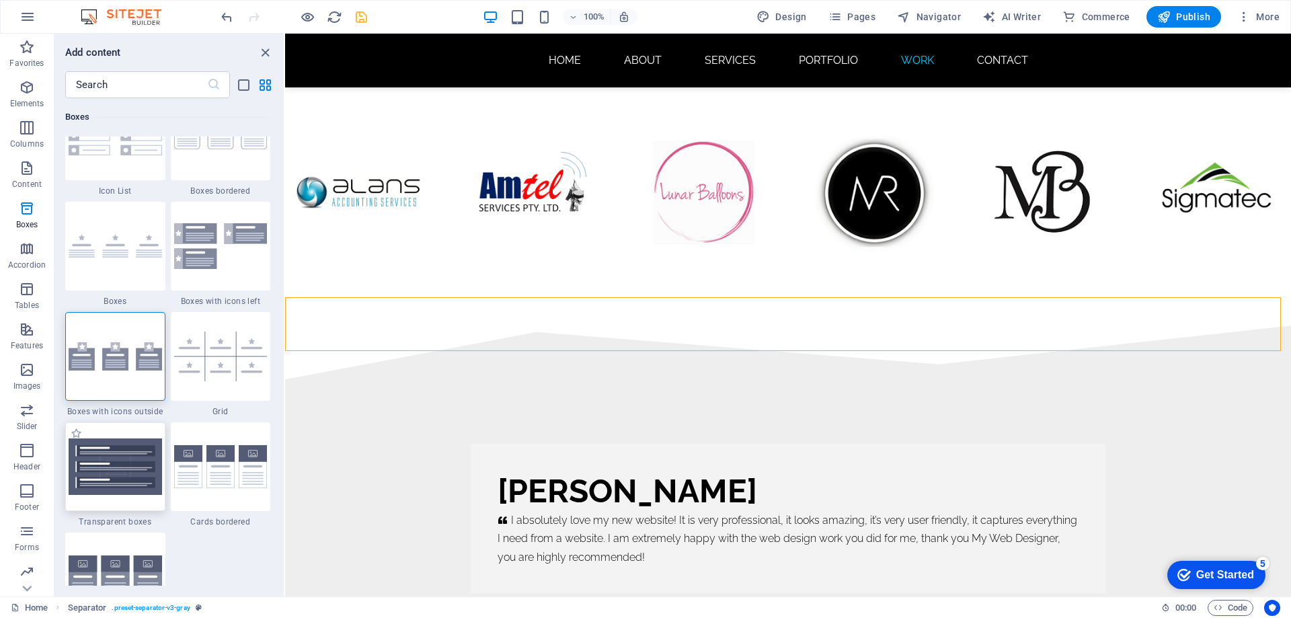
scroll to position [3766, 0]
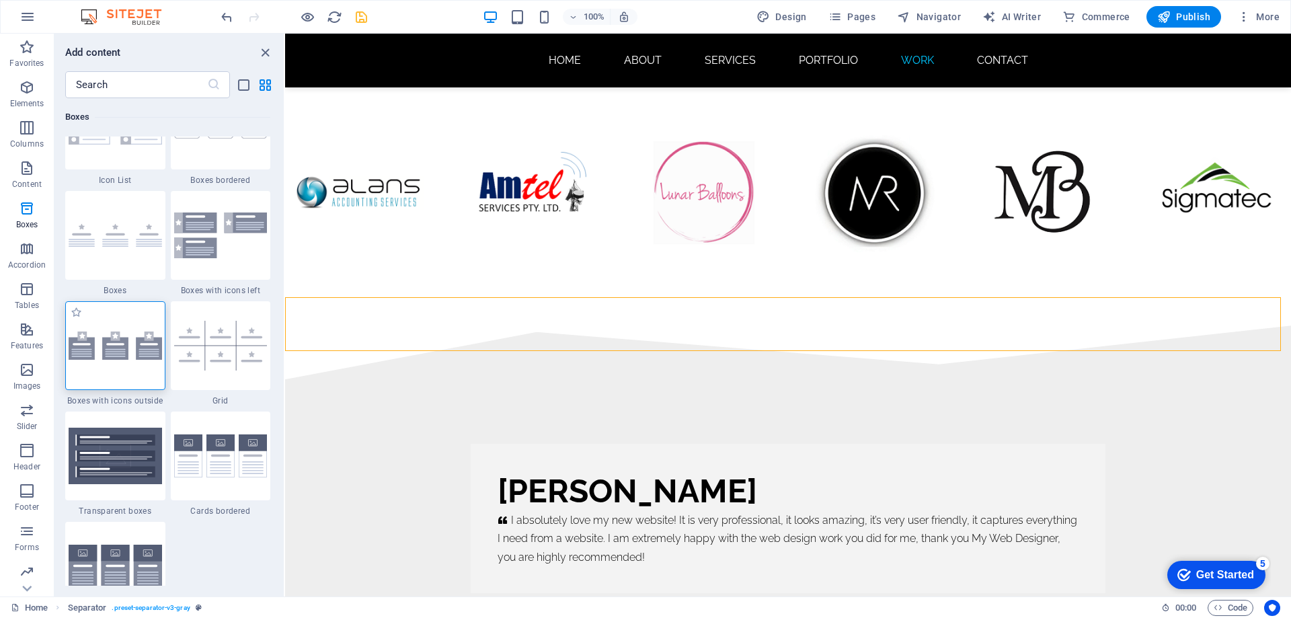
click at [103, 362] on div at bounding box center [115, 345] width 100 height 89
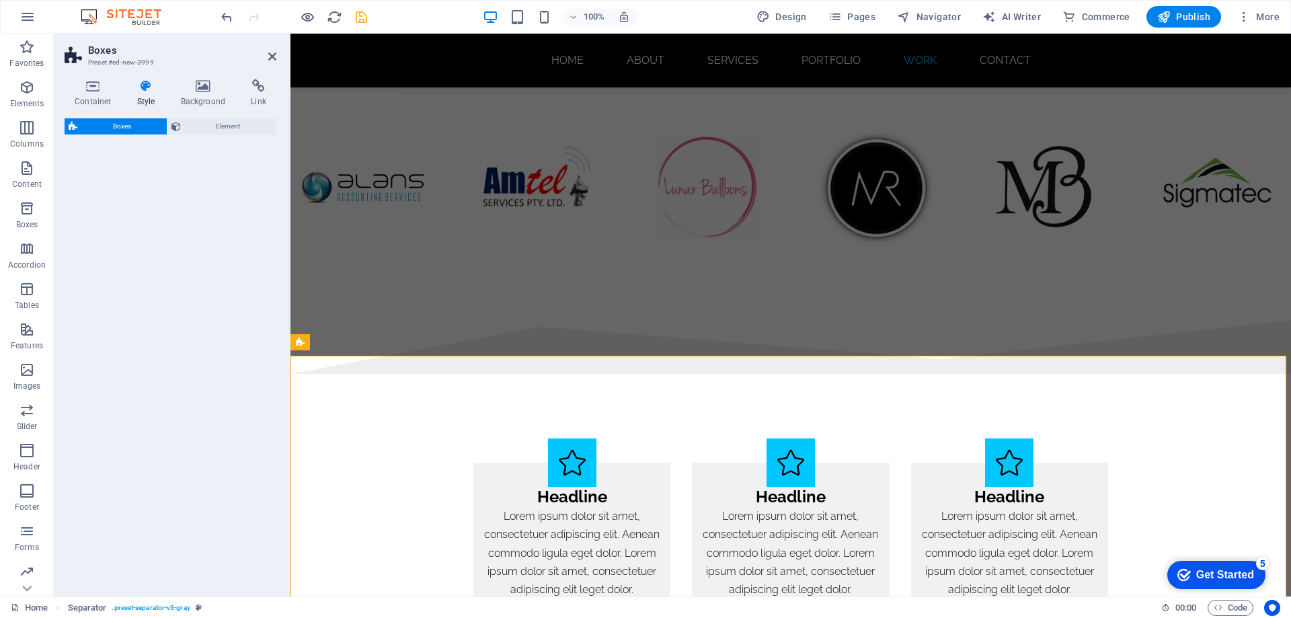
scroll to position [7881, 0]
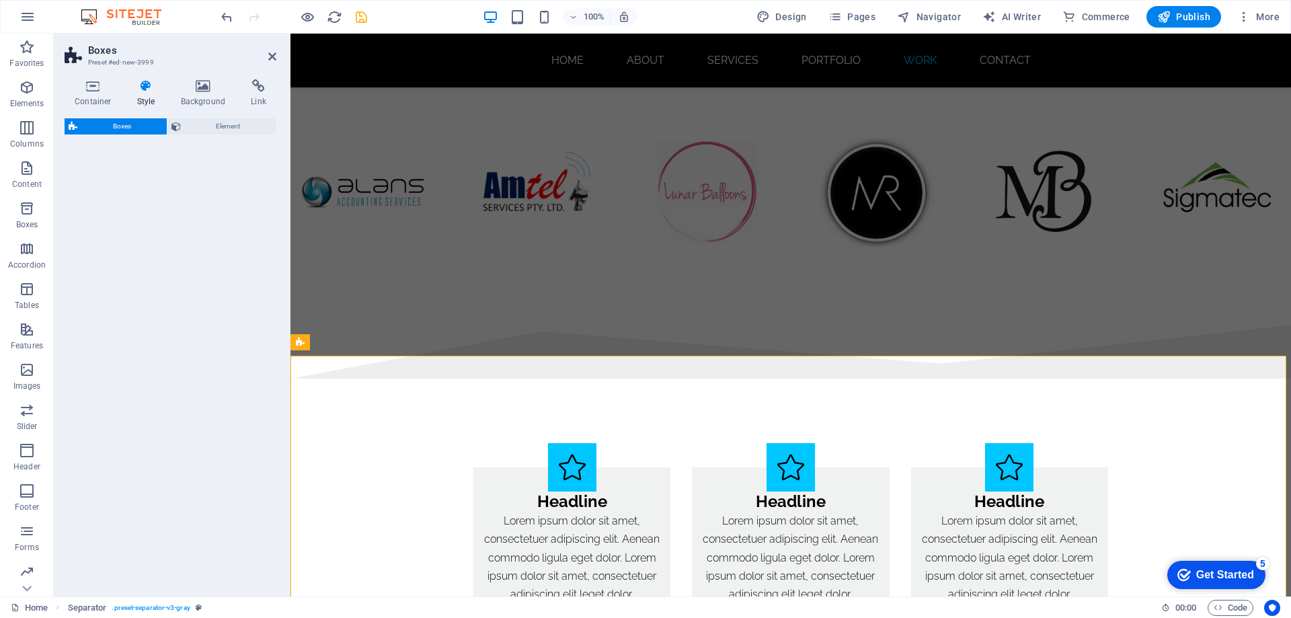
select select "rem"
select select "preset-boxes-v3-icons-outside"
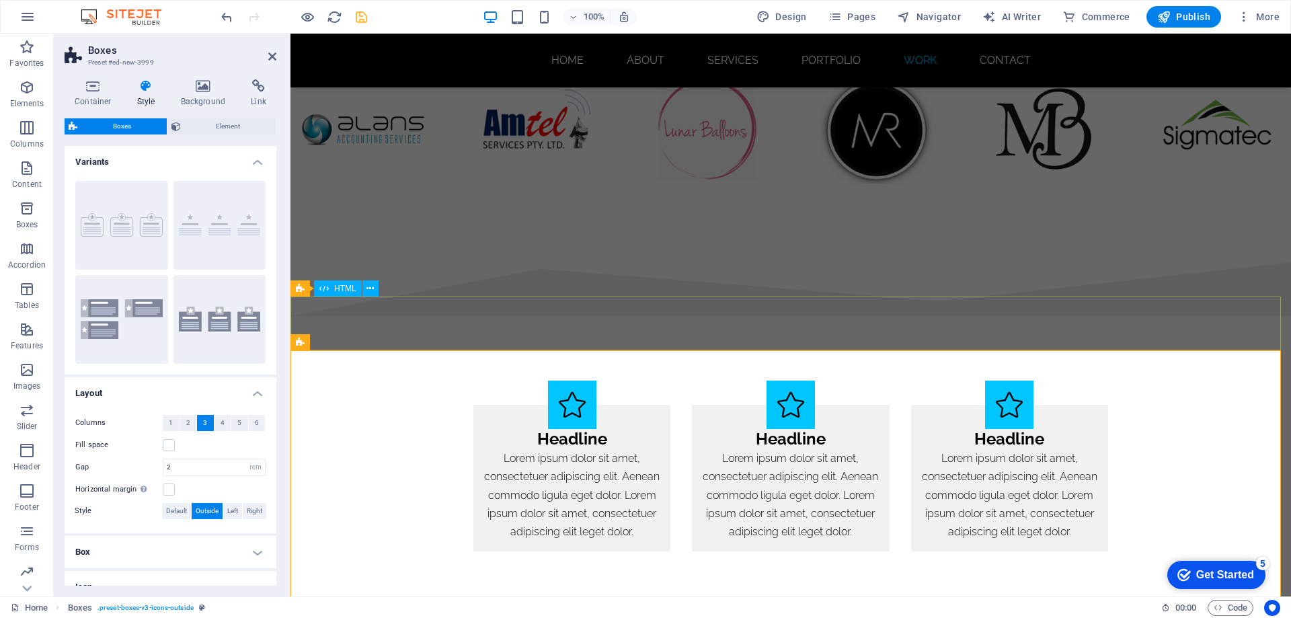
scroll to position [8015, 0]
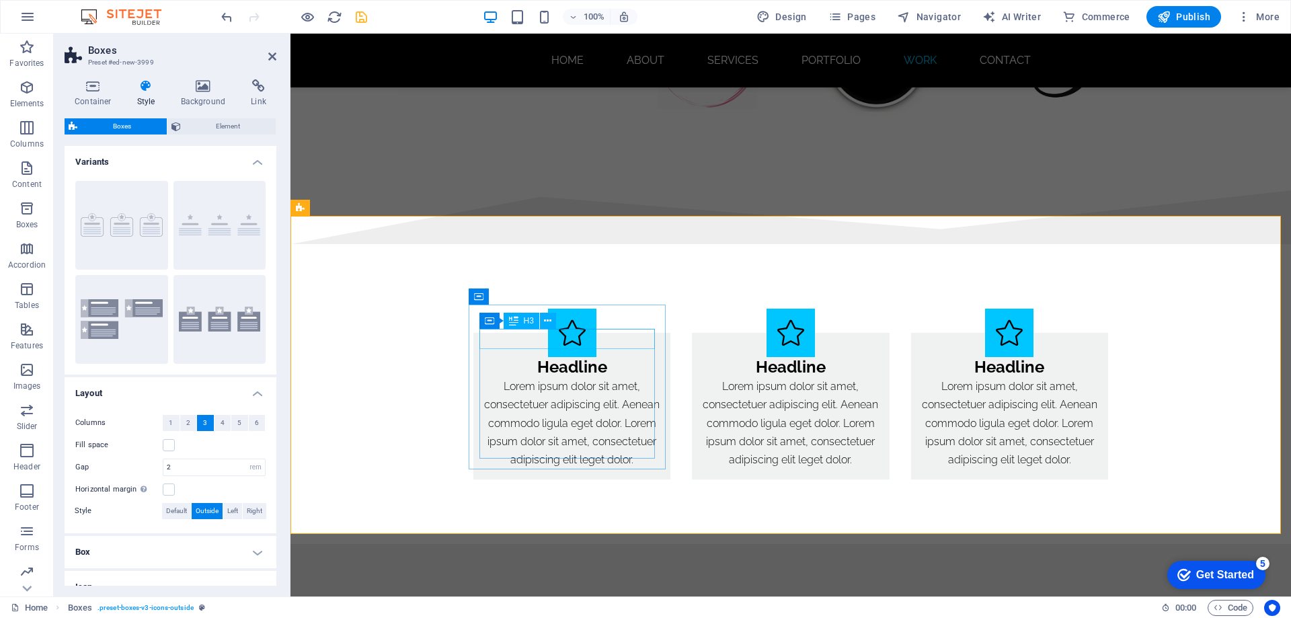
click at [580, 357] on div "Headline" at bounding box center [572, 367] width 176 height 20
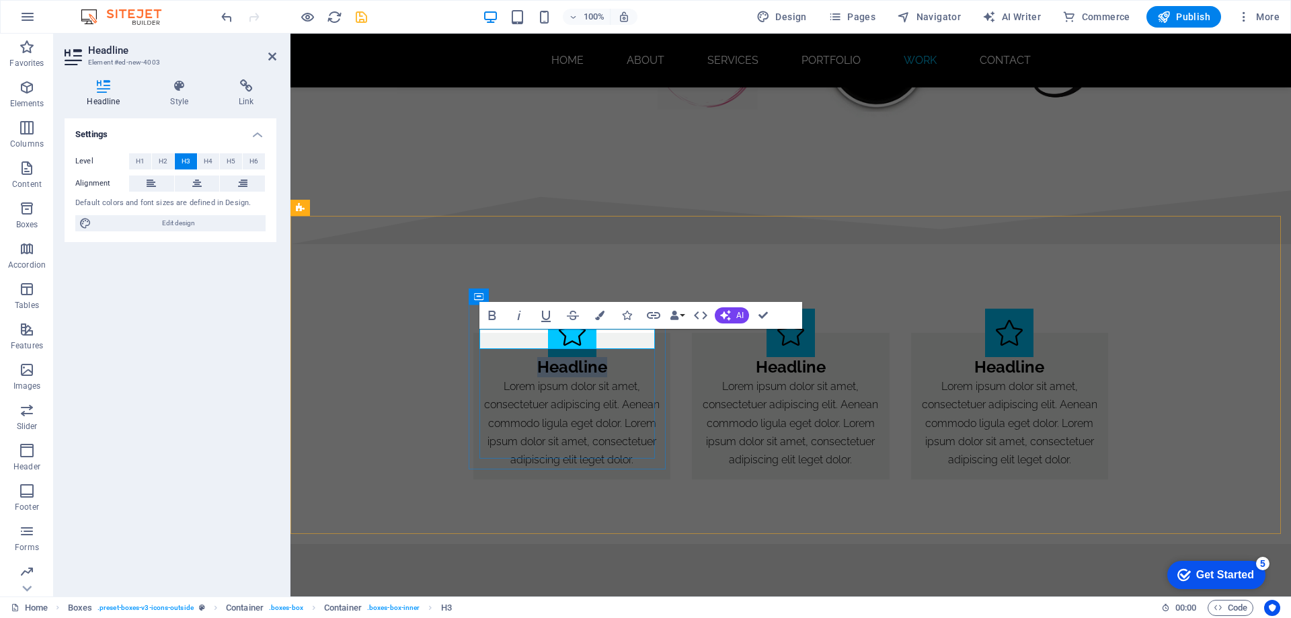
click at [613, 357] on h3 "Headline" at bounding box center [572, 367] width 176 height 20
drag, startPoint x: 601, startPoint y: 340, endPoint x: 537, endPoint y: 342, distance: 63.9
click at [537, 357] on h3 "Headline" at bounding box center [572, 367] width 176 height 20
click at [784, 341] on div "Container Text" at bounding box center [743, 341] width 90 height 17
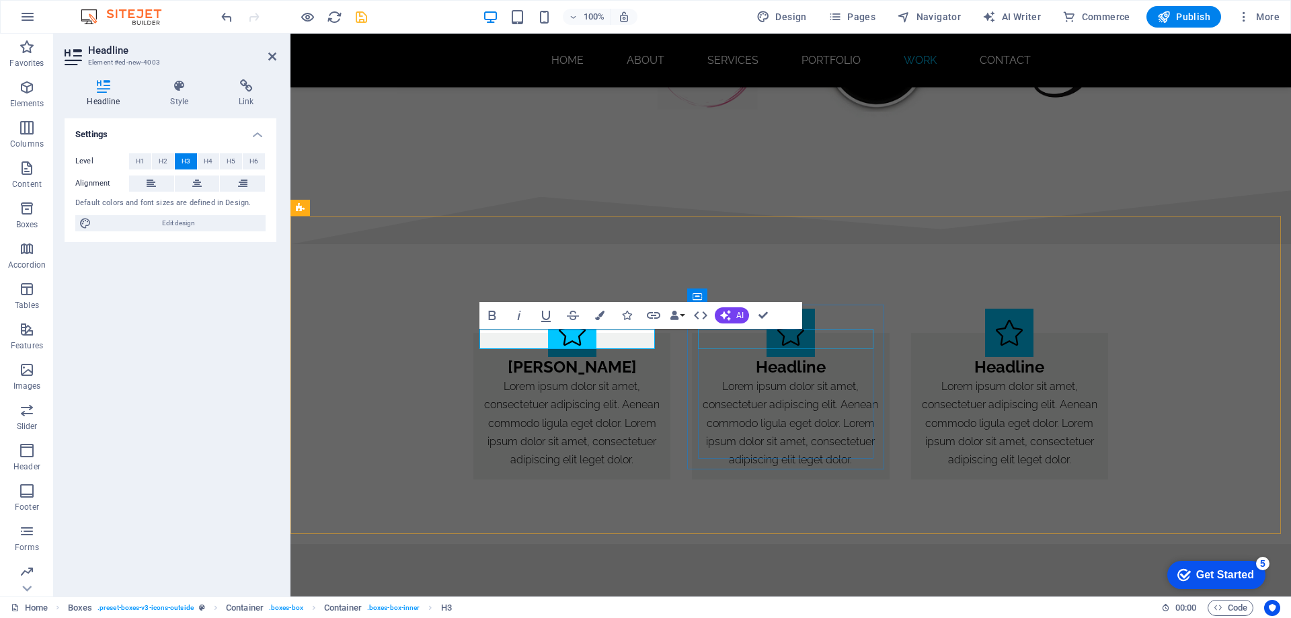
click at [812, 357] on div "Headline" at bounding box center [791, 367] width 176 height 20
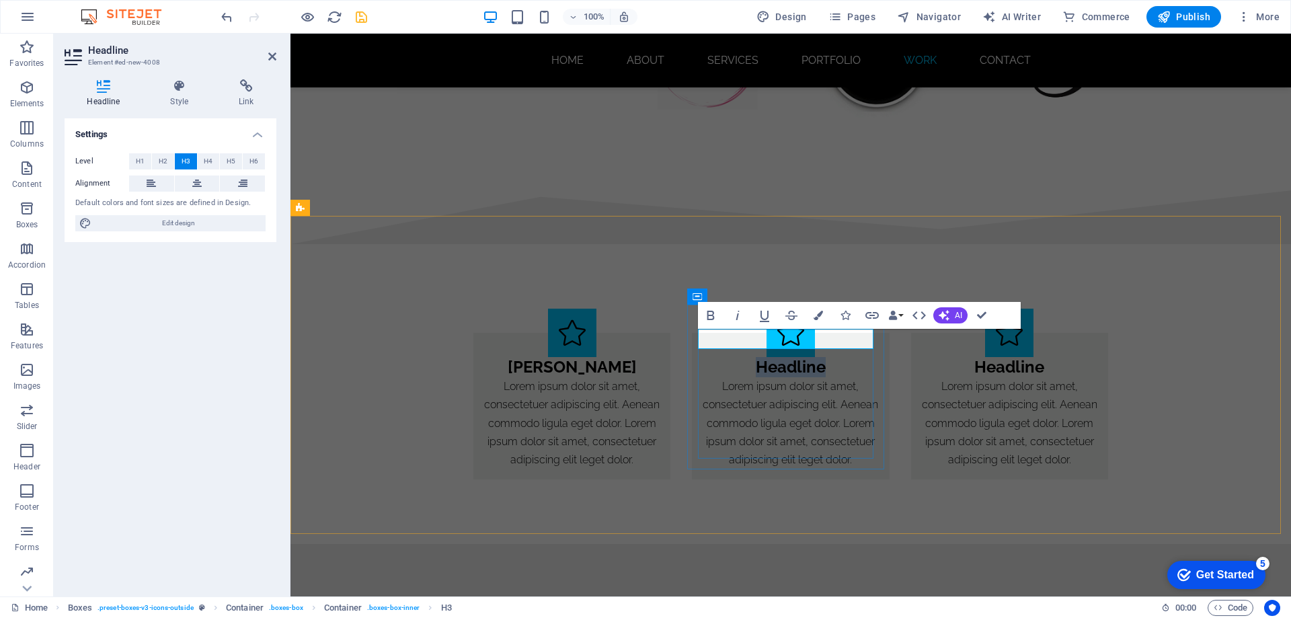
click at [827, 357] on h3 "Headline" at bounding box center [791, 367] width 176 height 20
drag, startPoint x: 825, startPoint y: 340, endPoint x: 753, endPoint y: 340, distance: 71.3
click at [753, 357] on h3 "Headline" at bounding box center [791, 367] width 176 height 20
click at [1008, 357] on div "Headline" at bounding box center [1010, 367] width 176 height 20
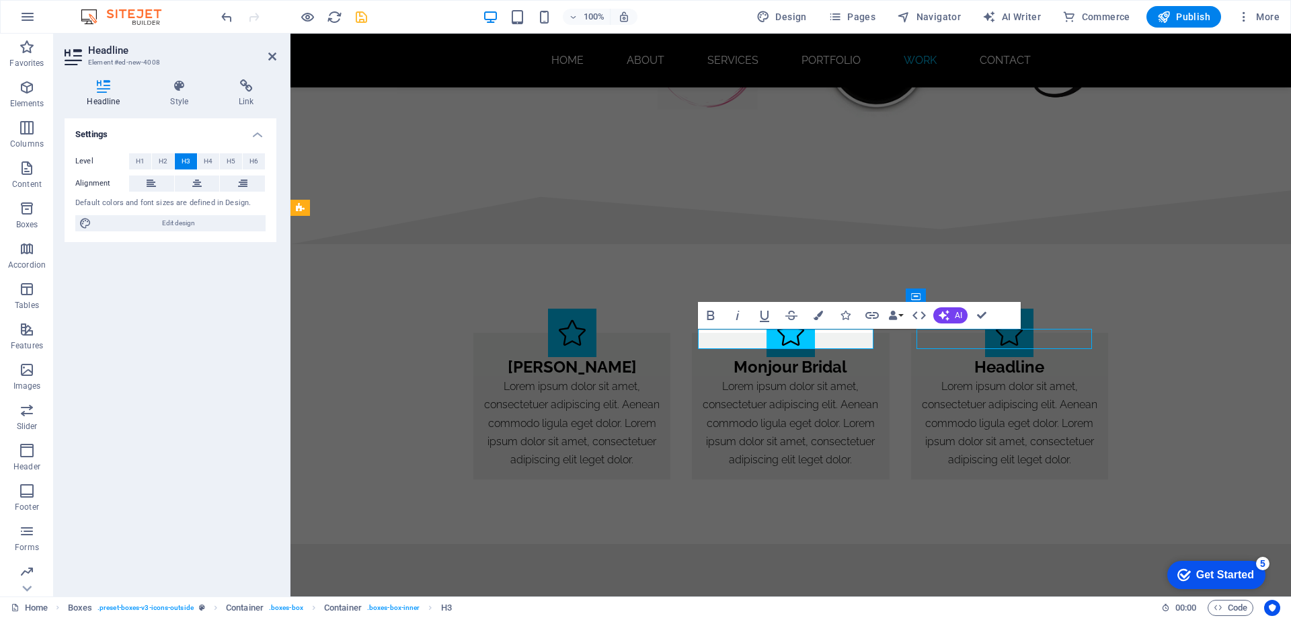
click at [1008, 357] on div "Headline Lorem ipsum dolor sit amet, consectetuer adipiscing elit. Aenean commo…" at bounding box center [1010, 413] width 176 height 112
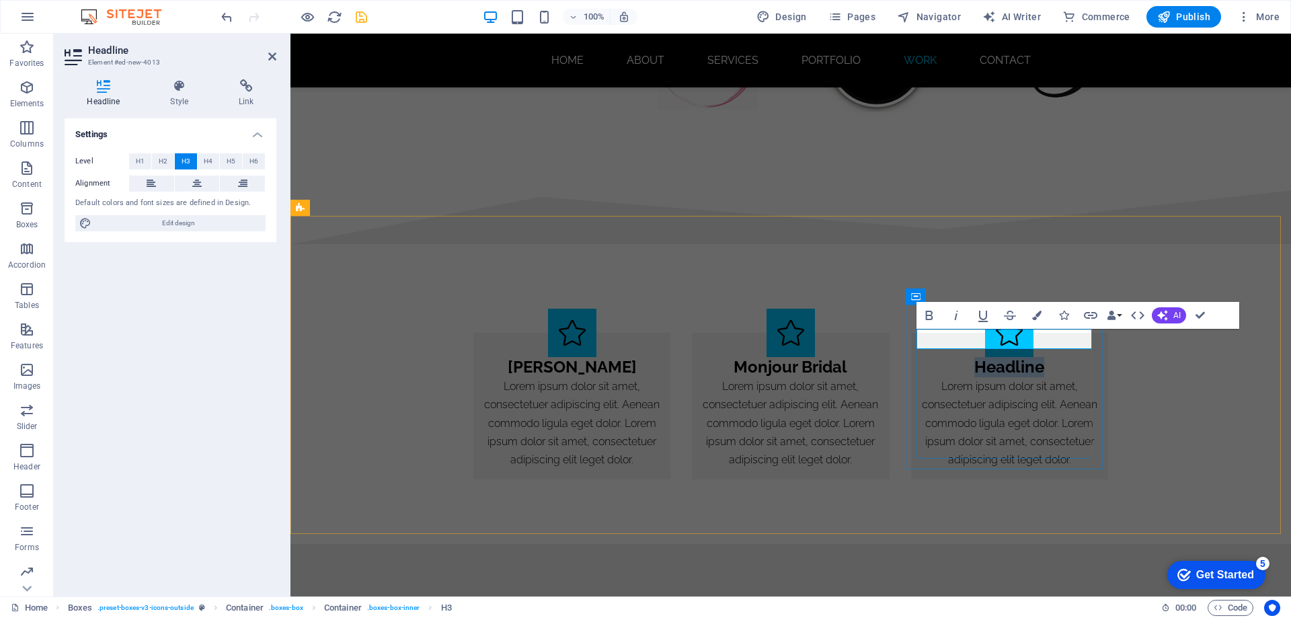
click at [1053, 357] on h3 "Headline" at bounding box center [1010, 367] width 176 height 20
click at [1043, 357] on h3 "Headline" at bounding box center [1010, 367] width 176 height 20
drag, startPoint x: 1041, startPoint y: 338, endPoint x: 962, endPoint y: 342, distance: 78.8
click at [962, 357] on h3 "Headline" at bounding box center [1010, 367] width 176 height 20
click at [572, 393] on div "Lorem ipsum dolor sit amet, consectetuer adipiscing elit. Aenean commodo ligula…" at bounding box center [572, 422] width 176 height 91
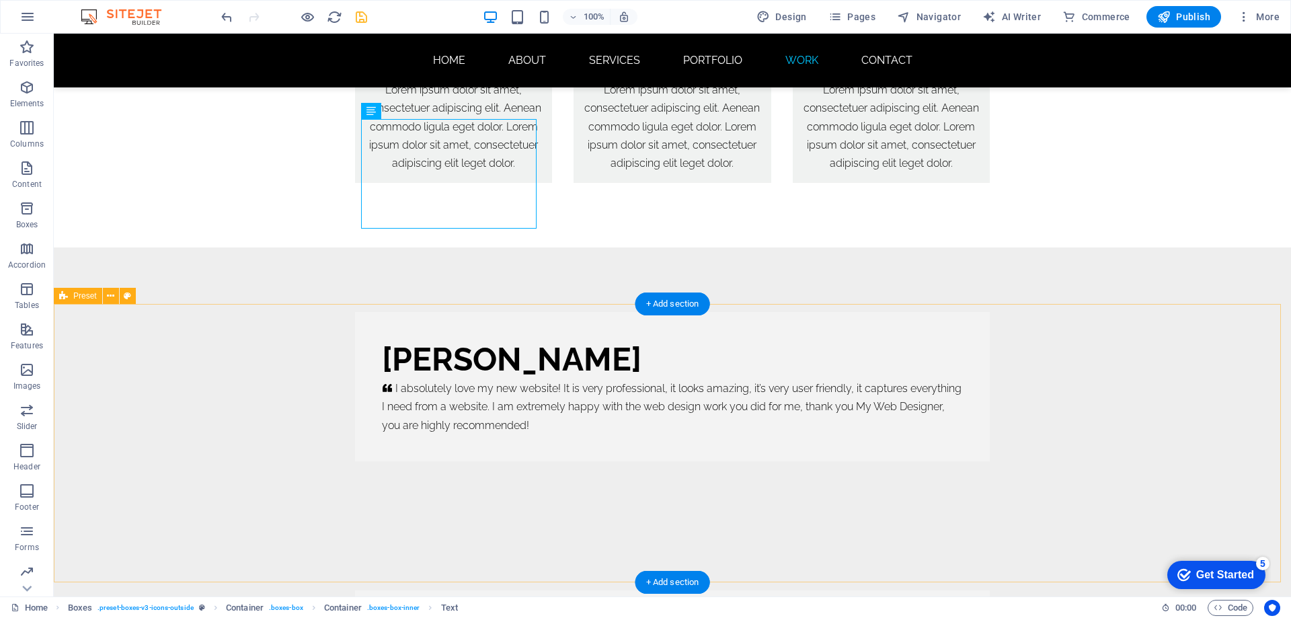
scroll to position [8549, 0]
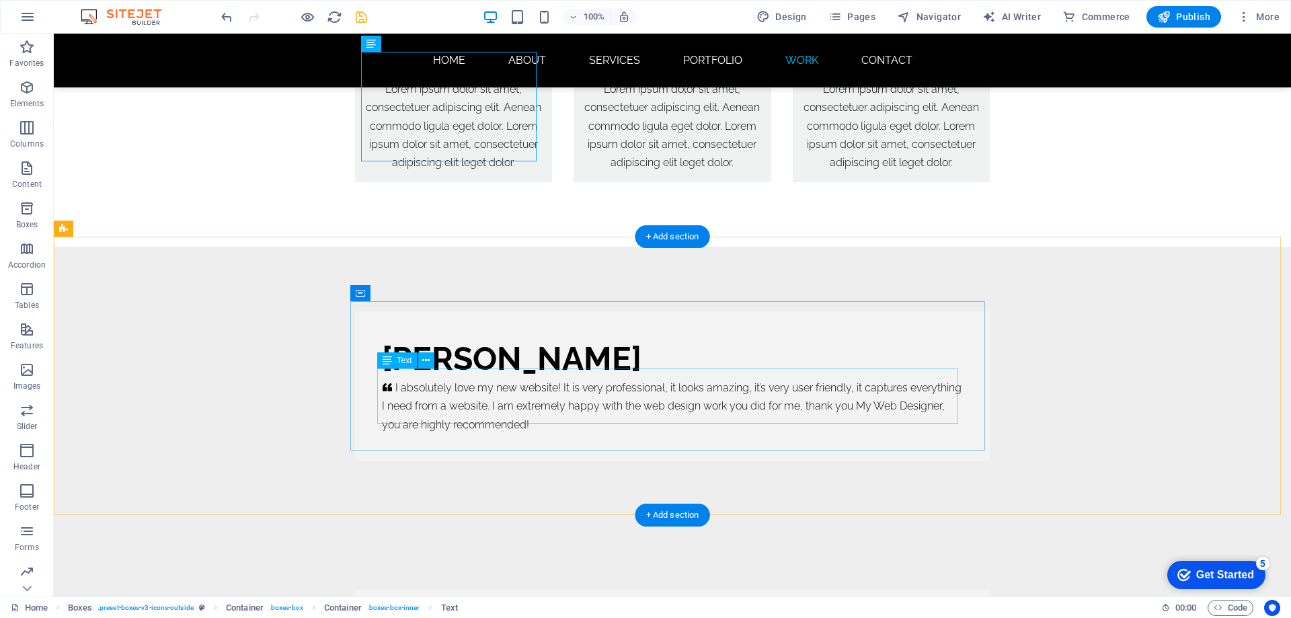
click at [582, 415] on div "I absolutely love my new website! It is very professional, it looks amazing, it…" at bounding box center [672, 406] width 581 height 55
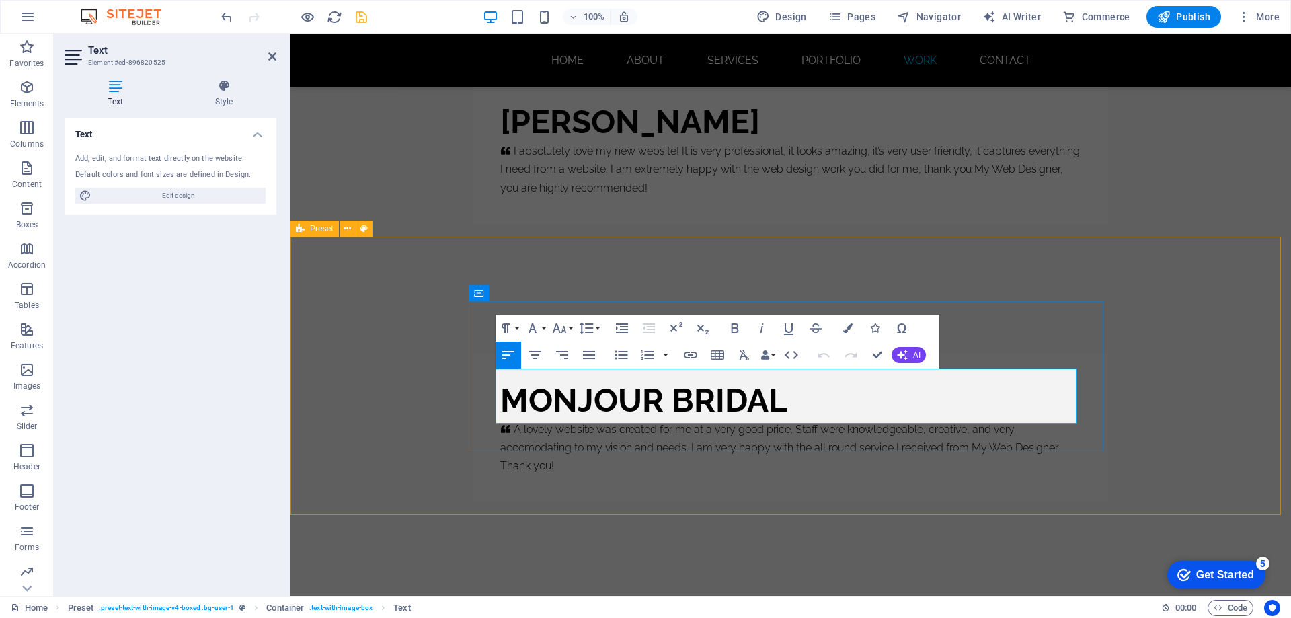
scroll to position [8313, 0]
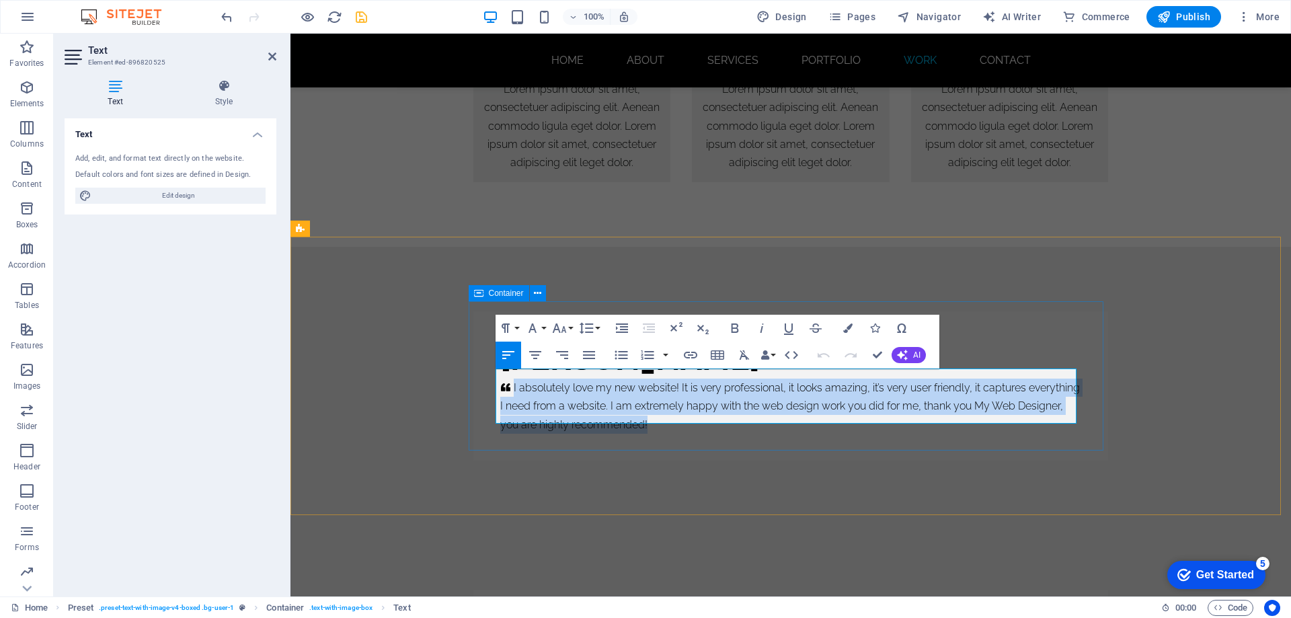
drag, startPoint x: 699, startPoint y: 414, endPoint x: 509, endPoint y: 378, distance: 193.8
click at [509, 379] on p "I absolutely love my new website! It is very professional, it looks amazing, it…" at bounding box center [790, 406] width 581 height 55
copy p "I absolutely love my new website! It is very professional, it looks amazing, it…"
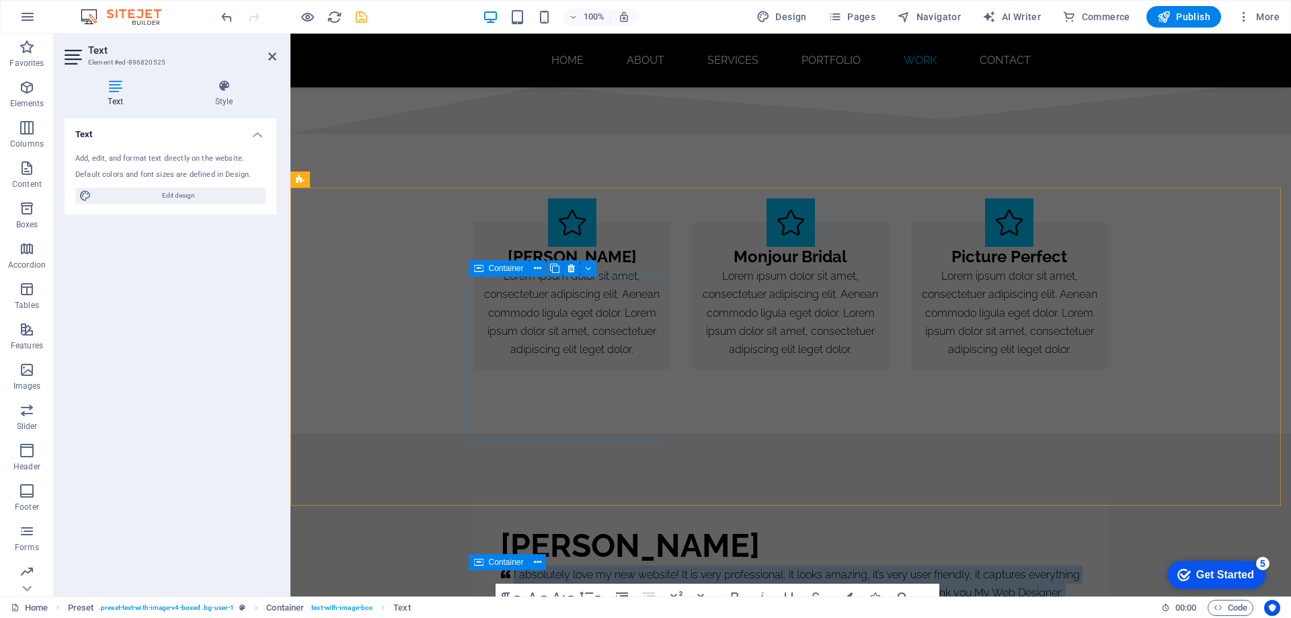
scroll to position [8044, 0]
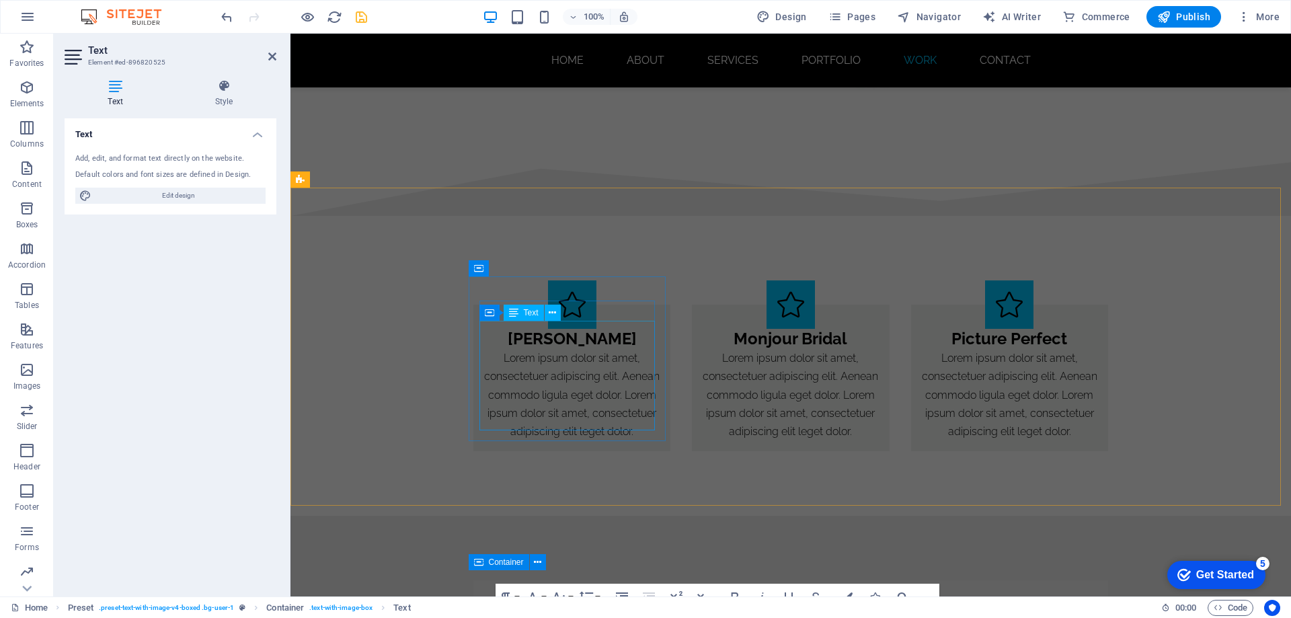
click at [558, 397] on div "Lorem ipsum dolor sit amet, consectetuer adipiscing elit. Aenean commodo ligula…" at bounding box center [572, 394] width 176 height 91
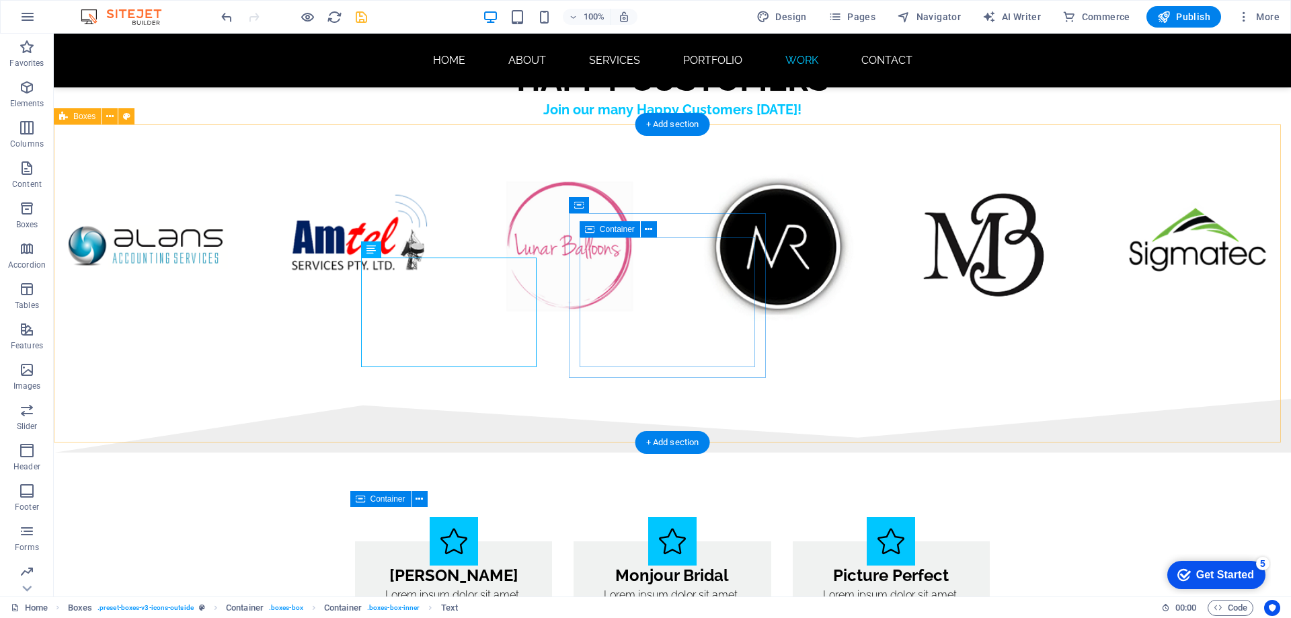
scroll to position [8631, 0]
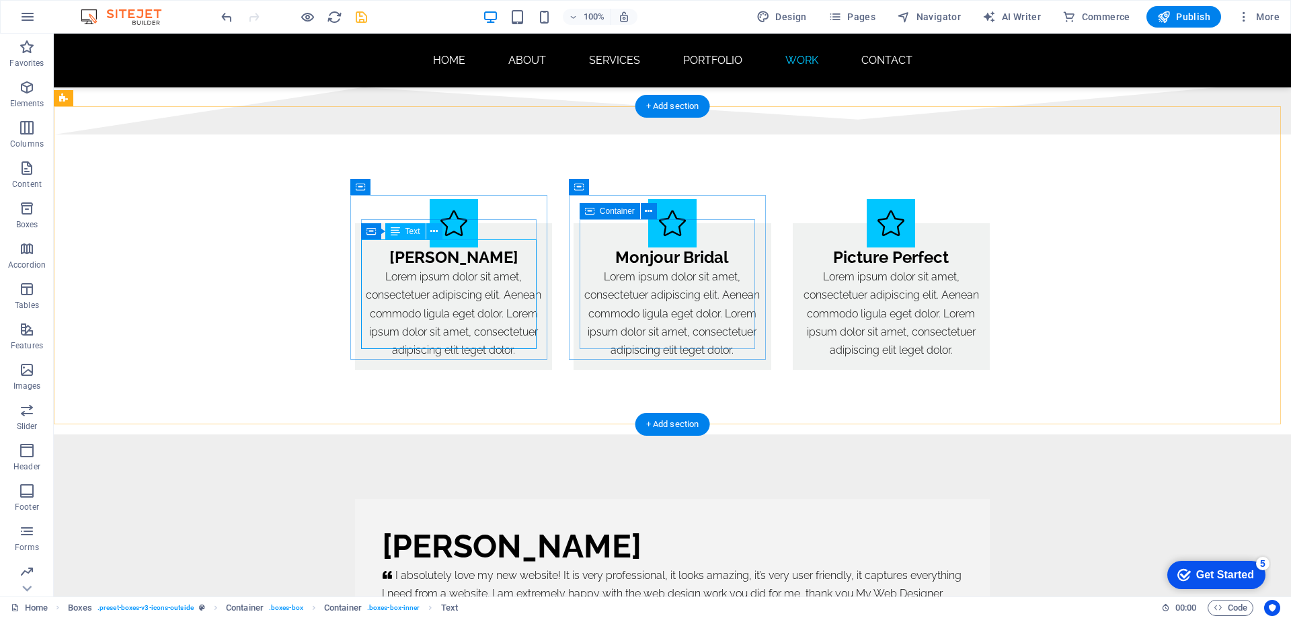
click at [504, 305] on div "Lorem ipsum dolor sit amet, consectetuer adipiscing elit. Aenean commodo ligula…" at bounding box center [454, 313] width 176 height 91
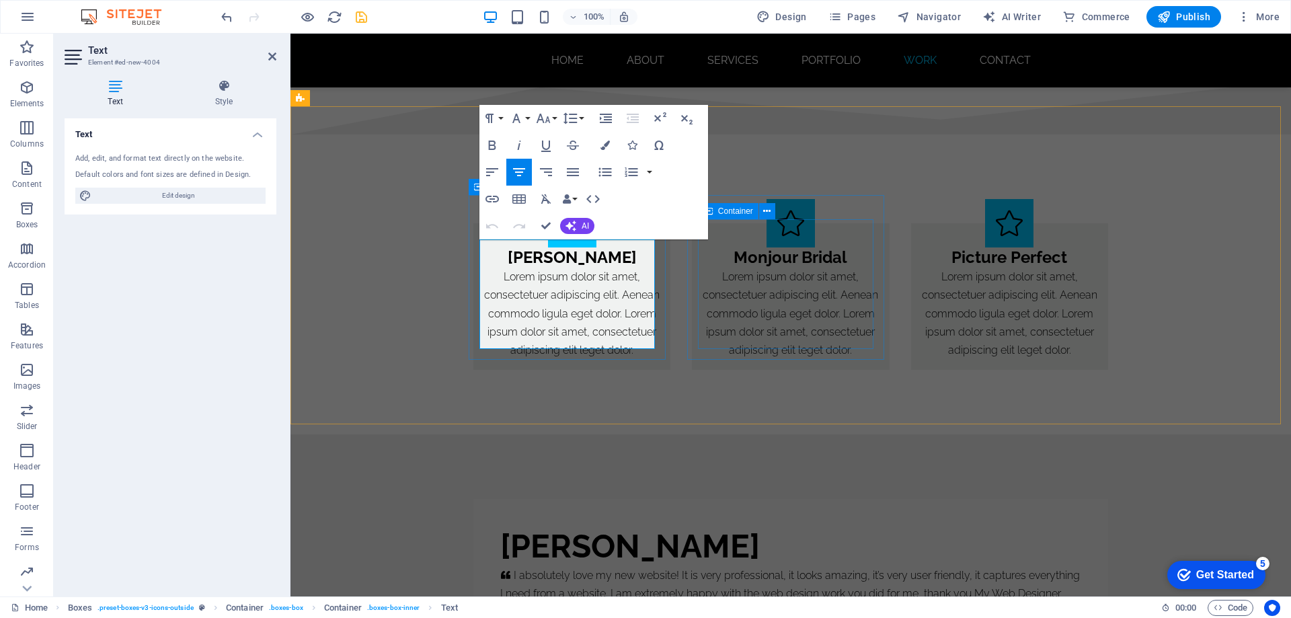
click at [589, 336] on p "Lorem ipsum dolor sit amet, consectetuer adipiscing elit. Aenean commodo ligula…" at bounding box center [572, 313] width 176 height 91
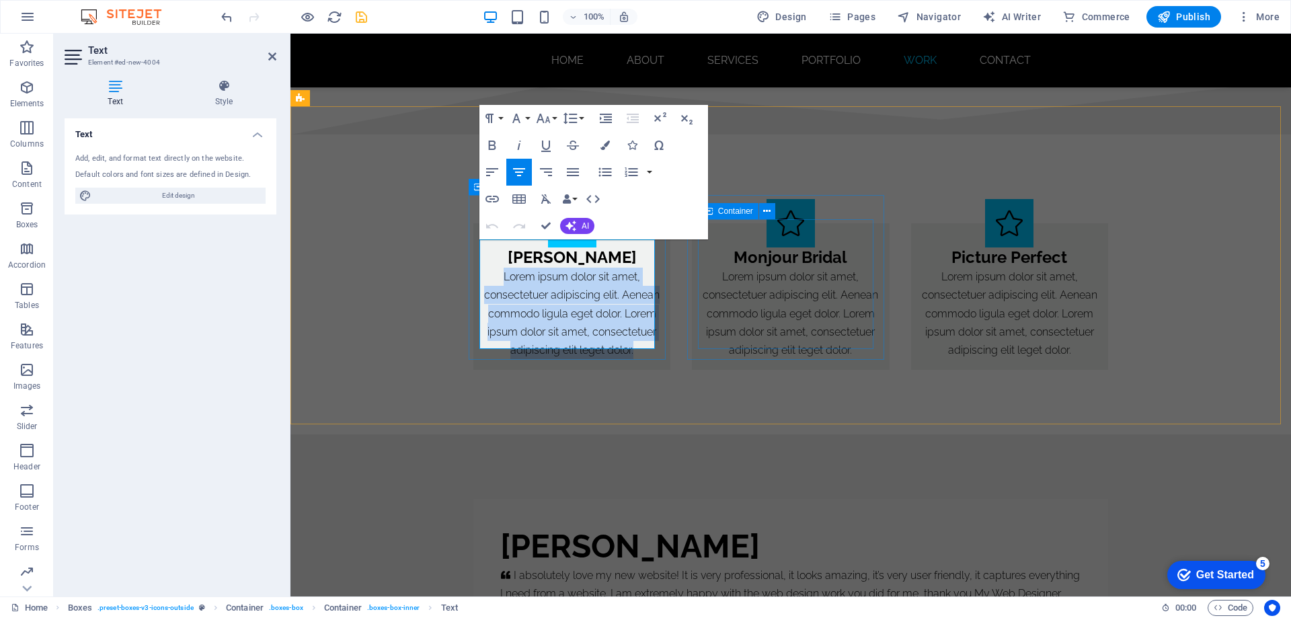
drag, startPoint x: 596, startPoint y: 340, endPoint x: 489, endPoint y: 248, distance: 141.2
click at [489, 268] on p "Lorem ipsum dolor sit amet, consectetuer adipiscing elit. Aenean commodo ligula…" at bounding box center [572, 313] width 176 height 91
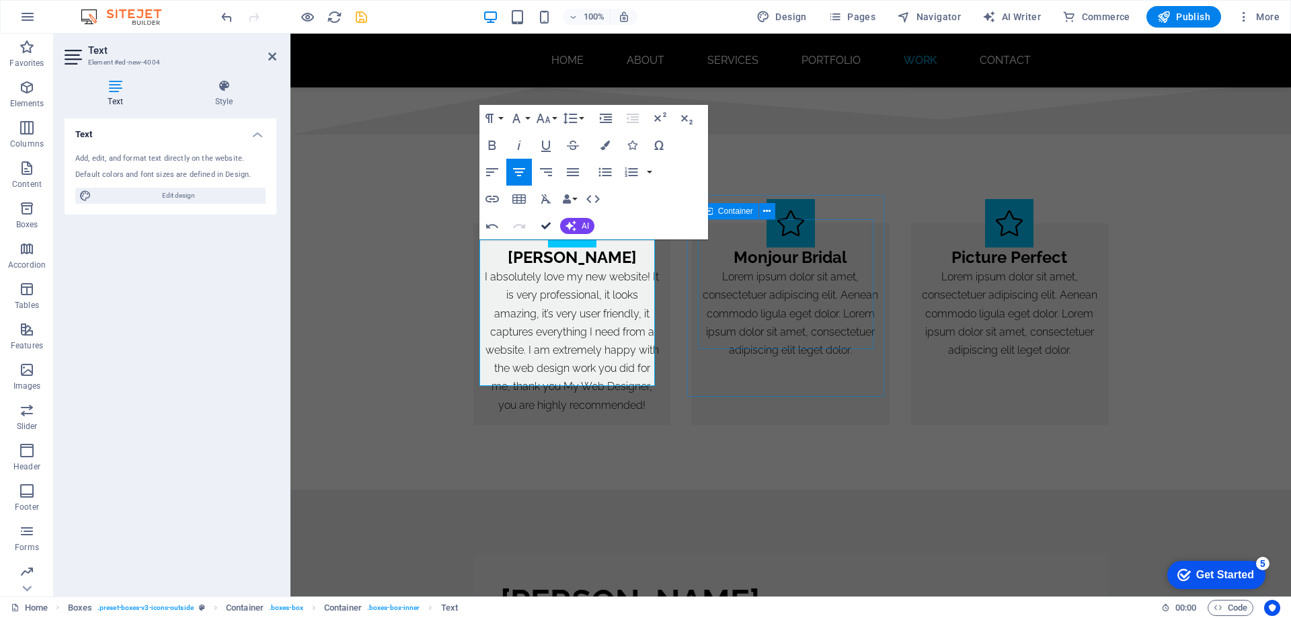
drag, startPoint x: 545, startPoint y: 224, endPoint x: 500, endPoint y: 199, distance: 51.5
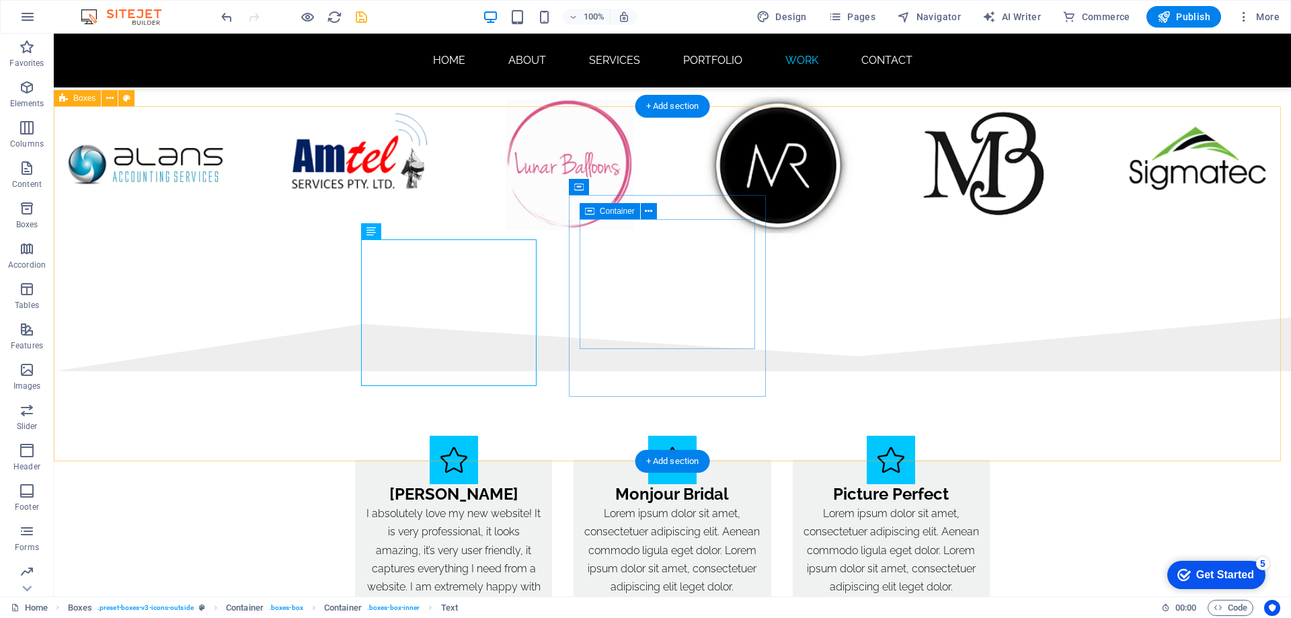
scroll to position [8362, 0]
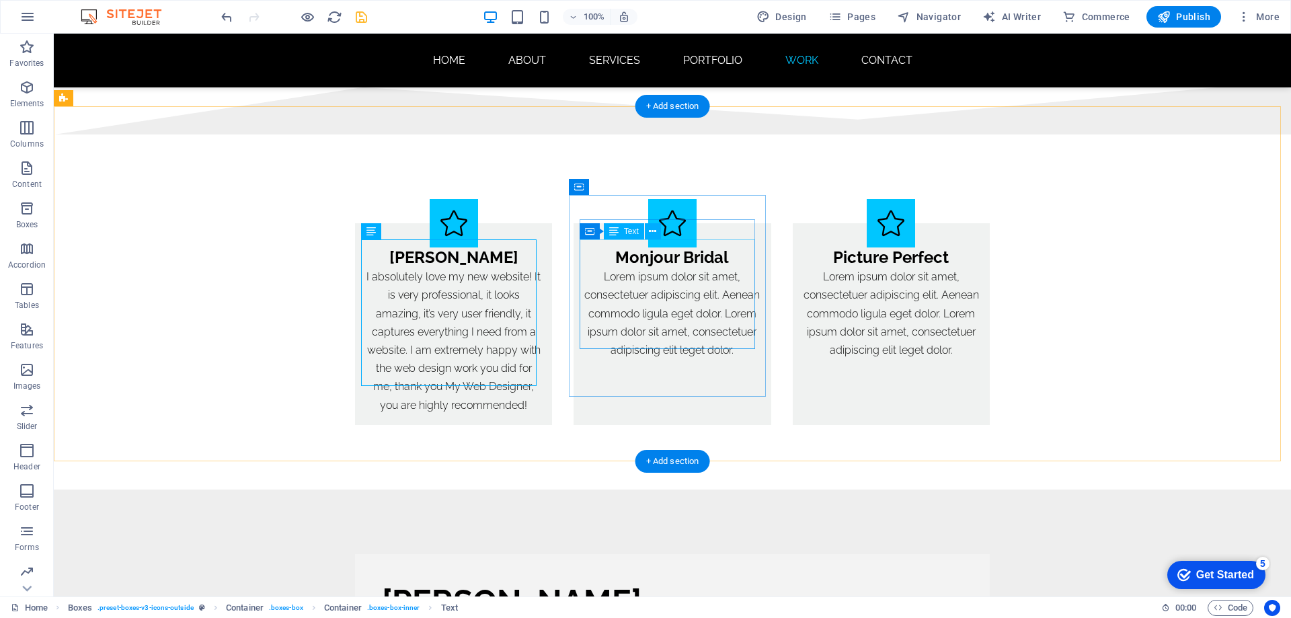
click at [726, 307] on div "Lorem ipsum dolor sit amet, consectetuer adipiscing elit. Aenean commodo ligula…" at bounding box center [672, 313] width 176 height 91
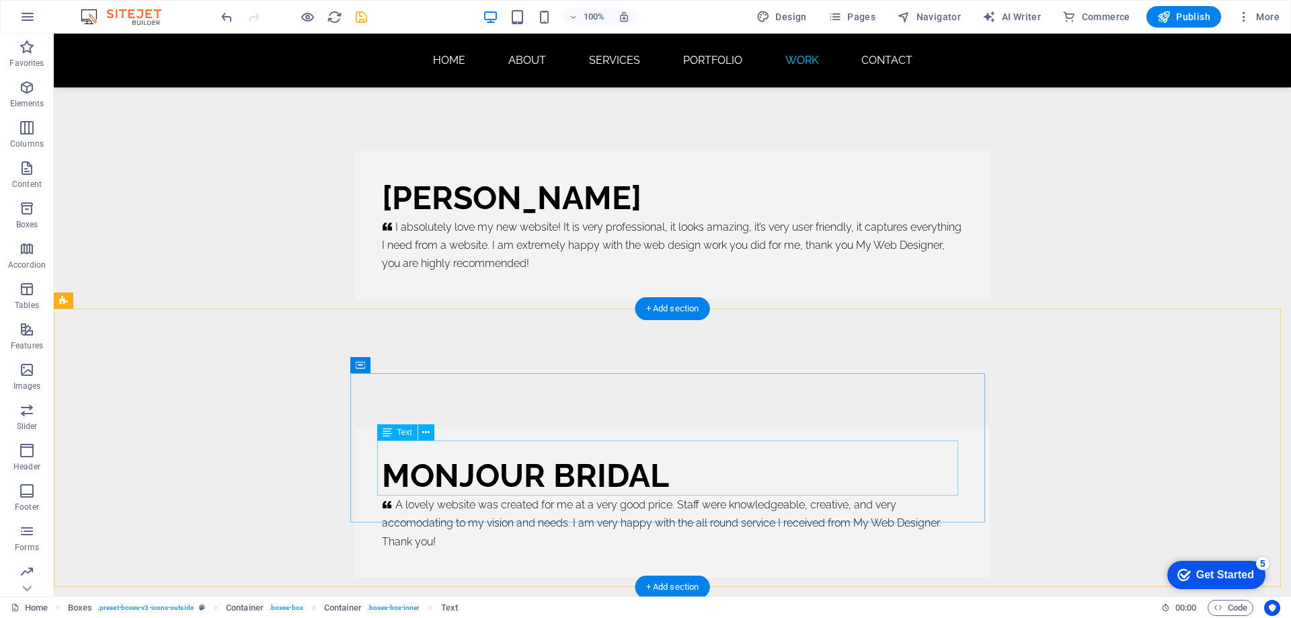
scroll to position [8833, 0]
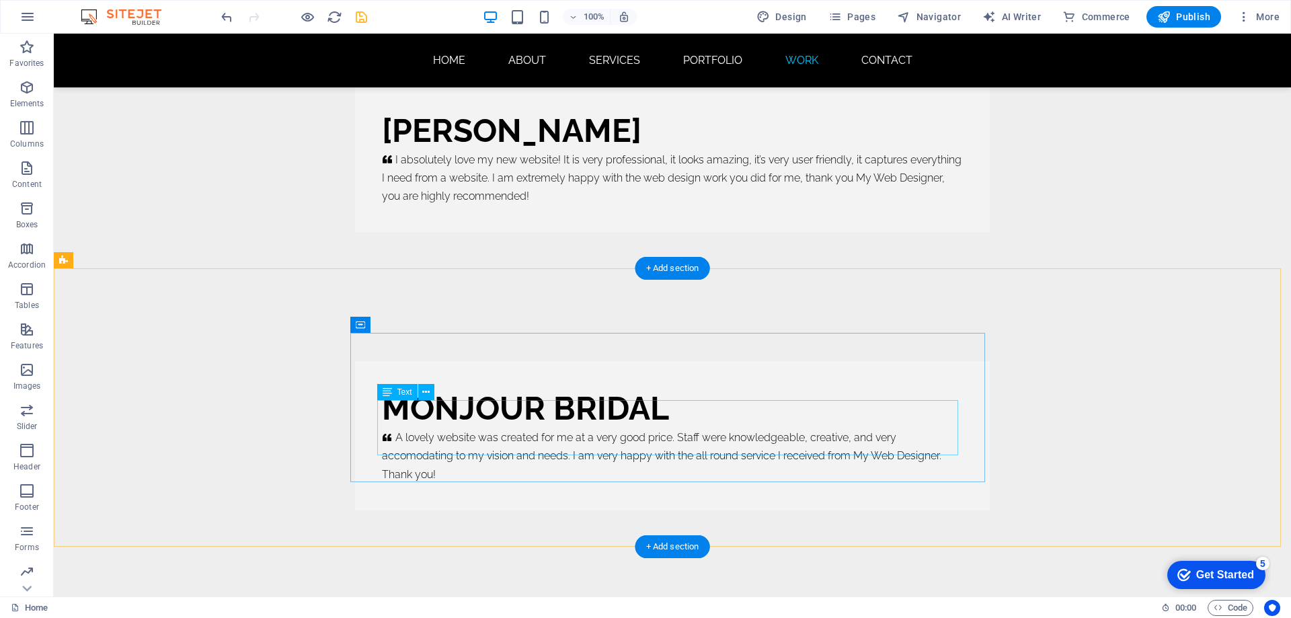
click at [475, 428] on div "A lovely website was created for me at a very good price. Staff were knowledgea…" at bounding box center [672, 455] width 581 height 55
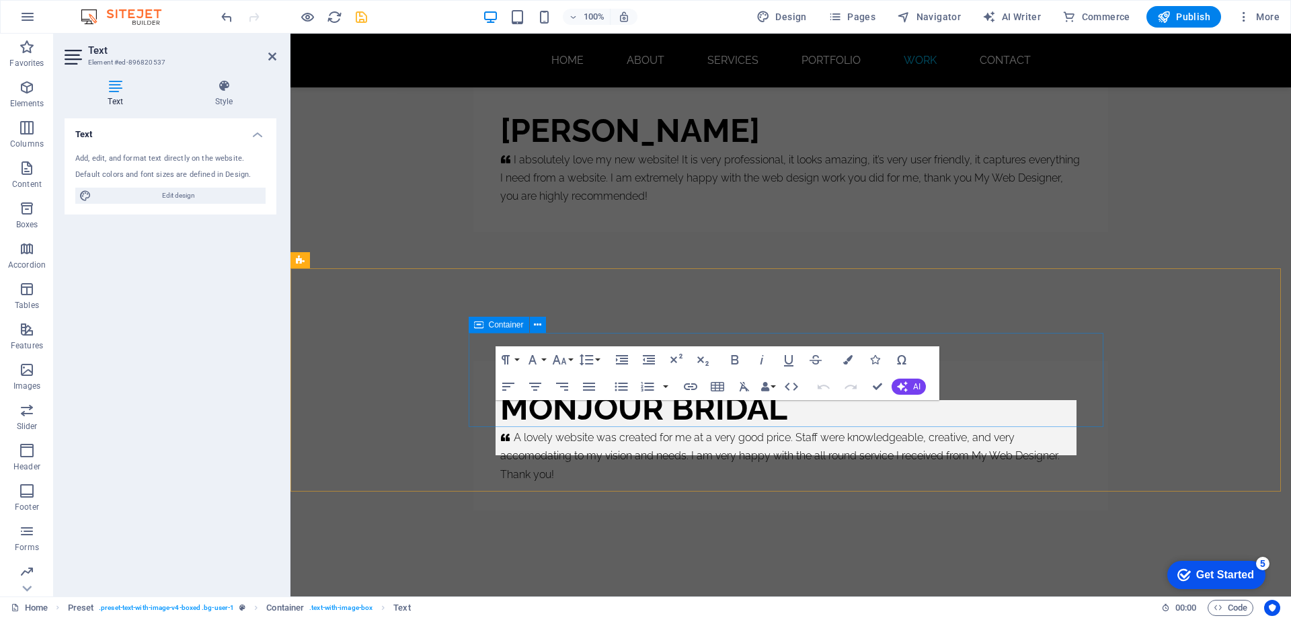
click at [475, 427] on div "MONJOUR BRIDAL     A lovely website was created for me at a very good price. St…" at bounding box center [791, 435] width 635 height 149
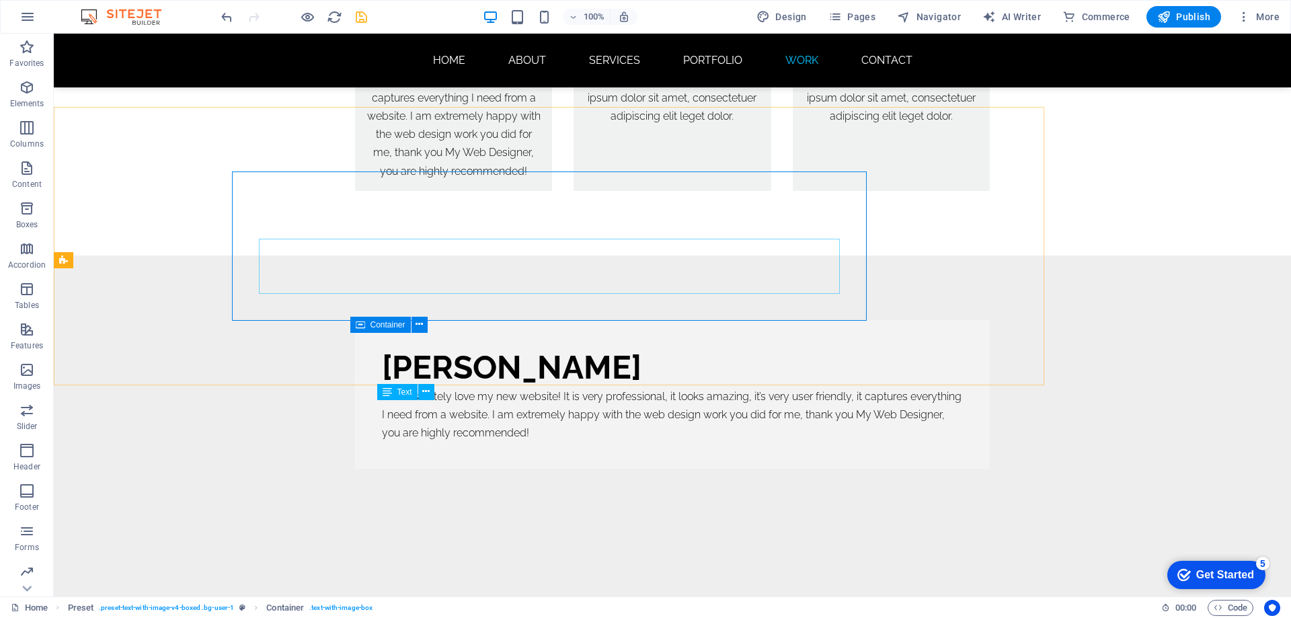
scroll to position [8833, 0]
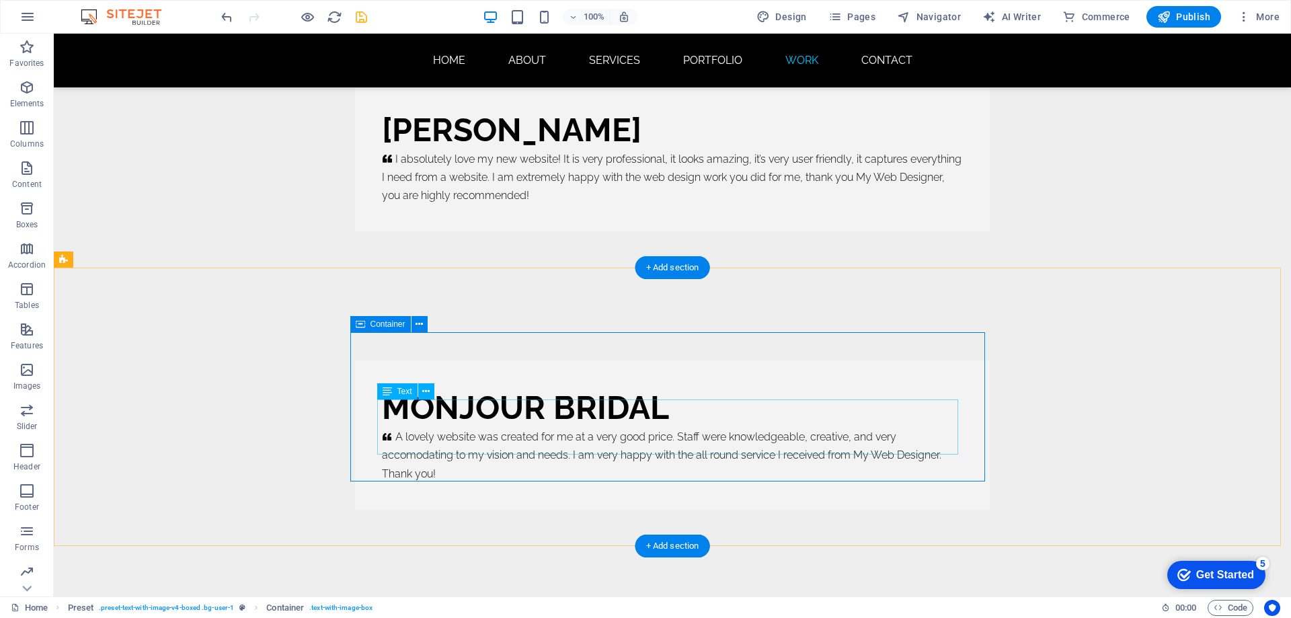
click at [559, 439] on div "A lovely website was created for me at a very good price. Staff were knowledgea…" at bounding box center [672, 455] width 581 height 55
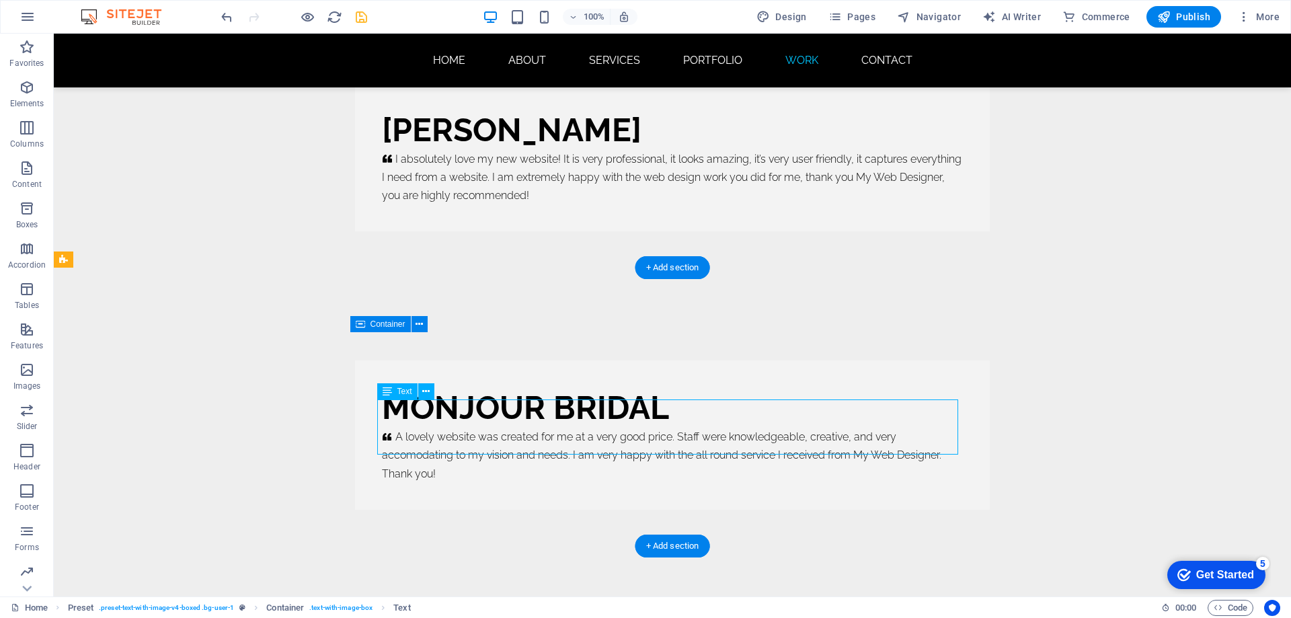
click at [492, 439] on div "A lovely website was created for me at a very good price. Staff were knowledgea…" at bounding box center [672, 455] width 581 height 55
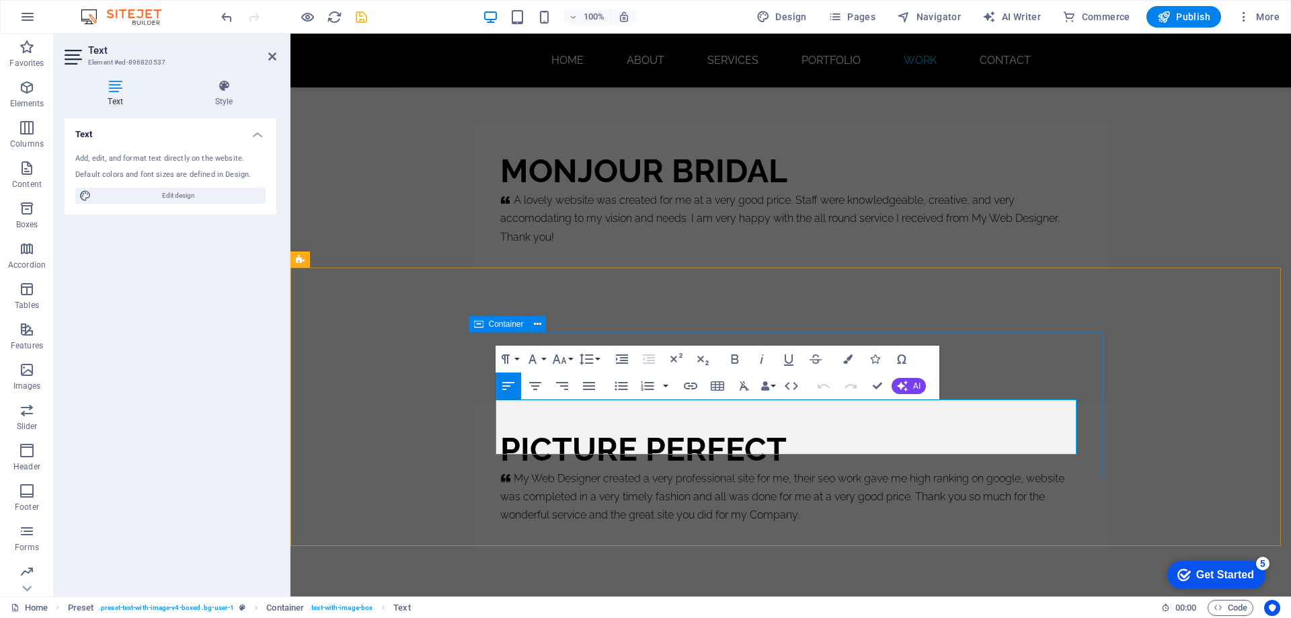
scroll to position [8596, 0]
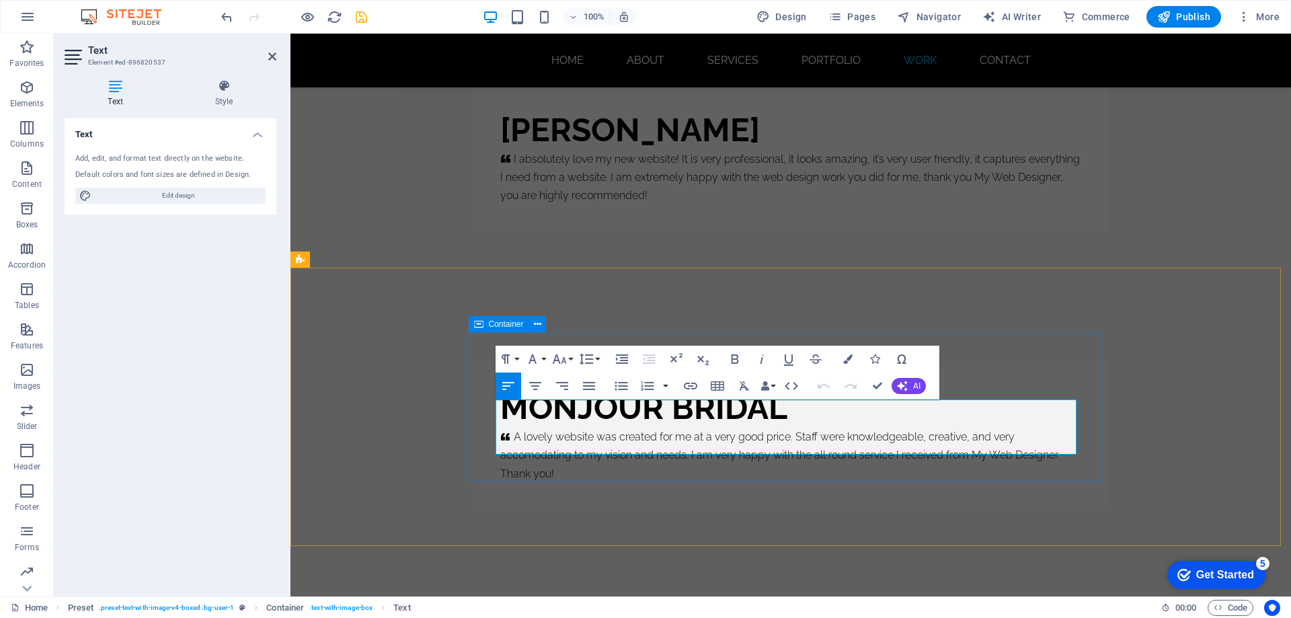
click at [560, 445] on p "A lovely website was created for me at a very good price. Staff were knowledgea…" at bounding box center [790, 455] width 581 height 55
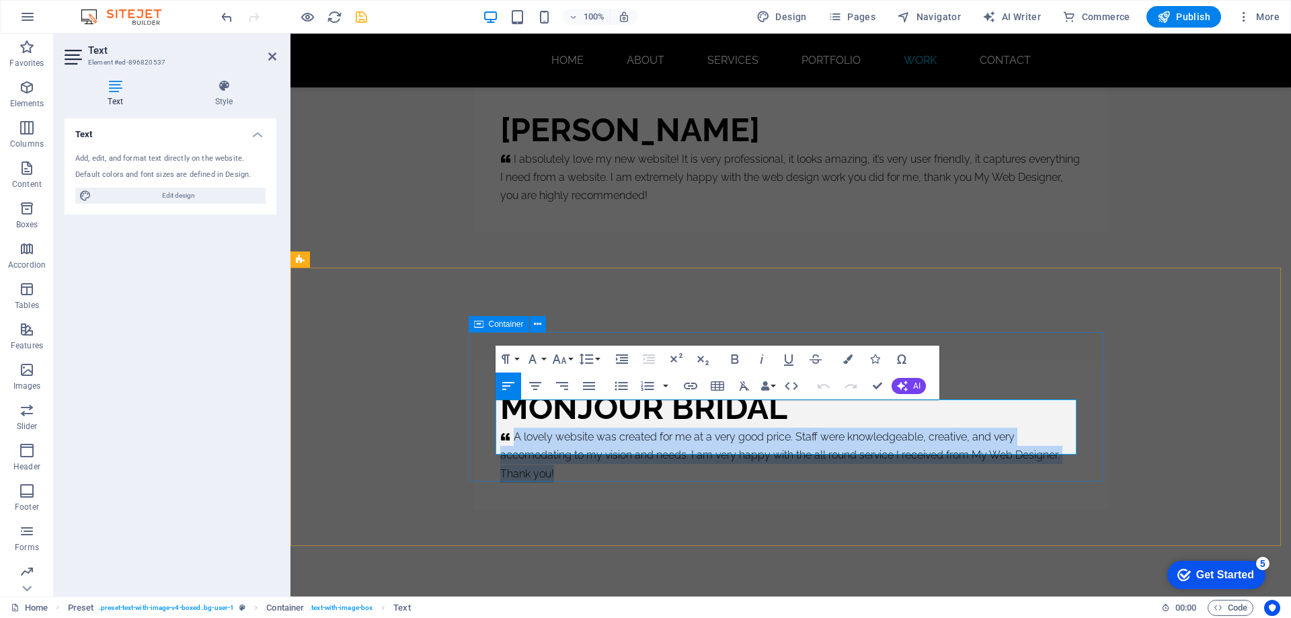
drag, startPoint x: 562, startPoint y: 445, endPoint x: 509, endPoint y: 412, distance: 62.0
click at [509, 428] on p "A lovely website was created for me at a very good price. Staff were knowledgea…" at bounding box center [790, 455] width 581 height 55
copy p "A lovely website was created for me at a very good price. Staff were knowledgea…"
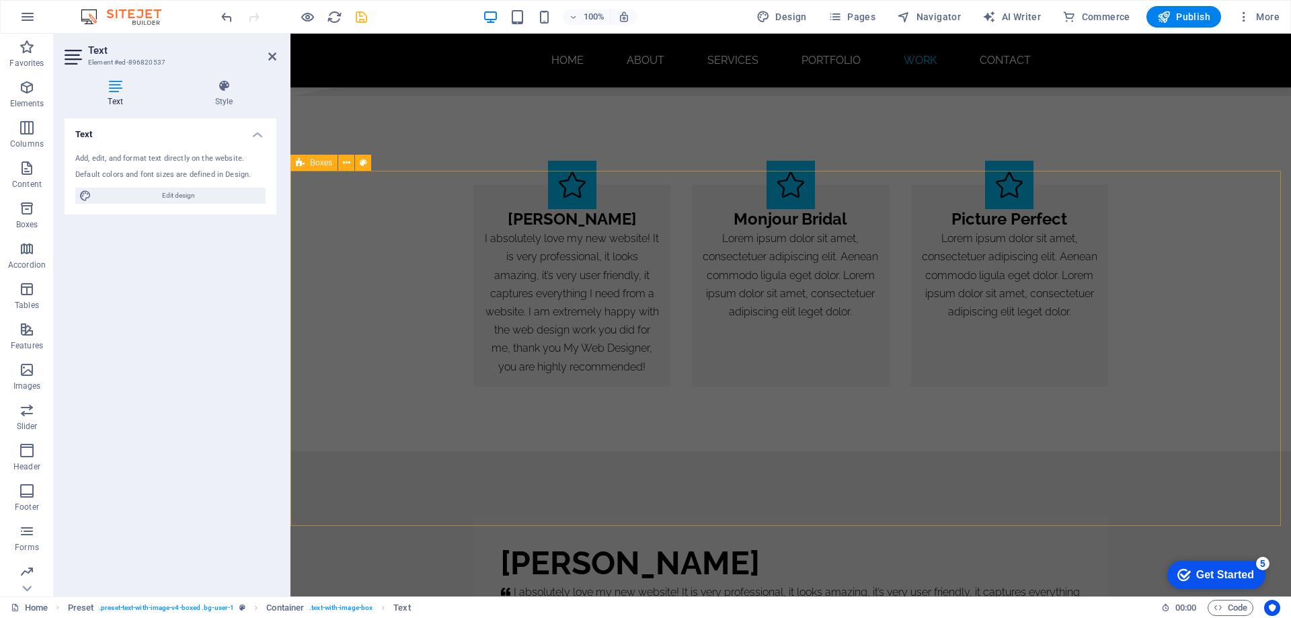
scroll to position [8058, 0]
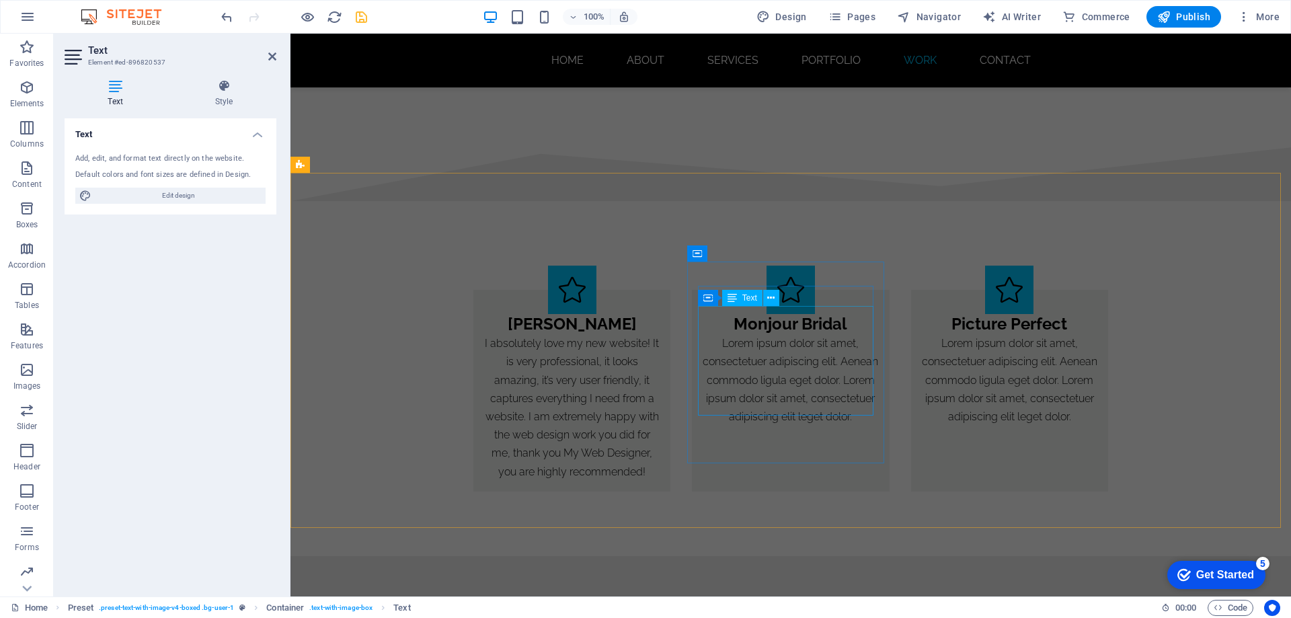
click at [761, 342] on div "Lorem ipsum dolor sit amet, consectetuer adipiscing elit. Aenean commodo ligula…" at bounding box center [791, 379] width 176 height 91
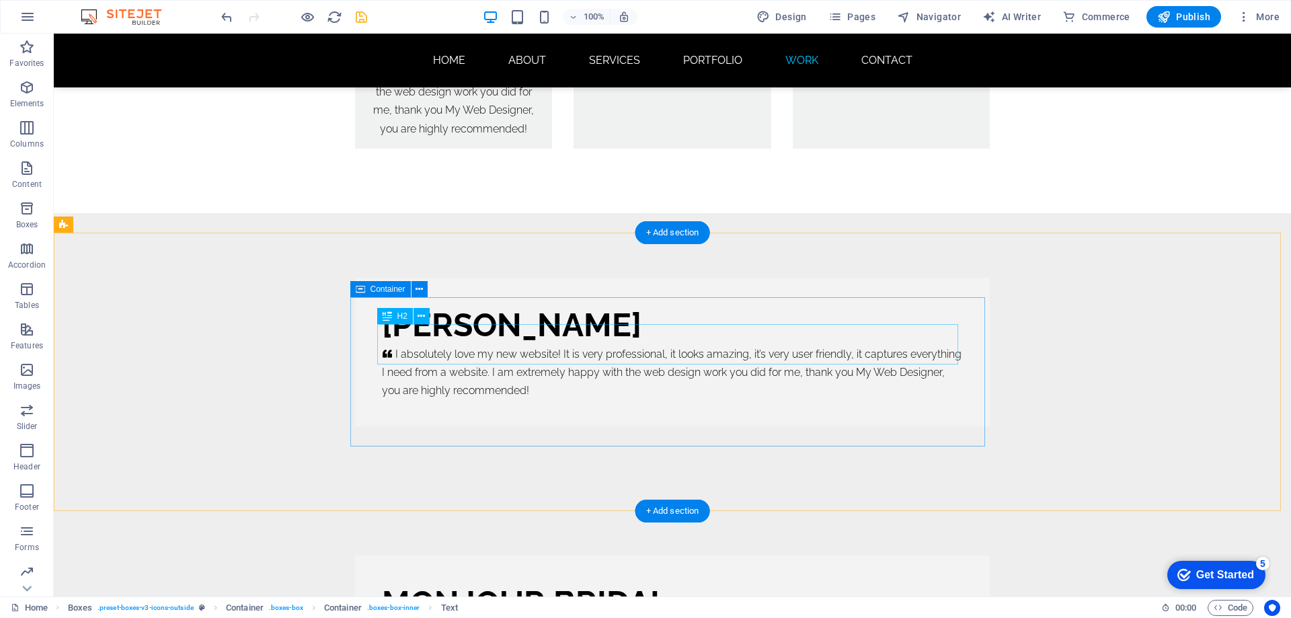
click at [773, 556] on div "MONJOUR BRIDAL     A lovely website was created for me at a very good price. St…" at bounding box center [672, 630] width 635 height 149
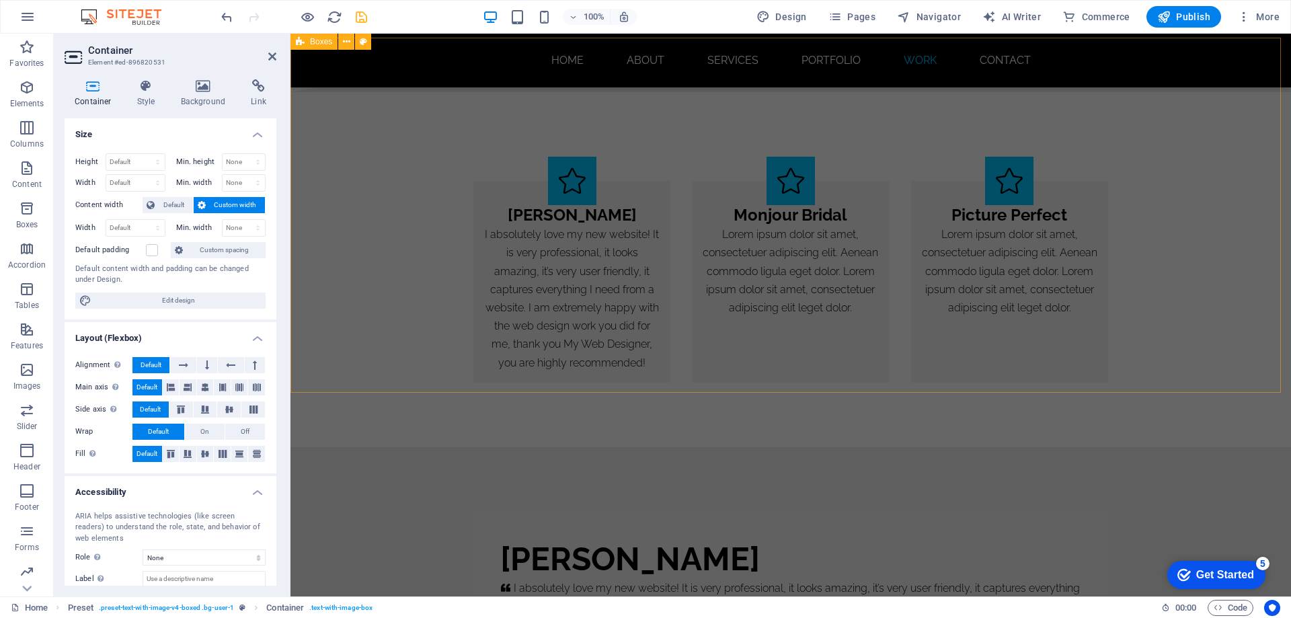
scroll to position [8103, 0]
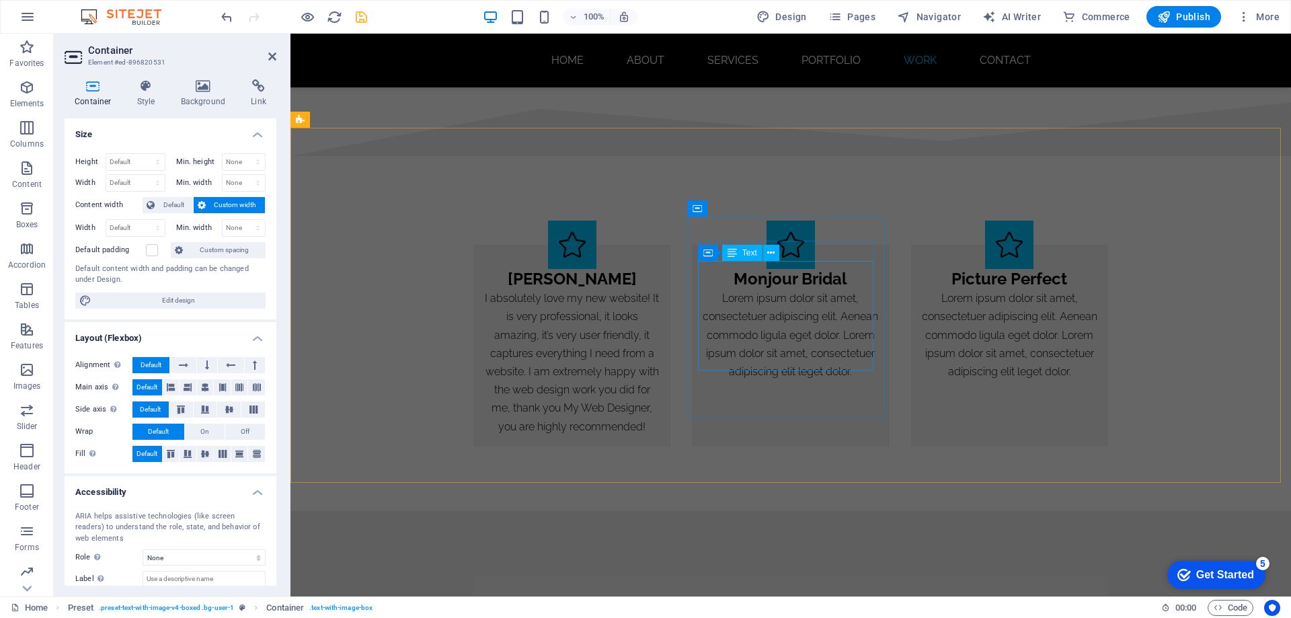
click at [786, 299] on div "Lorem ipsum dolor sit amet, consectetuer adipiscing elit. Aenean commodo ligula…" at bounding box center [791, 334] width 176 height 91
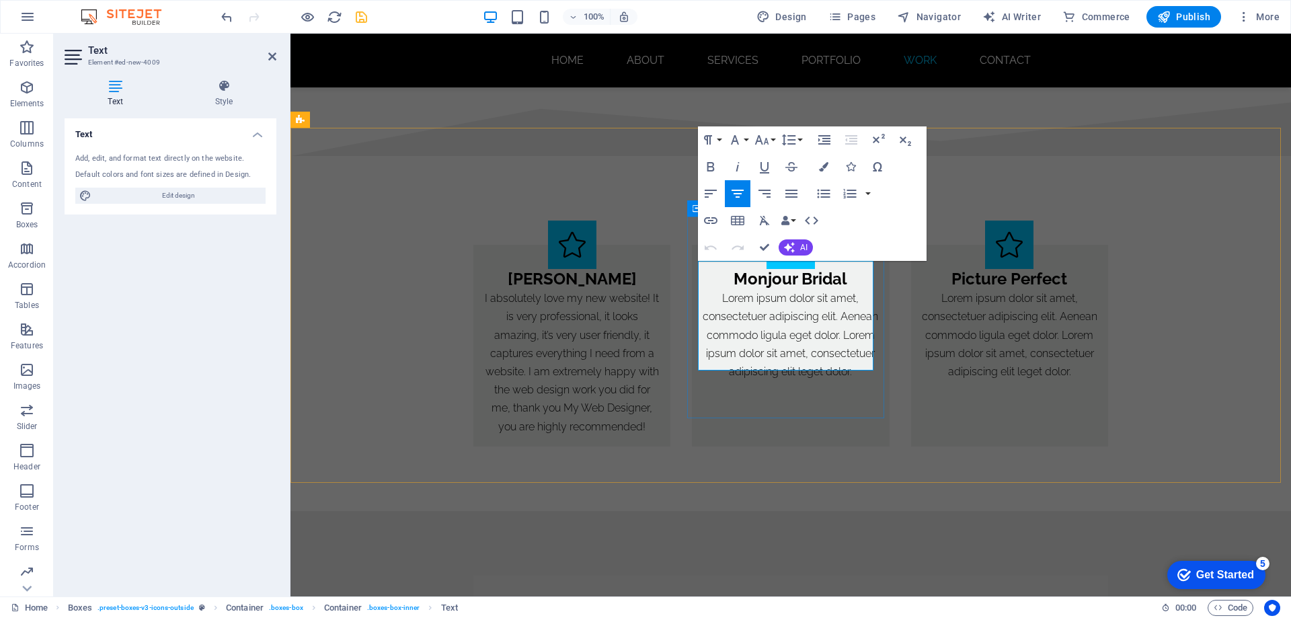
click at [817, 334] on p "Lorem ipsum dolor sit amet, consectetuer adipiscing elit. Aenean commodo ligula…" at bounding box center [791, 334] width 176 height 91
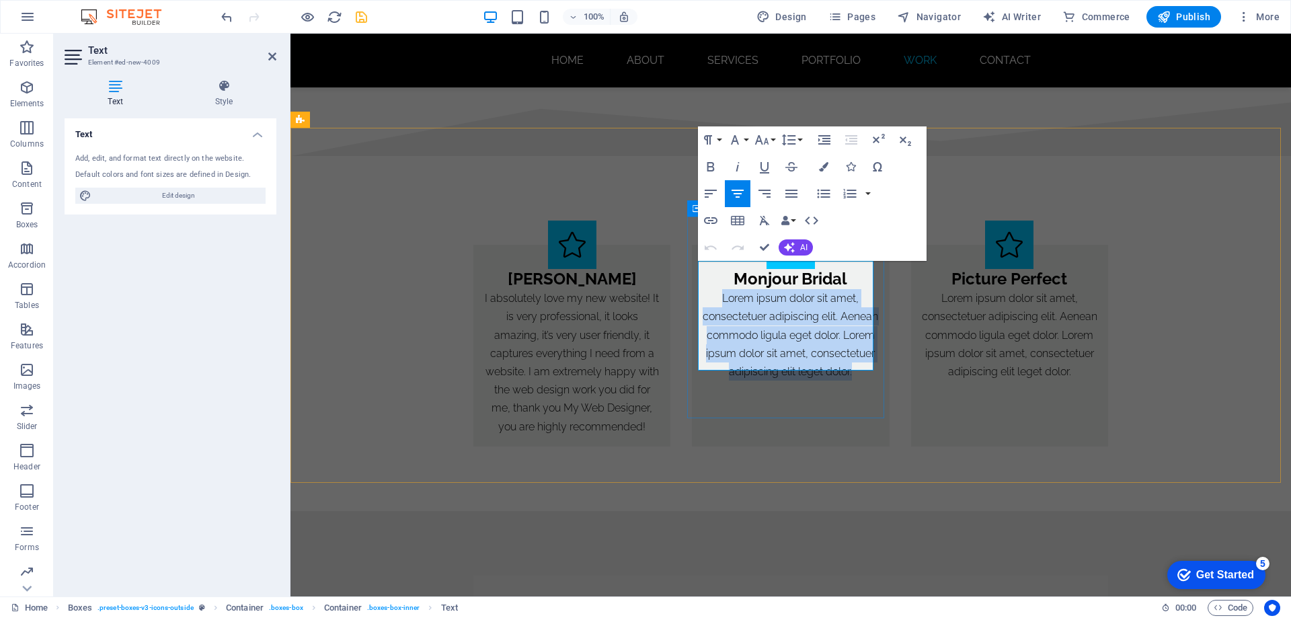
drag, startPoint x: 806, startPoint y: 365, endPoint x: 716, endPoint y: 270, distance: 130.8
click at [716, 289] on p "Lorem ipsum dolor sit amet, consectetuer adipiscing elit. Aenean commodo ligula…" at bounding box center [791, 334] width 176 height 91
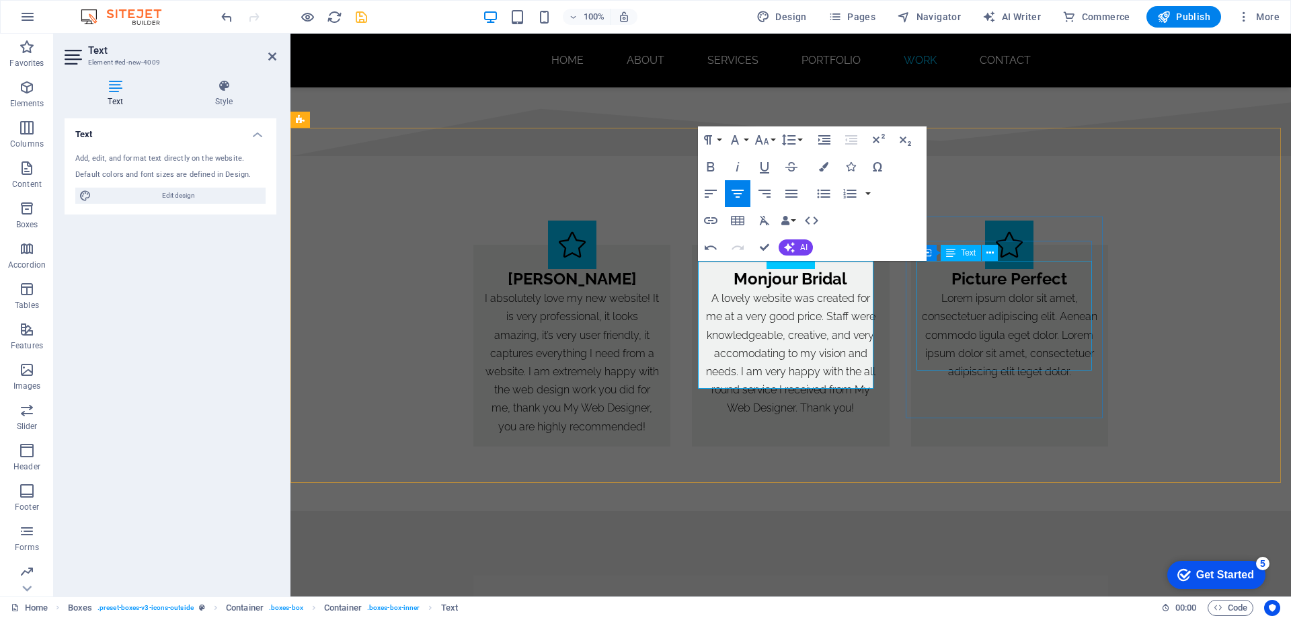
click at [987, 350] on div "Lorem ipsum dolor sit amet, consectetuer adipiscing elit. Aenean commodo ligula…" at bounding box center [1010, 334] width 176 height 91
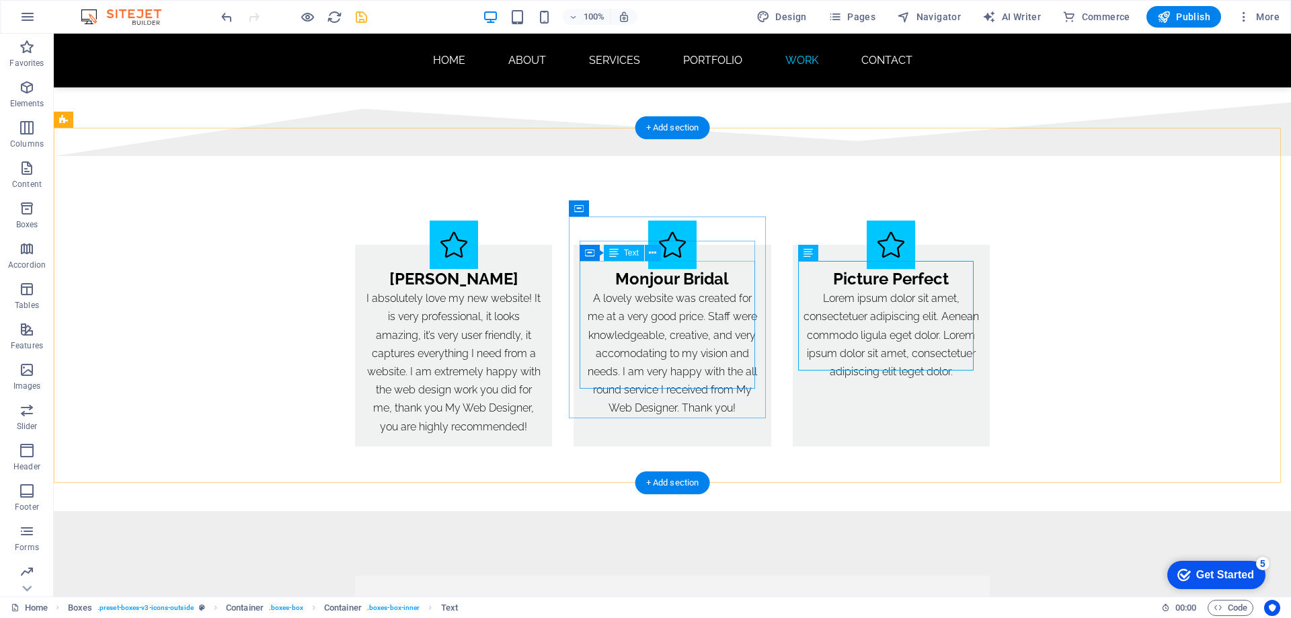
click at [703, 381] on div "A lovely website was created for me at a very good price. Staff were knowledgea…" at bounding box center [672, 353] width 176 height 128
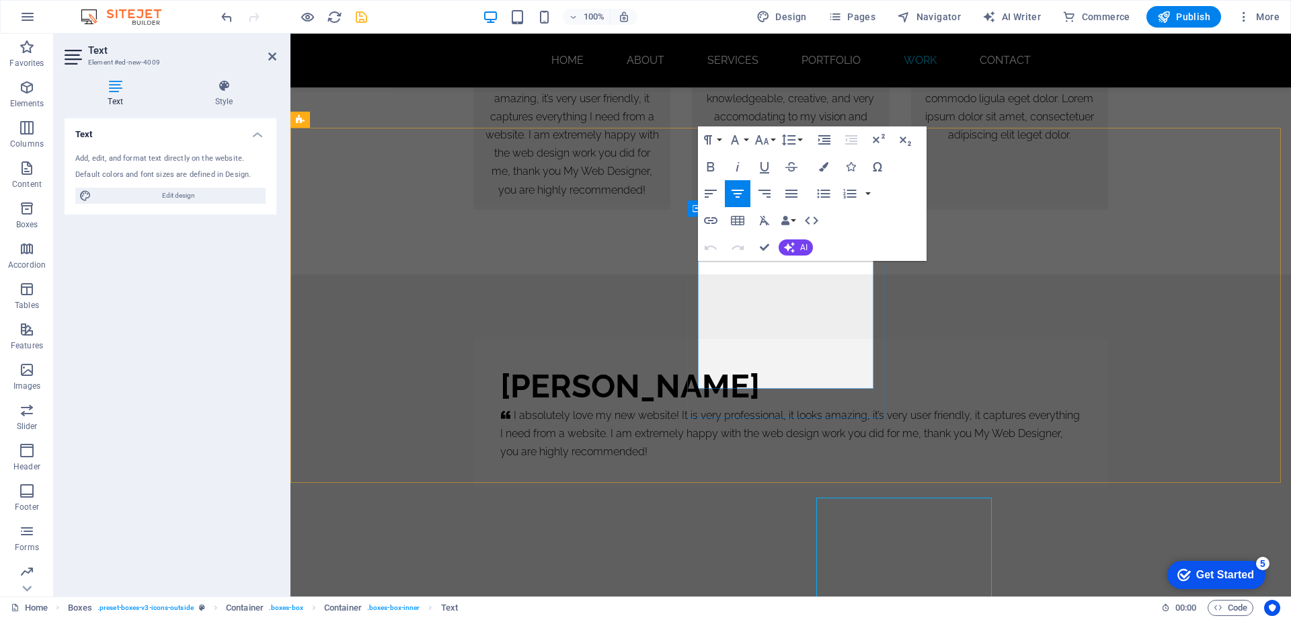
scroll to position [8103, 0]
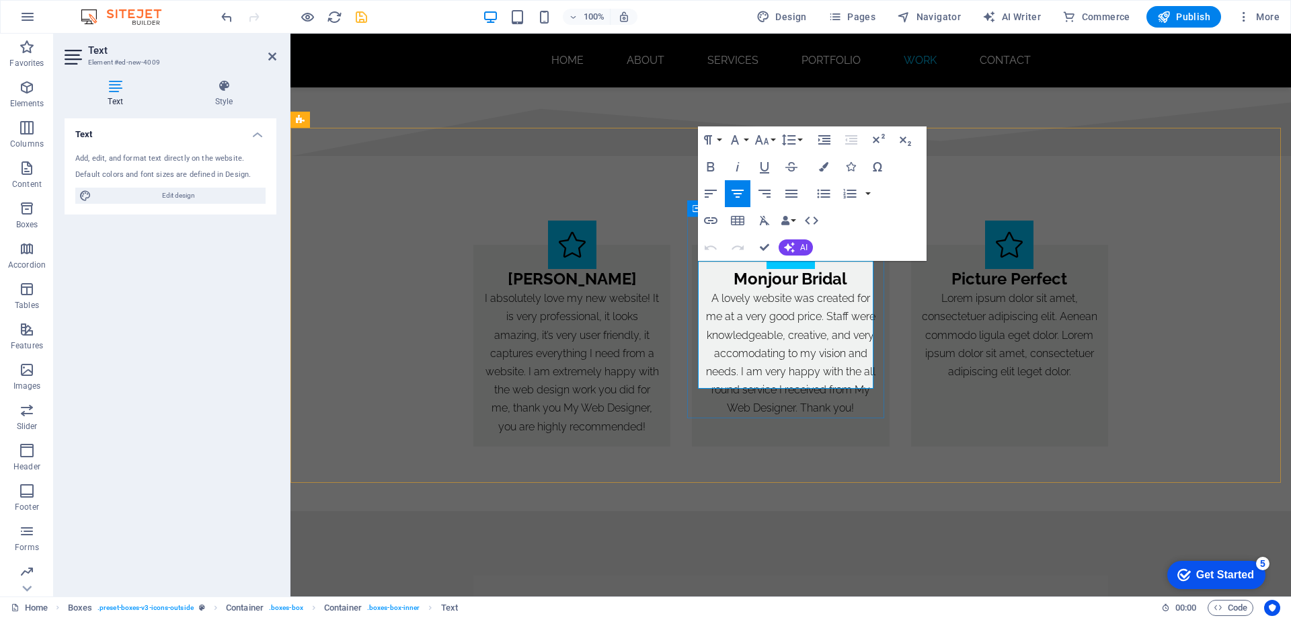
click at [851, 380] on p "A lovely website was created for me at a very good price. Staff were knowledgea…" at bounding box center [791, 353] width 176 height 128
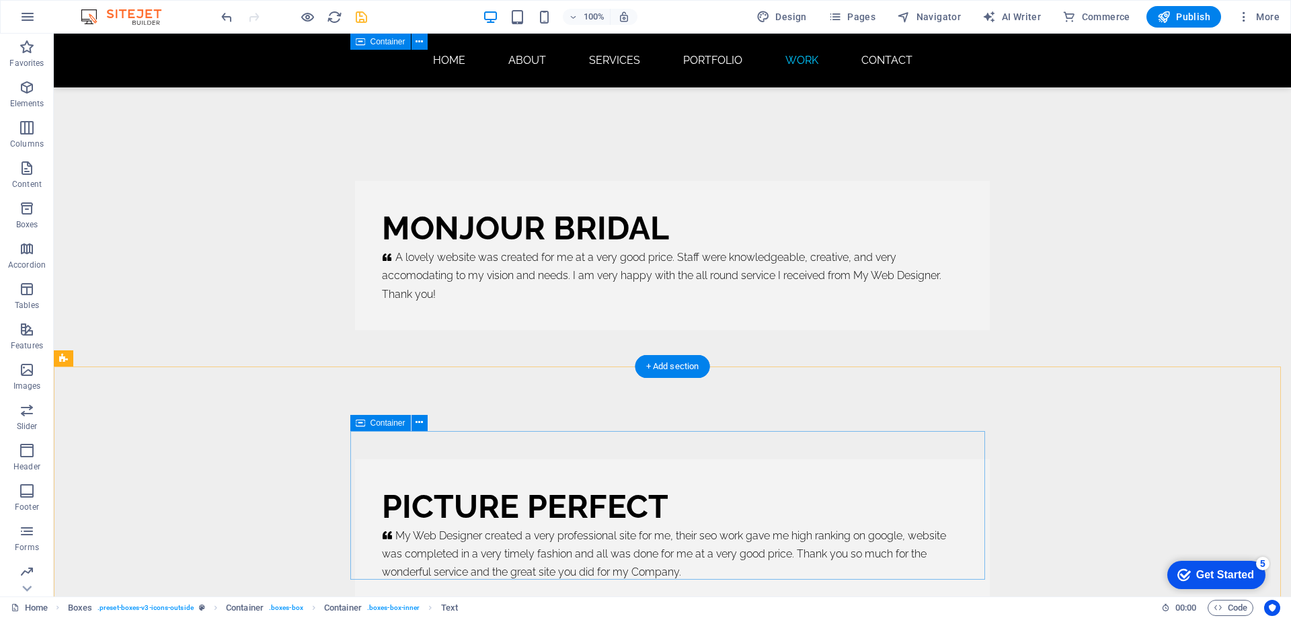
scroll to position [9215, 0]
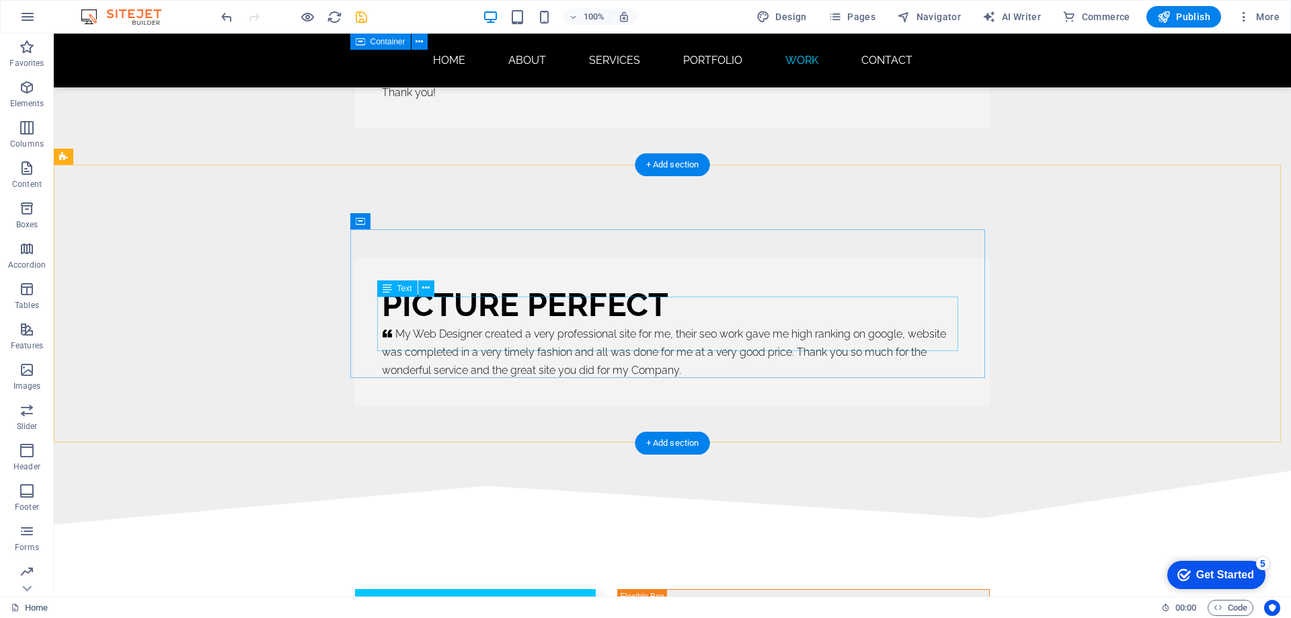
click at [481, 326] on div "My Web Designer created a very professional site for me, their seo work gave me…" at bounding box center [672, 352] width 581 height 55
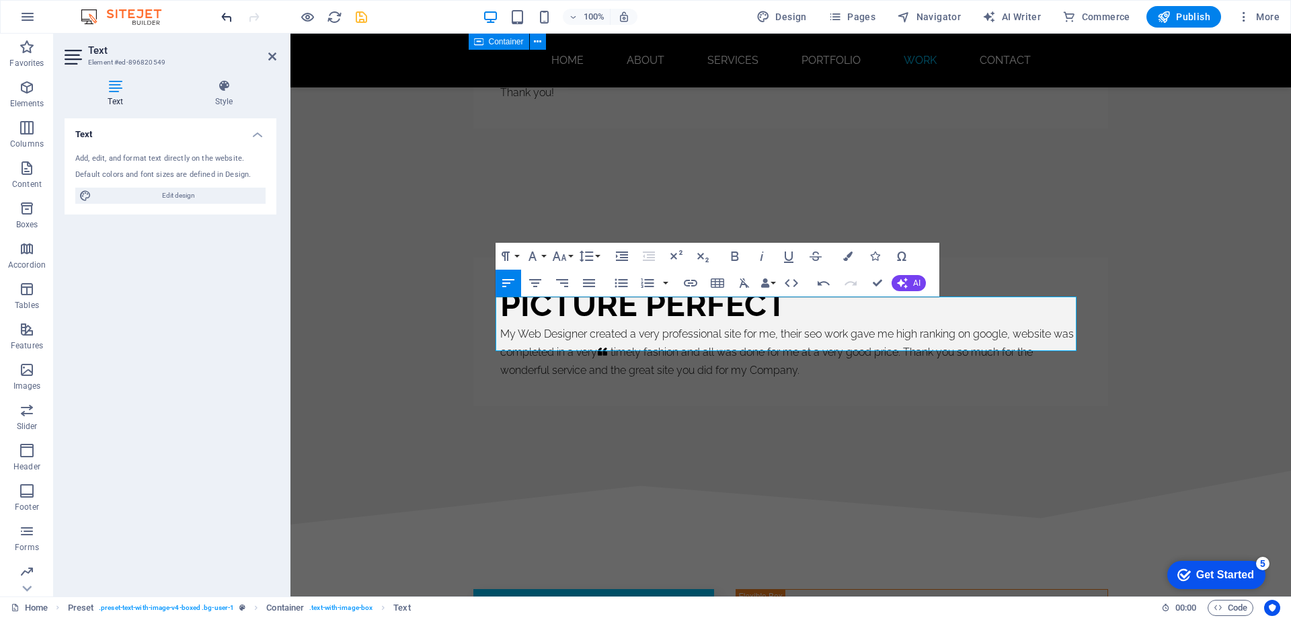
click at [229, 15] on icon "undo" at bounding box center [226, 16] width 15 height 15
click at [231, 15] on icon "undo" at bounding box center [226, 16] width 15 height 15
click at [227, 16] on icon "undo" at bounding box center [226, 16] width 15 height 15
click at [226, 17] on icon "undo" at bounding box center [226, 16] width 15 height 15
click at [1135, 231] on div "PICTURE PERFECT My Web Designer created a very professional site for me, their …" at bounding box center [791, 332] width 1001 height 278
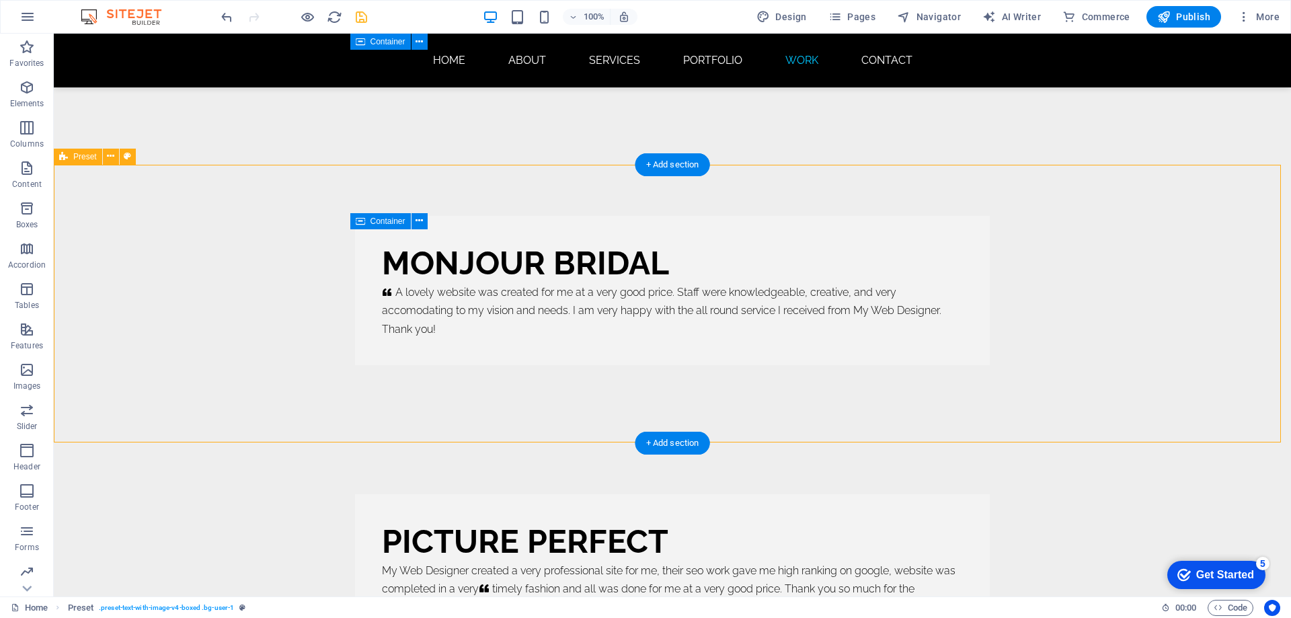
scroll to position [9215, 0]
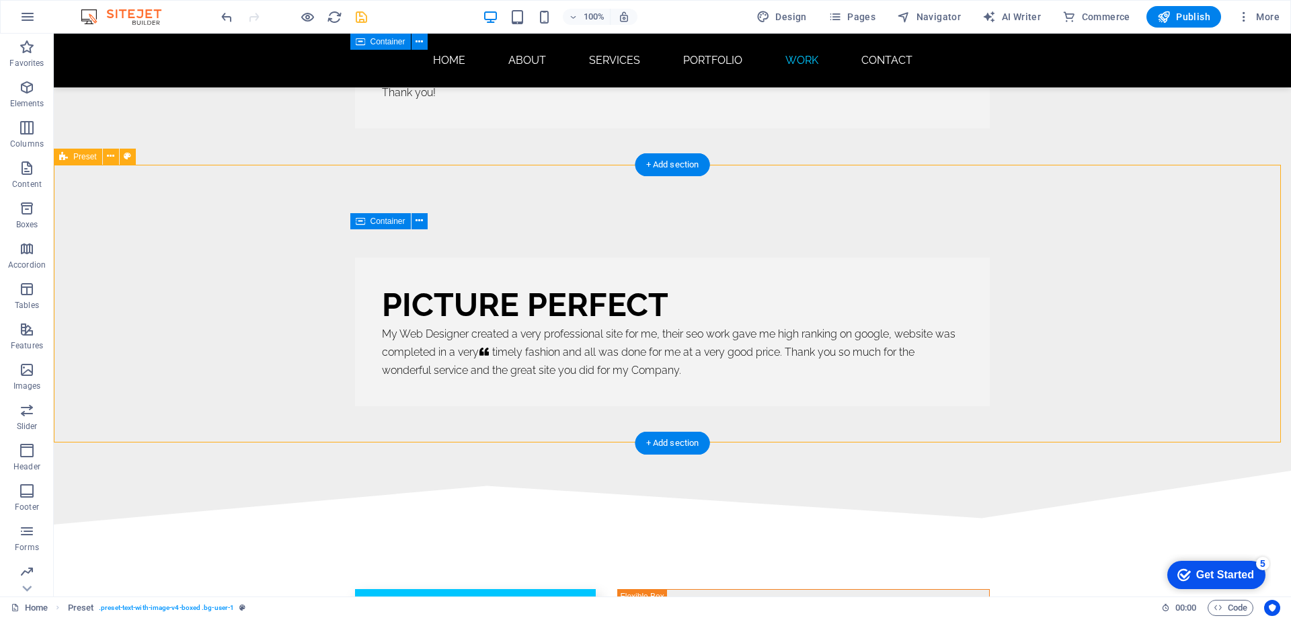
click at [1030, 240] on div "PICTURE PERFECT My Web Designer created a very professional site for me, their …" at bounding box center [673, 332] width 1238 height 278
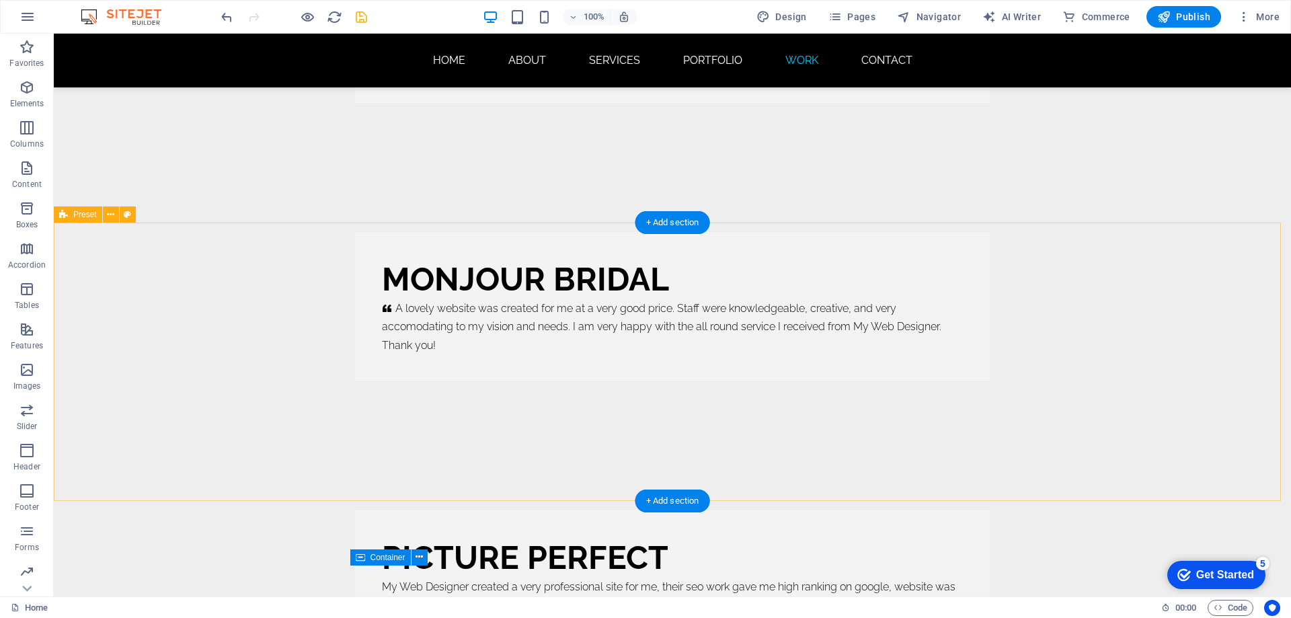
scroll to position [9080, 0]
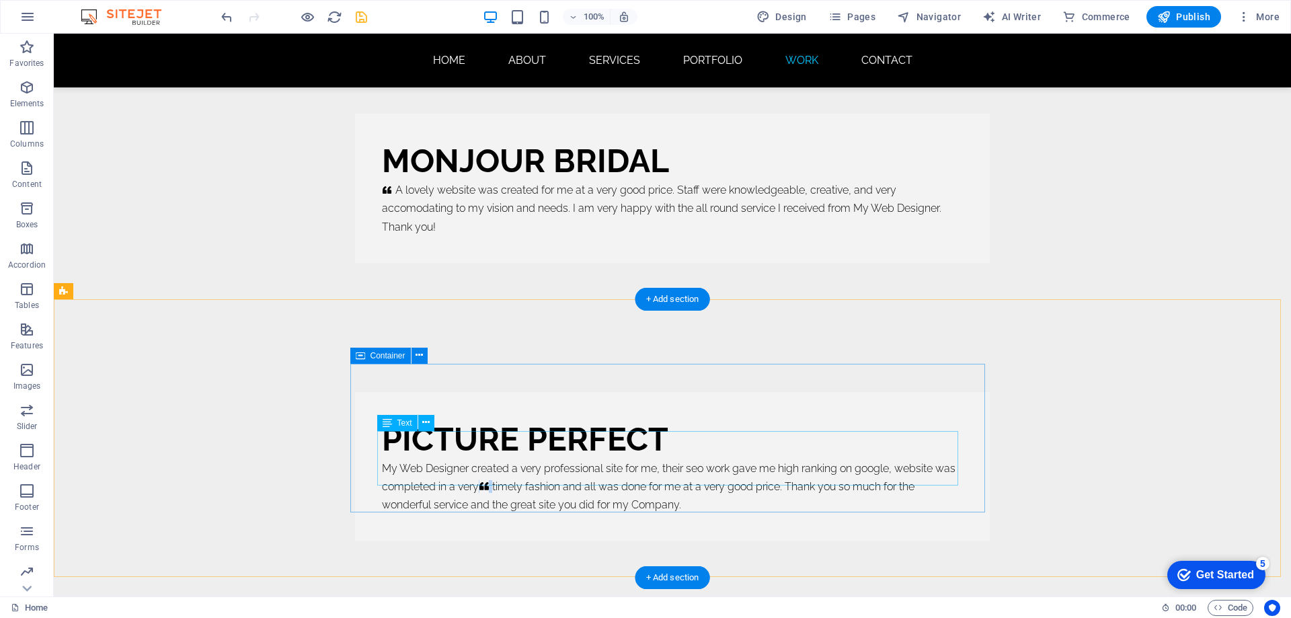
click at [486, 482] on icon at bounding box center [485, 487] width 13 height 11
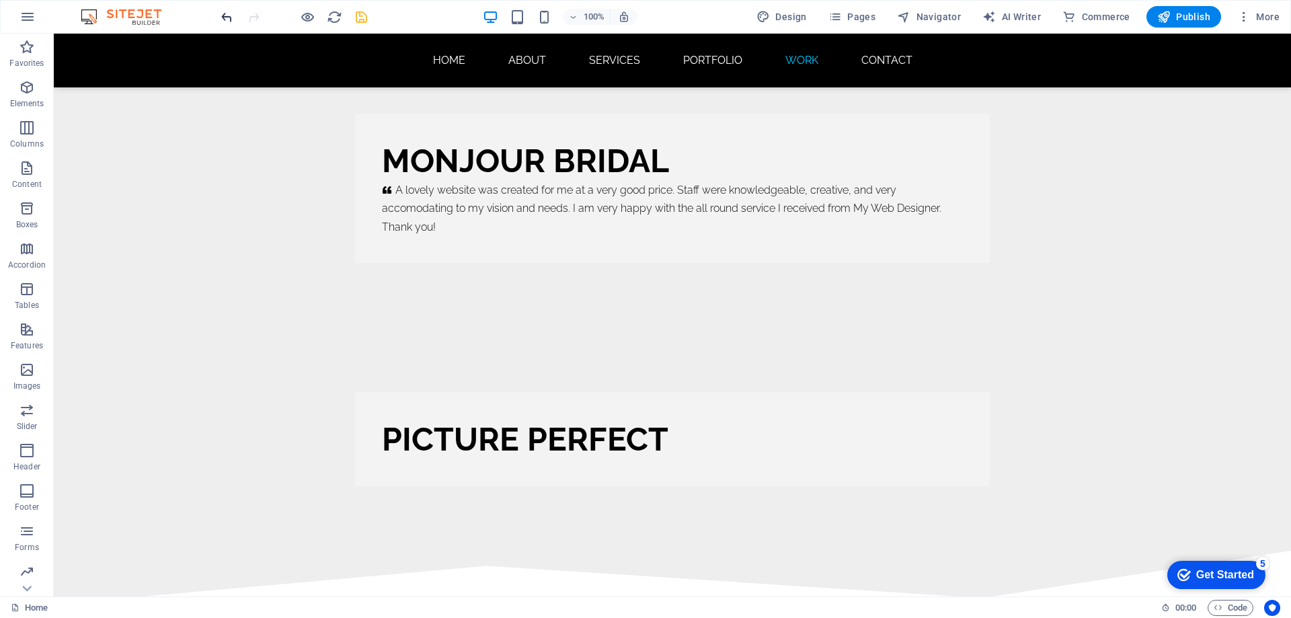
click at [220, 15] on icon "undo" at bounding box center [226, 16] width 15 height 15
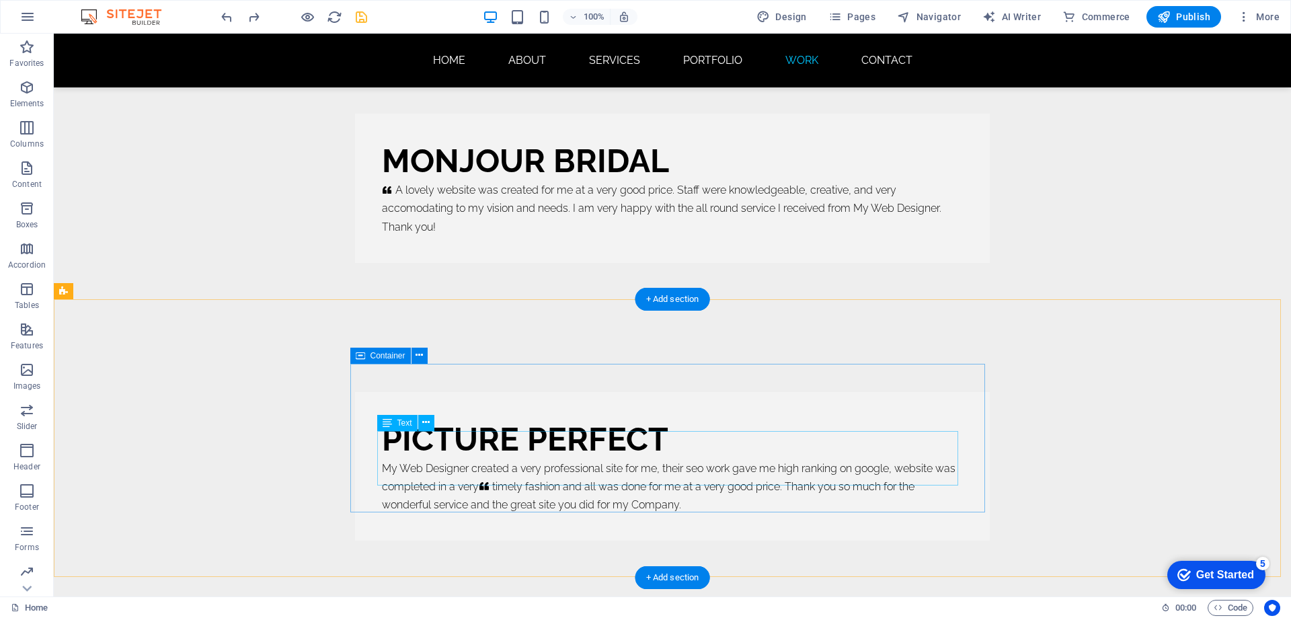
click at [539, 459] on div "My Web Designer created a very professional site for me, their seo work gave me…" at bounding box center [672, 486] width 581 height 55
click at [517, 459] on div "My Web Designer created a very professional site for me, their seo work gave me…" at bounding box center [672, 486] width 581 height 55
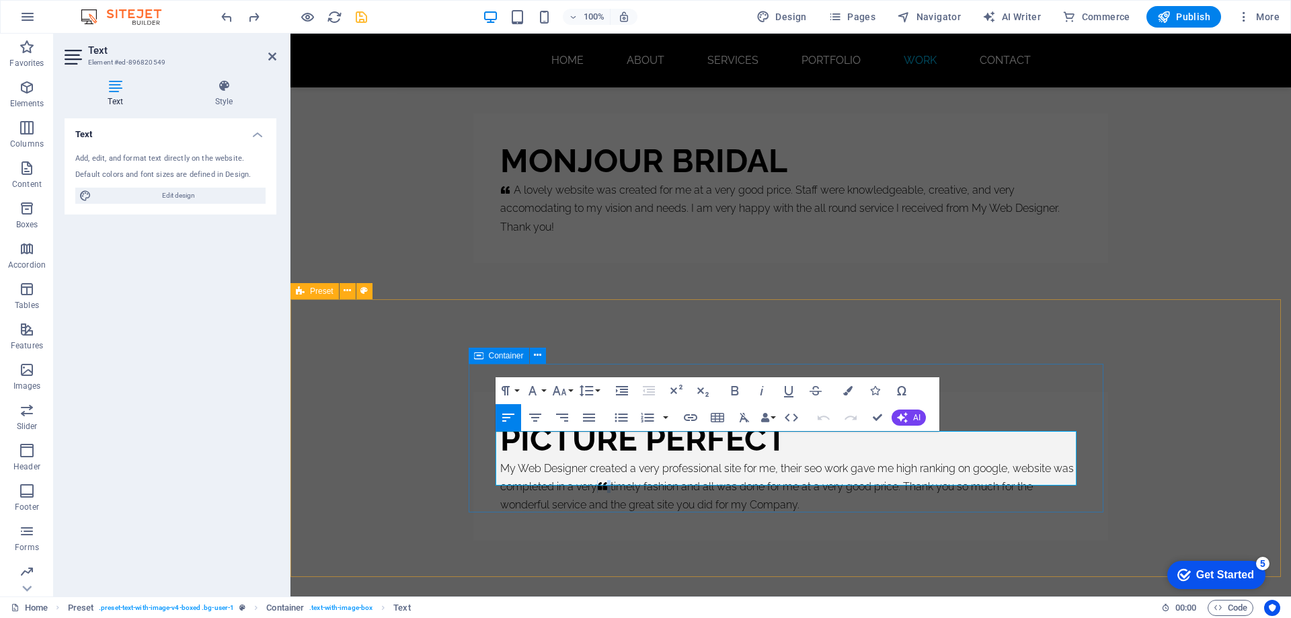
click icon
drag, startPoint x: 497, startPoint y: 439, endPoint x: 777, endPoint y: 478, distance: 282.6
click at [777, 478] on p "My Web Designer created a very professional site for me, their seo work gave me…" at bounding box center [790, 486] width 581 height 55
copy p "My Web Designer created a very professional site for me, their seo work gave me…"
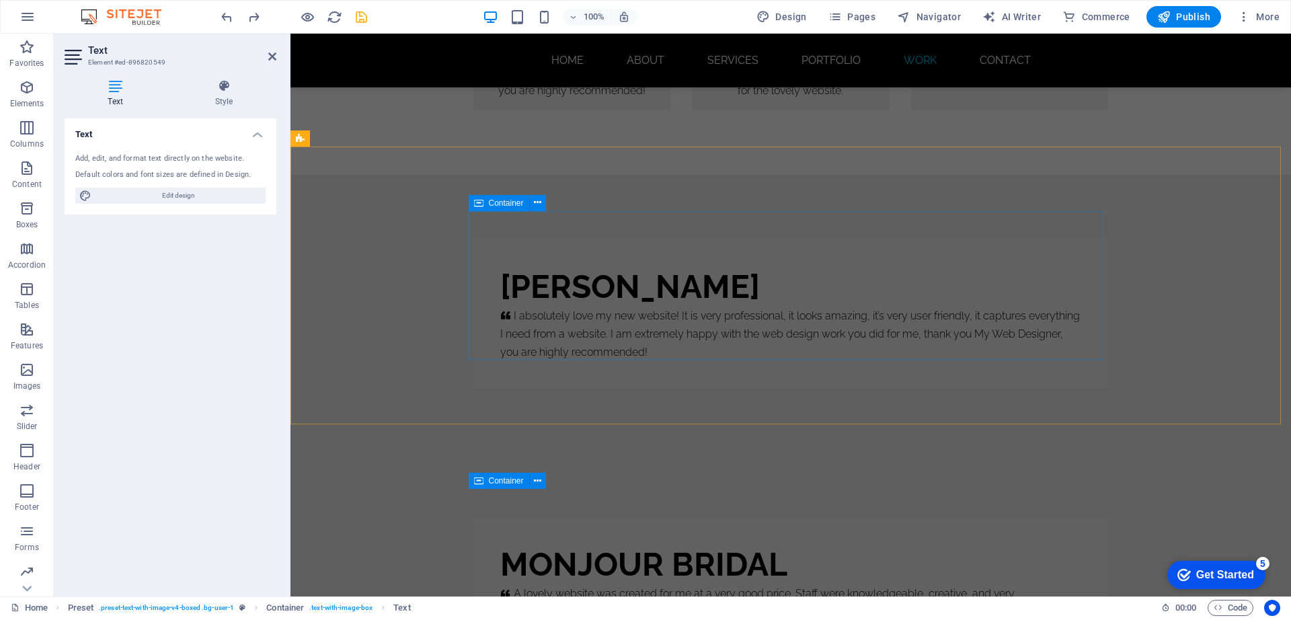
scroll to position [8238, 0]
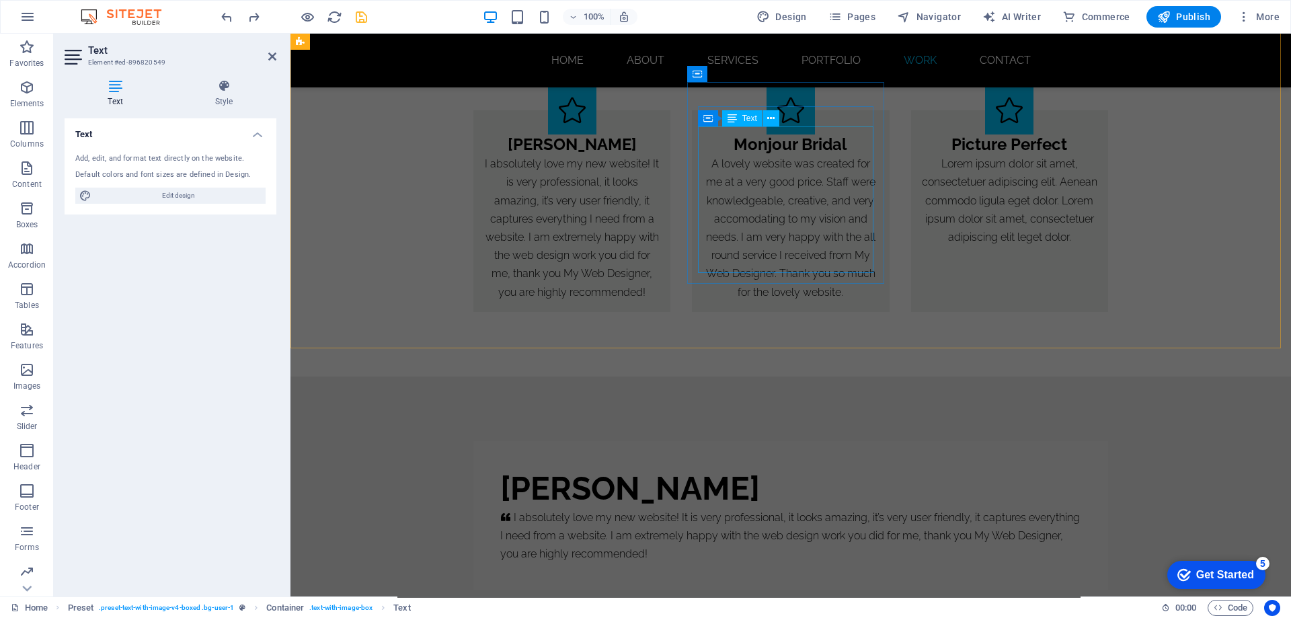
click at [735, 220] on div "A lovely website was created for me at a very good price. Staff were knowledgea…" at bounding box center [791, 228] width 176 height 147
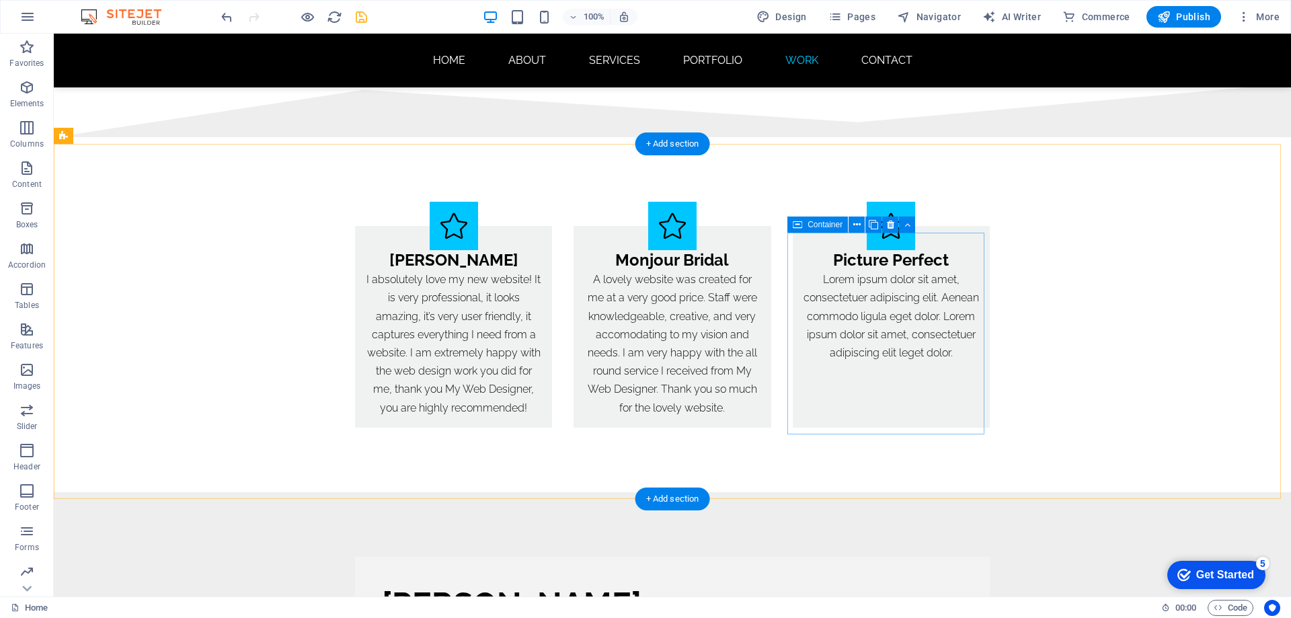
scroll to position [8282, 0]
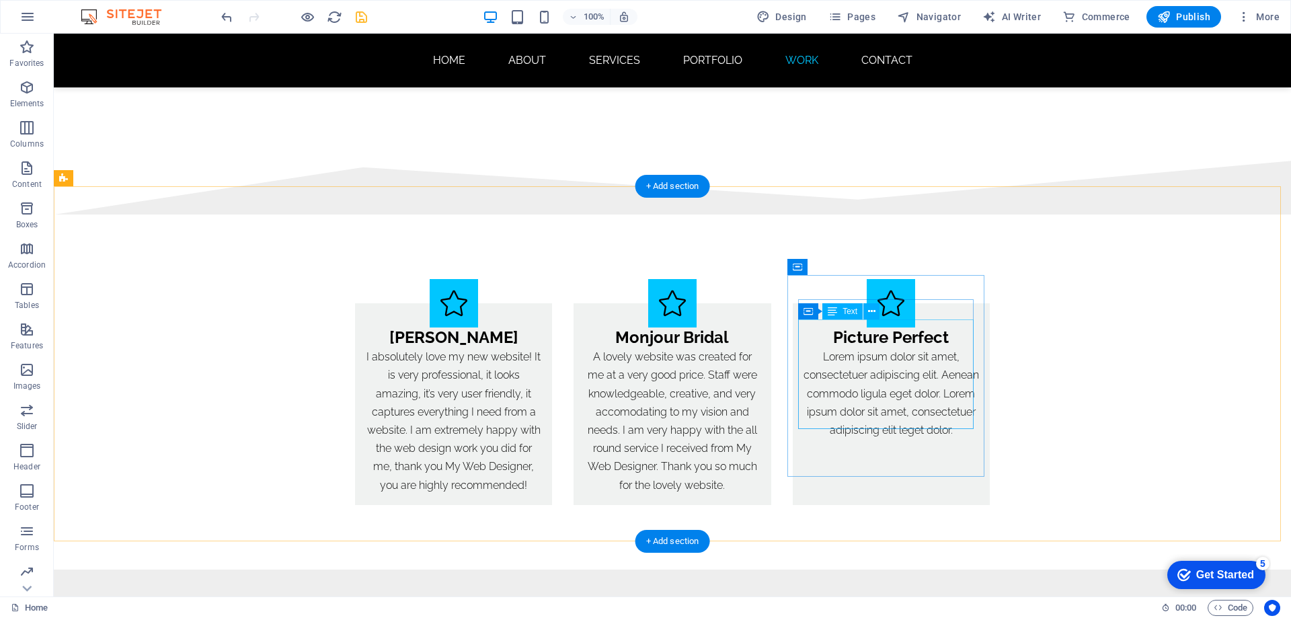
click at [869, 350] on div "Lorem ipsum dolor sit amet, consectetuer adipiscing elit. Aenean commodo ligula…" at bounding box center [892, 393] width 176 height 91
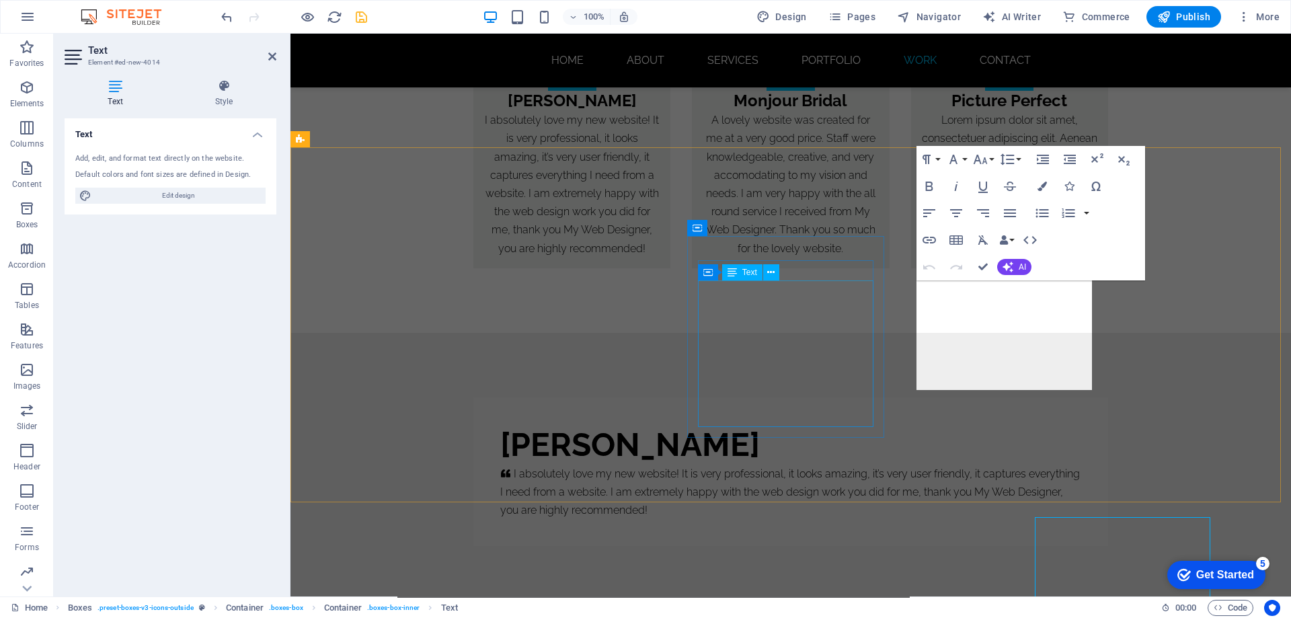
scroll to position [8084, 0]
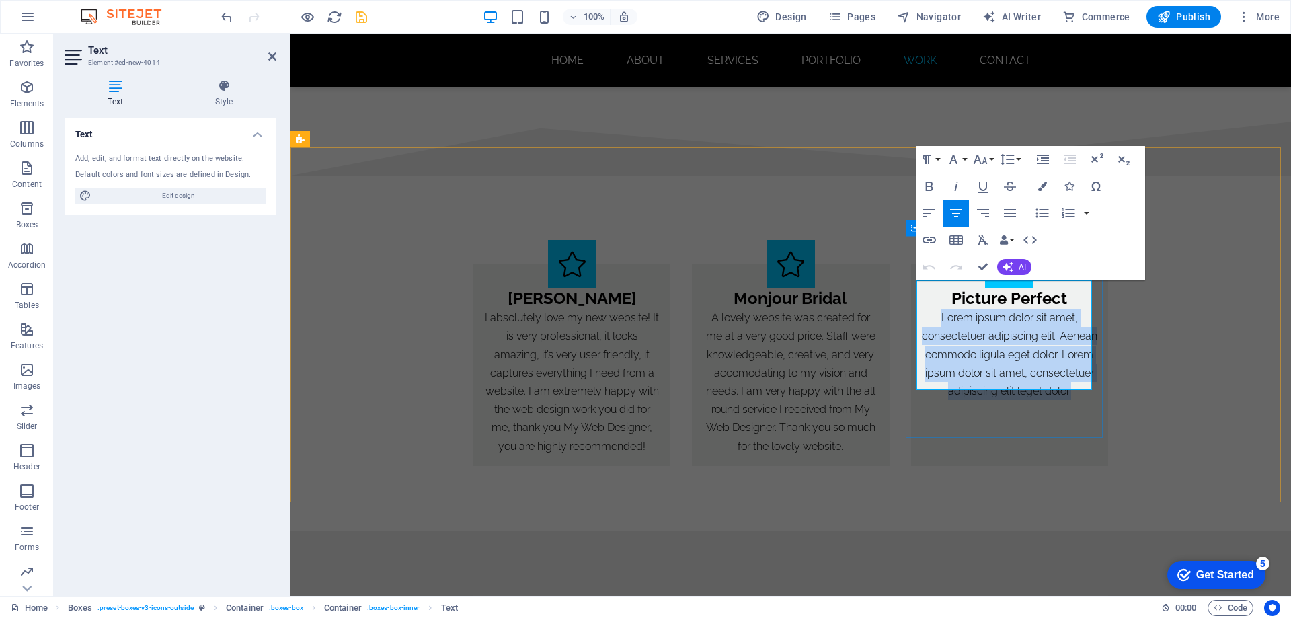
drag, startPoint x: 936, startPoint y: 289, endPoint x: 1057, endPoint y: 393, distance: 159.3
click at [1057, 393] on div "Picture Perfect Lorem ipsum dolor sit amet, consectetuer adipiscing elit. Aenea…" at bounding box center [1009, 365] width 197 height 202
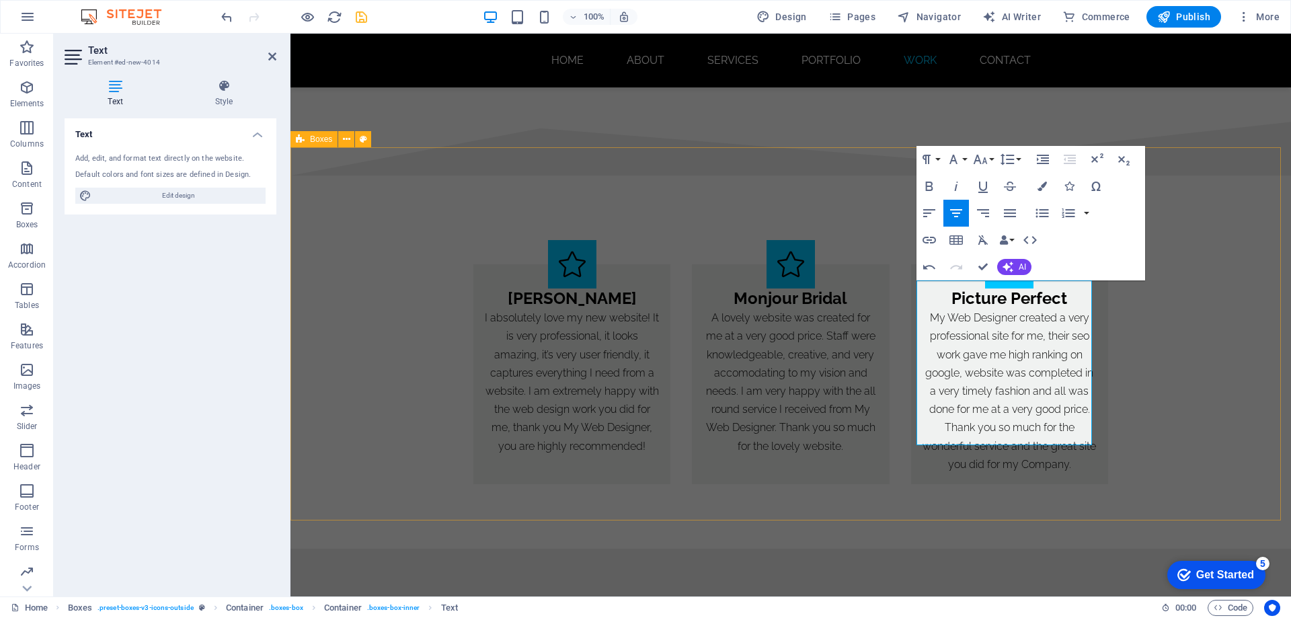
click at [1133, 387] on div "Mimi Rose I absolutely love my new website! It is very professional, it looks a…" at bounding box center [791, 362] width 1001 height 373
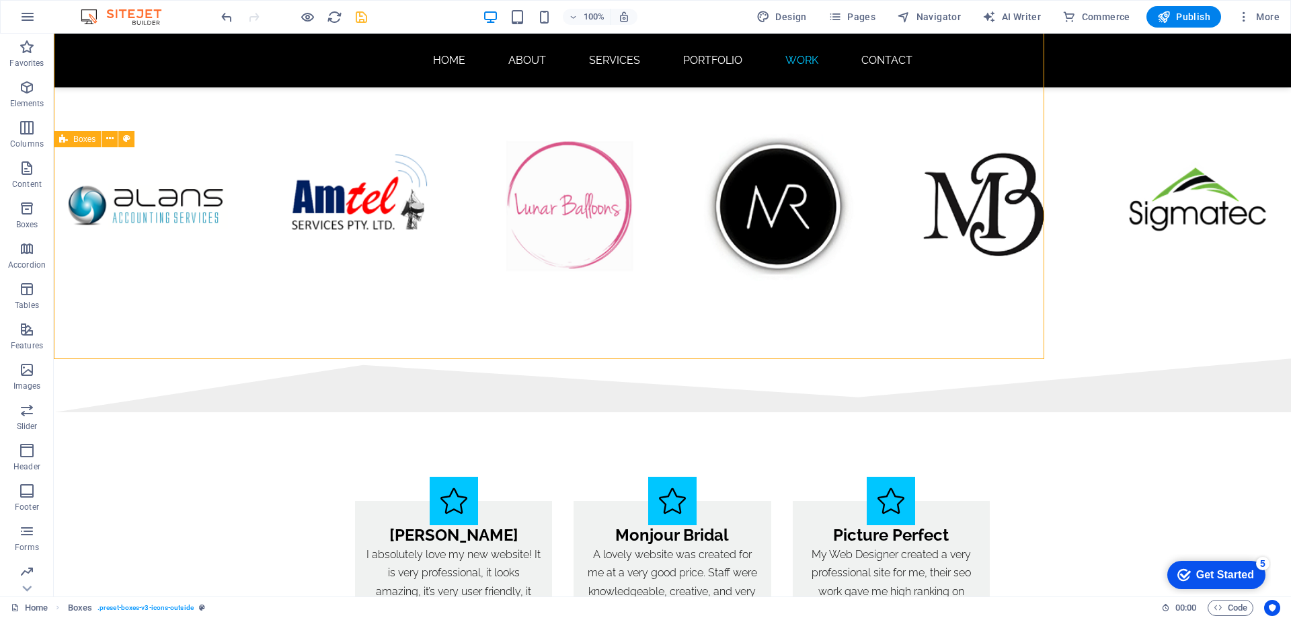
scroll to position [8321, 0]
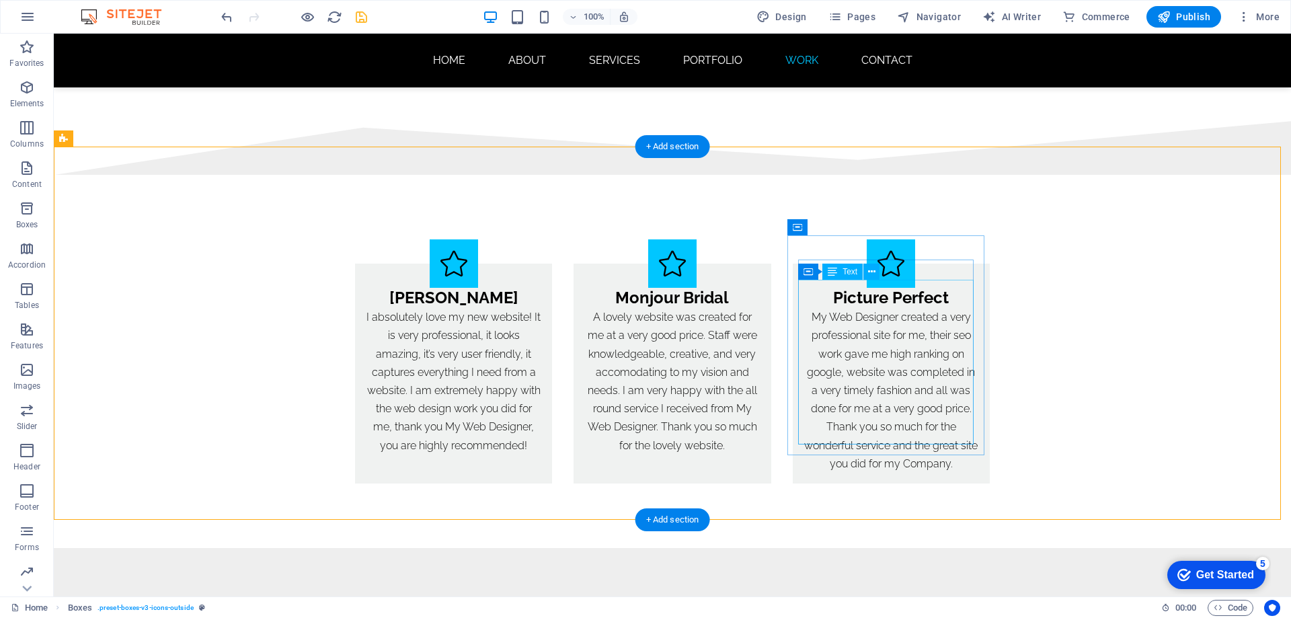
click at [944, 435] on div "My Web Designer created a very professional site for me, their seo work gave me…" at bounding box center [892, 390] width 176 height 165
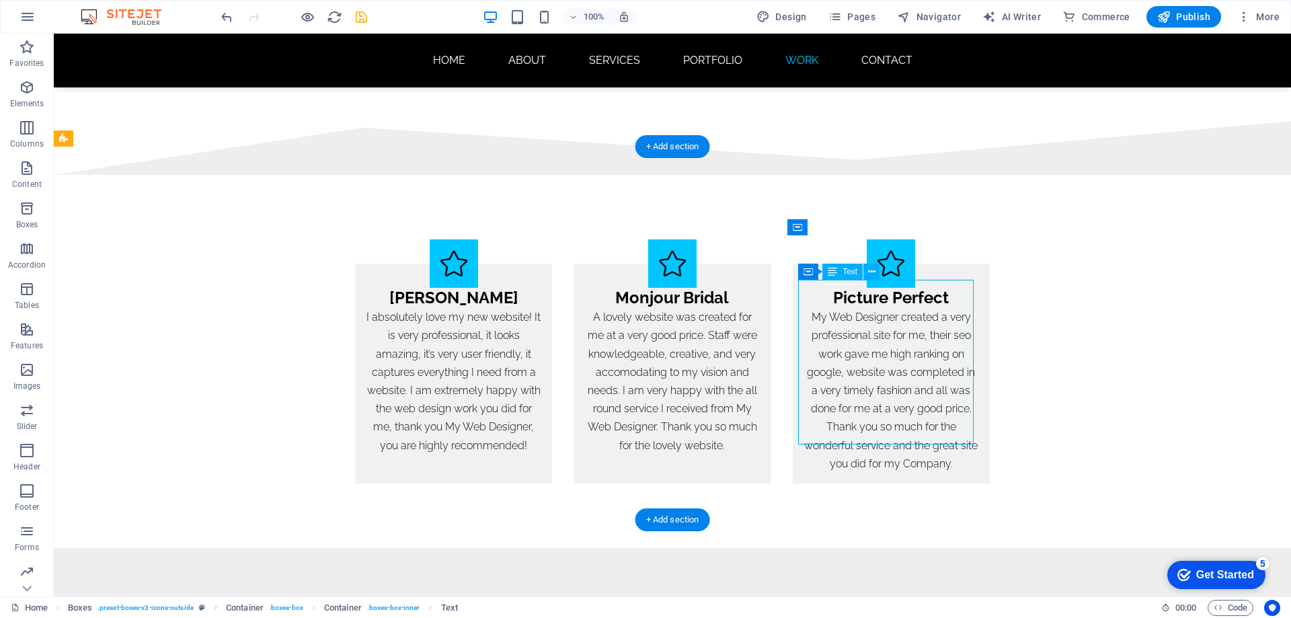
click at [946, 434] on div "My Web Designer created a very professional site for me, their seo work gave me…" at bounding box center [892, 390] width 176 height 165
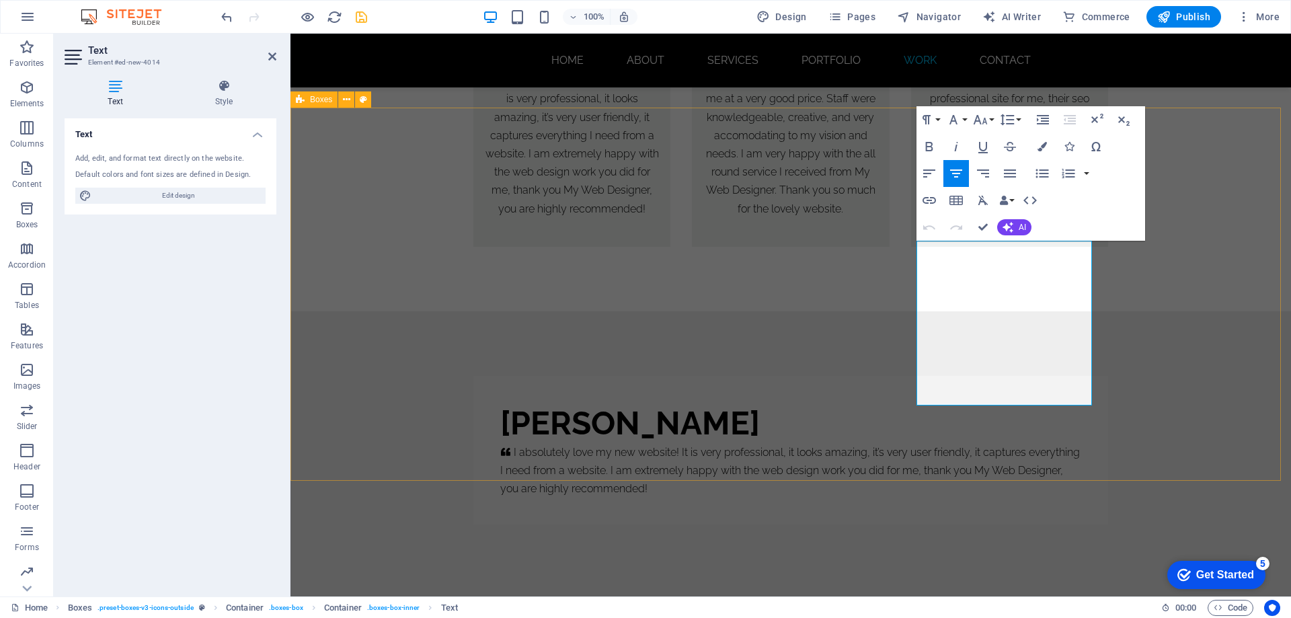
scroll to position [8124, 0]
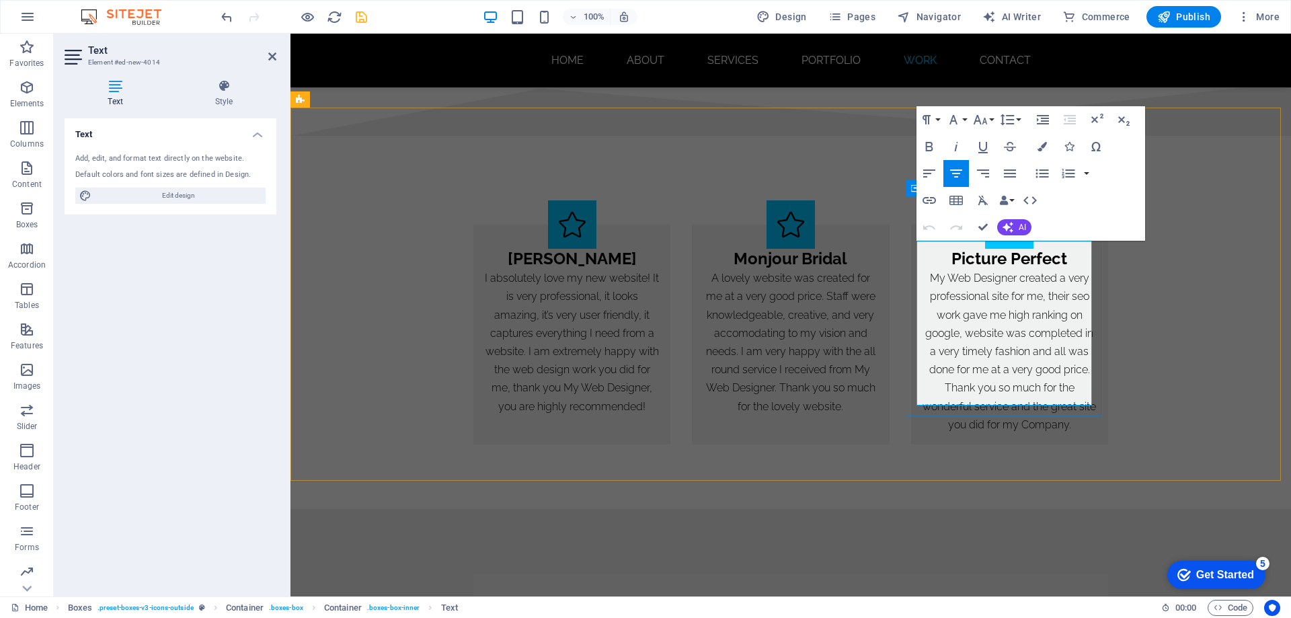
click at [1063, 396] on p "My Web Designer created a very professional site for me, their seo work gave me…" at bounding box center [1010, 351] width 176 height 165
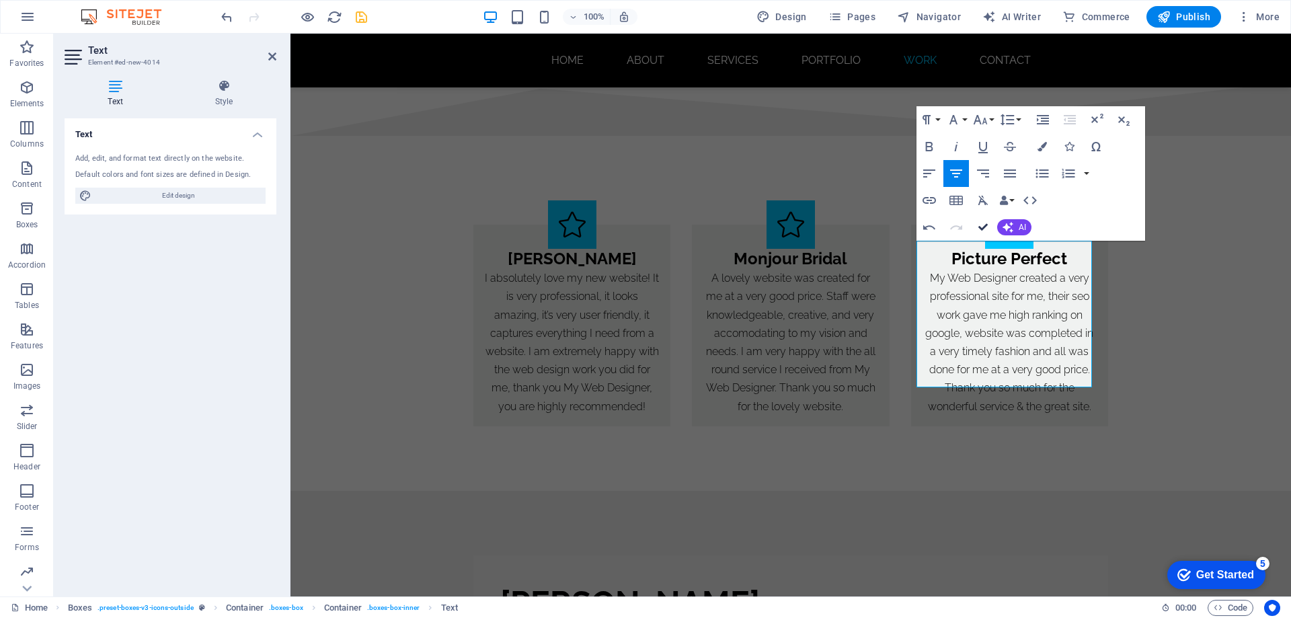
drag, startPoint x: 986, startPoint y: 224, endPoint x: 932, endPoint y: 194, distance: 61.4
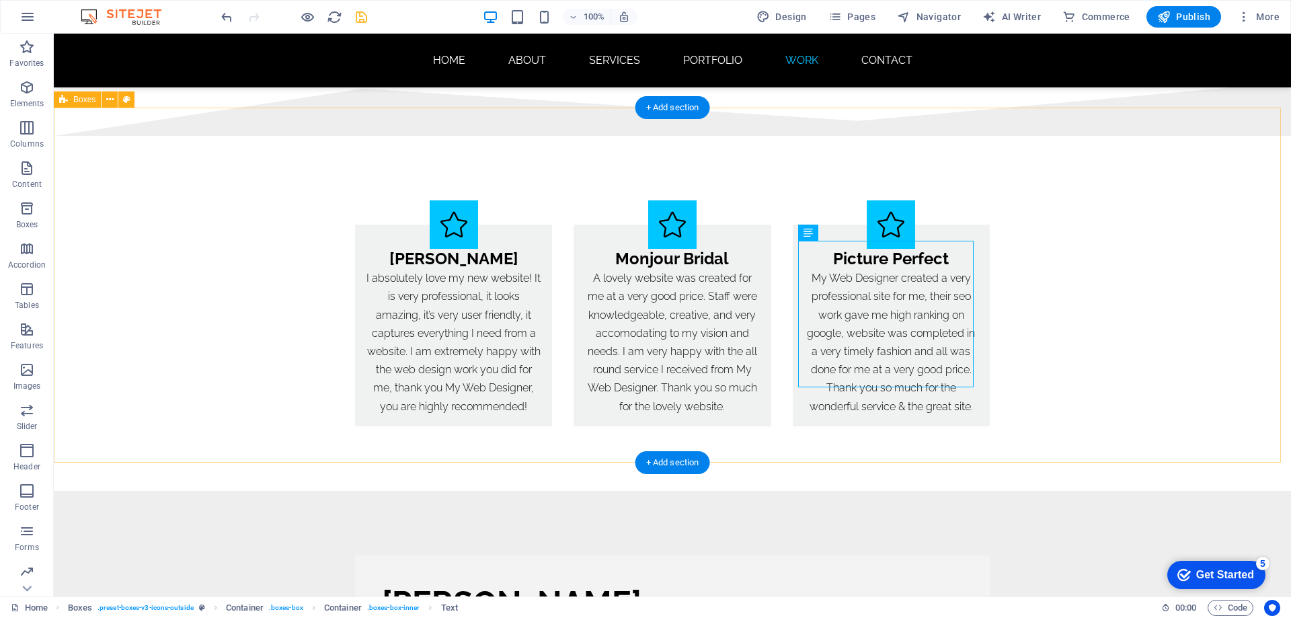
click at [1071, 381] on div "[PERSON_NAME] I absolutely love my new website! It is very professional, it loo…" at bounding box center [673, 313] width 1238 height 355
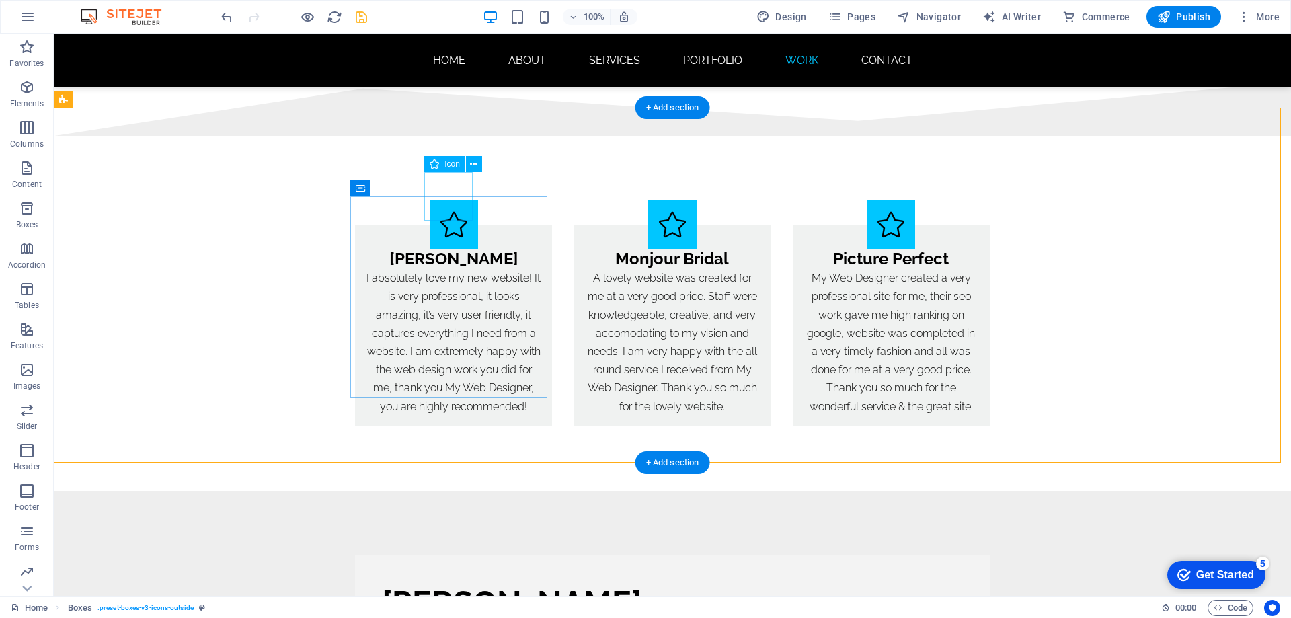
click at [451, 200] on figure at bounding box center [454, 224] width 48 height 48
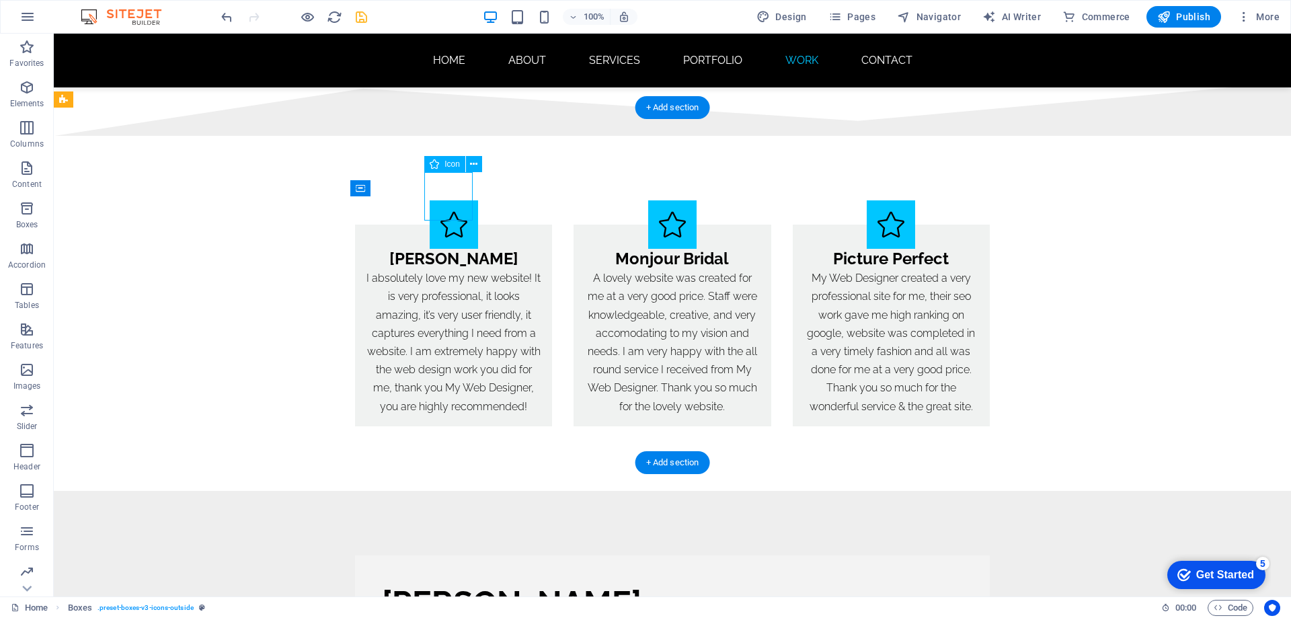
click at [451, 200] on figure at bounding box center [454, 224] width 48 height 48
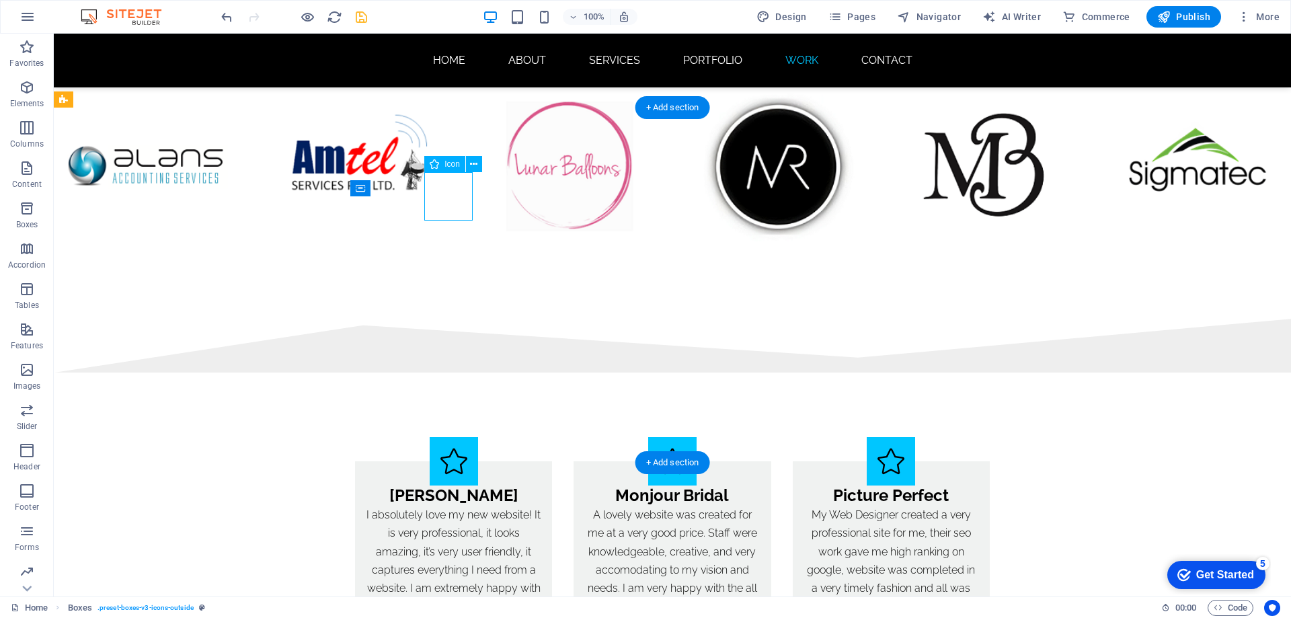
select select "xMidYMid"
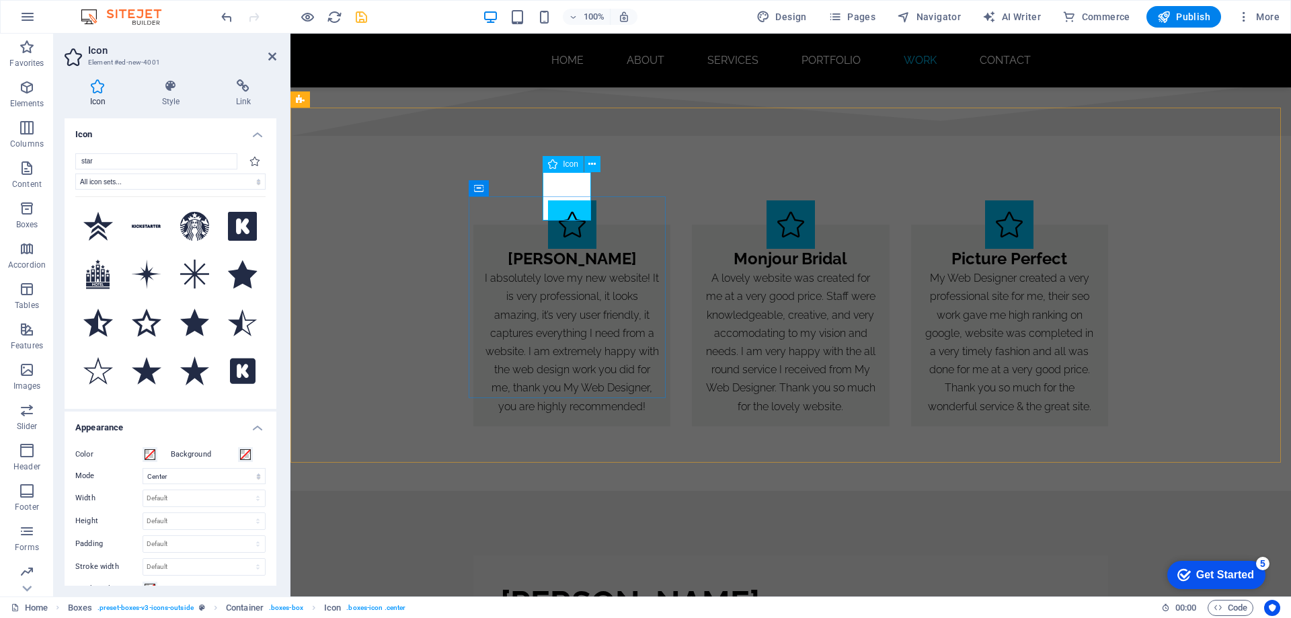
click at [572, 204] on figure at bounding box center [572, 224] width 48 height 48
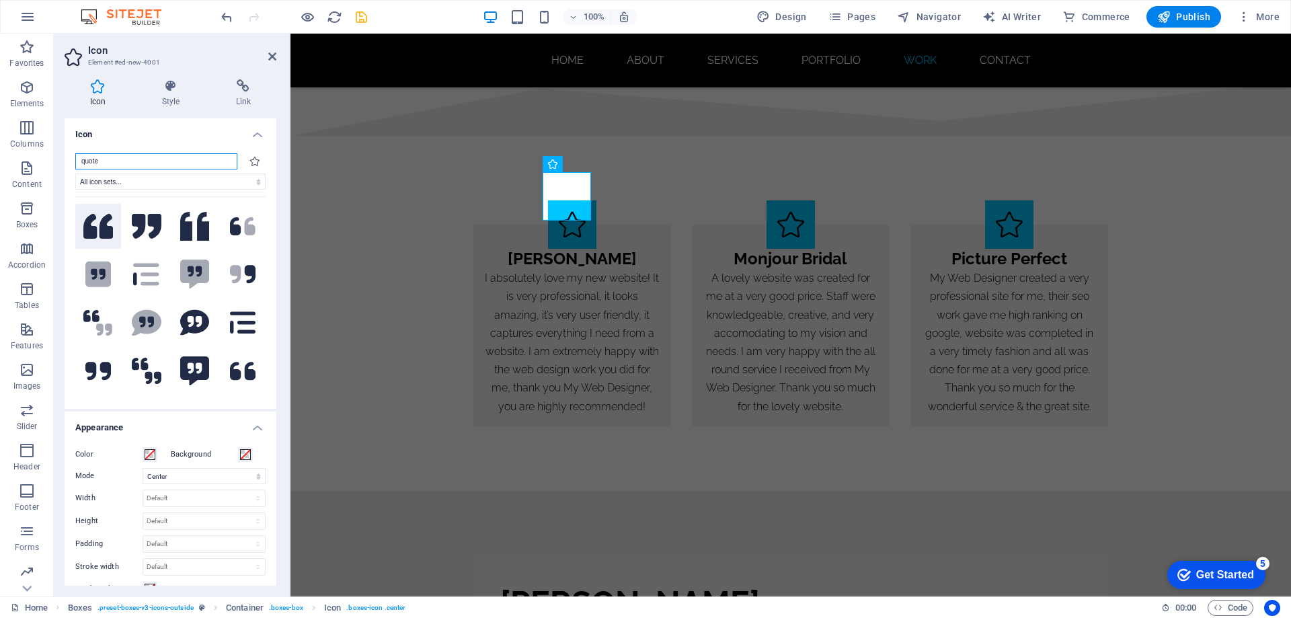
type input "quote"
click at [102, 231] on icon at bounding box center [98, 226] width 30 height 25
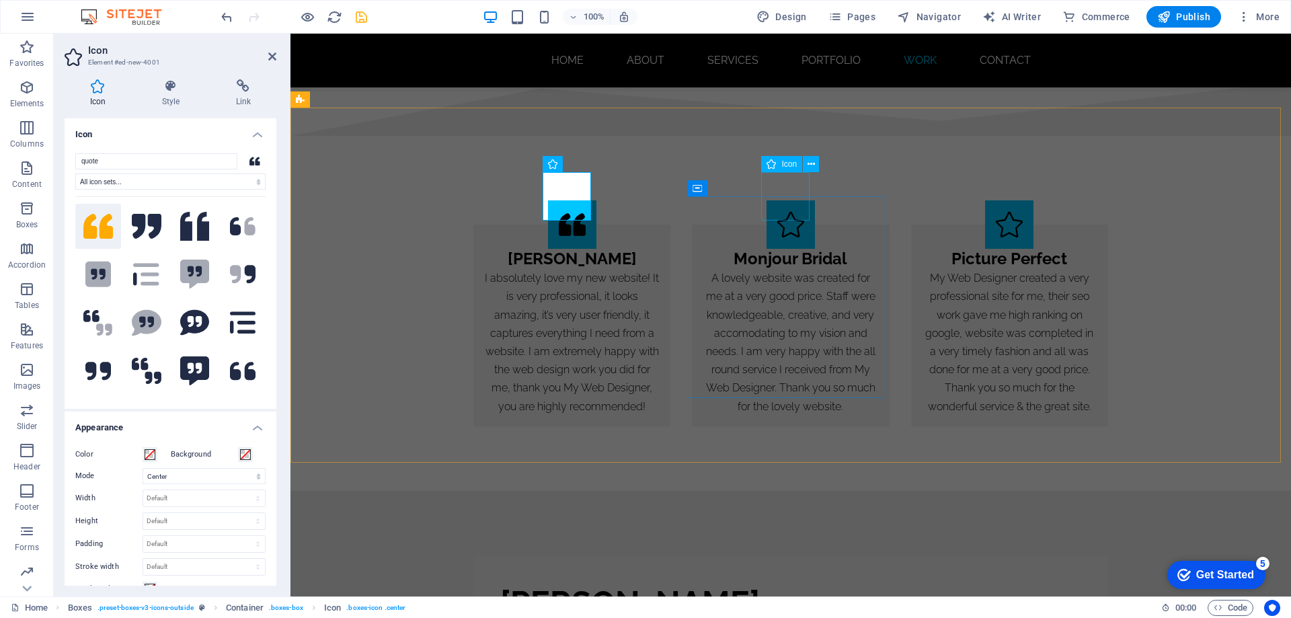
click at [786, 200] on figure at bounding box center [791, 224] width 48 height 48
select select "xMidYMid"
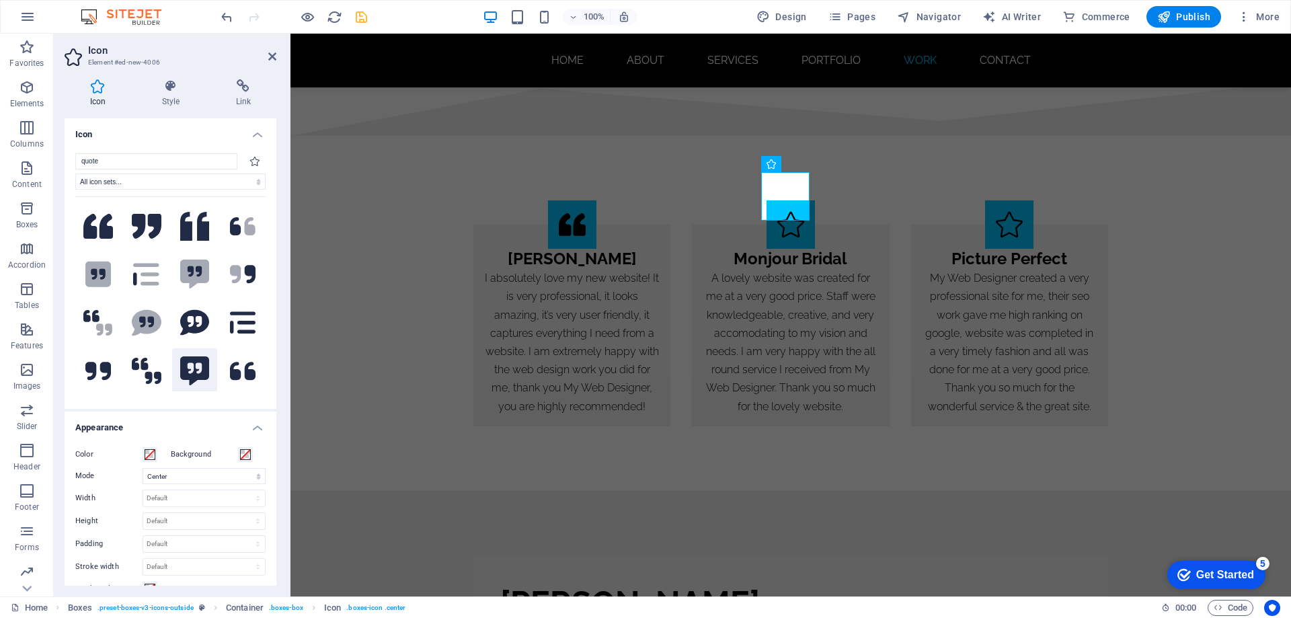
type input "quote"
click at [194, 362] on icon at bounding box center [195, 371] width 30 height 30
click at [99, 223] on icon at bounding box center [98, 226] width 30 height 25
click at [1004, 200] on figure at bounding box center [1009, 224] width 48 height 48
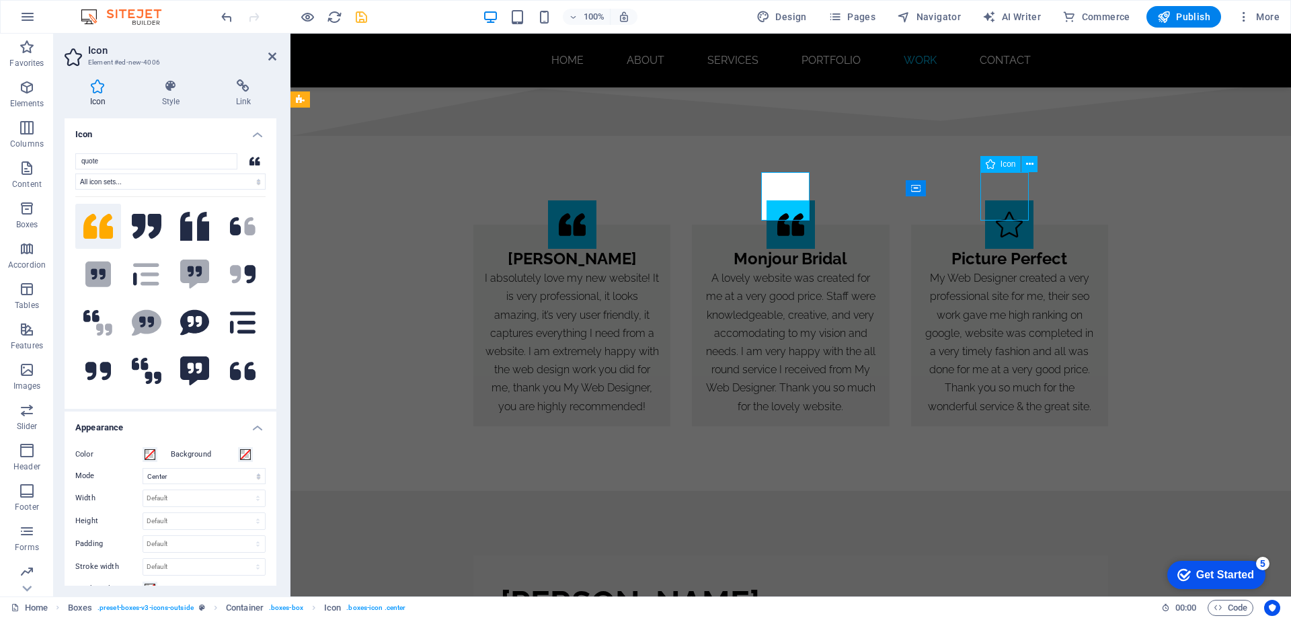
select select "xMidYMid"
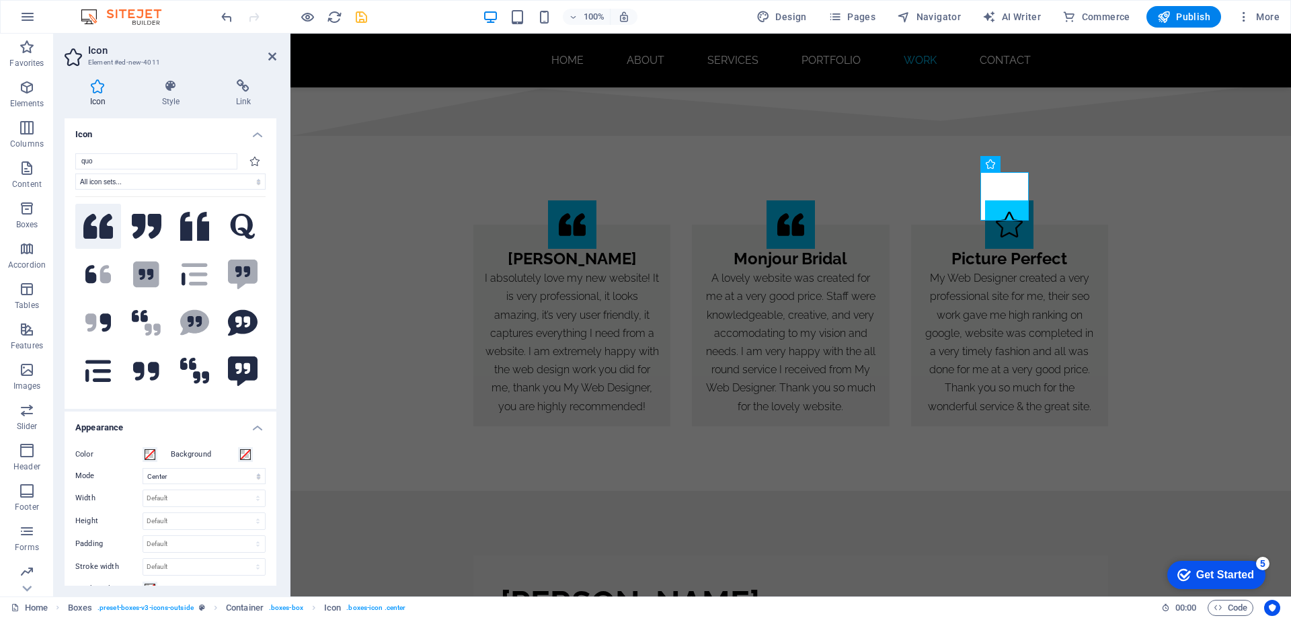
type input "quo"
click at [101, 229] on icon at bounding box center [98, 226] width 30 height 25
click at [1170, 329] on div "[PERSON_NAME] I absolutely love my new website! It is very professional, it loo…" at bounding box center [791, 313] width 1001 height 355
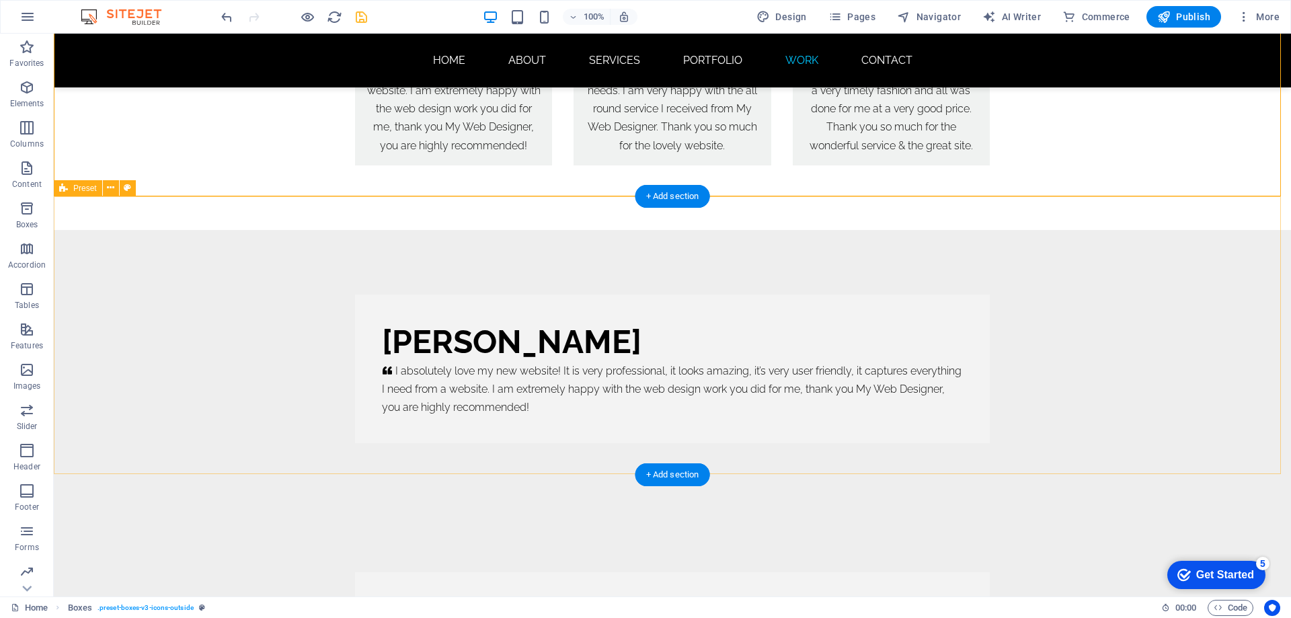
scroll to position [8629, 0]
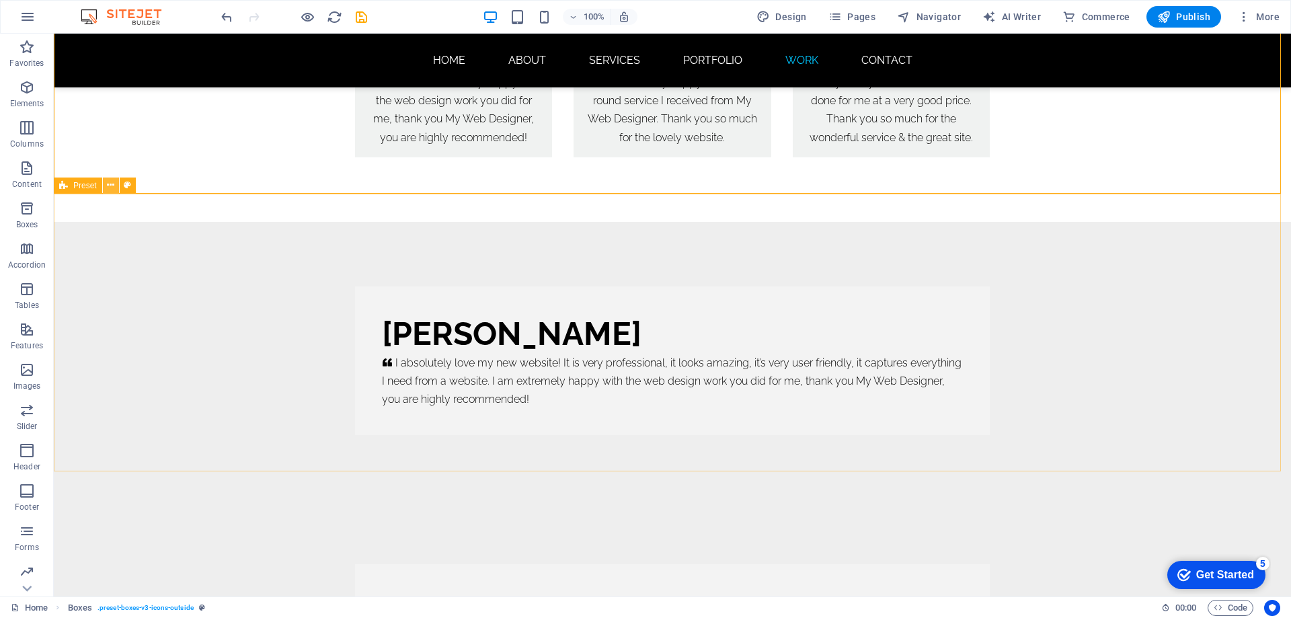
click at [112, 188] on icon at bounding box center [110, 185] width 7 height 14
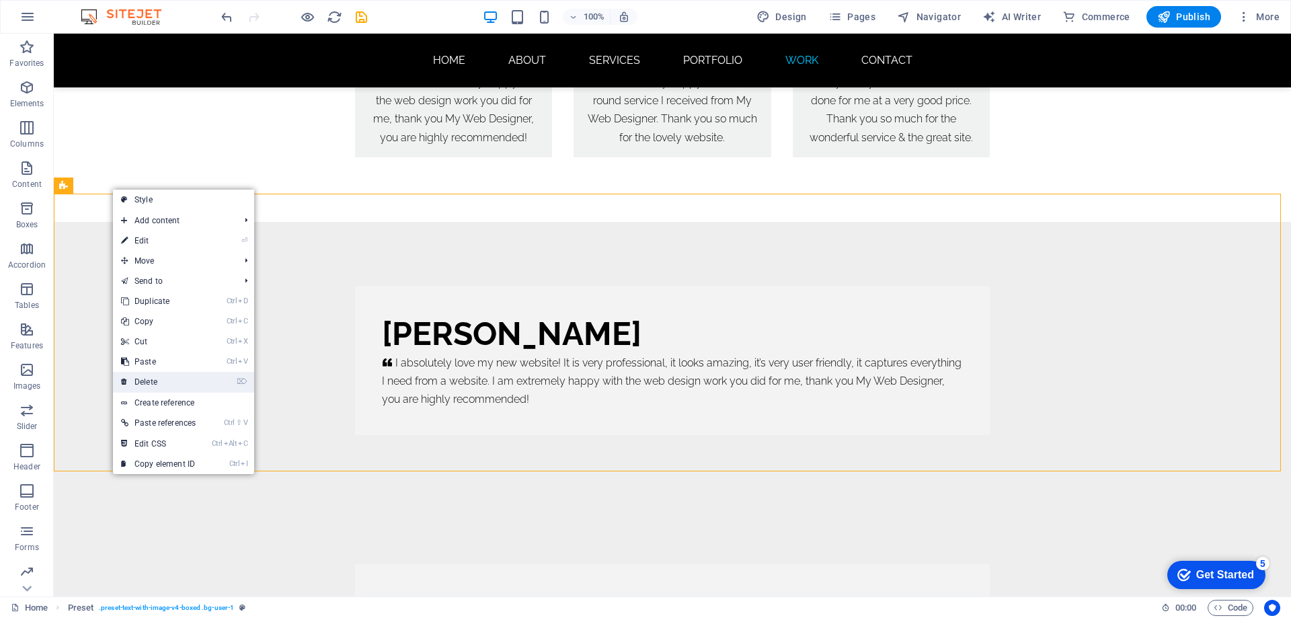
click at [163, 378] on link "⌦ Delete" at bounding box center [158, 382] width 91 height 20
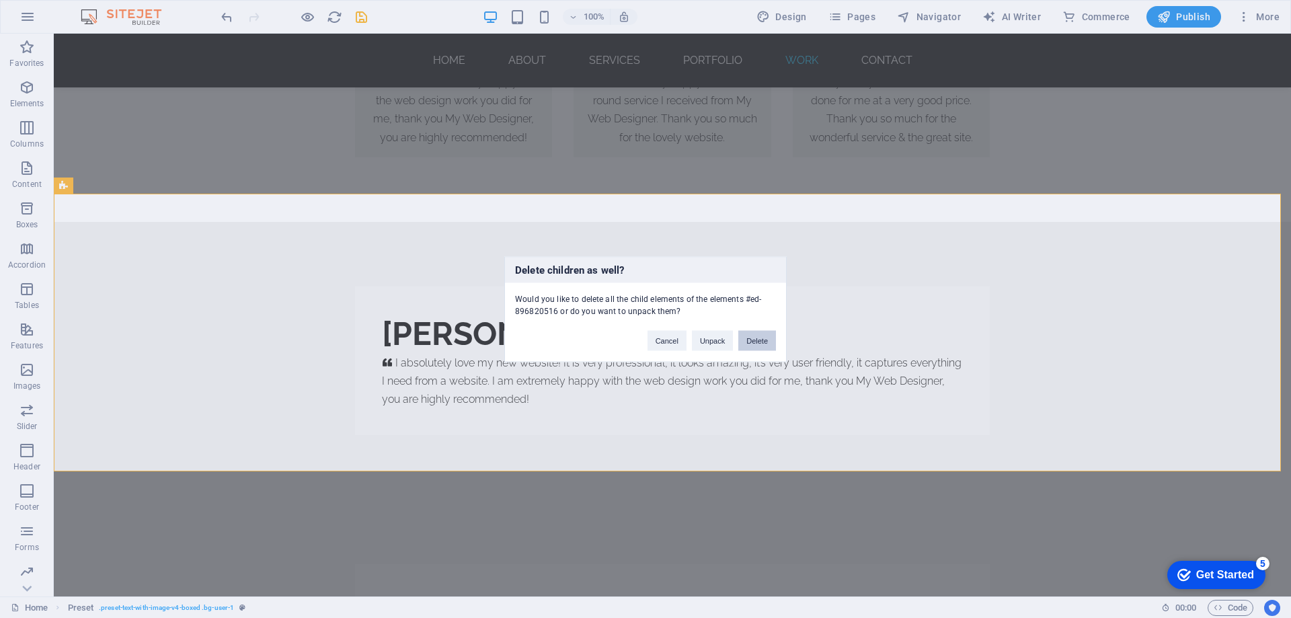
click at [747, 340] on button "Delete" at bounding box center [758, 340] width 38 height 20
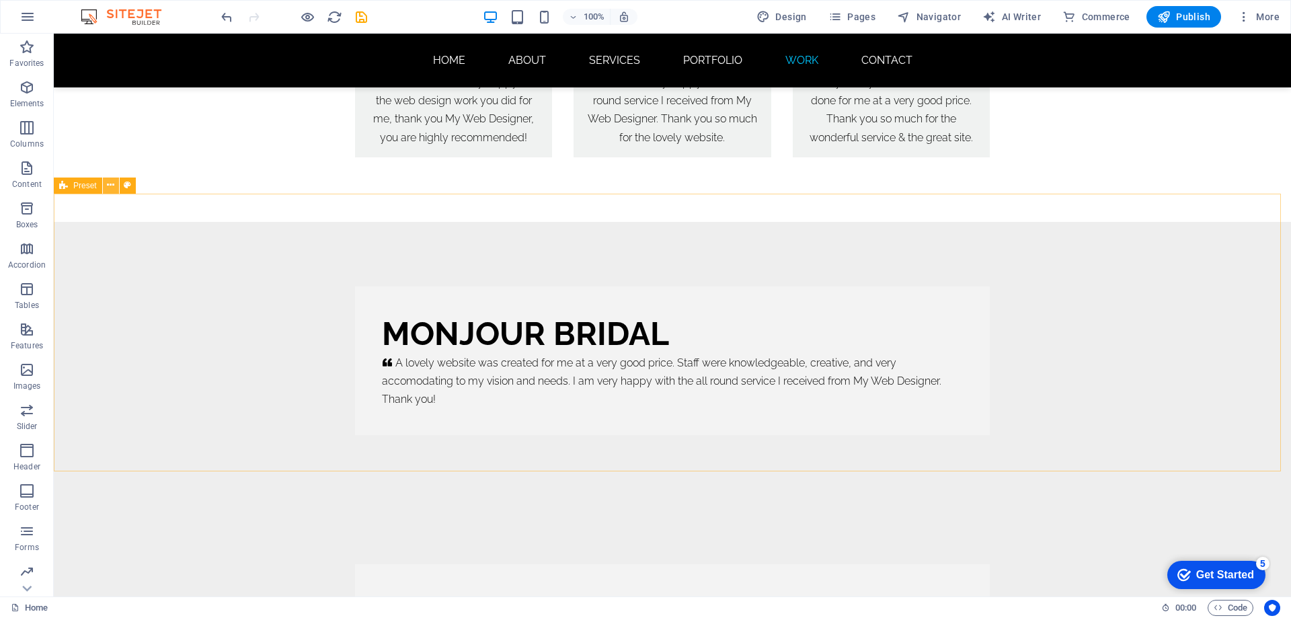
click at [110, 186] on icon at bounding box center [110, 185] width 7 height 14
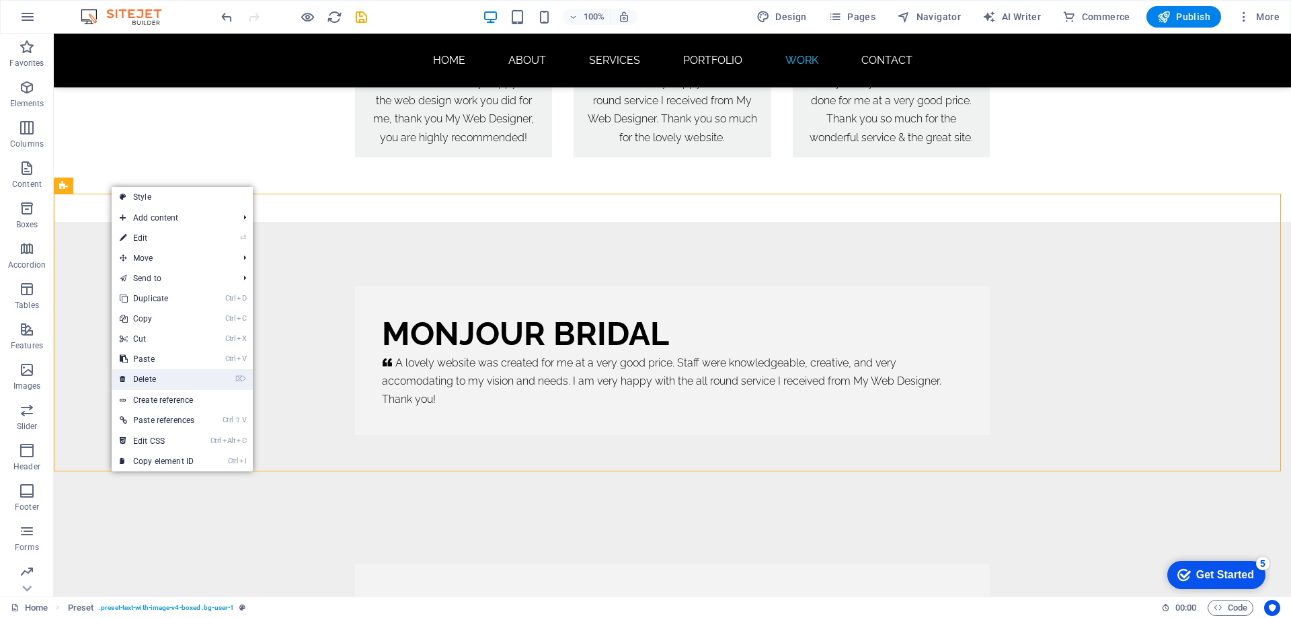
click at [175, 381] on link "⌦ Delete" at bounding box center [157, 379] width 91 height 20
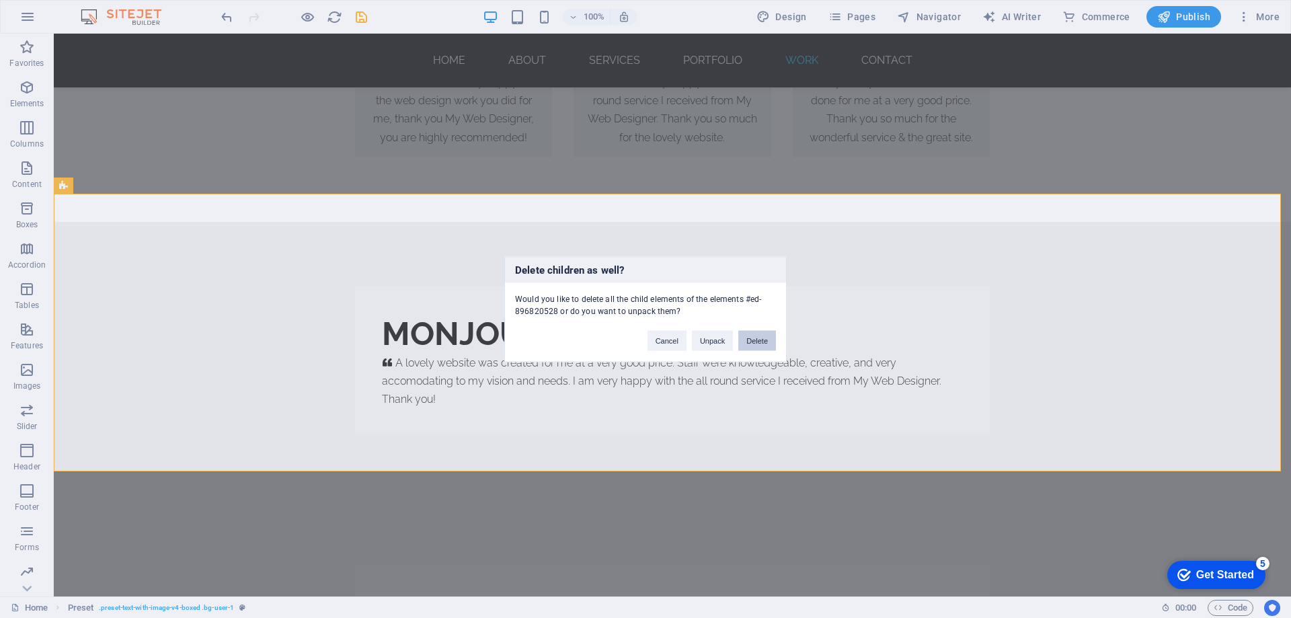
click at [767, 337] on button "Delete" at bounding box center [758, 340] width 38 height 20
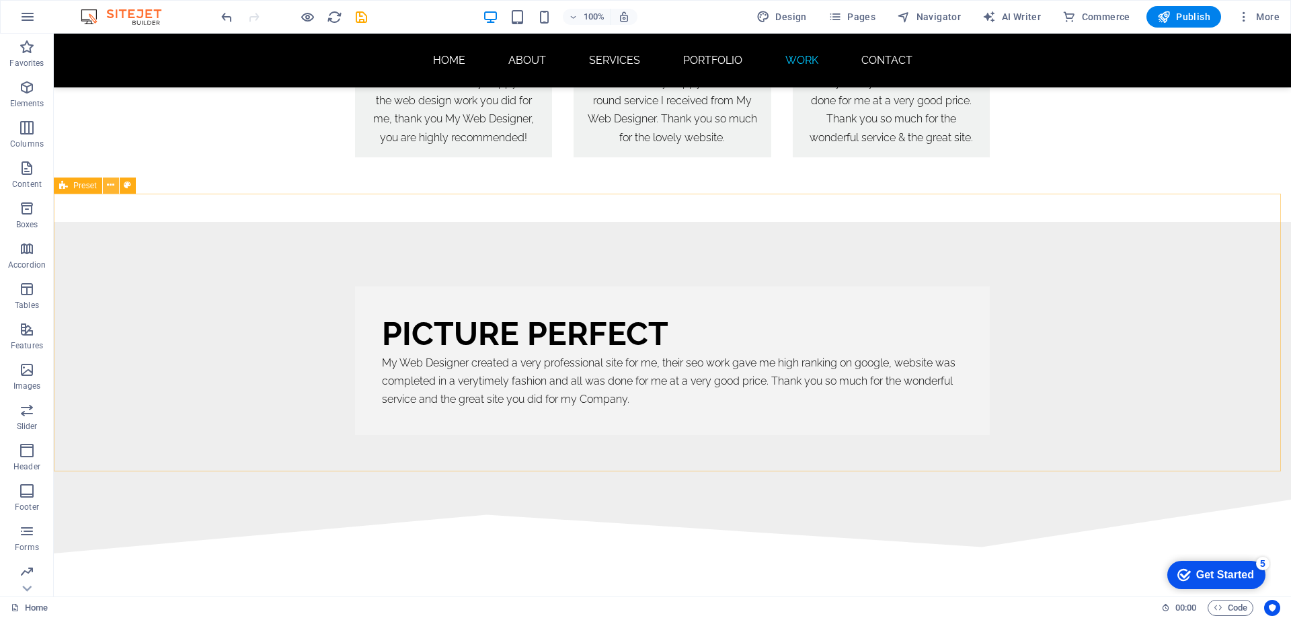
click at [112, 187] on icon at bounding box center [110, 185] width 7 height 14
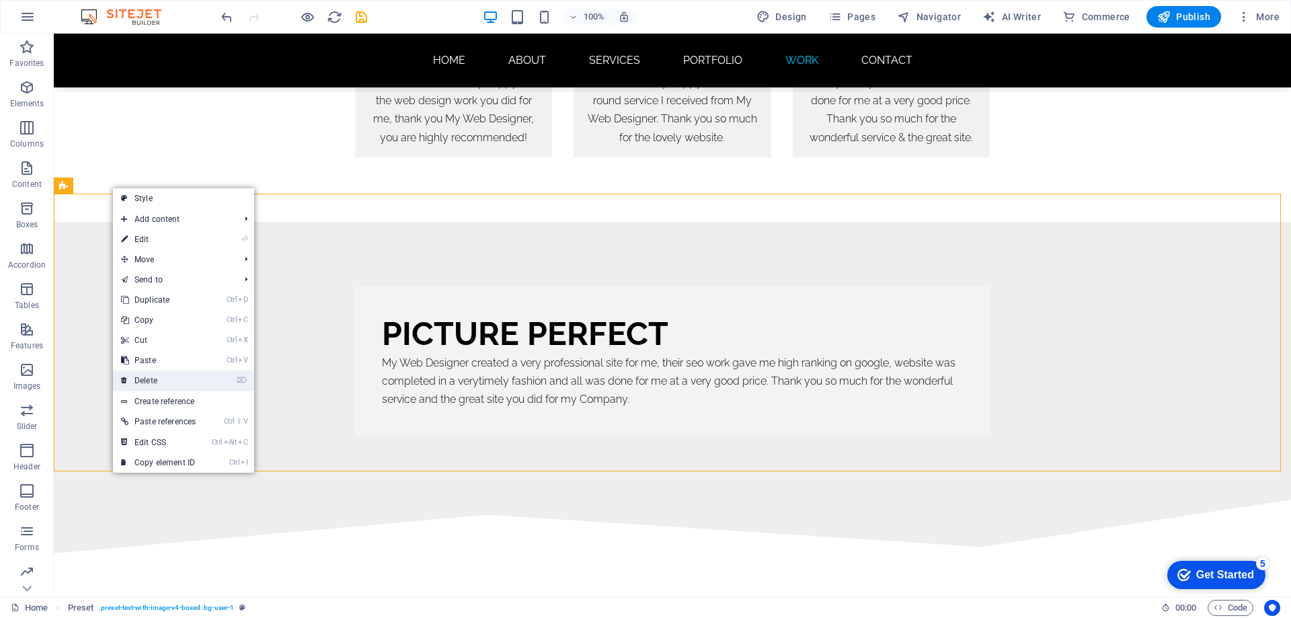
click at [173, 385] on link "⌦ Delete" at bounding box center [158, 381] width 91 height 20
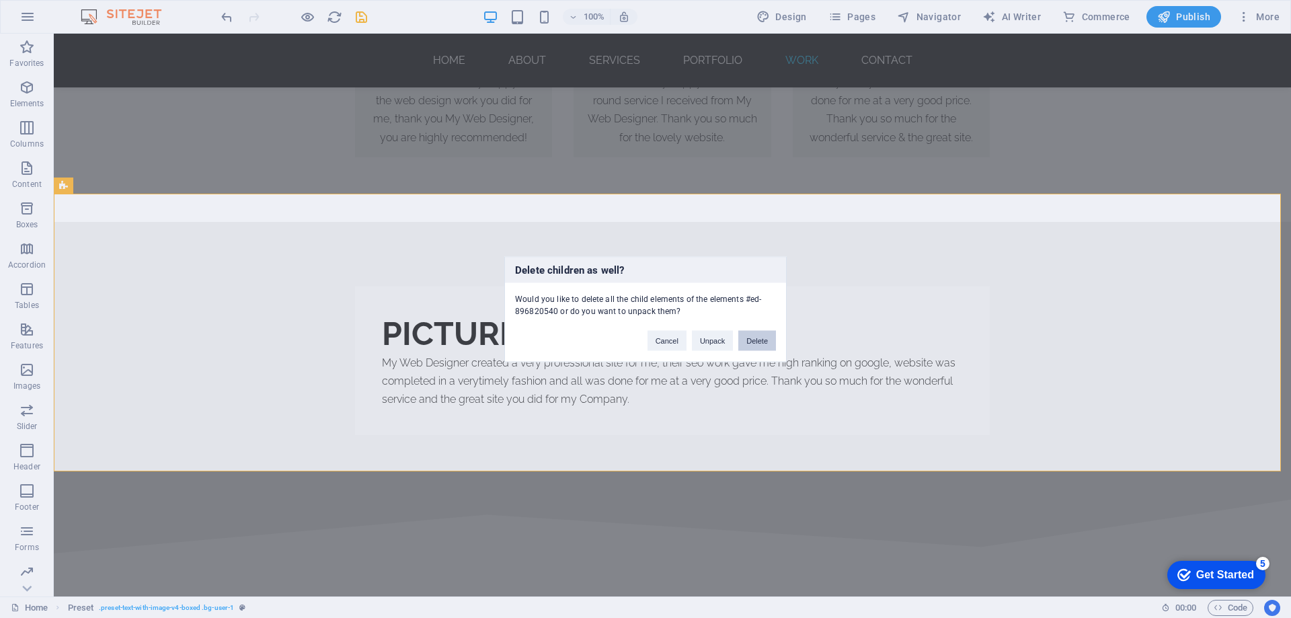
drag, startPoint x: 751, startPoint y: 340, endPoint x: 703, endPoint y: 307, distance: 58.6
click at [751, 340] on button "Delete" at bounding box center [758, 340] width 38 height 20
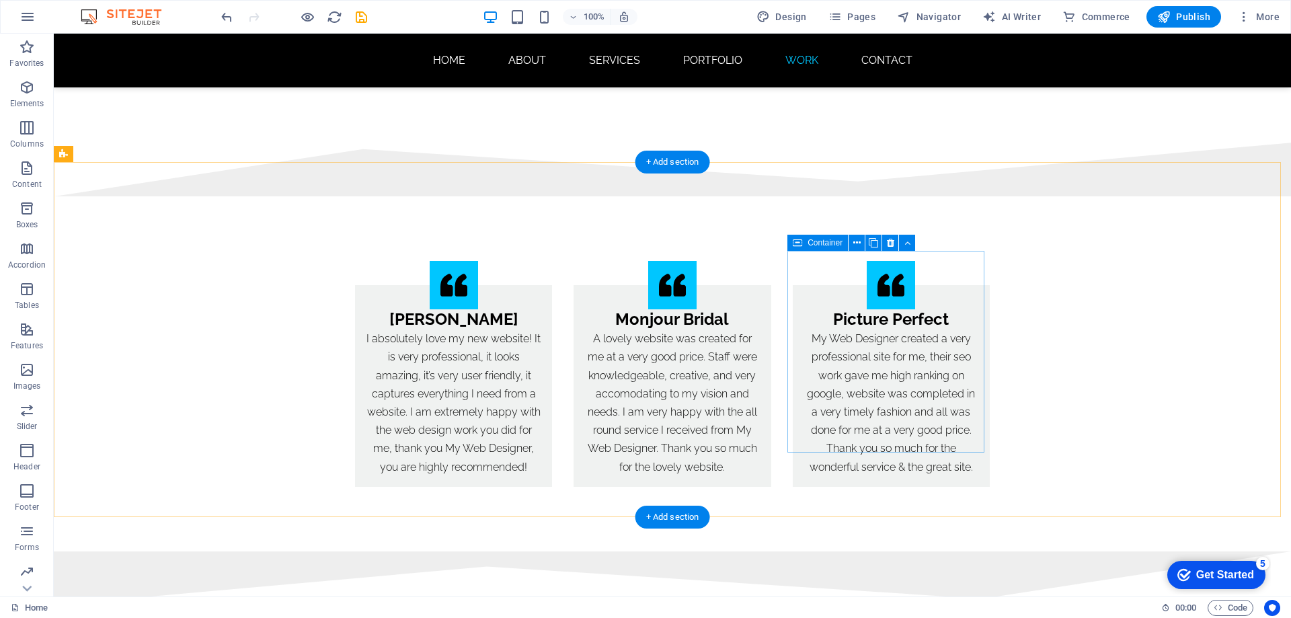
scroll to position [8293, 0]
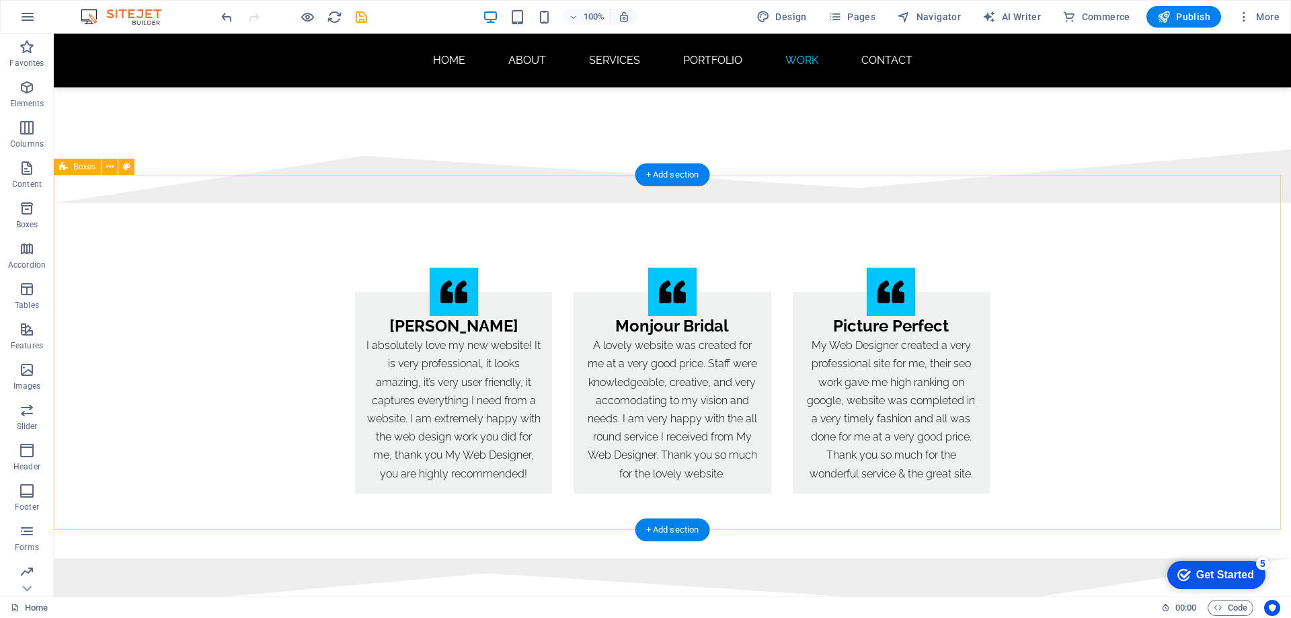
click at [200, 319] on div "[PERSON_NAME] I absolutely love my new website! It is very professional, it loo…" at bounding box center [673, 380] width 1238 height 355
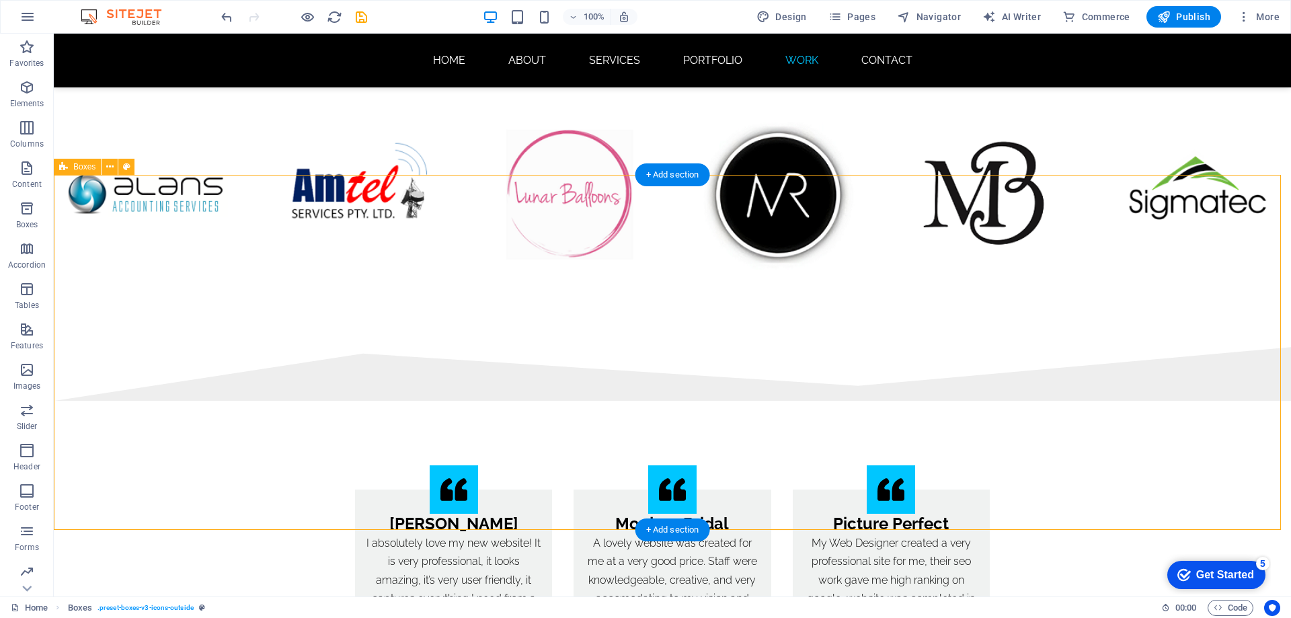
select select "rem"
select select "preset-boxes-v3-icons-outside"
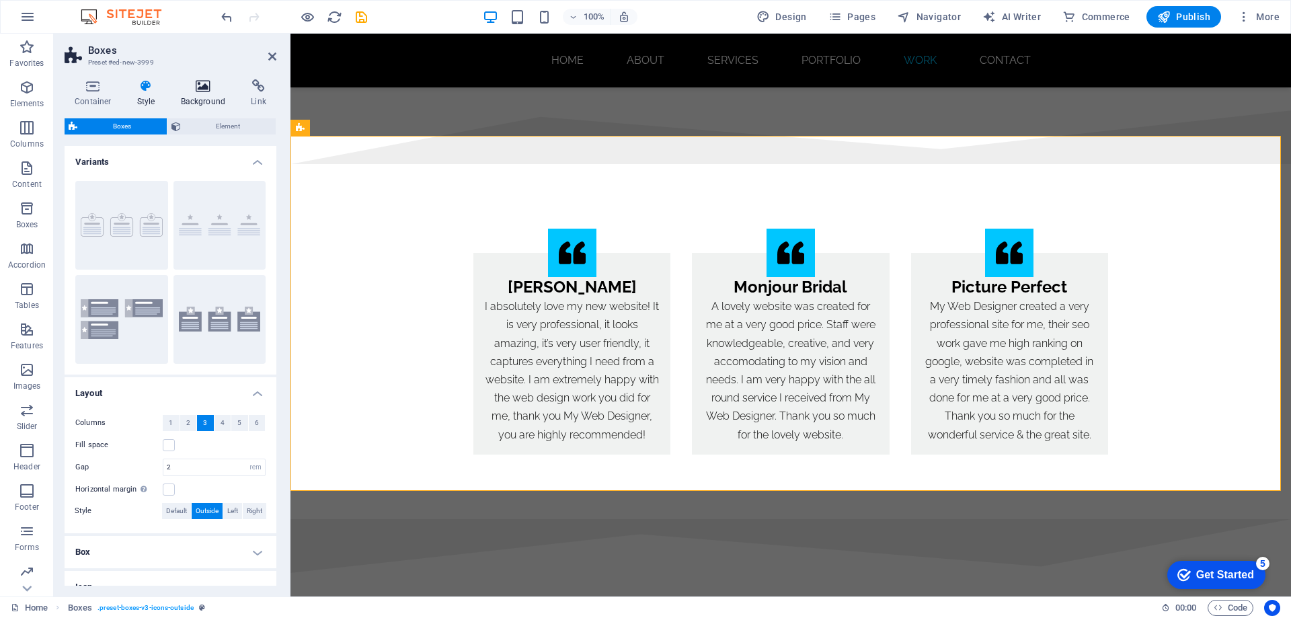
click at [204, 89] on icon at bounding box center [203, 85] width 65 height 13
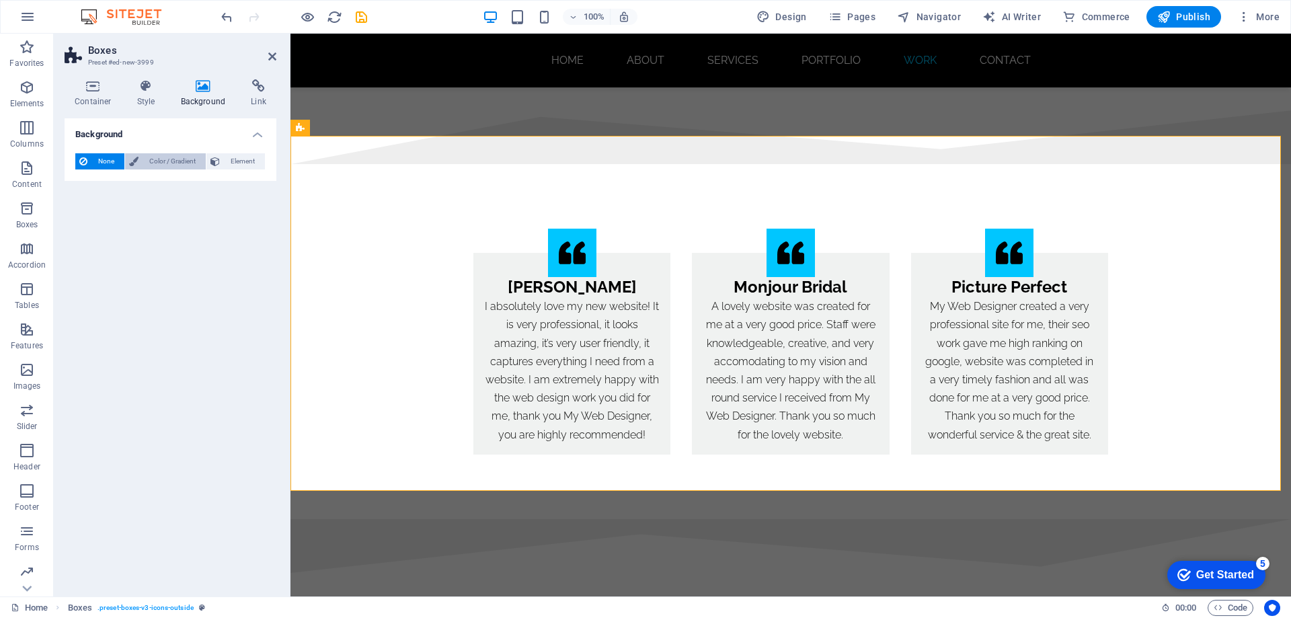
click at [172, 163] on span "Color / Gradient" at bounding box center [172, 161] width 59 height 16
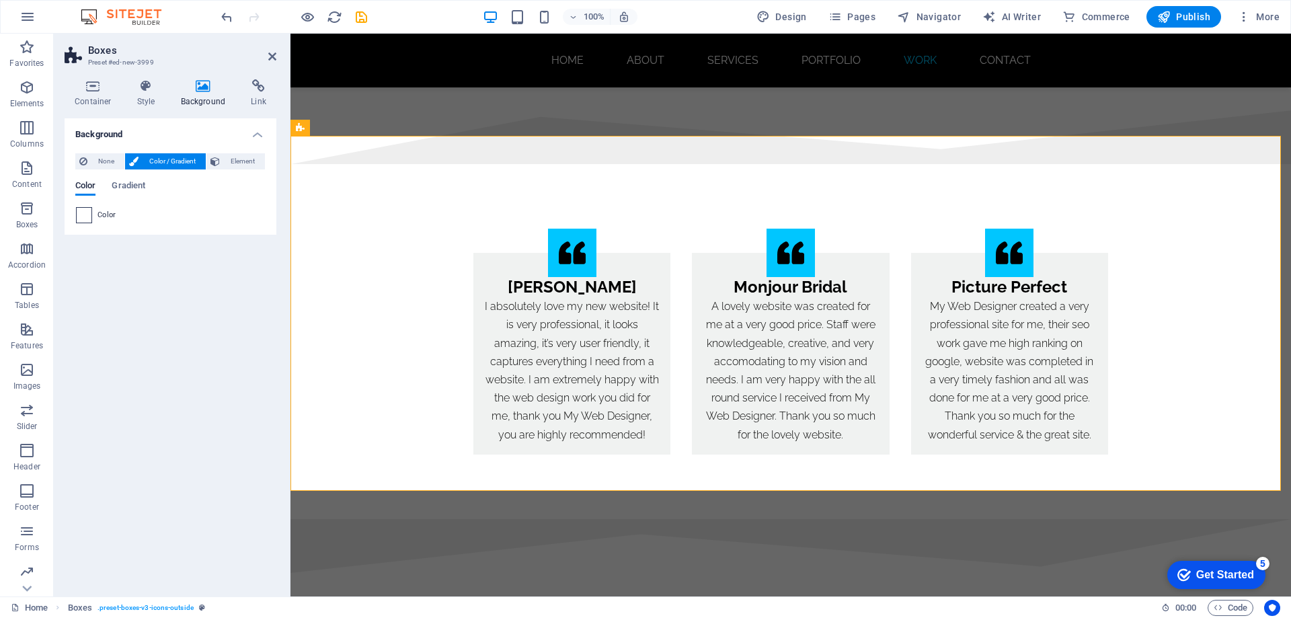
click at [90, 215] on span at bounding box center [84, 215] width 15 height 15
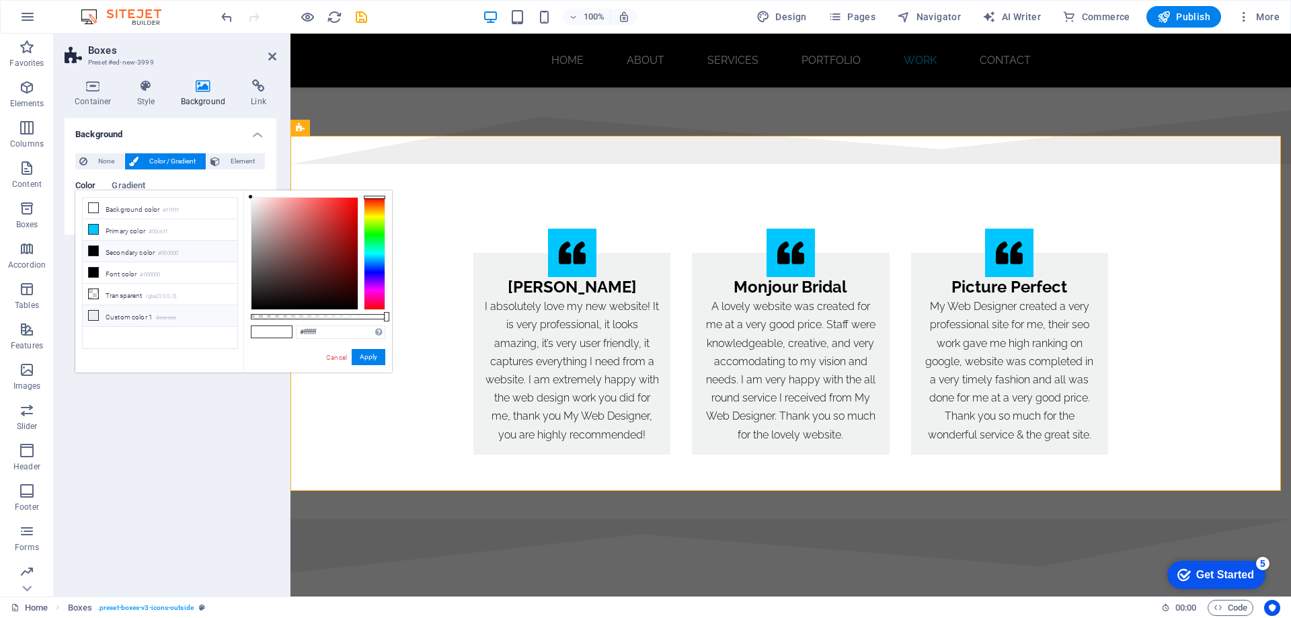
click at [95, 314] on icon at bounding box center [93, 315] width 9 height 9
type input "#eeeeee"
drag, startPoint x: 369, startPoint y: 356, endPoint x: 98, endPoint y: 324, distance: 272.3
click at [369, 356] on button "Apply" at bounding box center [369, 357] width 34 height 16
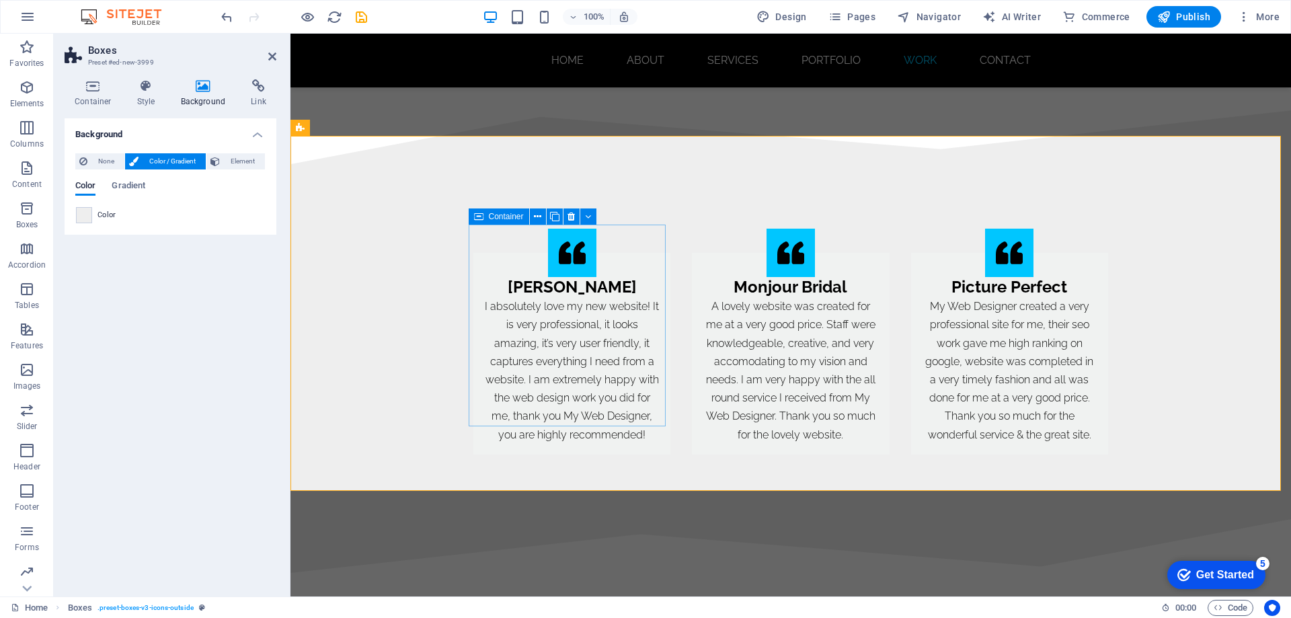
click at [627, 253] on div "[PERSON_NAME] I absolutely love my new website! It is very professional, it loo…" at bounding box center [572, 354] width 197 height 202
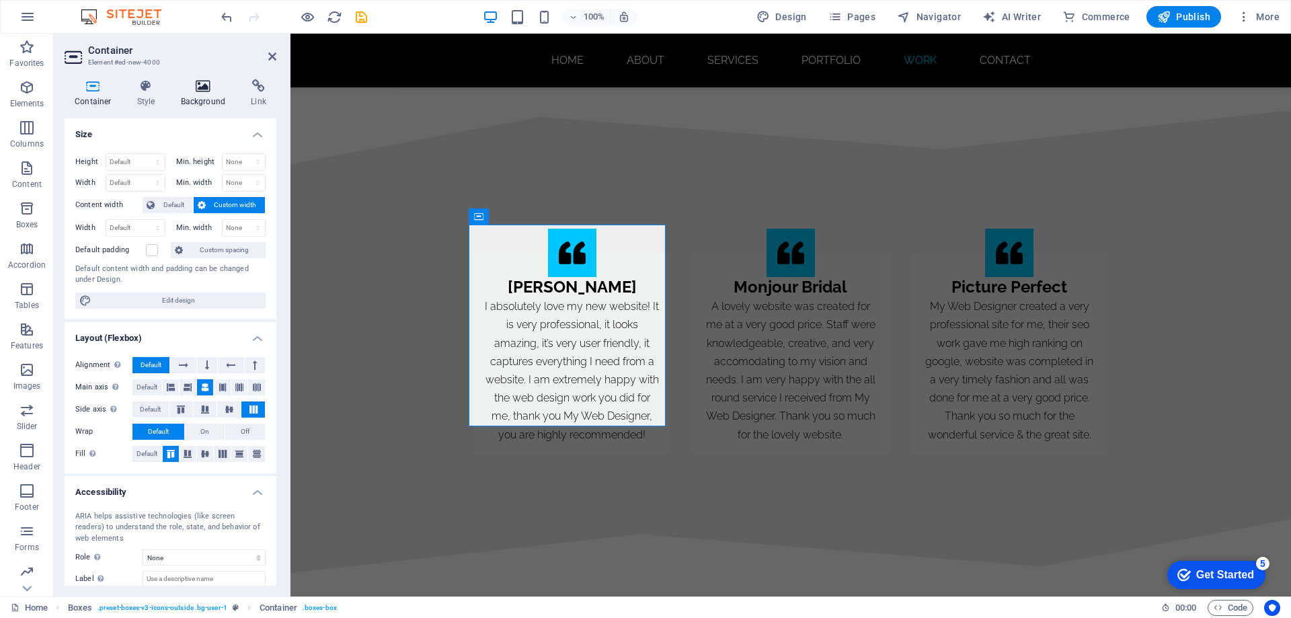
click at [202, 88] on icon at bounding box center [203, 85] width 65 height 13
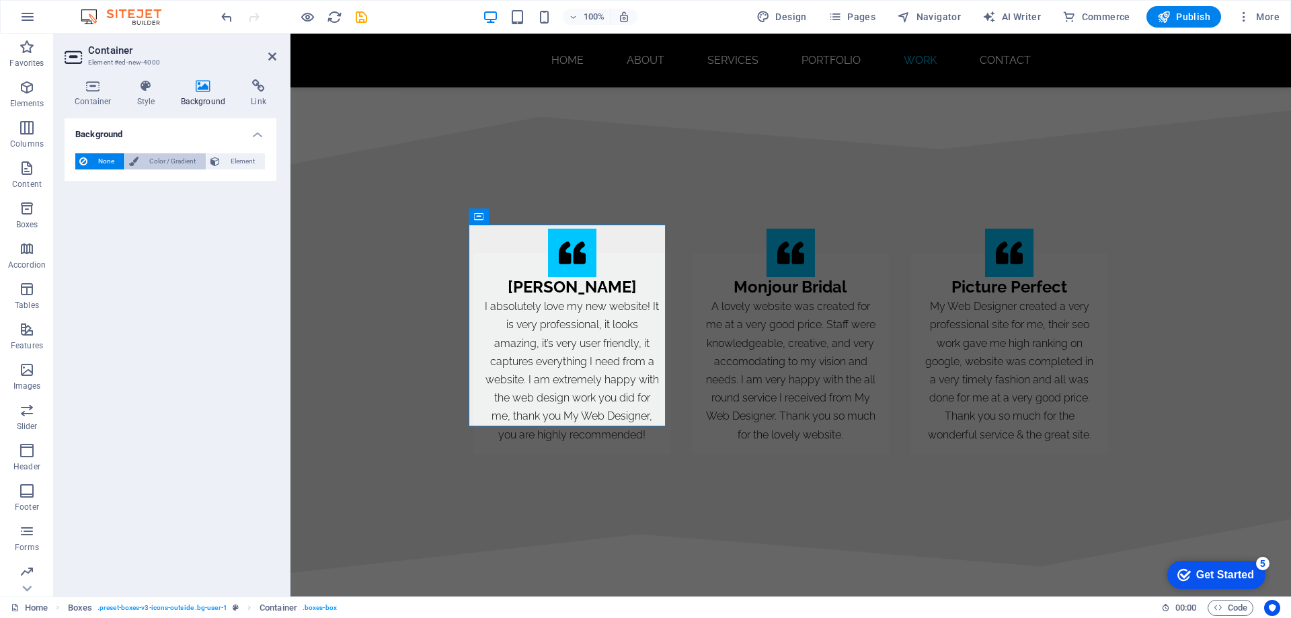
click at [169, 159] on span "Color / Gradient" at bounding box center [172, 161] width 59 height 16
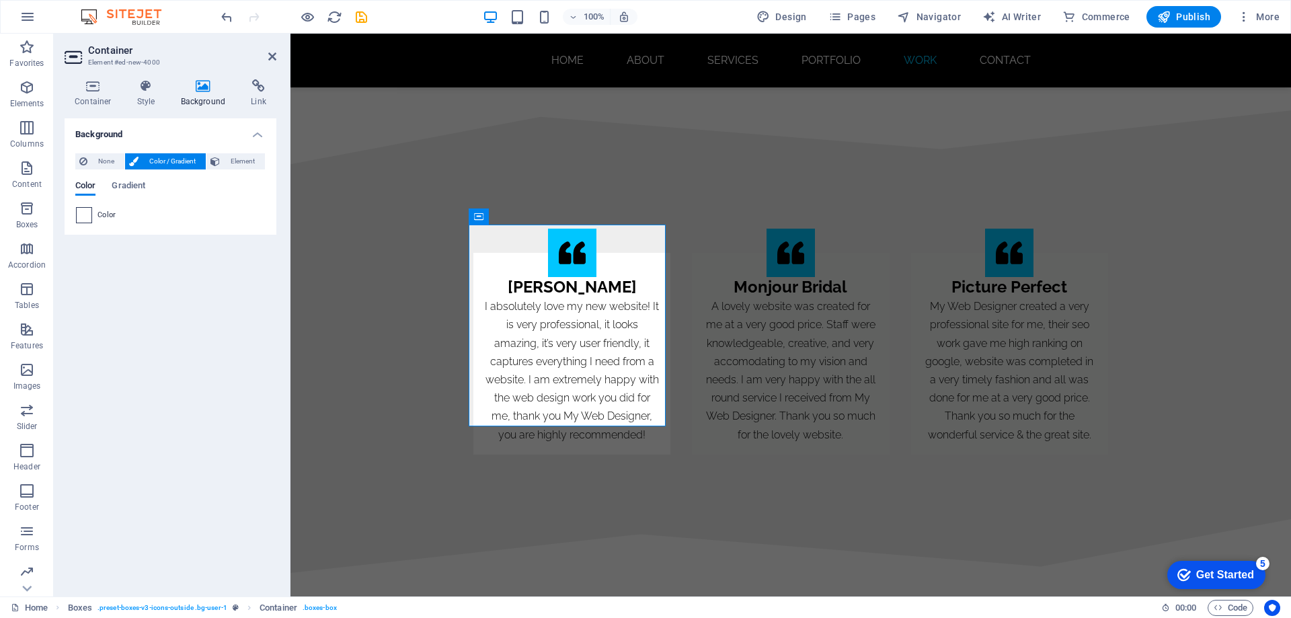
click at [80, 215] on span at bounding box center [84, 215] width 15 height 15
type input "#ffffff"
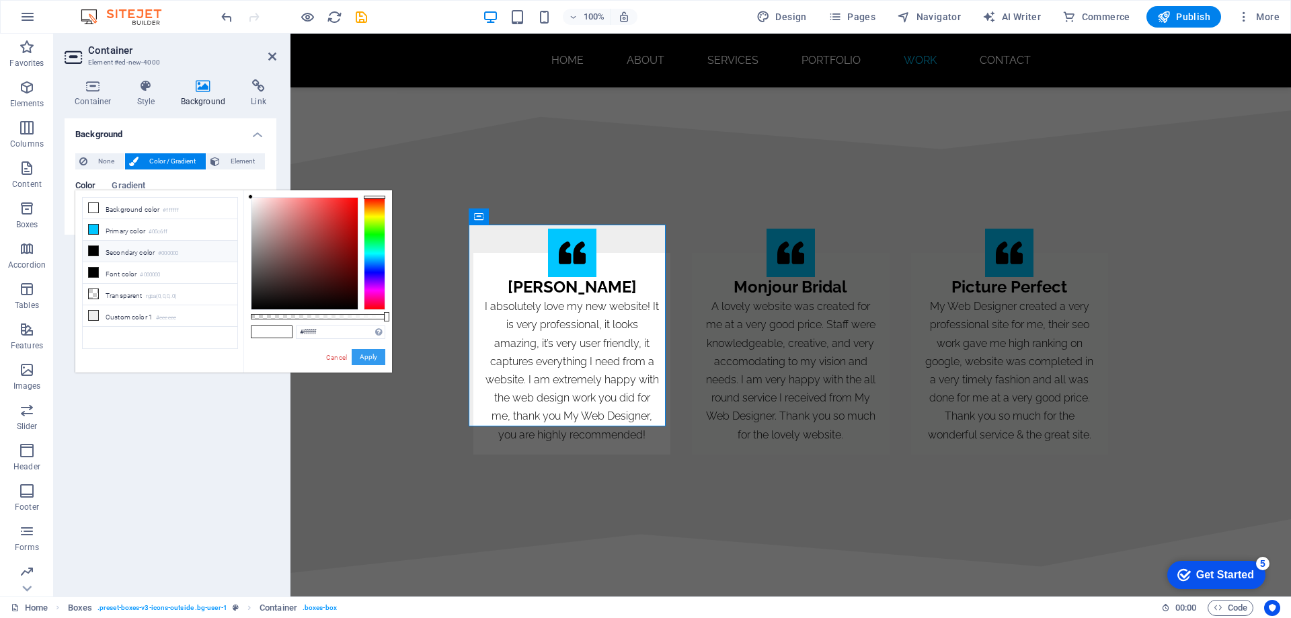
click at [369, 352] on button "Apply" at bounding box center [369, 357] width 34 height 16
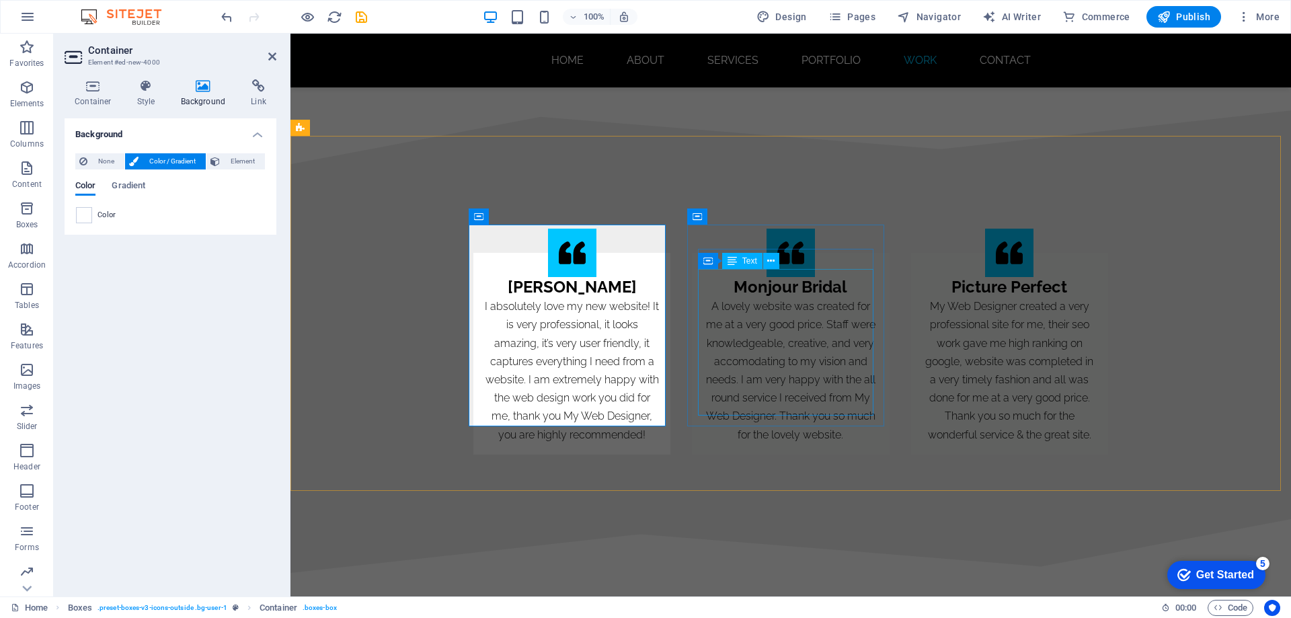
click at [781, 344] on div "A lovely website was created for me at a very good price. Staff were knowledgea…" at bounding box center [791, 370] width 176 height 147
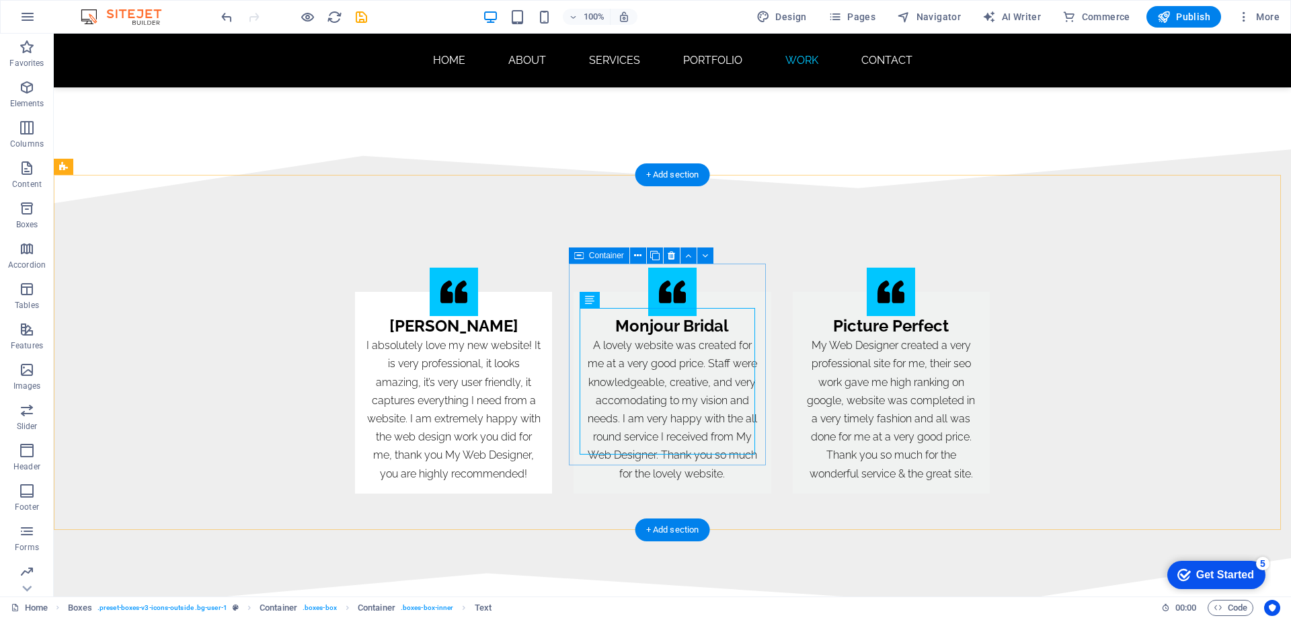
click at [730, 292] on div "Monjour Bridal A lovely website was created for me at a very good price. Staff …" at bounding box center [672, 393] width 197 height 202
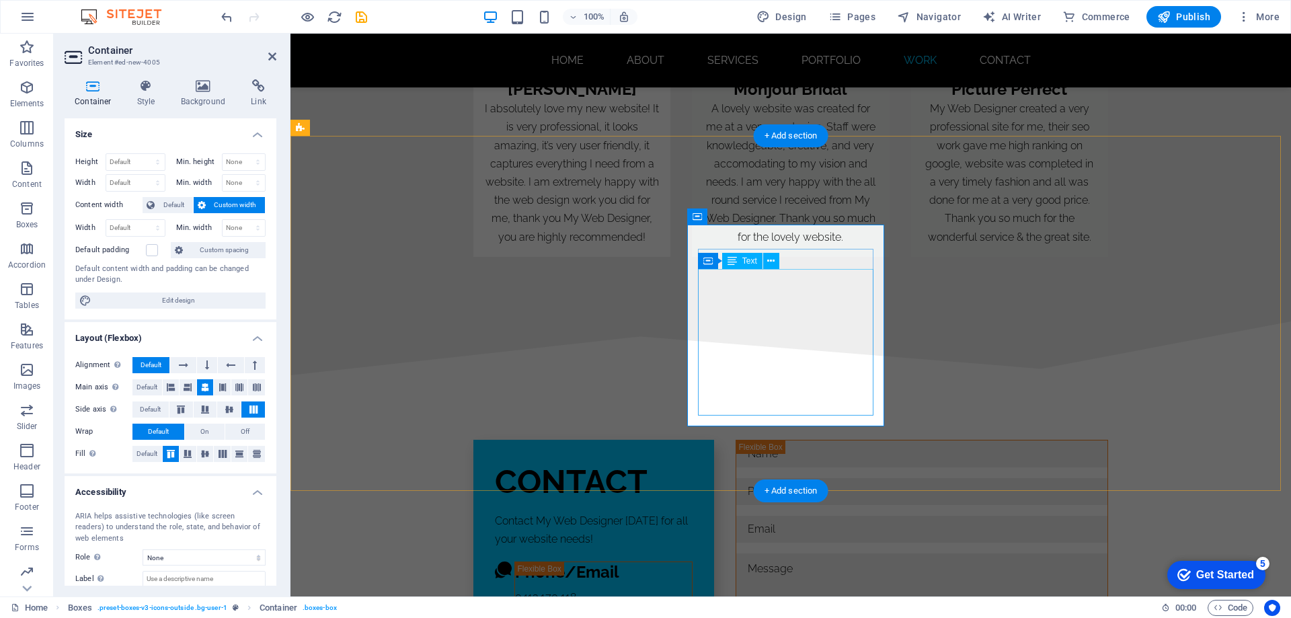
scroll to position [8095, 0]
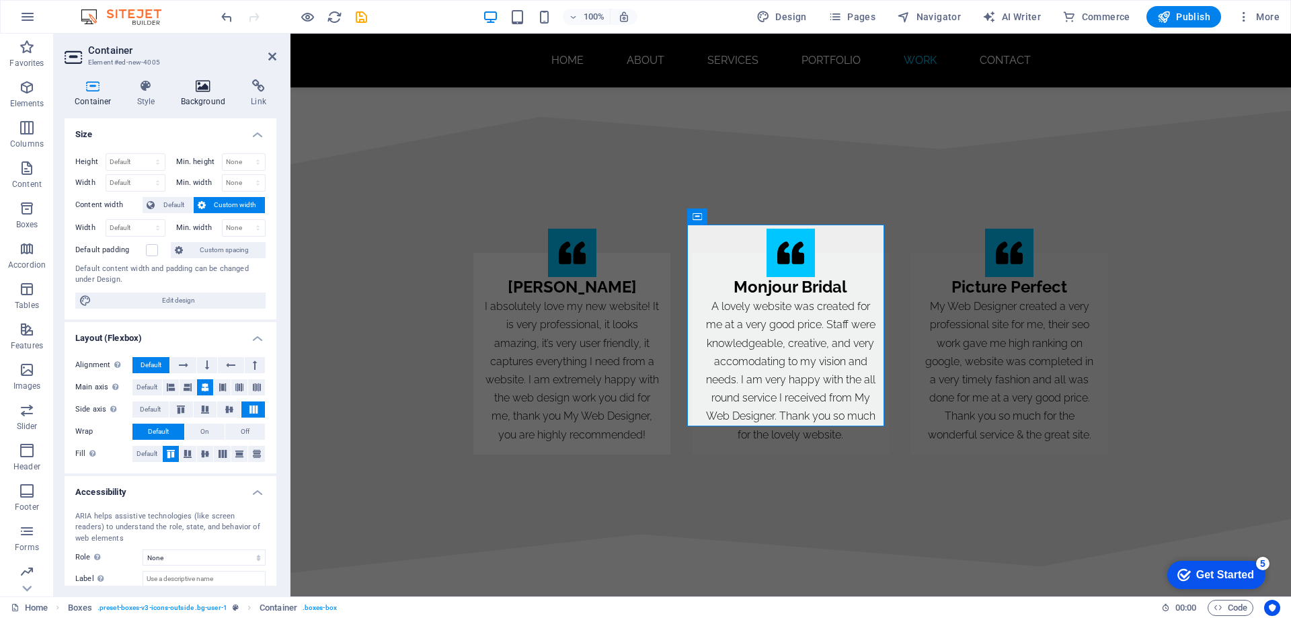
click at [192, 87] on icon at bounding box center [203, 85] width 65 height 13
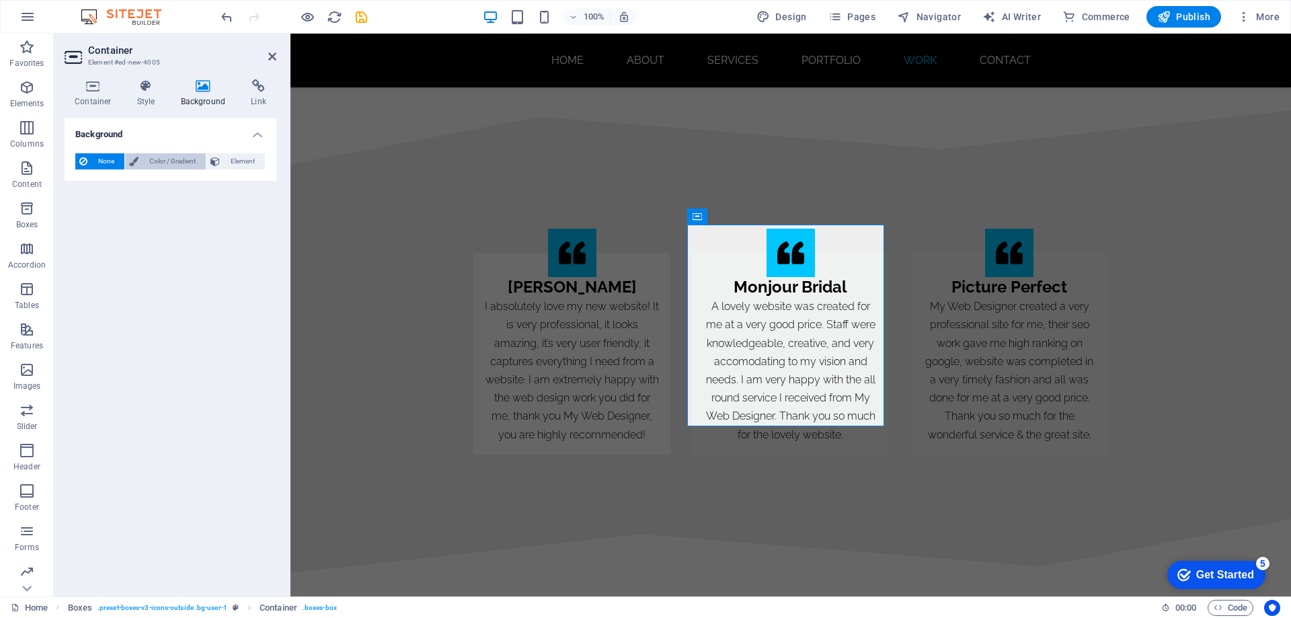
click at [181, 157] on span "Color / Gradient" at bounding box center [172, 161] width 59 height 16
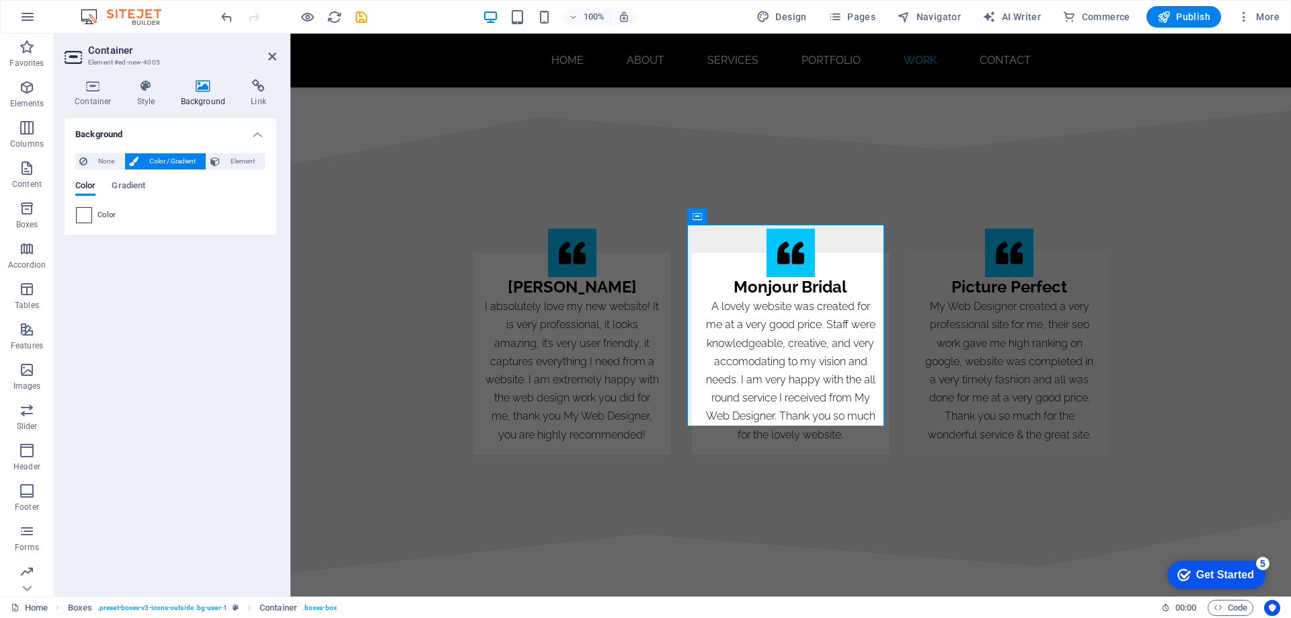
click at [81, 215] on span at bounding box center [84, 215] width 15 height 15
type input "#ffffff"
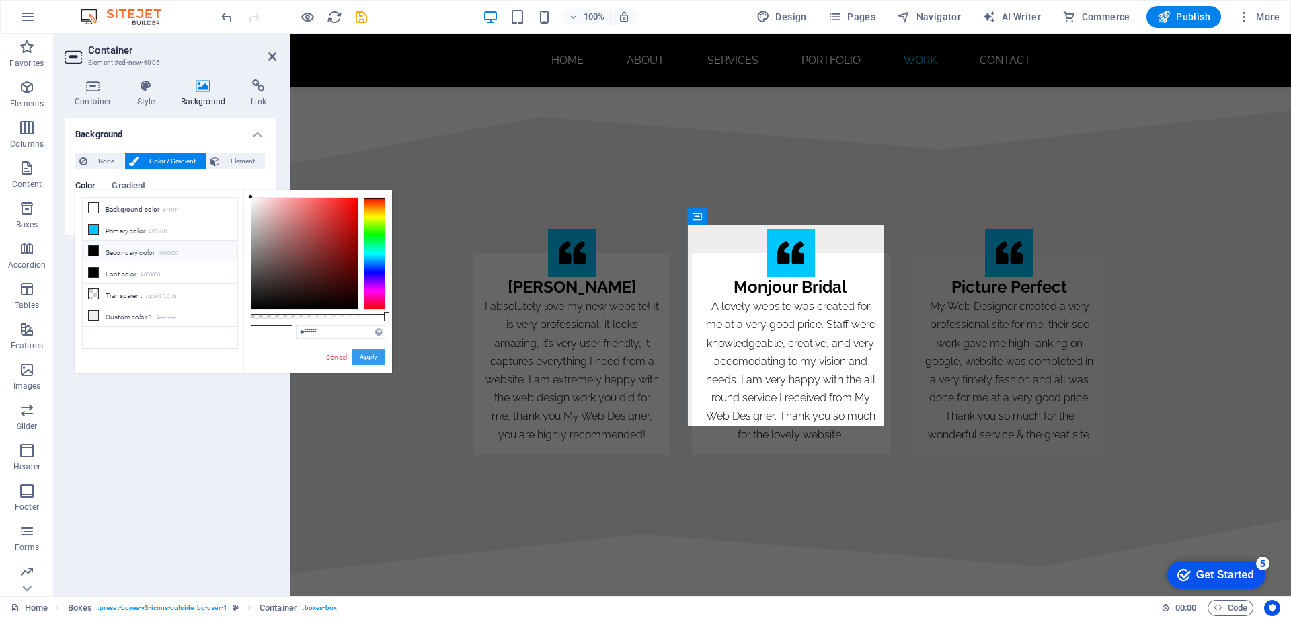
drag, startPoint x: 369, startPoint y: 357, endPoint x: 265, endPoint y: 336, distance: 106.3
click at [369, 357] on button "Apply" at bounding box center [369, 357] width 34 height 16
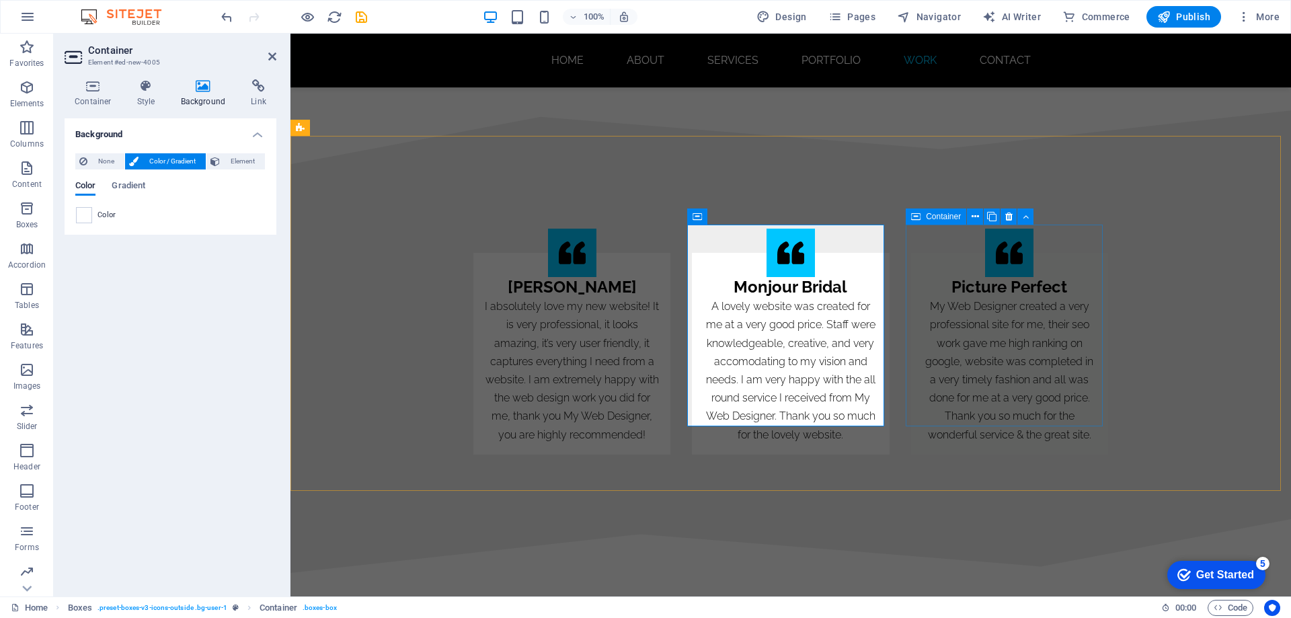
click at [1083, 253] on div "Picture Perfect My Web Designer created a very professional site for me, their …" at bounding box center [1009, 354] width 197 height 202
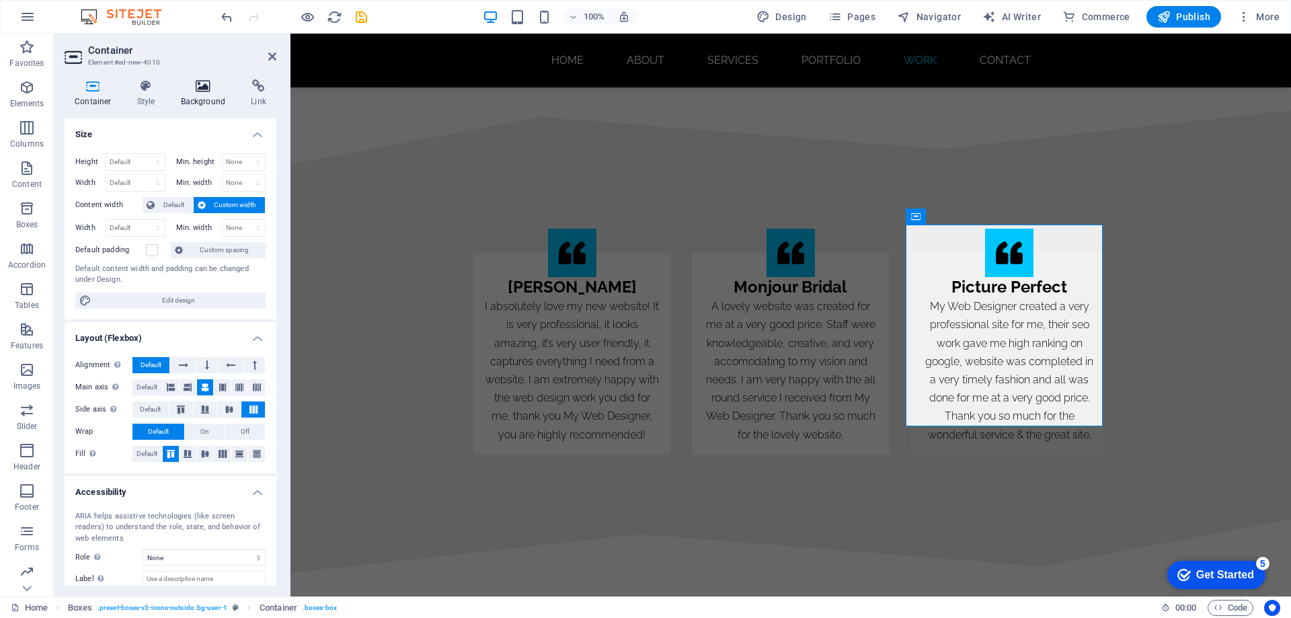
click at [194, 90] on icon at bounding box center [203, 85] width 65 height 13
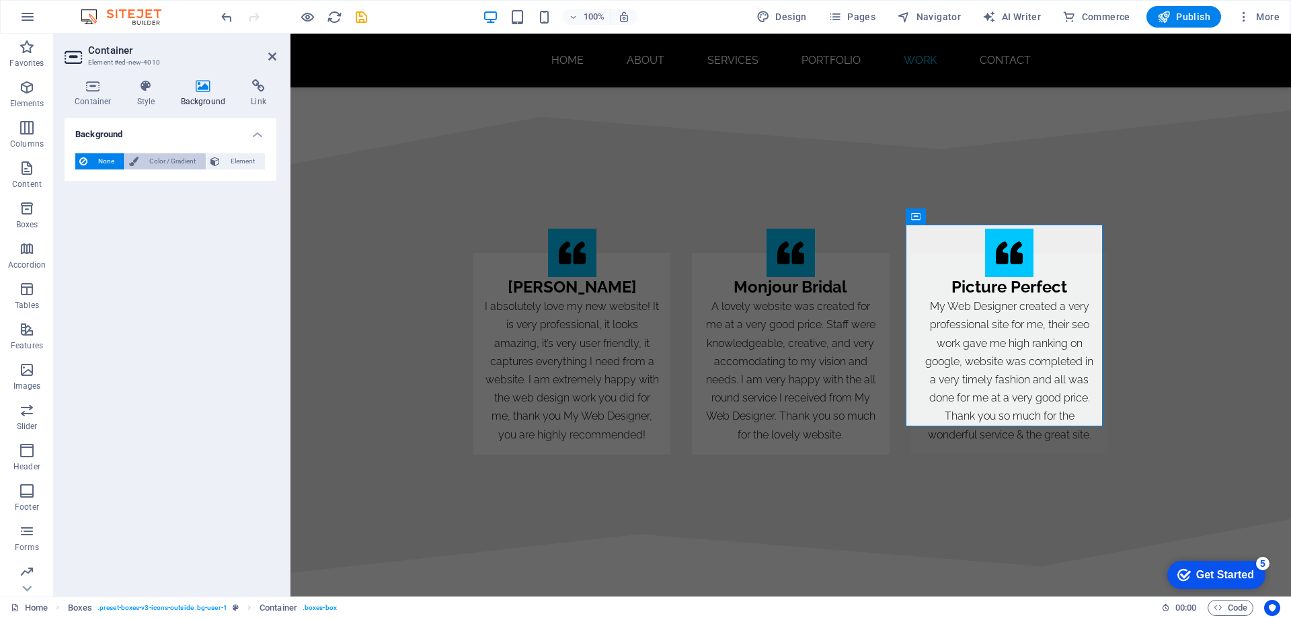
click at [168, 163] on span "Color / Gradient" at bounding box center [172, 161] width 59 height 16
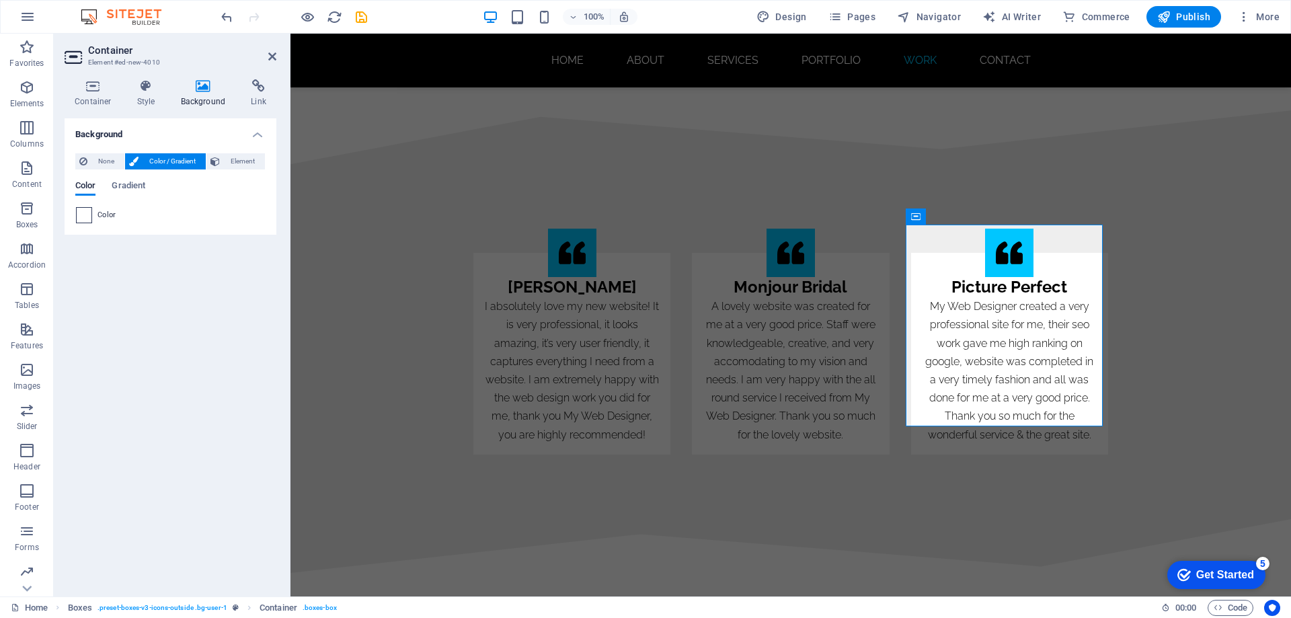
click at [82, 216] on span at bounding box center [84, 215] width 15 height 15
type input "#ffffff"
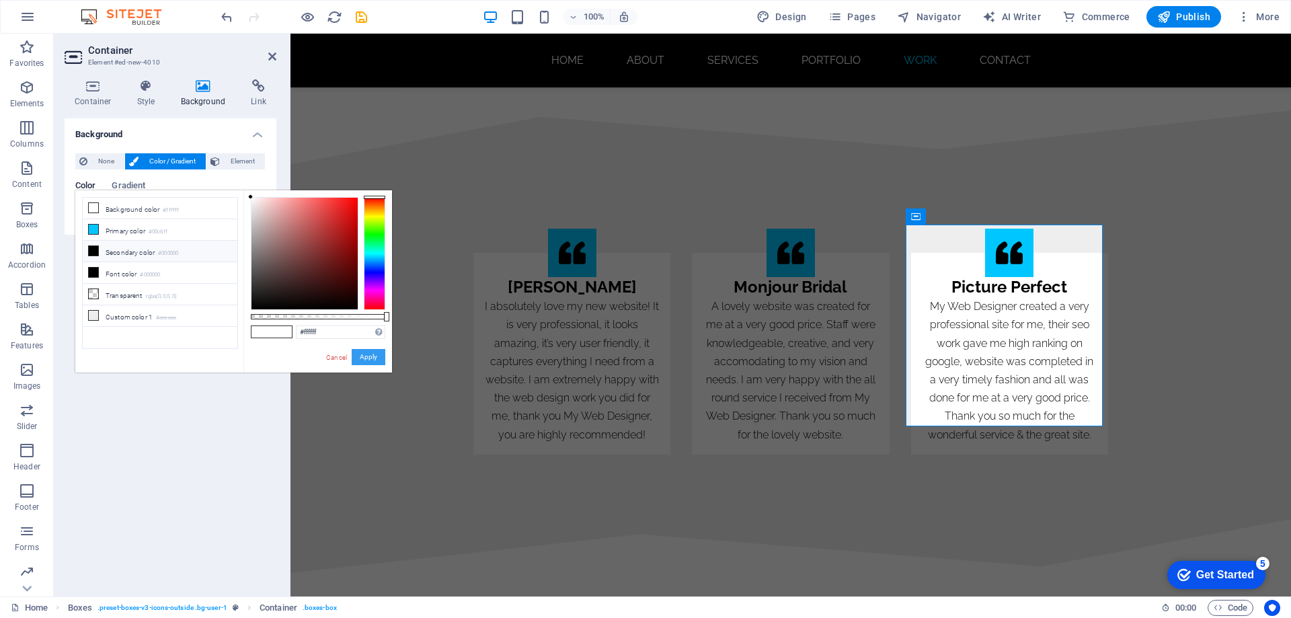
click at [369, 354] on button "Apply" at bounding box center [369, 357] width 34 height 16
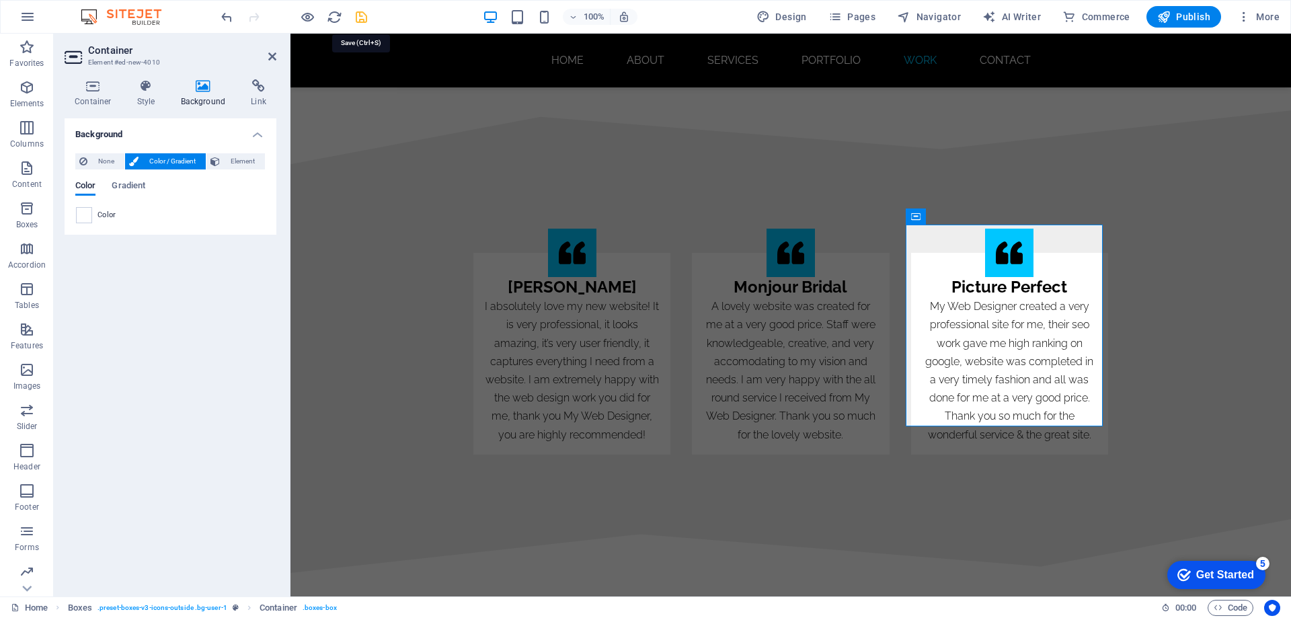
drag, startPoint x: 363, startPoint y: 16, endPoint x: 334, endPoint y: 13, distance: 29.8
click at [363, 16] on icon "save" at bounding box center [361, 16] width 15 height 15
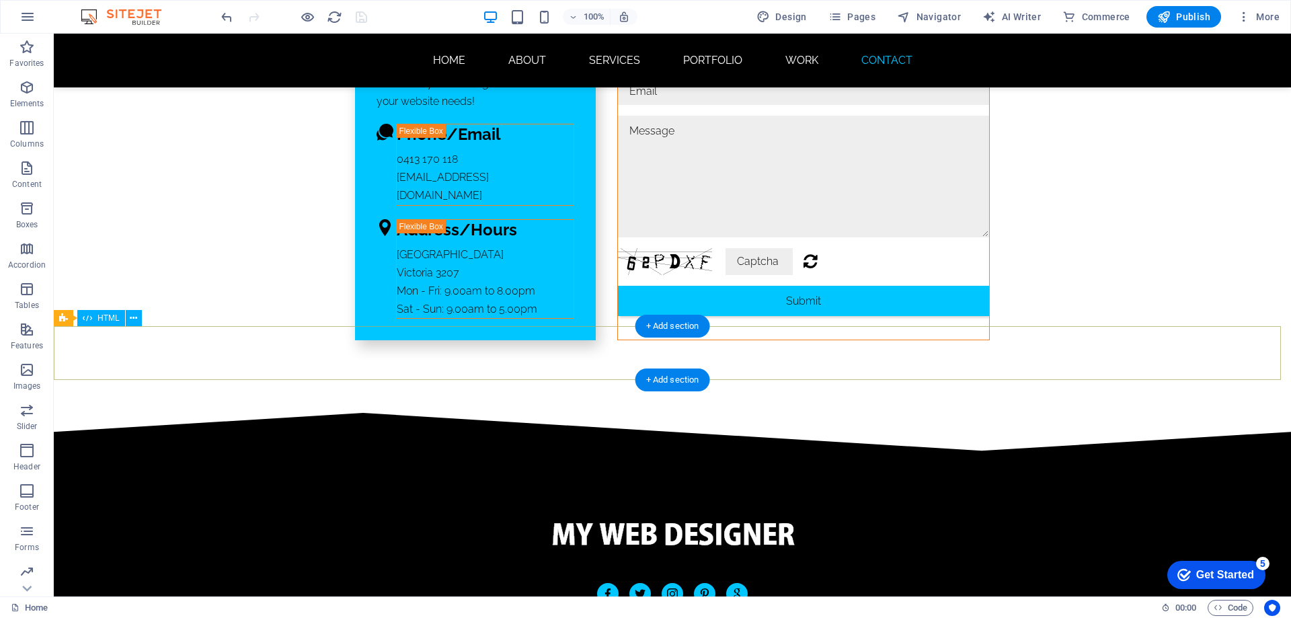
scroll to position [9007, 0]
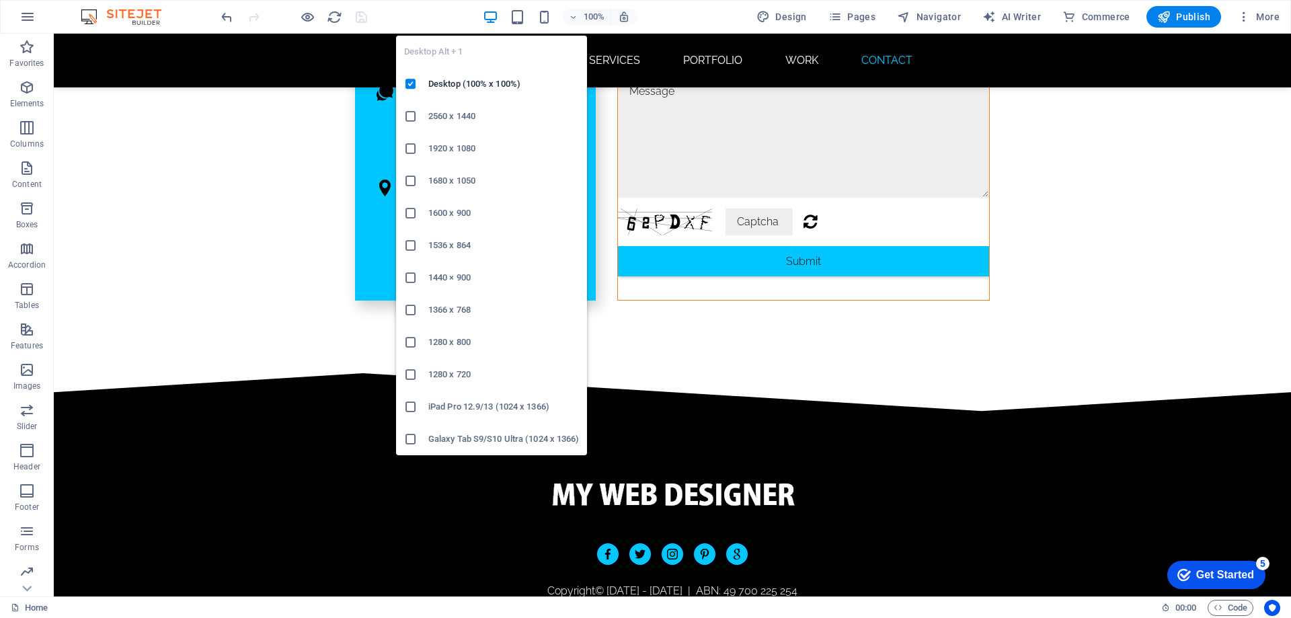
click at [490, 20] on icon "button" at bounding box center [490, 16] width 15 height 15
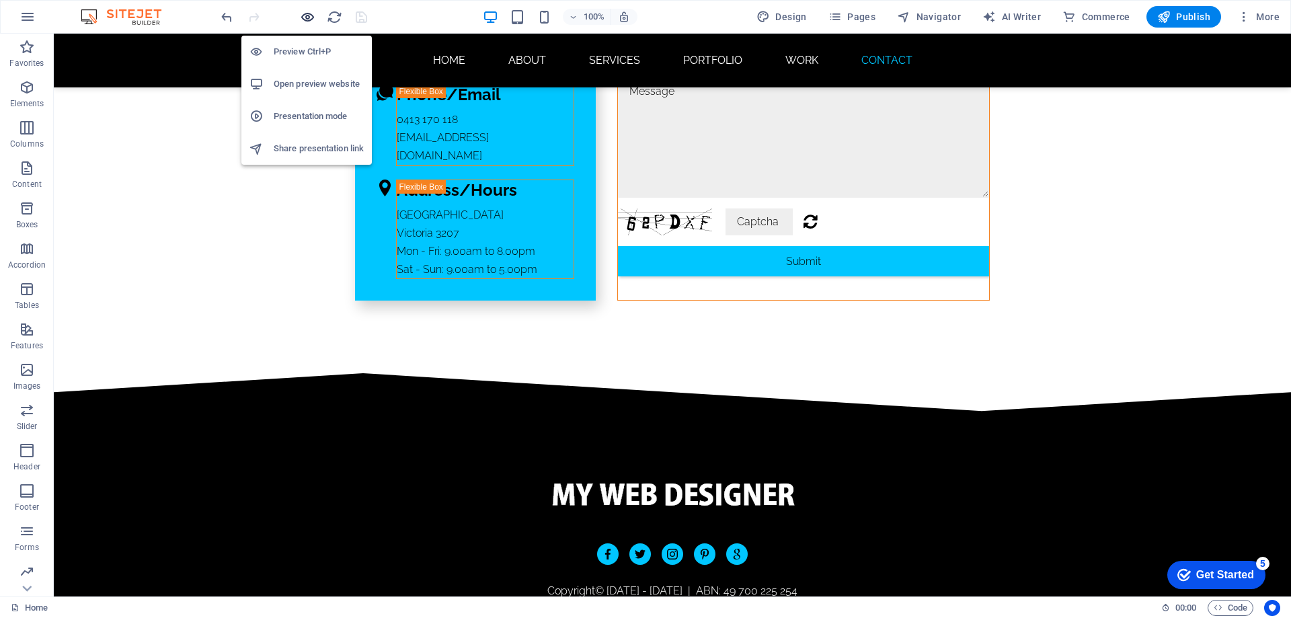
click at [308, 15] on icon "button" at bounding box center [307, 16] width 15 height 15
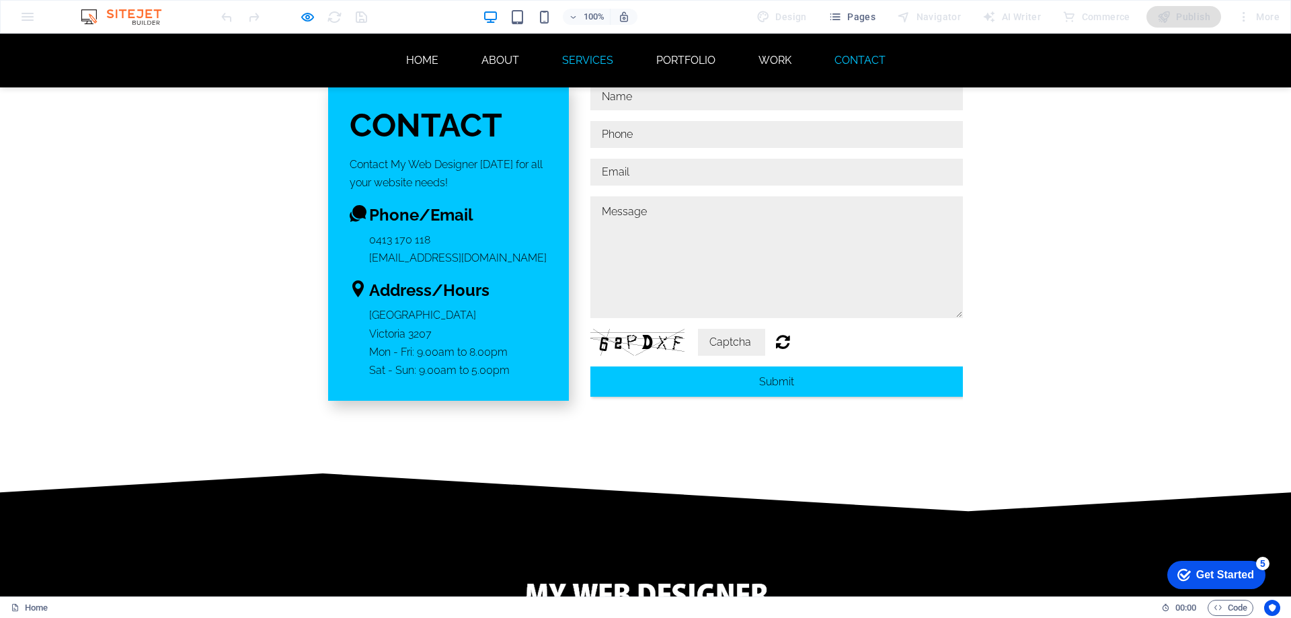
scroll to position [9059, 0]
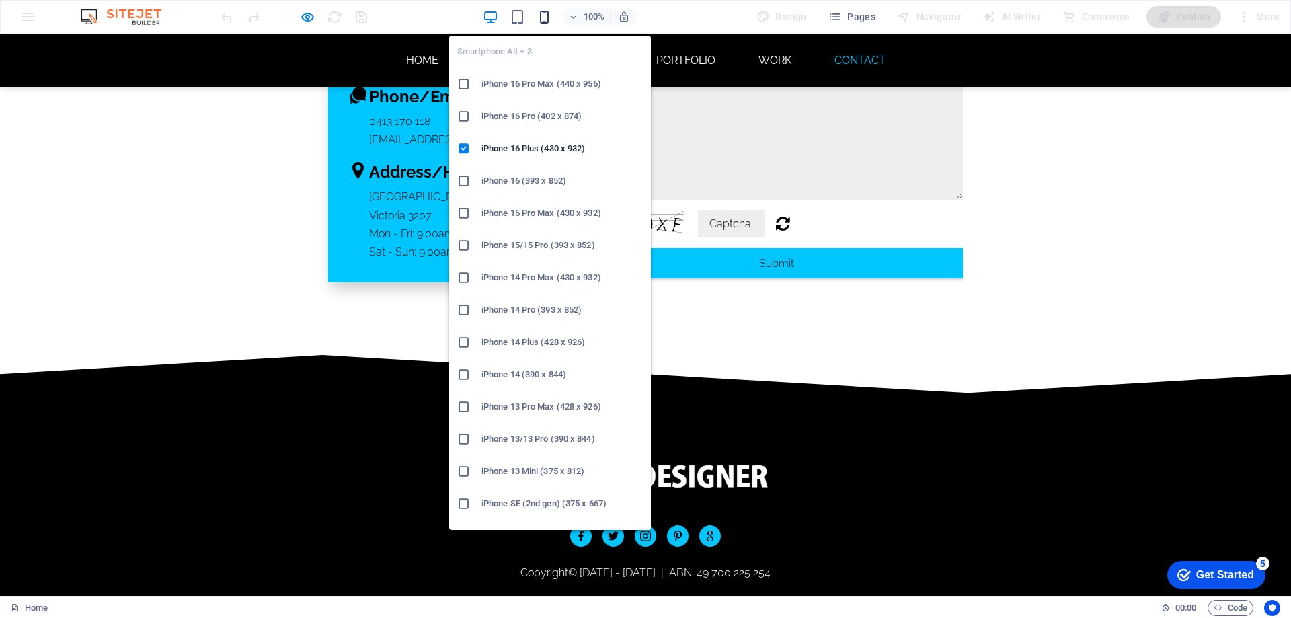
click at [543, 19] on icon "button" at bounding box center [544, 16] width 15 height 15
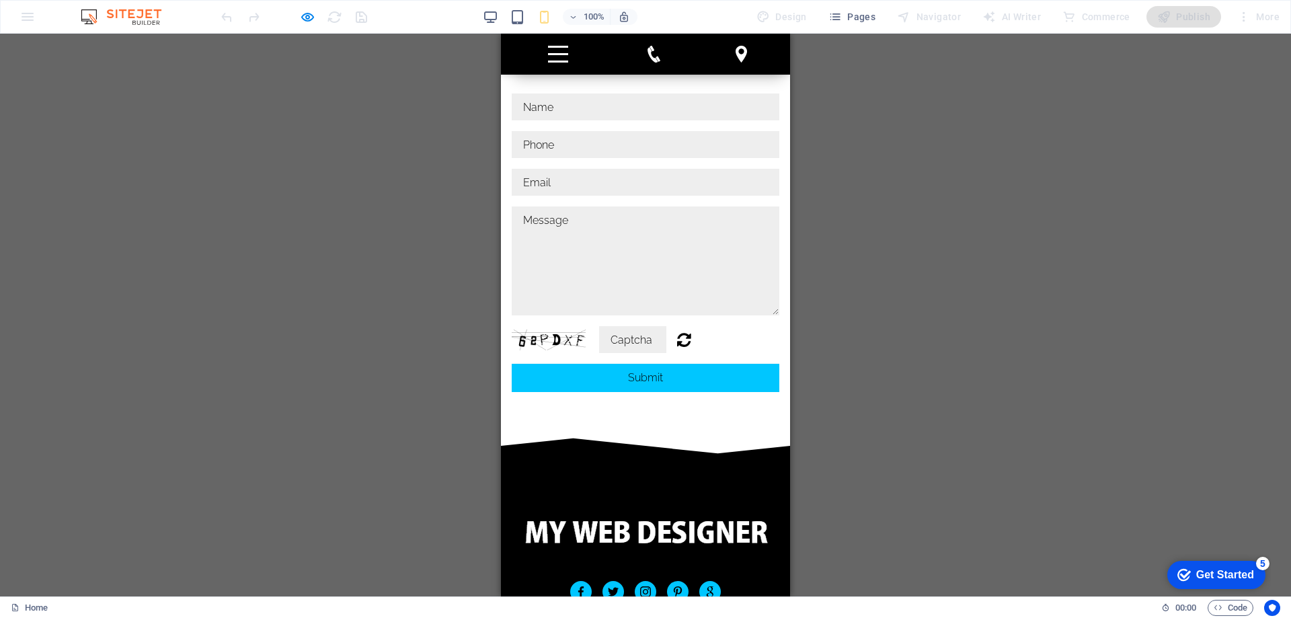
scroll to position [10412, 0]
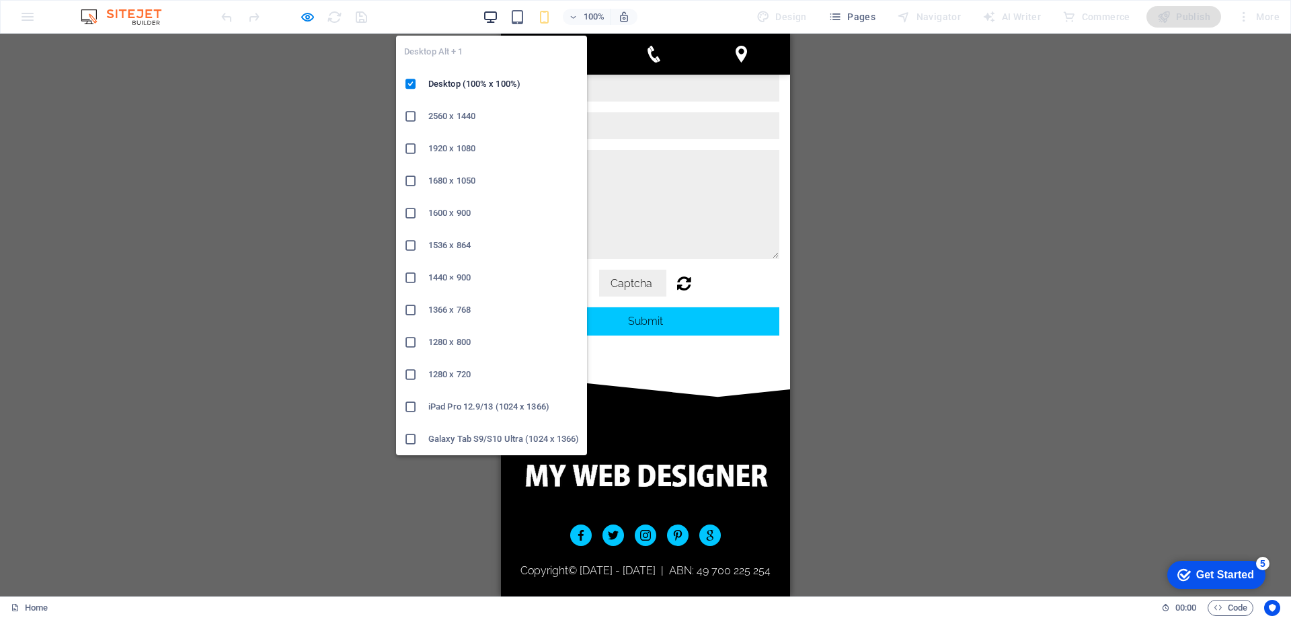
click at [490, 18] on icon "button" at bounding box center [490, 16] width 15 height 15
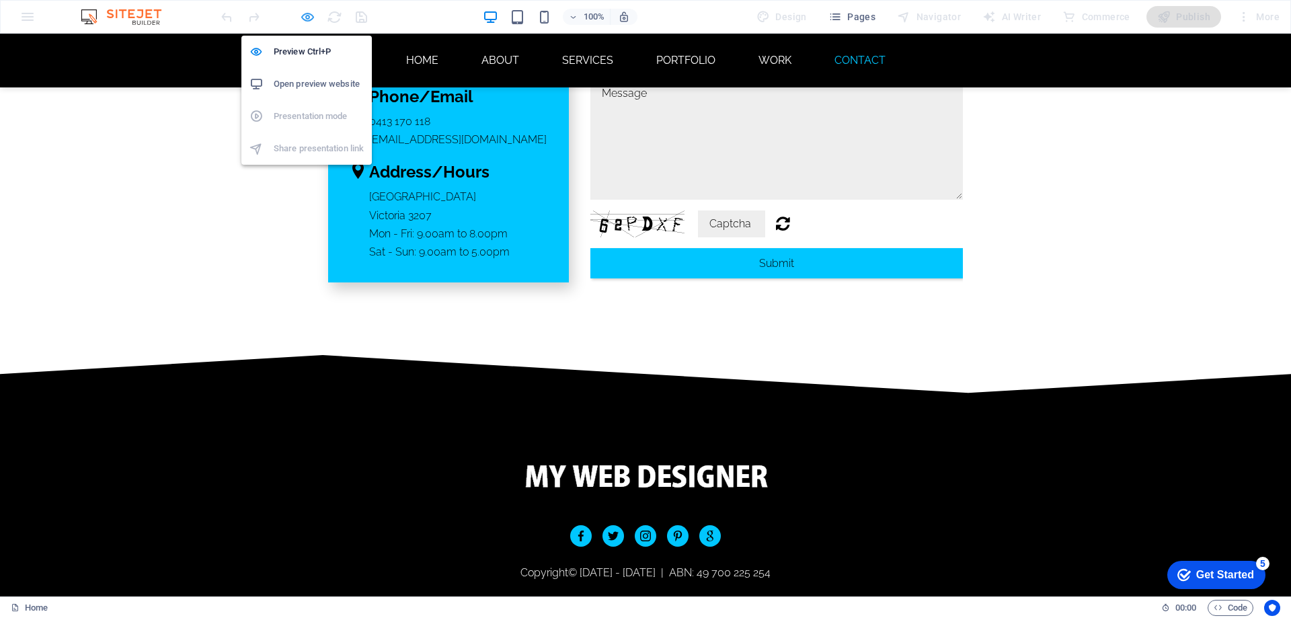
click at [303, 20] on icon "button" at bounding box center [307, 16] width 15 height 15
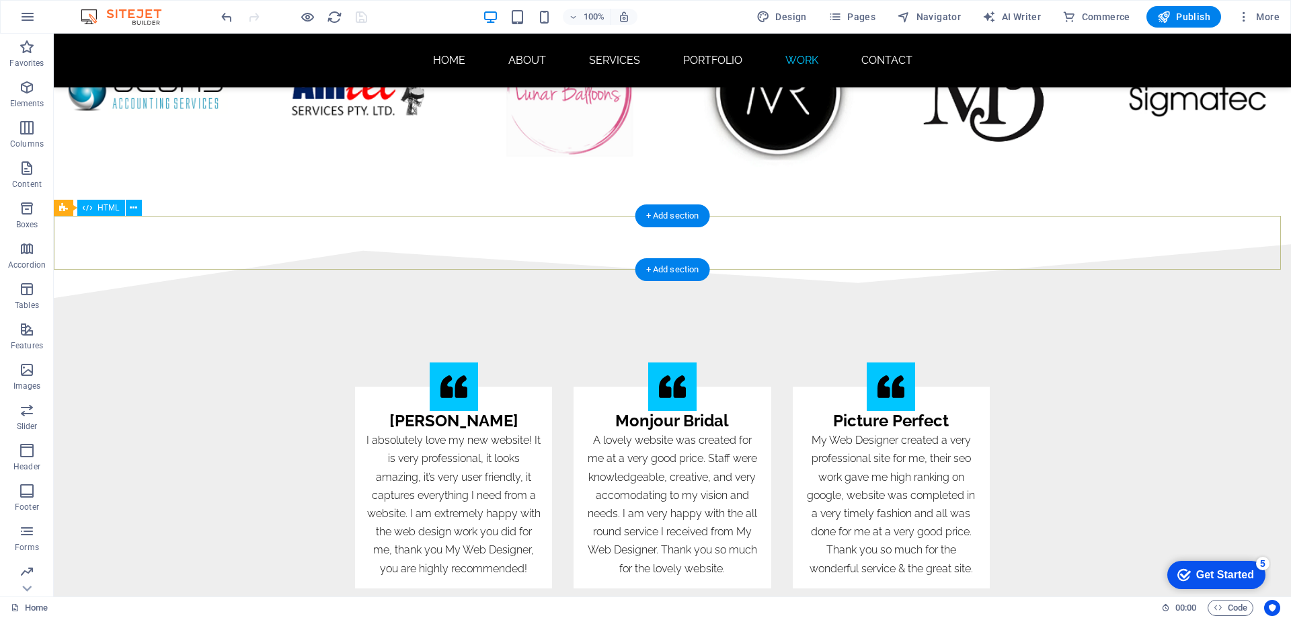
scroll to position [7929, 0]
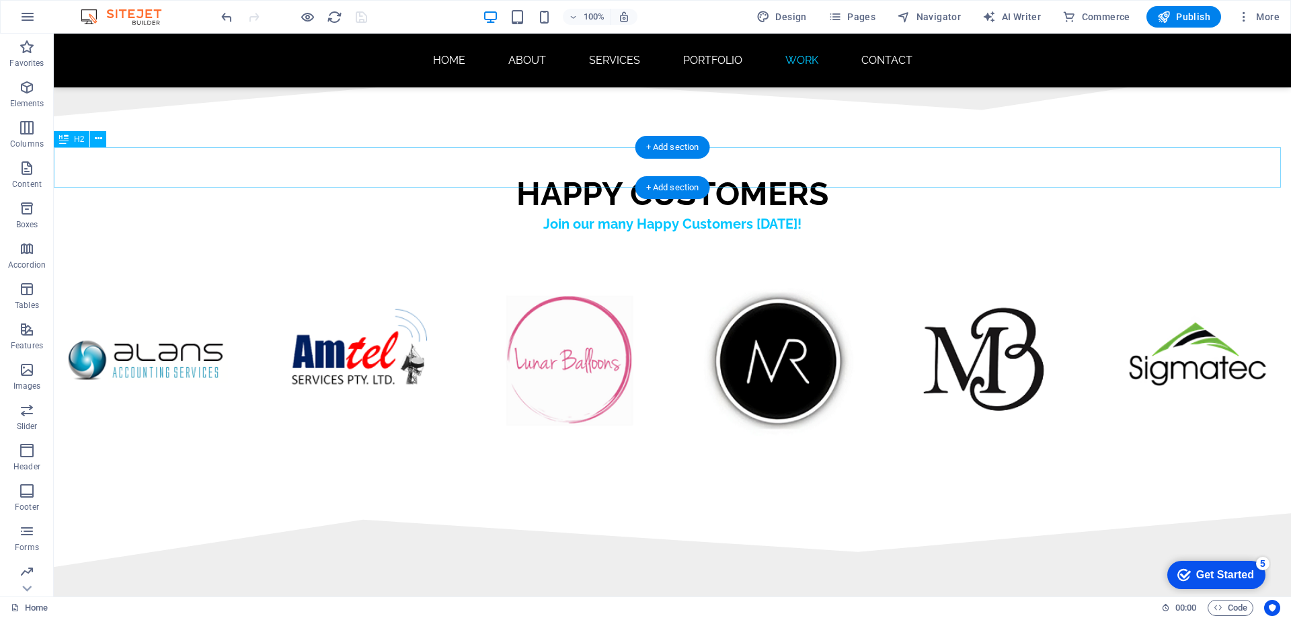
click at [515, 174] on div "HAPPY CUSTOMERS" at bounding box center [673, 194] width 1238 height 40
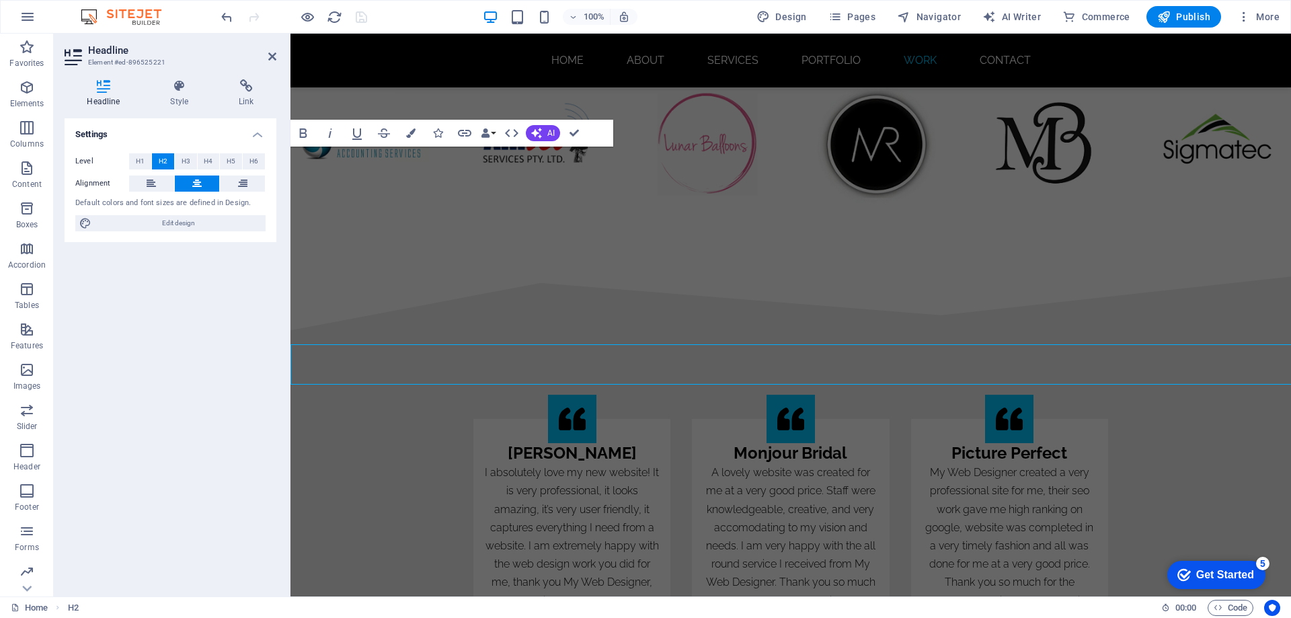
scroll to position [7732, 0]
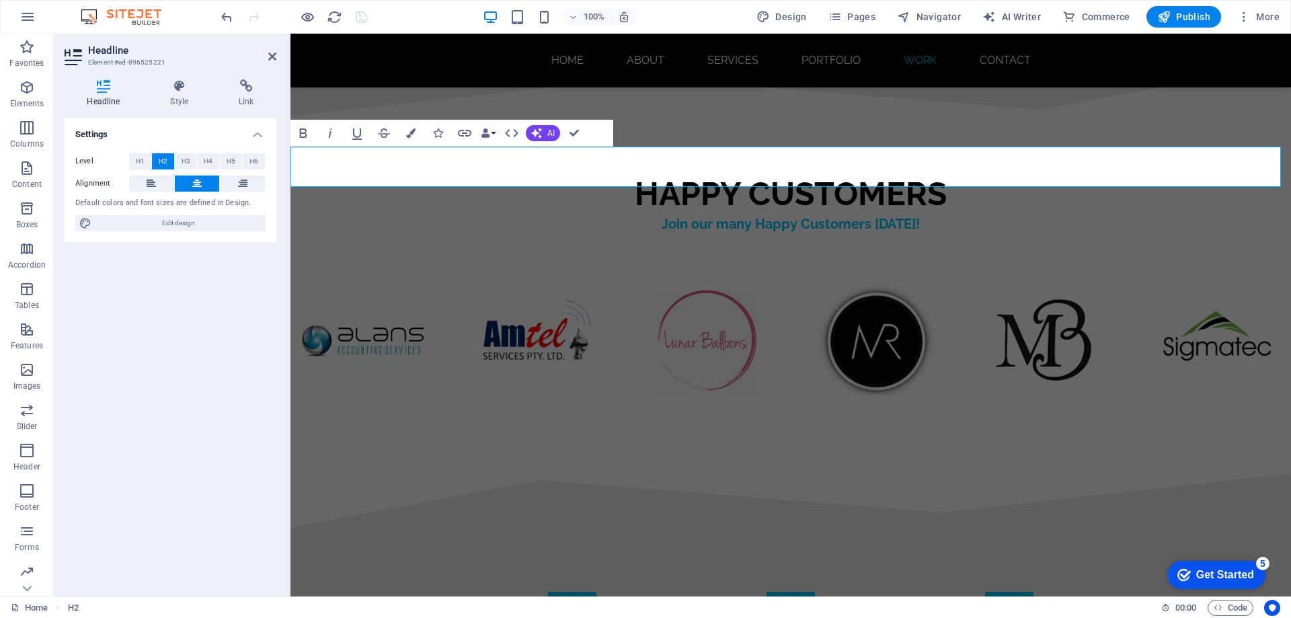
click at [636, 174] on h2 "HAPPY CUSTOMERS" at bounding box center [791, 194] width 1001 height 40
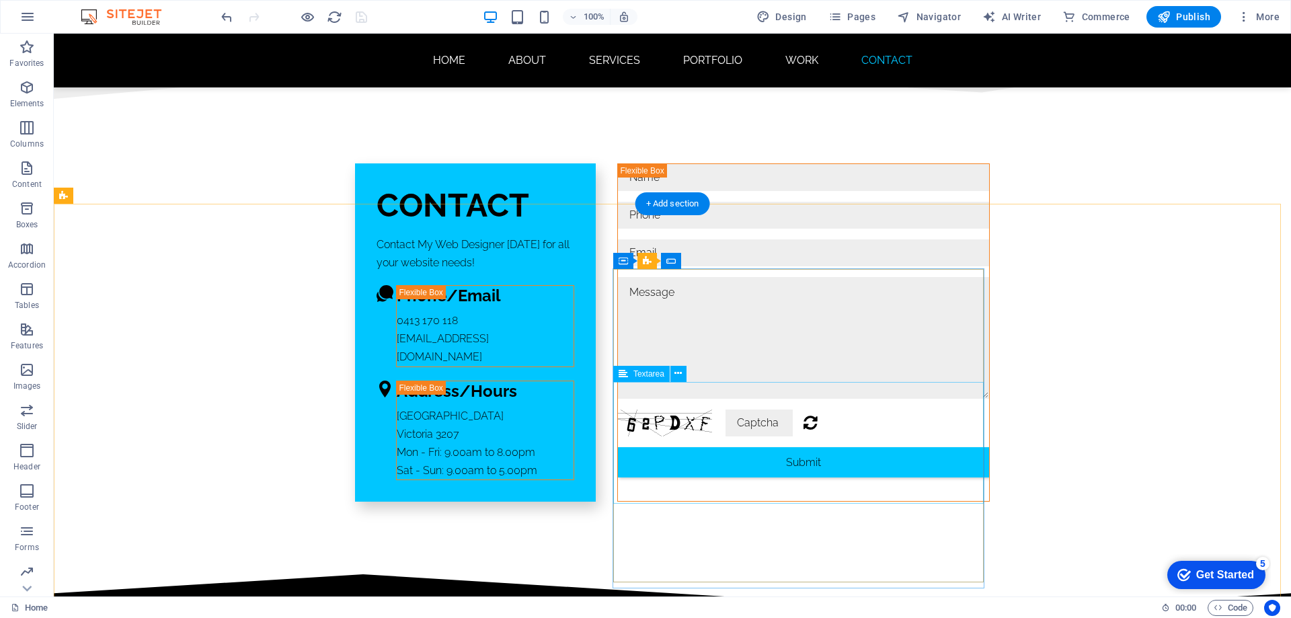
scroll to position [9007, 0]
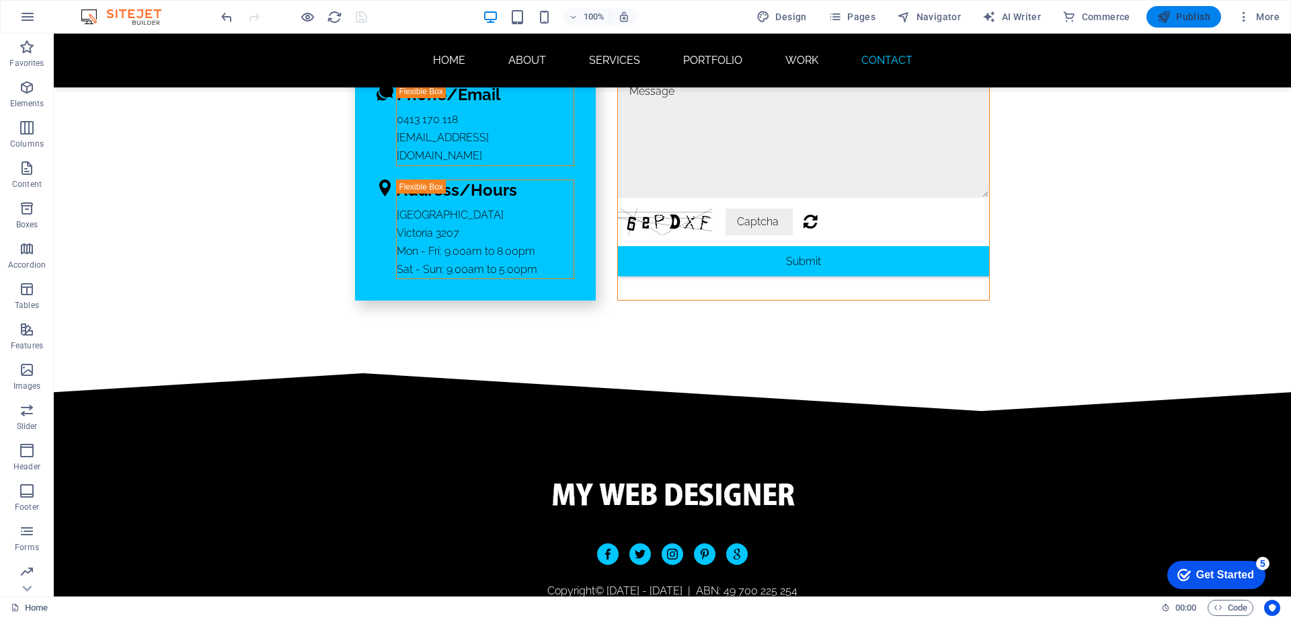
click at [1192, 19] on span "Publish" at bounding box center [1184, 16] width 53 height 13
